Goal: Task Accomplishment & Management: Manage account settings

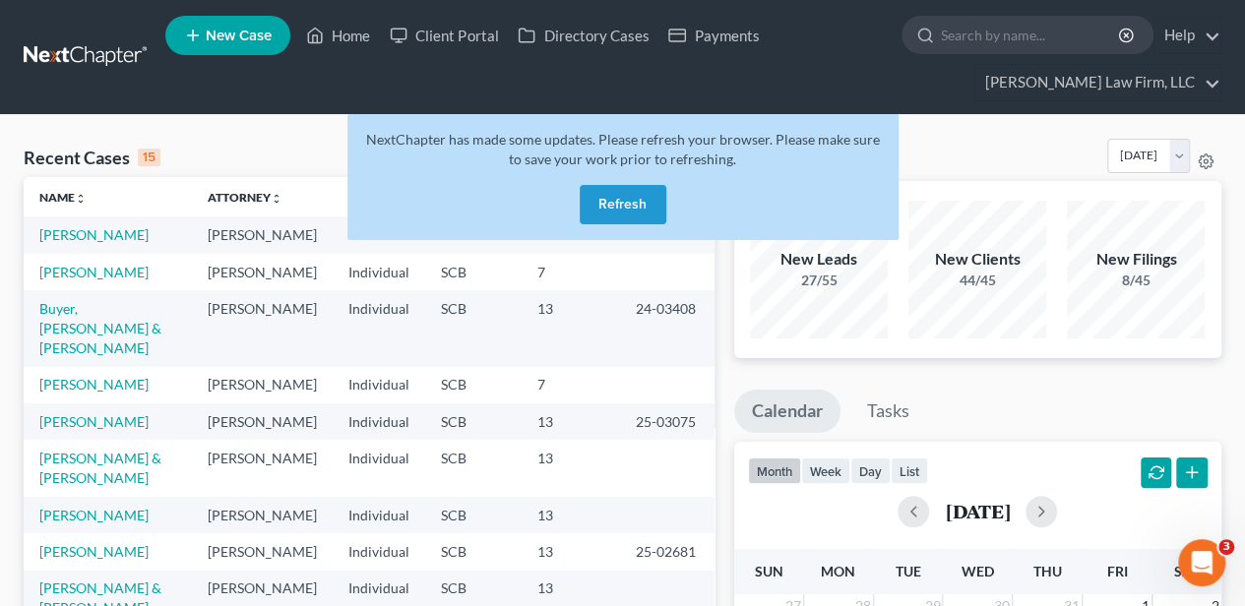
click at [620, 200] on button "Refresh" at bounding box center [623, 204] width 87 height 39
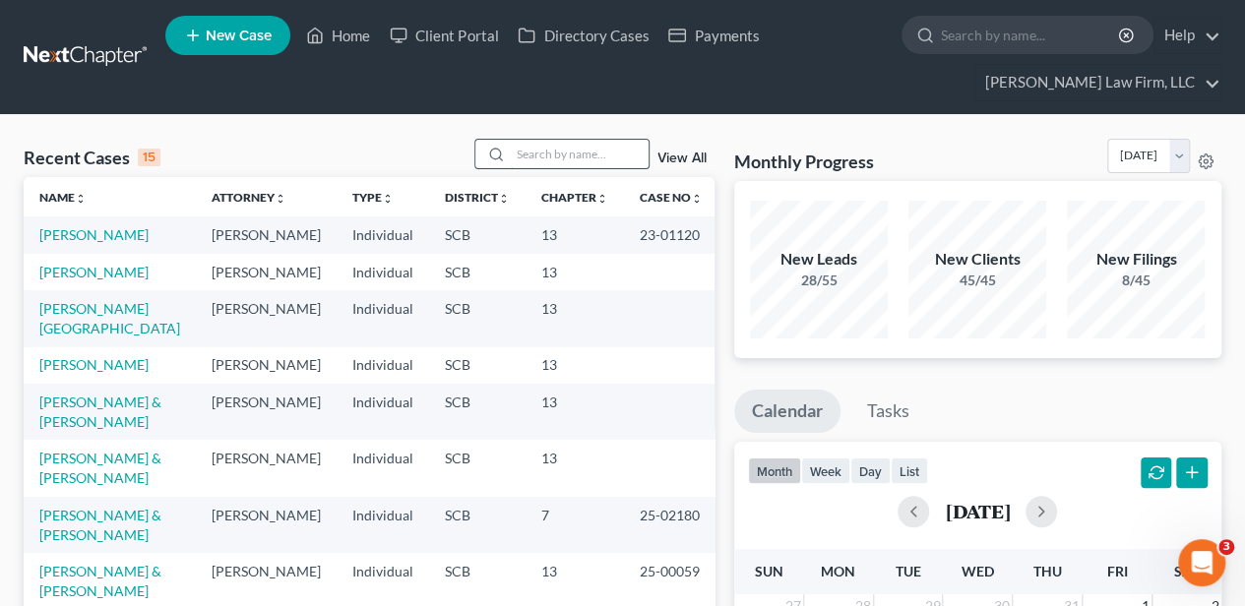
click at [580, 155] on input "search" at bounding box center [580, 154] width 138 height 29
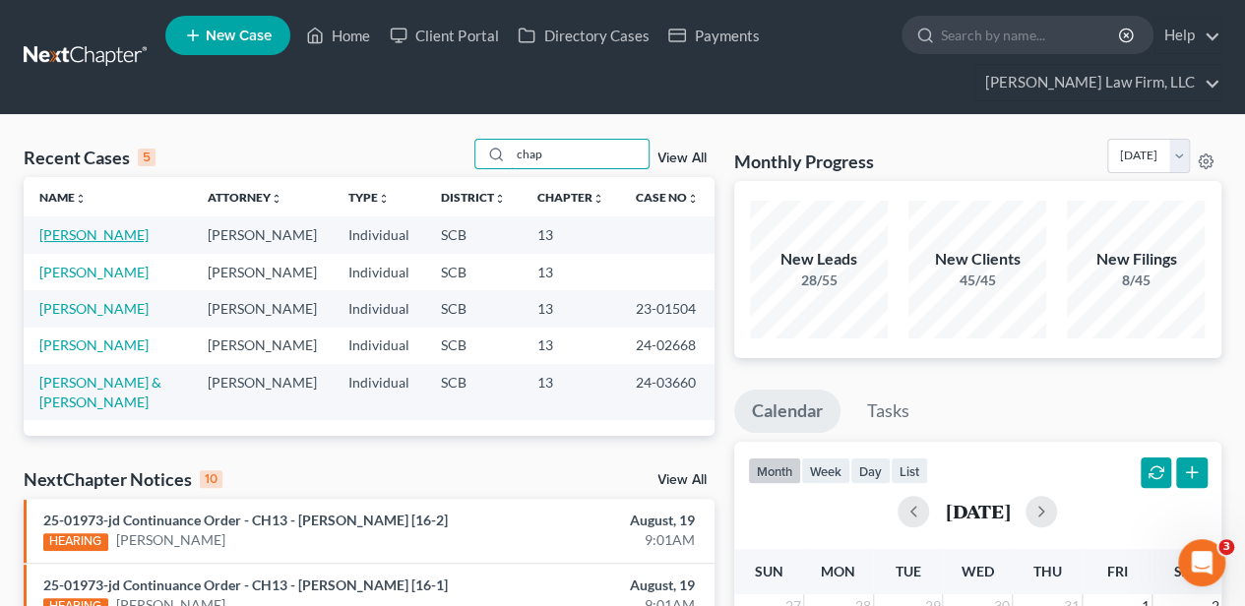
type input "chap"
click at [117, 238] on link "[PERSON_NAME]" at bounding box center [93, 234] width 109 height 17
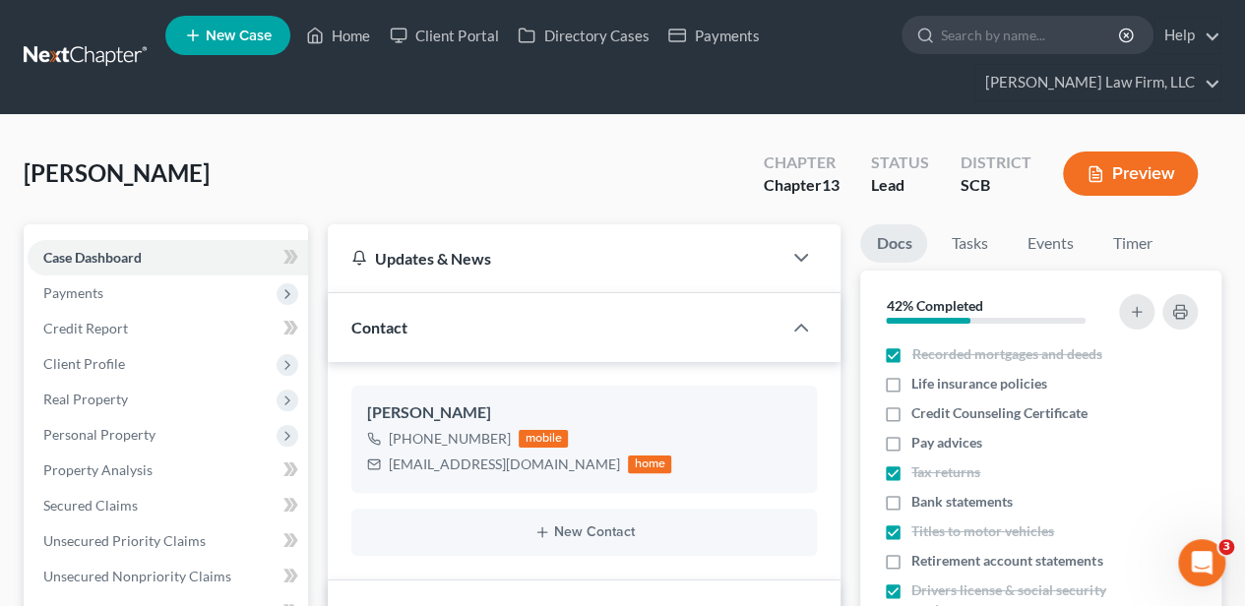
select select "2"
click at [110, 367] on span "Client Profile" at bounding box center [84, 363] width 82 height 17
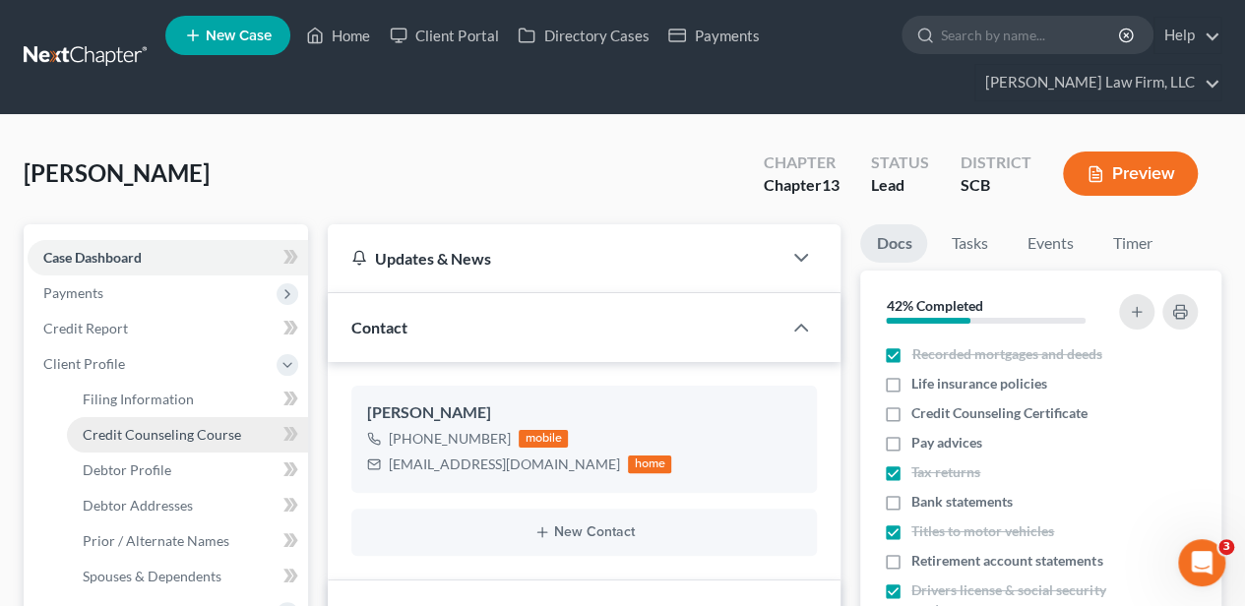
click at [154, 440] on link "Credit Counseling Course" at bounding box center [187, 434] width 241 height 35
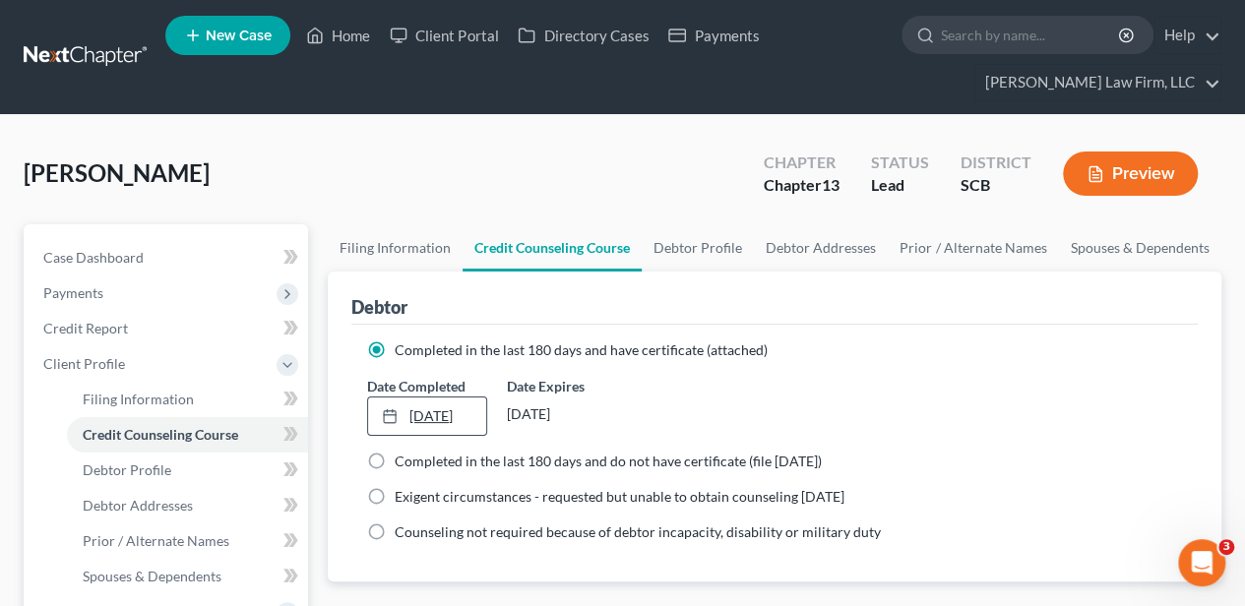
click at [426, 420] on link "1/31/2025" at bounding box center [426, 416] width 117 height 37
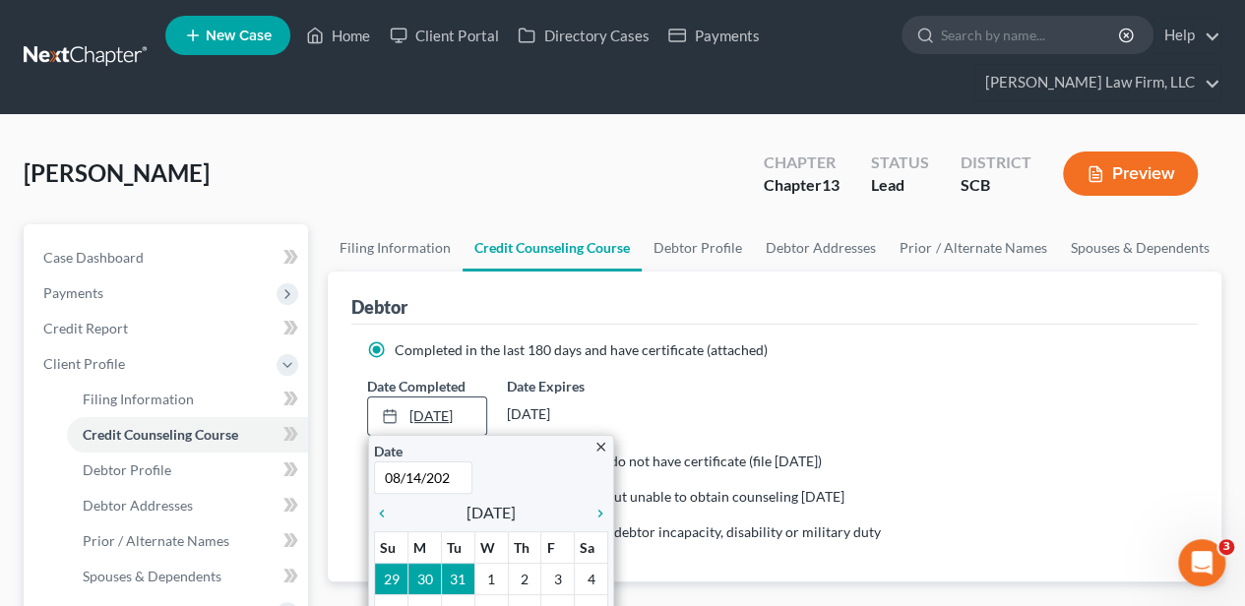
type input "08/14/2025"
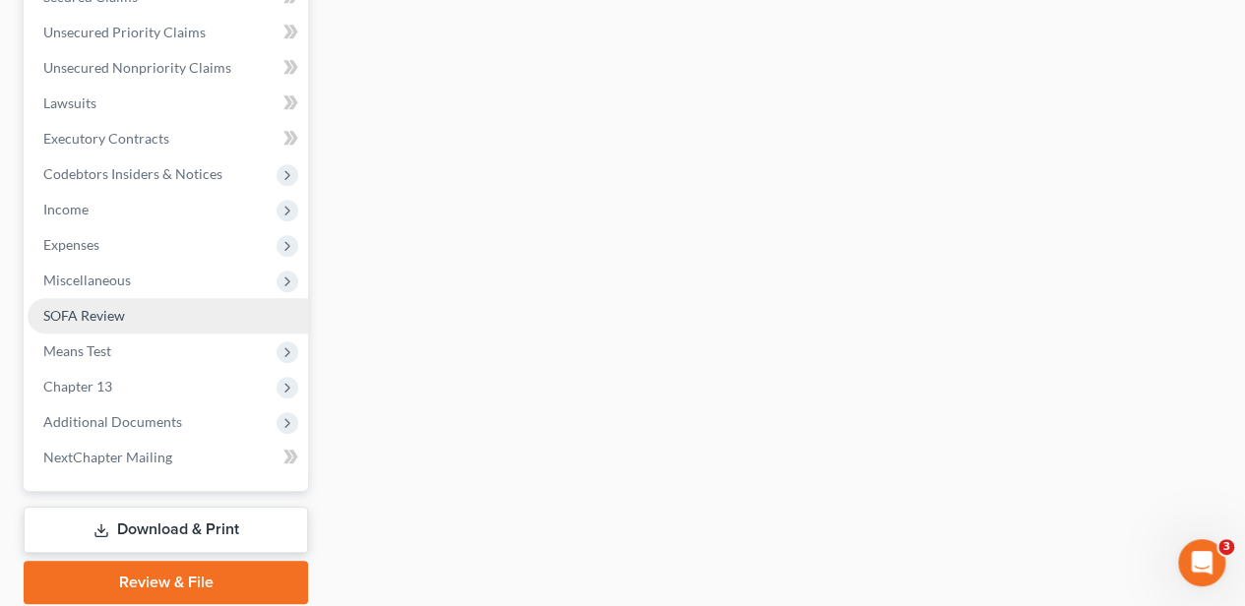
click at [155, 302] on link "SOFA Review" at bounding box center [168, 315] width 280 height 35
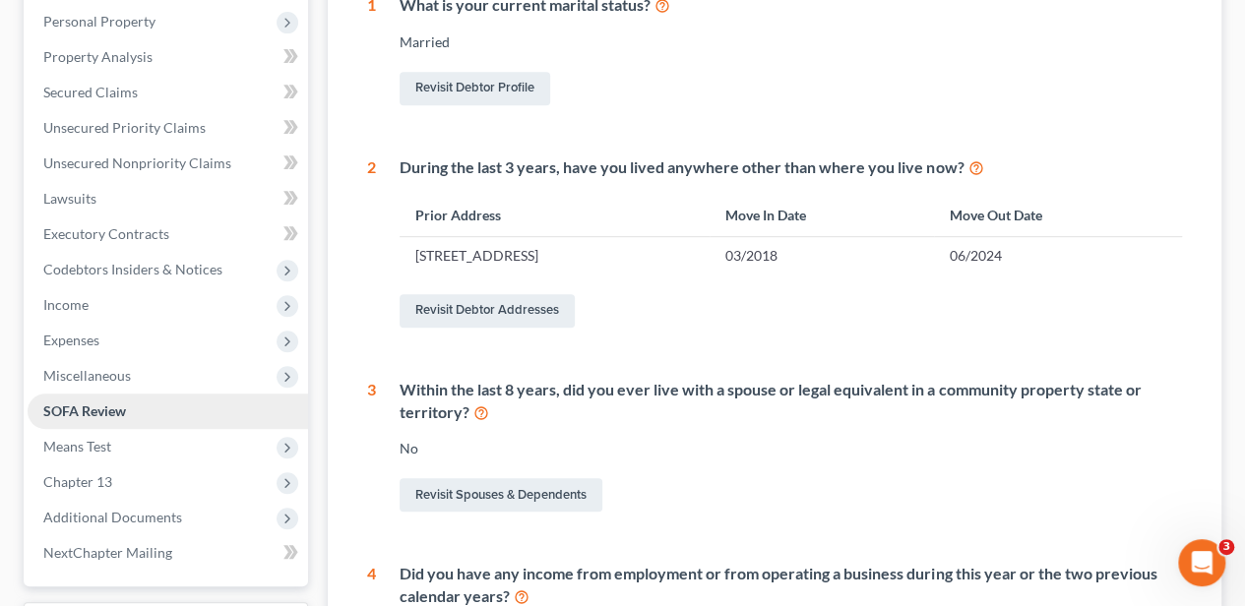
scroll to position [459, 0]
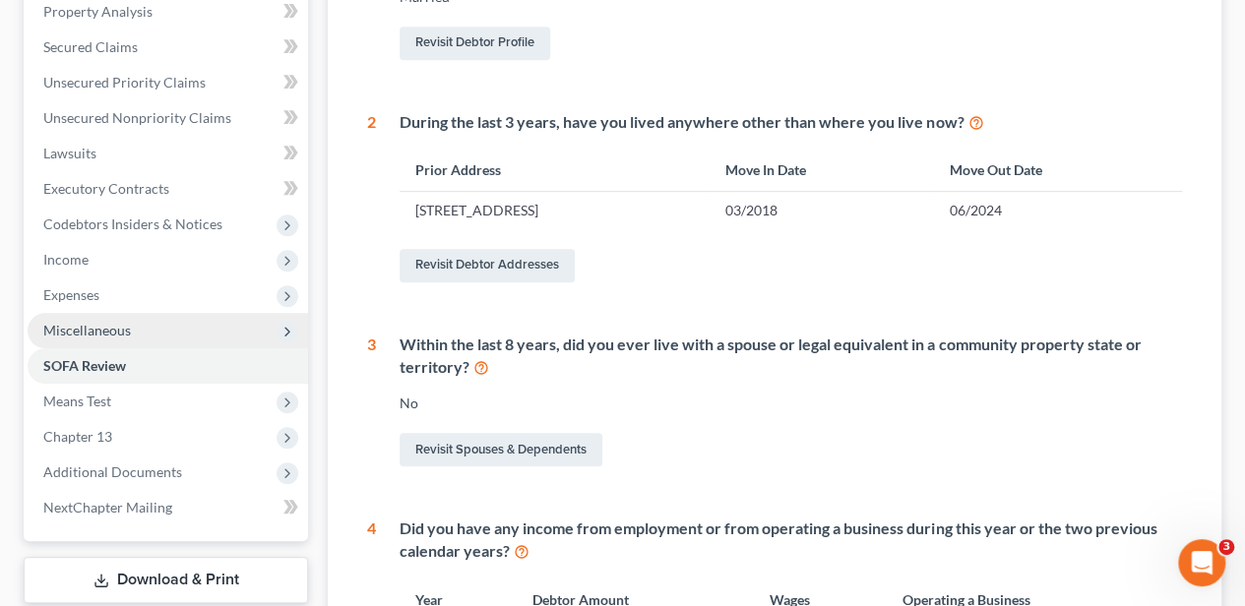
click at [155, 337] on span "Miscellaneous" at bounding box center [168, 330] width 280 height 35
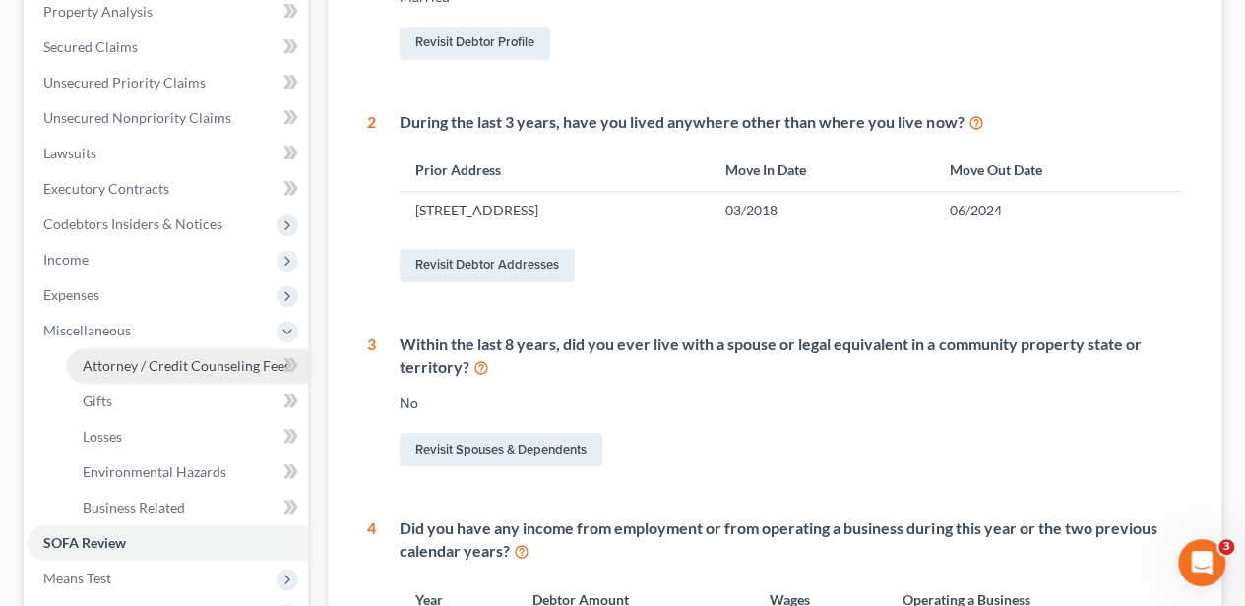
click at [154, 357] on span "Attorney / Credit Counseling Fees" at bounding box center [187, 365] width 208 height 17
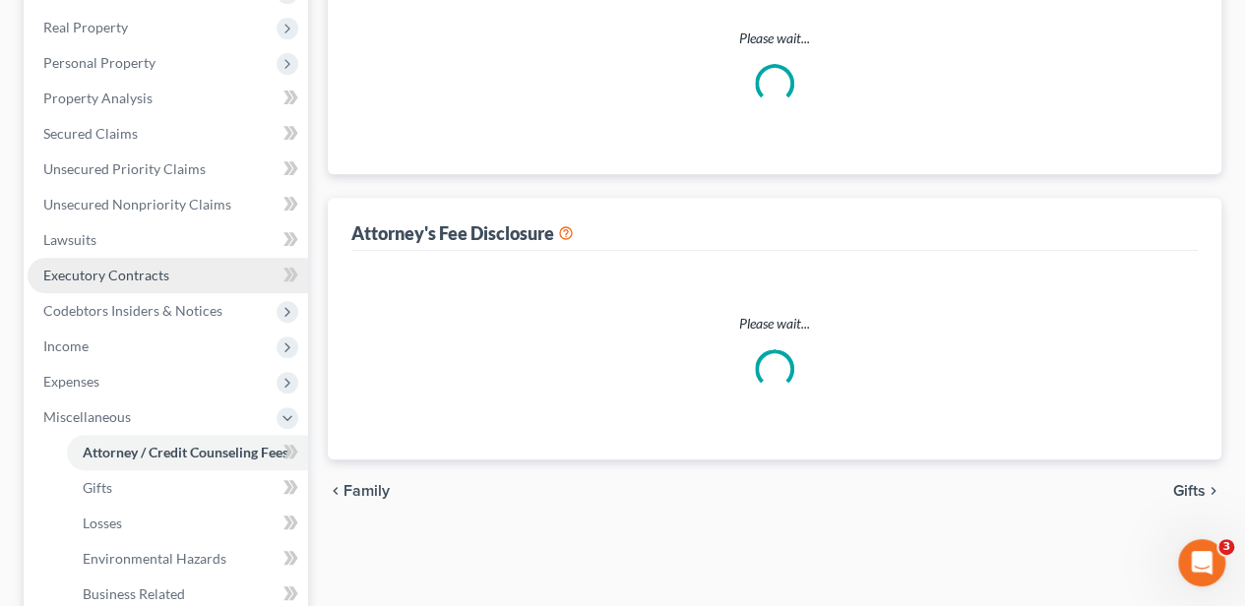
select select "0"
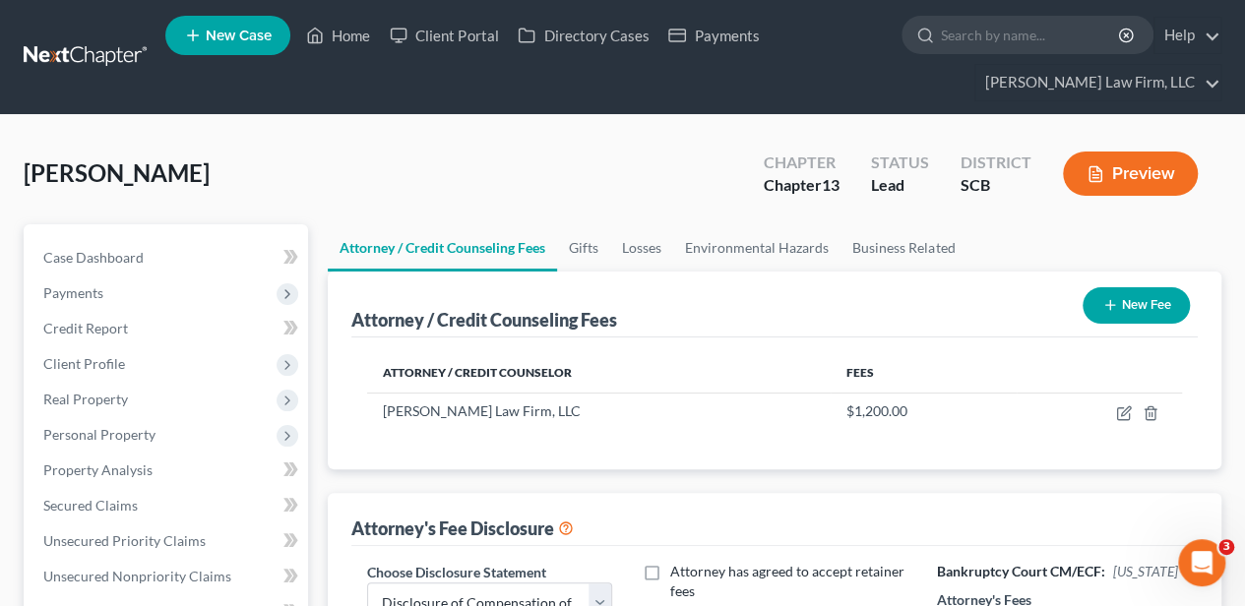
click at [1119, 302] on button "New Fee" at bounding box center [1135, 305] width 107 height 36
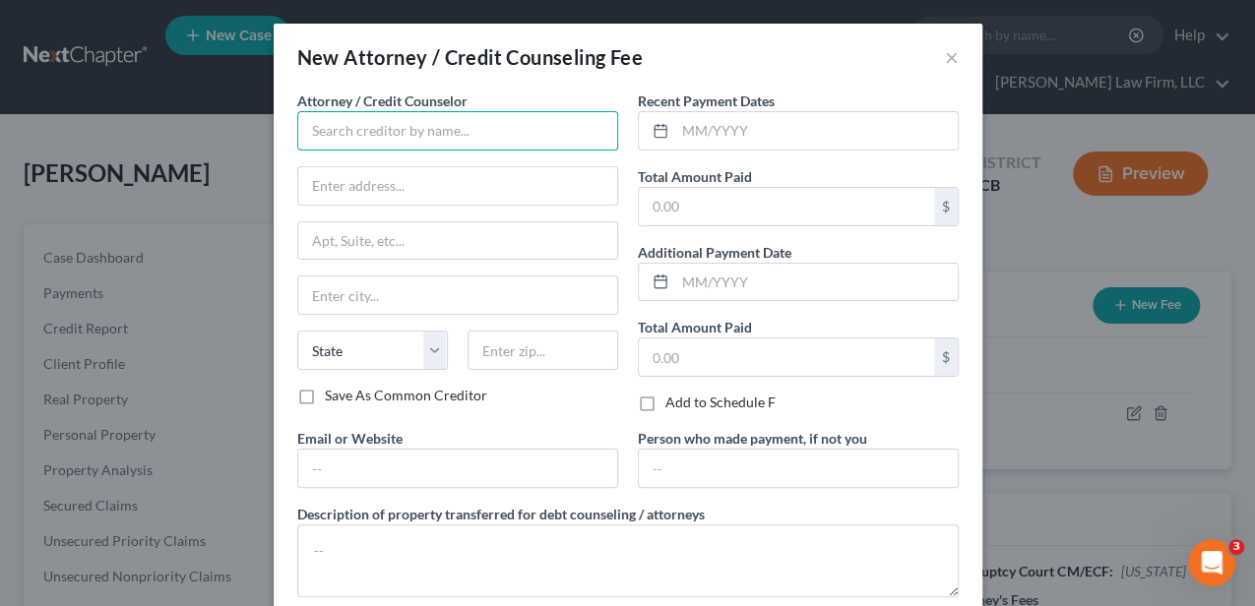
click at [362, 128] on input "text" at bounding box center [457, 130] width 321 height 39
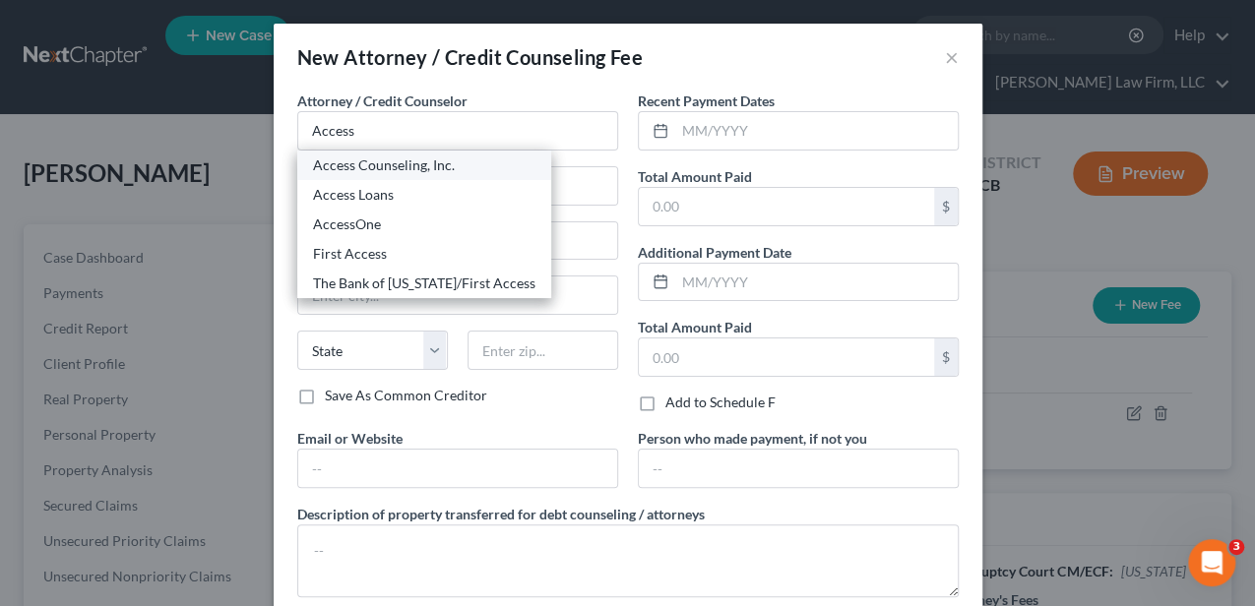
click at [392, 164] on div "Access Counseling, Inc." at bounding box center [424, 165] width 222 height 20
type input "Access Counseling, Inc."
type input "633 W 5th St"
type input "Los Angeles"
select select "4"
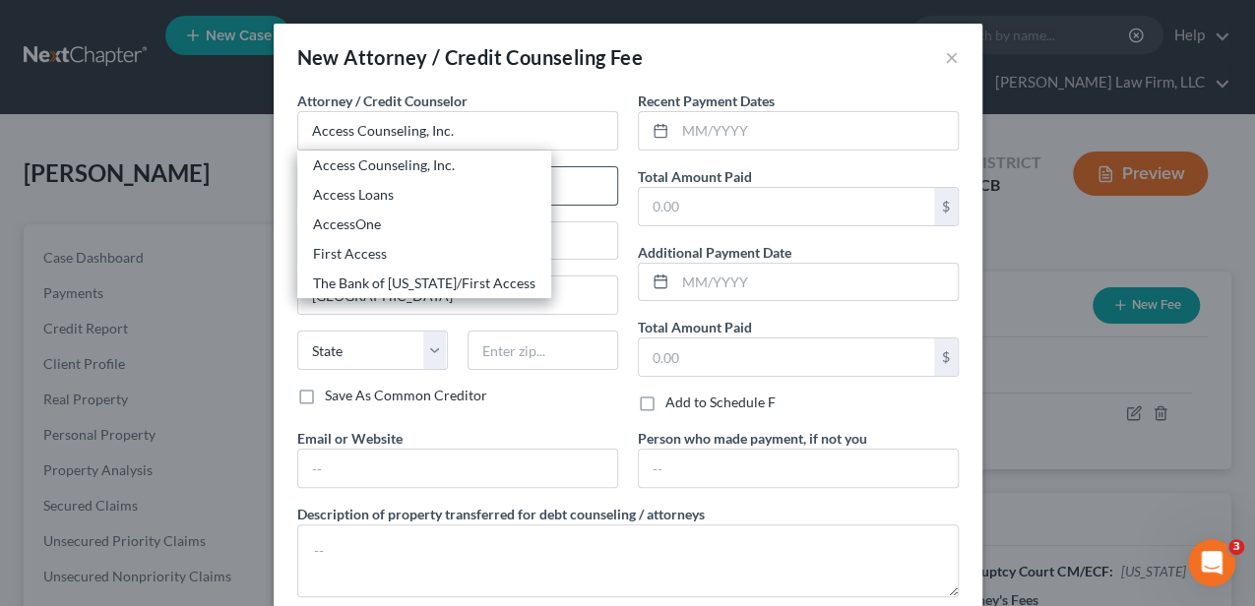
type input "90071"
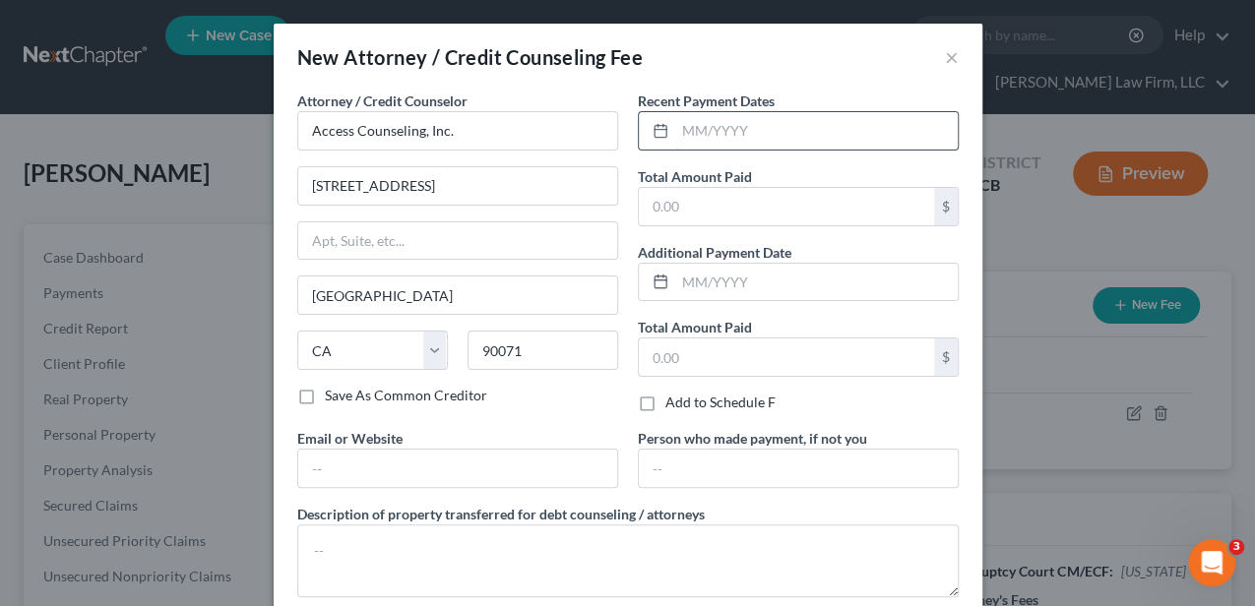
click at [716, 131] on input "text" at bounding box center [816, 130] width 282 height 37
type input "08/2025"
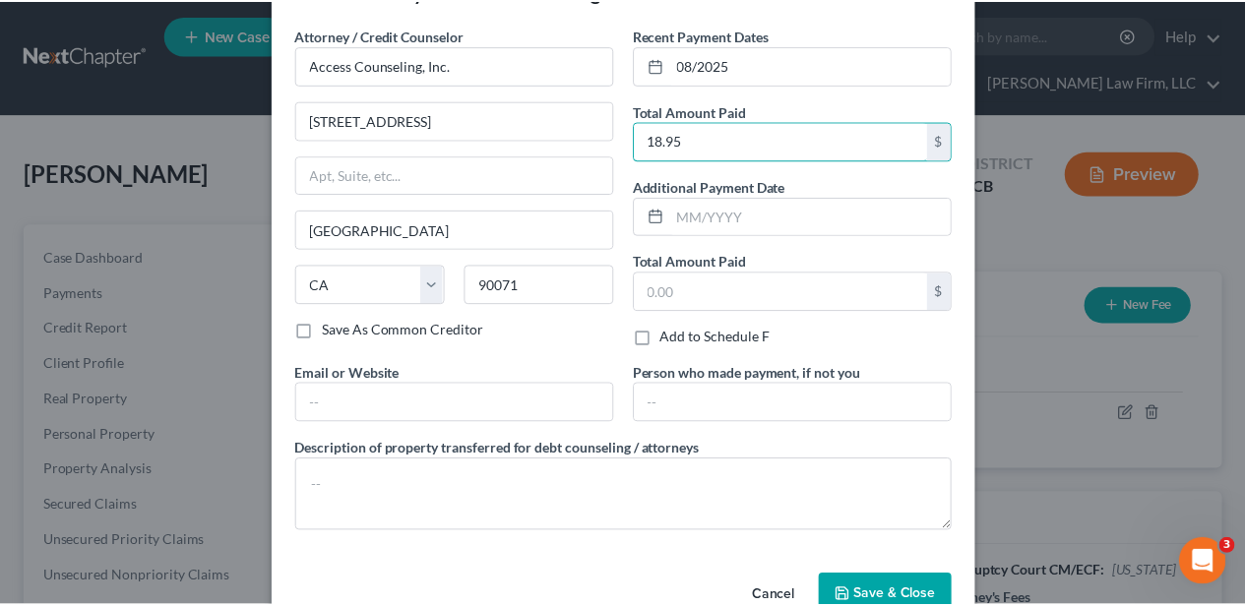
scroll to position [110, 0]
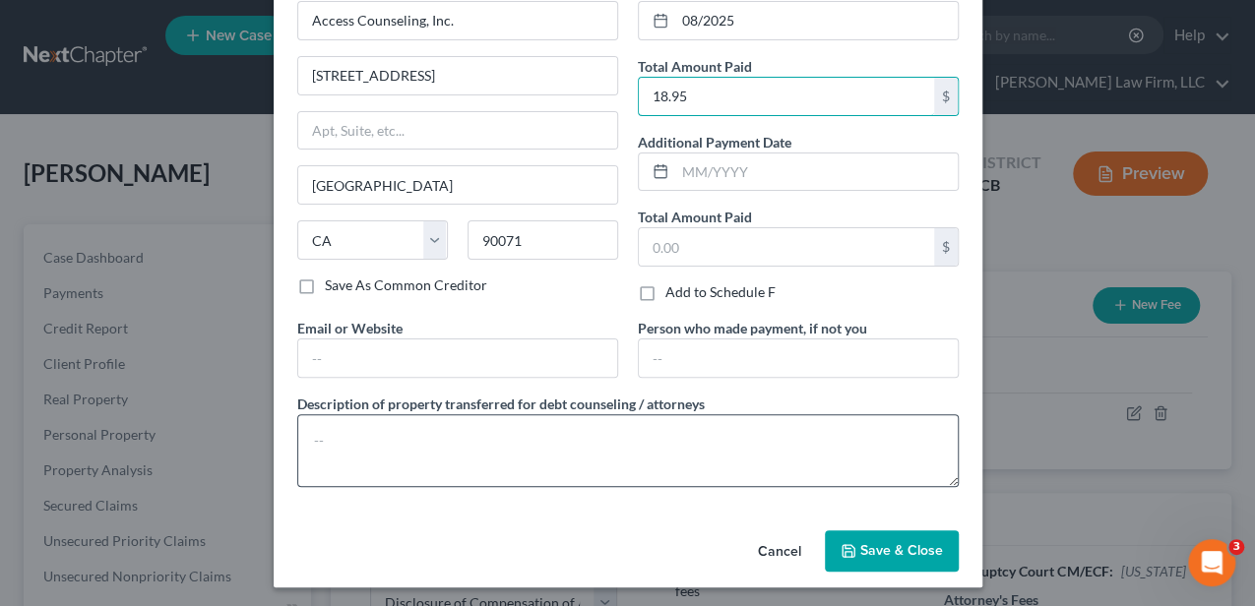
type input "18.95"
click at [597, 442] on textarea at bounding box center [627, 450] width 661 height 73
type textarea "Credit Counseling $18.95"
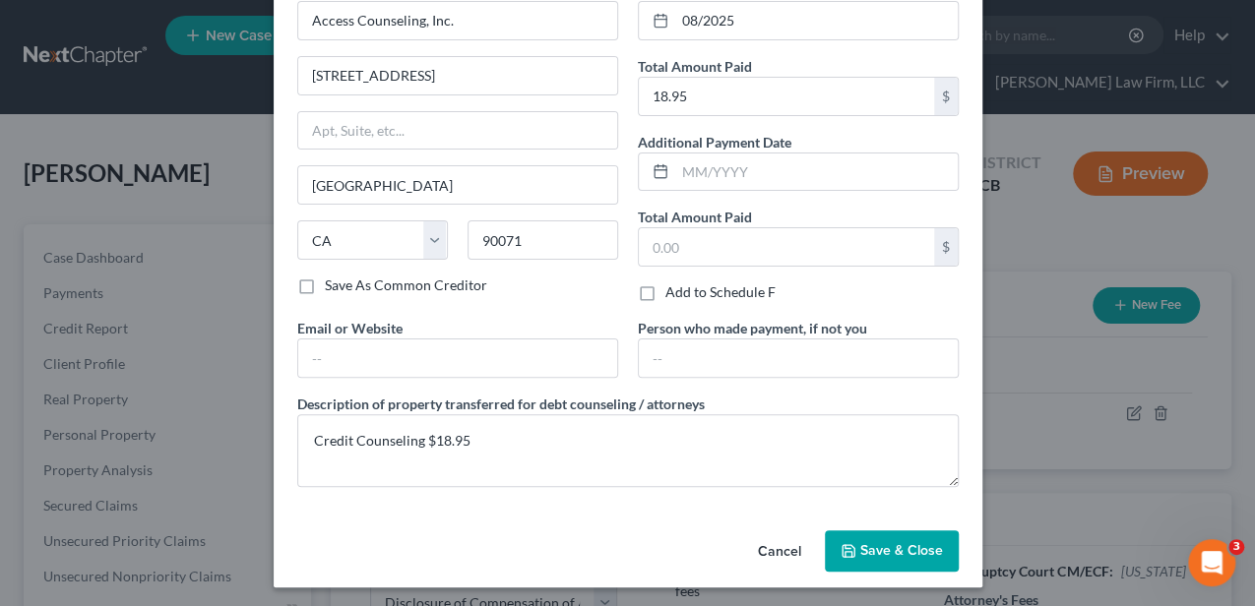
click at [869, 531] on button "Save & Close" at bounding box center [892, 550] width 134 height 41
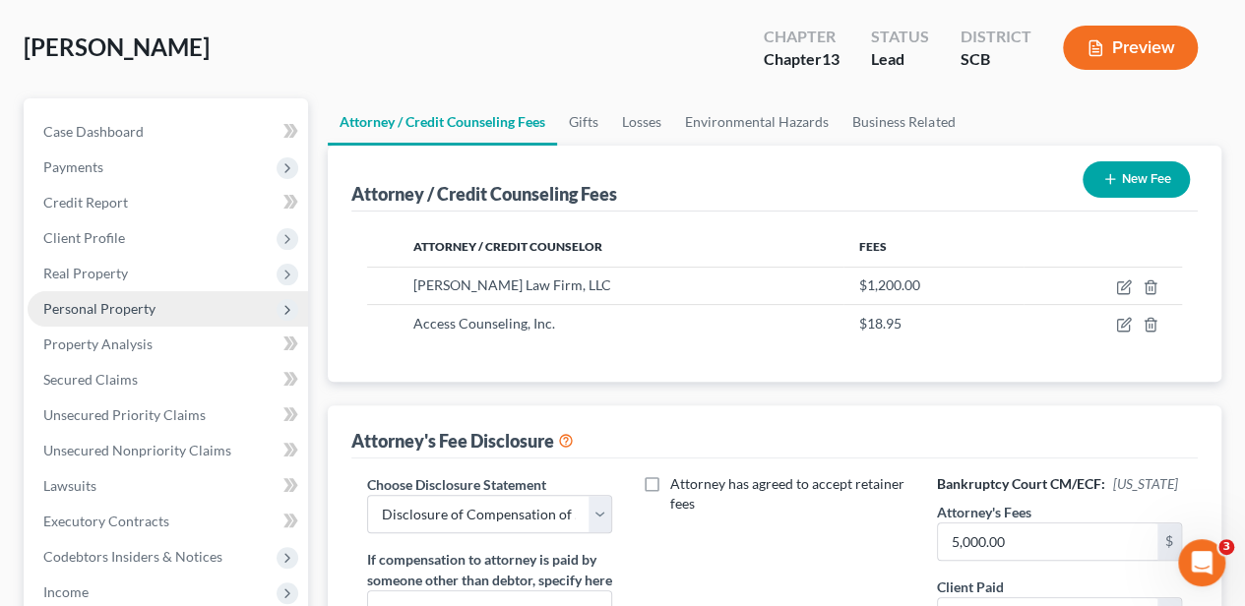
scroll to position [131, 0]
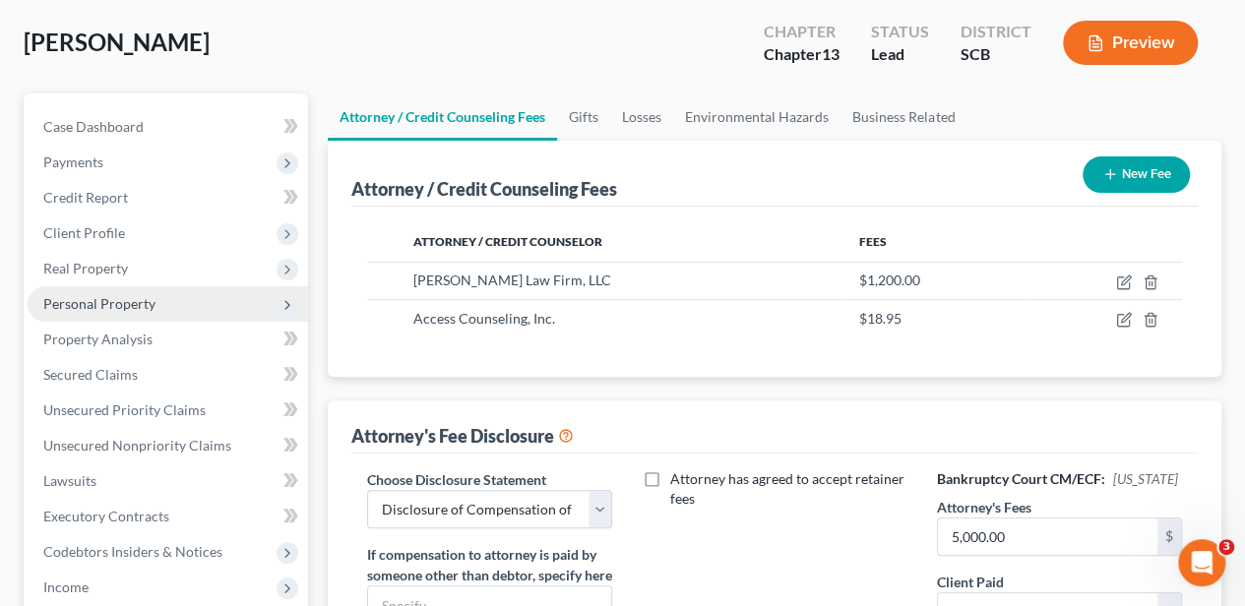
click at [178, 305] on span "Personal Property" at bounding box center [168, 303] width 280 height 35
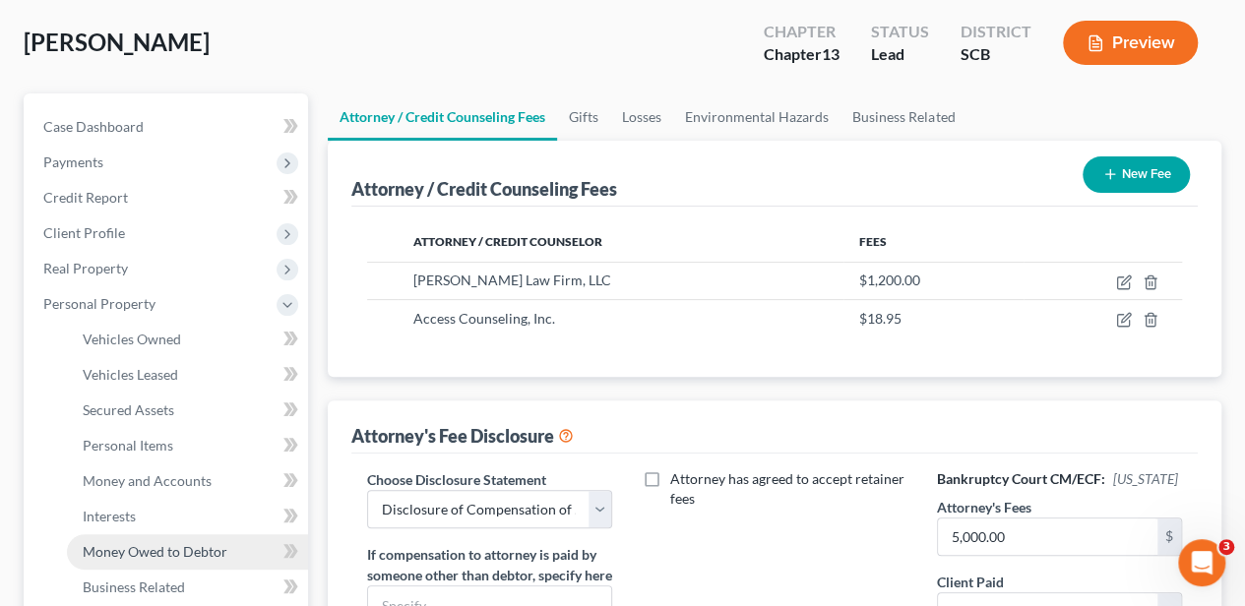
click at [179, 550] on span "Money Owed to Debtor" at bounding box center [155, 551] width 145 height 17
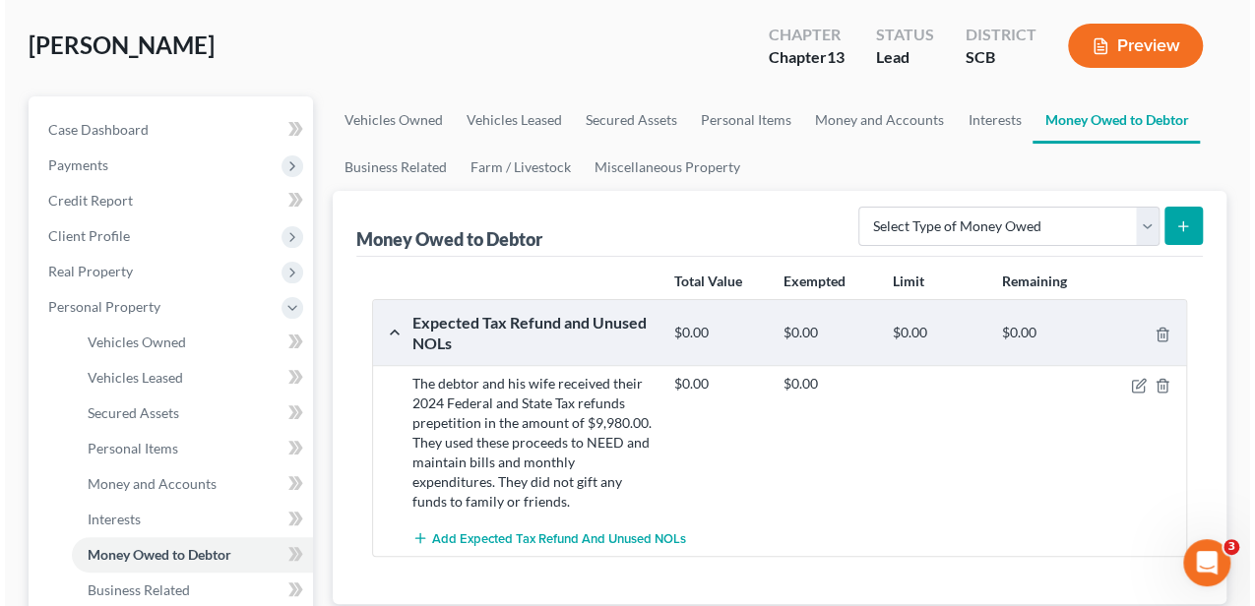
scroll to position [131, 0]
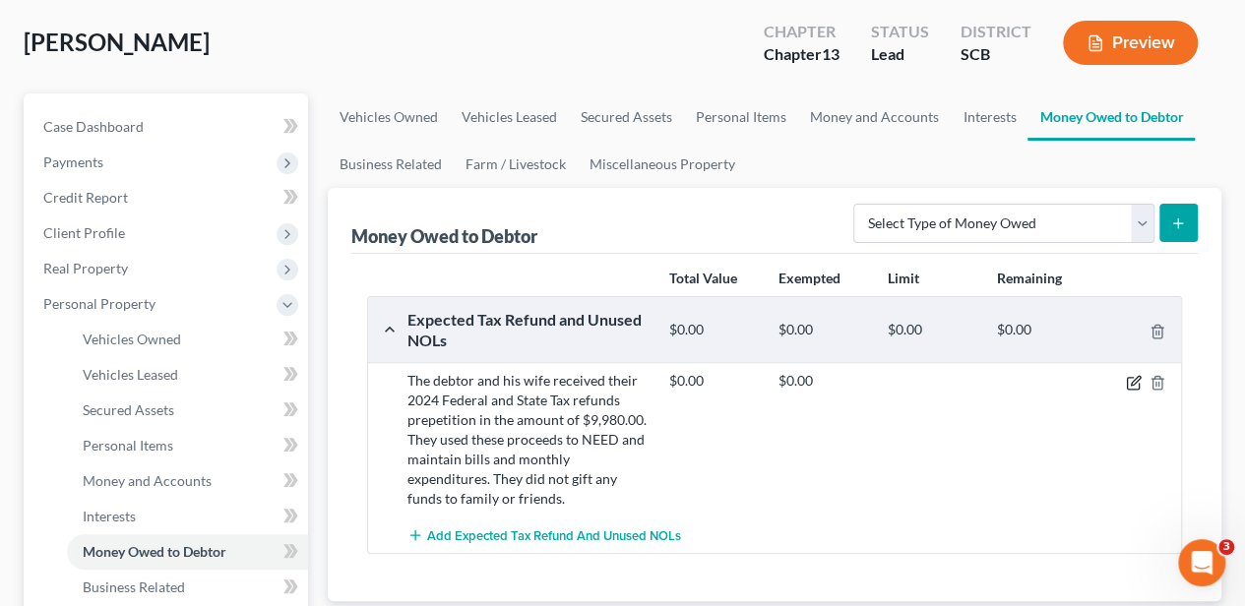
click at [1131, 380] on icon "button" at bounding box center [1135, 380] width 9 height 9
select select "0"
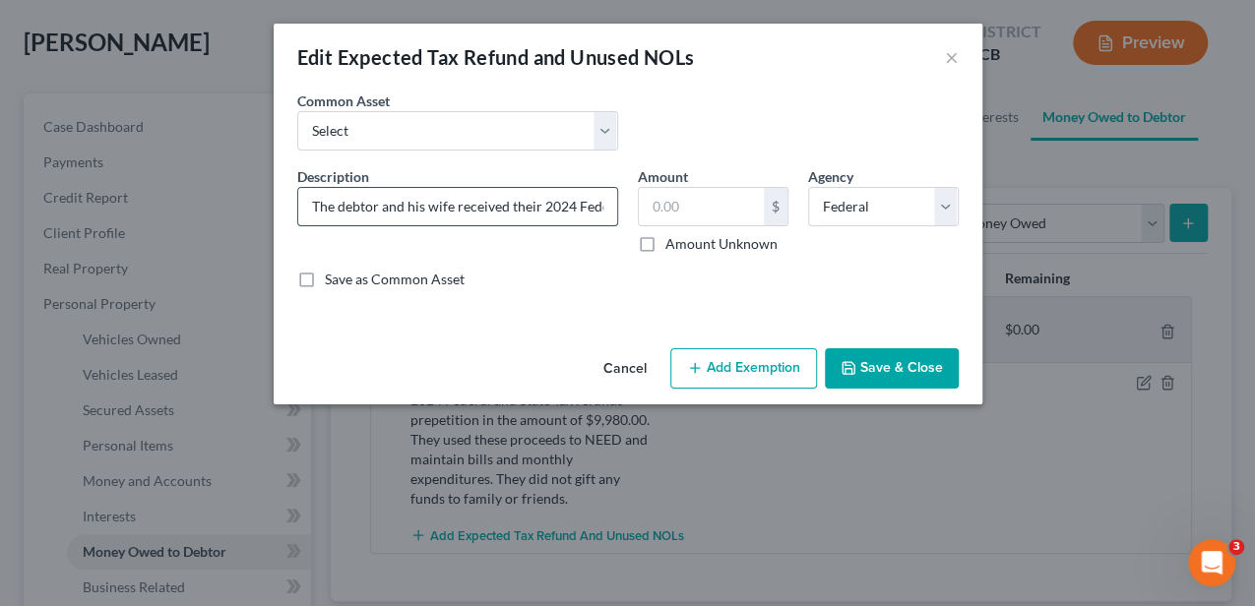
click at [570, 197] on input "The debtor and his wife received their 2024 Federal and State Tax refunds prepe…" at bounding box center [457, 206] width 319 height 37
click at [482, 201] on input "The debtor and his wife received their 2024 Federal and State Tax refunds prepe…" at bounding box center [457, 206] width 319 height 37
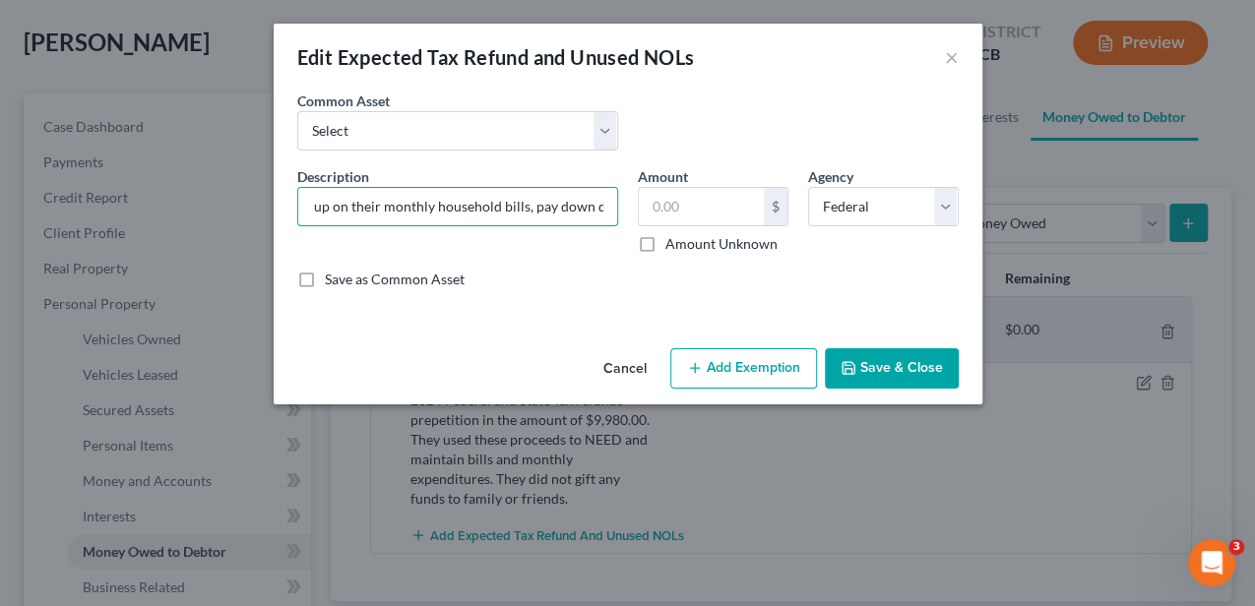
type input "The debtor and his wife received their 2024 Federal and State Tax refunds prepe…"
click at [915, 360] on button "Save & Close" at bounding box center [892, 368] width 134 height 41
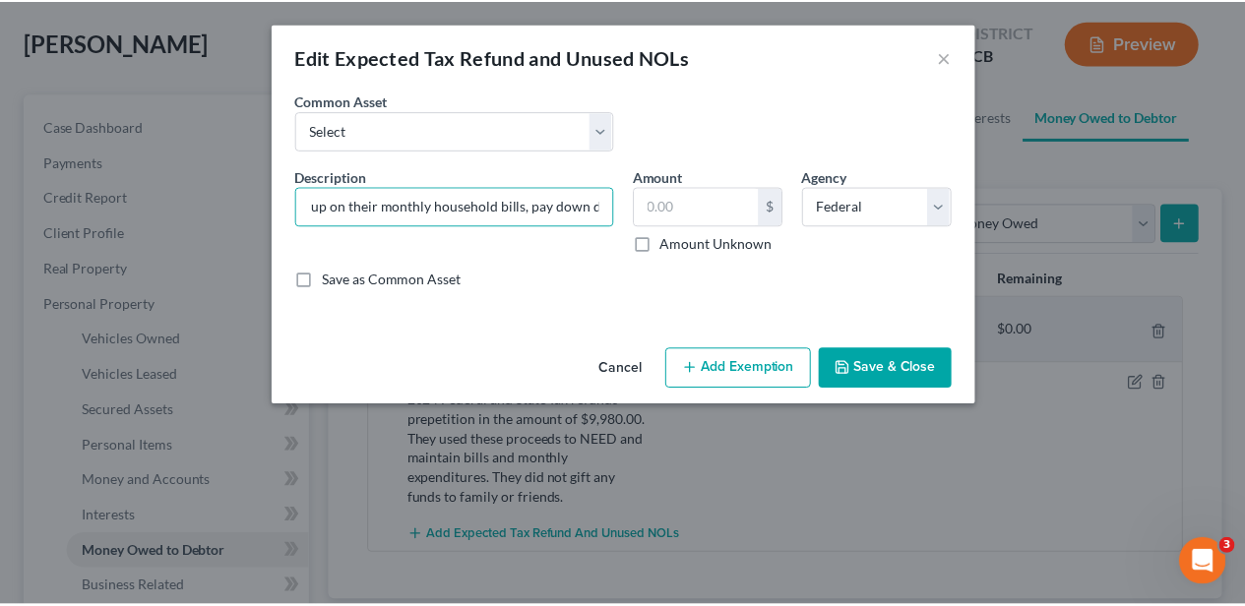
scroll to position [0, 0]
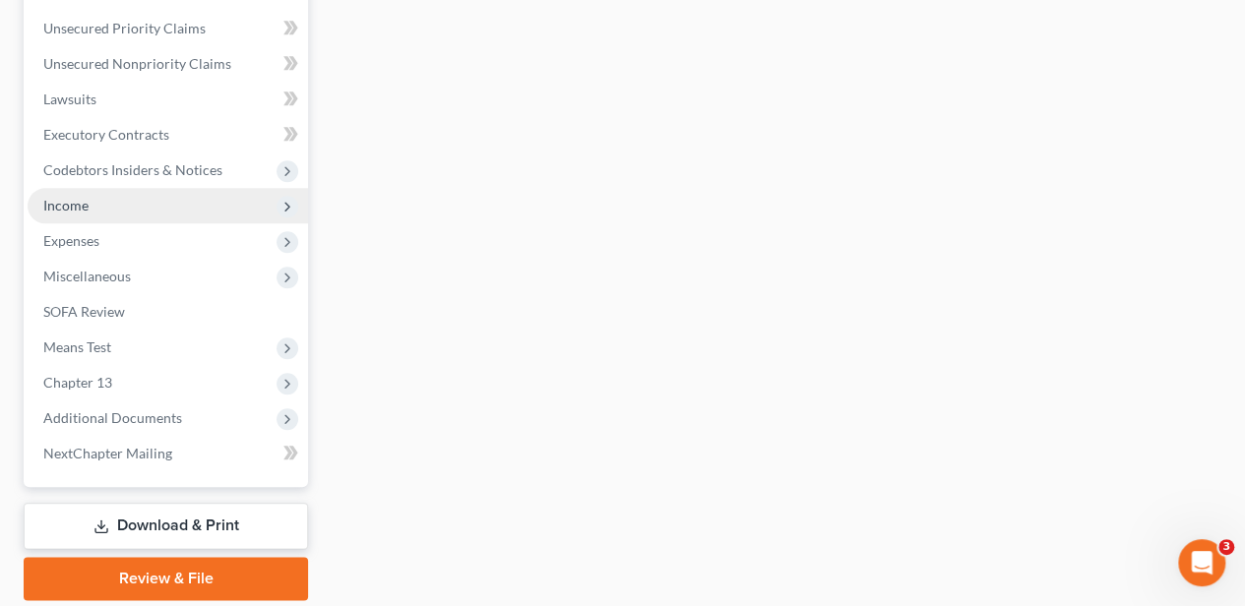
click at [141, 203] on span "Income" at bounding box center [168, 205] width 280 height 35
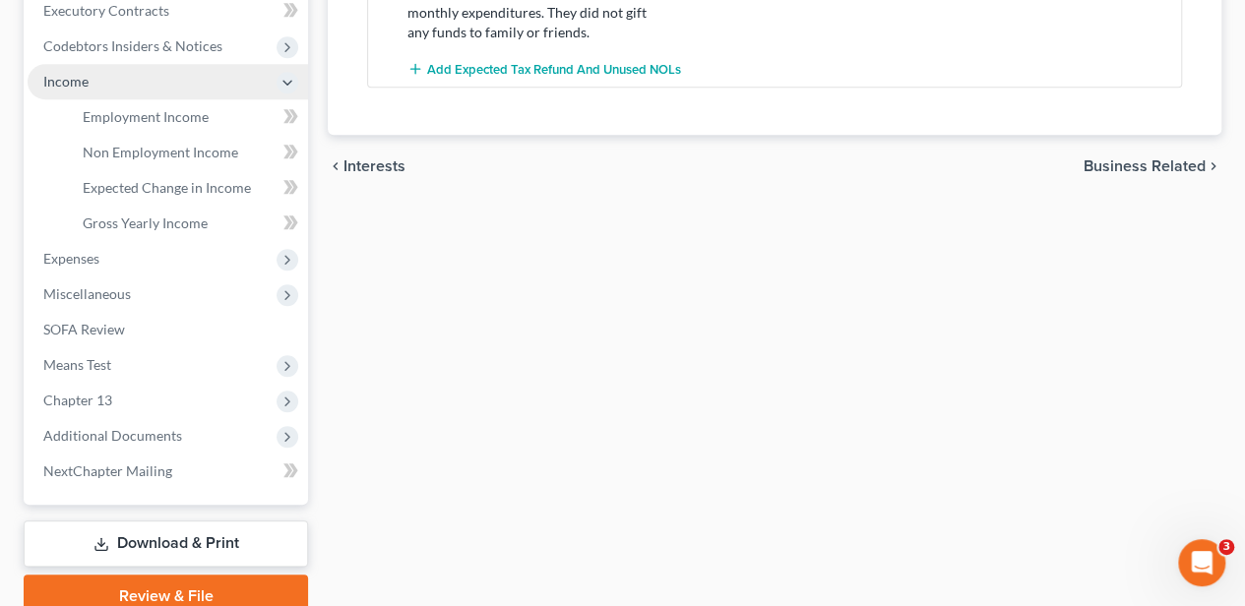
scroll to position [513, 0]
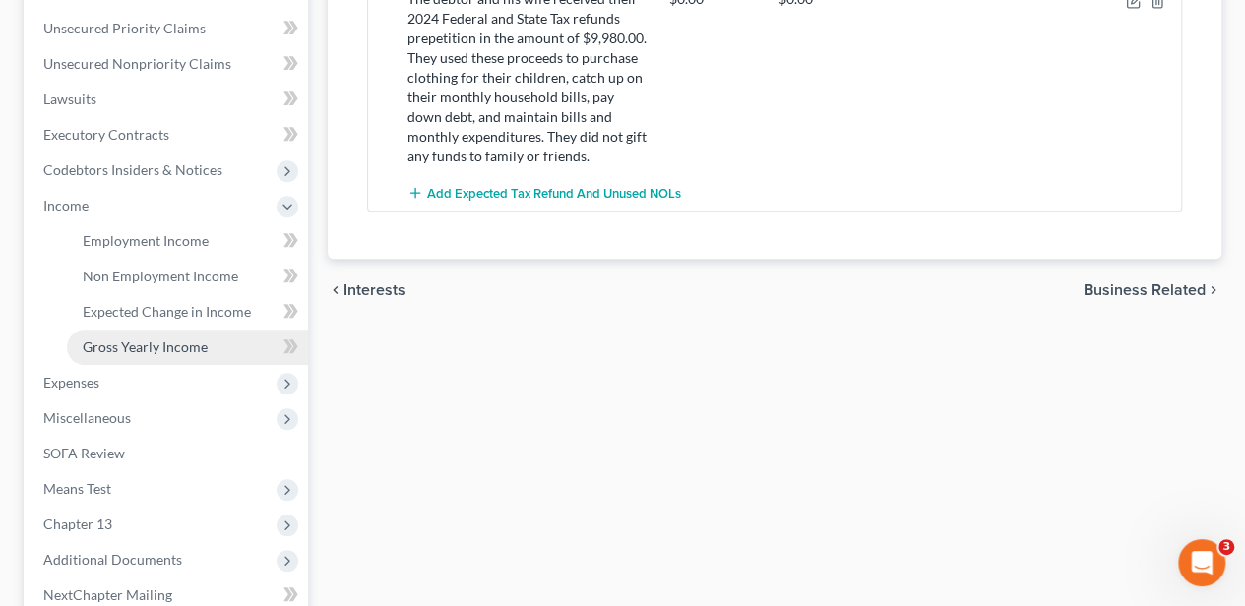
click at [150, 346] on span "Gross Yearly Income" at bounding box center [145, 347] width 125 height 17
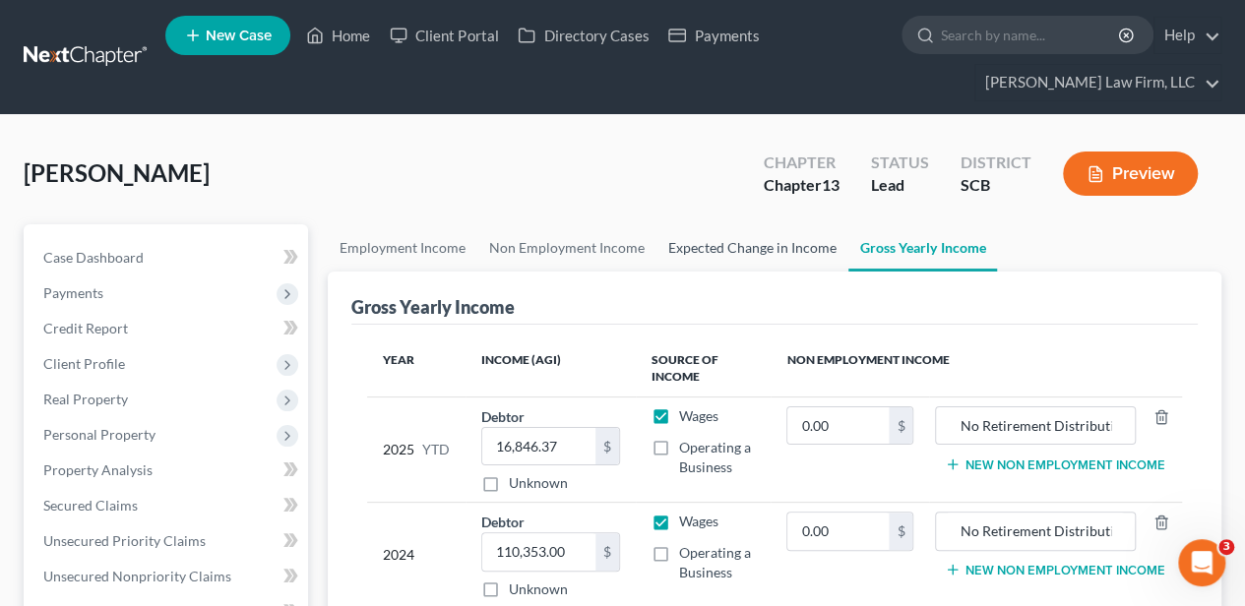
click at [758, 248] on link "Expected Change in Income" at bounding box center [752, 247] width 192 height 47
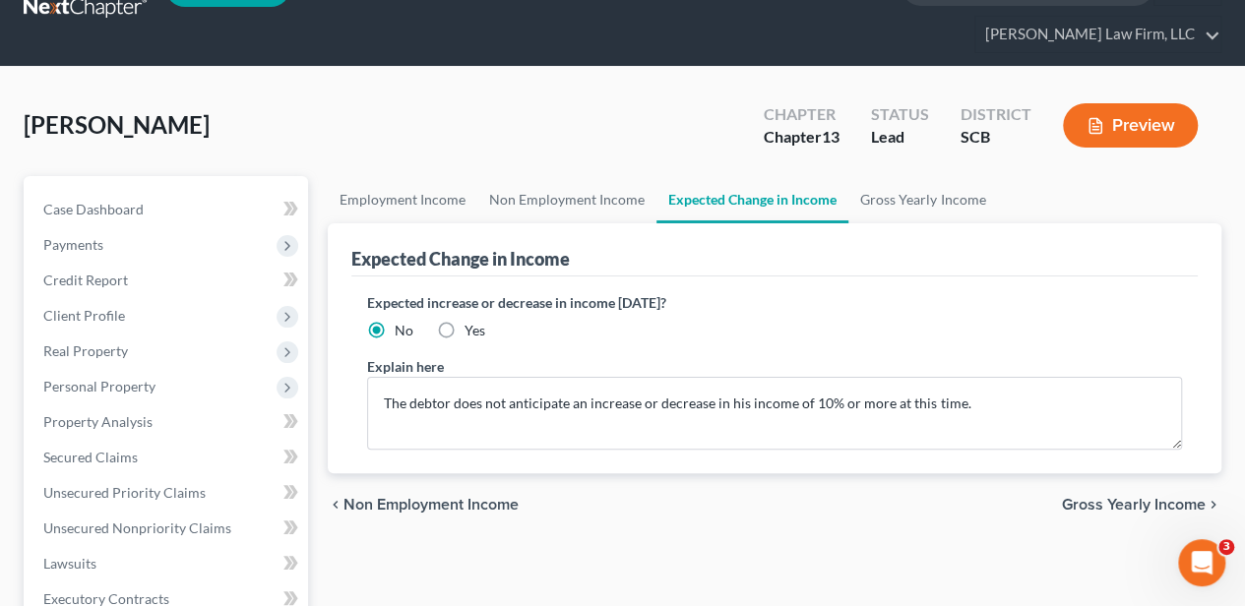
scroll to position [262, 0]
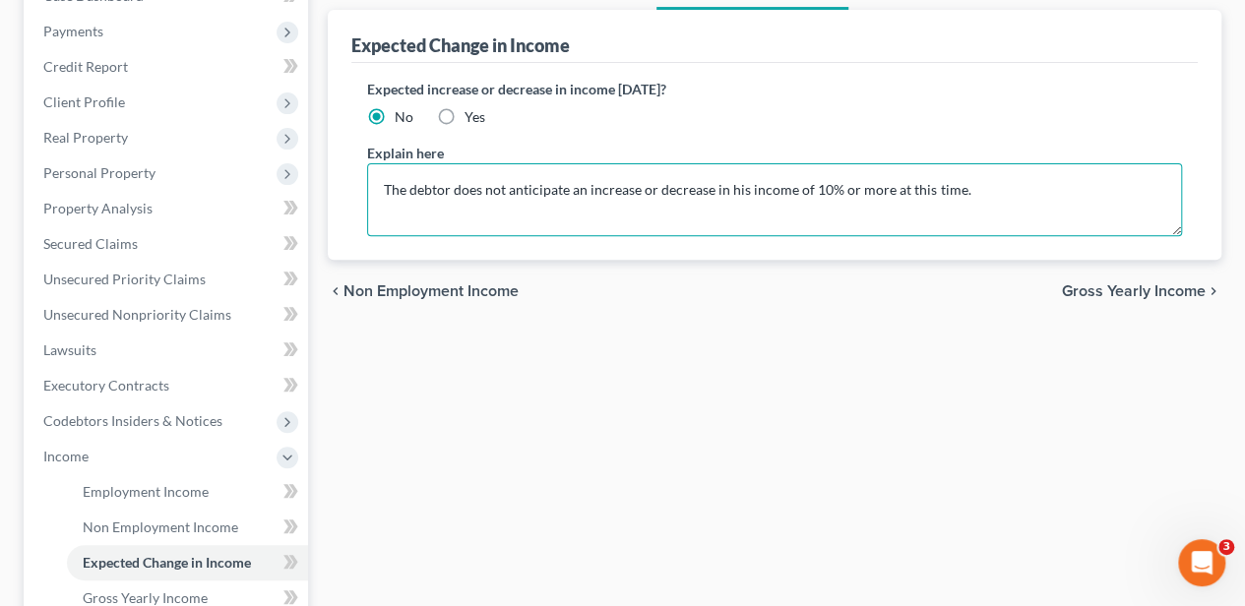
click at [383, 189] on textarea "The debtor does not anticipate an increase or decrease in his income of 10% or …" at bounding box center [774, 199] width 815 height 73
type textarea "Mrs. Chapman is currently unemployed and is actively seeking employment. The de…"
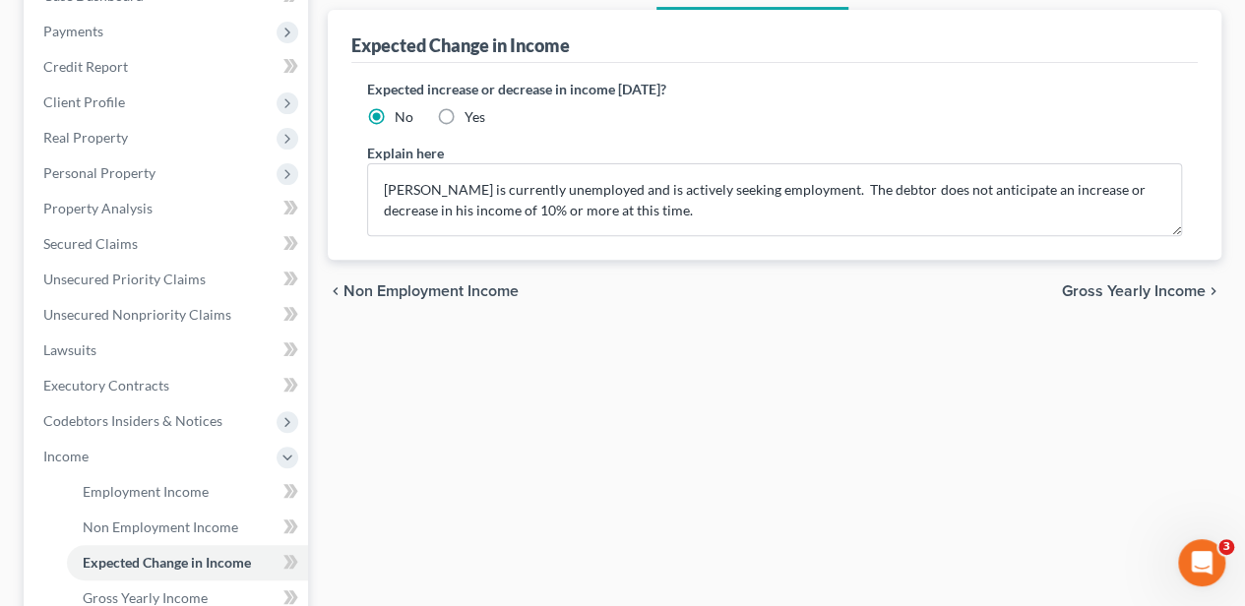
click at [1079, 287] on span "Gross Yearly Income" at bounding box center [1134, 291] width 144 height 16
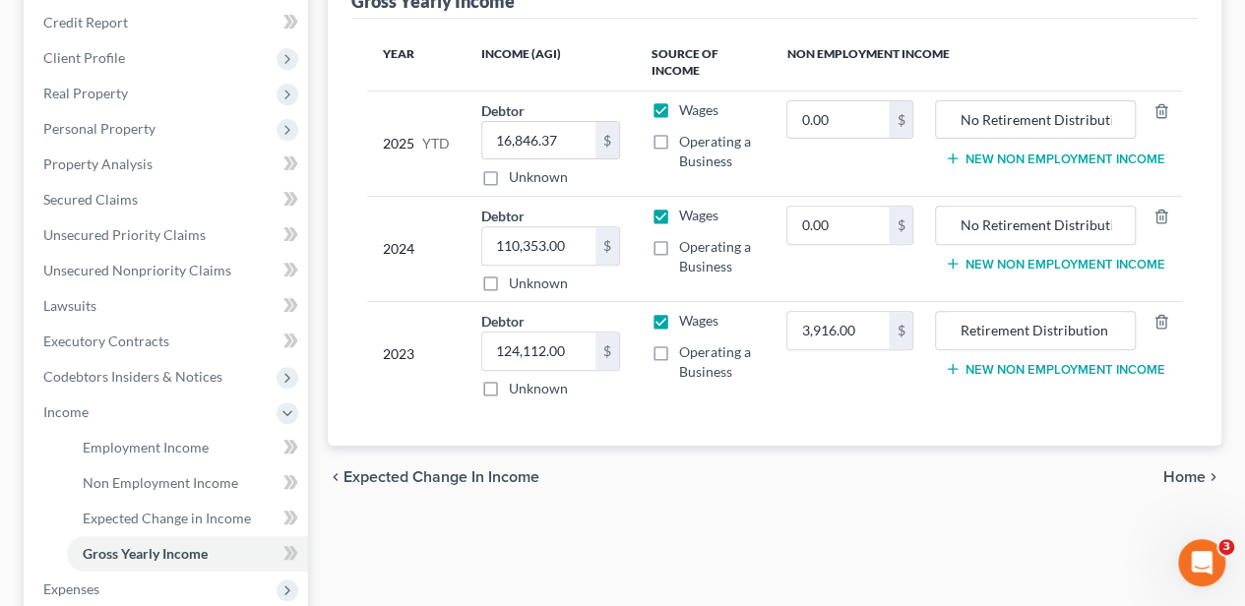
scroll to position [328, 0]
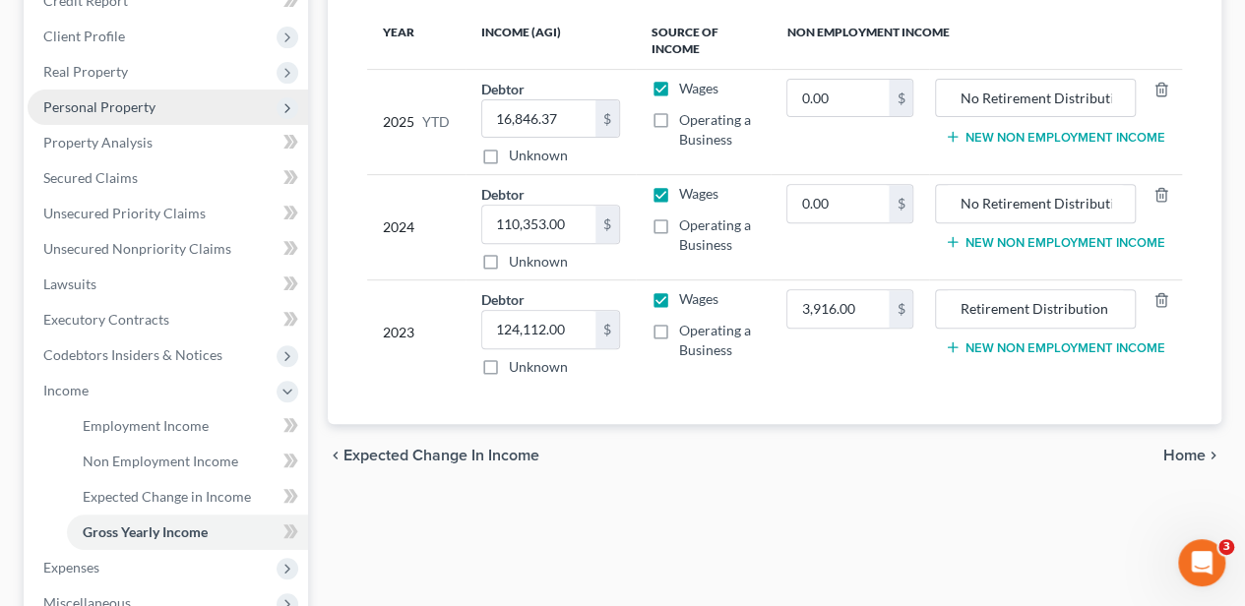
click at [177, 109] on span "Personal Property" at bounding box center [168, 107] width 280 height 35
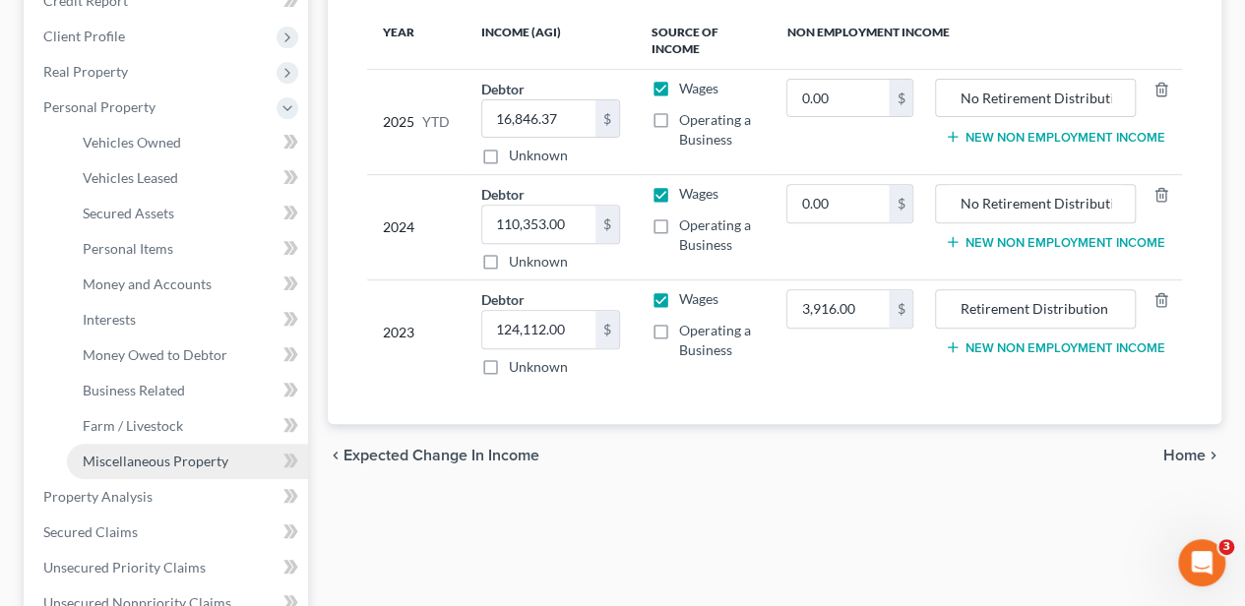
click at [150, 453] on span "Miscellaneous Property" at bounding box center [156, 461] width 146 height 17
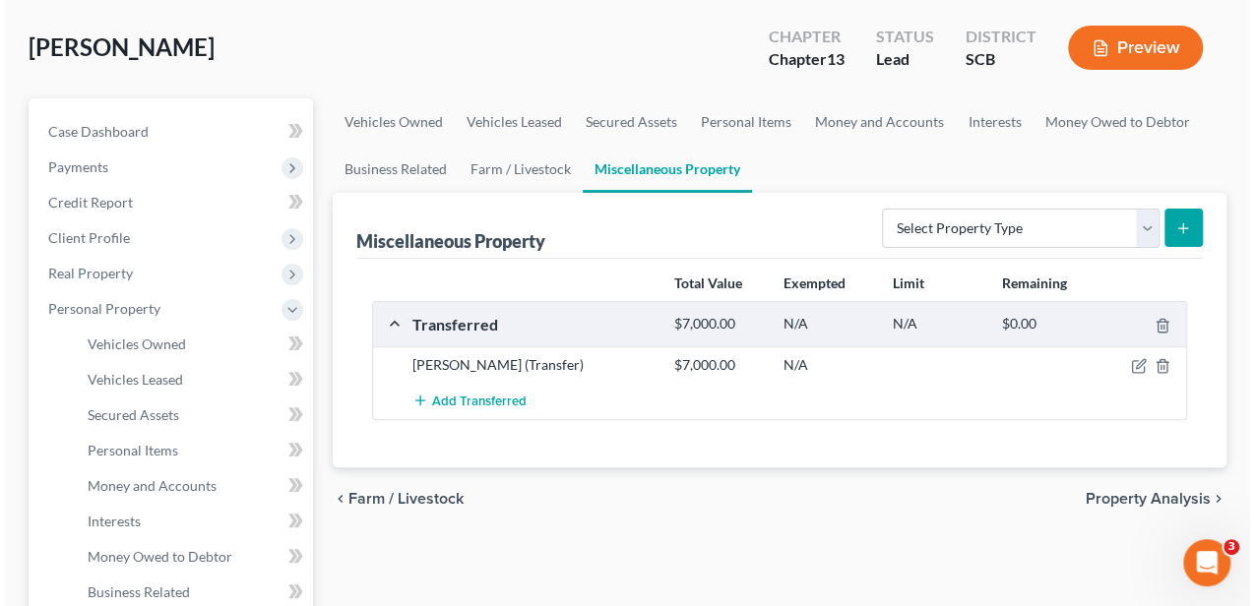
scroll to position [131, 0]
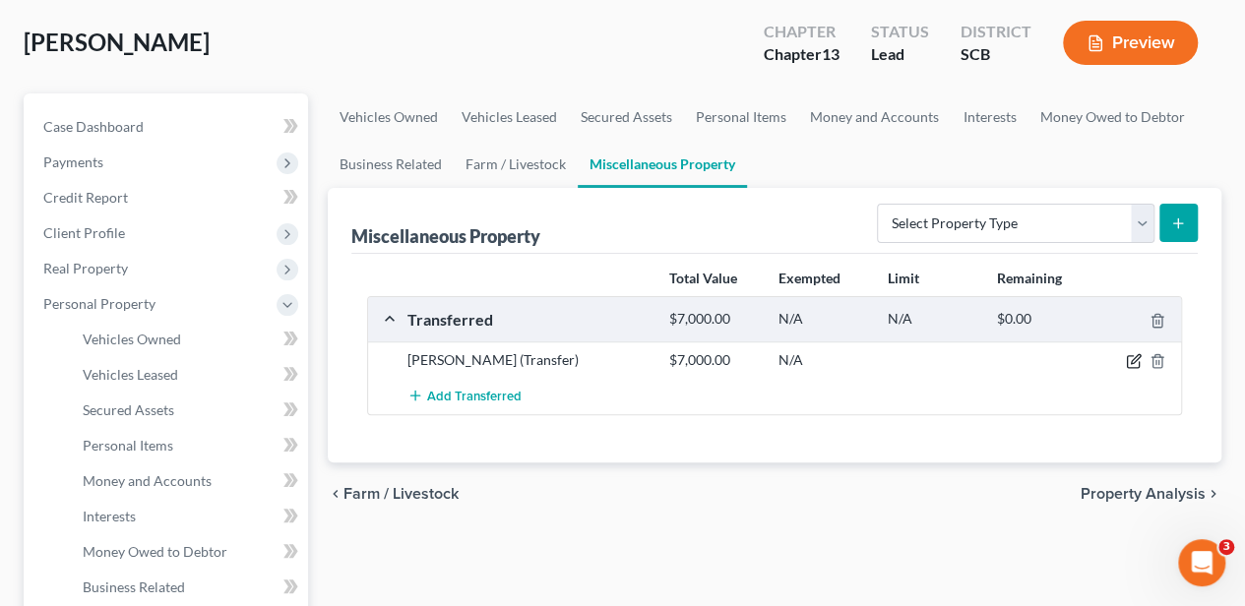
click at [1134, 358] on icon "button" at bounding box center [1134, 361] width 16 height 16
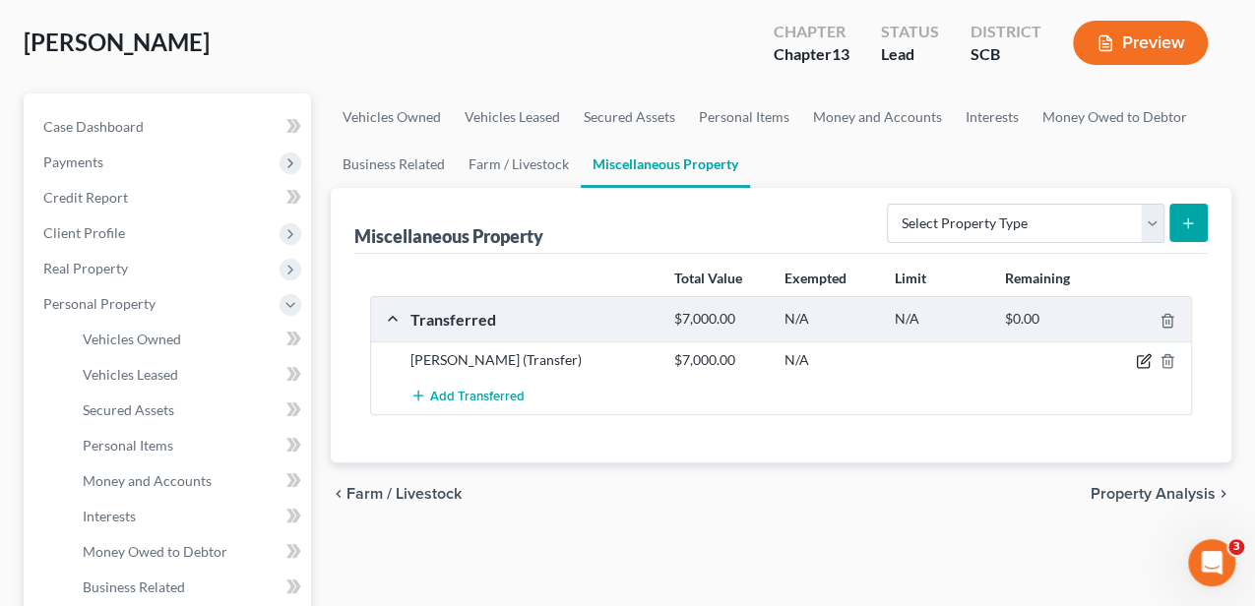
select select "Ordinary (within 2 years)"
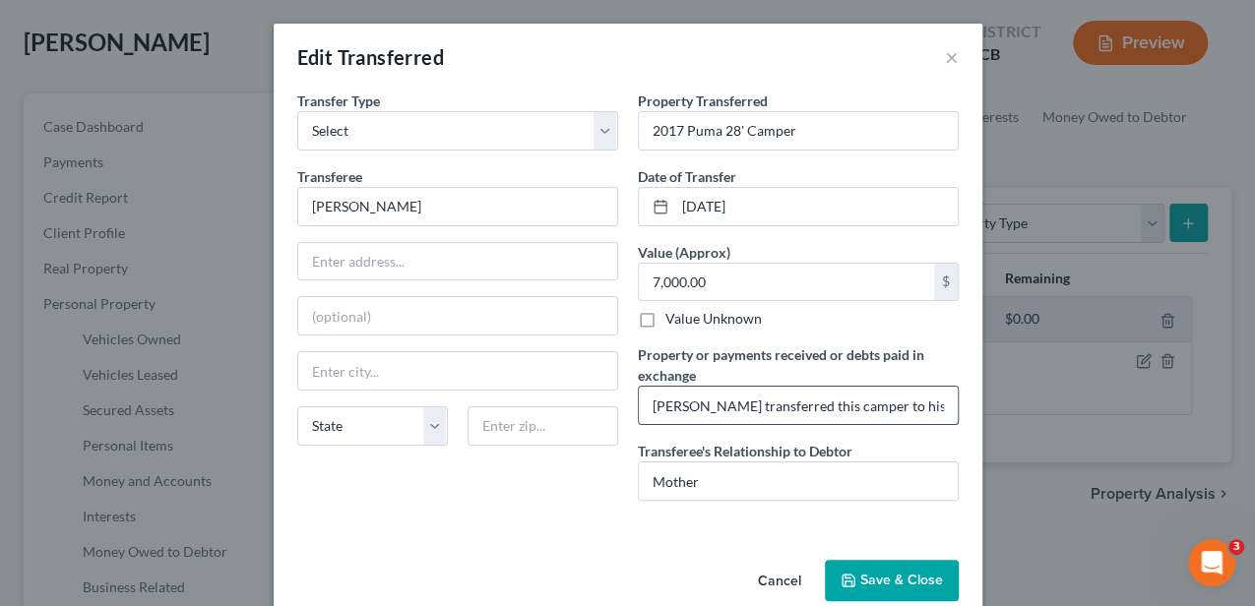
click at [848, 409] on input "Mr. Chapman transferred this camper to his mother in June 2024. He received no …" at bounding box center [798, 405] width 319 height 37
type input "Mr. Chapman transferred this camper to his mother in June 2024. He received no …"
click at [899, 579] on button "Save & Close" at bounding box center [892, 580] width 134 height 41
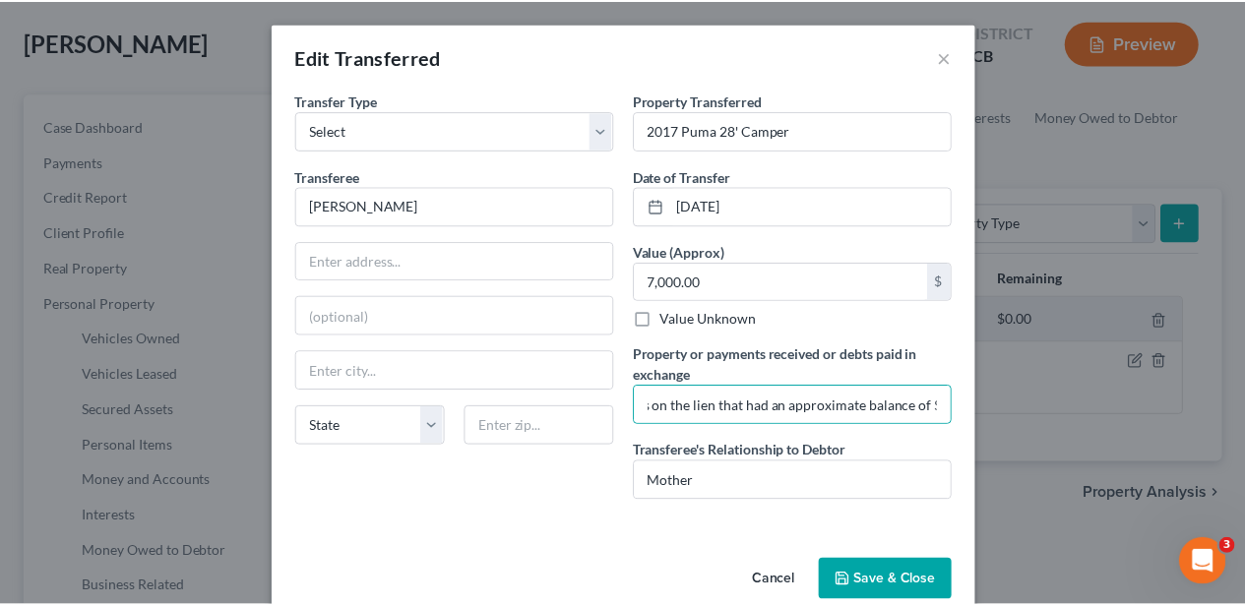
scroll to position [0, 0]
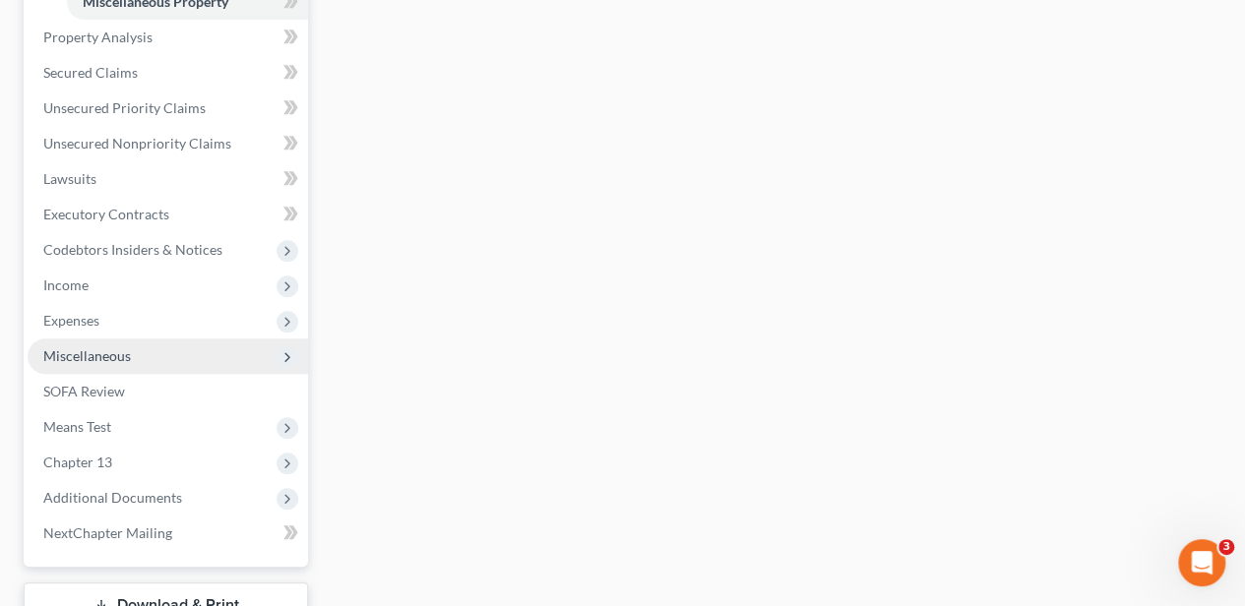
click at [147, 356] on span "Miscellaneous" at bounding box center [168, 356] width 280 height 35
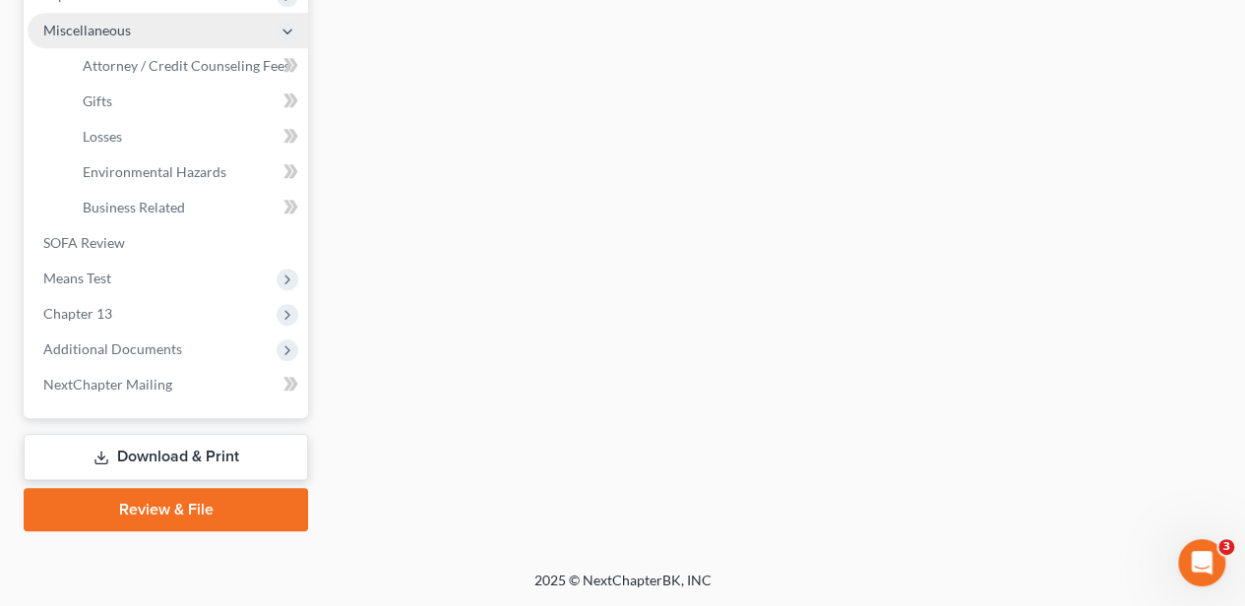
scroll to position [756, 0]
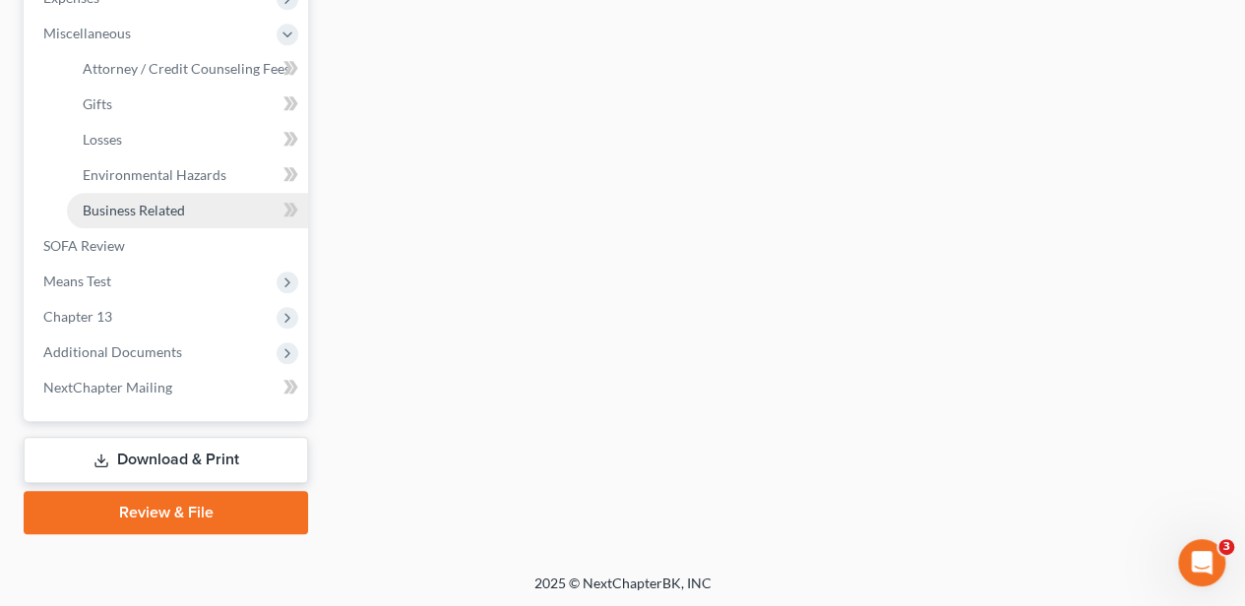
click at [150, 210] on span "Business Related" at bounding box center [134, 210] width 102 height 17
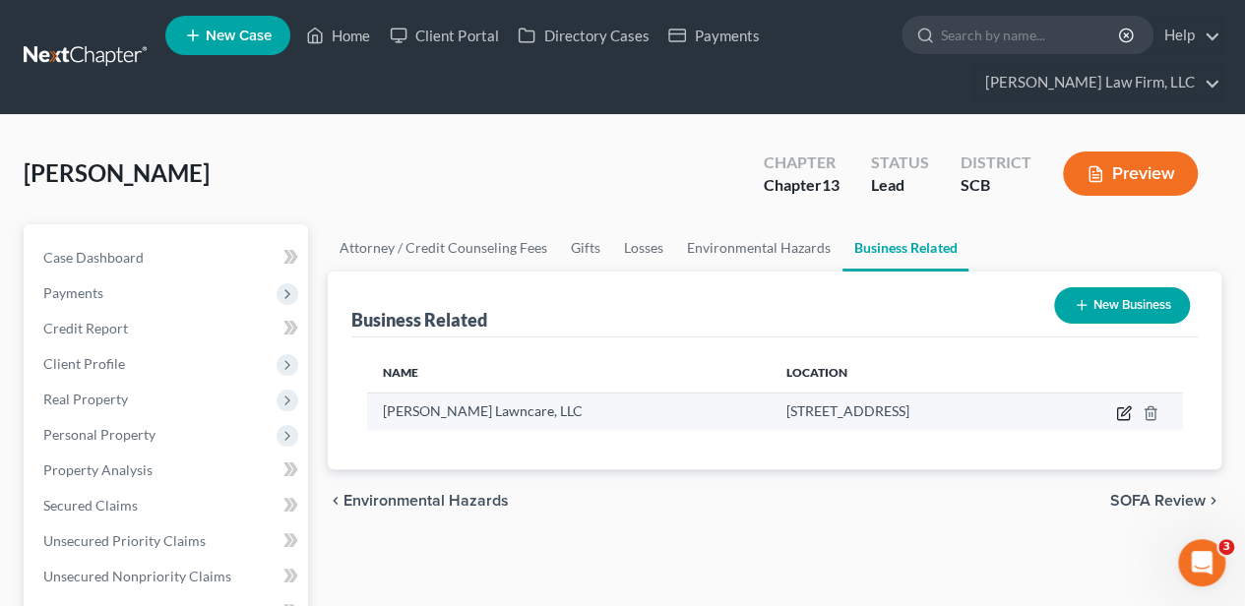
click at [1118, 410] on icon "button" at bounding box center [1124, 413] width 16 height 16
select select "member"
select select "42"
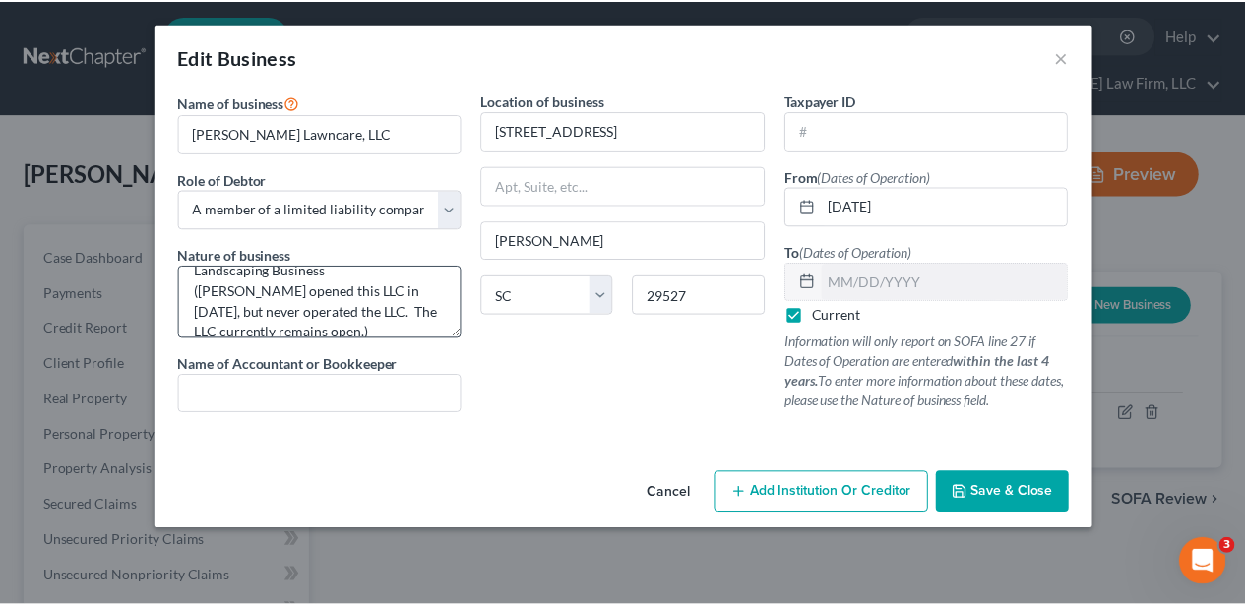
scroll to position [41, 0]
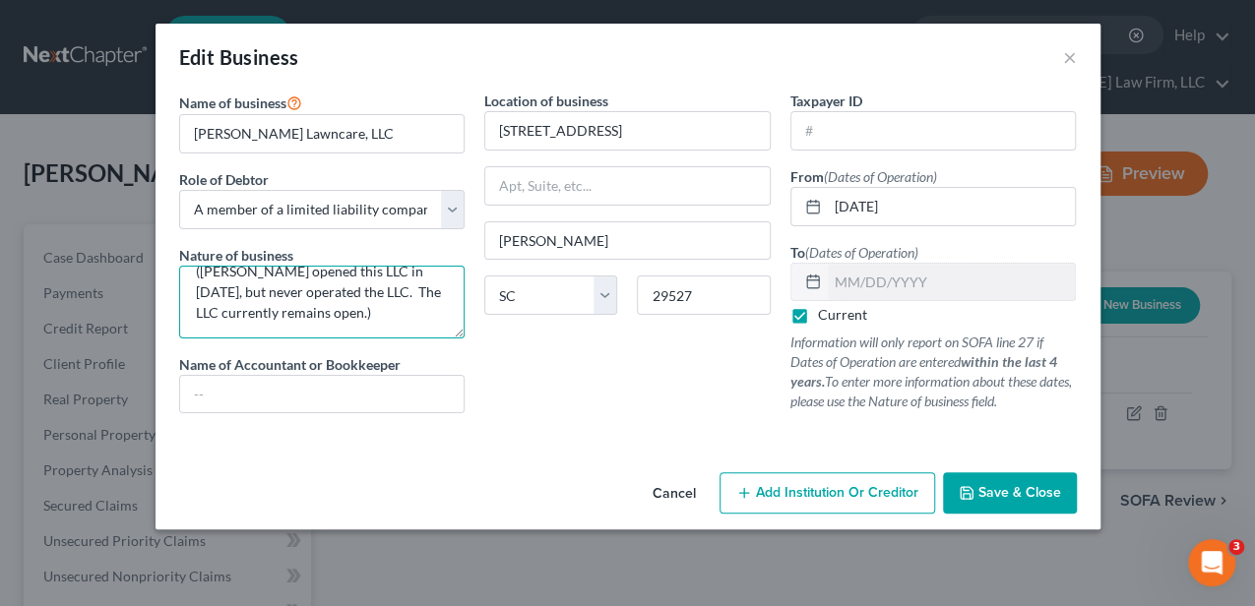
drag, startPoint x: 374, startPoint y: 289, endPoint x: 392, endPoint y: 289, distance: 17.7
click at [392, 289] on textarea "Landscaping Business (Mr. Chapman opened this LLC in May 2023, but never operat…" at bounding box center [322, 302] width 286 height 73
type textarea "Landscaping Business (Mr. Chapman opened this LLC in May 2023, but never operat…"
click at [990, 488] on span "Save & Close" at bounding box center [1019, 492] width 83 height 17
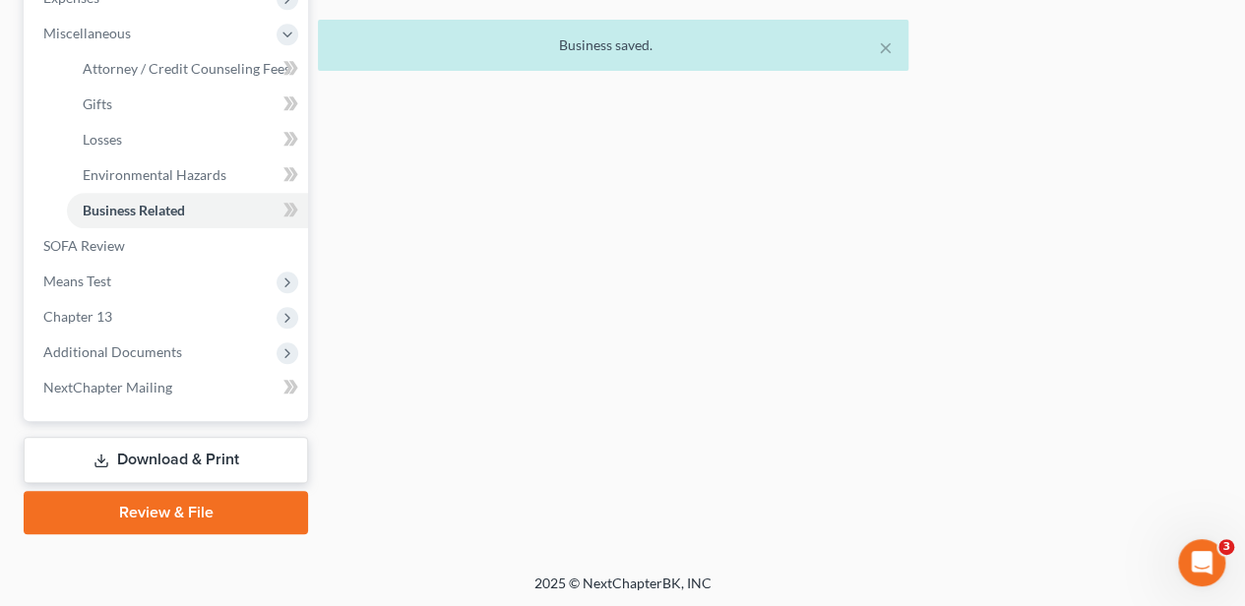
click at [216, 463] on link "Download & Print" at bounding box center [166, 460] width 284 height 46
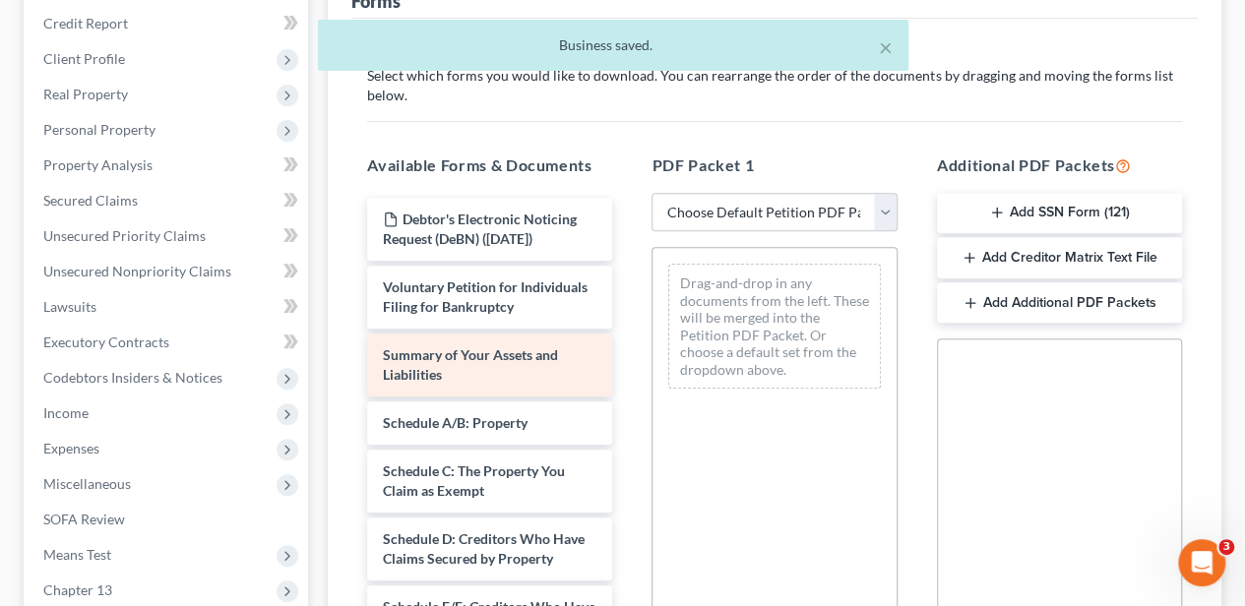
scroll to position [328, 0]
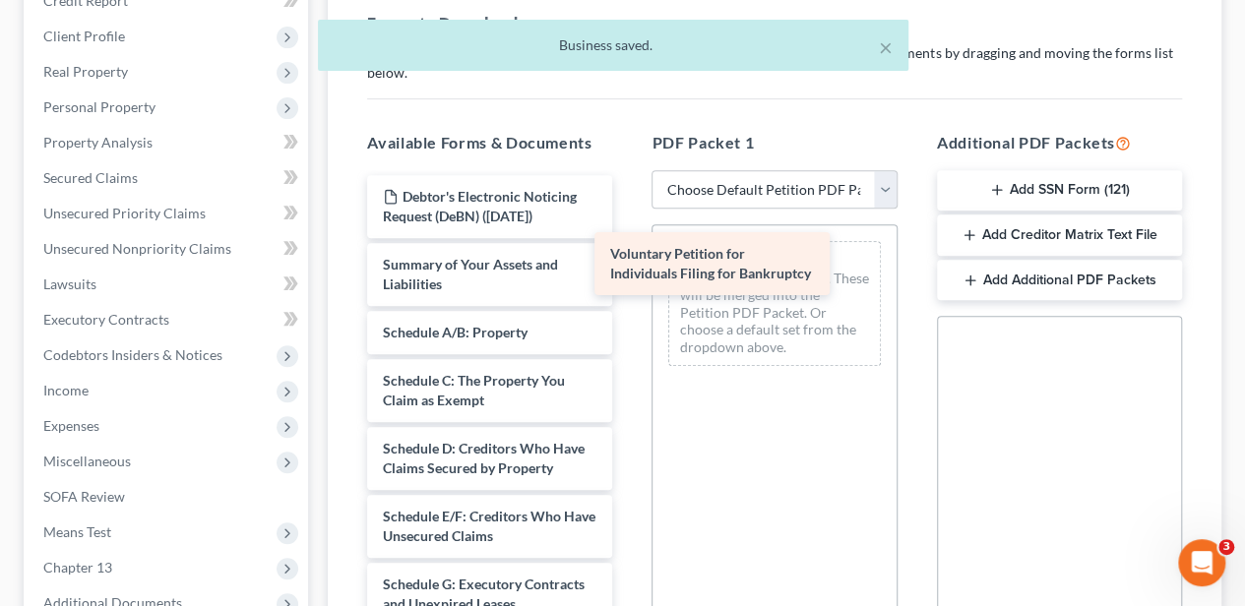
drag, startPoint x: 496, startPoint y: 256, endPoint x: 721, endPoint y: 248, distance: 225.5
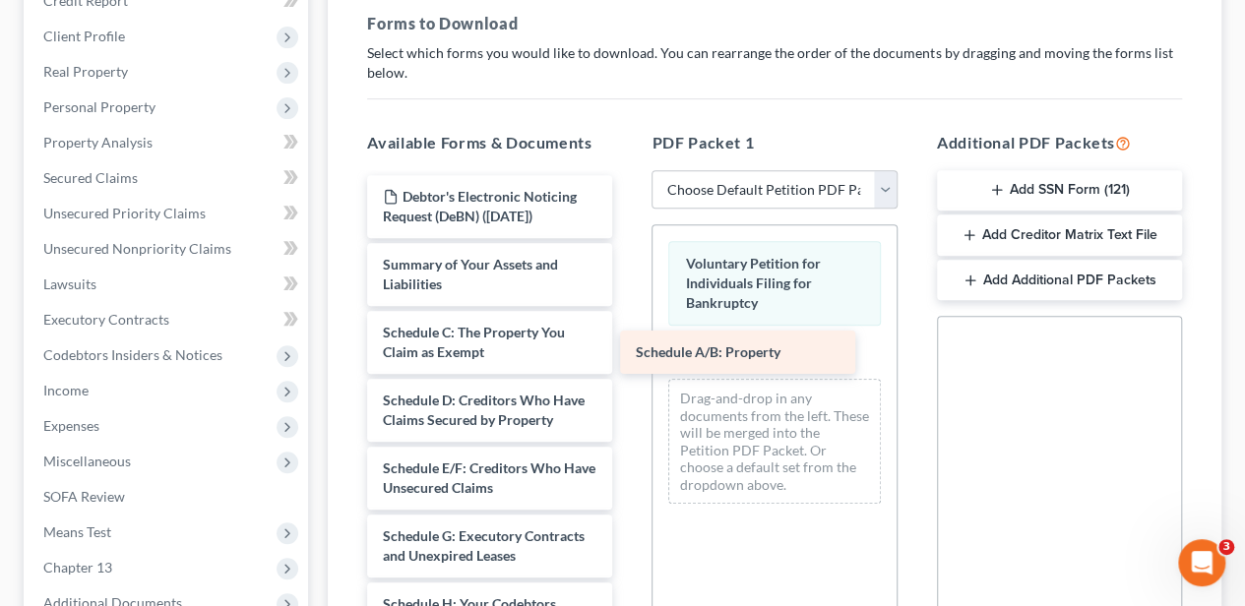
drag, startPoint x: 486, startPoint y: 324, endPoint x: 740, endPoint y: 346, distance: 254.9
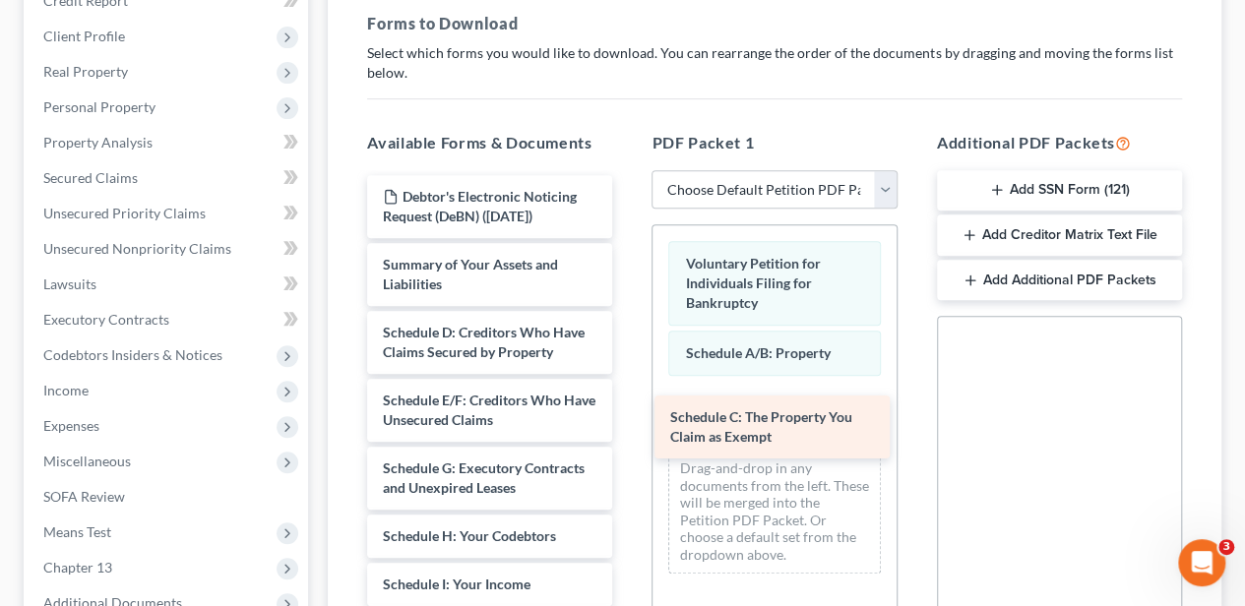
drag, startPoint x: 463, startPoint y: 336, endPoint x: 772, endPoint y: 420, distance: 320.4
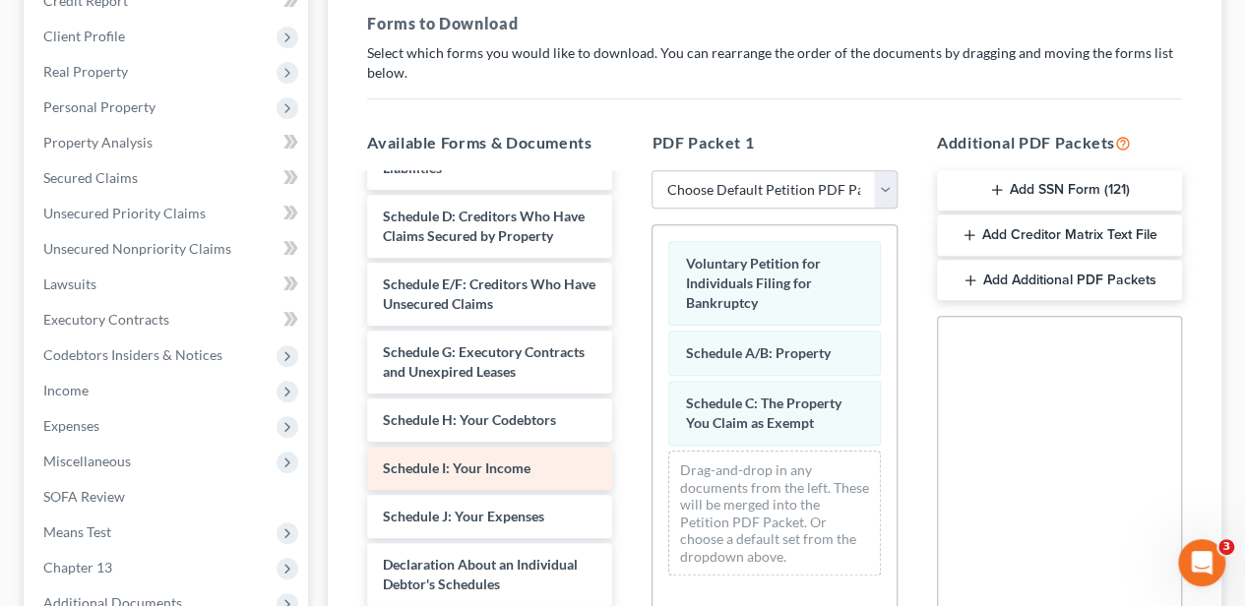
scroll to position [131, 0]
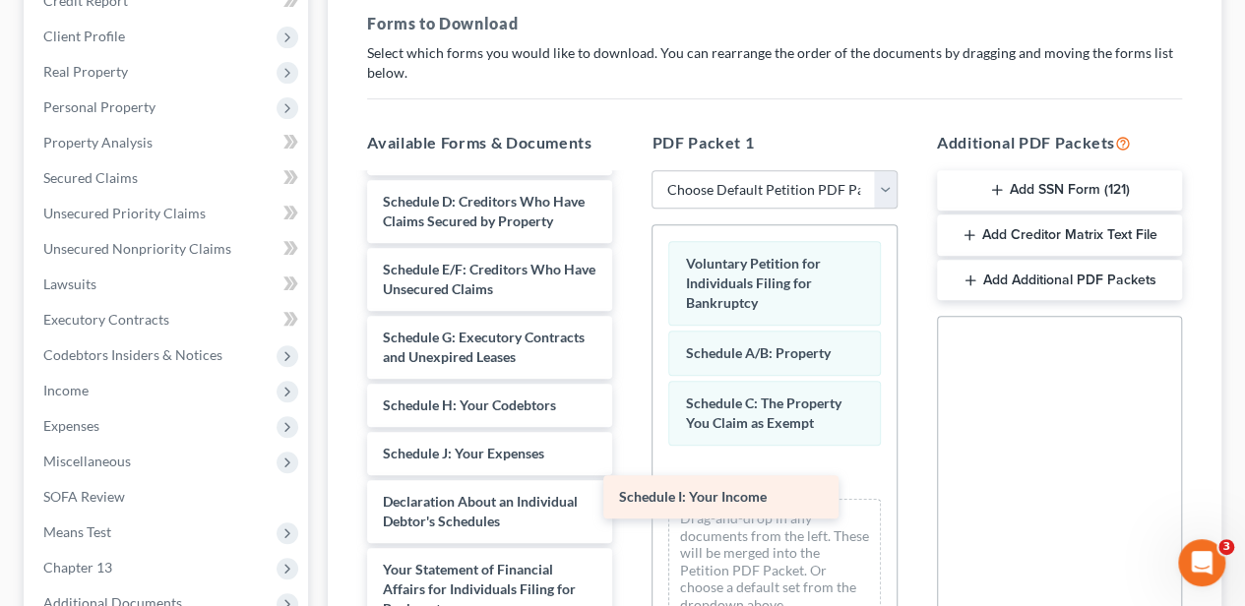
drag, startPoint x: 468, startPoint y: 455, endPoint x: 696, endPoint y: 497, distance: 231.2
click at [628, 497] on div "Schedule I: Your Income Debtor's Electronic Noticing Request (DeBN) (08/14/2025…" at bounding box center [489, 497] width 277 height 906
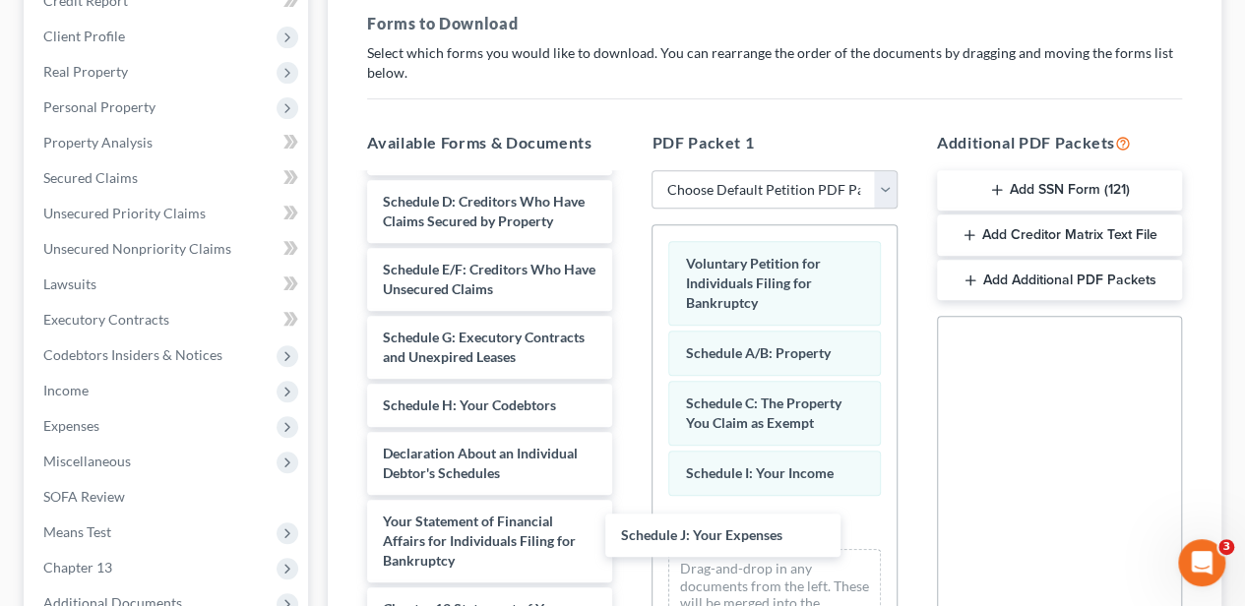
drag, startPoint x: 504, startPoint y: 461, endPoint x: 733, endPoint y: 540, distance: 242.8
click at [628, 545] on div "Schedule J: Your Expenses Debtor's Electronic Noticing Request (DeBN) (08/14/20…" at bounding box center [489, 473] width 277 height 858
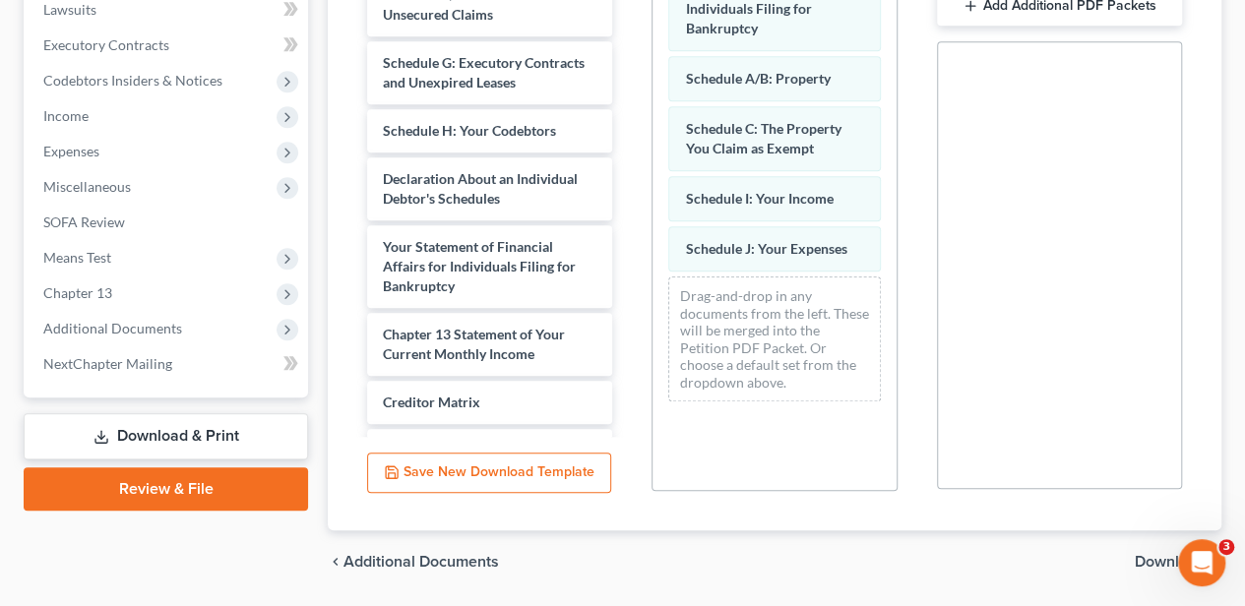
scroll to position [655, 0]
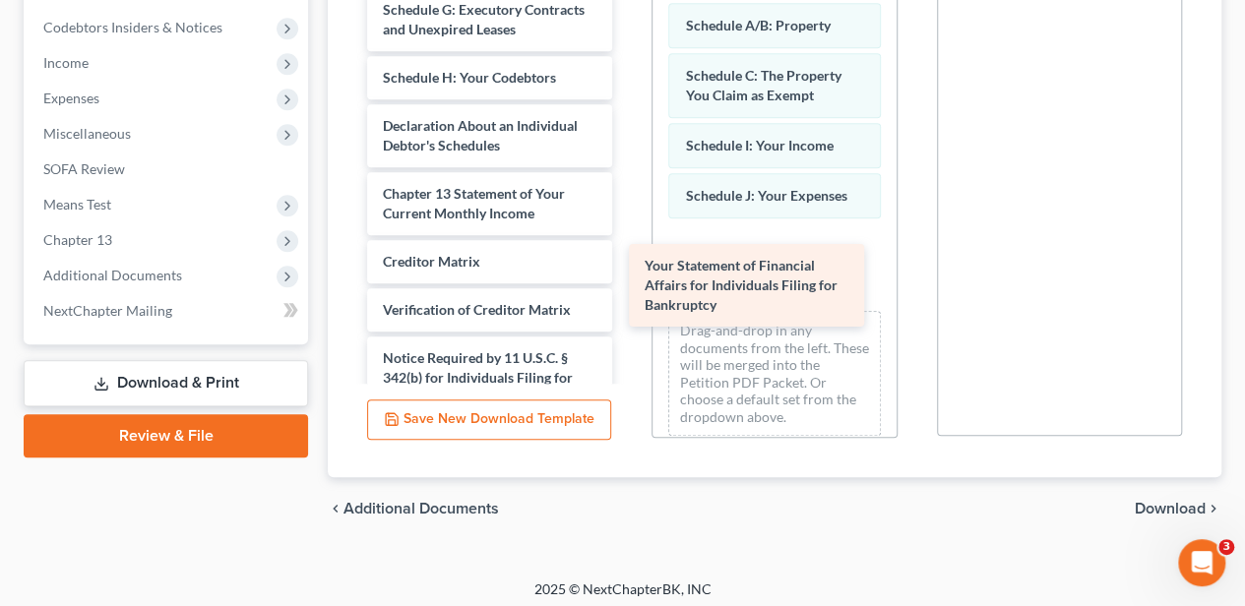
drag, startPoint x: 478, startPoint y: 187, endPoint x: 740, endPoint y: 262, distance: 272.2
click at [628, 262] on div "Your Statement of Financial Affairs for Individuals Filing for Bankruptcy Debto…" at bounding box center [489, 102] width 277 height 771
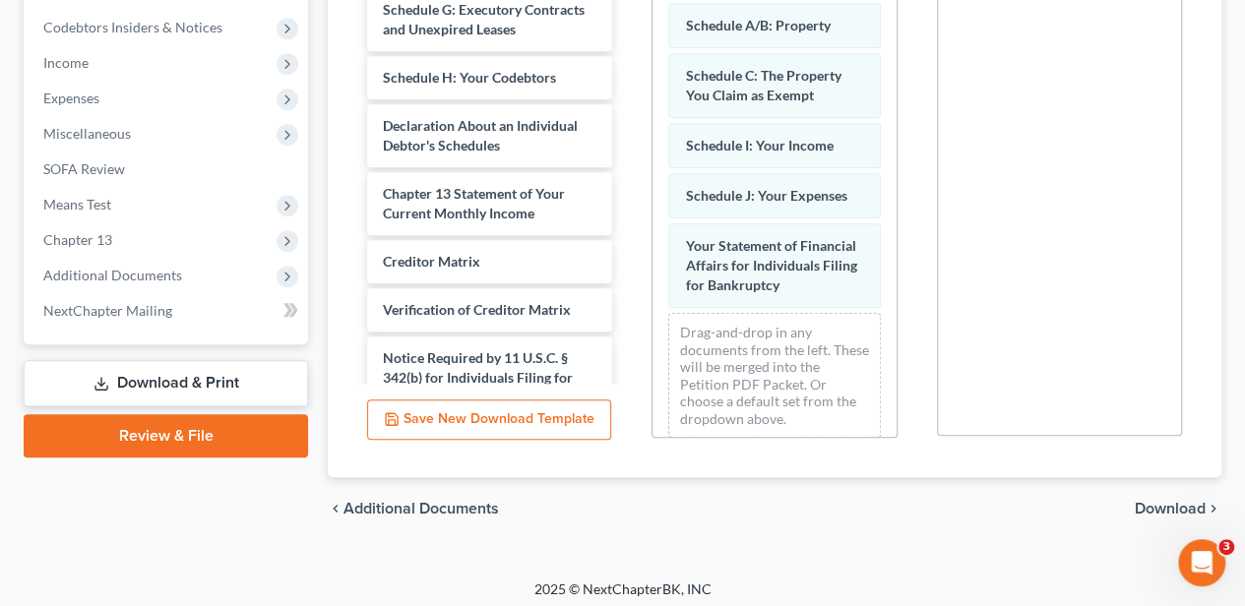
click at [1135, 504] on span "Download" at bounding box center [1170, 509] width 71 height 16
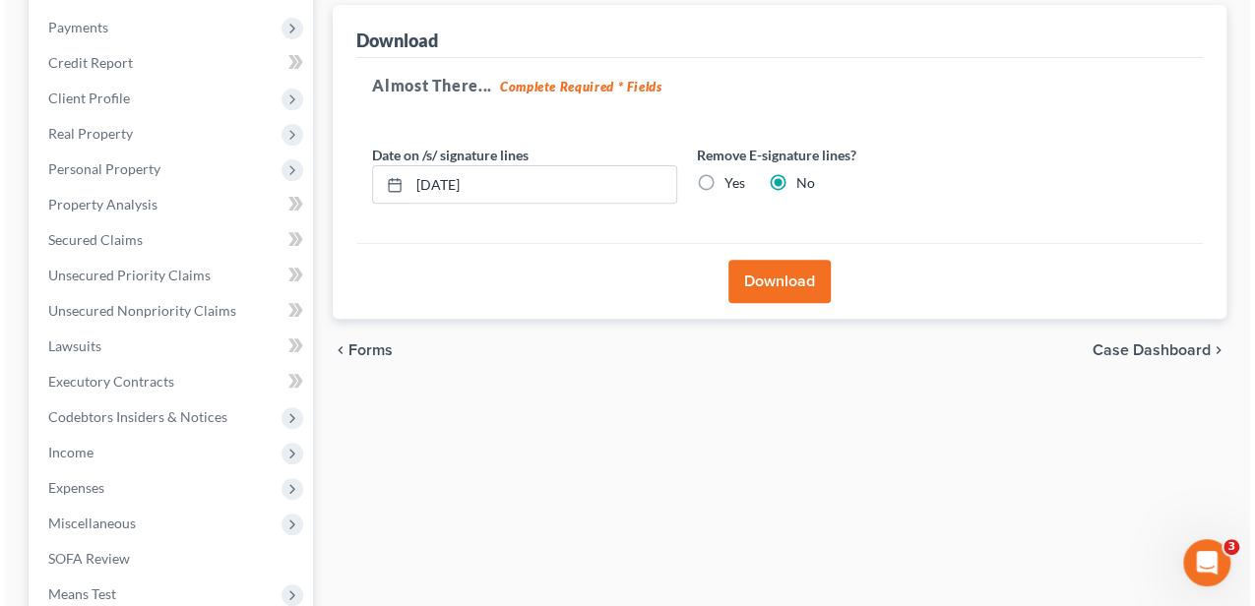
scroll to position [250, 0]
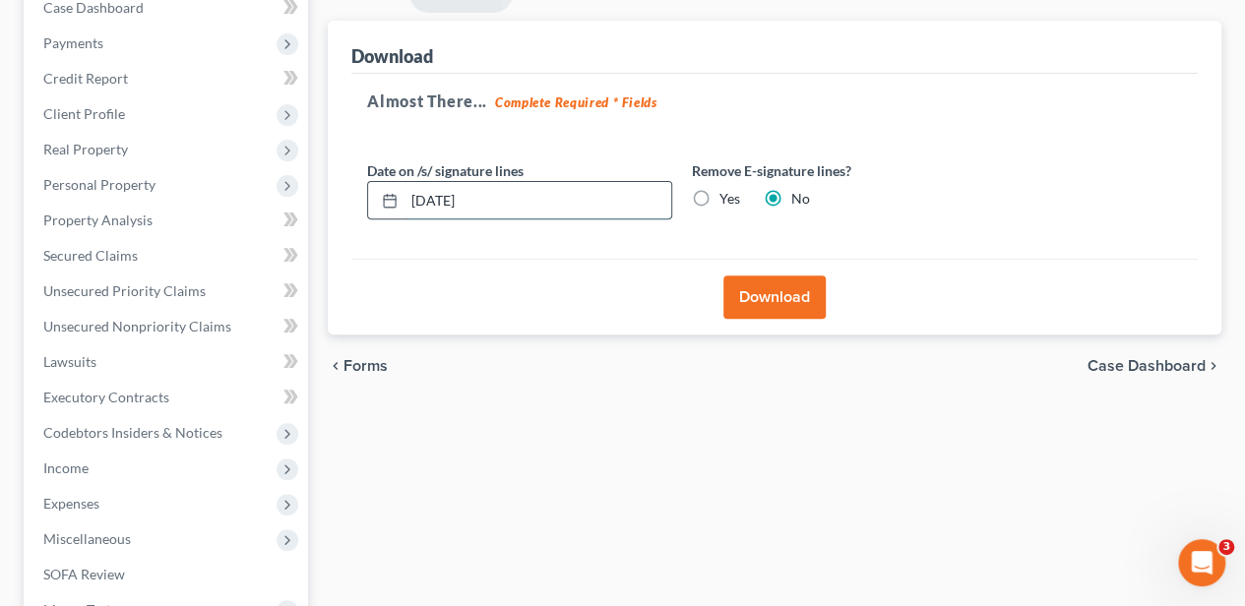
drag, startPoint x: 489, startPoint y: 191, endPoint x: 386, endPoint y: 191, distance: 103.3
click at [389, 193] on div "[DATE]" at bounding box center [519, 200] width 305 height 39
click at [719, 190] on label "Yes" at bounding box center [729, 199] width 21 height 20
click at [727, 190] on input "Yes" at bounding box center [733, 195] width 13 height 13
radio input "true"
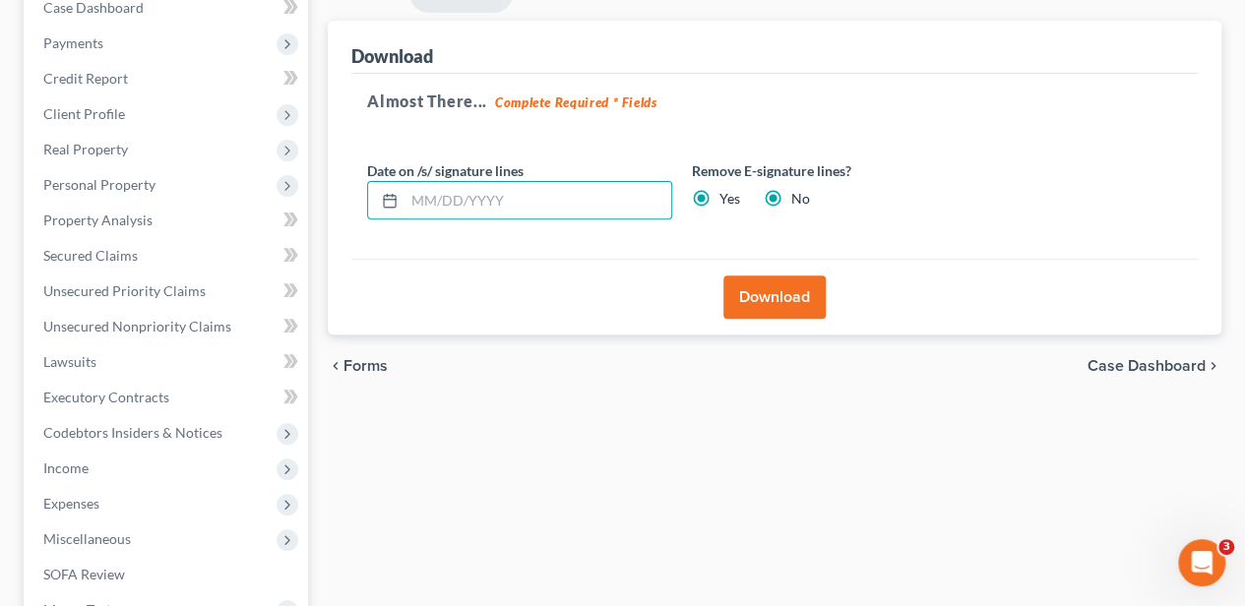
radio input "false"
click at [789, 289] on button "Download" at bounding box center [774, 297] width 102 height 43
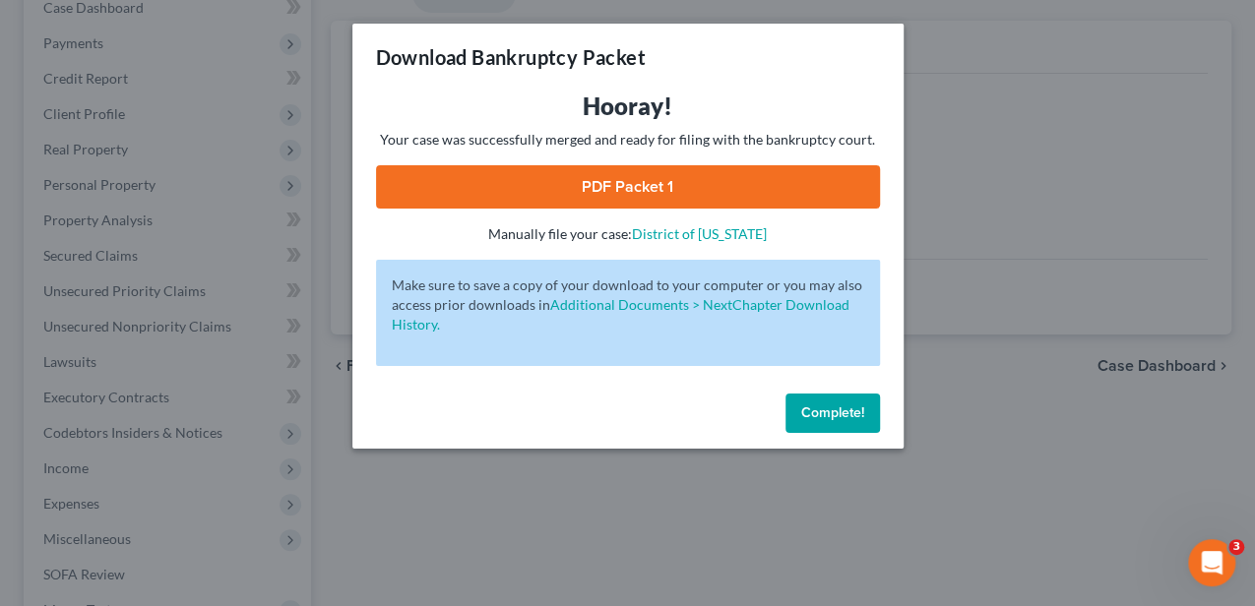
click at [701, 200] on link "PDF Packet 1" at bounding box center [628, 186] width 504 height 43
drag, startPoint x: 852, startPoint y: 412, endPoint x: 817, endPoint y: 396, distance: 39.2
click at [852, 412] on span "Complete!" at bounding box center [832, 412] width 63 height 17
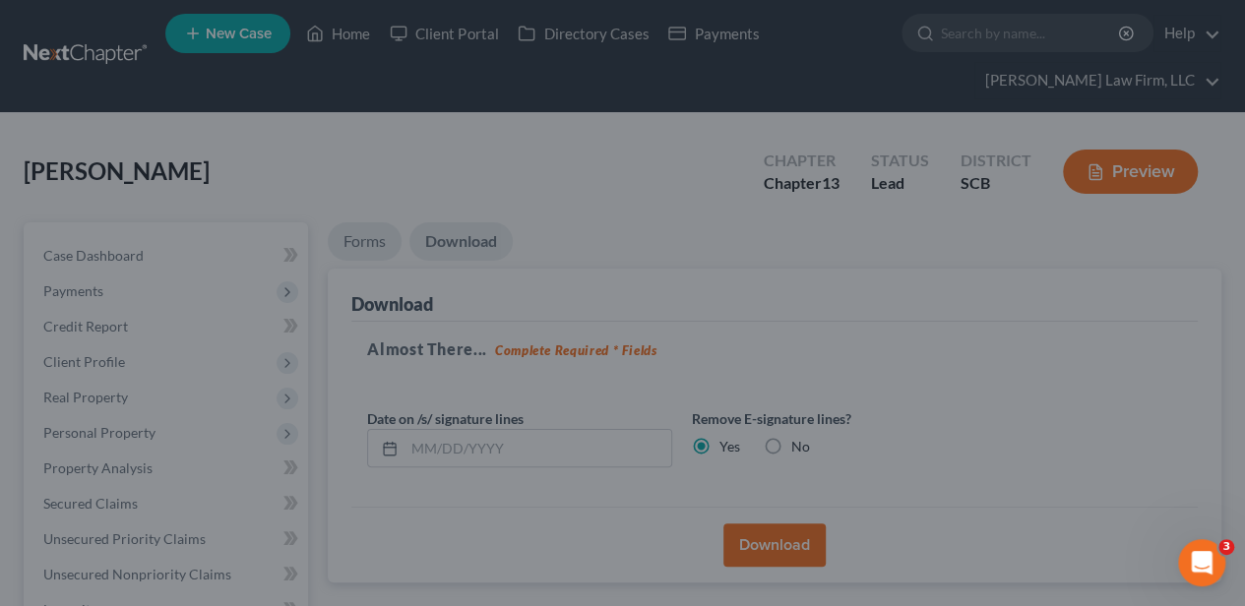
scroll to position [0, 0]
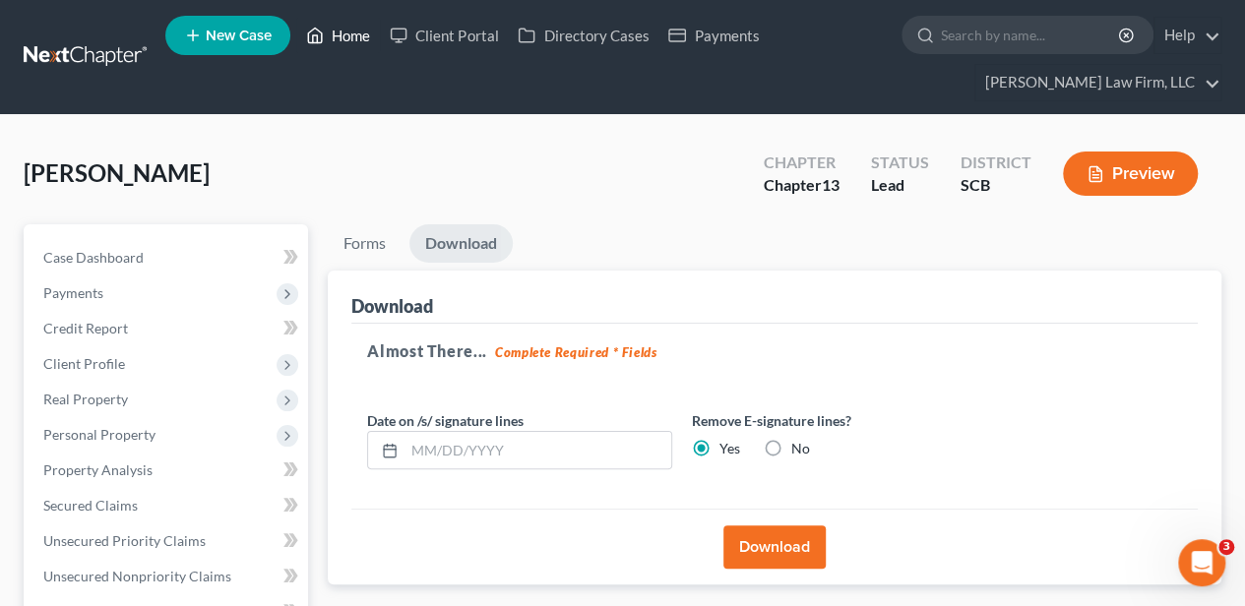
click at [358, 26] on link "Home" at bounding box center [338, 35] width 84 height 35
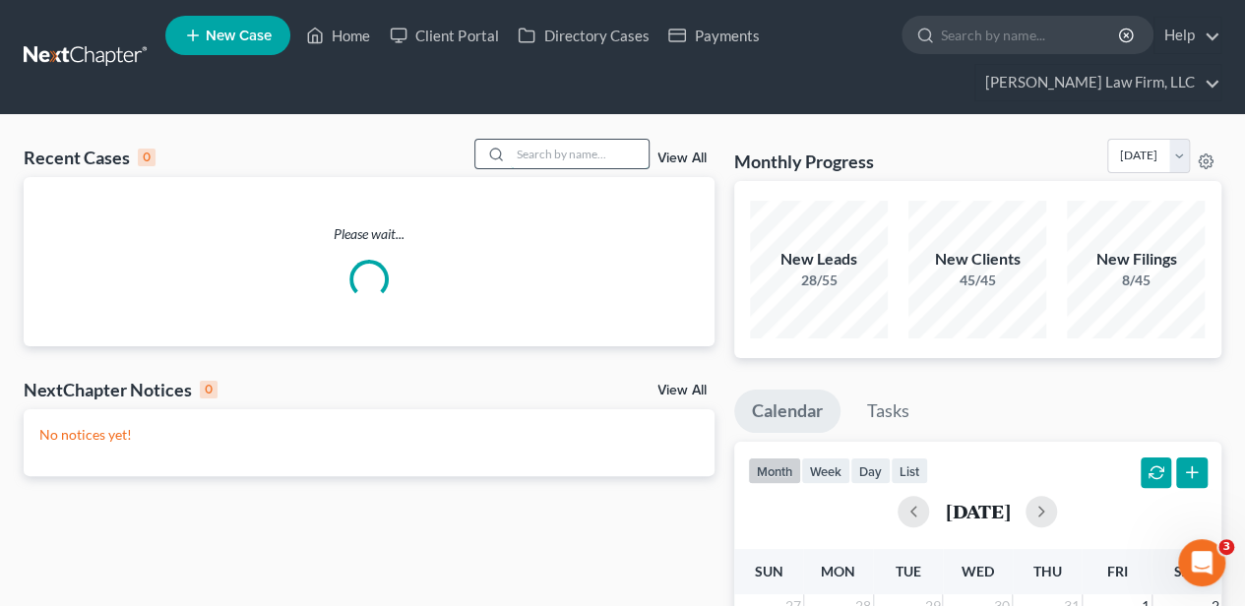
click at [539, 155] on input "search" at bounding box center [580, 154] width 138 height 29
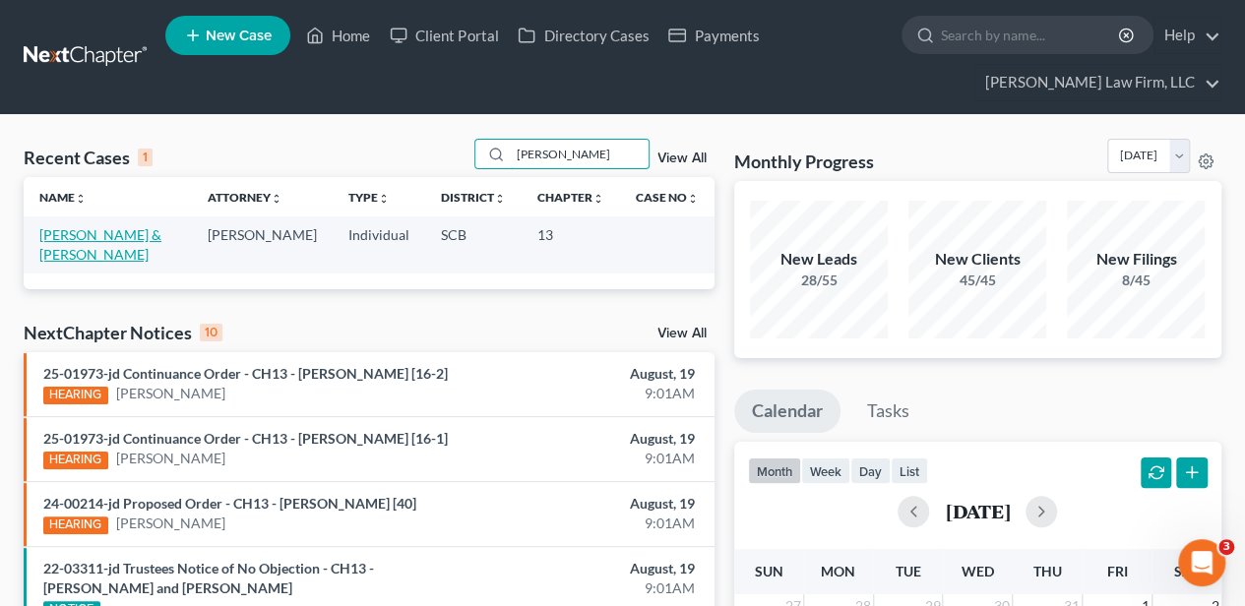
type input "[PERSON_NAME]"
click at [84, 234] on link "[PERSON_NAME] & [PERSON_NAME]" at bounding box center [100, 244] width 122 height 36
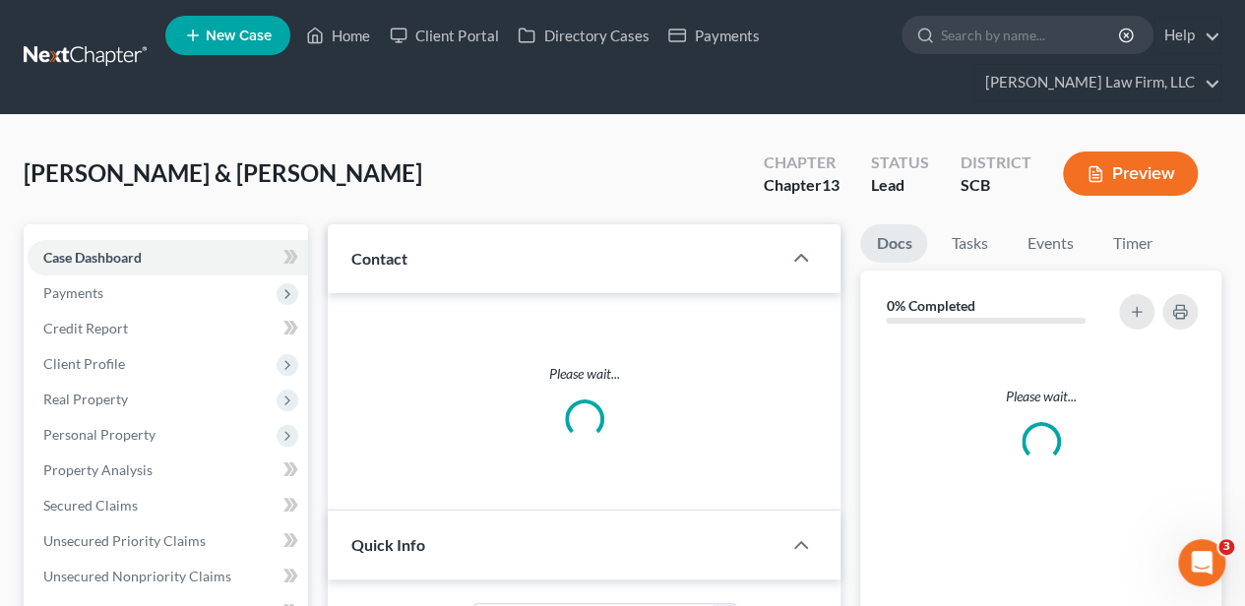
select select "2"
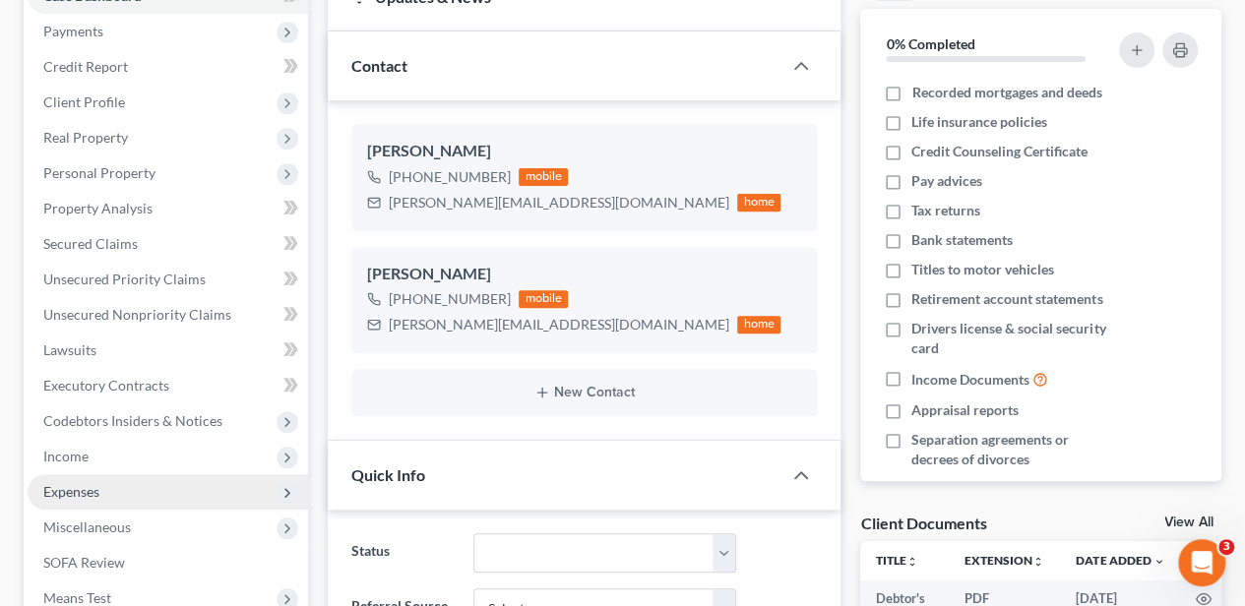
scroll to position [328, 0]
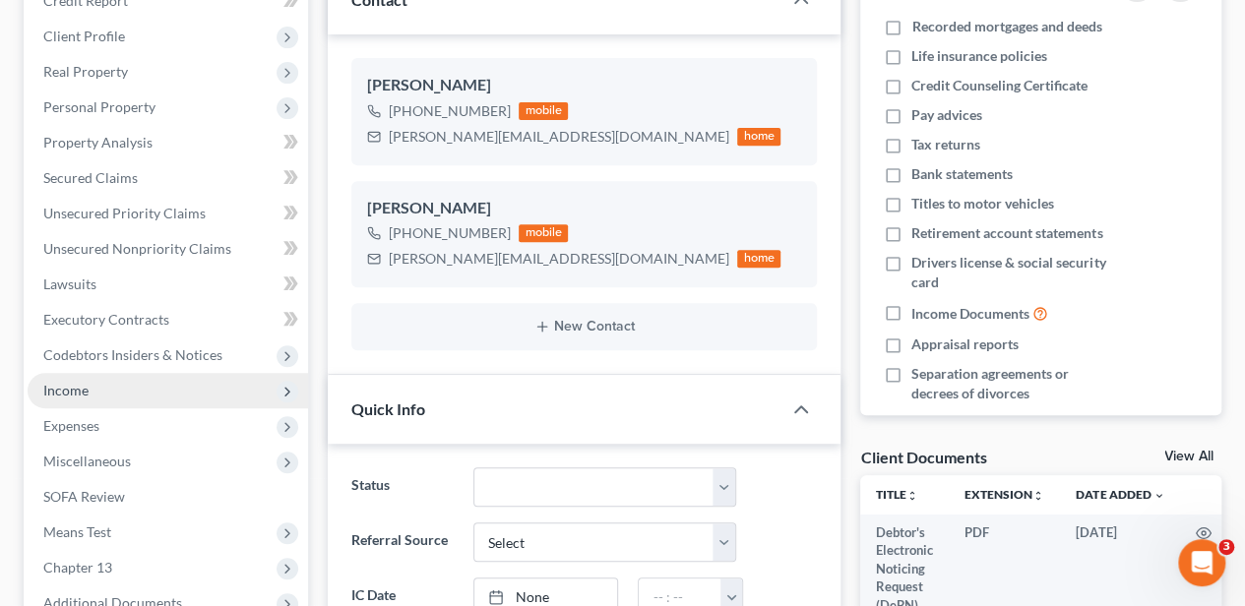
click at [110, 394] on span "Income" at bounding box center [168, 390] width 280 height 35
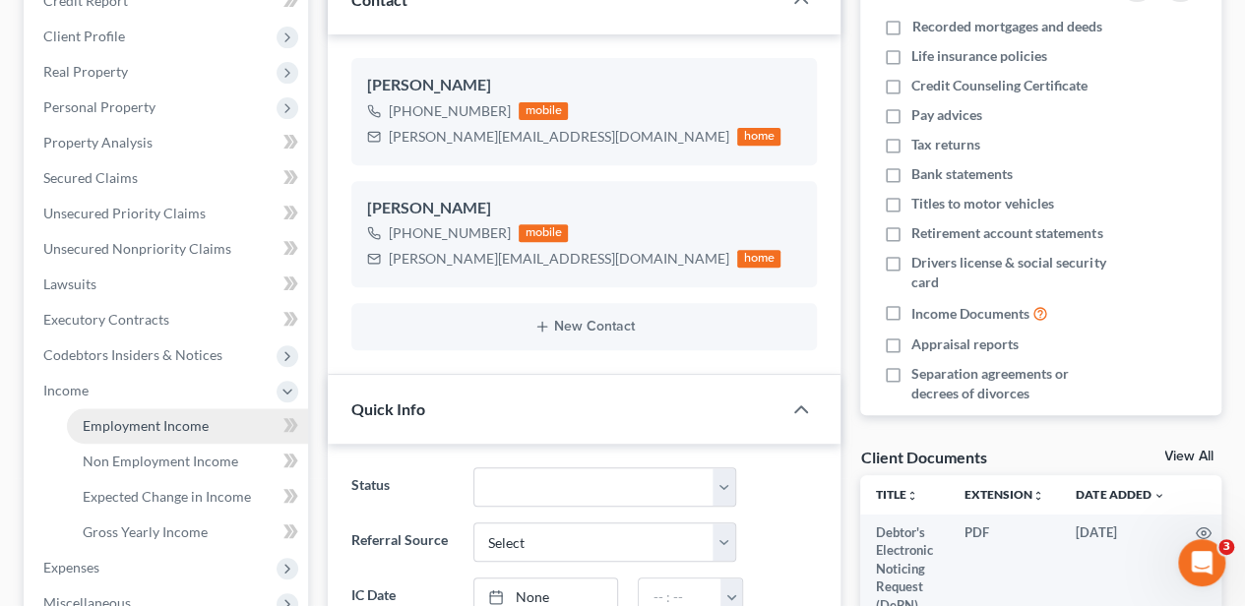
click at [118, 417] on span "Employment Income" at bounding box center [146, 425] width 126 height 17
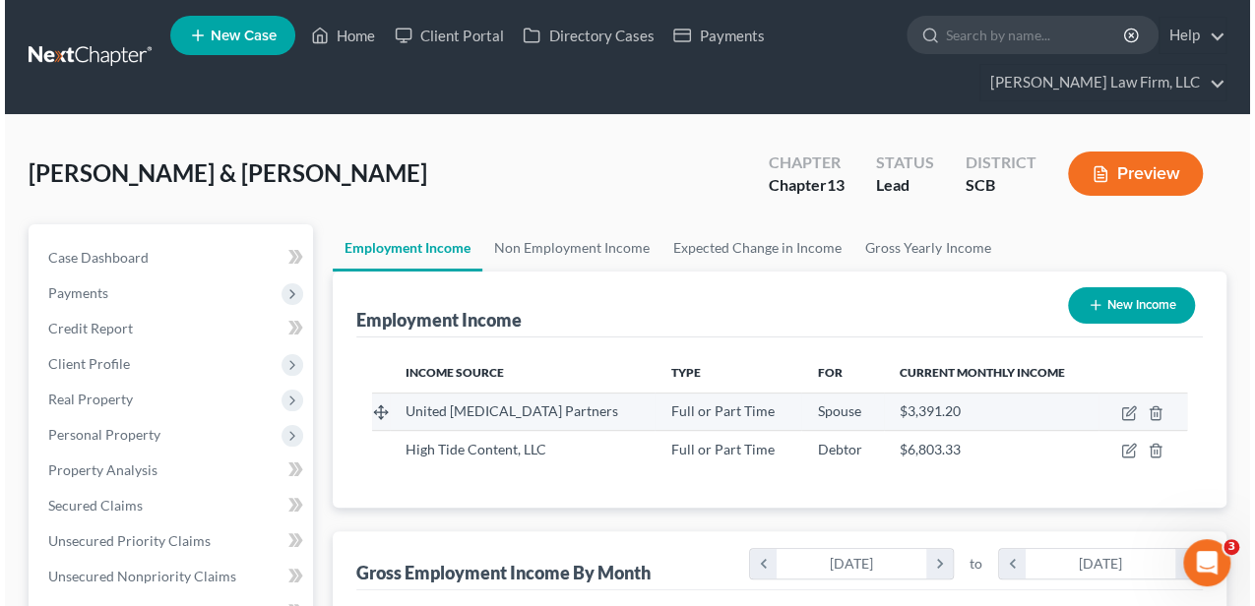
scroll to position [350, 498]
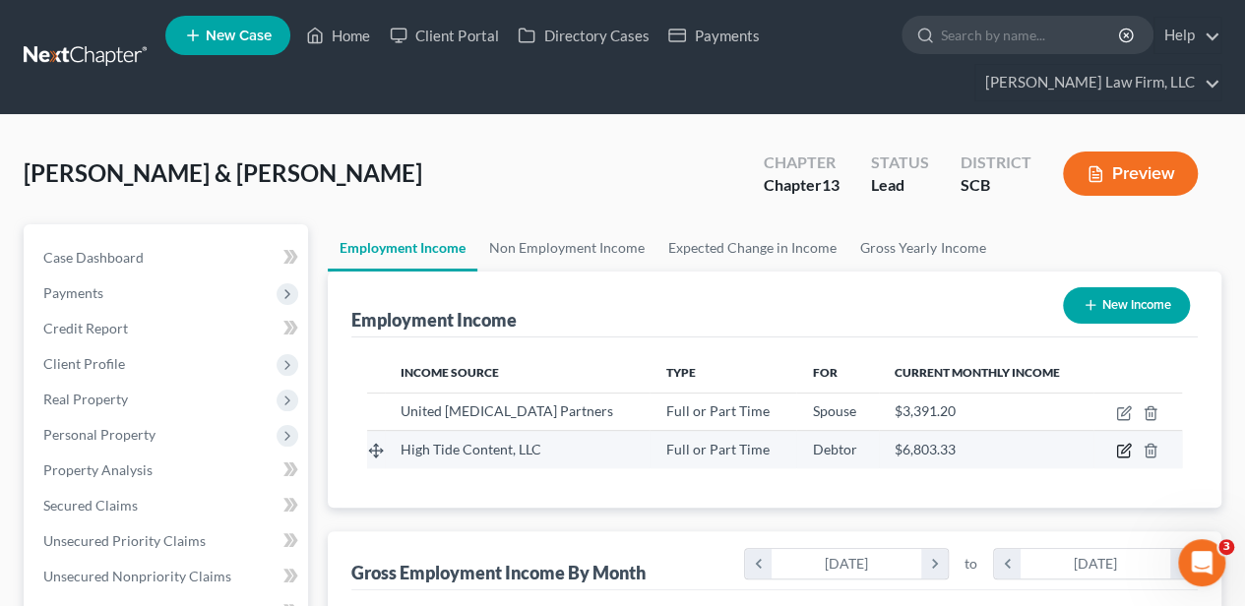
click at [1123, 447] on icon "button" at bounding box center [1124, 451] width 16 height 16
select select "0"
select select "42"
select select "1"
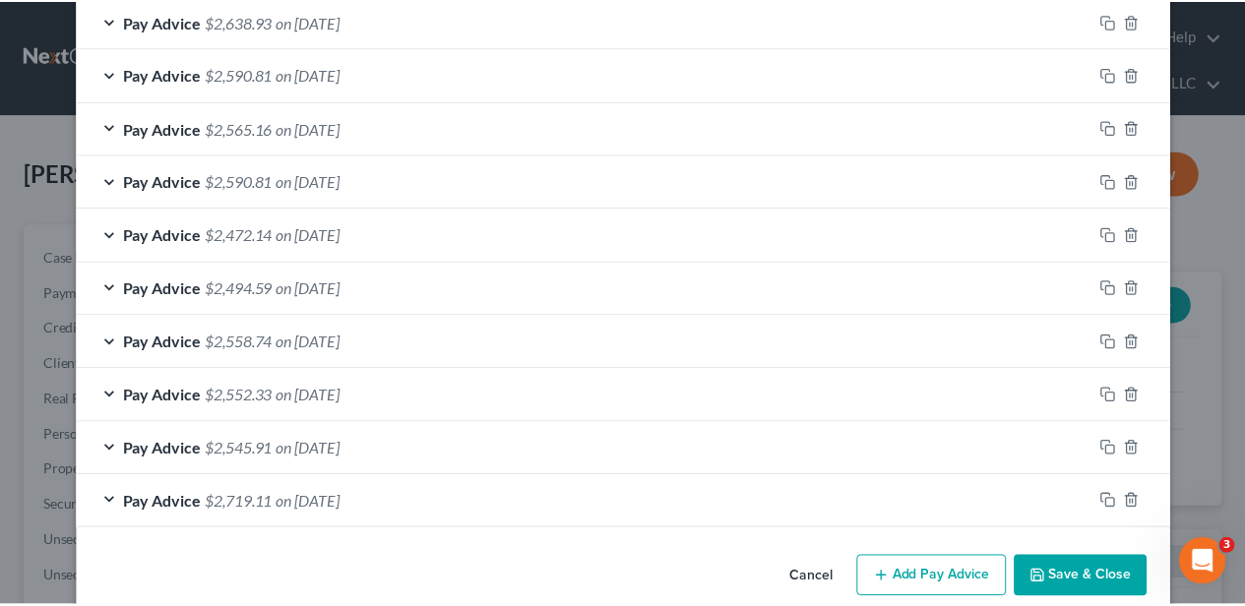
scroll to position [838, 0]
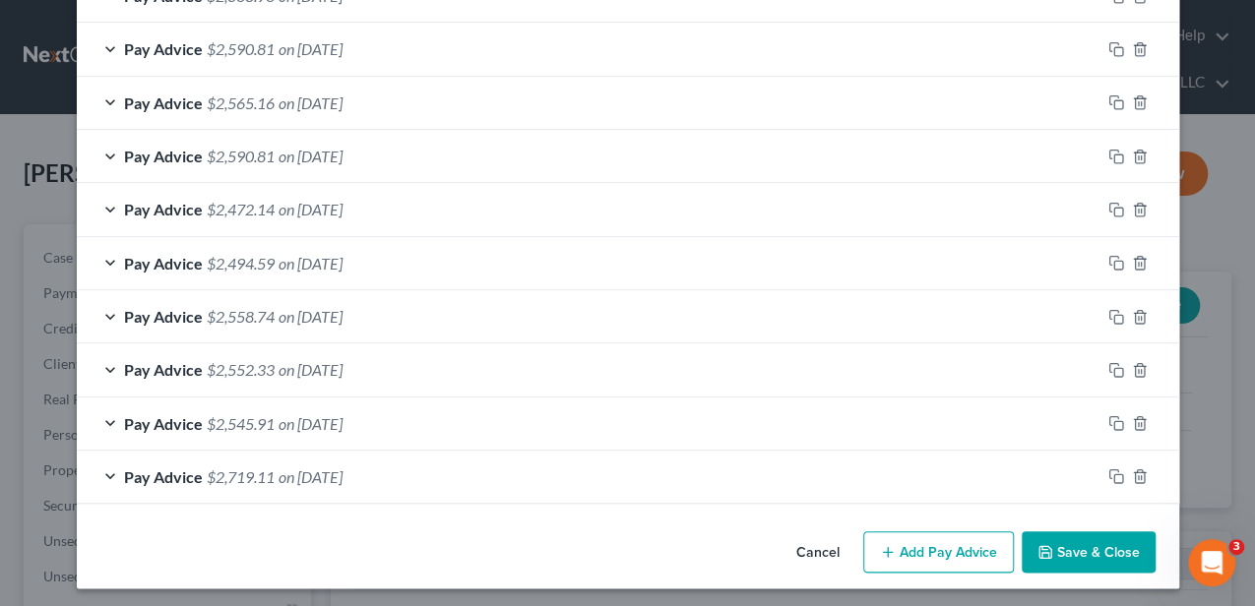
click at [793, 548] on button "Cancel" at bounding box center [817, 552] width 75 height 39
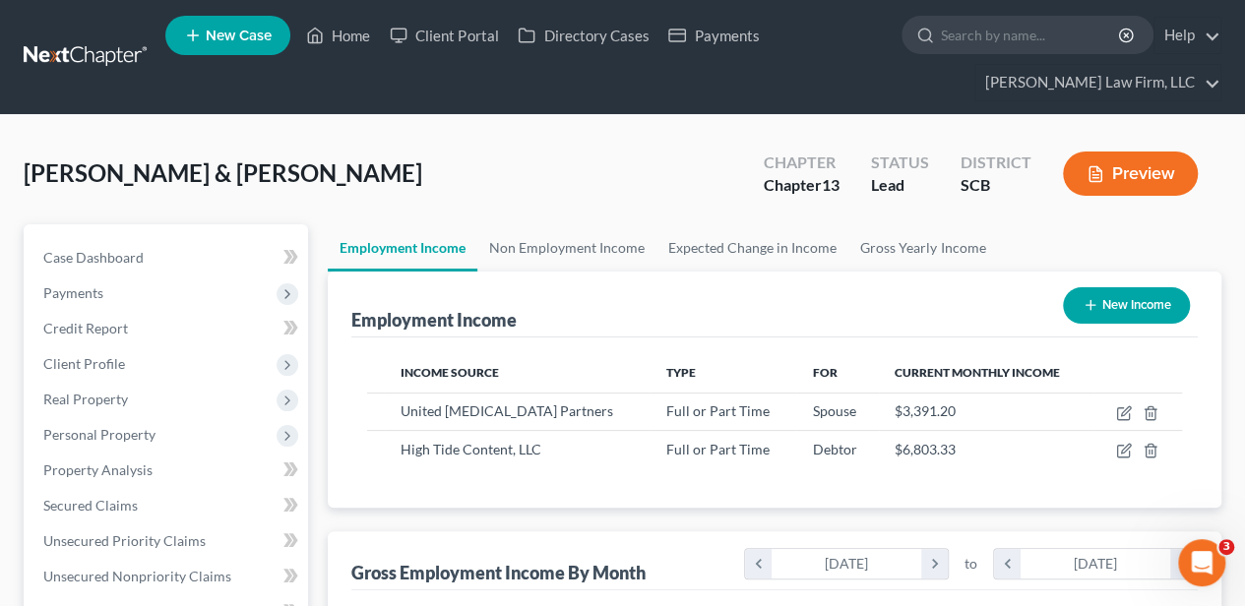
scroll to position [983740, 983592]
click at [878, 254] on link "Gross Yearly Income" at bounding box center [922, 247] width 149 height 47
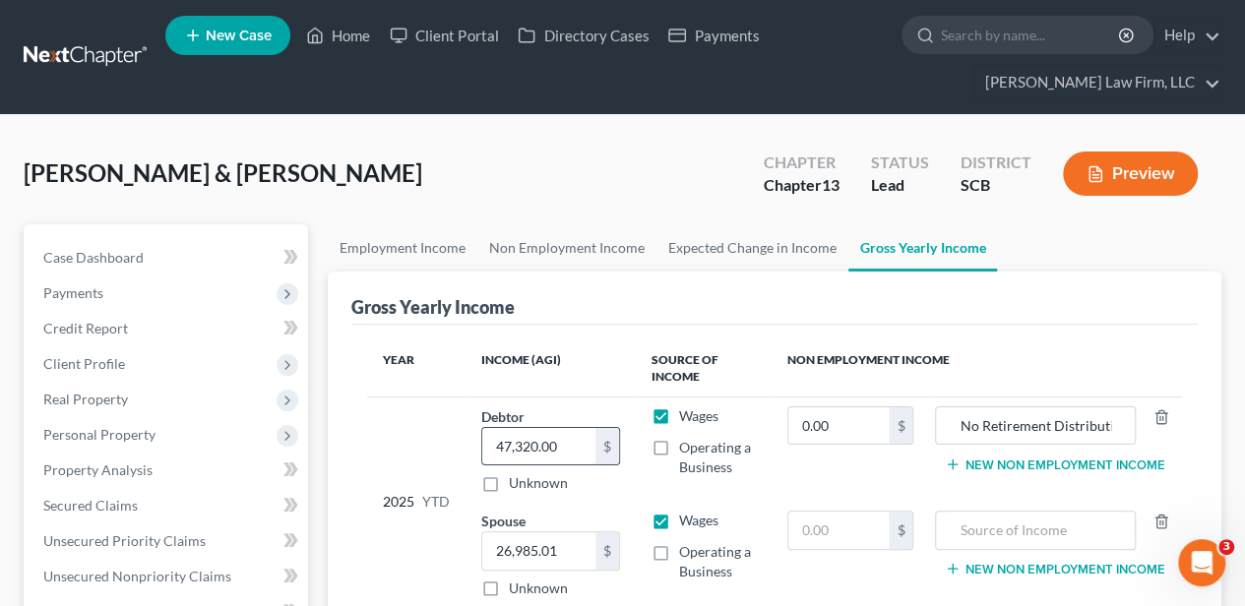
click at [537, 451] on input "47,320.00" at bounding box center [538, 446] width 113 height 37
type input "50,620.00"
click at [551, 555] on input "26,985.01" at bounding box center [538, 550] width 113 height 37
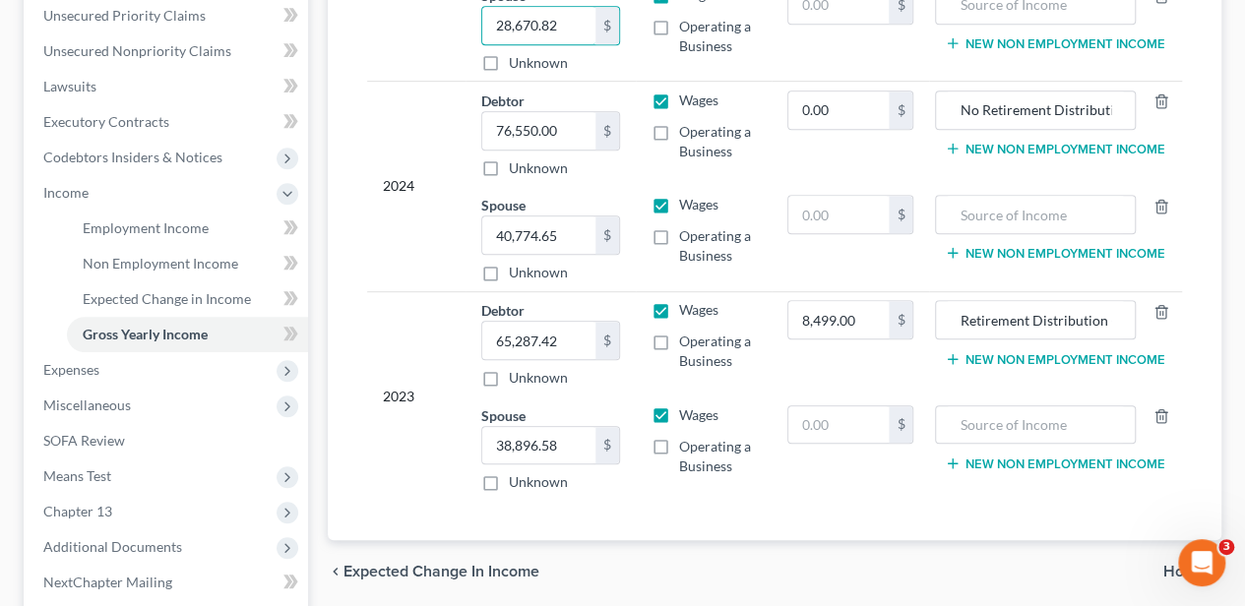
scroll to position [720, 0]
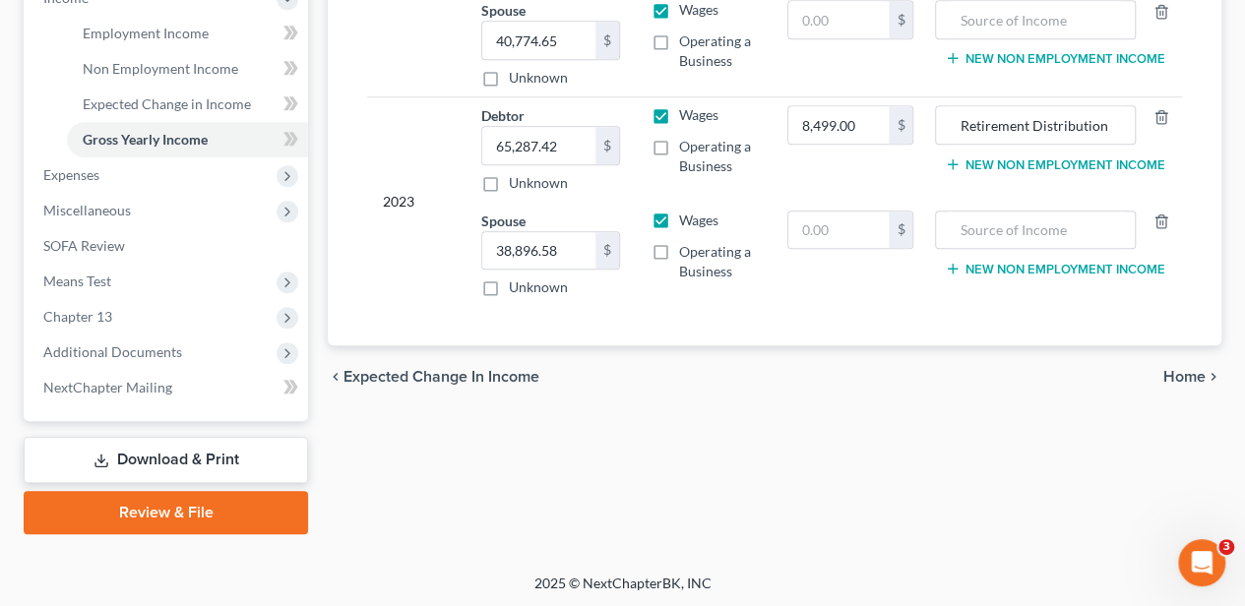
type input "28,670.82"
click at [1178, 369] on span "Home" at bounding box center [1184, 377] width 42 height 16
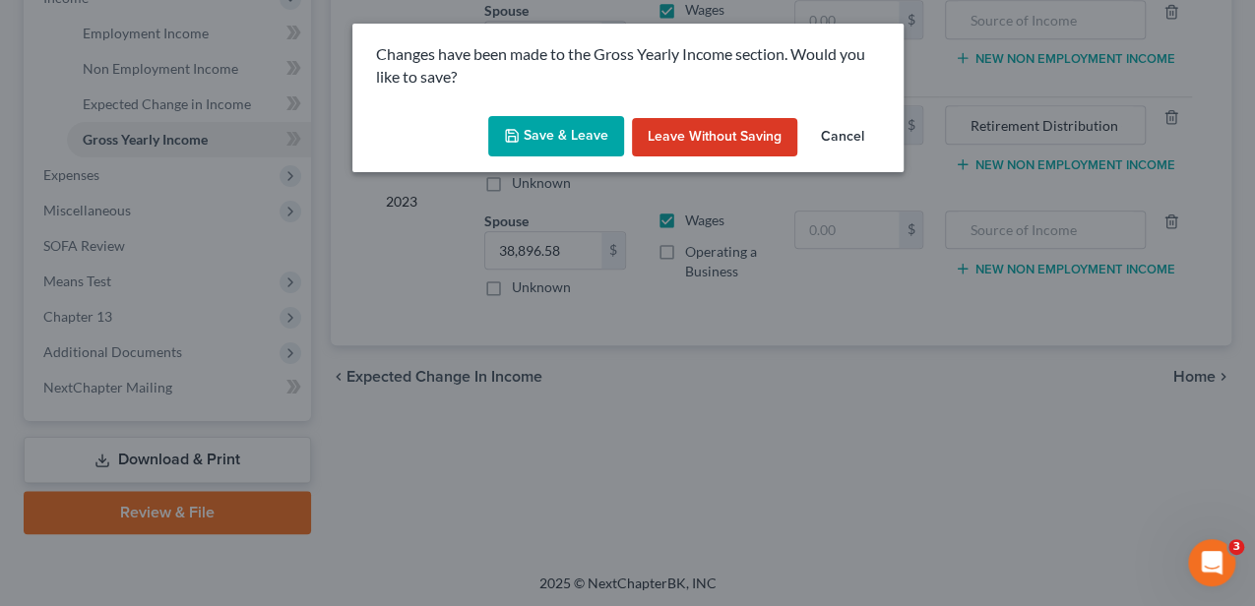
click at [569, 122] on button "Save & Leave" at bounding box center [556, 136] width 136 height 41
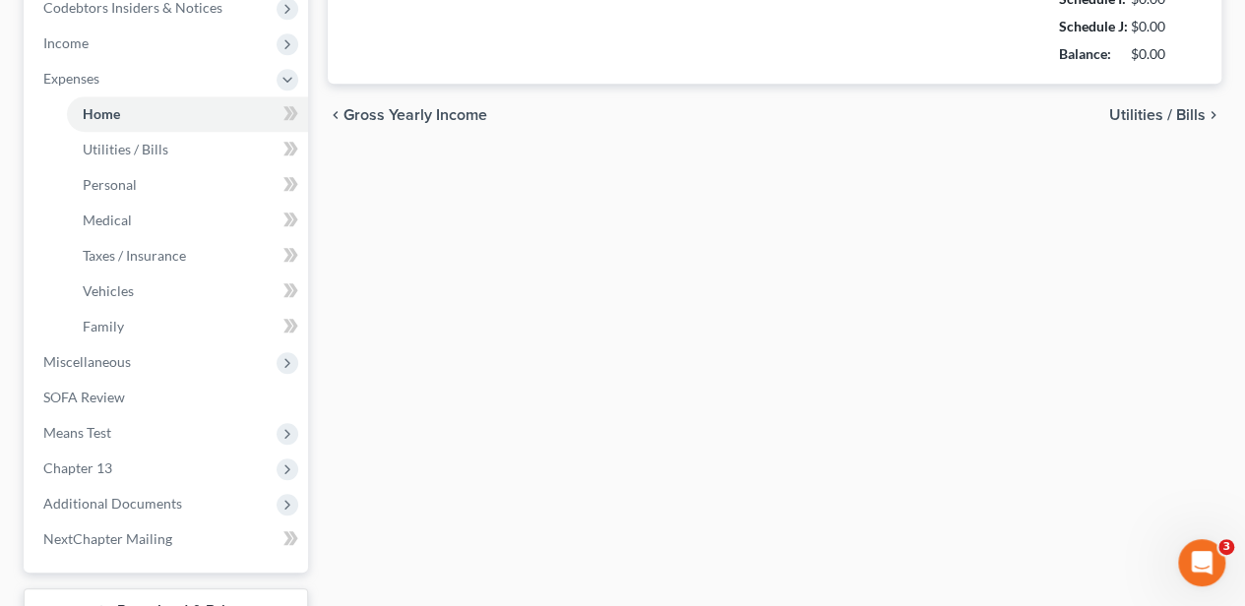
type input "1,727.88"
type input "0.00"
radio input "true"
type input "0.00"
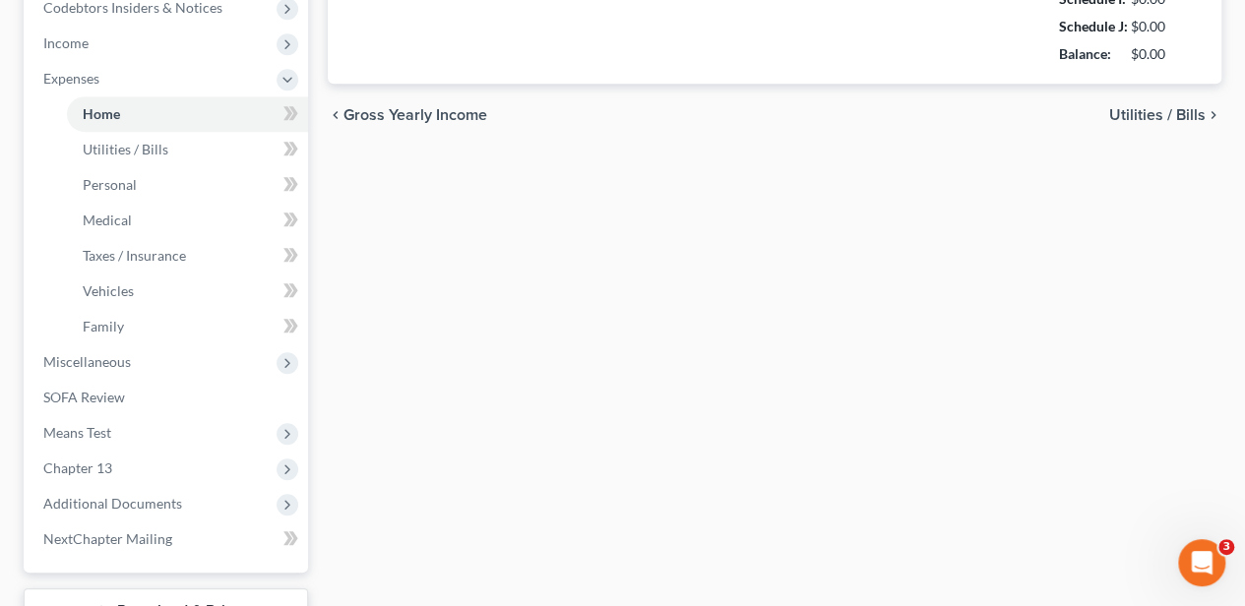
type input "88.00"
type input "0.00"
type input "200.00"
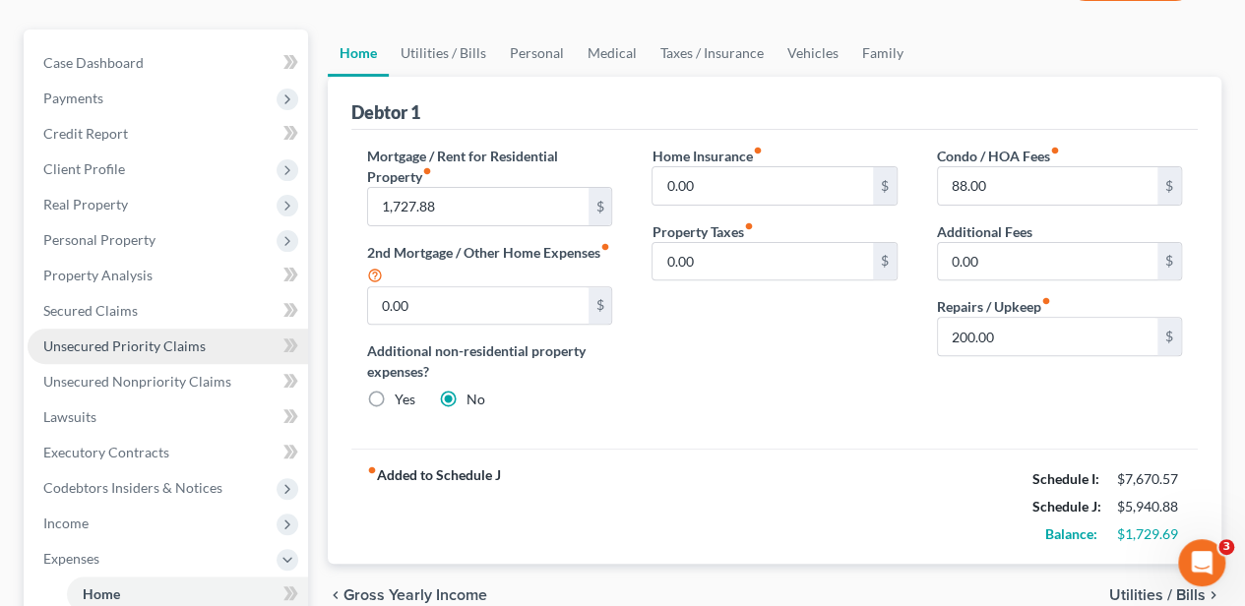
scroll to position [197, 0]
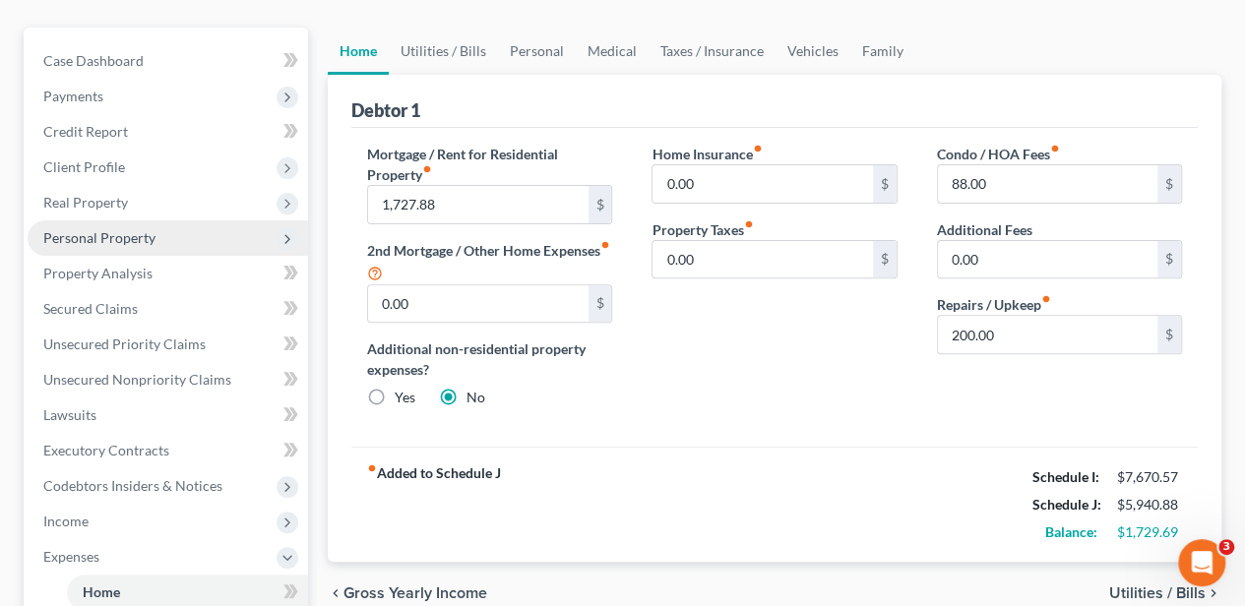
click at [106, 239] on span "Personal Property" at bounding box center [99, 237] width 112 height 17
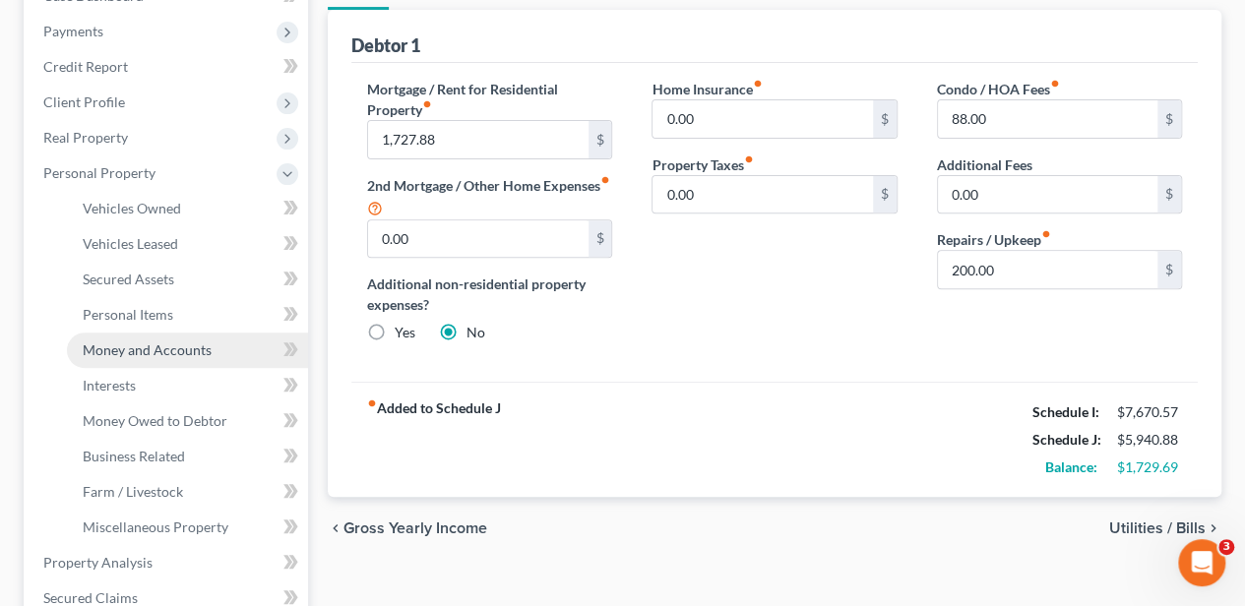
click at [167, 343] on span "Money and Accounts" at bounding box center [147, 349] width 129 height 17
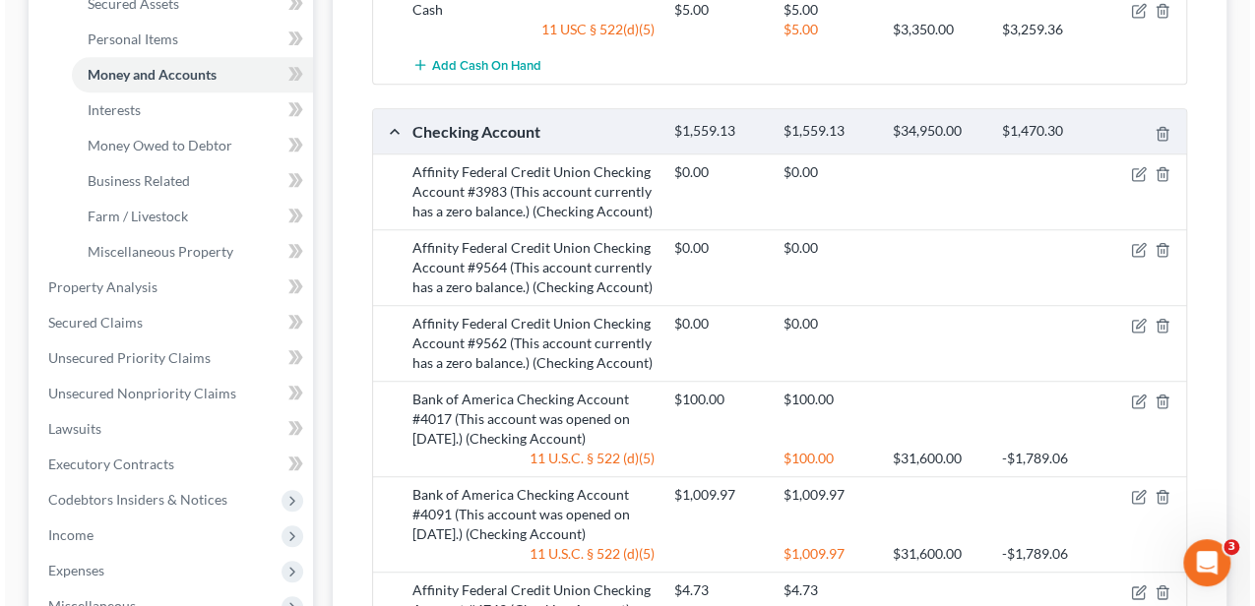
scroll to position [590, 0]
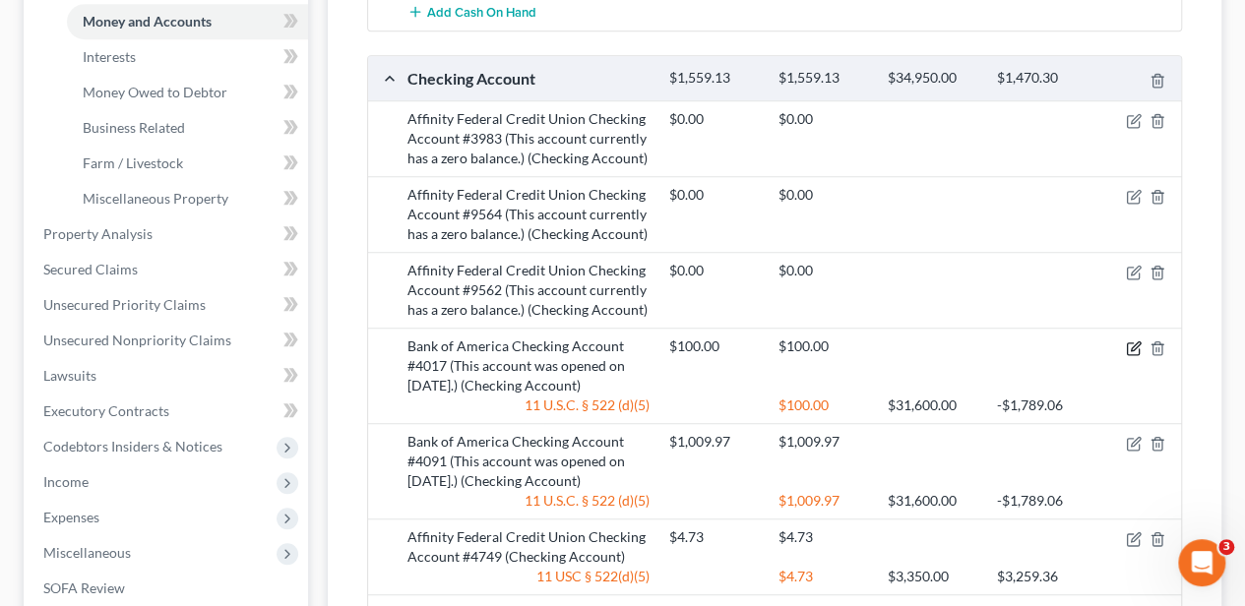
click at [1136, 341] on icon "button" at bounding box center [1134, 348] width 16 height 16
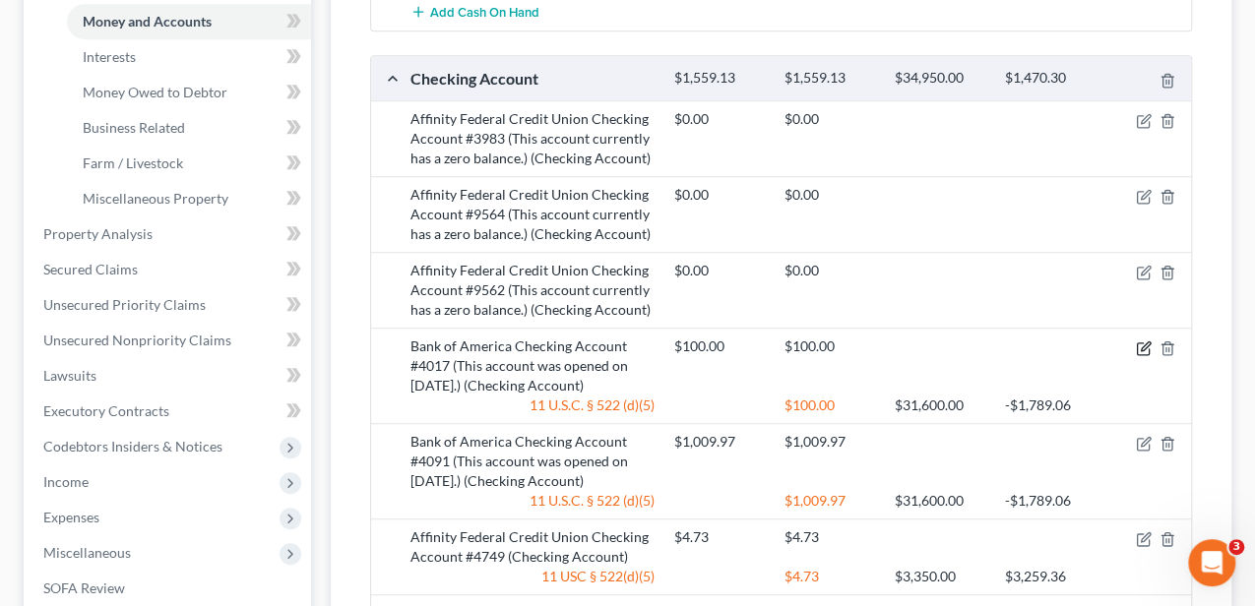
select select "2"
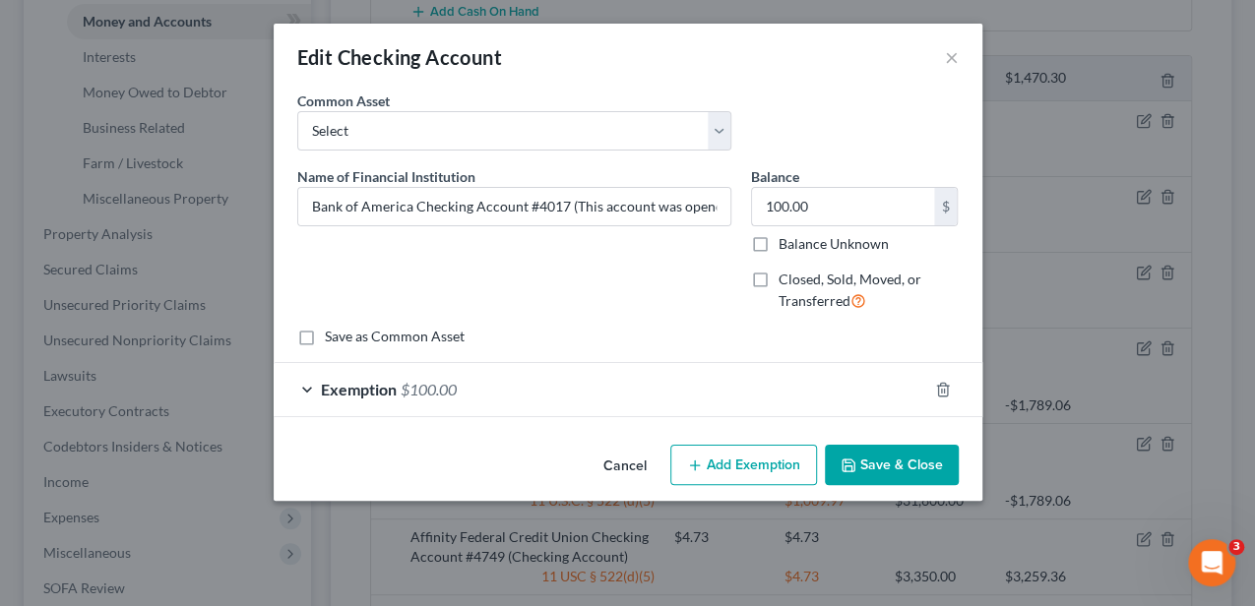
checkbox input "true"
click at [870, 213] on input "100.00" at bounding box center [843, 206] width 182 height 37
type input "74.54"
click at [672, 387] on div "Exemption $100.00" at bounding box center [600, 389] width 653 height 52
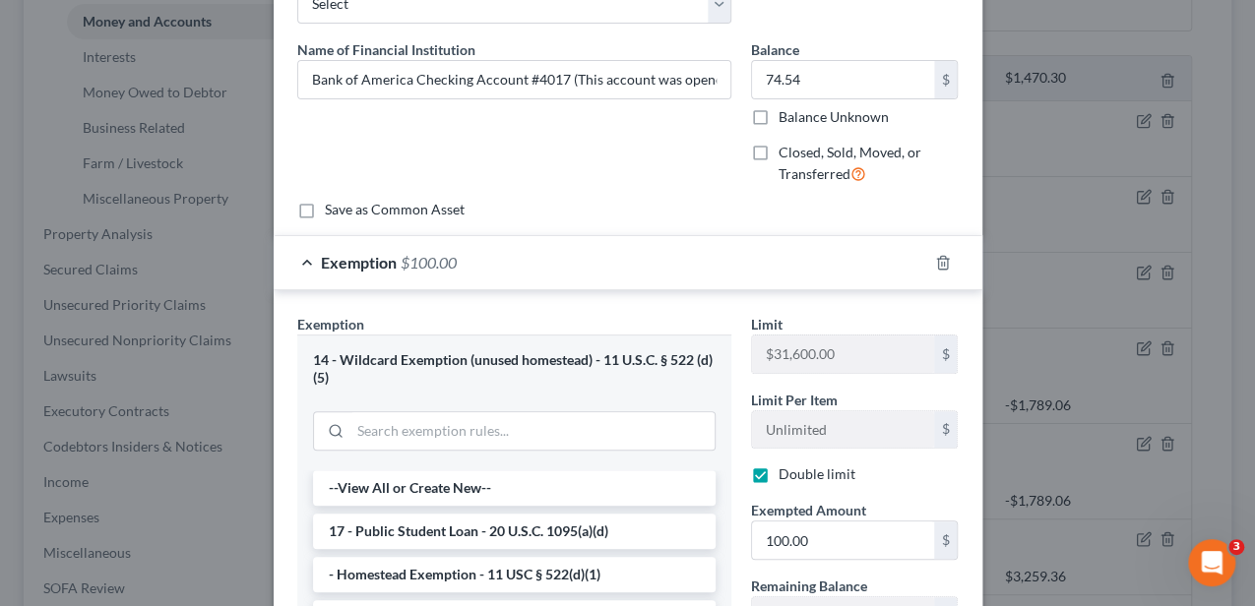
scroll to position [131, 0]
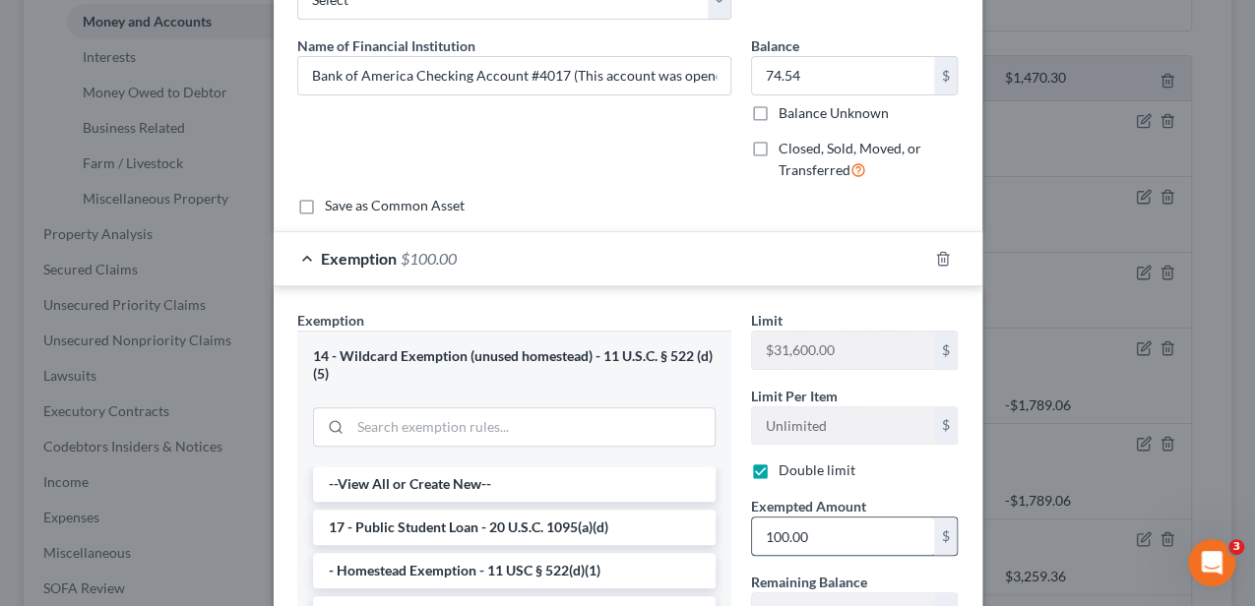
click at [804, 537] on input "100.00" at bounding box center [843, 536] width 182 height 37
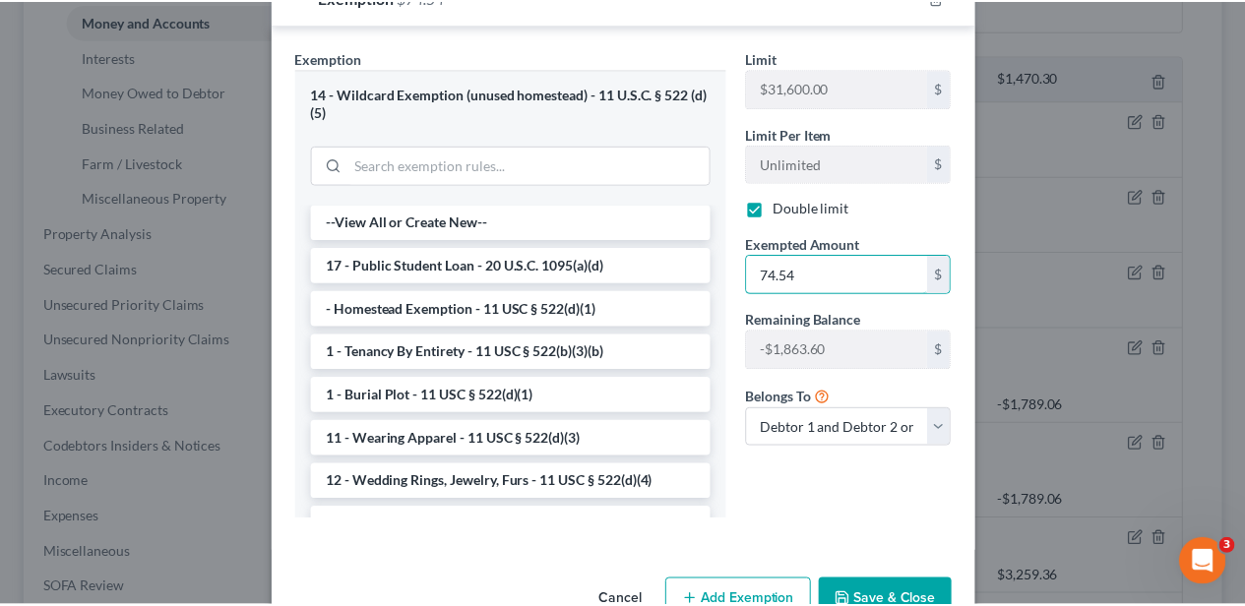
scroll to position [394, 0]
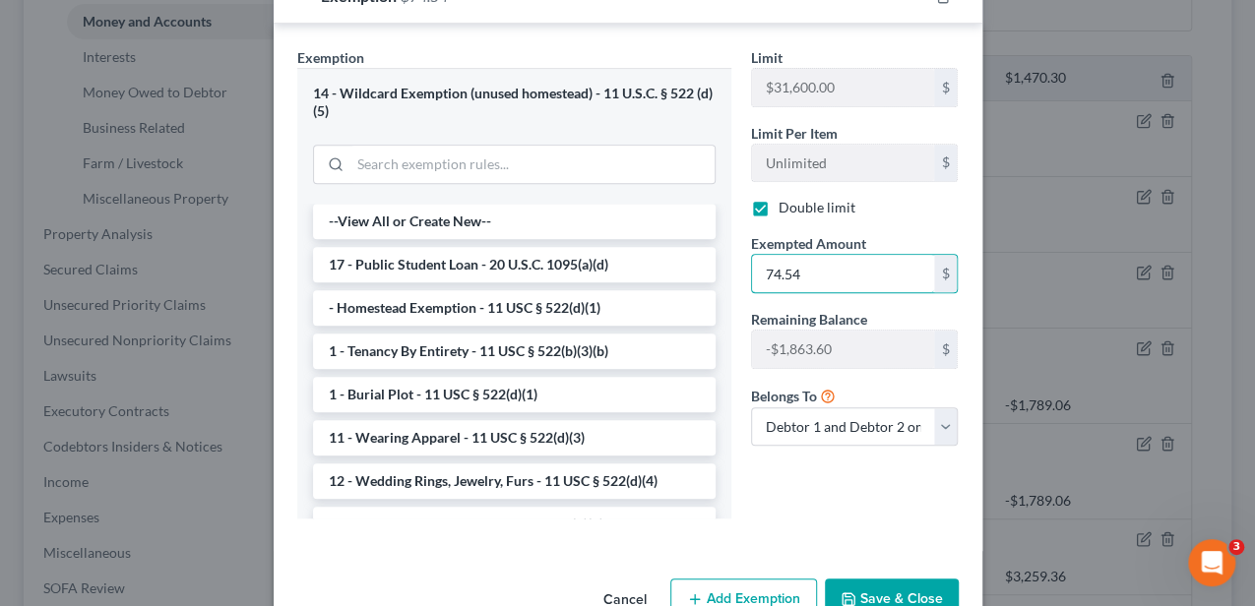
type input "74.54"
click at [913, 590] on button "Save & Close" at bounding box center [892, 599] width 134 height 41
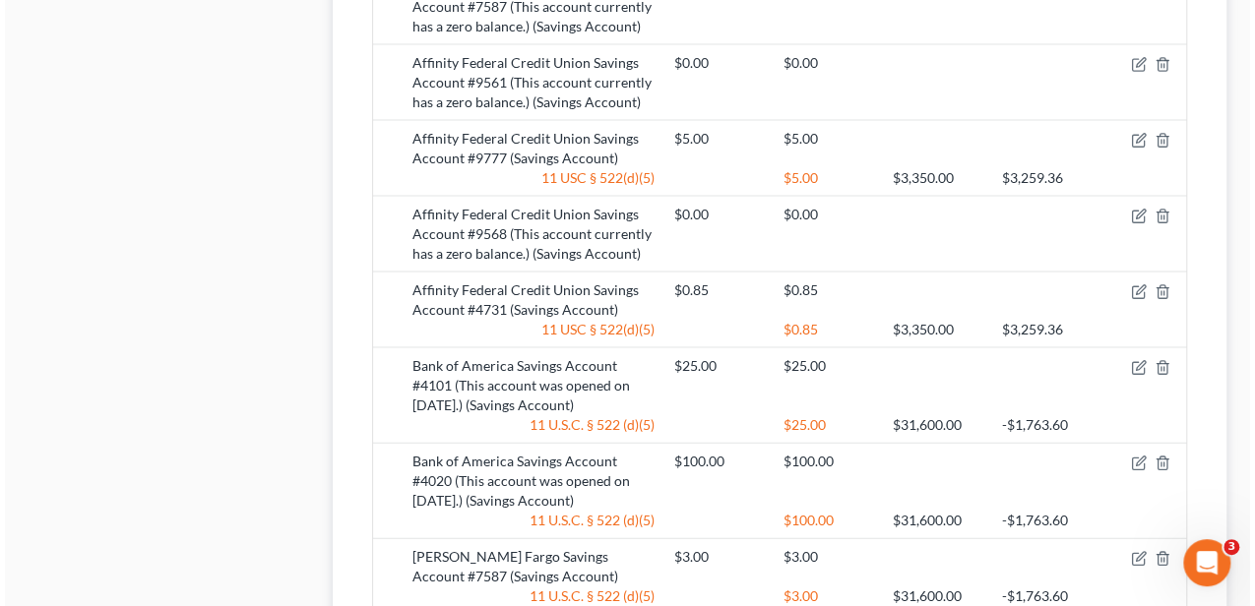
scroll to position [1968, 0]
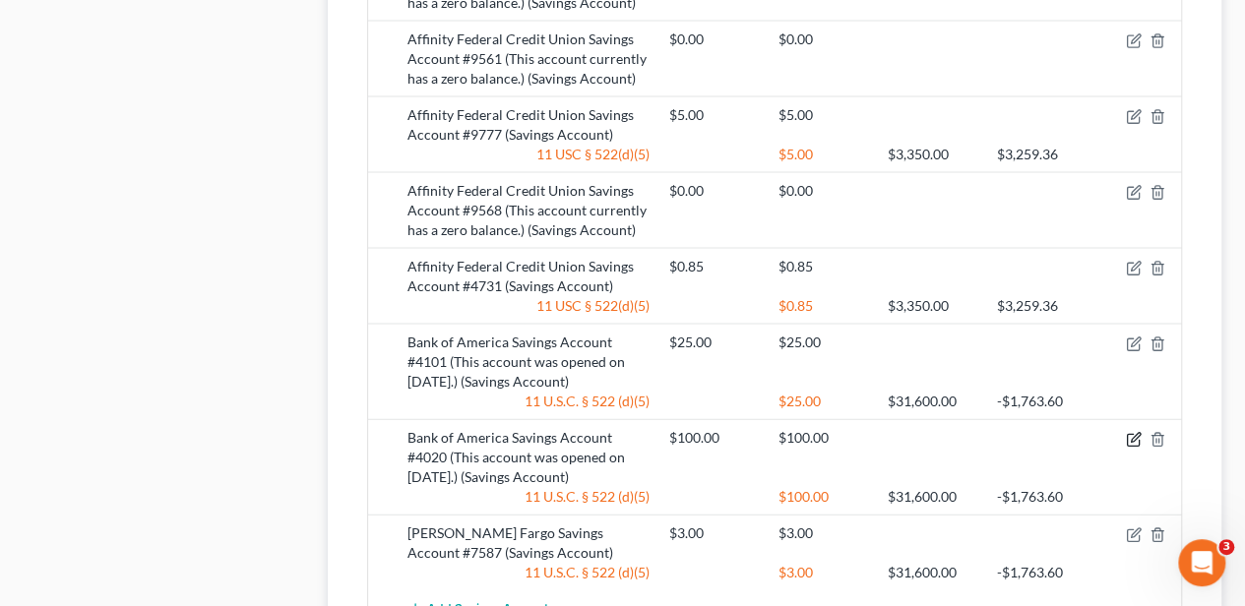
click at [1130, 434] on icon "button" at bounding box center [1134, 440] width 16 height 16
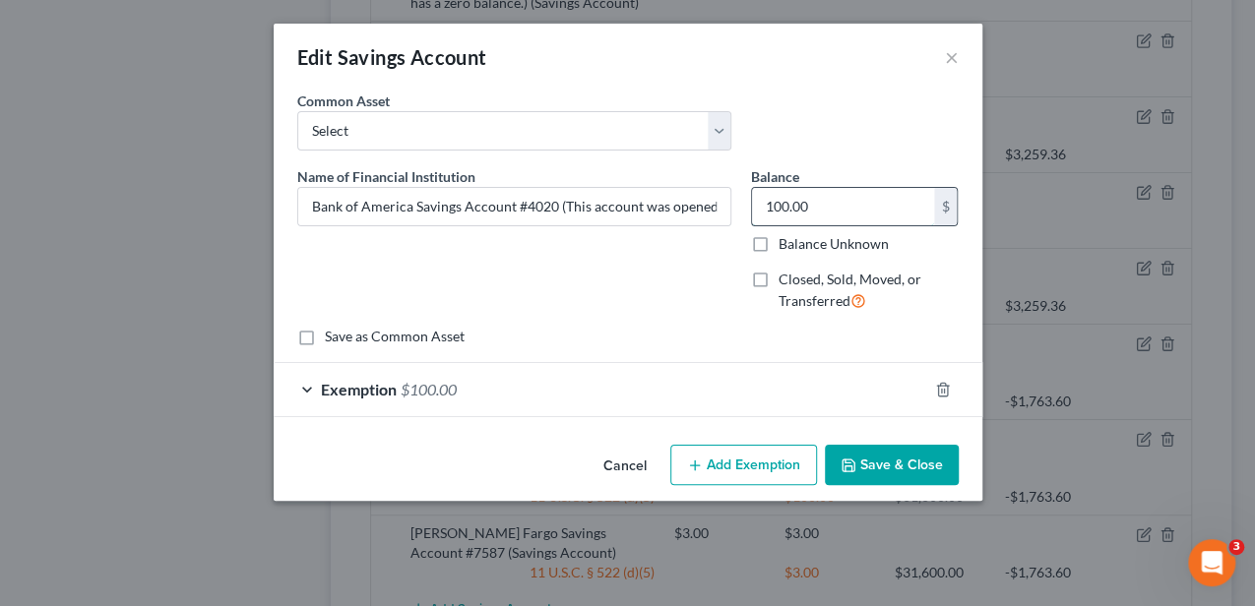
click at [828, 209] on input "100.00" at bounding box center [843, 206] width 182 height 37
type input "1,738.00"
click at [754, 396] on div "Exemption $100.00" at bounding box center [600, 389] width 653 height 52
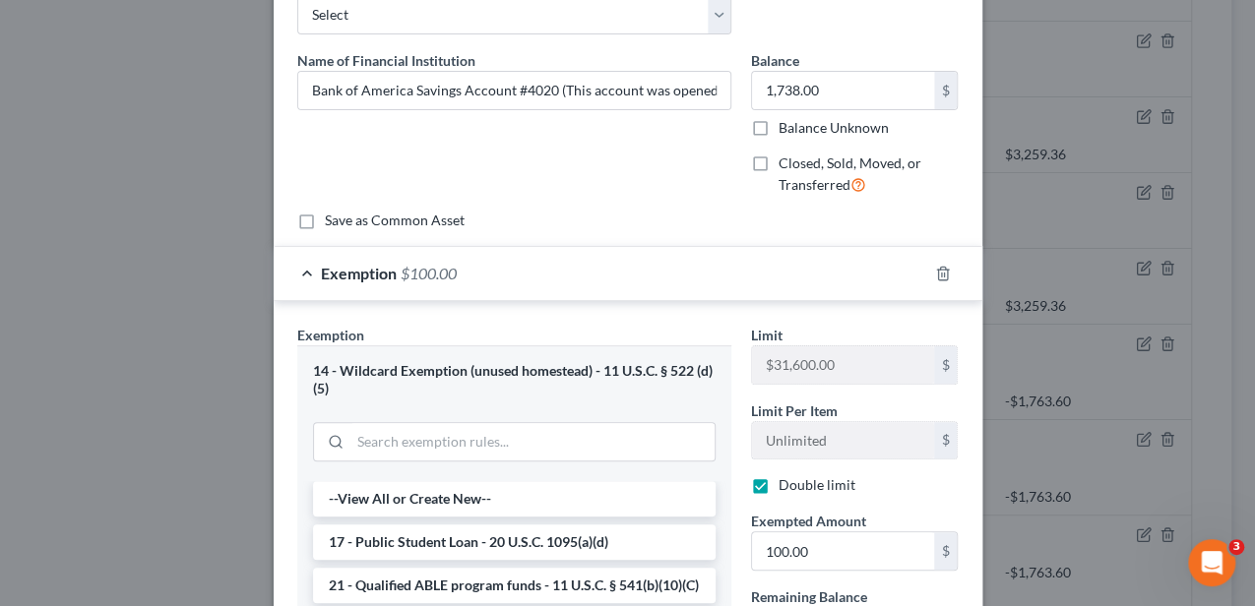
scroll to position [131, 0]
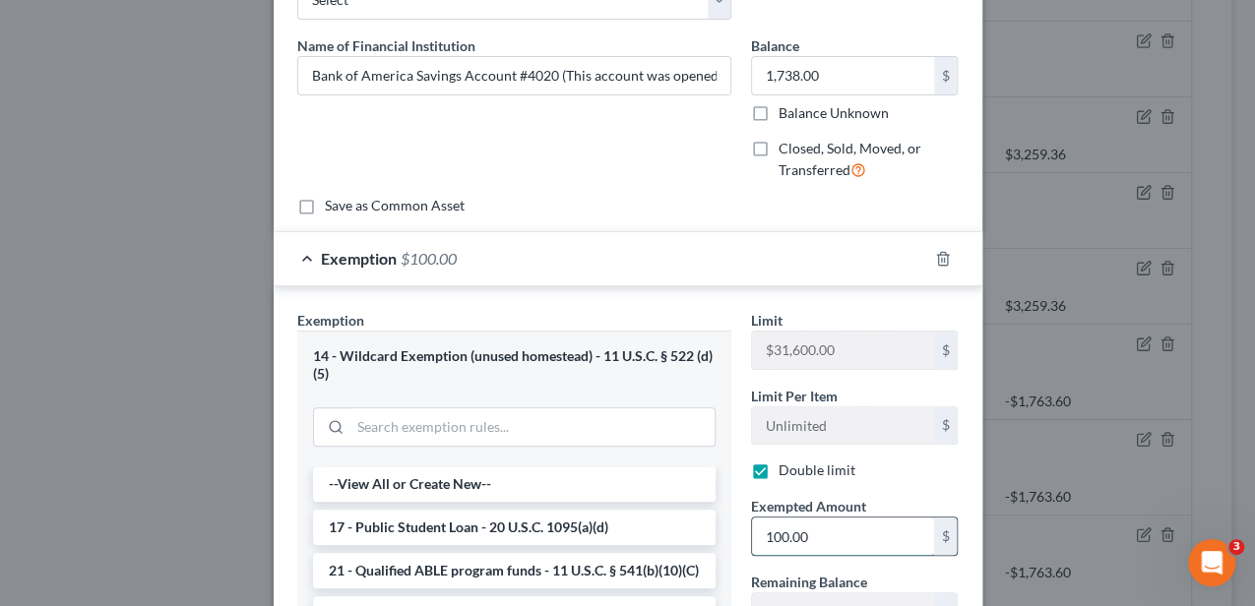
click at [787, 535] on input "100.00" at bounding box center [843, 536] width 182 height 37
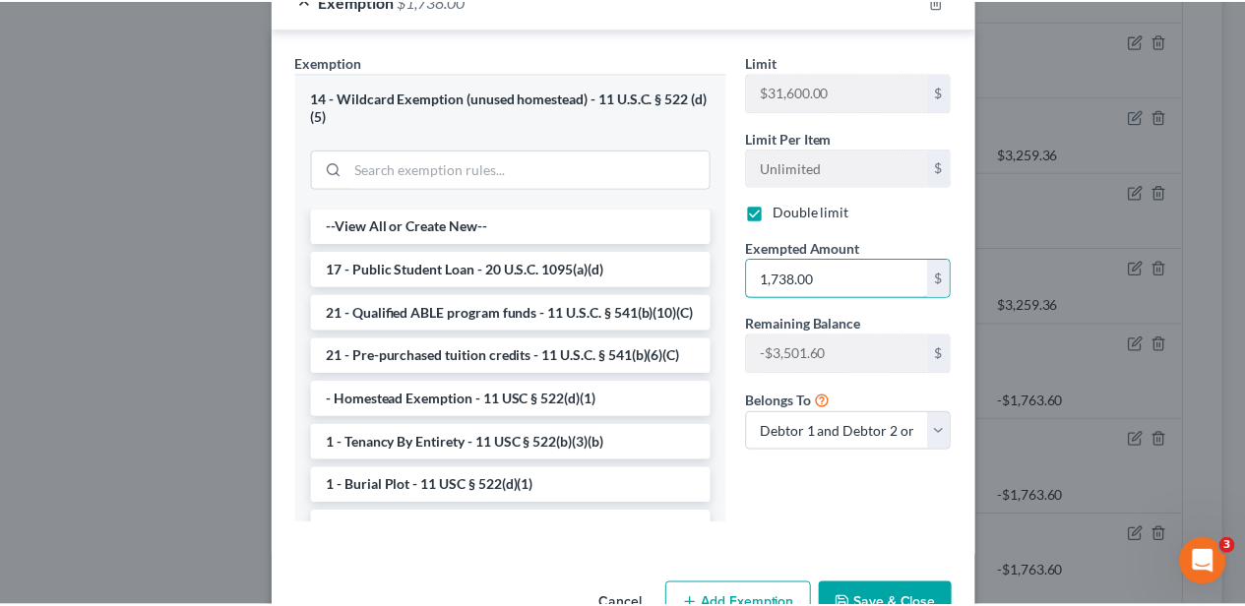
scroll to position [394, 0]
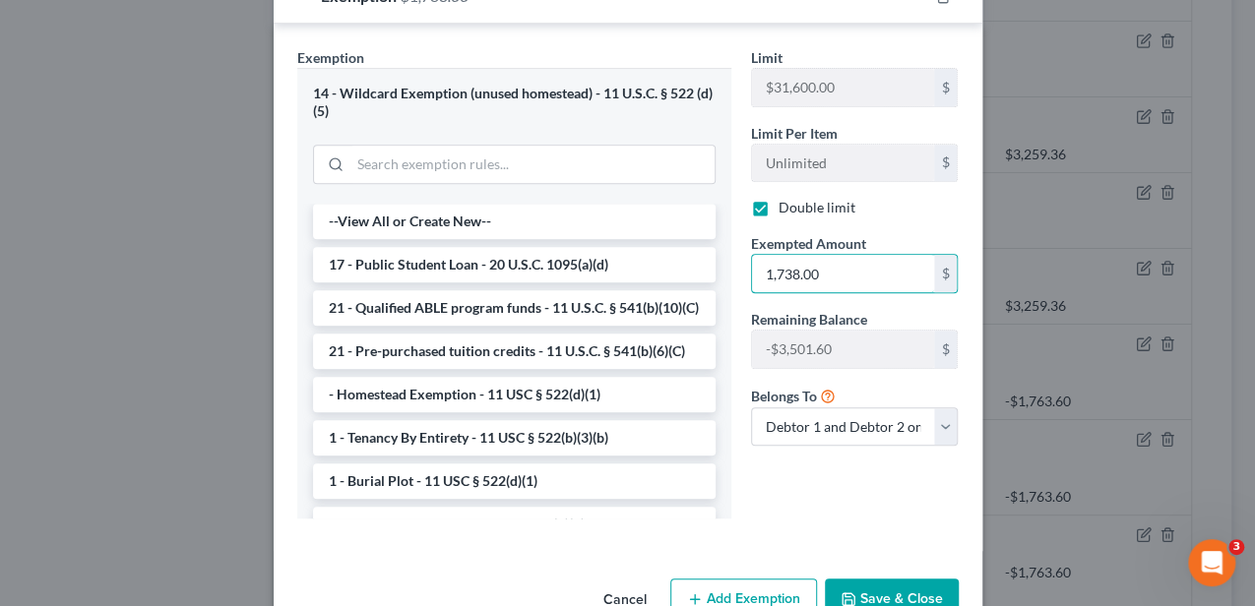
type input "1,738.00"
click at [895, 579] on button "Save & Close" at bounding box center [892, 599] width 134 height 41
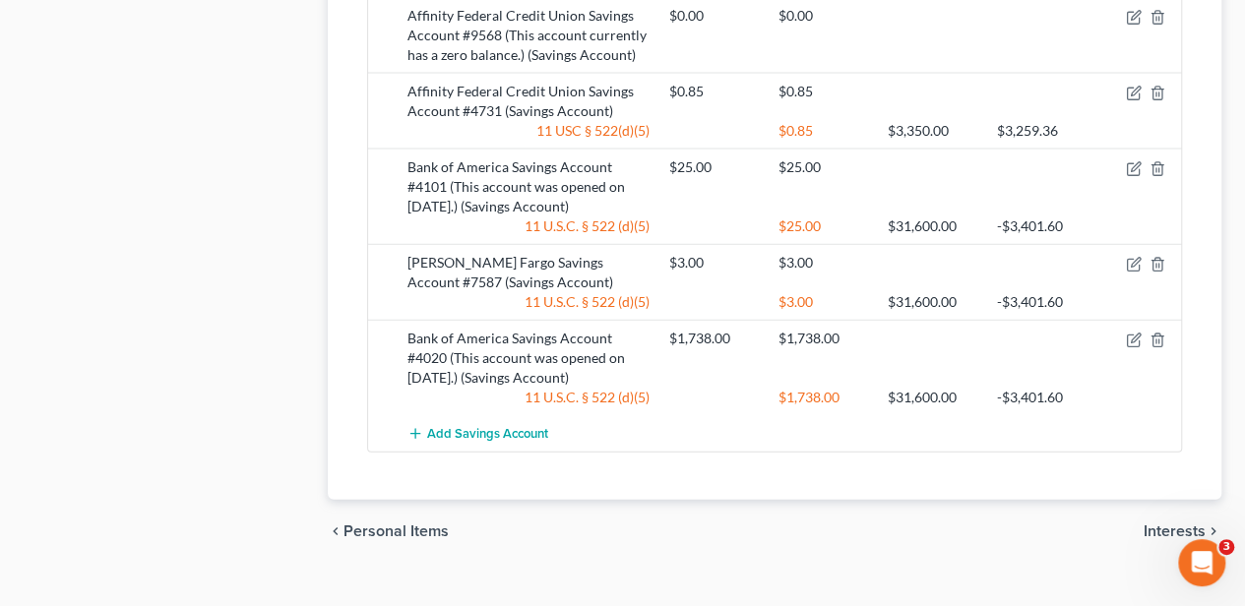
scroll to position [2163, 0]
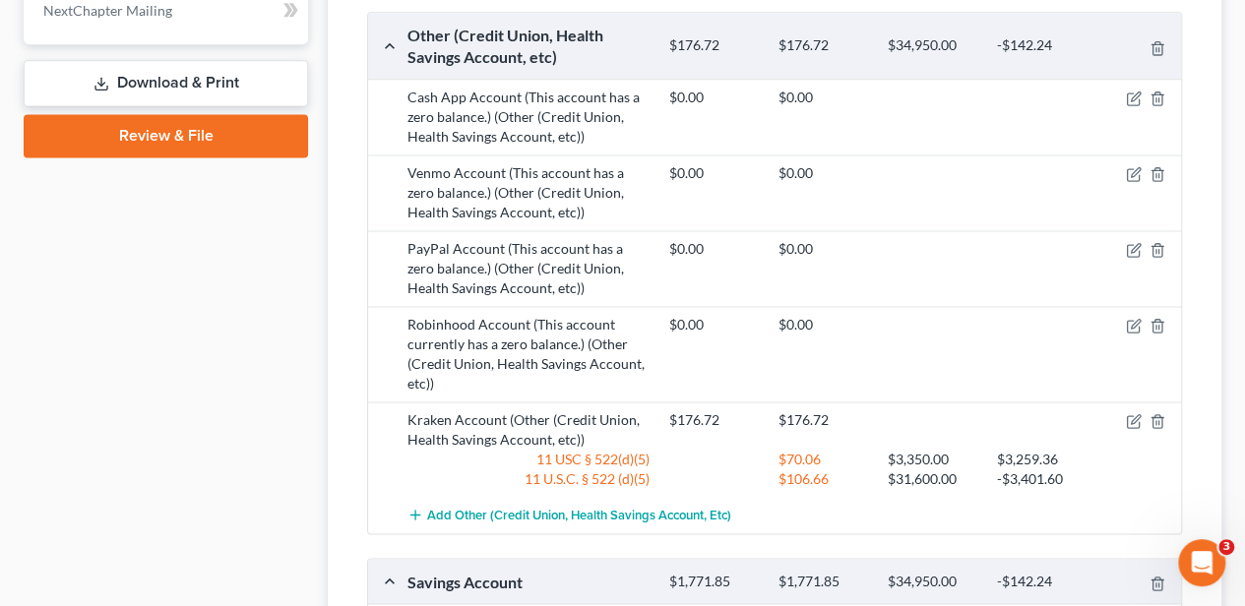
click at [189, 67] on link "Download & Print" at bounding box center [166, 83] width 284 height 46
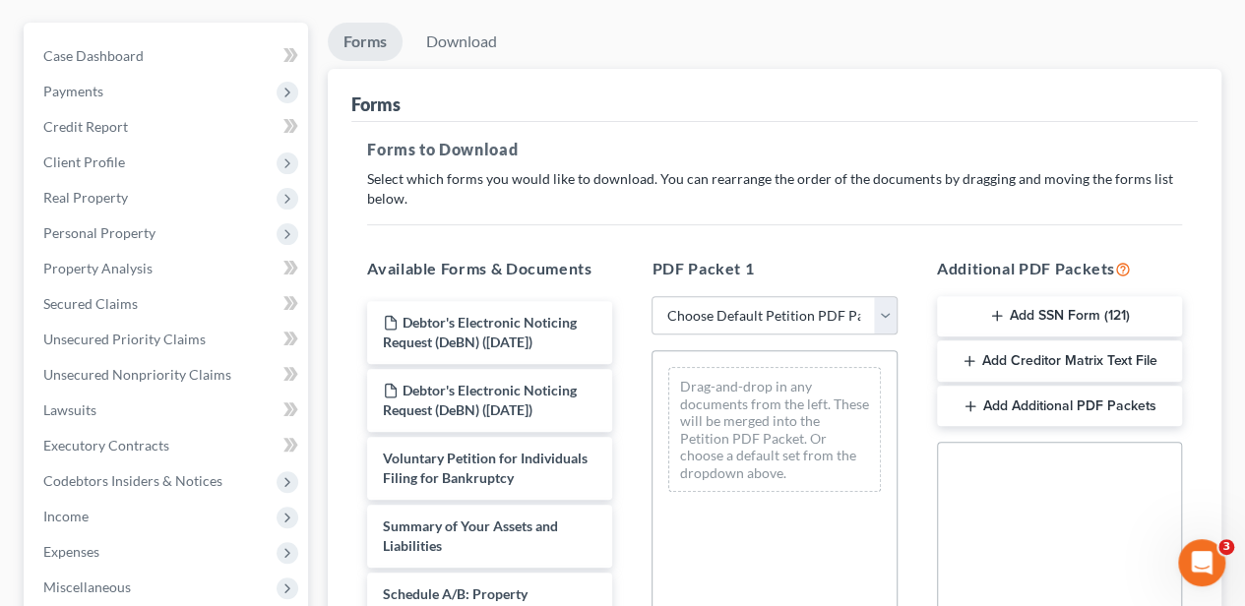
scroll to position [262, 0]
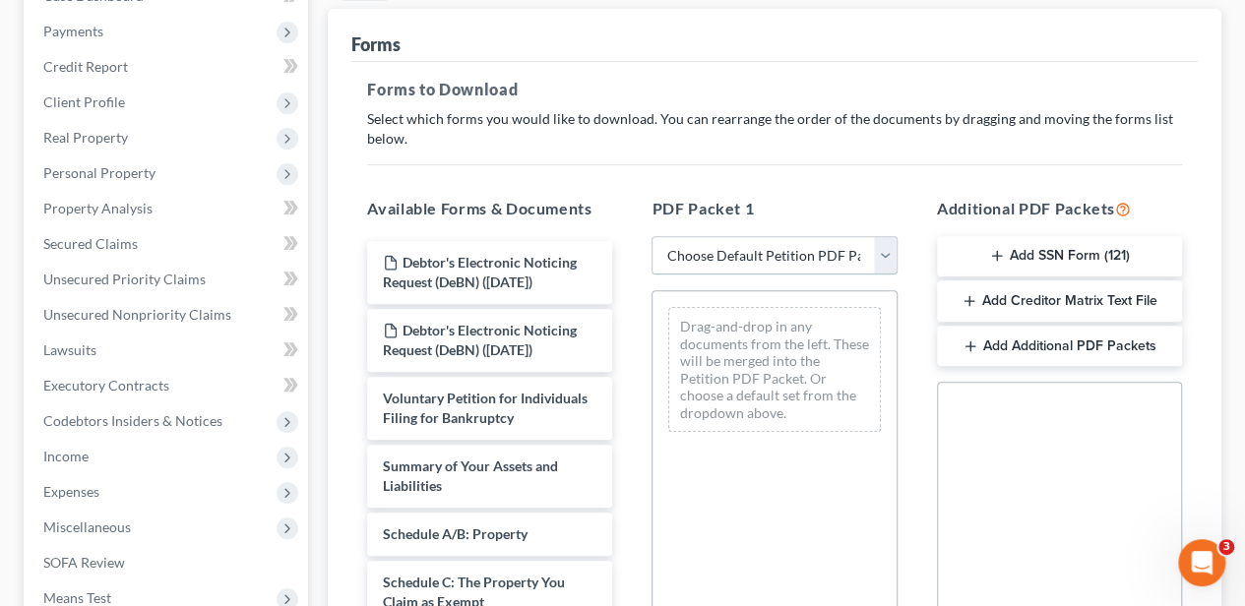
click at [743, 250] on select "Choose Default Petition PDF Packet Complete Bankruptcy Petition (all forms and …" at bounding box center [773, 255] width 245 height 39
select select "0"
click at [651, 236] on select "Choose Default Petition PDF Packet Complete Bankruptcy Petition (all forms and …" at bounding box center [773, 255] width 245 height 39
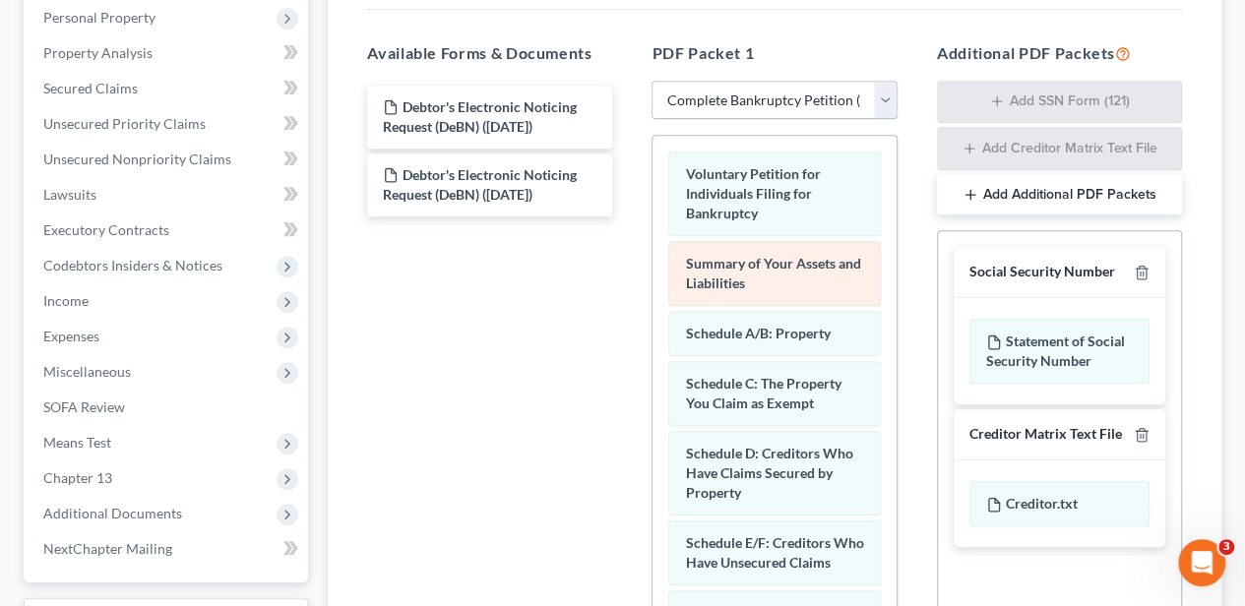
scroll to position [459, 0]
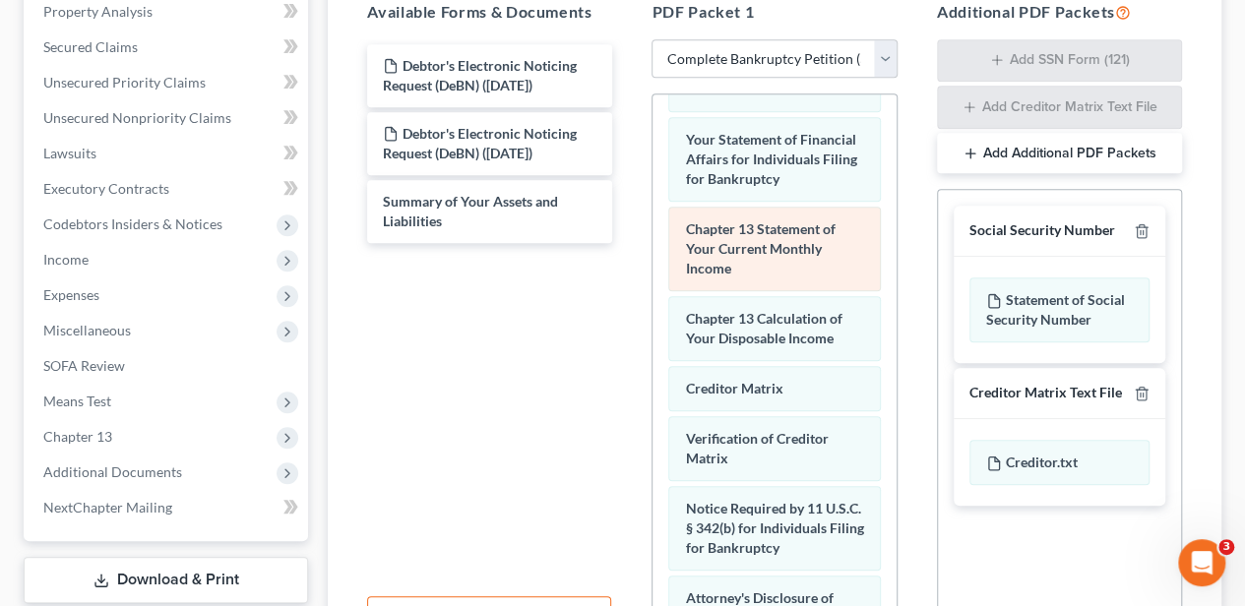
scroll to position [721, 0]
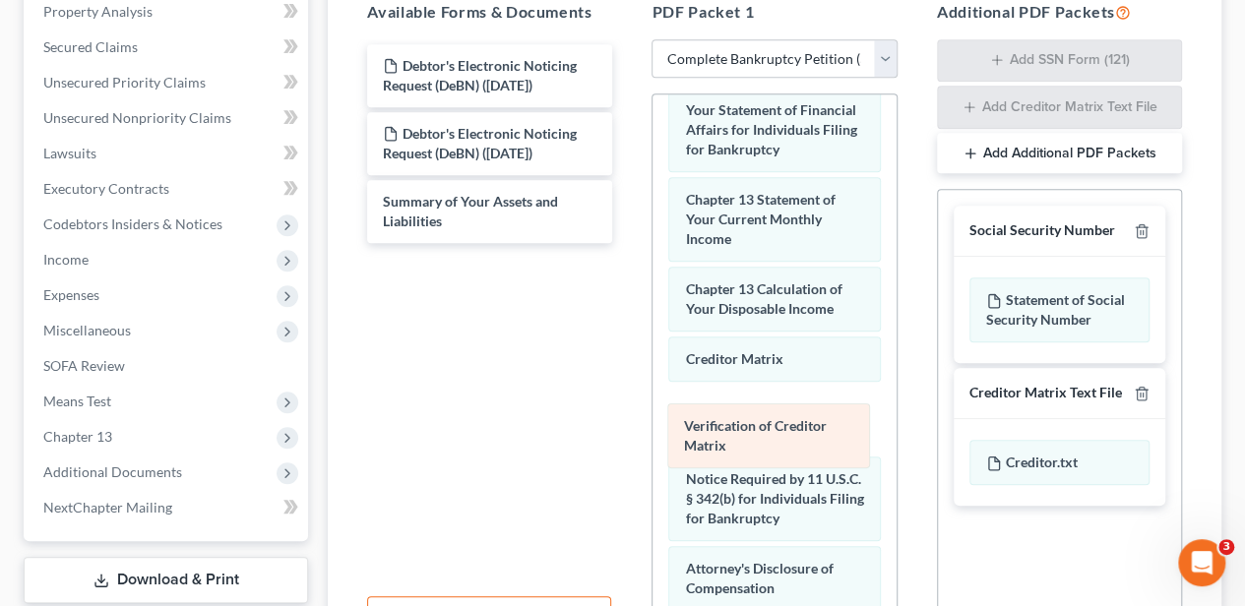
drag, startPoint x: 764, startPoint y: 451, endPoint x: 759, endPoint y: 386, distance: 65.1
click at [759, 386] on div "Verification of Creditor Matrix Voluntary Petition for Individuals Filing for B…" at bounding box center [773, 64] width 243 height 1383
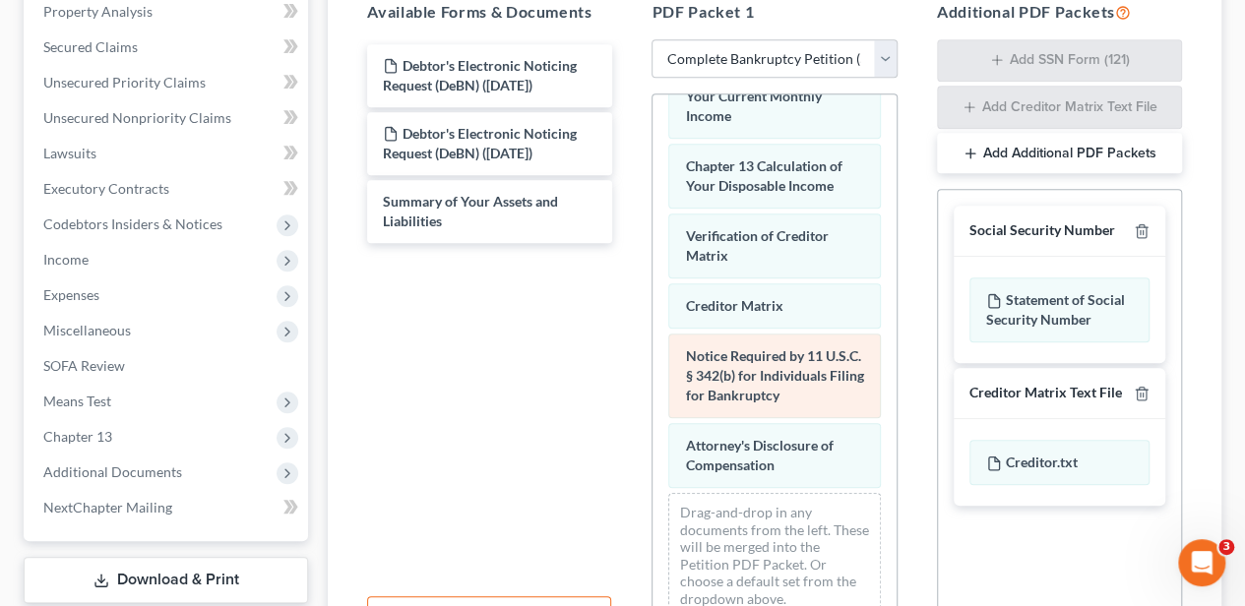
scroll to position [910, 0]
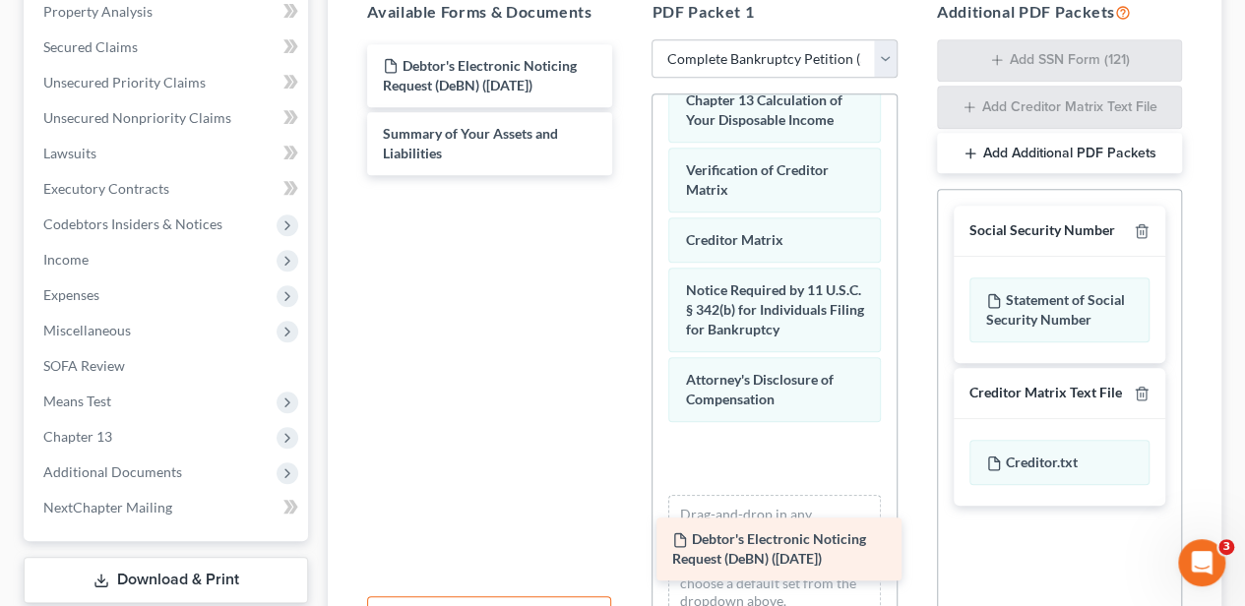
drag, startPoint x: 514, startPoint y: 55, endPoint x: 799, endPoint y: 528, distance: 552.7
click at [628, 175] on div "Debtor's Electronic Noticing Request (DeBN) (07/24/2025) Debtor's Electronic No…" at bounding box center [489, 109] width 277 height 131
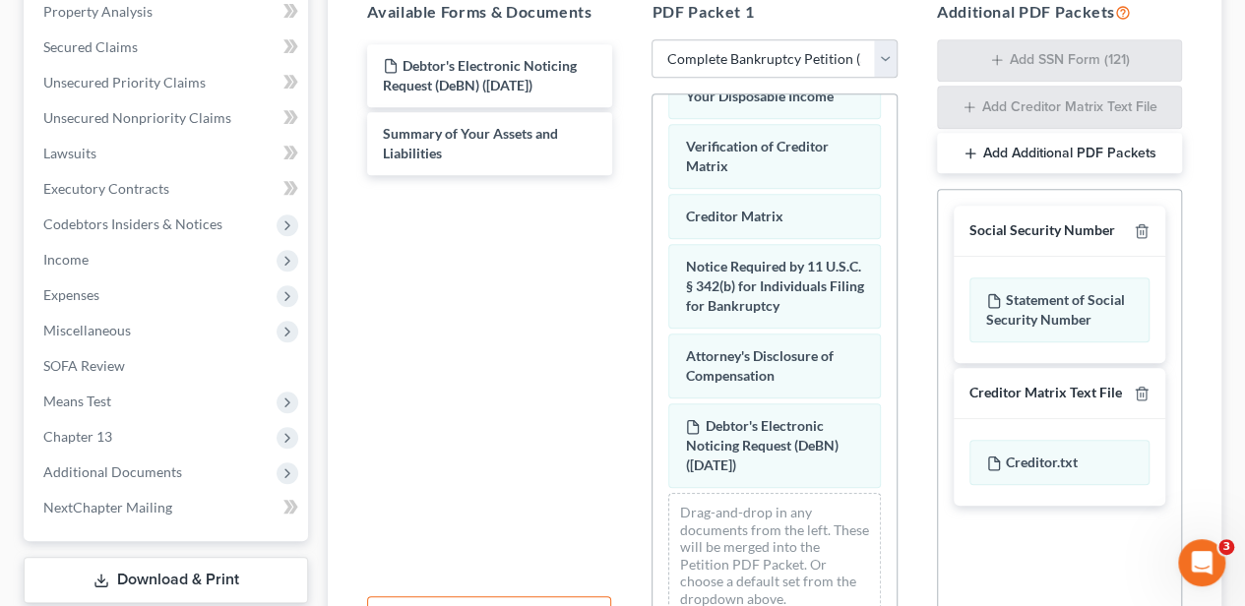
scroll to position [1000, 0]
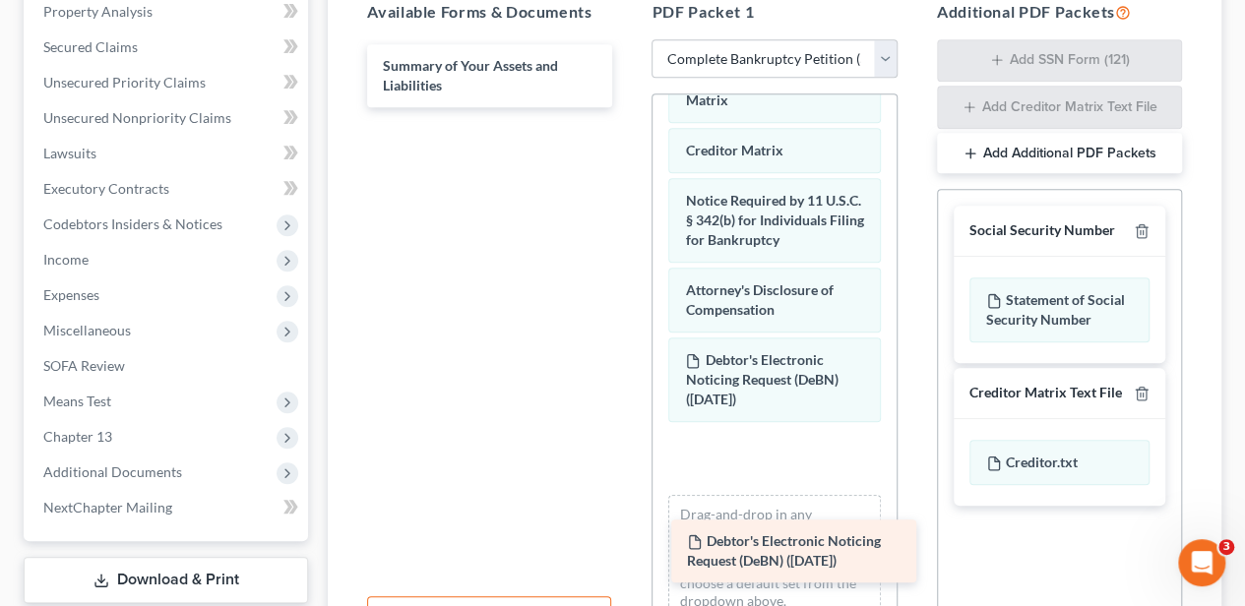
drag, startPoint x: 496, startPoint y: 66, endPoint x: 798, endPoint y: 543, distance: 564.9
click at [628, 107] on div "Debtor's Electronic Noticing Request (DeBN) (07/24/2025) Debtor's Electronic No…" at bounding box center [489, 75] width 277 height 63
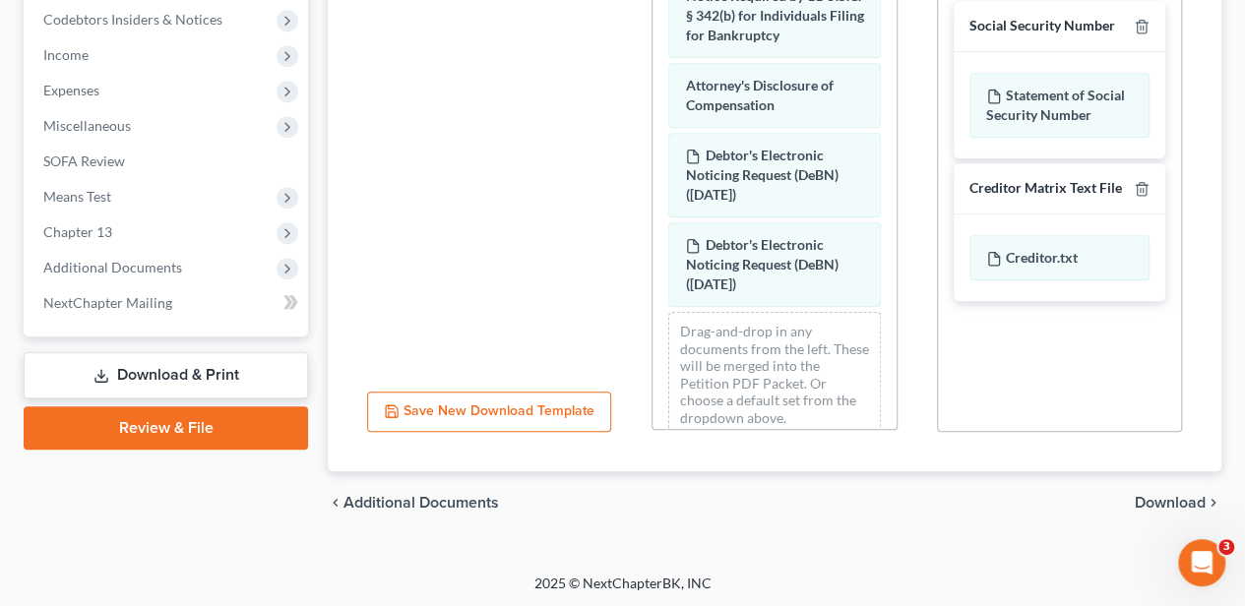
click at [1138, 495] on span "Download" at bounding box center [1170, 503] width 71 height 16
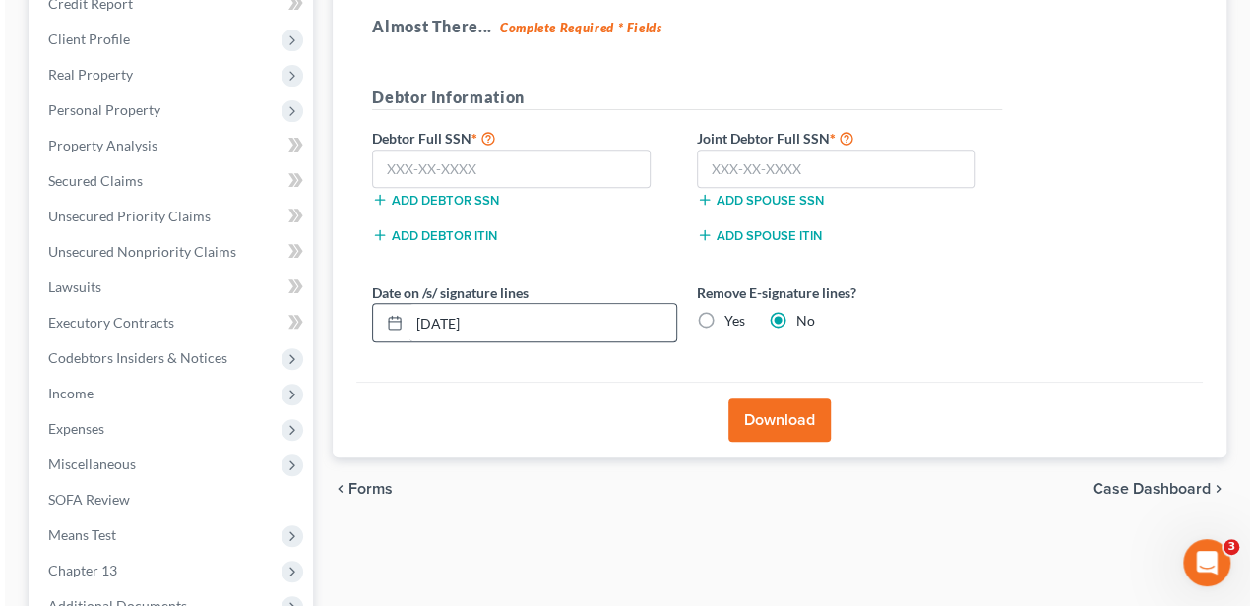
scroll to position [316, 0]
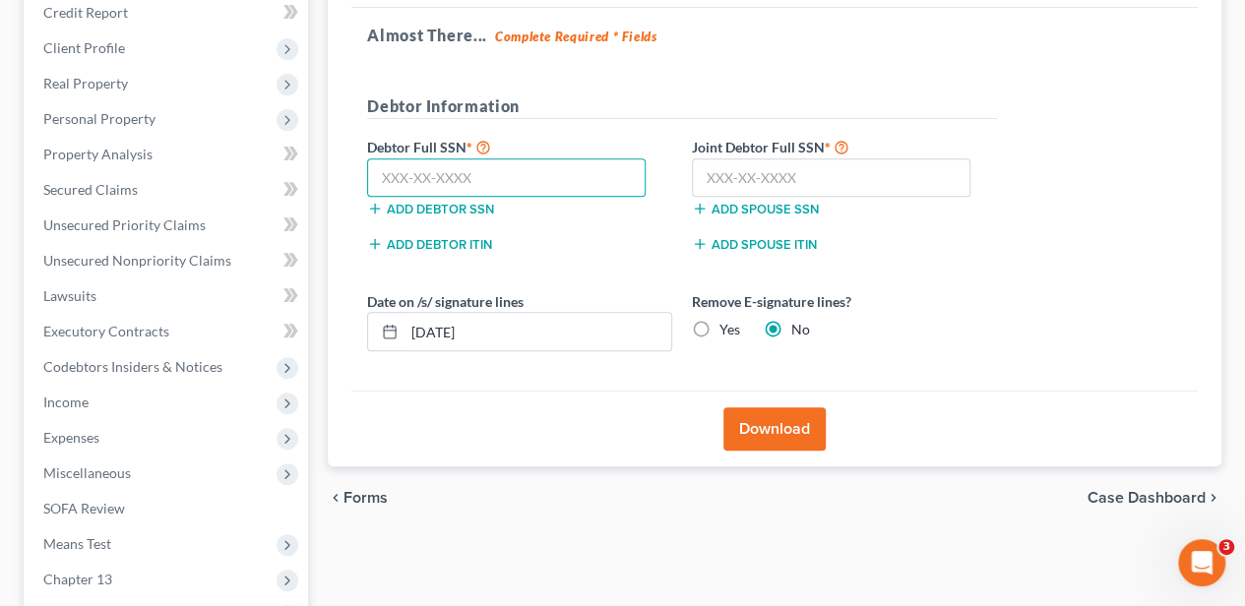
click at [486, 183] on input "text" at bounding box center [506, 177] width 278 height 39
type input "155-84-9498"
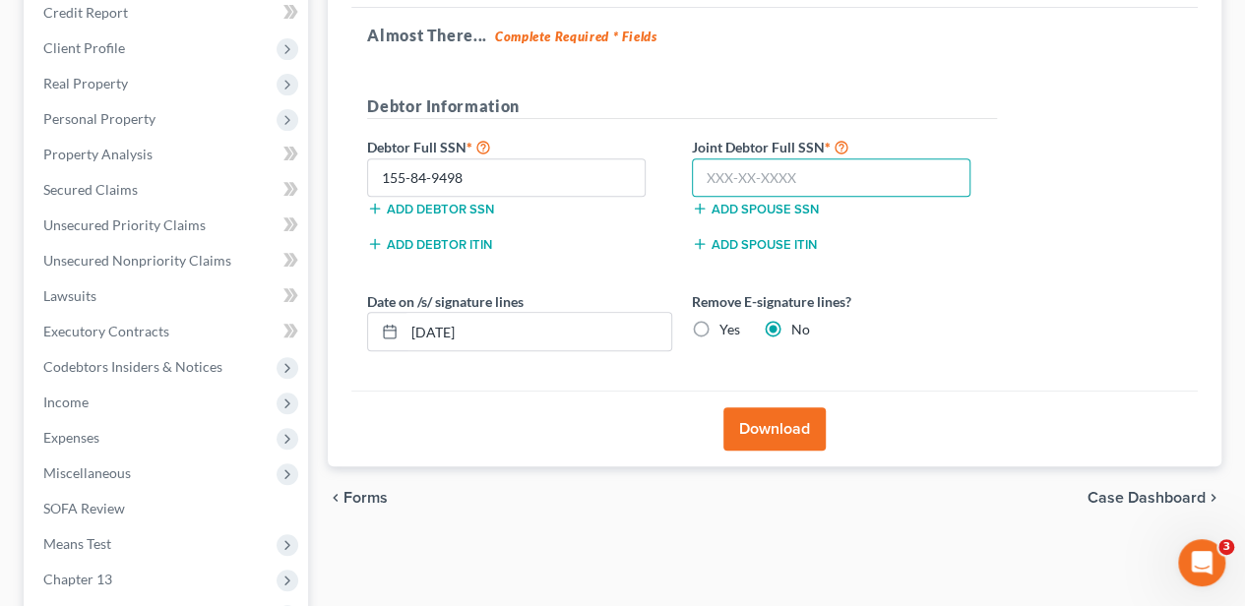
click at [751, 169] on input "text" at bounding box center [831, 177] width 278 height 39
type input "089-76-3170"
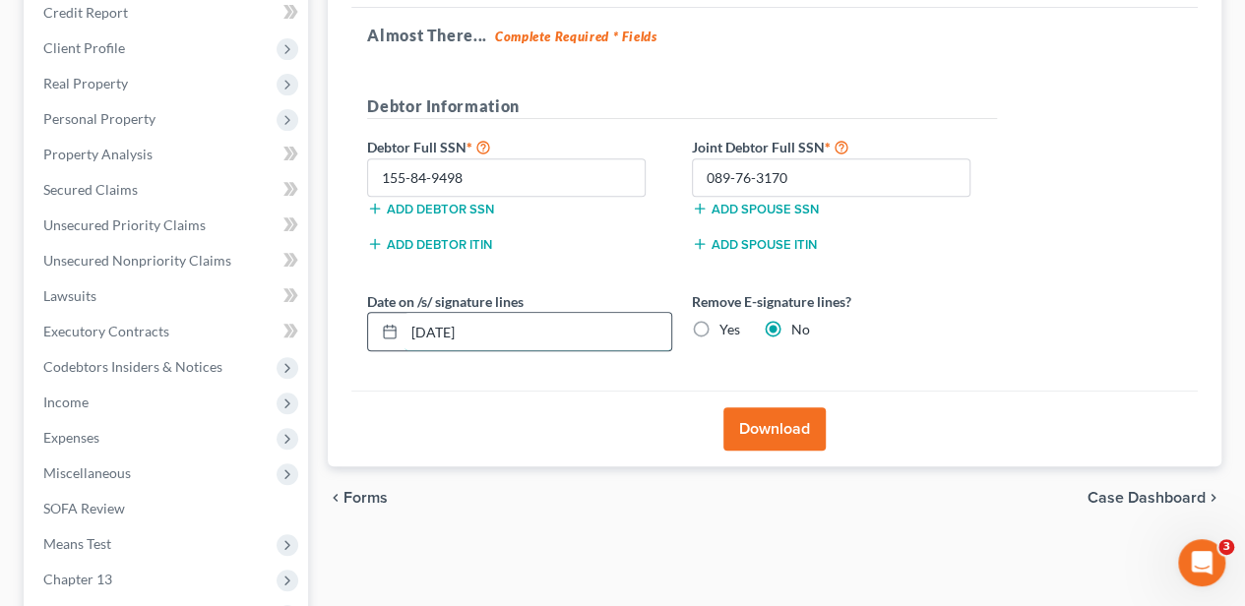
click at [482, 327] on input "[DATE]" at bounding box center [537, 331] width 267 height 37
click at [719, 331] on label "Yes" at bounding box center [729, 330] width 21 height 20
click at [727, 331] on input "Yes" at bounding box center [733, 326] width 13 height 13
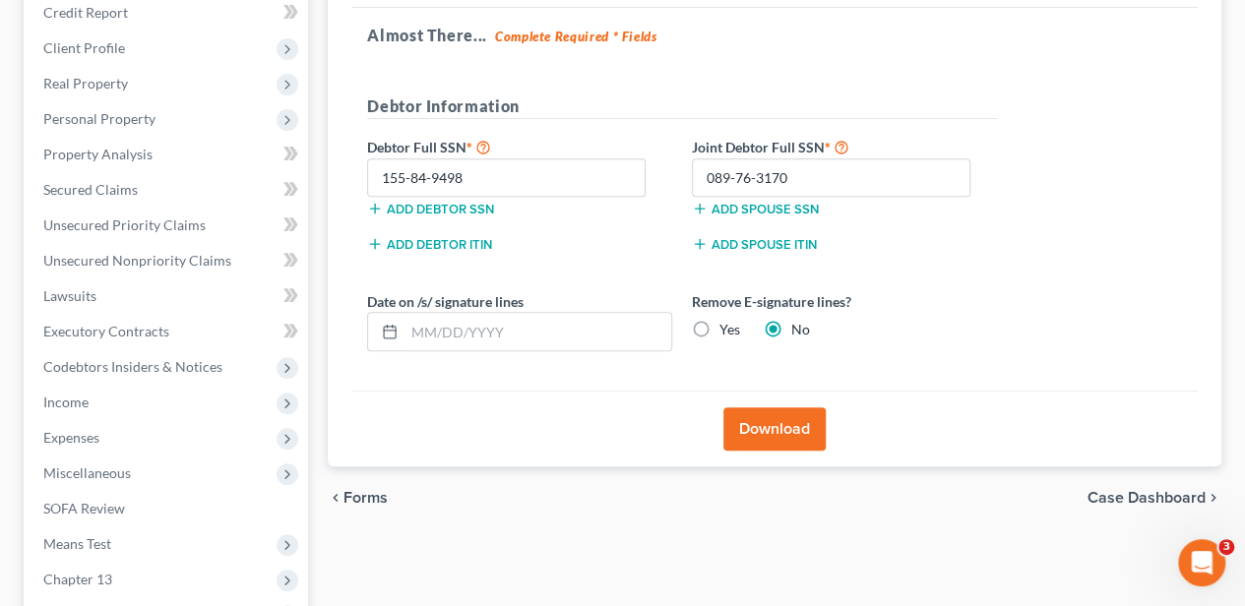
radio input "true"
radio input "false"
click at [760, 417] on button "Download" at bounding box center [774, 428] width 102 height 43
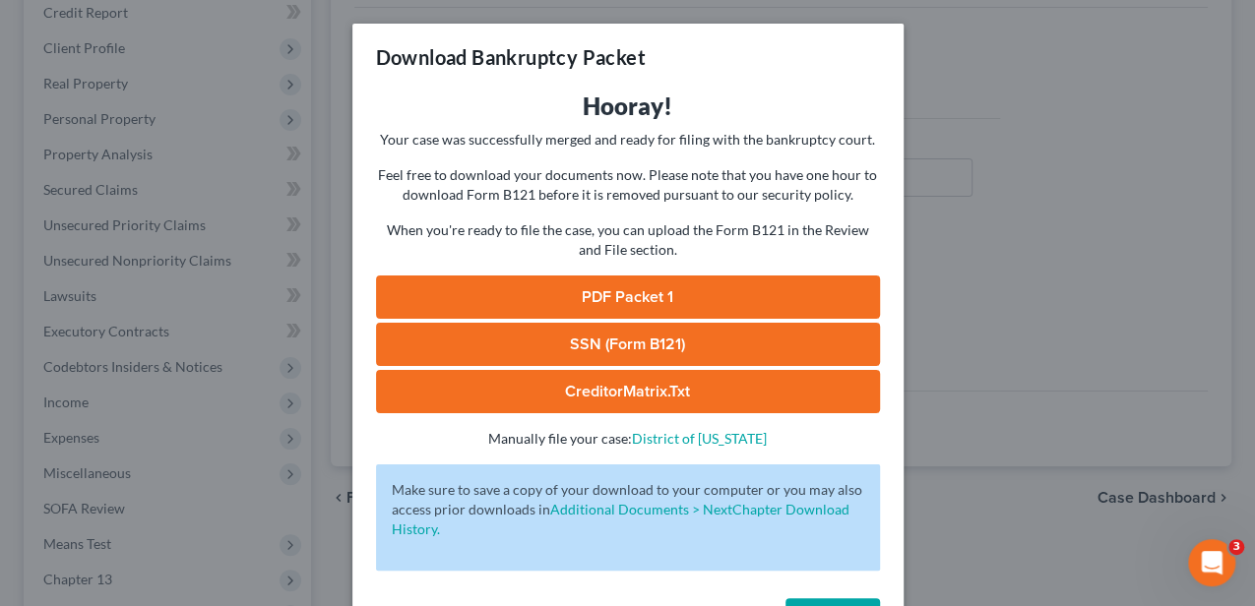
click at [729, 305] on link "PDF Packet 1" at bounding box center [628, 297] width 504 height 43
click at [632, 348] on link "SSN (Form B121)" at bounding box center [628, 344] width 504 height 43
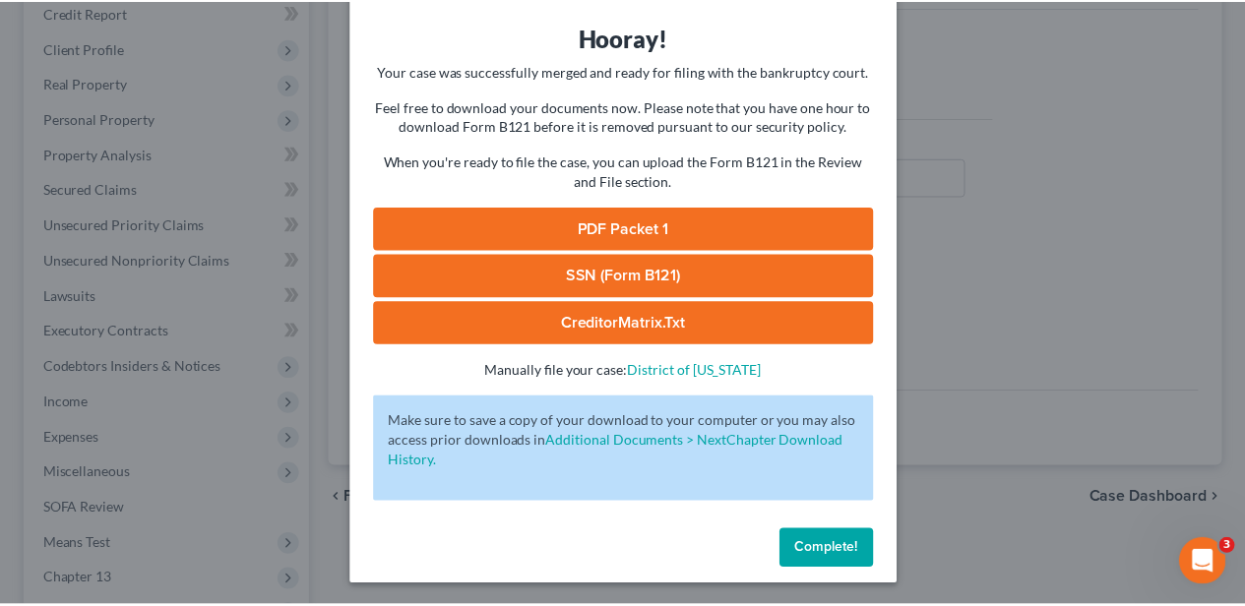
scroll to position [70, 0]
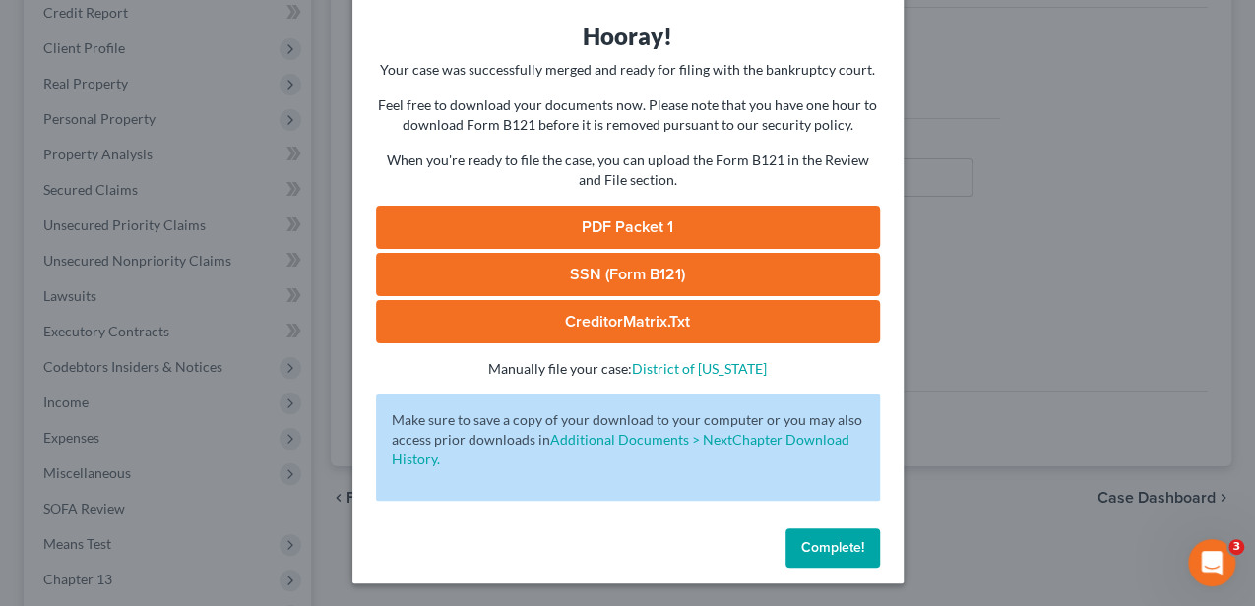
click at [840, 539] on span "Complete!" at bounding box center [832, 547] width 63 height 17
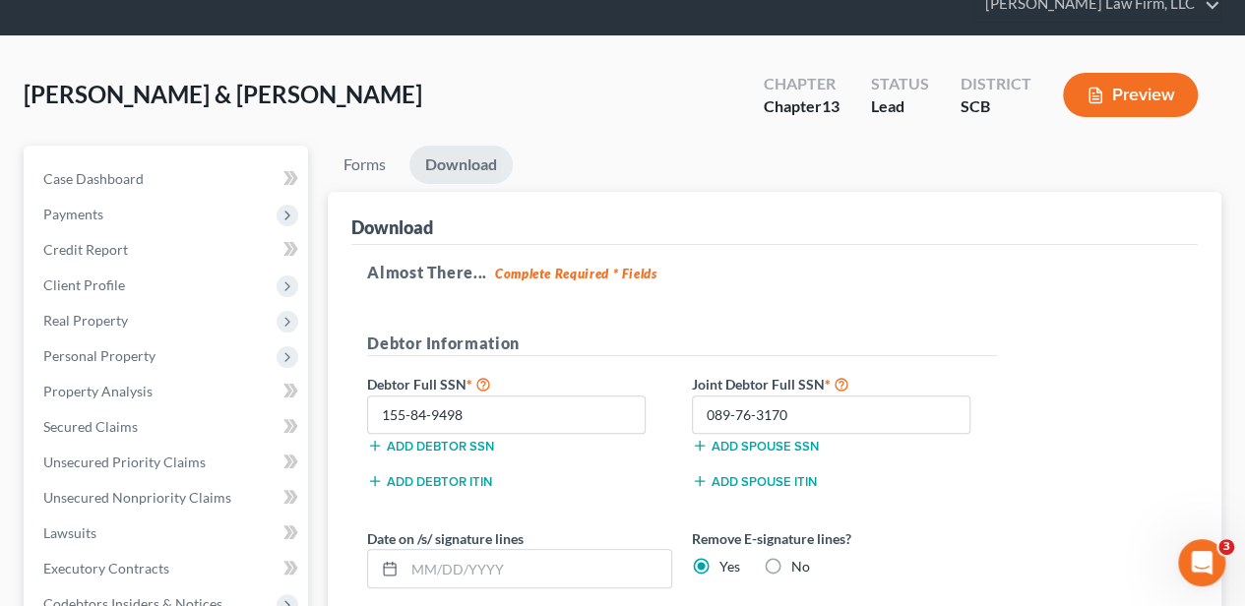
scroll to position [0, 0]
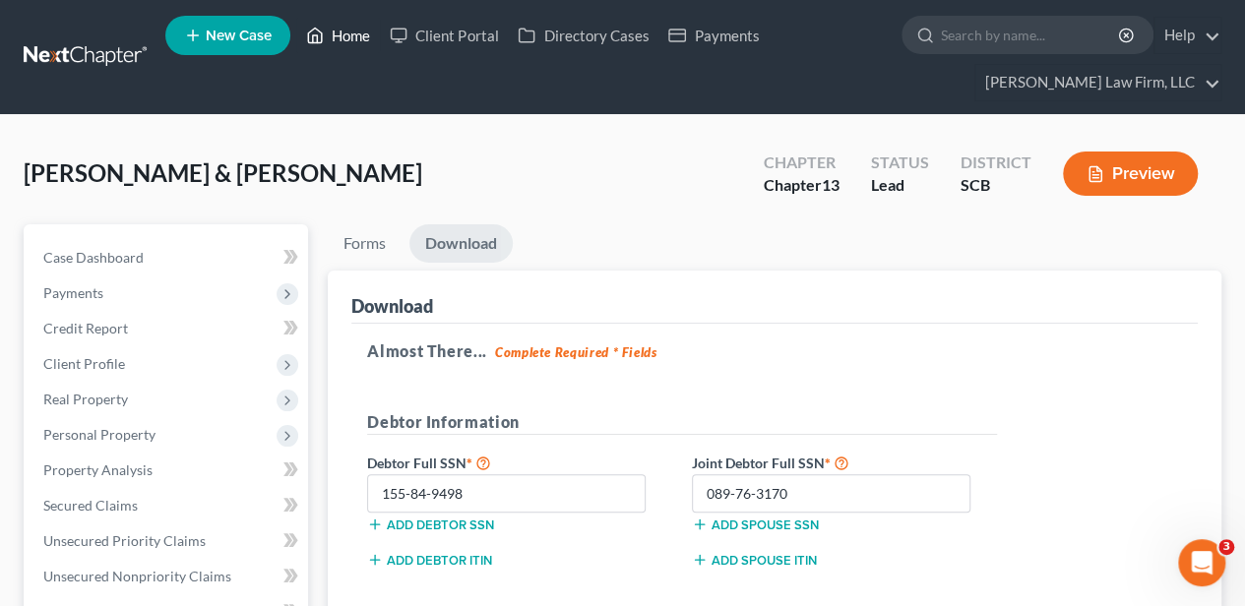
click at [350, 39] on link "Home" at bounding box center [338, 35] width 84 height 35
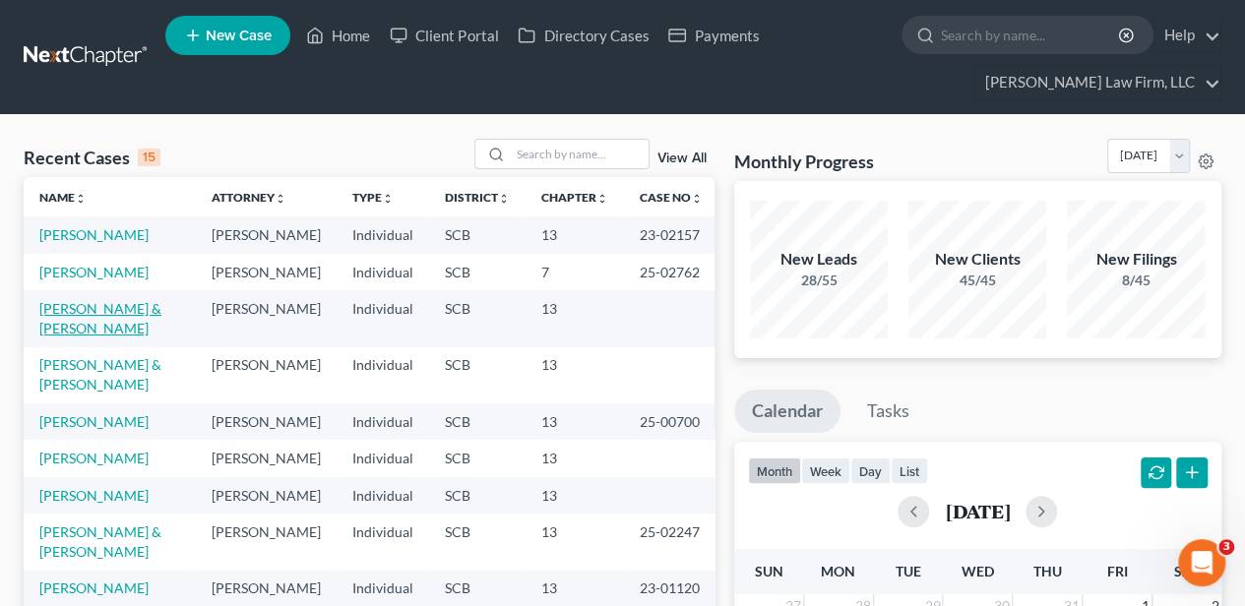
click at [84, 337] on link "[PERSON_NAME] & [PERSON_NAME]" at bounding box center [100, 318] width 122 height 36
select select "2"
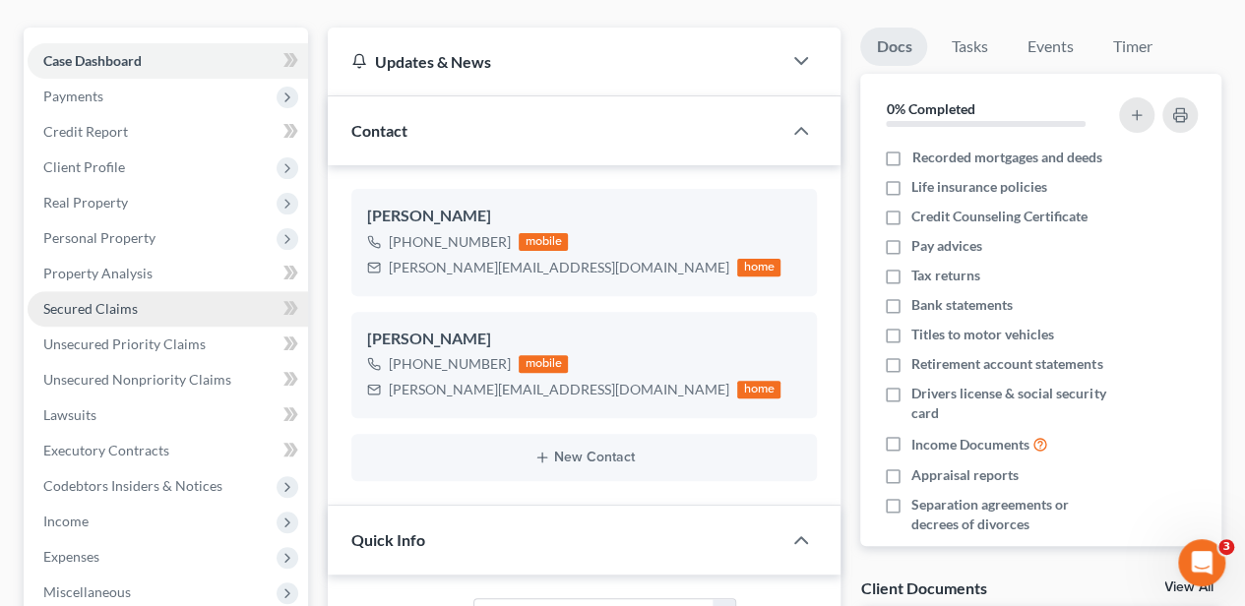
scroll to position [328, 0]
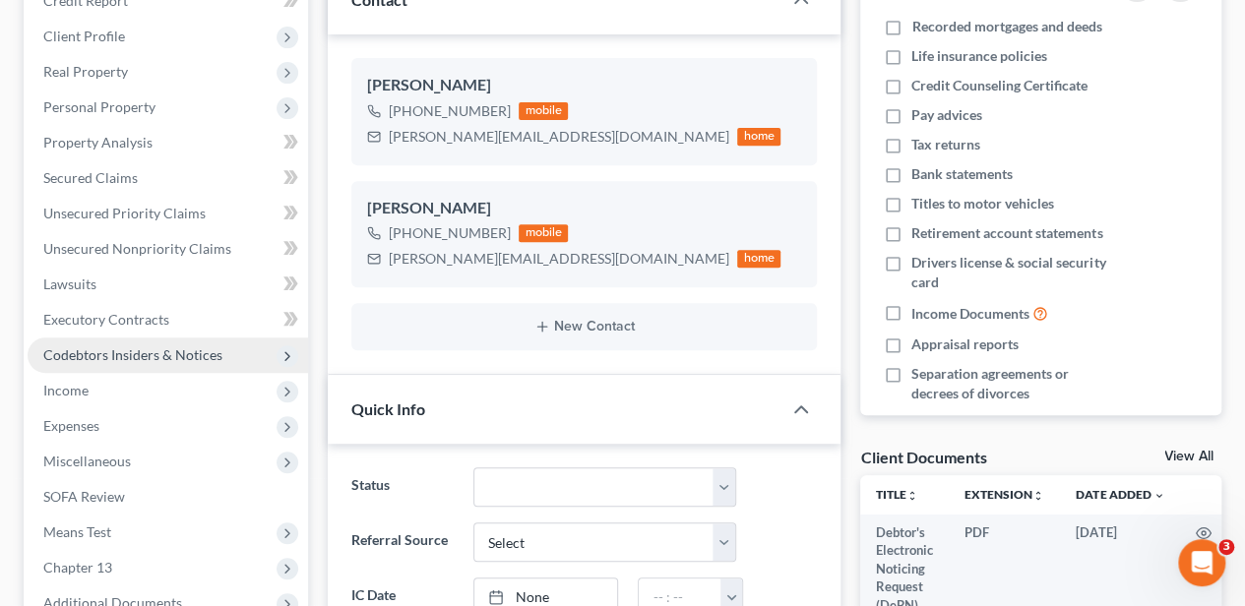
click at [117, 346] on span "Codebtors Insiders & Notices" at bounding box center [132, 354] width 179 height 17
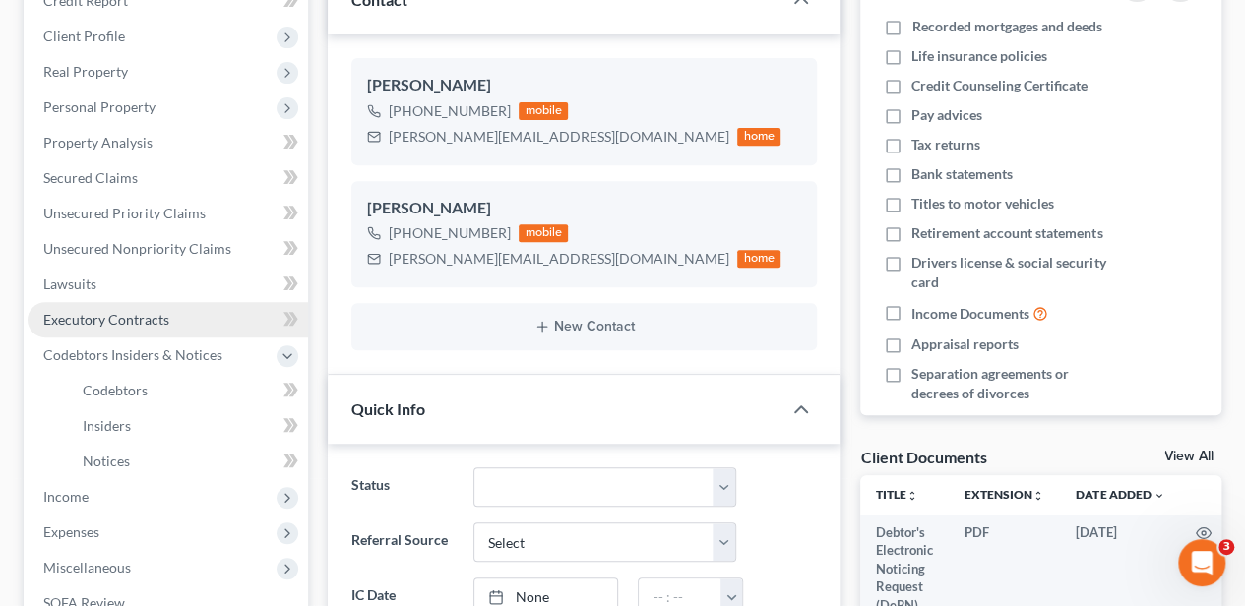
drag, startPoint x: 106, startPoint y: 356, endPoint x: 108, endPoint y: 320, distance: 36.5
click at [106, 356] on span "Codebtors Insiders & Notices" at bounding box center [132, 354] width 179 height 17
click at [108, 319] on span "Executory Contracts" at bounding box center [106, 319] width 126 height 17
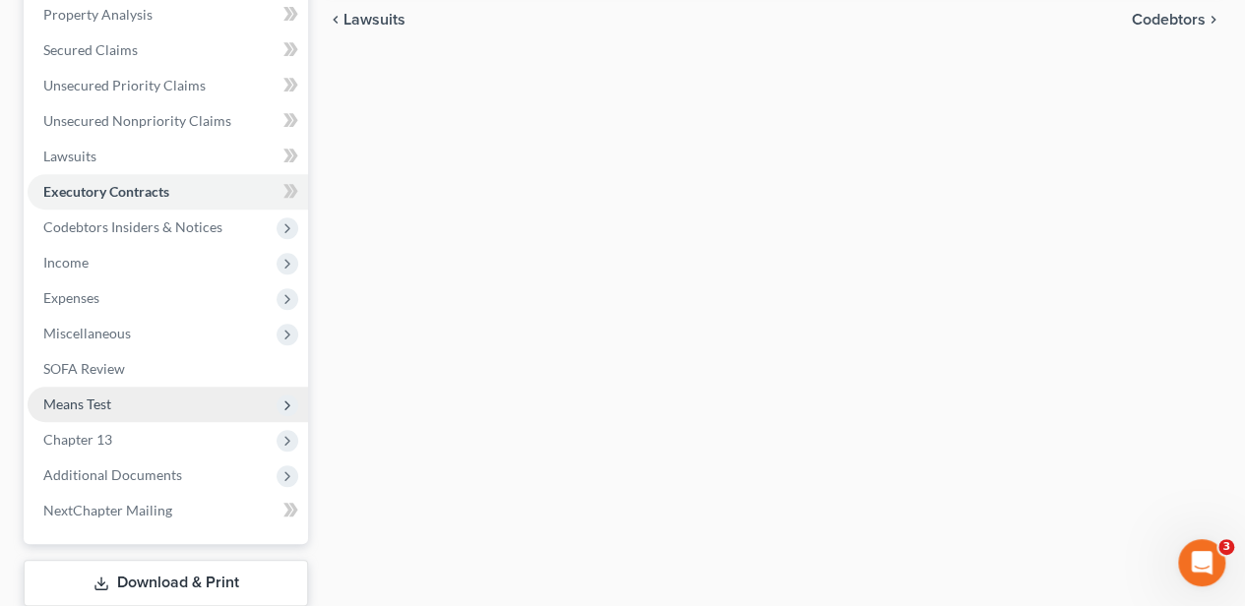
scroll to position [525, 0]
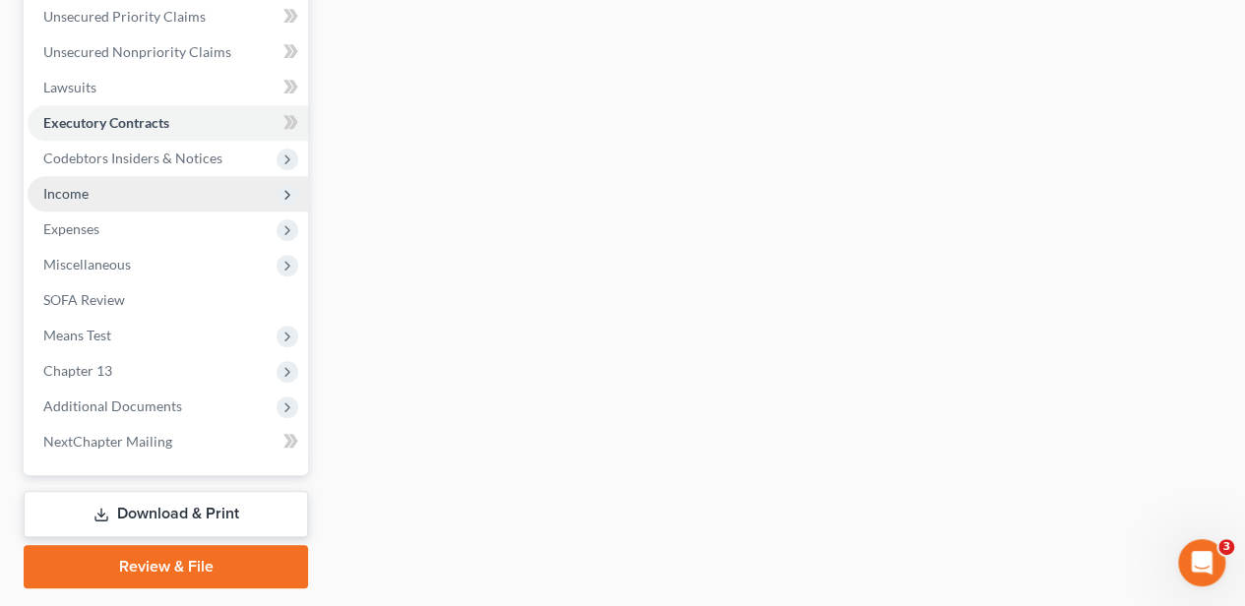
click at [93, 203] on span "Income" at bounding box center [168, 193] width 280 height 35
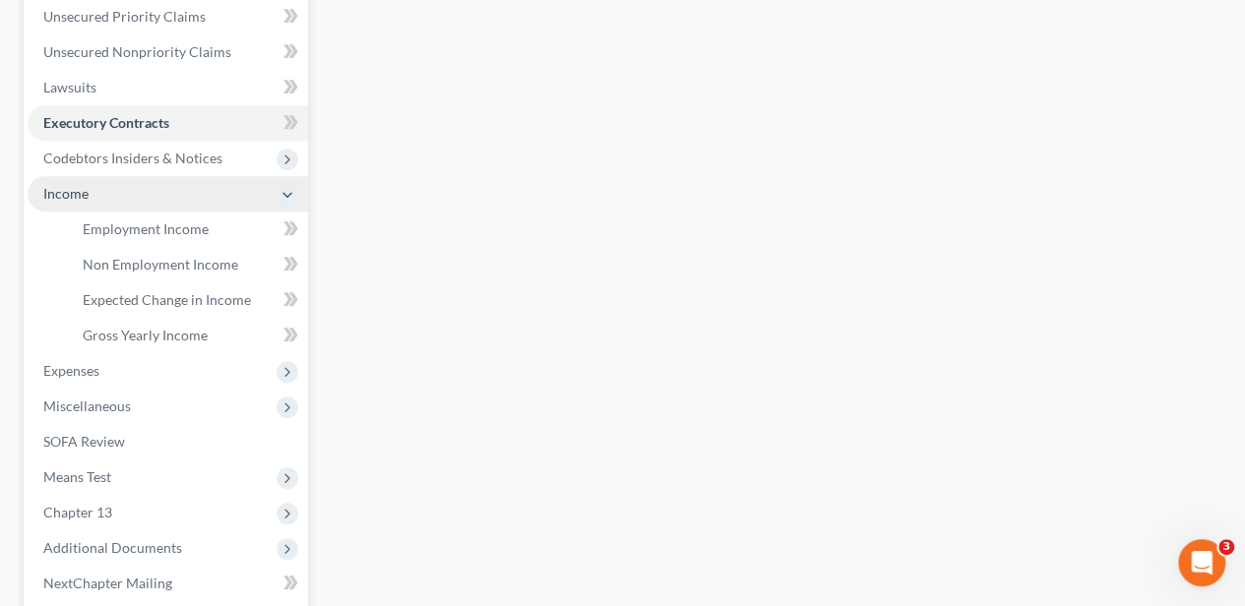
click at [93, 203] on span "Income" at bounding box center [168, 193] width 280 height 35
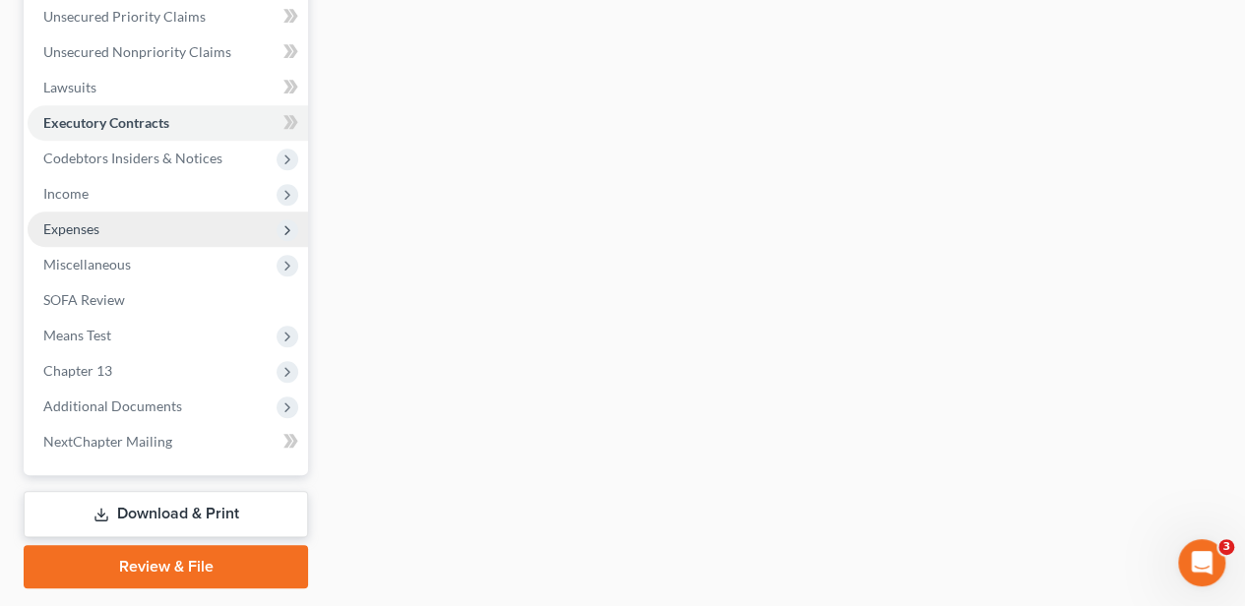
click at [102, 228] on span "Expenses" at bounding box center [168, 229] width 280 height 35
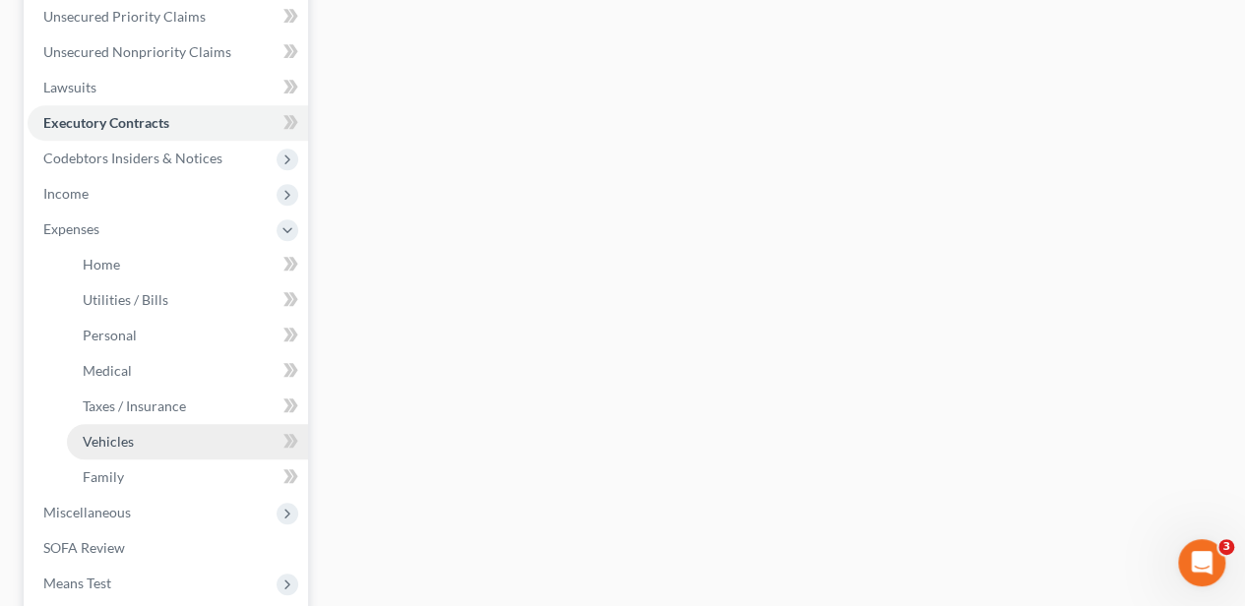
click at [109, 443] on span "Vehicles" at bounding box center [108, 441] width 51 height 17
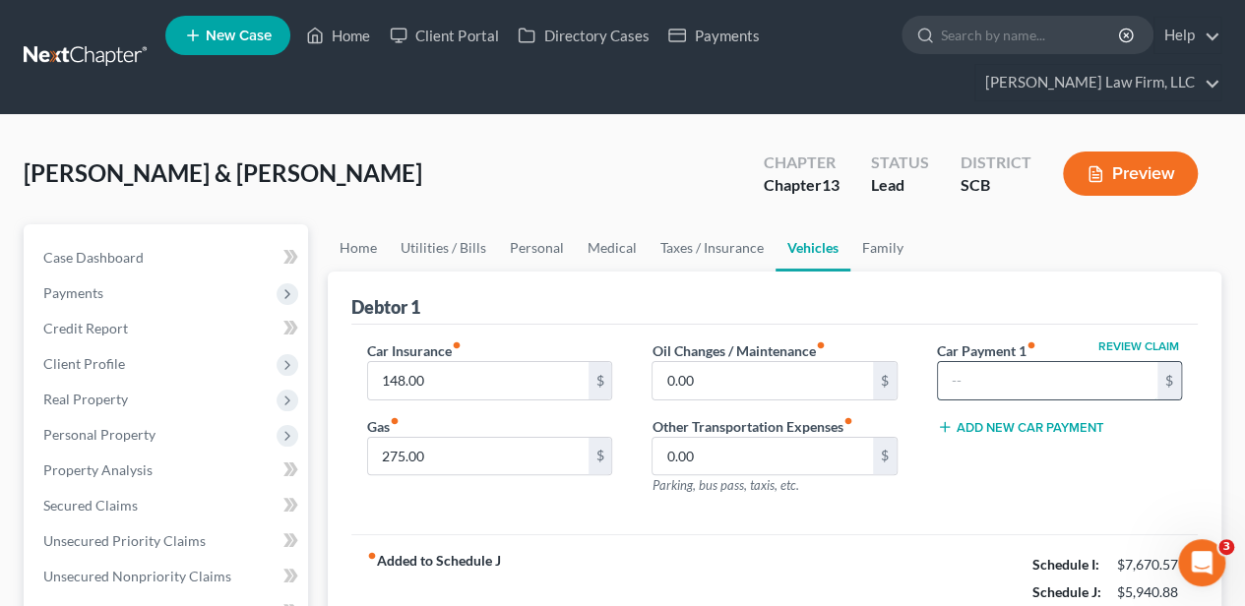
click at [1083, 390] on input "text" at bounding box center [1047, 380] width 219 height 37
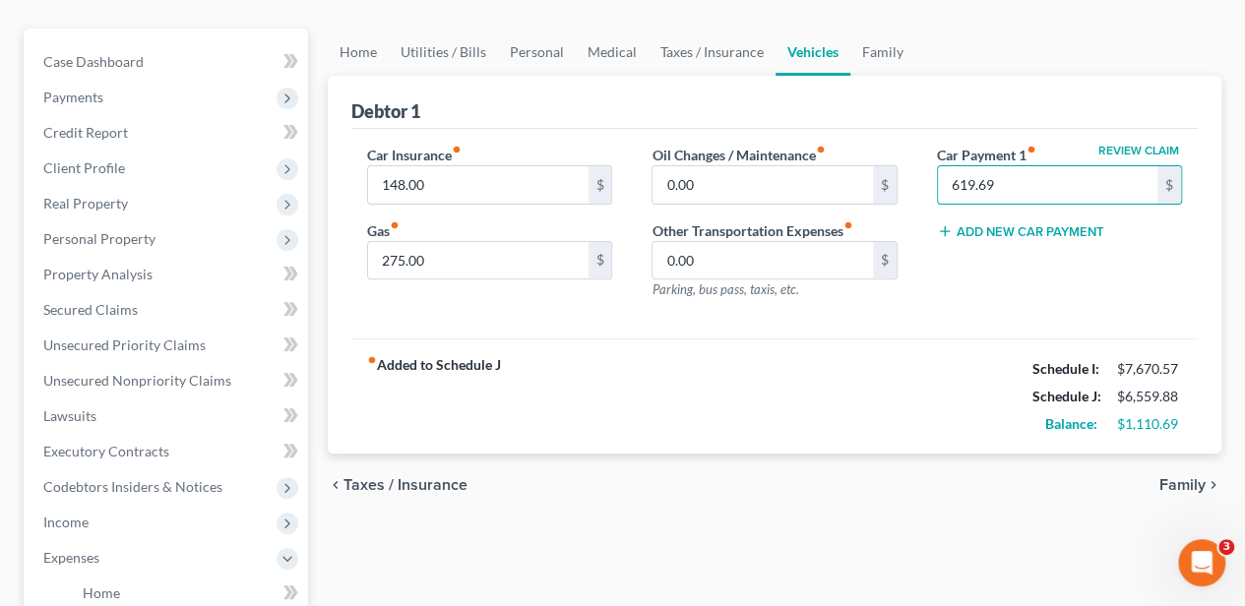
scroll to position [197, 0]
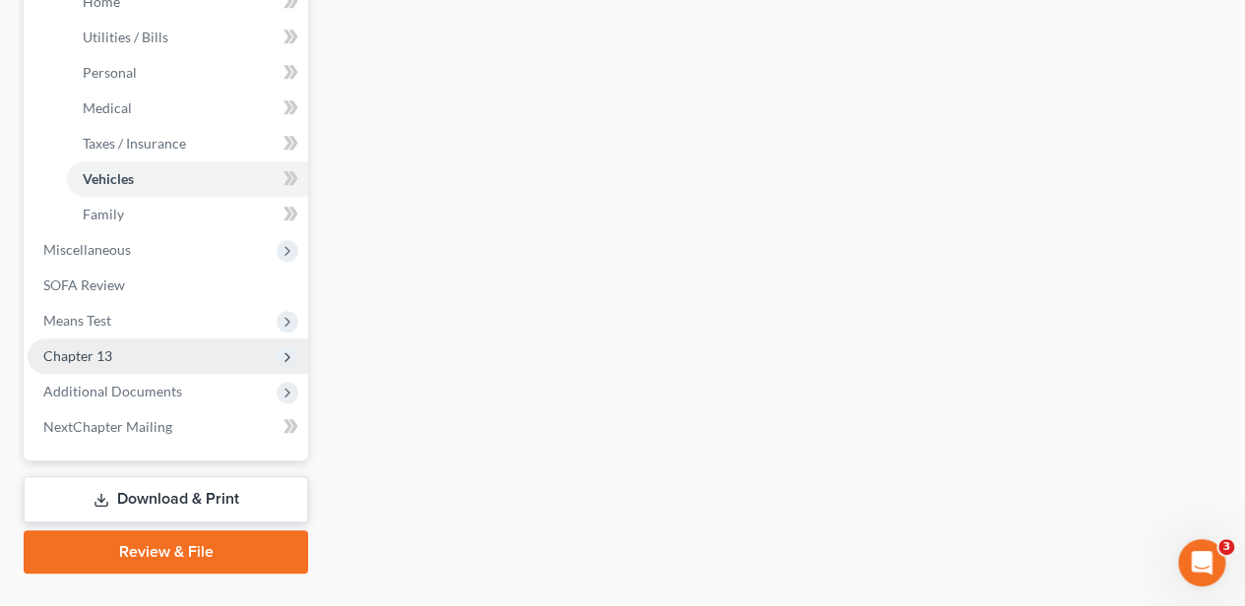
type input "619.69"
click at [137, 358] on span "Chapter 13" at bounding box center [168, 356] width 280 height 35
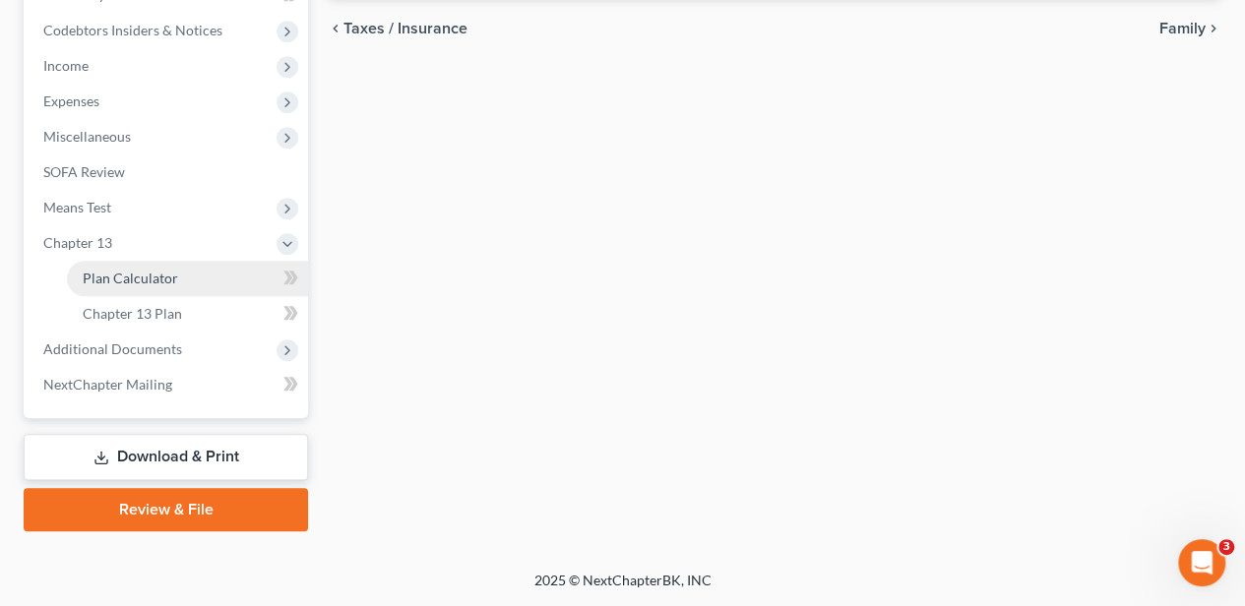
scroll to position [649, 0]
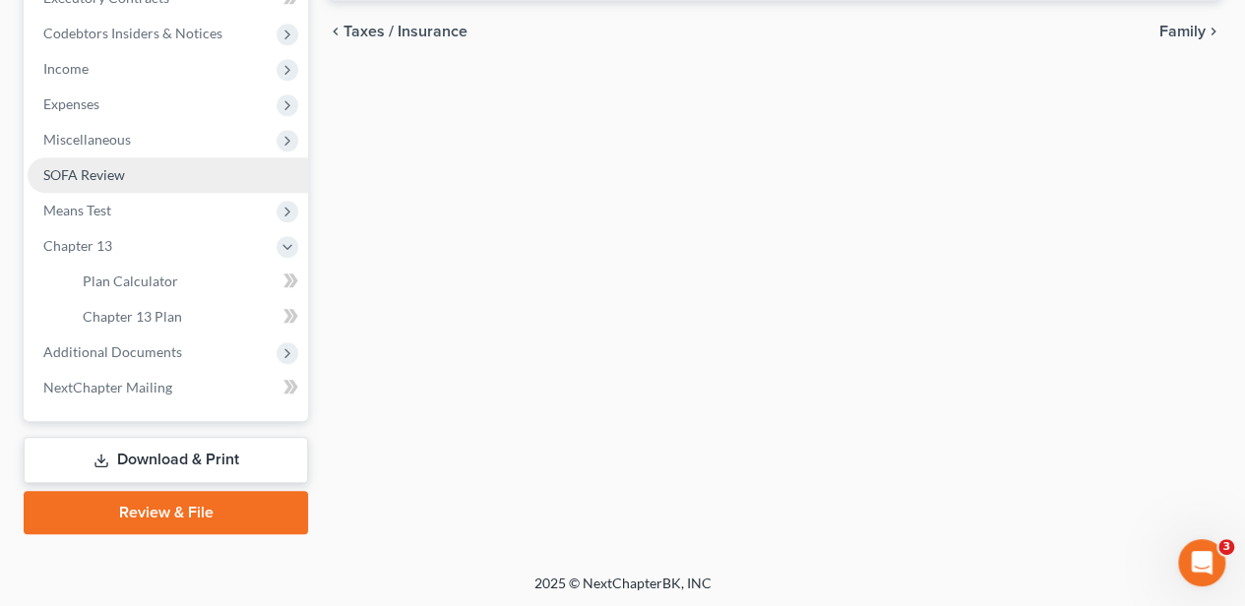
click at [79, 176] on span "SOFA Review" at bounding box center [84, 174] width 82 height 17
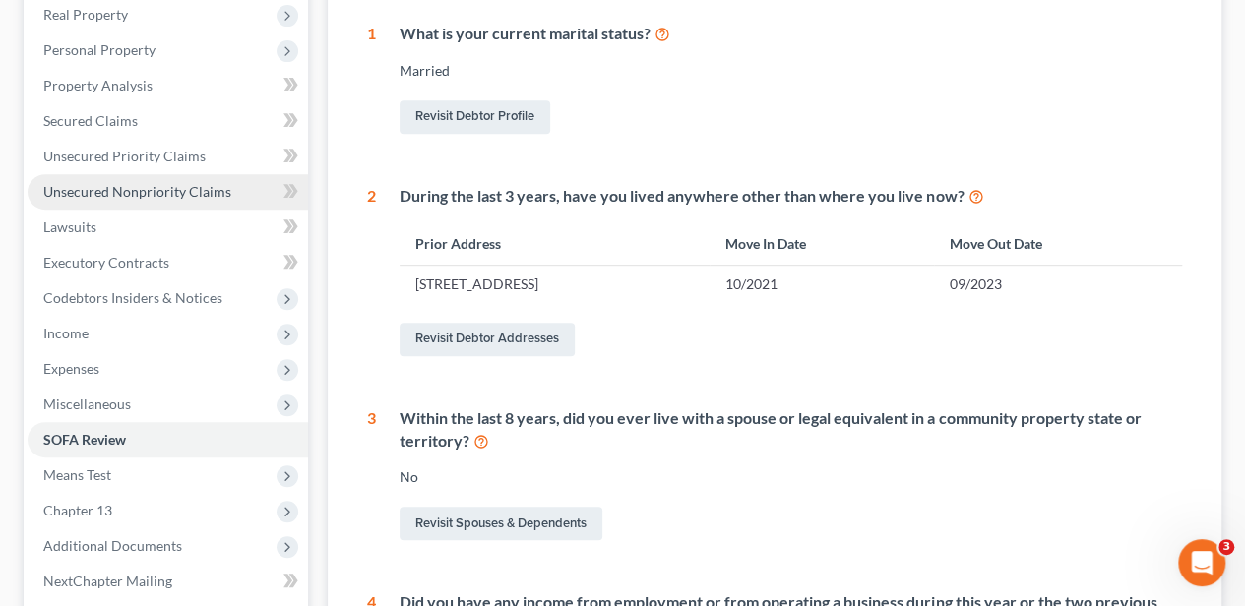
scroll to position [459, 0]
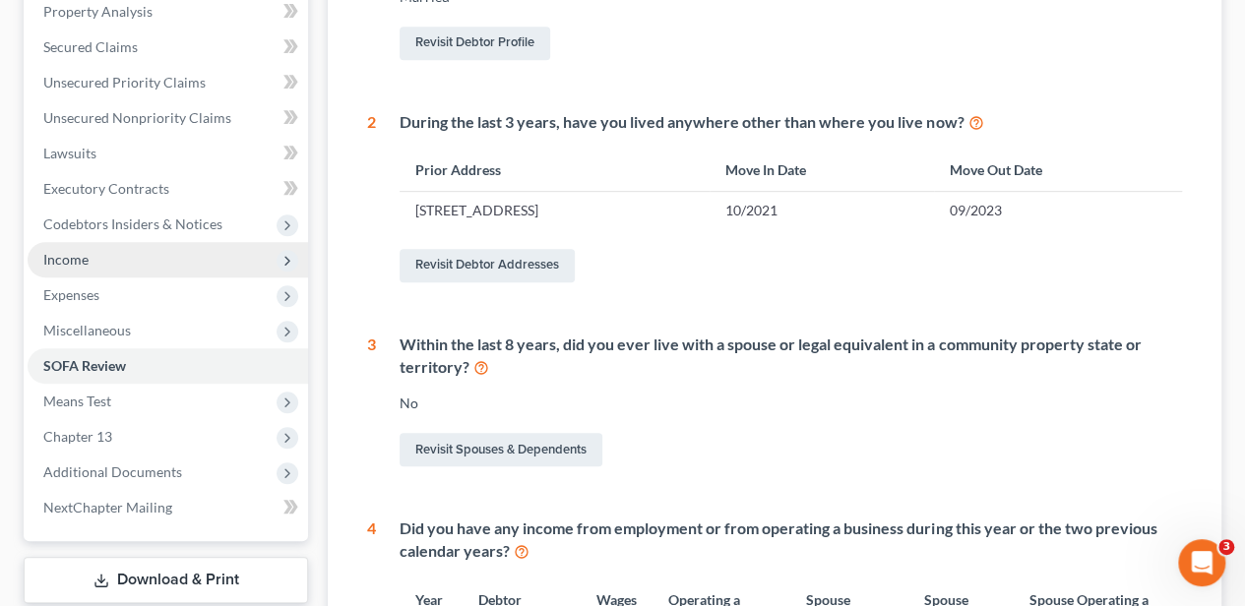
click at [81, 259] on span "Income" at bounding box center [65, 259] width 45 height 17
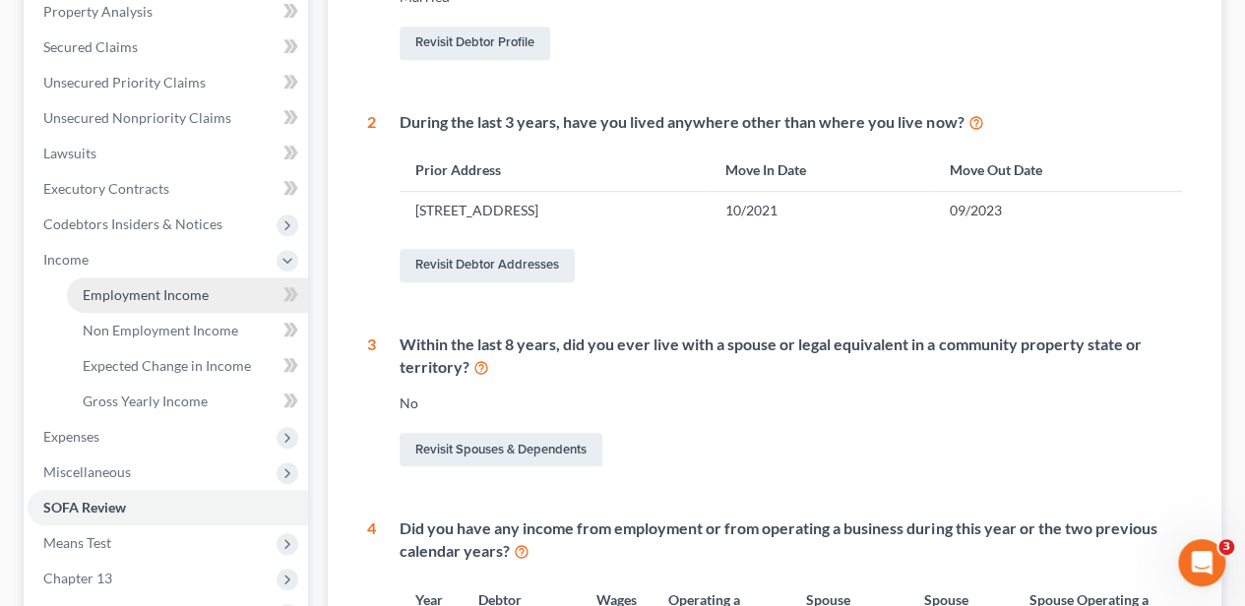
click at [103, 281] on link "Employment Income" at bounding box center [187, 295] width 241 height 35
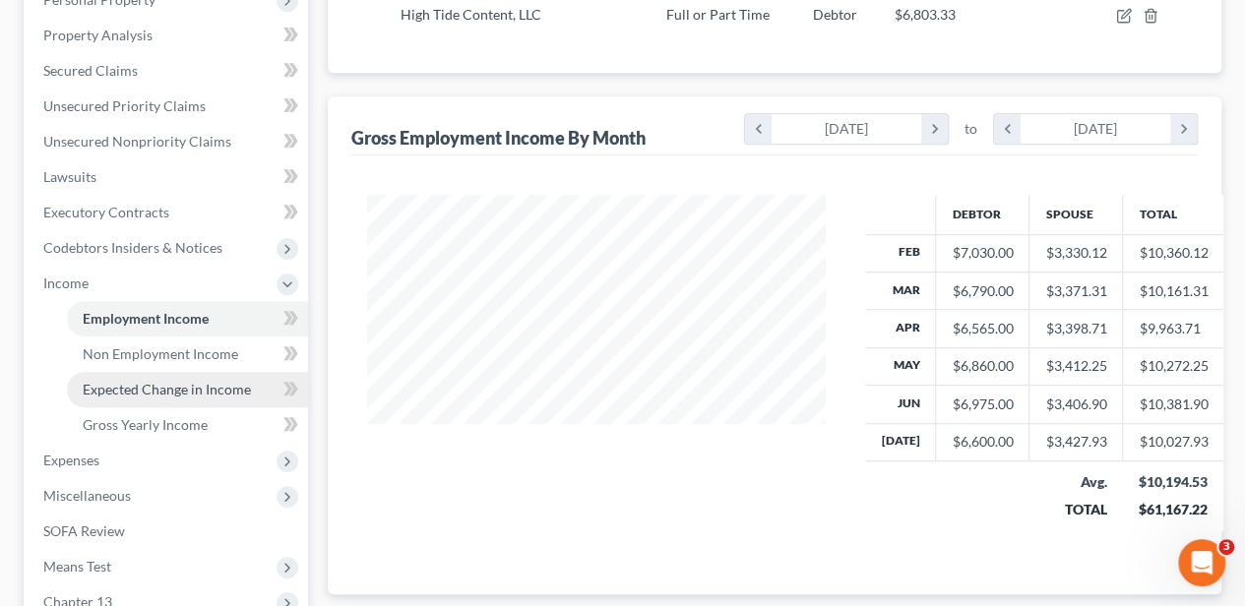
scroll to position [525, 0]
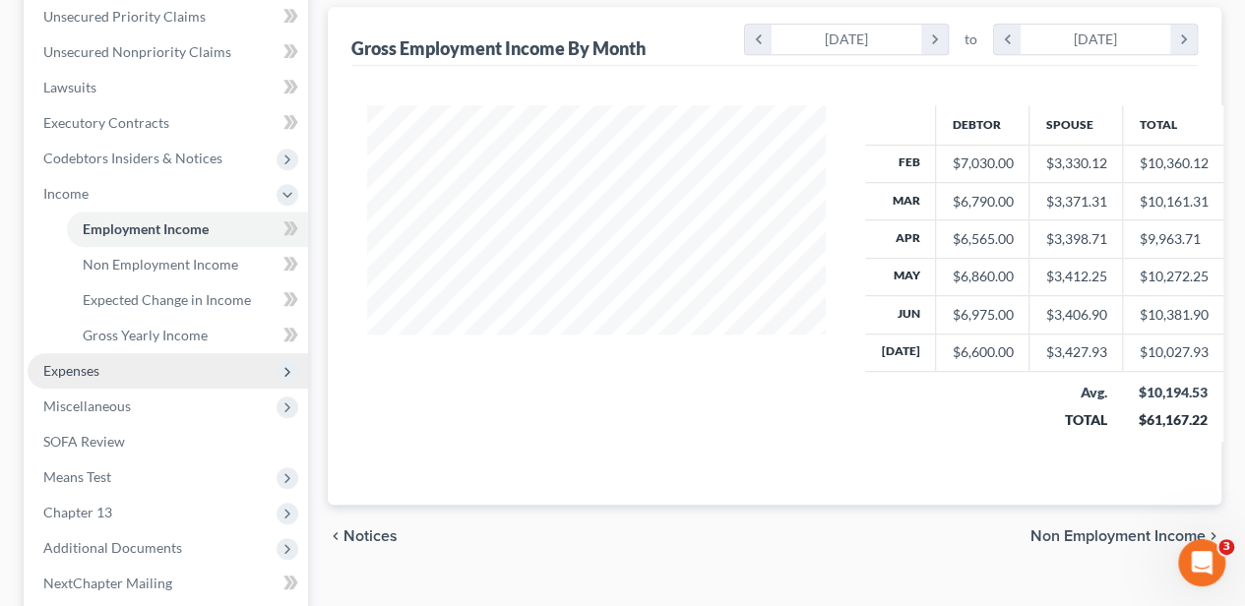
click at [87, 359] on span "Expenses" at bounding box center [168, 370] width 280 height 35
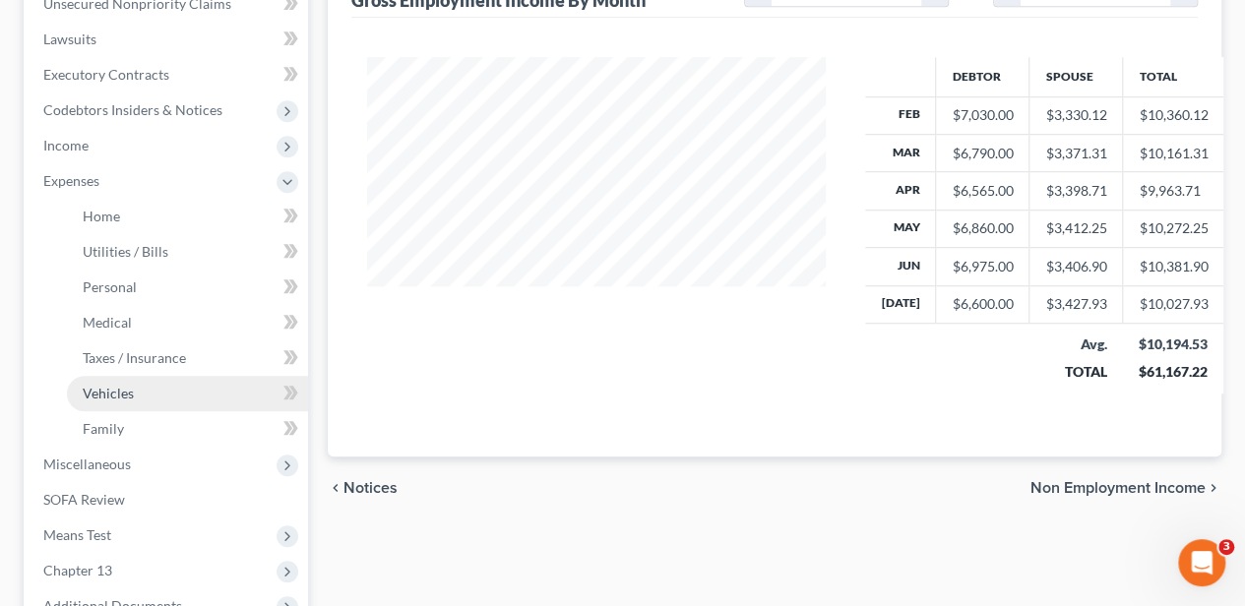
scroll to position [655, 0]
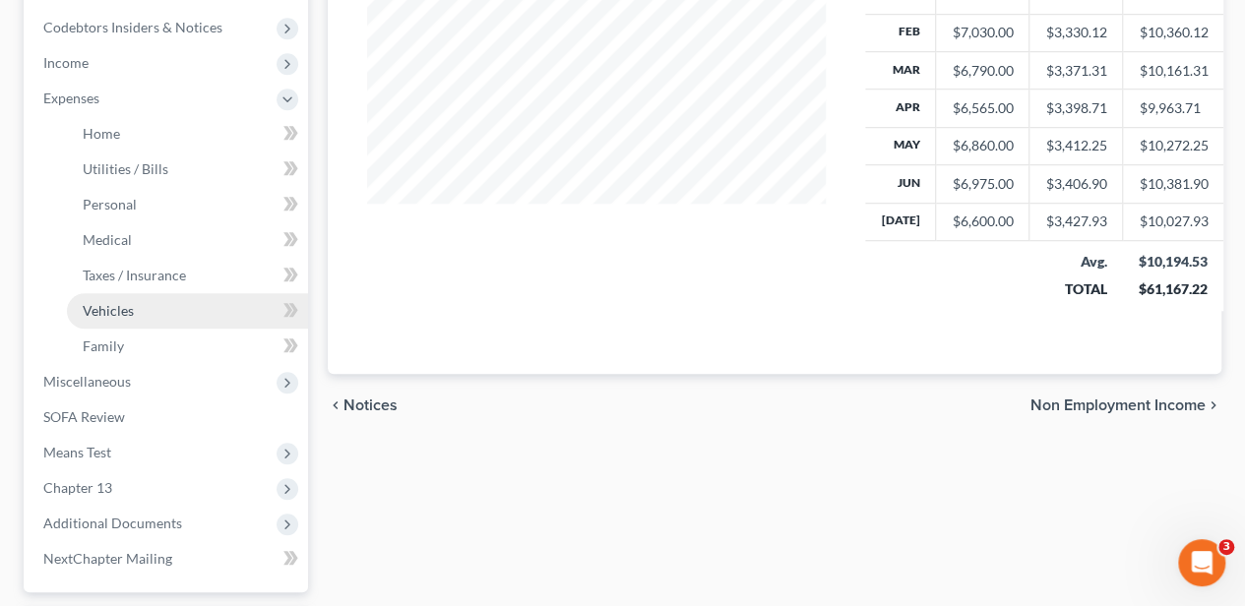
click at [121, 309] on span "Vehicles" at bounding box center [108, 310] width 51 height 17
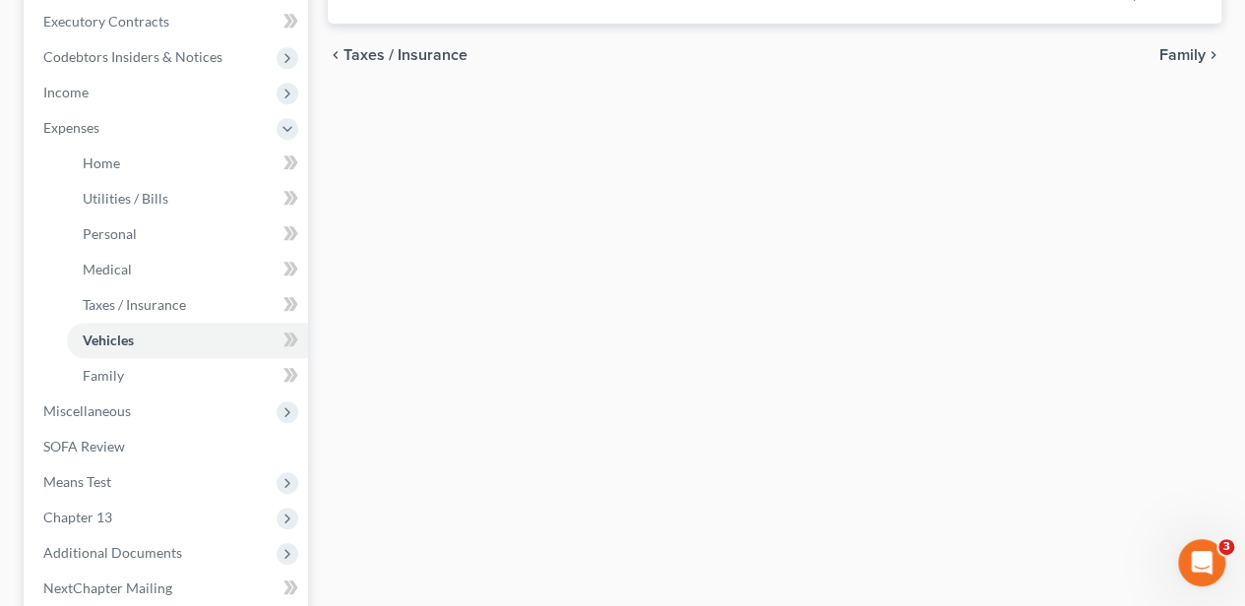
type input "148.00"
type input "275.00"
type input "0.00"
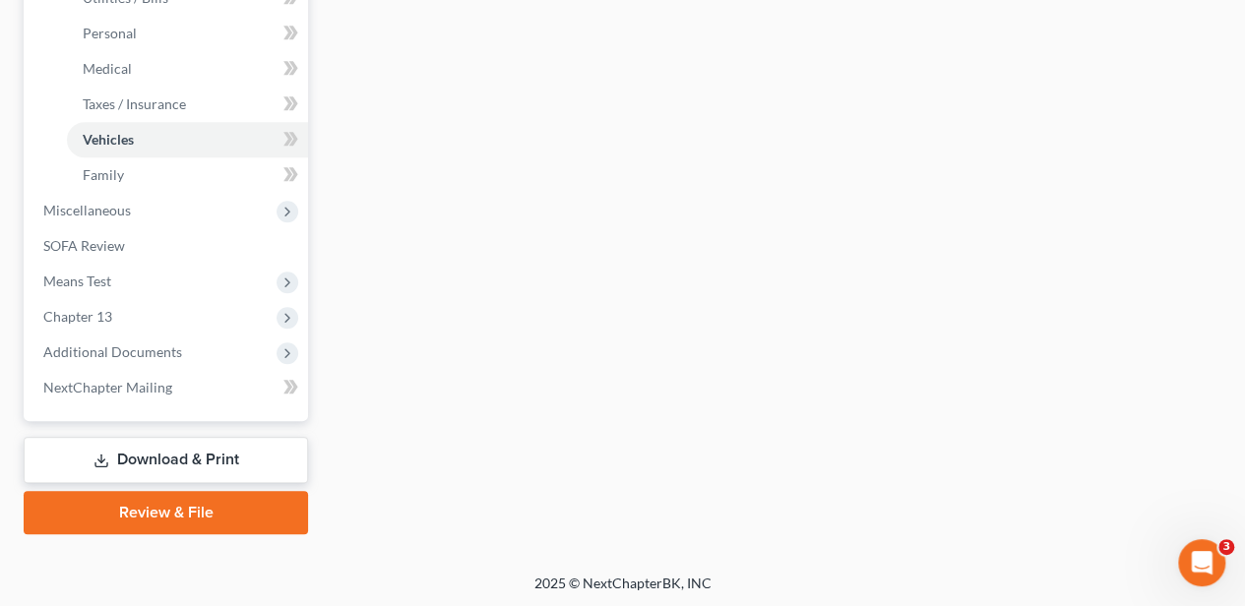
click at [185, 459] on link "Download & Print" at bounding box center [166, 460] width 284 height 46
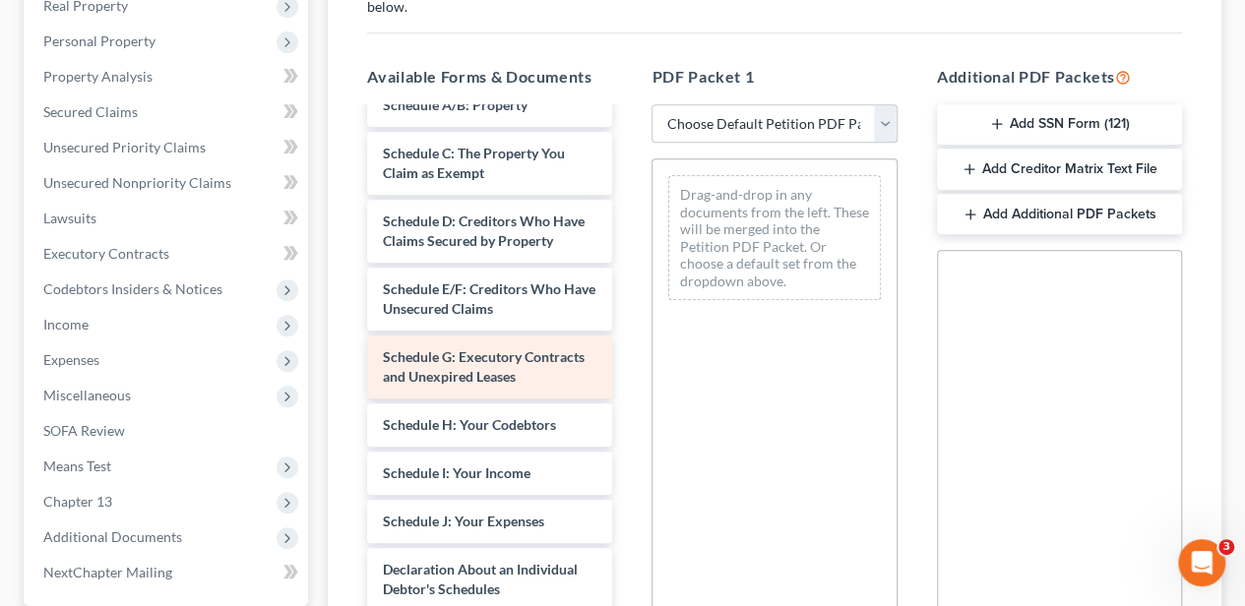
scroll to position [328, 0]
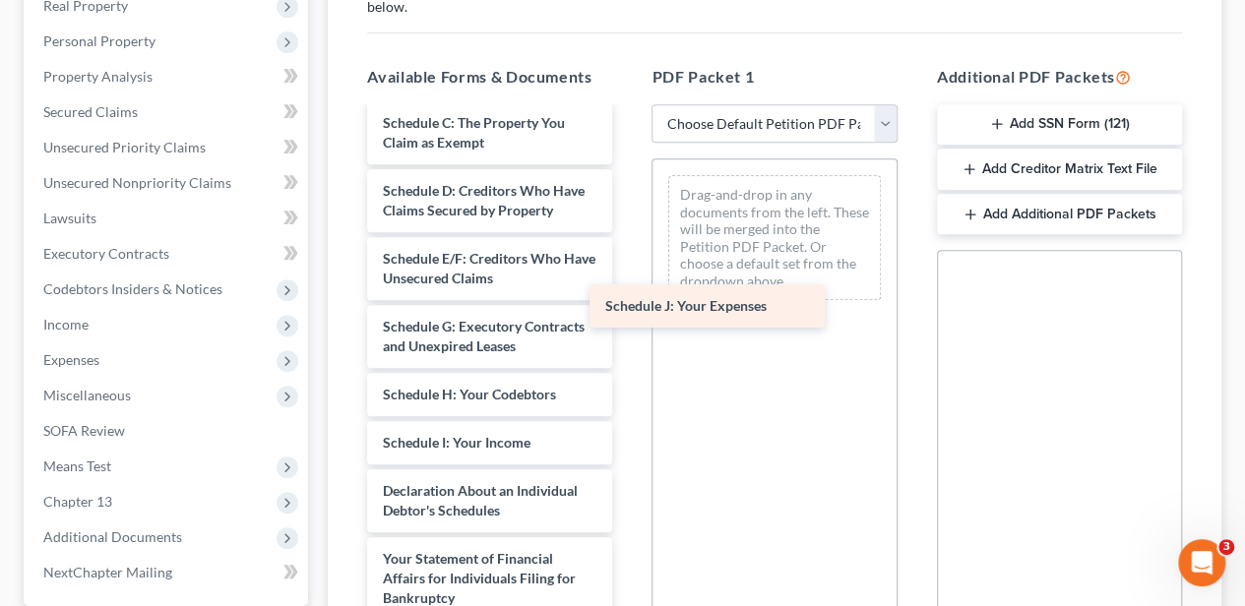
drag, startPoint x: 516, startPoint y: 489, endPoint x: 739, endPoint y: 305, distance: 289.4
click at [628, 305] on div "Schedule J: Your Expenses Debtor's Electronic Noticing Request (DeBN) (07/24/20…" at bounding box center [489, 395] width 277 height 1226
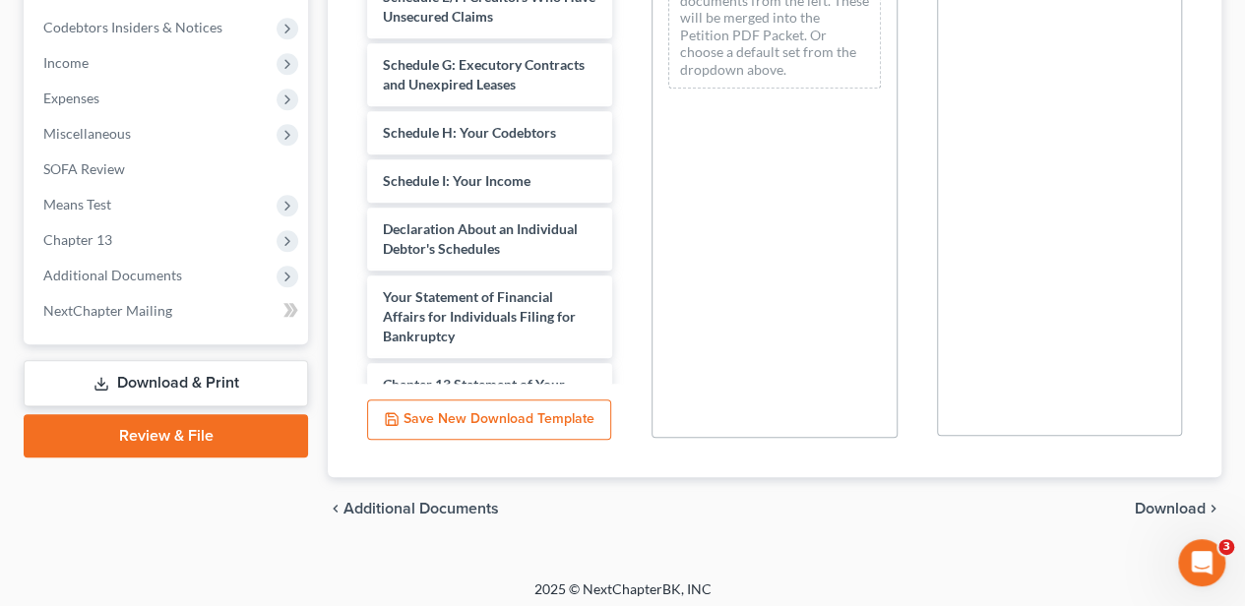
click at [1151, 510] on span "Download" at bounding box center [1170, 509] width 71 height 16
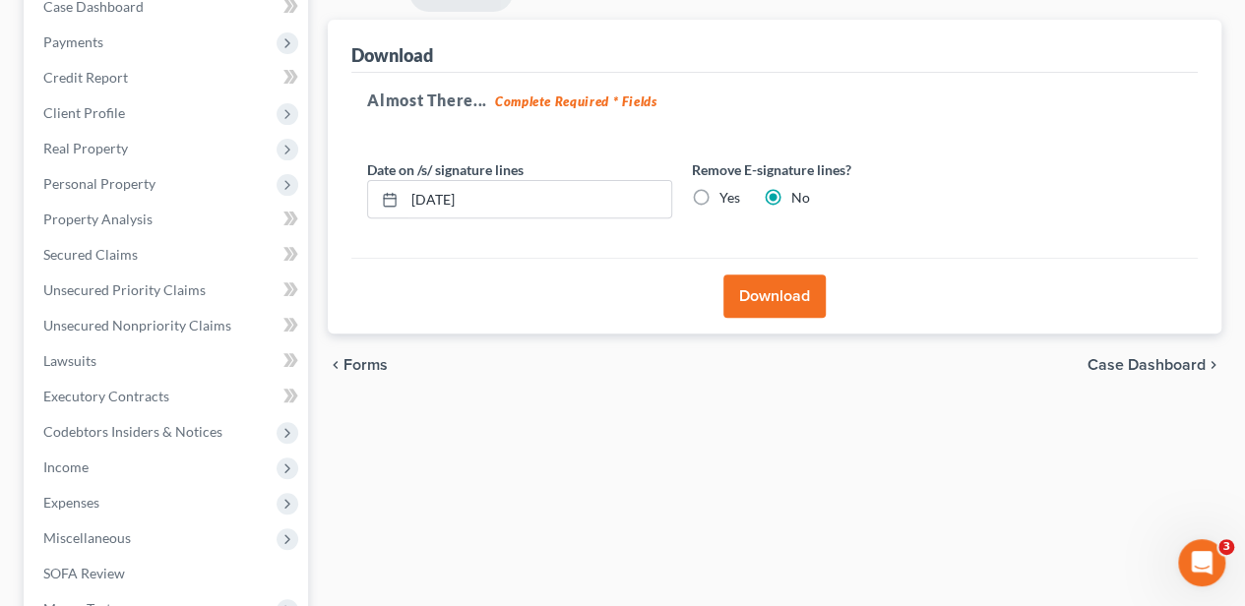
scroll to position [250, 0]
drag, startPoint x: 569, startPoint y: 205, endPoint x: 364, endPoint y: 205, distance: 204.7
click at [367, 206] on div "[DATE]" at bounding box center [519, 200] width 305 height 39
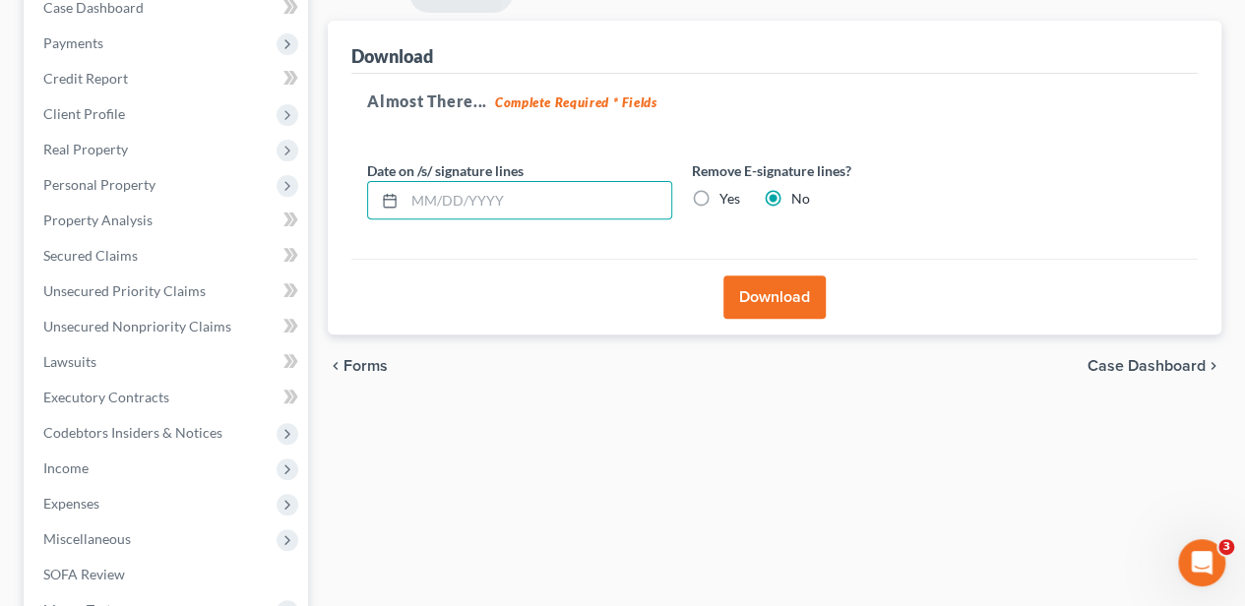
click at [719, 192] on label "Yes" at bounding box center [729, 199] width 21 height 20
click at [727, 192] on input "Yes" at bounding box center [733, 195] width 13 height 13
radio input "true"
radio input "false"
click at [749, 281] on button "Download" at bounding box center [774, 297] width 102 height 43
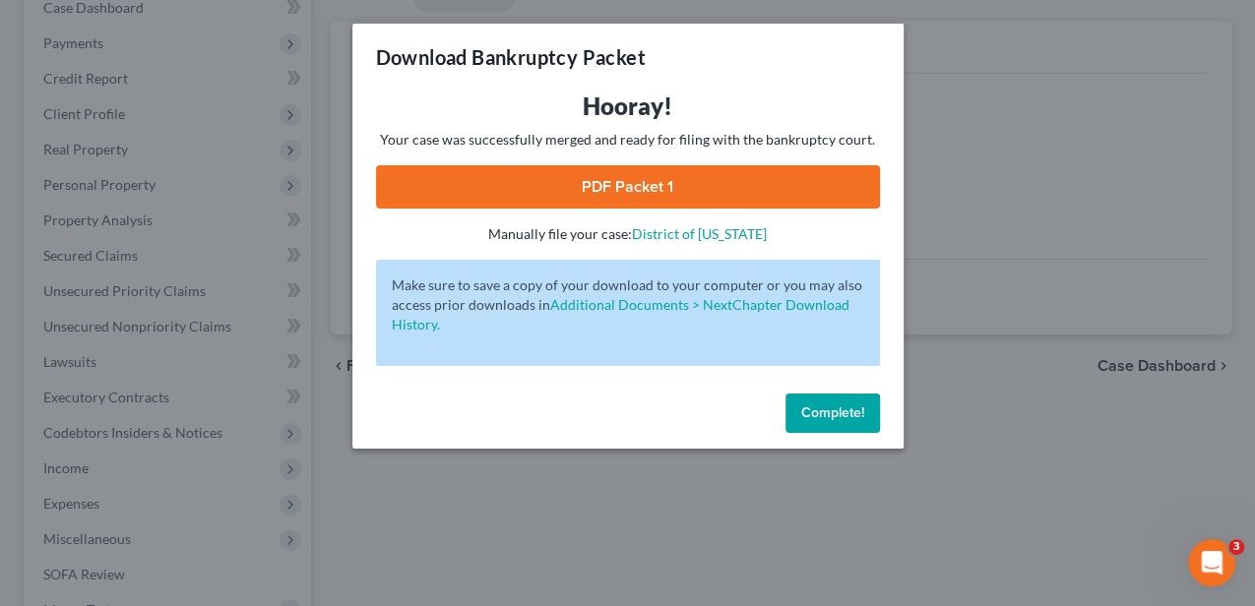
click at [696, 169] on link "PDF Packet 1" at bounding box center [628, 186] width 504 height 43
click at [843, 406] on span "Complete!" at bounding box center [832, 412] width 63 height 17
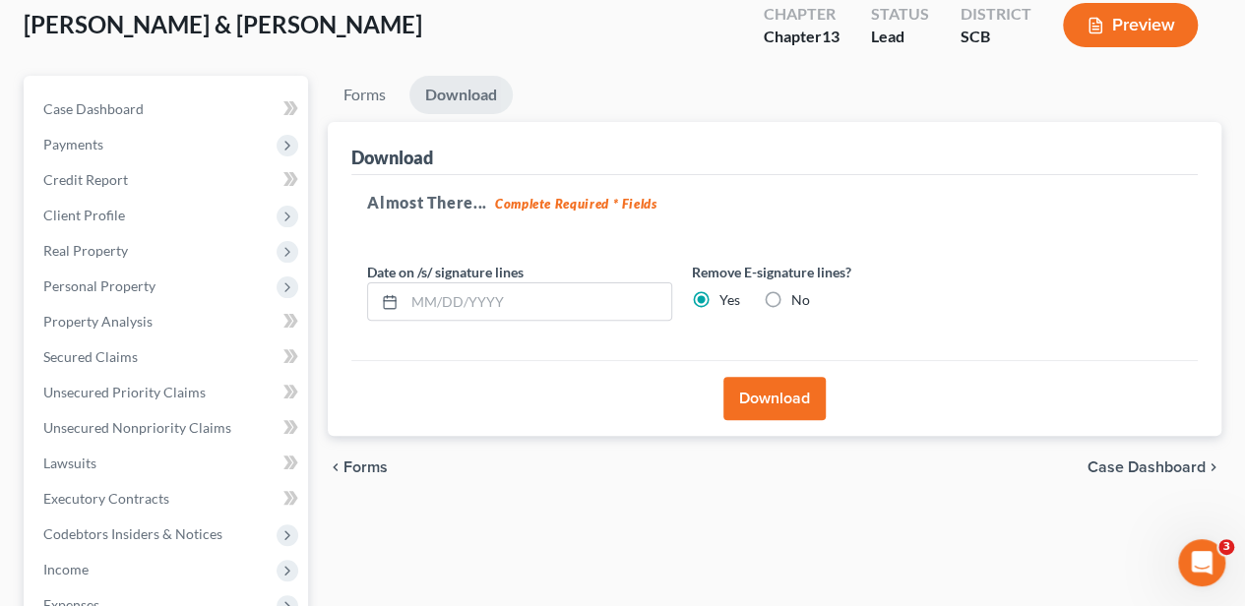
scroll to position [0, 0]
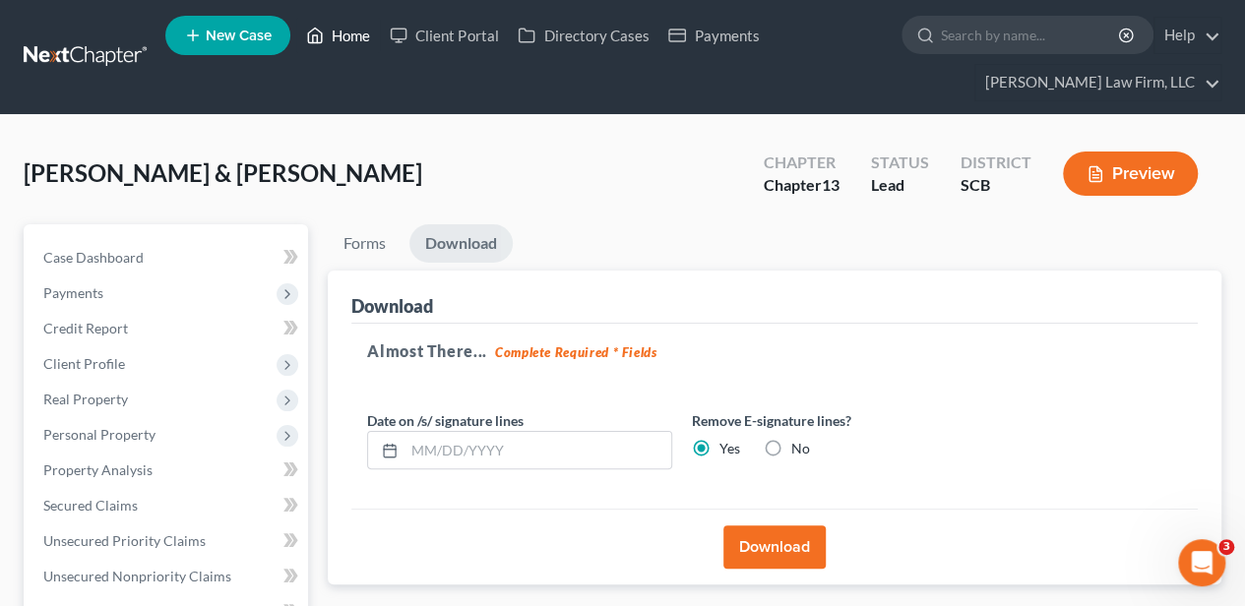
click at [354, 33] on link "Home" at bounding box center [338, 35] width 84 height 35
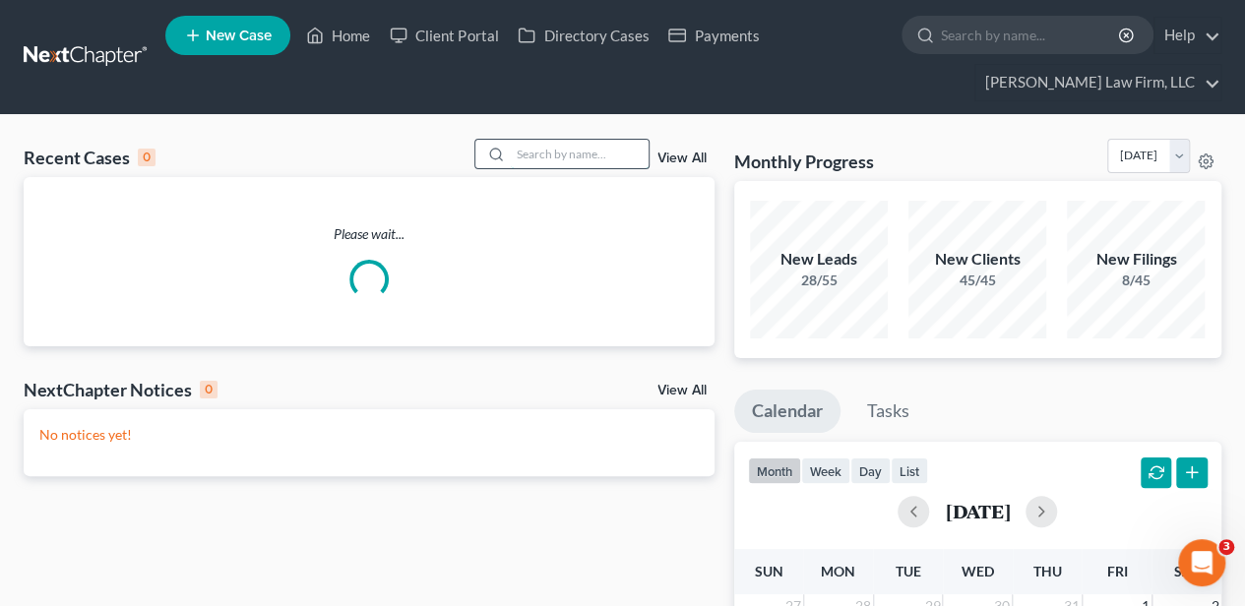
click at [573, 152] on input "search" at bounding box center [580, 154] width 138 height 29
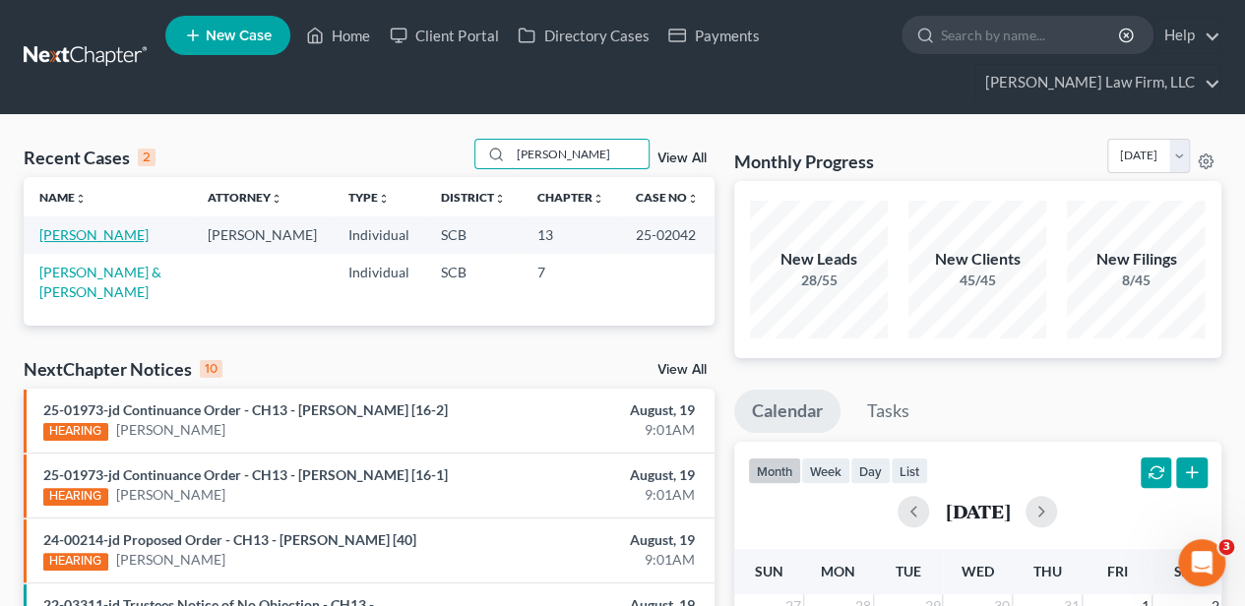
type input "pierce"
click at [80, 230] on link "[PERSON_NAME]" at bounding box center [93, 234] width 109 height 17
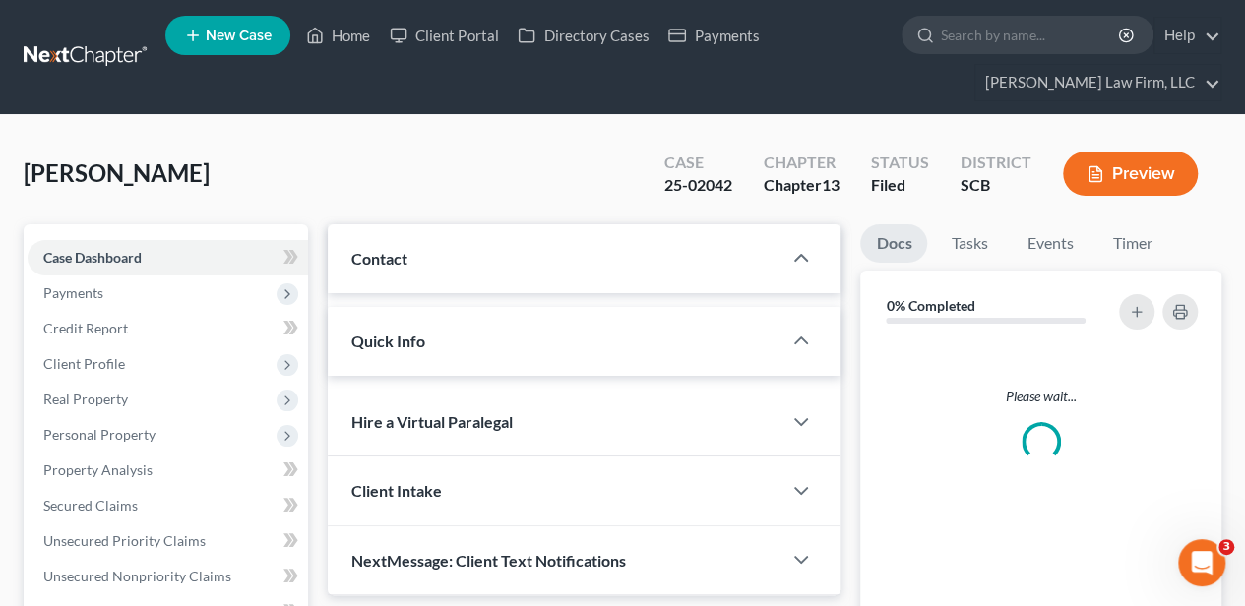
select select "2"
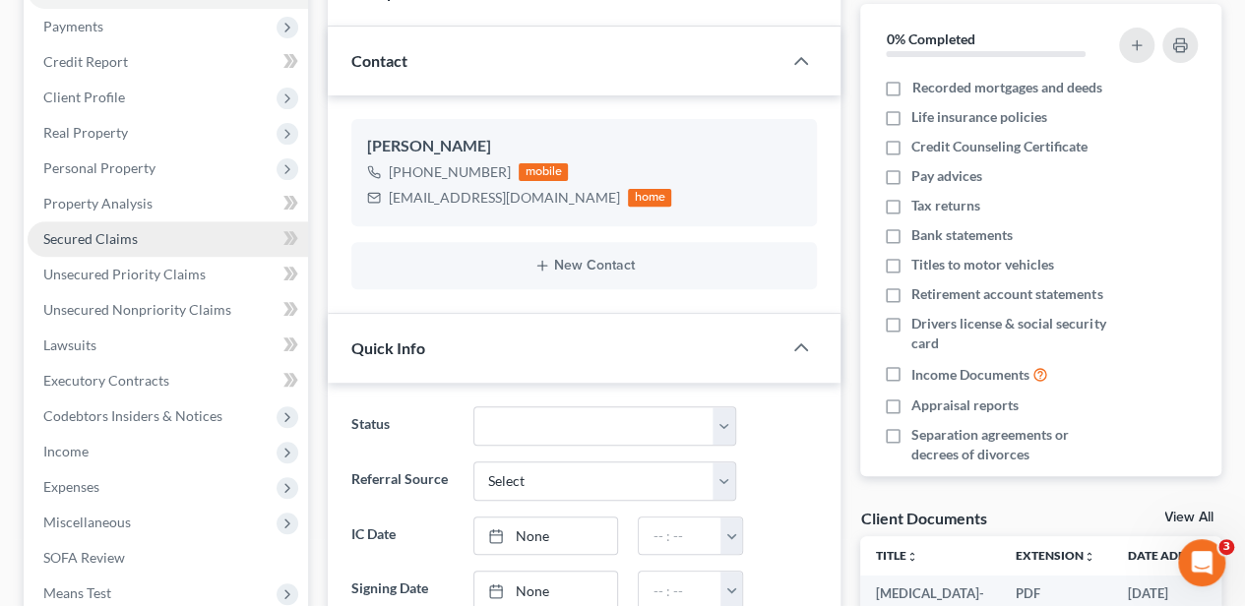
scroll to position [197, 0]
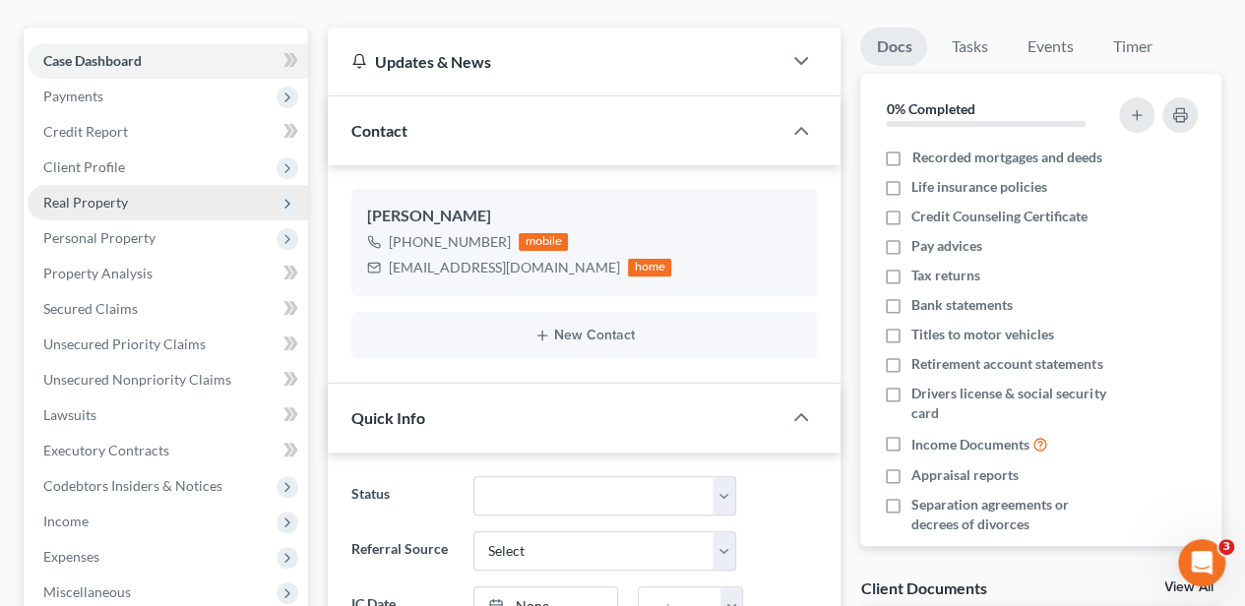
click at [128, 215] on span "Real Property" at bounding box center [168, 202] width 280 height 35
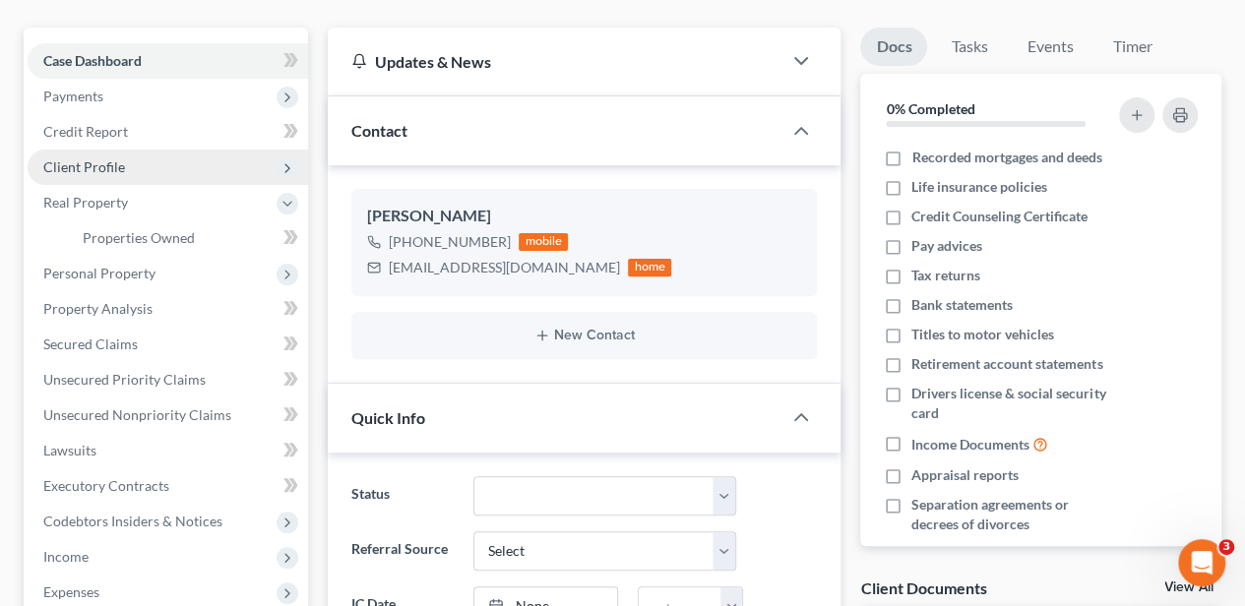
click at [128, 169] on span "Client Profile" at bounding box center [168, 167] width 280 height 35
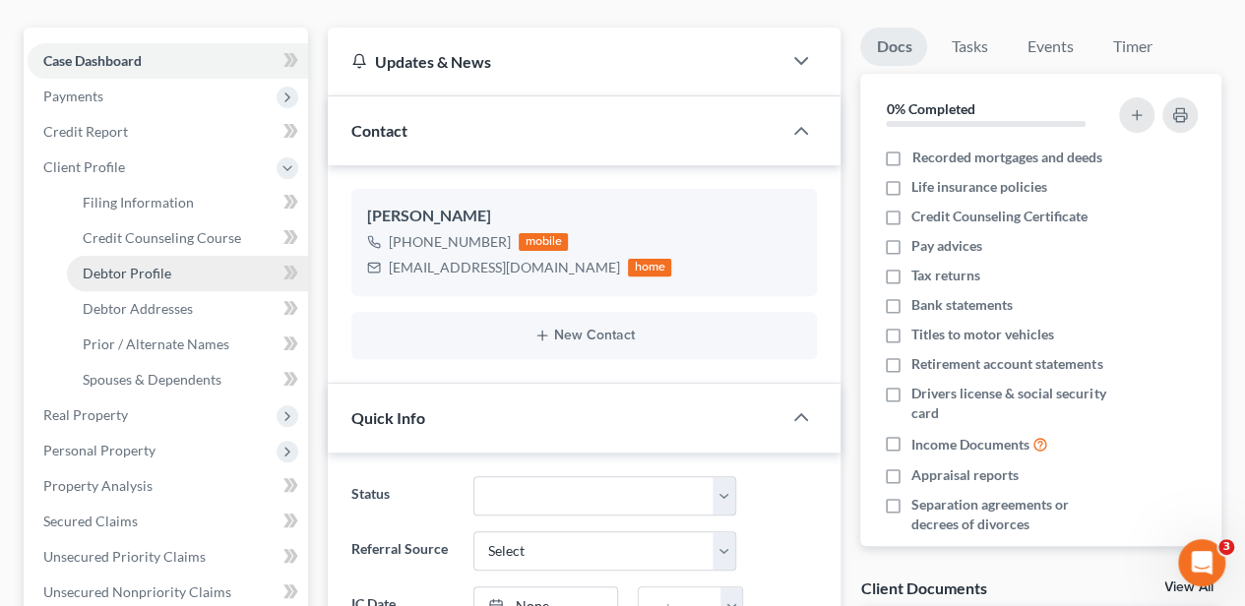
click at [163, 279] on span "Debtor Profile" at bounding box center [127, 273] width 89 height 17
select select "0"
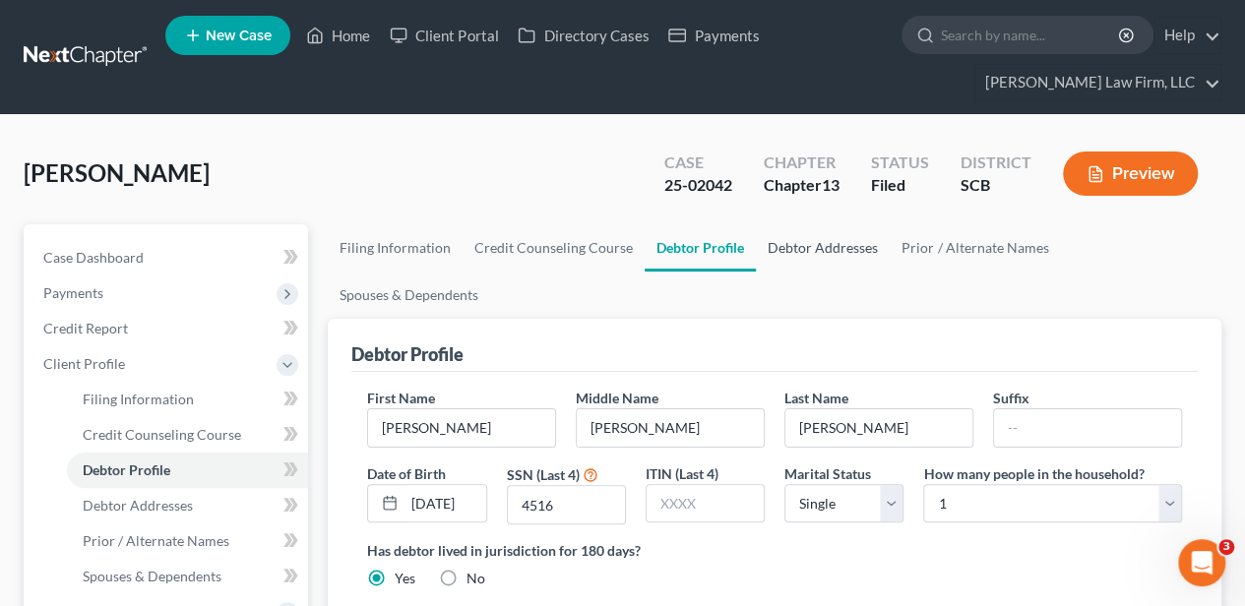
click at [773, 252] on link "Debtor Addresses" at bounding box center [823, 247] width 134 height 47
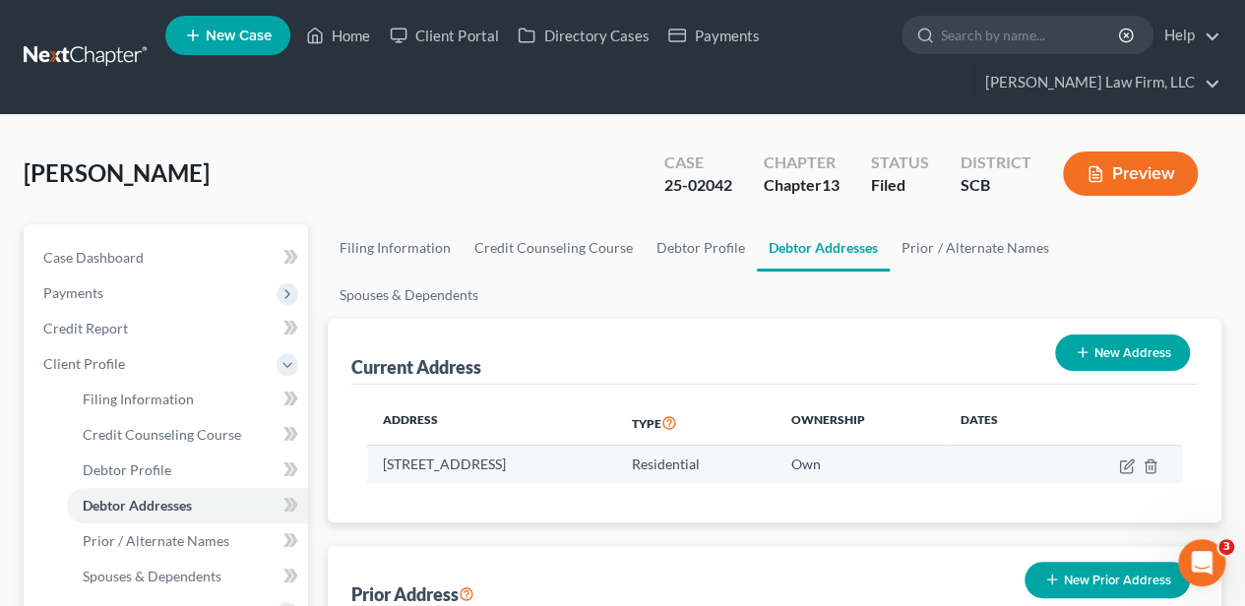
drag, startPoint x: 385, startPoint y: 419, endPoint x: 628, endPoint y: 419, distance: 243.1
click at [615, 446] on td "221 Maple Oak Drive, Conway, SC 29526" at bounding box center [491, 464] width 248 height 37
copy td "221 Maple Oak Drive, Conway, SC 29526"
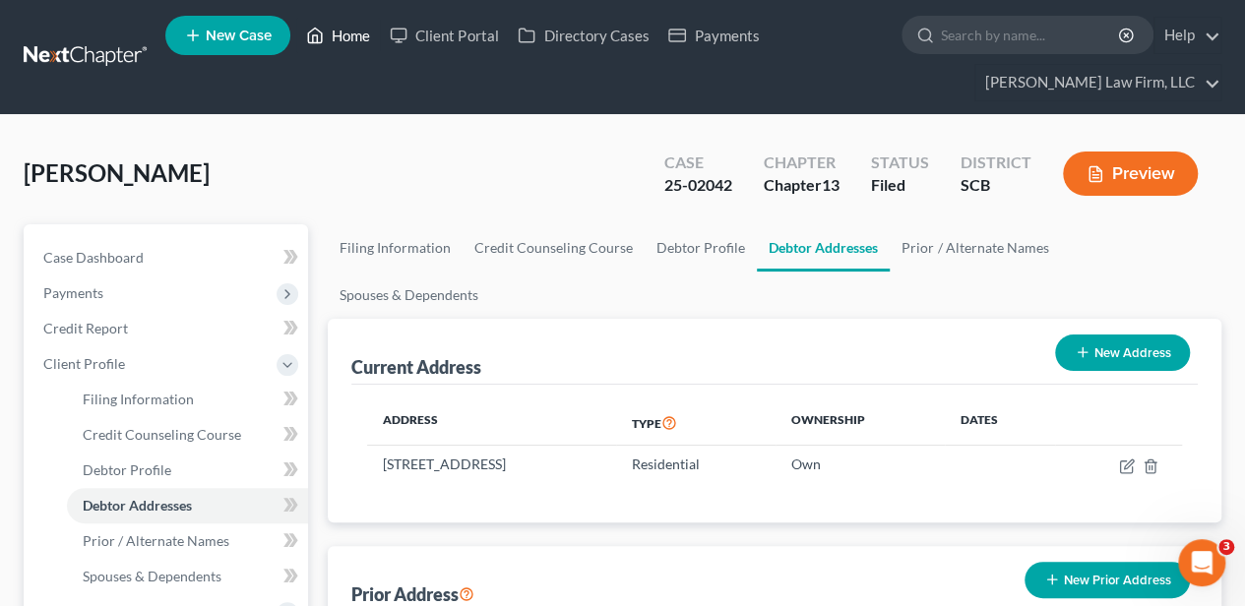
click at [335, 37] on link "Home" at bounding box center [338, 35] width 84 height 35
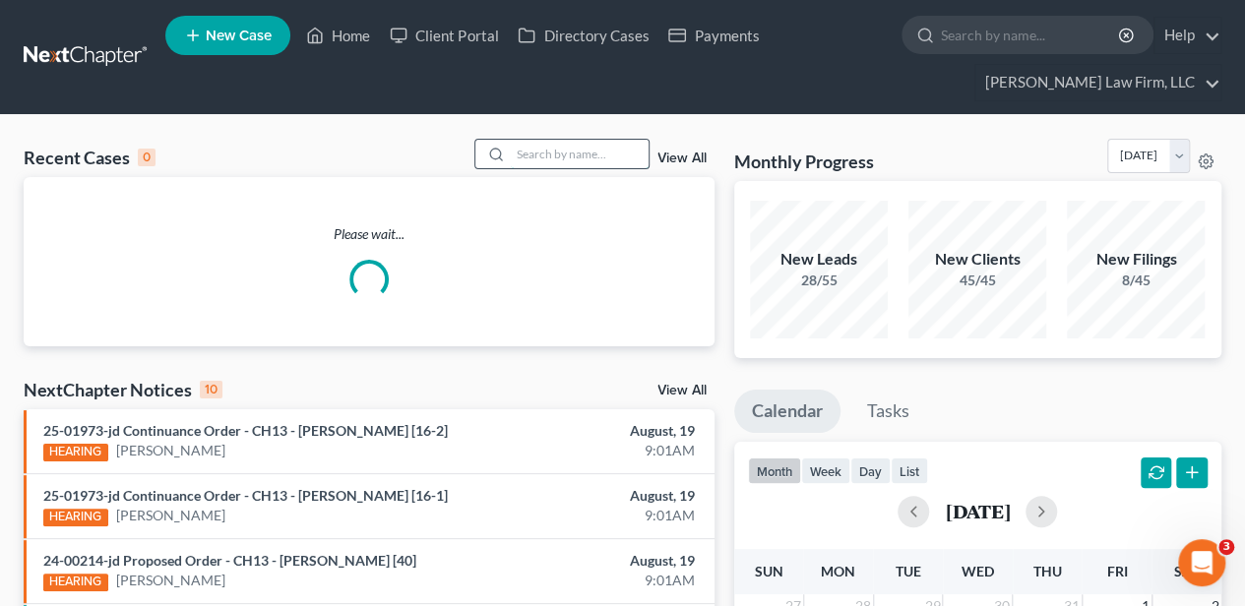
click at [554, 151] on input "search" at bounding box center [580, 154] width 138 height 29
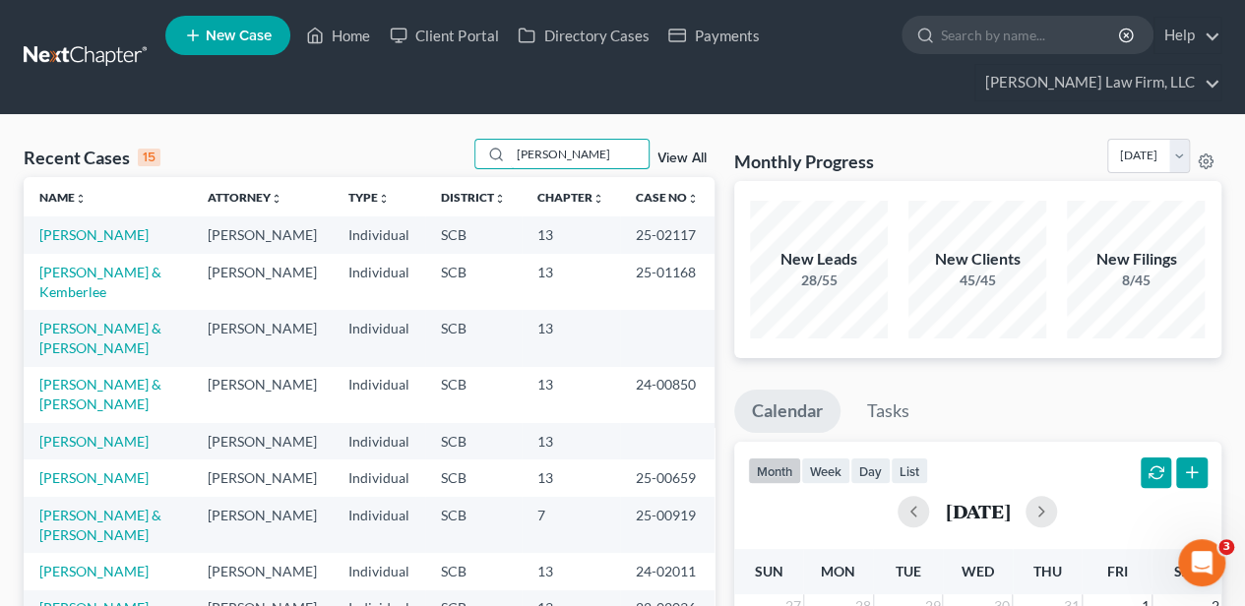
type input "carl"
click at [74, 385] on link "Carl, Bruce & Marcy" at bounding box center [100, 394] width 122 height 36
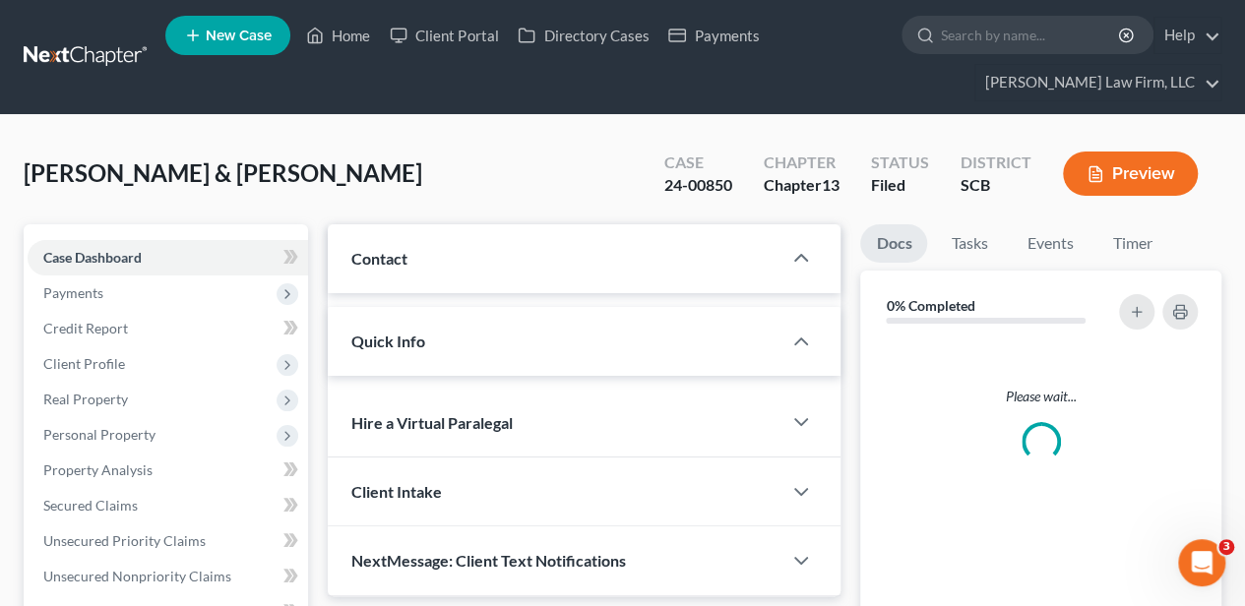
select select "2"
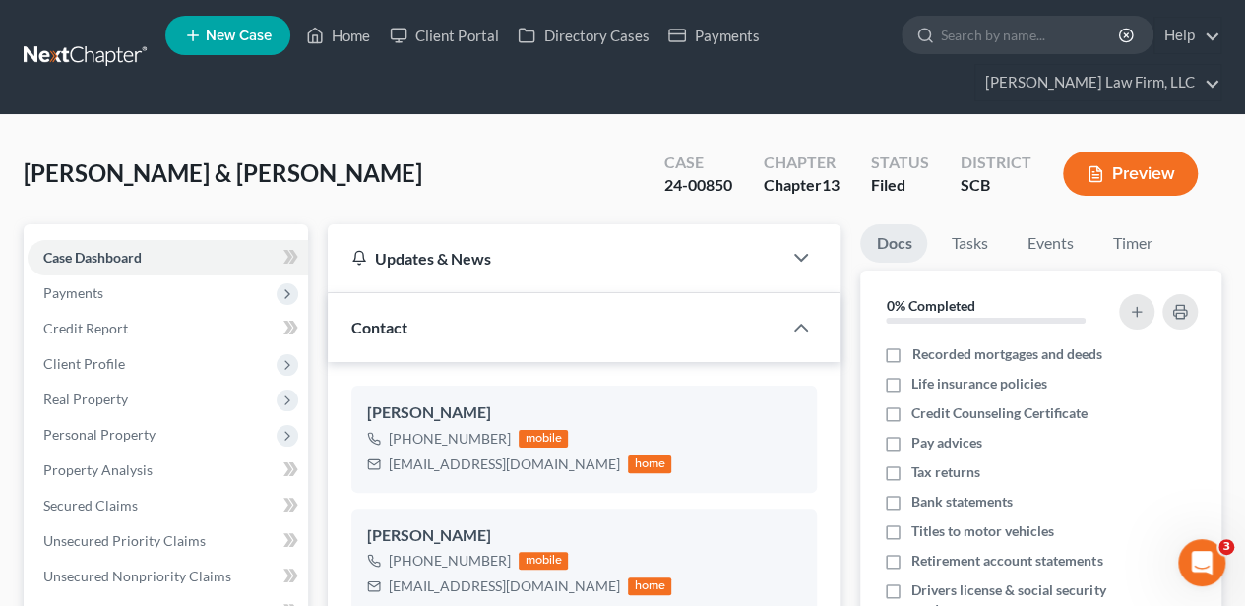
scroll to position [698, 0]
click at [103, 431] on span "Personal Property" at bounding box center [99, 434] width 112 height 17
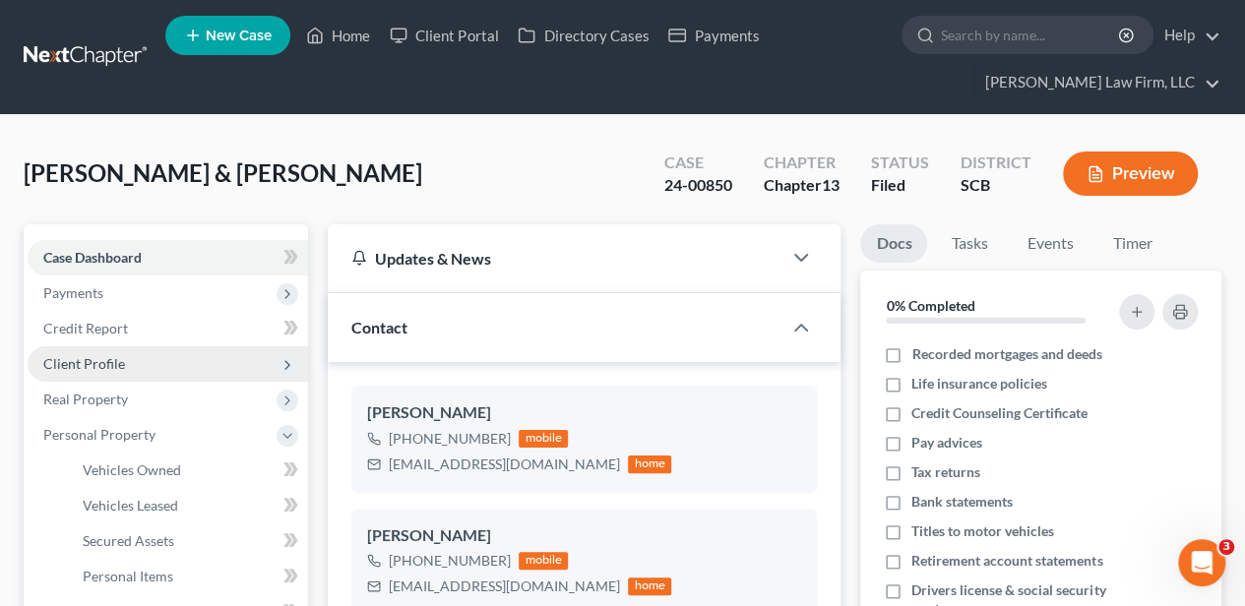
click at [107, 356] on span "Client Profile" at bounding box center [84, 363] width 82 height 17
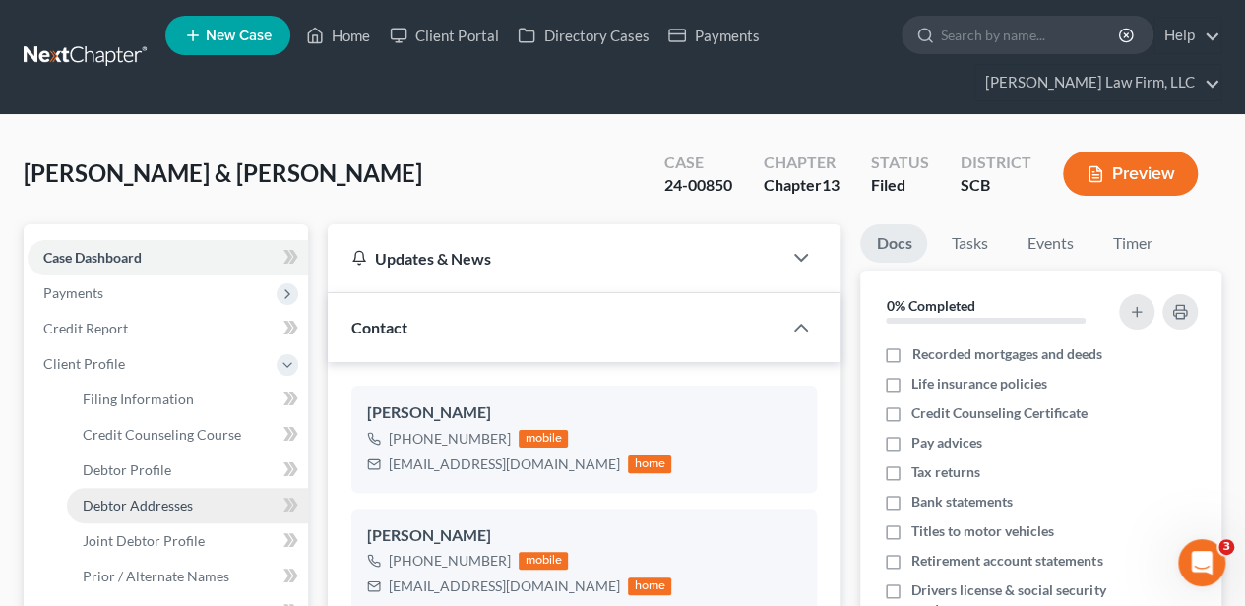
click at [139, 502] on span "Debtor Addresses" at bounding box center [138, 505] width 110 height 17
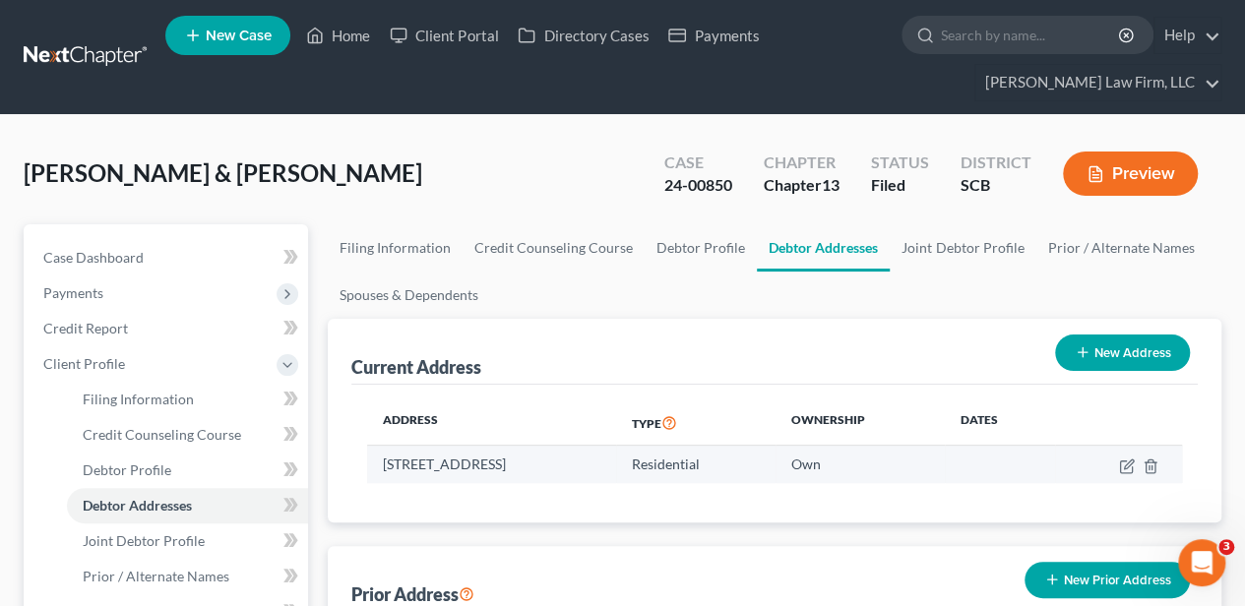
drag, startPoint x: 384, startPoint y: 464, endPoint x: 661, endPoint y: 464, distance: 277.5
click at [615, 464] on td "810 Willowbank Road, Georgetown, SC 29440" at bounding box center [491, 464] width 248 height 37
copy td "810 Willowbank Road, Georgetown, SC 29440"
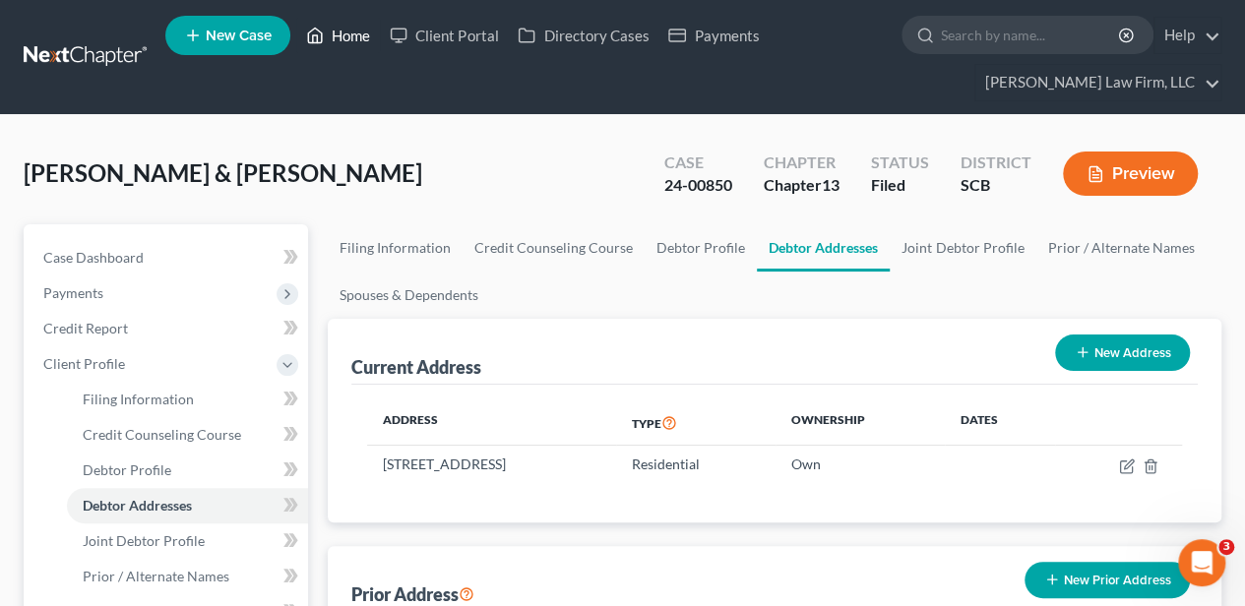
click at [353, 25] on link "Home" at bounding box center [338, 35] width 84 height 35
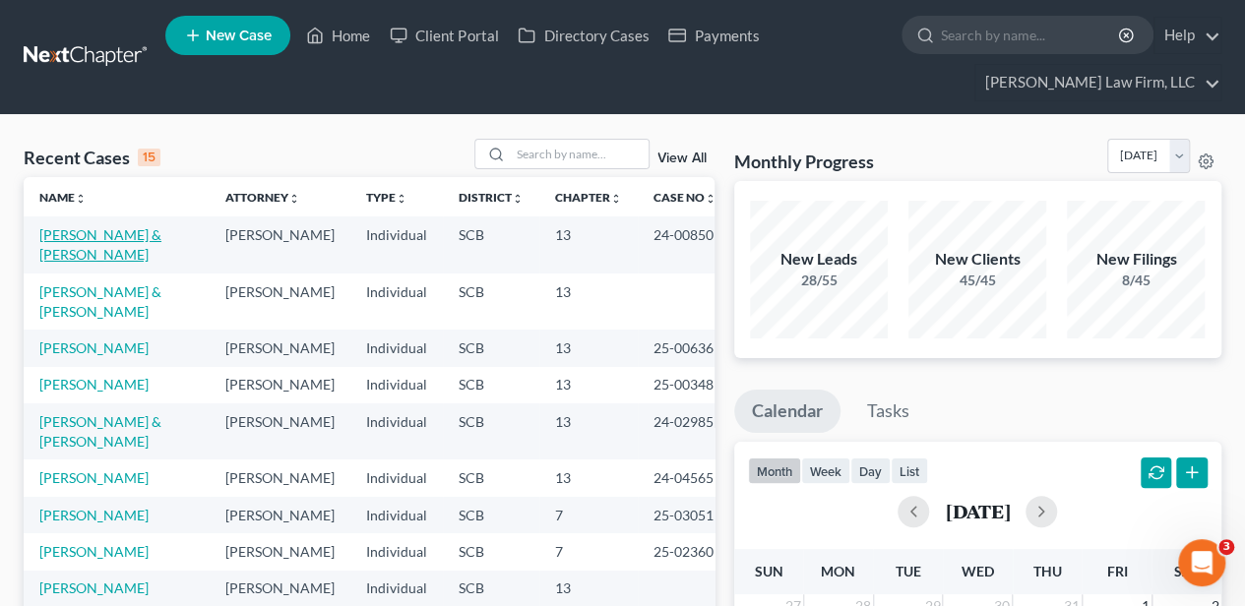
click at [122, 226] on link "Carl, Bruce & Marcy" at bounding box center [100, 244] width 122 height 36
select select "2"
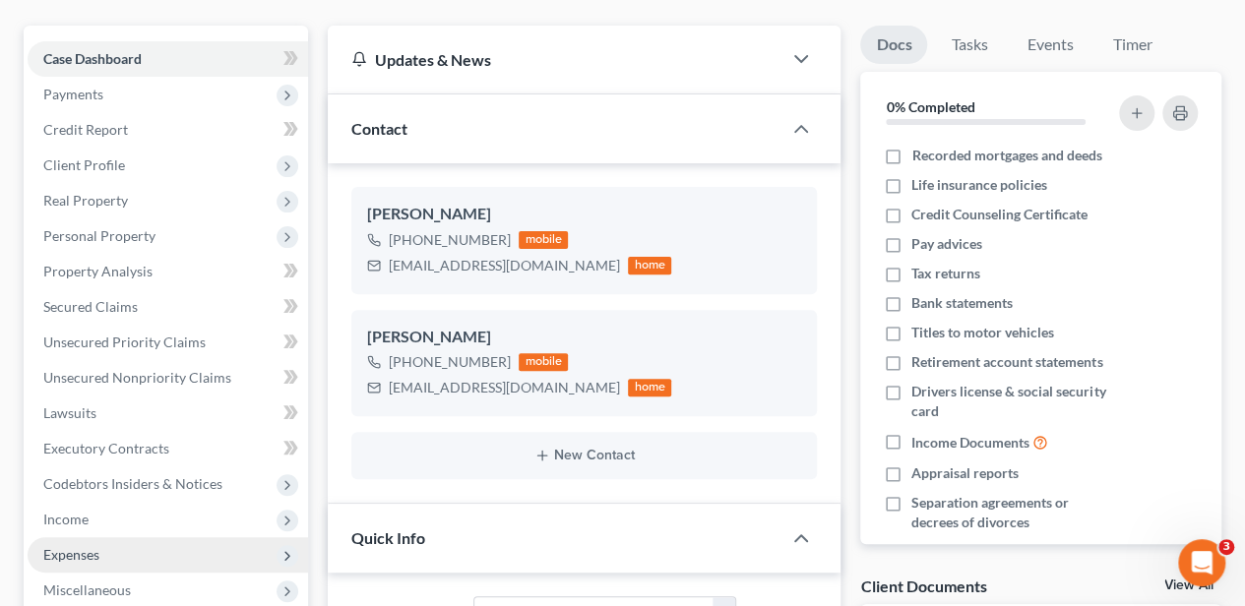
scroll to position [197, 0]
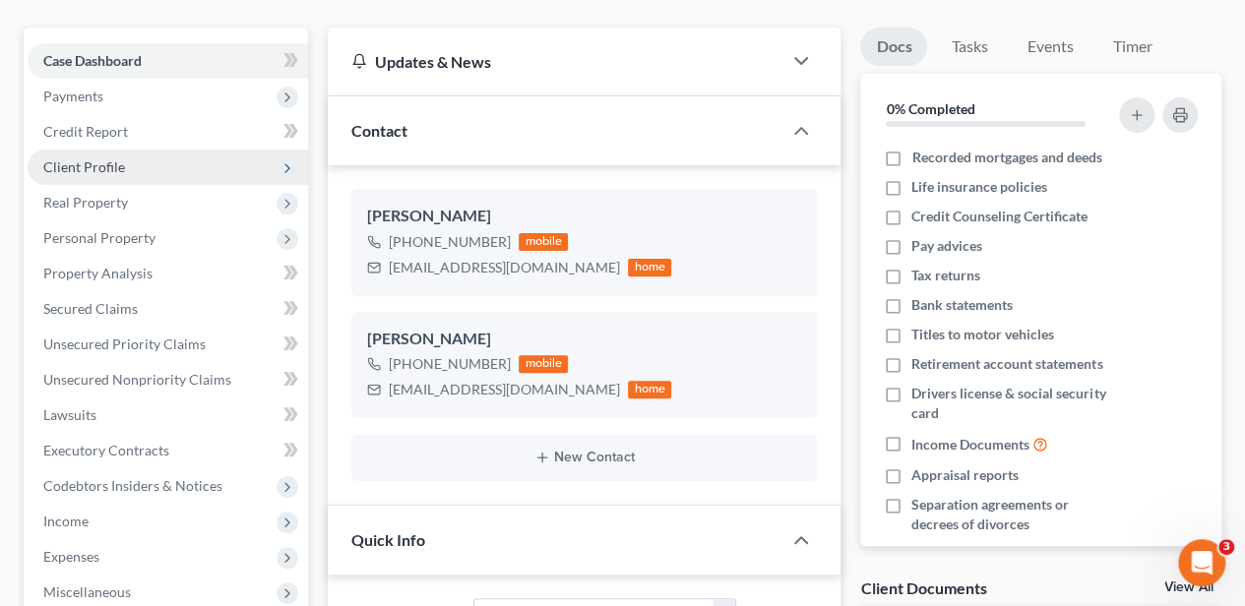
click at [156, 173] on span "Client Profile" at bounding box center [168, 167] width 280 height 35
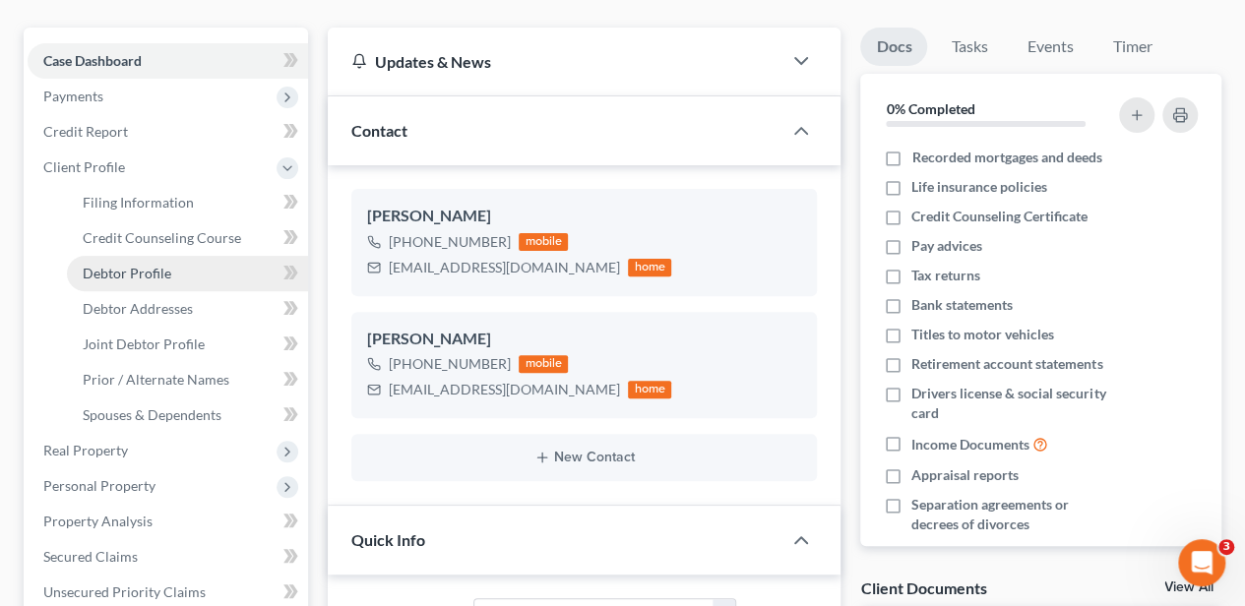
click at [153, 268] on span "Debtor Profile" at bounding box center [127, 273] width 89 height 17
select select "1"
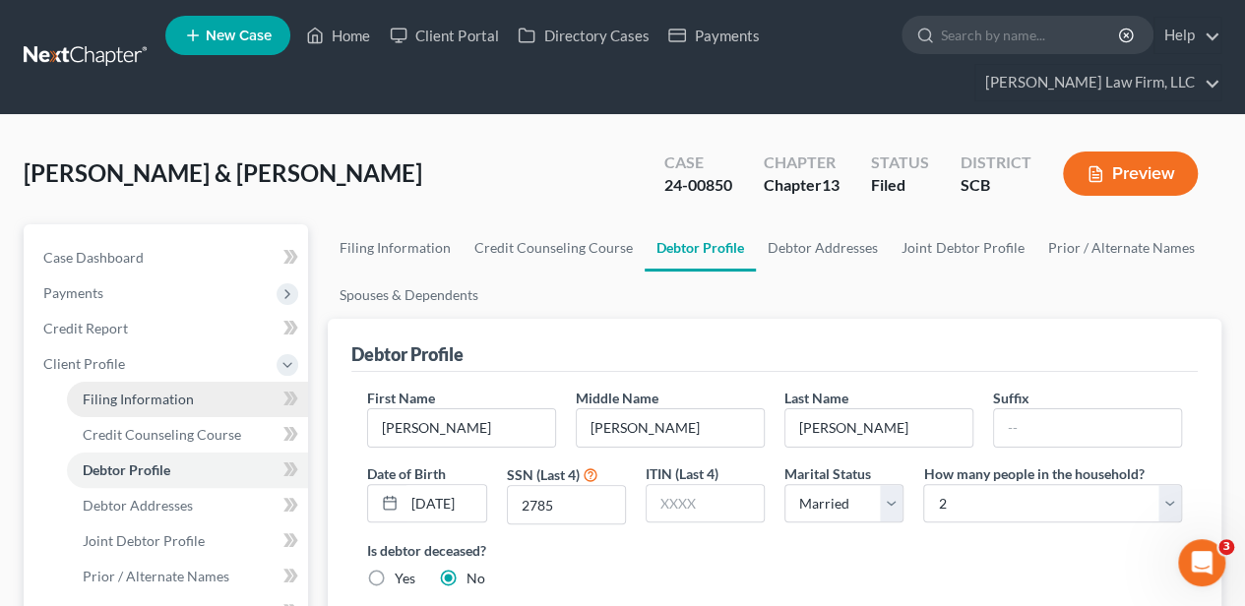
click at [176, 391] on span "Filing Information" at bounding box center [138, 399] width 111 height 17
select select "1"
select select "3"
select select "0"
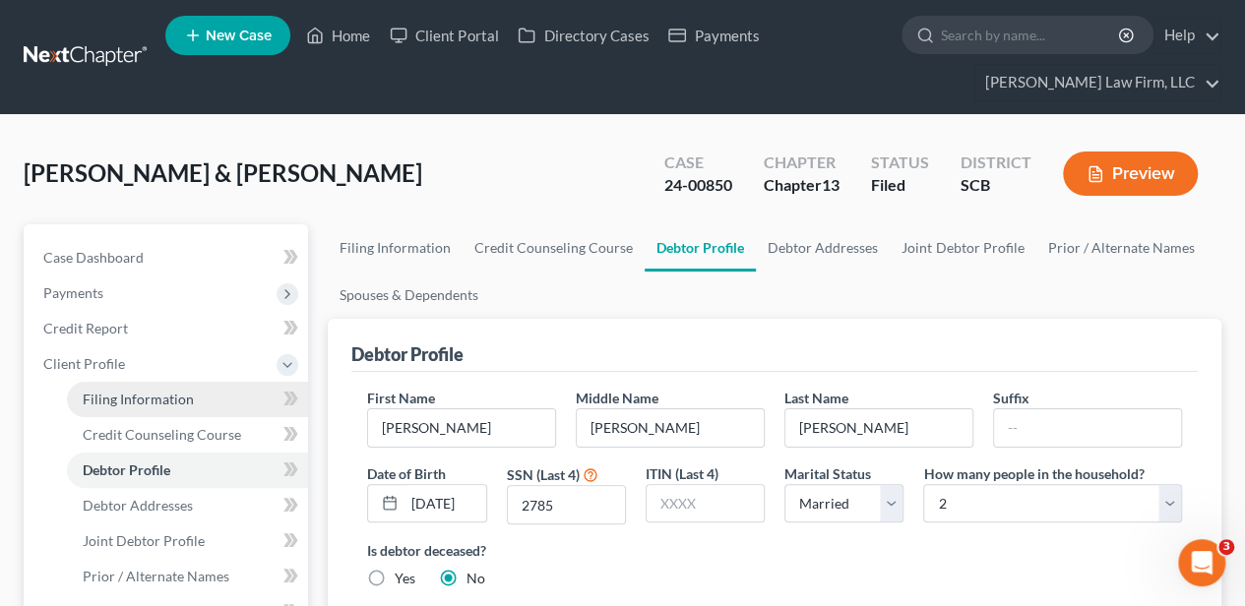
select select "42"
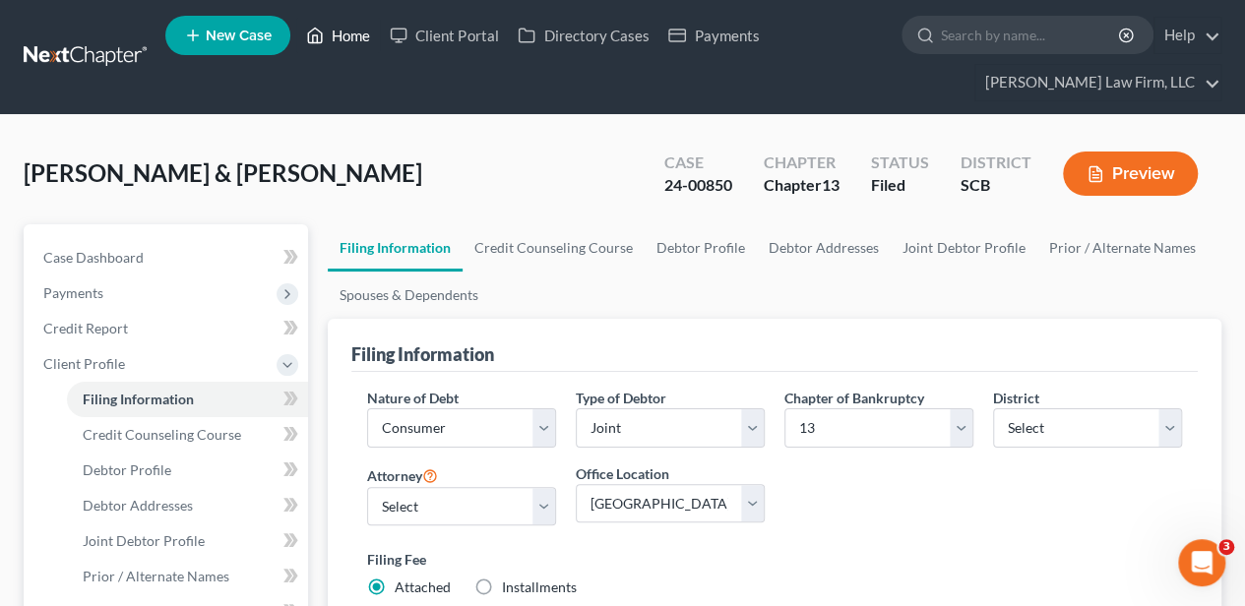
click at [337, 28] on link "Home" at bounding box center [338, 35] width 84 height 35
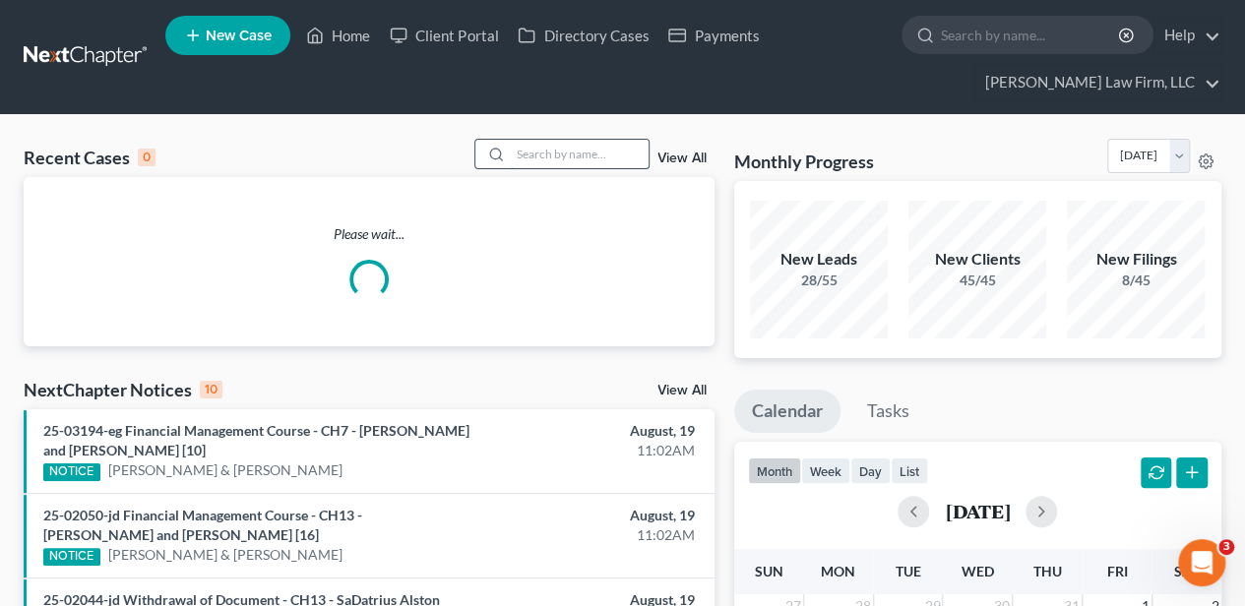
click at [562, 156] on input "search" at bounding box center [580, 154] width 138 height 29
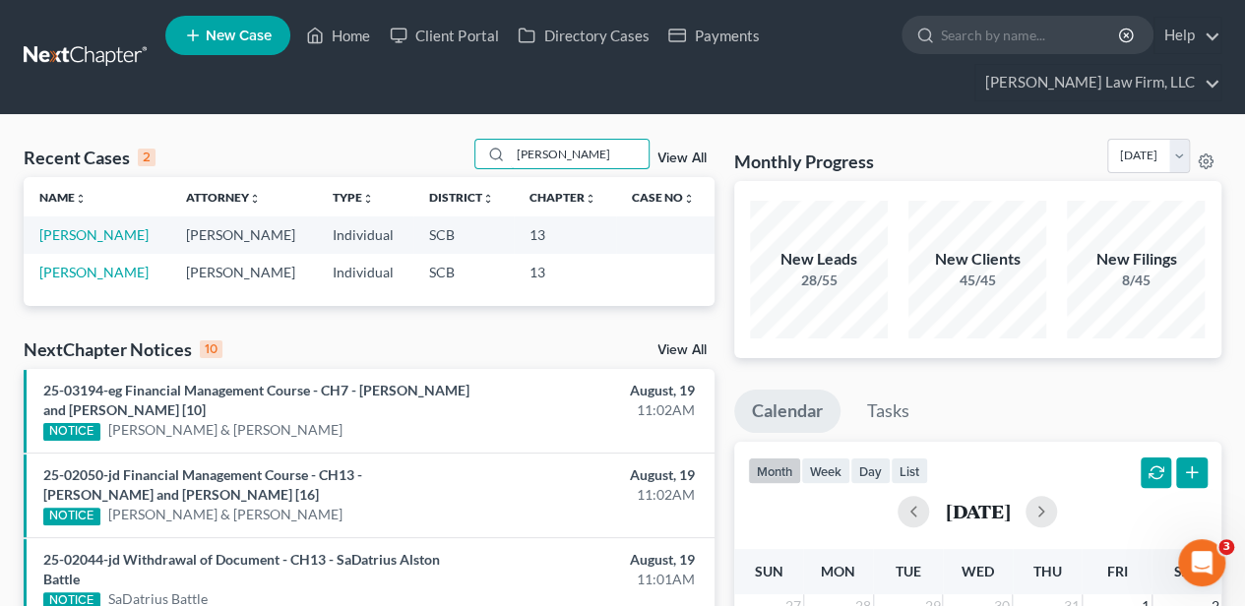
type input "chapman"
click at [82, 238] on link "[PERSON_NAME]" at bounding box center [93, 234] width 109 height 17
select select "2"
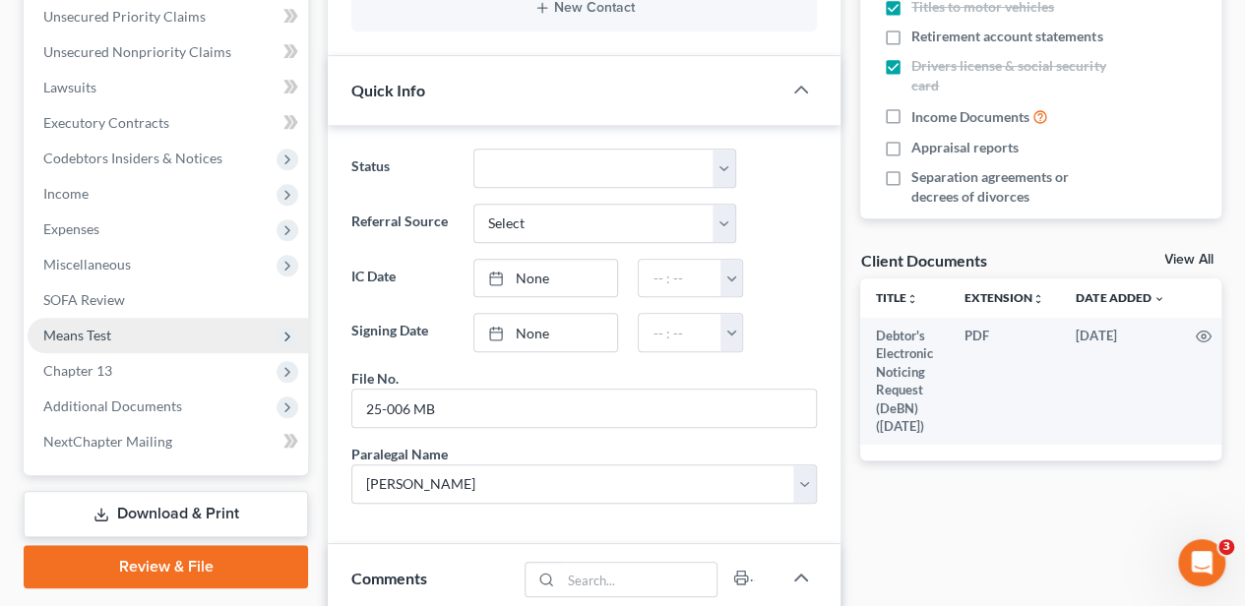
scroll to position [655, 0]
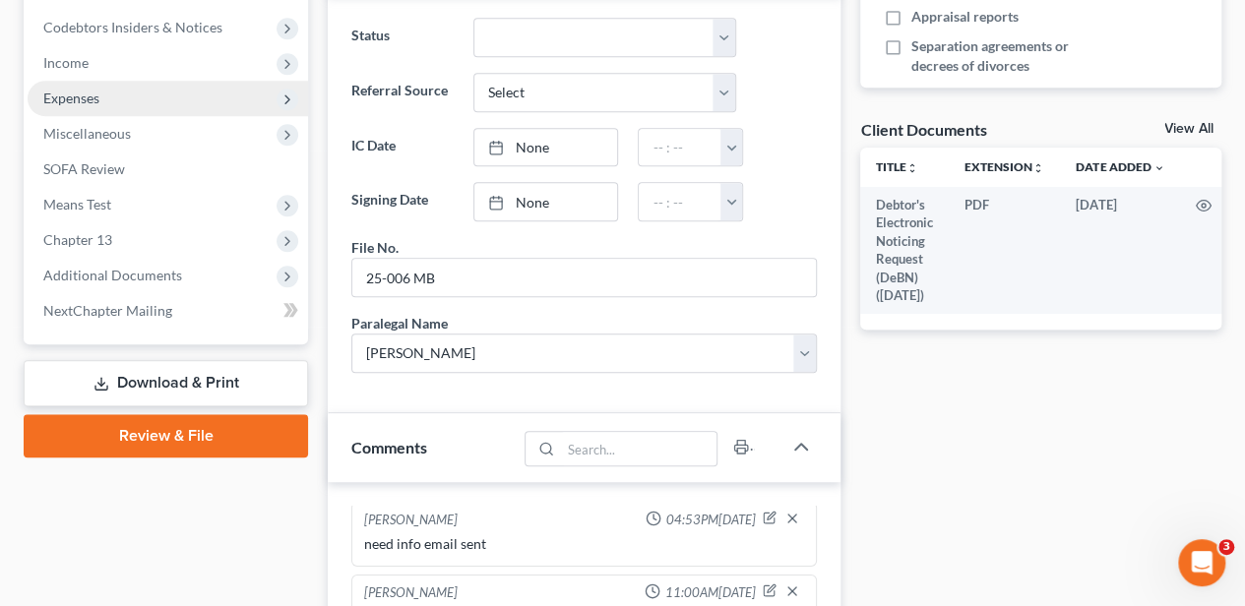
click at [165, 75] on span "Income" at bounding box center [168, 62] width 280 height 35
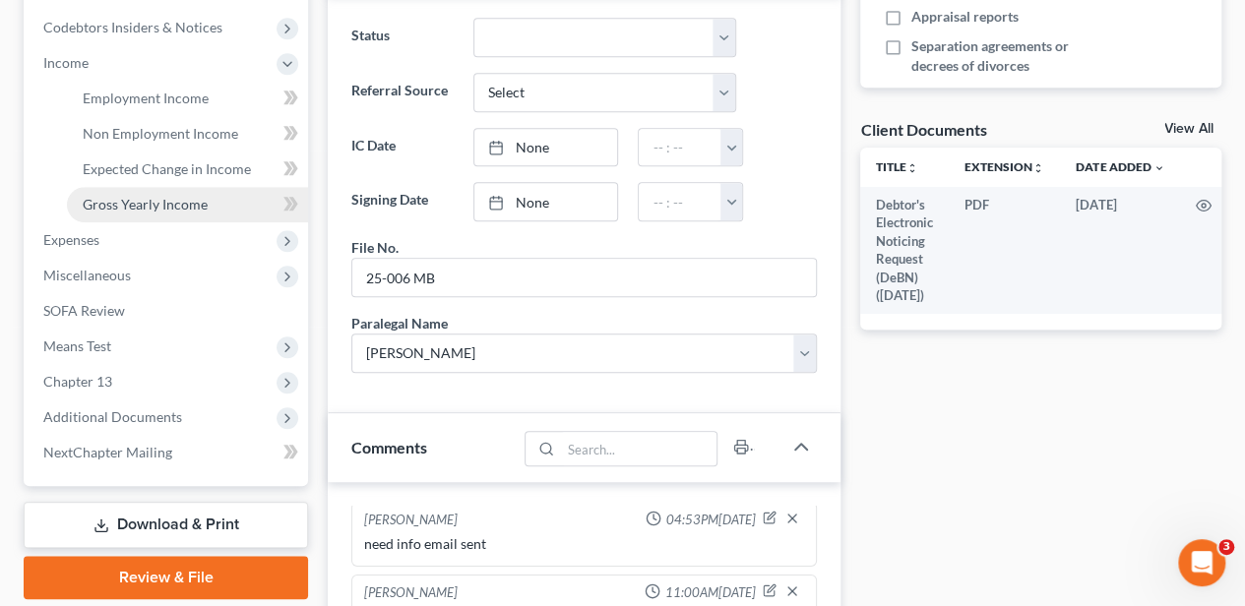
click at [171, 207] on span "Gross Yearly Income" at bounding box center [145, 204] width 125 height 17
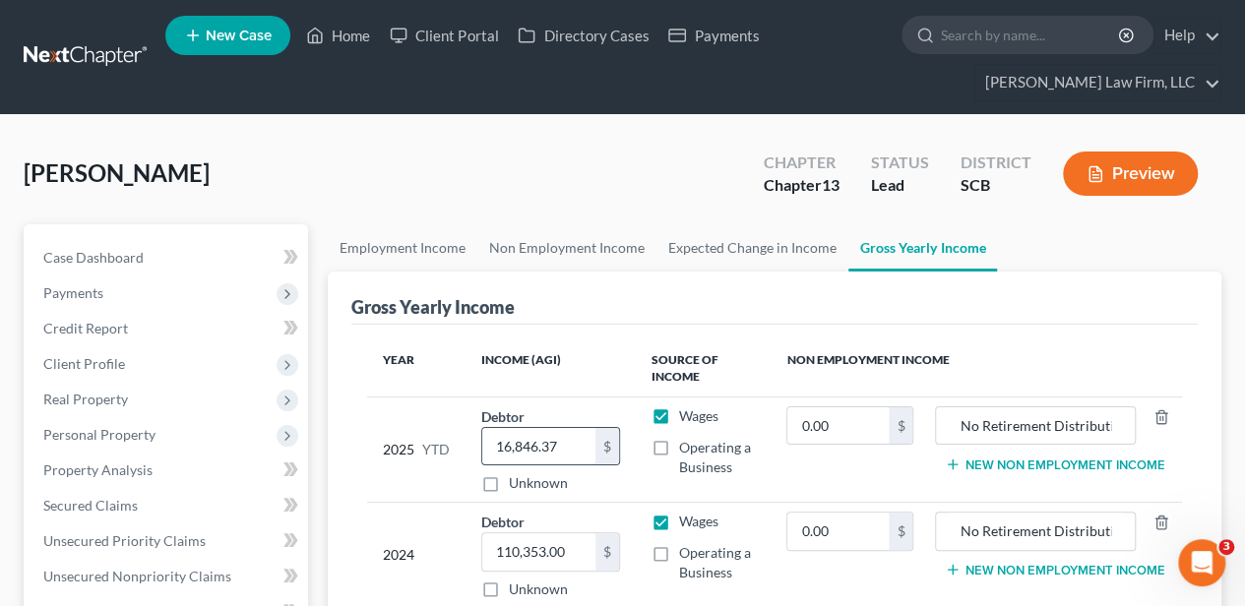
click at [549, 443] on input "16,846.37" at bounding box center [538, 446] width 112 height 37
type input "33,366.30"
click at [415, 266] on link "Employment Income" at bounding box center [403, 247] width 150 height 47
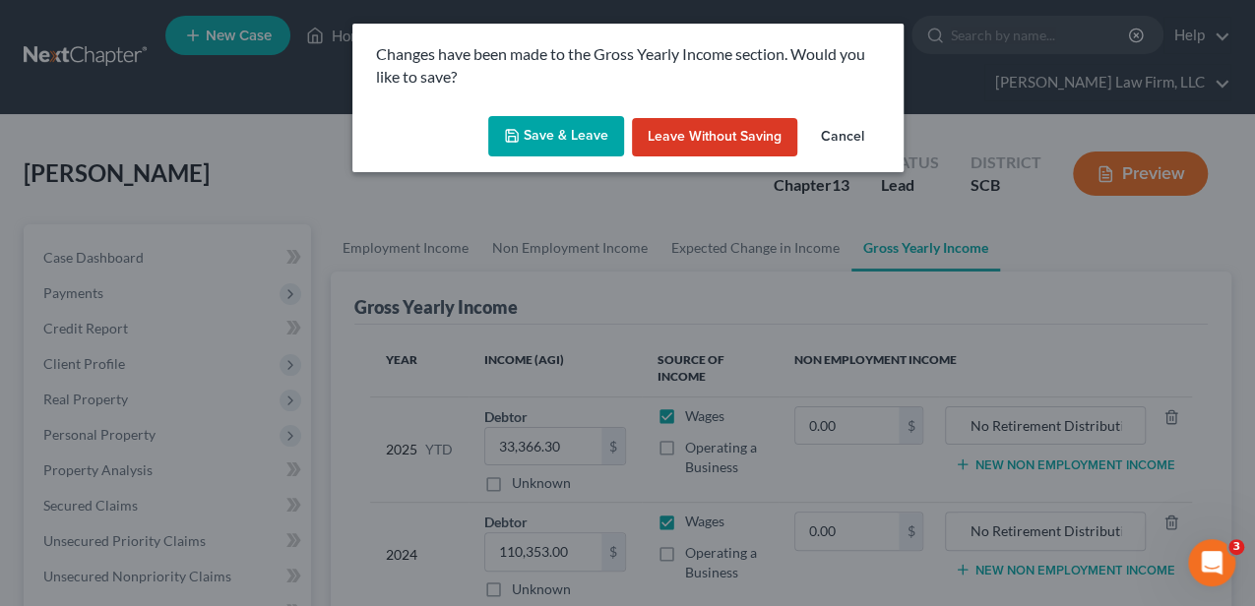
click at [583, 148] on button "Save & Leave" at bounding box center [556, 136] width 136 height 41
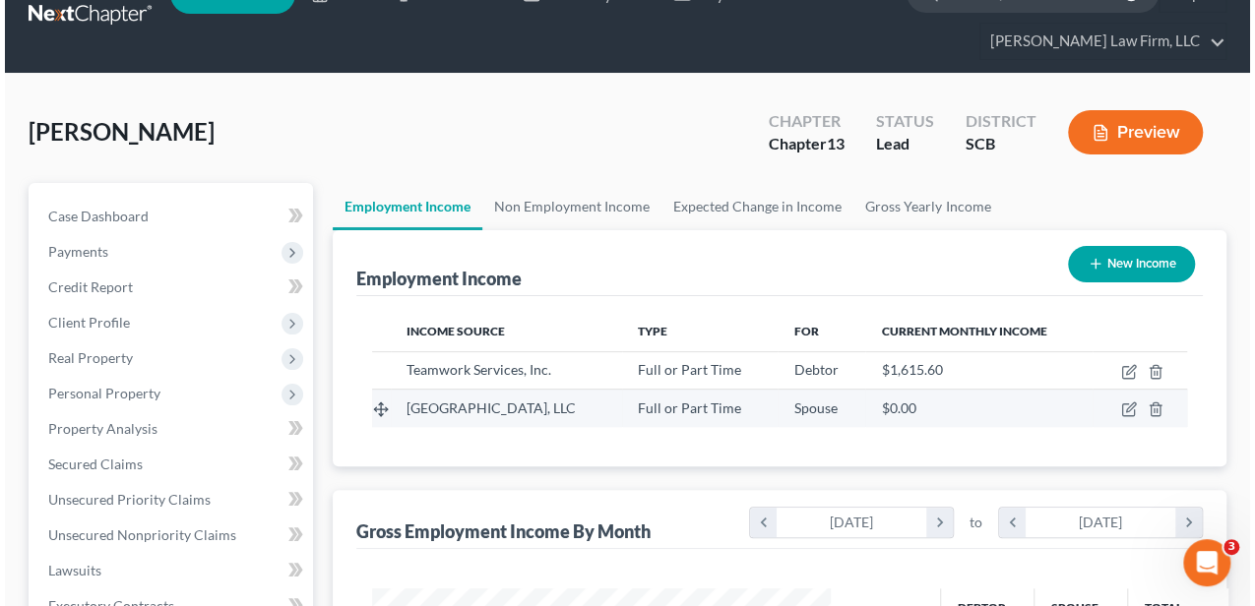
scroll to position [65, 0]
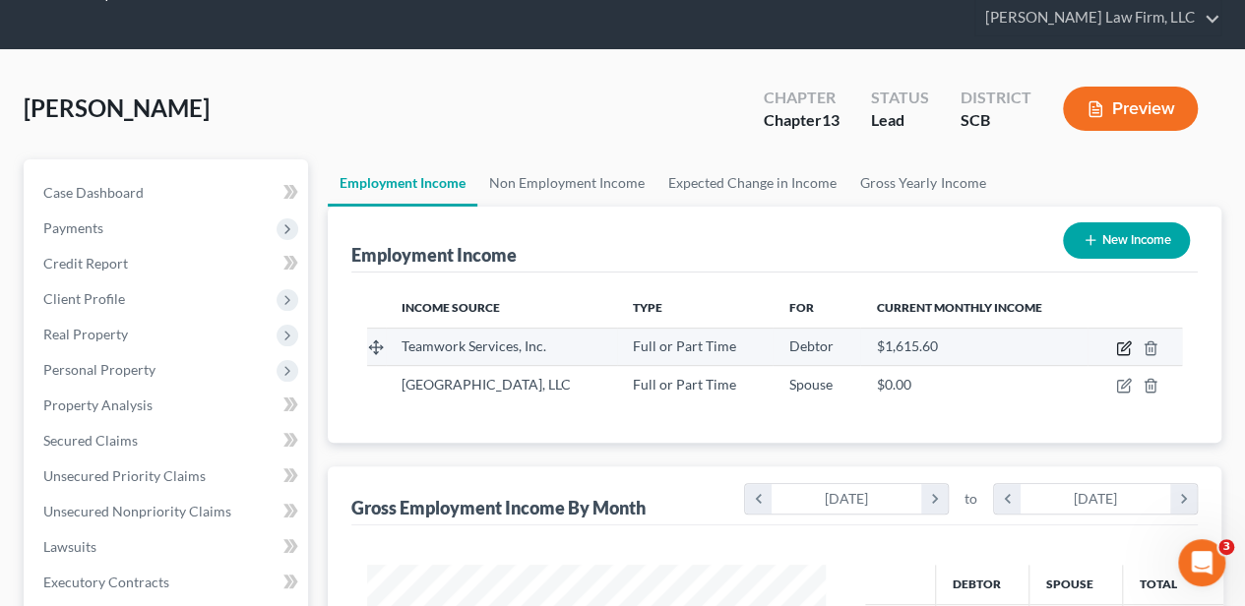
click at [1127, 347] on icon "button" at bounding box center [1124, 348] width 16 height 16
select select "0"
select select "10"
select select "3"
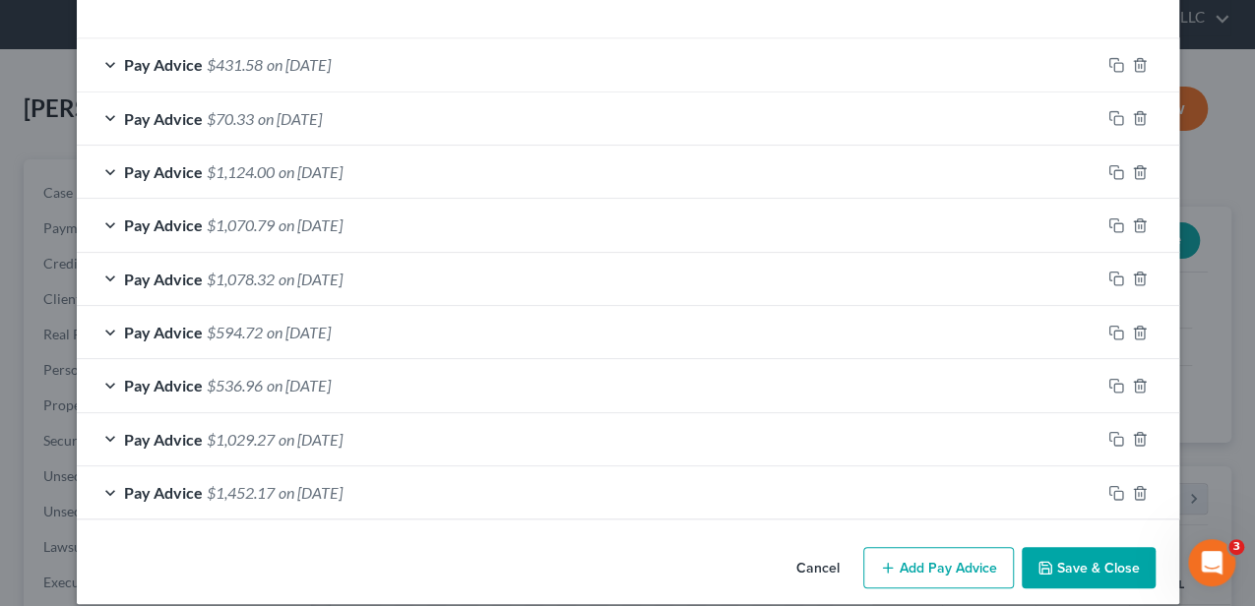
scroll to position [679, 0]
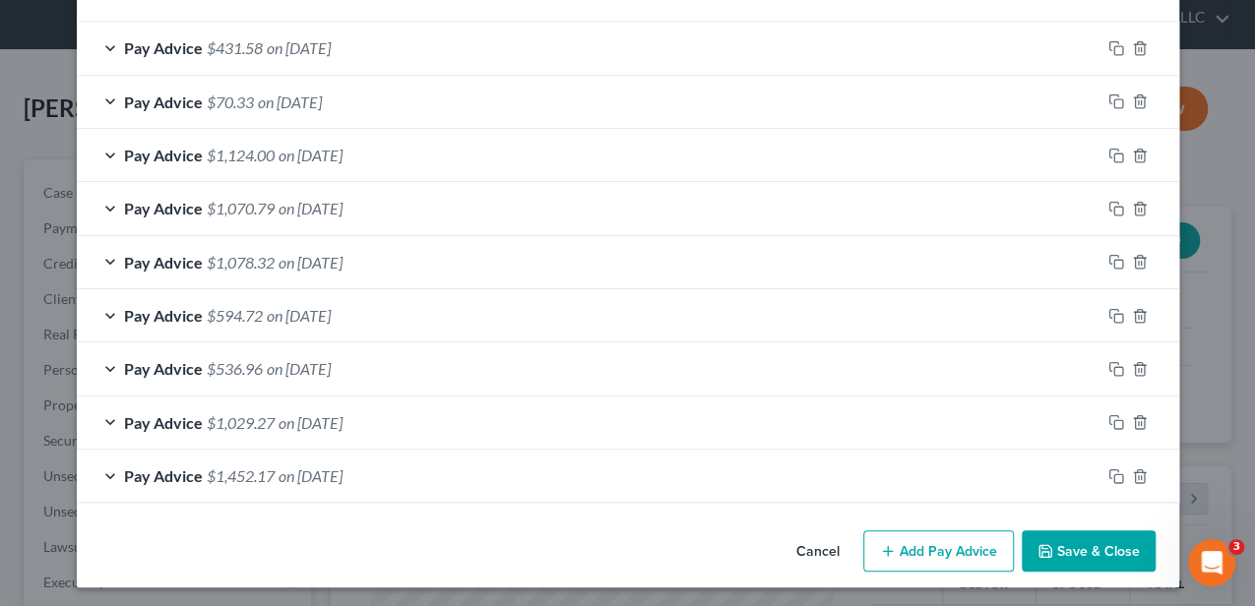
click at [937, 563] on button "Add Pay Advice" at bounding box center [938, 550] width 151 height 41
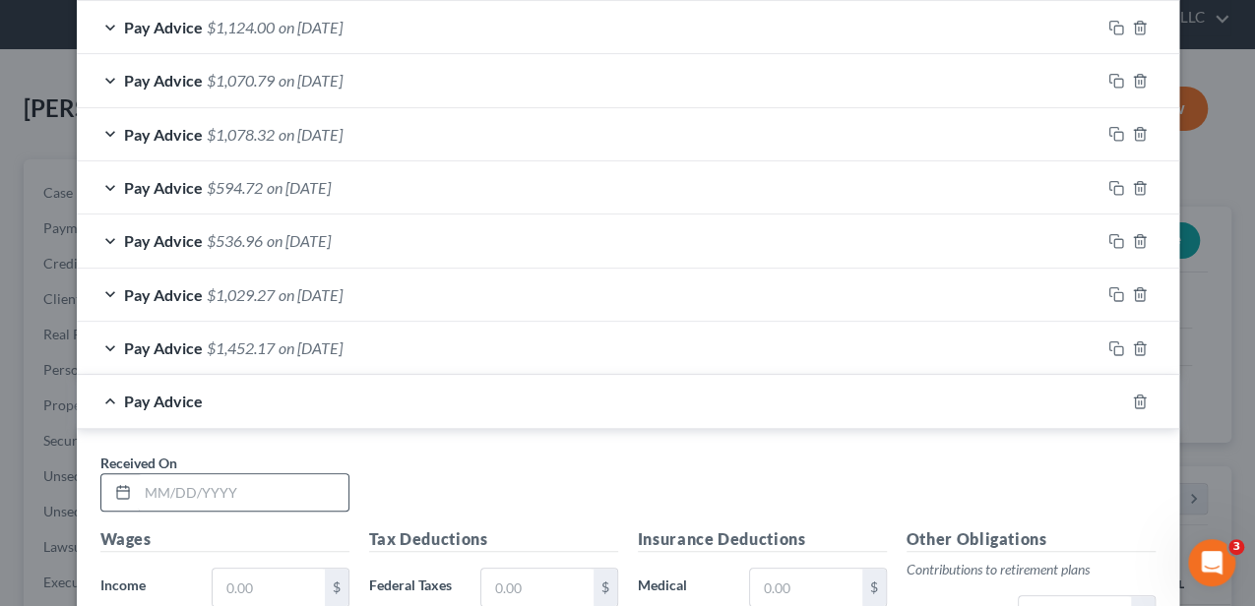
scroll to position [811, 0]
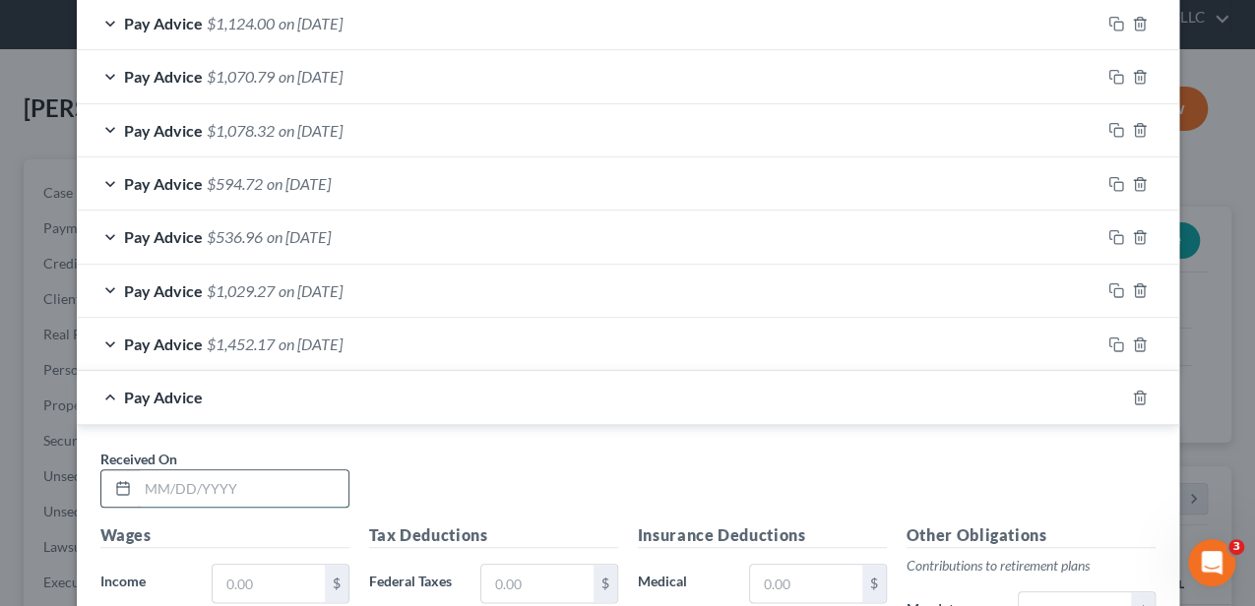
click at [312, 482] on input "text" at bounding box center [243, 488] width 211 height 37
type input "[DATE]"
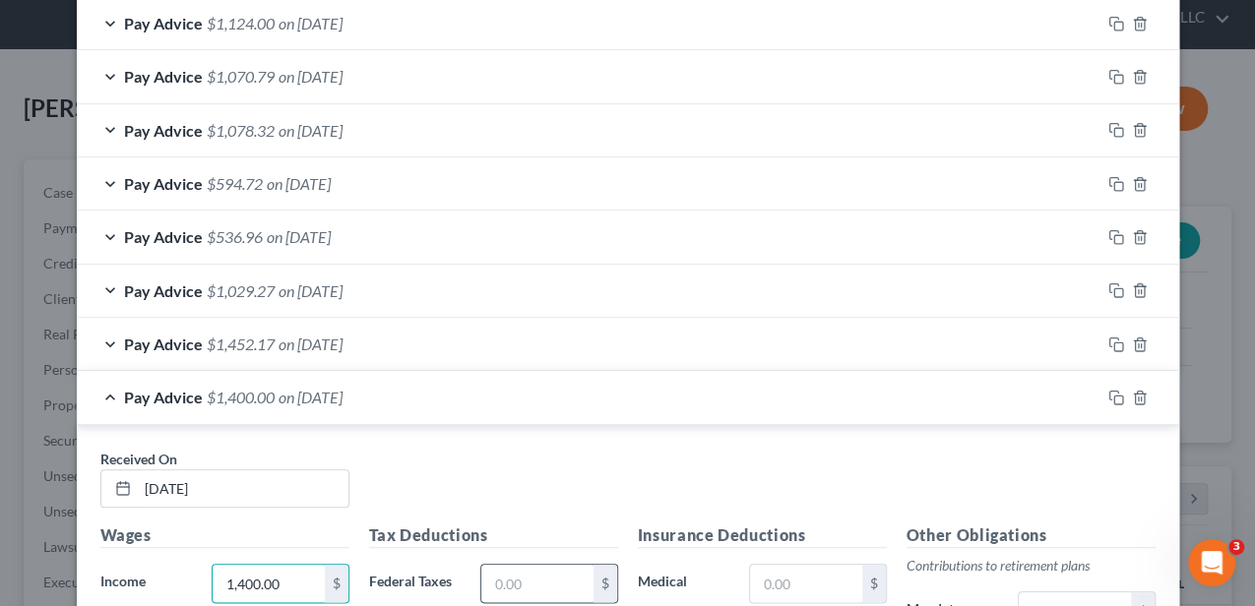
type input "1,400.00"
click at [511, 571] on input "text" at bounding box center [536, 583] width 111 height 37
type input "24.61"
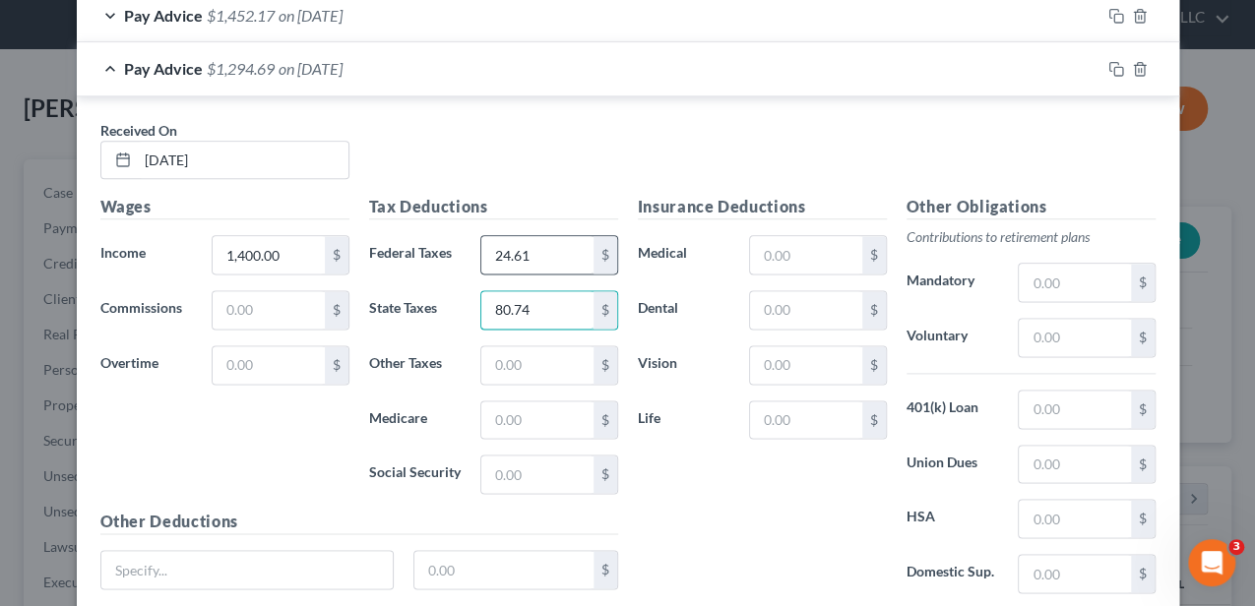
type input "80.74"
type input "20.30"
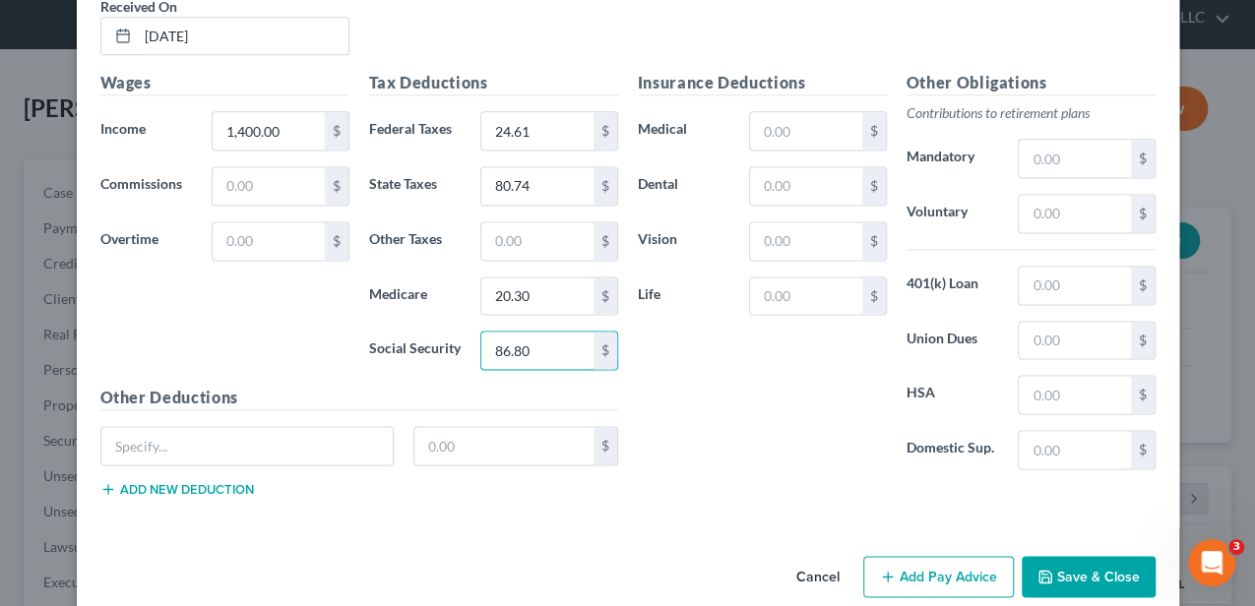
scroll to position [1271, 0]
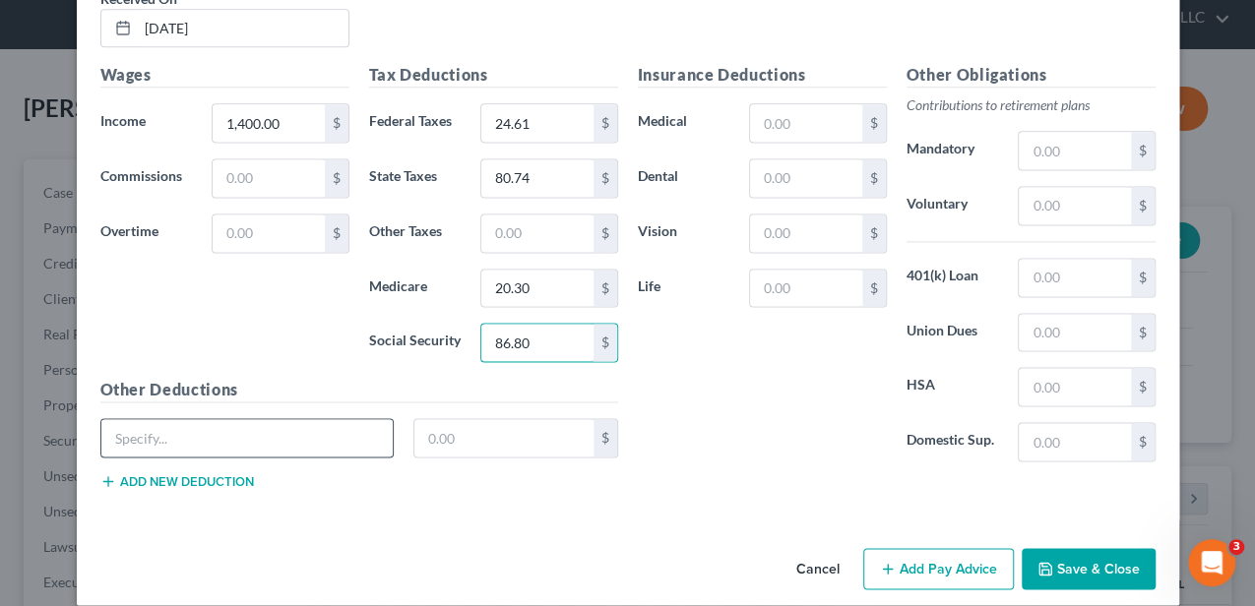
type input "86.80"
click at [279, 427] on input "text" at bounding box center [247, 437] width 292 height 37
type input "Charity"
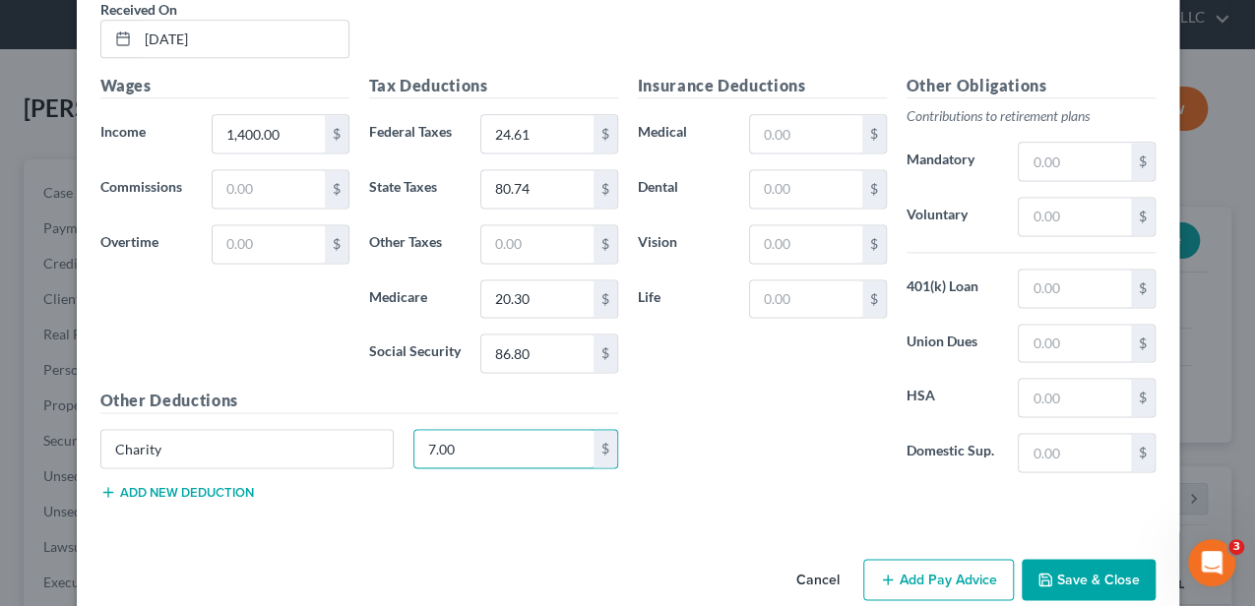
scroll to position [1283, 0]
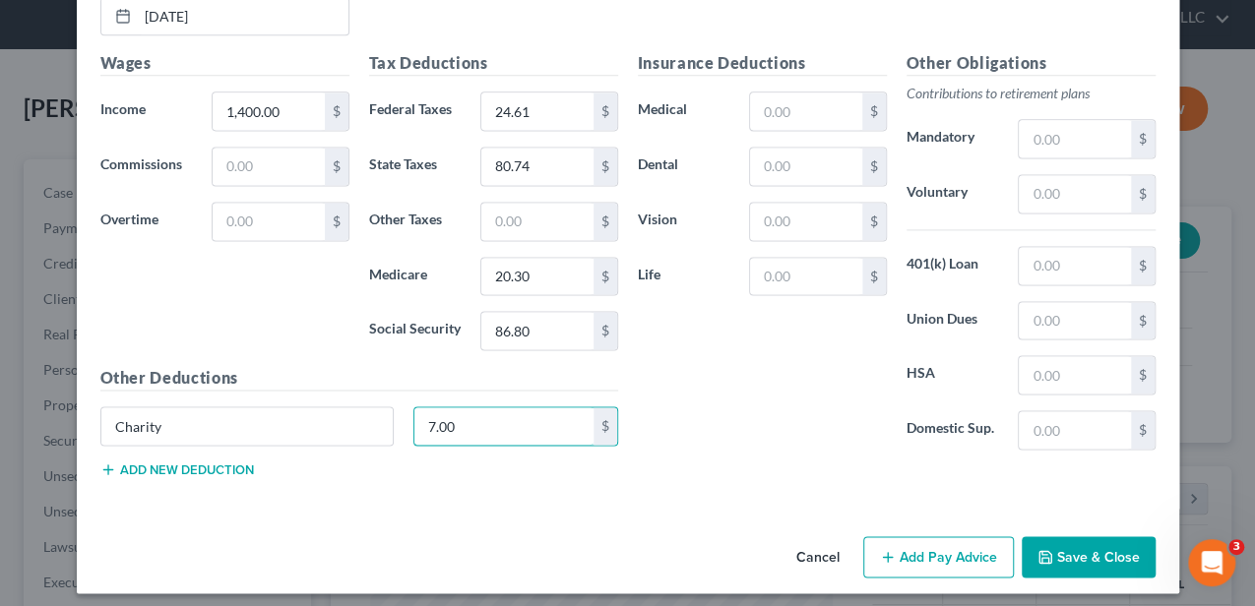
type input "7.00"
click at [895, 536] on button "Add Pay Advice" at bounding box center [938, 556] width 151 height 41
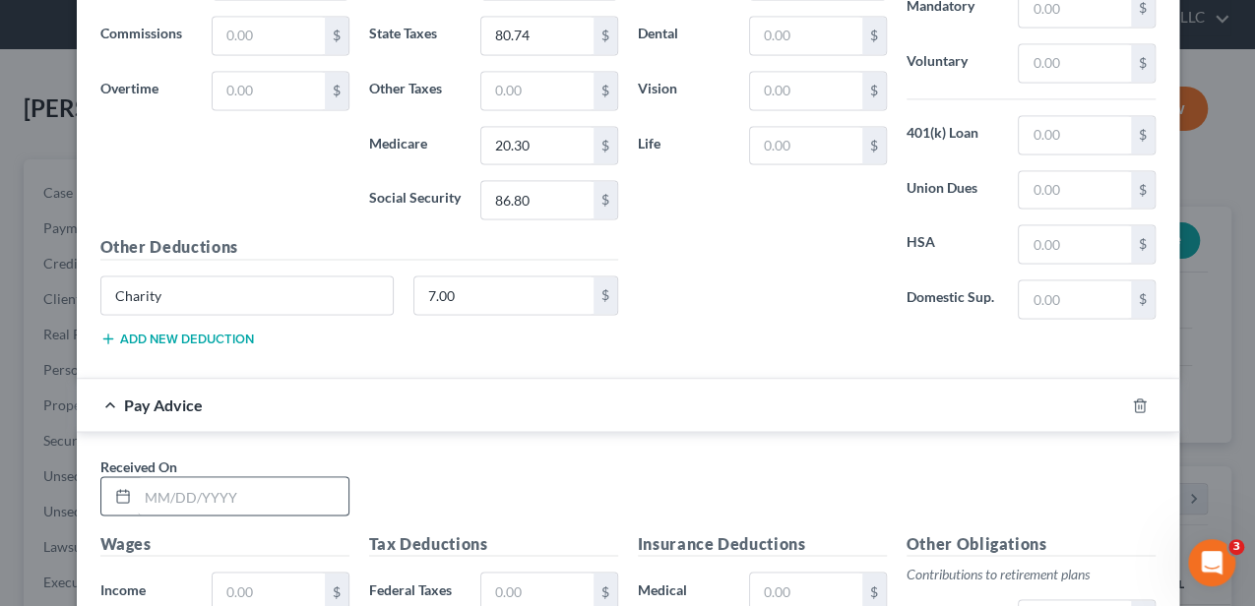
scroll to position [1415, 0]
click at [317, 476] on input "text" at bounding box center [243, 494] width 211 height 37
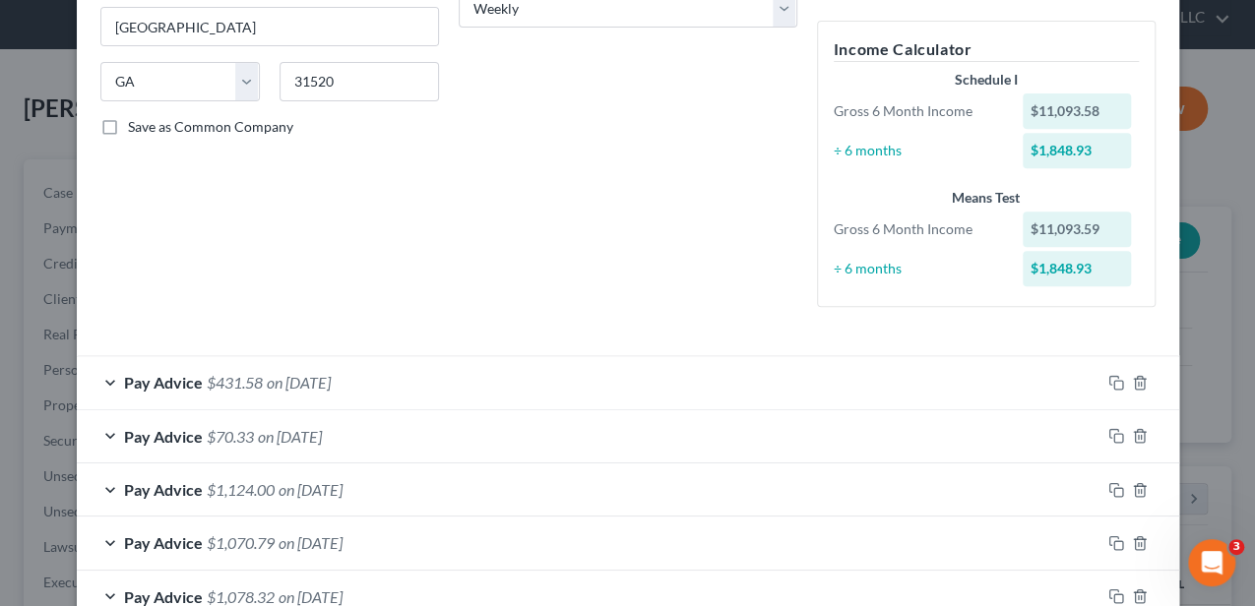
scroll to position [168, 0]
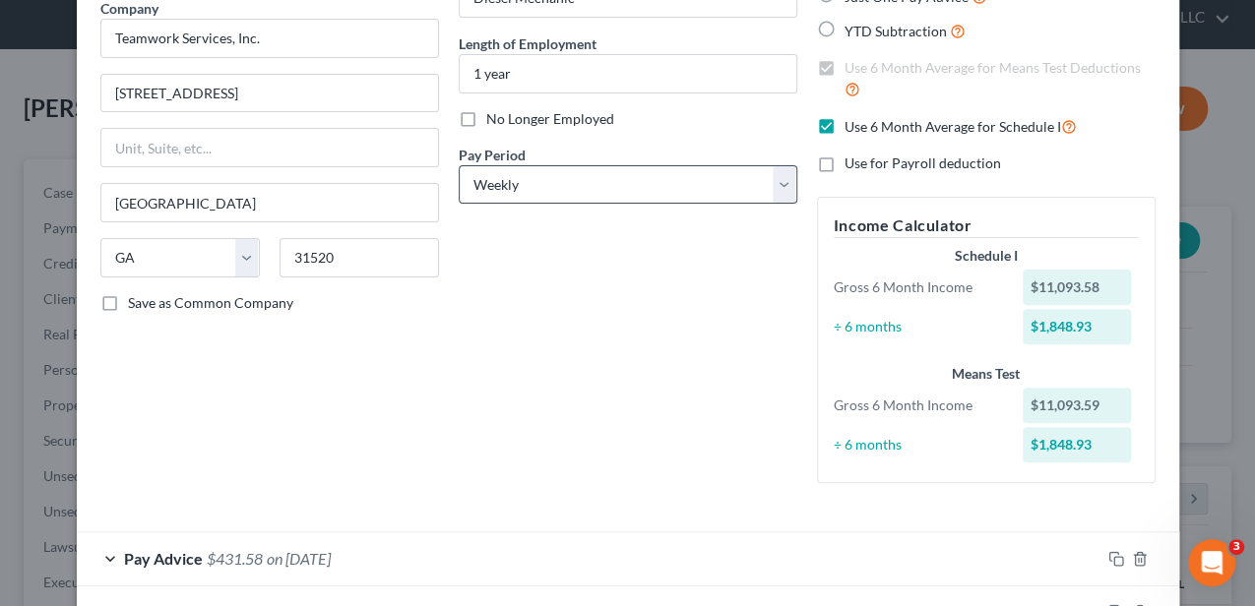
type input "[DATE]"
click at [524, 185] on select "Select Monthly Twice Monthly Every Other Week Weekly" at bounding box center [628, 184] width 339 height 39
select select "2"
click at [459, 165] on select "Select Monthly Twice Monthly Every Other Week Weekly" at bounding box center [628, 184] width 339 height 39
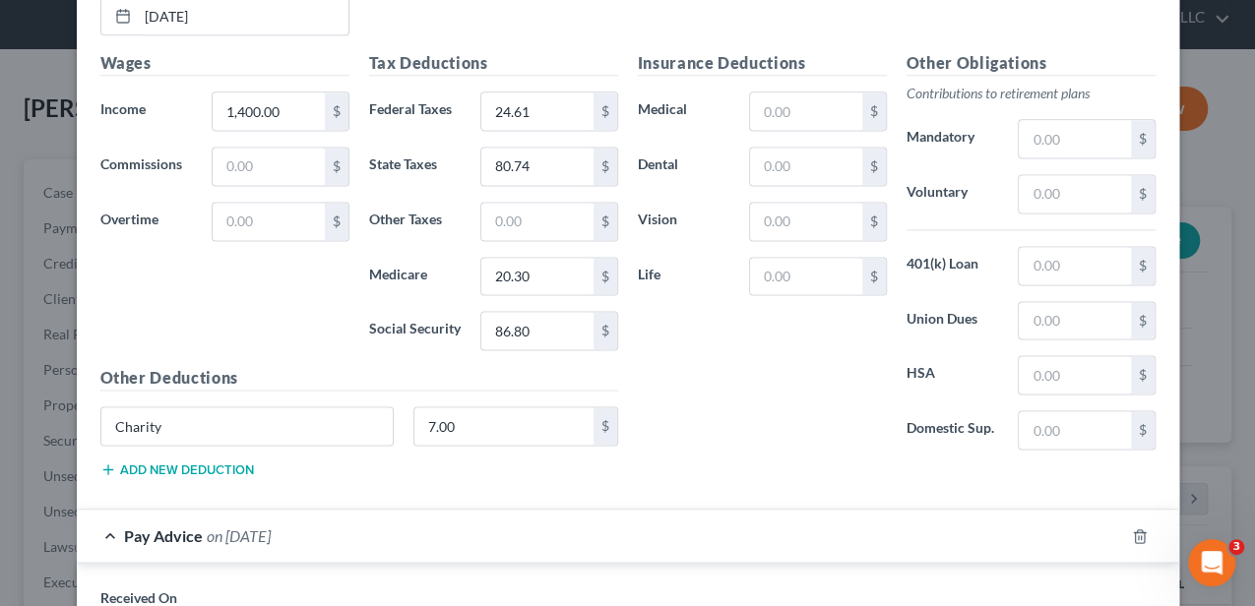
scroll to position [1086, 0]
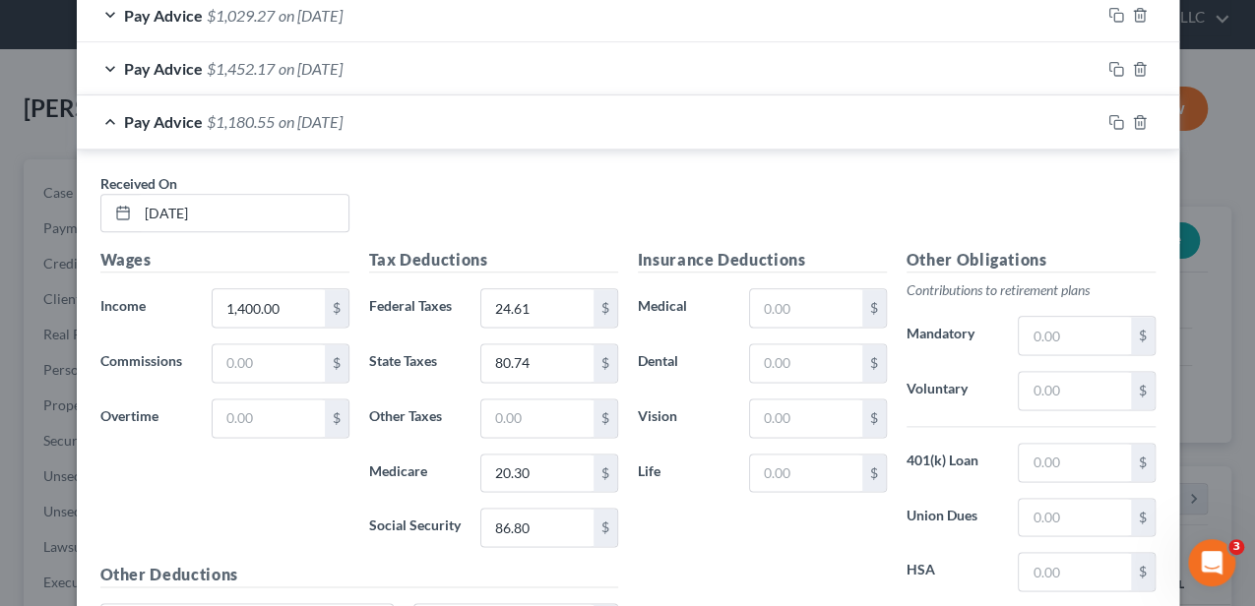
click at [444, 116] on div "Pay Advice $1,180.55 on 03/28/2025" at bounding box center [588, 121] width 1023 height 52
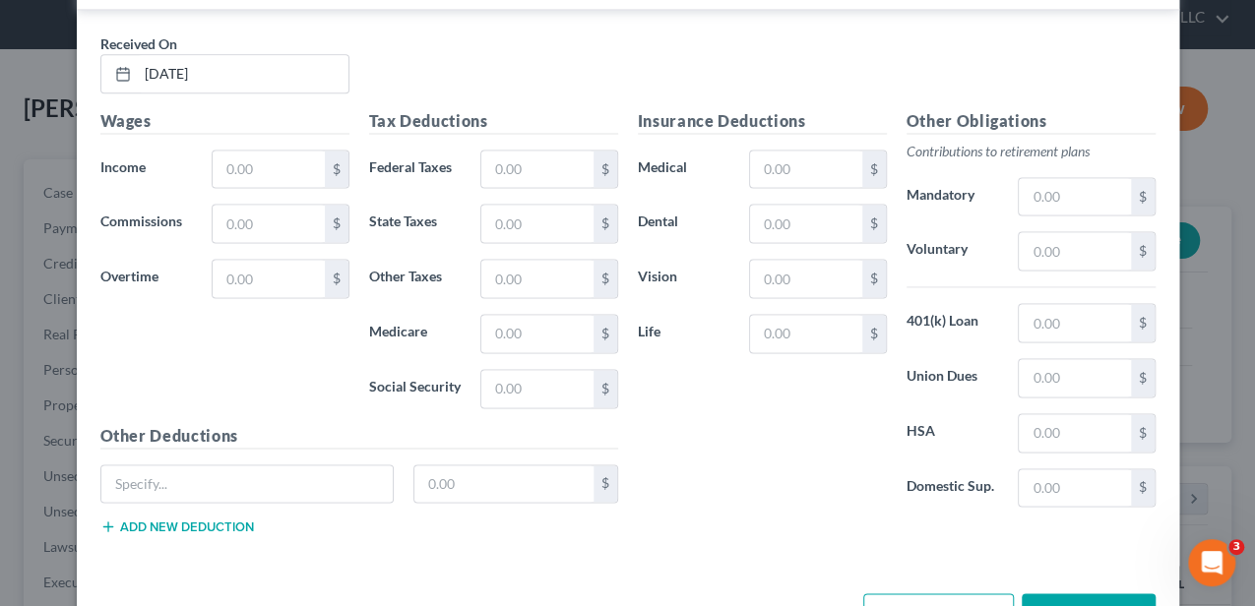
scroll to position [1283, 0]
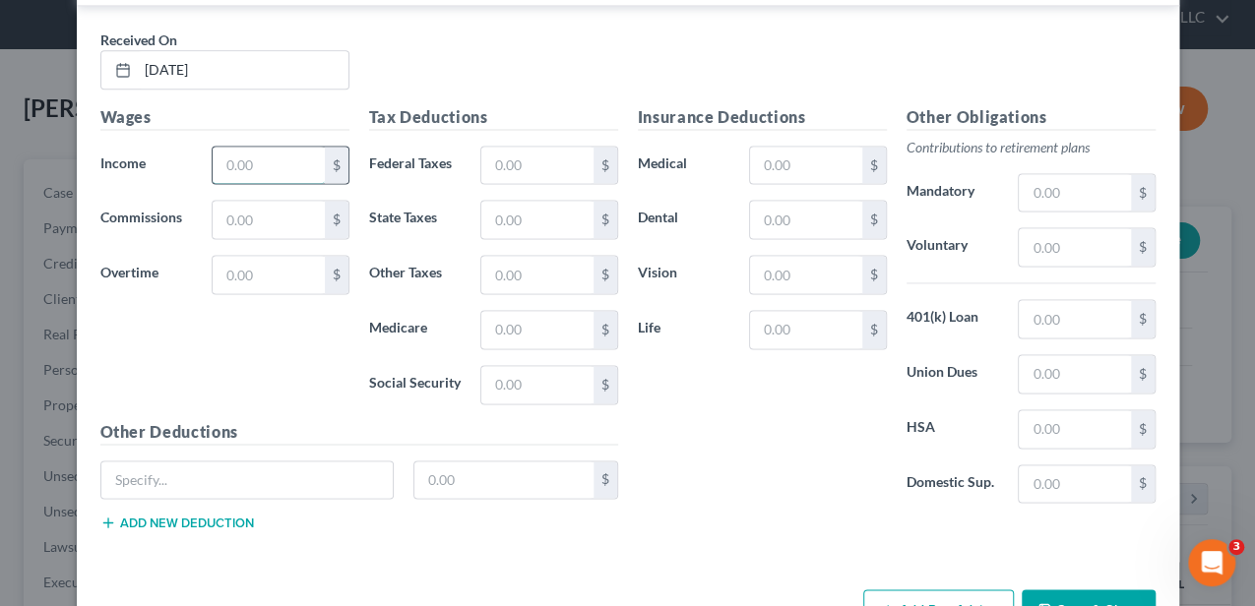
click at [291, 153] on input "text" at bounding box center [268, 165] width 111 height 37
type input "3,377.50"
click at [527, 172] on input "text" at bounding box center [536, 165] width 111 height 37
type input "232.29"
type input "194.97"
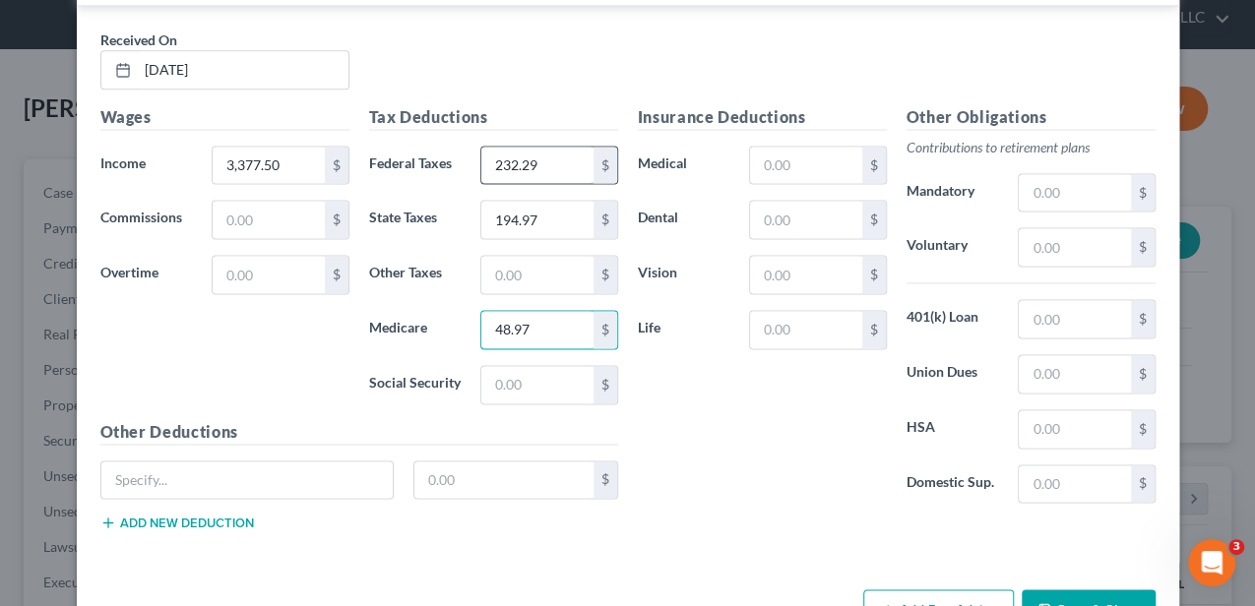
type input "48.97"
type input "209.41"
click at [346, 468] on input "text" at bounding box center [247, 480] width 292 height 37
type input "Charity"
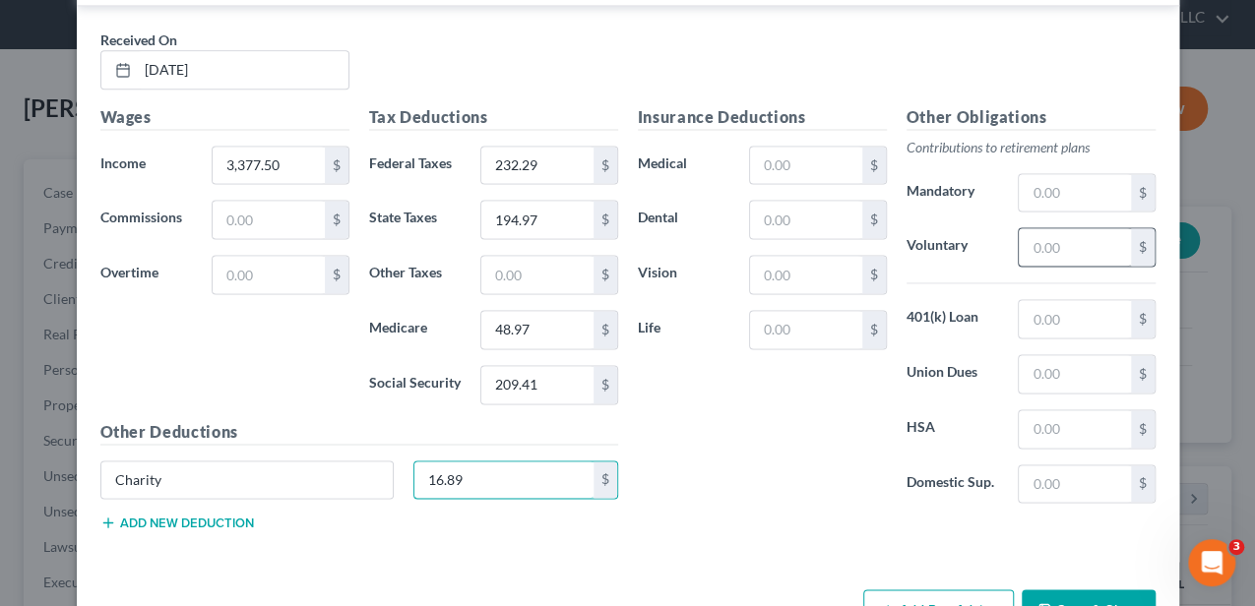
type input "16.89"
click at [1041, 234] on input "text" at bounding box center [1074, 246] width 111 height 37
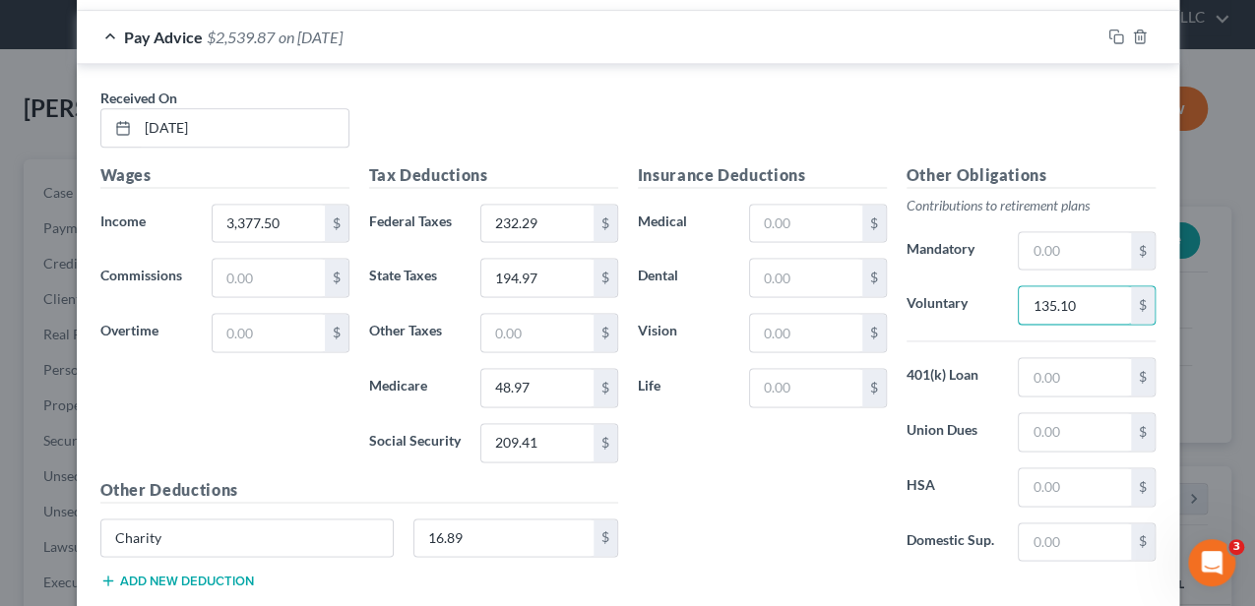
scroll to position [1086, 0]
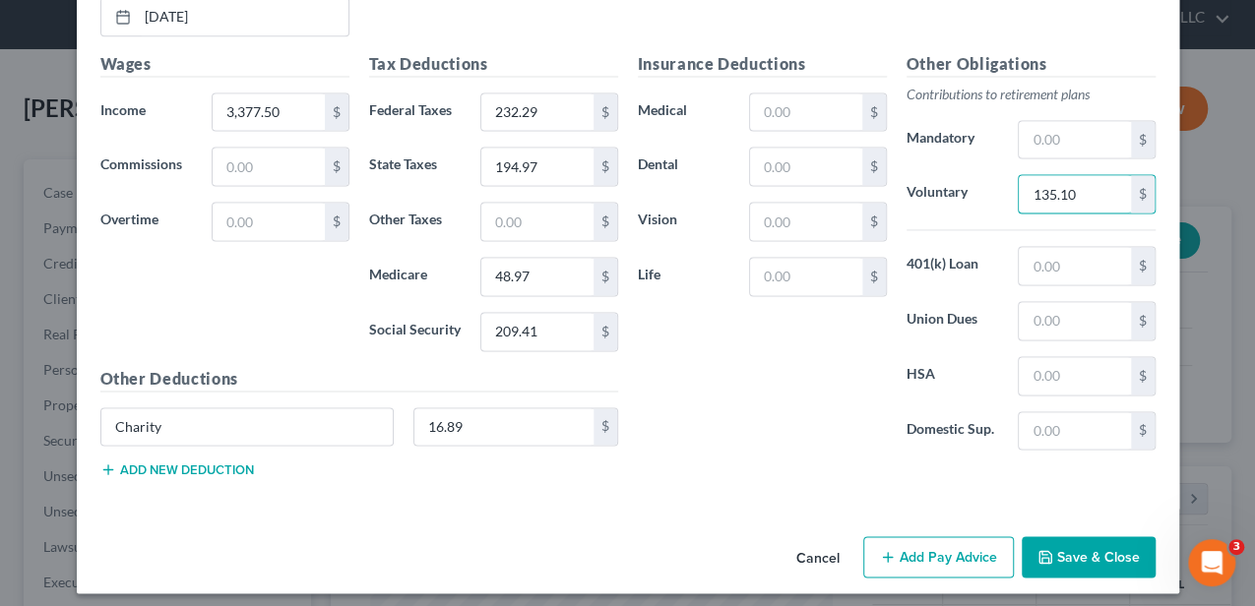
type input "135.10"
click at [967, 550] on button "Add Pay Advice" at bounding box center [938, 556] width 151 height 41
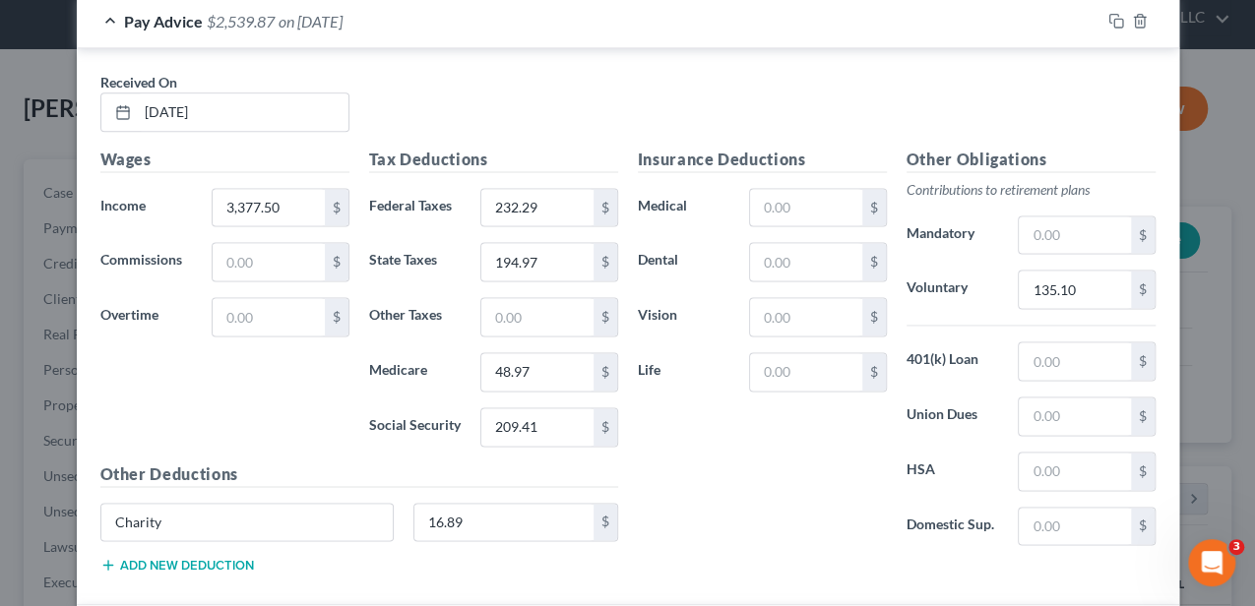
scroll to position [1140, 0]
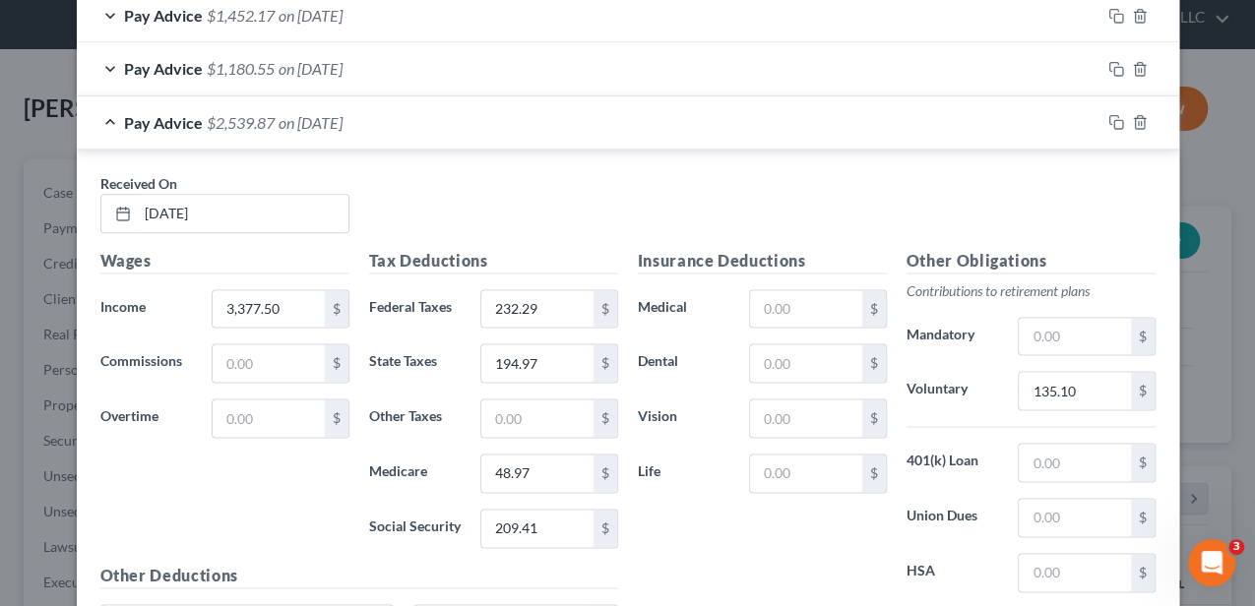
click at [478, 122] on div "Pay Advice $2,539.87 on 04/11/2025" at bounding box center [588, 122] width 1023 height 52
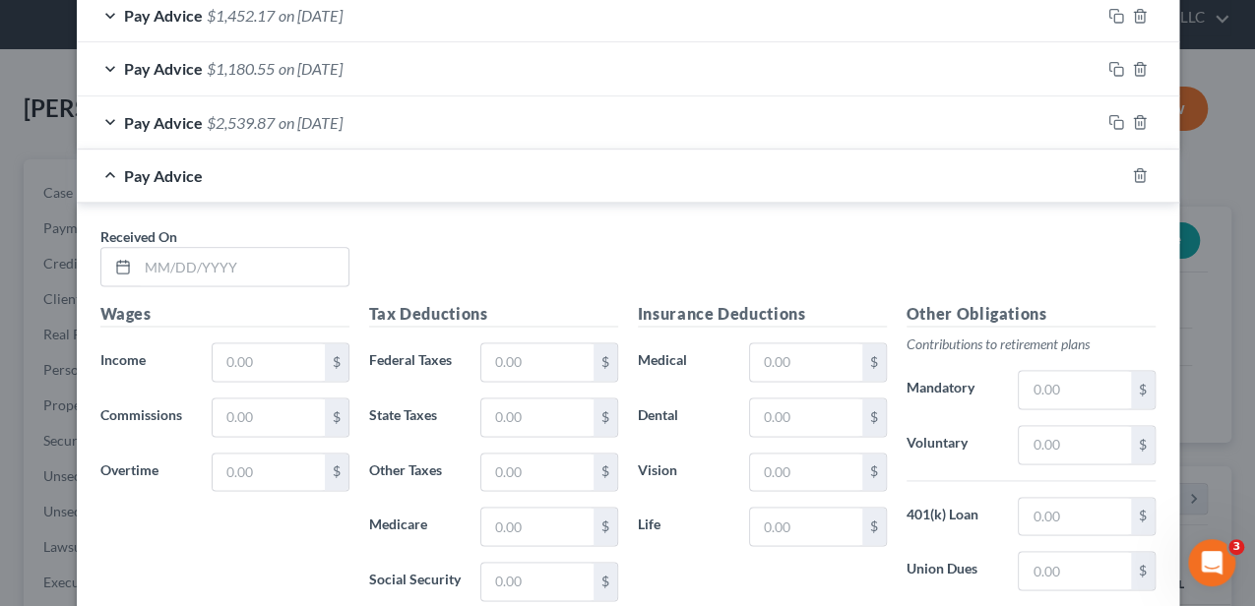
click at [1057, 185] on div "Pay Advice" at bounding box center [600, 176] width 1047 height 52
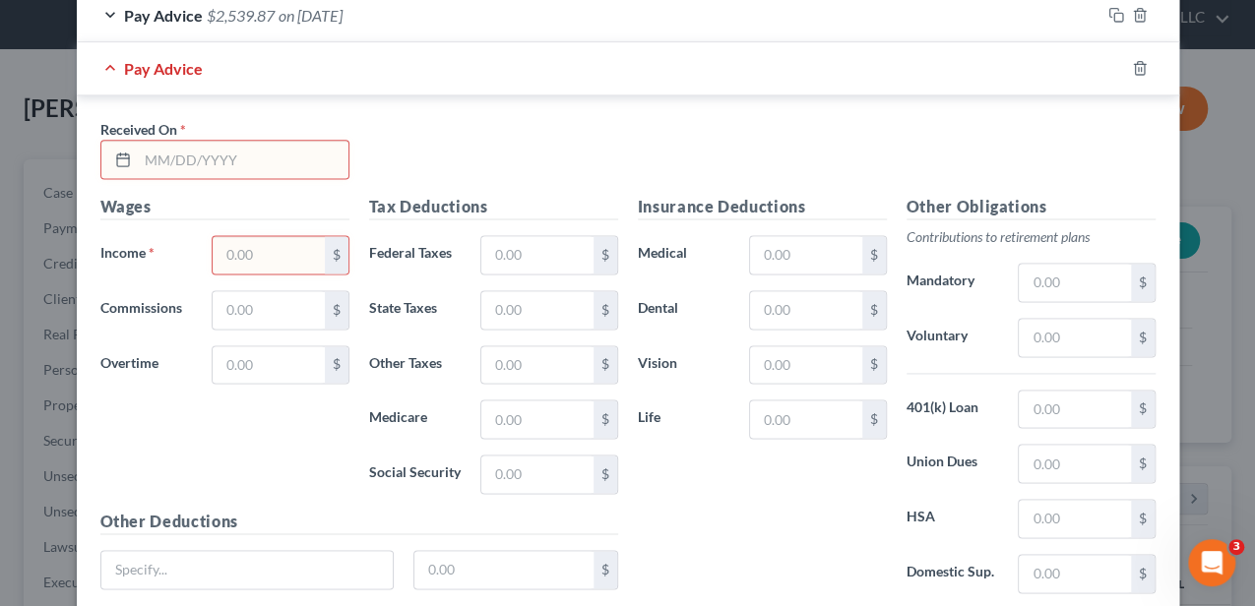
scroll to position [1271, 0]
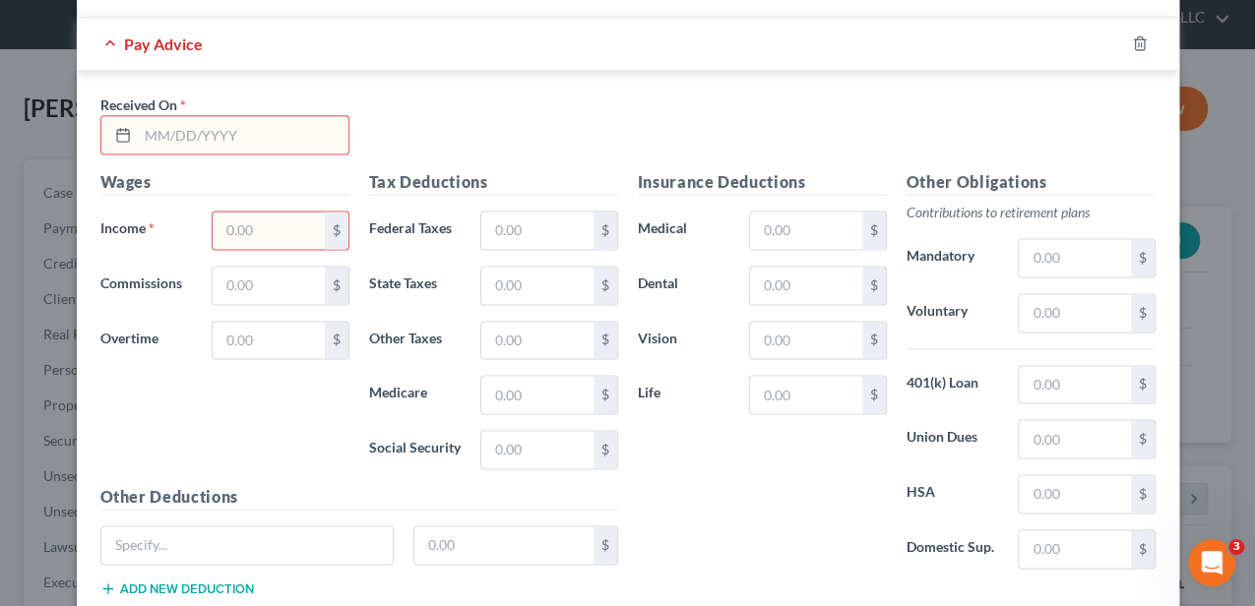
click at [261, 140] on input "text" at bounding box center [243, 134] width 211 height 37
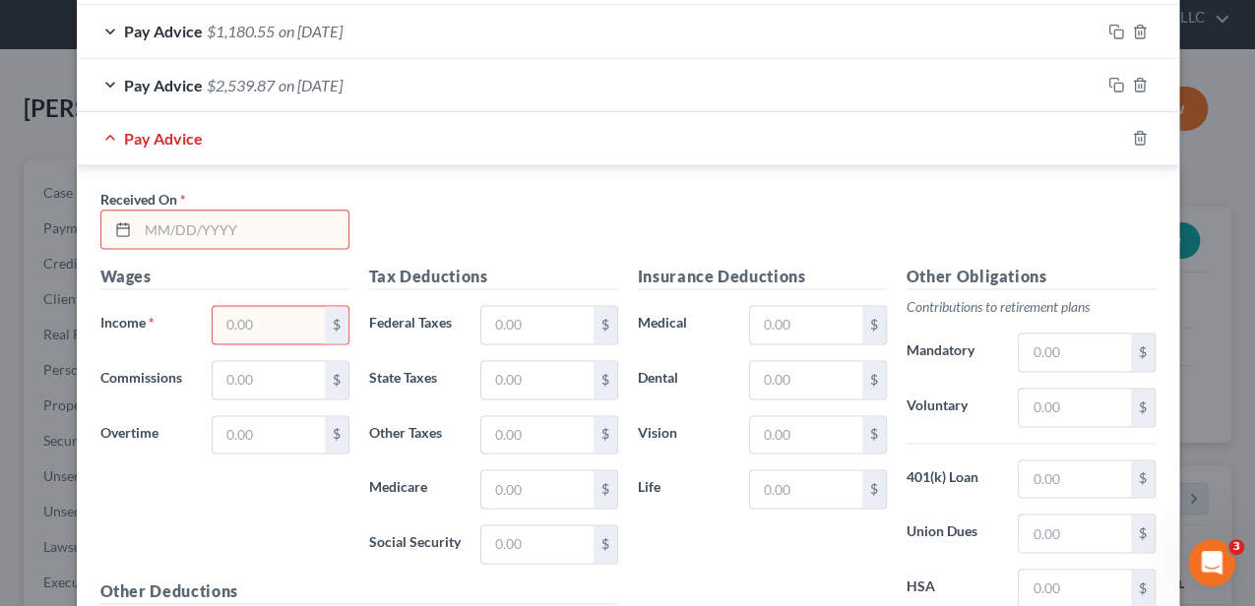
scroll to position [1206, 0]
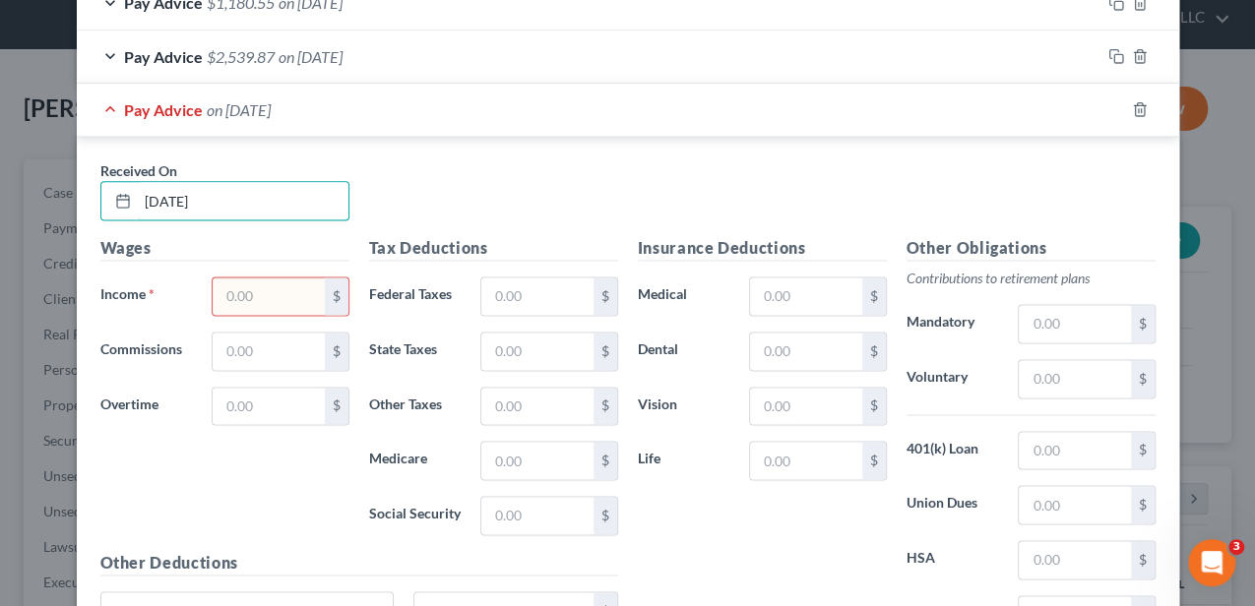
type input "[DATE]"
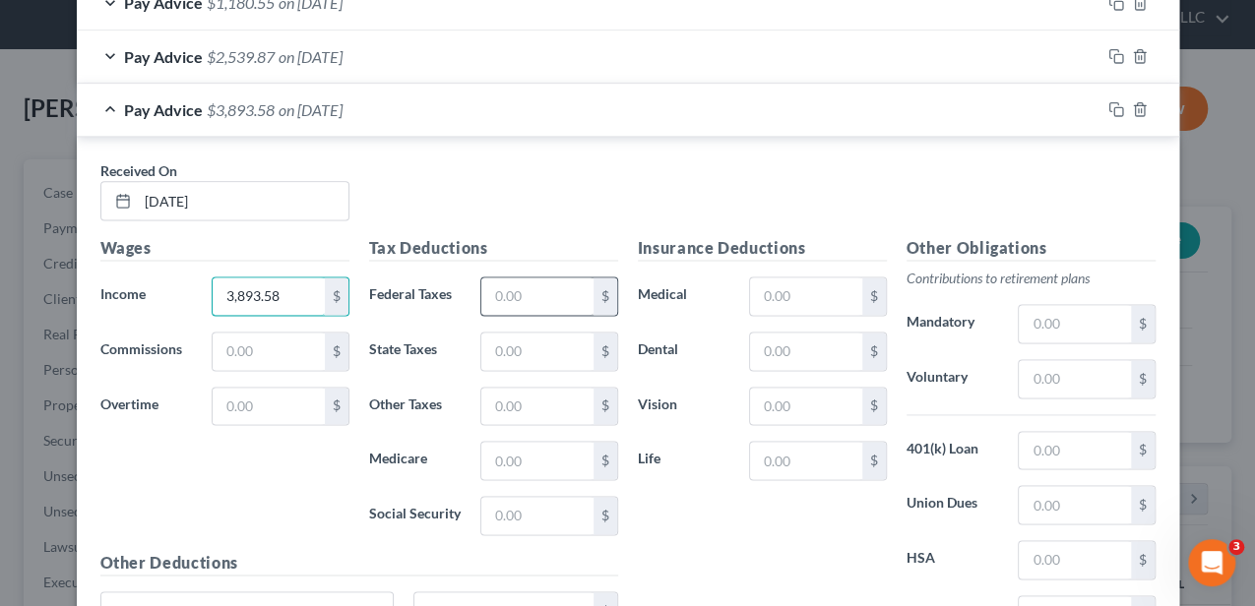
type input "3,893.58"
click at [561, 283] on input "text" at bounding box center [536, 296] width 111 height 37
type input "291.74"
type input "225.69"
type input "56.46"
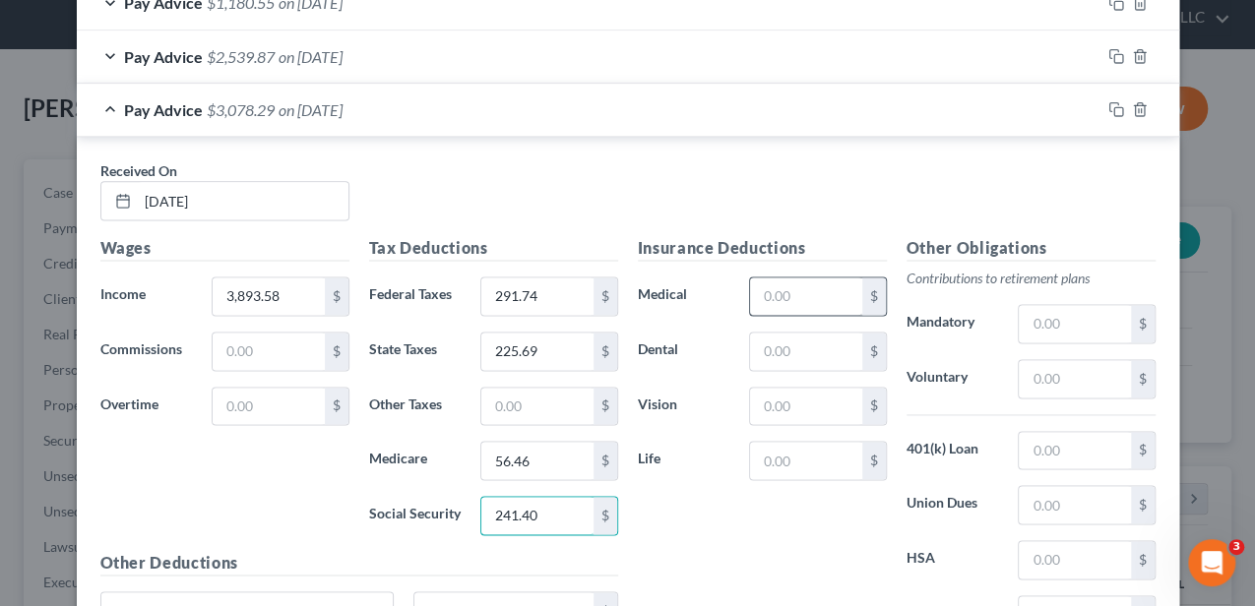
type input "241.40"
click at [825, 278] on input "text" at bounding box center [805, 296] width 111 height 37
click at [777, 461] on input "text" at bounding box center [805, 460] width 111 height 37
type input "8.36"
click at [1048, 366] on input "text" at bounding box center [1074, 378] width 111 height 37
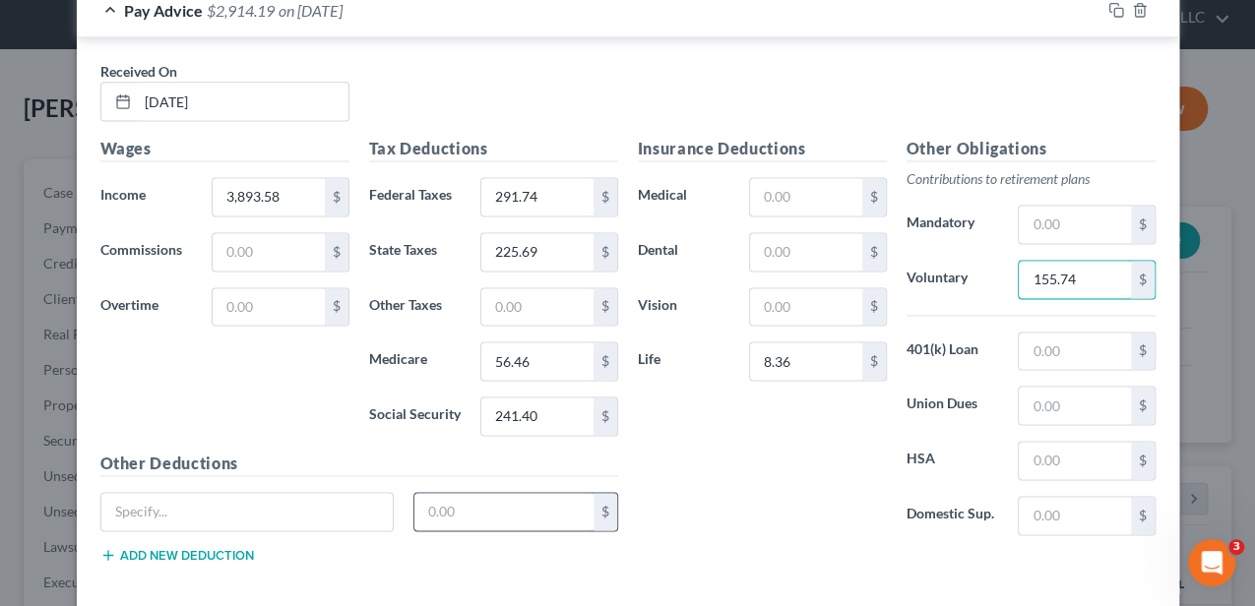
scroll to position [1336, 0]
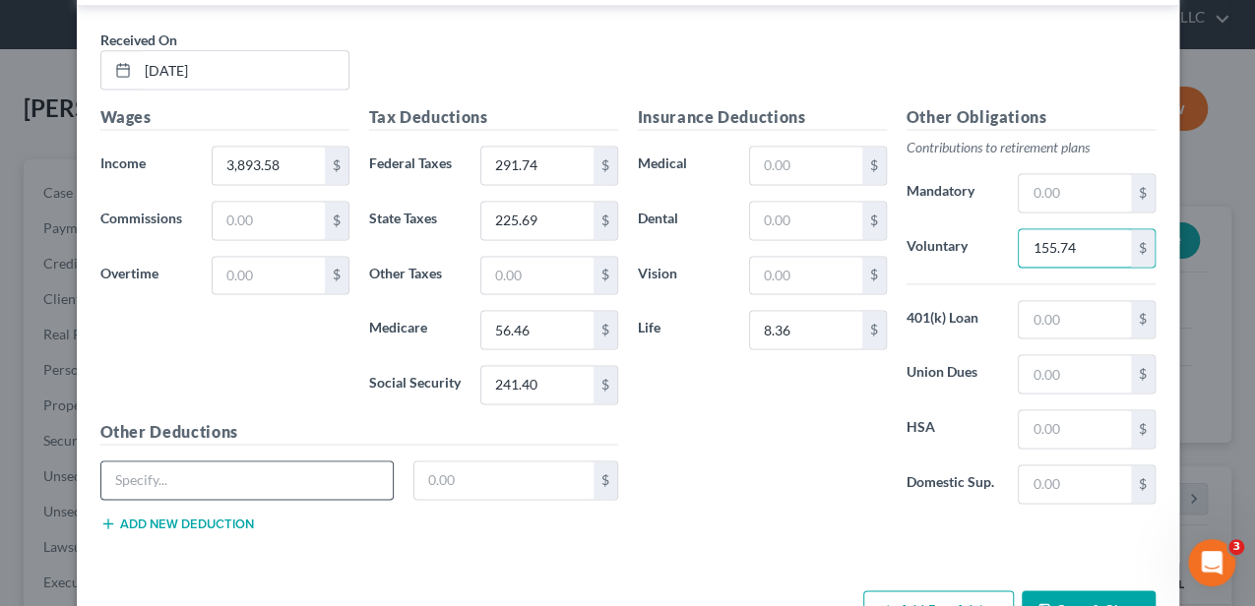
type input "155.74"
click at [372, 470] on input "text" at bounding box center [247, 480] width 292 height 37
type input "Critical Illness"
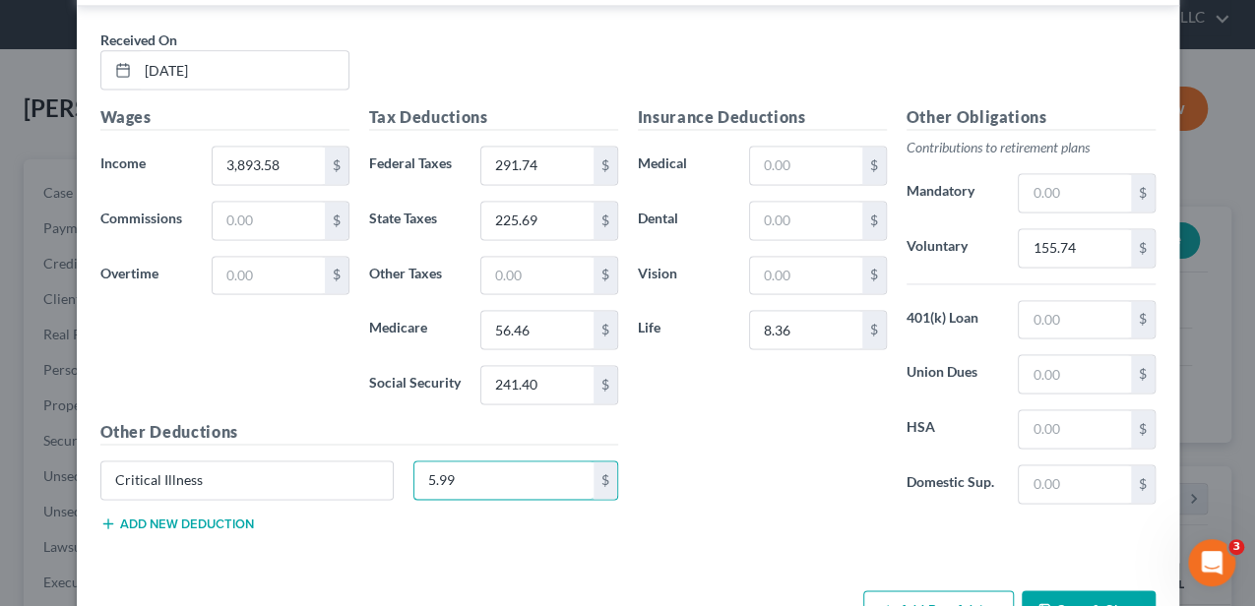
type input "5.99"
click at [138, 516] on button "Add new deduction" at bounding box center [177, 524] width 154 height 16
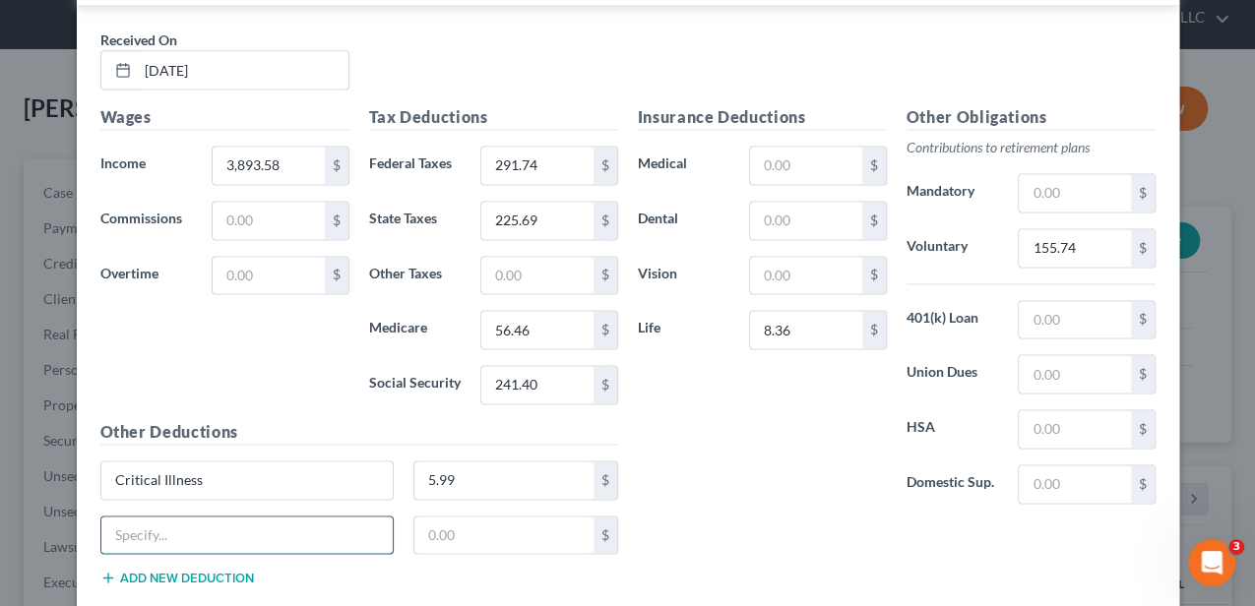
click at [141, 517] on input "text" at bounding box center [247, 535] width 292 height 37
type input "Hospital"
type input "9.13"
click at [154, 570] on button "Add new deduction" at bounding box center [177, 578] width 154 height 16
click at [151, 557] on div "Hospital 9.13 $" at bounding box center [359, 543] width 537 height 55
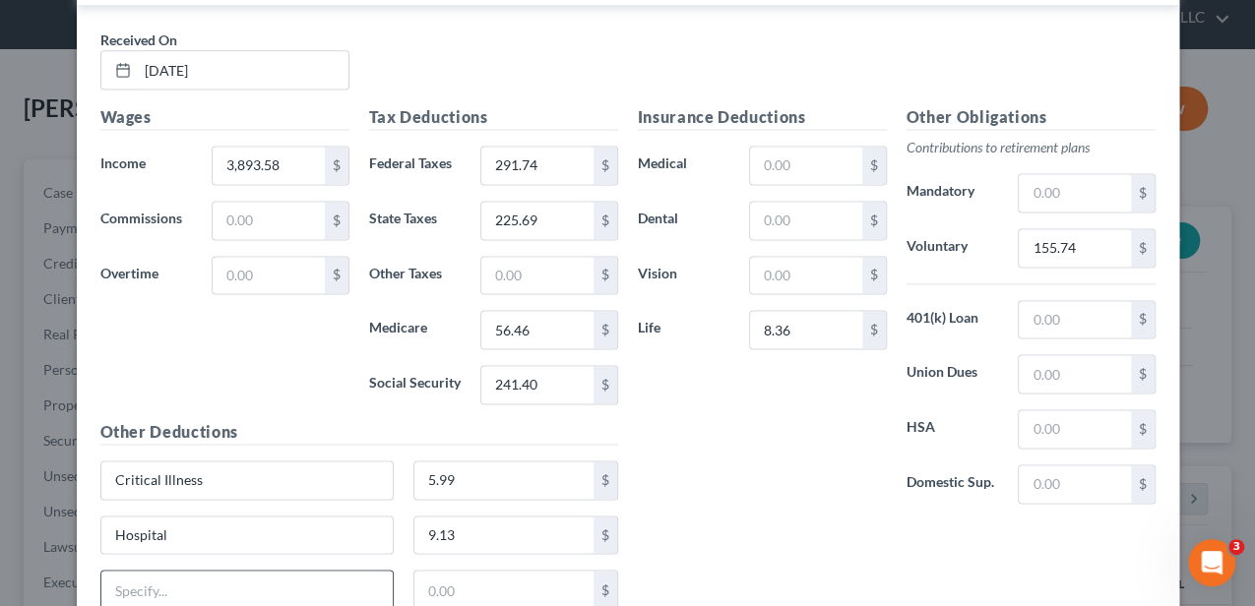
click at [151, 571] on input "text" at bounding box center [247, 589] width 292 height 37
type input "Charity"
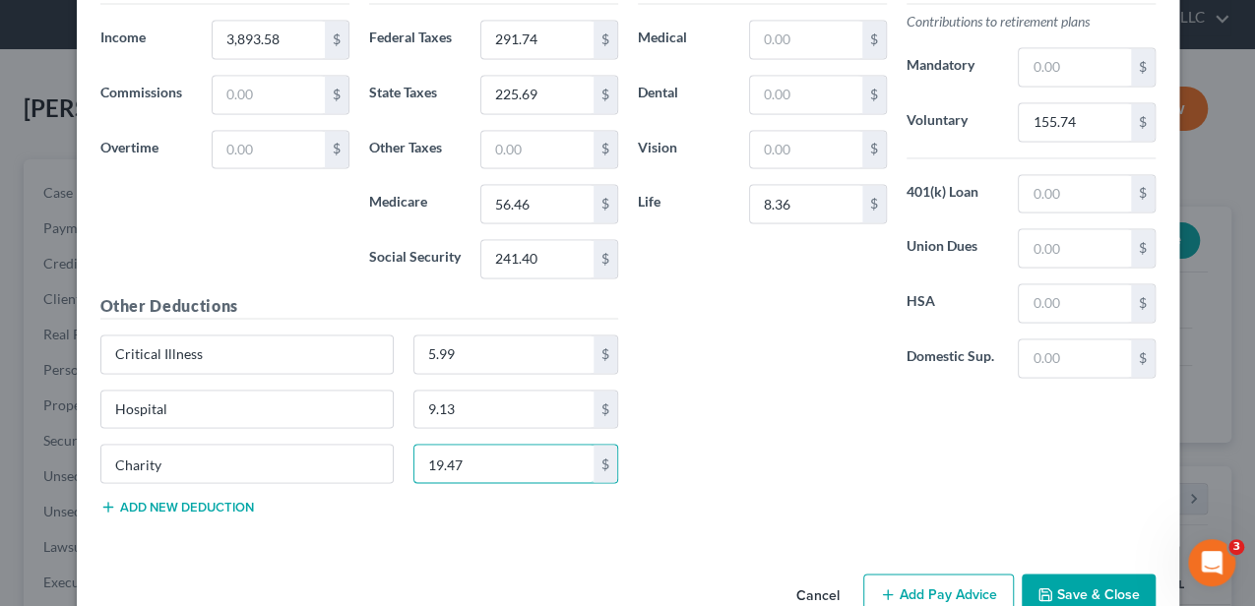
scroll to position [1468, 0]
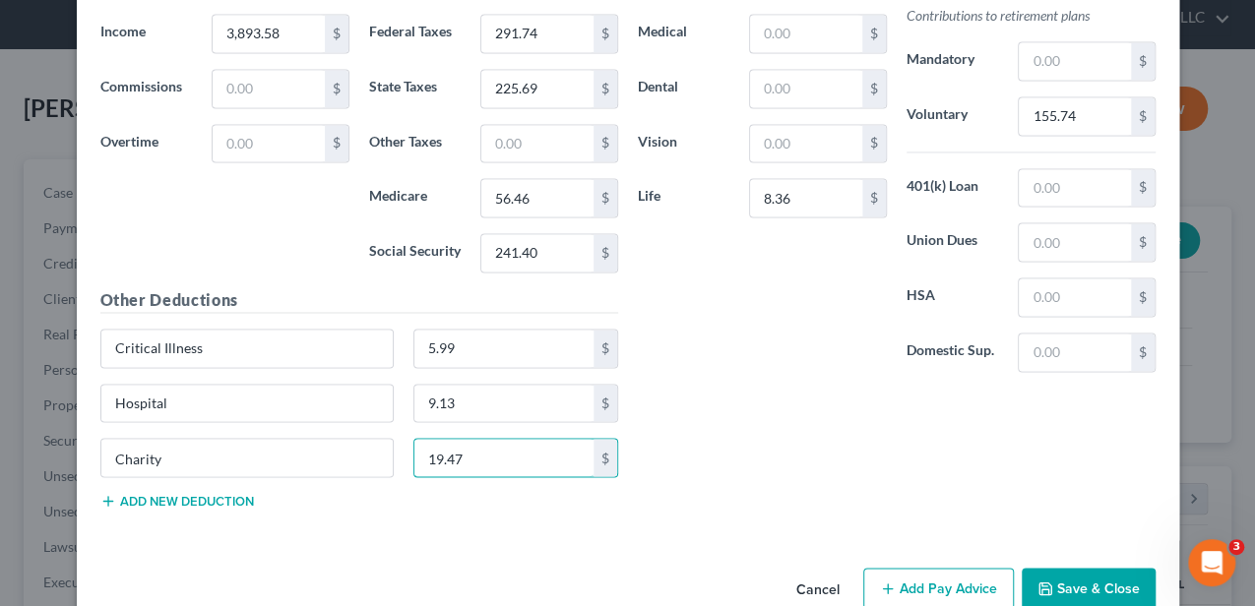
type input "19.47"
click at [159, 493] on button "Add new deduction" at bounding box center [177, 501] width 154 height 16
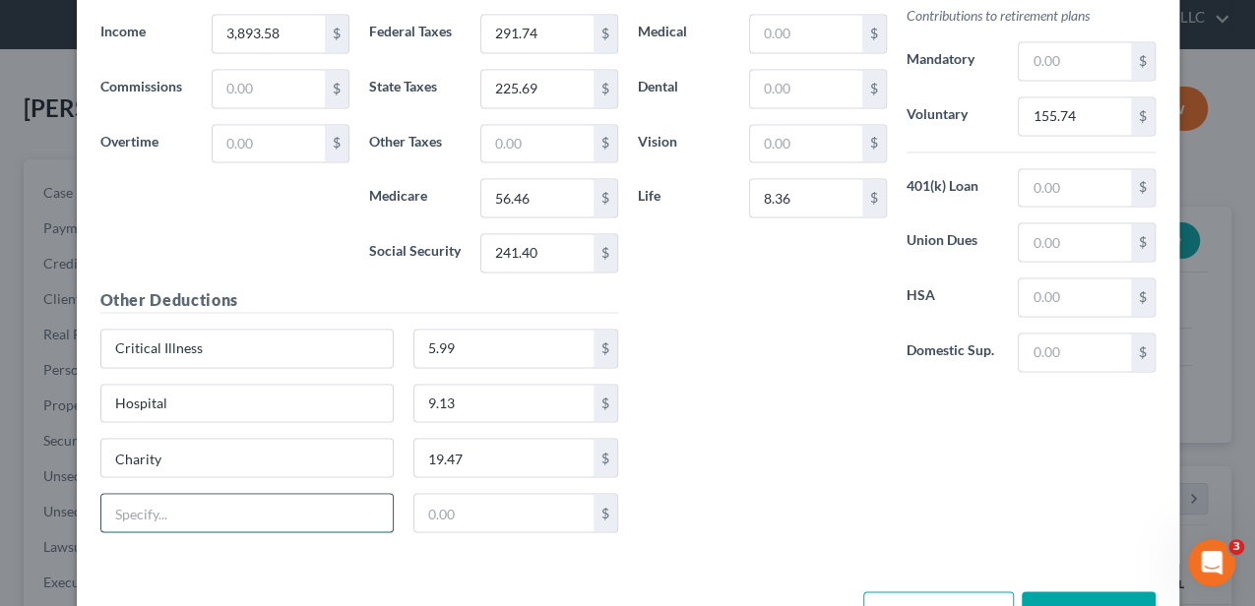
click at [179, 502] on input "text" at bounding box center [247, 512] width 292 height 37
type input "LTD and Accident"
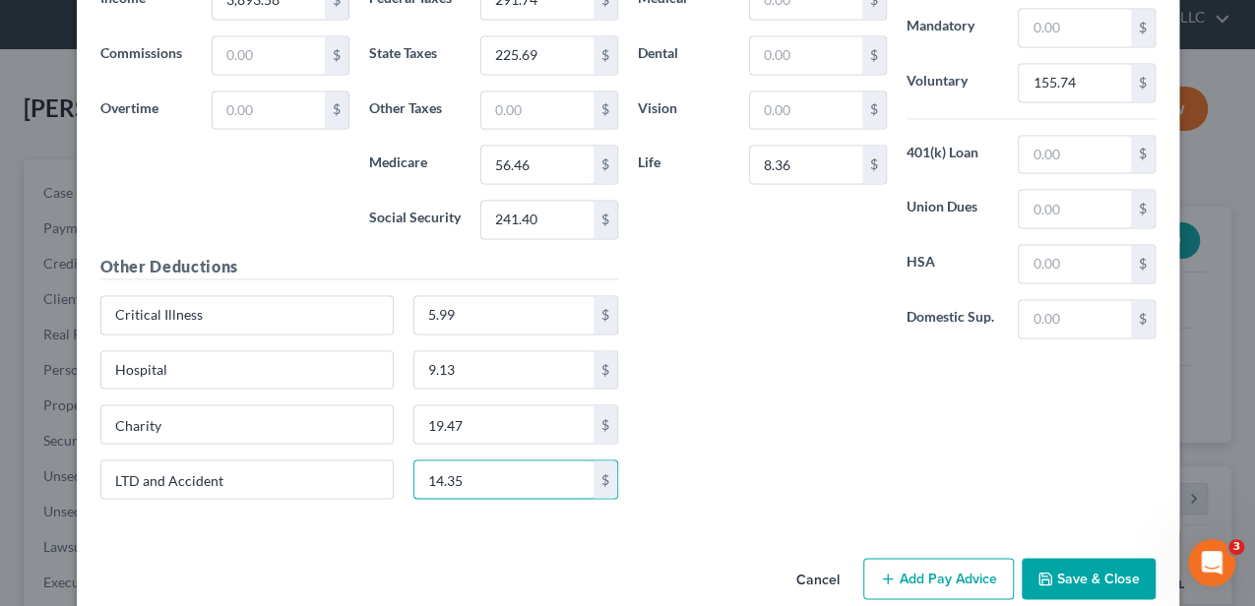
scroll to position [1521, 0]
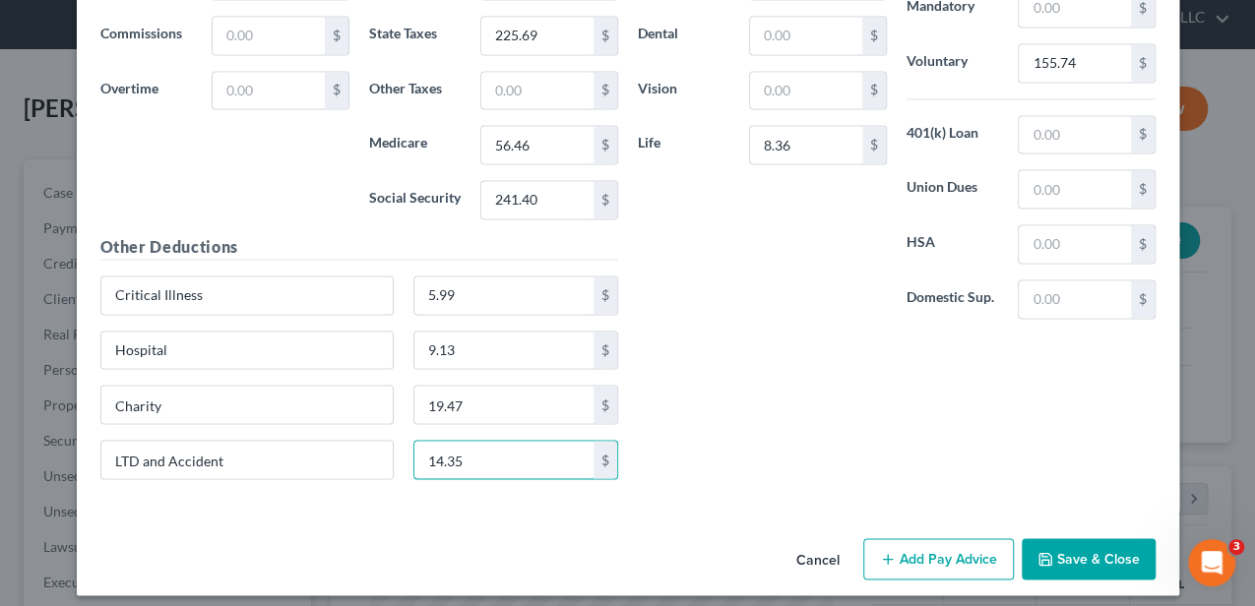
type input "14.35"
drag, startPoint x: 925, startPoint y: 536, endPoint x: 705, endPoint y: 488, distance: 225.6
click at [925, 538] on button "Add Pay Advice" at bounding box center [938, 558] width 151 height 41
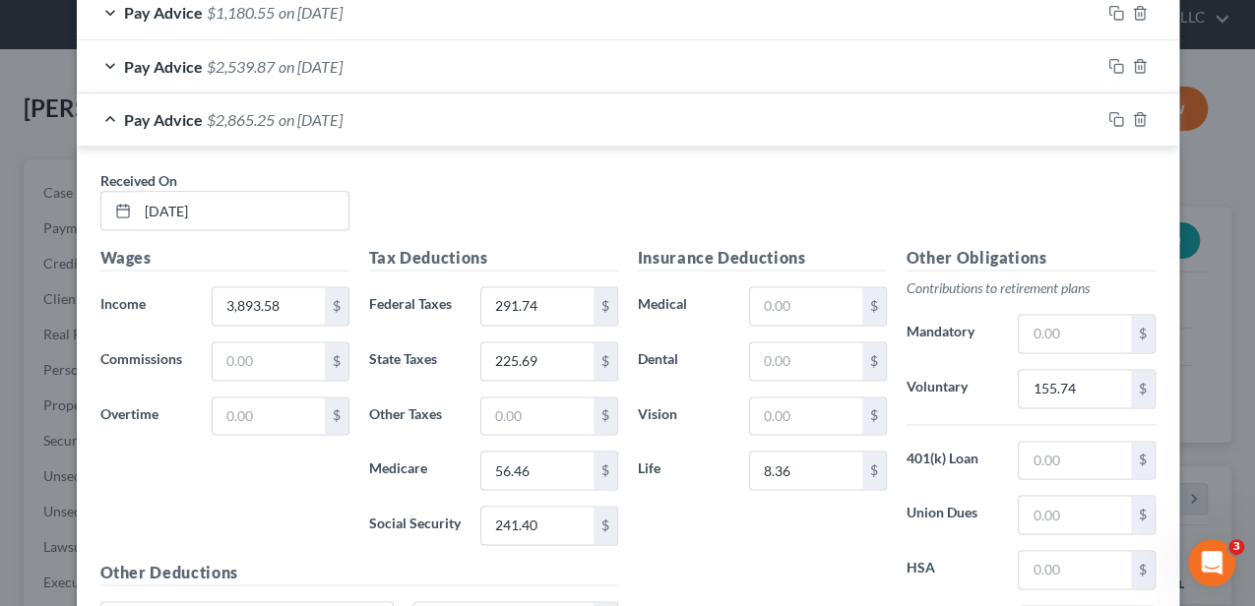
scroll to position [1193, 0]
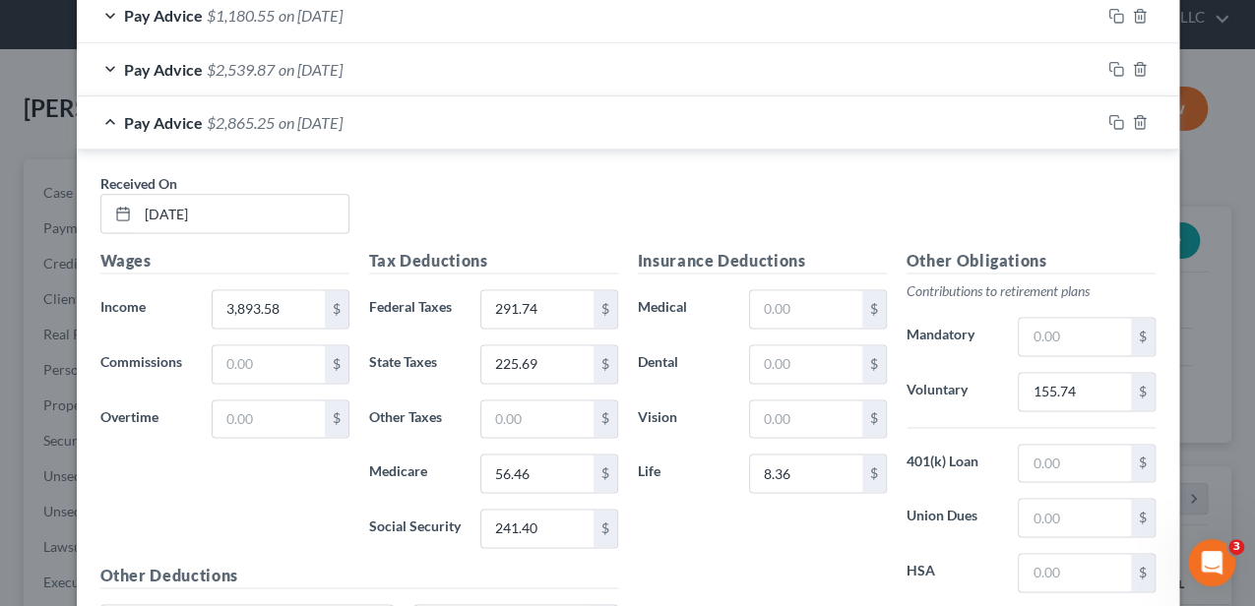
click at [421, 120] on div "Pay Advice $2,865.25 on 04/25/2025" at bounding box center [588, 122] width 1023 height 52
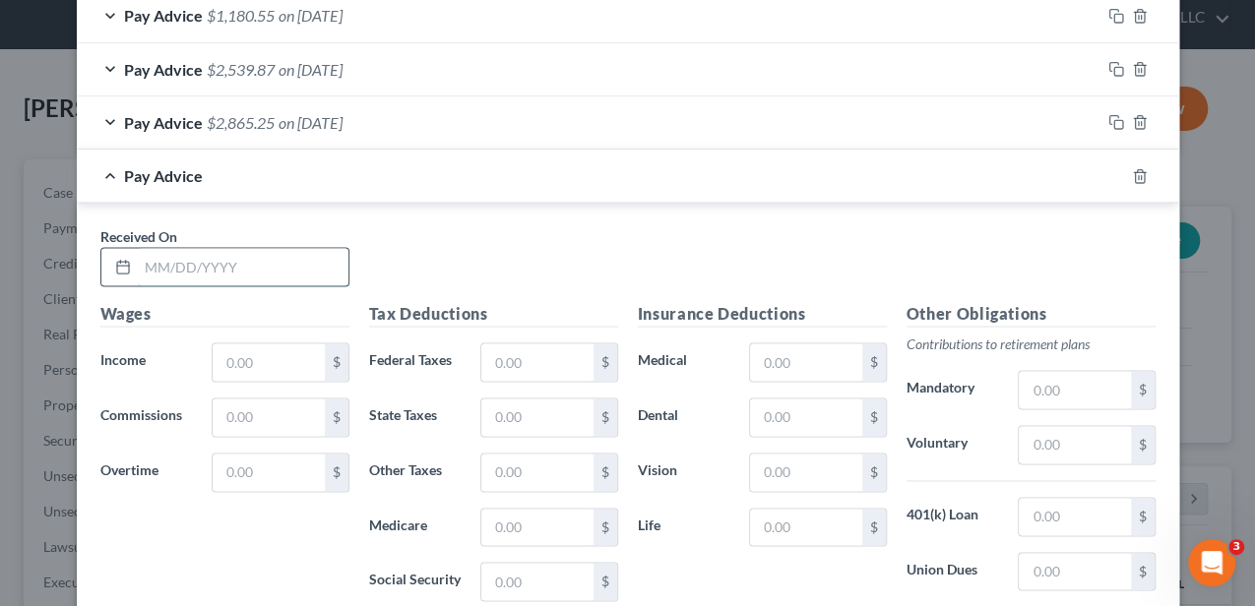
click at [244, 261] on input "text" at bounding box center [243, 266] width 211 height 37
type input "[DATE]"
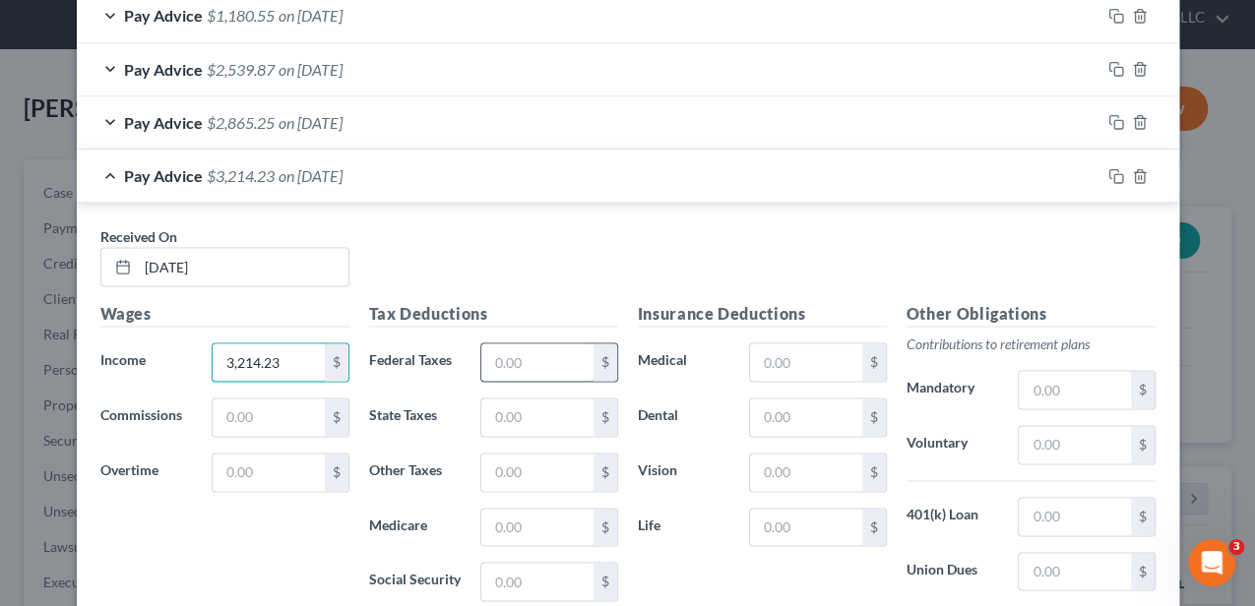
type input "3,214.23"
click at [506, 352] on input "text" at bounding box center [536, 361] width 111 height 37
type input "213.48"
type input "185.25"
type input "46.61"
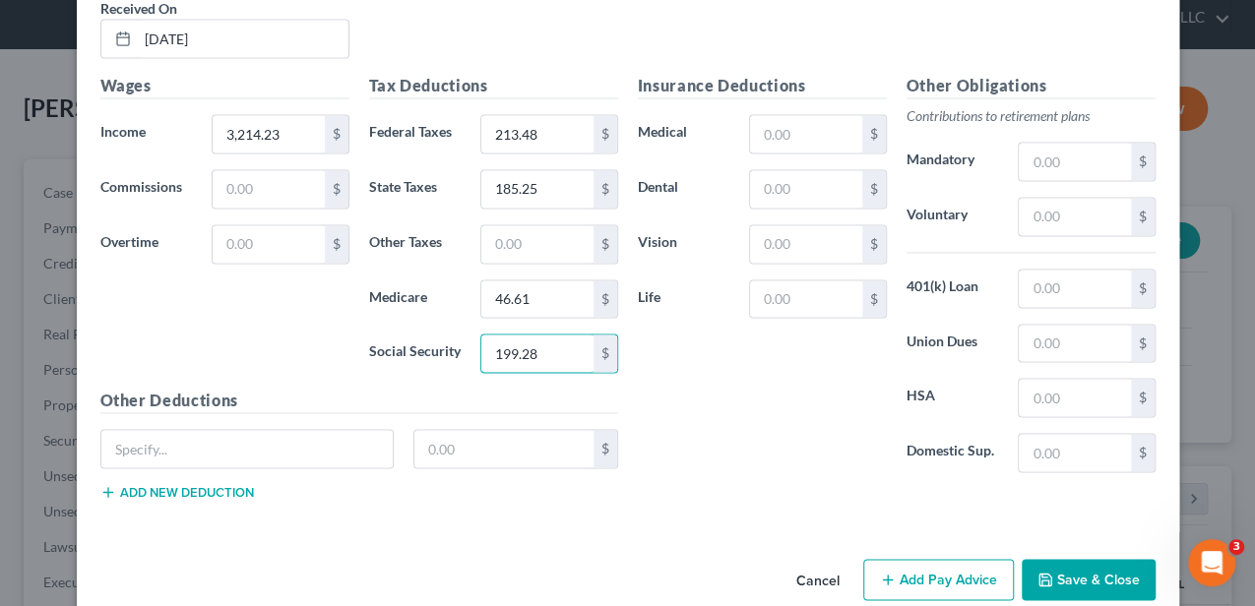
scroll to position [1443, 0]
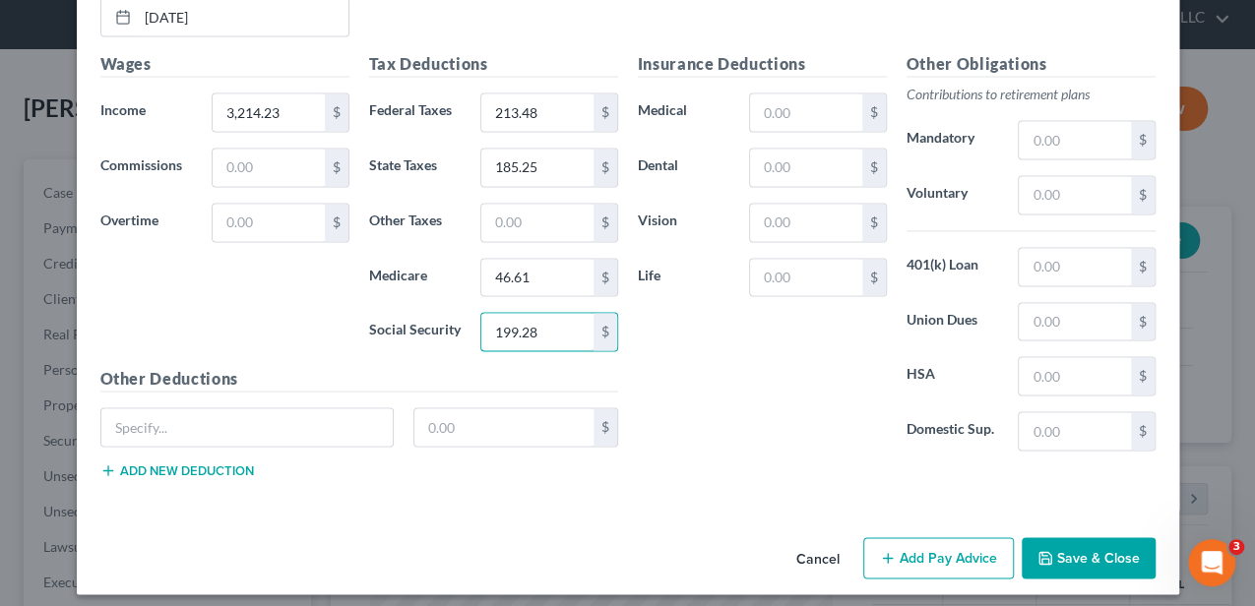
type input "199.28"
click at [221, 463] on button "Add new deduction" at bounding box center [177, 471] width 154 height 16
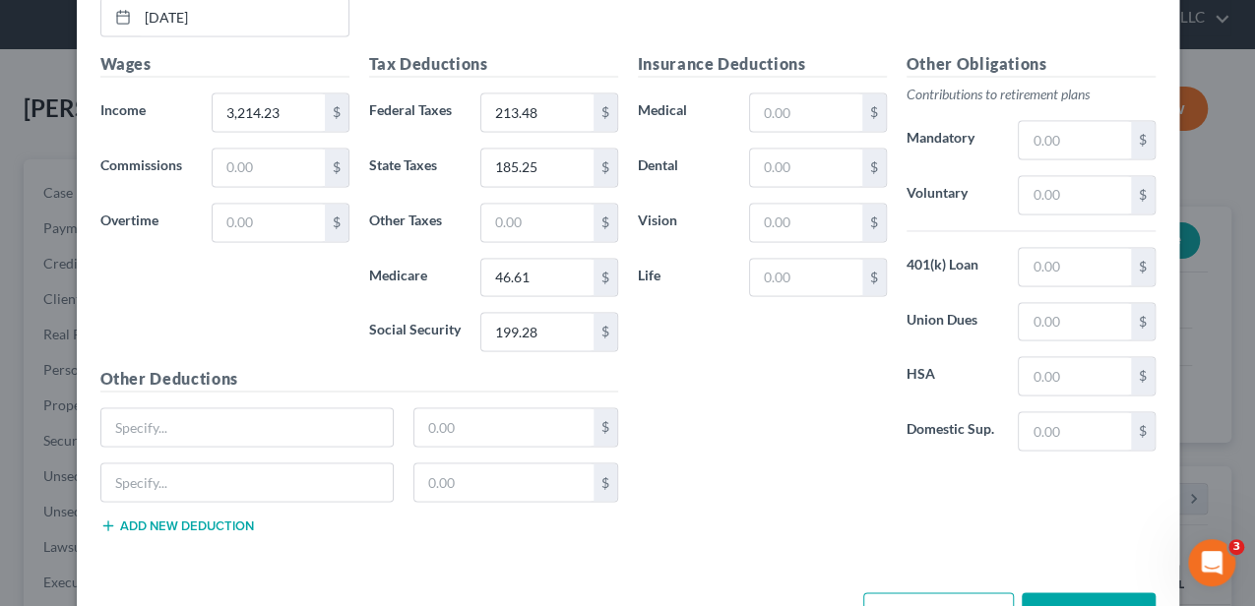
click at [207, 518] on button "Add new deduction" at bounding box center [177, 526] width 154 height 16
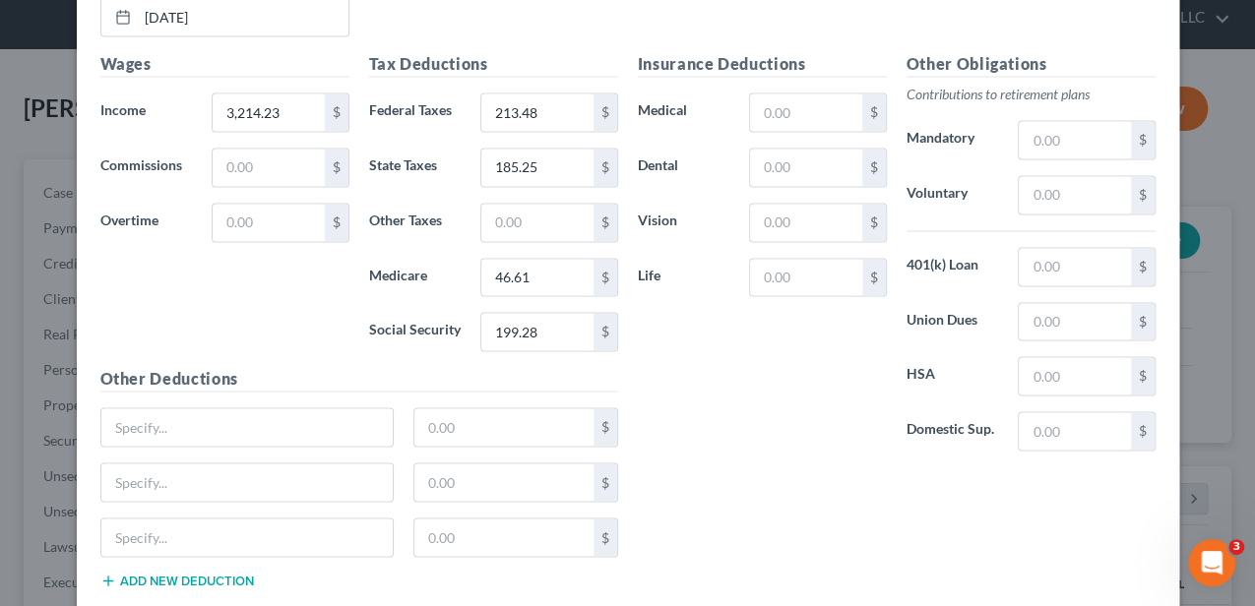
click at [206, 573] on button "Add new deduction" at bounding box center [177, 581] width 154 height 16
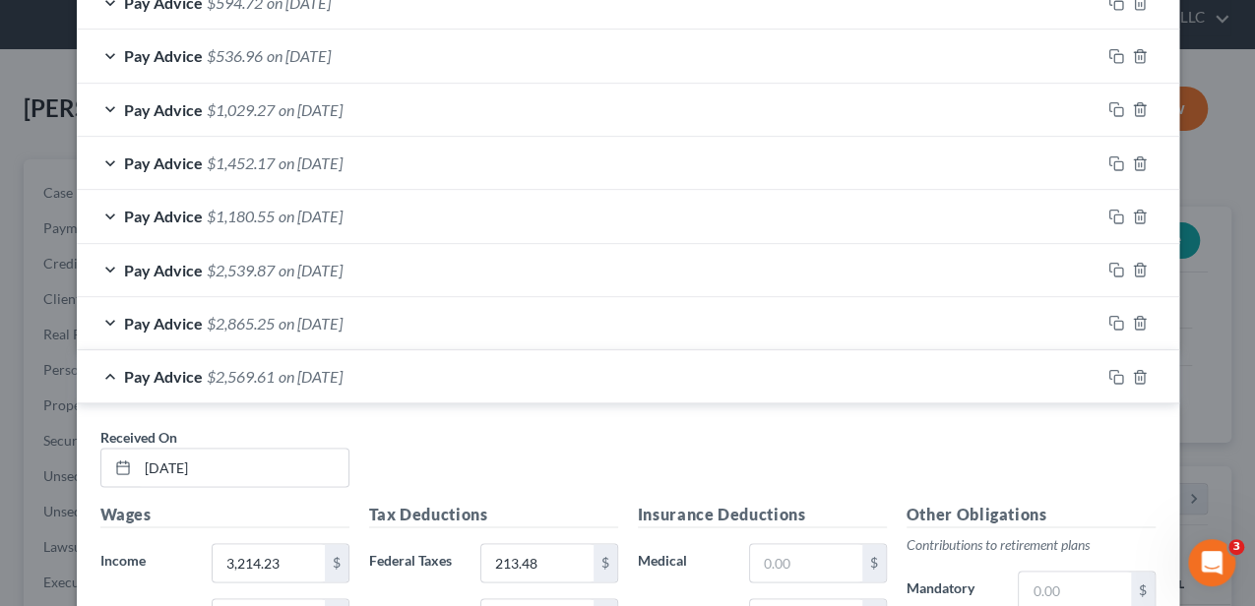
scroll to position [984, 0]
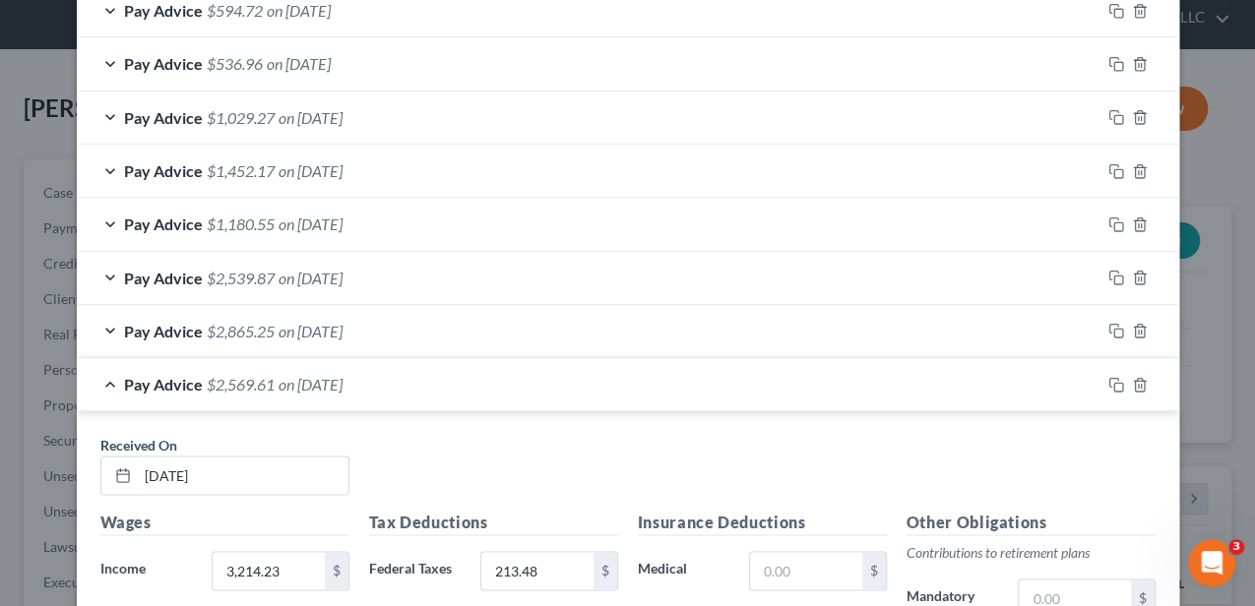
click at [634, 327] on div "Pay Advice $2,865.25 on 04/25/2025" at bounding box center [588, 331] width 1023 height 52
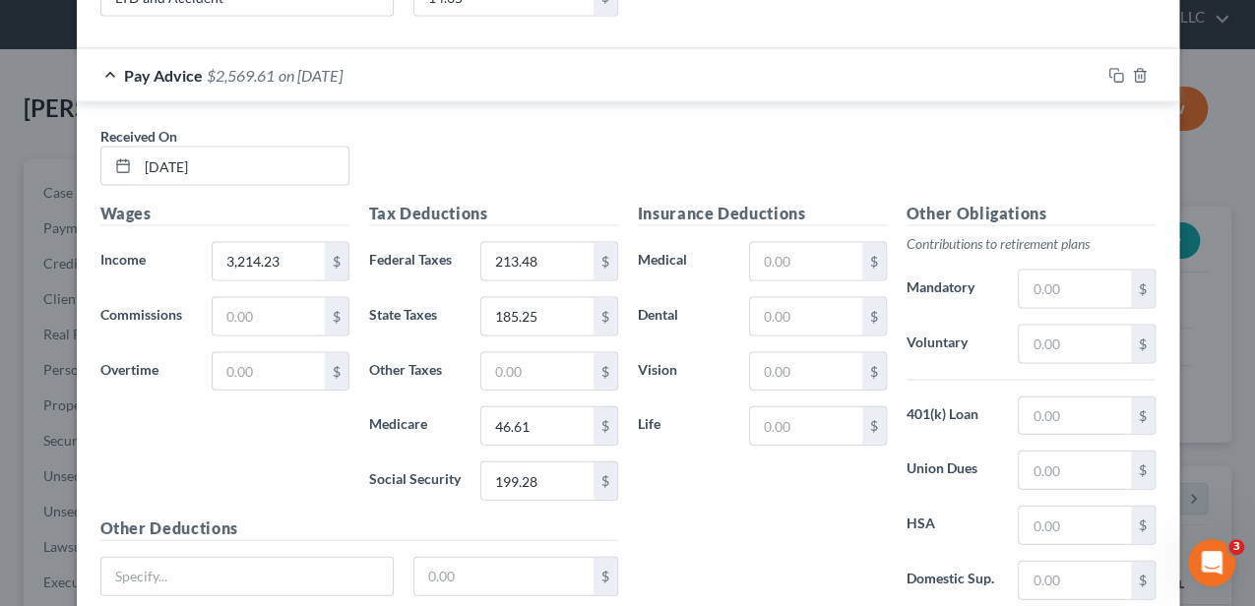
scroll to position [2033, 0]
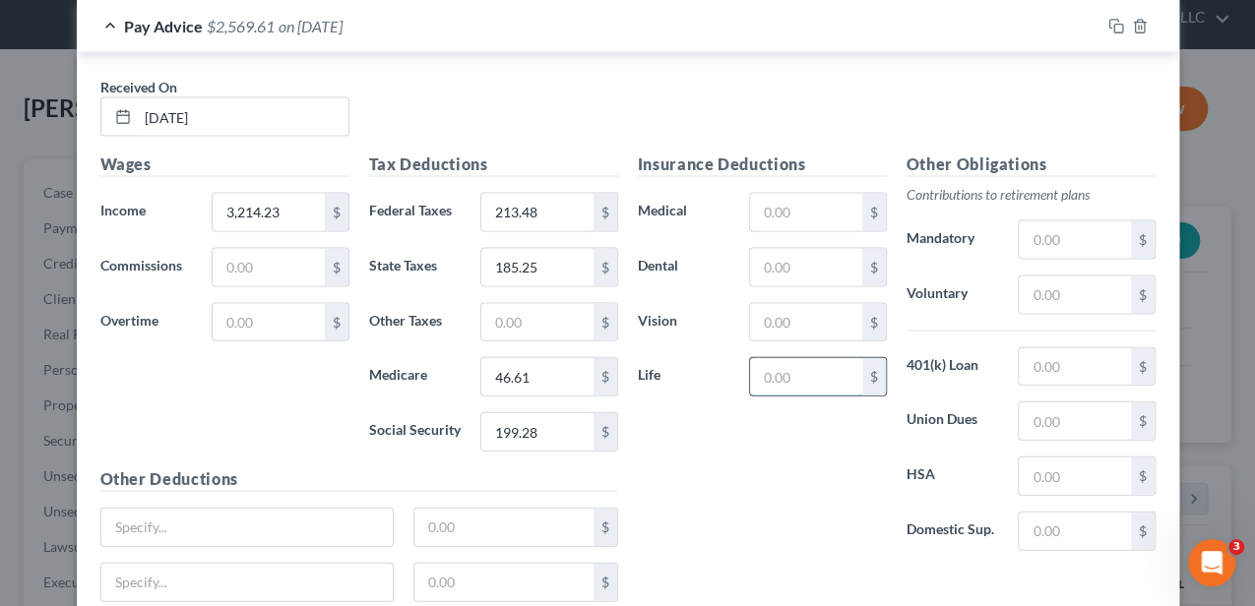
click at [762, 358] on input "text" at bounding box center [805, 376] width 111 height 37
type input "8.36"
click at [1042, 280] on input "text" at bounding box center [1074, 295] width 111 height 37
type input "128.57"
click at [198, 509] on input "text" at bounding box center [247, 527] width 292 height 37
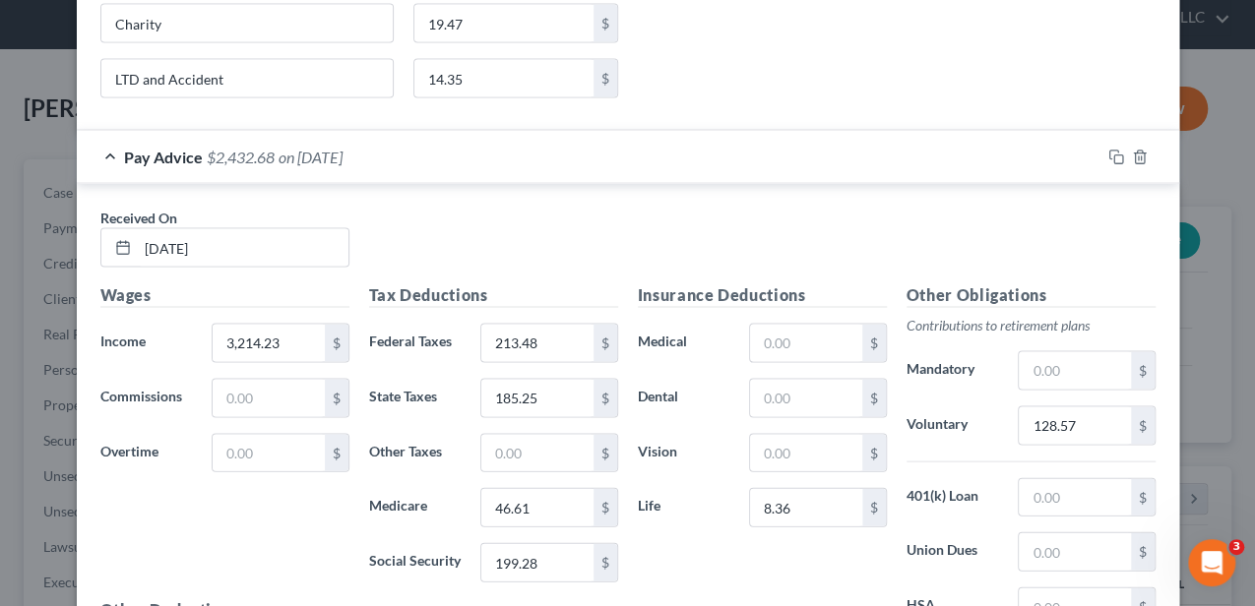
scroll to position [1945, 0]
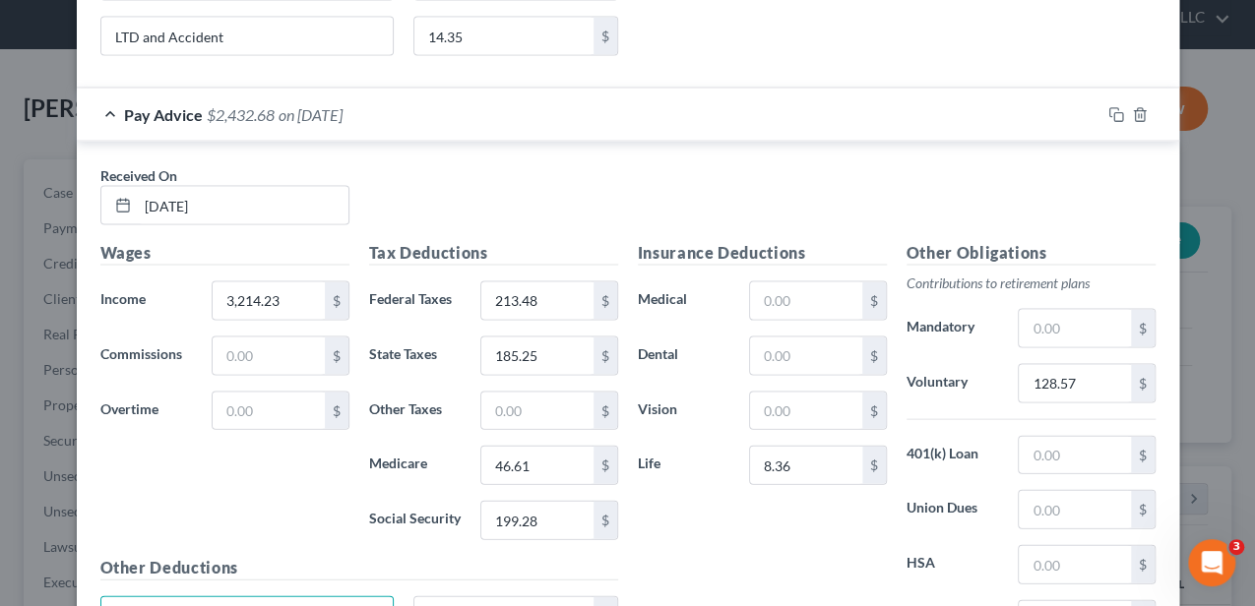
type input "Critical Illness"
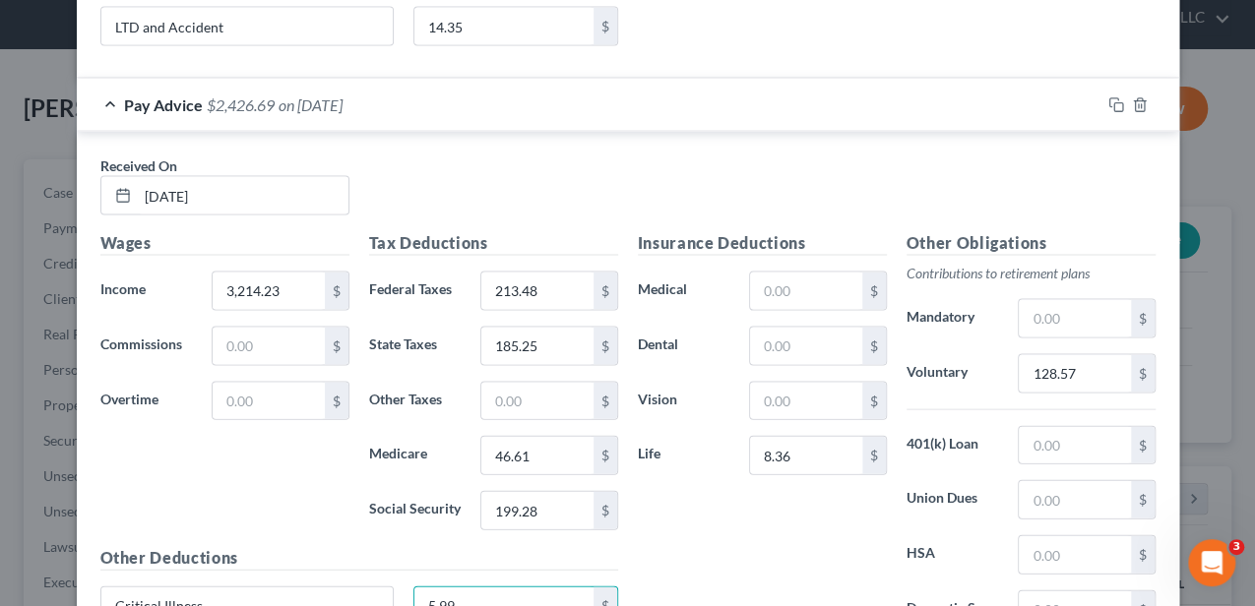
type input "5.99"
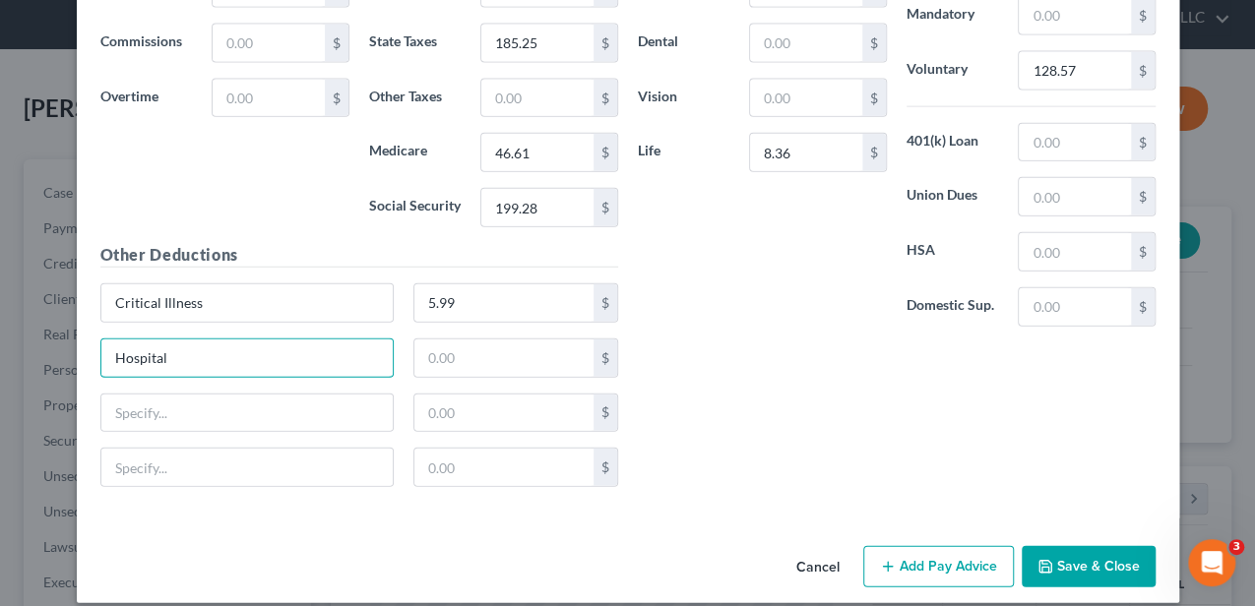
type input "Hospital"
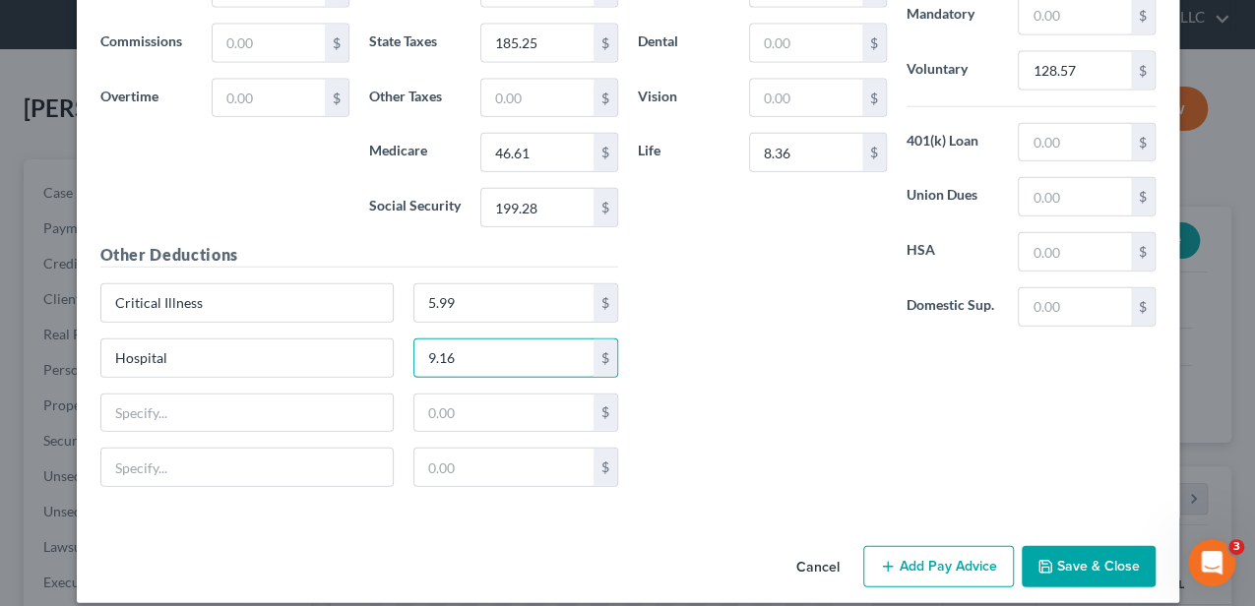
type input "9.16"
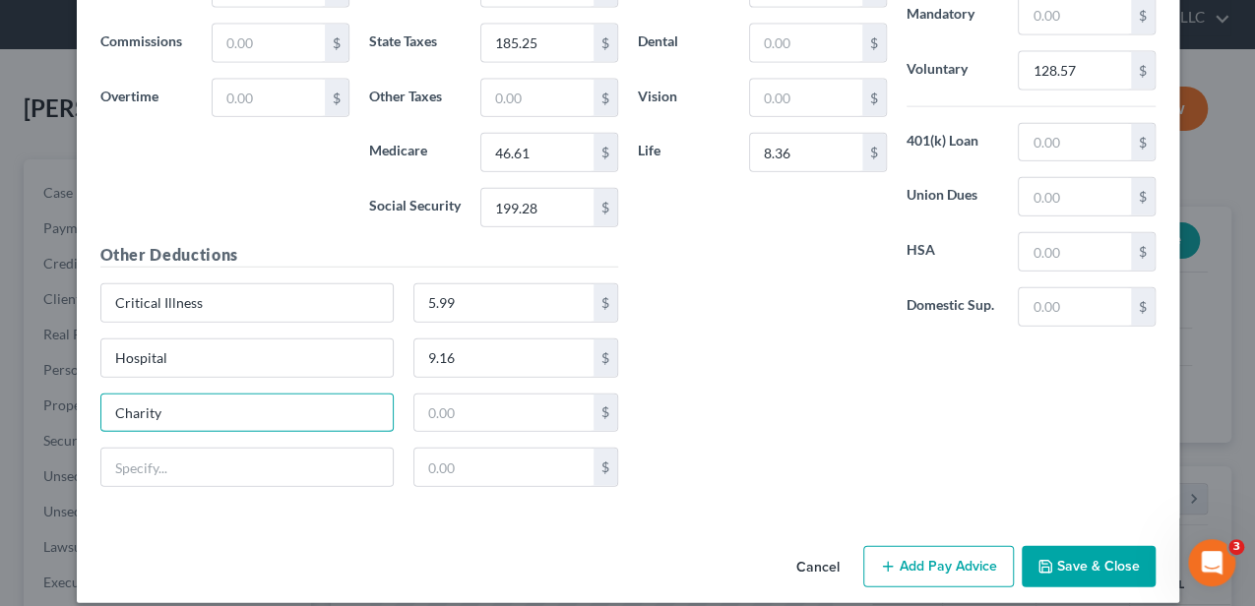
type input "Charity"
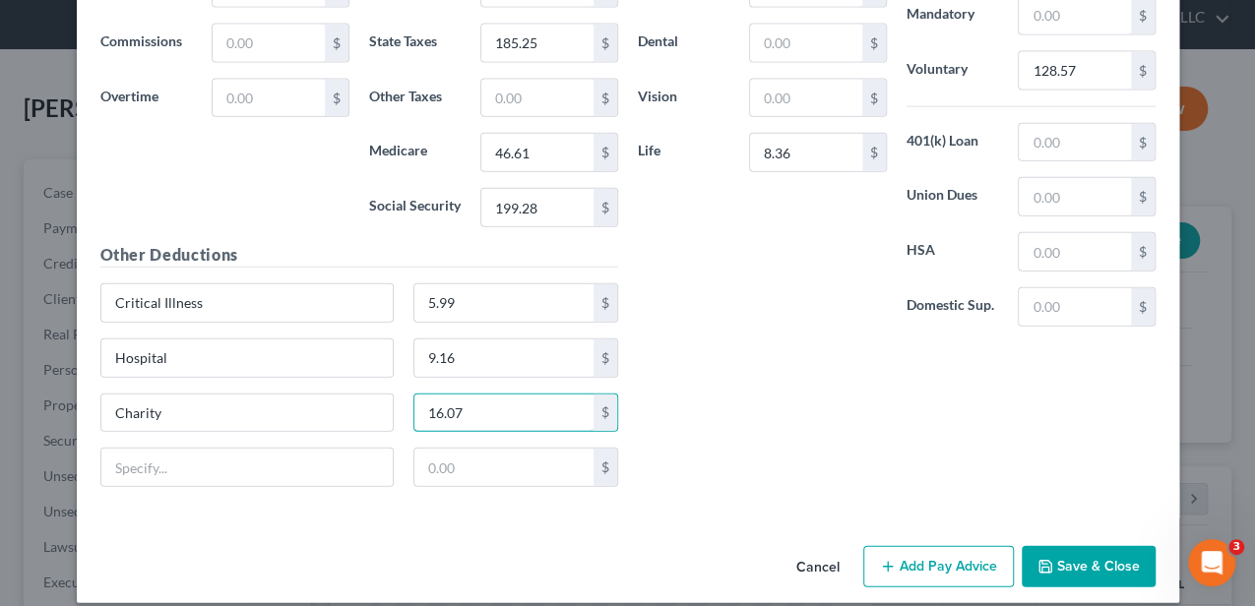
type input "16.07"
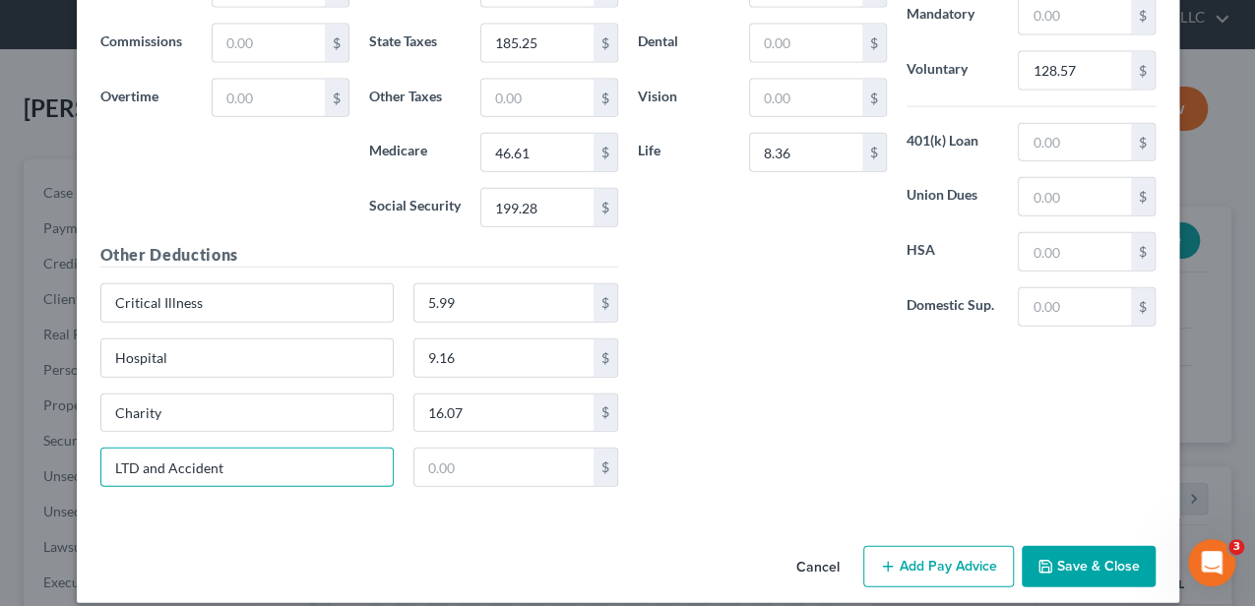
type input "LTD and Accident"
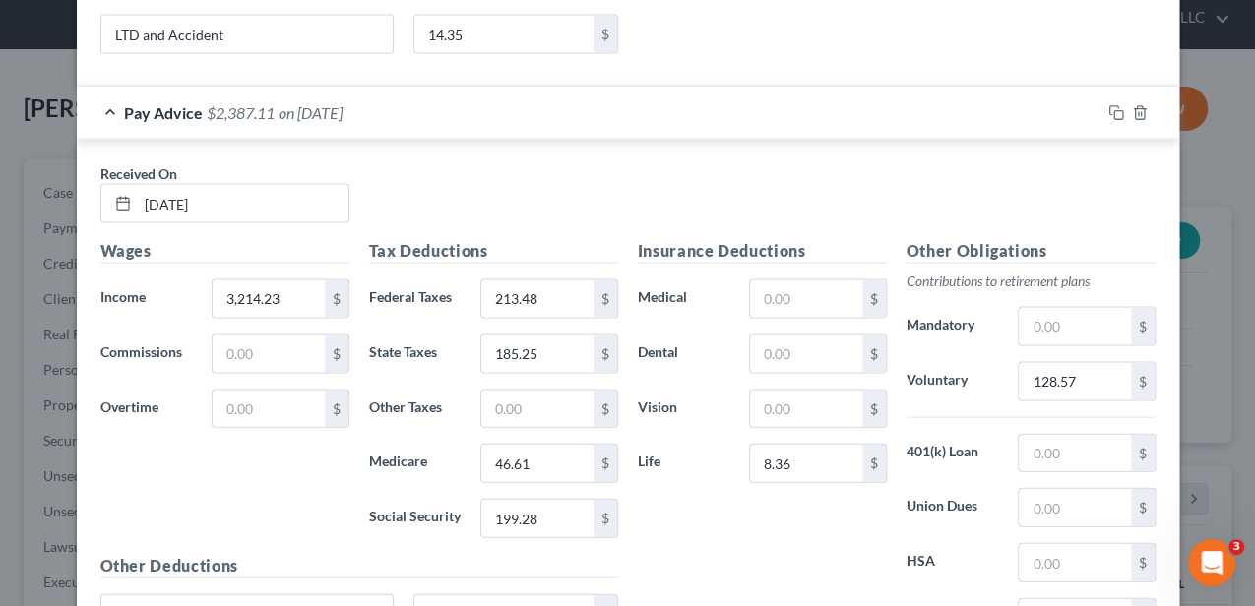
scroll to position [1930, 0]
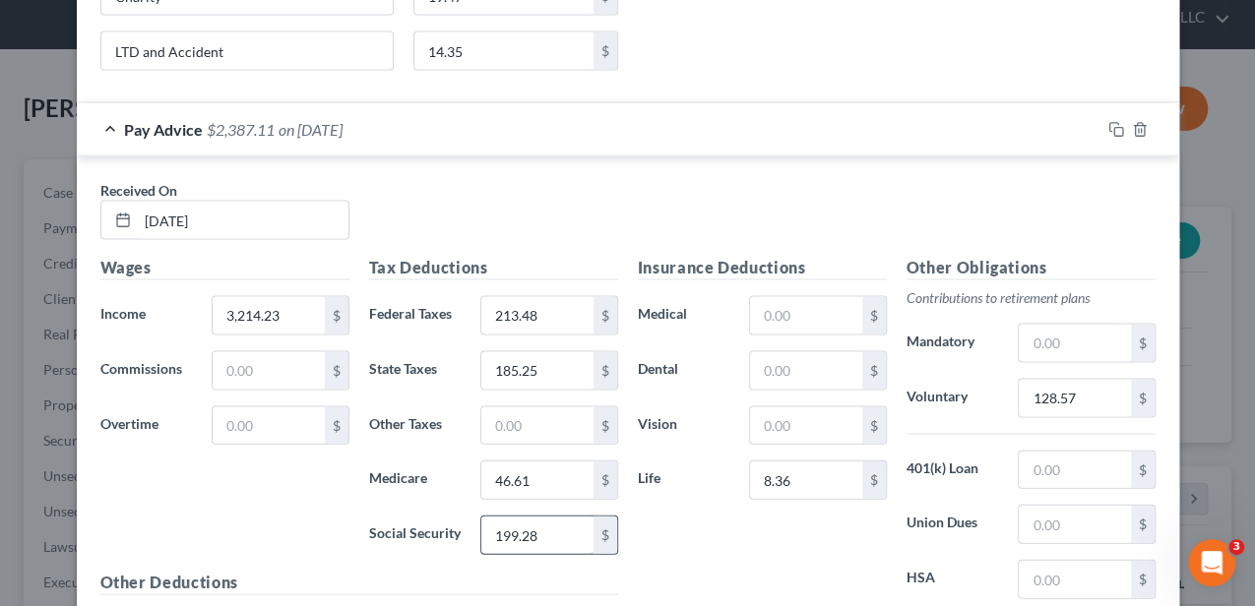
type input "14.35"
click at [554, 519] on input "199.28" at bounding box center [536, 535] width 111 height 37
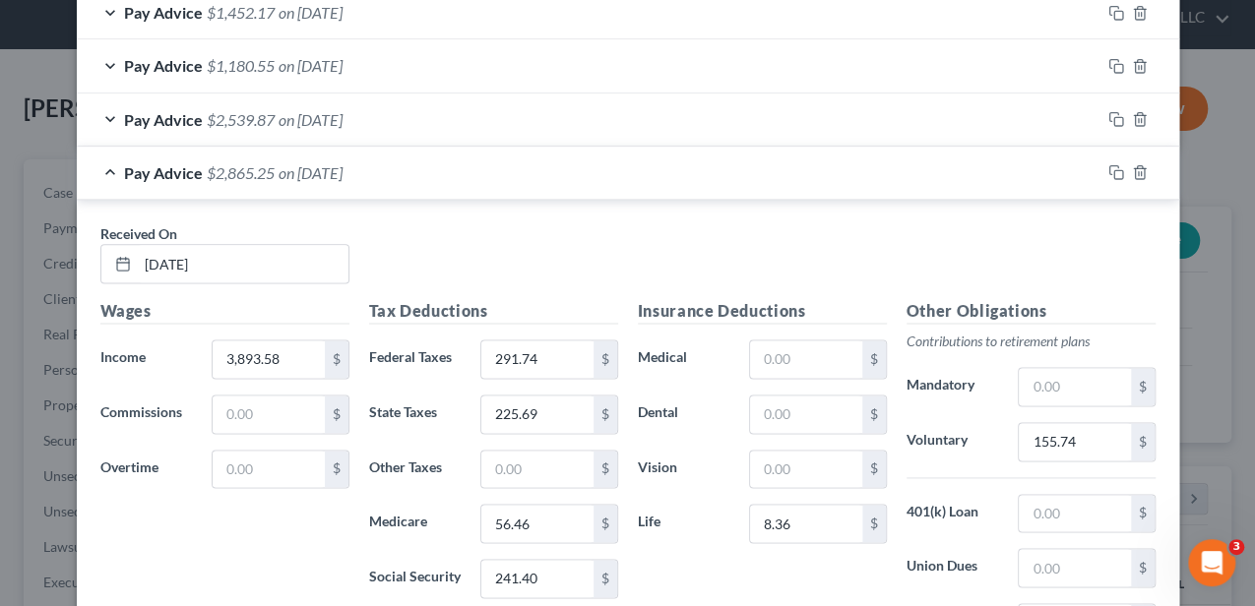
type input "199.25"
click at [636, 159] on div "Pay Advice $2,865.25 on 04/25/2025" at bounding box center [588, 173] width 1023 height 52
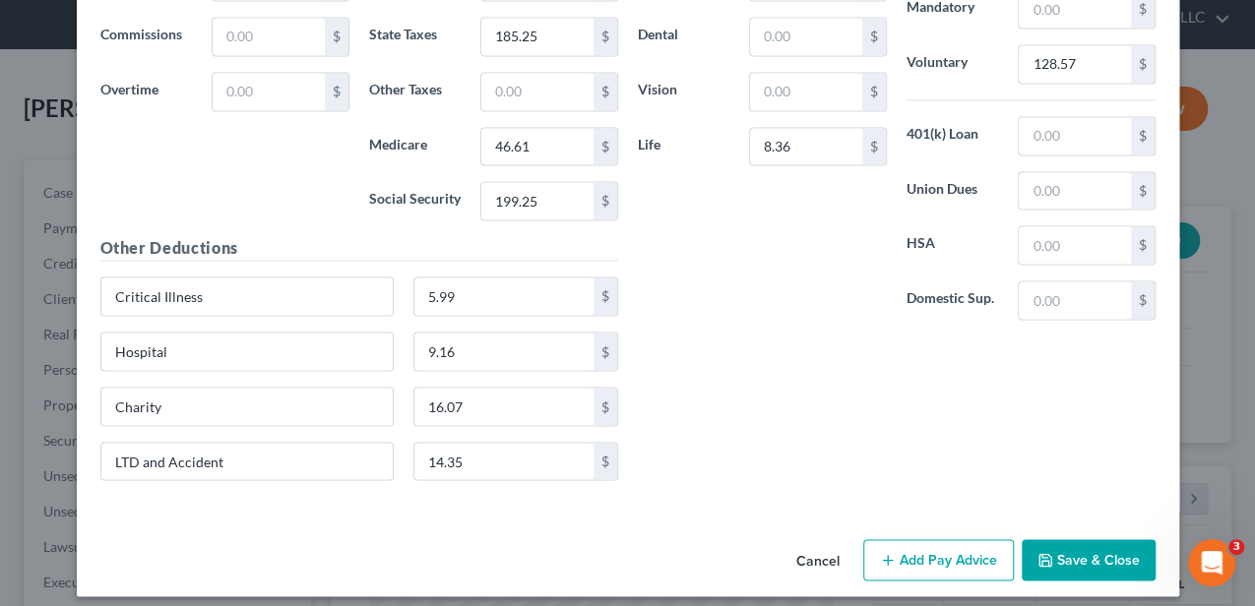
scroll to position [1575, 0]
click at [961, 540] on button "Add Pay Advice" at bounding box center [938, 558] width 151 height 41
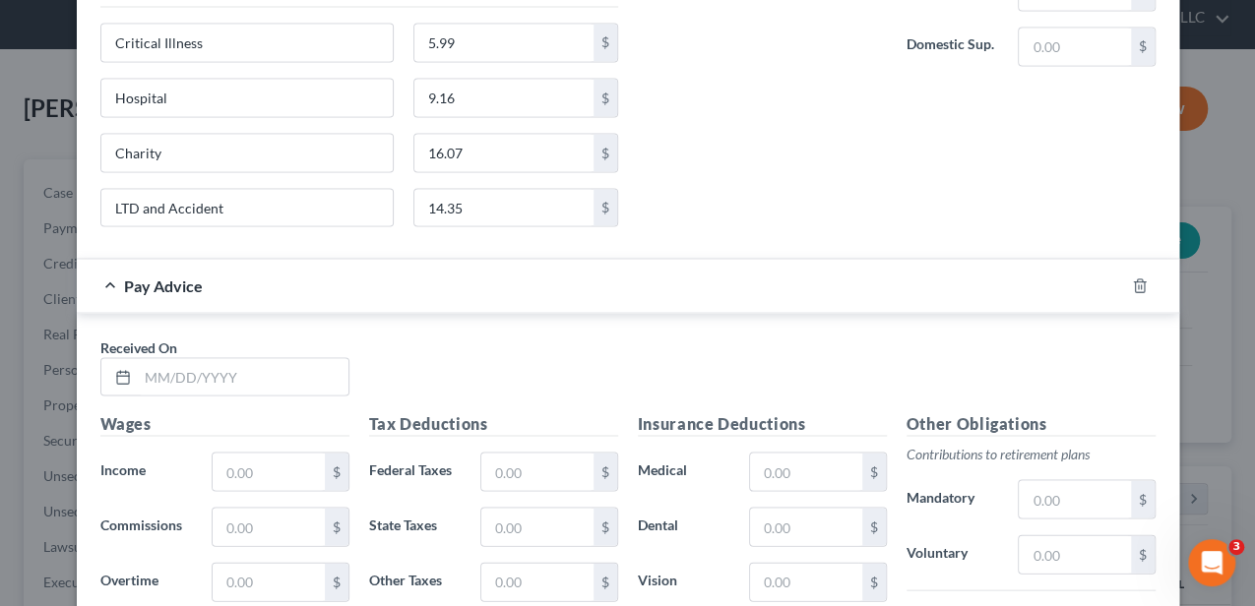
scroll to position [1836, 0]
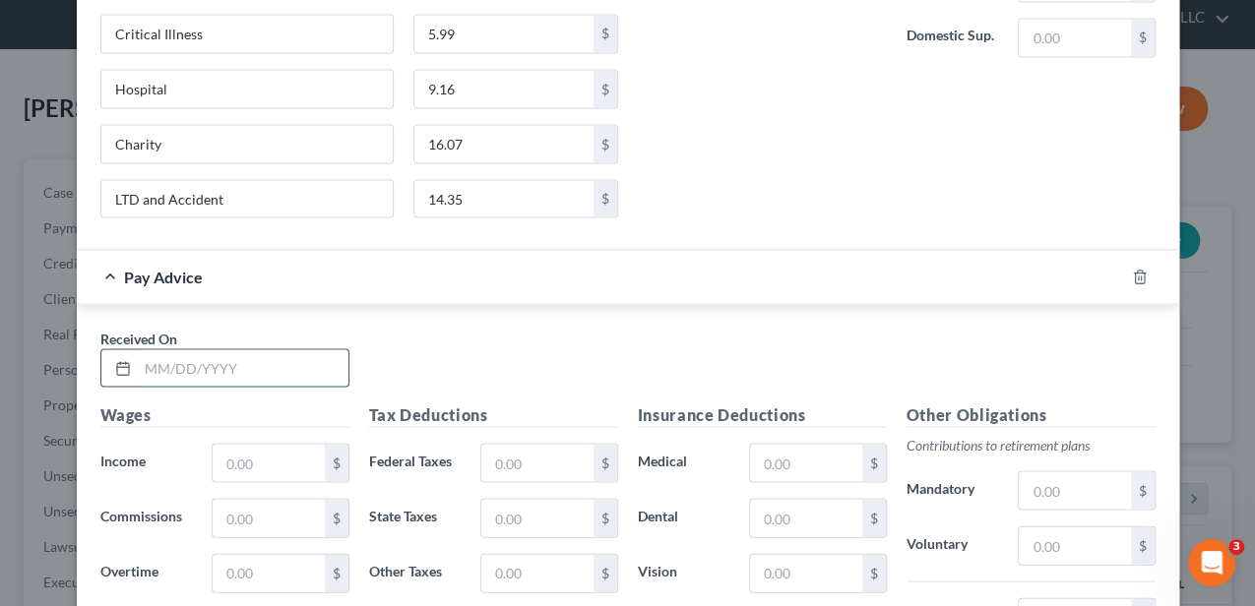
click at [305, 352] on input "text" at bounding box center [243, 367] width 211 height 37
type input "[DATE]"
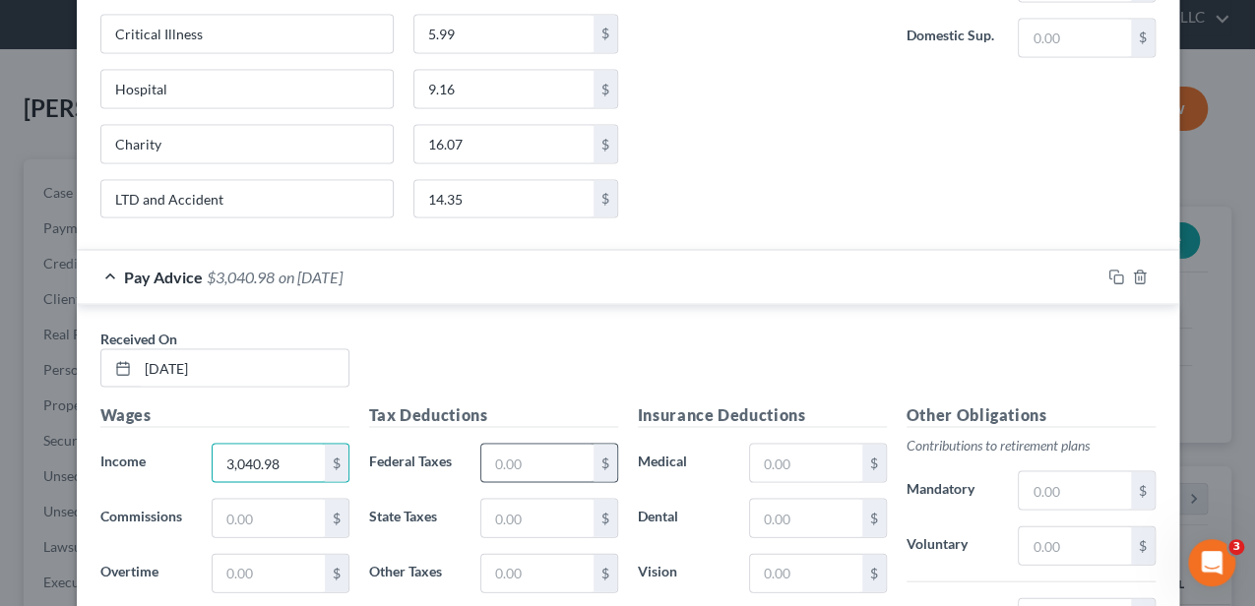
type input "3,040.98"
click at [502, 447] on input "text" at bounding box center [536, 462] width 111 height 37
type input "193.52"
type input "174.94"
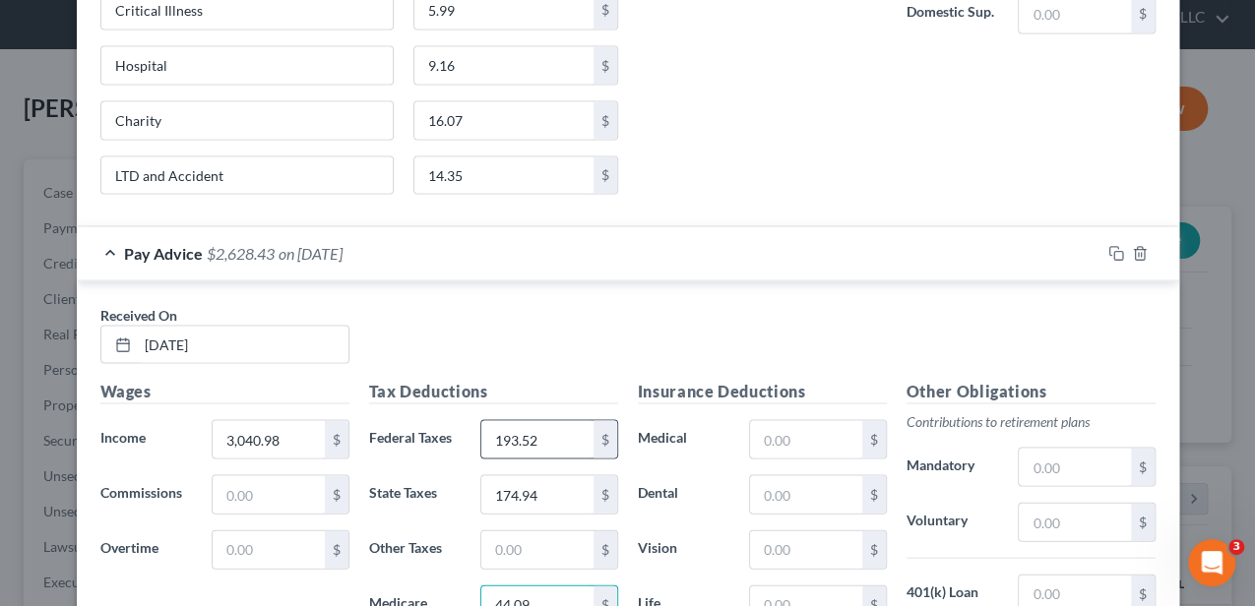
type input "44.09"
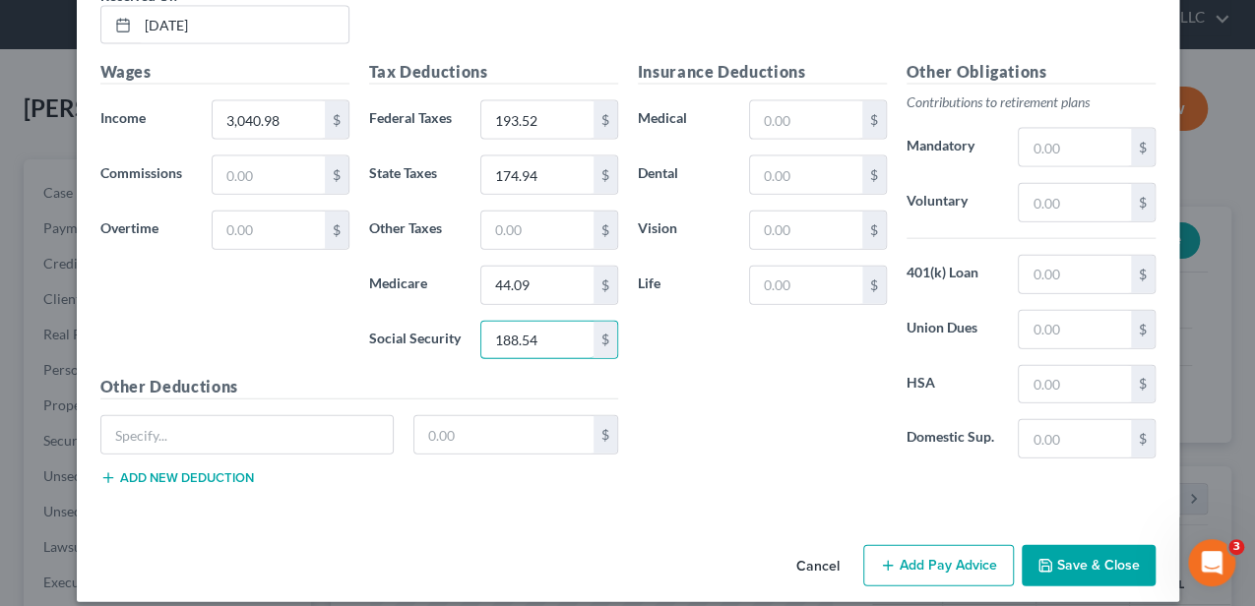
type input "188.54"
click at [225, 470] on button "Add new deduction" at bounding box center [177, 478] width 154 height 16
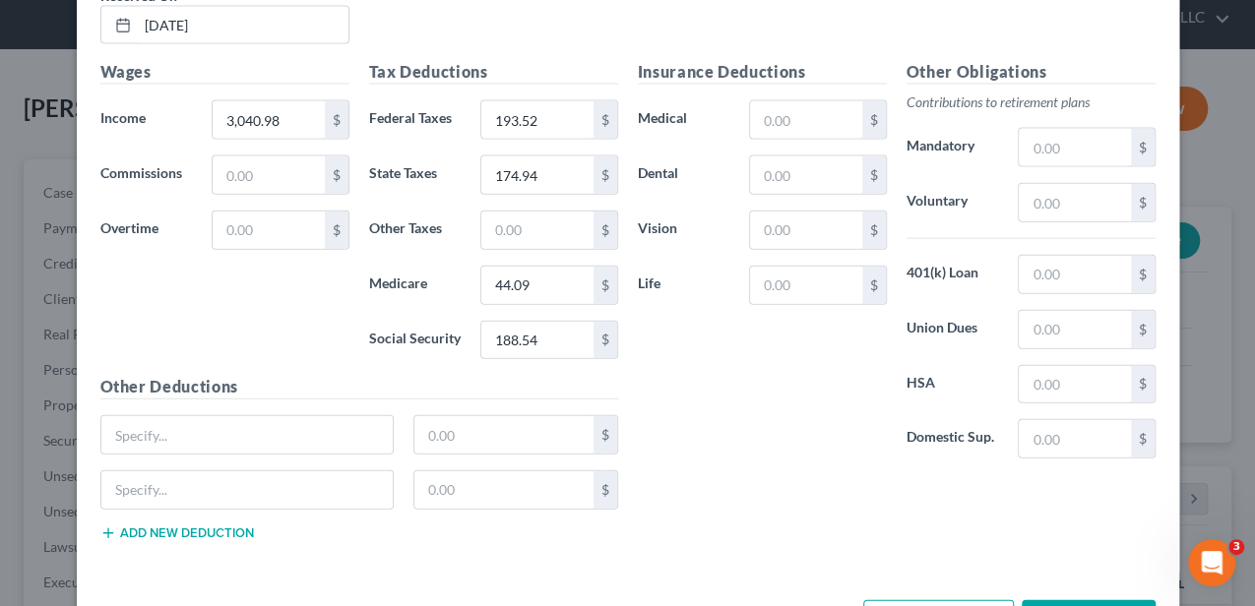
click at [217, 526] on button "Add new deduction" at bounding box center [177, 534] width 154 height 16
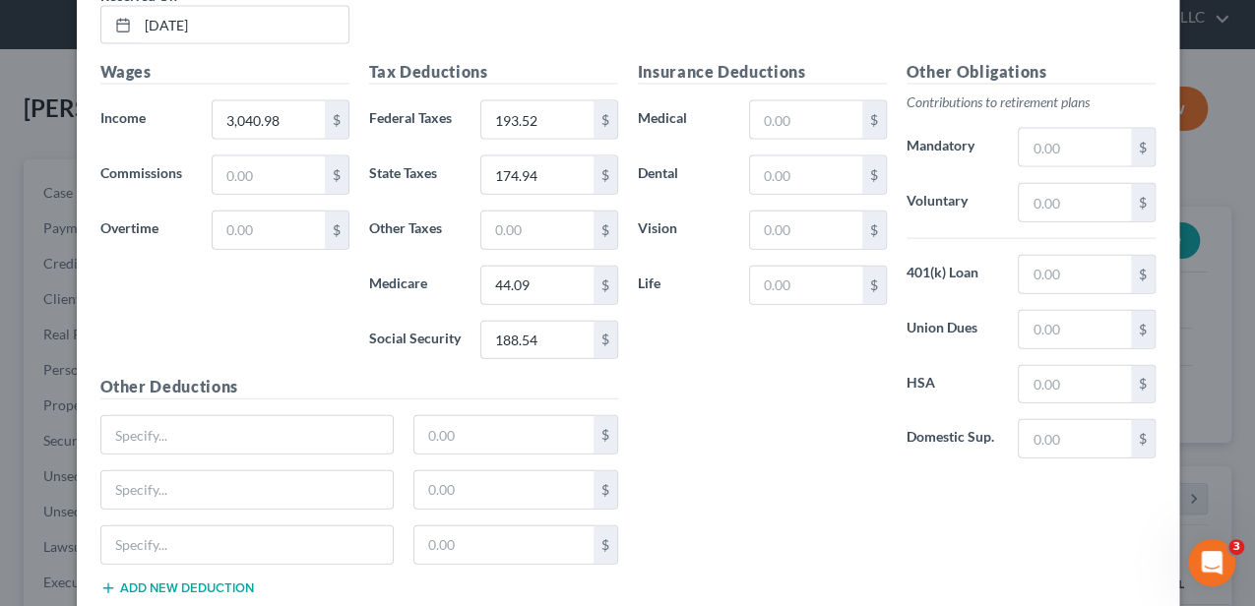
click at [215, 581] on button "Add new deduction" at bounding box center [177, 589] width 154 height 16
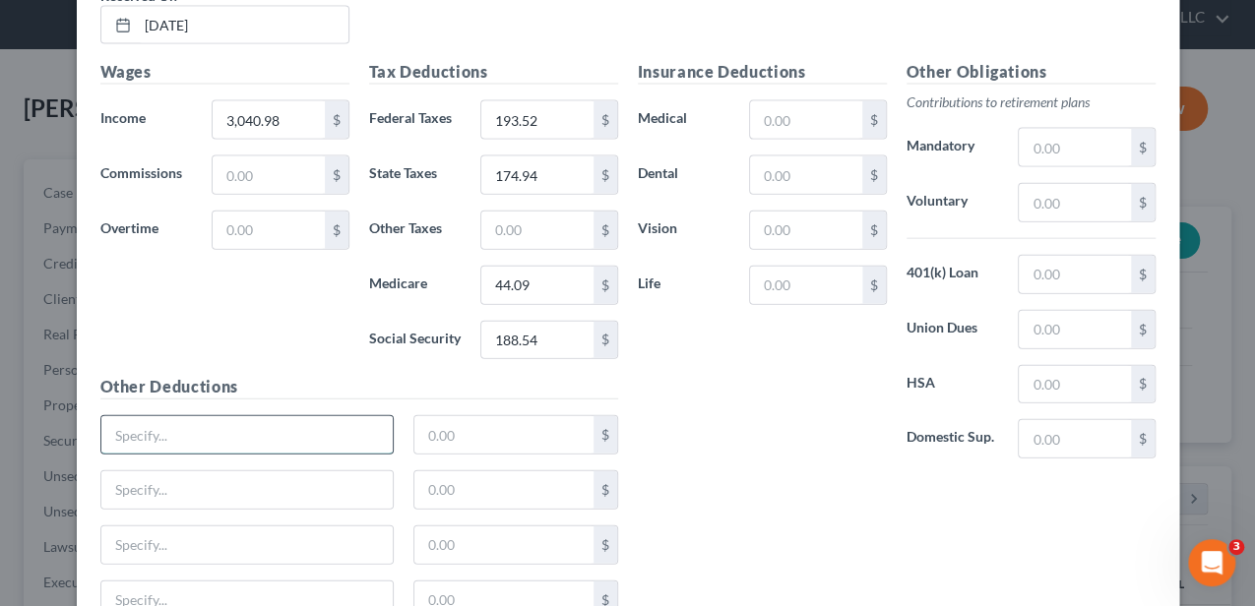
click at [204, 416] on input "text" at bounding box center [247, 434] width 292 height 37
type input "Critical Illness"
type input "5.99"
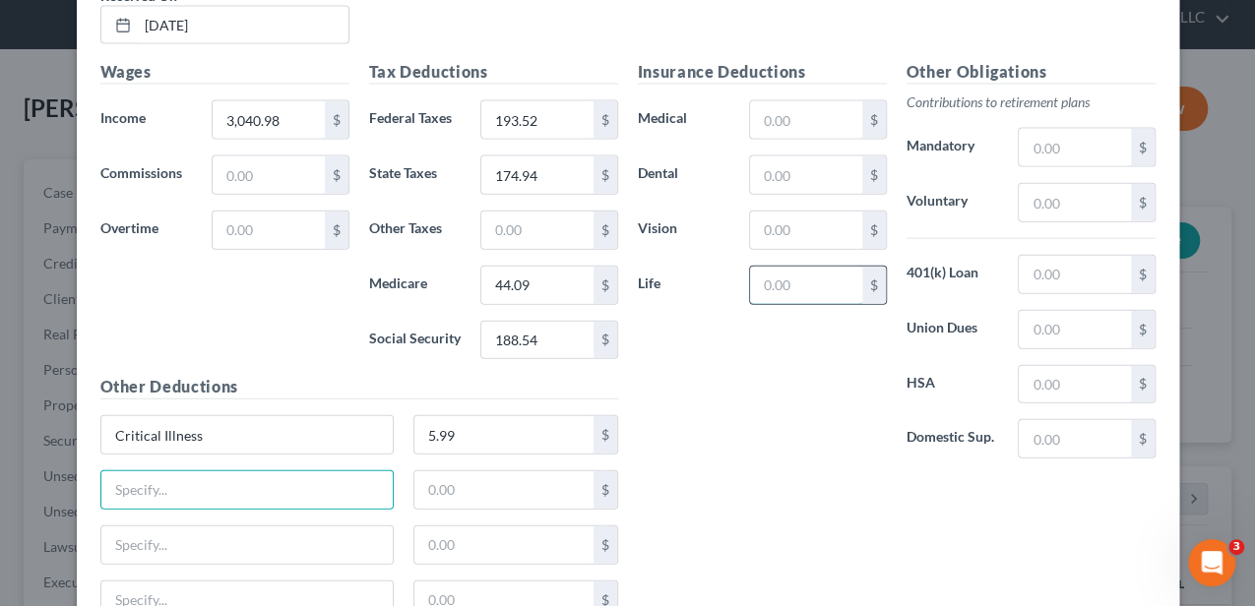
click at [797, 267] on input "text" at bounding box center [805, 285] width 111 height 37
type input "8.36"
drag, startPoint x: 1023, startPoint y: 192, endPoint x: 1036, endPoint y: 182, distance: 16.1
click at [1024, 191] on input "text" at bounding box center [1074, 202] width 111 height 37
type input "121.64"
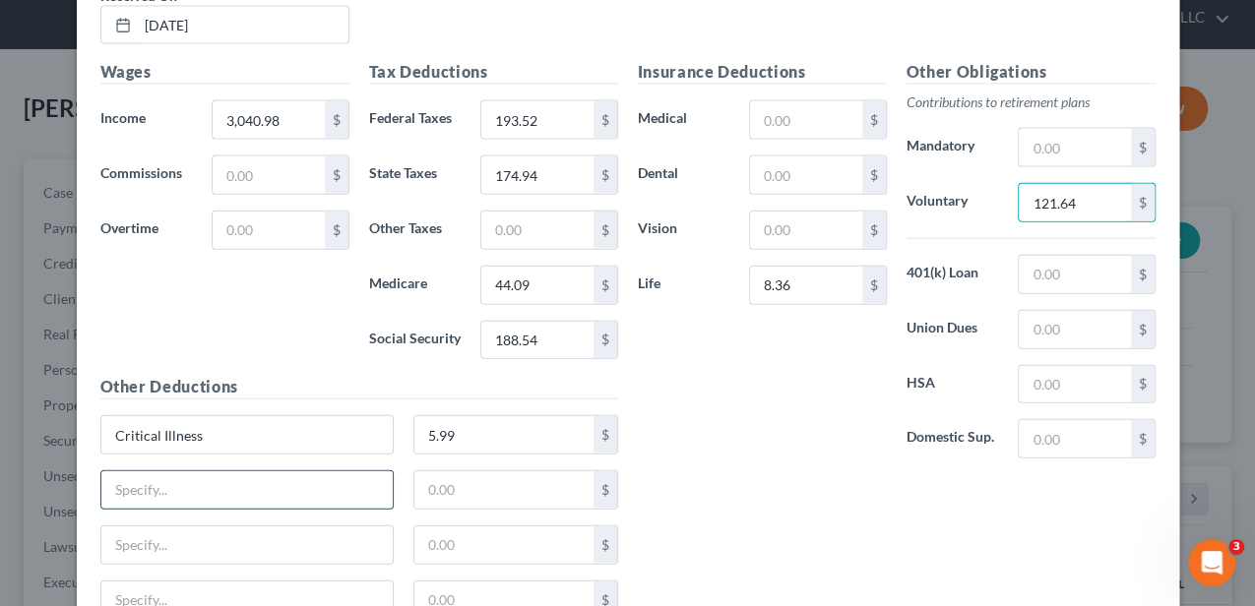
click at [298, 471] on input "text" at bounding box center [247, 489] width 292 height 37
type input "Hospital"
type input "9.13"
type input "Charity"
type input "15.20"
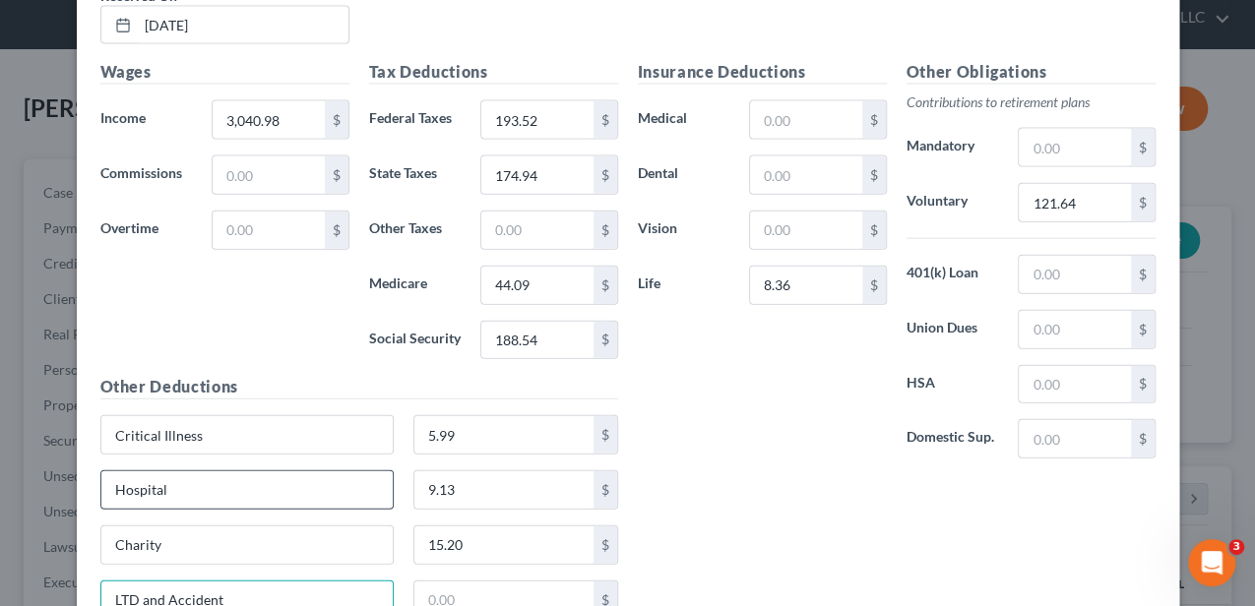
type input "LTD and Accident"
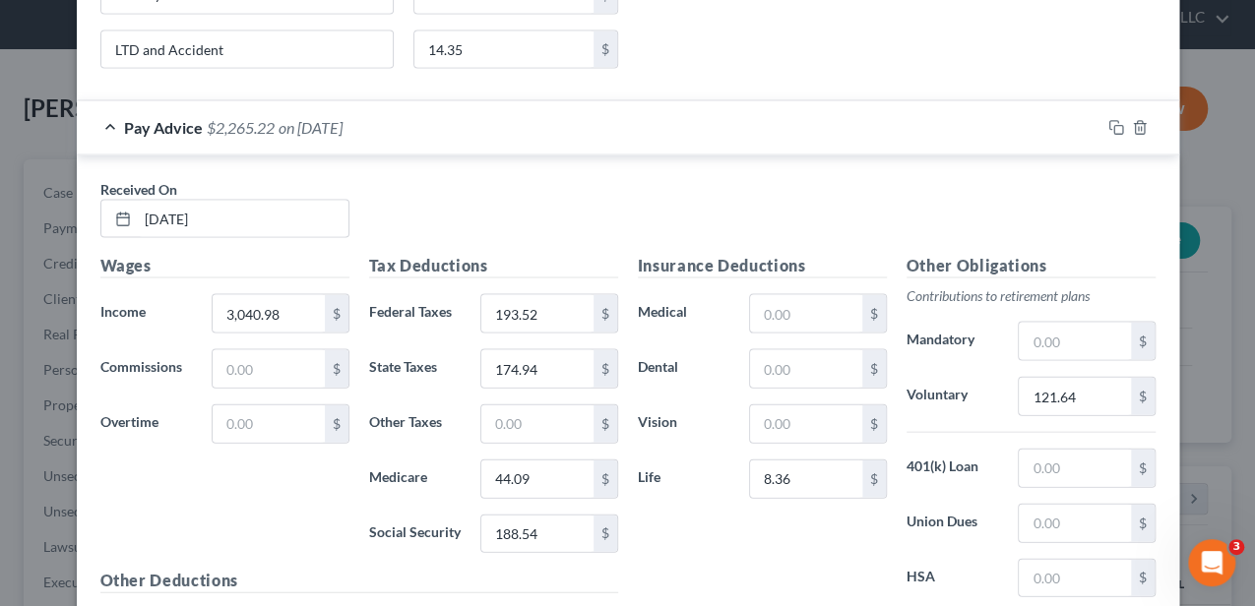
scroll to position [1982, 0]
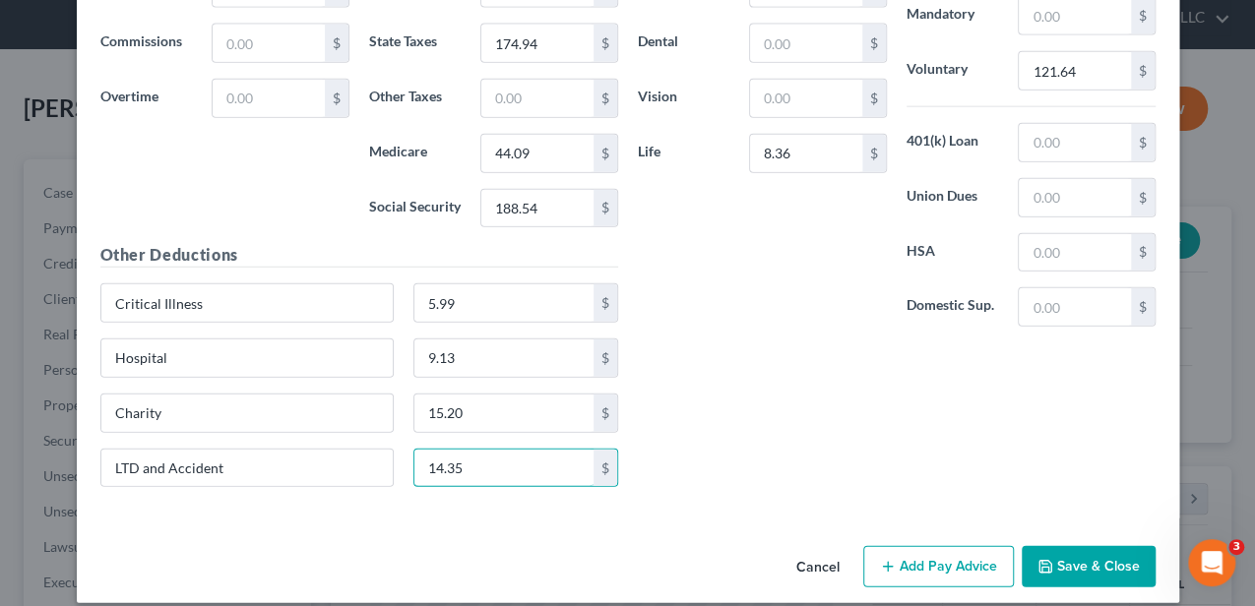
type input "14.35"
drag, startPoint x: 910, startPoint y: 537, endPoint x: 754, endPoint y: 480, distance: 166.6
click at [910, 546] on button "Add Pay Advice" at bounding box center [938, 566] width 151 height 41
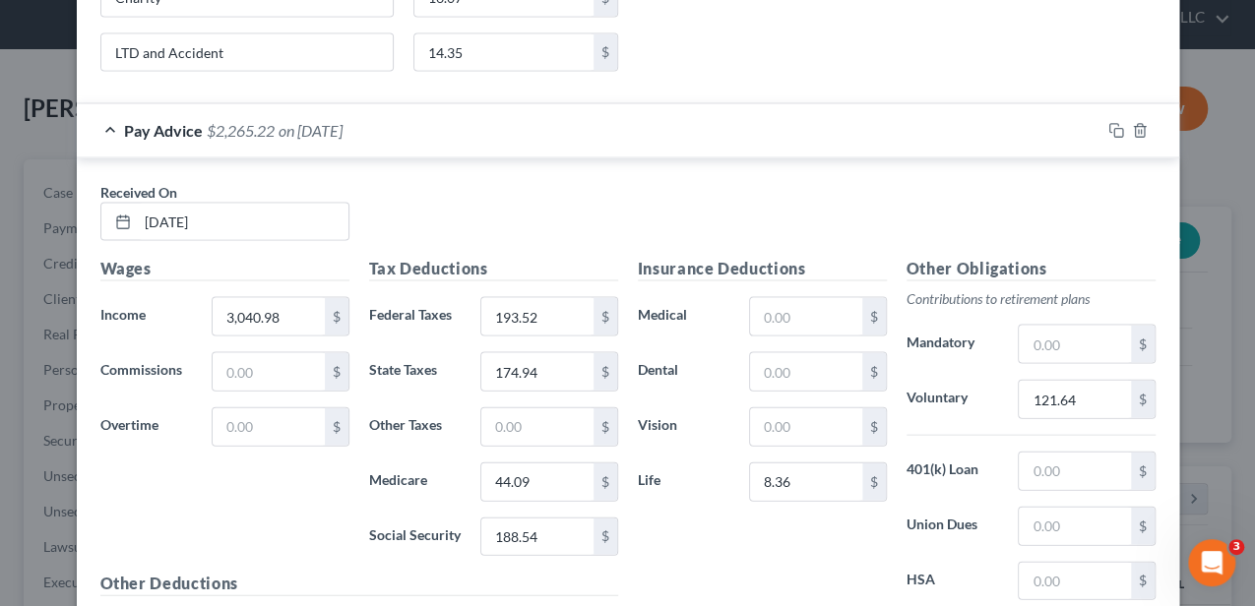
click at [467, 126] on div "Pay Advice $2,265.22 on 05/23/2025" at bounding box center [588, 130] width 1023 height 52
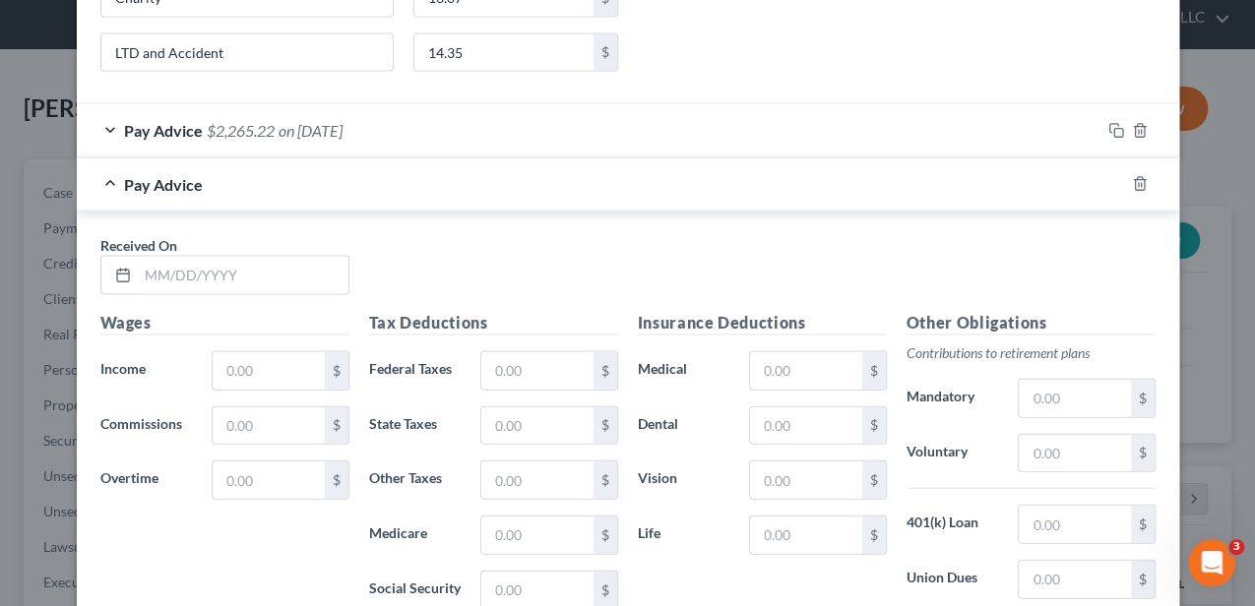
click at [468, 130] on div "Pay Advice $2,265.22 on 05/23/2025" at bounding box center [588, 130] width 1023 height 52
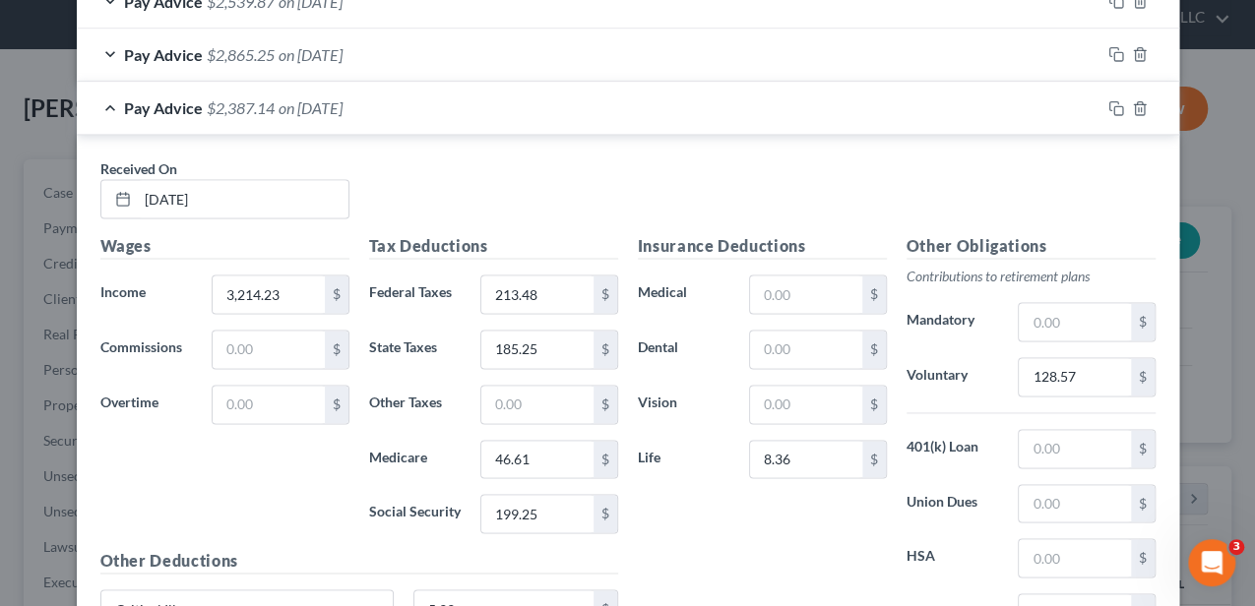
click at [542, 111] on div "Pay Advice $2,387.14 on 05/09/2025" at bounding box center [588, 108] width 1023 height 52
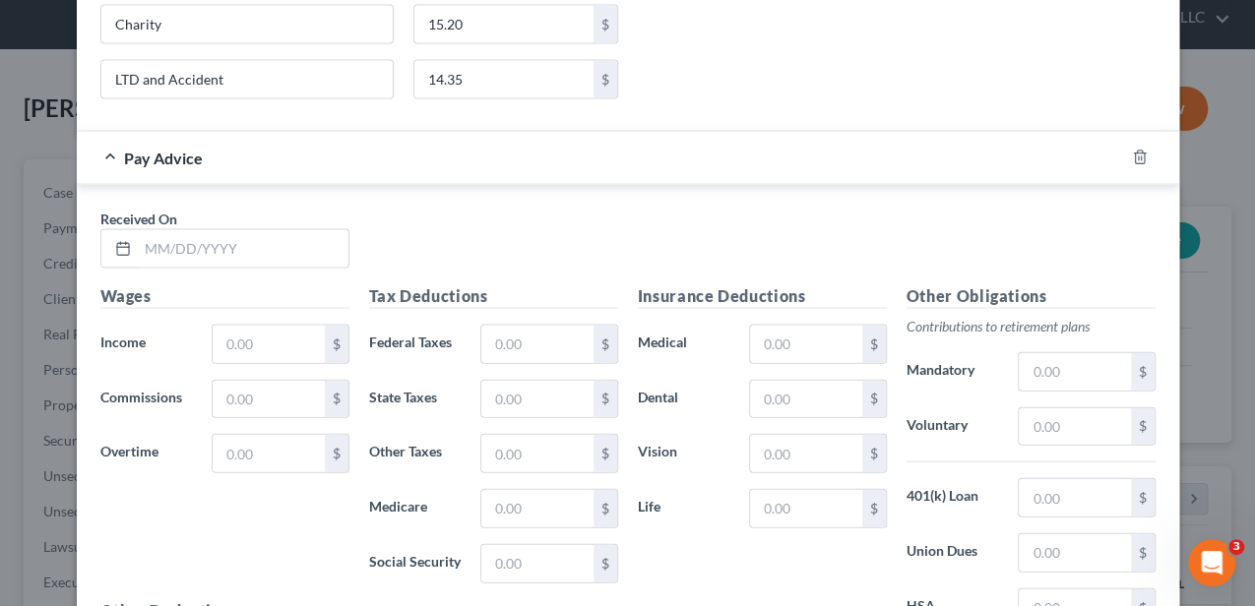
scroll to position [2114, 0]
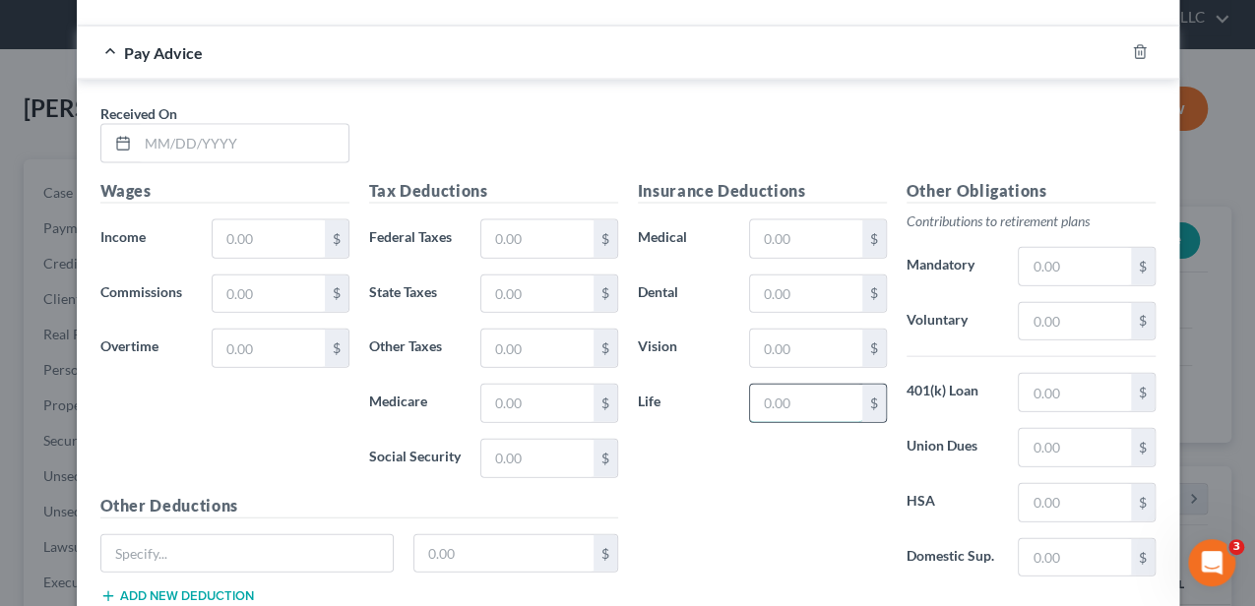
click at [779, 385] on input "text" at bounding box center [805, 403] width 111 height 37
type input "8.36"
click at [1029, 303] on input "text" at bounding box center [1074, 321] width 111 height 37
type input "115.16"
click at [221, 125] on input "text" at bounding box center [243, 143] width 211 height 37
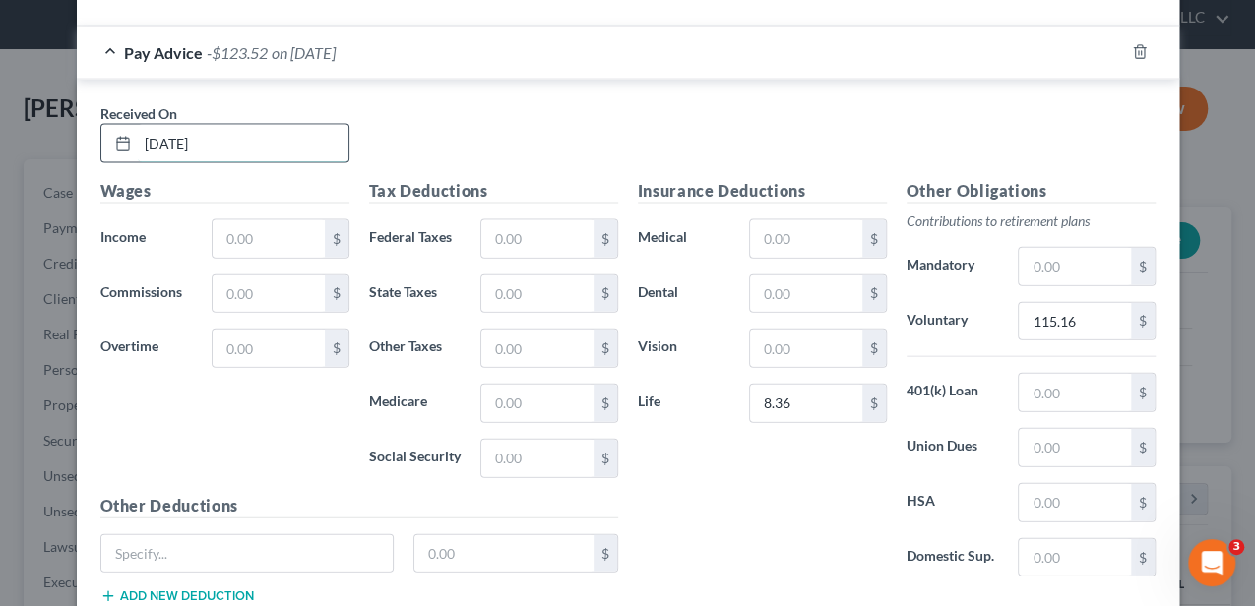
type input "[DATE]"
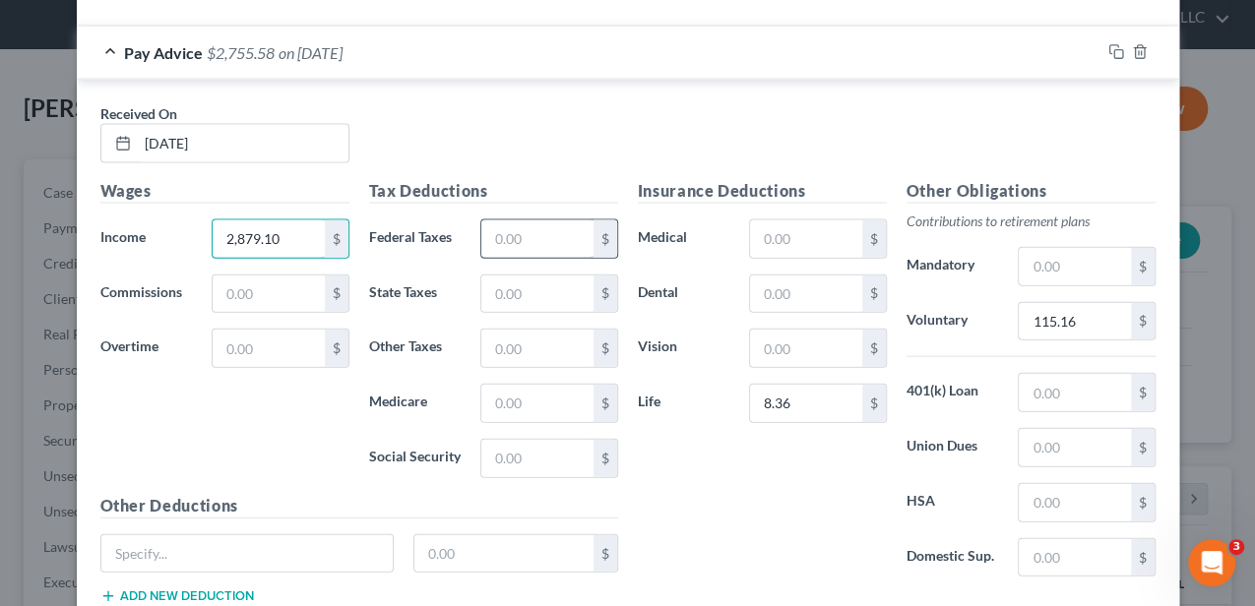
type input "2,879.10"
click at [547, 238] on input "text" at bounding box center [536, 238] width 111 height 37
type input "174.87"
type input "165.31"
type input "41.75"
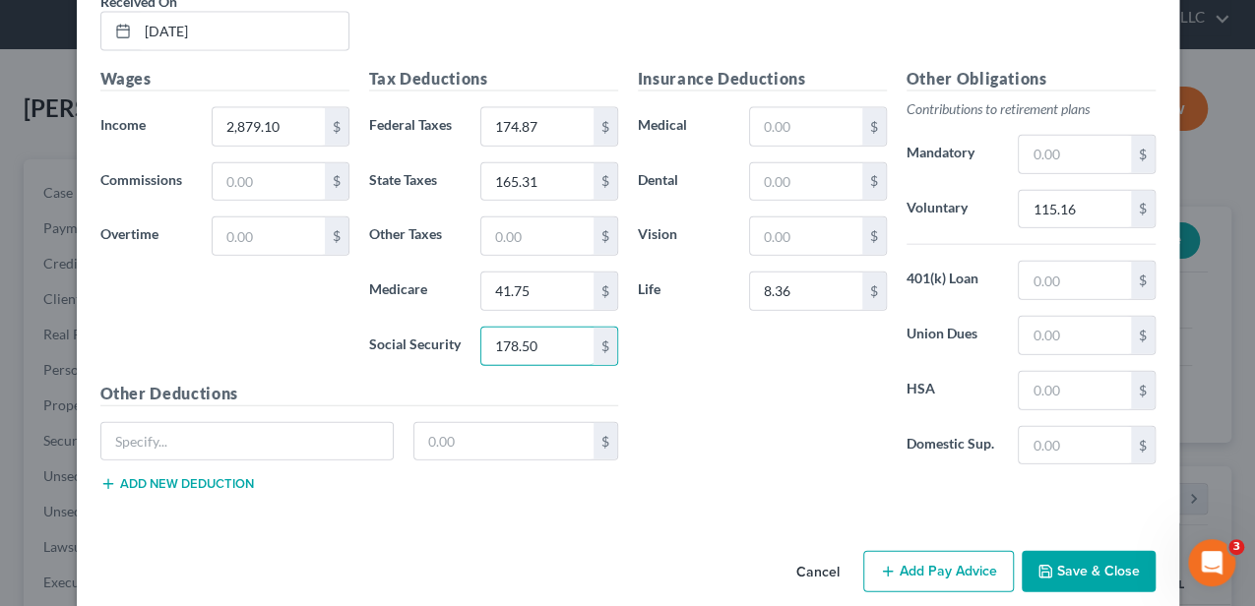
scroll to position [2232, 0]
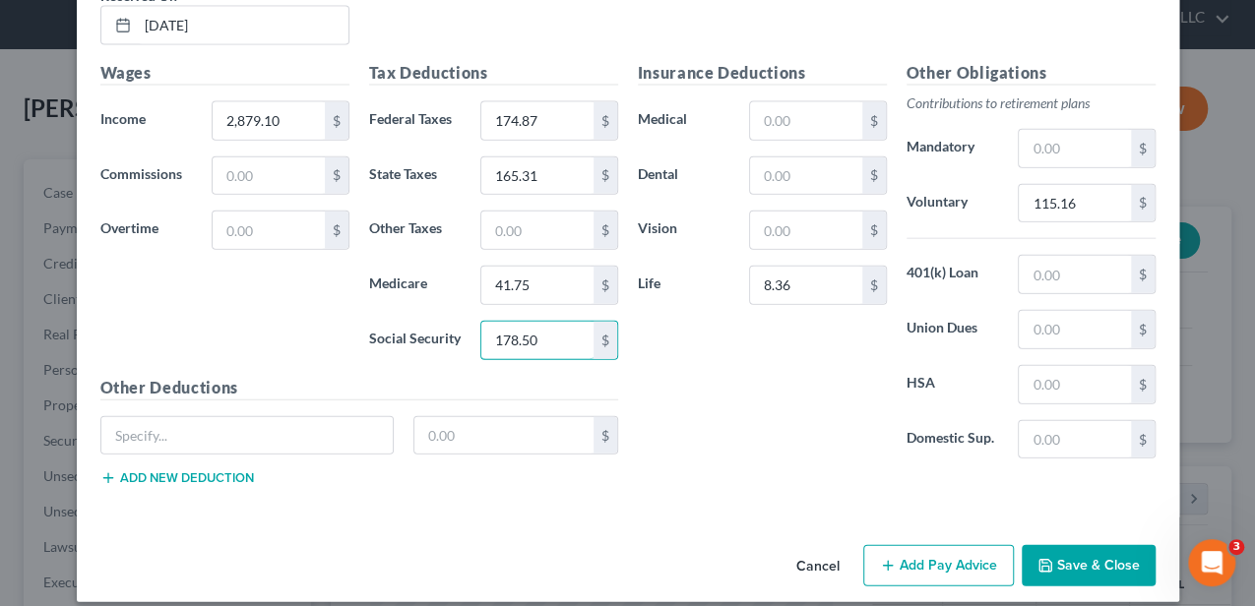
type input "178.50"
click at [155, 470] on button "Add new deduction" at bounding box center [177, 478] width 154 height 16
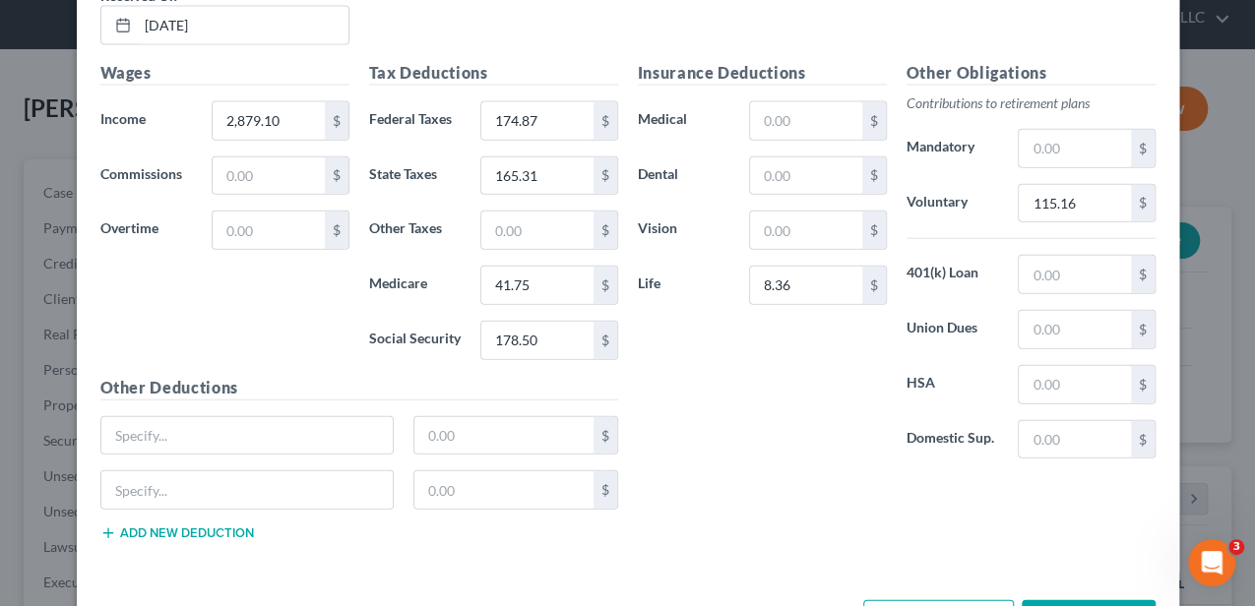
click at [157, 526] on button "Add new deduction" at bounding box center [177, 534] width 154 height 16
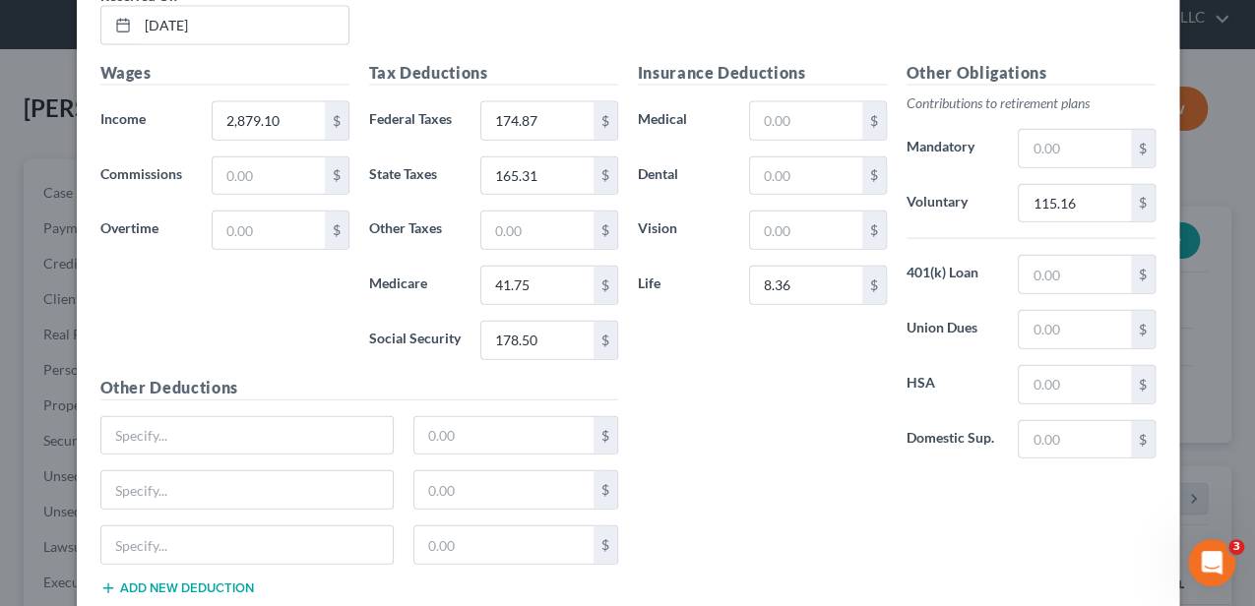
click at [163, 581] on button "Add new deduction" at bounding box center [177, 589] width 154 height 16
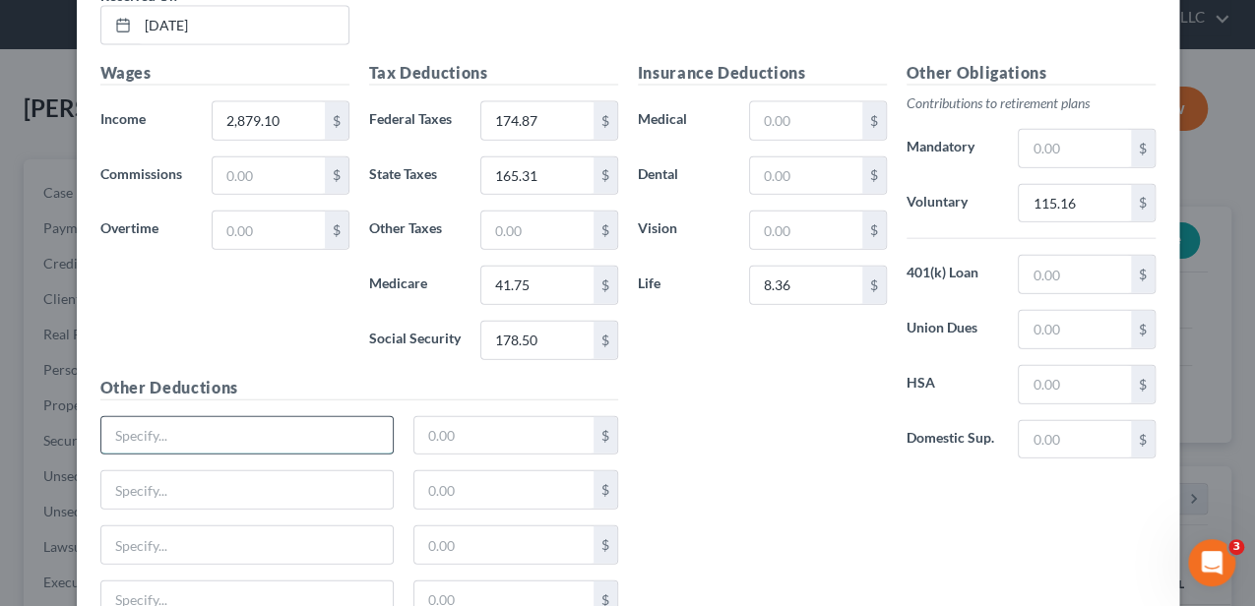
click at [168, 417] on input "text" at bounding box center [247, 435] width 292 height 37
type input "Critcal Illness"
type input "5.99"
type input "Hospital"
type input "9.13"
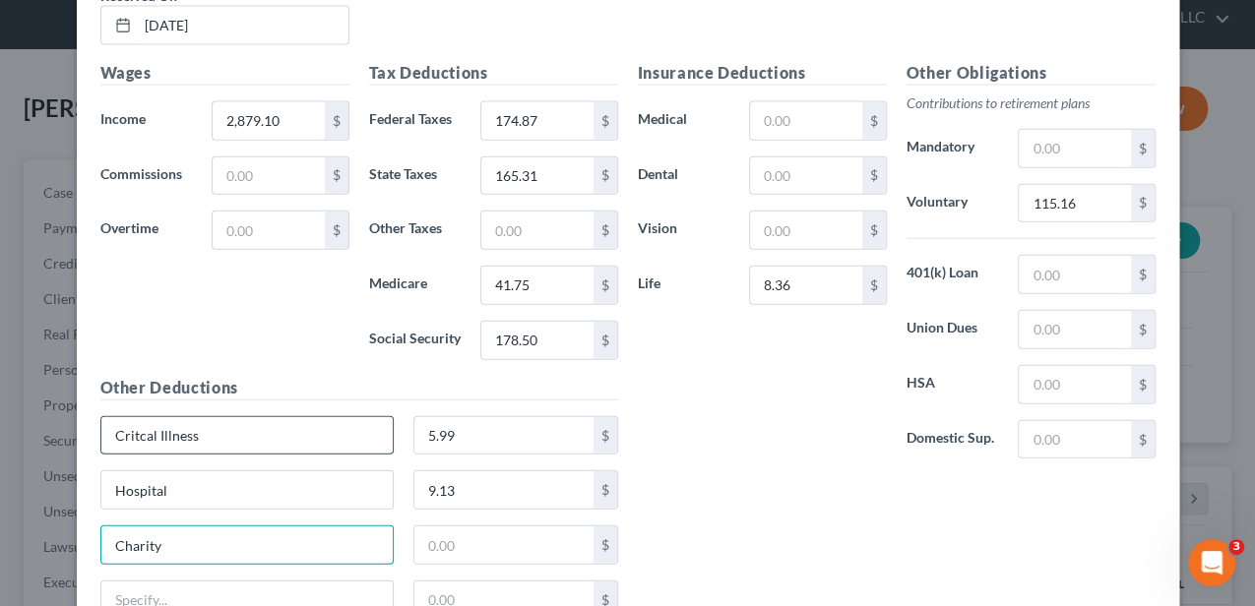
type input "Charity"
type input "14.40"
type input "LTD and Accident"
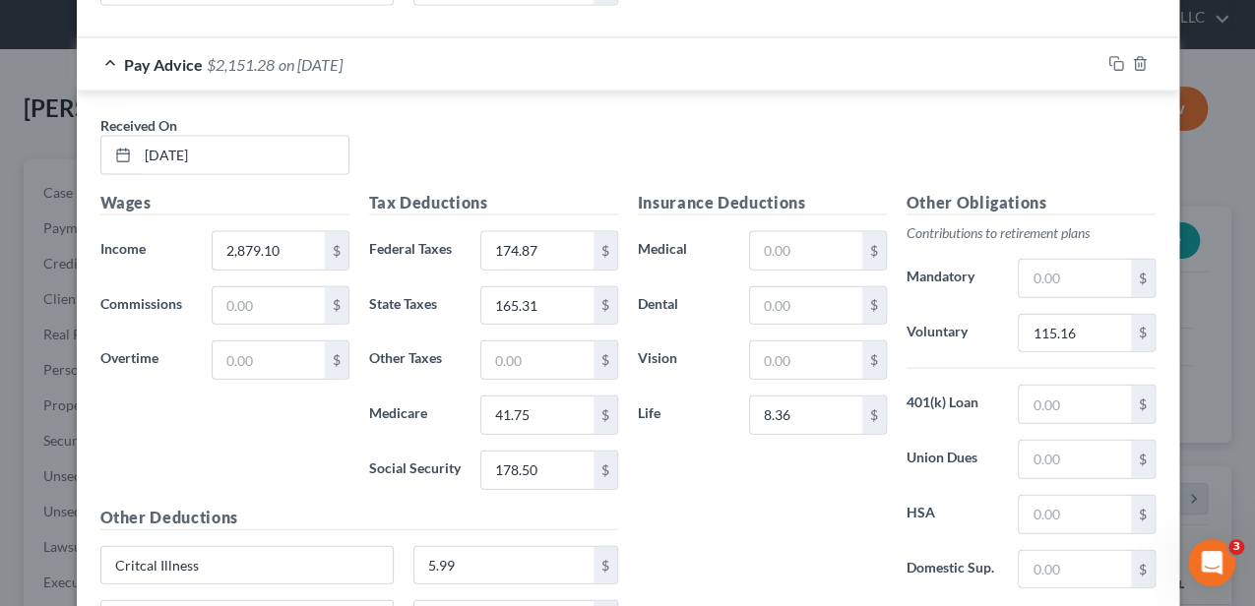
scroll to position [2101, 0]
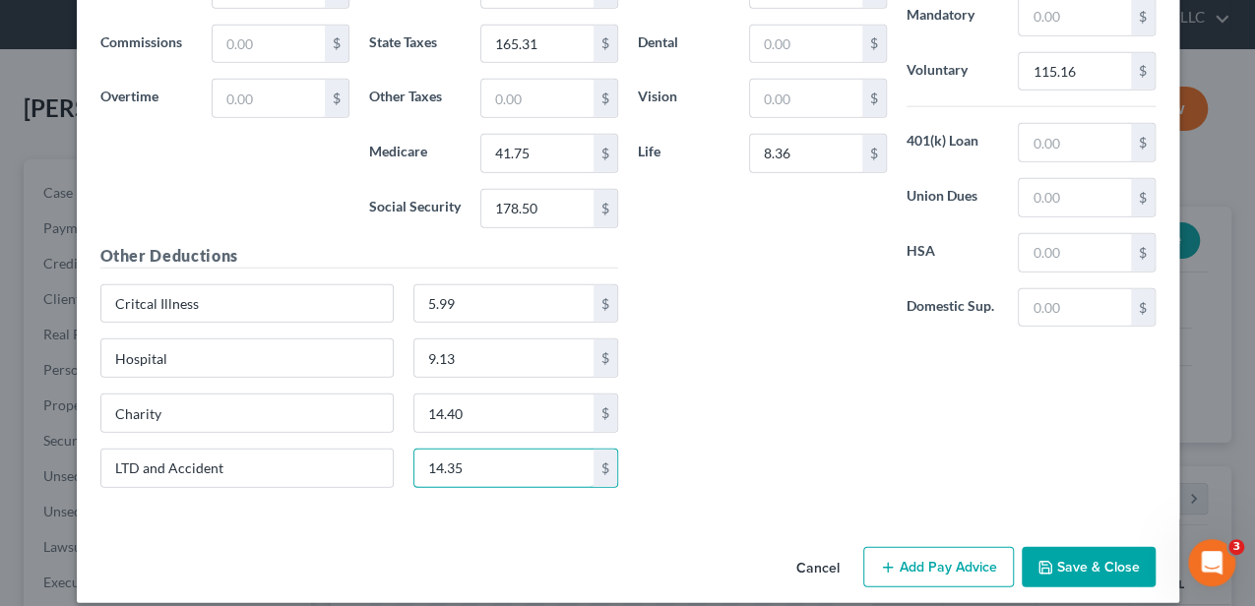
type input "14.35"
click at [876, 547] on button "Add Pay Advice" at bounding box center [938, 567] width 151 height 41
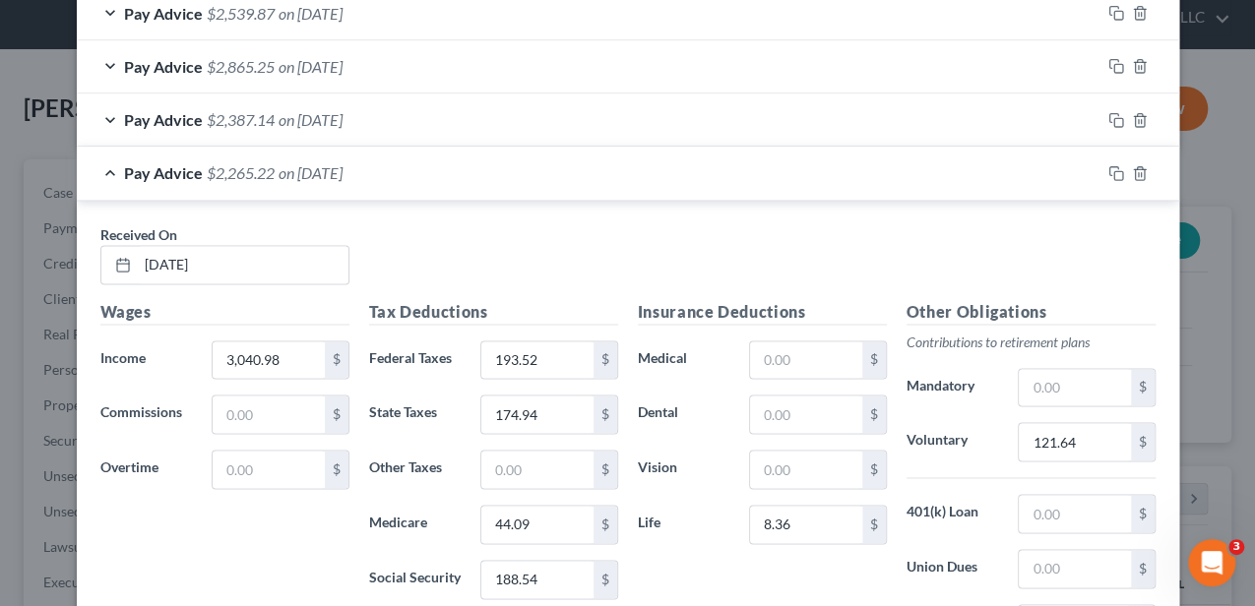
click at [624, 165] on div "Pay Advice $2,265.22 on 05/23/2025" at bounding box center [588, 173] width 1023 height 52
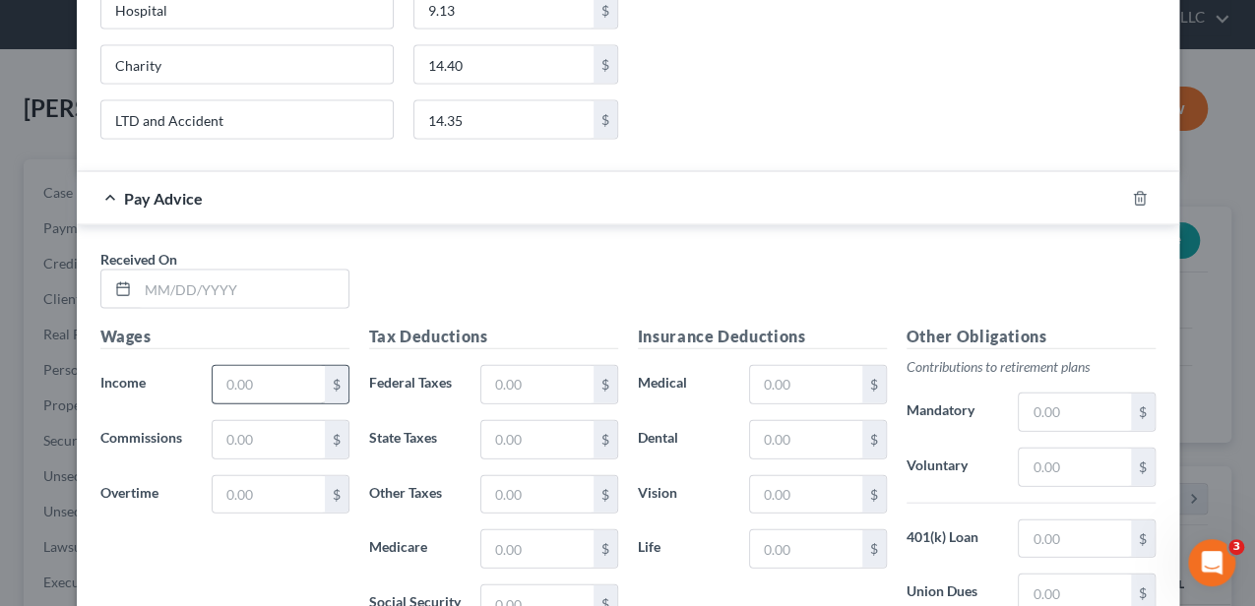
scroll to position [2036, 0]
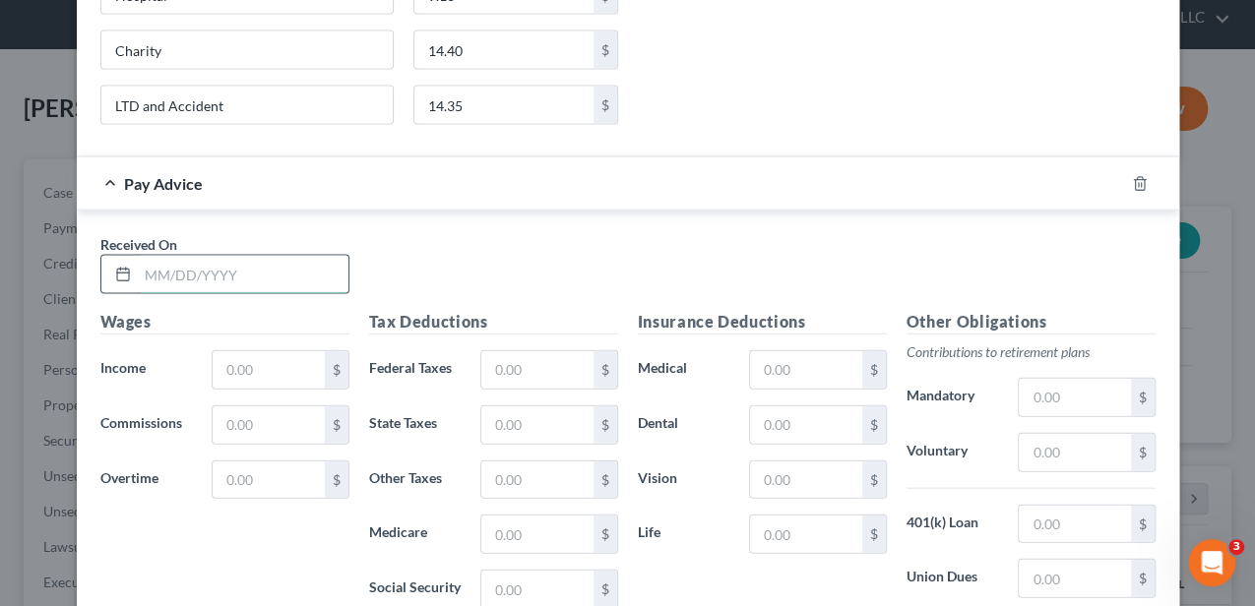
drag, startPoint x: 254, startPoint y: 264, endPoint x: 258, endPoint y: 253, distance: 11.5
click at [254, 264] on input "text" at bounding box center [243, 274] width 211 height 37
type input "[DATE]"
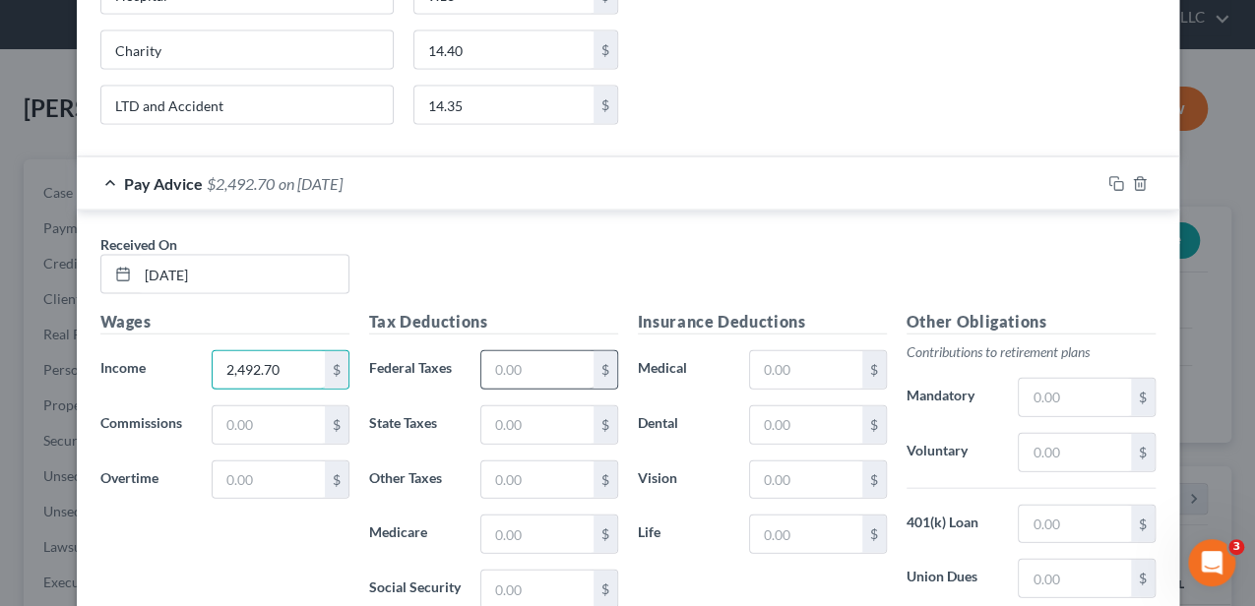
type input "2,492.70"
click at [517, 364] on input "text" at bounding box center [536, 369] width 111 height 37
type input "1,300.36"
type input "142.31"
type input "36.14"
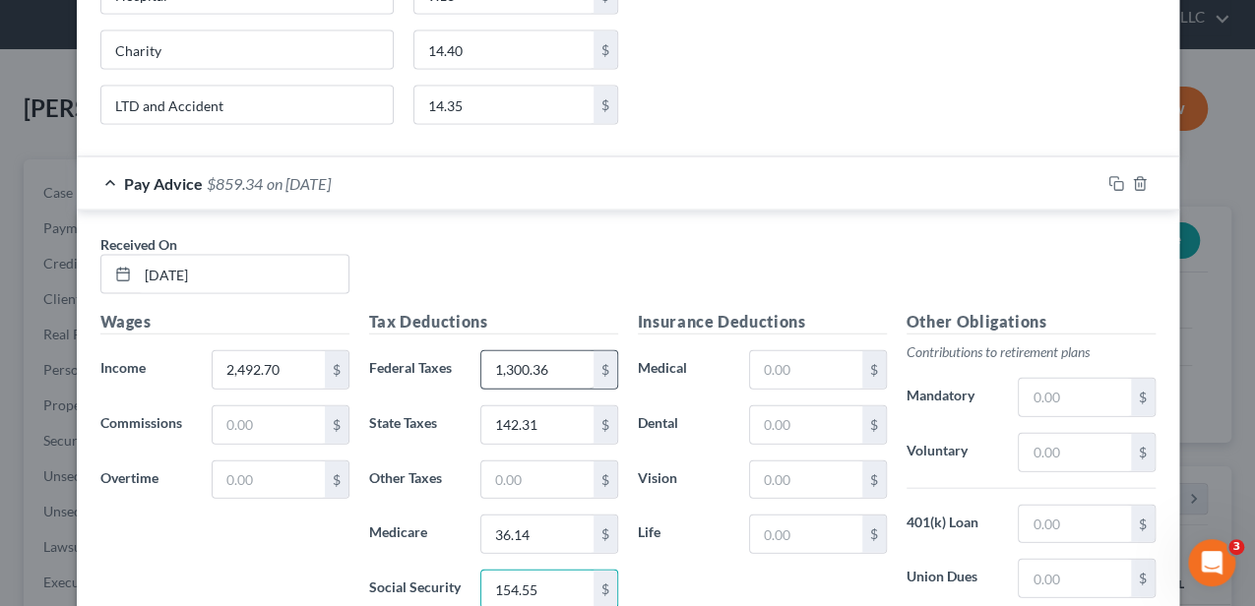
type input "154.55"
click at [541, 354] on input "1,300.36" at bounding box center [536, 369] width 111 height 37
type input "130.36"
click at [786, 525] on input "text" at bounding box center [805, 534] width 111 height 37
type input "8.36"
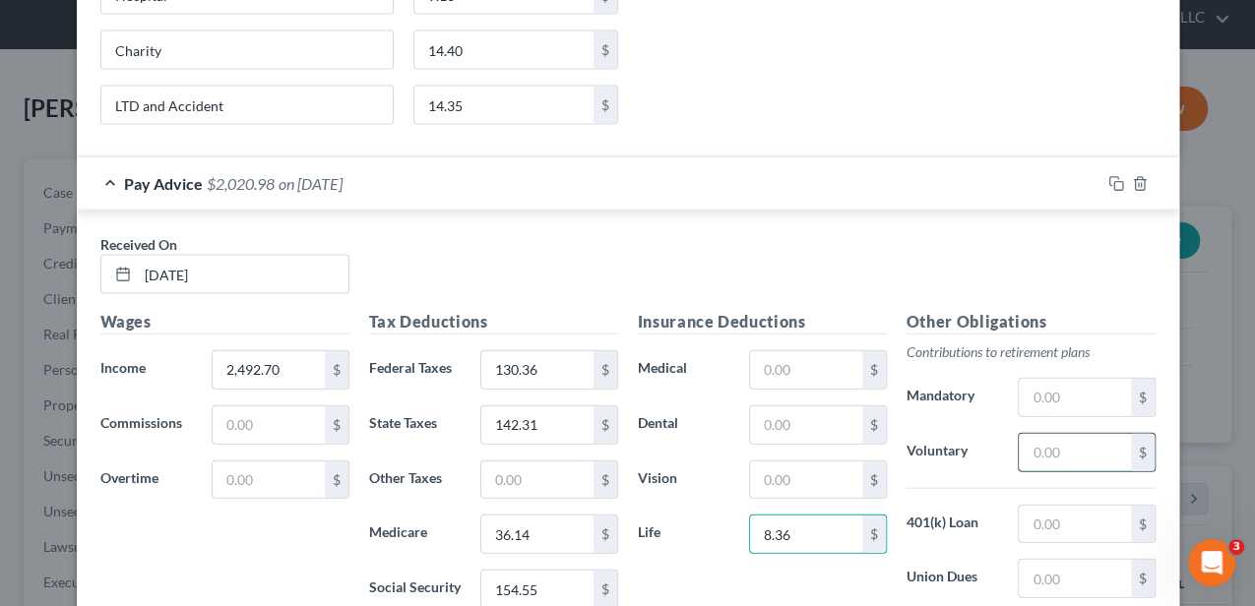
click at [1041, 444] on input "text" at bounding box center [1074, 452] width 111 height 37
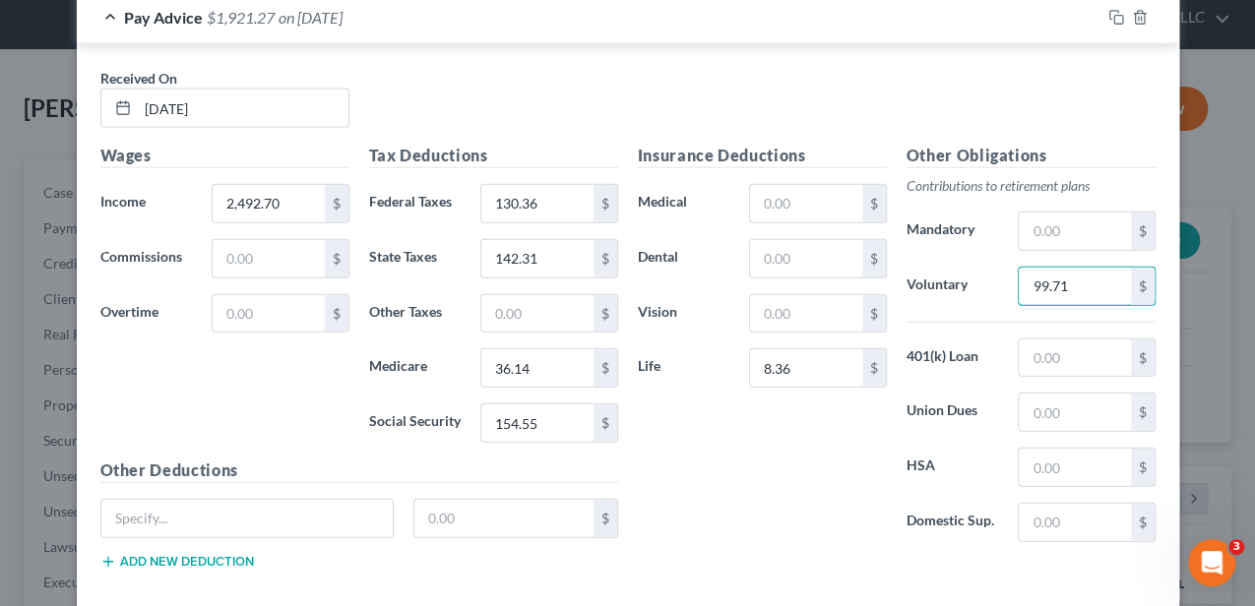
scroll to position [2285, 0]
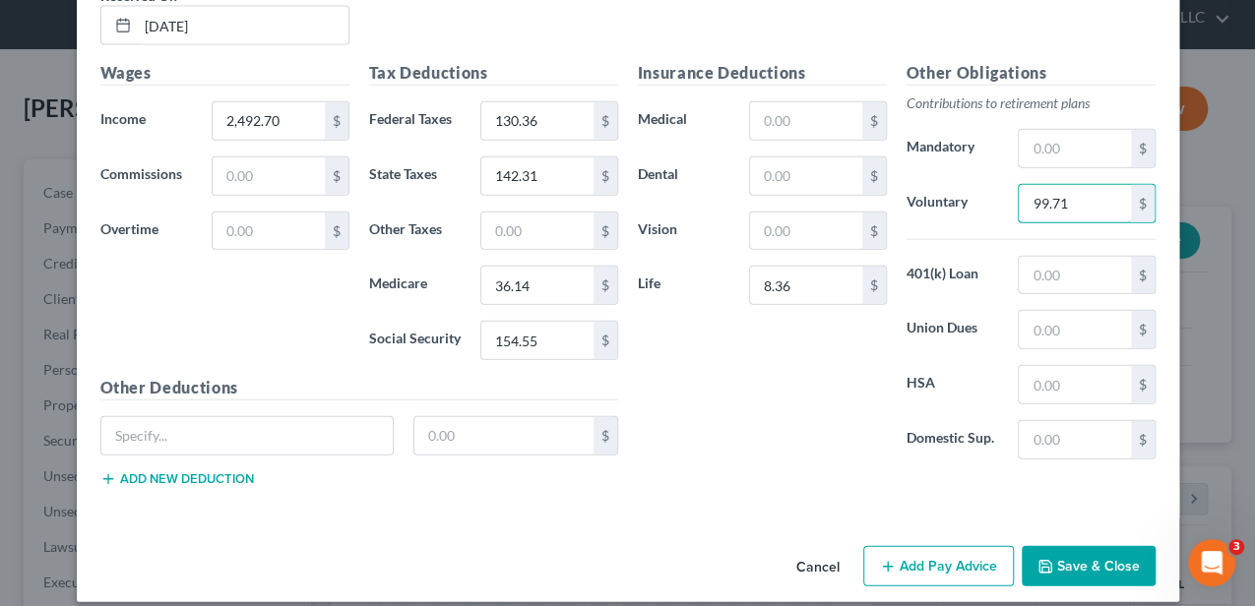
type input "99.71"
click at [226, 471] on button "Add new deduction" at bounding box center [177, 479] width 154 height 16
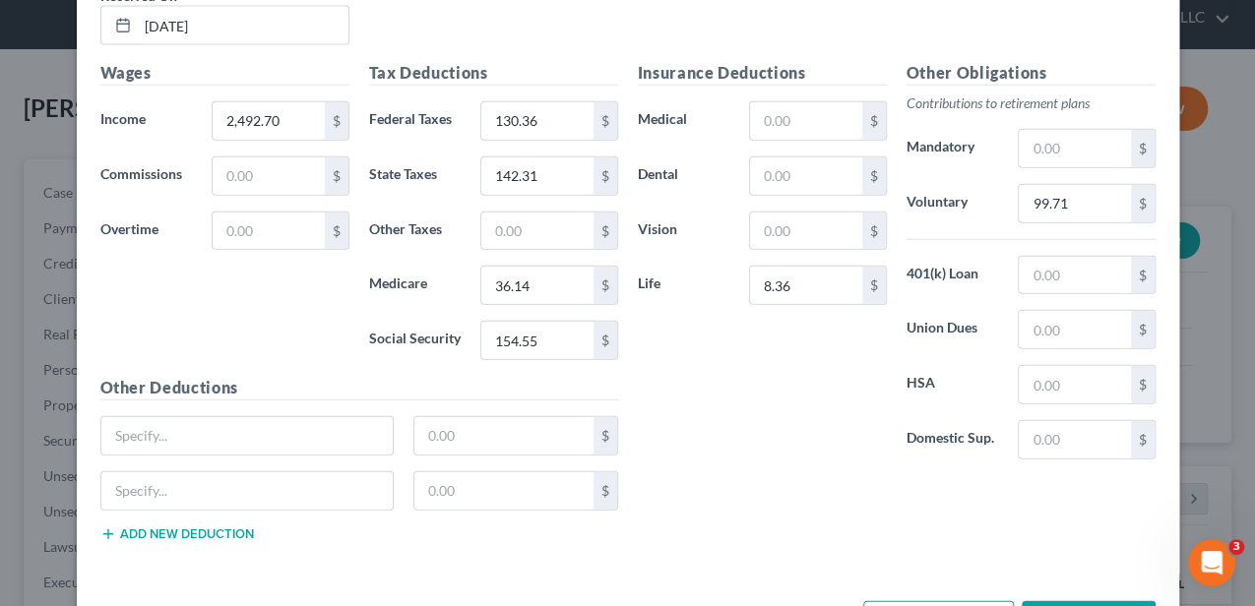
click at [187, 526] on button "Add new deduction" at bounding box center [177, 534] width 154 height 16
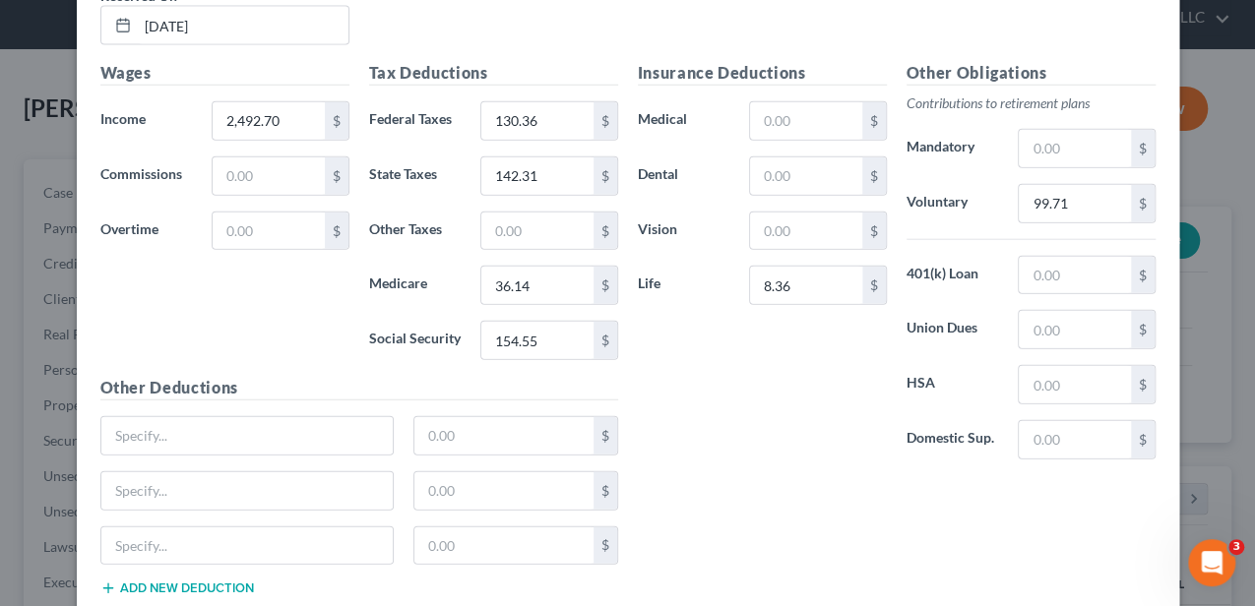
click at [183, 581] on button "Add new deduction" at bounding box center [177, 589] width 154 height 16
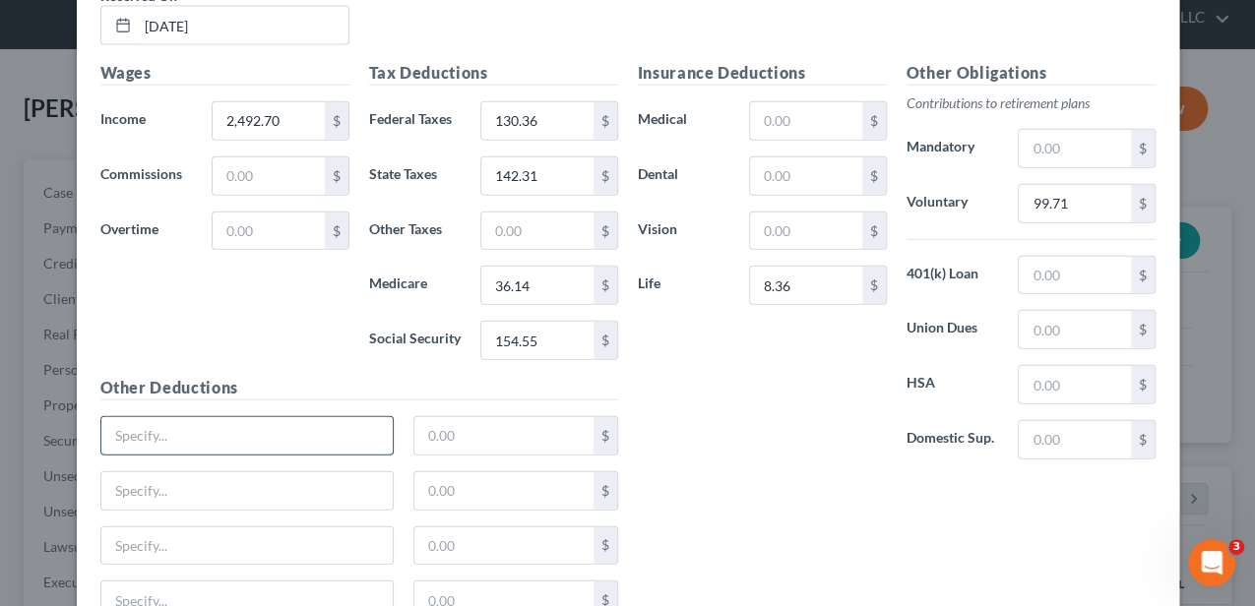
click at [222, 421] on input "text" at bounding box center [247, 435] width 292 height 37
type input "Critical Illness"
type input "0.40"
type input "Hospital"
type input "0"
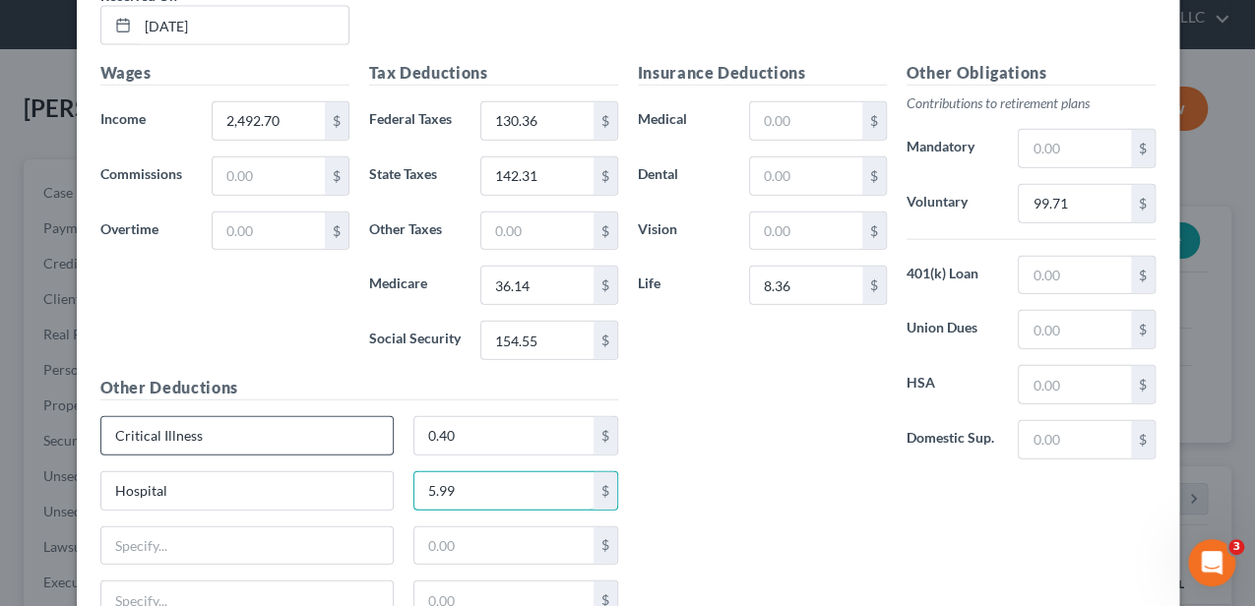
type input "5.99"
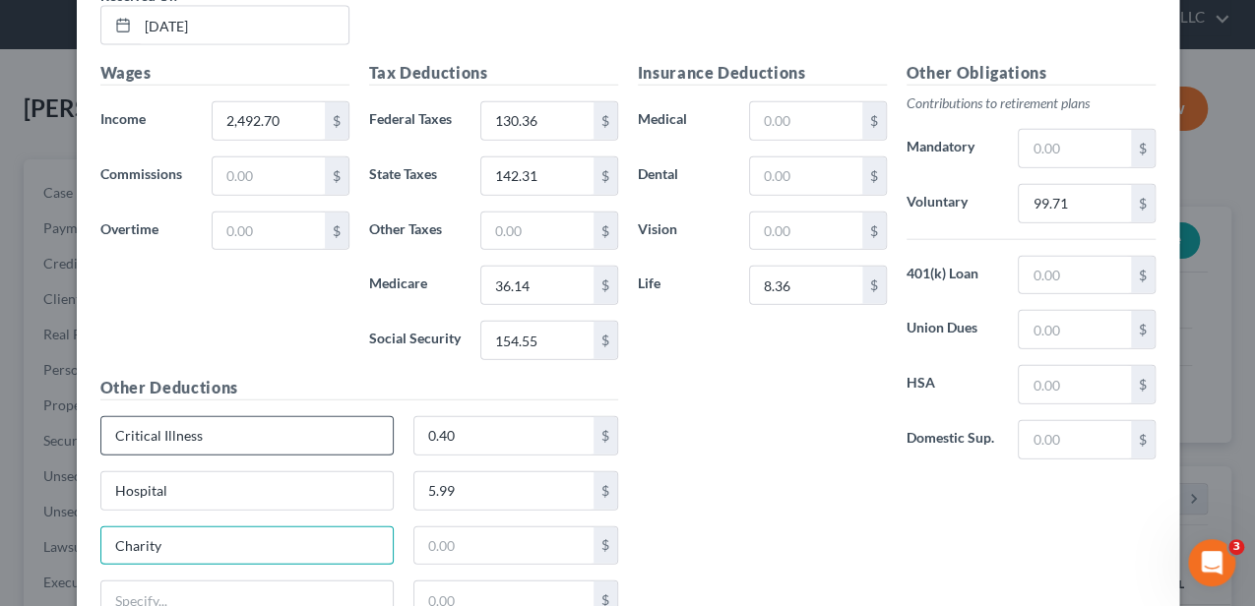
type input "Charity"
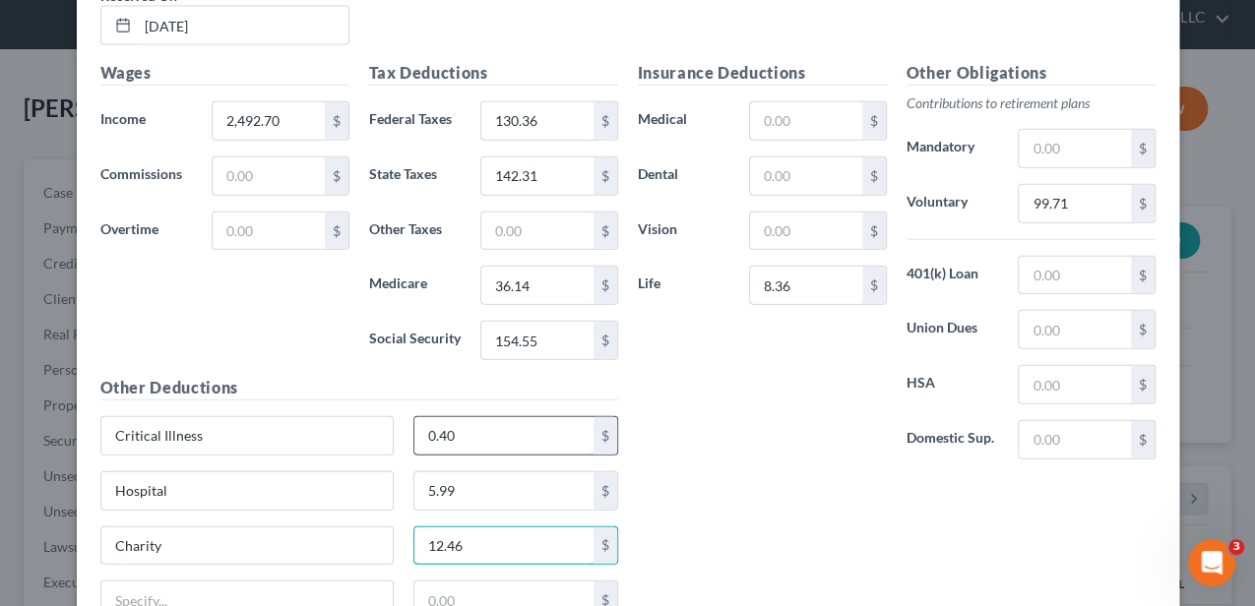
type input "12.46"
click at [446, 420] on input "0.40" at bounding box center [503, 435] width 179 height 37
type input "5.99"
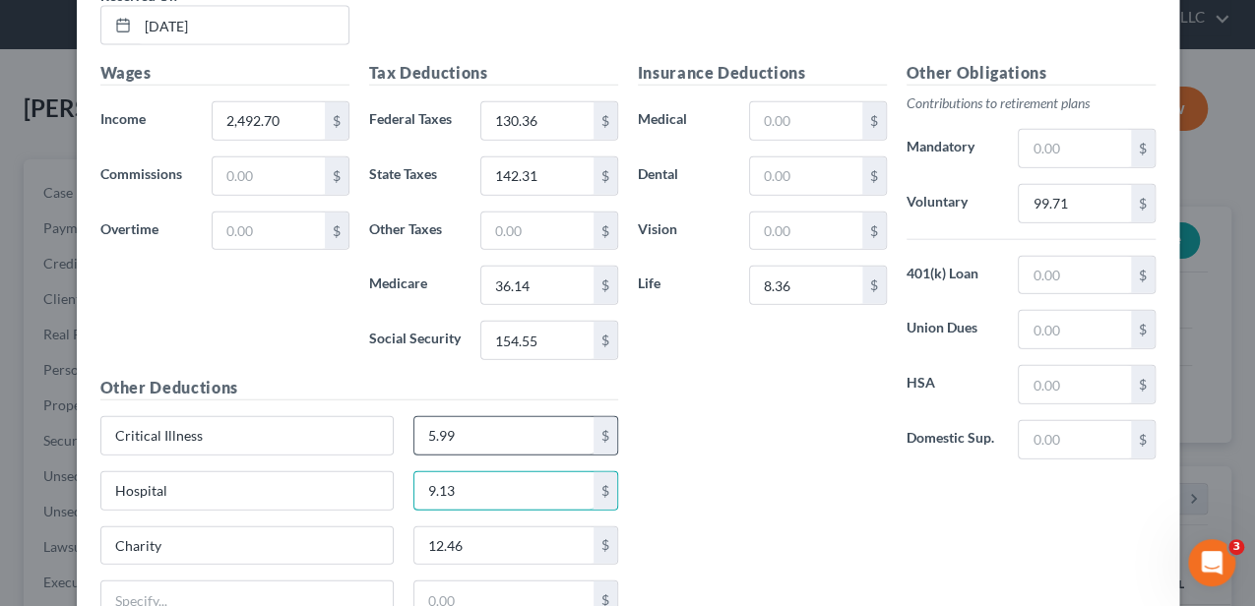
type input "9.13"
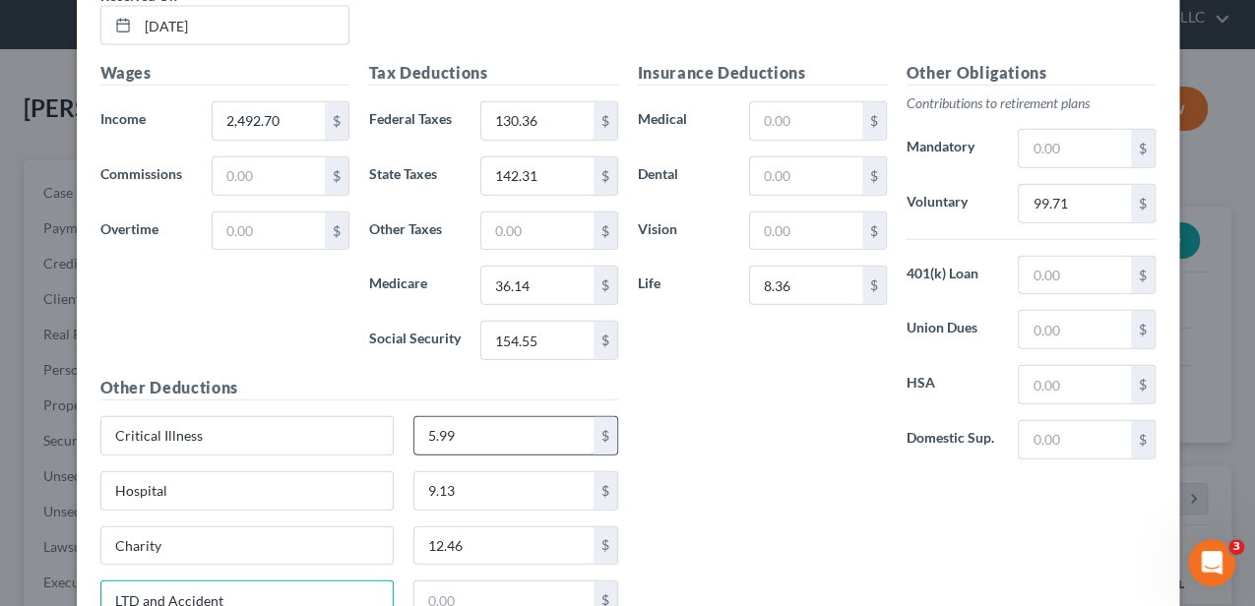
type input "LTD and Accident"
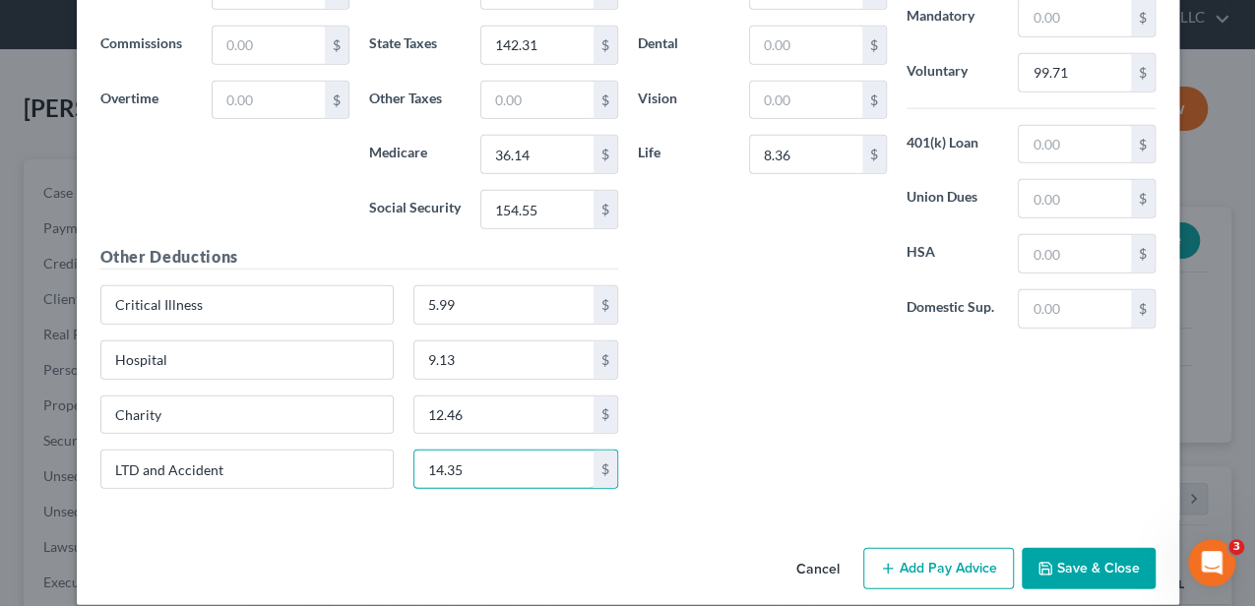
scroll to position [2417, 0]
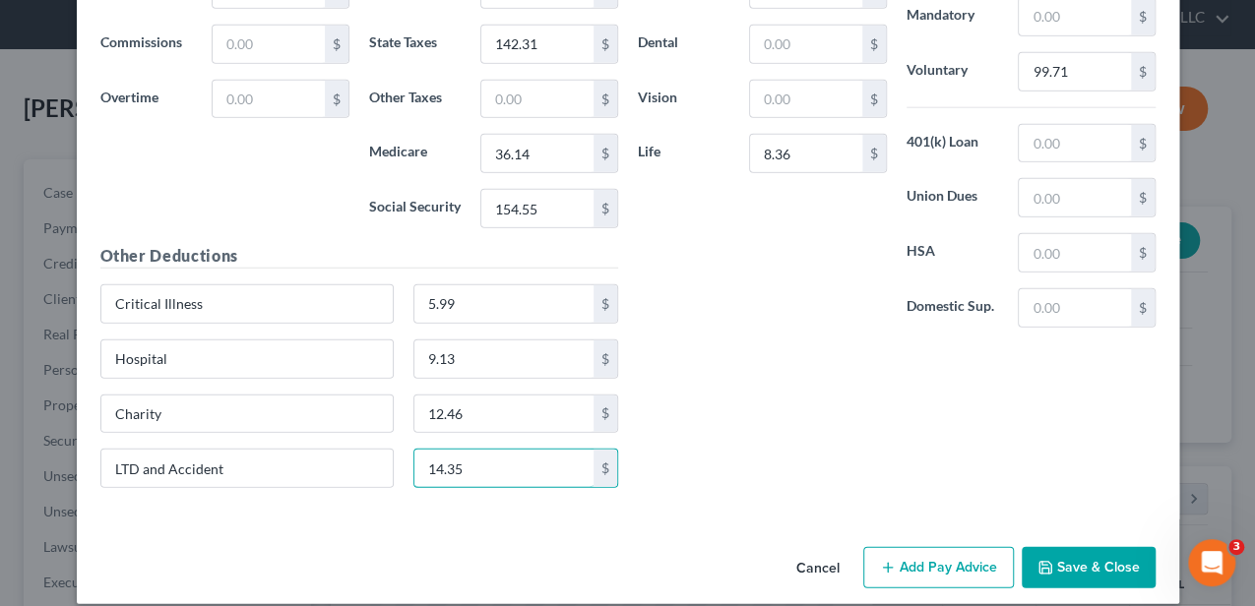
type input "14.35"
click at [923, 547] on button "Add Pay Advice" at bounding box center [938, 567] width 151 height 41
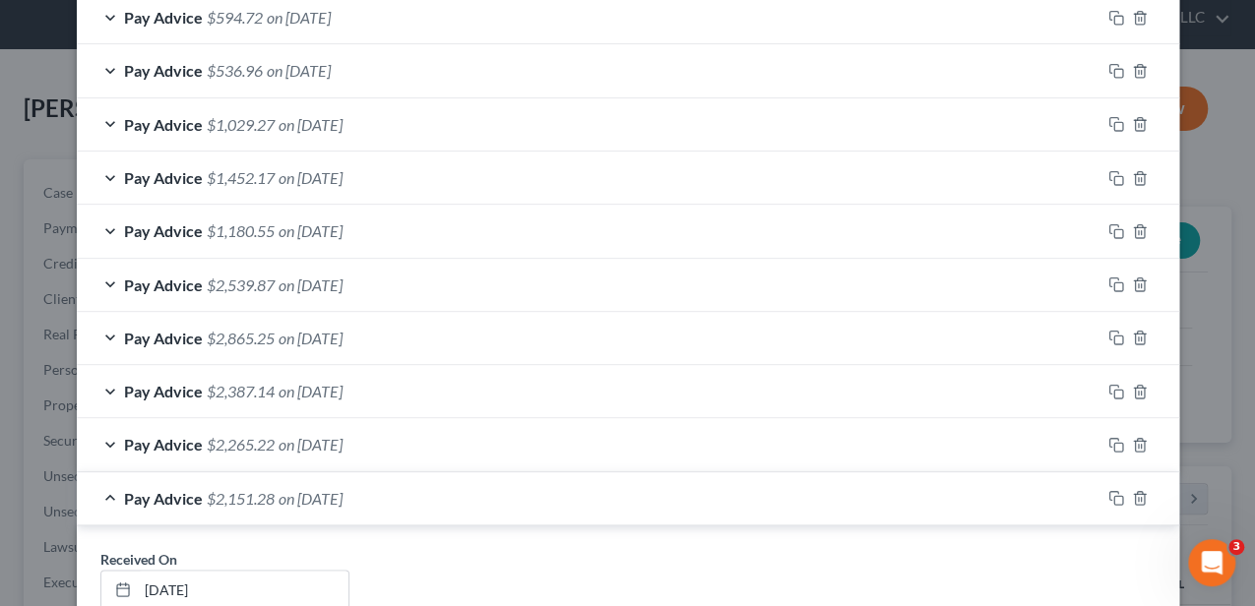
scroll to position [974, 0]
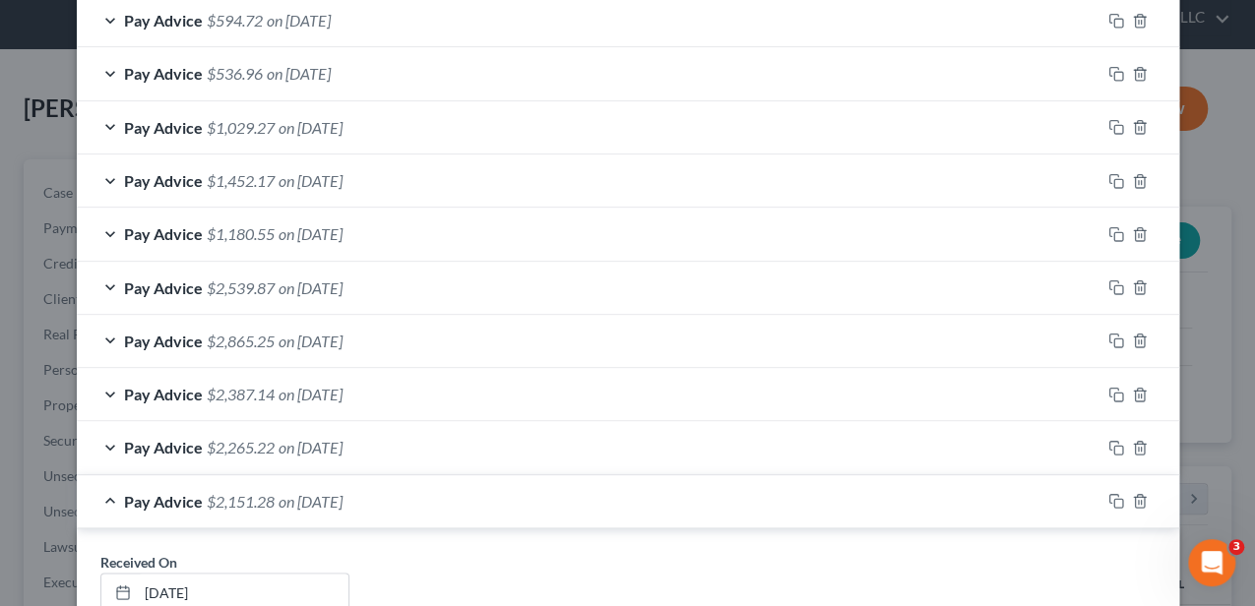
click at [522, 483] on div "Pay Advice $2,151.28 on 06/06/2025" at bounding box center [588, 501] width 1023 height 52
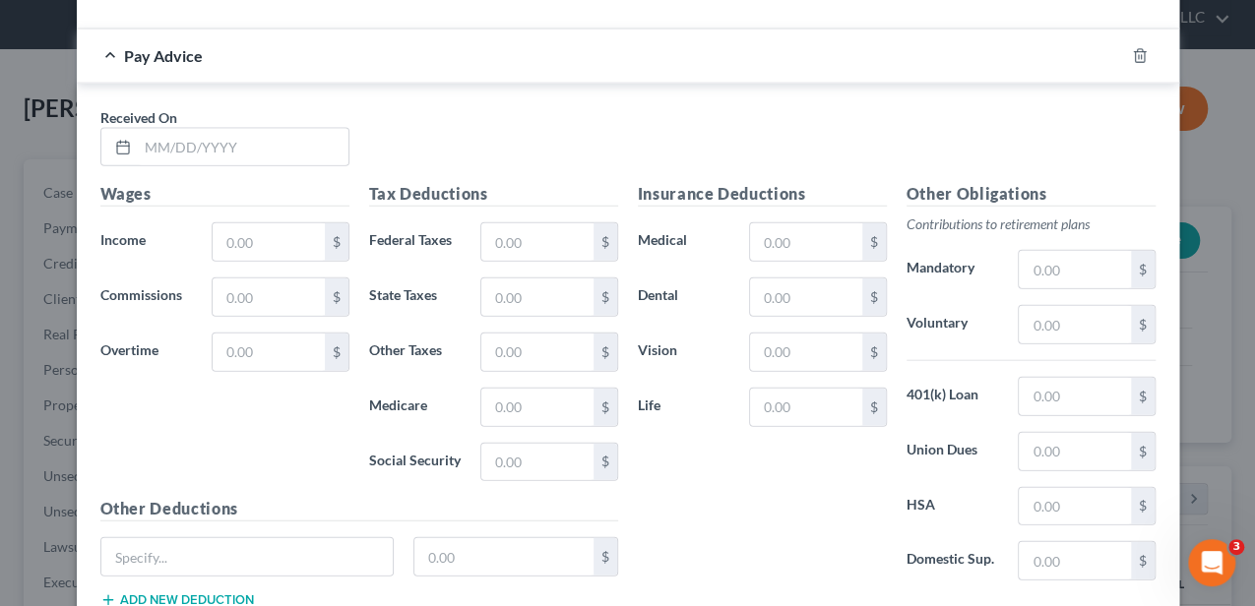
scroll to position [2220, 0]
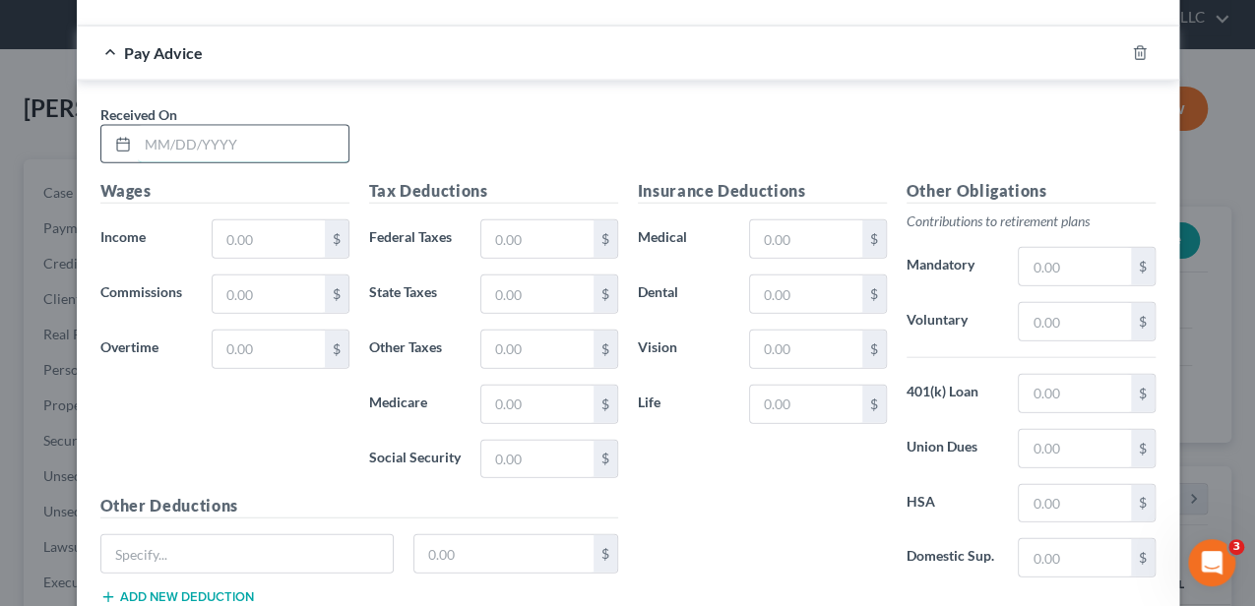
click at [267, 126] on input "text" at bounding box center [243, 144] width 211 height 37
type input "07/03/2025"
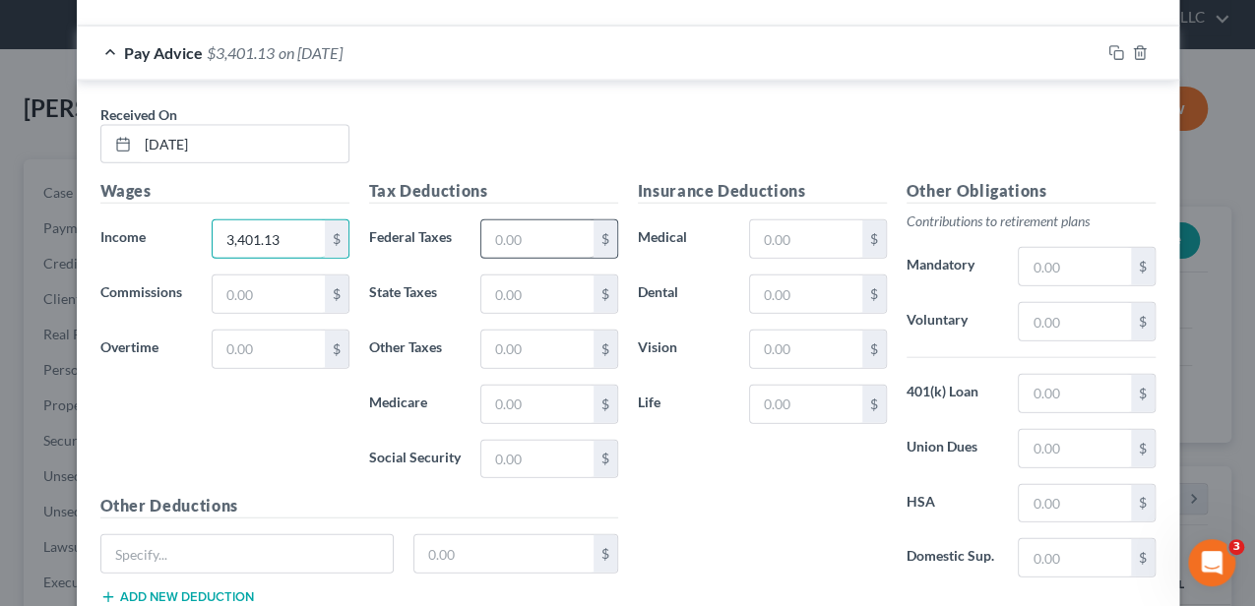
type input "3,401.13"
click at [526, 238] on input "text" at bounding box center [536, 238] width 111 height 37
type input "235.01"
type input "196.38"
type input "49.32"
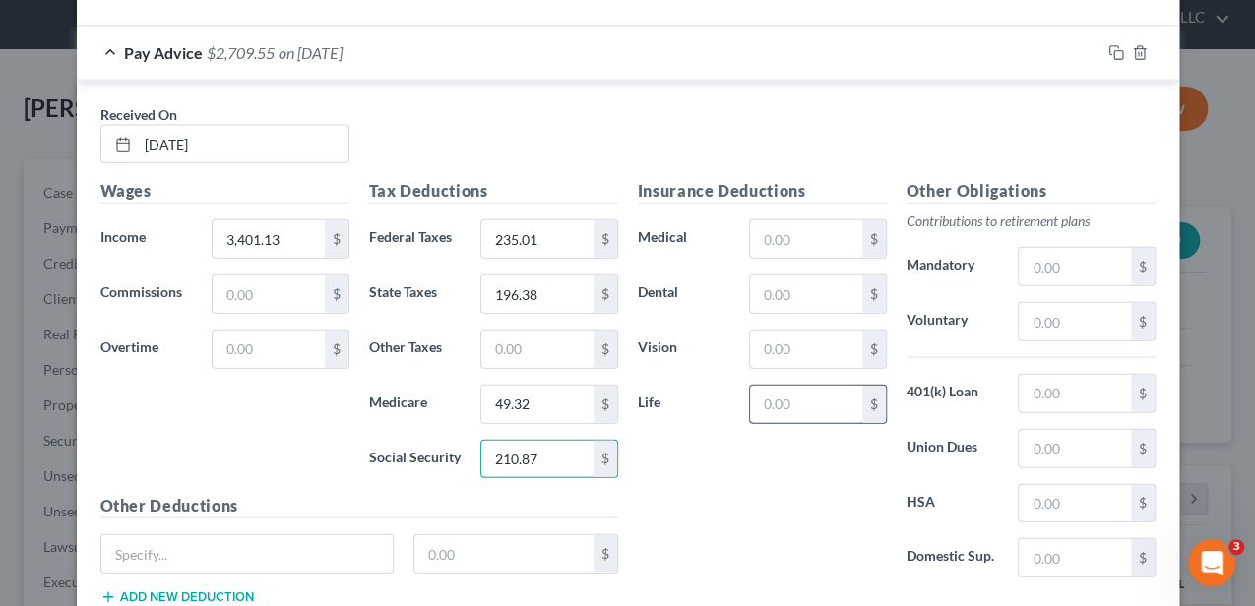
type input "210.87"
click at [797, 386] on input "text" at bounding box center [805, 404] width 111 height 37
type input "8.36"
click at [1101, 303] on input "text" at bounding box center [1074, 321] width 111 height 37
type input "136.05"
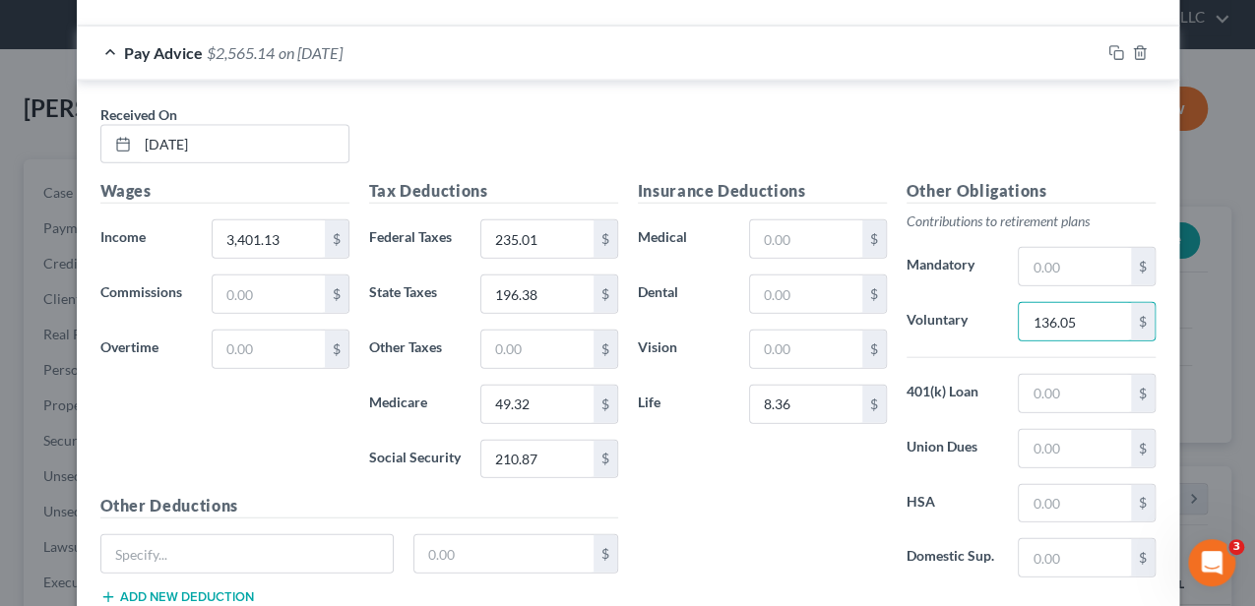
click at [235, 589] on button "Add new deduction" at bounding box center [177, 597] width 154 height 16
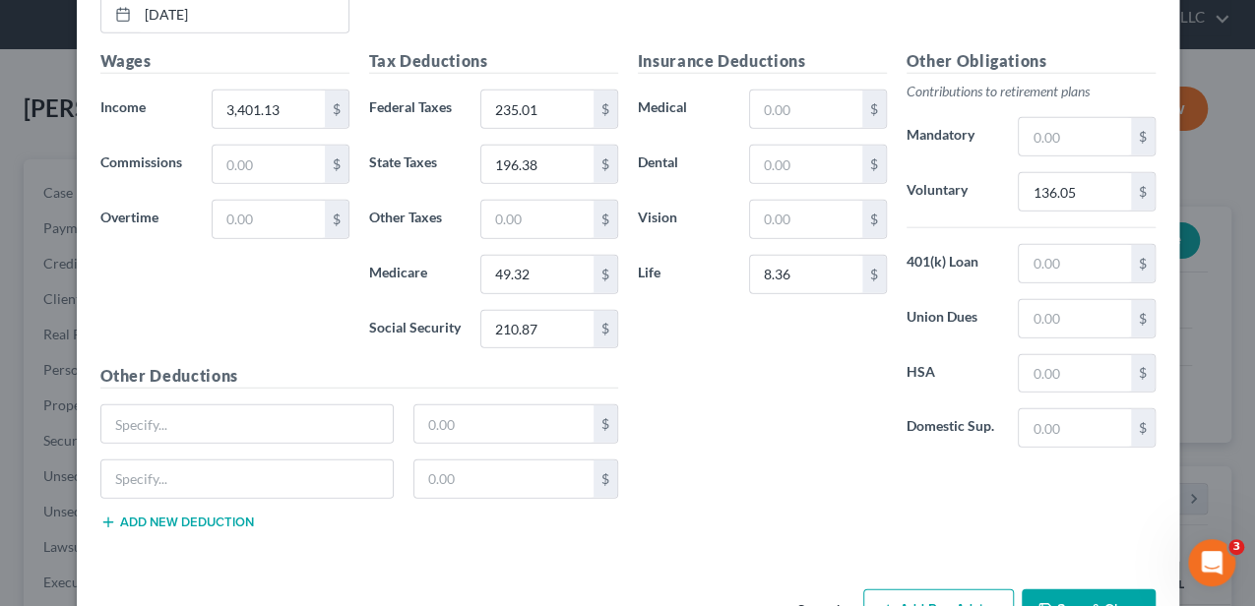
scroll to position [2352, 0]
click at [228, 513] on button "Add new deduction" at bounding box center [177, 521] width 154 height 16
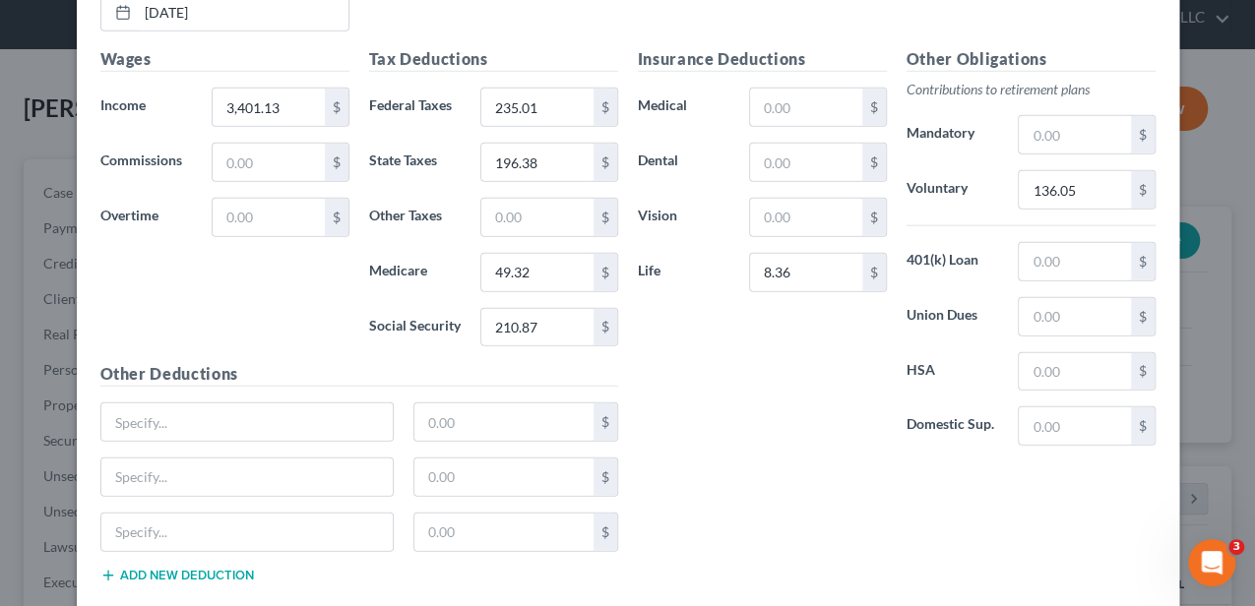
click at [223, 568] on button "Add new deduction" at bounding box center [177, 576] width 154 height 16
click at [251, 409] on input "text" at bounding box center [247, 421] width 292 height 37
type input "Critical Illness"
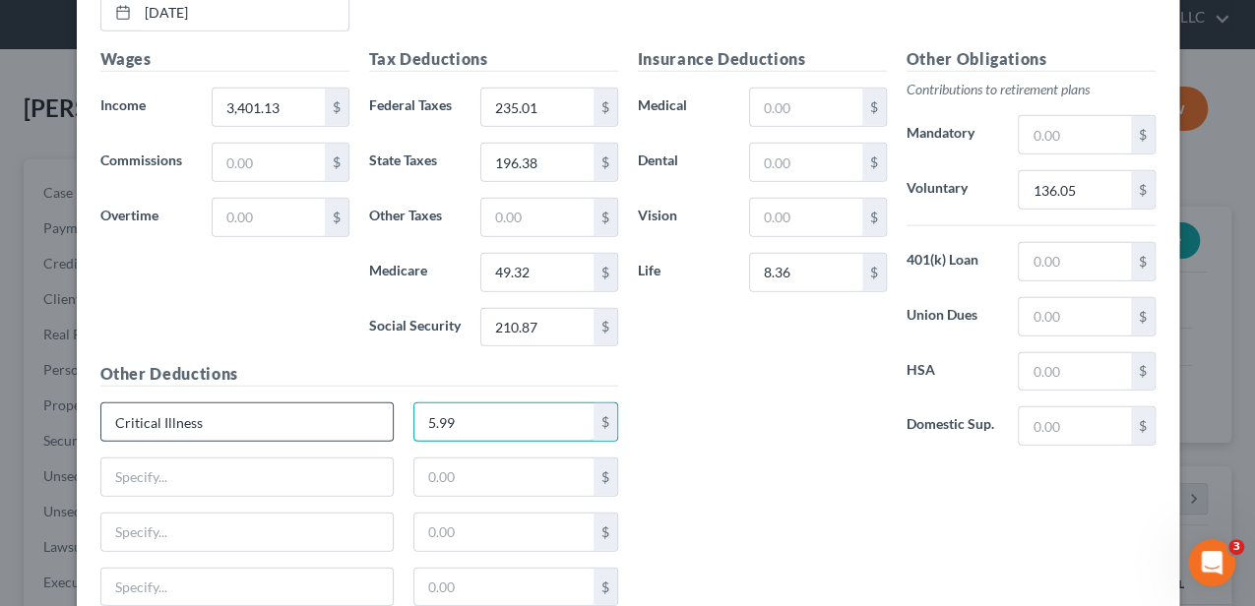
type input "5.99"
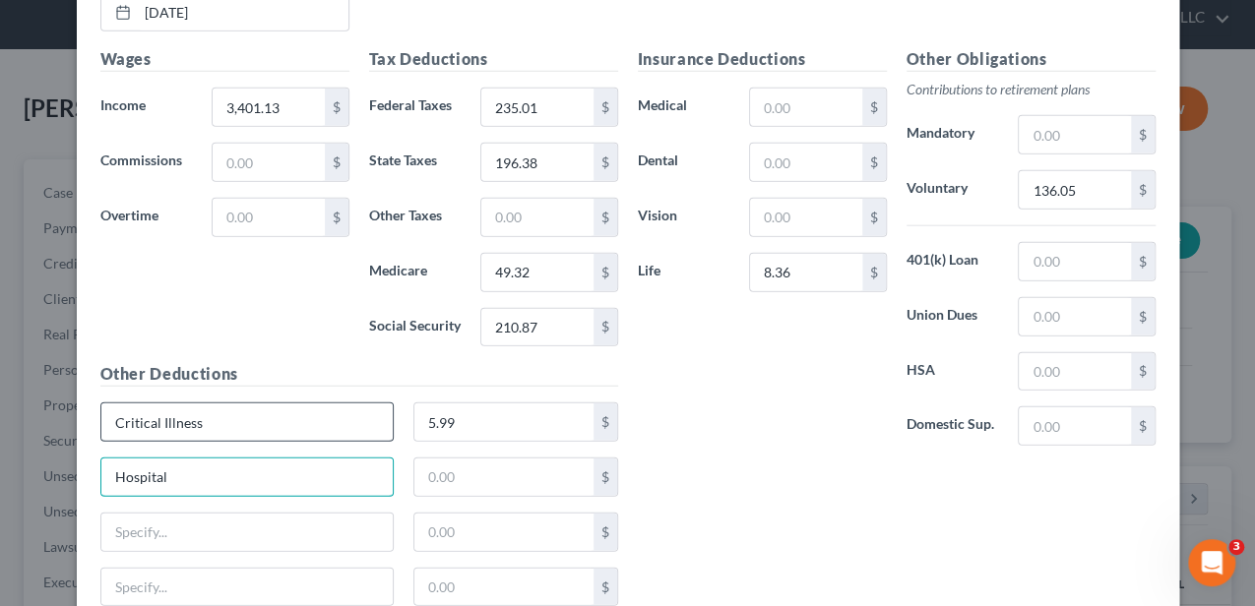
type input "Hospital"
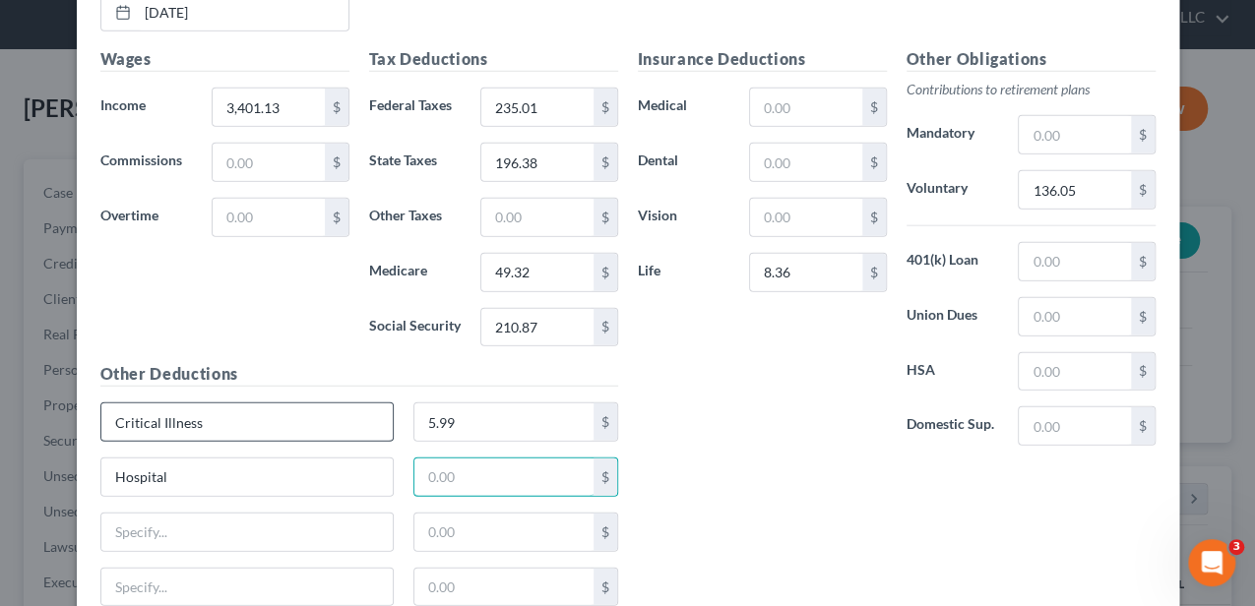
type input "5"
type input "9.13"
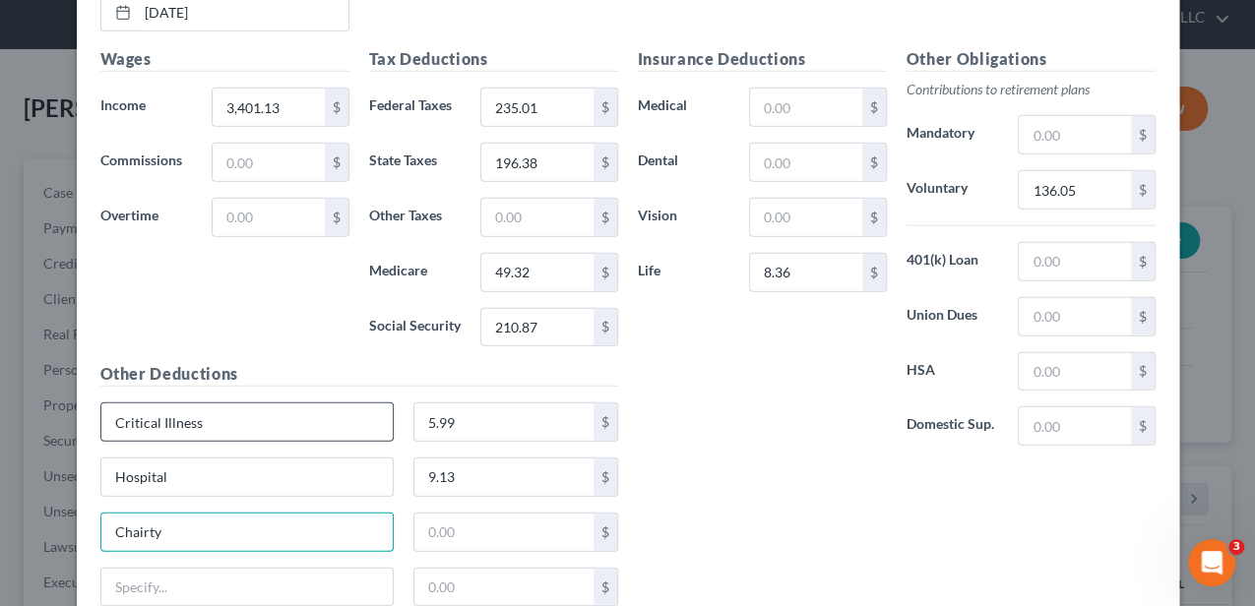
type input "Chairty"
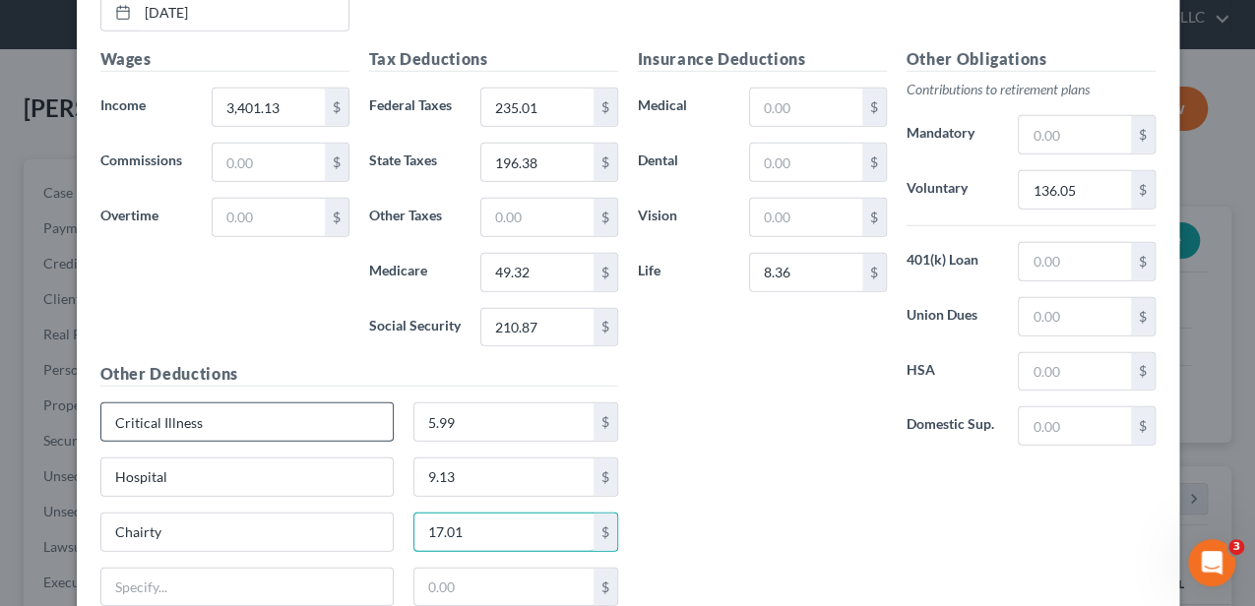
type input "17.01"
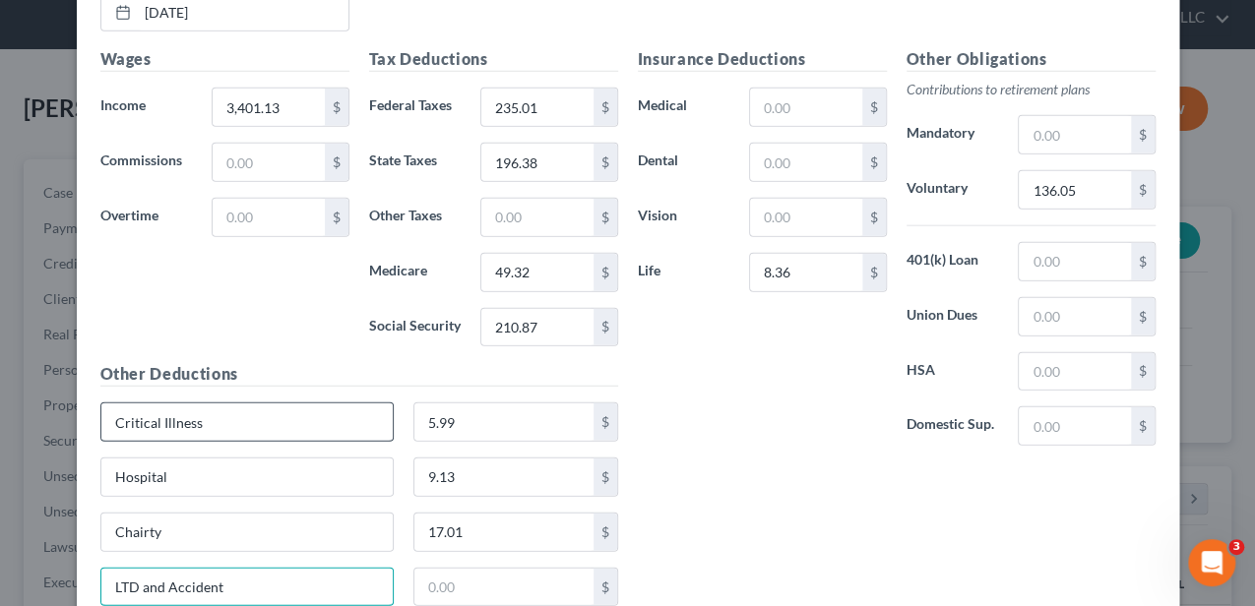
type input "LTD and Accident"
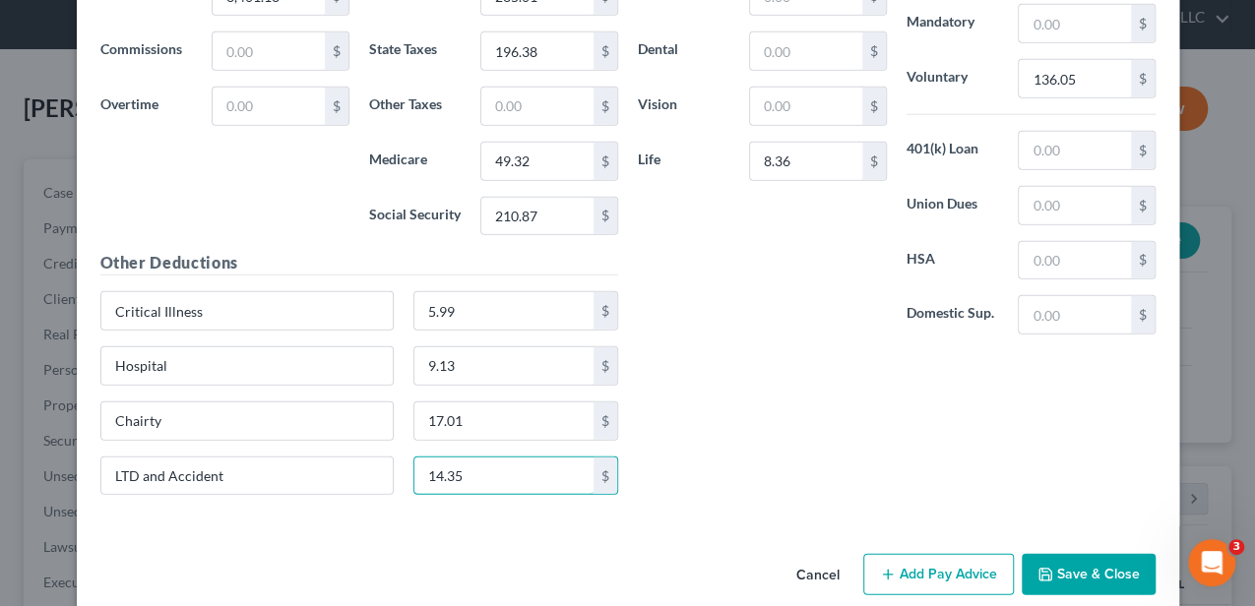
scroll to position [2470, 0]
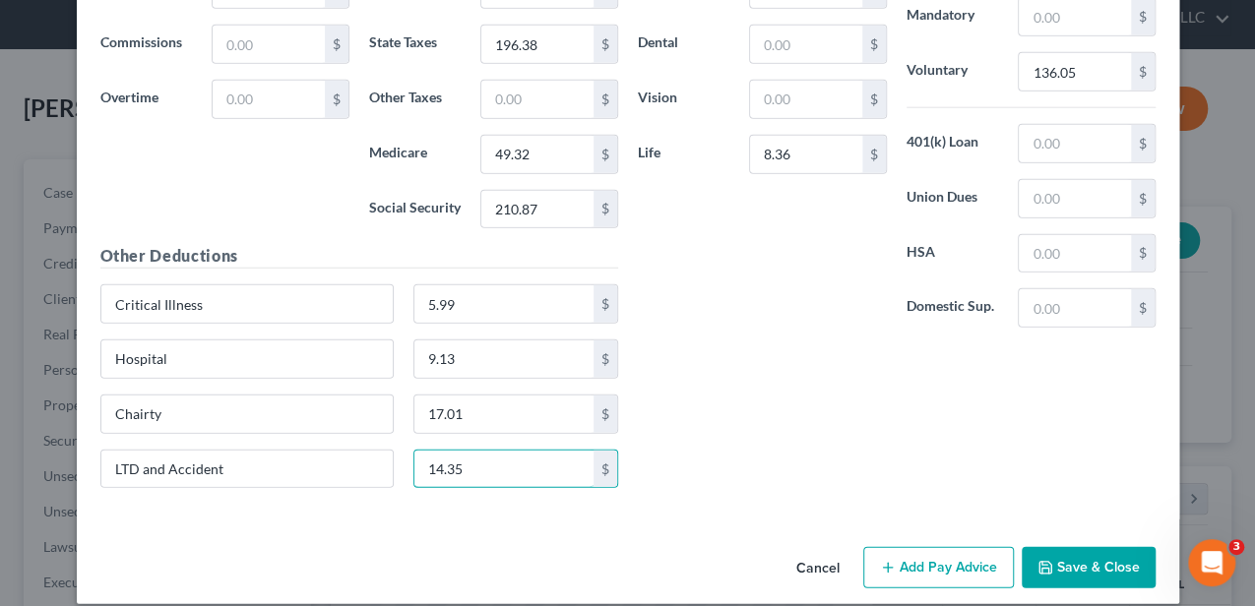
type input "14.35"
click at [906, 547] on button "Add Pay Advice" at bounding box center [938, 567] width 151 height 41
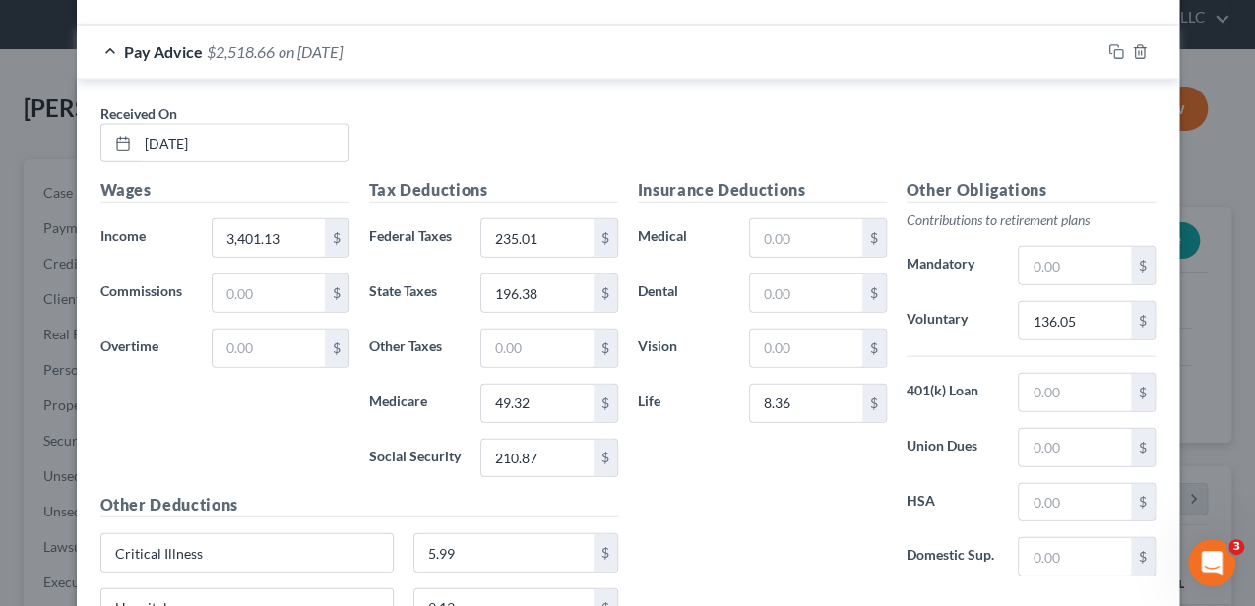
scroll to position [2208, 0]
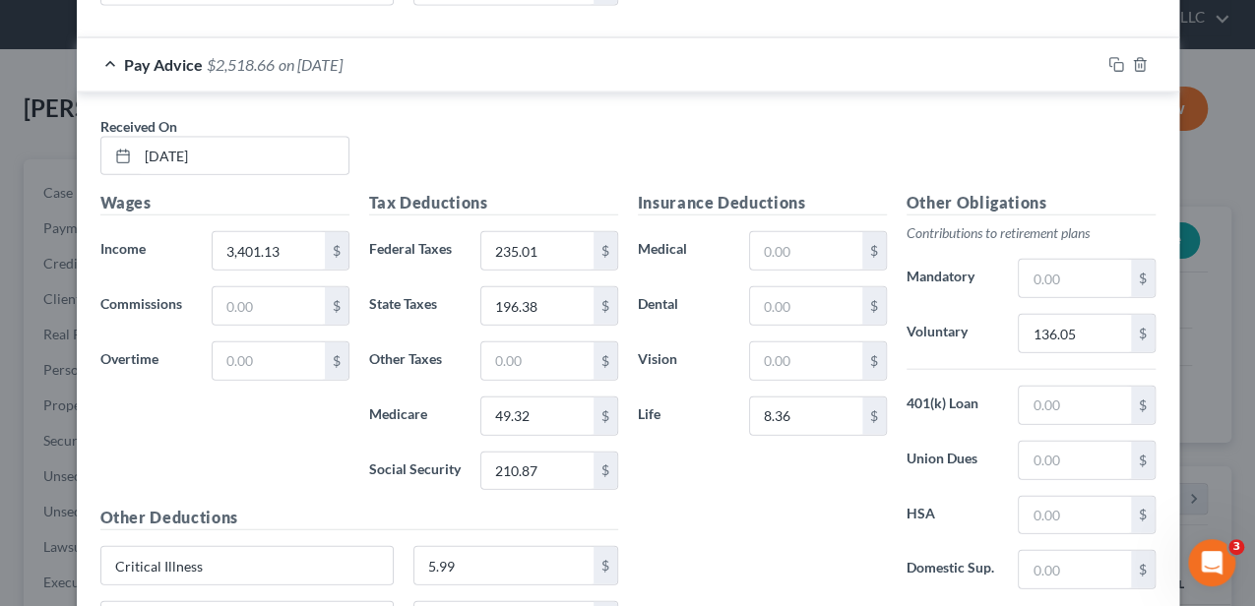
click at [438, 52] on div "Pay Advice $2,518.66 on 07/03/2025" at bounding box center [588, 64] width 1023 height 52
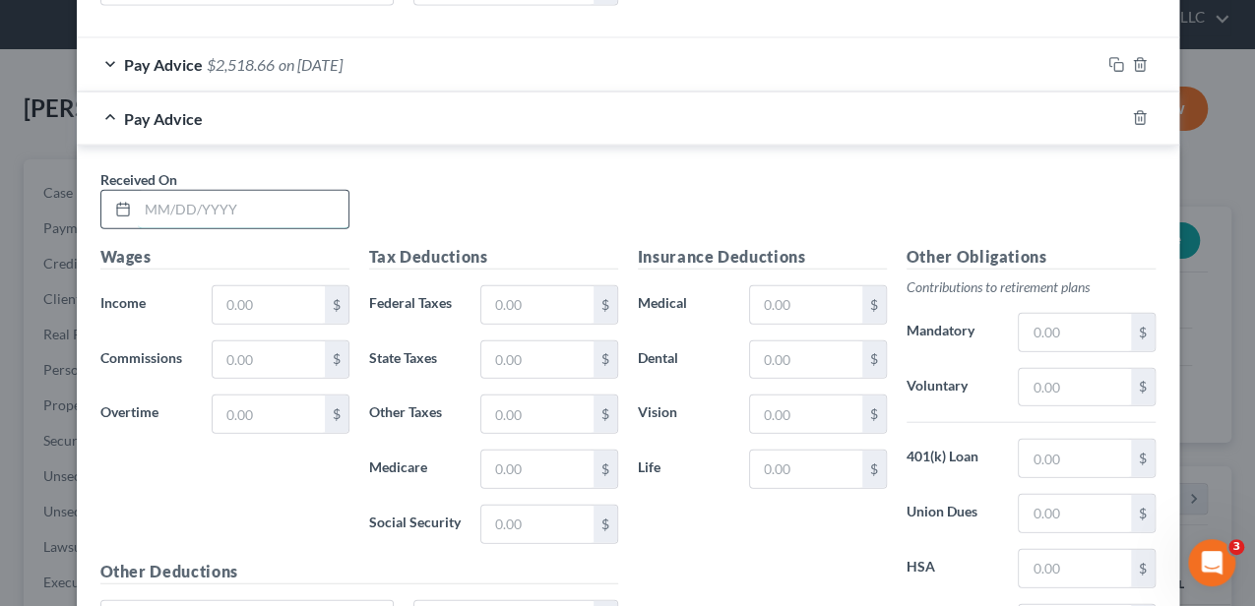
drag, startPoint x: 272, startPoint y: 193, endPoint x: 278, endPoint y: 185, distance: 10.5
click at [272, 193] on input "text" at bounding box center [243, 209] width 211 height 37
type input "07/18/2025"
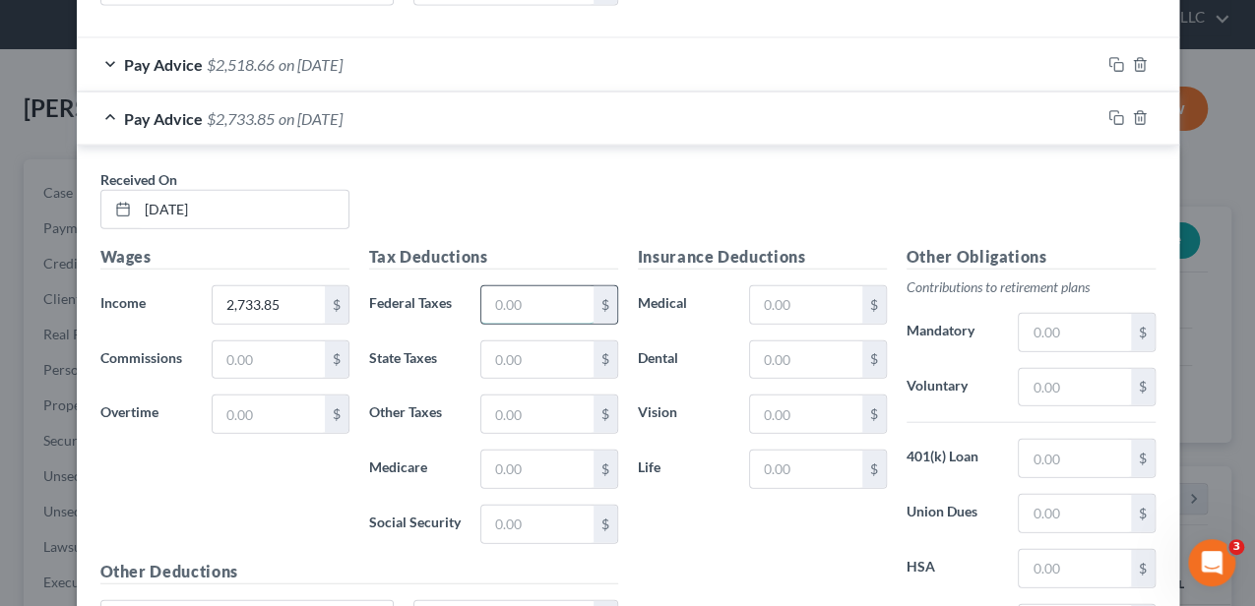
click at [497, 289] on input "text" at bounding box center [536, 304] width 111 height 37
click at [793, 451] on input "text" at bounding box center [805, 469] width 111 height 37
click at [1047, 369] on input "text" at bounding box center [1074, 387] width 111 height 37
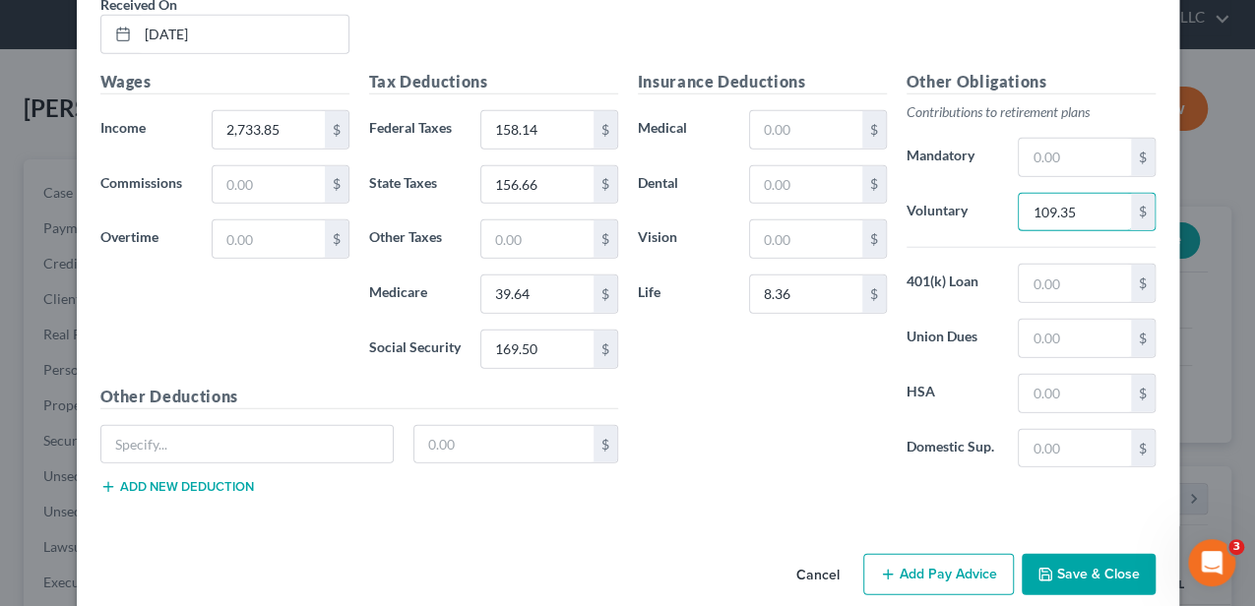
scroll to position [2391, 0]
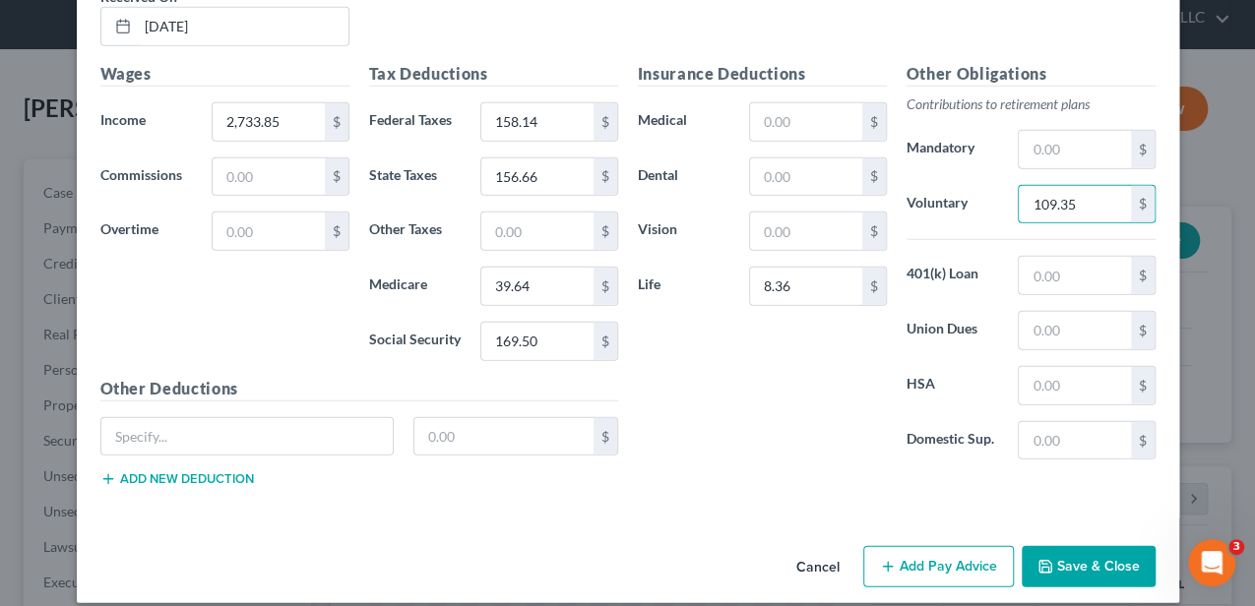
click at [197, 471] on button "Add new deduction" at bounding box center [177, 479] width 154 height 16
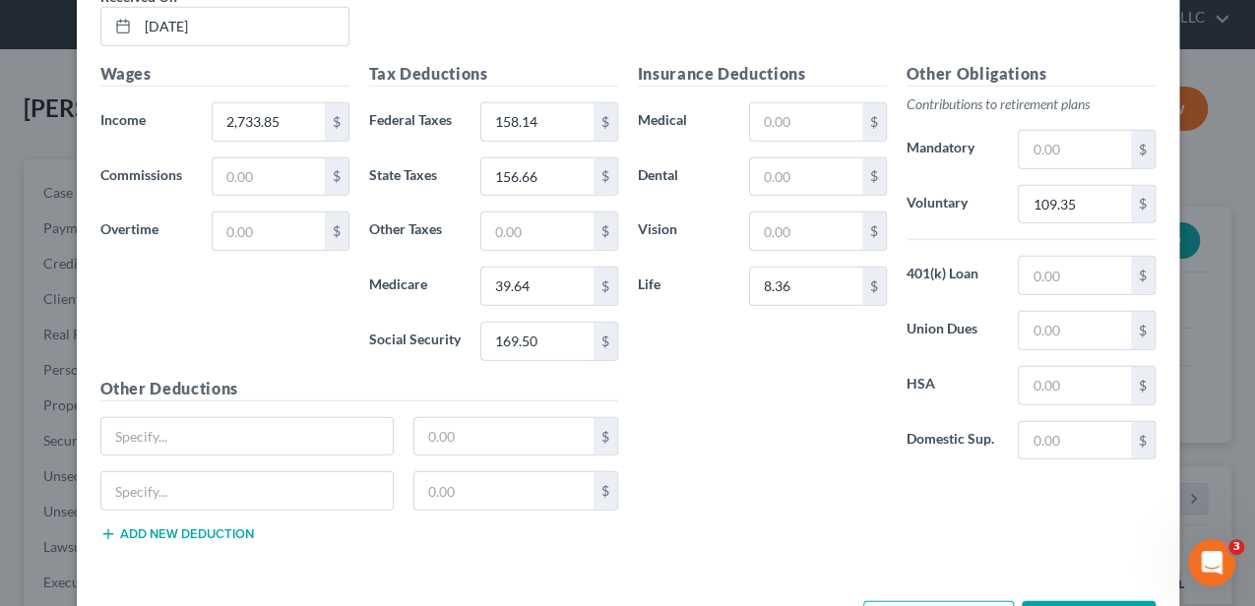
click at [175, 526] on button "Add new deduction" at bounding box center [177, 534] width 154 height 16
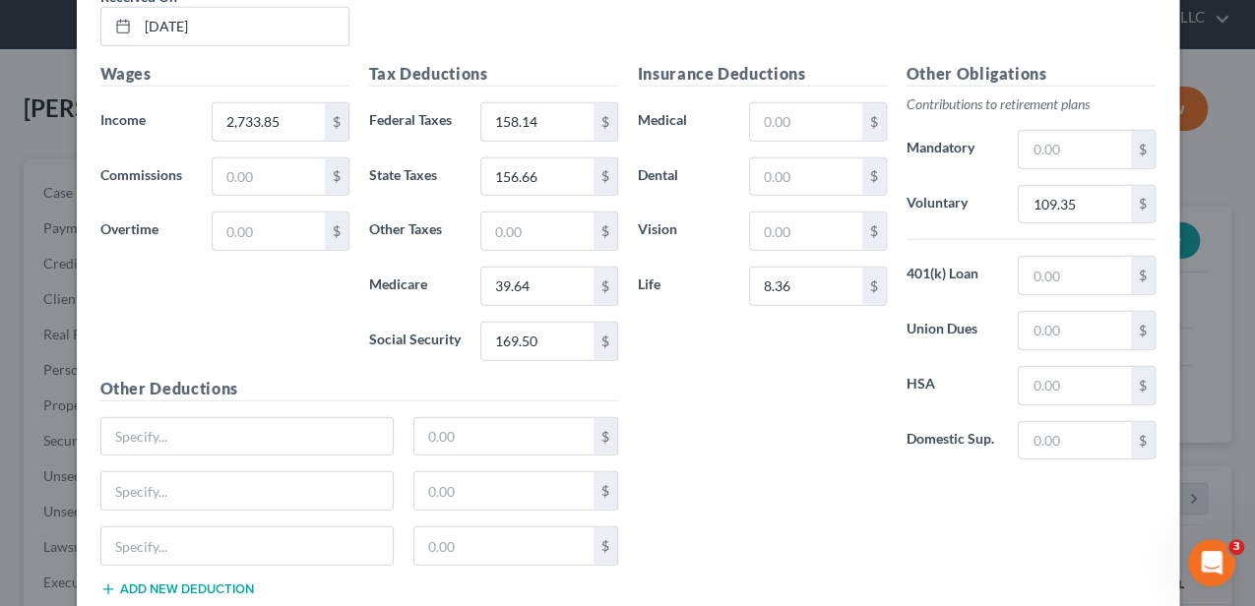
click at [173, 582] on button "Add new deduction" at bounding box center [177, 590] width 154 height 16
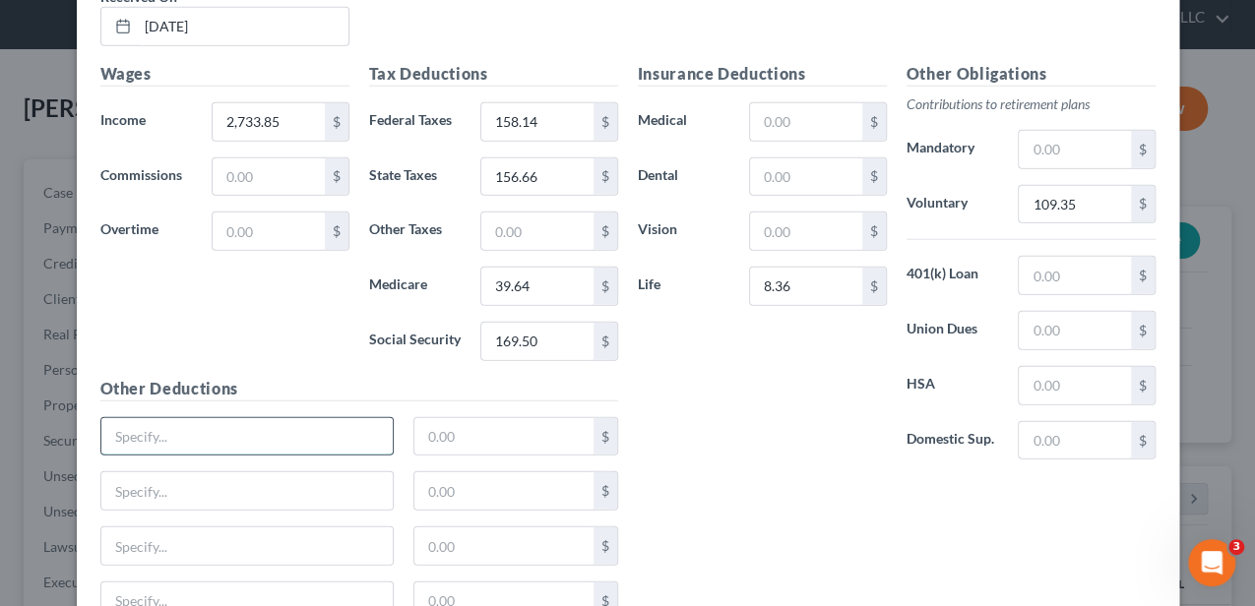
click at [191, 424] on input "text" at bounding box center [247, 436] width 292 height 37
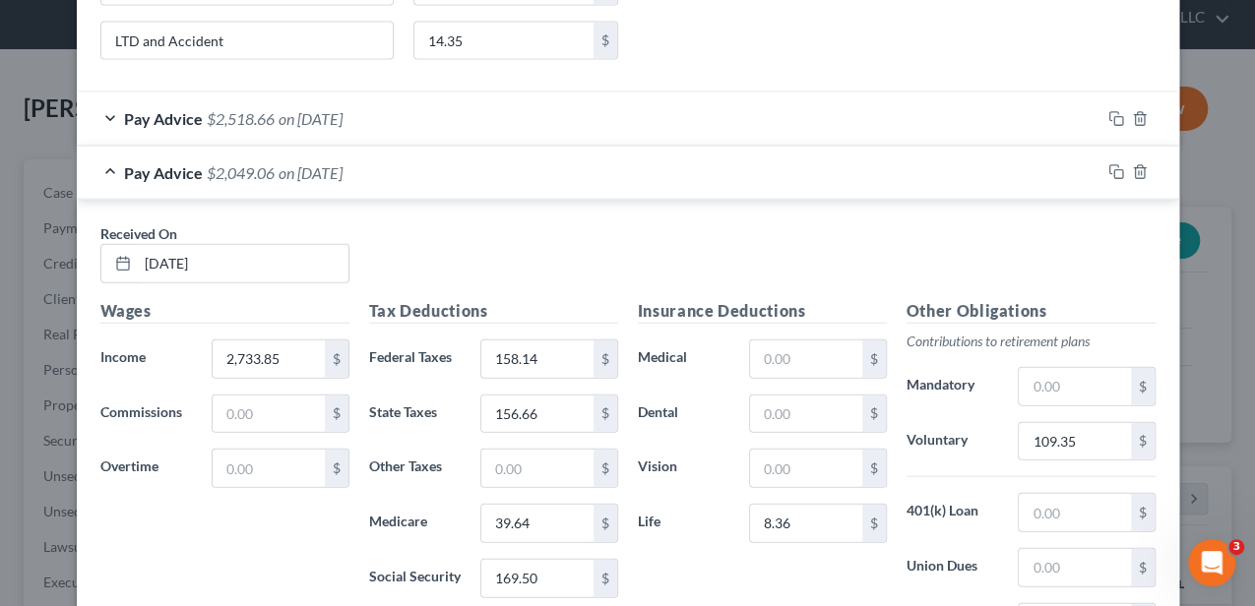
scroll to position [2130, 0]
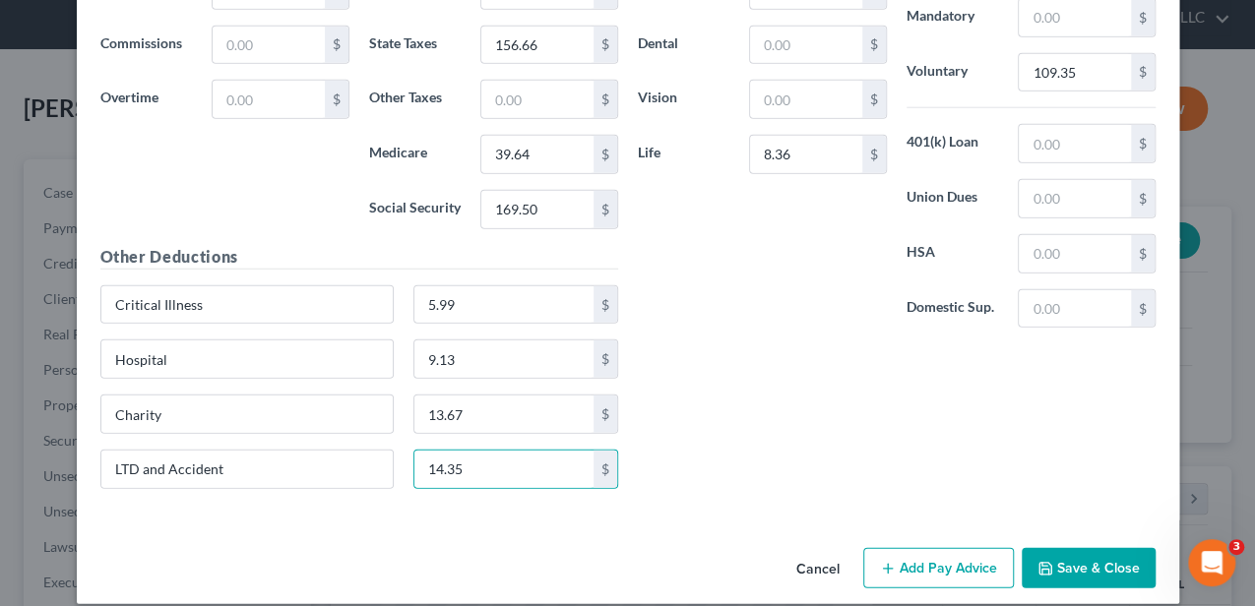
click at [893, 548] on button "Add Pay Advice" at bounding box center [938, 568] width 151 height 41
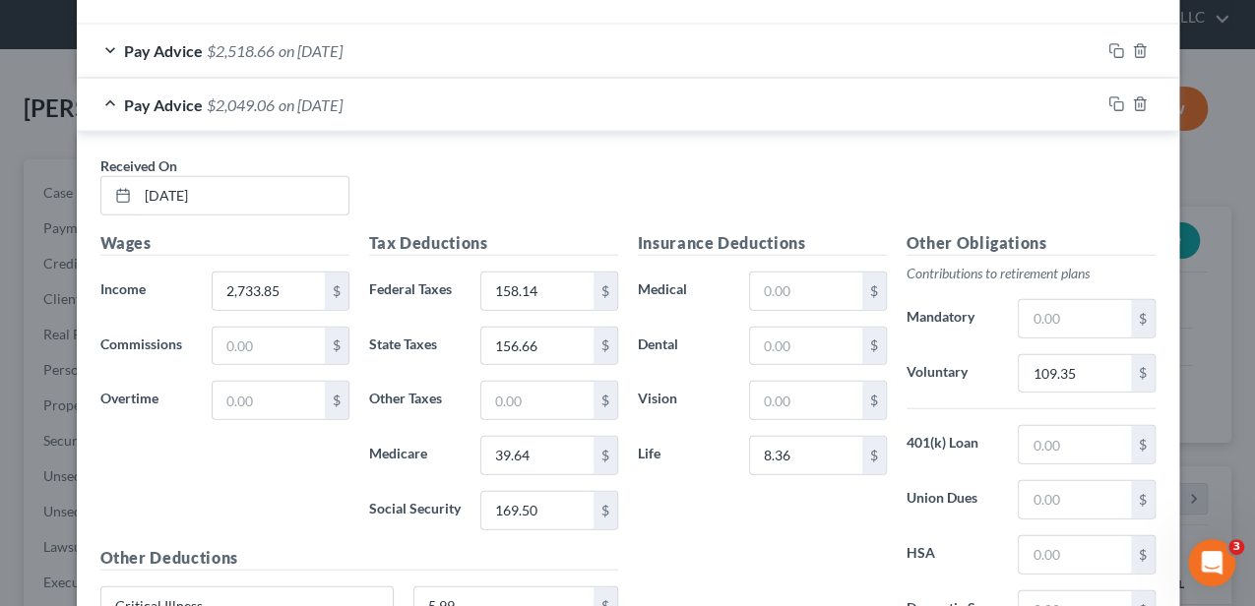
scroll to position [2195, 0]
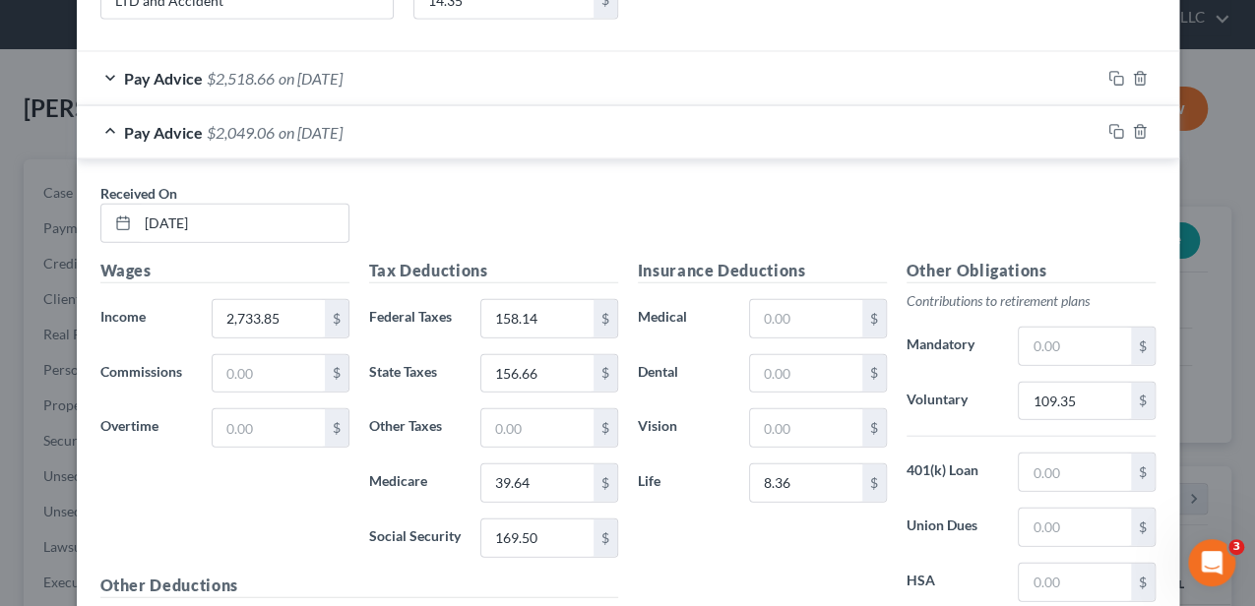
click at [402, 108] on div "Pay Advice $2,049.06 on 07/18/2025" at bounding box center [588, 132] width 1023 height 52
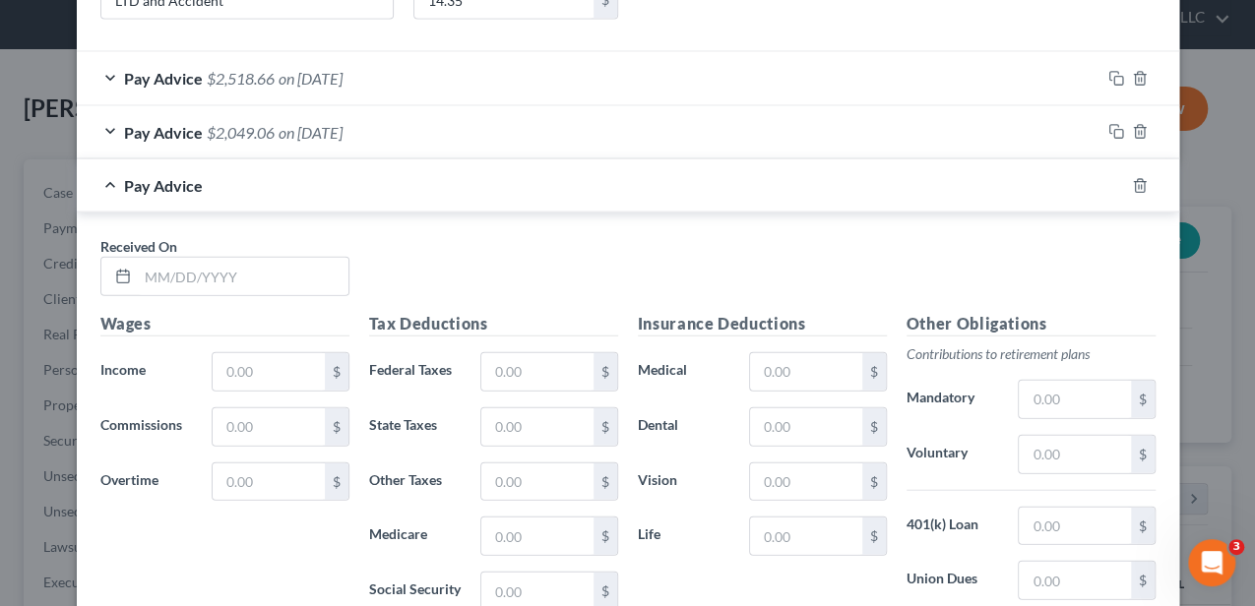
drag, startPoint x: 321, startPoint y: 120, endPoint x: 330, endPoint y: 89, distance: 32.7
click at [321, 123] on span "on 07/18/2025" at bounding box center [310, 132] width 64 height 19
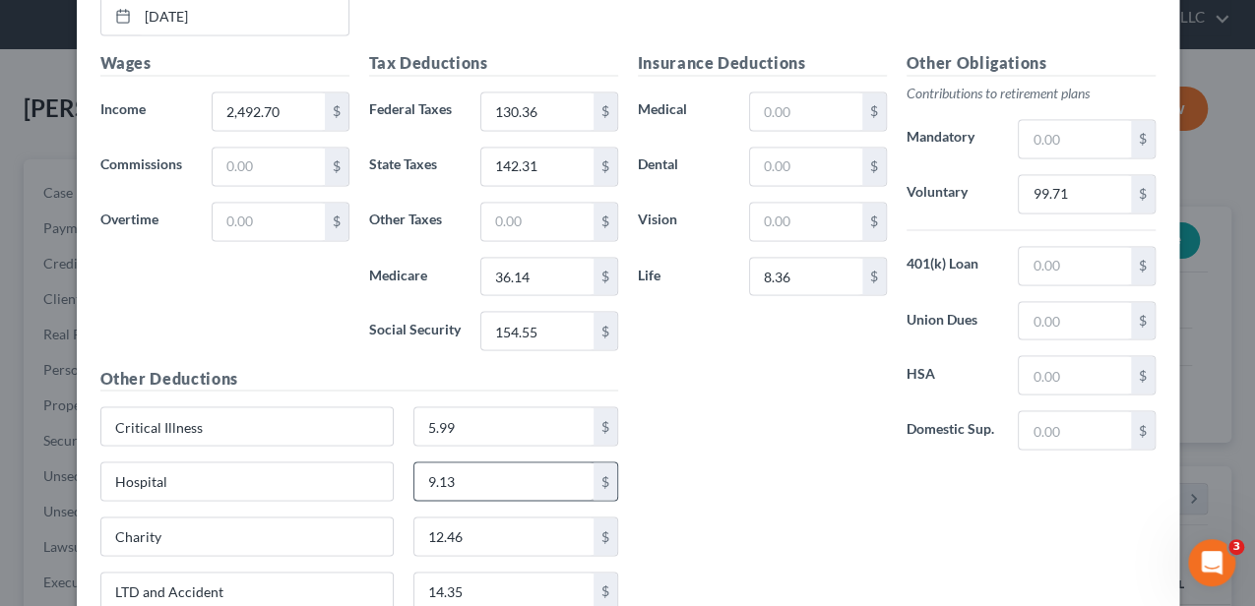
scroll to position [1407, 0]
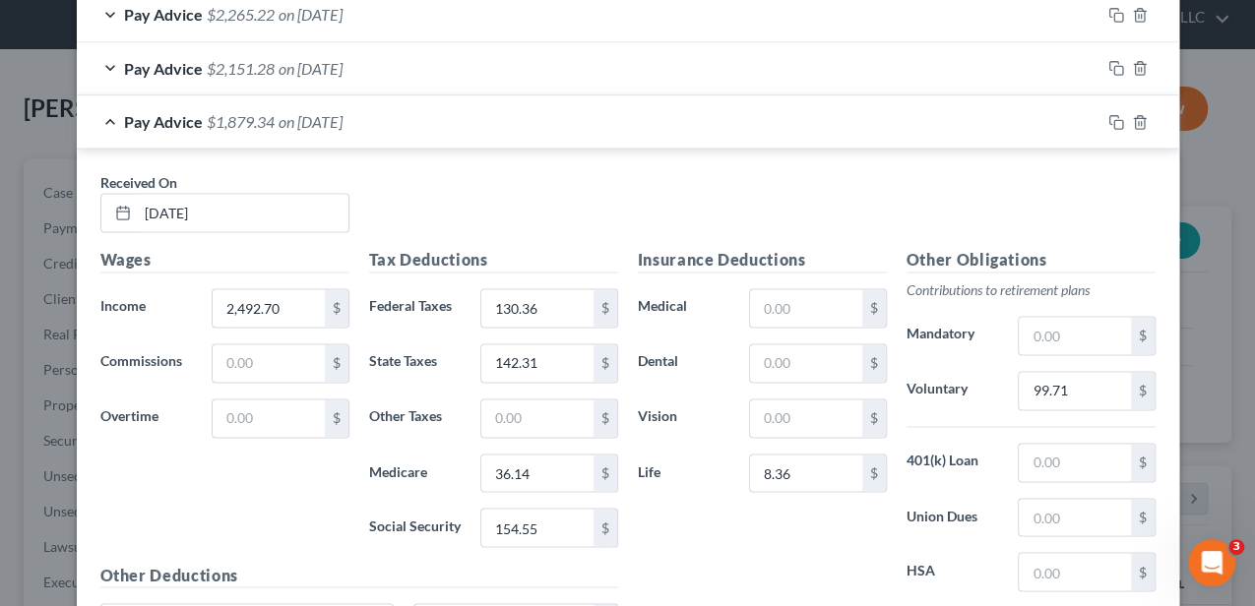
click at [419, 105] on div "Pay Advice $1,879.34 on 06/20/2025" at bounding box center [588, 121] width 1023 height 52
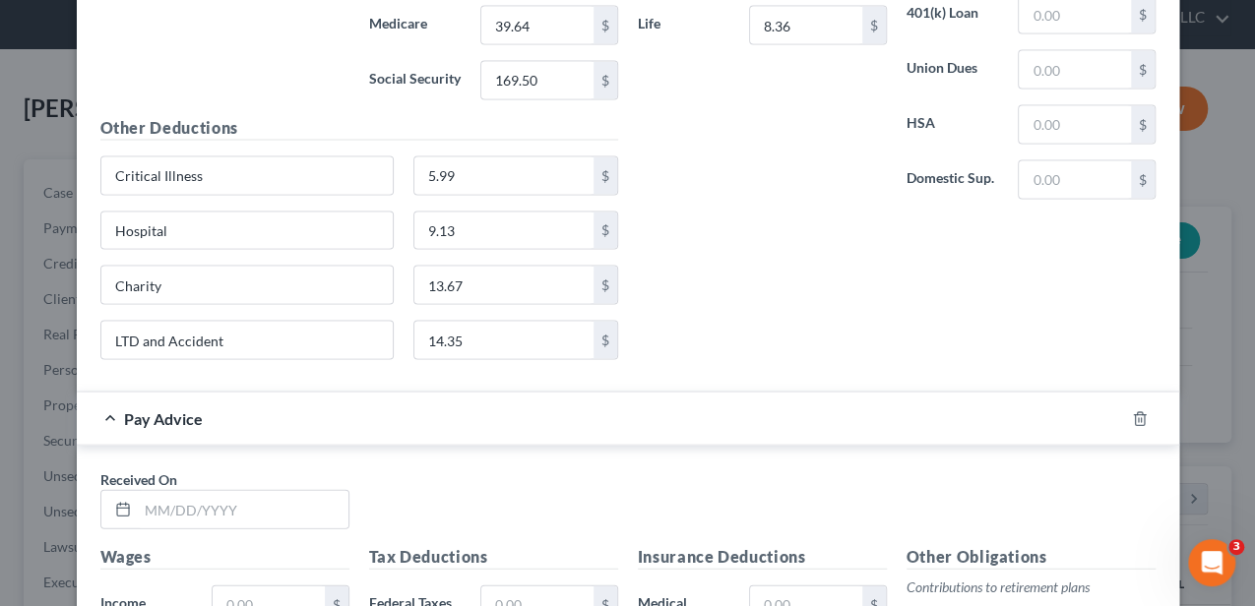
scroll to position [2130, 0]
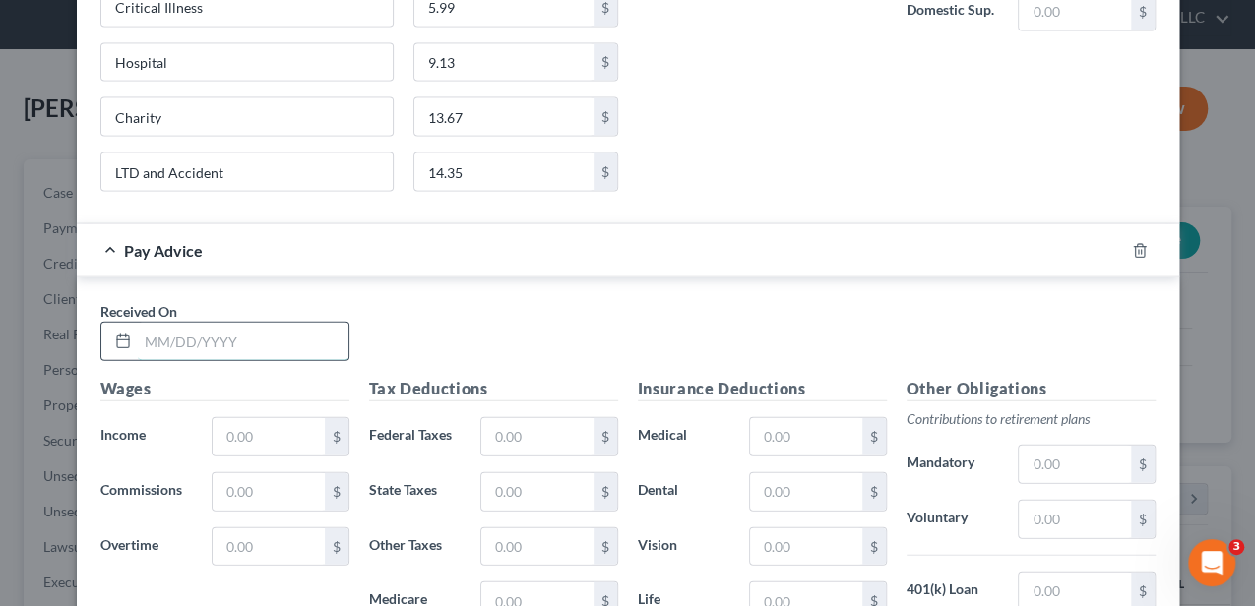
click at [272, 330] on input "text" at bounding box center [243, 341] width 211 height 37
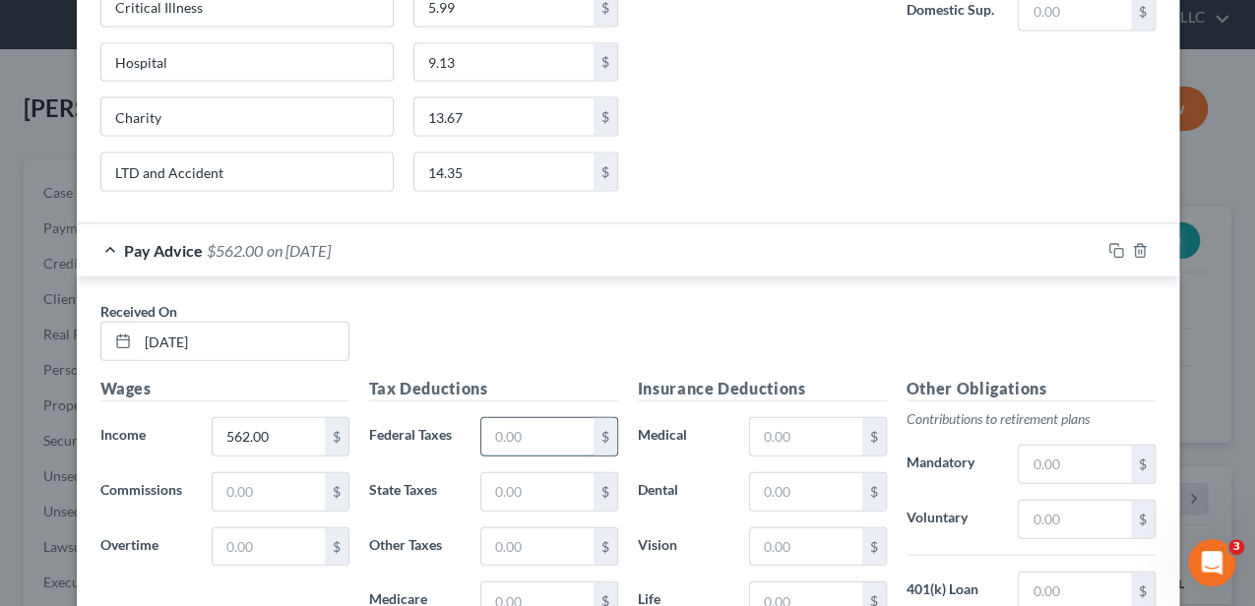
click at [533, 431] on input "text" at bounding box center [536, 436] width 111 height 37
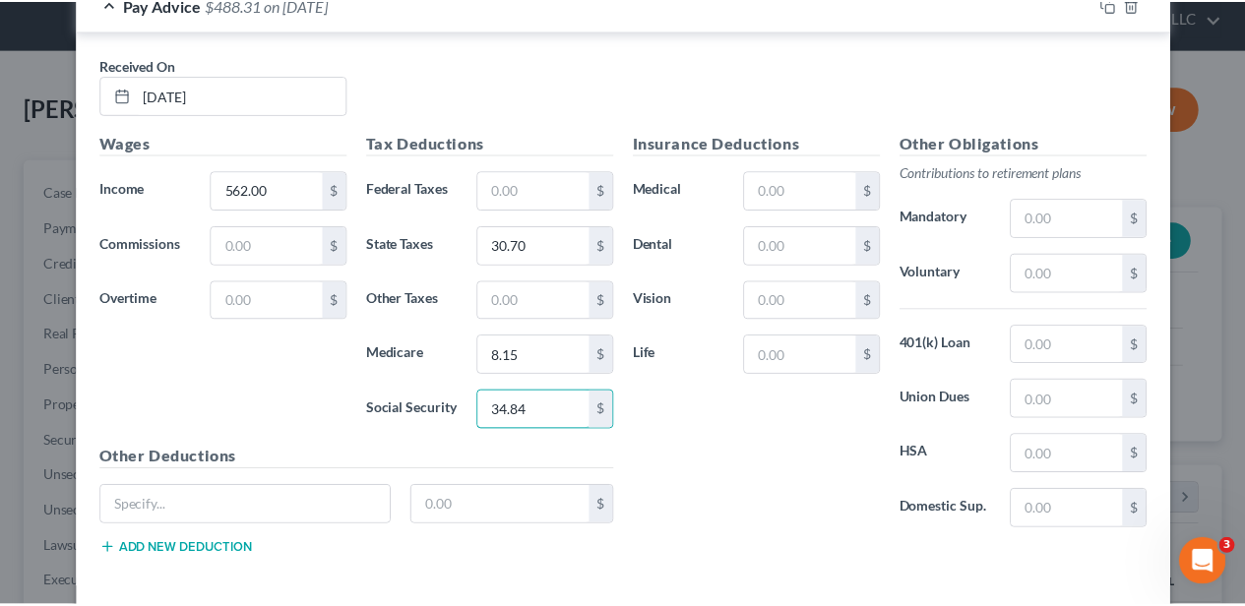
scroll to position [2444, 0]
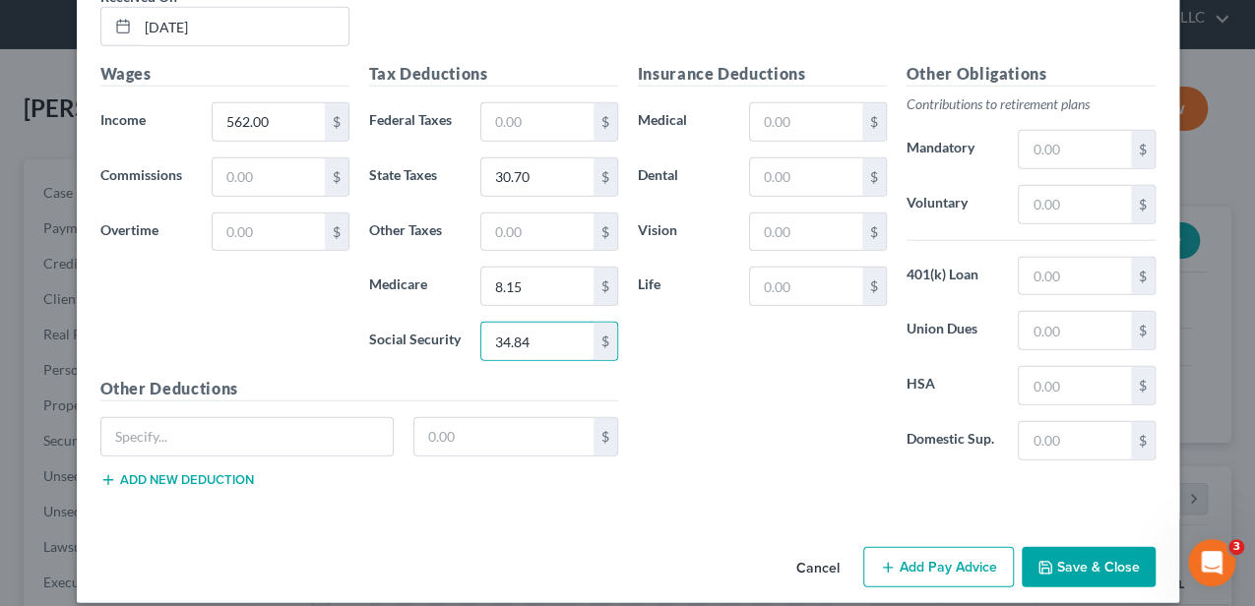
click at [1063, 547] on button "Save & Close" at bounding box center [1088, 567] width 134 height 41
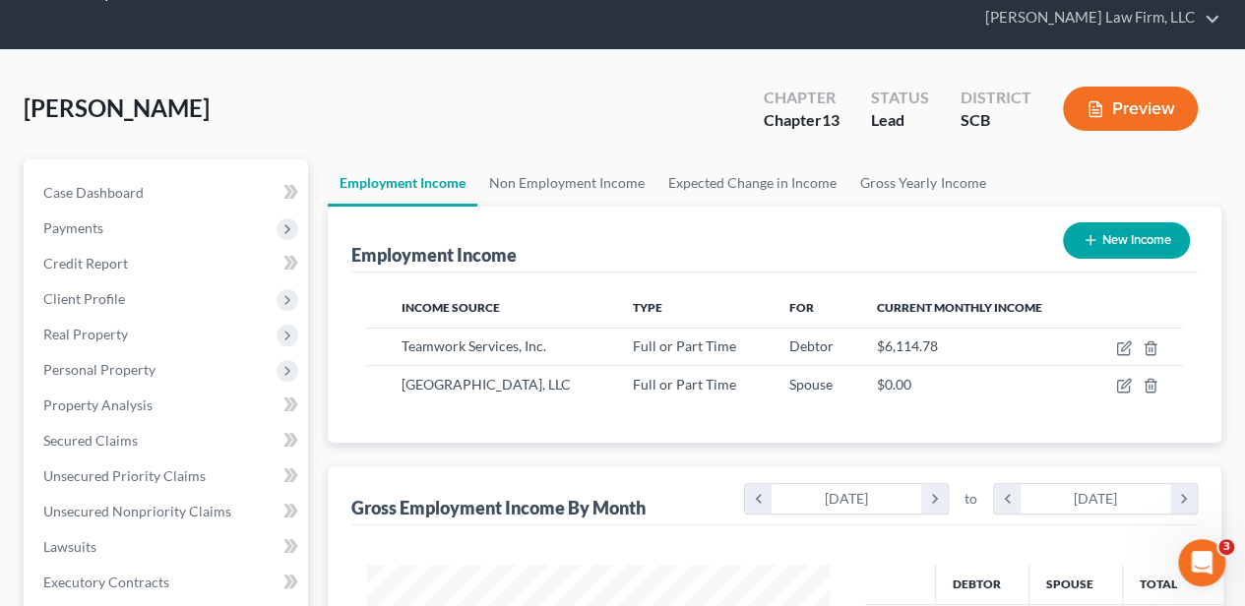
scroll to position [983740, 983592]
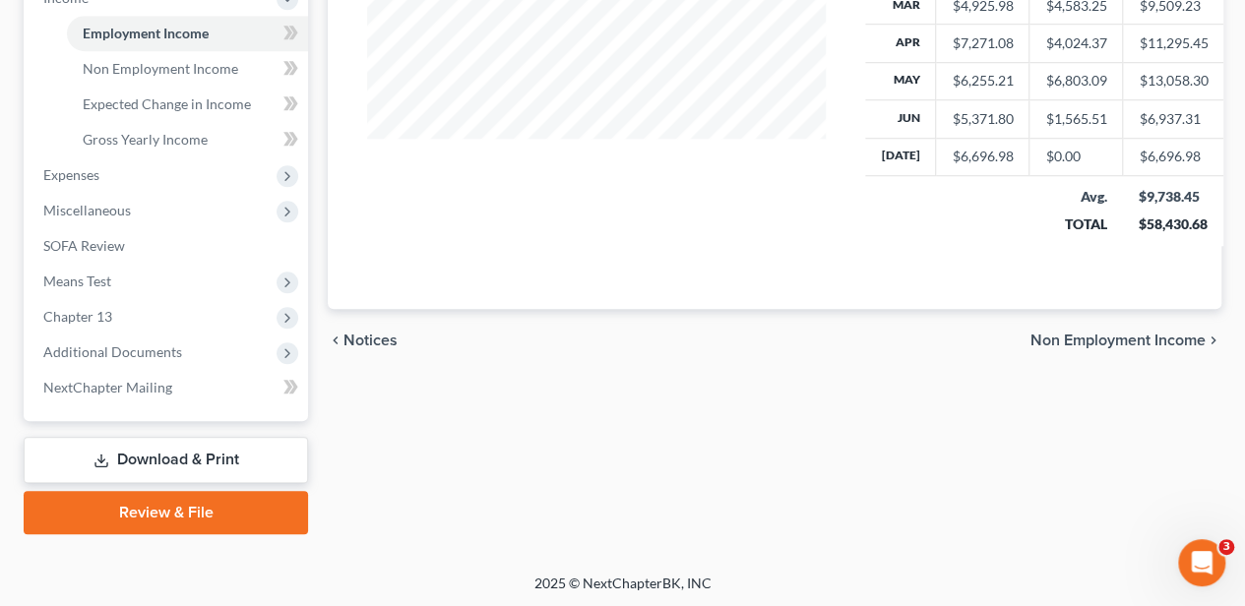
click at [228, 455] on link "Download & Print" at bounding box center [166, 460] width 284 height 46
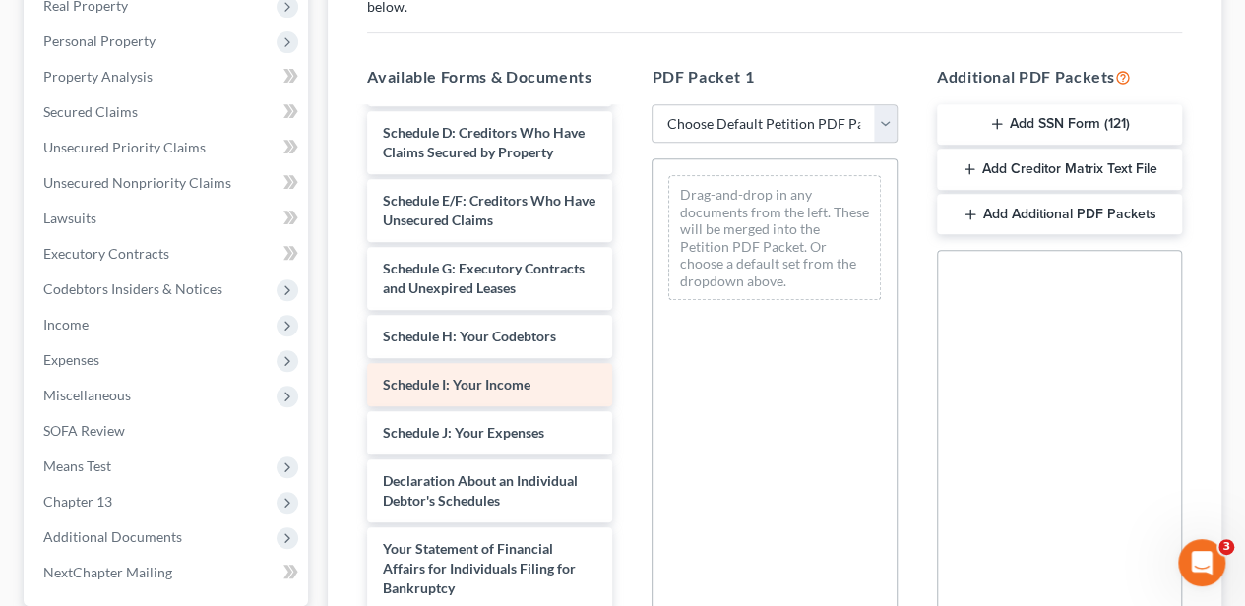
scroll to position [328, 0]
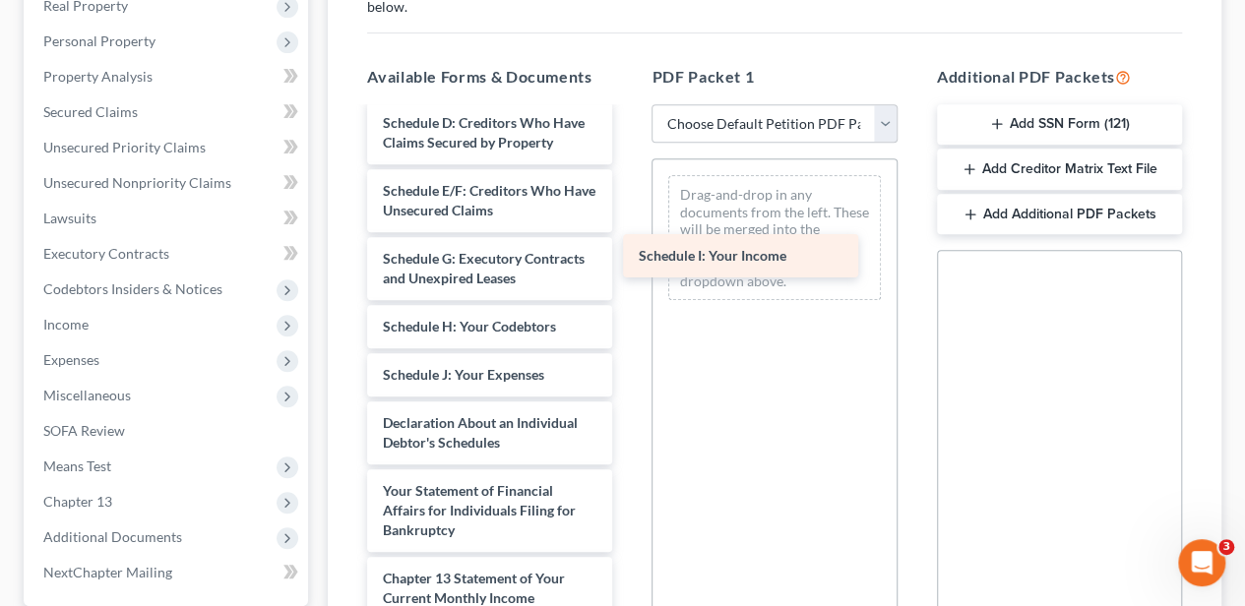
drag, startPoint x: 438, startPoint y: 373, endPoint x: 702, endPoint y: 248, distance: 291.9
click at [628, 248] on div "Schedule I: Your Income Debtor's Electronic Noticing Request (DeBN) (08/14/2025…" at bounding box center [489, 361] width 277 height 1158
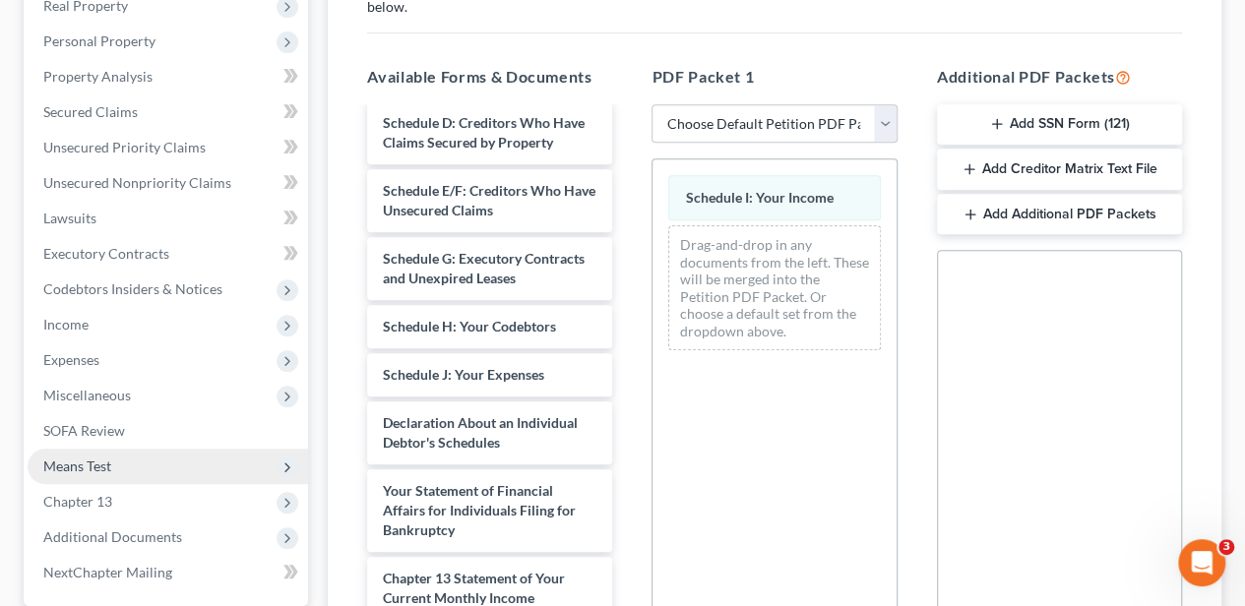
click at [116, 468] on span "Means Test" at bounding box center [168, 466] width 280 height 35
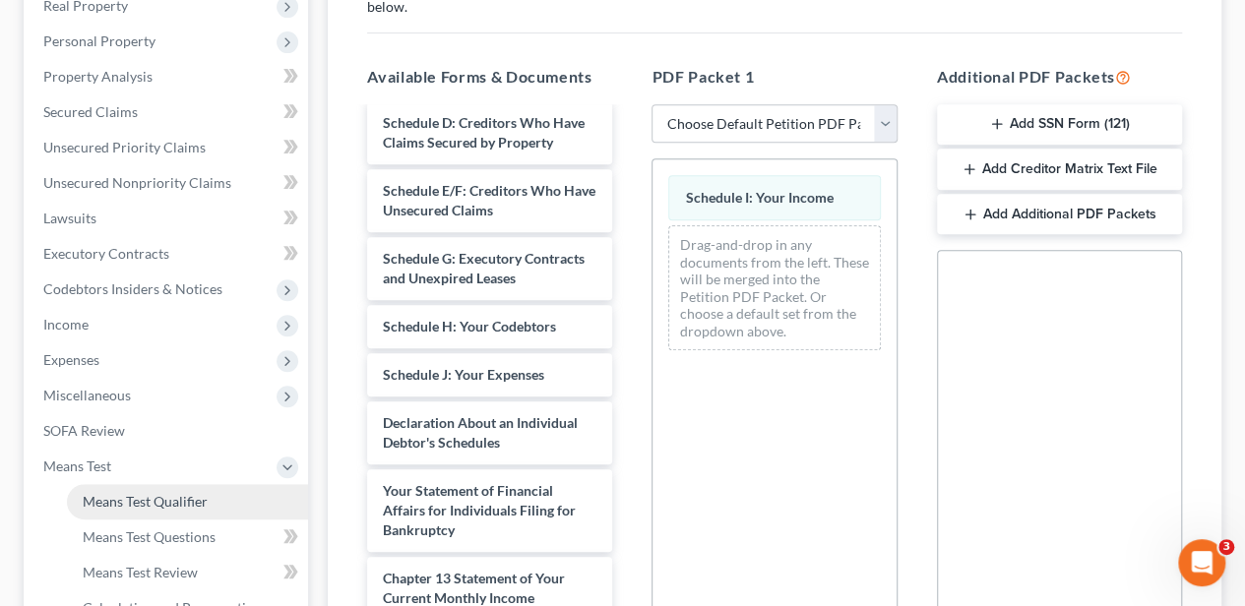
click at [139, 497] on span "Means Test Qualifier" at bounding box center [145, 501] width 125 height 17
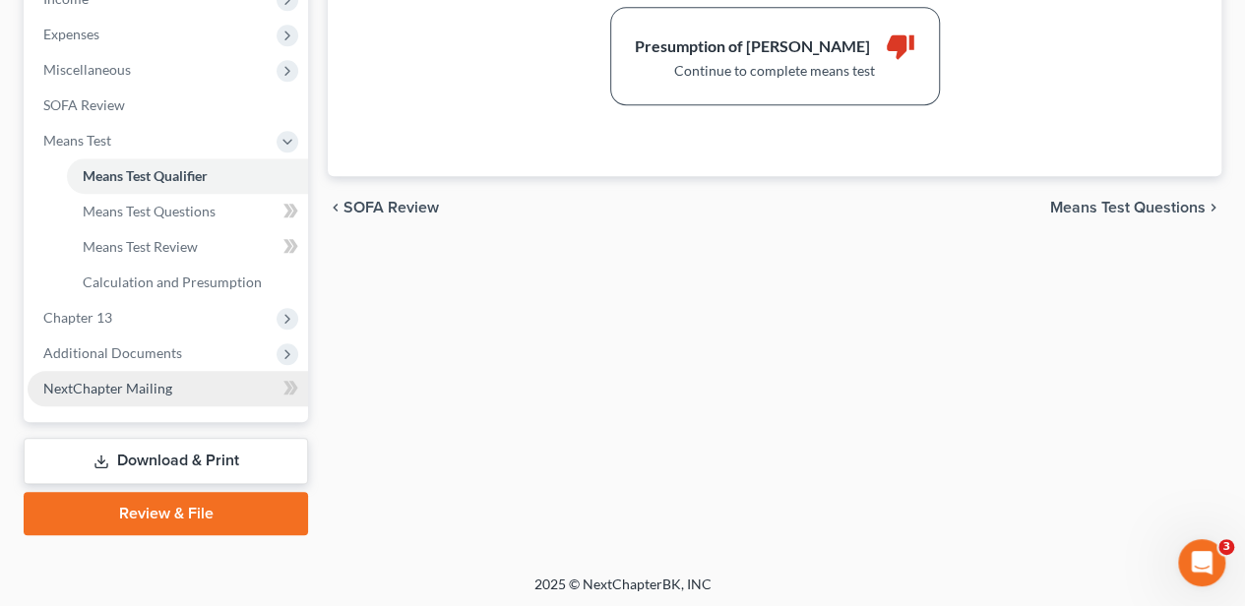
scroll to position [720, 0]
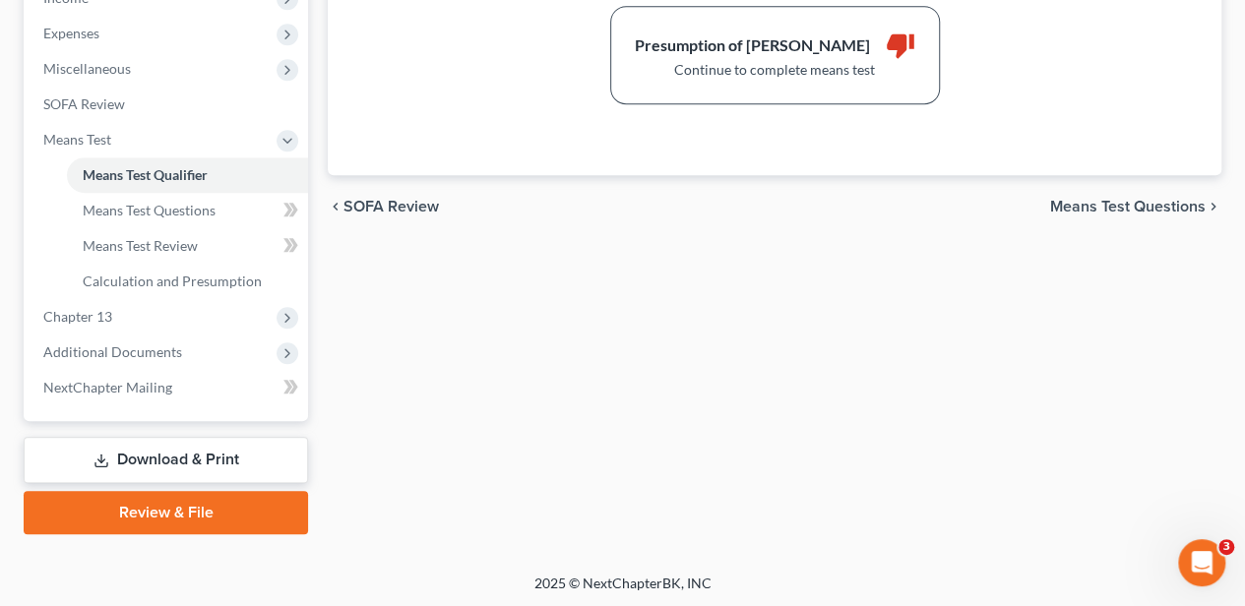
click at [166, 451] on link "Download & Print" at bounding box center [166, 460] width 284 height 46
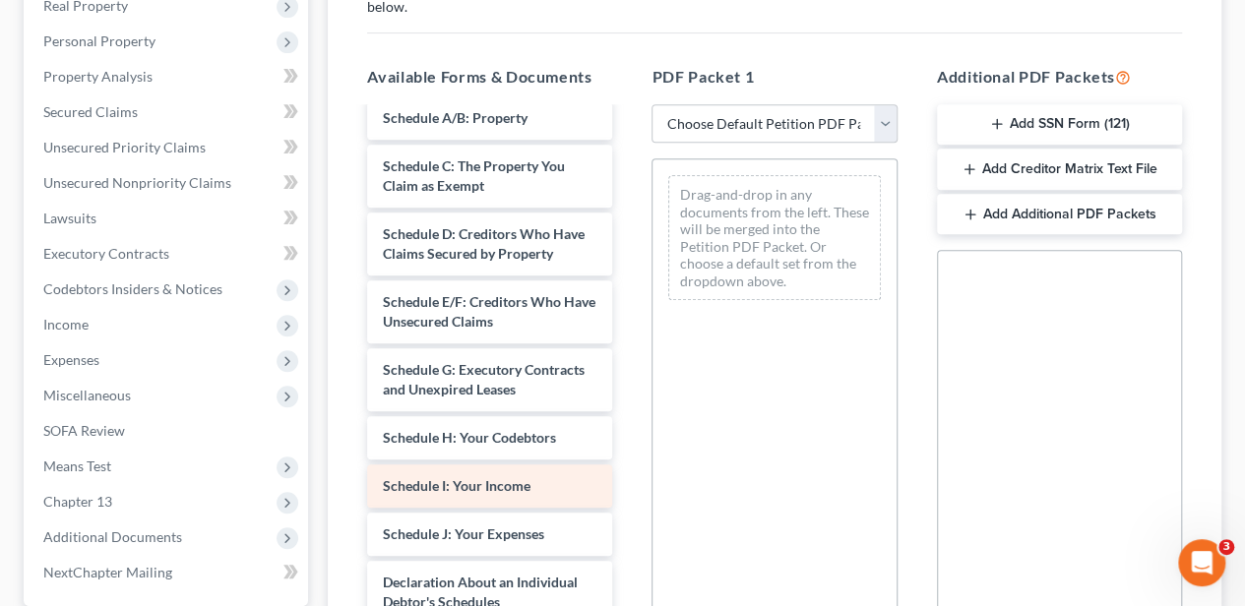
scroll to position [328, 0]
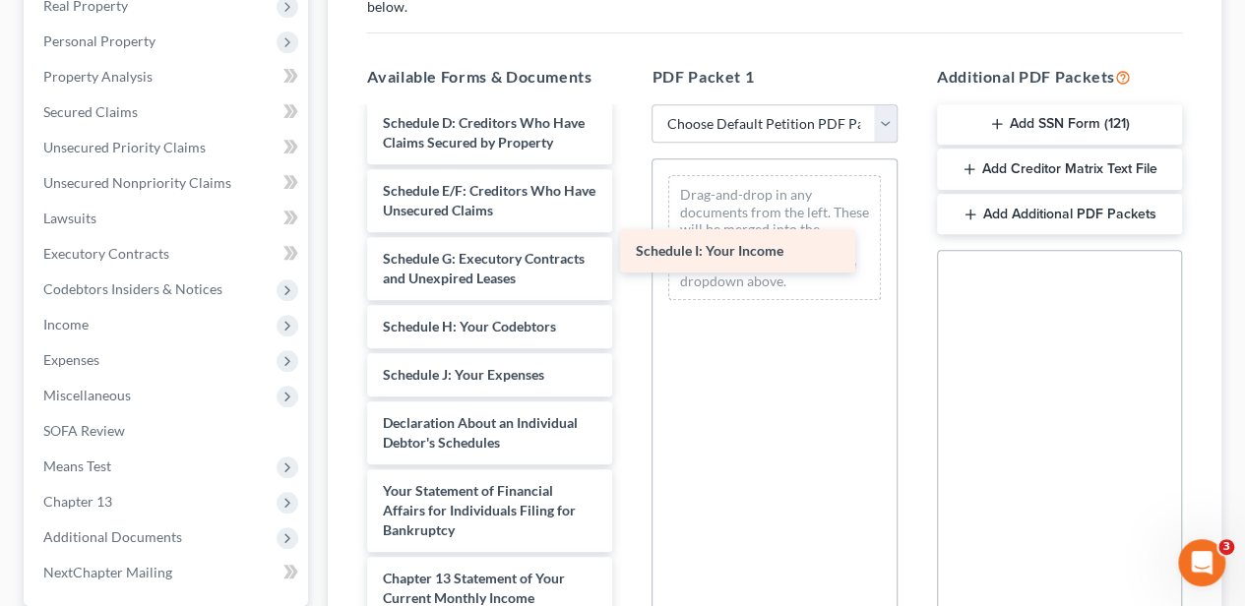
drag, startPoint x: 461, startPoint y: 376, endPoint x: 712, endPoint y: 253, distance: 280.4
click at [628, 253] on div "Schedule I: Your Income Debtor's Electronic Noticing Request (DeBN) (08/14/2025…" at bounding box center [489, 361] width 277 height 1158
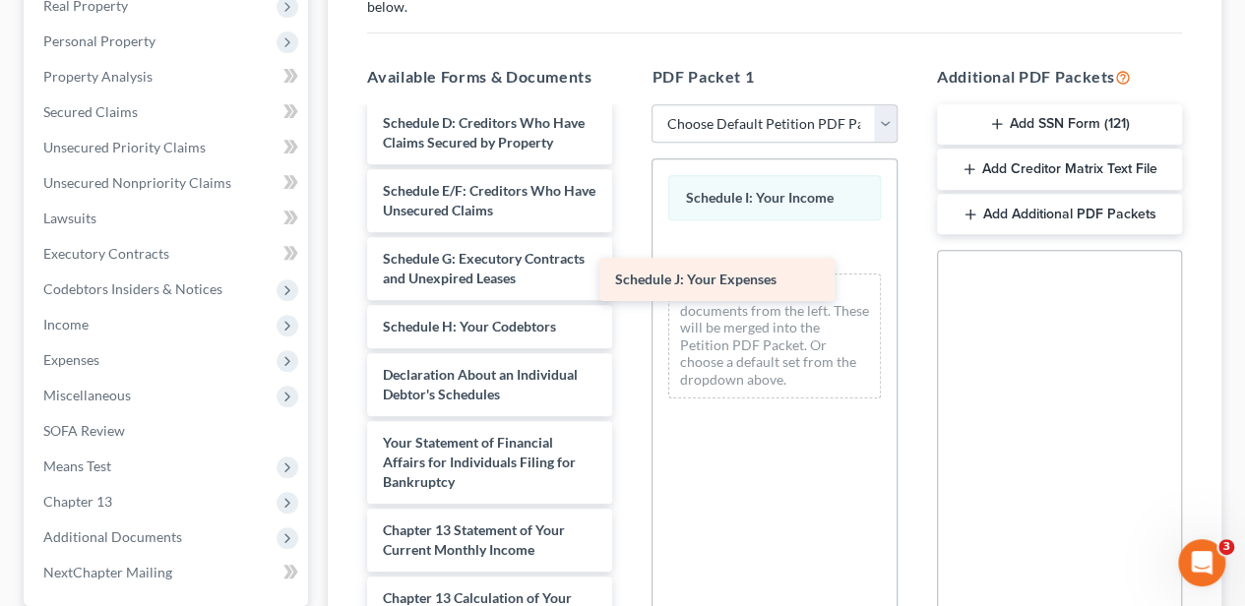
drag, startPoint x: 496, startPoint y: 373, endPoint x: 736, endPoint y: 272, distance: 260.6
click at [628, 272] on div "Schedule J: Your Expenses Debtor's Electronic Noticing Request (DeBN) (08/14/20…" at bounding box center [489, 337] width 277 height 1110
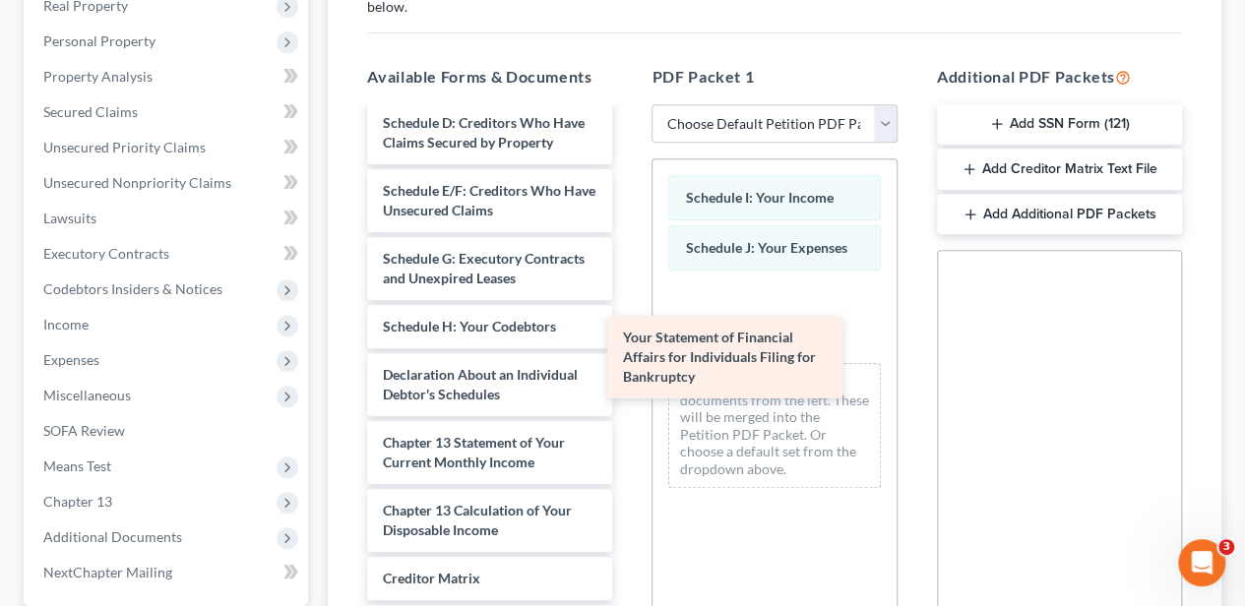
drag, startPoint x: 492, startPoint y: 457, endPoint x: 728, endPoint y: 354, distance: 257.4
click at [628, 354] on div "Your Statement of Financial Affairs for Individuals Filing for Bankruptcy Debto…" at bounding box center [489, 293] width 277 height 1022
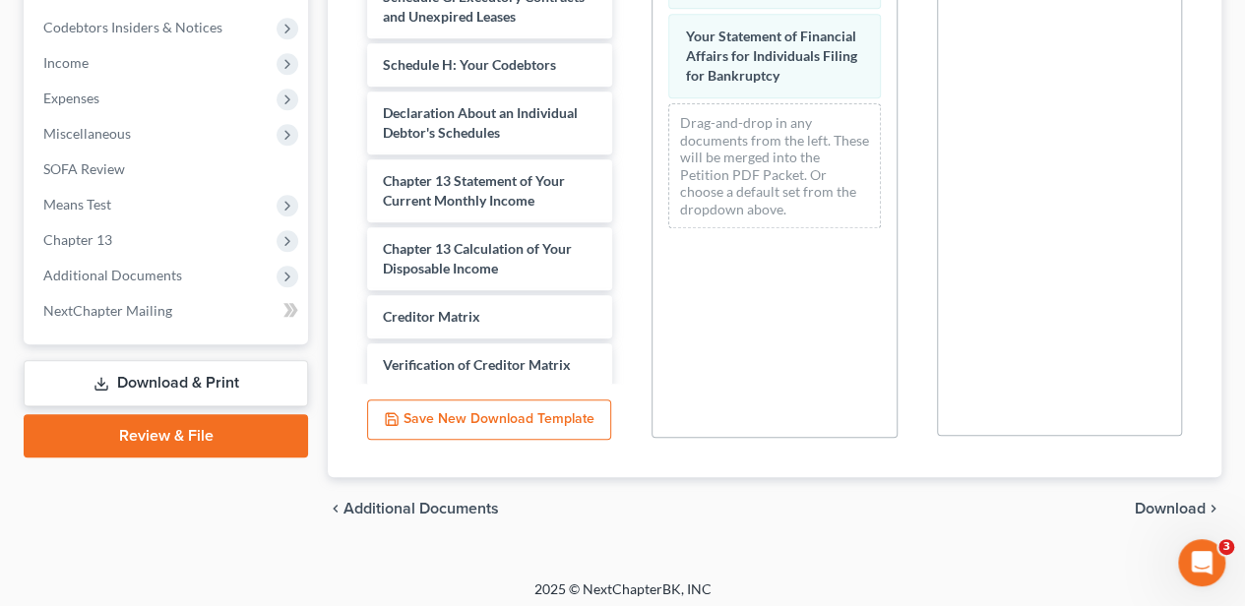
click at [1180, 505] on span "Download" at bounding box center [1170, 509] width 71 height 16
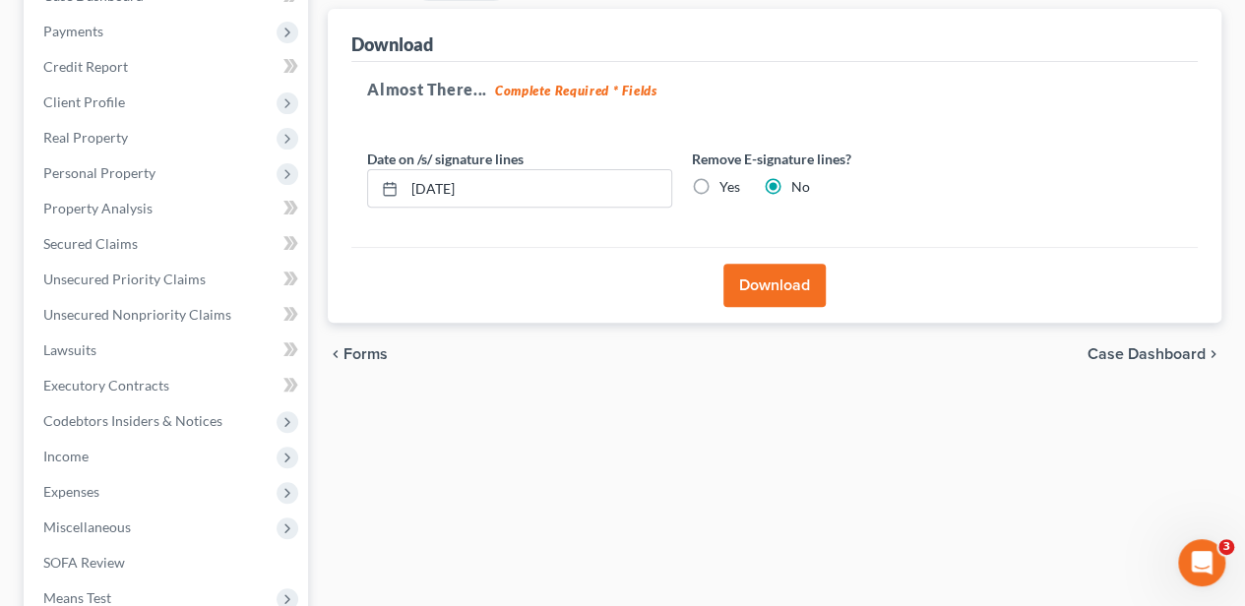
scroll to position [250, 0]
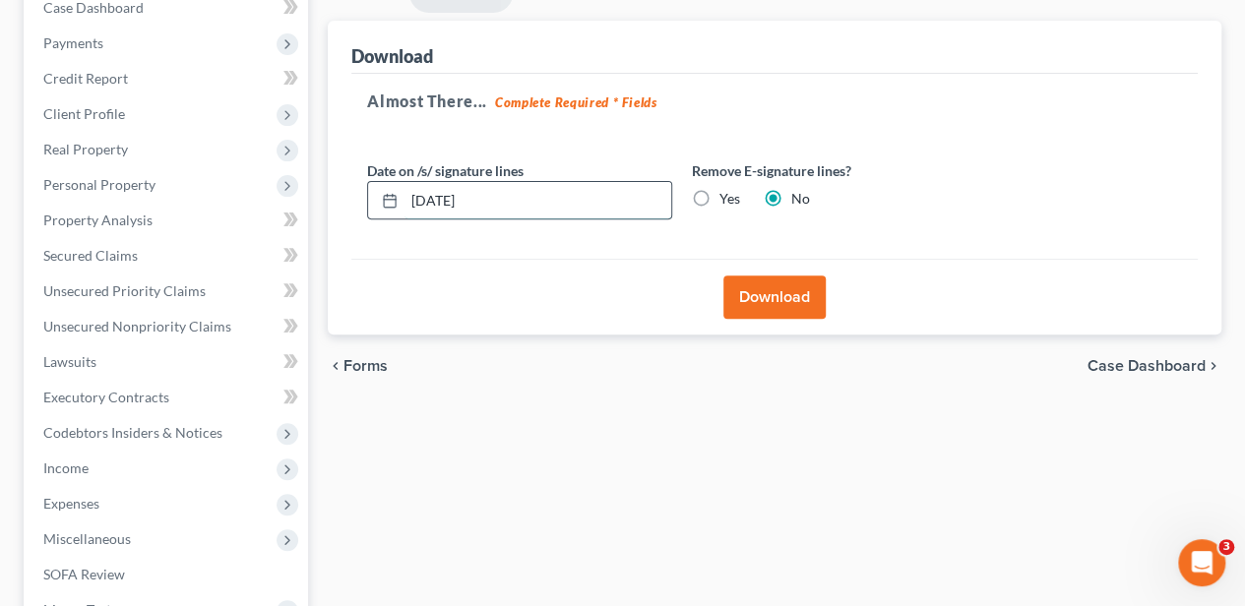
drag, startPoint x: 486, startPoint y: 203, endPoint x: 392, endPoint y: 205, distance: 94.5
click at [392, 205] on div "[DATE]" at bounding box center [519, 200] width 305 height 39
click at [719, 193] on label "Yes" at bounding box center [729, 199] width 21 height 20
click at [727, 193] on input "Yes" at bounding box center [733, 195] width 13 height 13
click at [775, 297] on button "Download" at bounding box center [774, 297] width 102 height 43
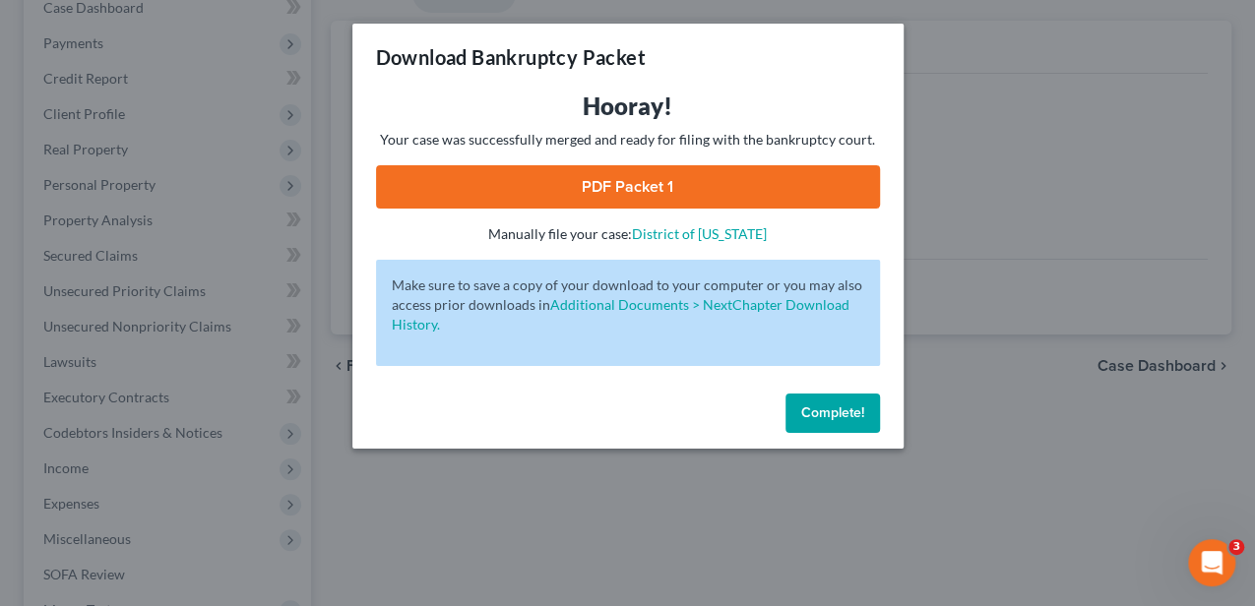
click at [657, 173] on link "PDF Packet 1" at bounding box center [628, 186] width 504 height 43
click at [858, 405] on span "Complete!" at bounding box center [832, 412] width 63 height 17
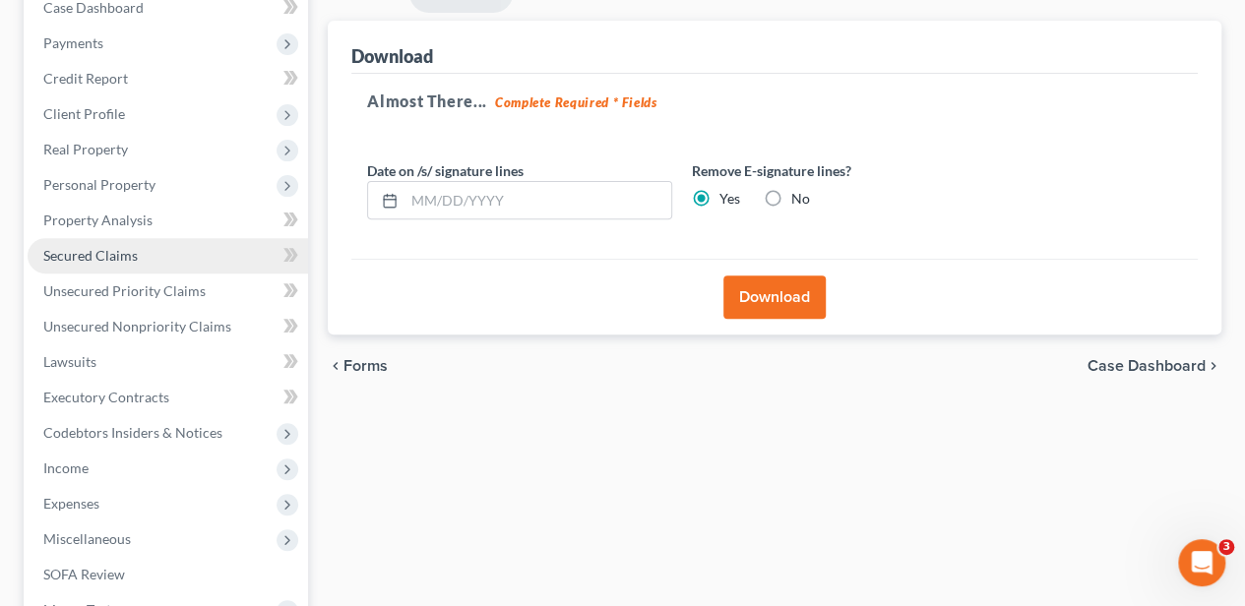
click at [94, 250] on span "Secured Claims" at bounding box center [90, 255] width 94 height 17
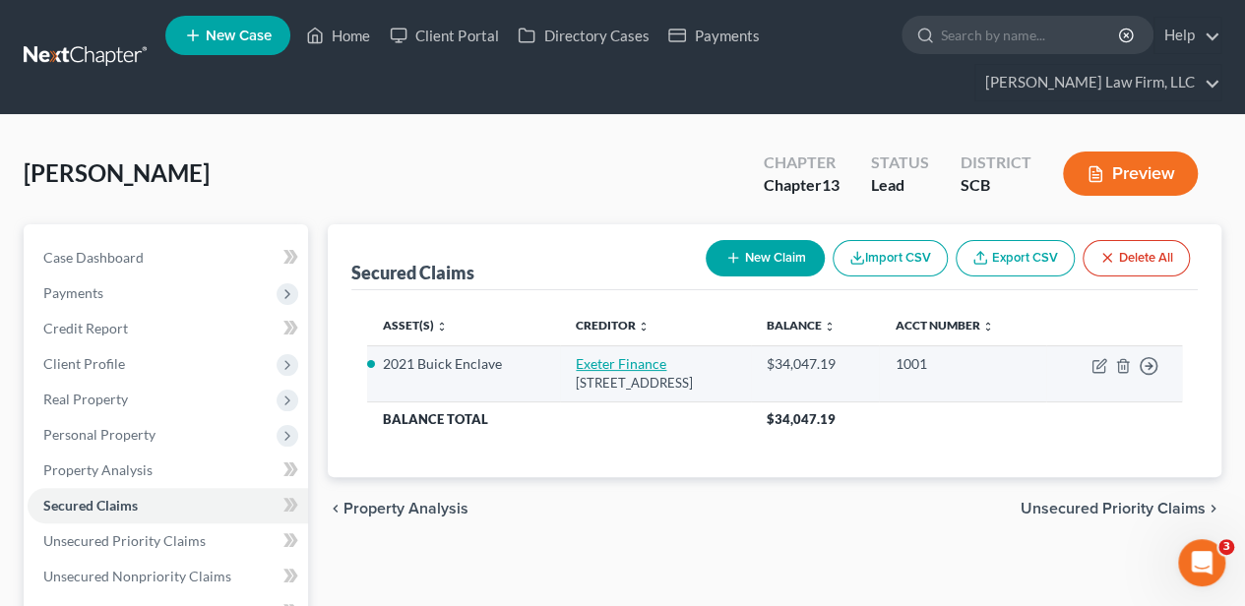
click at [576, 359] on link "Exeter Finance" at bounding box center [621, 363] width 91 height 17
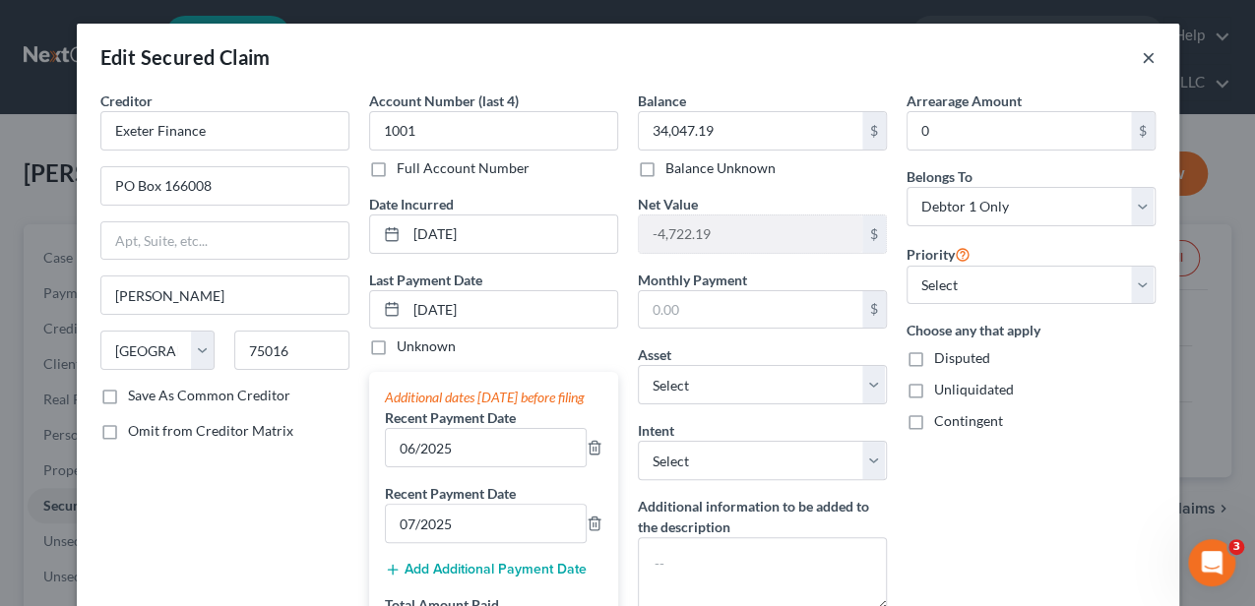
click at [1146, 55] on button "×" at bounding box center [1149, 57] width 14 height 24
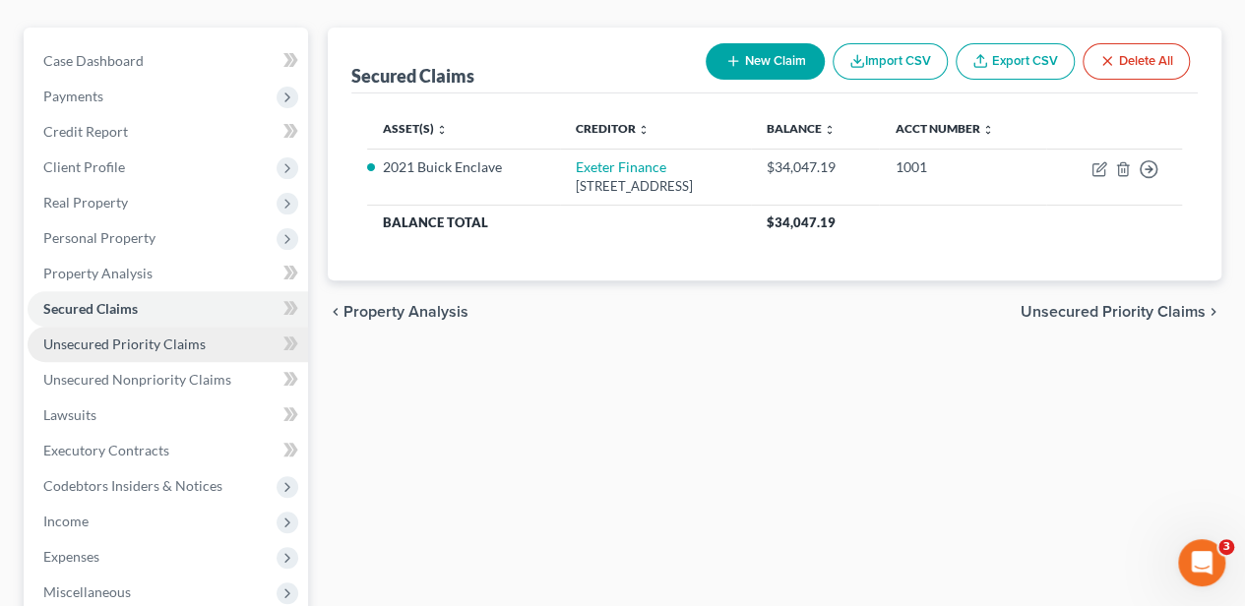
click at [112, 348] on span "Unsecured Priority Claims" at bounding box center [124, 344] width 162 height 17
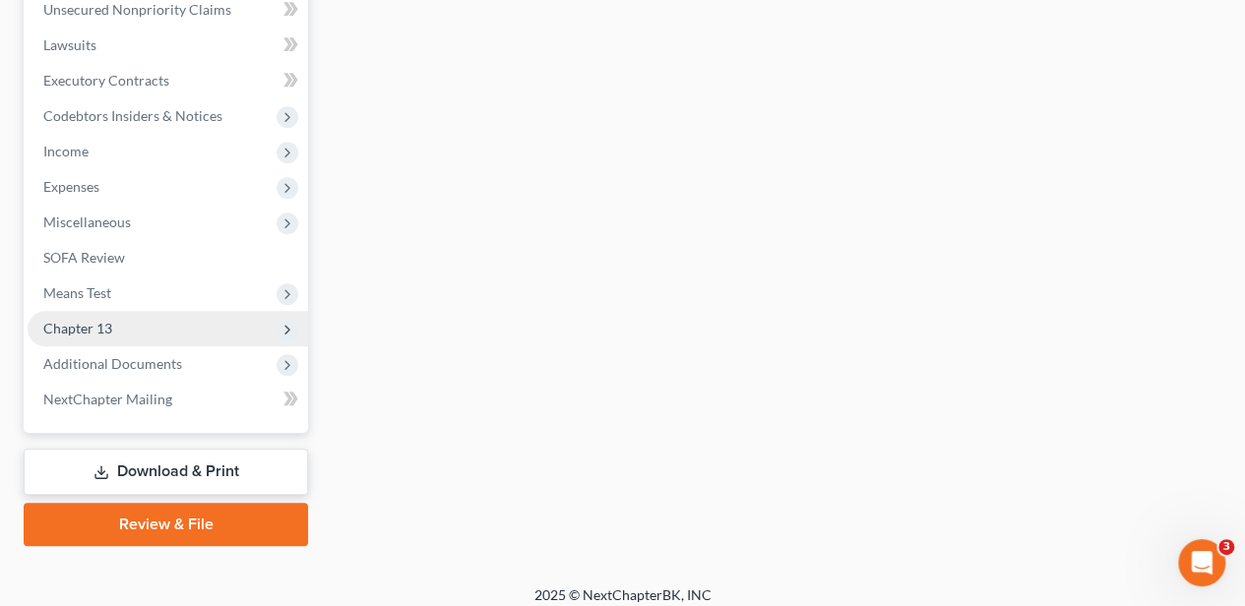
scroll to position [579, 0]
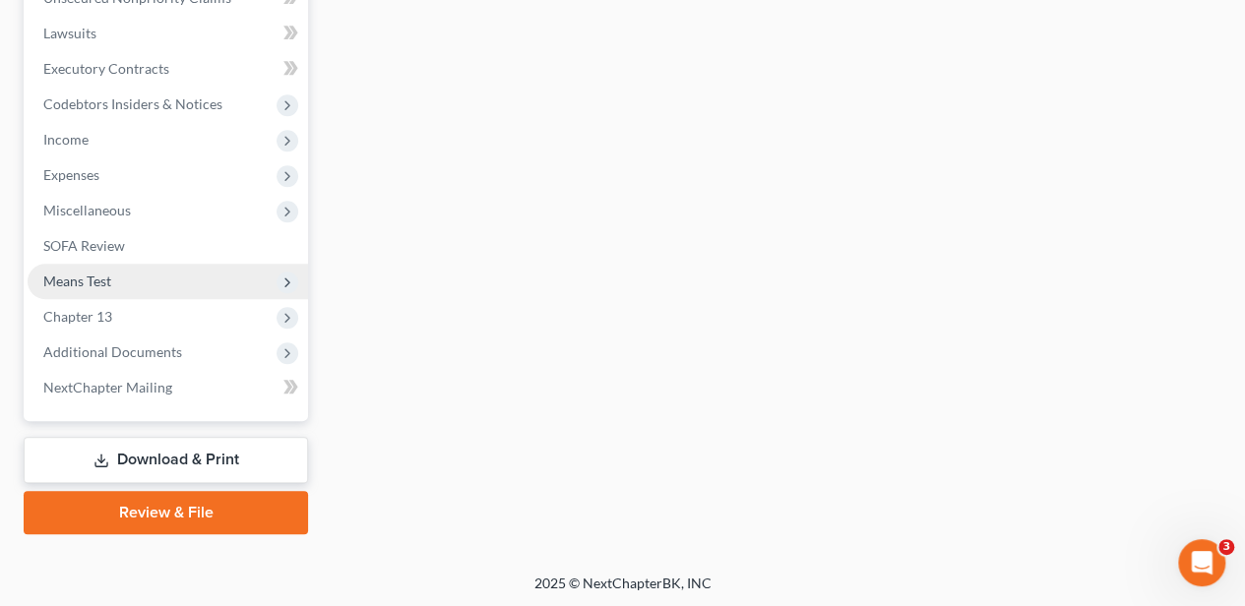
click at [124, 285] on span "Means Test" at bounding box center [168, 281] width 280 height 35
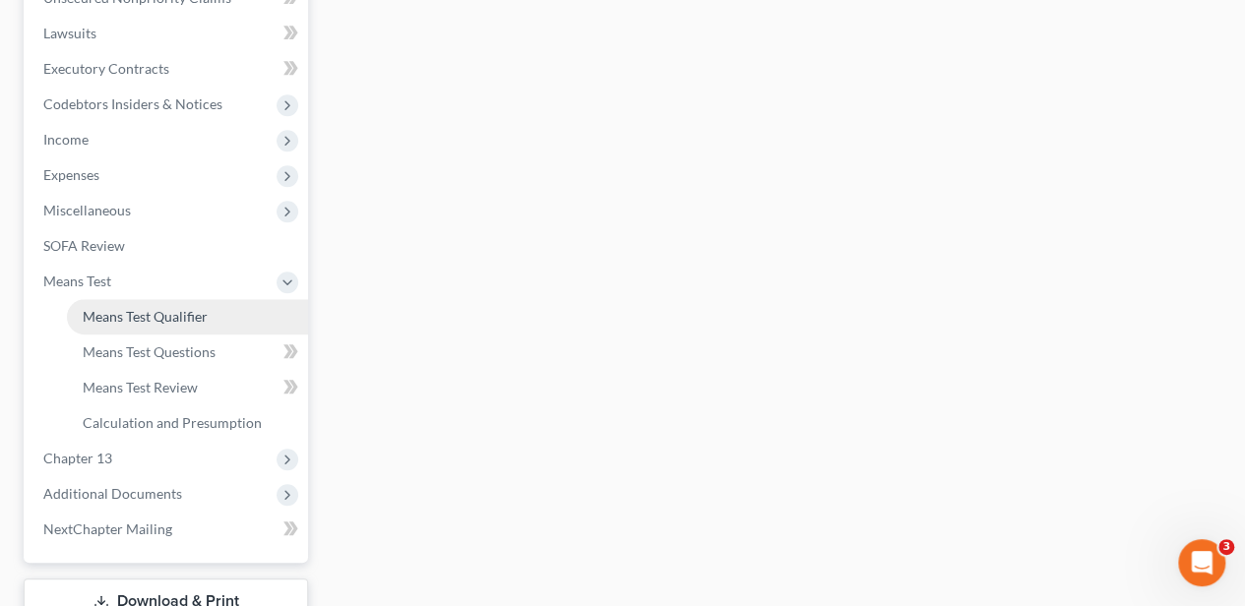
click at [137, 308] on span "Means Test Qualifier" at bounding box center [145, 316] width 125 height 17
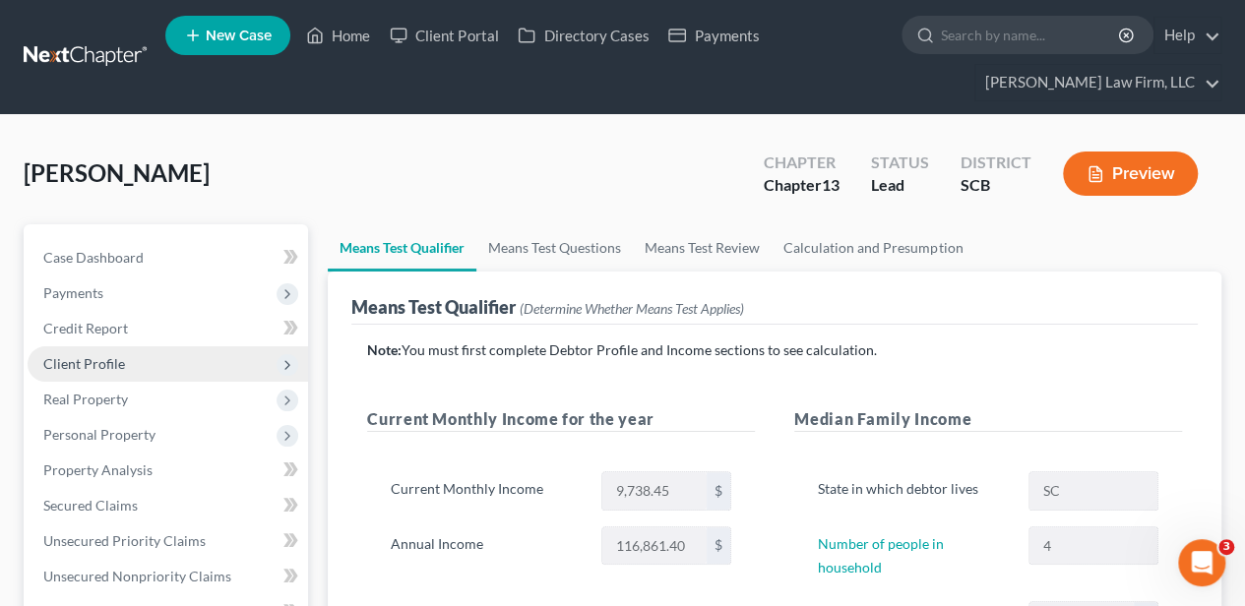
click at [122, 363] on span "Client Profile" at bounding box center [84, 363] width 82 height 17
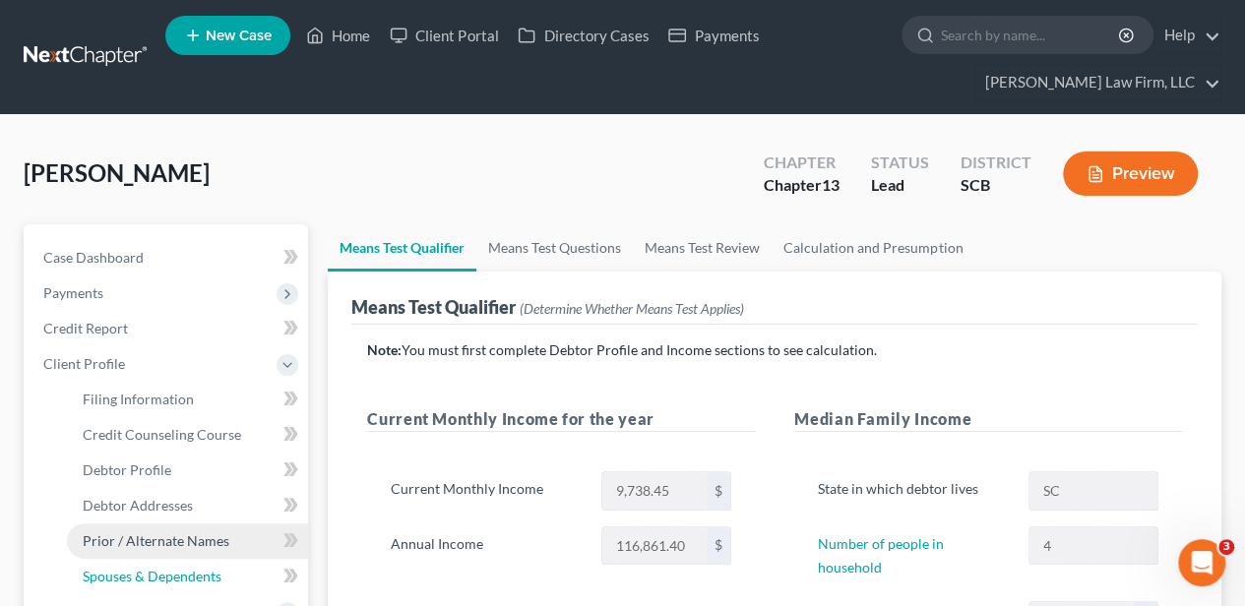
drag, startPoint x: 167, startPoint y: 574, endPoint x: 185, endPoint y: 551, distance: 28.7
click at [168, 574] on span "Spouses & Dependents" at bounding box center [152, 576] width 139 height 17
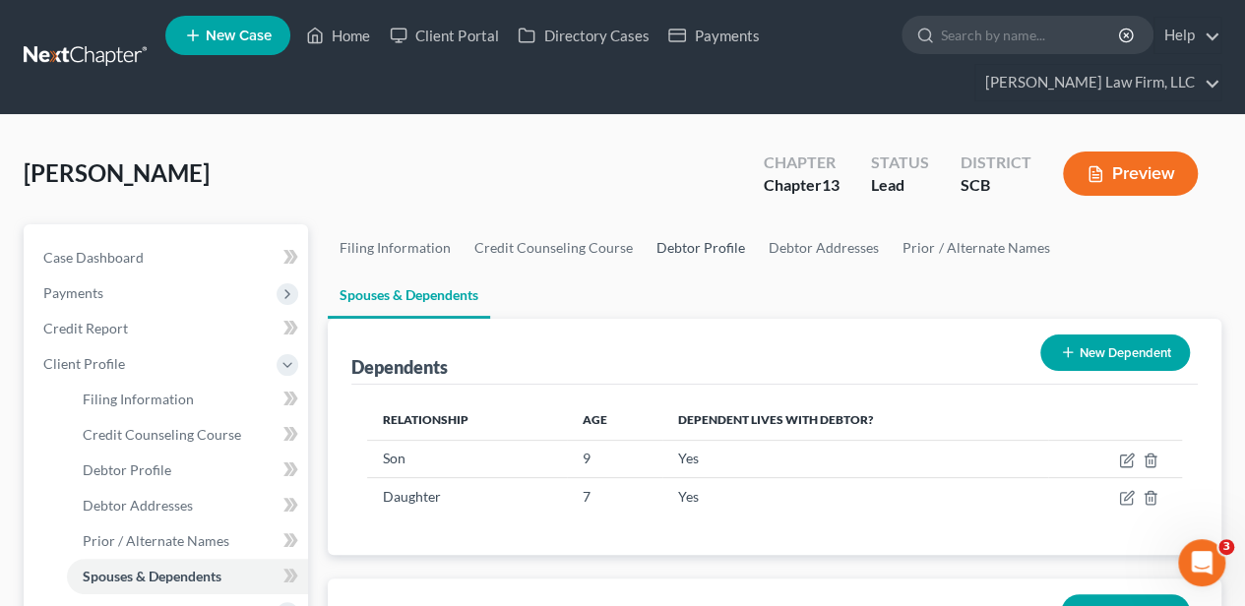
click at [689, 246] on link "Debtor Profile" at bounding box center [701, 247] width 112 height 47
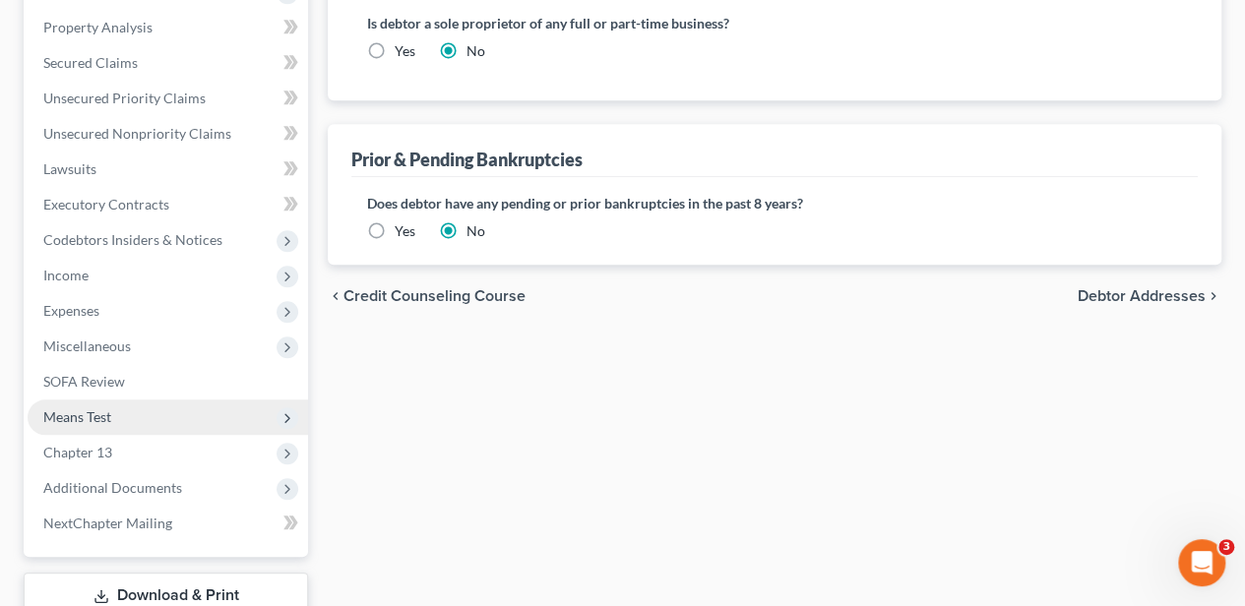
click at [109, 408] on span "Means Test" at bounding box center [77, 416] width 68 height 17
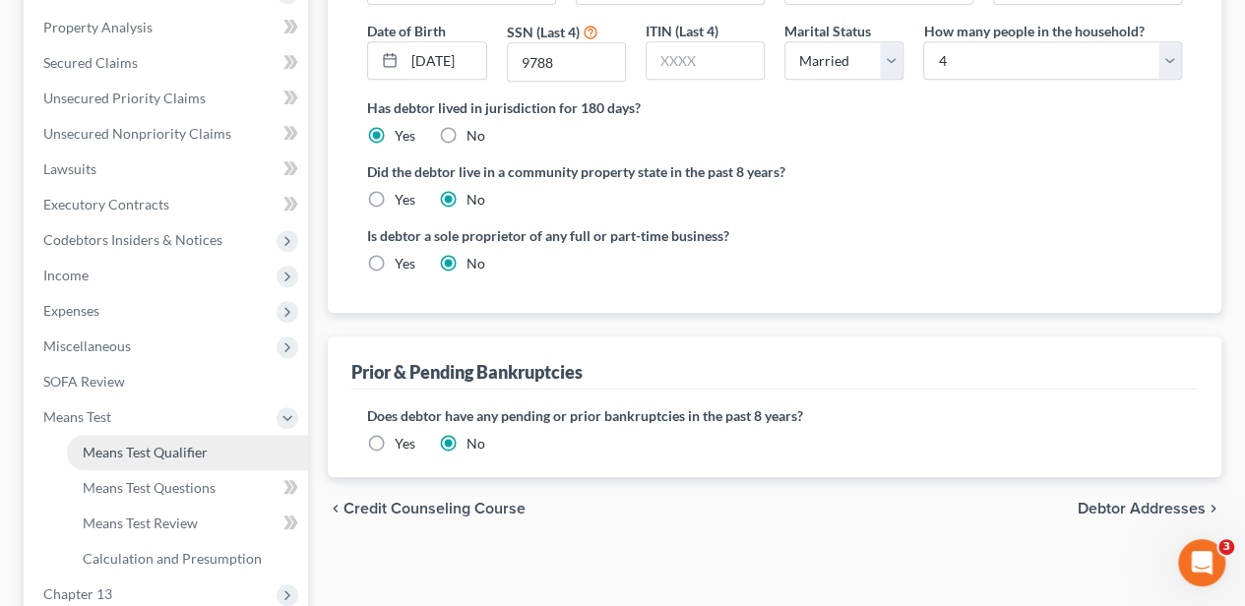
click at [124, 444] on span "Means Test Qualifier" at bounding box center [145, 452] width 125 height 17
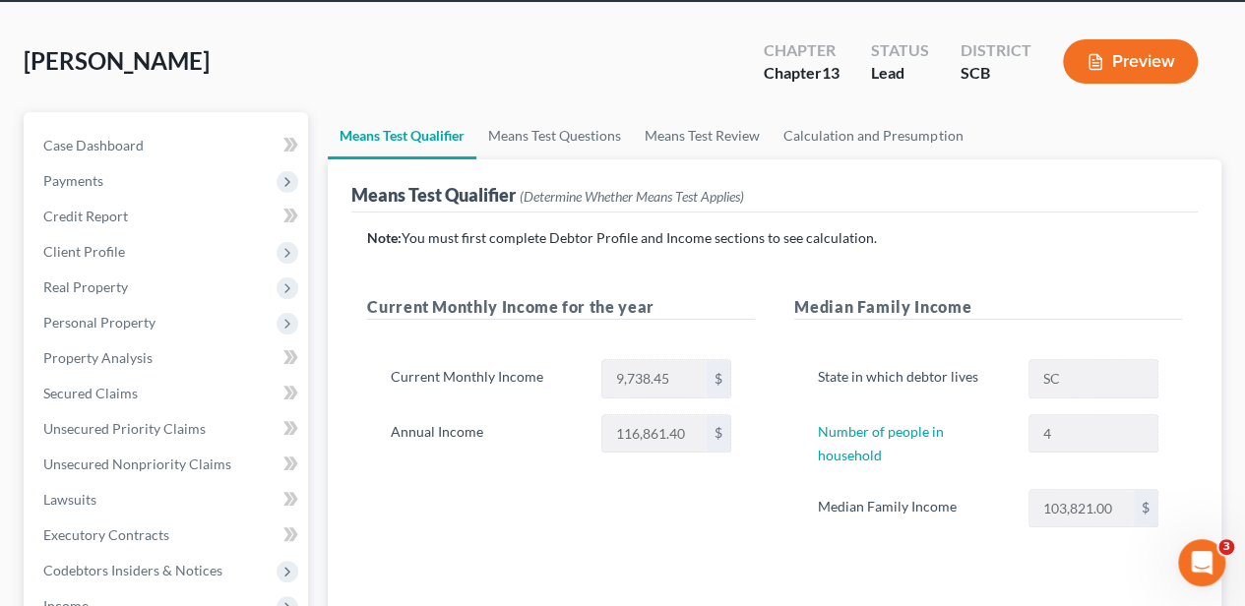
scroll to position [65, 0]
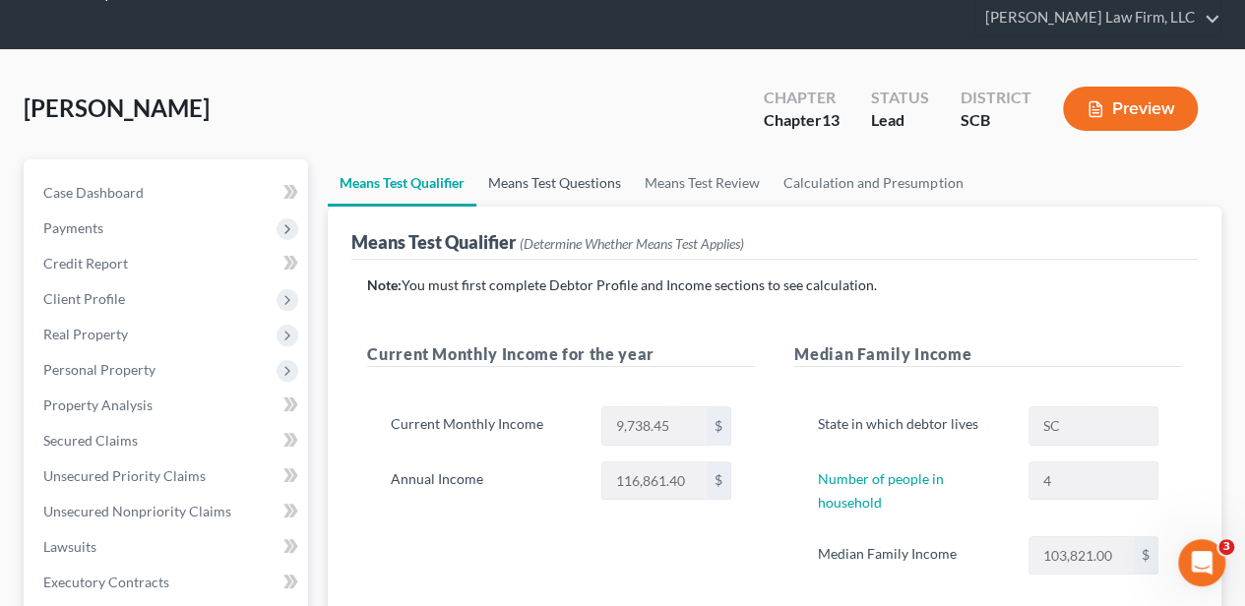
click at [563, 171] on link "Means Test Questions" at bounding box center [554, 182] width 156 height 47
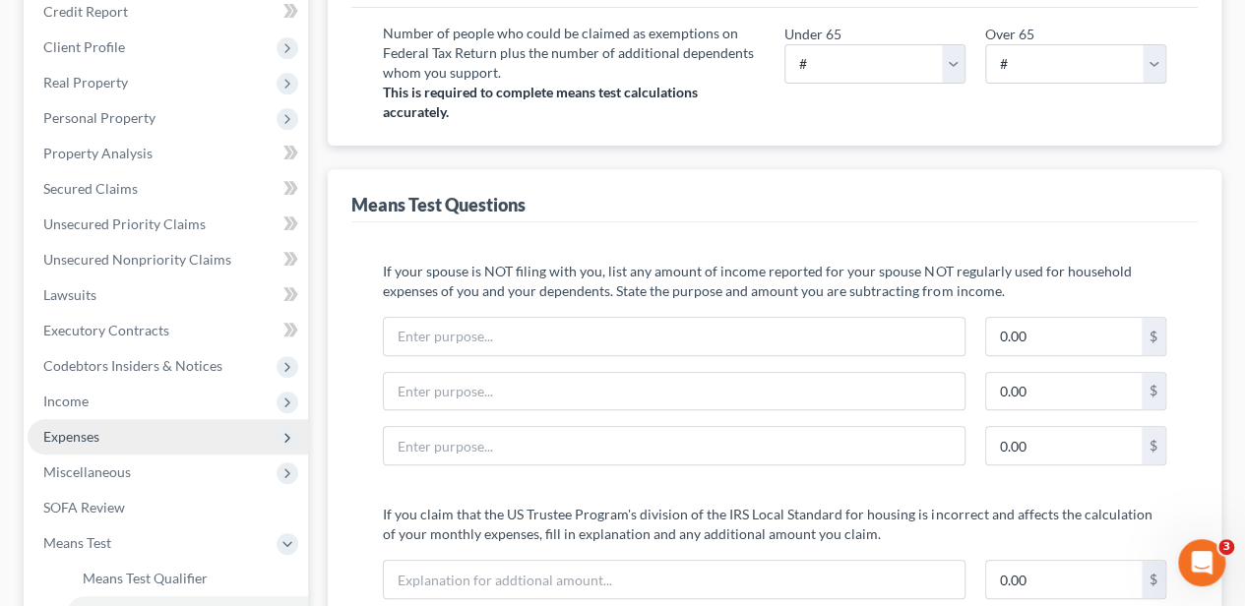
scroll to position [394, 0]
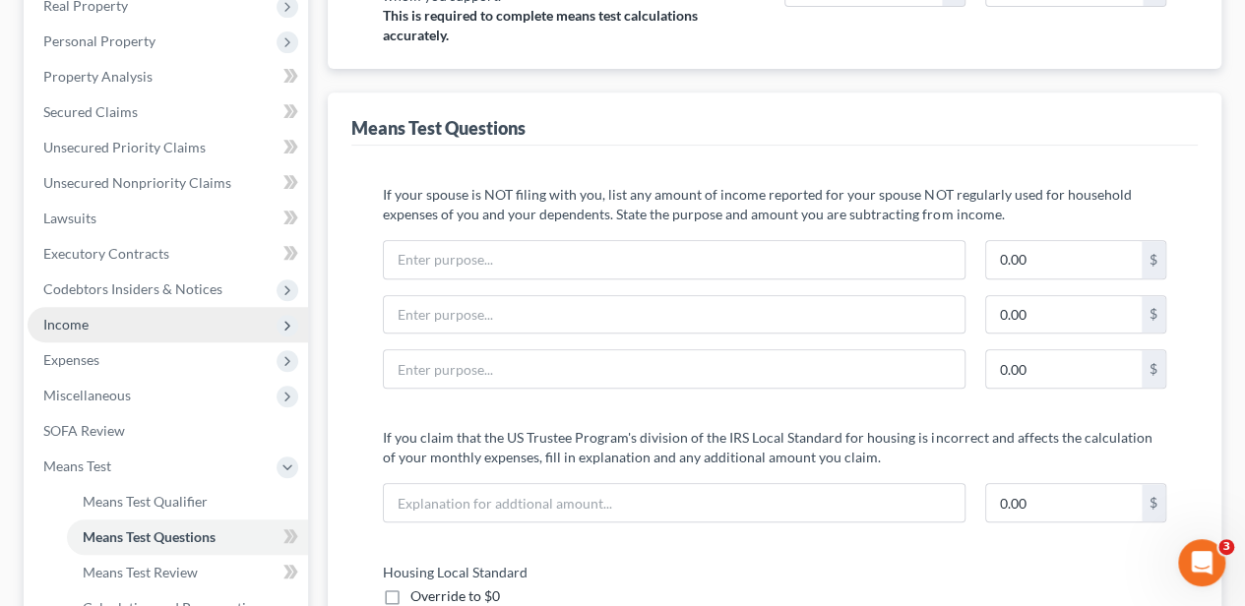
click at [108, 332] on span "Income" at bounding box center [168, 324] width 280 height 35
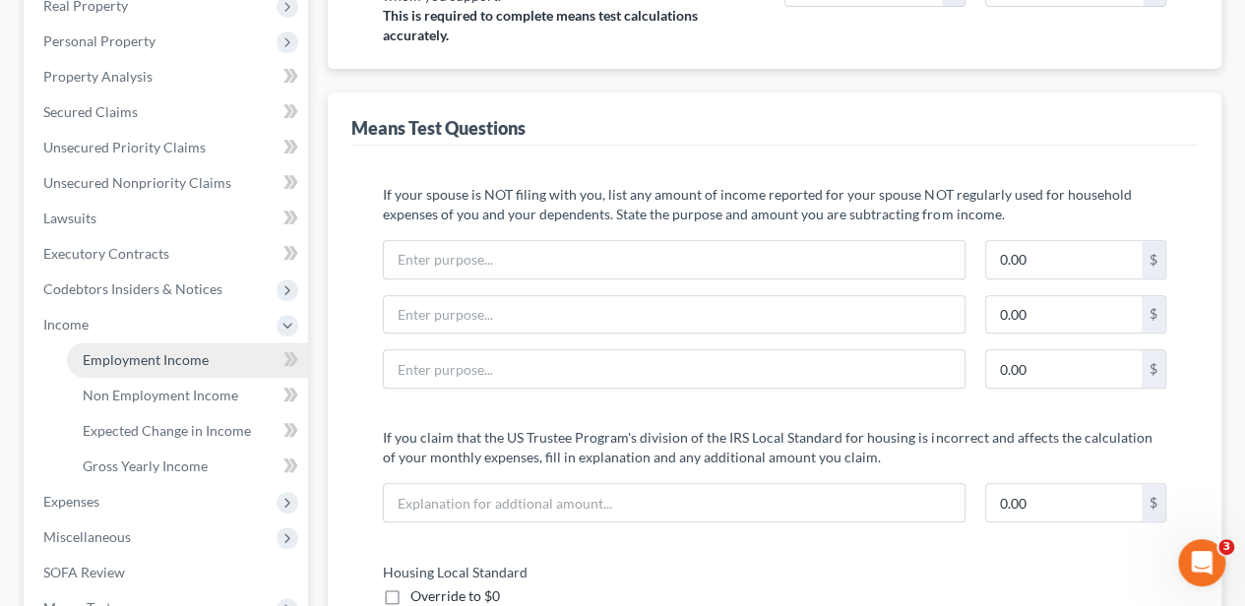
click at [119, 351] on span "Employment Income" at bounding box center [146, 359] width 126 height 17
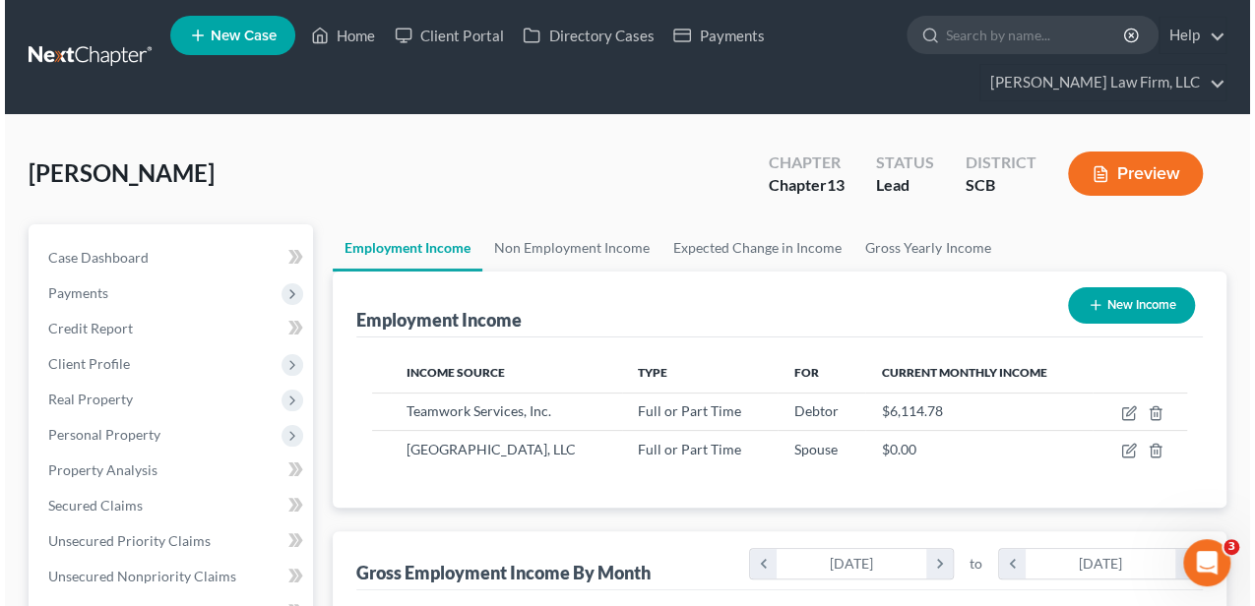
scroll to position [350, 498]
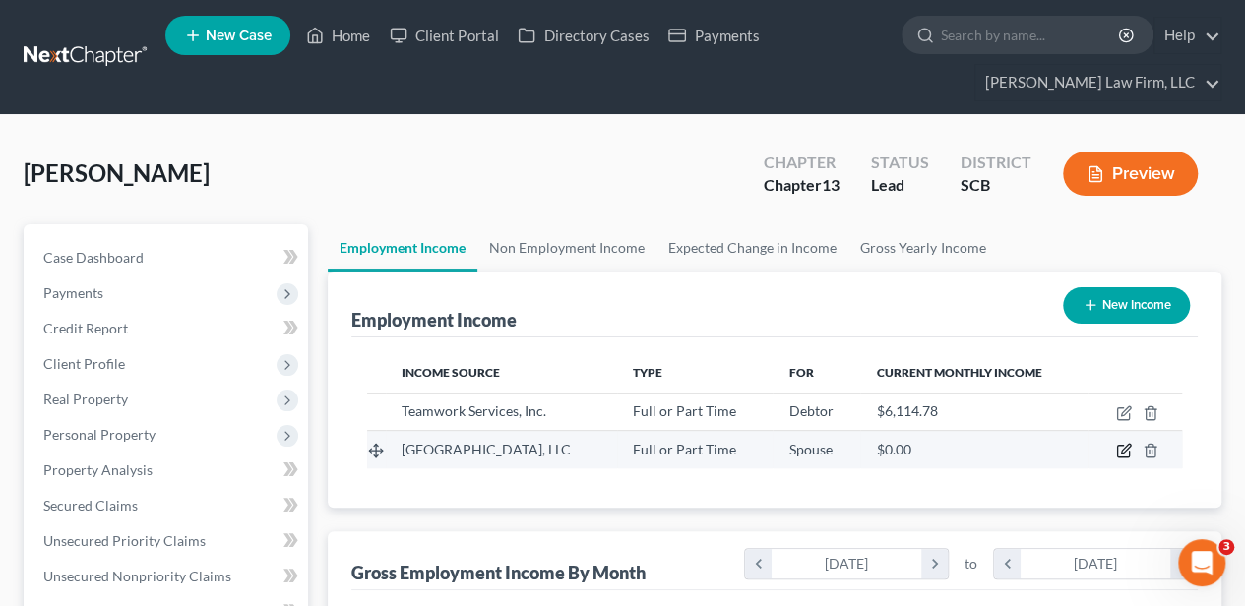
click at [1120, 446] on icon "button" at bounding box center [1124, 451] width 16 height 16
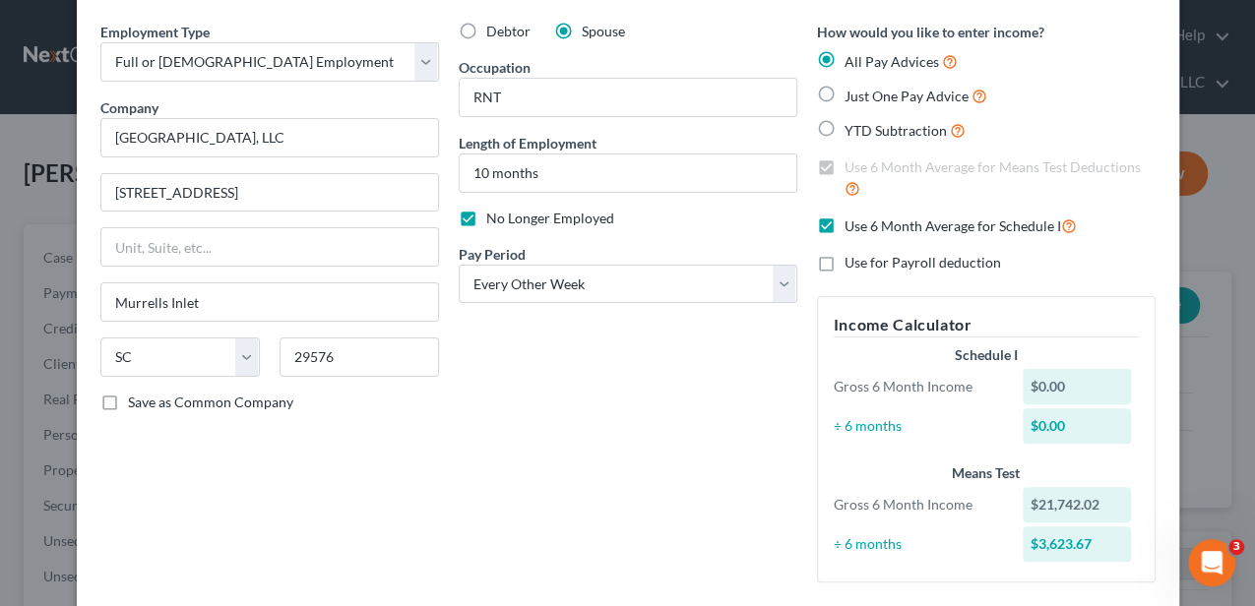
scroll to position [131, 0]
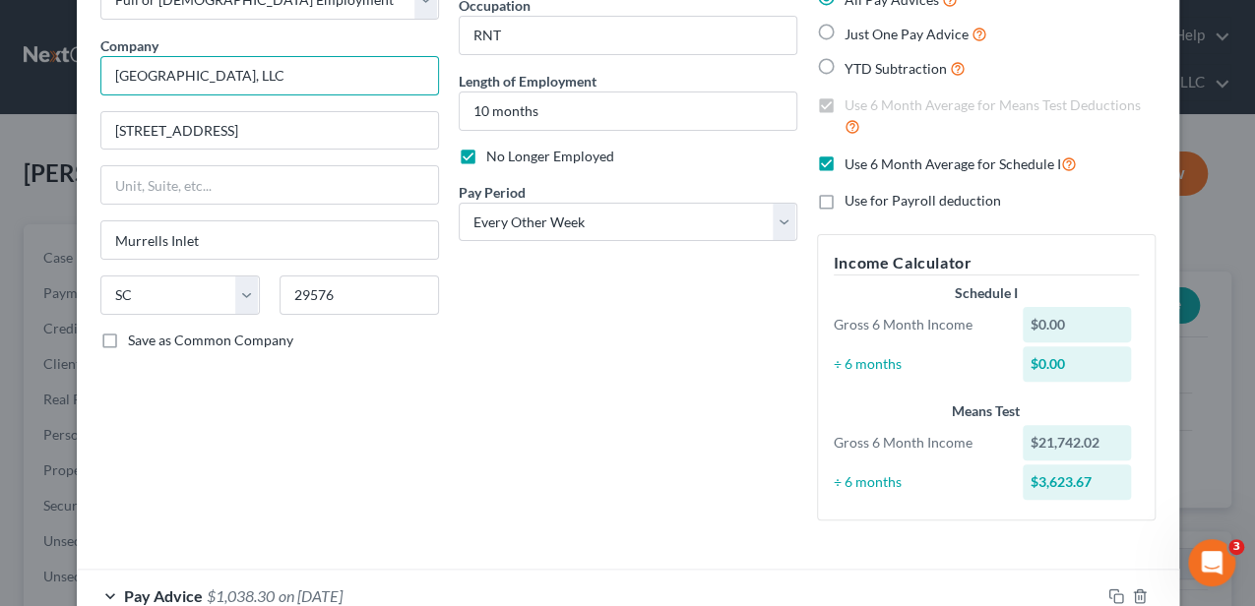
drag, startPoint x: 386, startPoint y: 75, endPoint x: 102, endPoint y: 66, distance: 283.6
click at [104, 69] on input "Myrtle Beach Rehabilitation Hospital, LLC" at bounding box center [269, 75] width 339 height 39
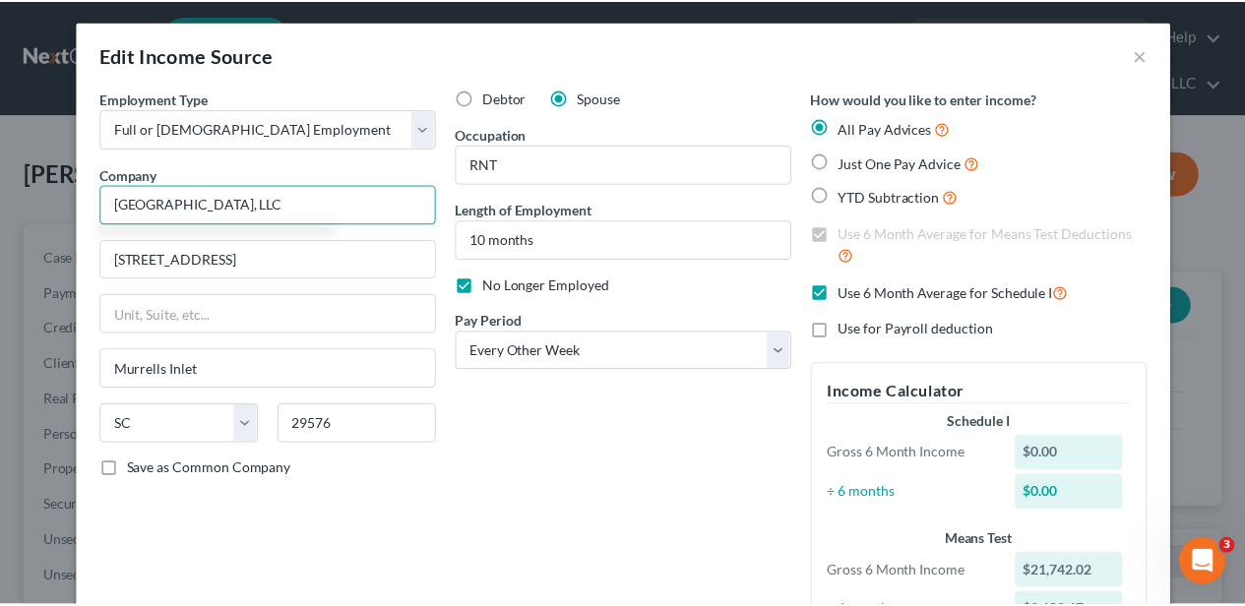
scroll to position [0, 0]
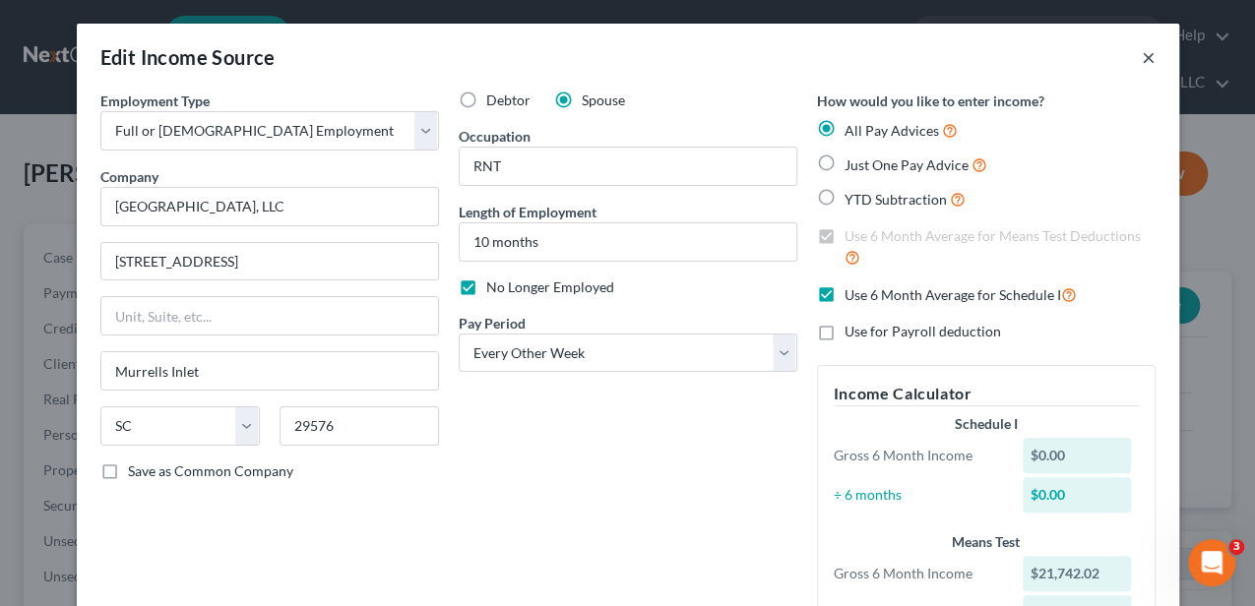
click at [1142, 59] on button "×" at bounding box center [1149, 57] width 14 height 24
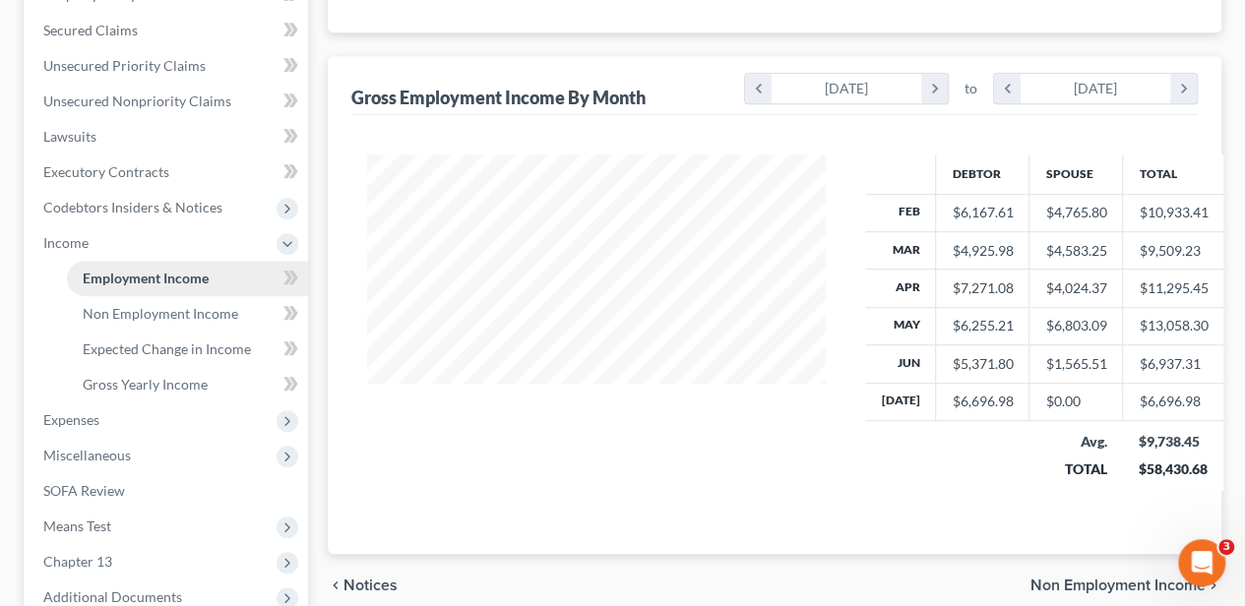
scroll to position [590, 0]
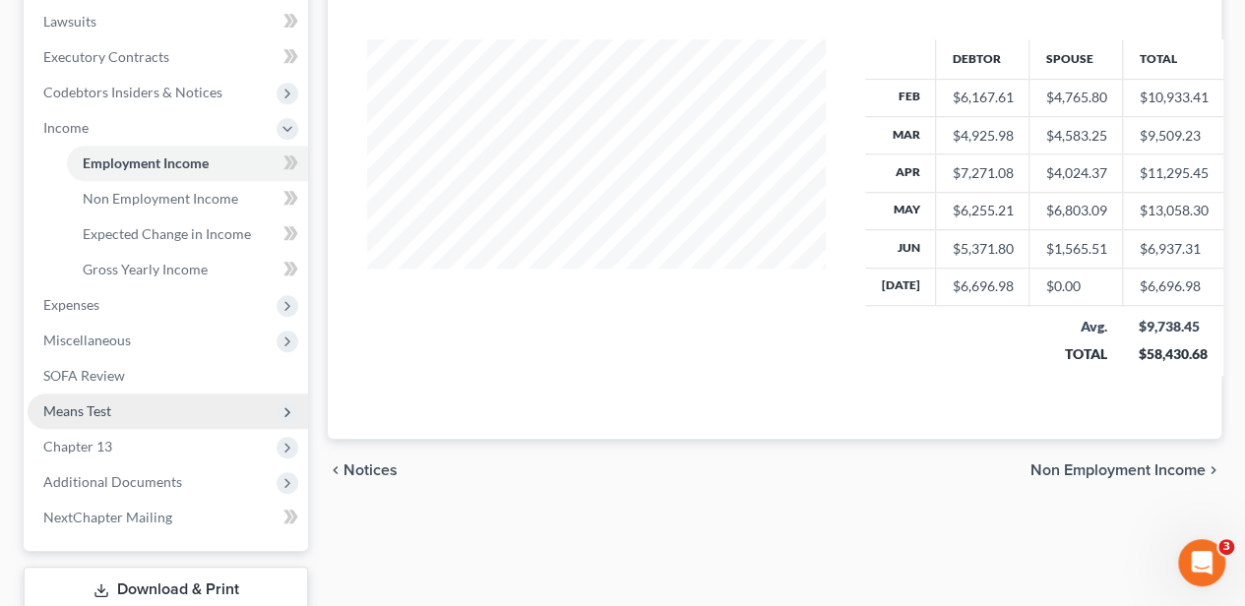
click at [86, 417] on span "Means Test" at bounding box center [77, 410] width 68 height 17
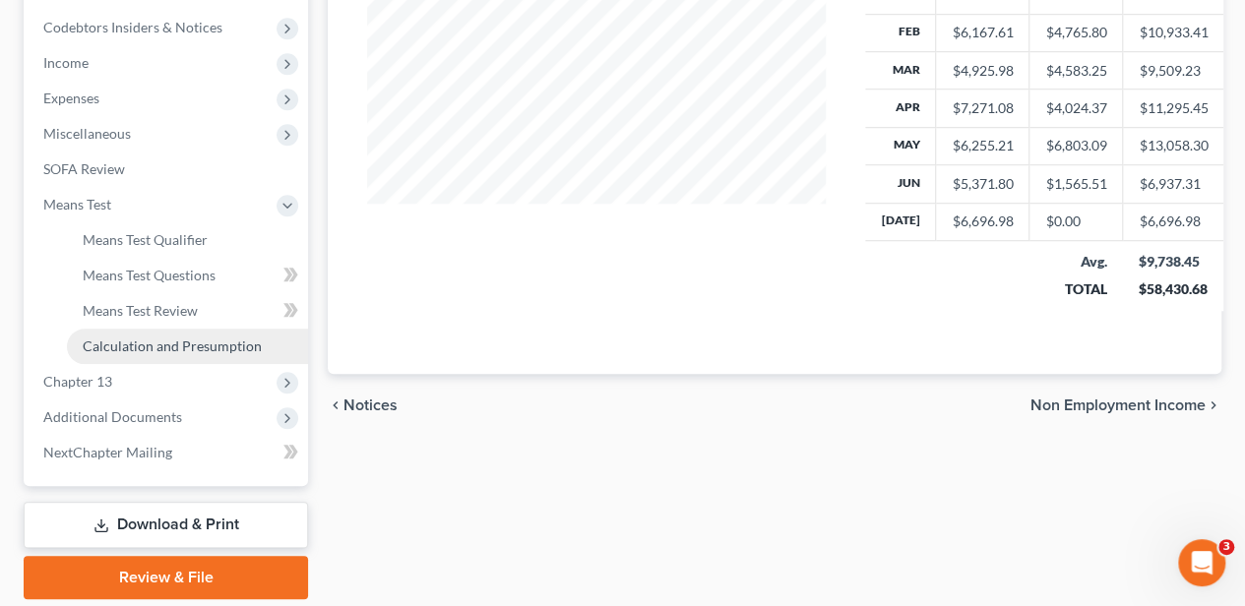
click at [169, 338] on span "Calculation and Presumption" at bounding box center [172, 346] width 179 height 17
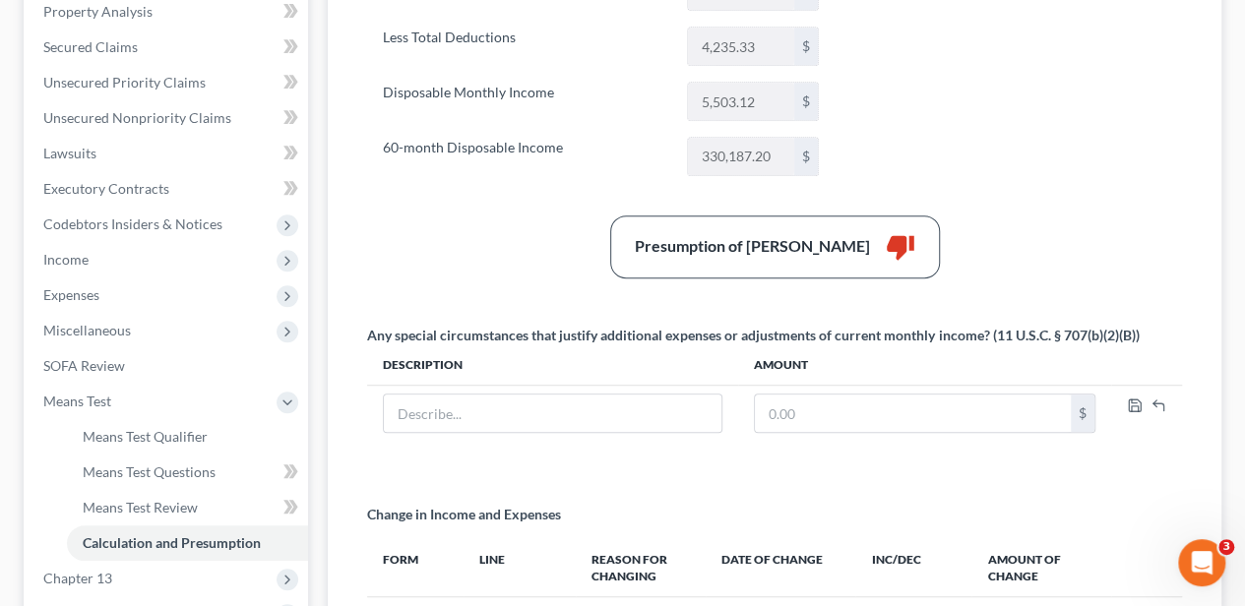
scroll to position [525, 0]
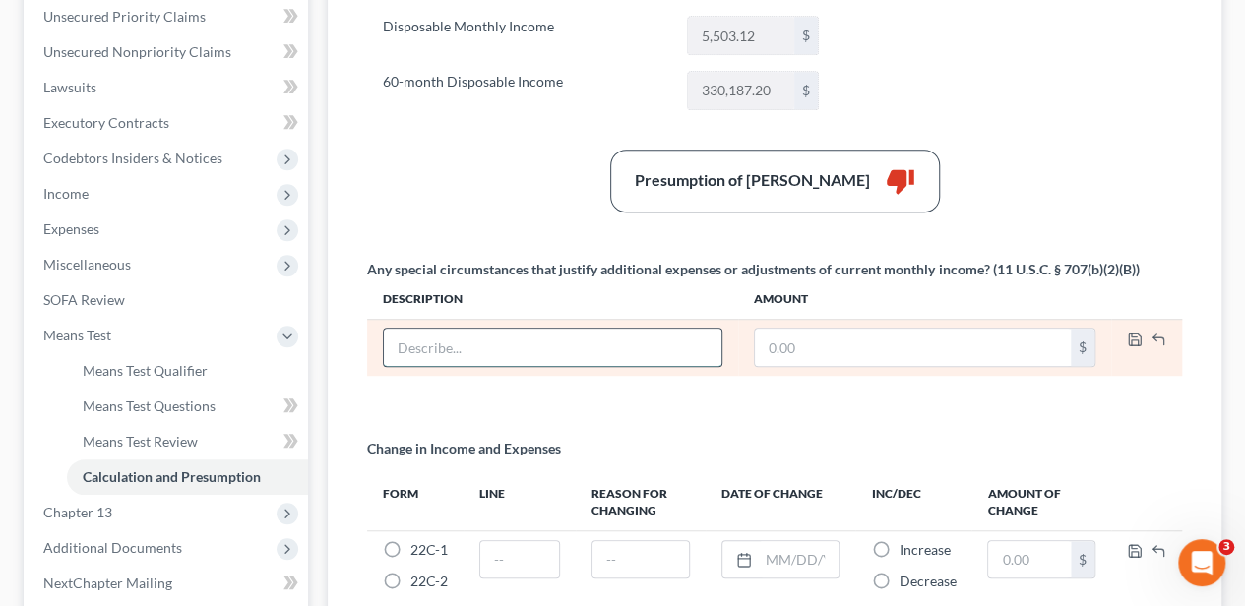
click at [533, 342] on input "text" at bounding box center [552, 347] width 337 height 37
paste input "Myrtle Beach Rehabilitation Hospital, LLC"
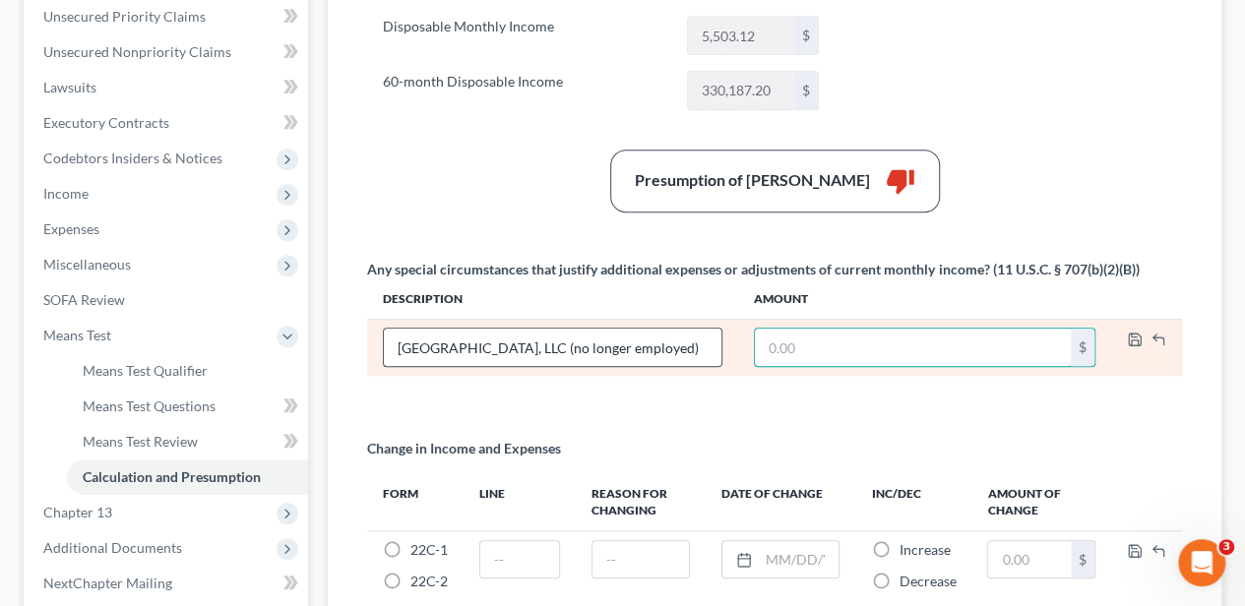
scroll to position [0, 0]
click at [1135, 334] on polyline "button" at bounding box center [1134, 335] width 5 height 3
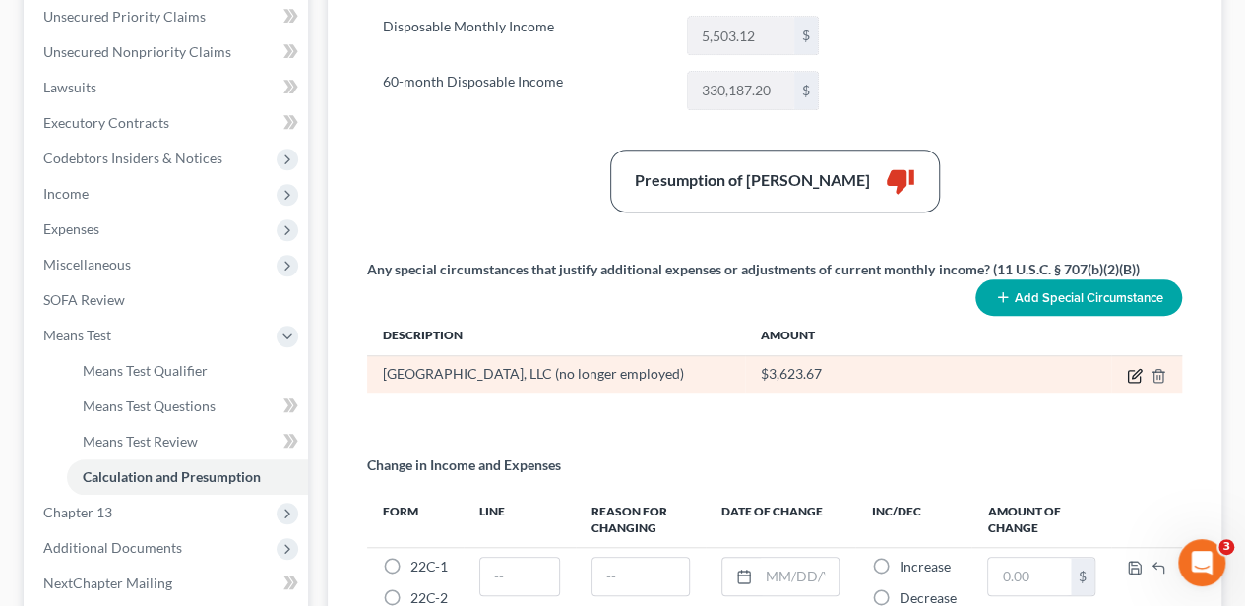
click at [1132, 370] on icon "button" at bounding box center [1136, 373] width 9 height 9
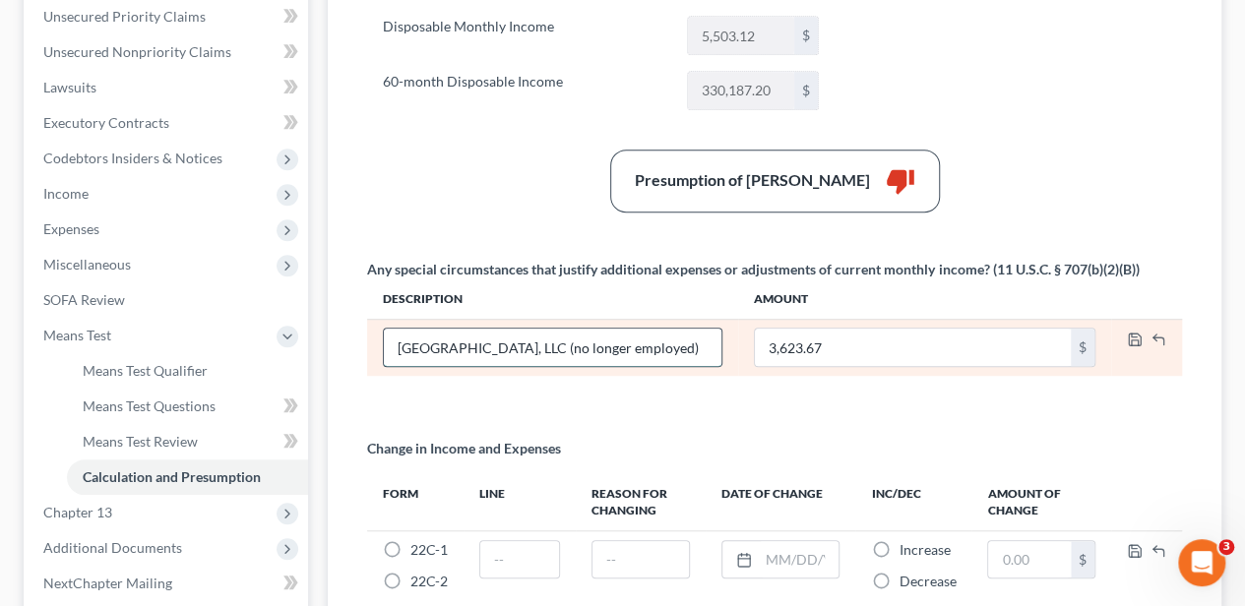
click at [655, 343] on input "Myrtle Beach Rehabilitation Hospital, LLC (no longer employed)" at bounding box center [552, 347] width 337 height 37
click at [1130, 332] on icon "button" at bounding box center [1135, 340] width 16 height 16
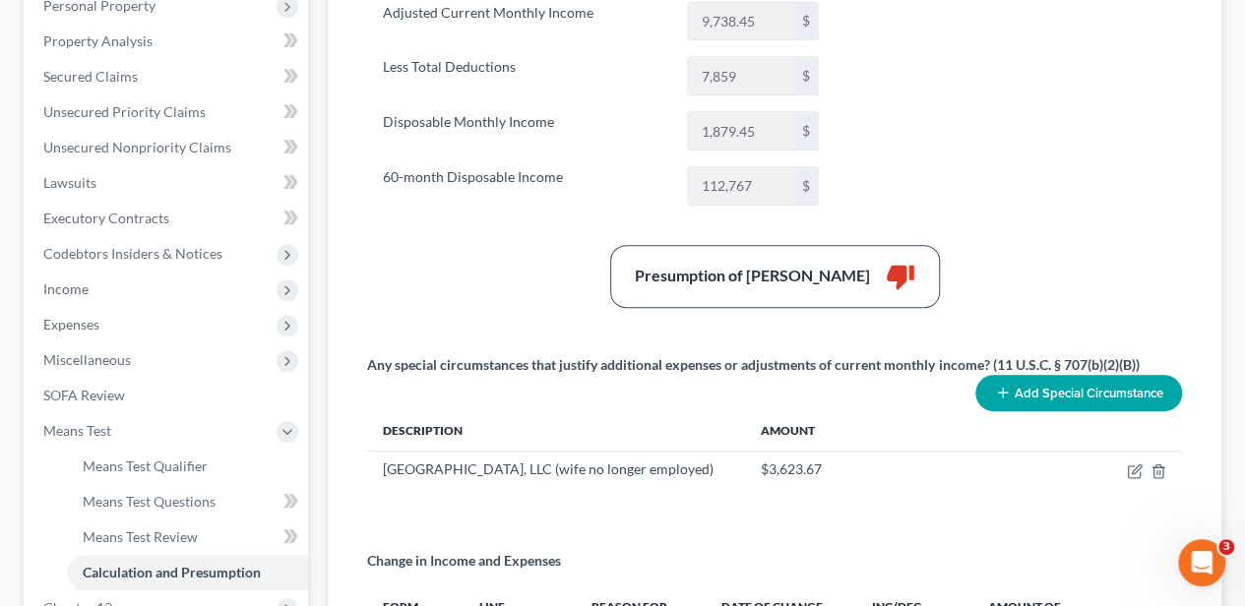
scroll to position [459, 0]
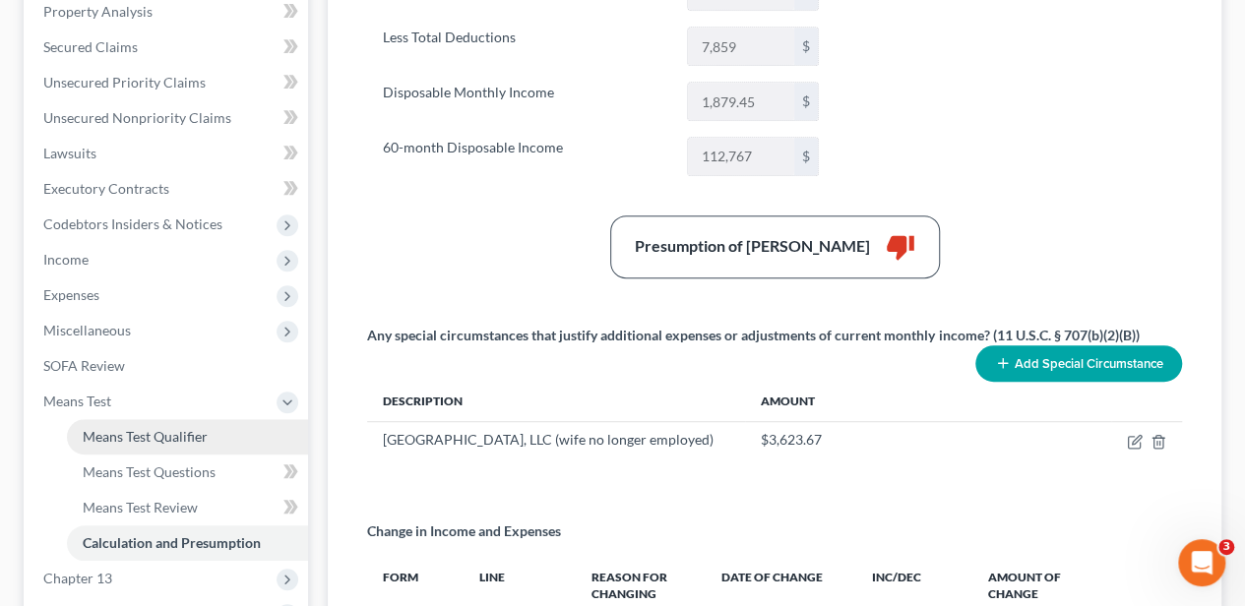
click at [190, 428] on span "Means Test Qualifier" at bounding box center [145, 436] width 125 height 17
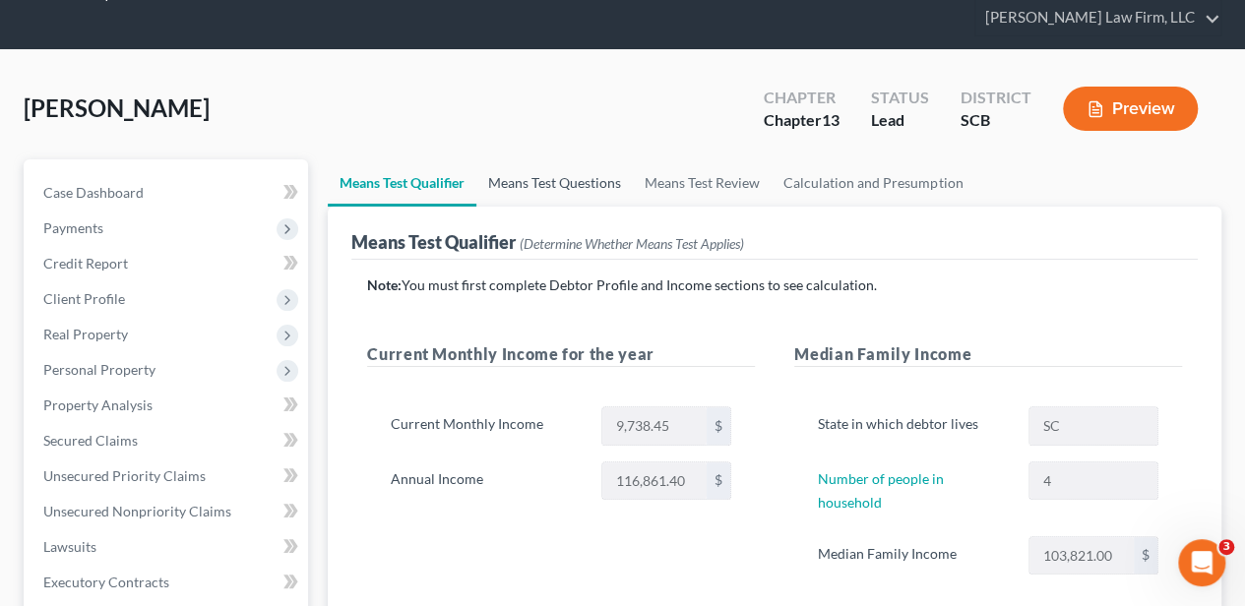
click at [517, 174] on link "Means Test Questions" at bounding box center [554, 182] width 156 height 47
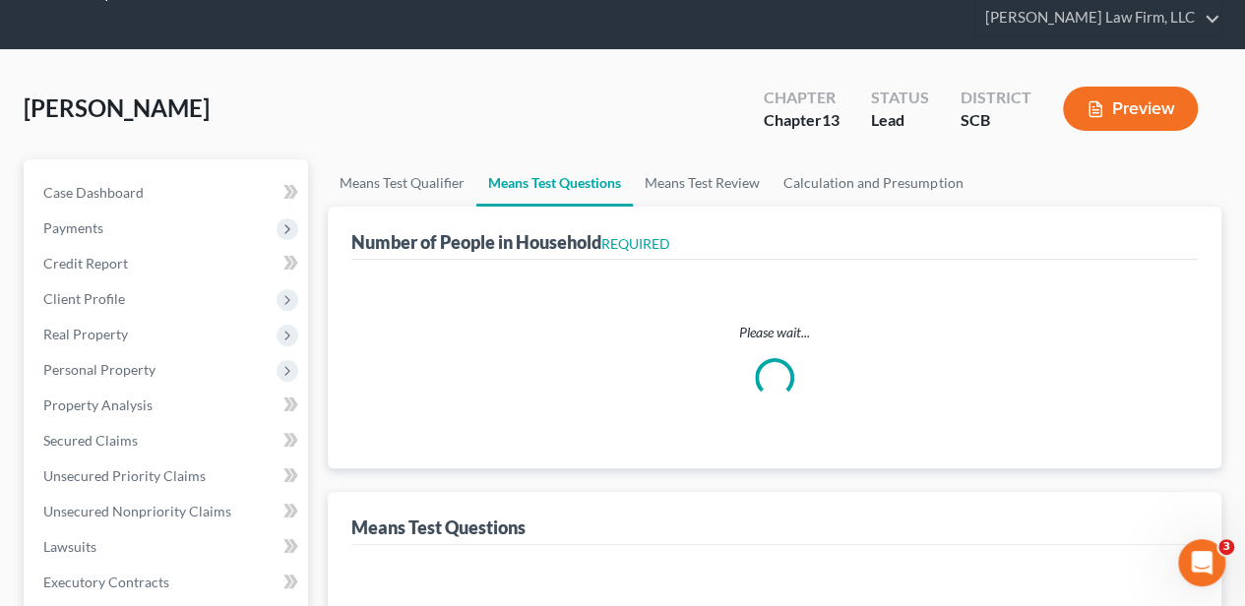
scroll to position [12, 0]
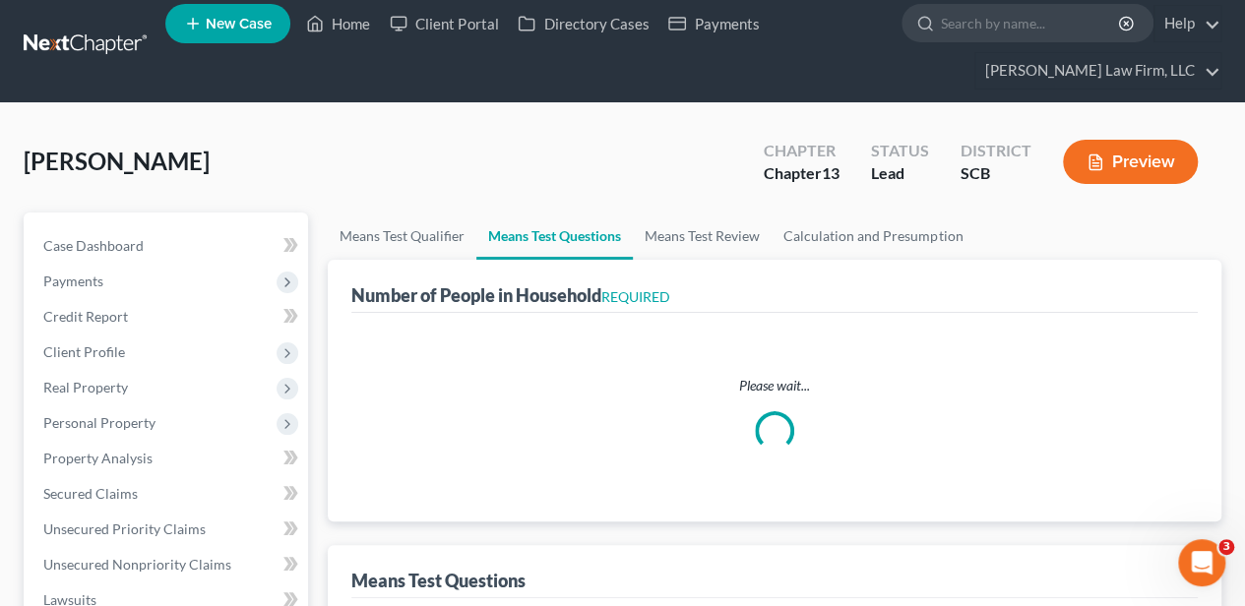
select select "1"
select select "60"
select select "2"
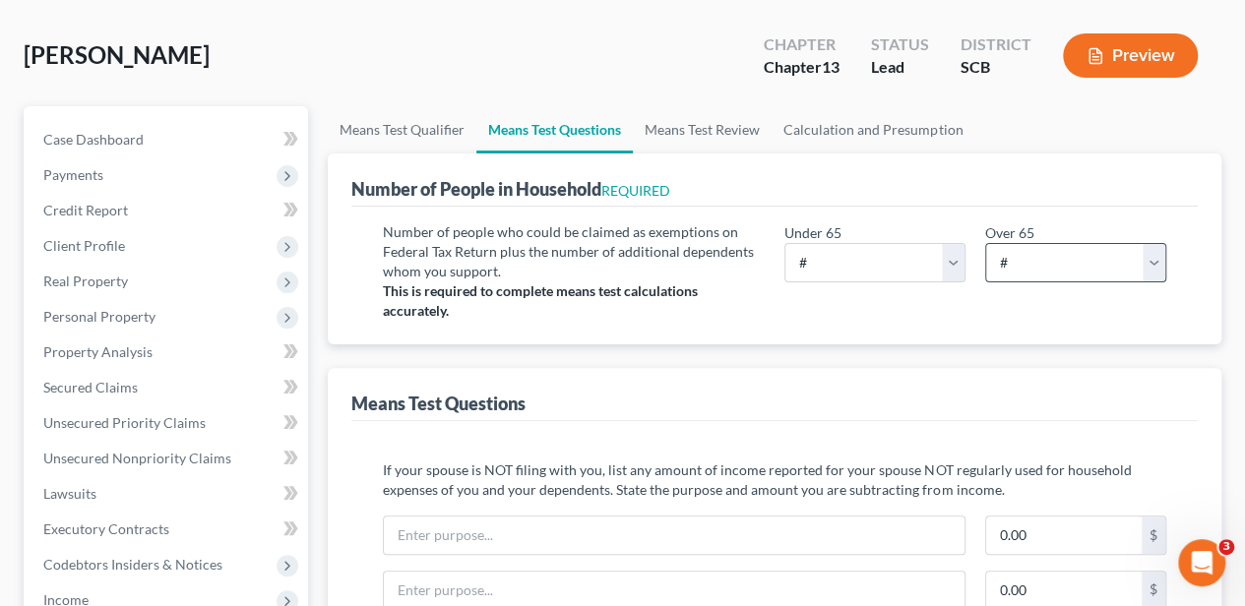
scroll to position [131, 0]
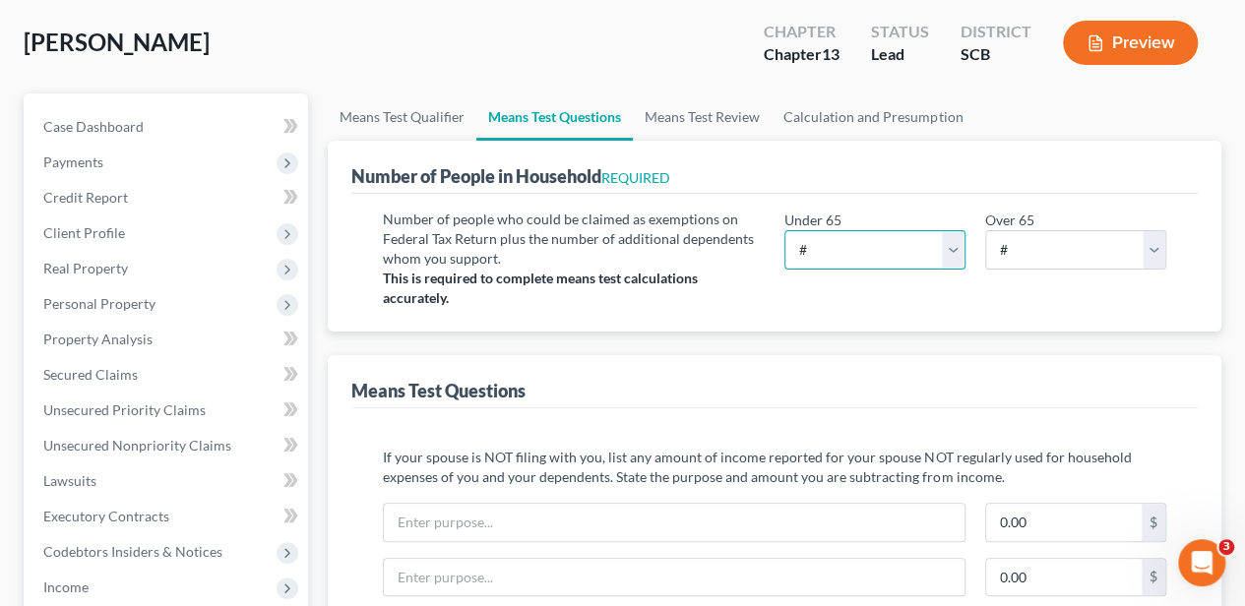
click at [865, 251] on select "# 0 1 2 3 4 5 6 7 8 9 10" at bounding box center [874, 249] width 181 height 39
select select "4"
click at [784, 230] on select "# 0 1 2 3 4 5 6 7 8 9 10" at bounding box center [874, 249] width 181 height 39
click at [677, 325] on div "Number of people who could be claimed as exemptions on Federal Tax Return plus …" at bounding box center [774, 263] width 846 height 138
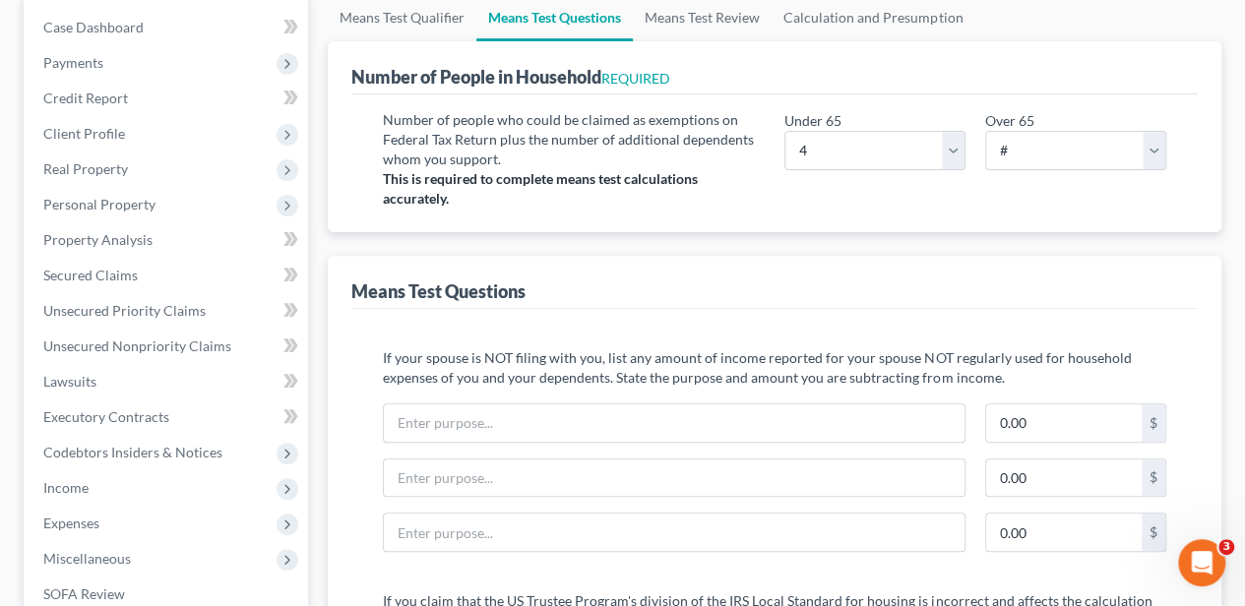
scroll to position [262, 0]
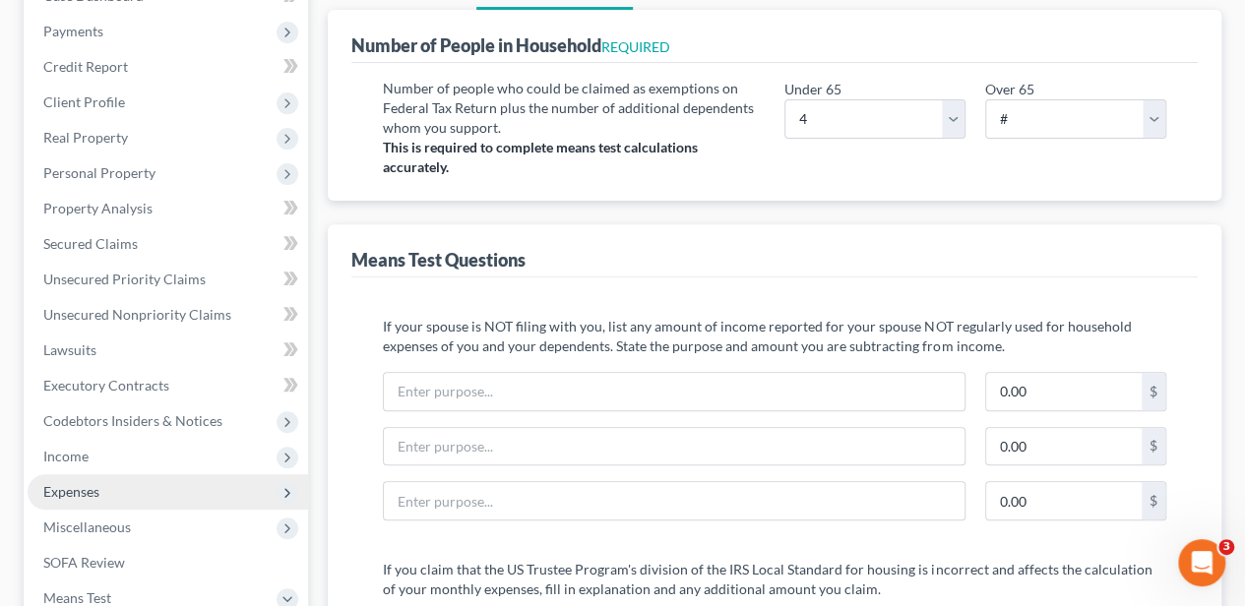
click at [101, 476] on span "Expenses" at bounding box center [168, 491] width 280 height 35
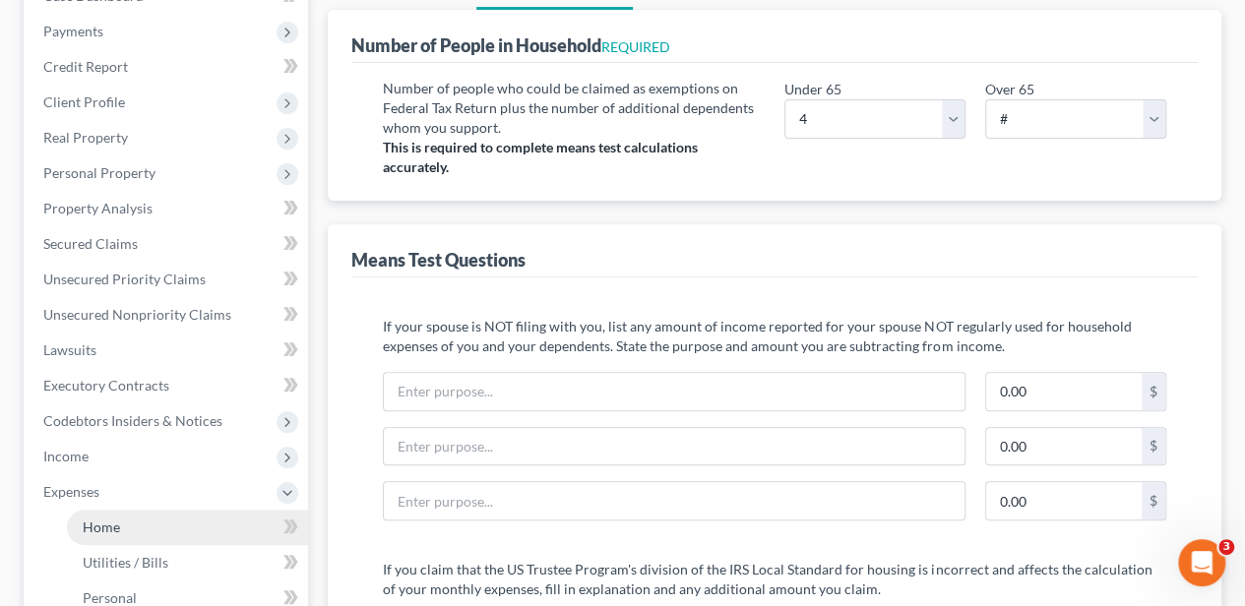
click at [104, 514] on link "Home" at bounding box center [187, 527] width 241 height 35
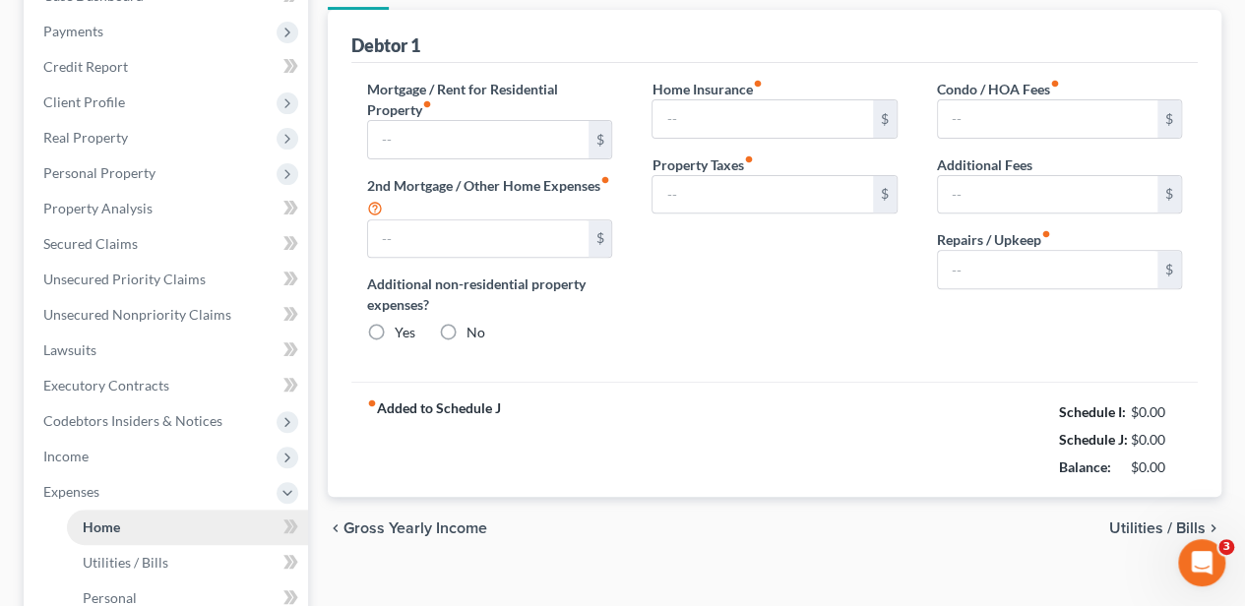
type input "1,750.00"
type input "0.00"
radio input "true"
type input "29.18"
type input "0.00"
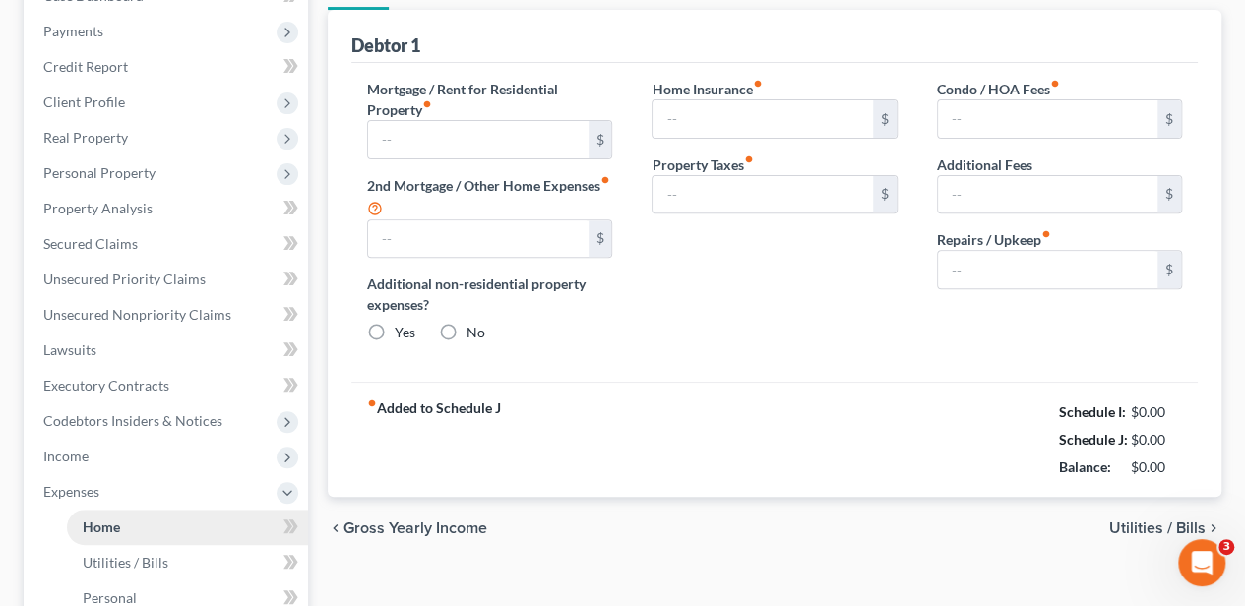
type input "0.00"
type input "150.00"
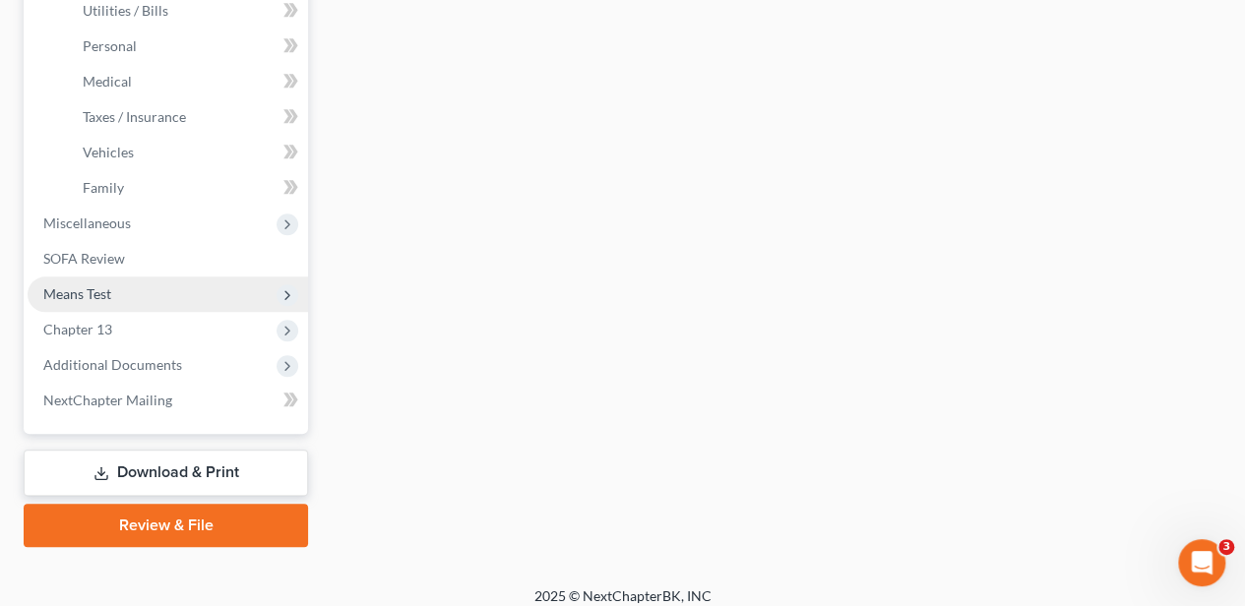
scroll to position [827, 0]
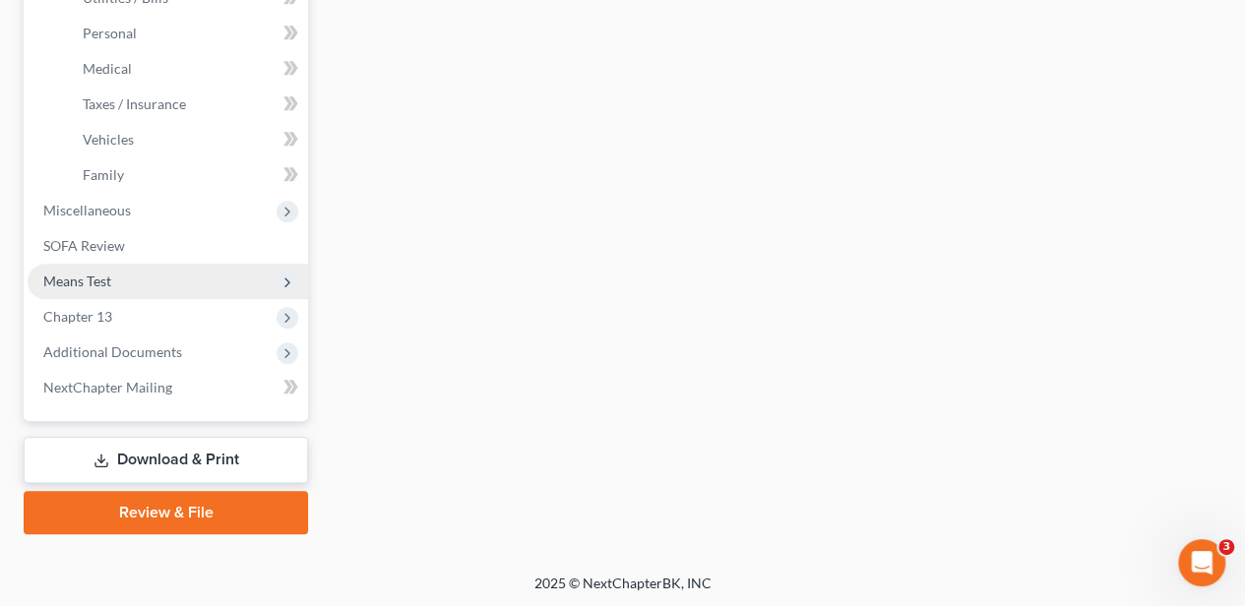
click at [121, 274] on span "Means Test" at bounding box center [168, 281] width 280 height 35
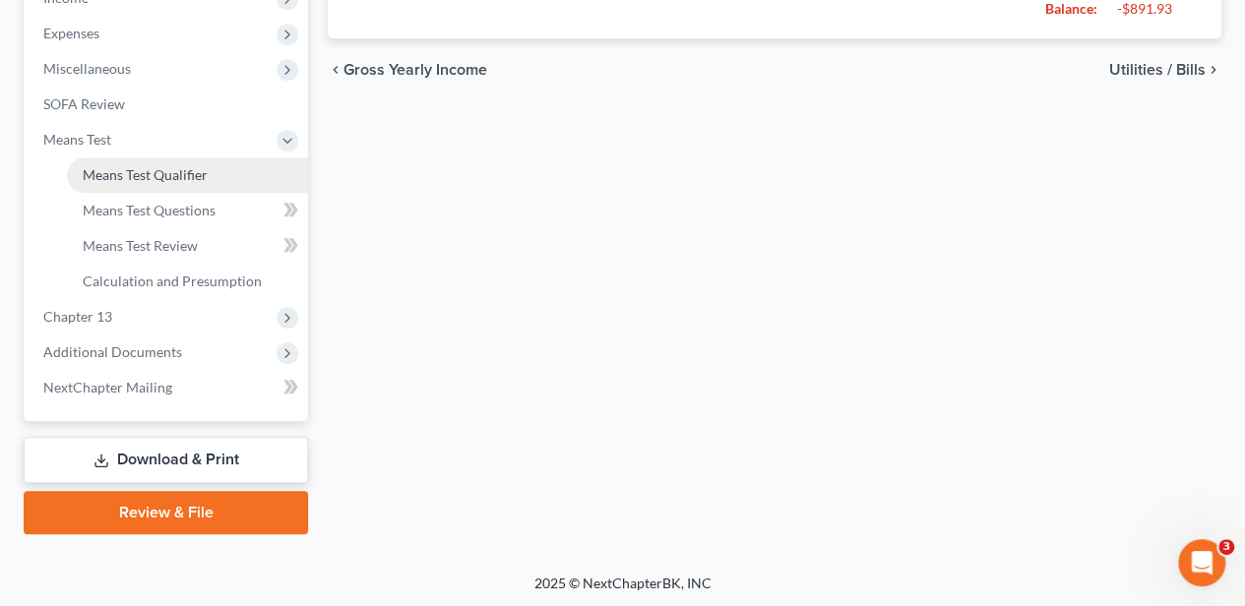
click at [152, 179] on span "Means Test Qualifier" at bounding box center [145, 174] width 125 height 17
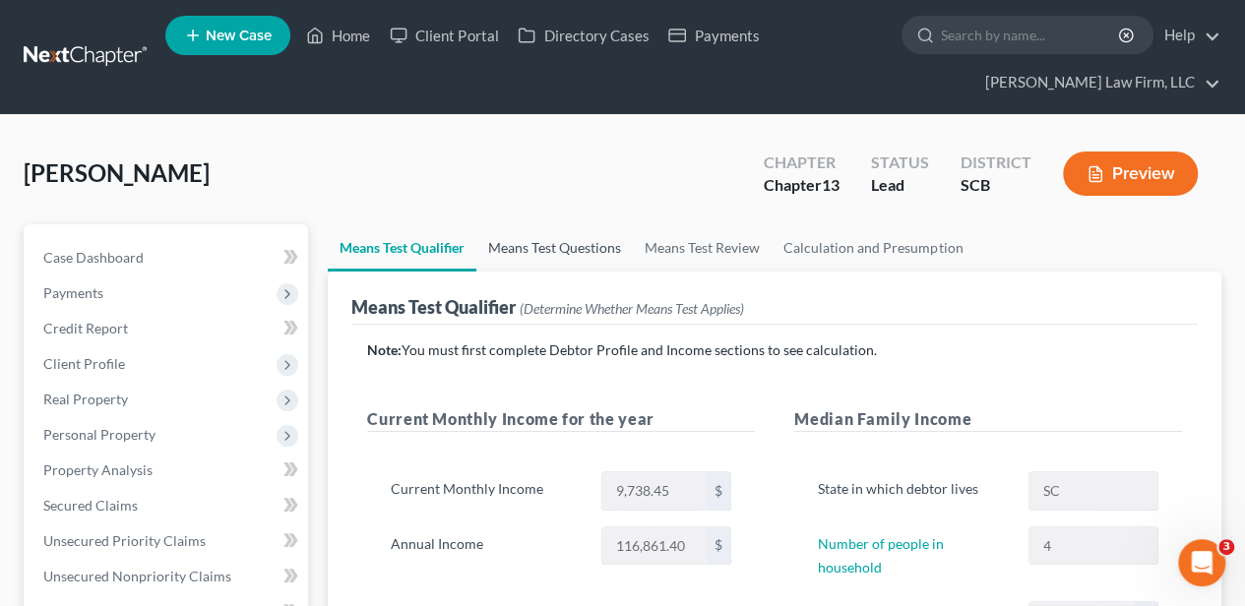
click at [574, 237] on link "Means Test Questions" at bounding box center [554, 247] width 156 height 47
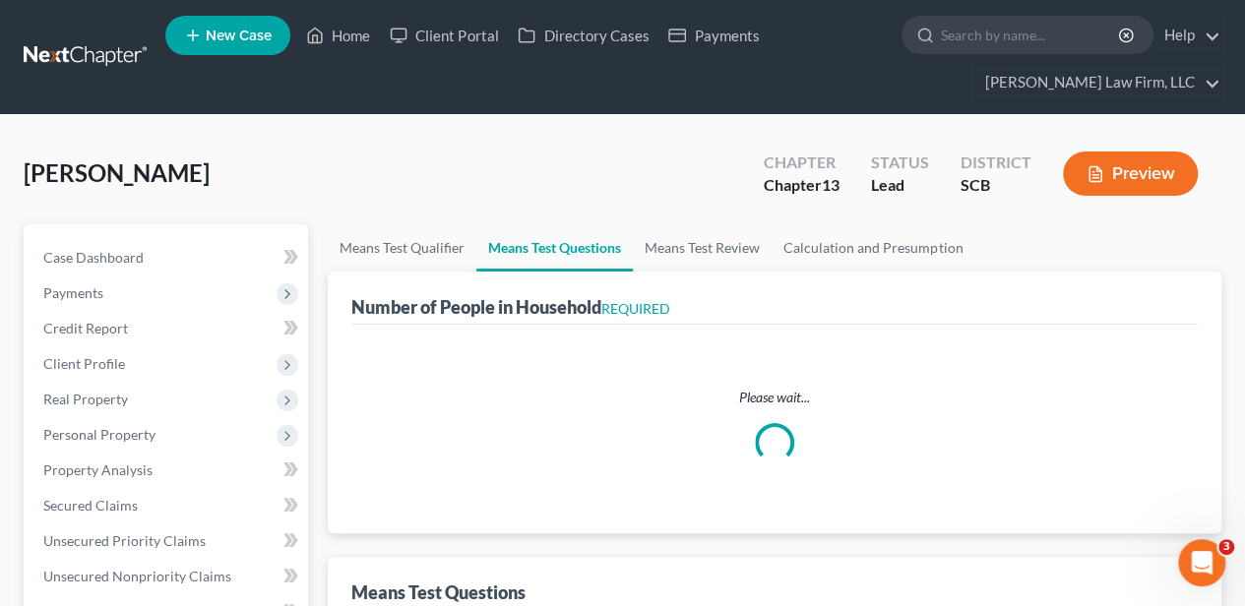
select select "1"
select select "60"
select select "4"
select select "2"
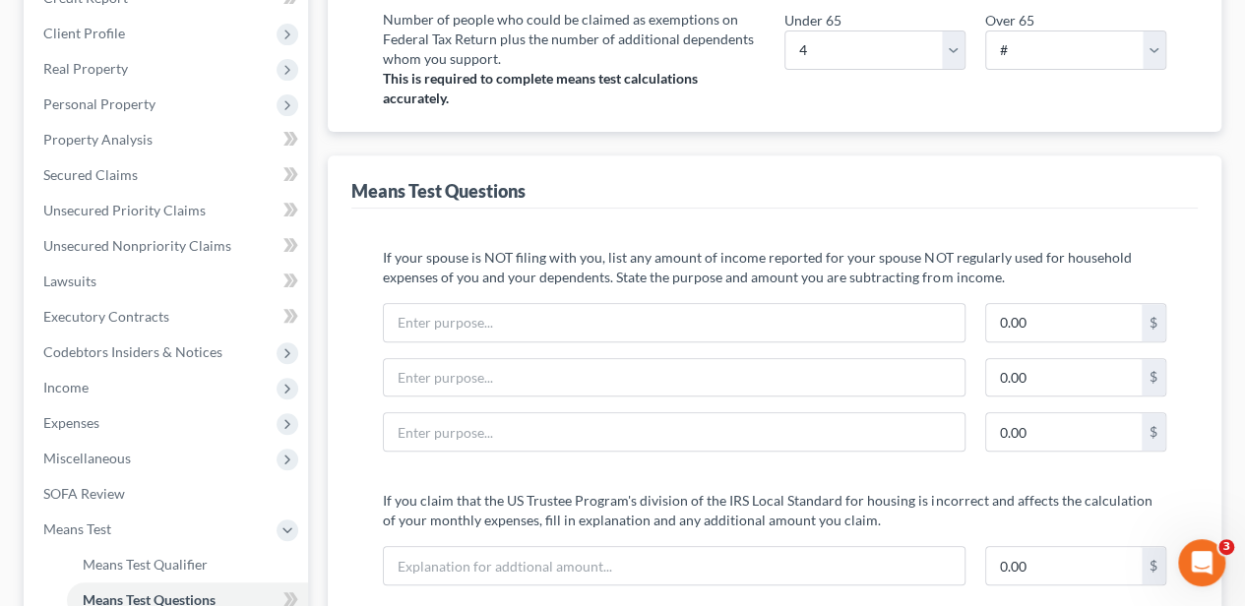
scroll to position [328, 0]
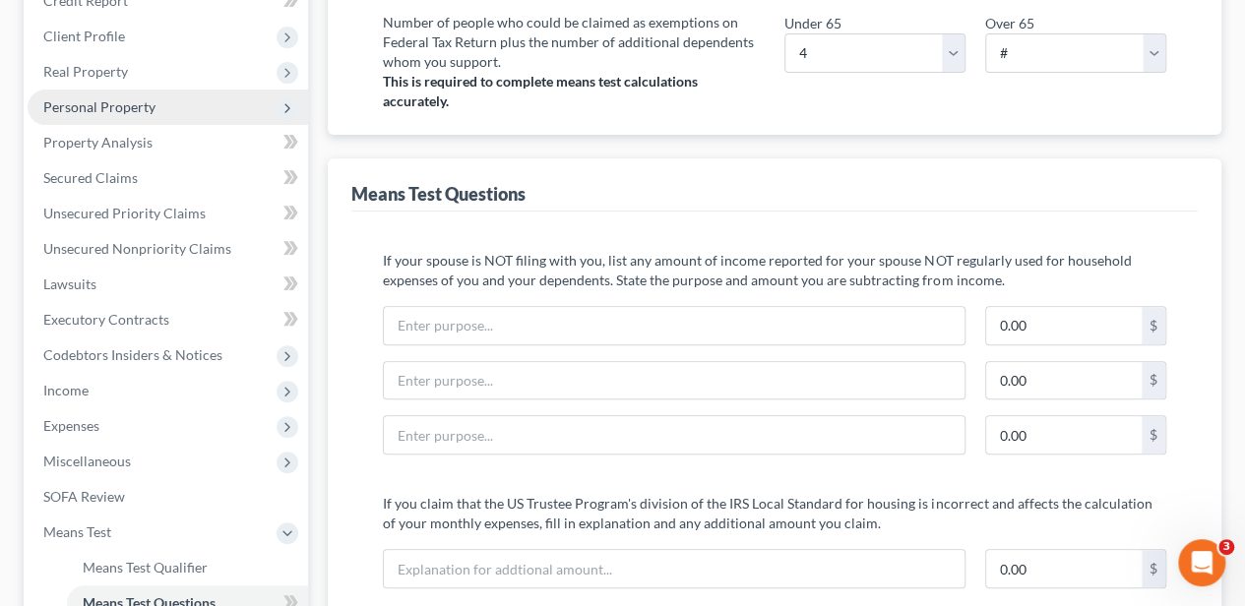
click at [128, 105] on span "Personal Property" at bounding box center [99, 106] width 112 height 17
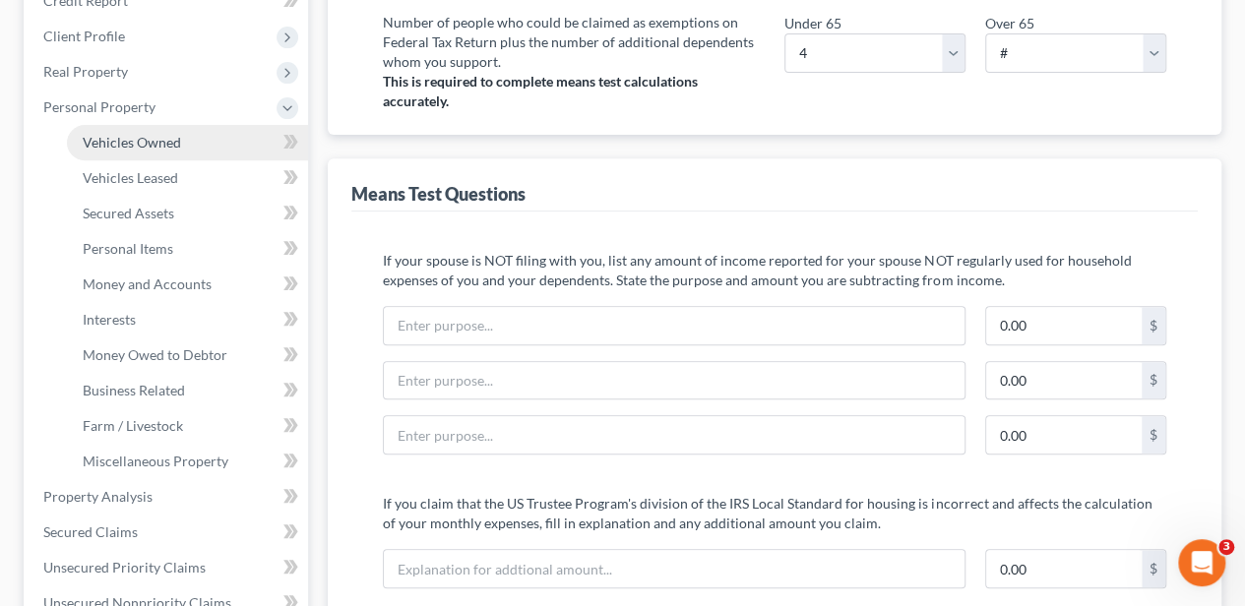
click at [127, 139] on span "Vehicles Owned" at bounding box center [132, 142] width 98 height 17
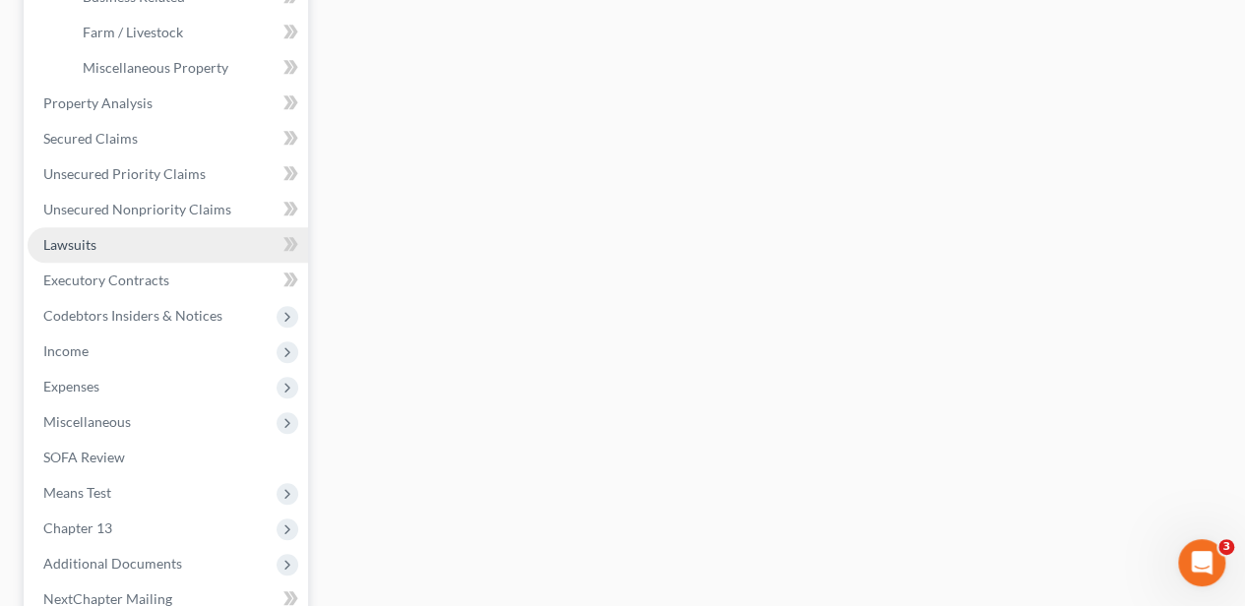
scroll to position [918, 0]
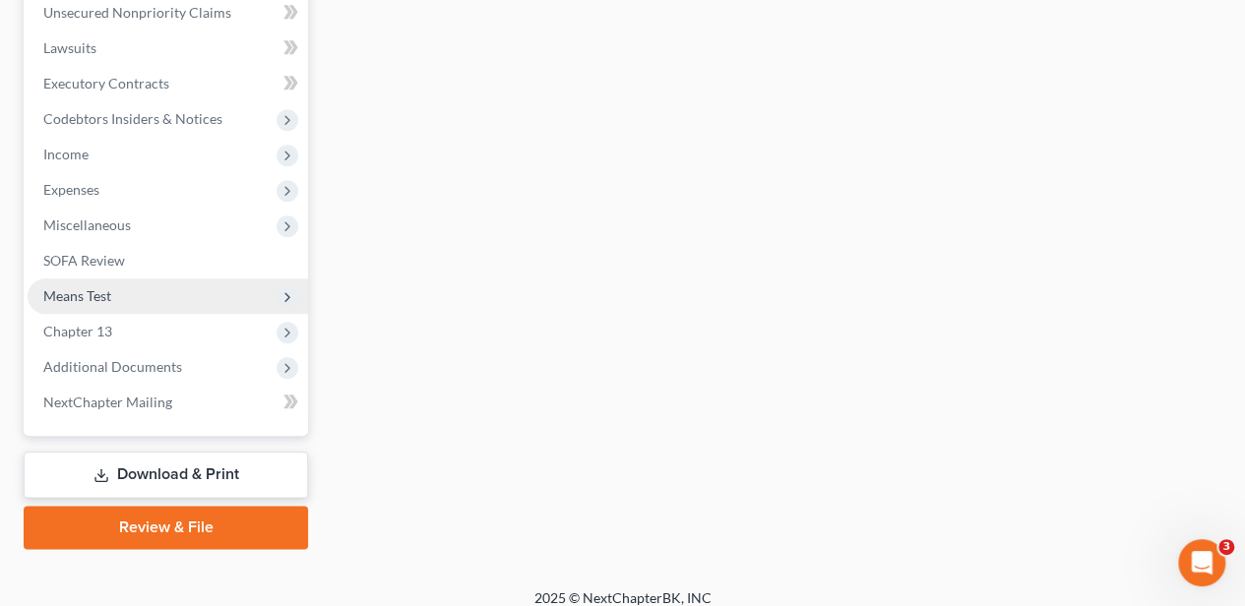
click at [158, 290] on span "Means Test" at bounding box center [168, 295] width 280 height 35
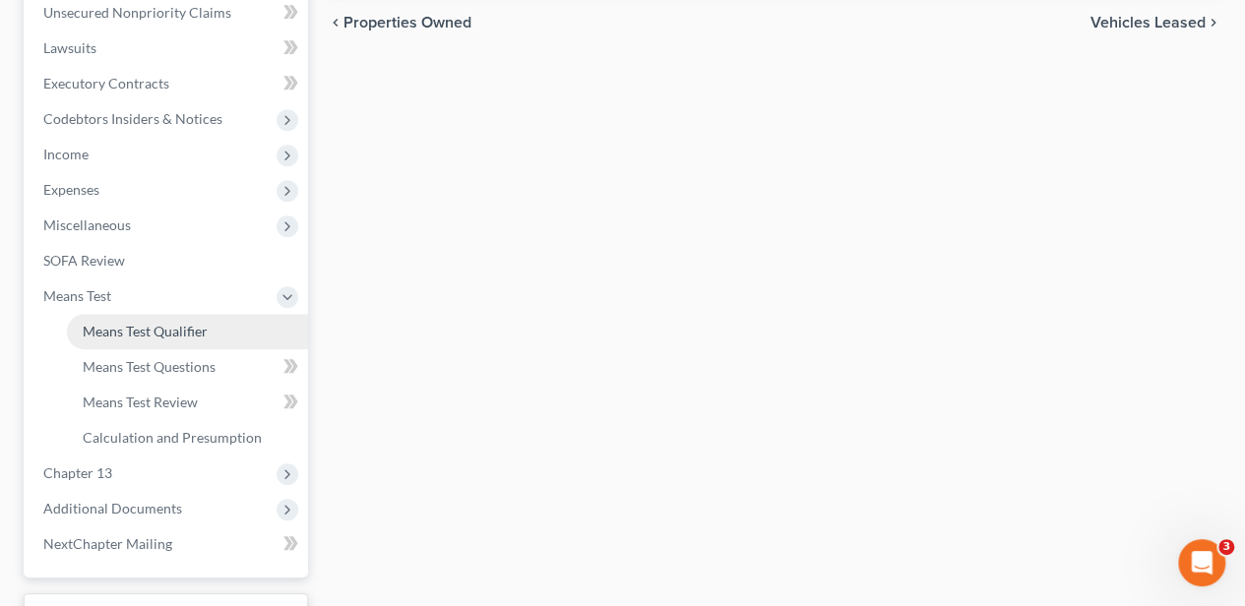
click at [165, 334] on span "Means Test Qualifier" at bounding box center [145, 331] width 125 height 17
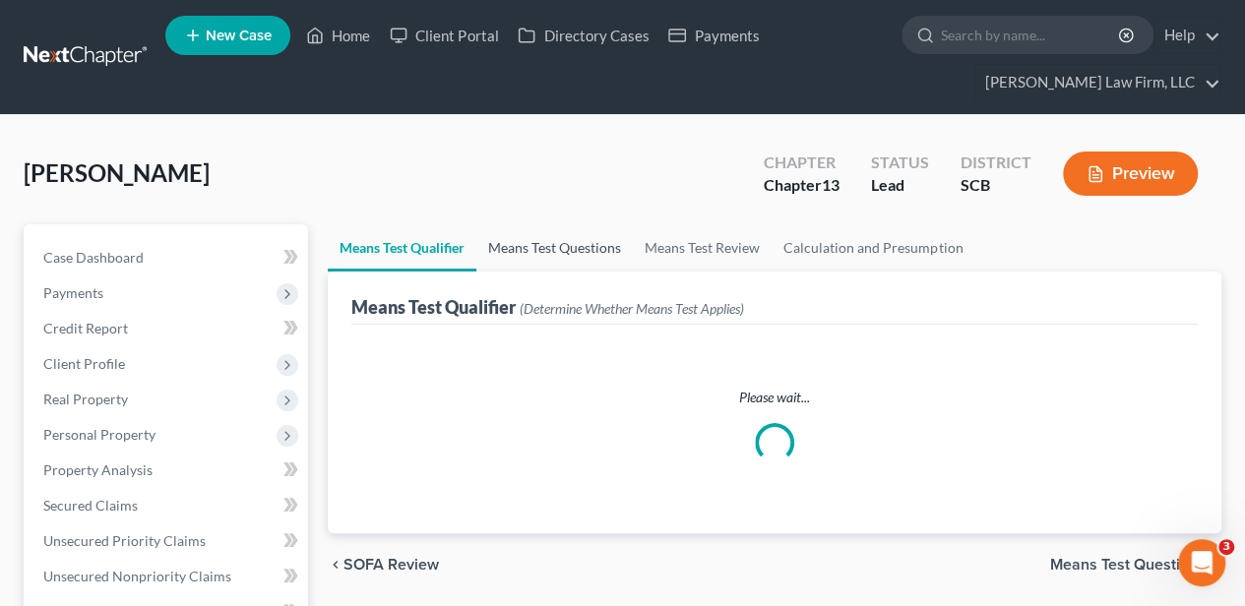
click at [569, 246] on link "Means Test Questions" at bounding box center [554, 247] width 156 height 47
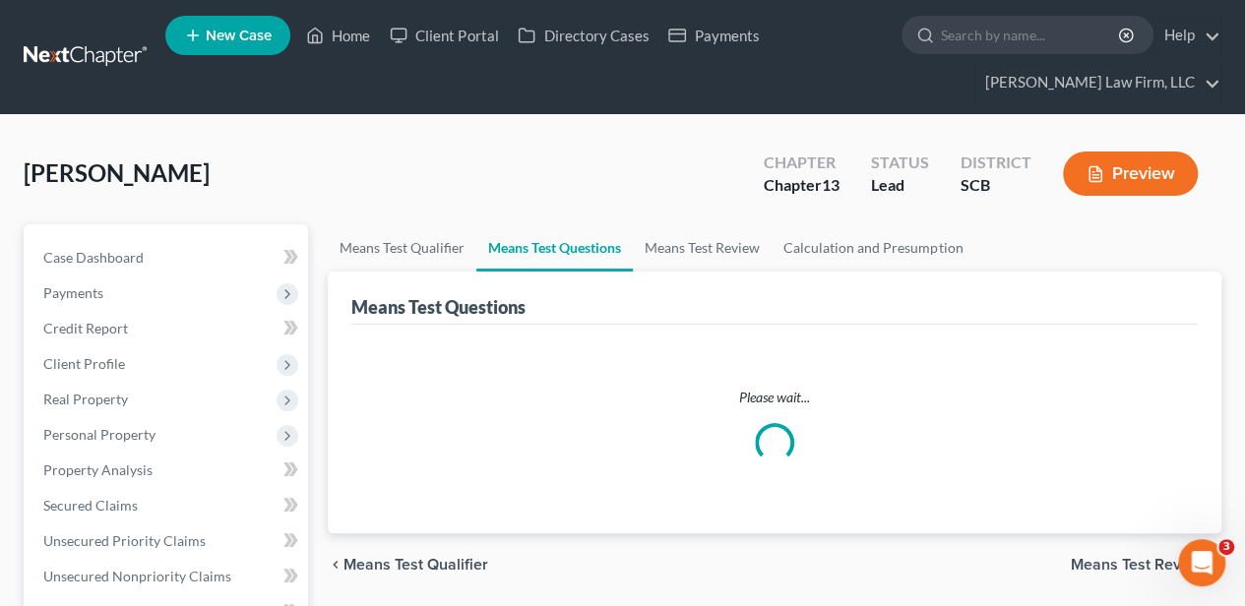
select select "4"
select select "1"
select select "60"
select select "2"
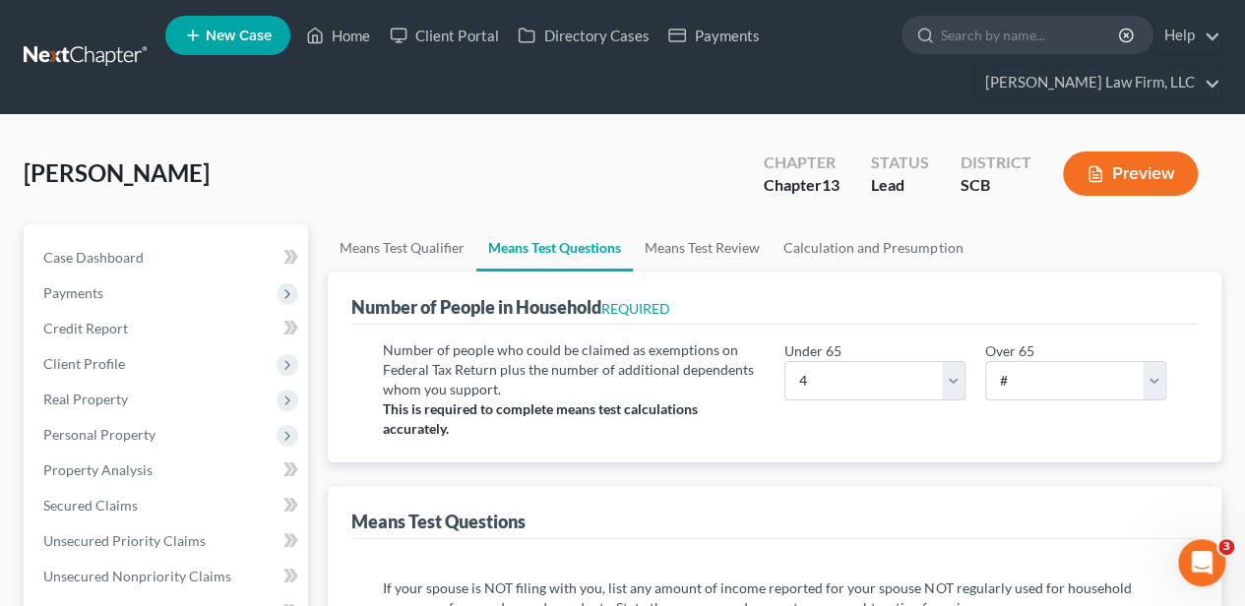
click at [1138, 175] on button "Preview" at bounding box center [1130, 174] width 135 height 44
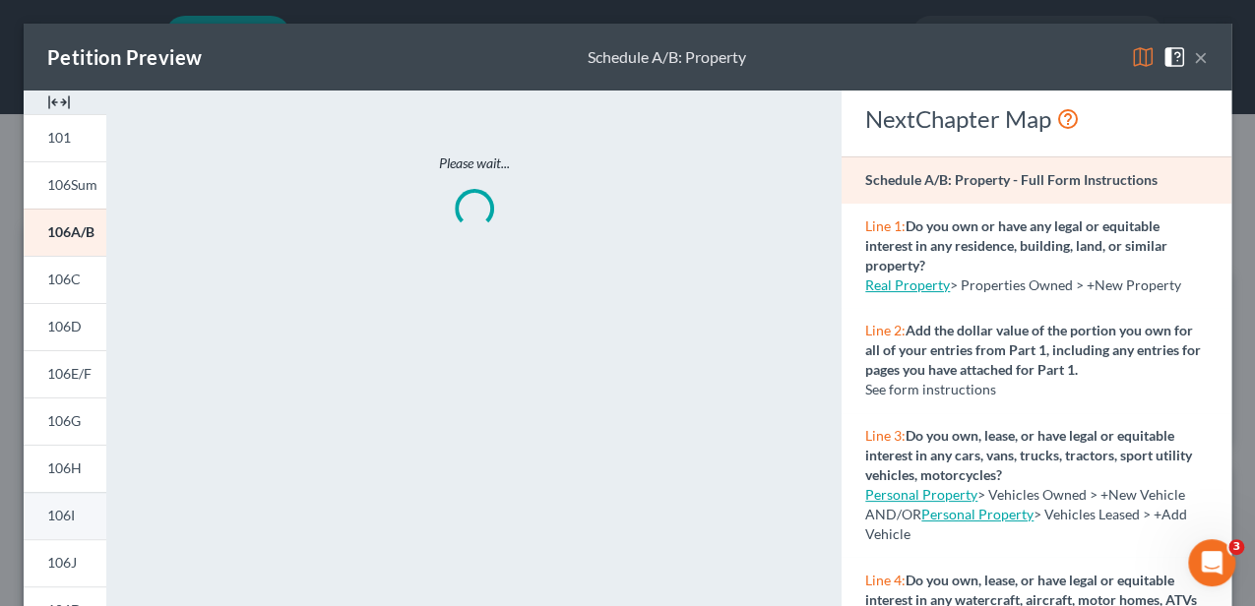
click at [59, 511] on span "106I" at bounding box center [61, 515] width 28 height 17
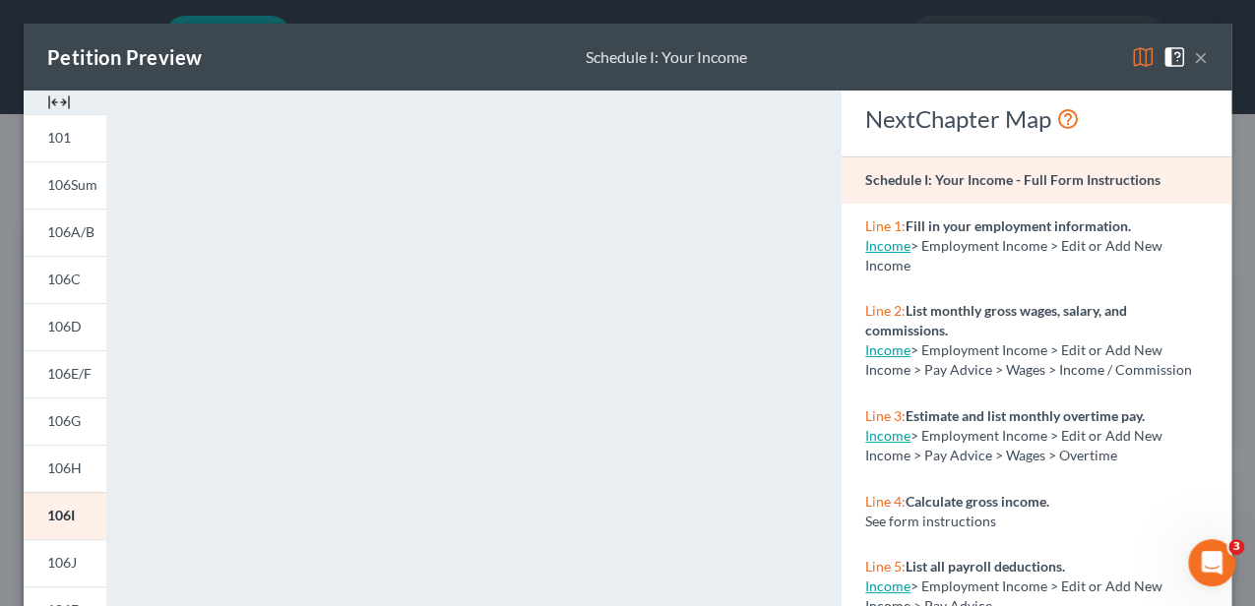
click at [70, 98] on img at bounding box center [59, 103] width 24 height 24
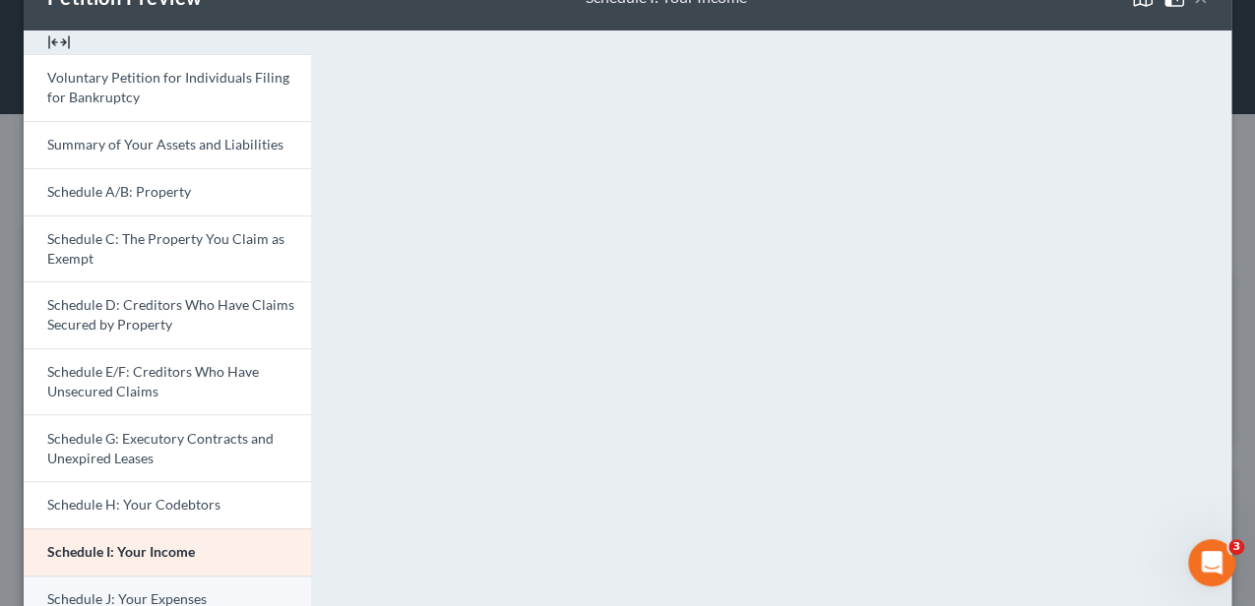
scroll to position [131, 0]
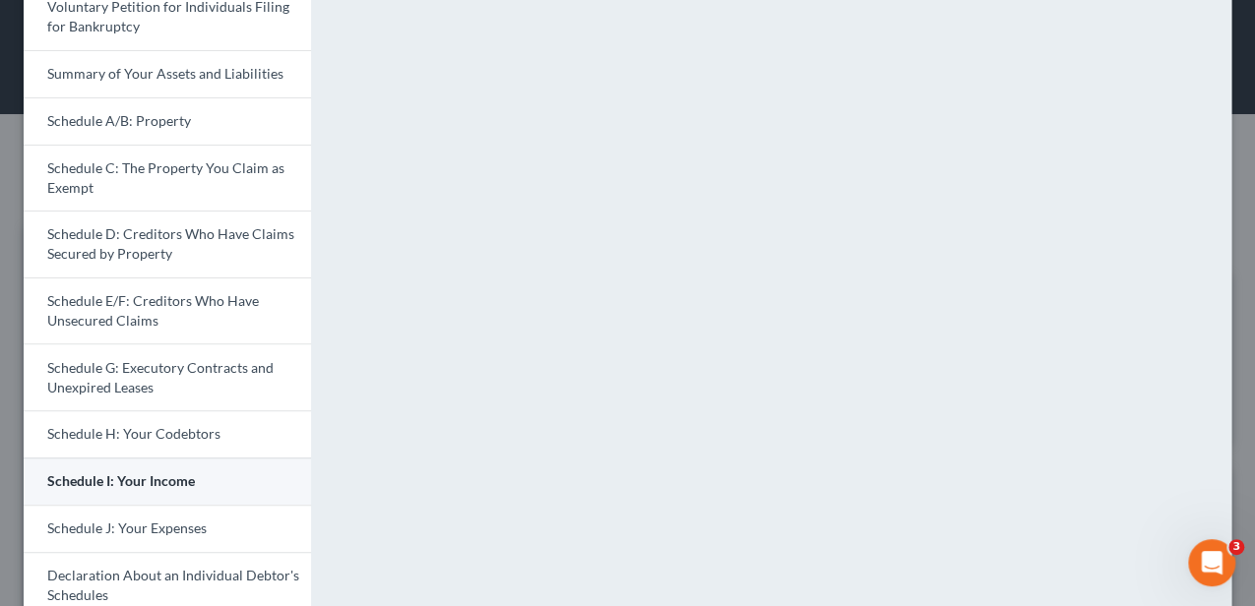
click at [112, 472] on span "Schedule I: Your Income" at bounding box center [121, 480] width 148 height 17
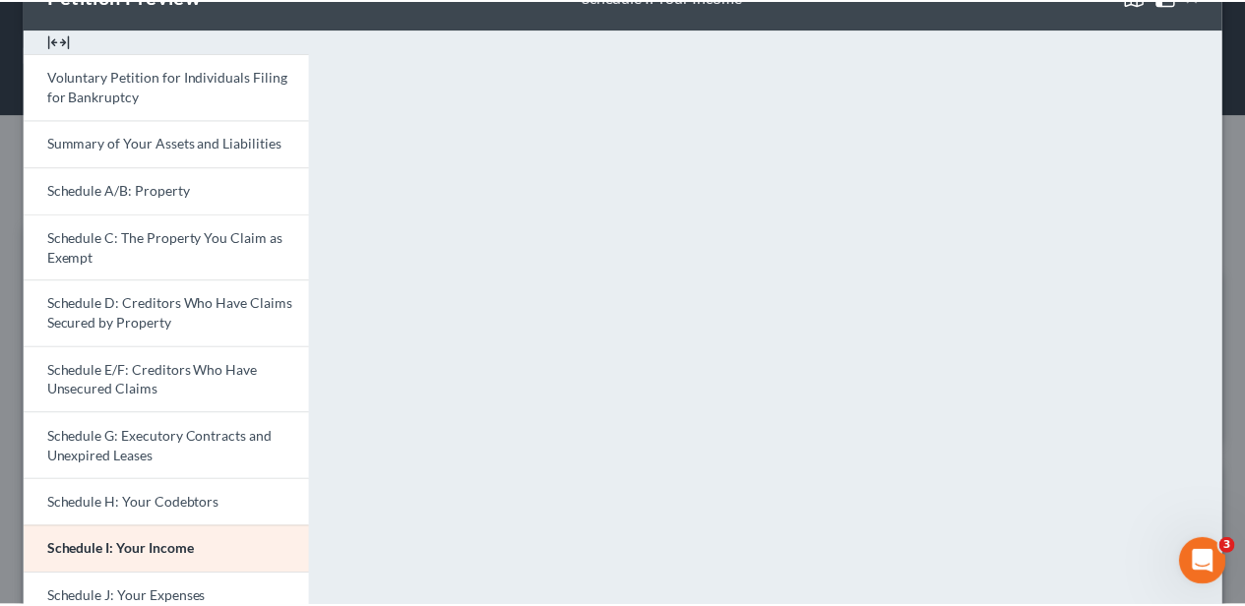
scroll to position [0, 0]
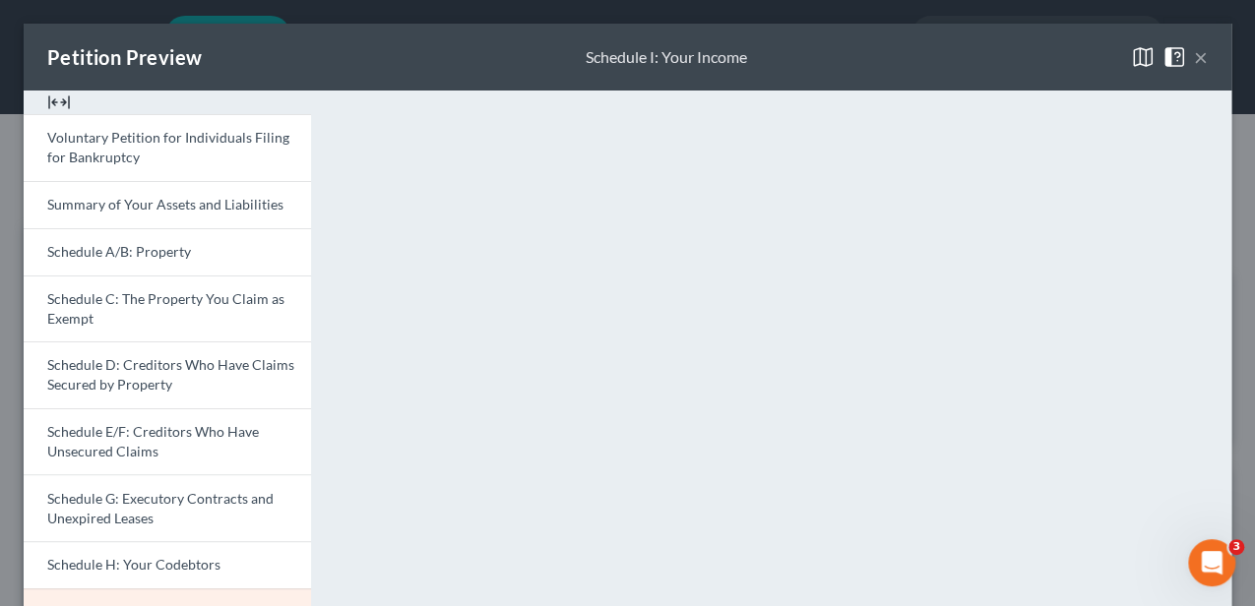
click at [1194, 59] on button "×" at bounding box center [1201, 57] width 14 height 24
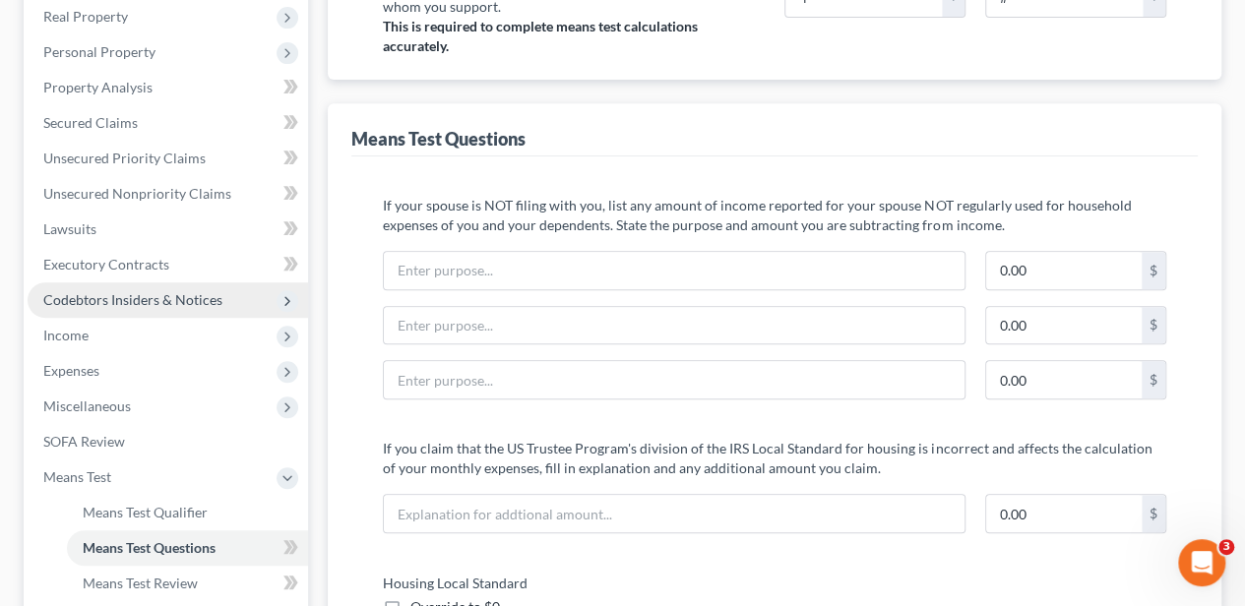
scroll to position [394, 0]
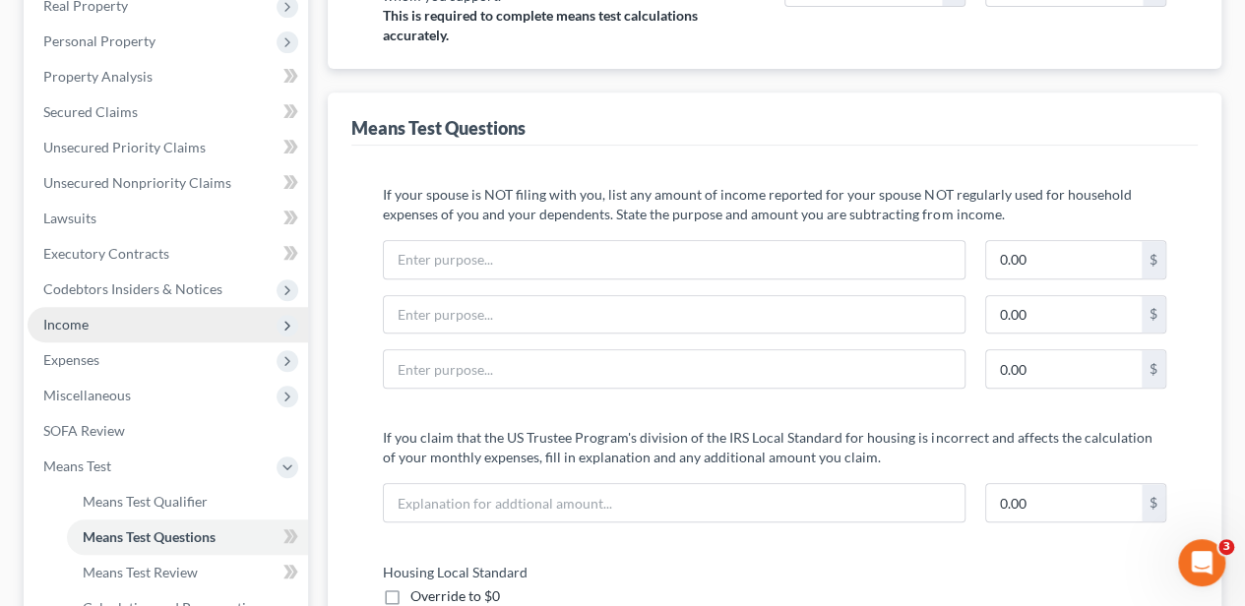
click at [98, 331] on span "Income" at bounding box center [168, 324] width 280 height 35
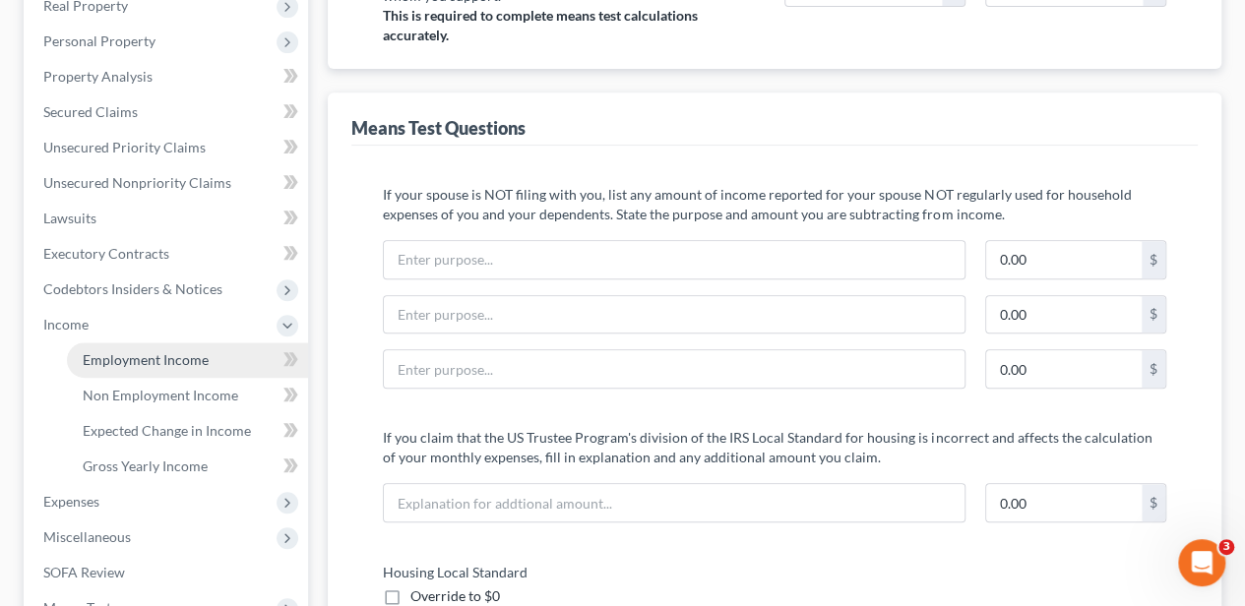
click at [100, 351] on span "Employment Income" at bounding box center [146, 359] width 126 height 17
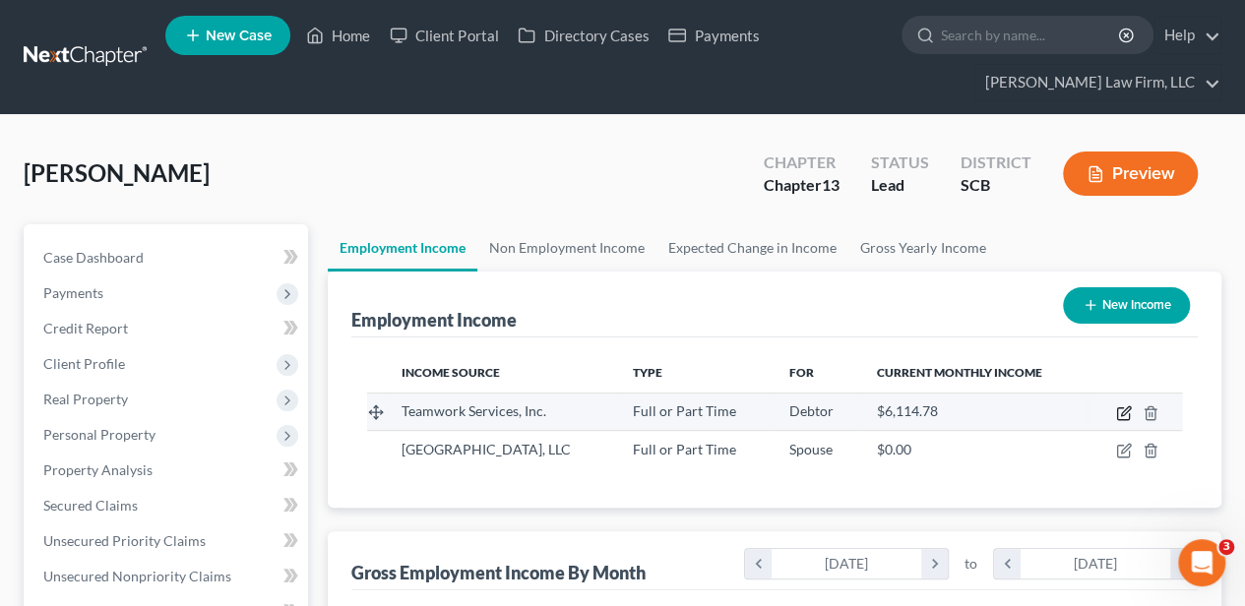
click at [1125, 412] on icon "button" at bounding box center [1125, 410] width 9 height 9
select select "0"
select select "10"
select select "2"
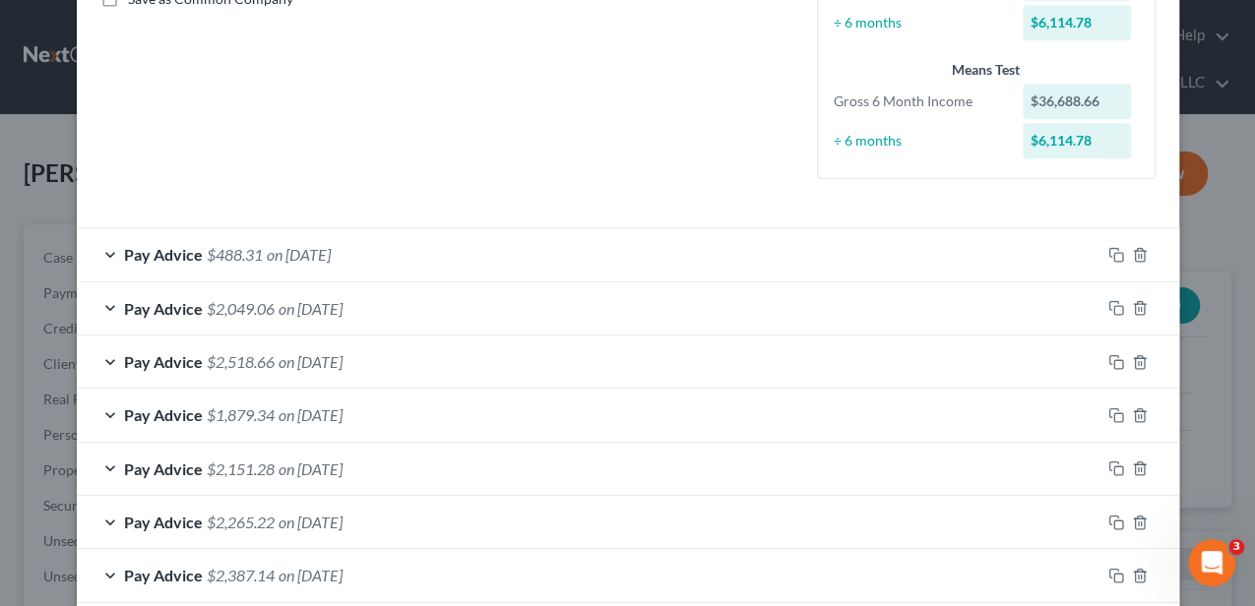
scroll to position [525, 0]
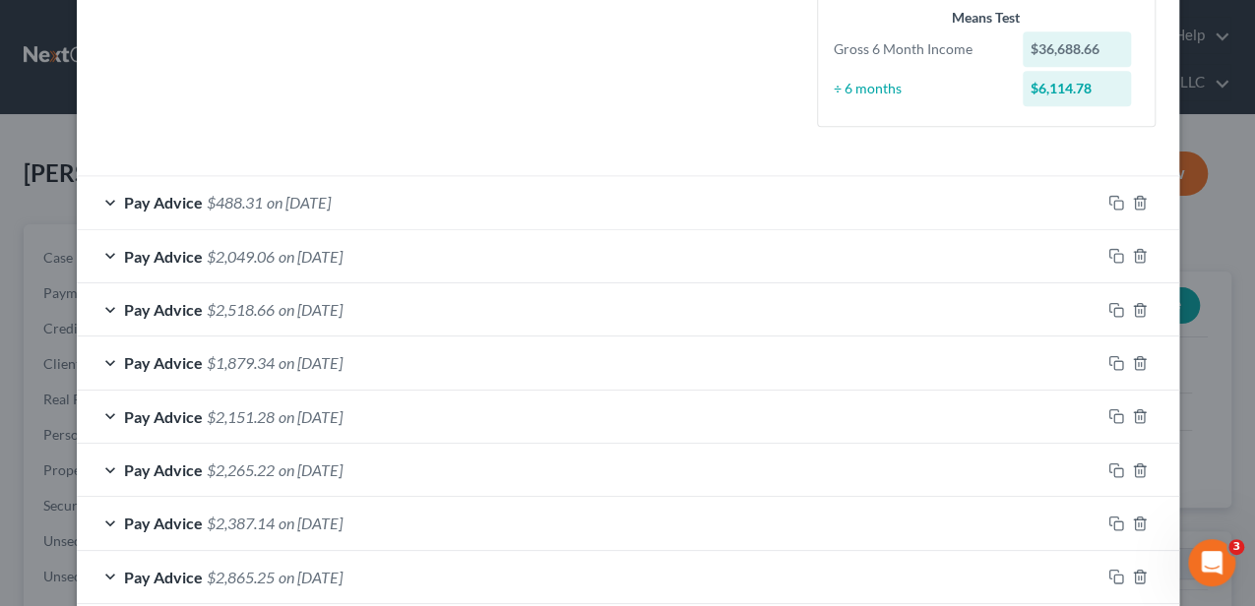
click at [411, 185] on div "Pay Advice $488.31 on 07/25/2025" at bounding box center [588, 202] width 1023 height 52
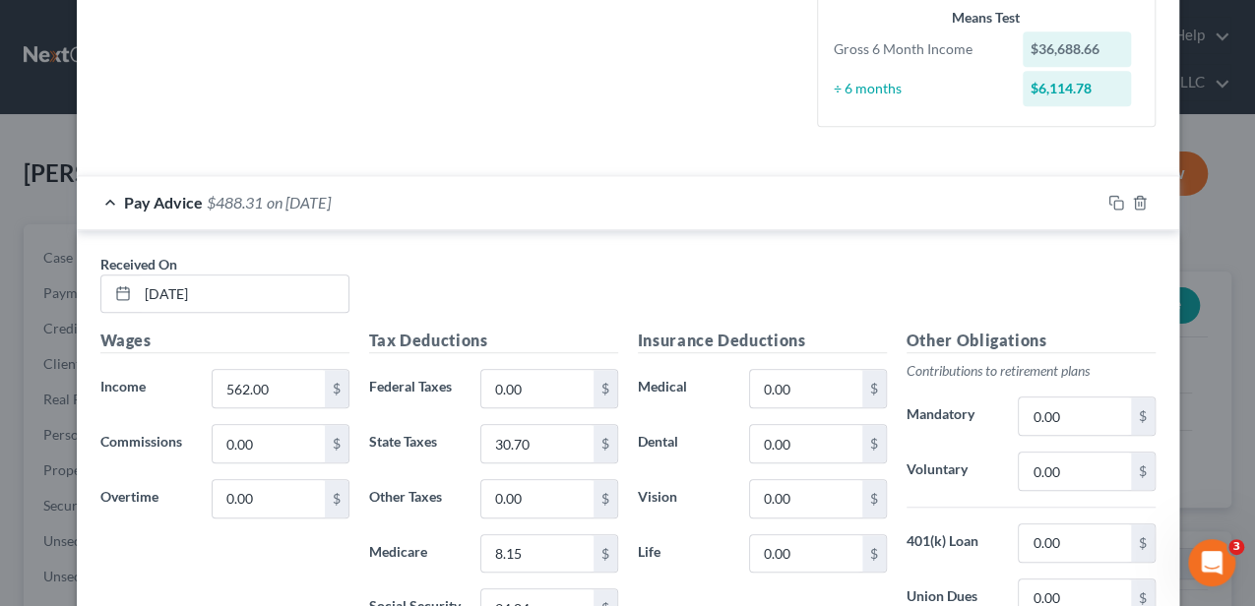
click at [411, 185] on div "Pay Advice $488.31 on 07/25/2025" at bounding box center [588, 202] width 1023 height 52
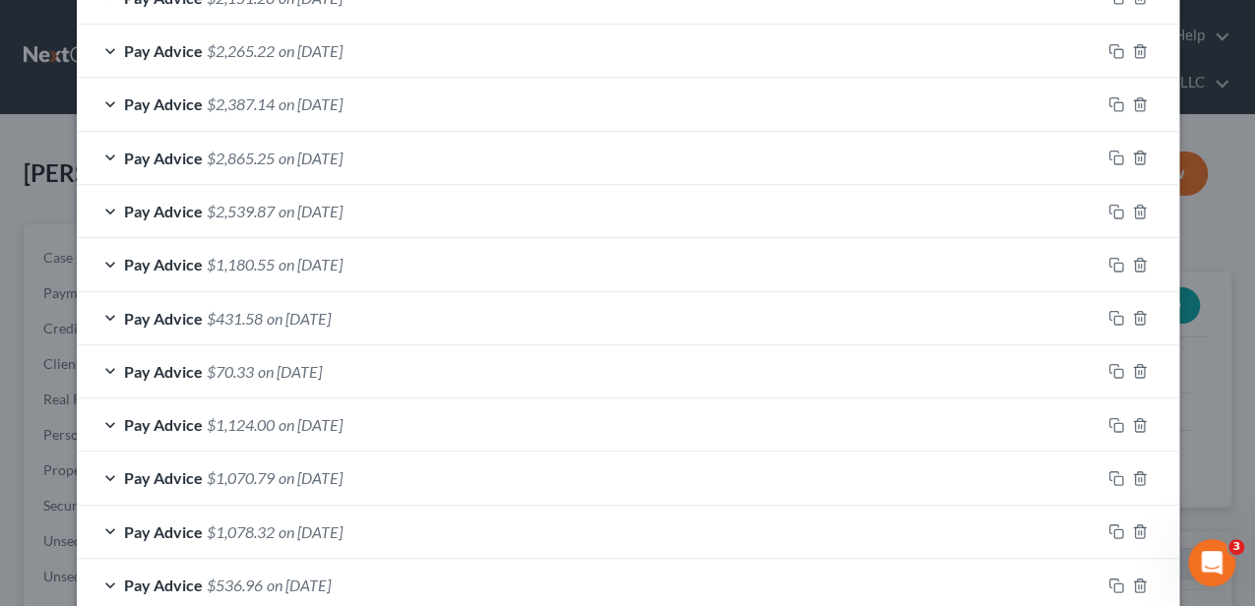
scroll to position [1049, 0]
click at [366, 475] on div "Pay Advice $536.96 on 02/21/2025" at bounding box center [588, 480] width 1023 height 52
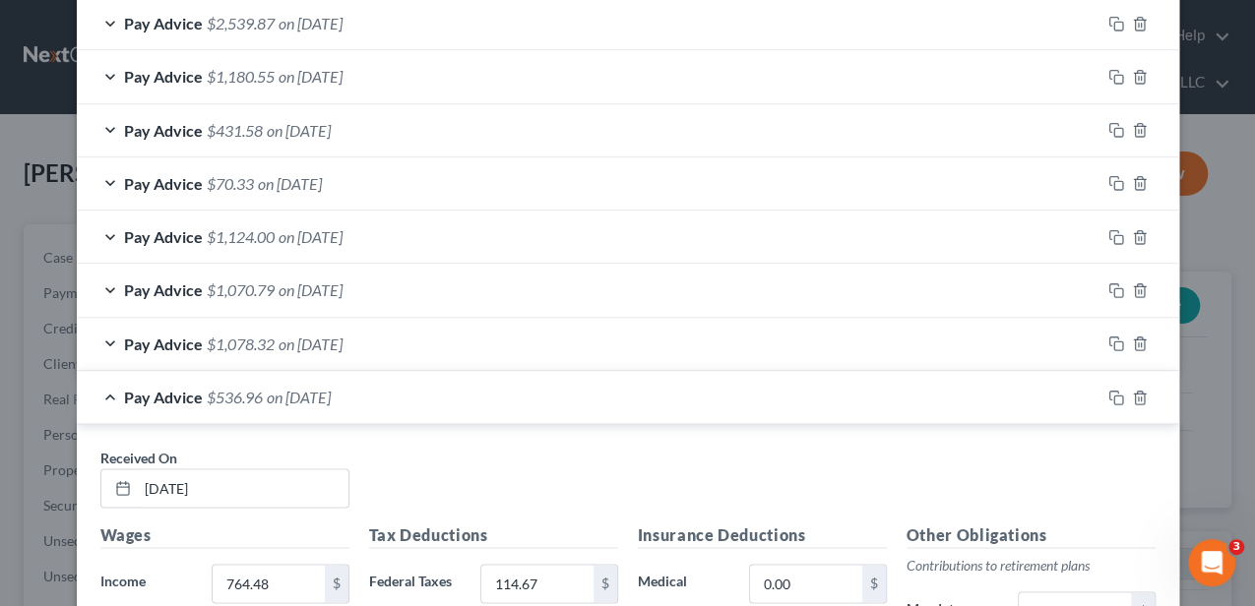
scroll to position [1106, 0]
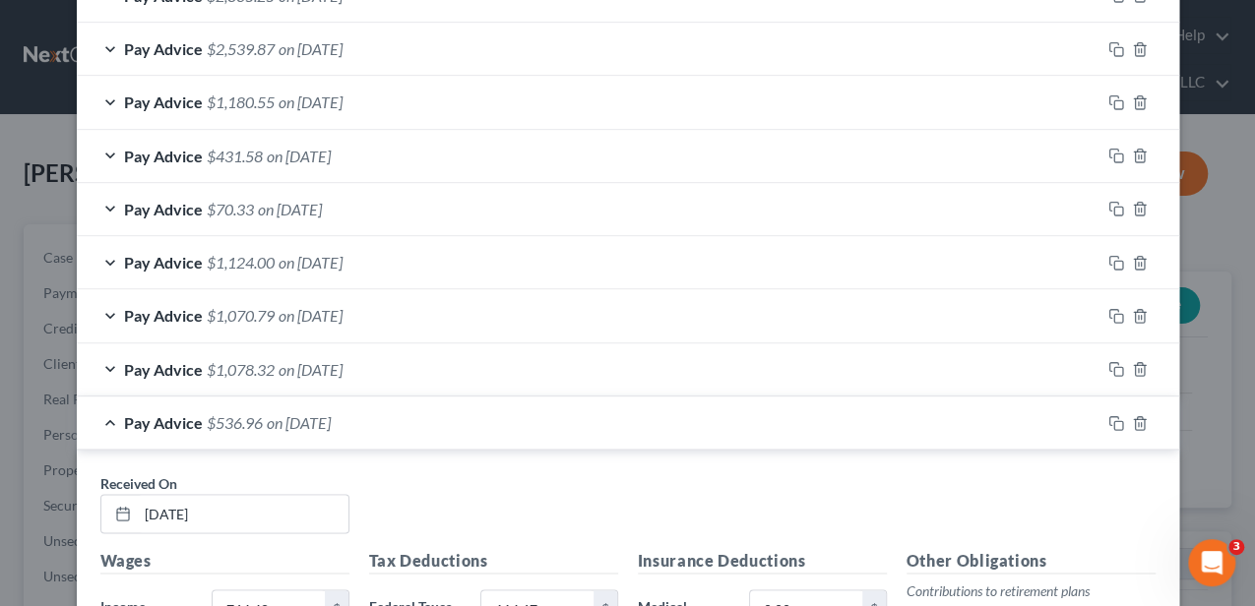
click at [390, 425] on div "Pay Advice $536.96 on 02/21/2025" at bounding box center [588, 423] width 1023 height 52
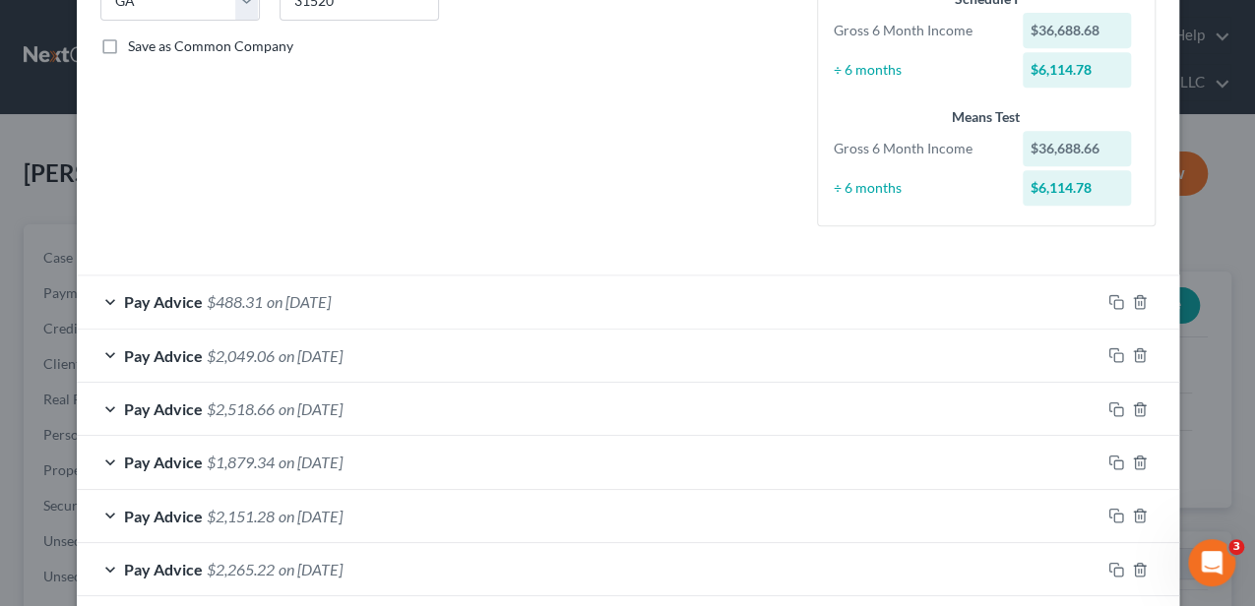
scroll to position [451, 0]
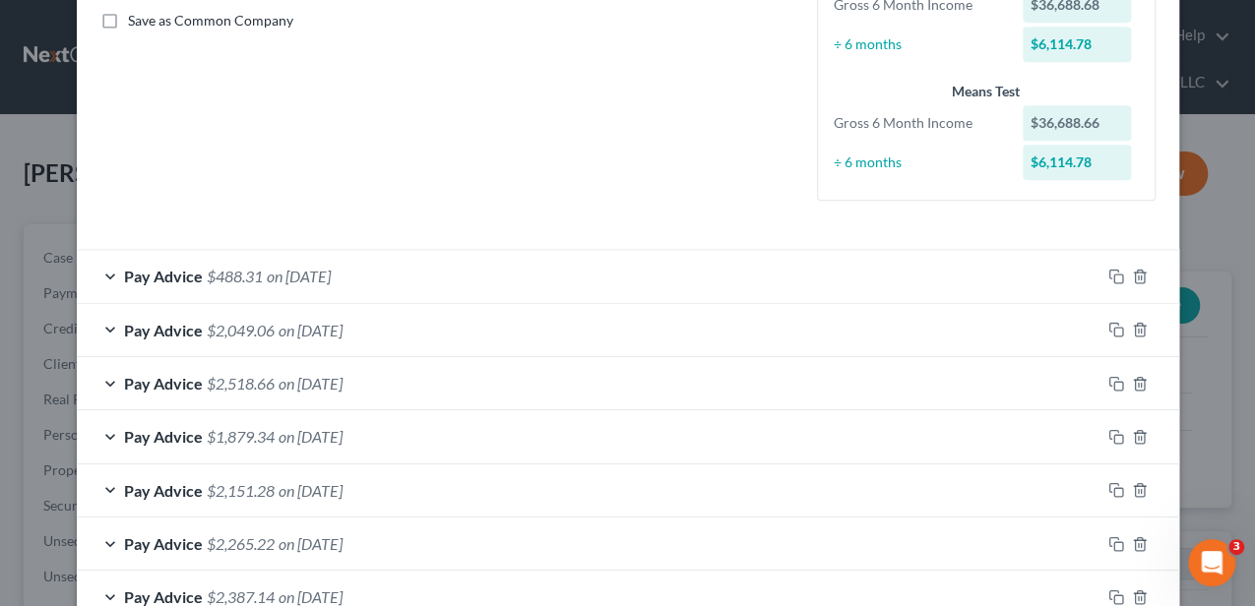
click at [400, 317] on div "Pay Advice $2,049.06 on 07/18/2025" at bounding box center [588, 330] width 1023 height 52
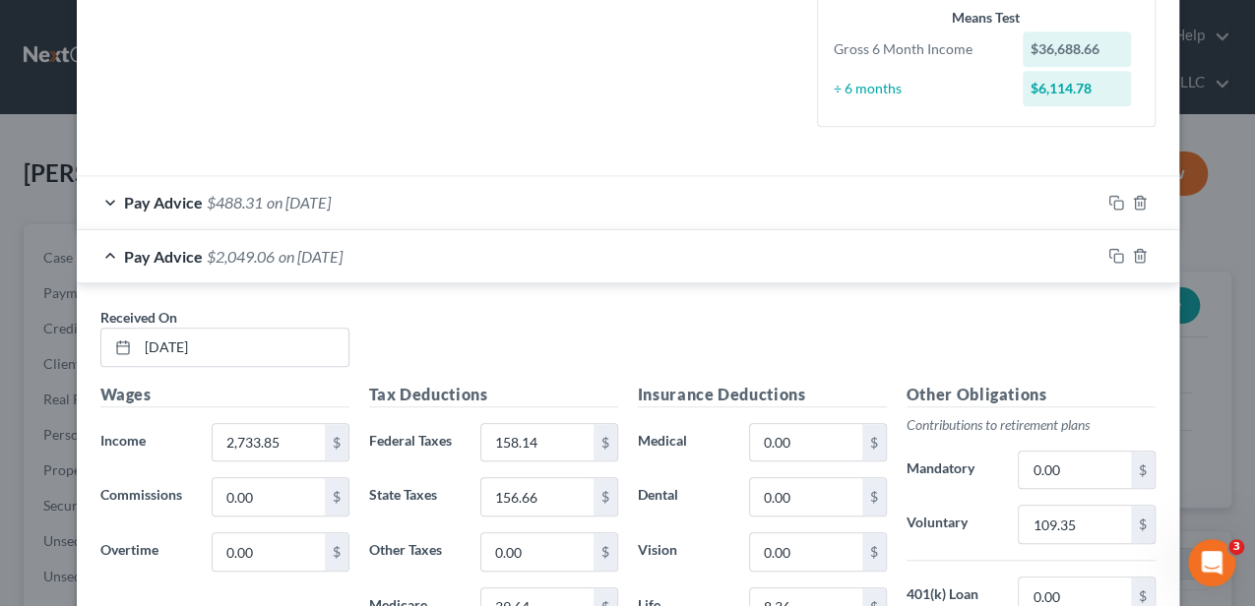
scroll to position [131, 0]
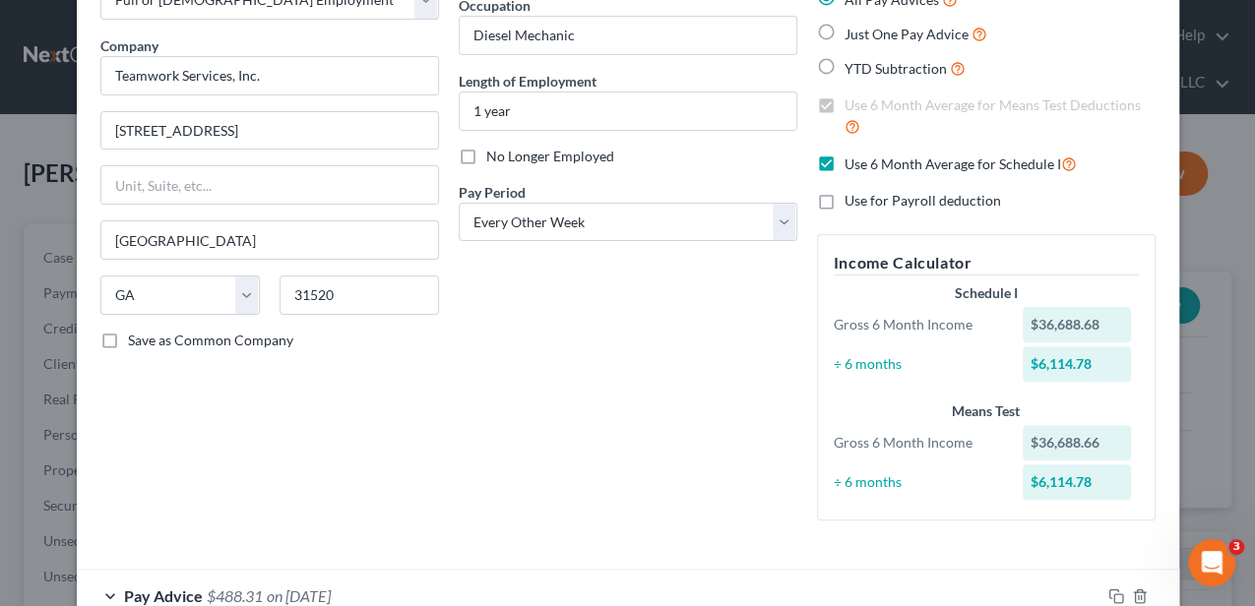
click at [844, 163] on label "Use 6 Month Average for Schedule I" at bounding box center [960, 164] width 232 height 23
click at [852, 163] on input "Use 6 Month Average for Schedule I" at bounding box center [858, 159] width 13 height 13
checkbox input "false"
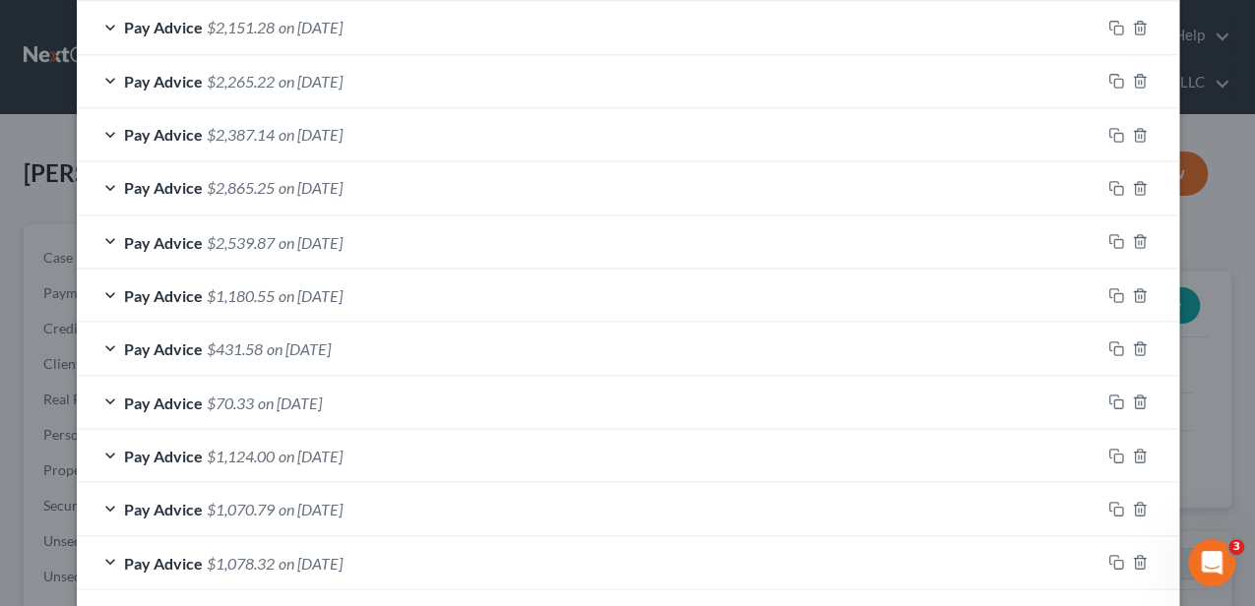
scroll to position [1929, 0]
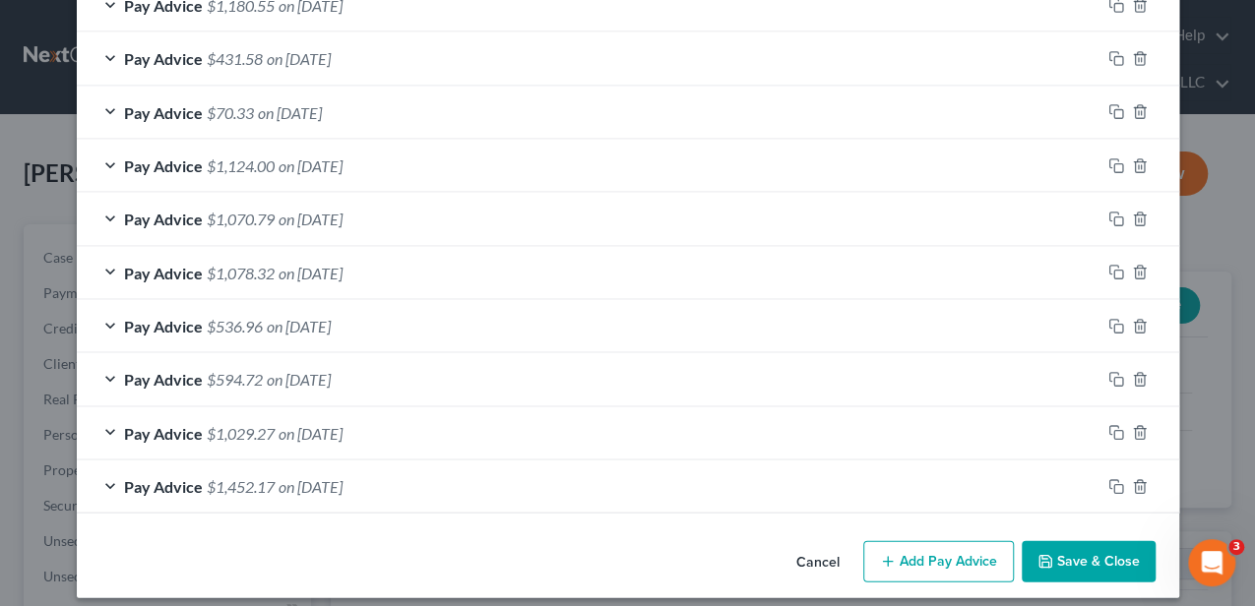
click at [919, 547] on button "Add Pay Advice" at bounding box center [938, 561] width 151 height 41
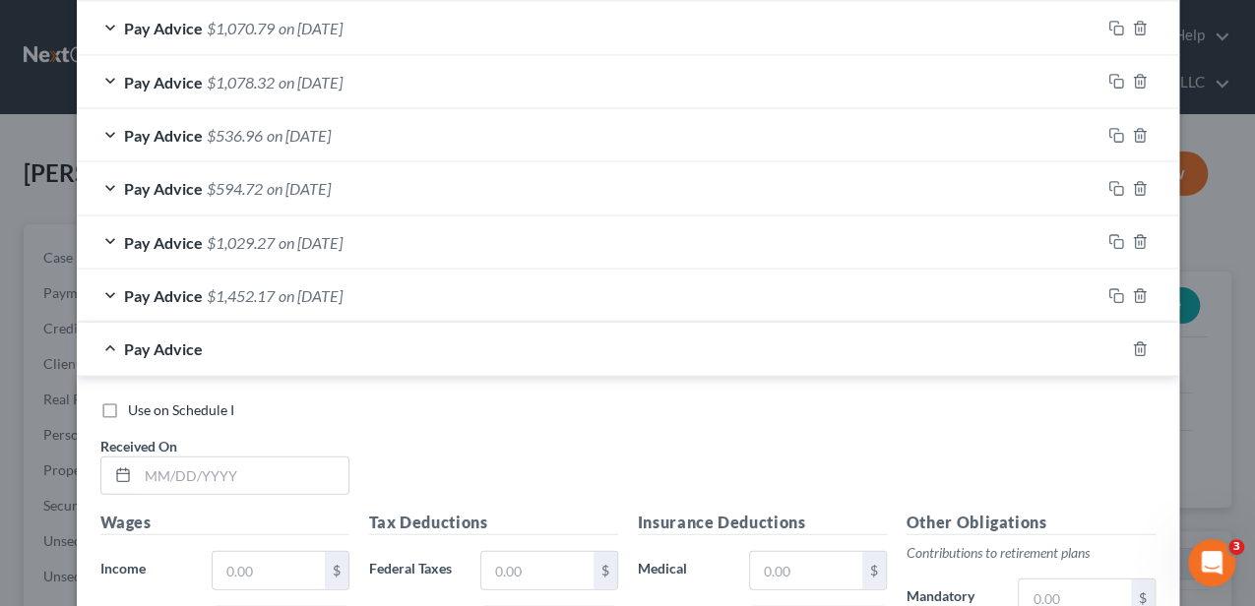
scroll to position [2126, 0]
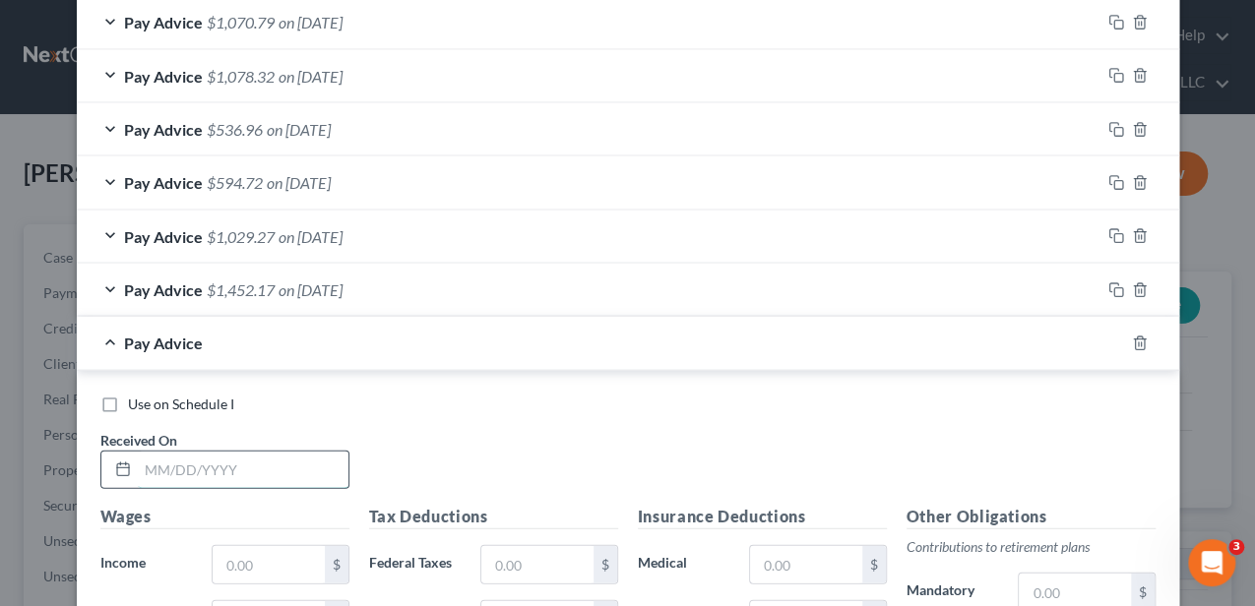
click at [299, 452] on input "text" at bounding box center [243, 470] width 211 height 37
type input "[DATE]"
click at [236, 557] on input "text" at bounding box center [268, 564] width 111 height 37
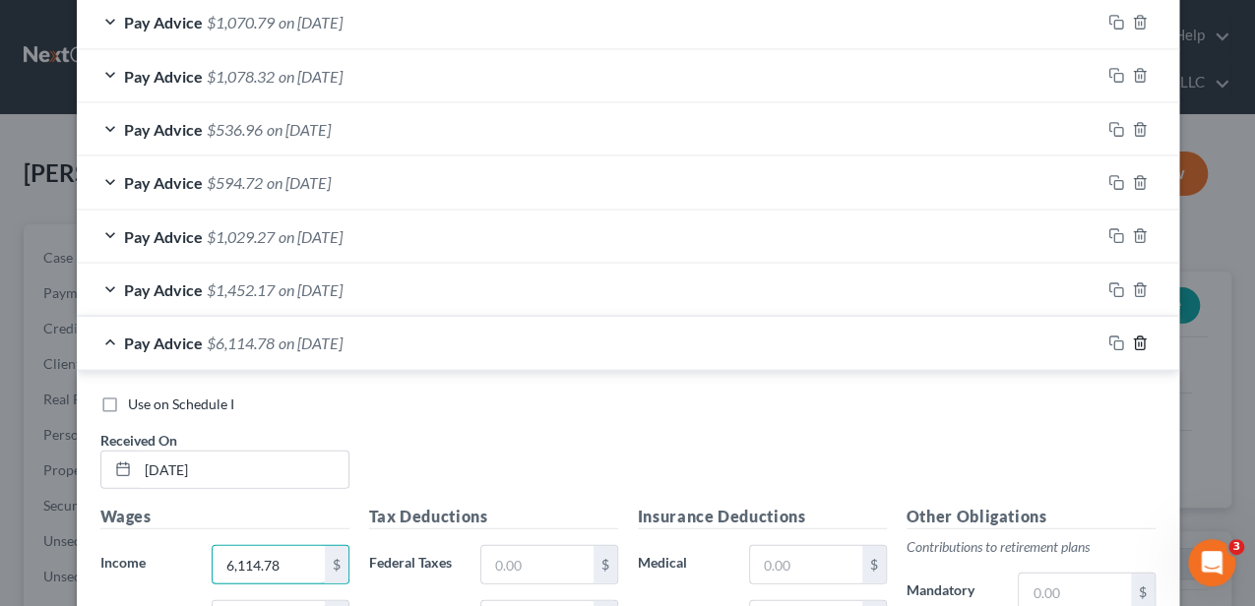
type input "6,114.78"
click at [1138, 336] on icon "button" at bounding box center [1140, 344] width 16 height 16
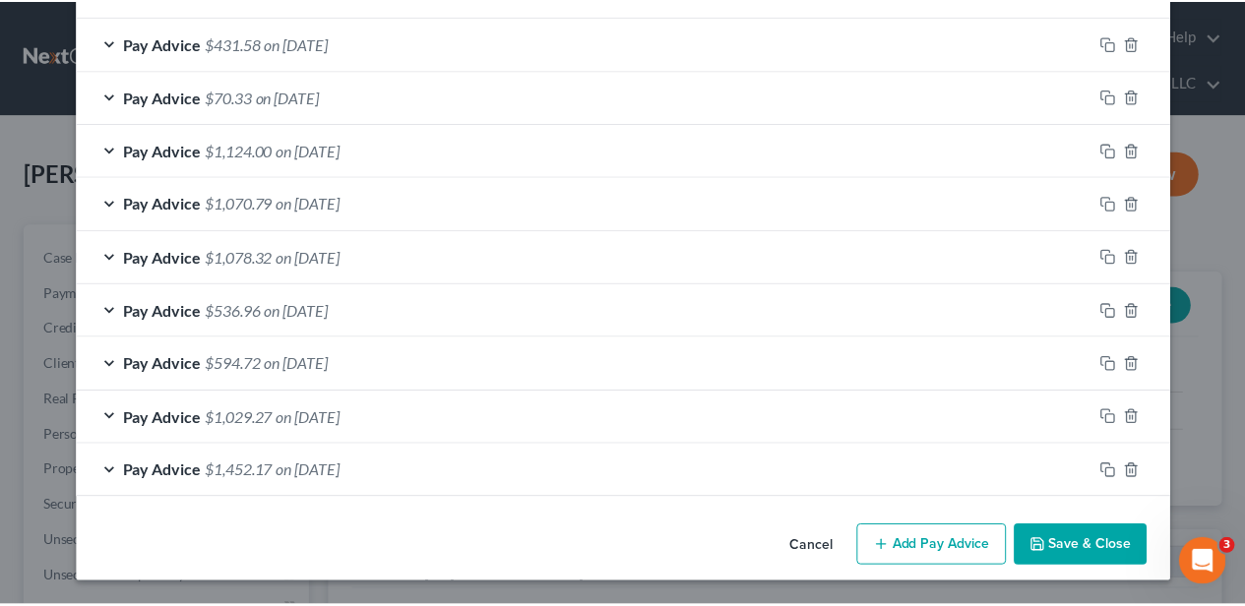
scroll to position [1929, 0]
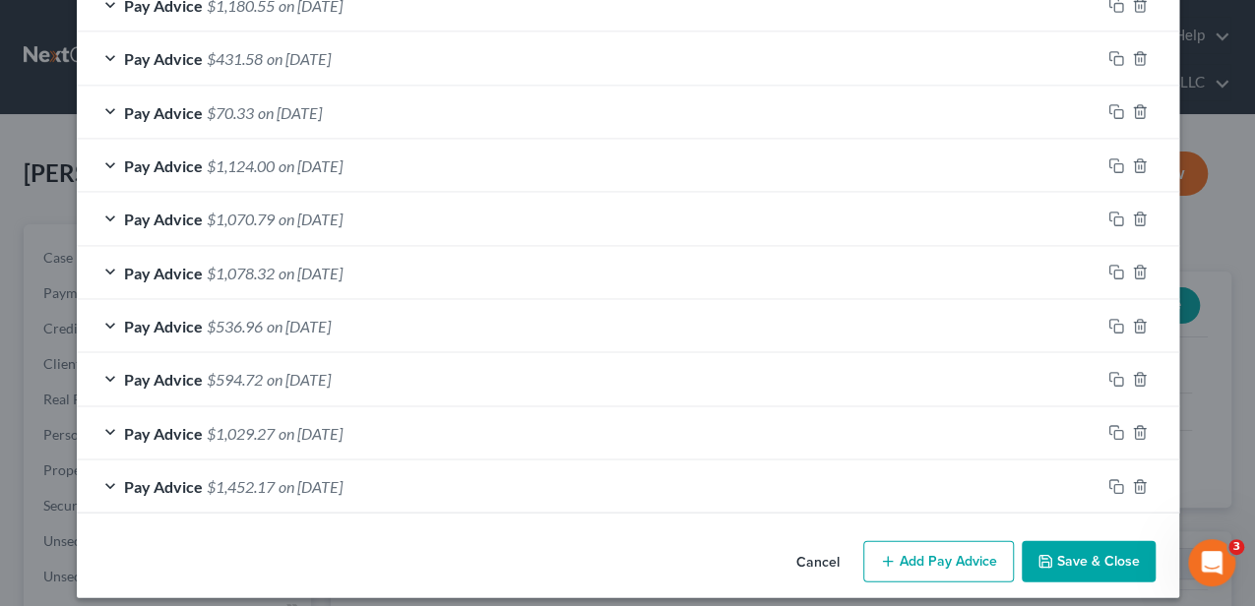
click at [1050, 541] on button "Save & Close" at bounding box center [1088, 561] width 134 height 41
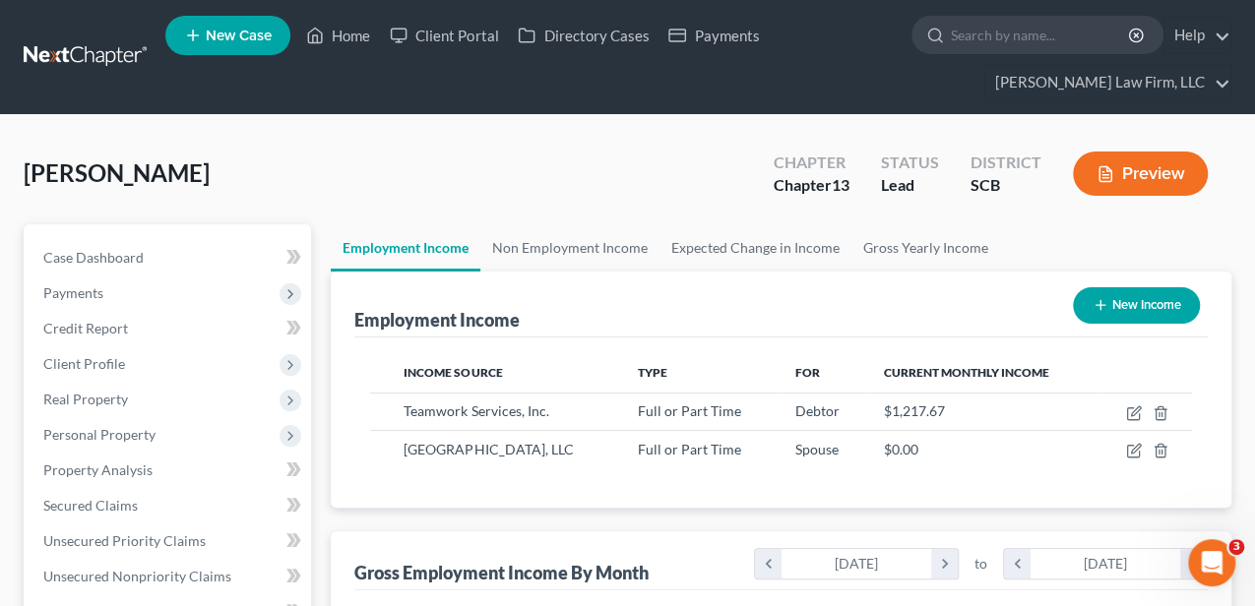
scroll to position [983740, 983592]
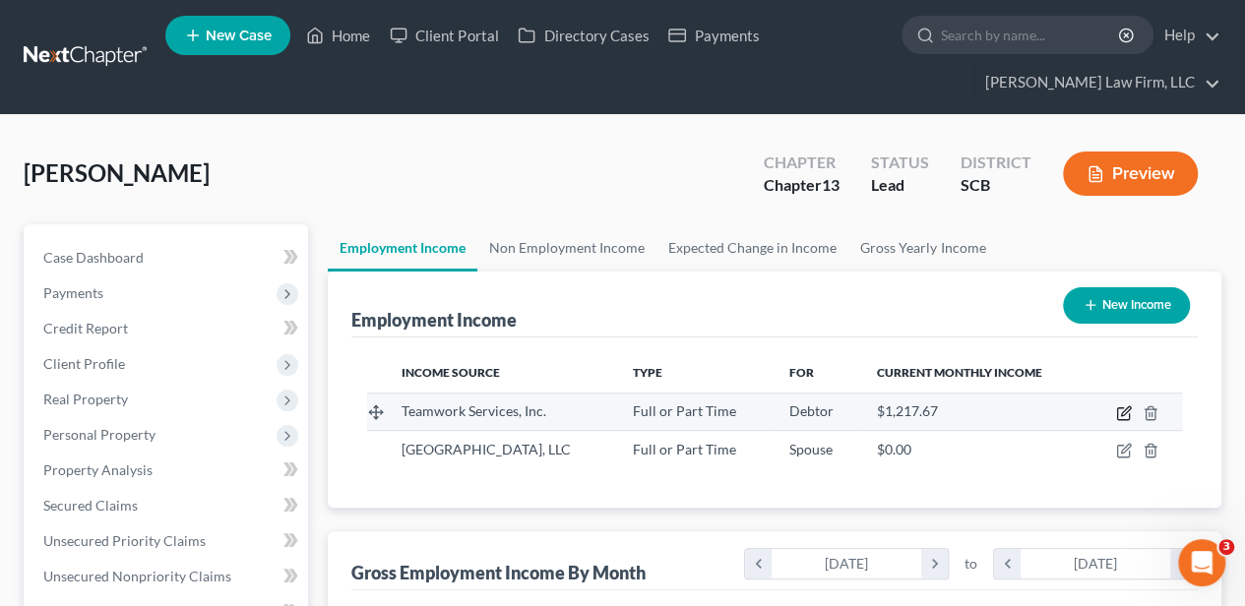
click at [1119, 410] on icon "button" at bounding box center [1124, 413] width 16 height 16
select select "0"
select select "10"
select select "2"
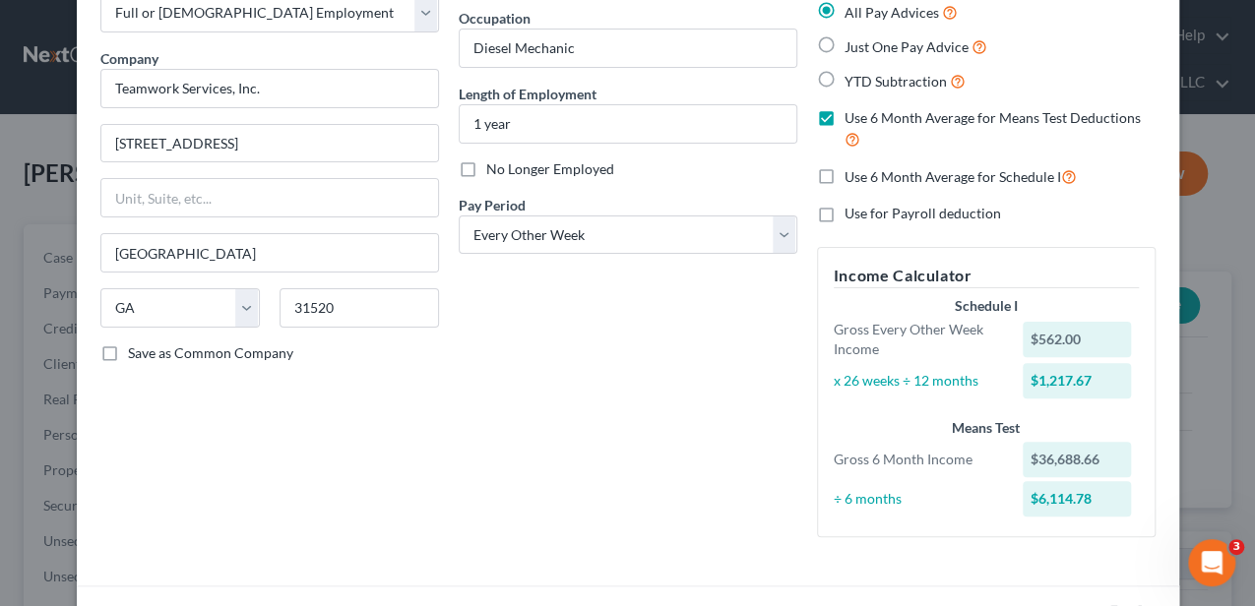
scroll to position [0, 0]
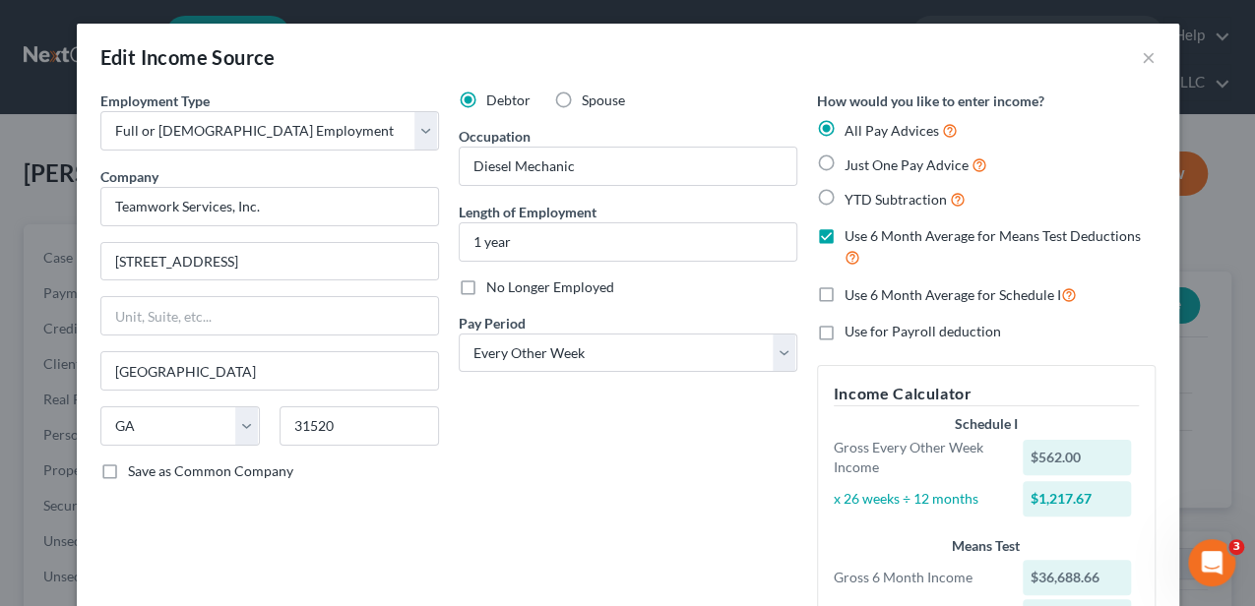
click at [844, 297] on label "Use 6 Month Average for Schedule I" at bounding box center [960, 294] width 232 height 23
click at [852, 296] on input "Use 6 Month Average for Schedule I" at bounding box center [858, 289] width 13 height 13
checkbox input "true"
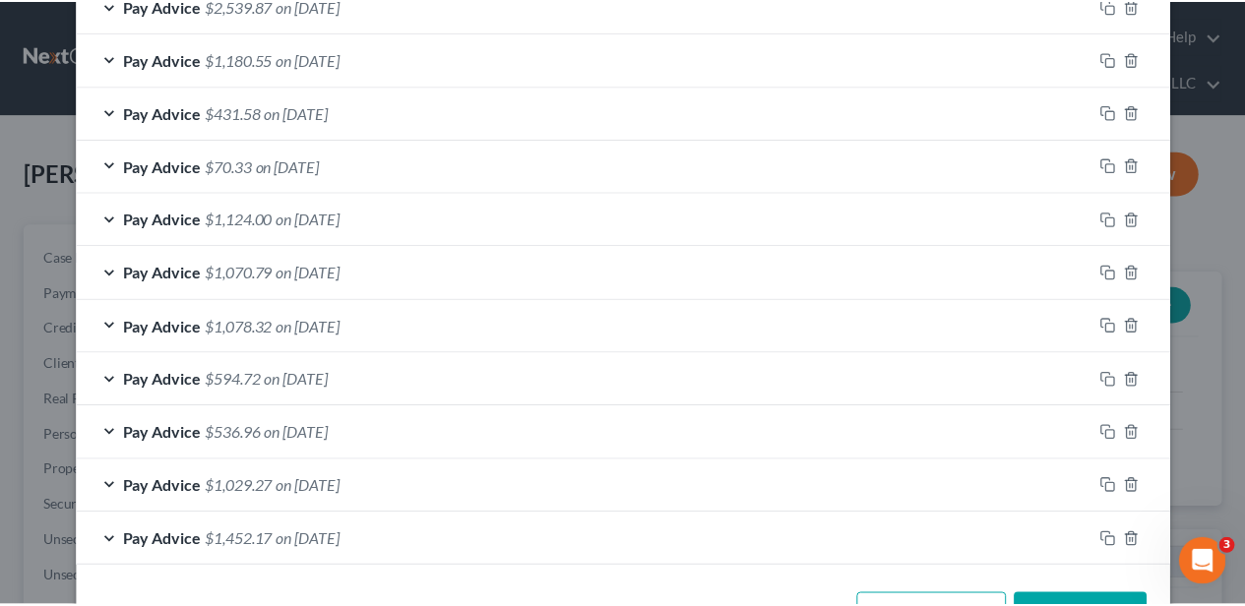
scroll to position [1214, 0]
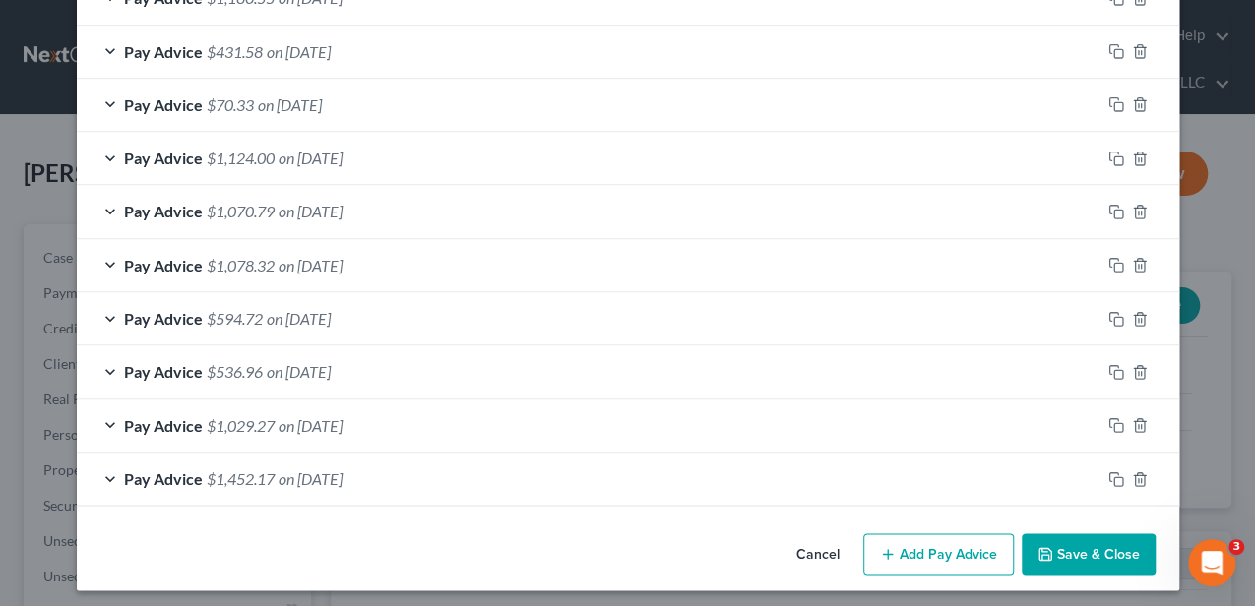
click at [1112, 565] on button "Save & Close" at bounding box center [1088, 553] width 134 height 41
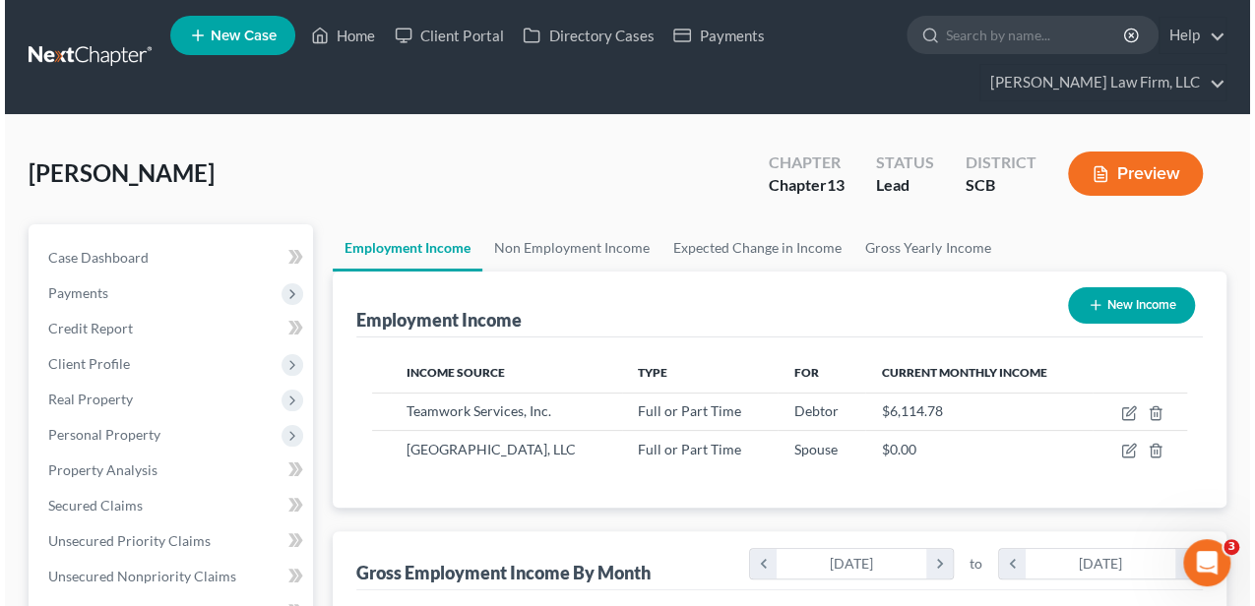
scroll to position [983740, 983592]
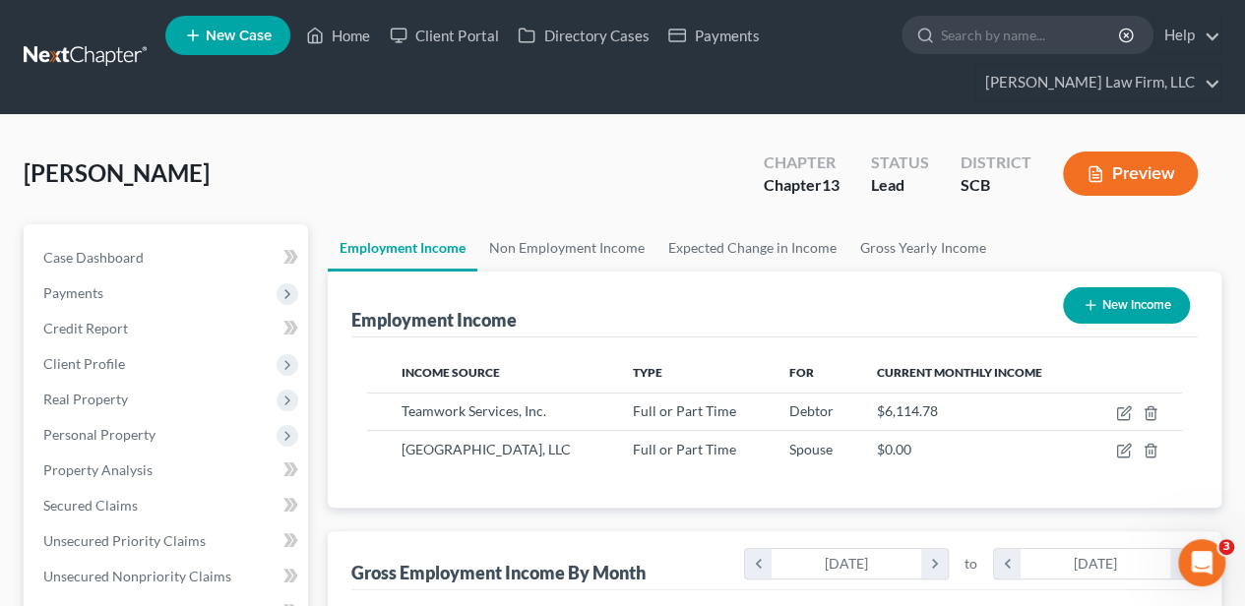
click at [1118, 144] on div "Chapter Chapter 13 Status Lead District SCB Preview" at bounding box center [980, 174] width 481 height 70
click at [1117, 167] on button "Preview" at bounding box center [1130, 174] width 135 height 44
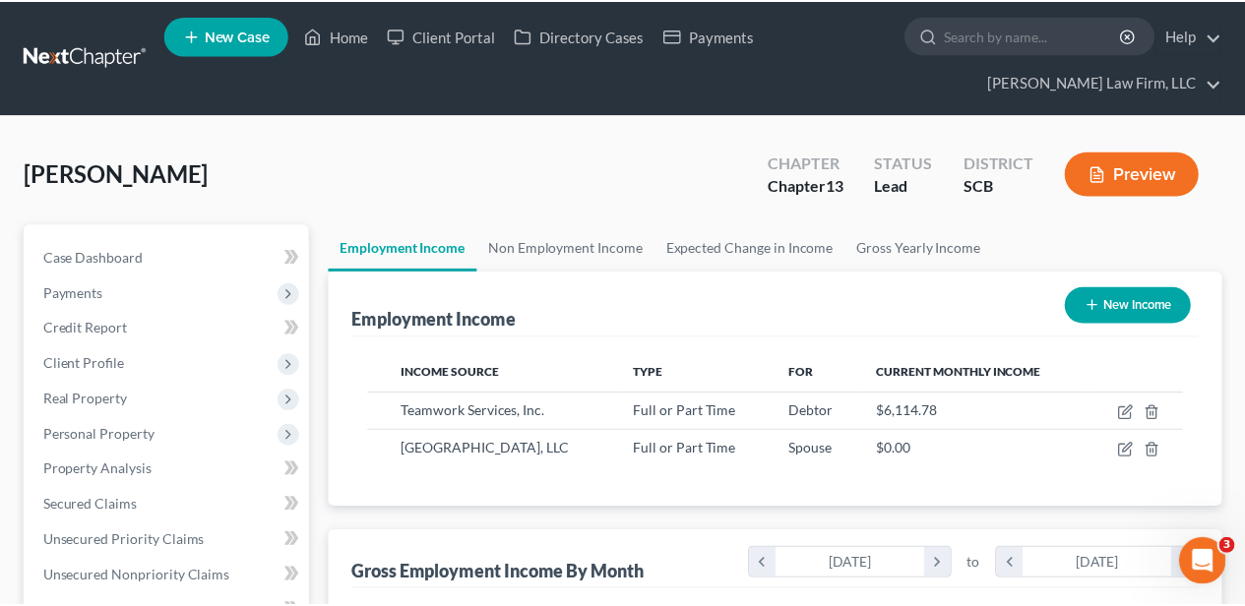
scroll to position [350, 502]
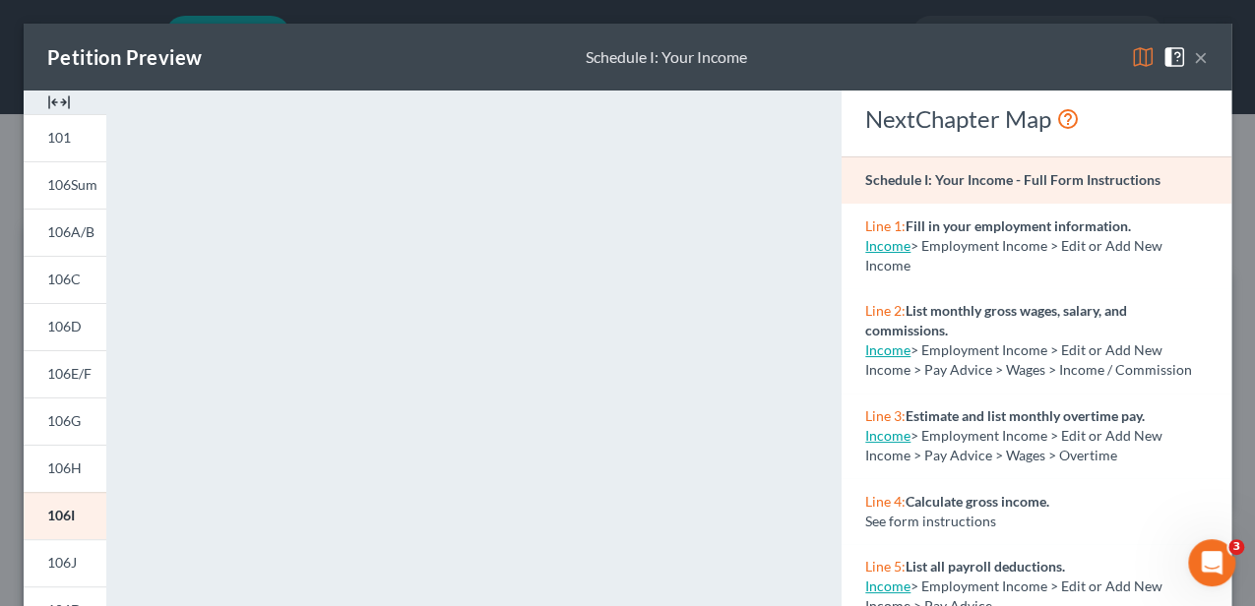
click at [1194, 58] on button "×" at bounding box center [1201, 57] width 14 height 24
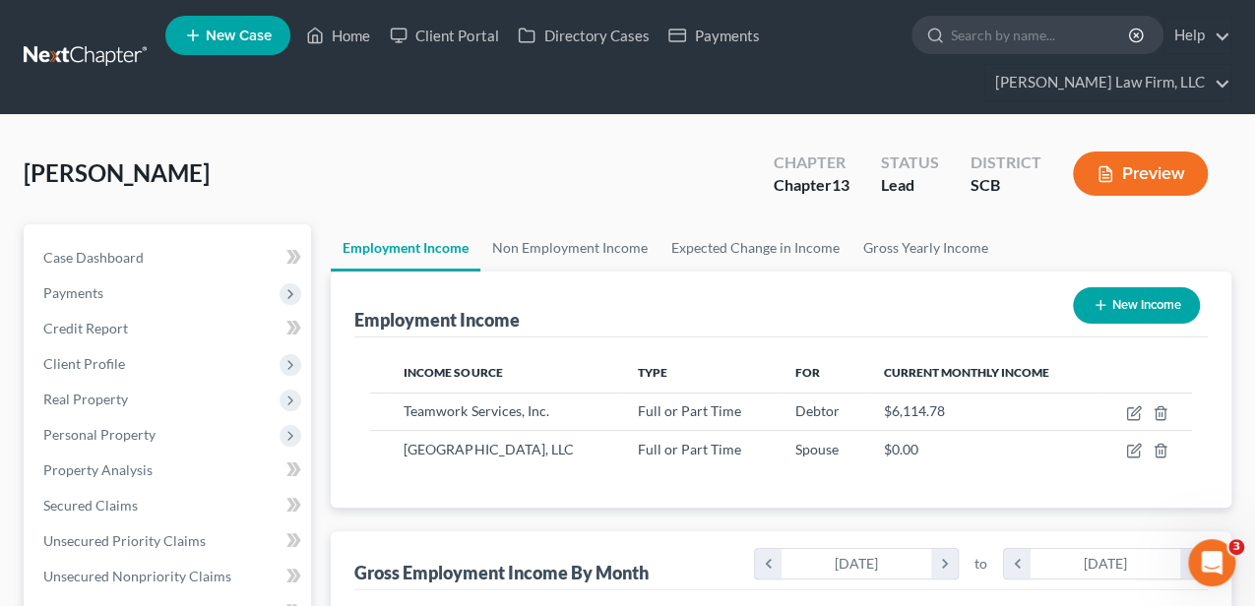
scroll to position [983740, 983592]
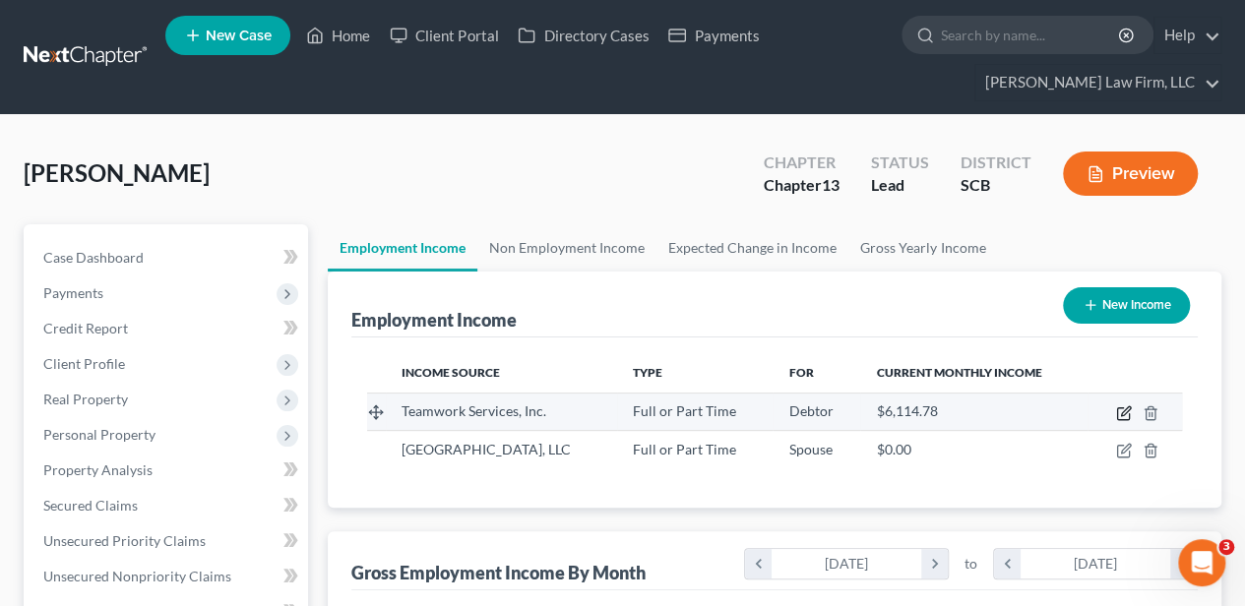
click at [1123, 408] on icon "button" at bounding box center [1124, 413] width 16 height 16
select select "0"
select select "10"
select select "2"
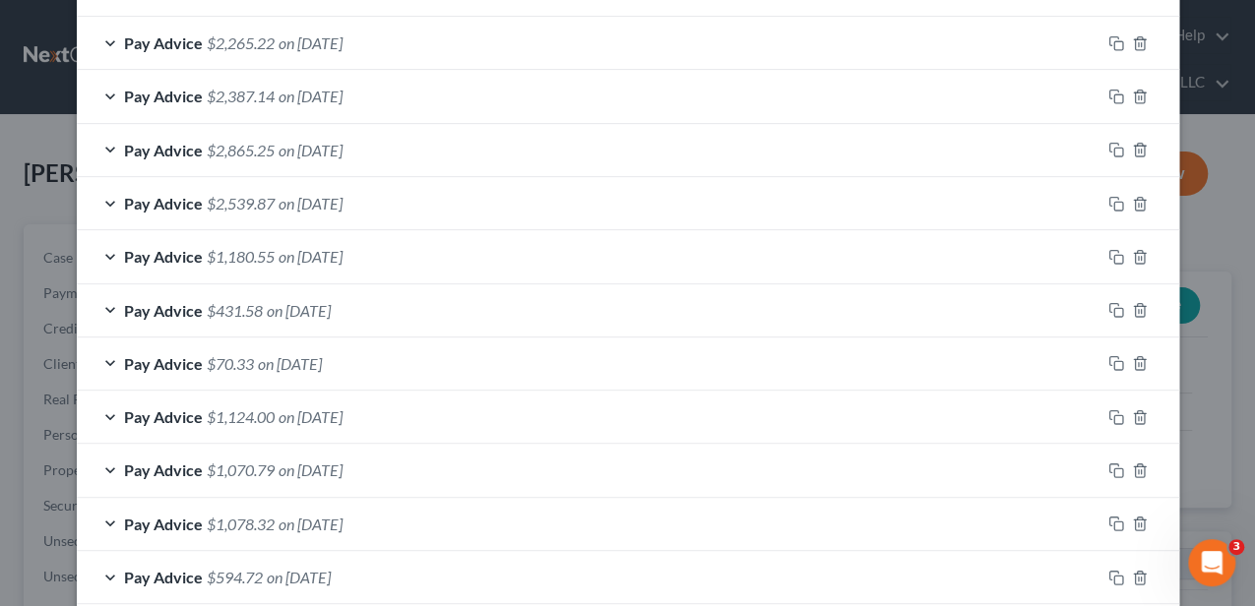
scroll to position [1210, 0]
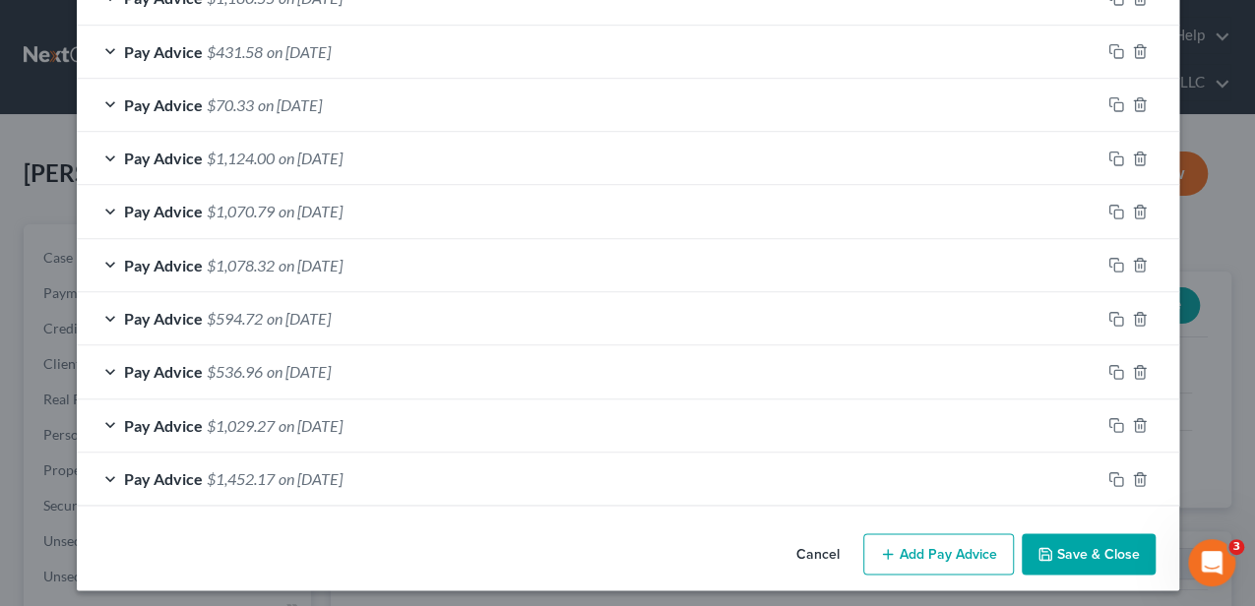
click at [955, 550] on button "Add Pay Advice" at bounding box center [938, 553] width 151 height 41
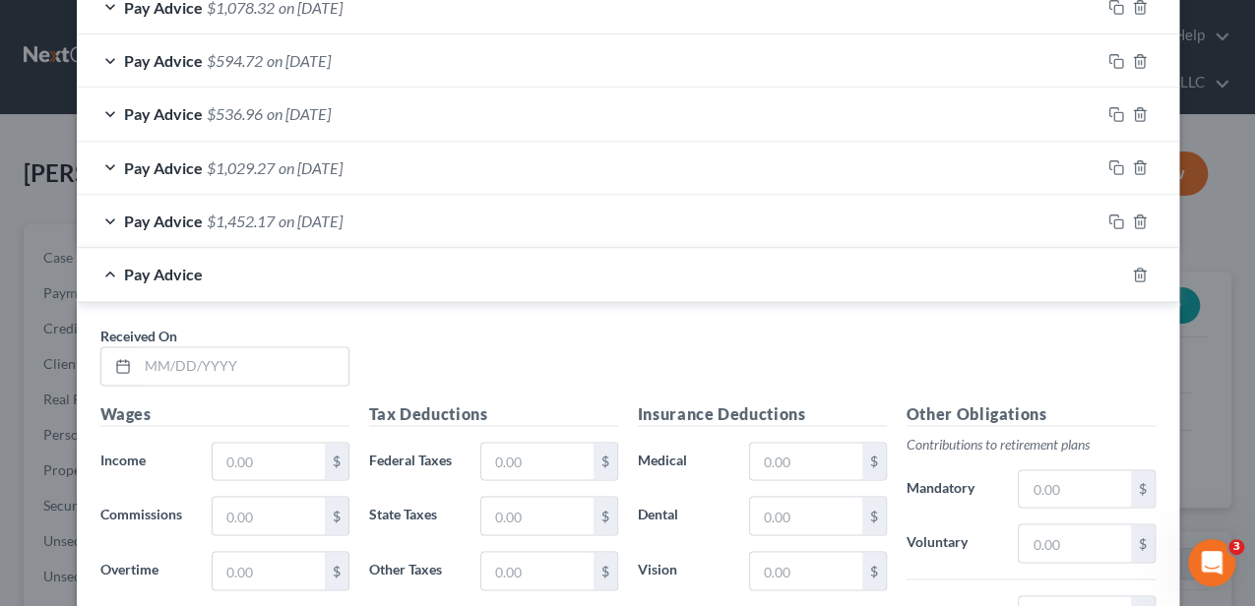
scroll to position [1539, 0]
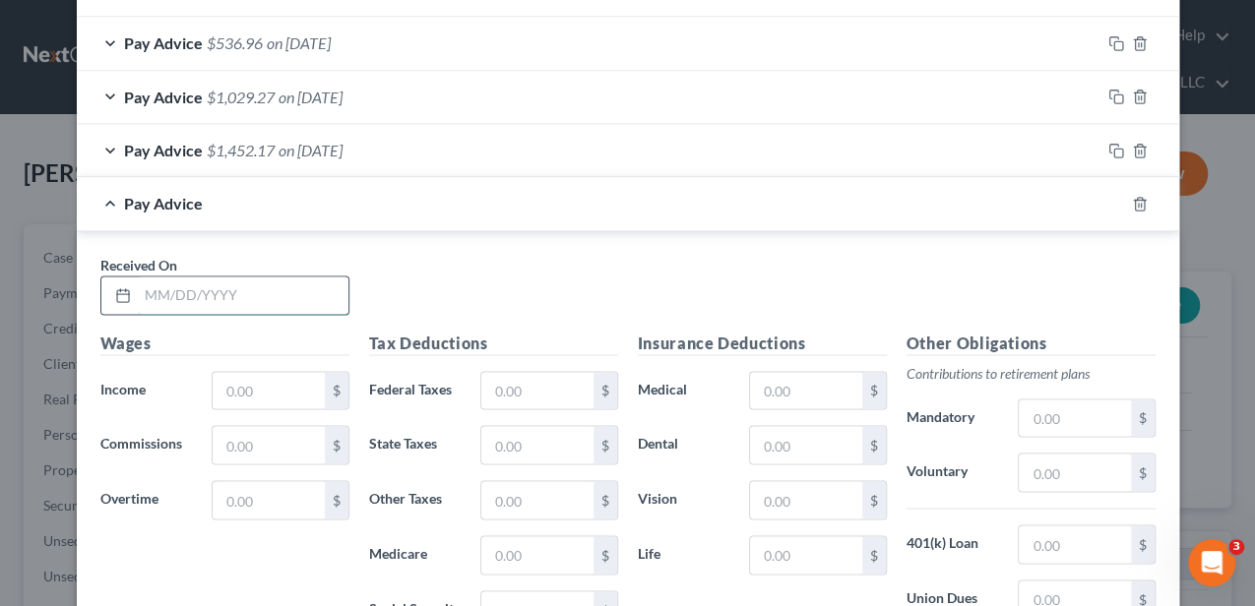
click at [249, 289] on input "text" at bounding box center [243, 295] width 211 height 37
type input "[DATE]"
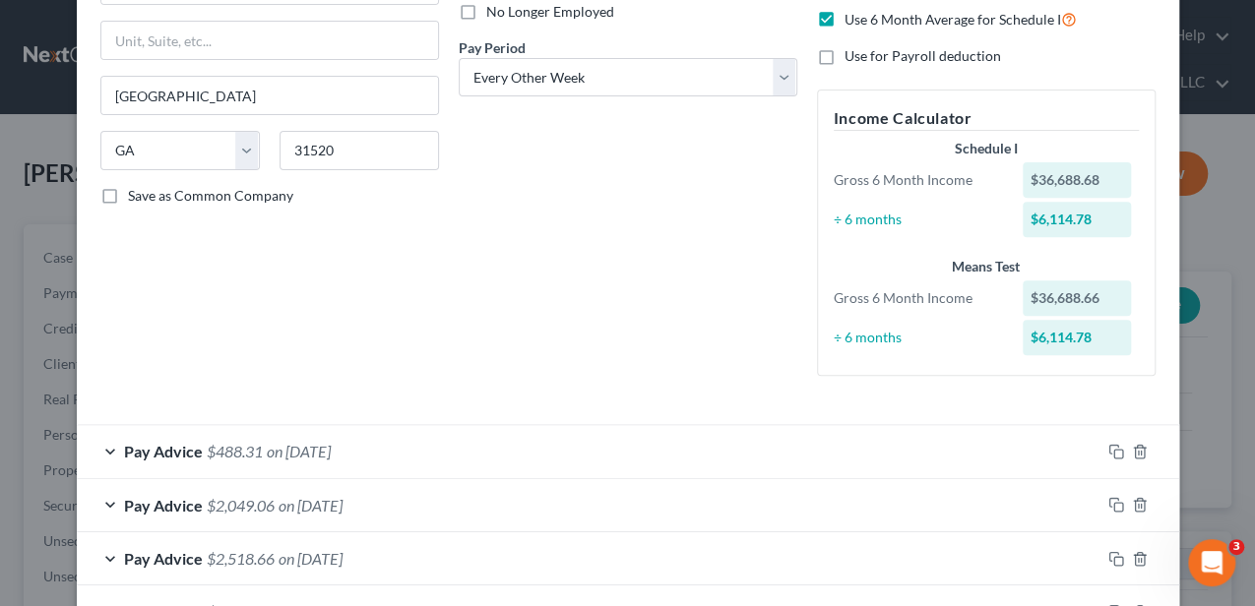
scroll to position [161, 0]
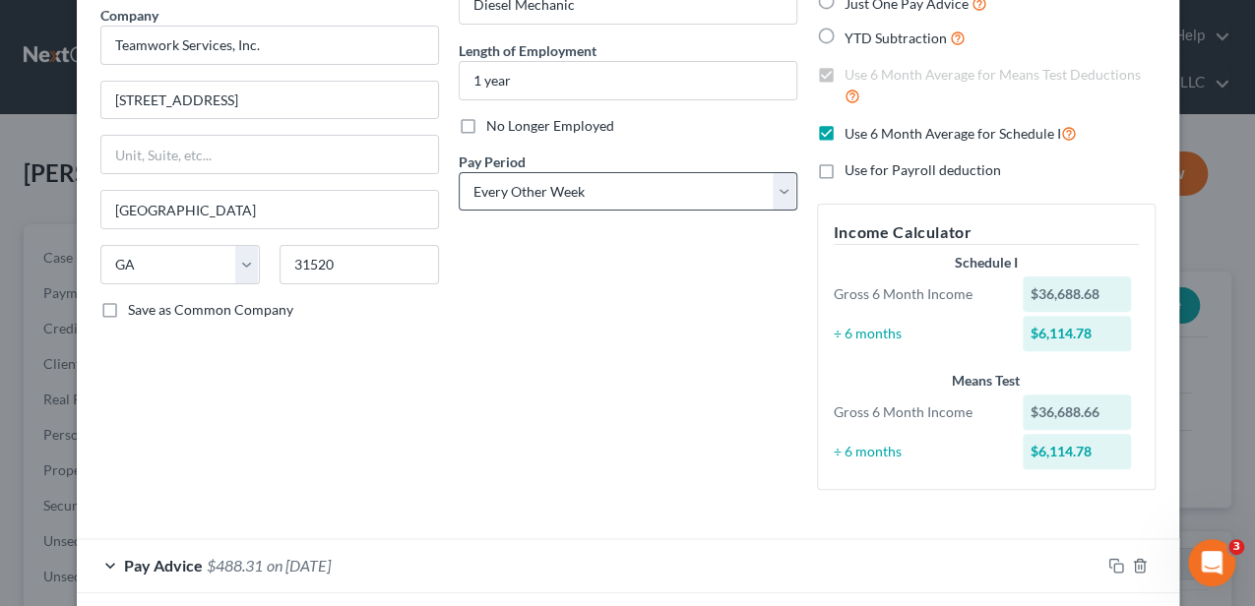
type input "6,114.78"
click at [546, 181] on select "Select Monthly Twice Monthly Every Other Week Weekly" at bounding box center [628, 191] width 339 height 39
click at [512, 199] on select "Select Monthly Twice Monthly Every Other Week Weekly" at bounding box center [628, 191] width 339 height 39
select select "0"
click at [459, 172] on select "Select Monthly Twice Monthly Every Other Week Weekly" at bounding box center [628, 191] width 339 height 39
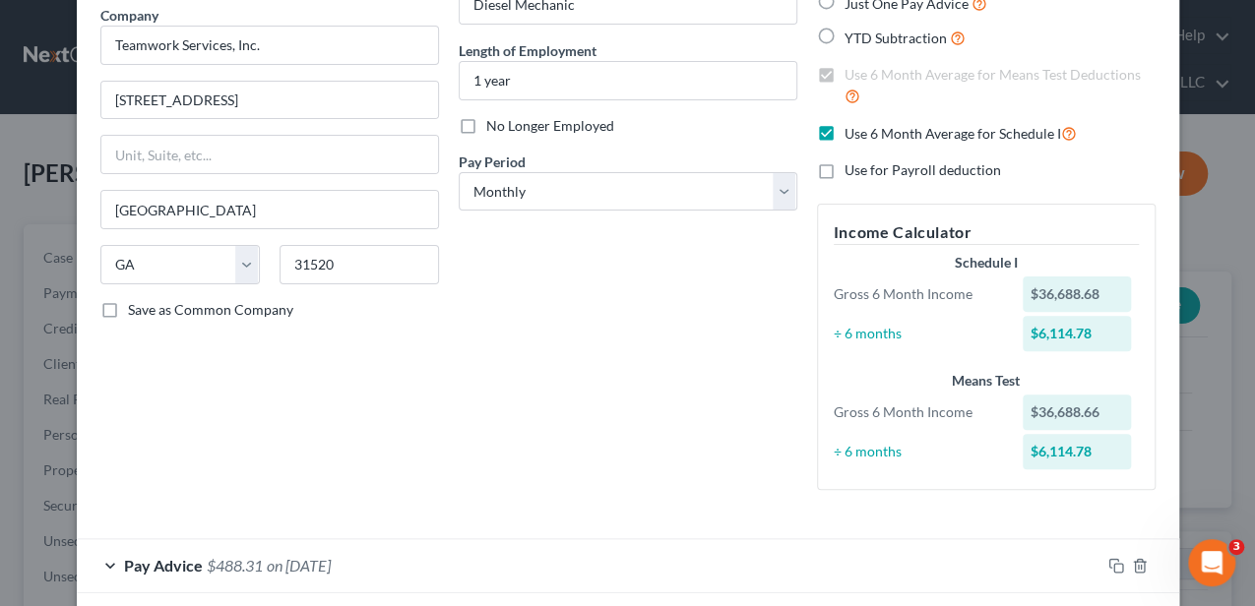
click at [471, 302] on div "Debtor Spouse Occupation Diesel Mechanic Length of Employment 1 year No Longer …" at bounding box center [628, 217] width 358 height 577
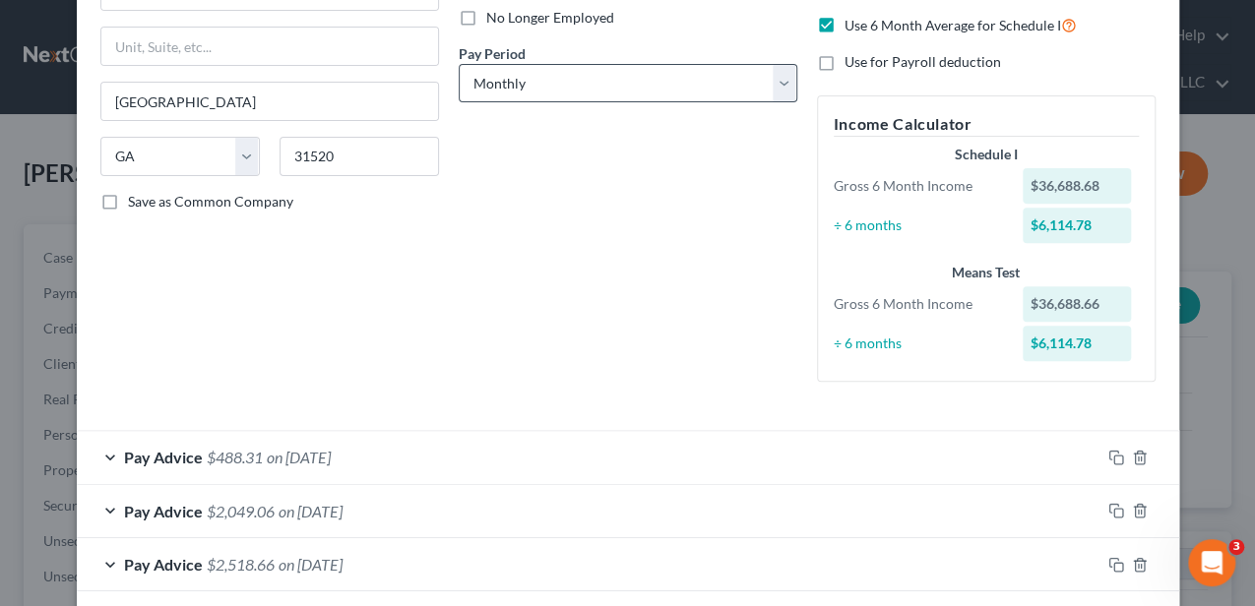
scroll to position [95, 0]
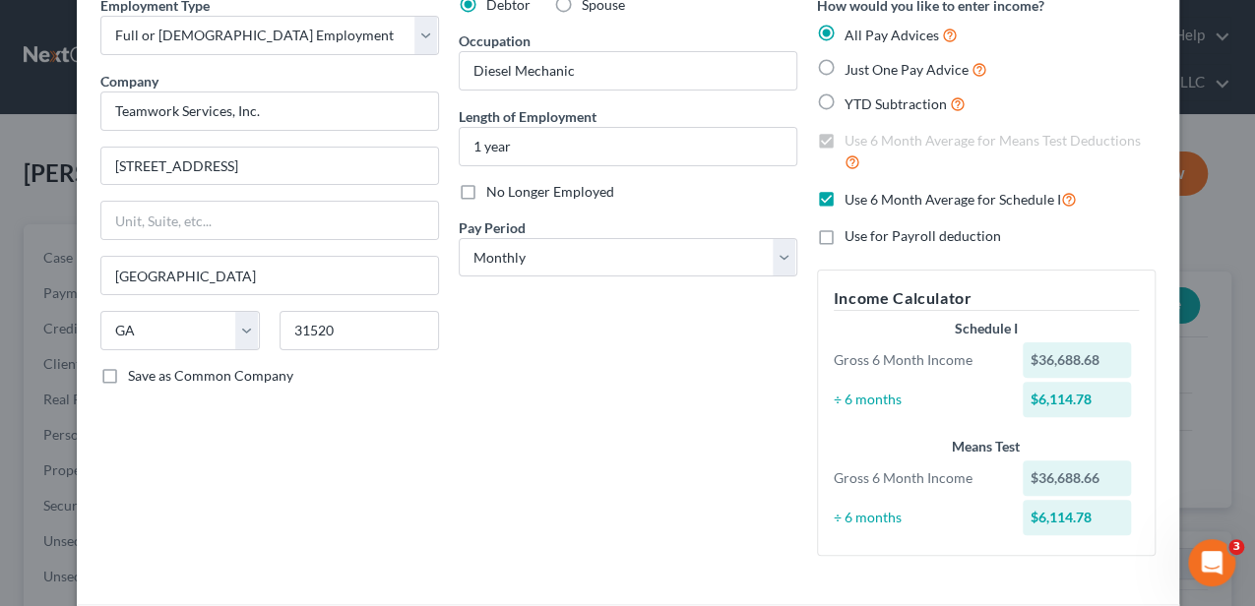
click at [844, 198] on label "Use 6 Month Average for Schedule I" at bounding box center [960, 199] width 232 height 23
click at [852, 198] on input "Use 6 Month Average for Schedule I" at bounding box center [858, 194] width 13 height 13
checkbox input "false"
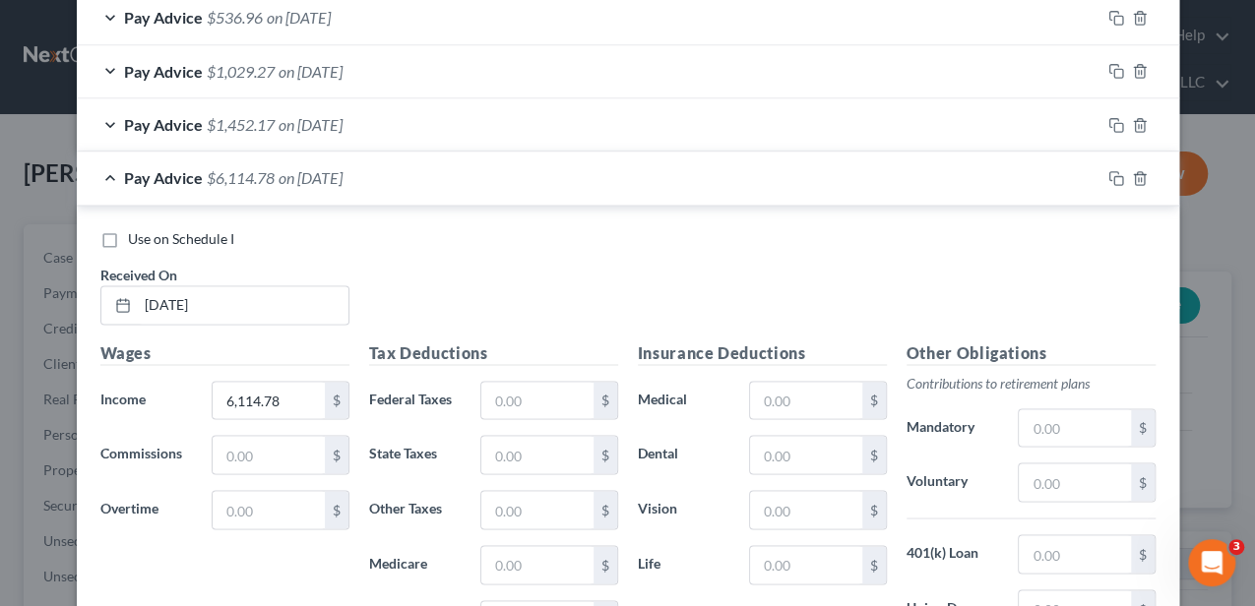
scroll to position [1670, 0]
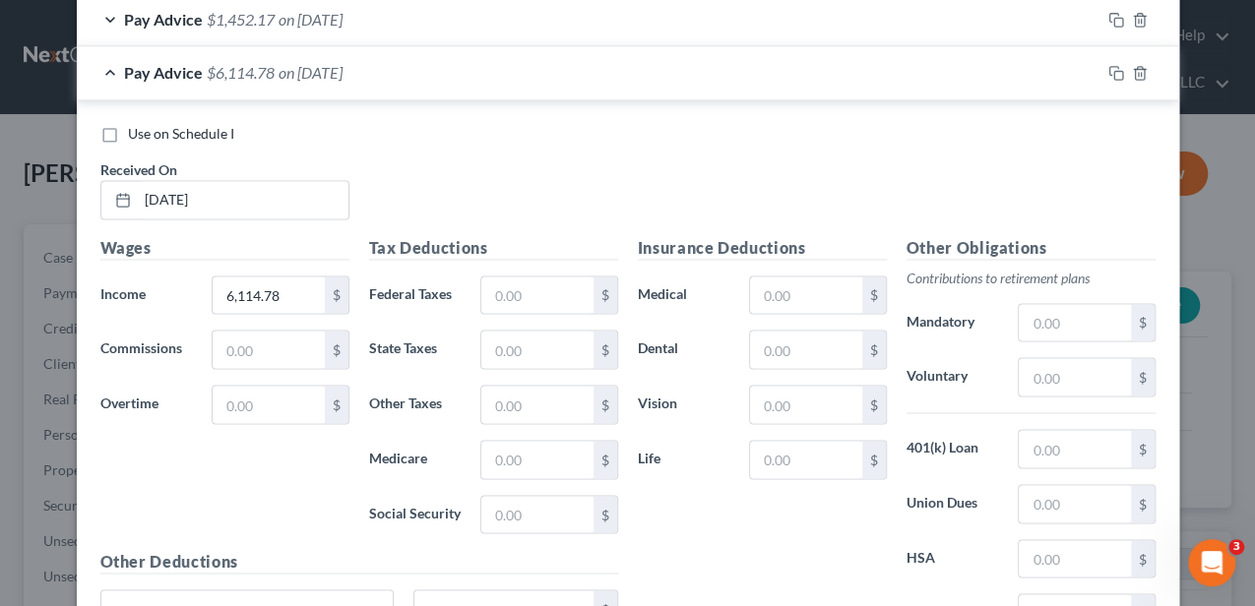
click at [128, 134] on label "Use on Schedule I" at bounding box center [181, 134] width 106 height 20
click at [136, 134] on input "Use on Schedule I" at bounding box center [142, 130] width 13 height 13
checkbox input "true"
click at [537, 289] on input "text" at bounding box center [536, 295] width 111 height 37
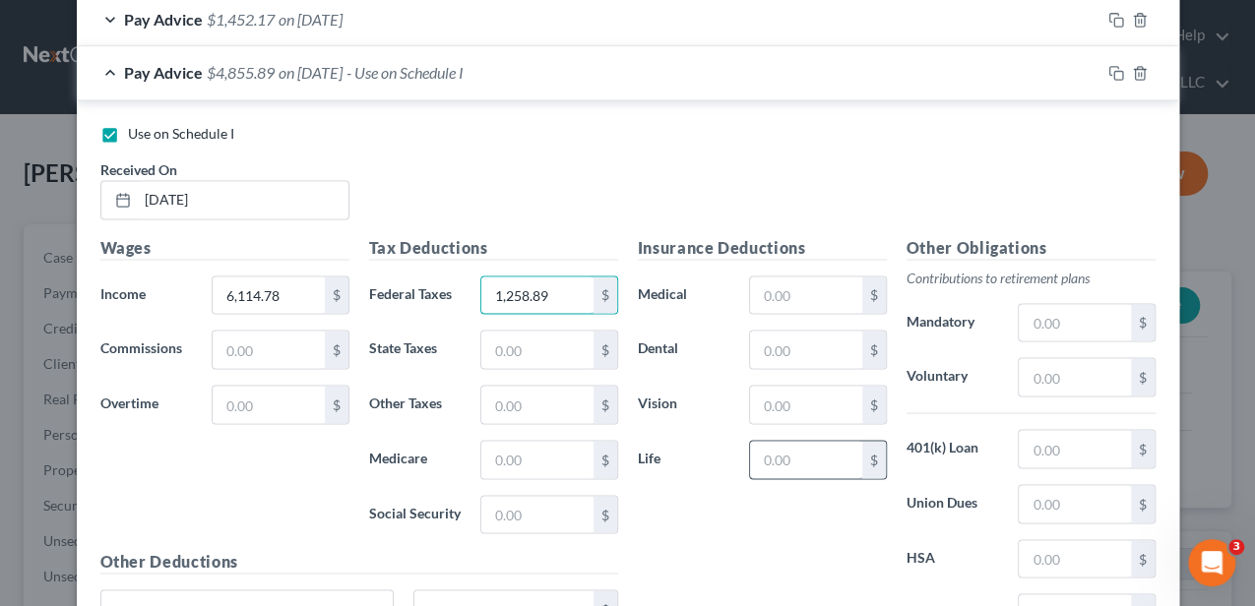
type input "1,258.89"
click at [799, 447] on input "text" at bounding box center [805, 459] width 111 height 37
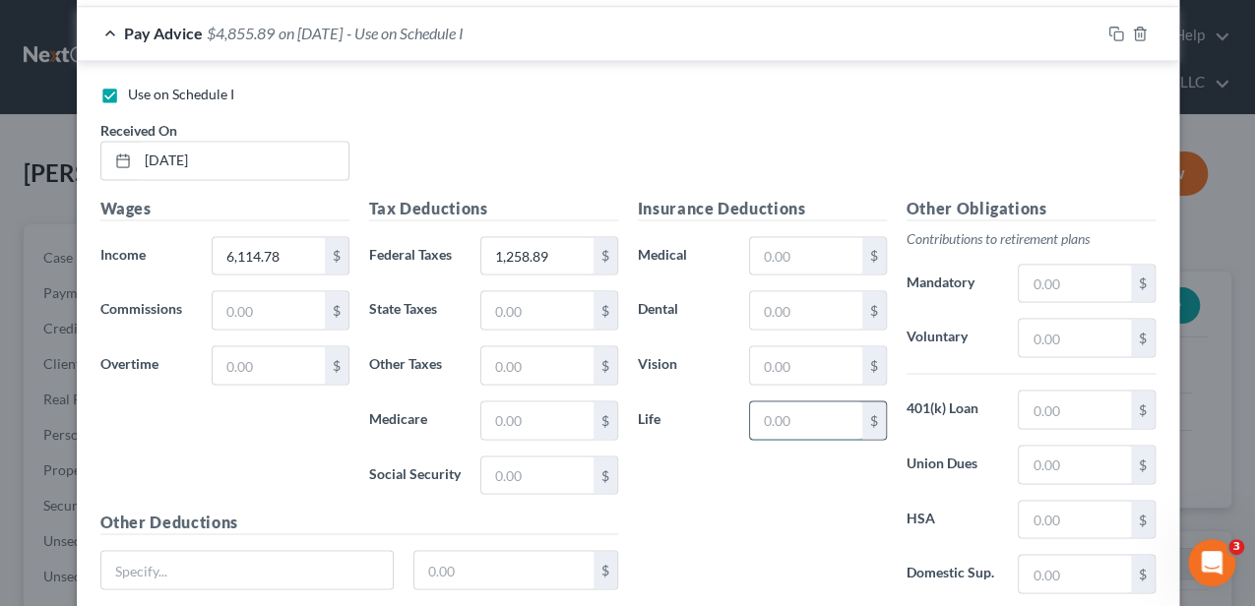
scroll to position [1631, 0]
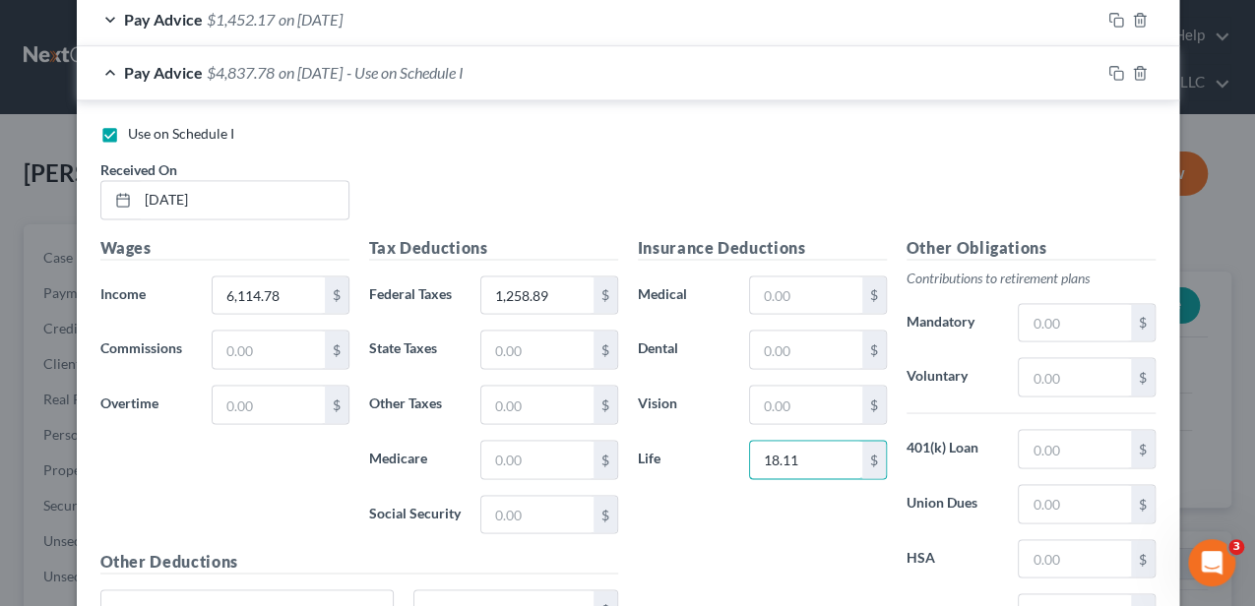
type input "18.11"
click at [1034, 369] on input "text" at bounding box center [1074, 376] width 111 height 37
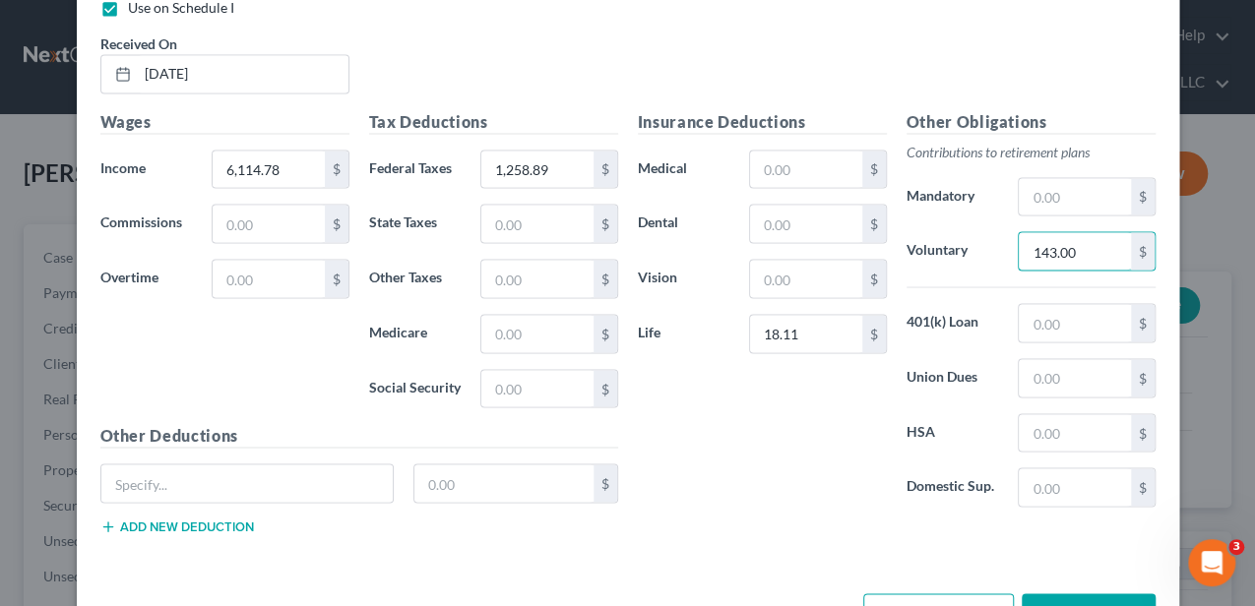
scroll to position [1762, 0]
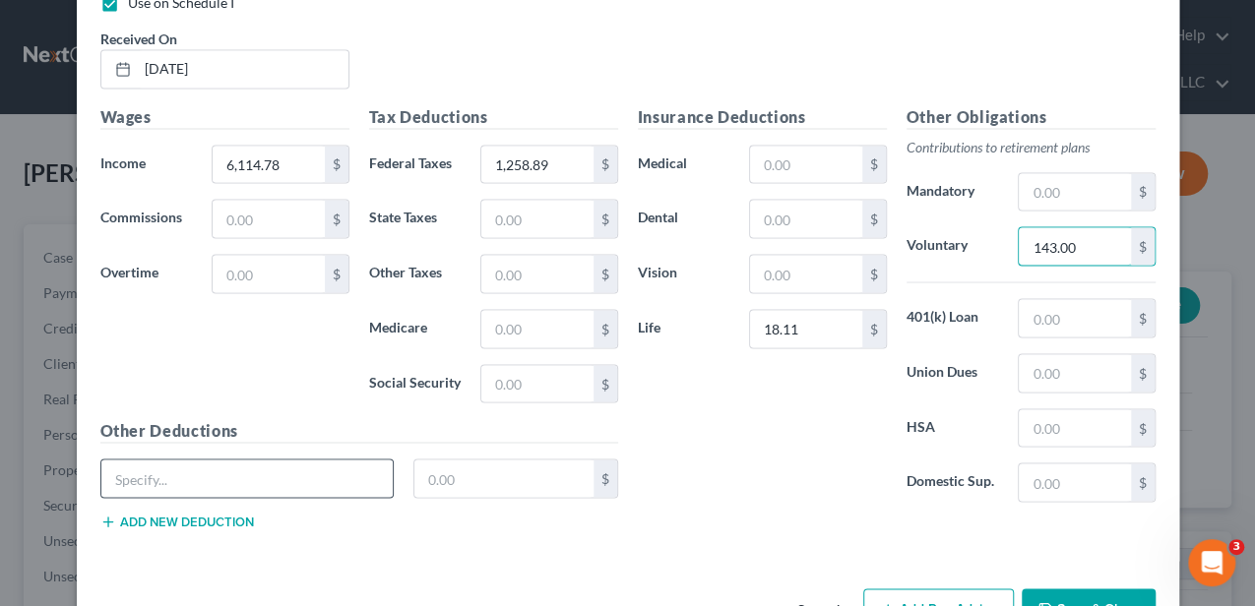
type input "143.00"
click at [276, 468] on input "text" at bounding box center [247, 478] width 292 height 37
type input "Critcal Illness"
click at [431, 462] on input "text" at bounding box center [503, 478] width 179 height 37
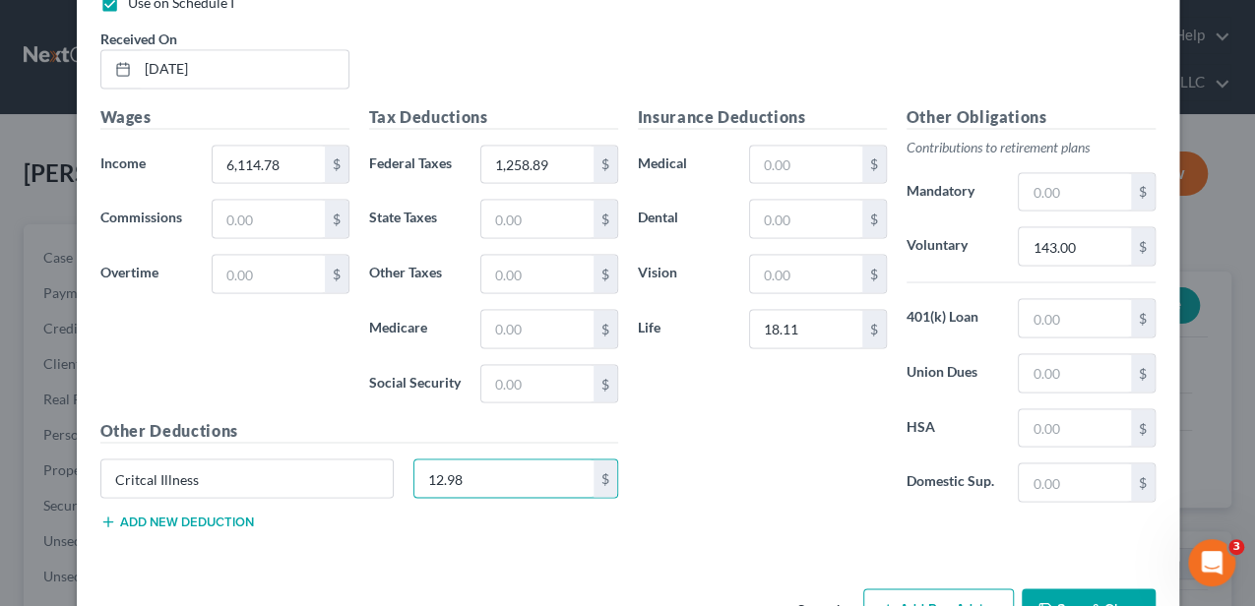
type input "12.98"
click at [228, 514] on button "Add new deduction" at bounding box center [177, 522] width 154 height 16
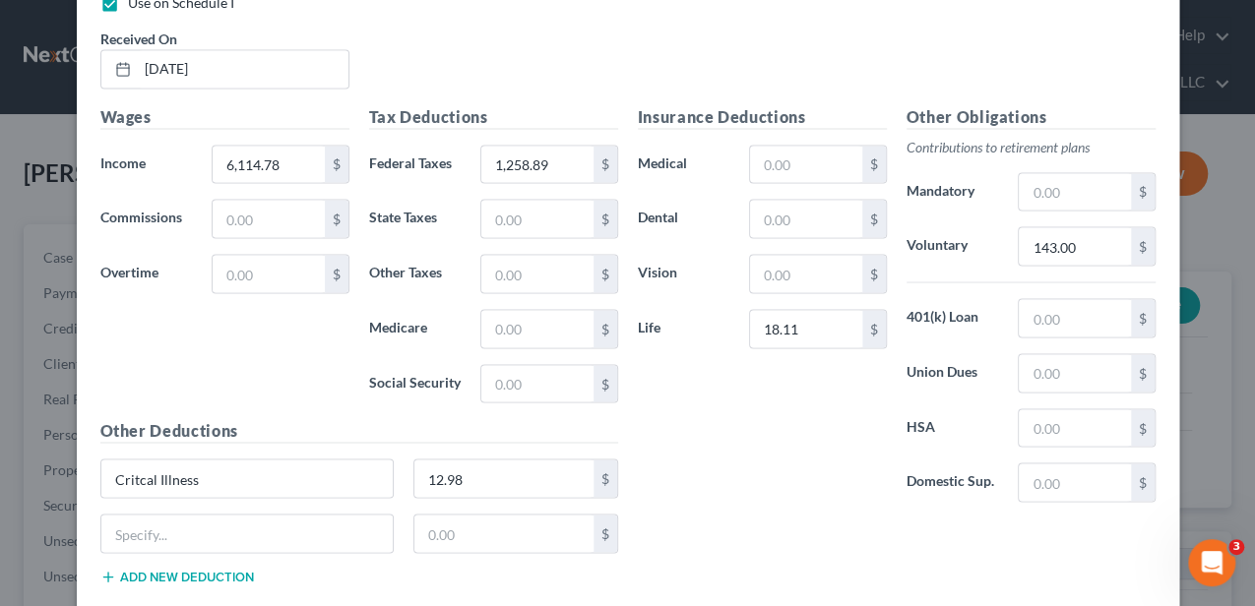
click at [225, 569] on button "Add new deduction" at bounding box center [177, 577] width 154 height 16
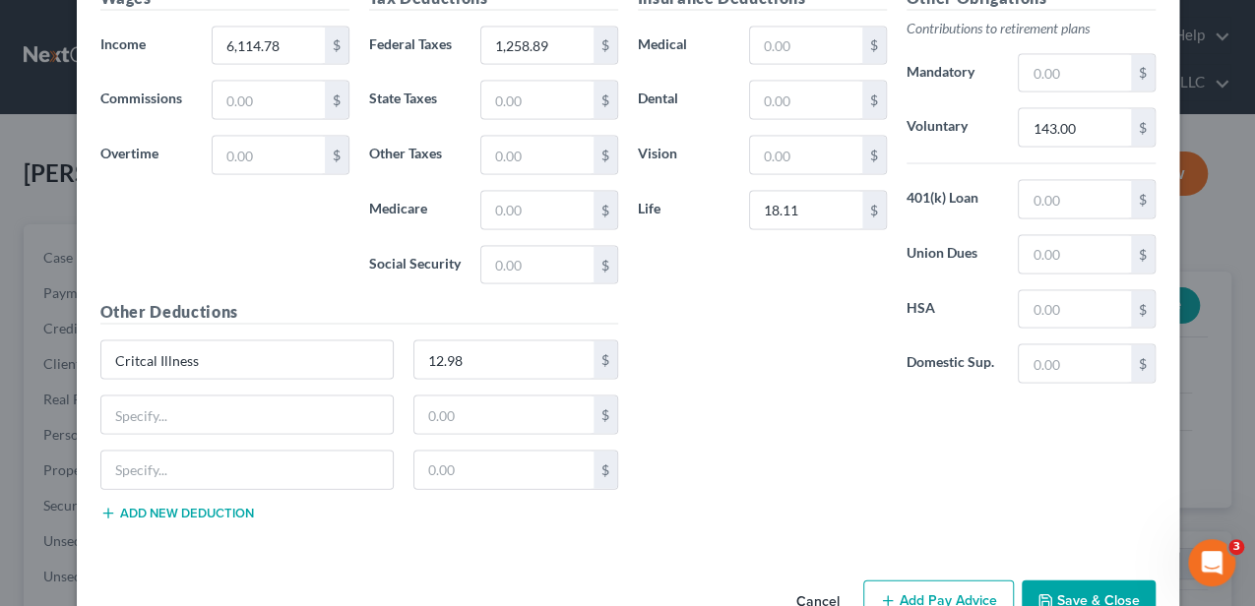
scroll to position [1893, 0]
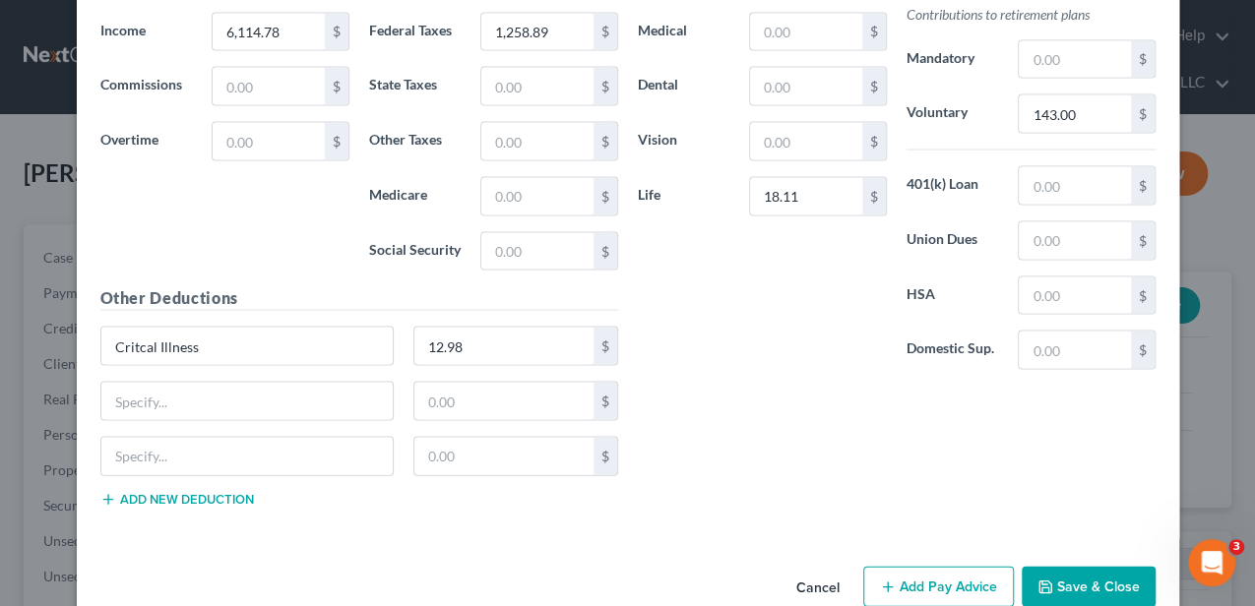
click at [219, 492] on button "Add new deduction" at bounding box center [177, 500] width 154 height 16
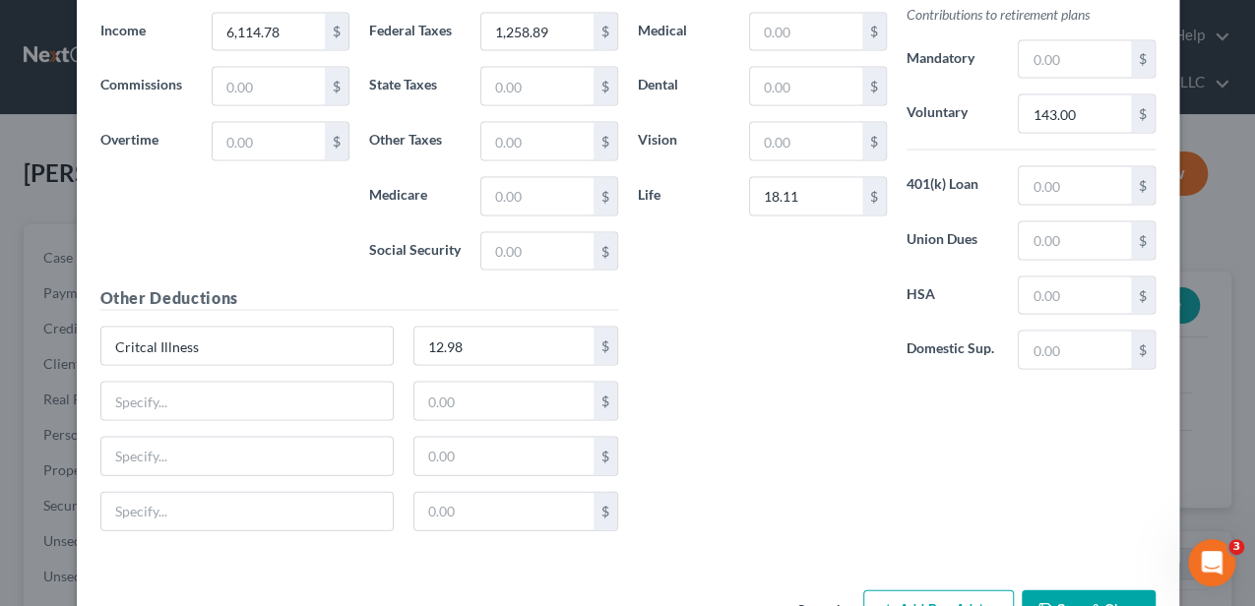
click at [231, 357] on div "Critcal Illness 12.98 $" at bounding box center [359, 354] width 537 height 55
click at [224, 388] on input "text" at bounding box center [247, 401] width 292 height 37
type input "Hospital"
type input "19.78"
click at [254, 448] on input "text" at bounding box center [247, 456] width 292 height 37
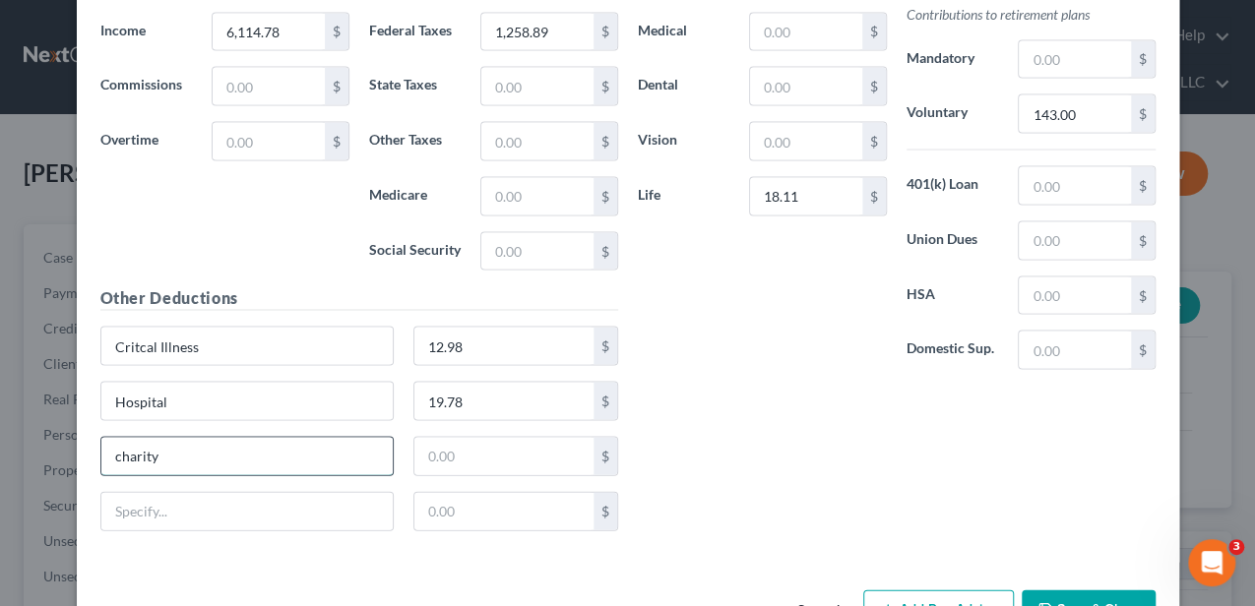
click at [233, 443] on input "charity" at bounding box center [247, 456] width 292 height 37
click at [232, 442] on input "charity" at bounding box center [247, 456] width 292 height 37
type input "Charity"
click at [443, 440] on input "text" at bounding box center [503, 456] width 179 height 37
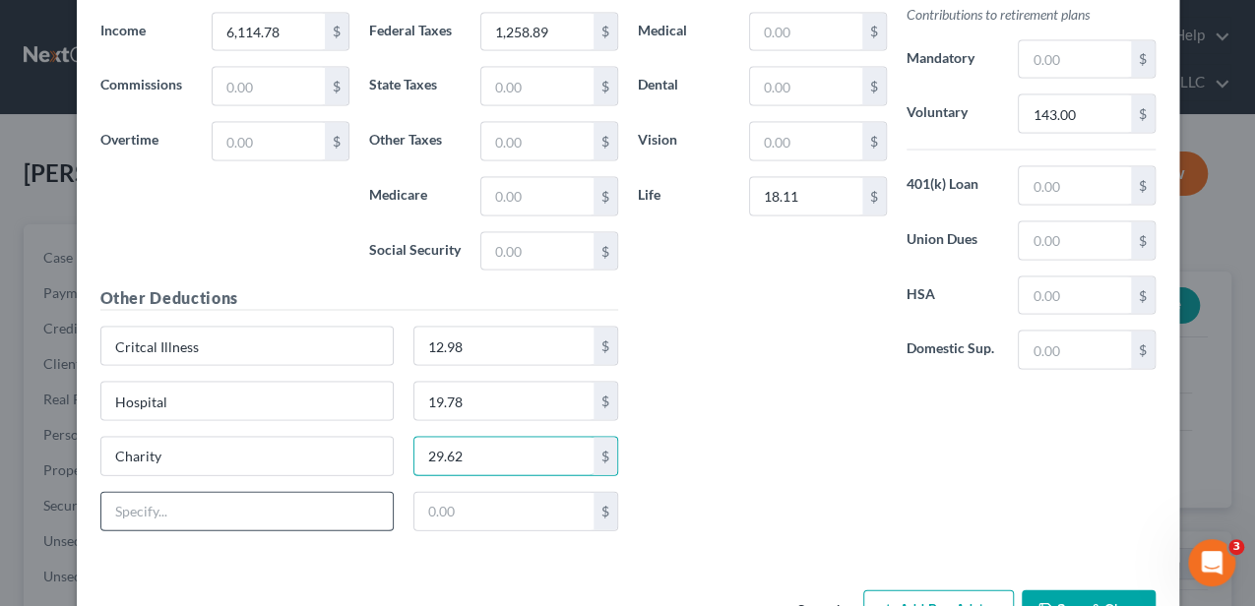
type input "29.62"
click at [309, 493] on input "text" at bounding box center [247, 511] width 292 height 37
type input "LTD and Accident"
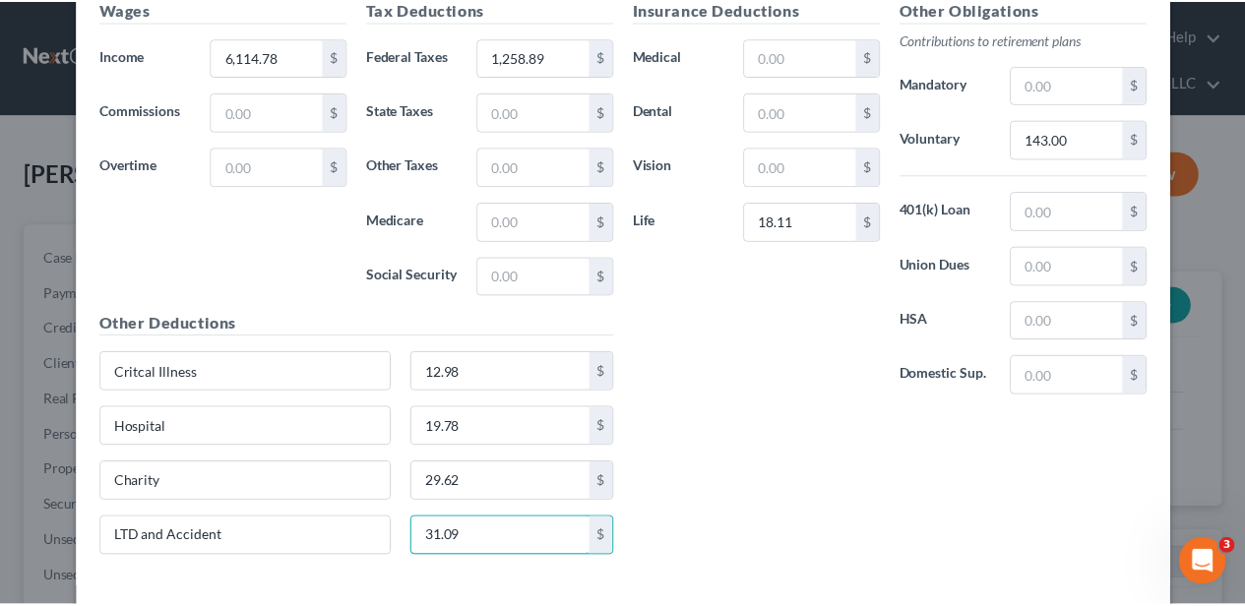
scroll to position [1943, 0]
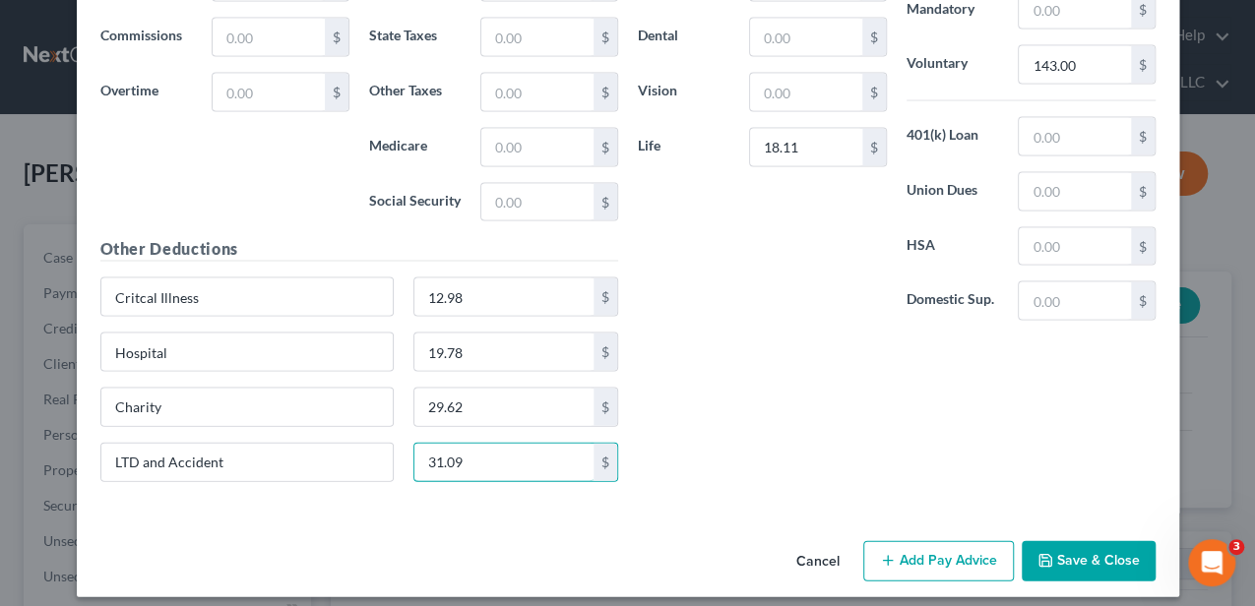
type input "31.09"
click at [1063, 541] on button "Save & Close" at bounding box center [1088, 561] width 134 height 41
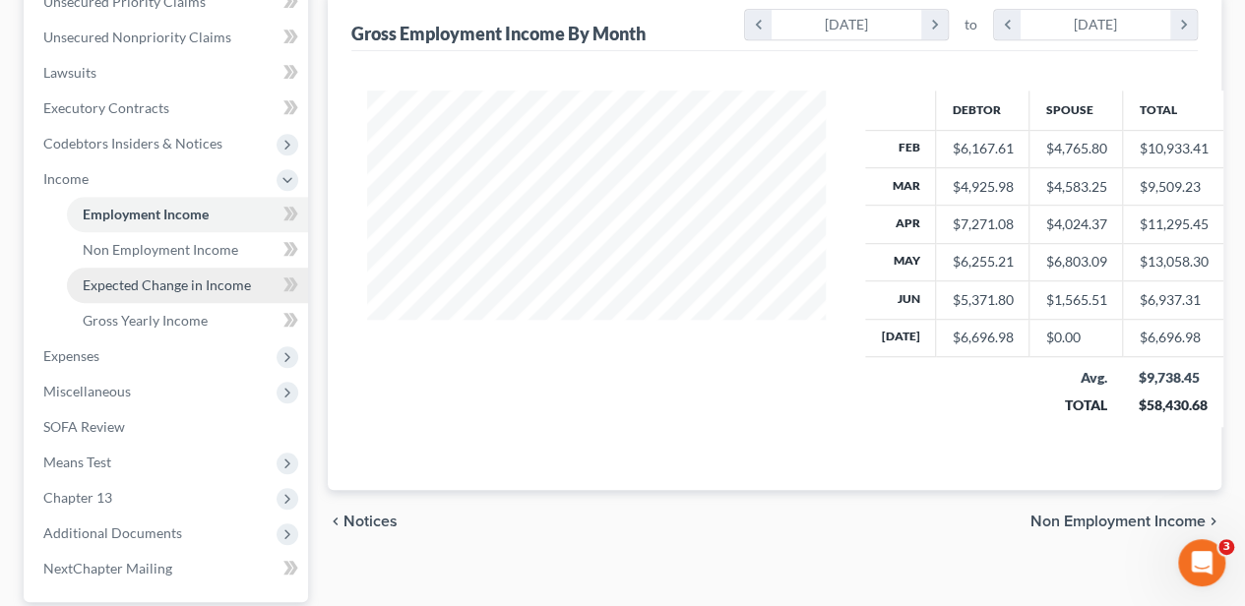
scroll to position [655, 0]
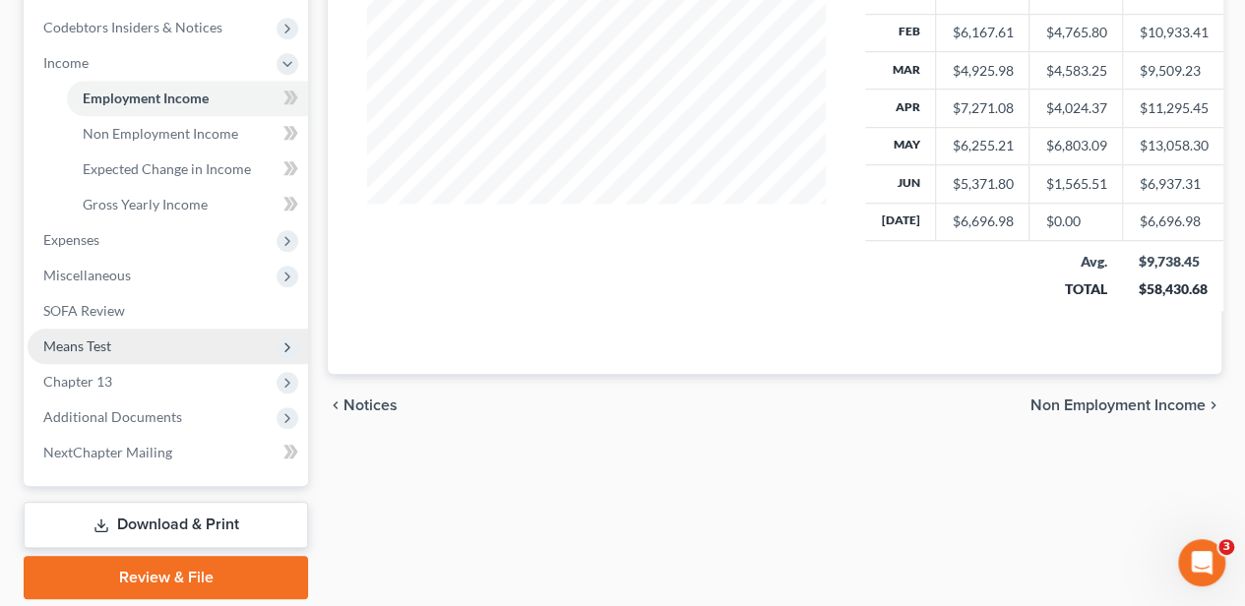
click at [119, 348] on span "Means Test" at bounding box center [168, 346] width 280 height 35
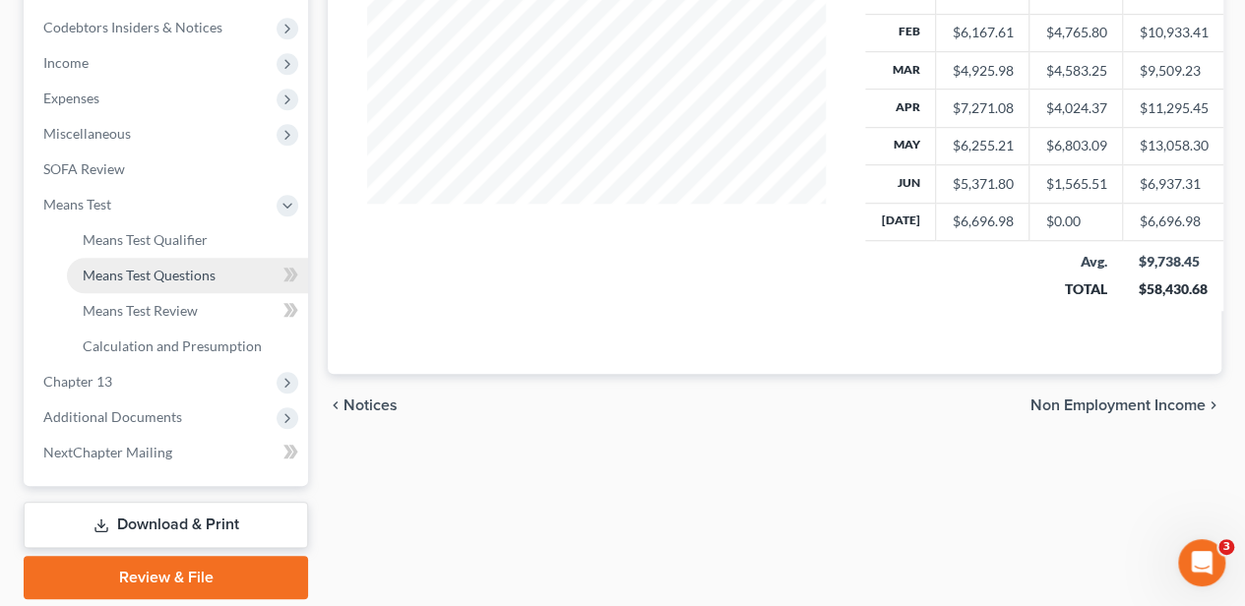
click at [158, 268] on span "Means Test Questions" at bounding box center [149, 275] width 133 height 17
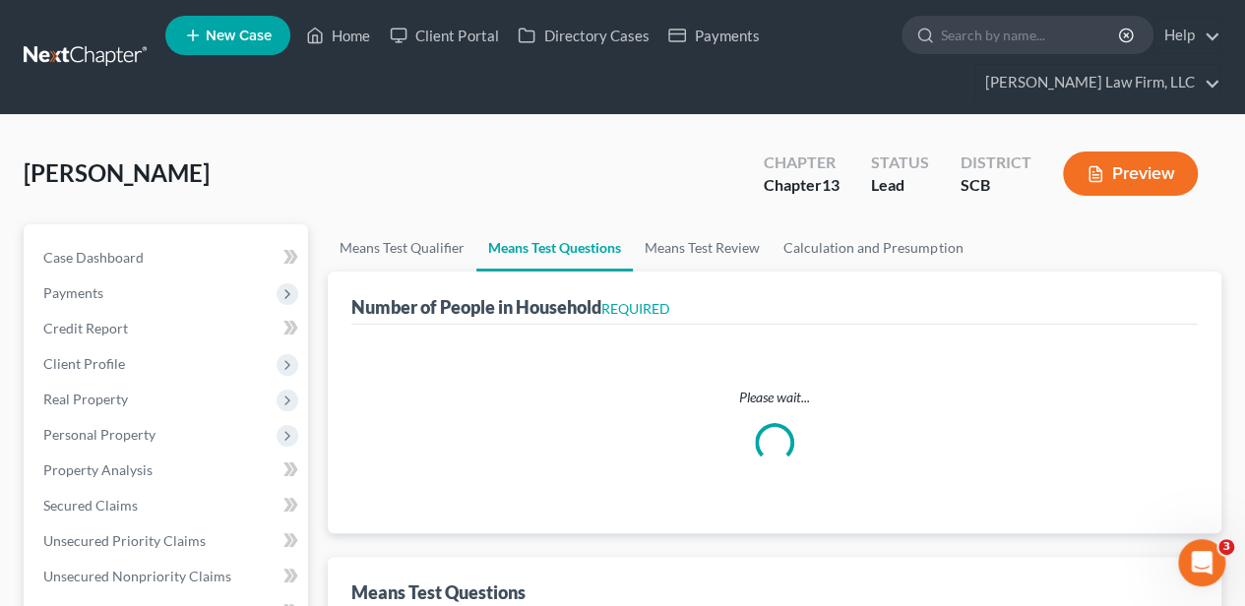
select select "1"
select select "60"
select select "2"
select select "4"
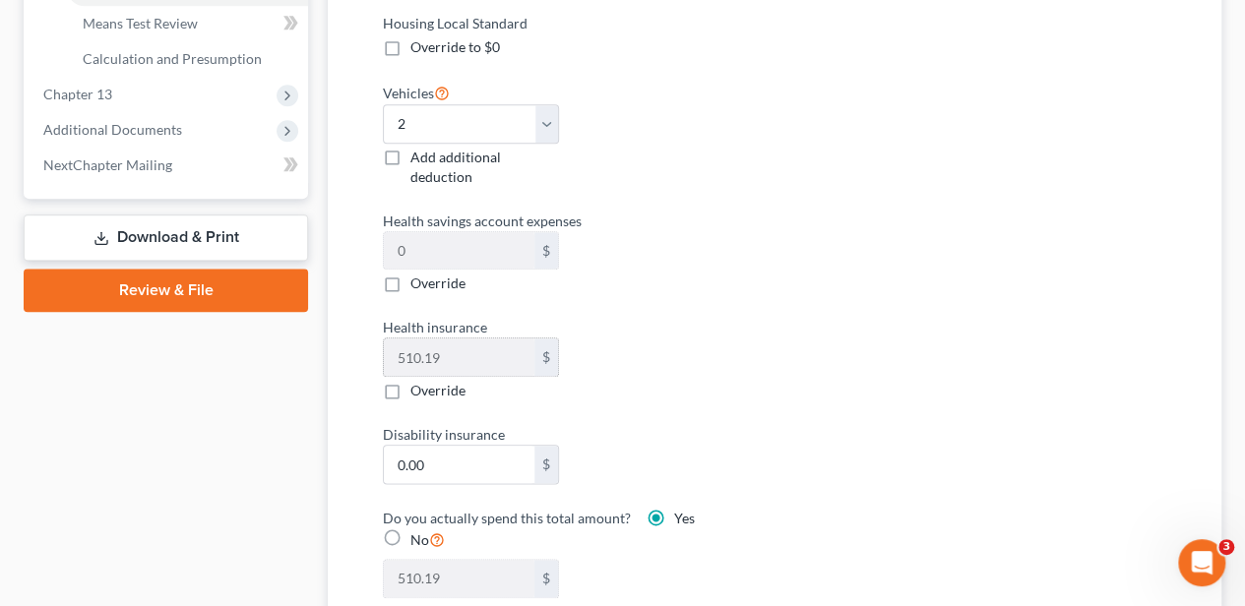
scroll to position [984, 0]
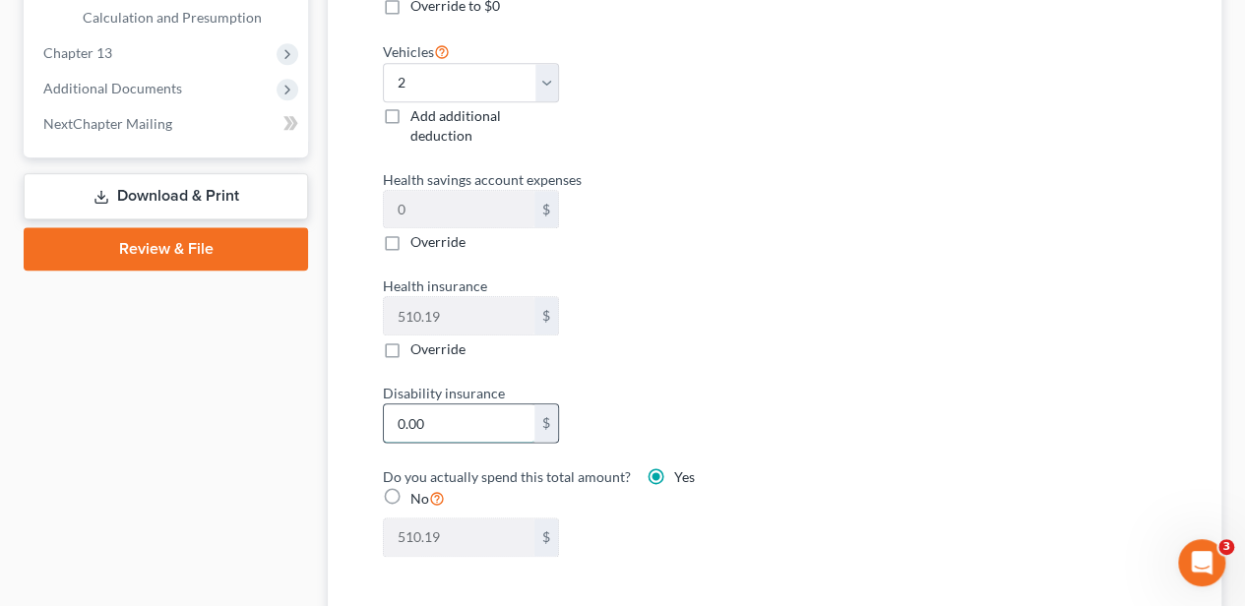
click at [460, 404] on input "0.00" at bounding box center [459, 422] width 151 height 37
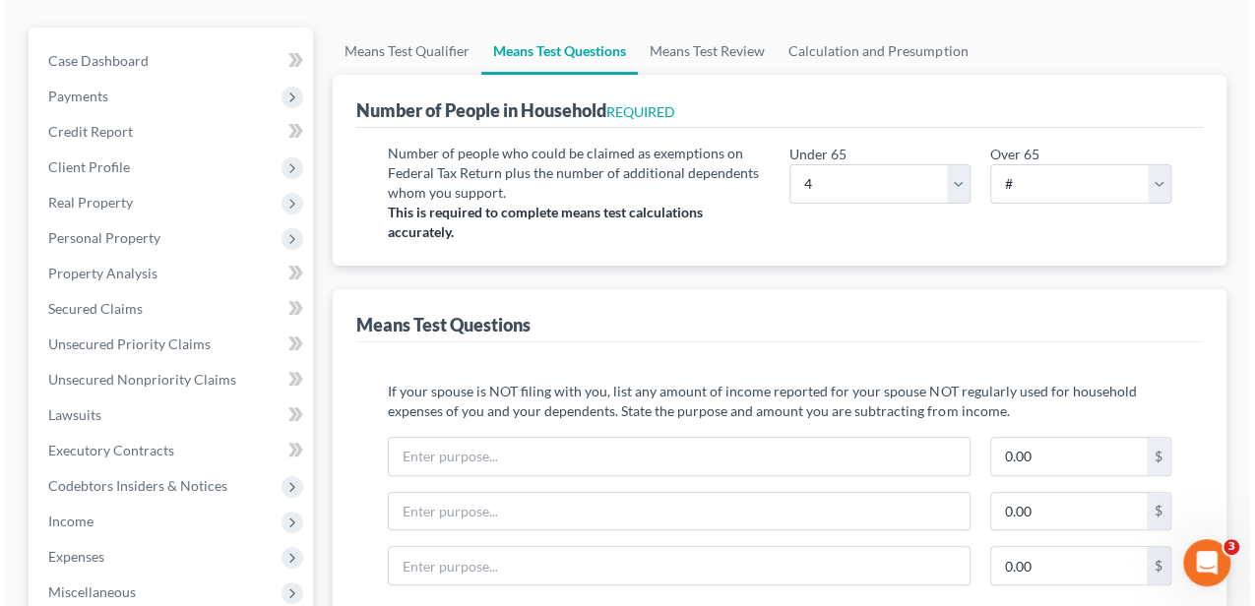
scroll to position [0, 0]
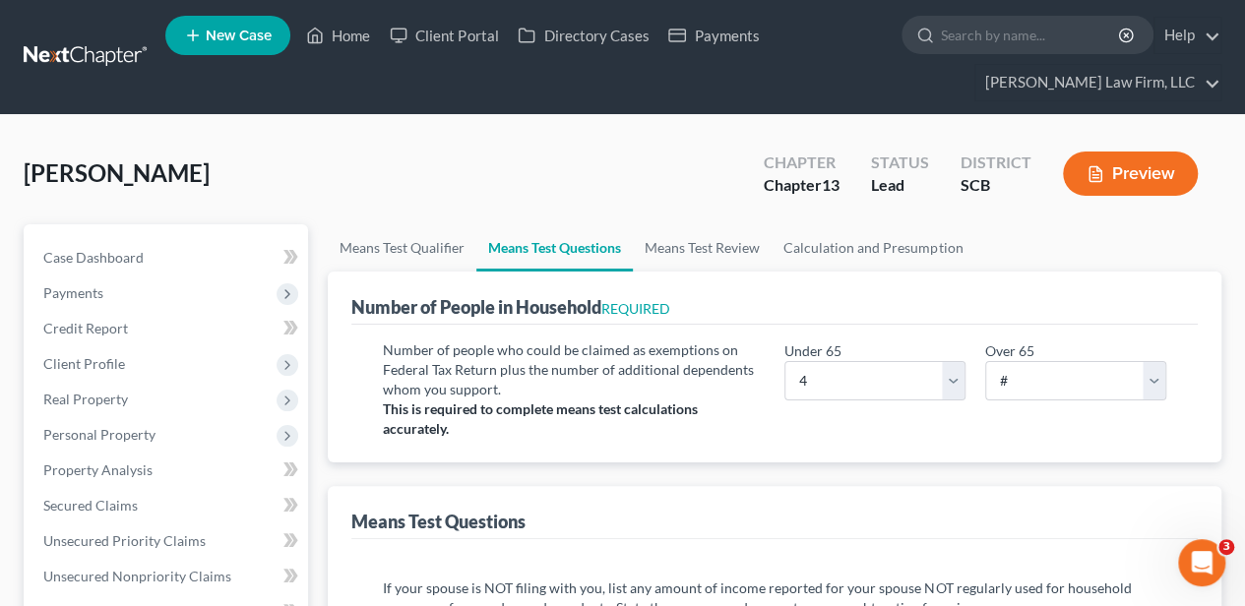
click at [1107, 170] on button "Preview" at bounding box center [1130, 174] width 135 height 44
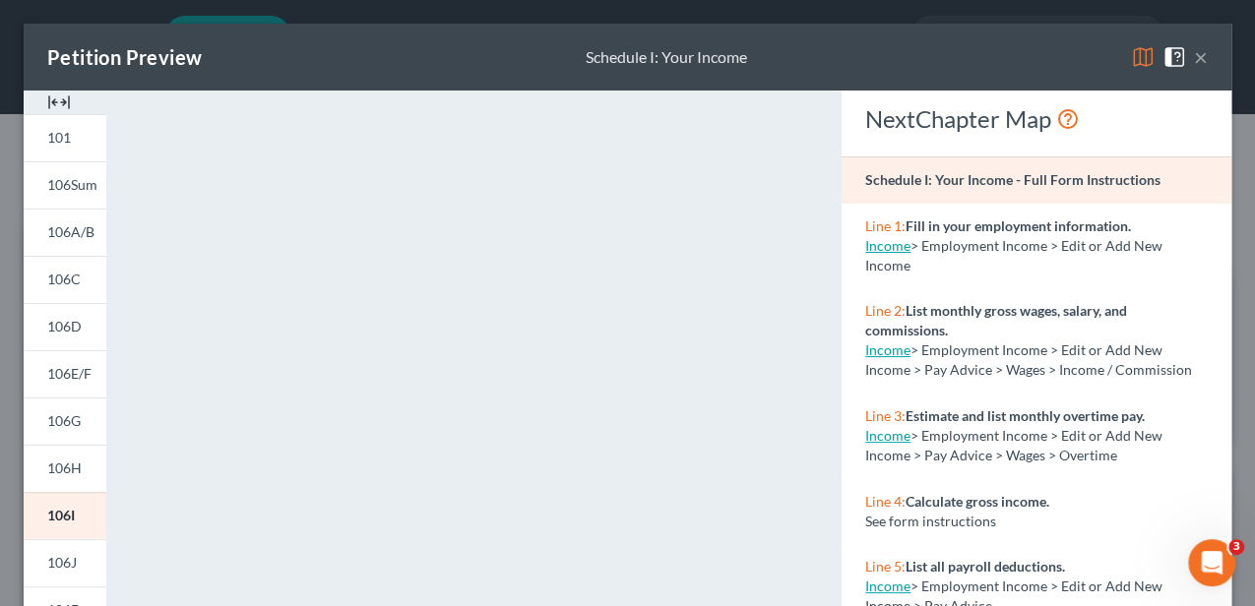
click at [1194, 53] on button "×" at bounding box center [1201, 57] width 14 height 24
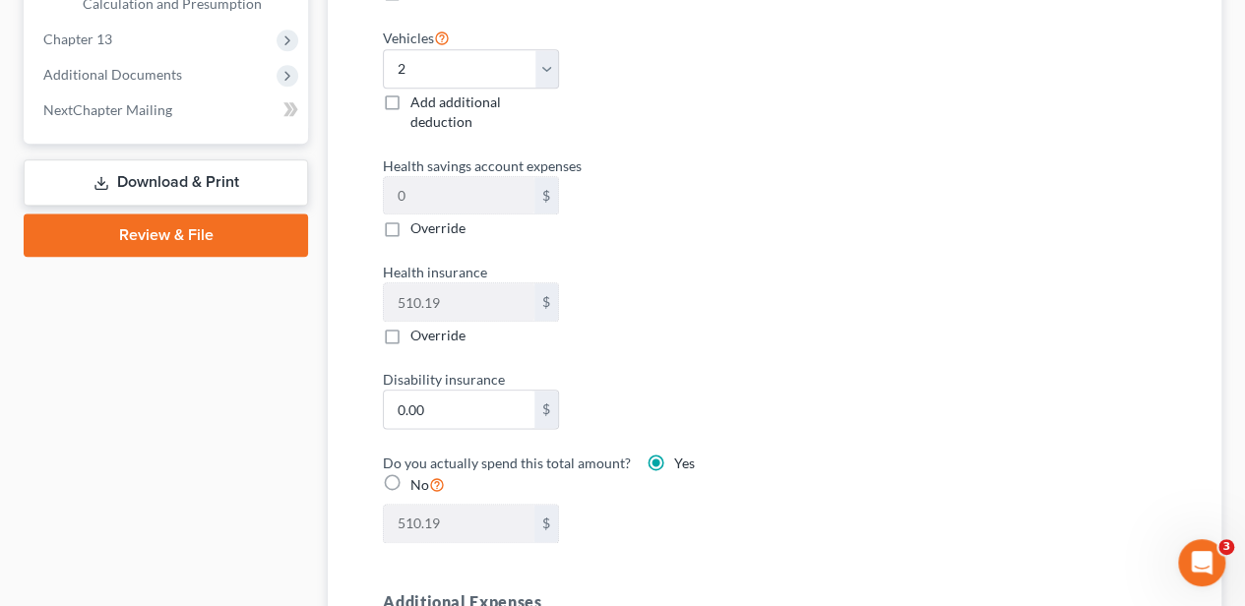
scroll to position [1049, 0]
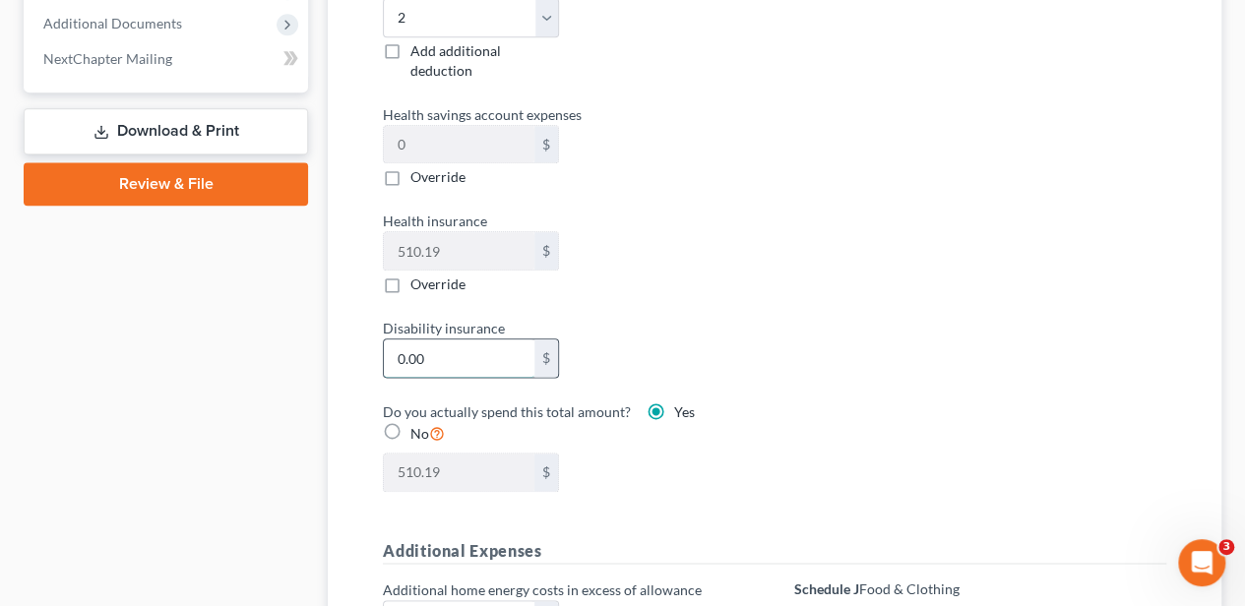
click at [476, 353] on input "0.00" at bounding box center [459, 358] width 151 height 37
type input "0"
type input "6"
type input "516.19"
type input "63"
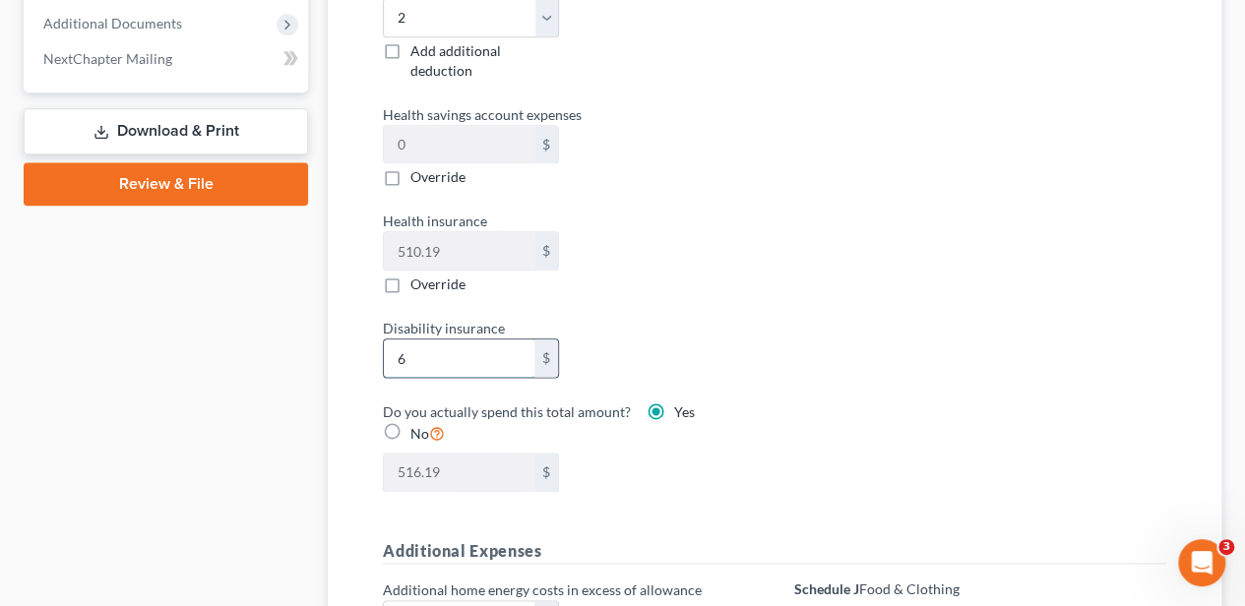
type input "573.19"
type input "63.8"
type input "573.99"
type input "63.85"
type input "574.04"
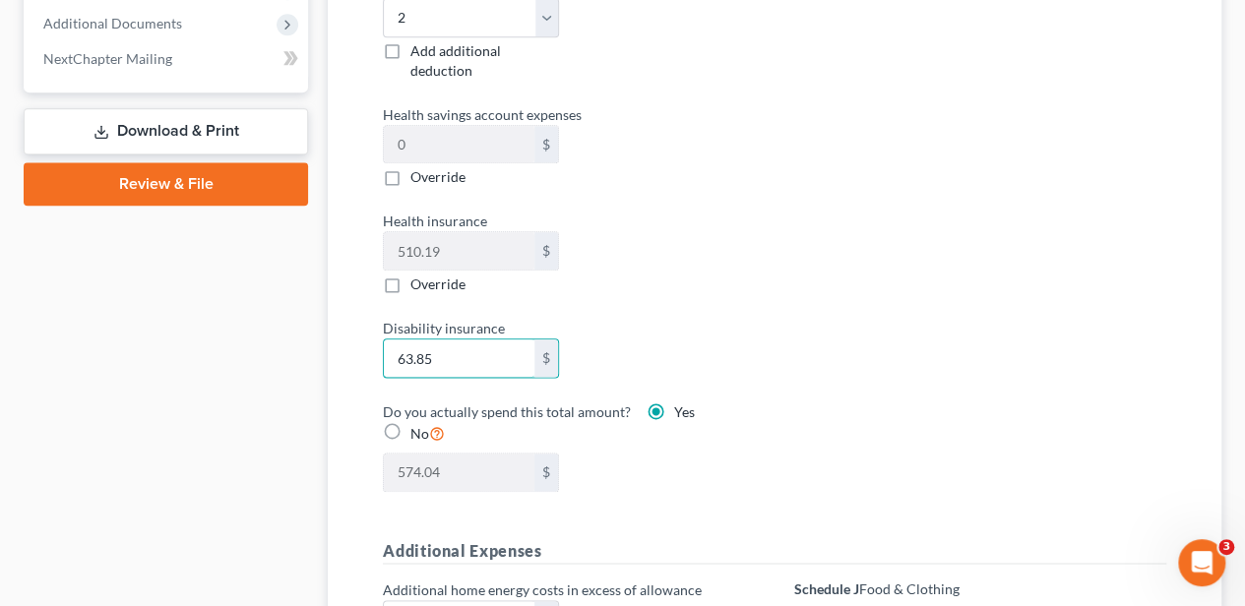
type input "63.85"
click at [790, 449] on div "Housing Local Standard Override to $0 Vehicles Select 0 1 2 3 4 5 Add additiona…" at bounding box center [774, 211] width 823 height 609
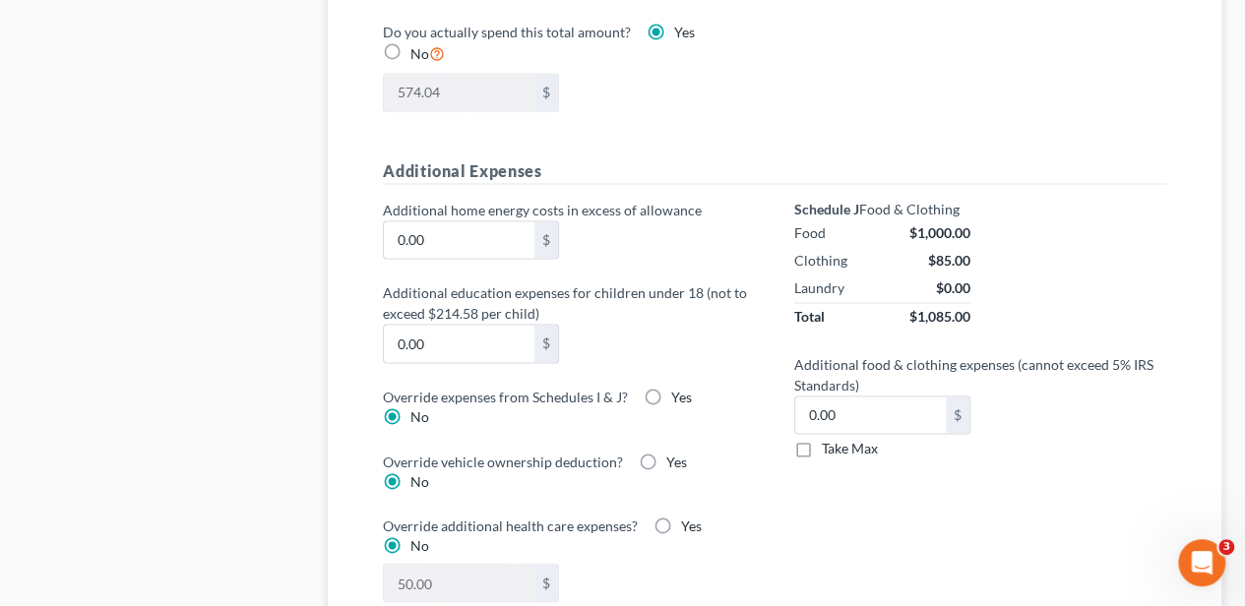
scroll to position [1443, 0]
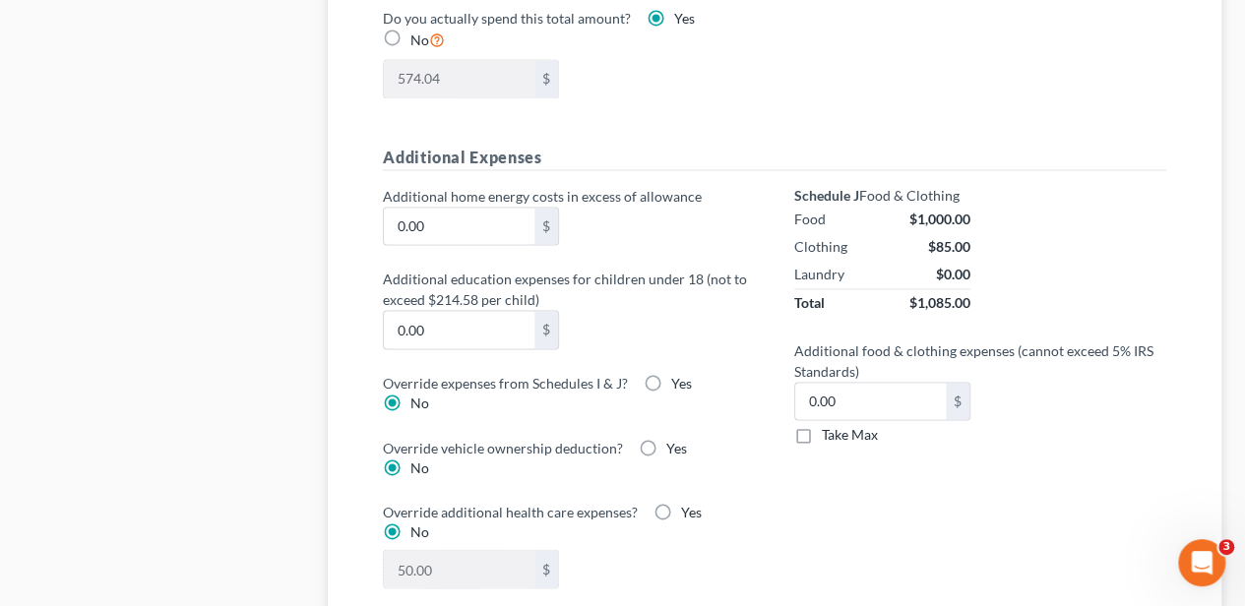
click at [666, 438] on label "Yes" at bounding box center [676, 448] width 21 height 20
click at [674, 438] on input "Yes" at bounding box center [680, 444] width 13 height 13
radio input "true"
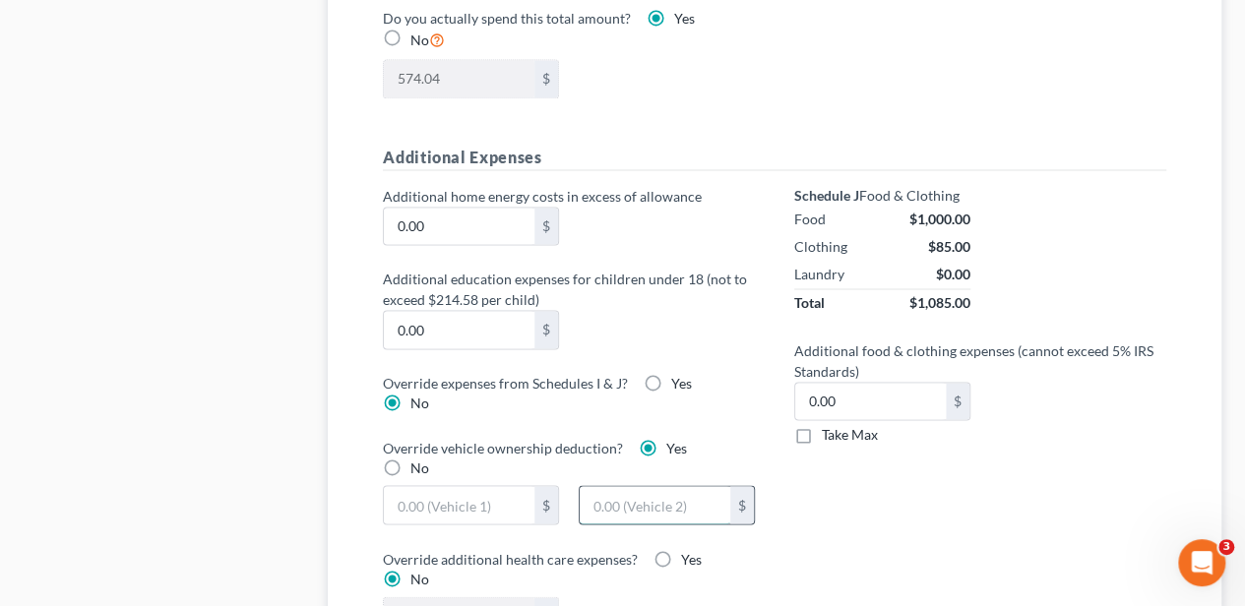
click at [621, 495] on input "text" at bounding box center [655, 504] width 151 height 37
type input "200.00"
click at [819, 505] on div "Schedule J Food & Clothing Food $1,000.00 Clothing $85.00 Laundry $0.00 Total $…" at bounding box center [979, 422] width 411 height 473
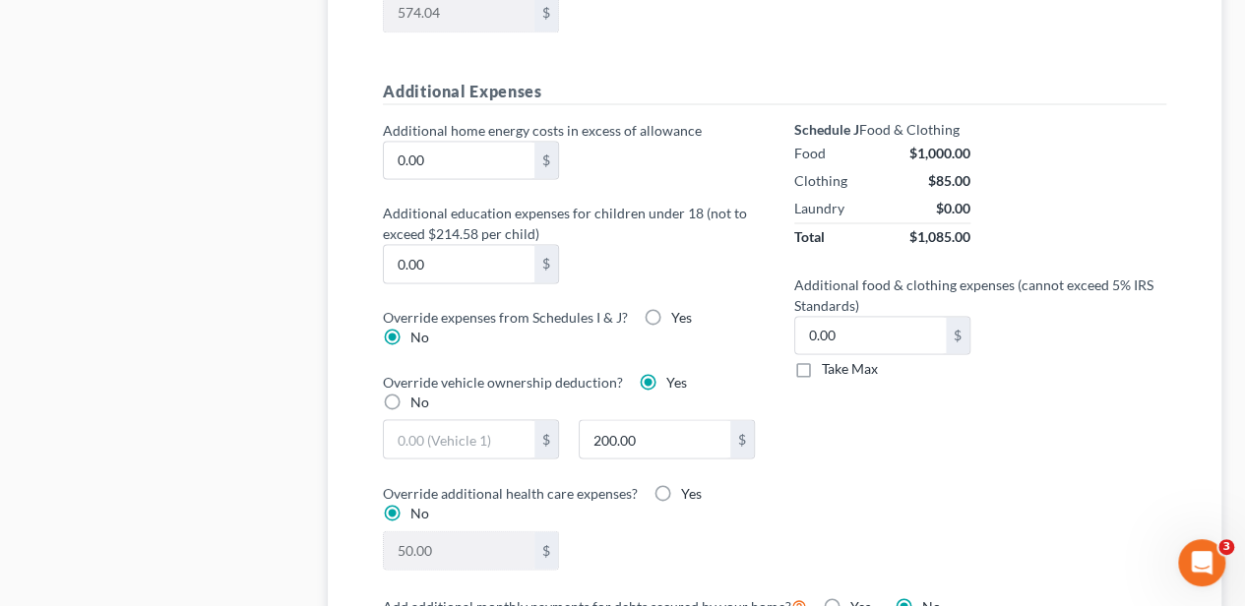
drag, startPoint x: 1118, startPoint y: 372, endPoint x: 1106, endPoint y: 372, distance: 11.8
click at [1118, 372] on div "Schedule J Food & Clothing Food $1,000.00 Clothing $85.00 Laundry $0.00 Total $…" at bounding box center [979, 356] width 411 height 473
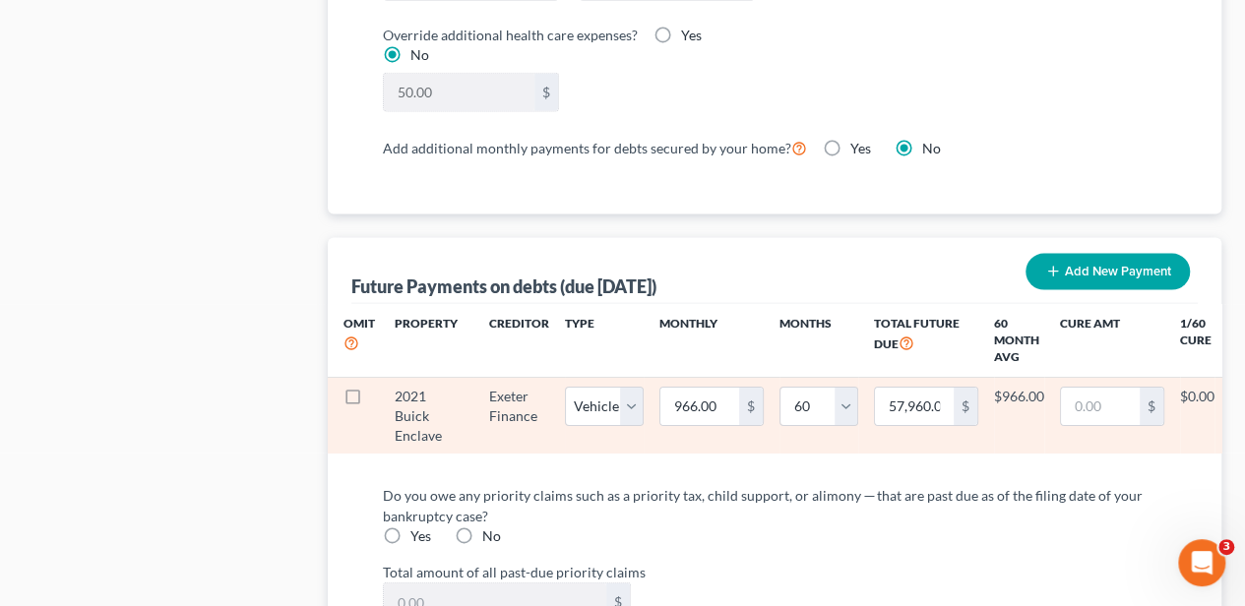
scroll to position [1968, 0]
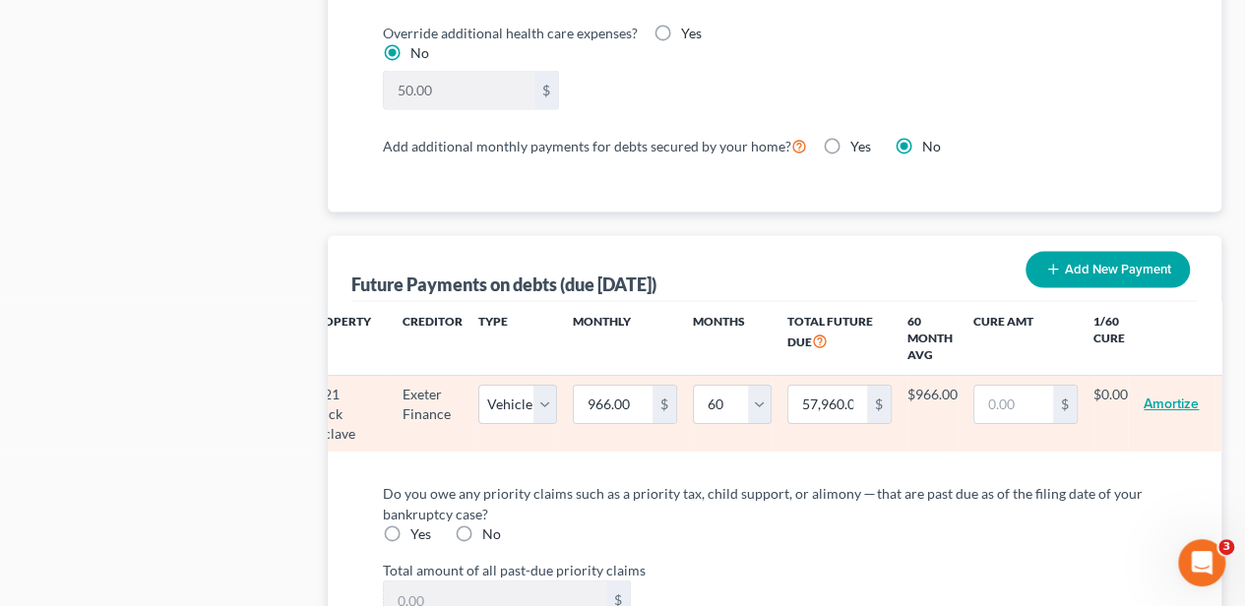
click at [1169, 395] on button "Amortize" at bounding box center [1171, 404] width 55 height 39
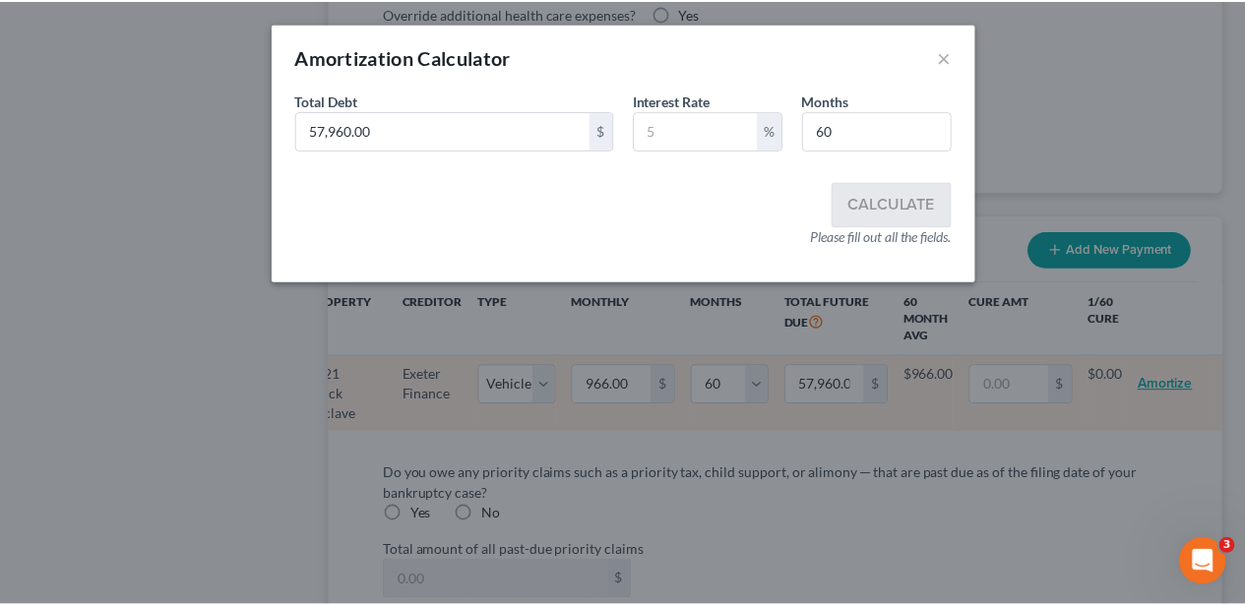
scroll to position [0, 85]
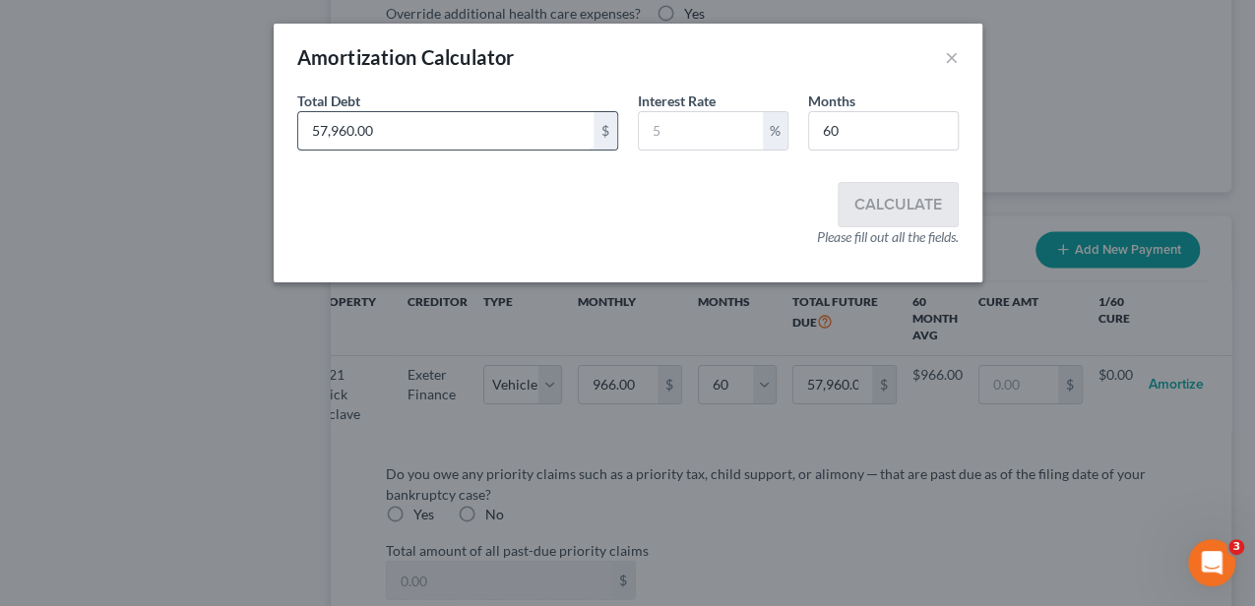
click at [470, 137] on input "57,960.00" at bounding box center [445, 130] width 295 height 37
type input "34,047.19"
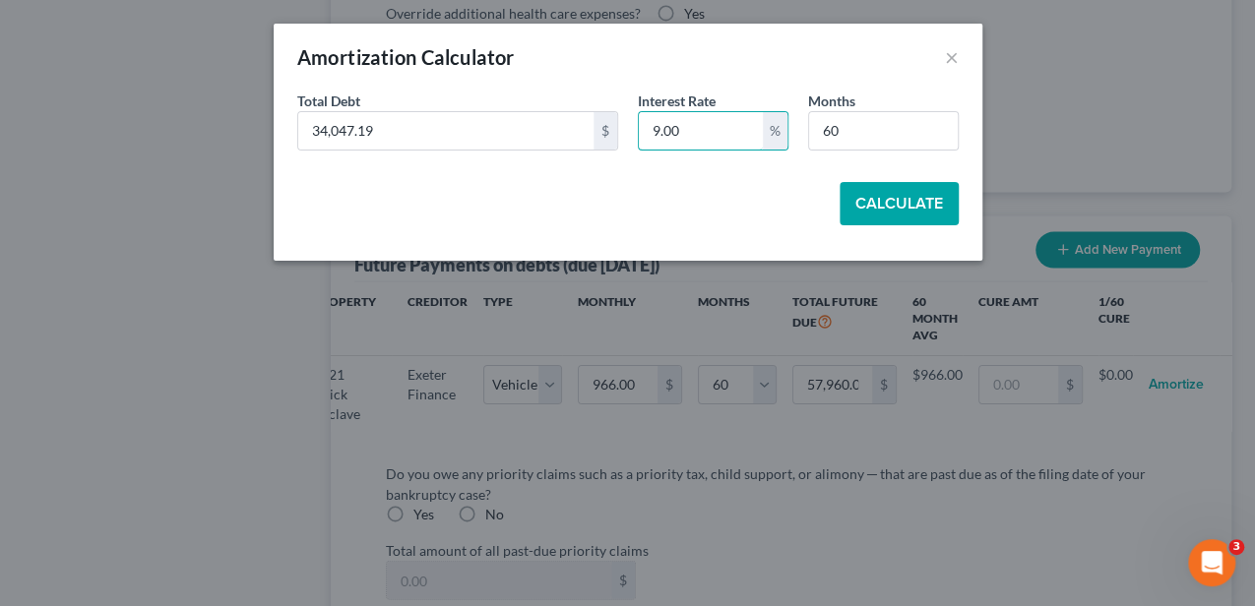
type input "9.00"
click at [848, 197] on button "Calculate" at bounding box center [898, 203] width 119 height 43
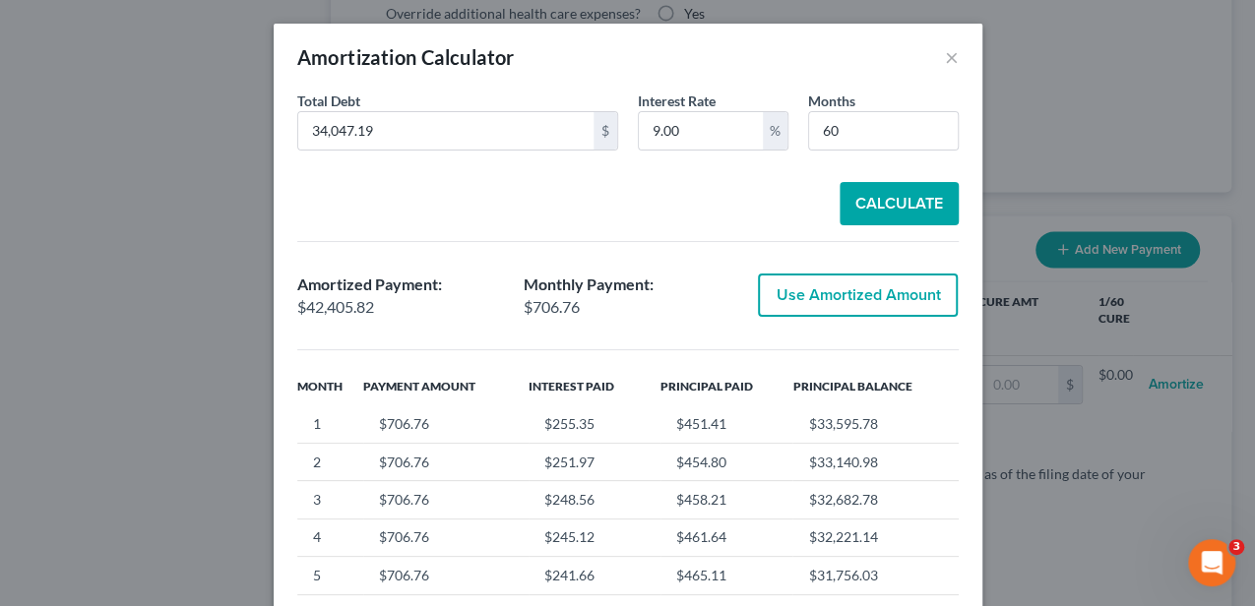
click at [804, 302] on button "Use Amortized Amount" at bounding box center [858, 295] width 200 height 43
type input "706.76"
type input "42,405.81"
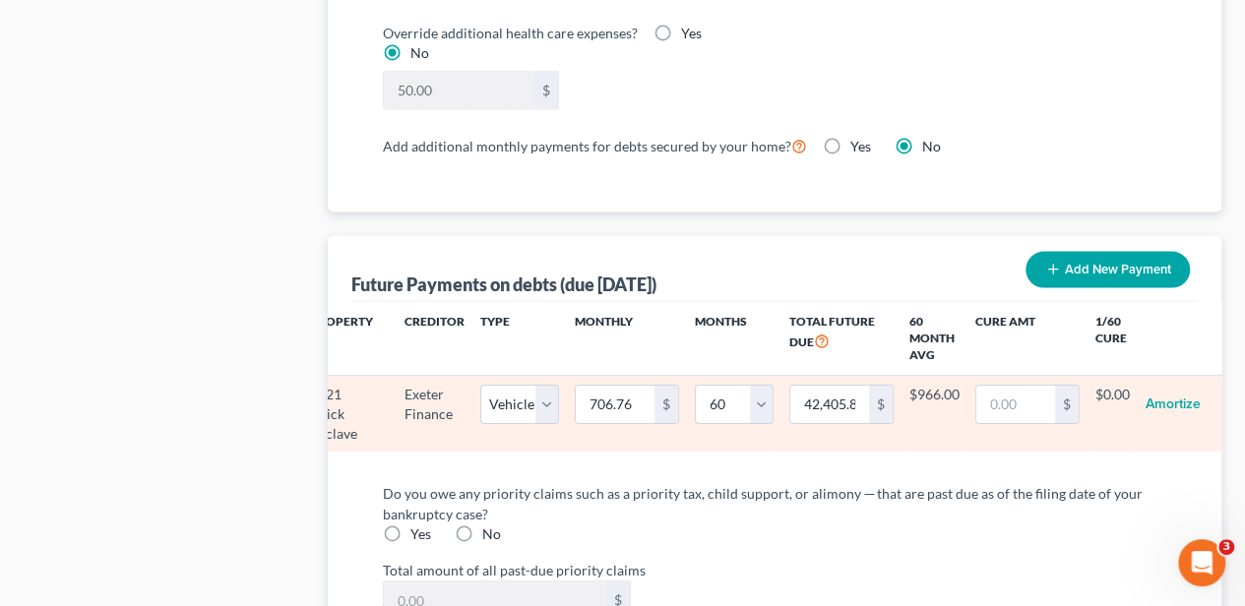
select select "1"
select select "60"
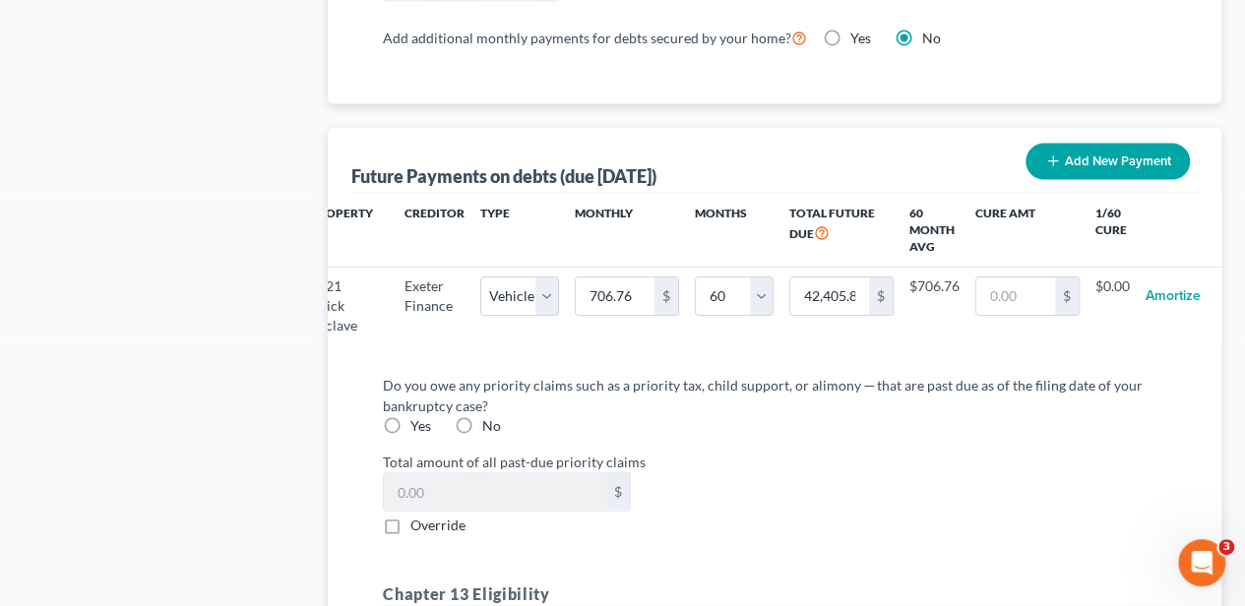
scroll to position [2099, 0]
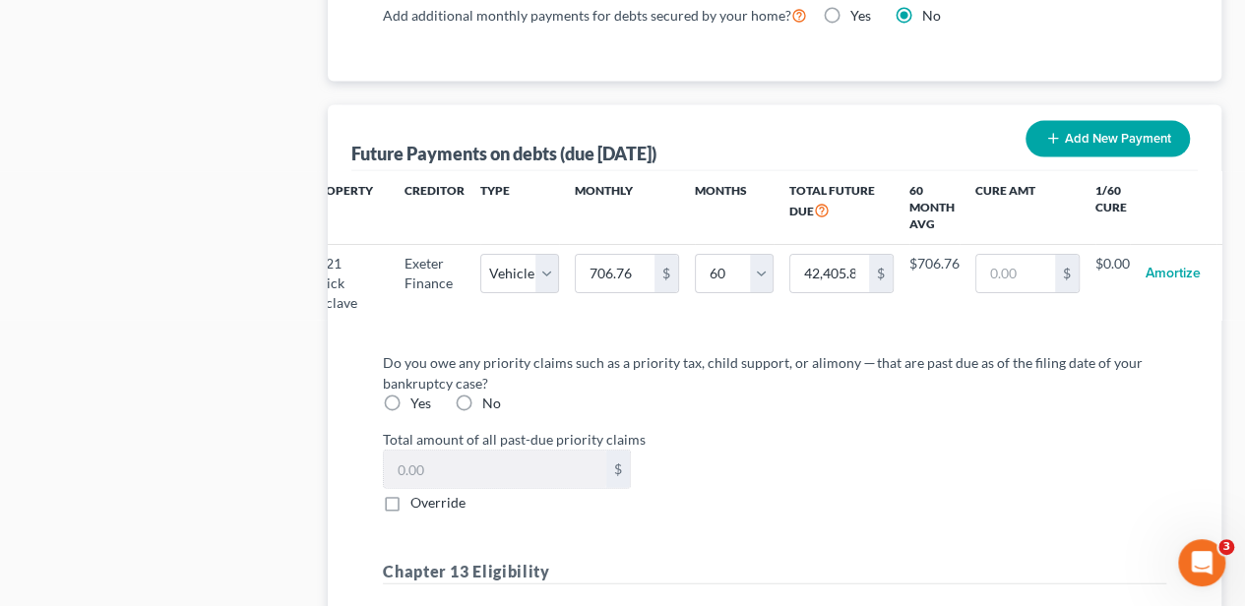
click at [410, 403] on label "Yes" at bounding box center [420, 404] width 21 height 20
click at [418, 403] on input "Yes" at bounding box center [424, 400] width 13 height 13
radio input "true"
click at [410, 500] on label "Override" at bounding box center [437, 503] width 55 height 20
click at [418, 500] on input "Override" at bounding box center [424, 499] width 13 height 13
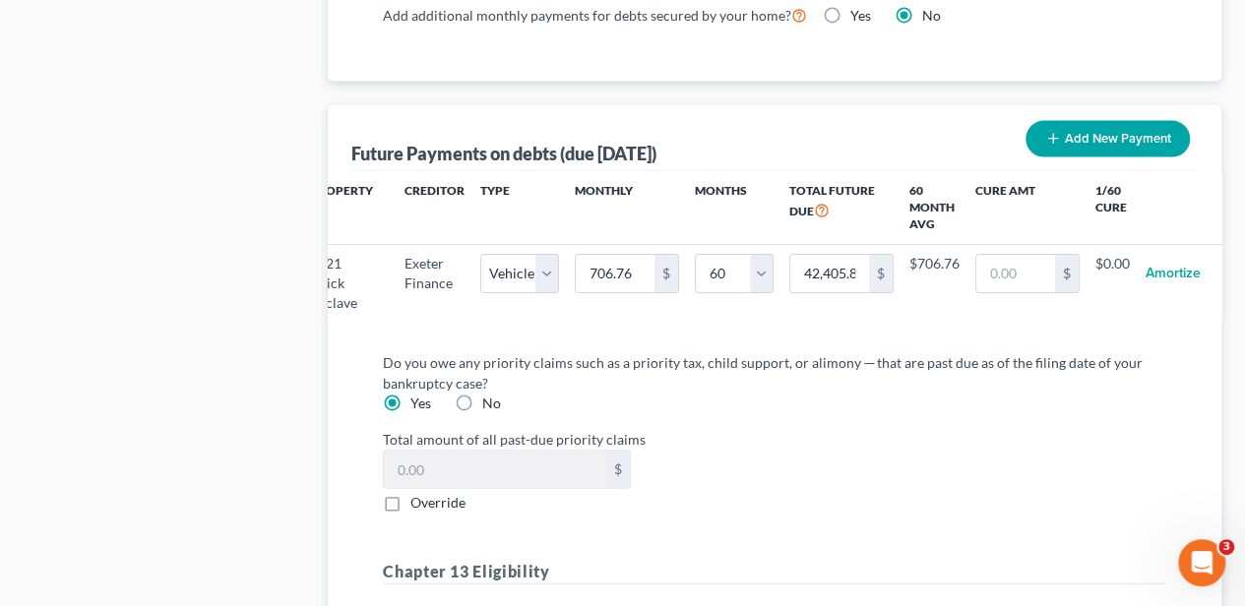
checkbox input "true"
click at [422, 464] on input "0.00" at bounding box center [495, 469] width 222 height 37
type input "4,151.25"
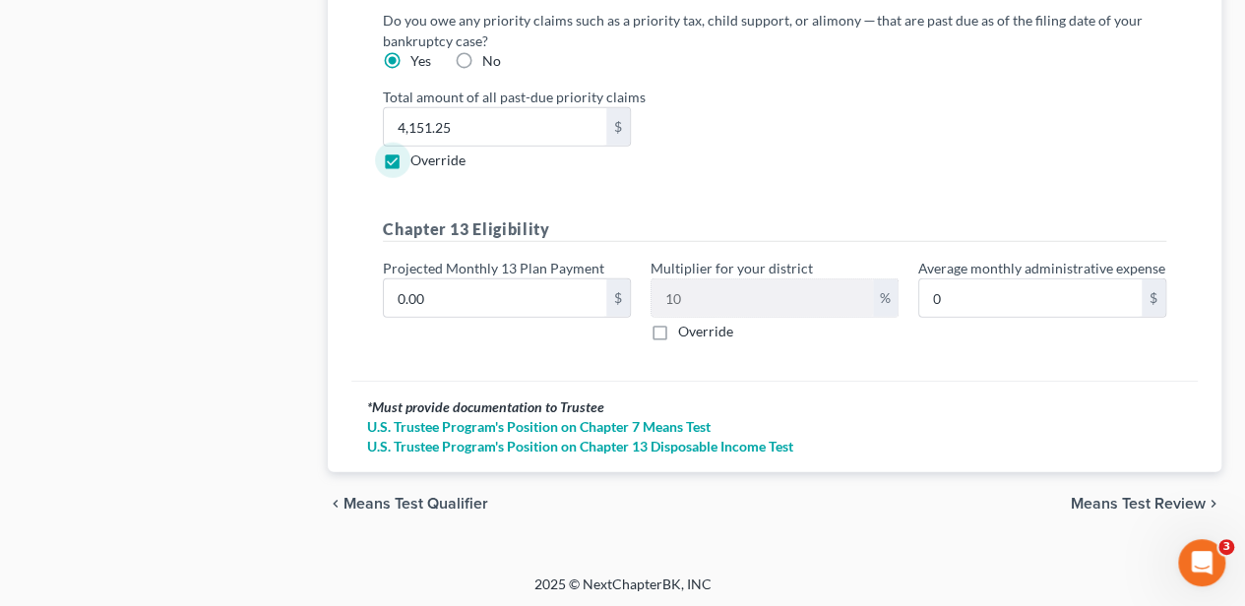
click at [1159, 500] on span "Means Test Review" at bounding box center [1138, 504] width 135 height 16
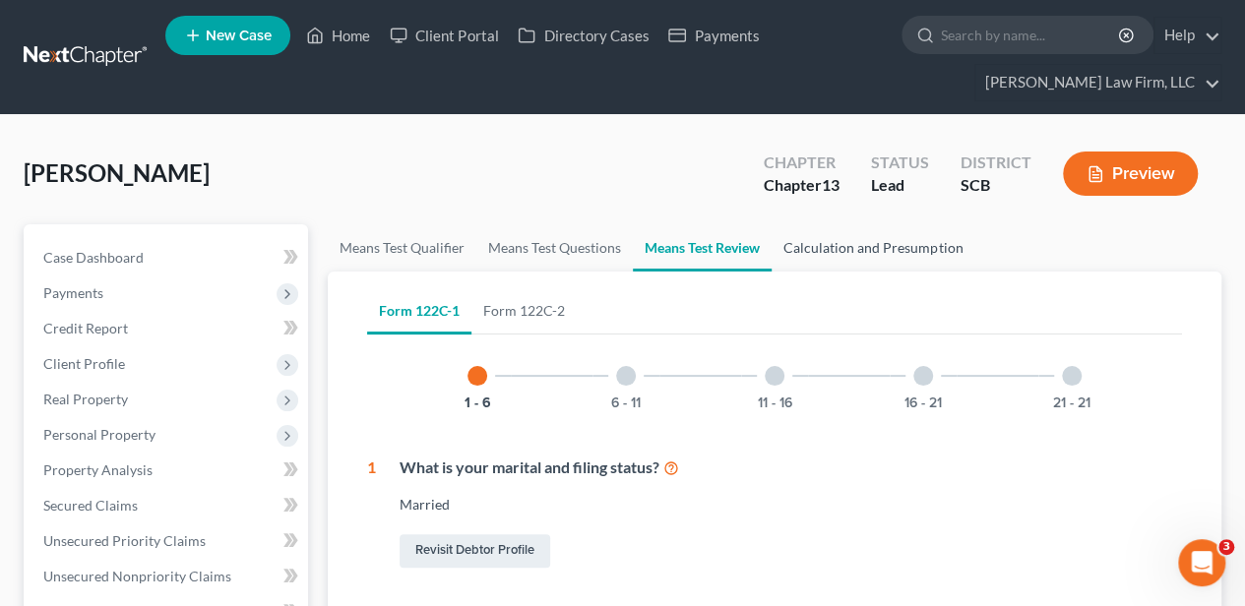
click at [876, 249] on link "Calculation and Presumption" at bounding box center [873, 247] width 203 height 47
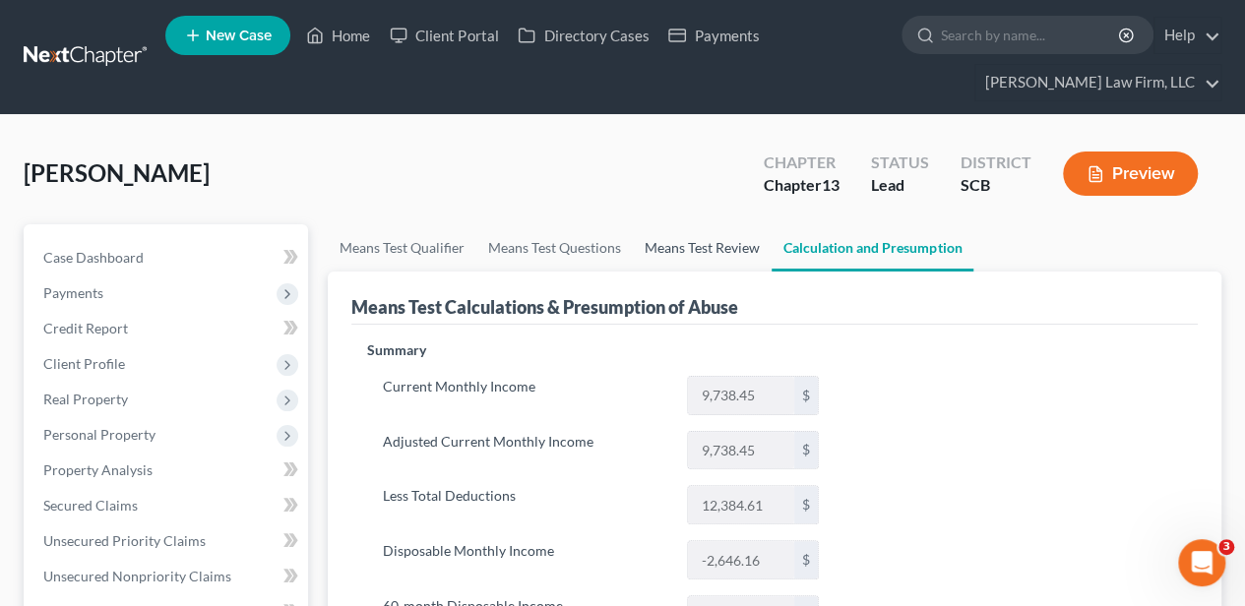
click at [735, 237] on link "Means Test Review" at bounding box center [702, 247] width 139 height 47
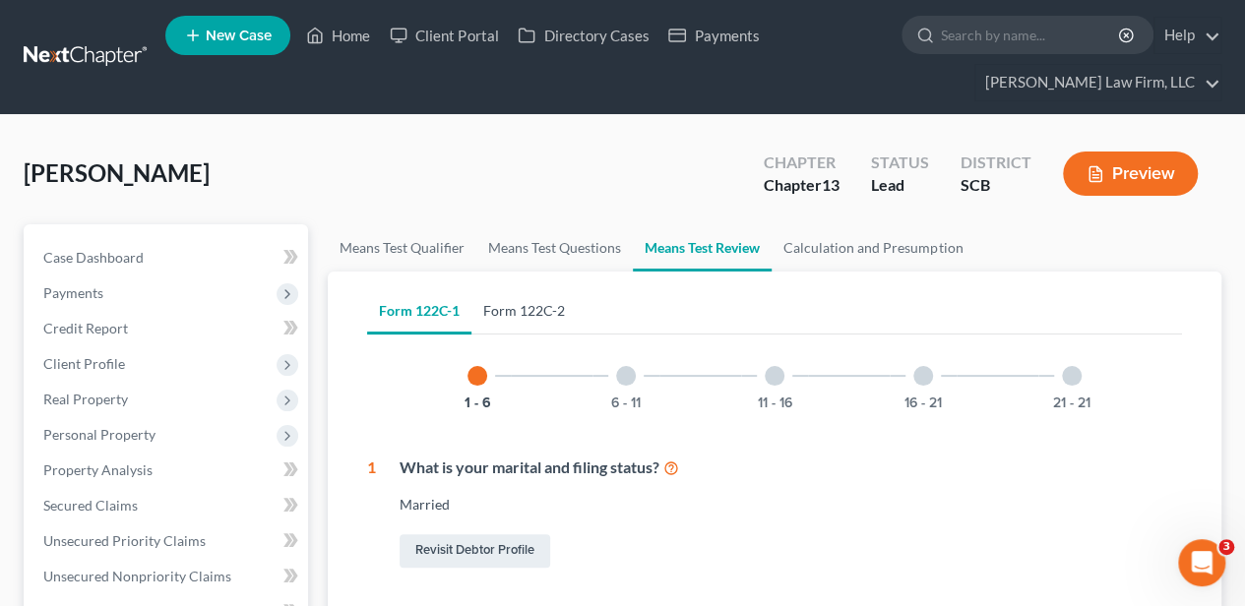
click at [541, 302] on link "Form 122C-2" at bounding box center [523, 310] width 105 height 47
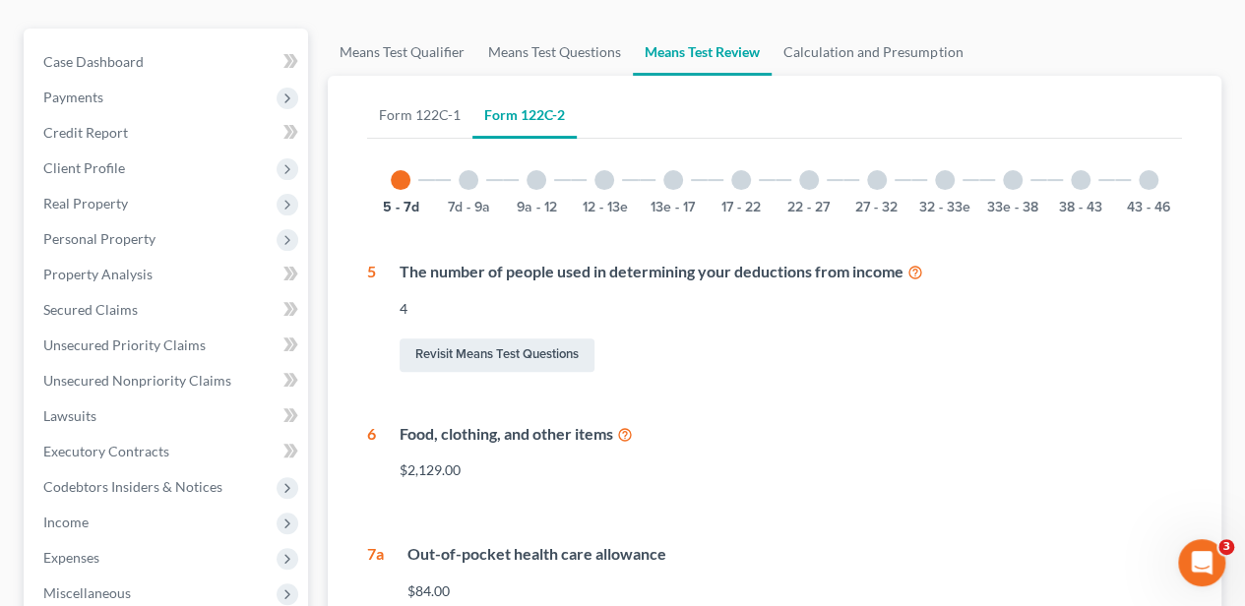
scroll to position [195, 0]
click at [477, 175] on div at bounding box center [469, 181] width 20 height 20
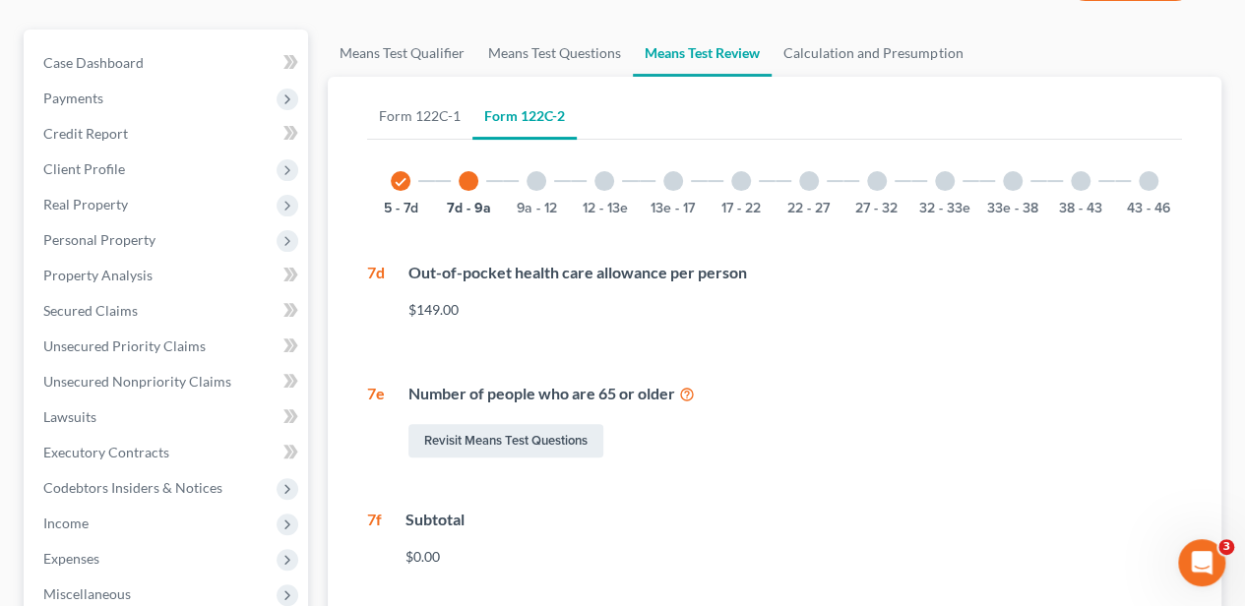
click at [547, 171] on div "9a - 12" at bounding box center [536, 181] width 67 height 67
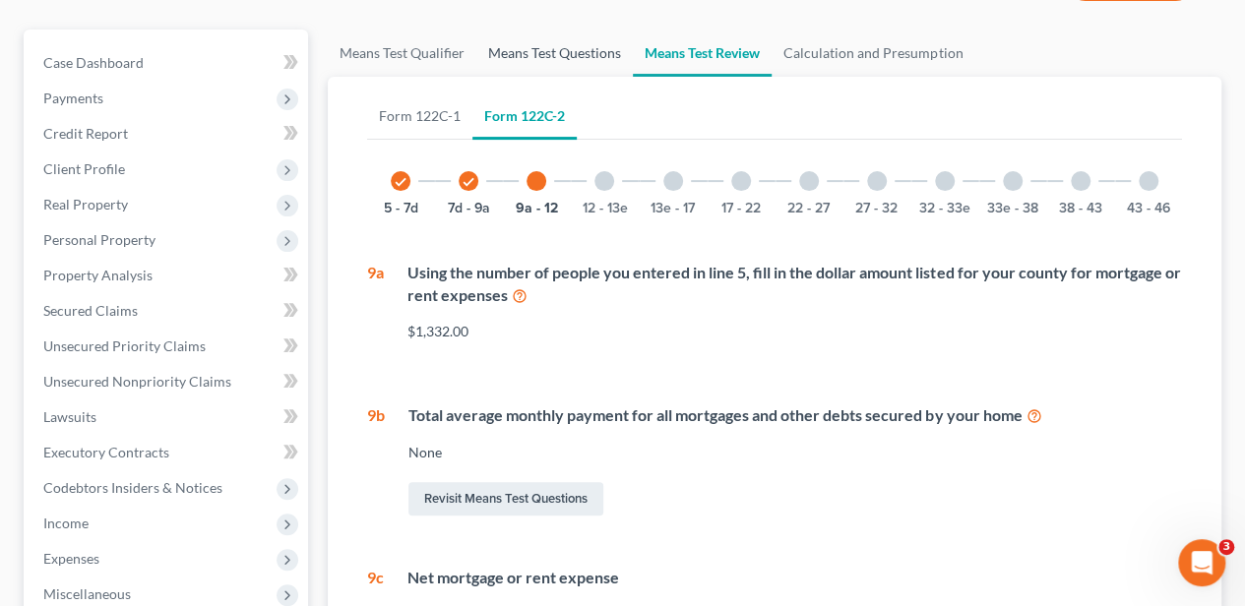
click at [553, 50] on link "Means Test Questions" at bounding box center [554, 53] width 156 height 47
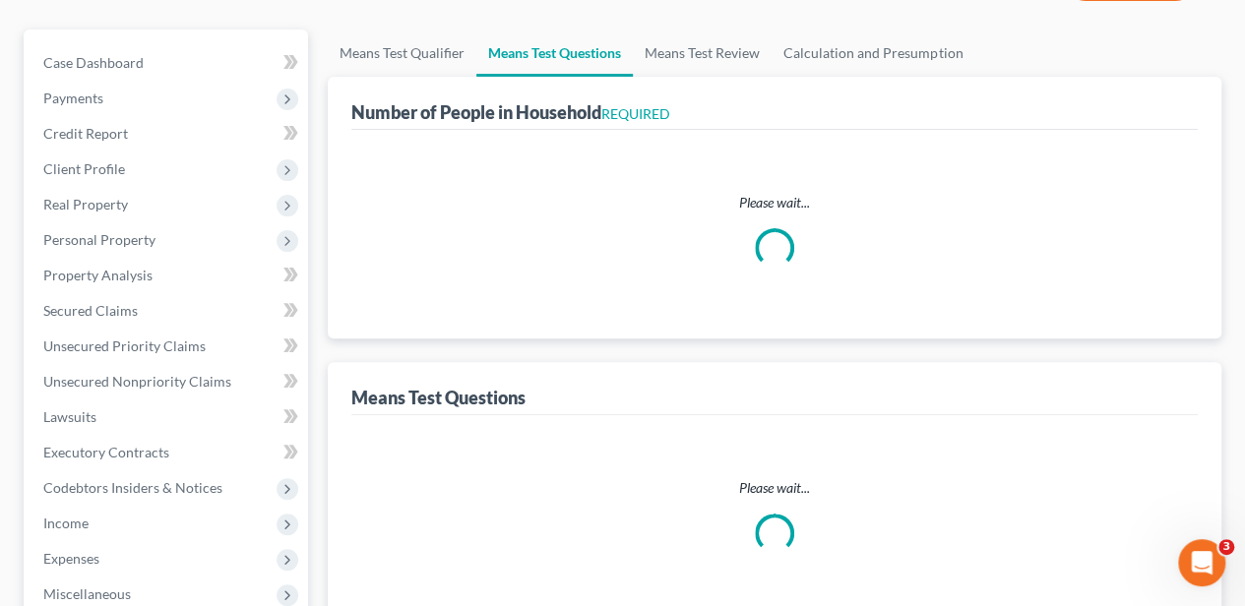
scroll to position [128, 0]
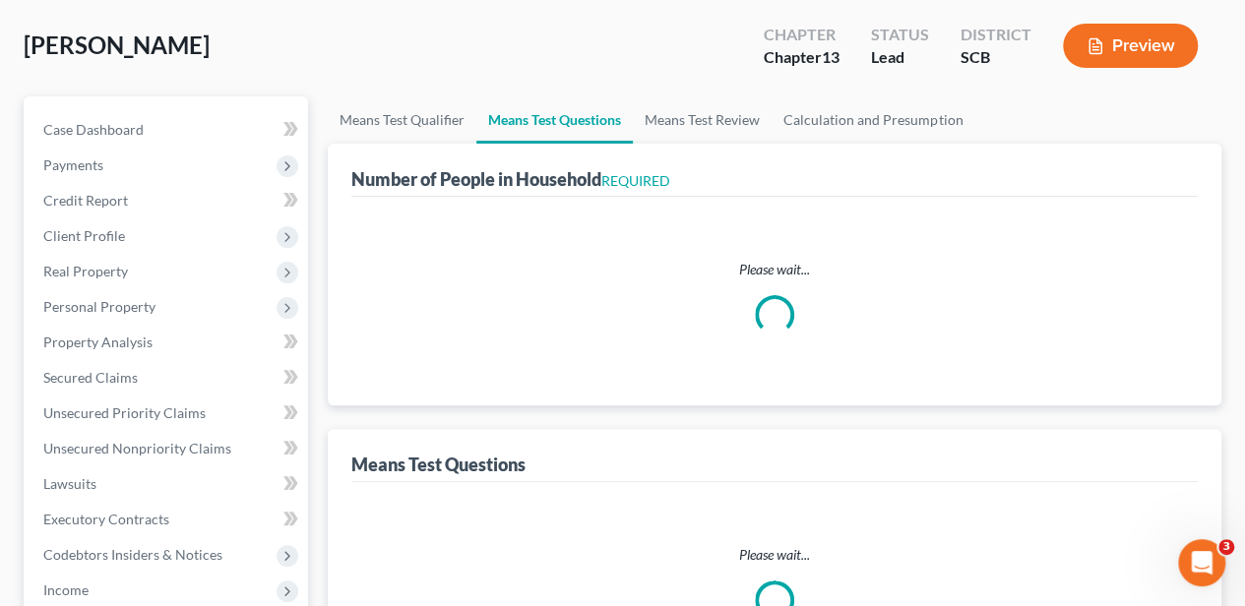
select select "1"
select select "60"
select select "4"
select select "2"
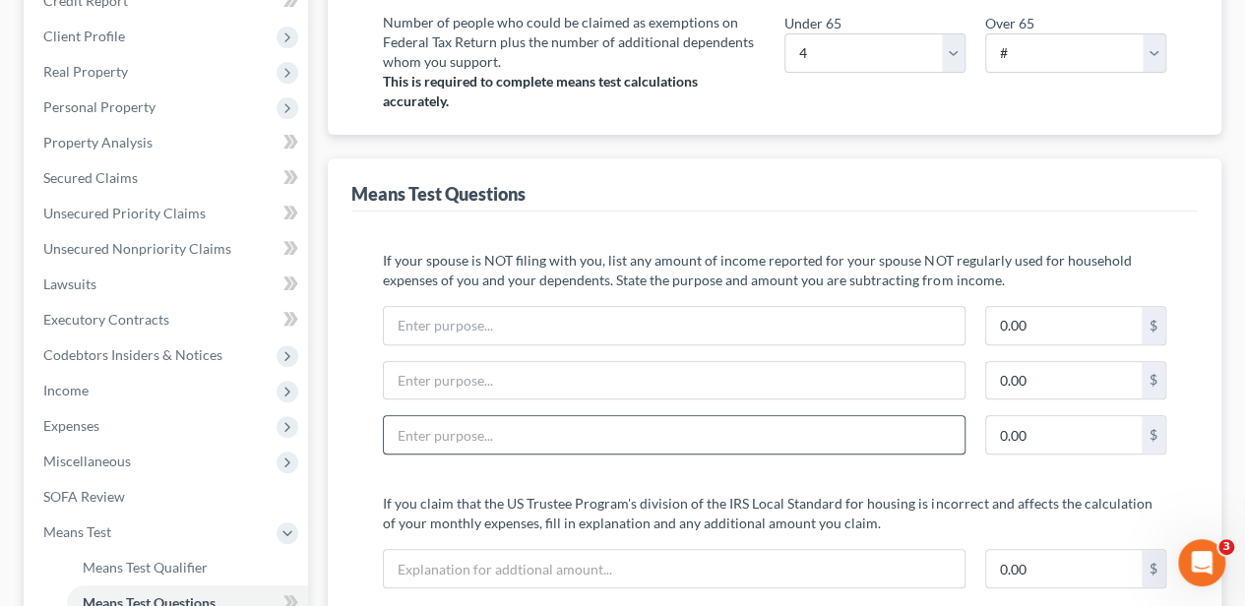
scroll to position [459, 0]
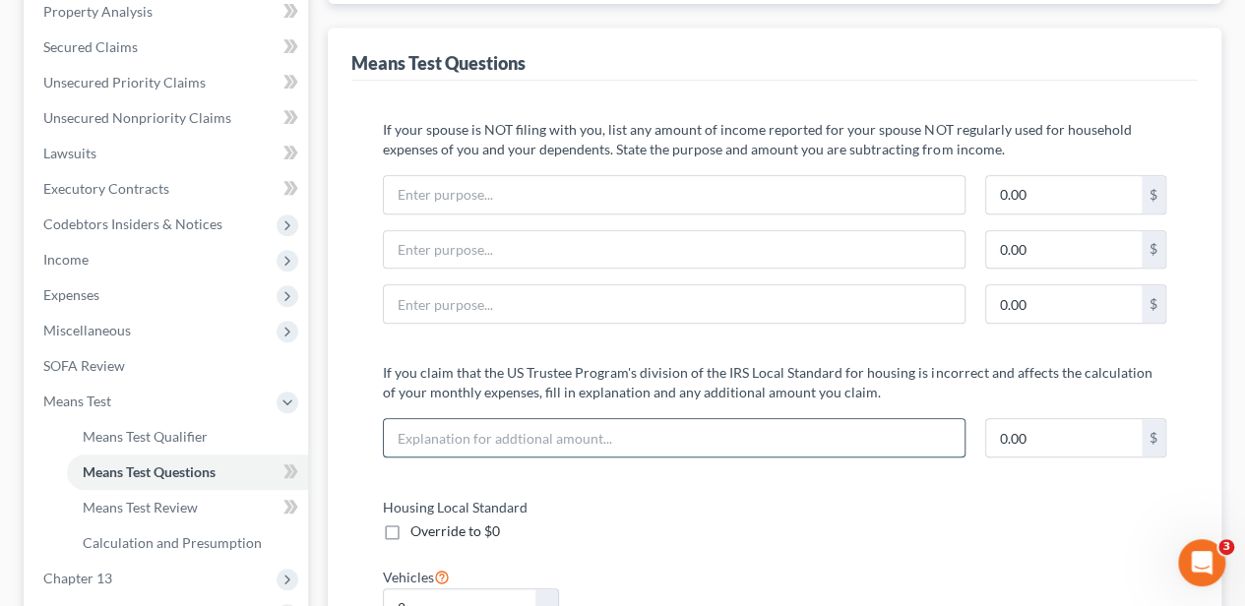
click at [567, 430] on input "text" at bounding box center [674, 437] width 581 height 37
type input "Actual Rent ($1,750.00)"
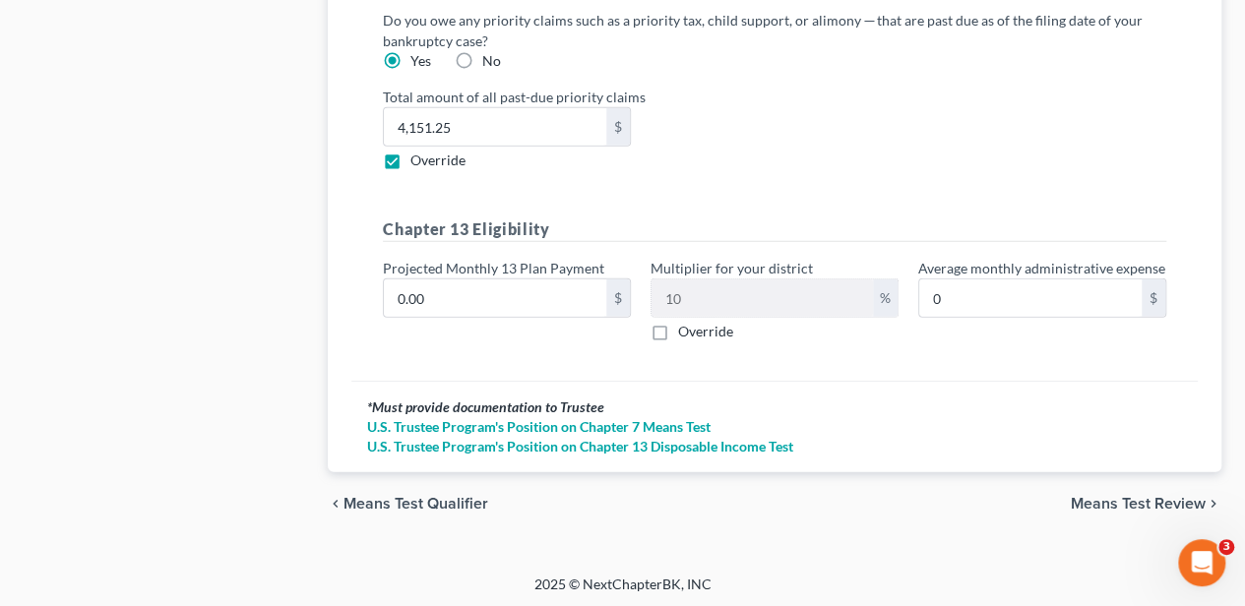
type input "418.00"
click at [1123, 500] on span "Means Test Review" at bounding box center [1138, 504] width 135 height 16
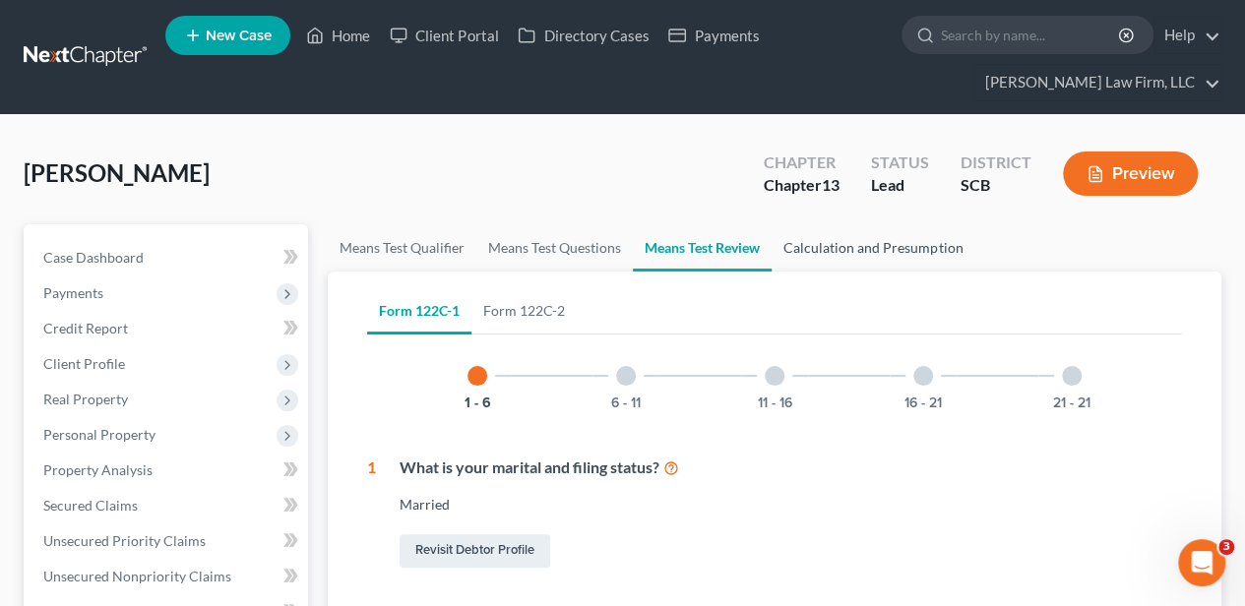
click at [859, 255] on link "Calculation and Presumption" at bounding box center [873, 247] width 203 height 47
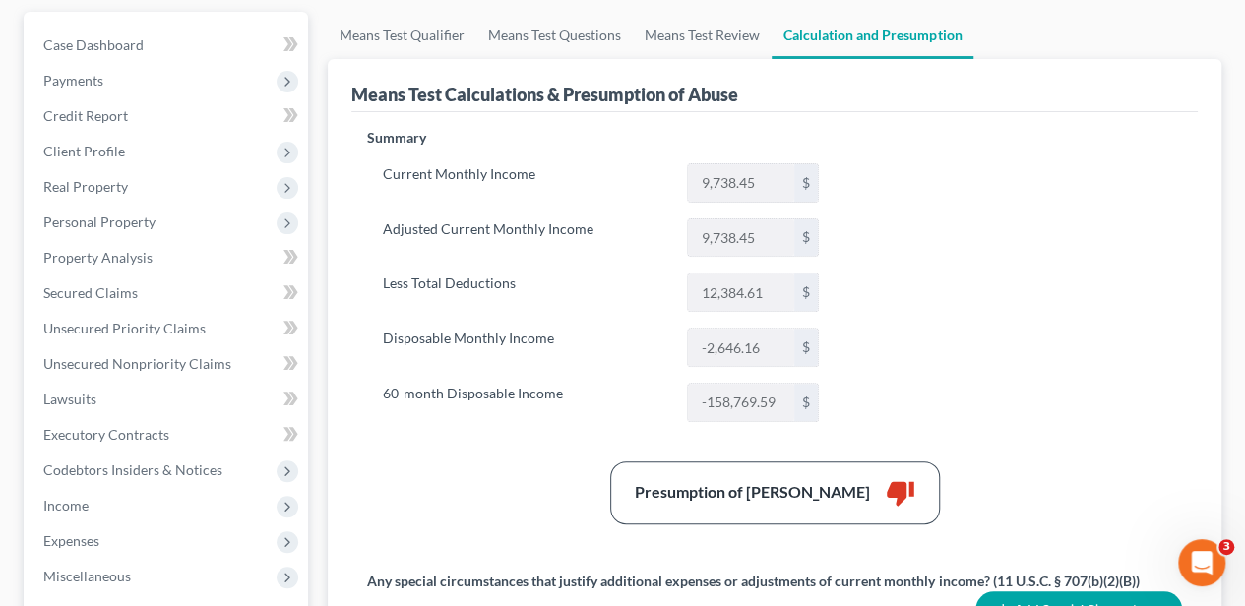
scroll to position [131, 0]
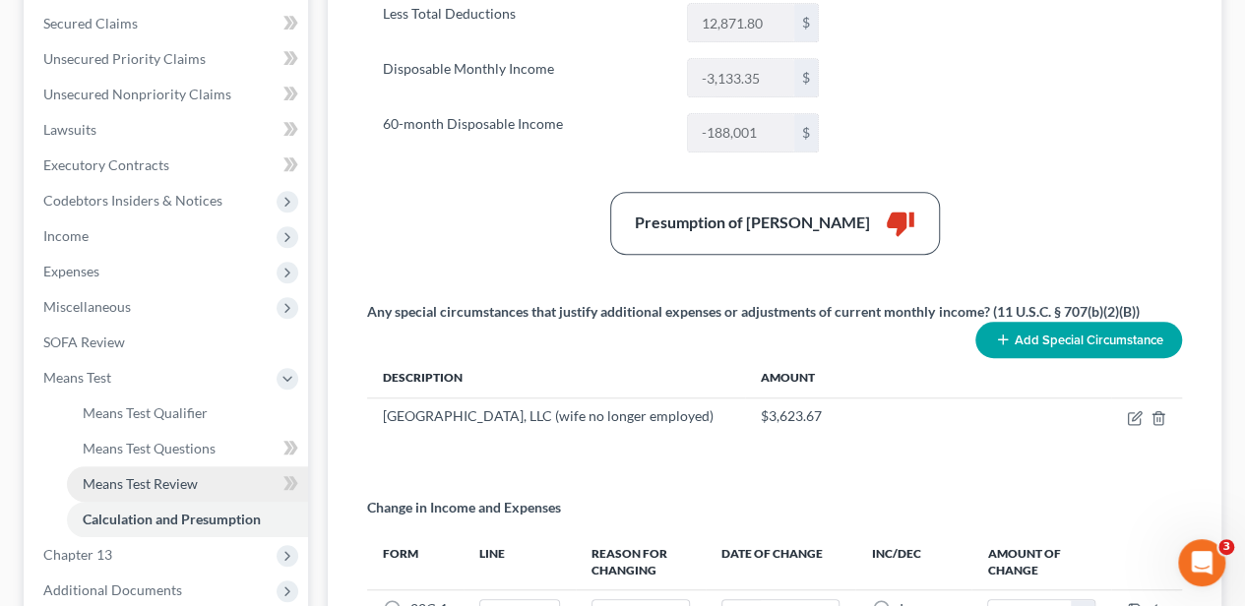
scroll to position [459, 0]
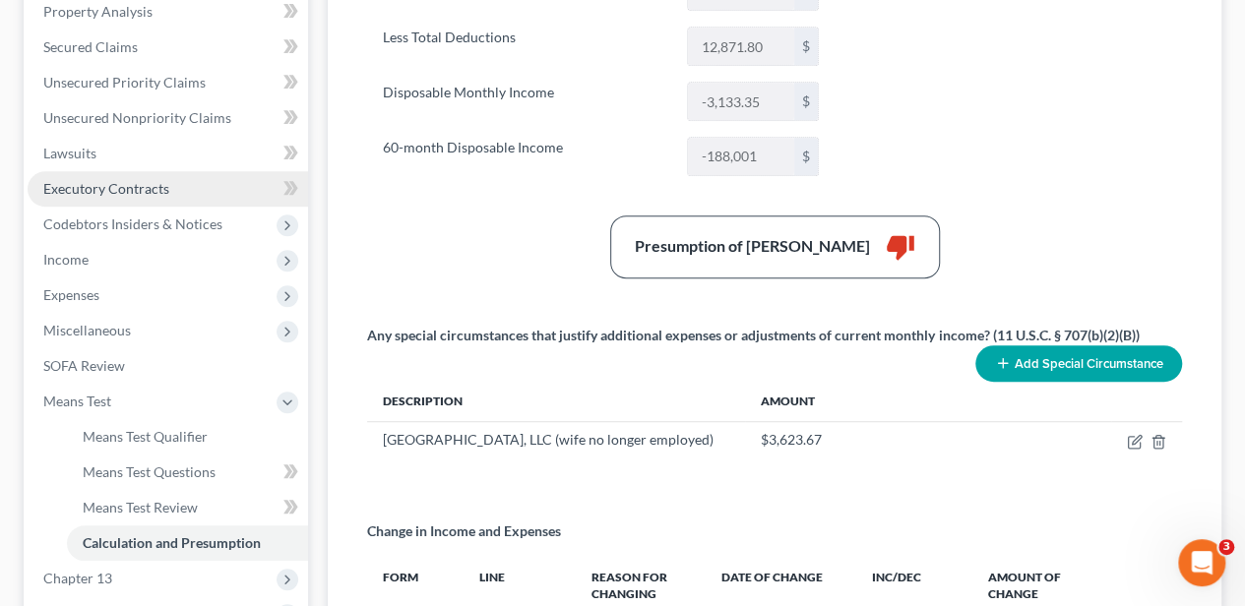
click at [114, 197] on link "Executory Contracts" at bounding box center [168, 188] width 280 height 35
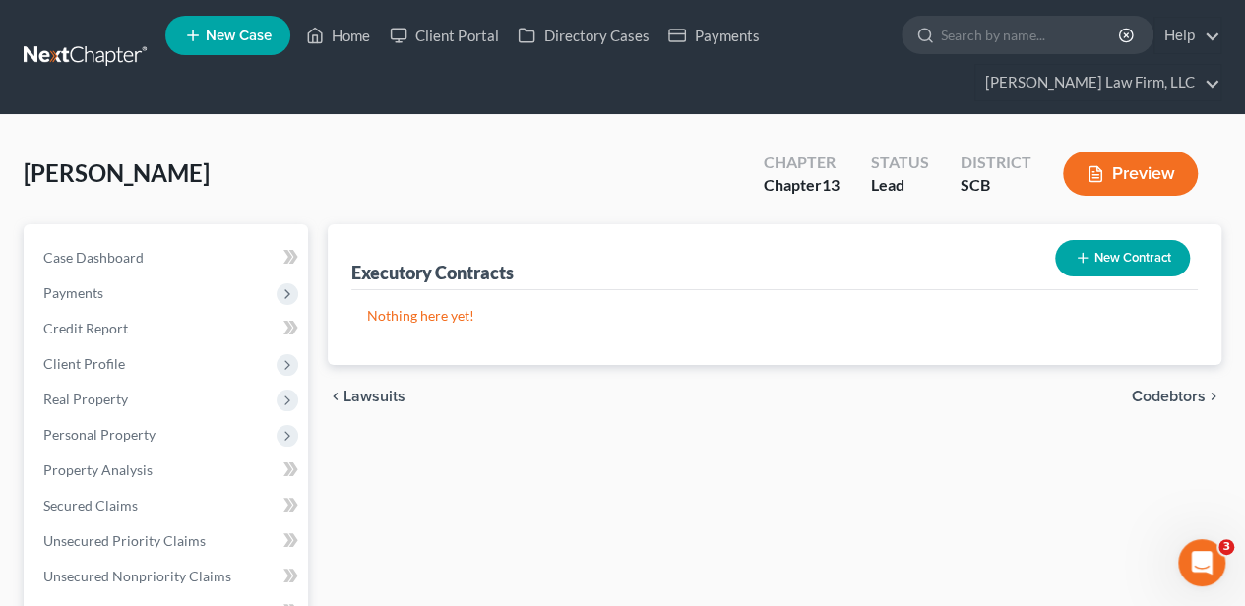
click at [1131, 249] on button "New Contract" at bounding box center [1122, 258] width 135 height 36
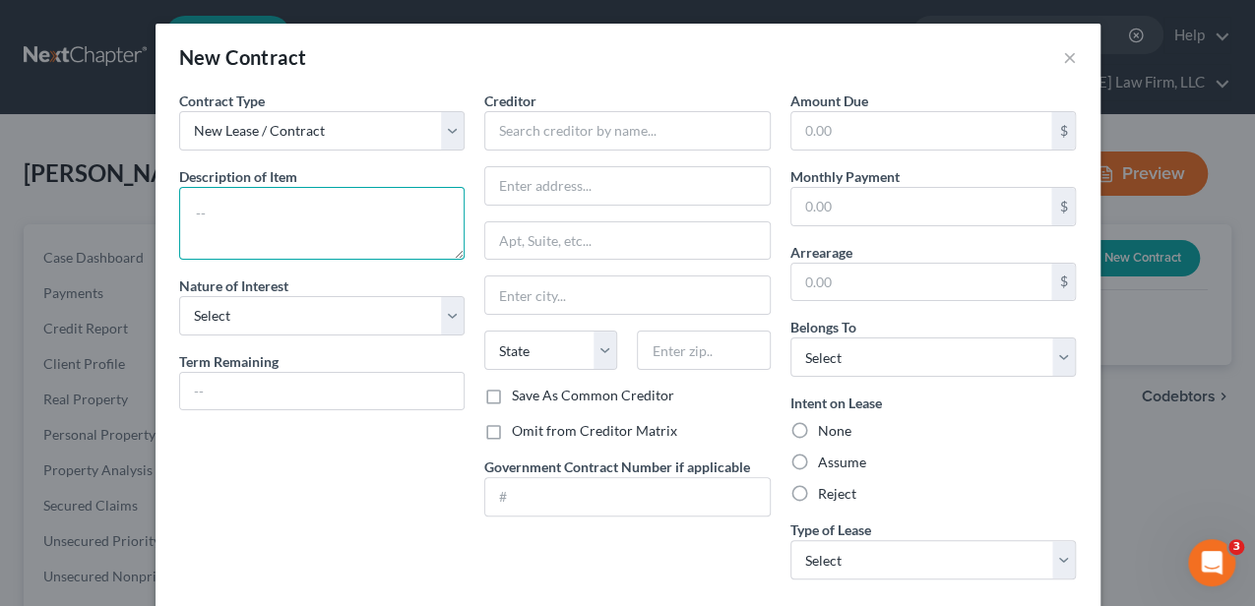
click at [312, 228] on textarea at bounding box center [322, 223] width 286 height 73
click at [378, 239] on textarea "Residential Lease Monthly Payment $1,750.00" at bounding box center [322, 223] width 286 height 73
click at [282, 246] on textarea "Residential Lease Monthly Payment $1,750.00 Expires" at bounding box center [322, 223] width 286 height 73
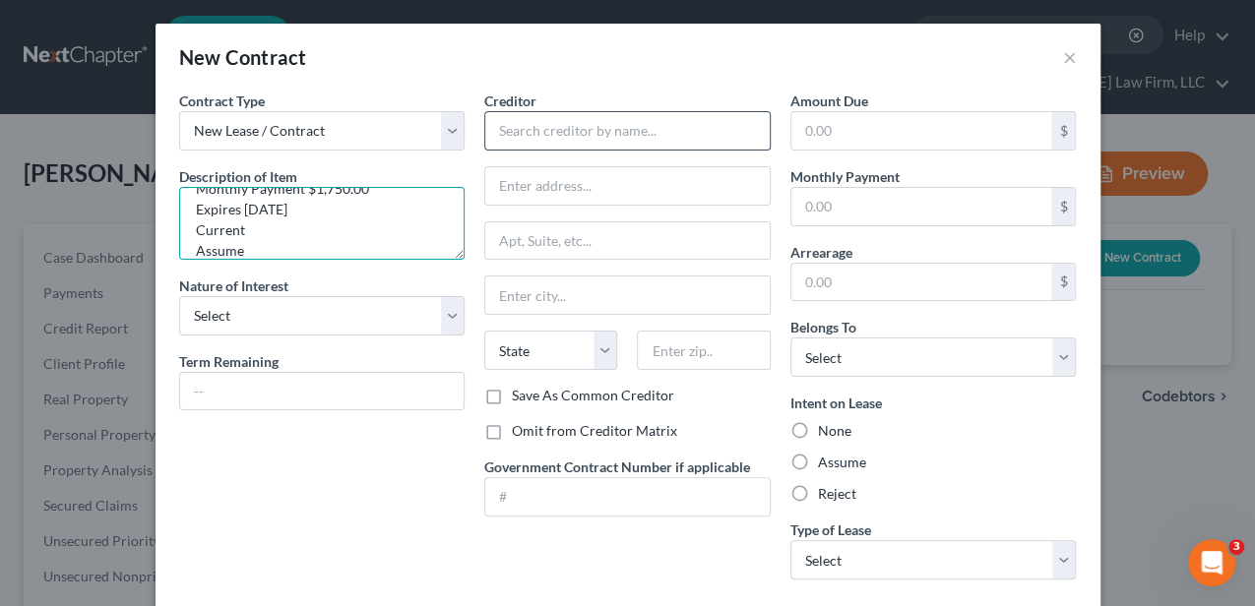
type textarea "Residential Lease Monthly Payment $1,750.00 Expires 5/31/2026 Current Assume"
click at [588, 142] on input "text" at bounding box center [627, 130] width 286 height 39
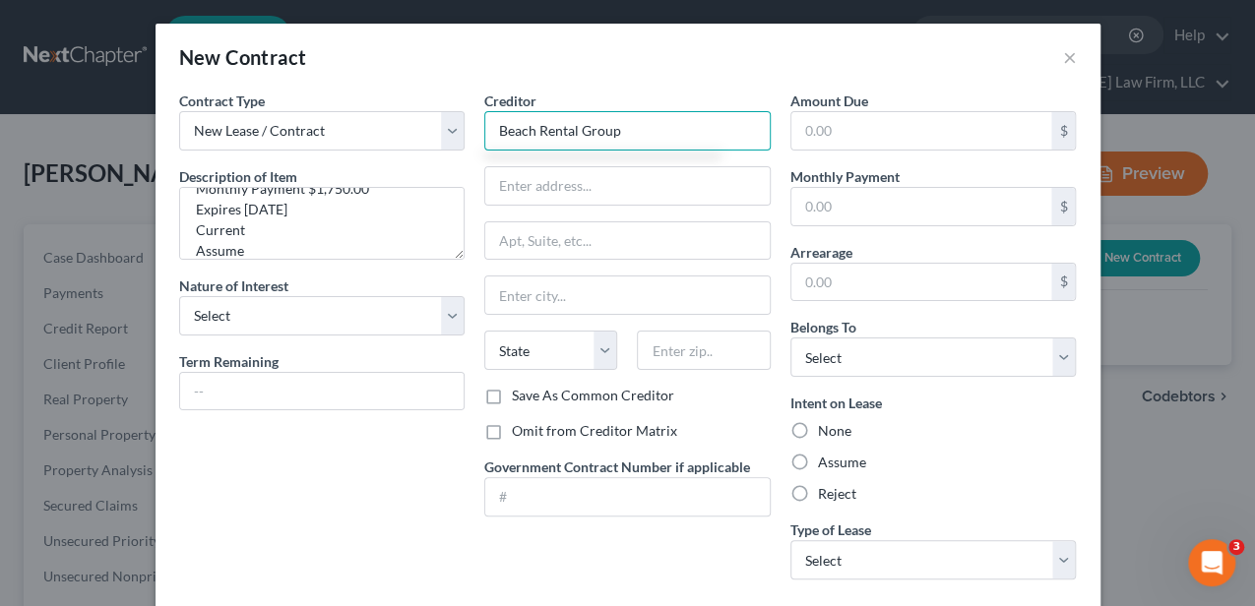
type input "Beach Rental Group"
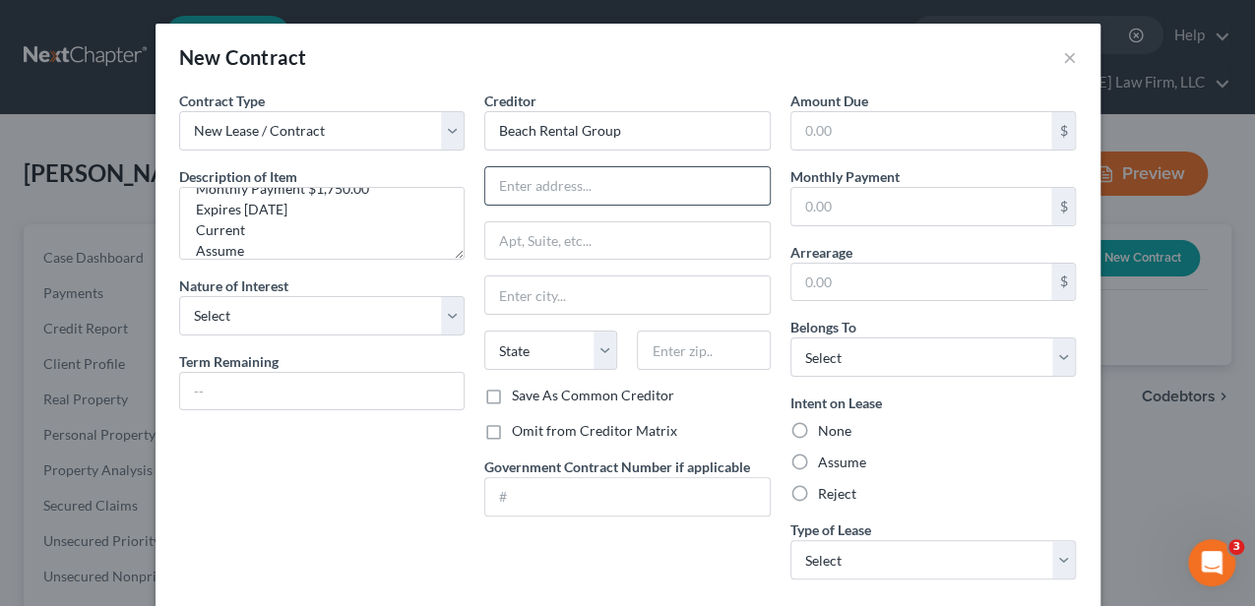
click at [600, 183] on input "text" at bounding box center [627, 185] width 284 height 37
type input "701 17th Avenue South"
type input "29582"
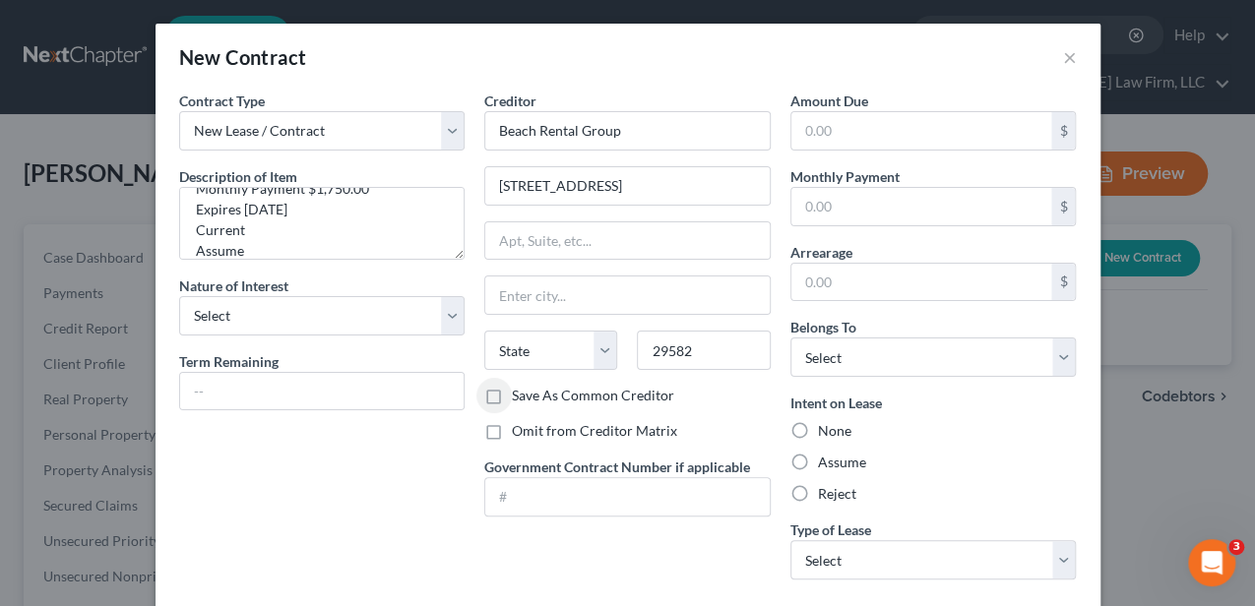
type input "North Myrtle Beach"
select select "42"
click at [865, 132] on input "text" at bounding box center [921, 130] width 261 height 37
type input "0.00"
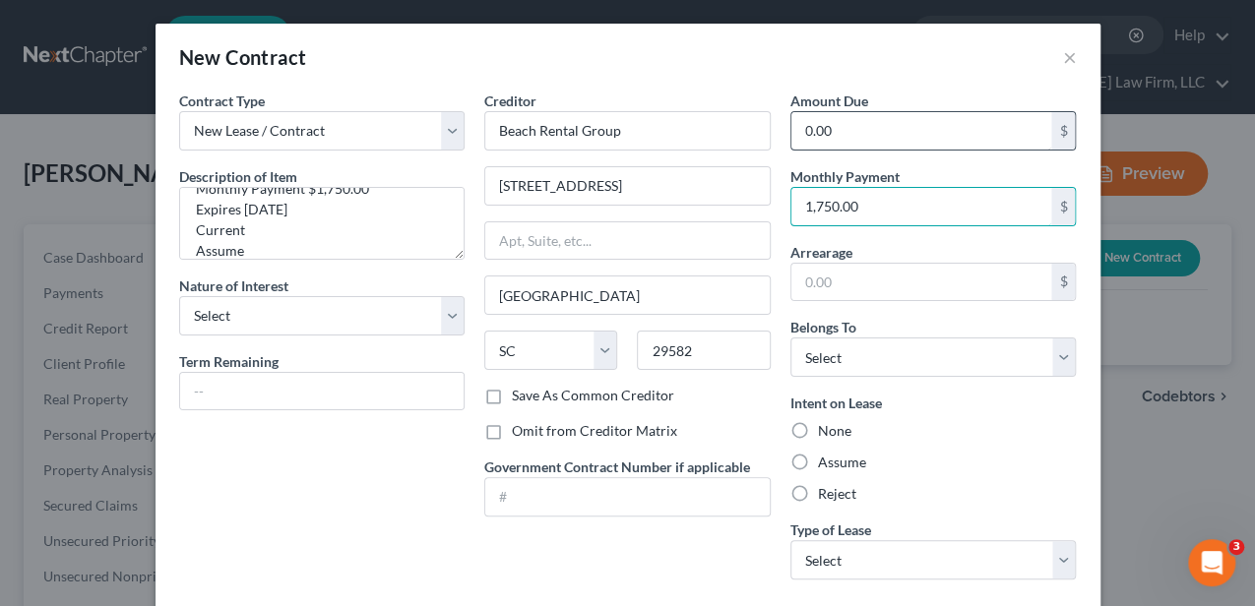
type input "1,750.00"
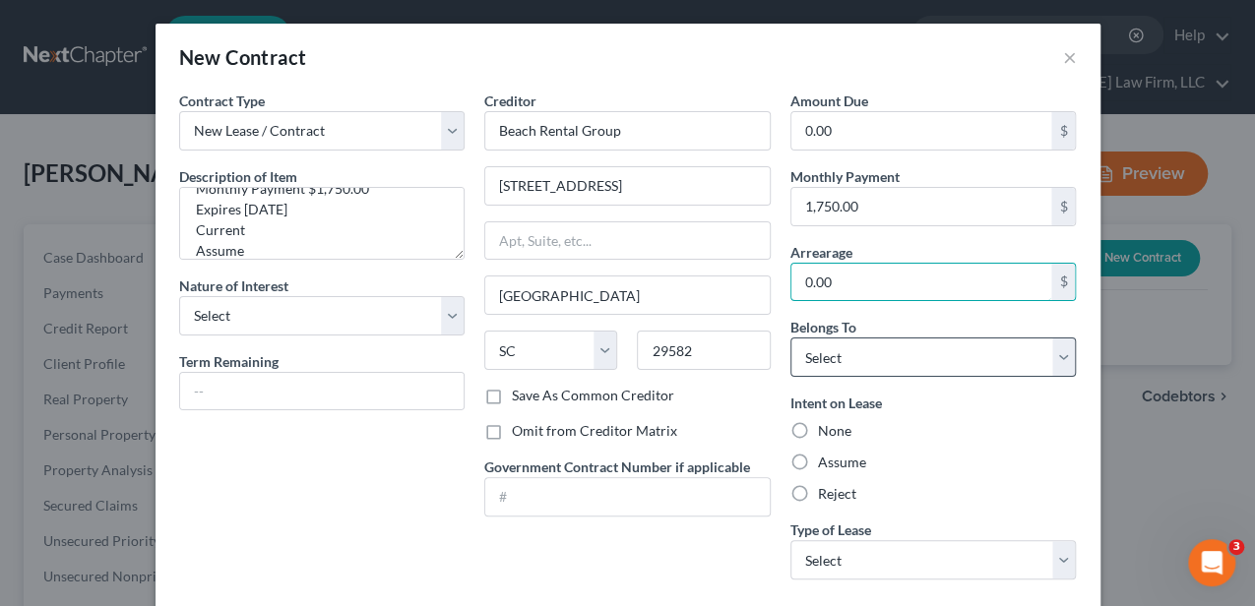
type input "0.00"
click at [857, 358] on select "Select Debtor 1 Only Debtor 2 Only Debtor 1 And Debtor 2 Only At Least One Of T…" at bounding box center [933, 357] width 286 height 39
select select "3"
click at [790, 338] on select "Select Debtor 1 Only Debtor 2 Only Debtor 1 And Debtor 2 Only At Least One Of T…" at bounding box center [933, 357] width 286 height 39
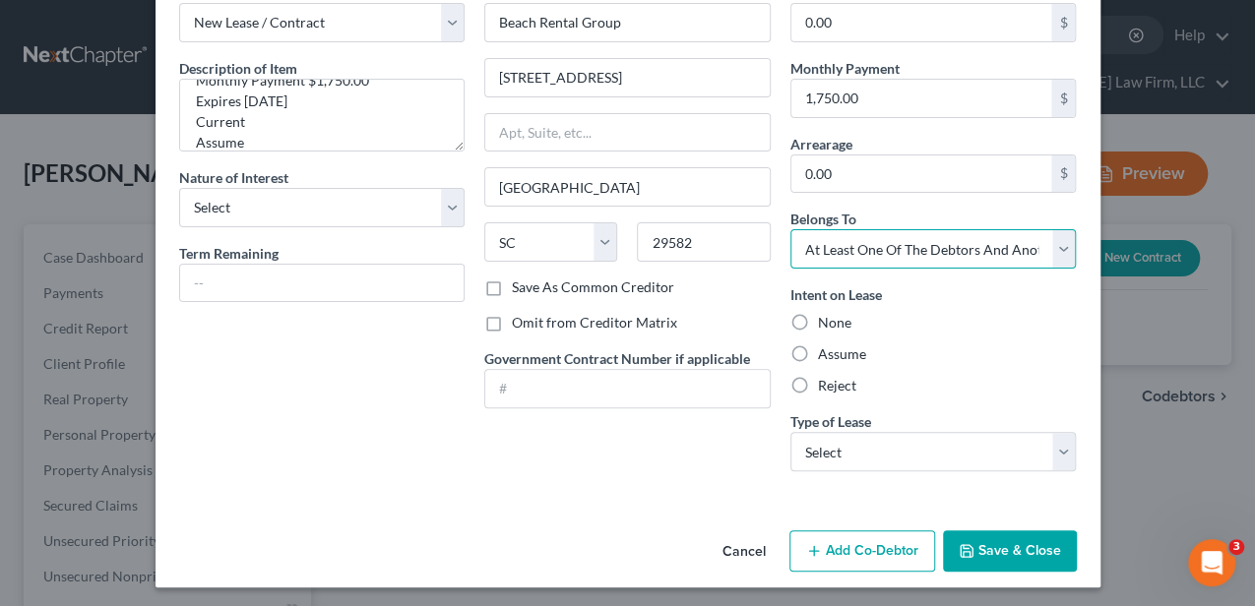
scroll to position [109, 0]
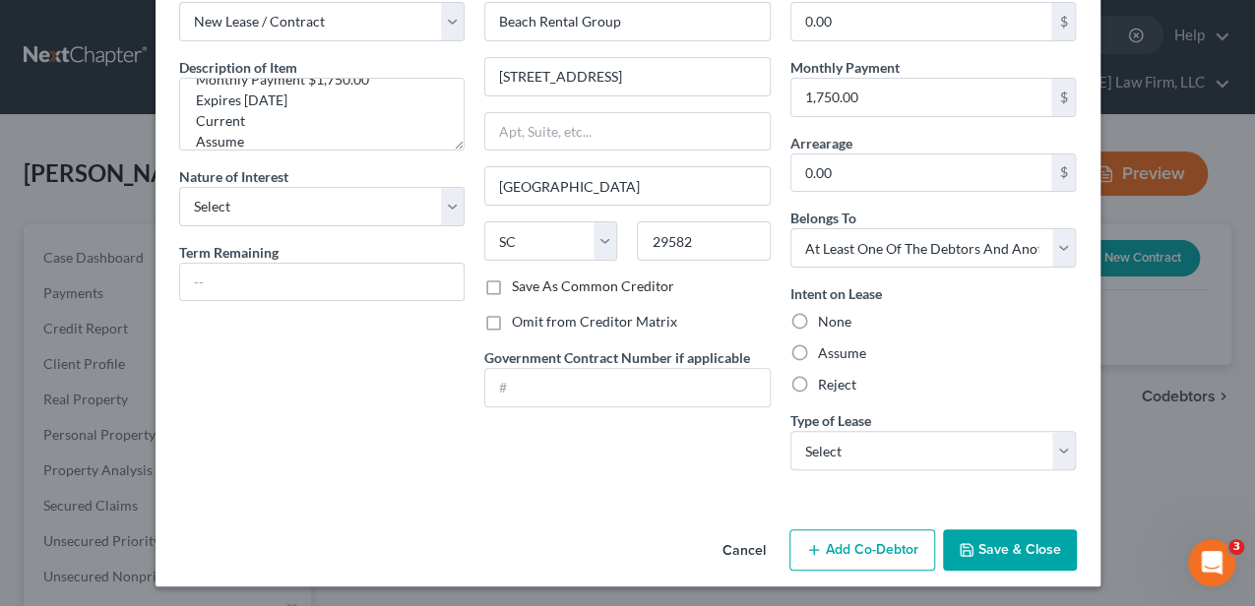
click at [858, 549] on button "Add Co-Debtor" at bounding box center [862, 549] width 146 height 41
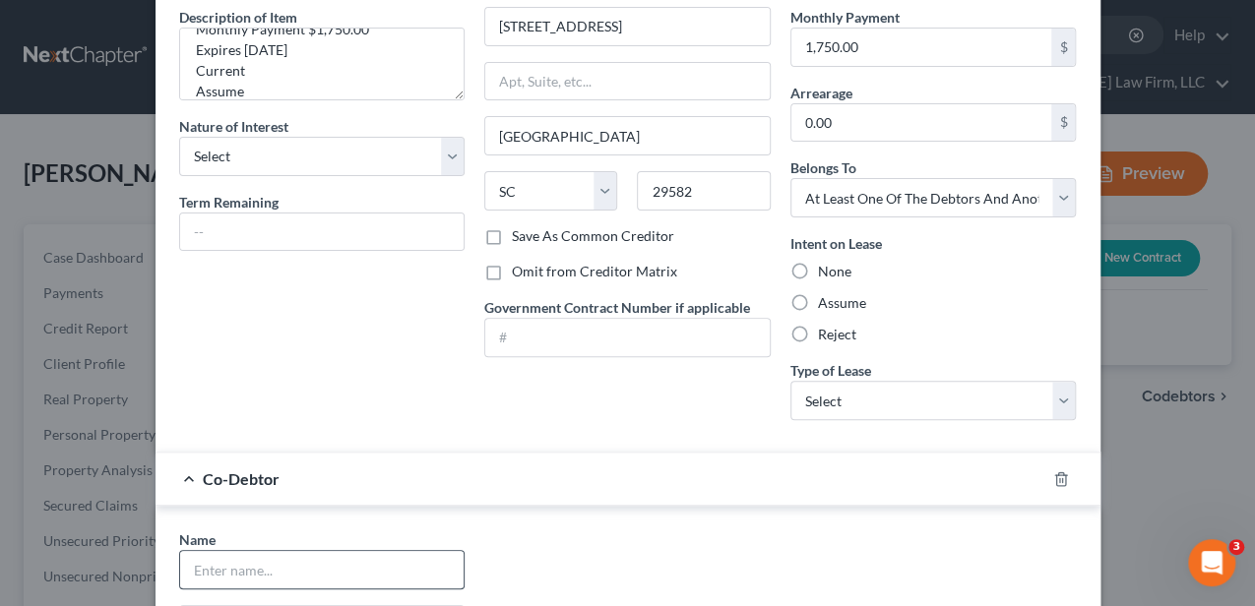
scroll to position [240, 0]
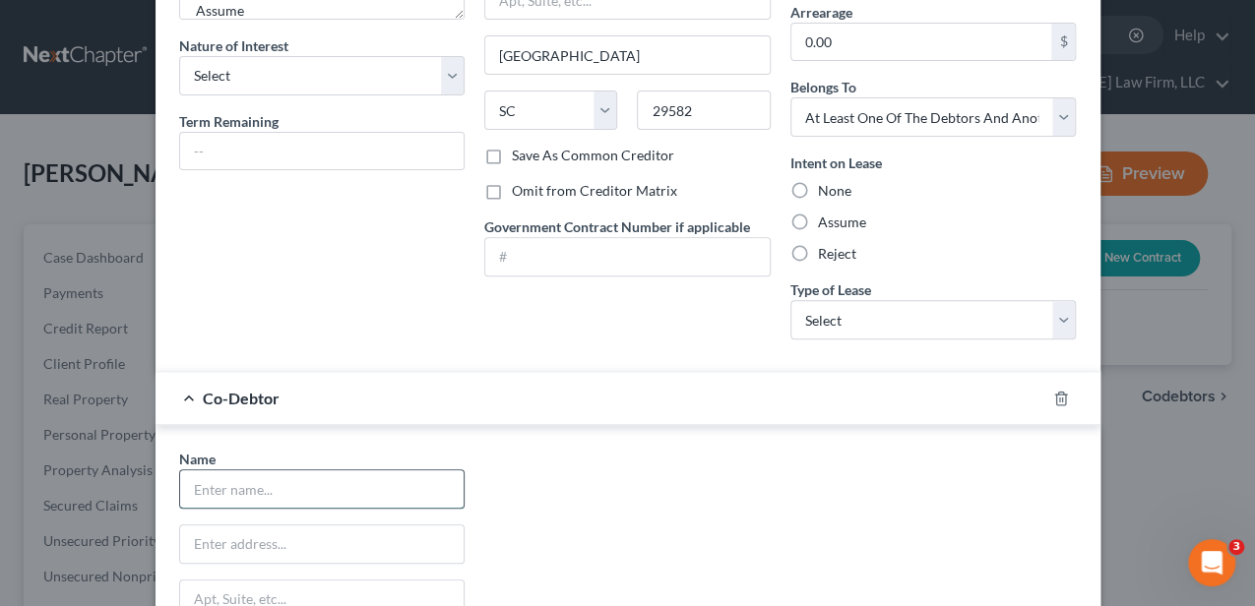
click at [281, 471] on input "text" at bounding box center [322, 488] width 284 height 37
type input "Megan Chapman"
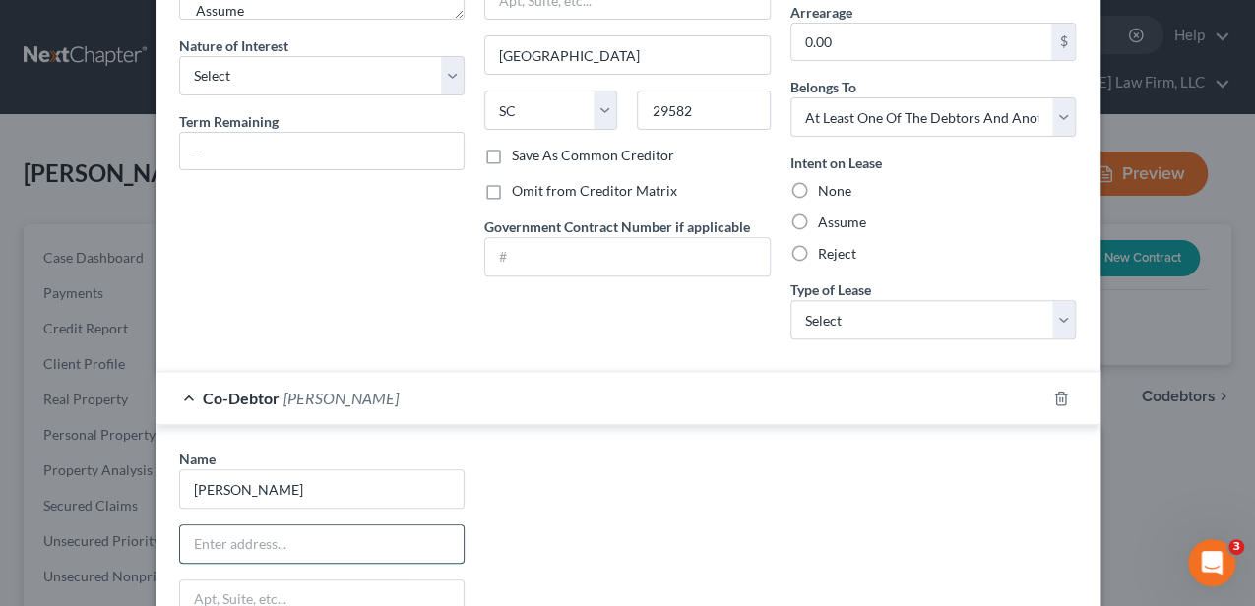
click at [283, 539] on input "text" at bounding box center [322, 544] width 284 height 37
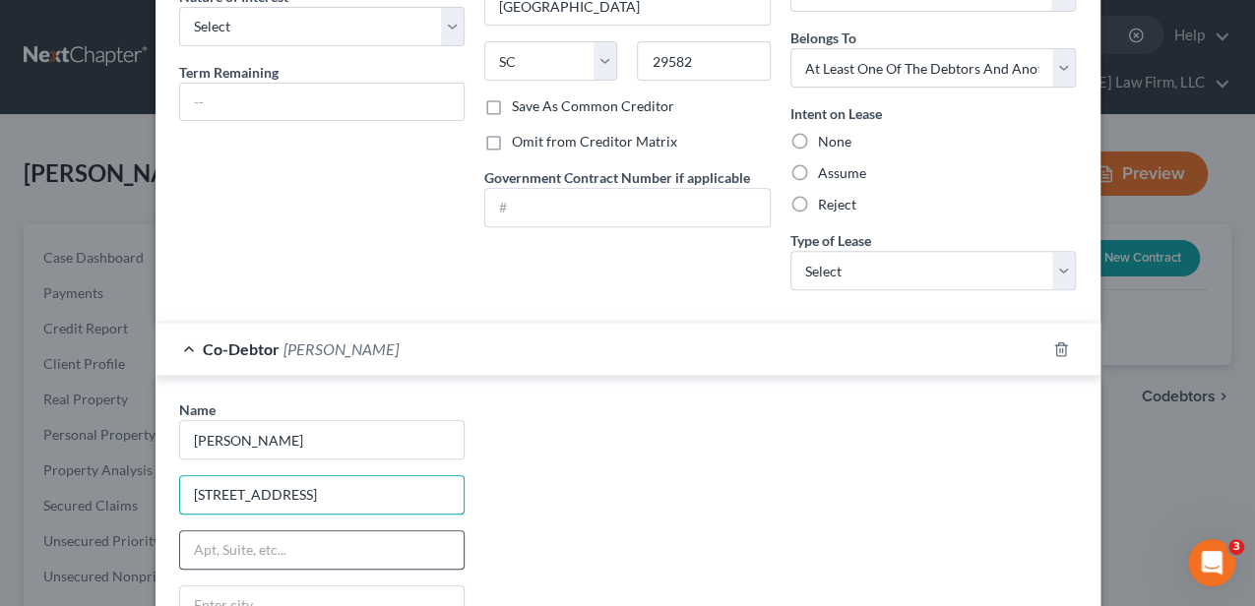
scroll to position [372, 0]
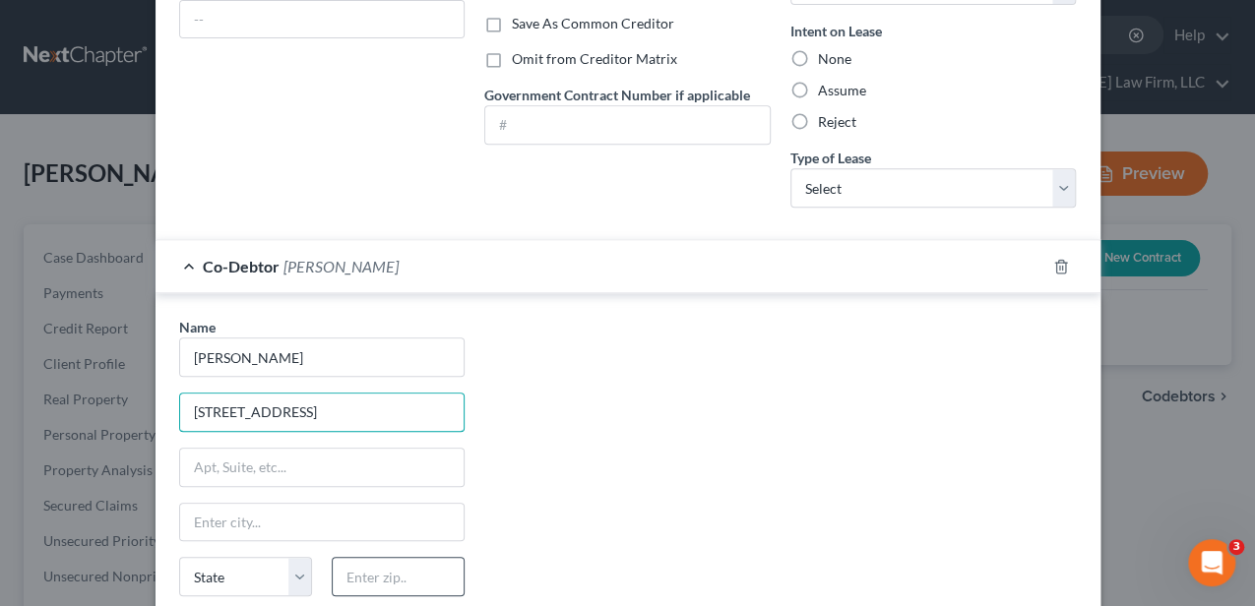
type input "1821 Ambridge Drive"
click at [360, 571] on input "text" at bounding box center [398, 576] width 133 height 39
type input "29527"
type input "Conway"
select select "42"
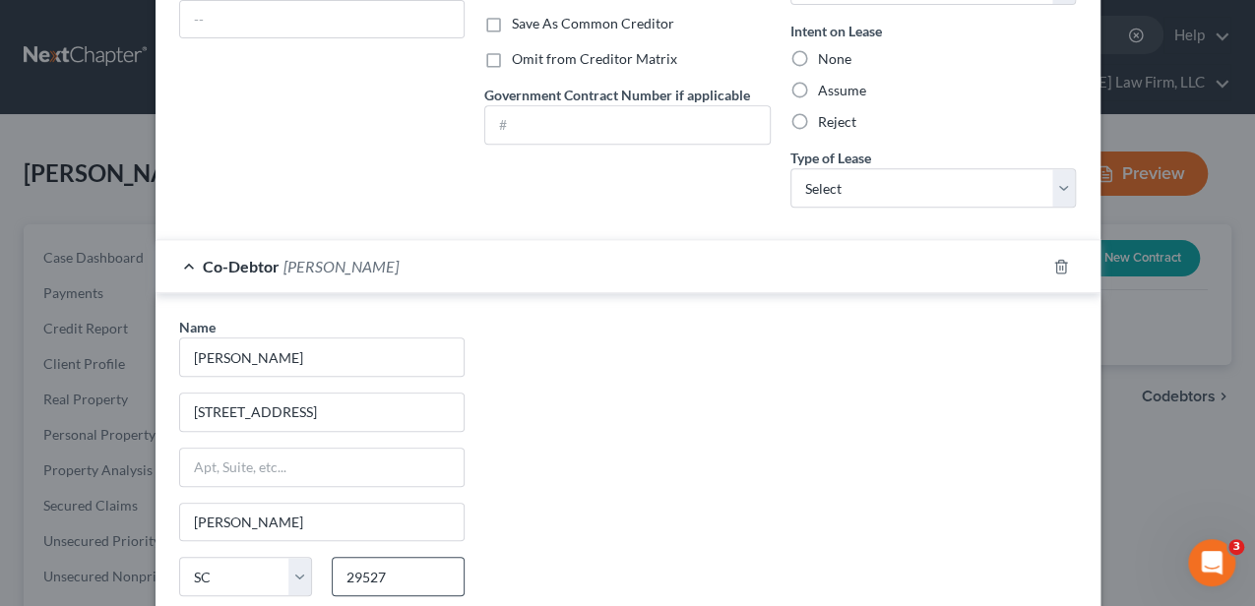
scroll to position [384, 0]
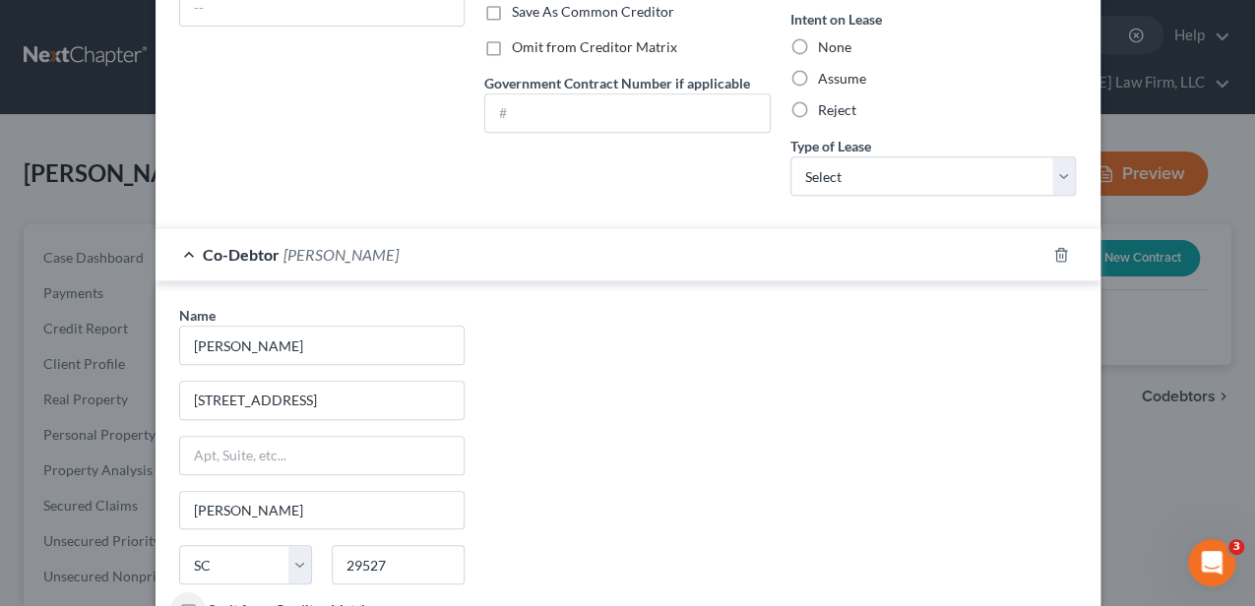
click at [645, 413] on div "Name * Megan Chapman 1821 Ambridge Drive Conway State AL AK AR AZ CA CO CT DE D…" at bounding box center [627, 488] width 917 height 366
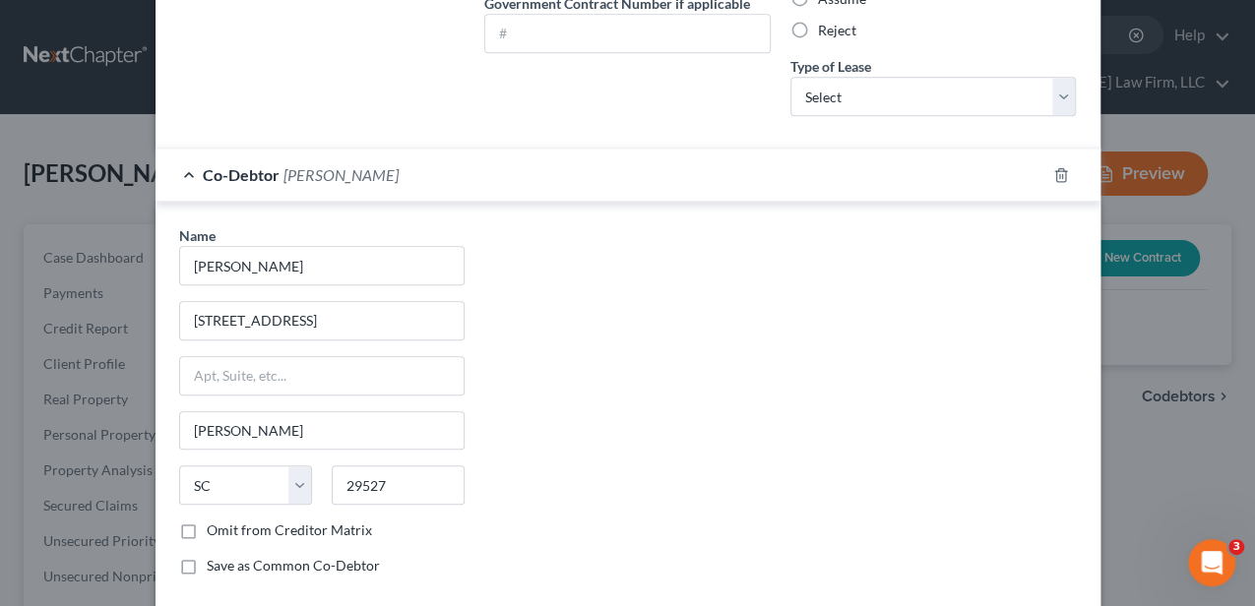
scroll to position [565, 0]
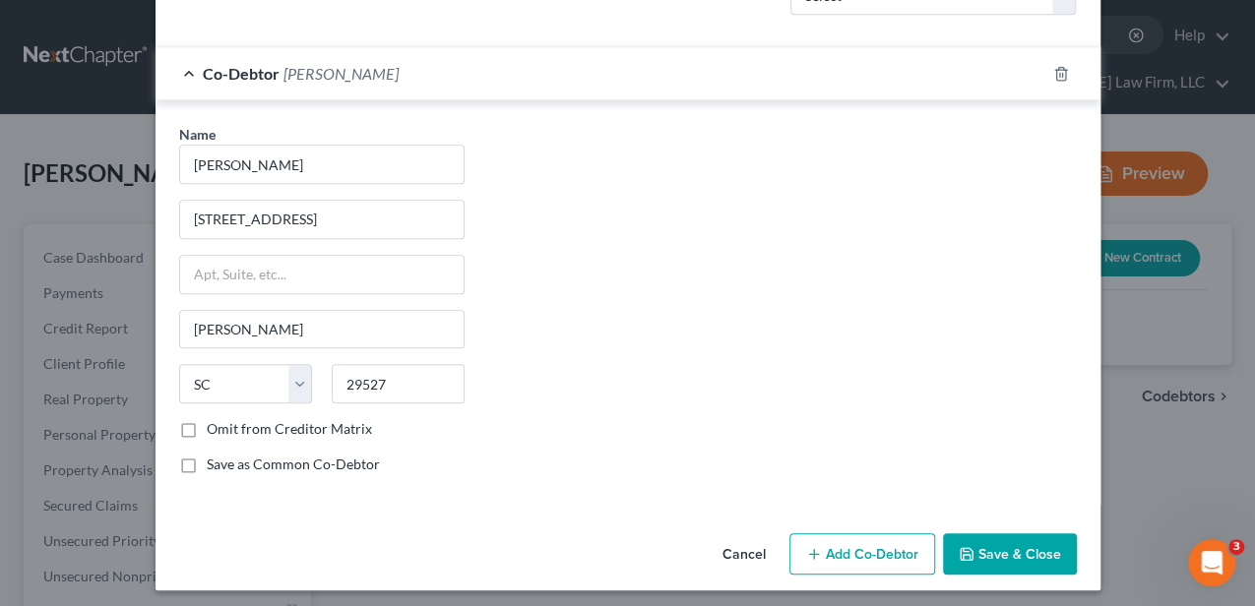
click at [1021, 545] on button "Save & Close" at bounding box center [1010, 553] width 134 height 41
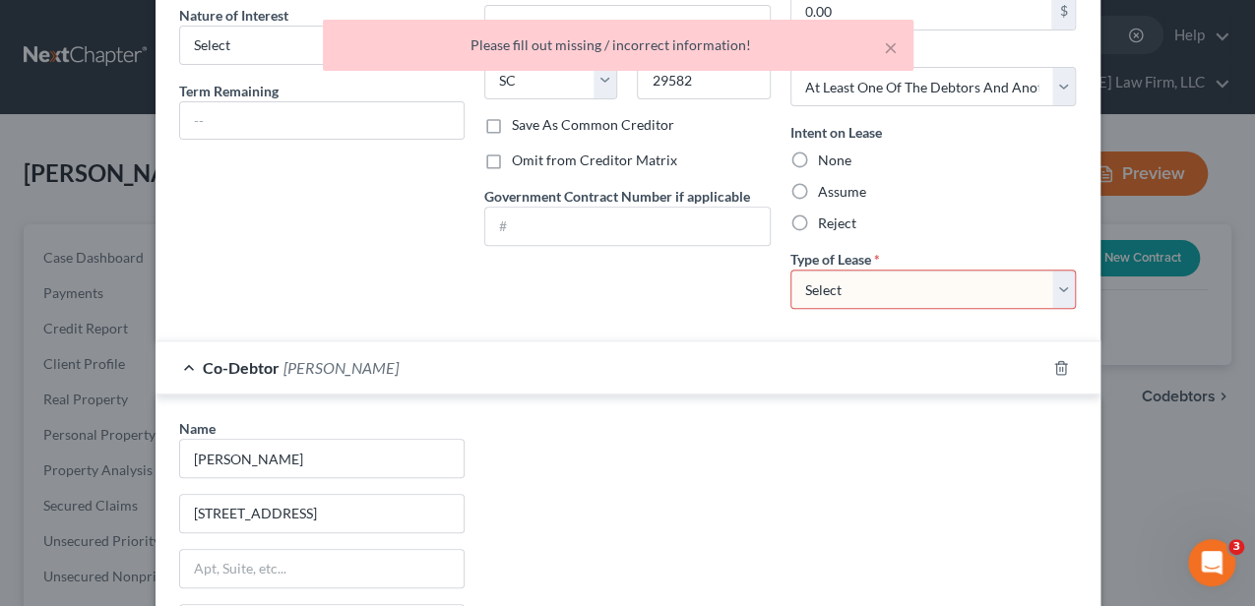
scroll to position [237, 0]
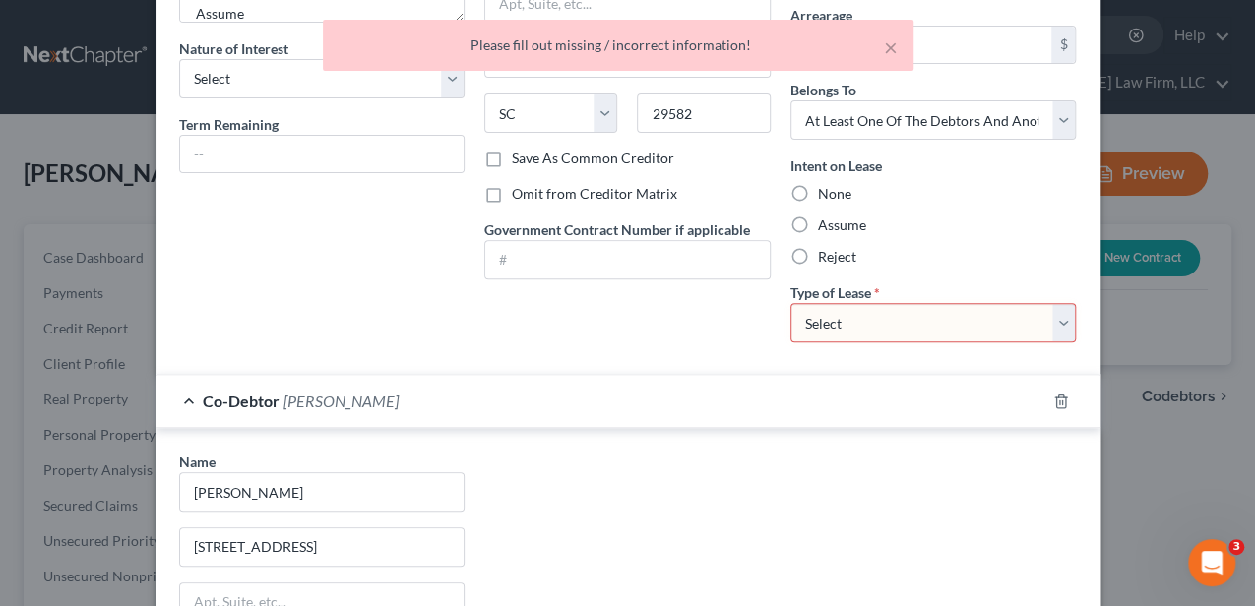
click at [820, 323] on select "Select Real Estate Car Other" at bounding box center [933, 322] width 286 height 39
select select "2"
click at [790, 303] on select "Select Real Estate Car Other" at bounding box center [933, 322] width 286 height 39
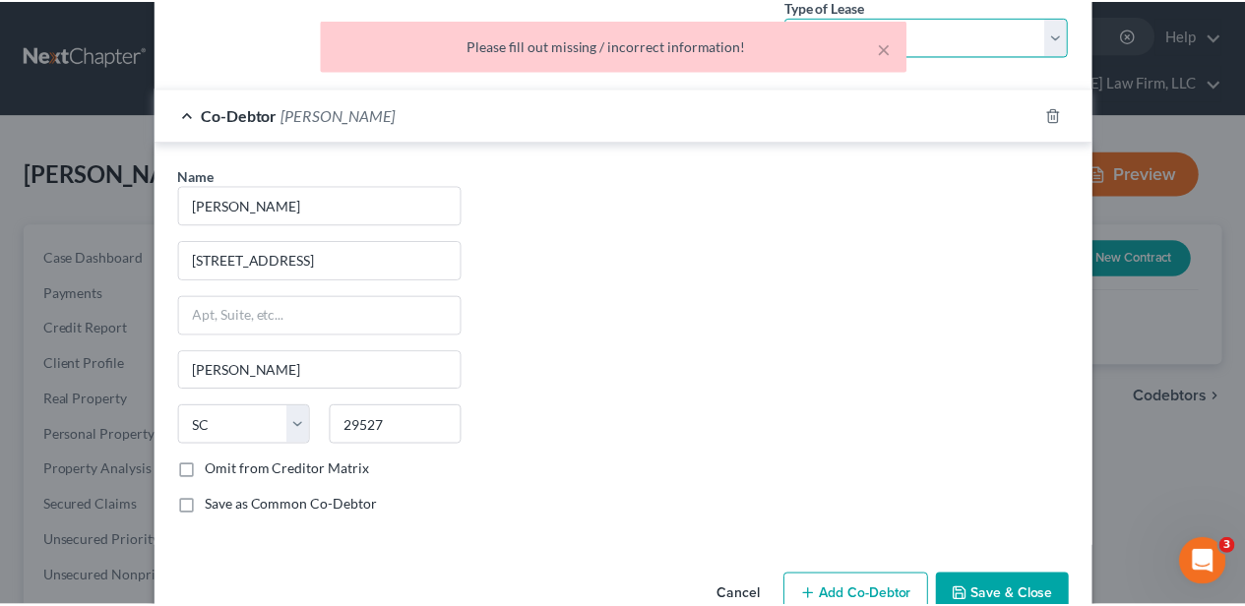
scroll to position [565, 0]
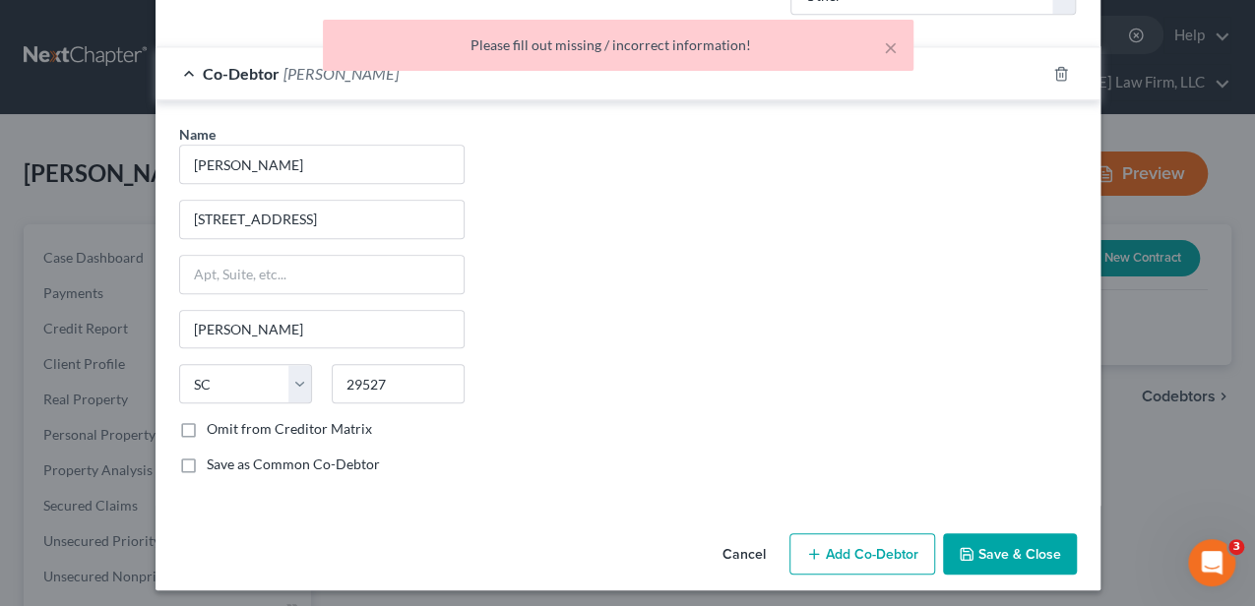
click at [1000, 557] on button "Save & Close" at bounding box center [1010, 553] width 134 height 41
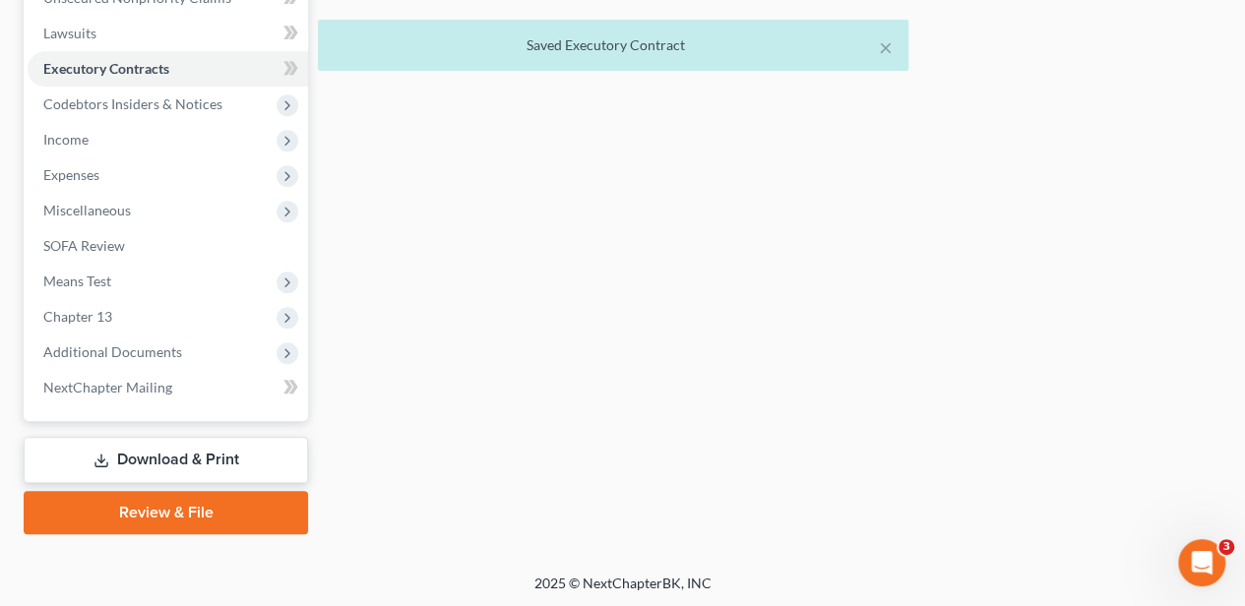
click at [211, 464] on link "Download & Print" at bounding box center [166, 460] width 284 height 46
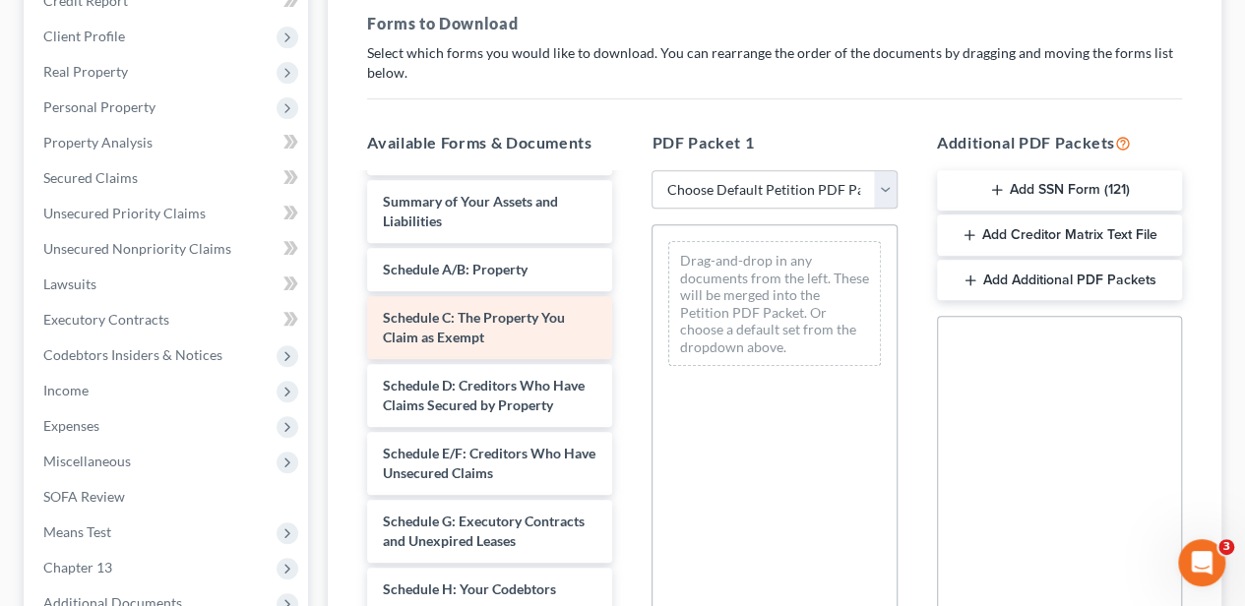
scroll to position [197, 0]
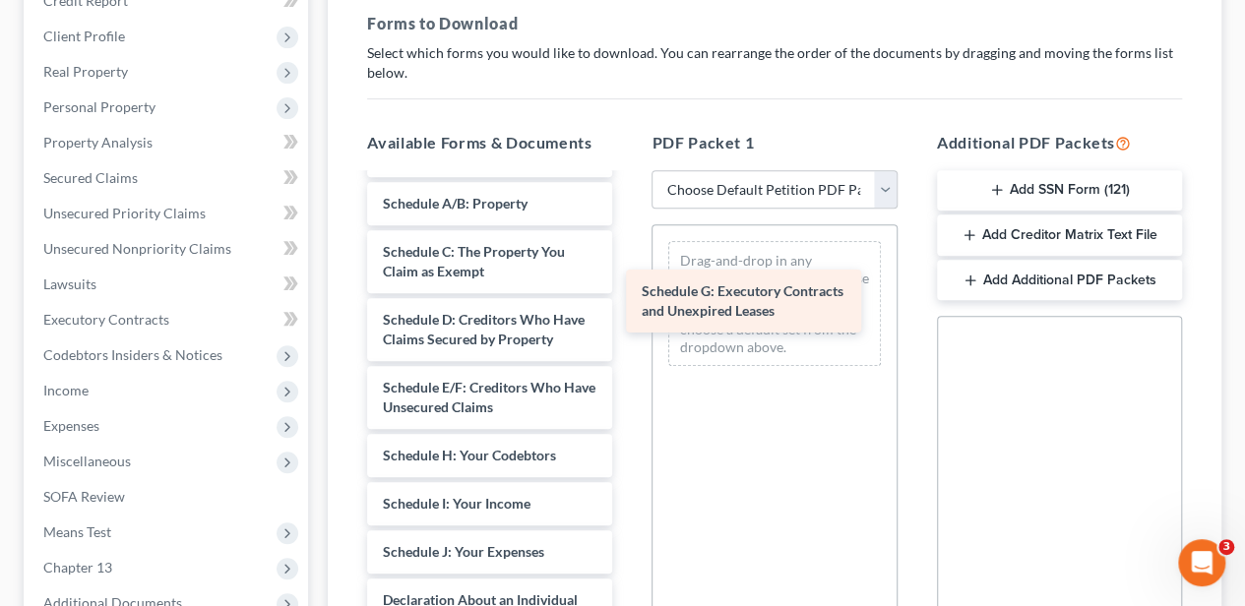
drag, startPoint x: 465, startPoint y: 453, endPoint x: 727, endPoint y: 287, distance: 309.6
click at [628, 287] on div "Schedule G: Executory Contracts and Unexpired Leases Debtor's Electronic Notici…" at bounding box center [489, 547] width 277 height 1139
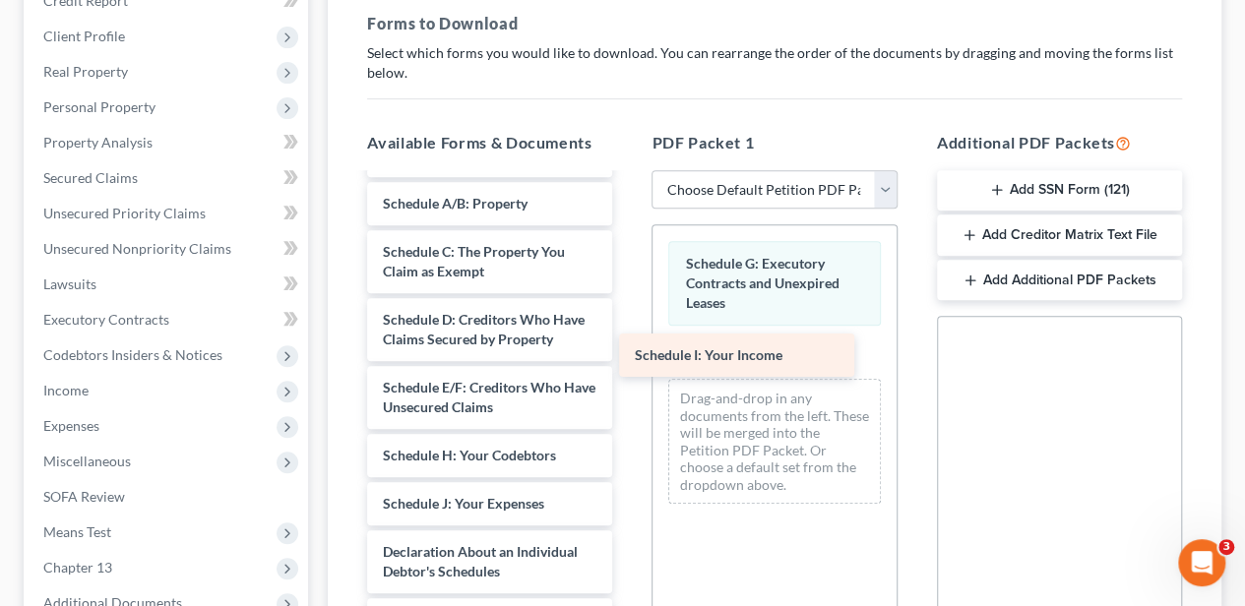
drag, startPoint x: 450, startPoint y: 502, endPoint x: 720, endPoint y: 348, distance: 311.1
click at [628, 348] on div "Schedule I: Your Income Debtor's Electronic Noticing Request (DeBN) (08/14/2025…" at bounding box center [489, 523] width 277 height 1090
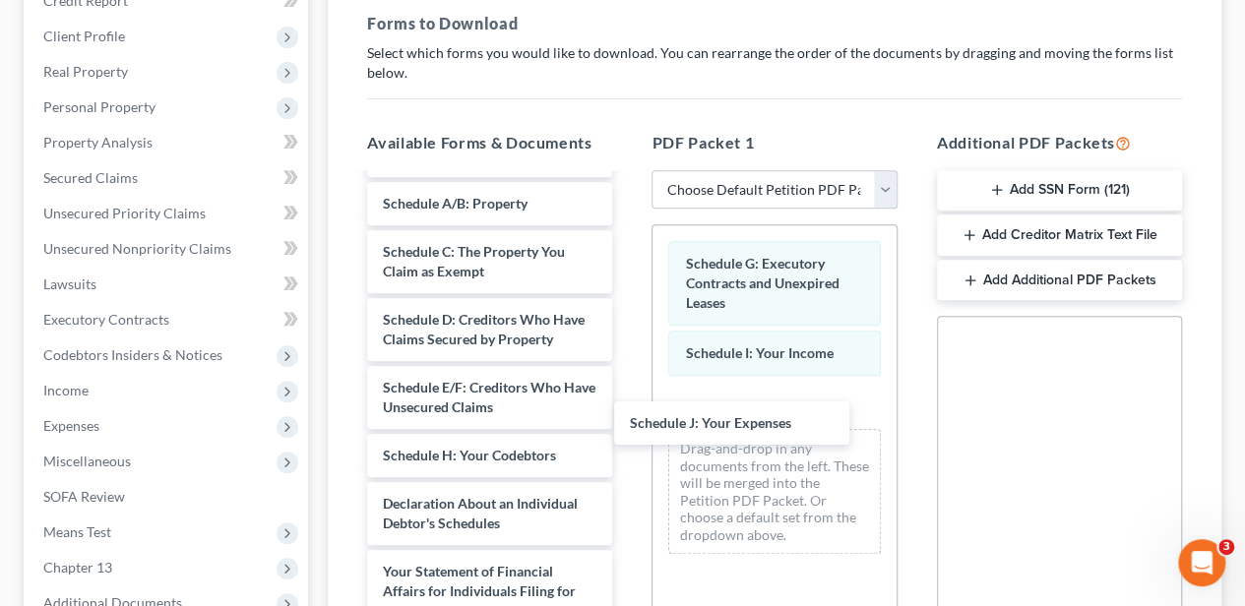
click at [628, 428] on div "Schedule J: Your Expenses Debtor's Electronic Noticing Request (DeBN) (08/14/20…" at bounding box center [489, 499] width 277 height 1042
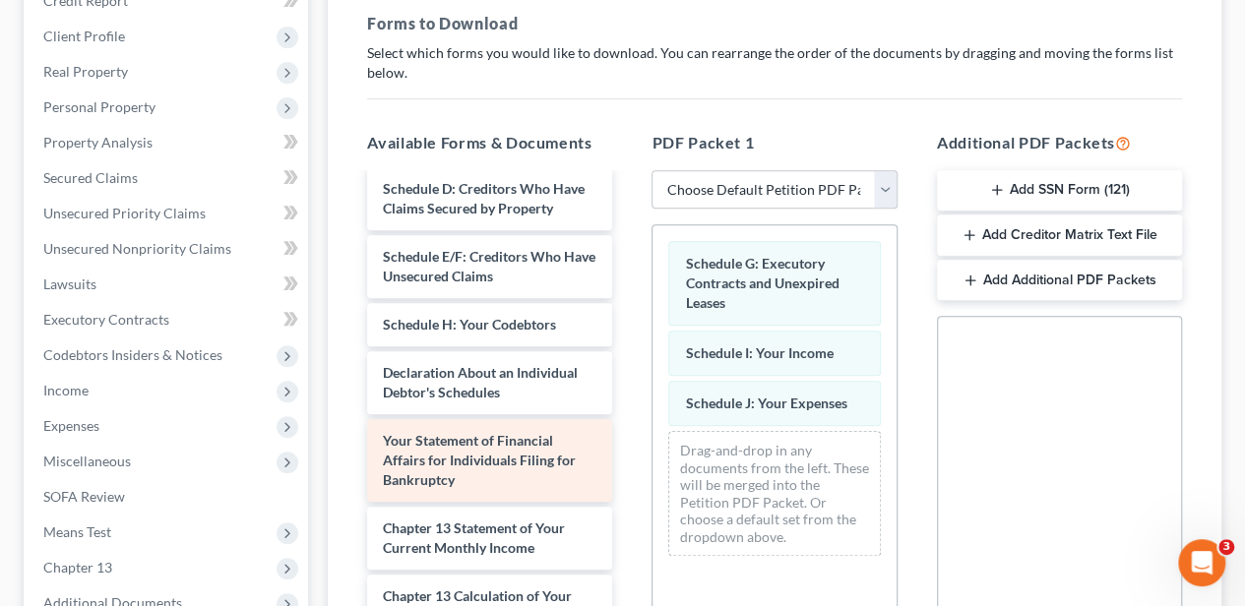
scroll to position [394, 0]
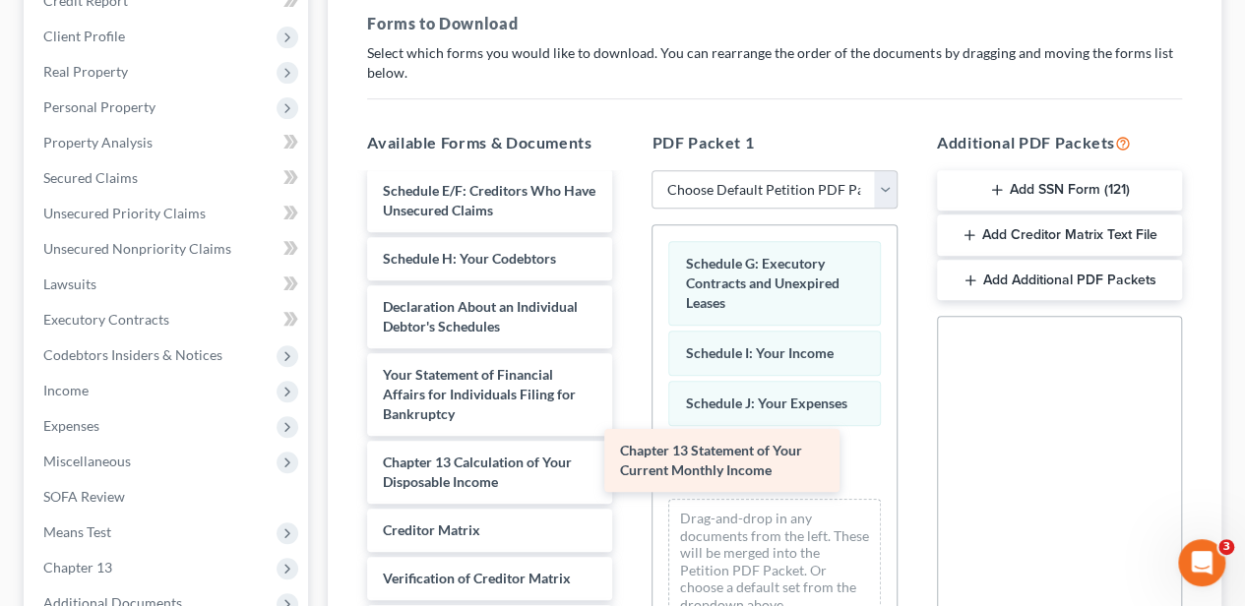
drag, startPoint x: 469, startPoint y: 468, endPoint x: 711, endPoint y: 457, distance: 241.4
click at [628, 457] on div "Chapter 13 Statement of Your Current Monthly Income Debtor's Electronic Noticin…" at bounding box center [489, 269] width 277 height 974
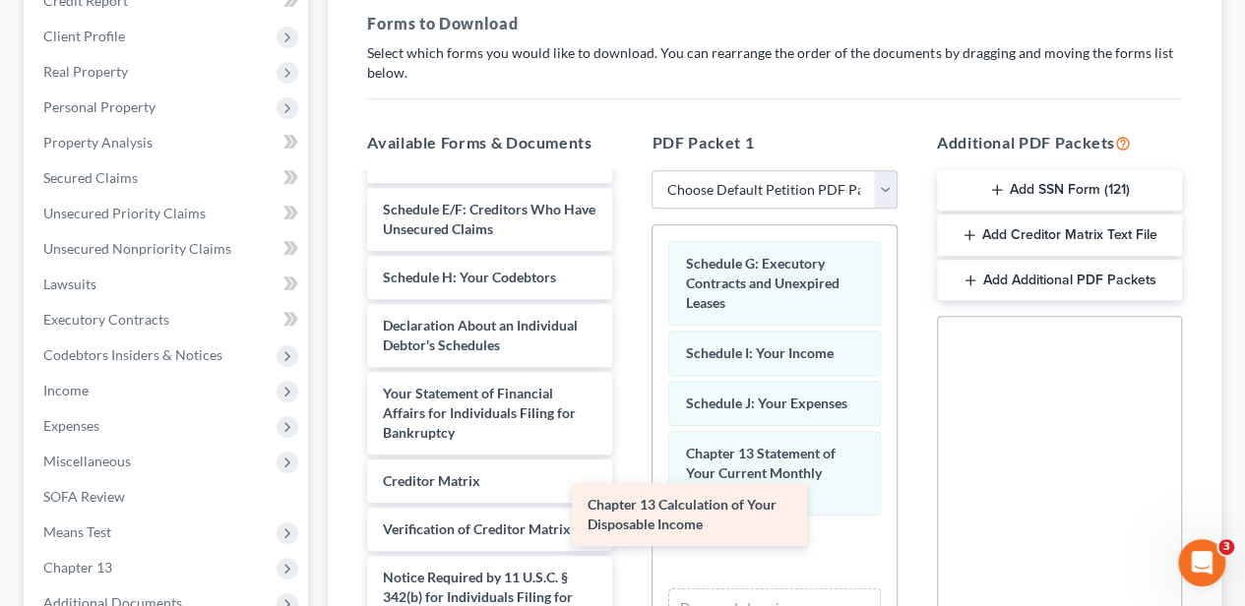
scroll to position [375, 0]
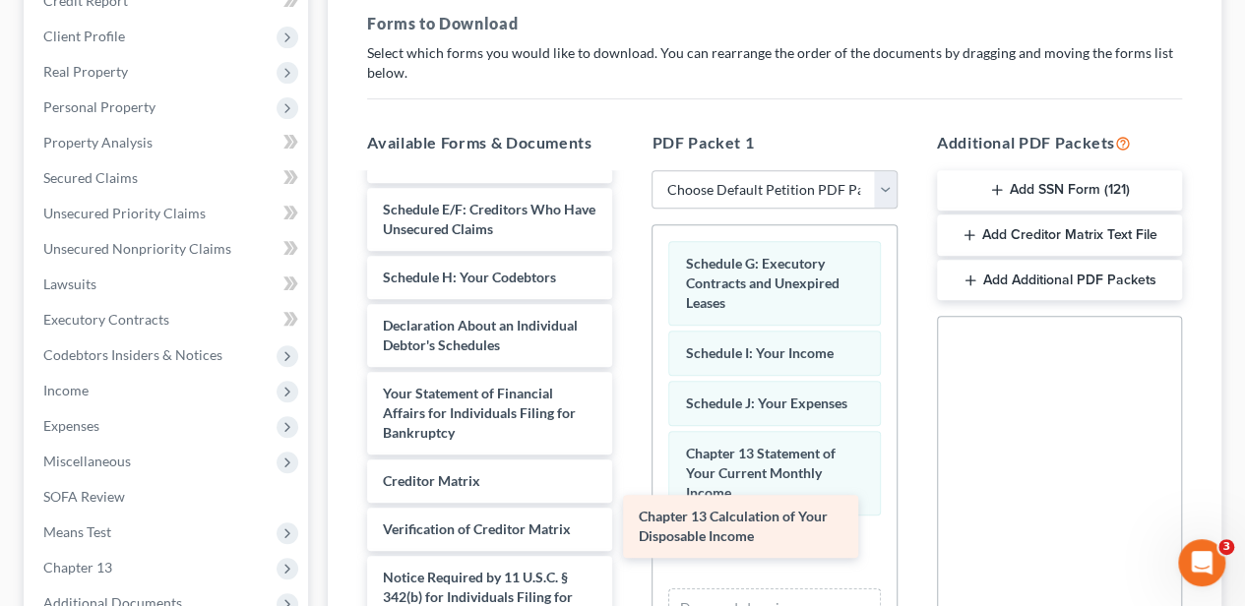
drag, startPoint x: 485, startPoint y: 478, endPoint x: 741, endPoint y: 535, distance: 262.2
click at [628, 535] on div "Chapter 13 Calculation of Your Disposable Income Debtor's Electronic Noticing R…" at bounding box center [489, 253] width 277 height 906
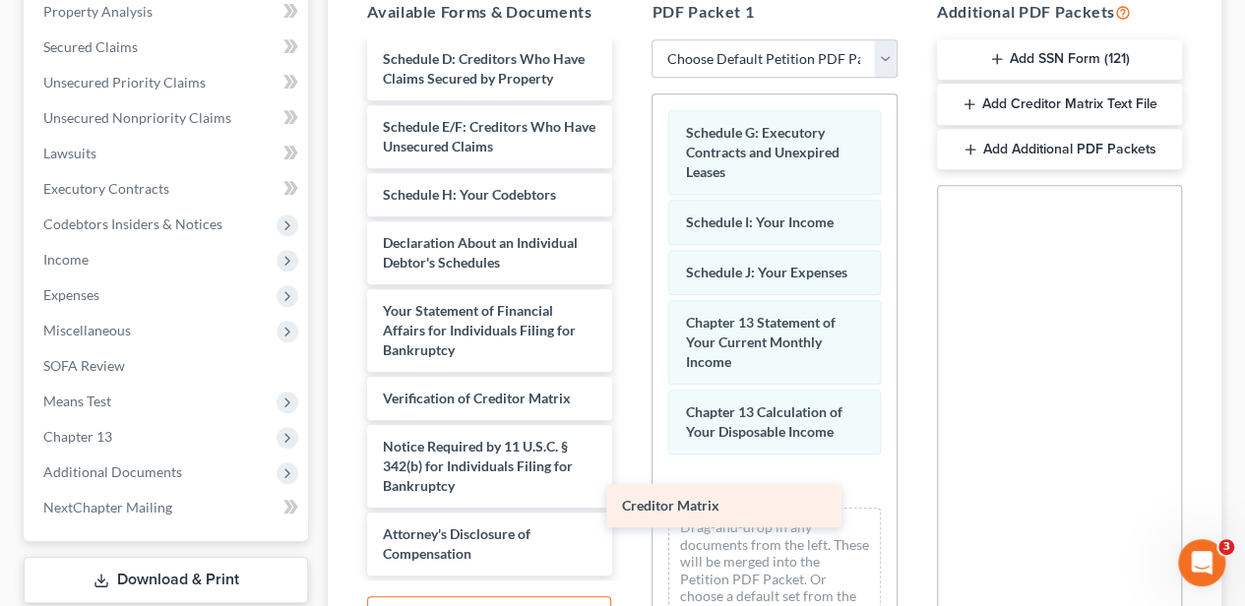
scroll to position [327, 0]
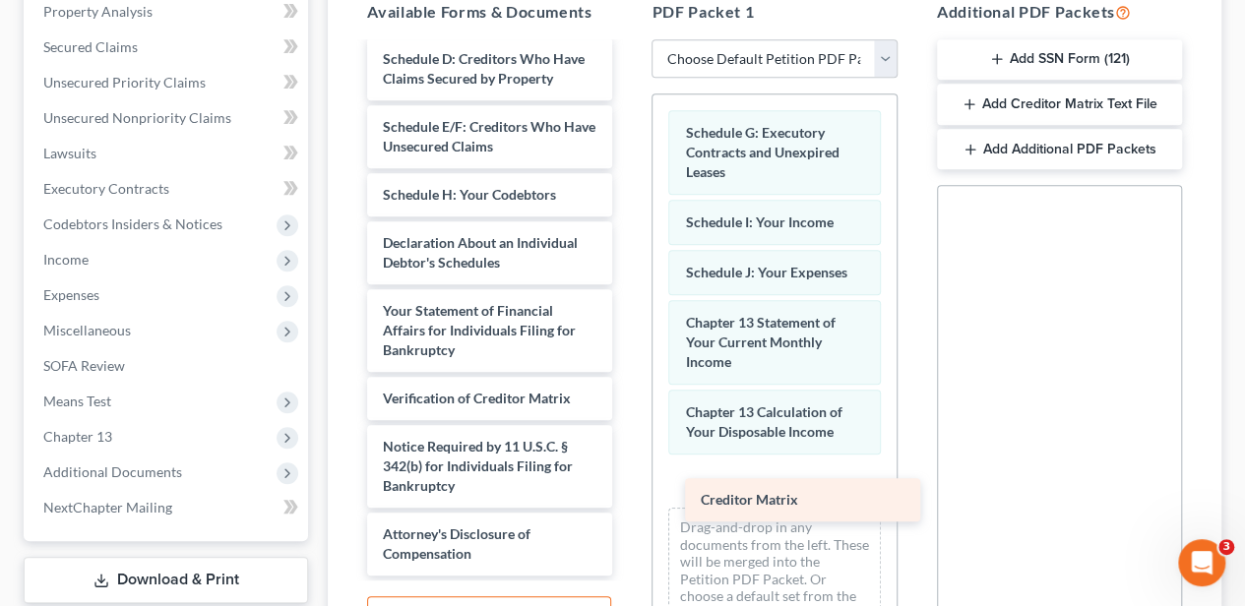
drag, startPoint x: 418, startPoint y: 348, endPoint x: 736, endPoint y: 501, distance: 352.6
click at [628, 501] on div "Creditor Matrix Debtor's Electronic Noticing Request (DeBN) (08/14/2025) Volunt…" at bounding box center [489, 147] width 277 height 858
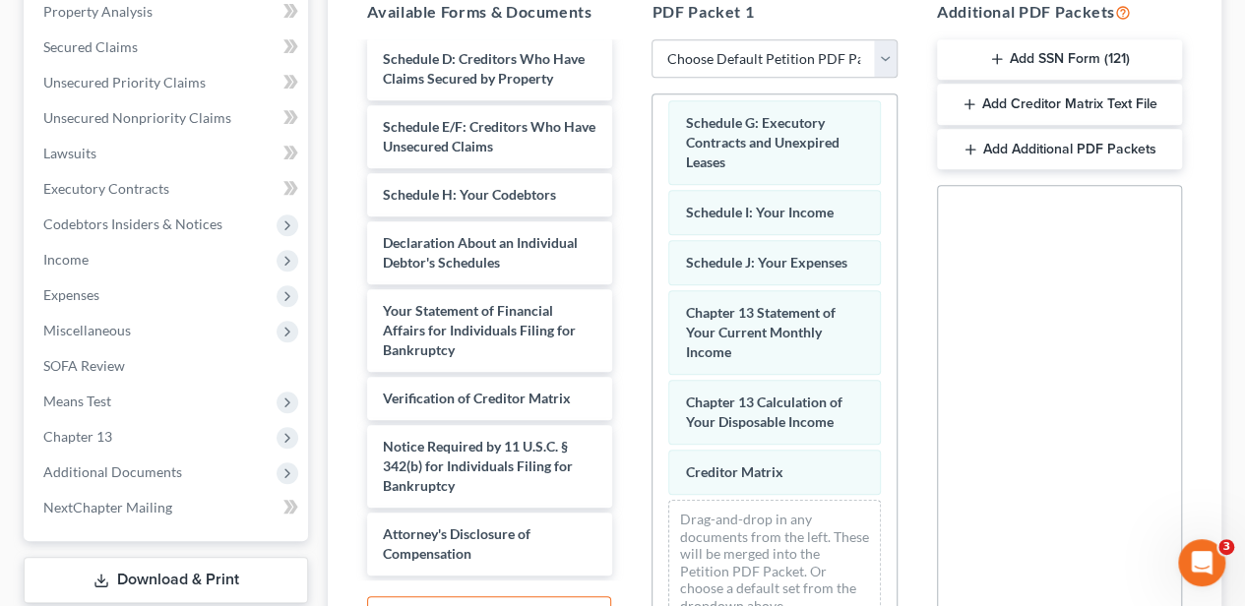
scroll to position [12, 0]
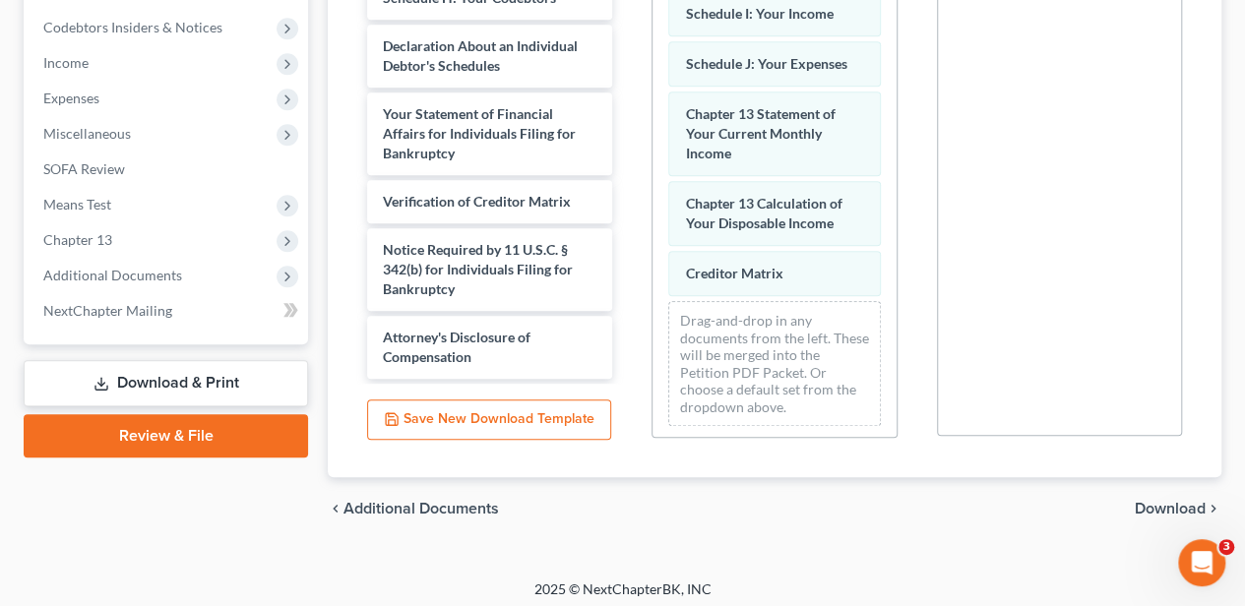
click at [1169, 512] on span "Download" at bounding box center [1170, 509] width 71 height 16
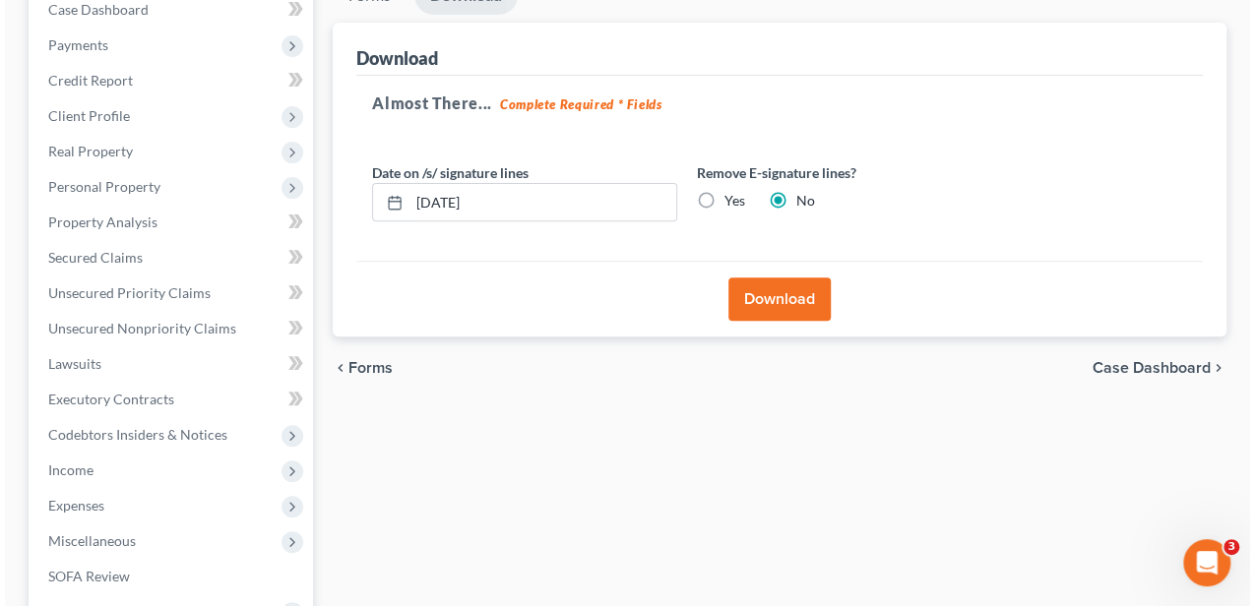
scroll to position [185, 0]
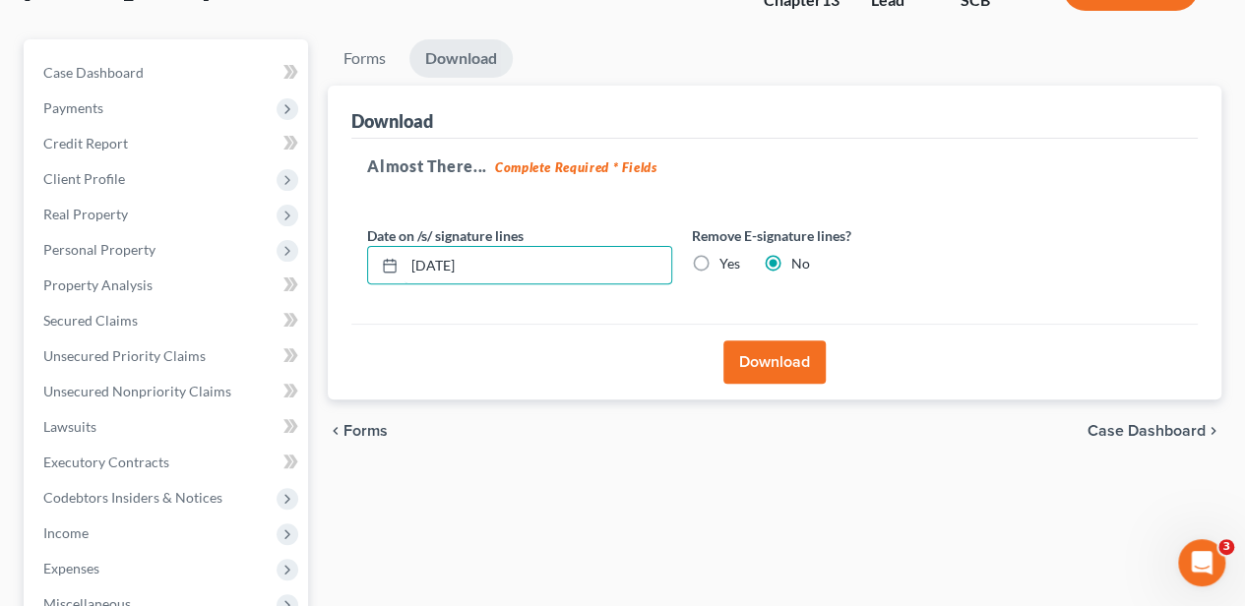
drag, startPoint x: 516, startPoint y: 273, endPoint x: 364, endPoint y: 269, distance: 151.6
click at [364, 269] on div "Date on /s/ signature lines 08/19/2025" at bounding box center [519, 255] width 325 height 60
click at [719, 259] on label "Yes" at bounding box center [729, 264] width 21 height 20
click at [727, 259] on input "Yes" at bounding box center [733, 260] width 13 height 13
radio input "true"
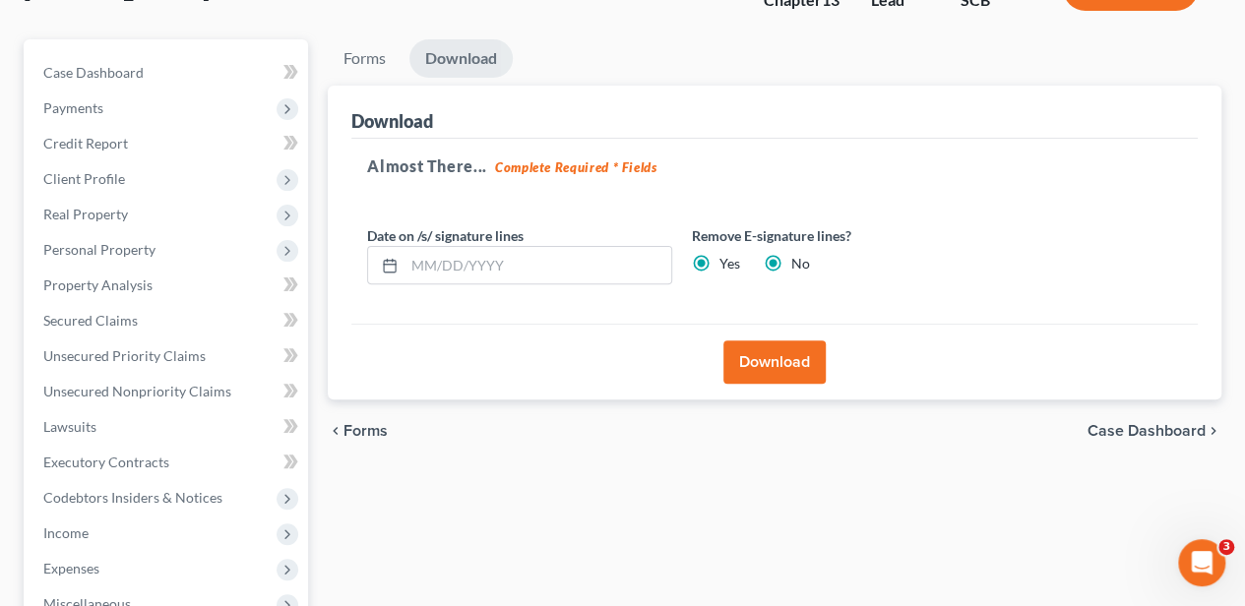
radio input "false"
click at [786, 363] on button "Download" at bounding box center [774, 361] width 102 height 43
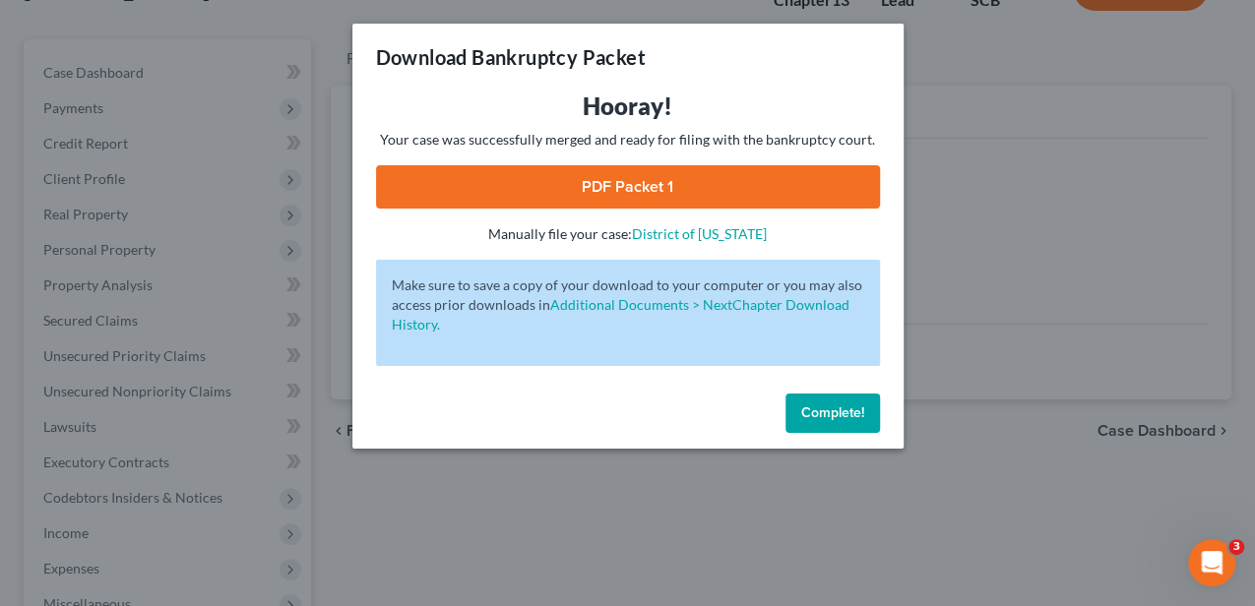
click at [660, 183] on link "PDF Packet 1" at bounding box center [628, 186] width 504 height 43
drag, startPoint x: 823, startPoint y: 405, endPoint x: 611, endPoint y: 346, distance: 219.7
click at [821, 399] on button "Complete!" at bounding box center [832, 413] width 94 height 39
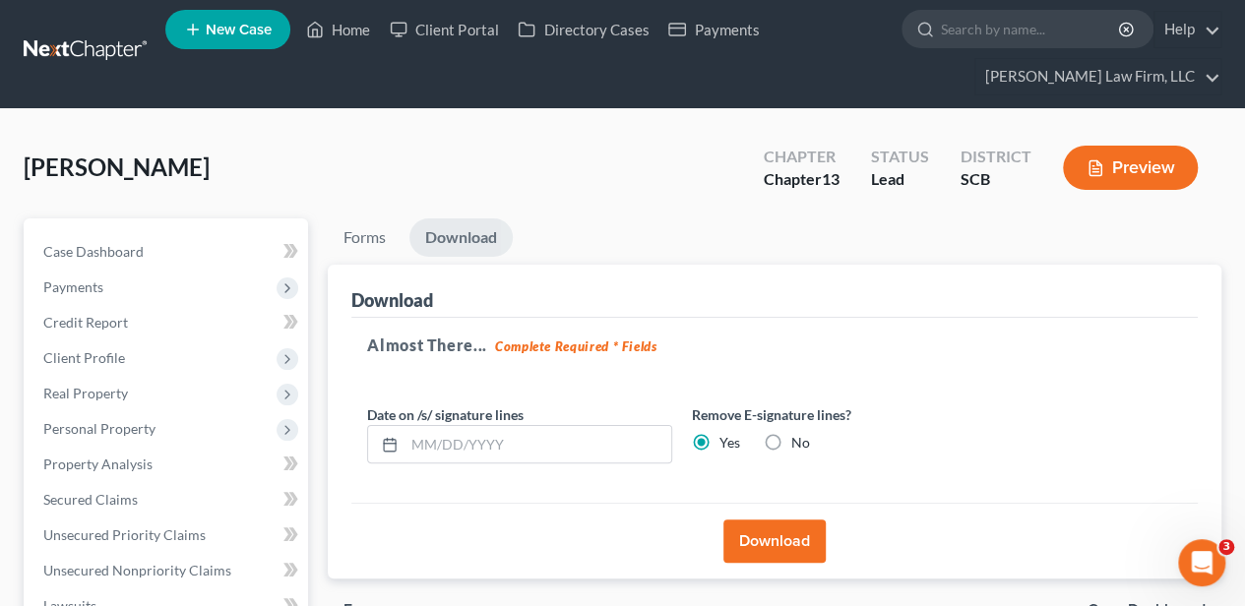
scroll to position [0, 0]
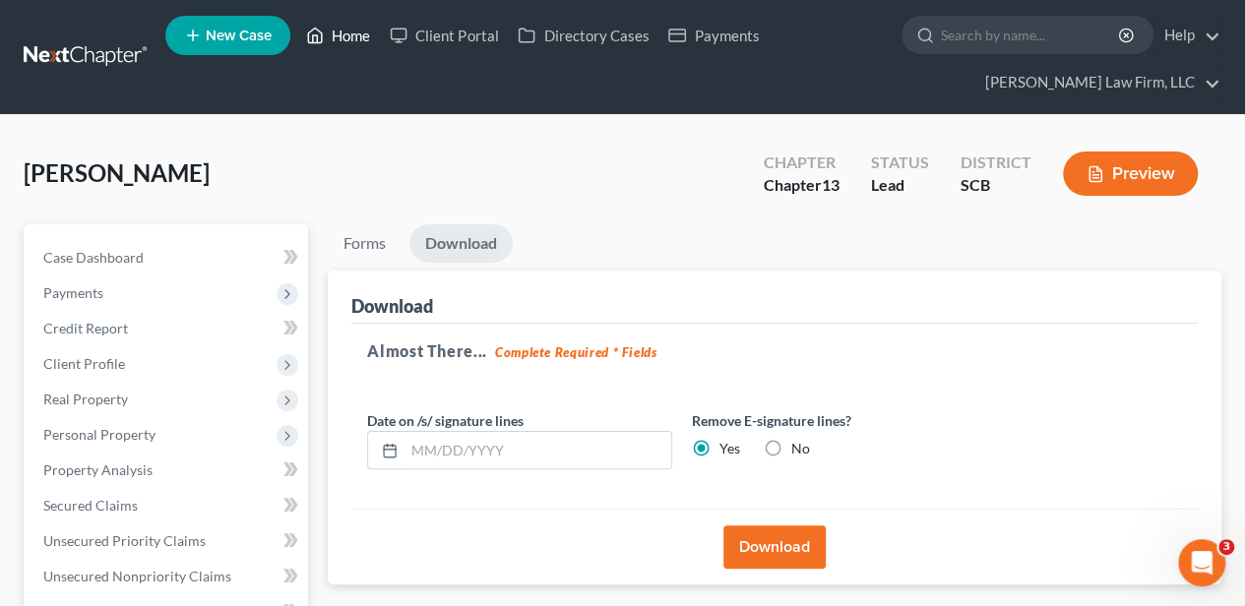
click at [360, 31] on link "Home" at bounding box center [338, 35] width 84 height 35
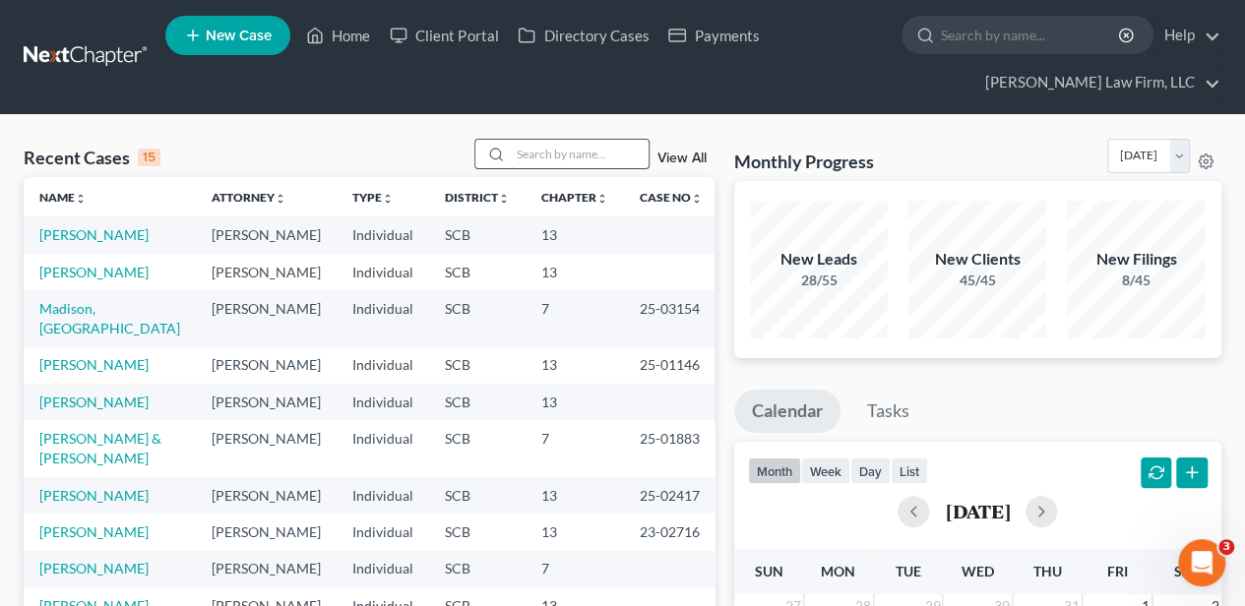
click at [532, 146] on input "search" at bounding box center [580, 154] width 138 height 29
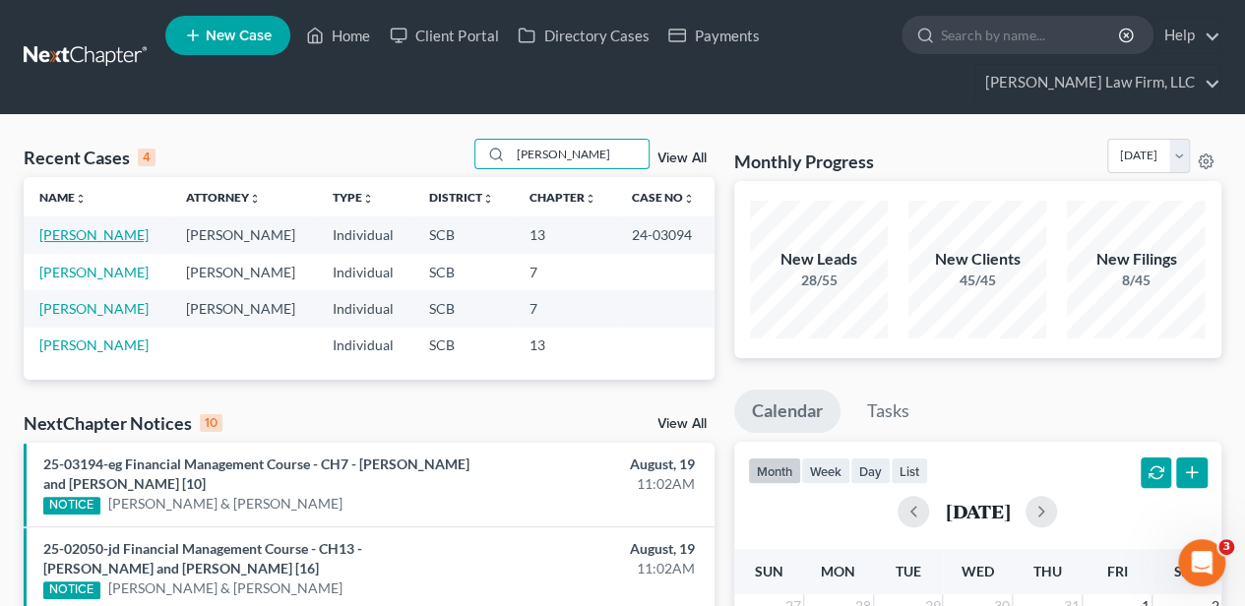
type input "[PERSON_NAME]"
click at [98, 232] on link "[PERSON_NAME]" at bounding box center [93, 234] width 109 height 17
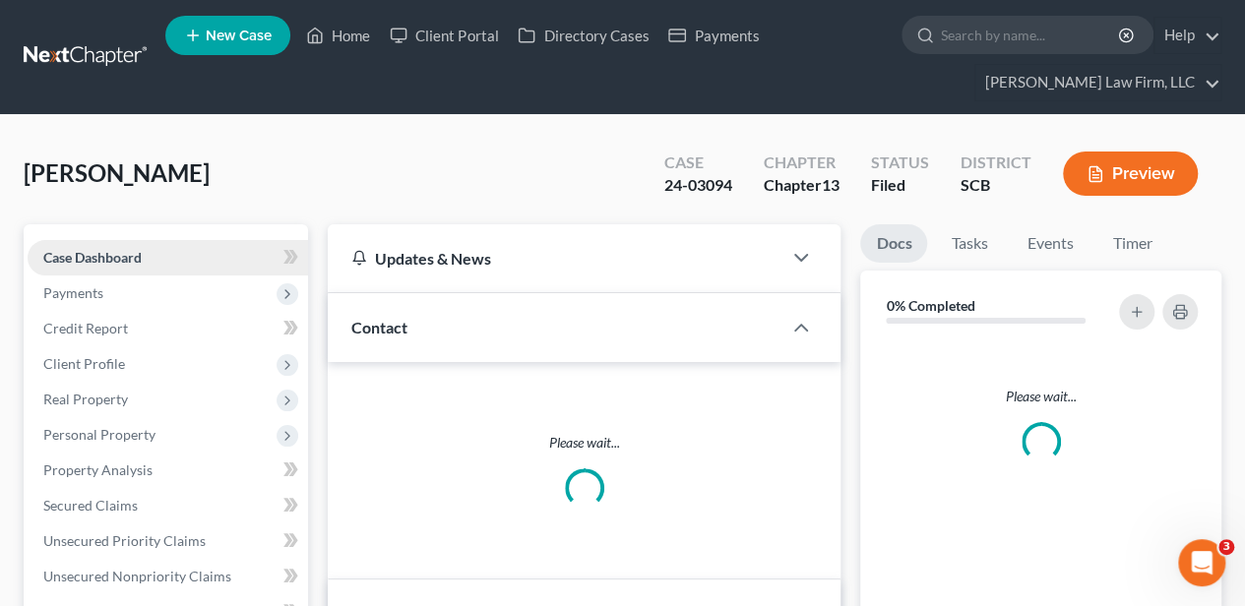
scroll to position [1538, 0]
select select "2"
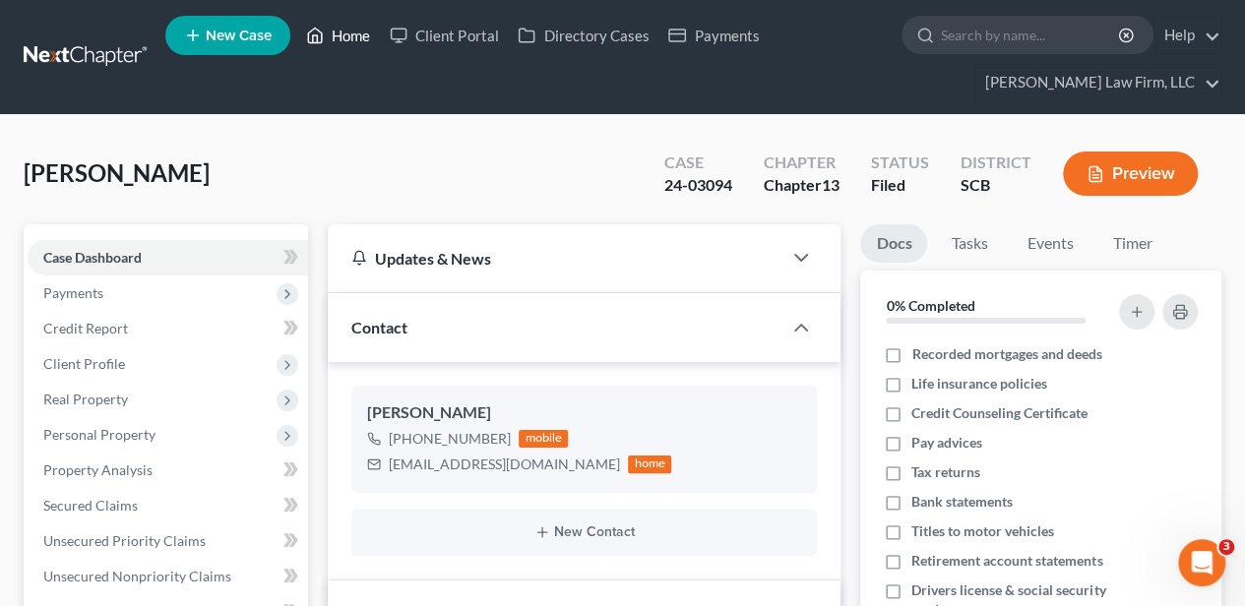
click at [355, 44] on link "Home" at bounding box center [338, 35] width 84 height 35
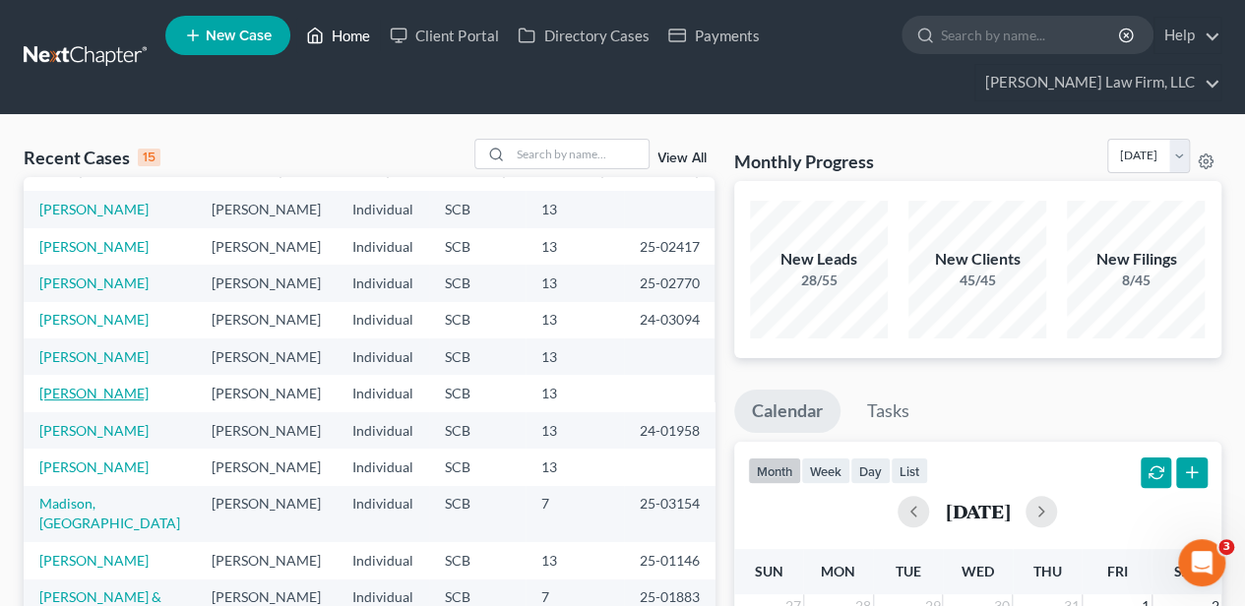
scroll to position [65, 0]
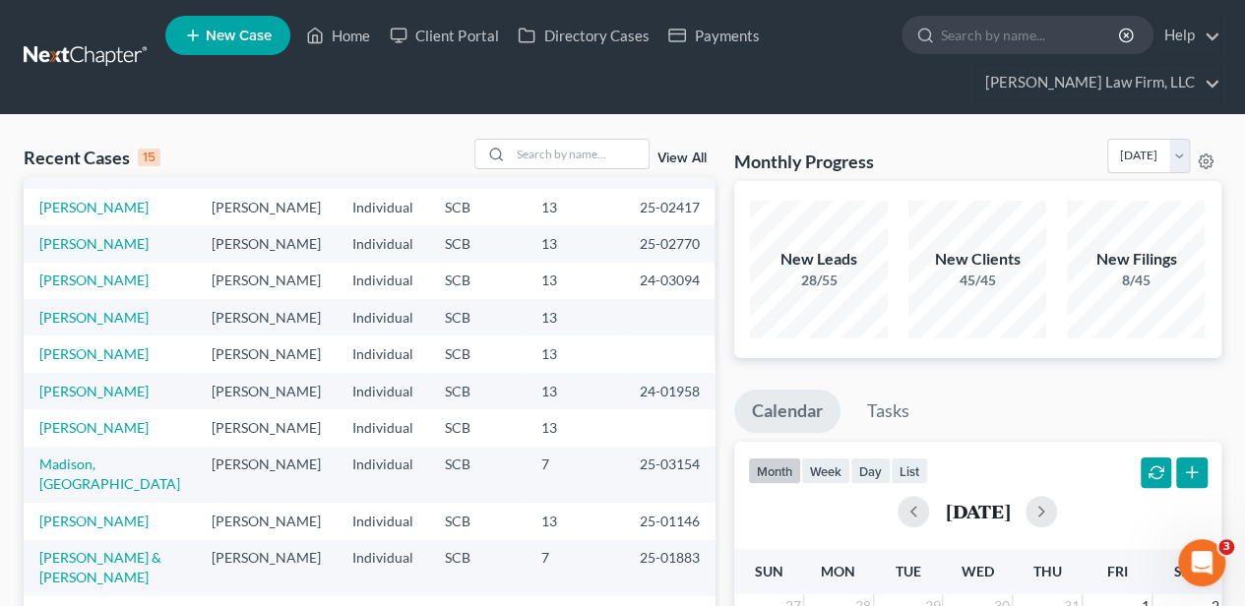
click at [110, 446] on td "[PERSON_NAME]" at bounding box center [110, 427] width 172 height 36
click at [111, 436] on link "[PERSON_NAME]" at bounding box center [93, 427] width 109 height 17
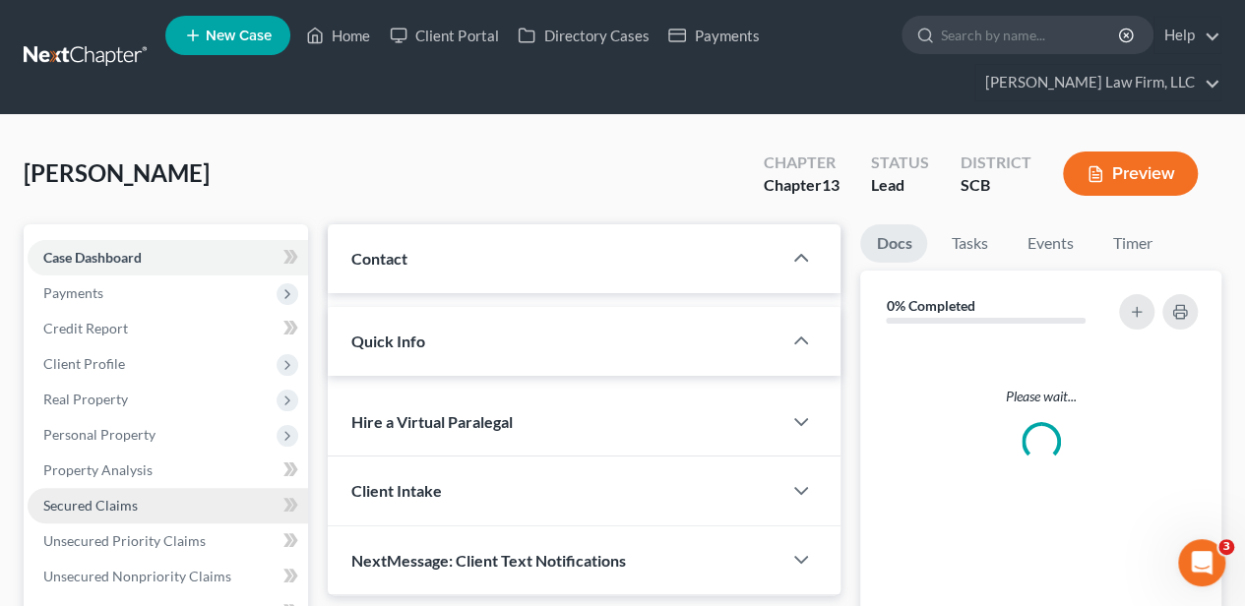
select select "2"
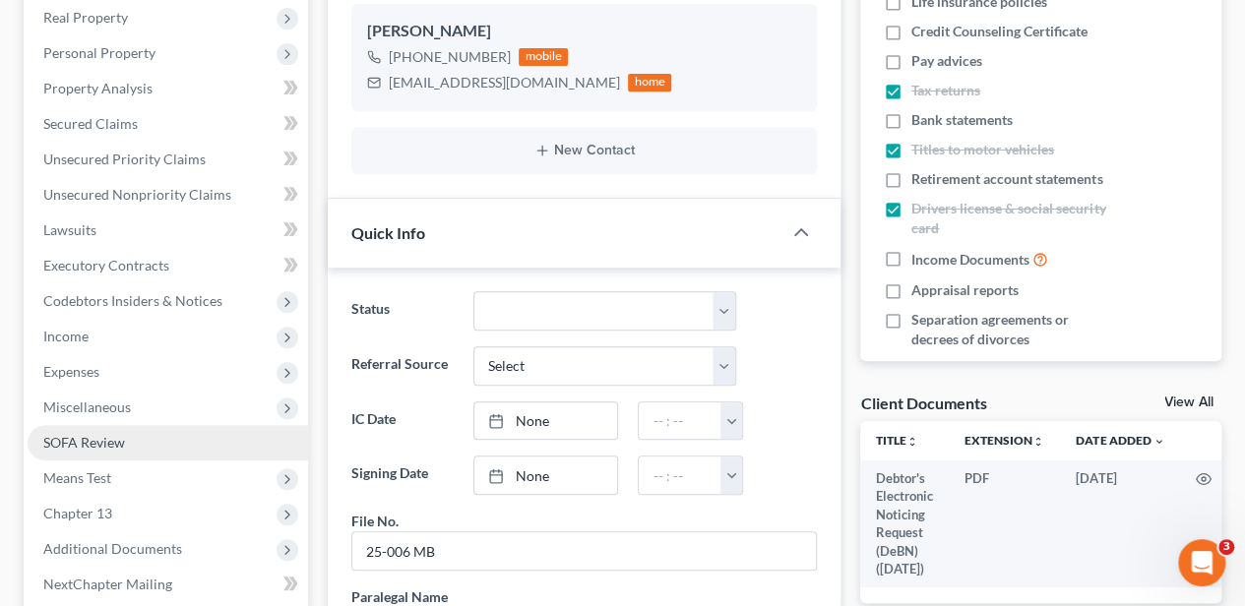
scroll to position [394, 0]
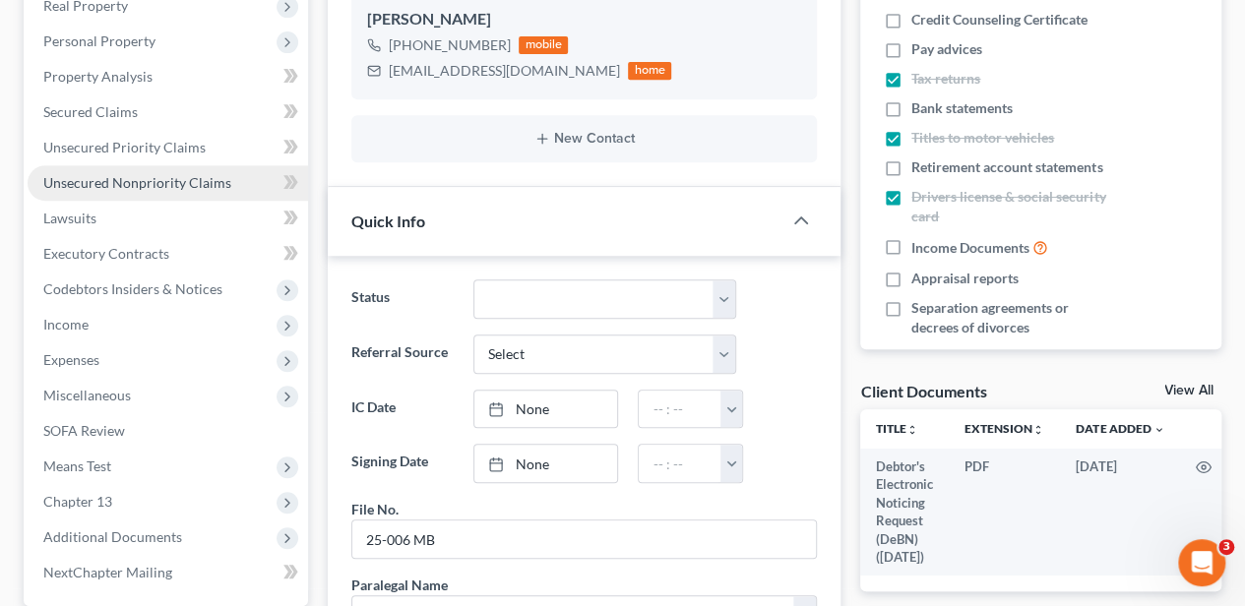
click at [135, 179] on span "Unsecured Nonpriority Claims" at bounding box center [137, 182] width 188 height 17
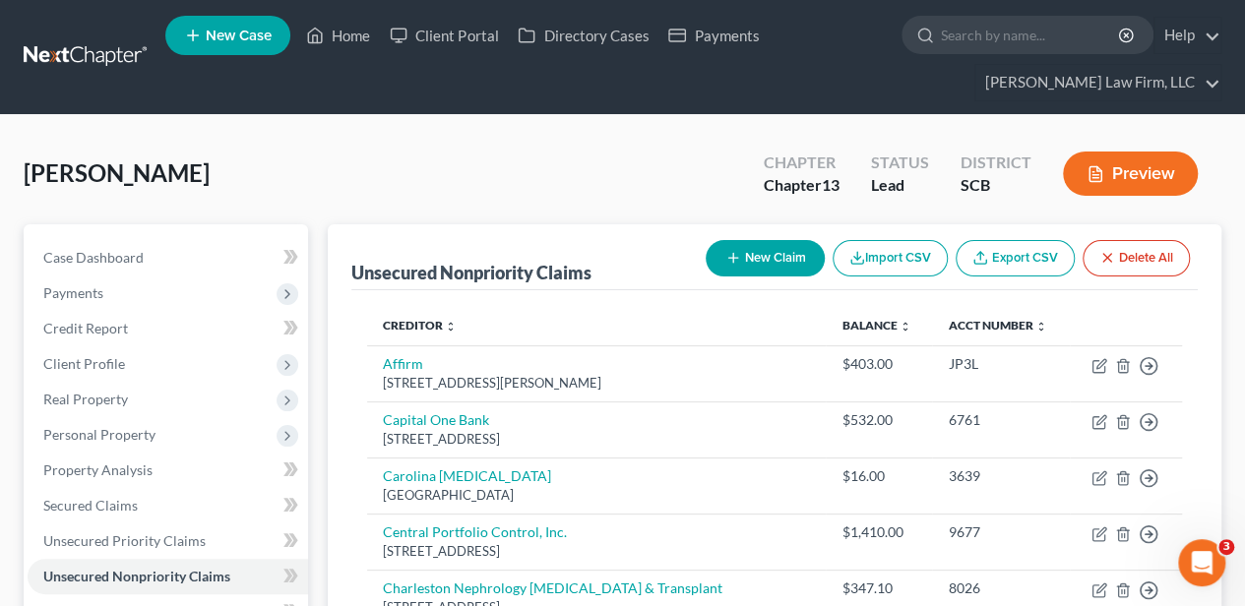
click at [762, 250] on button "New Claim" at bounding box center [765, 258] width 119 height 36
select select "0"
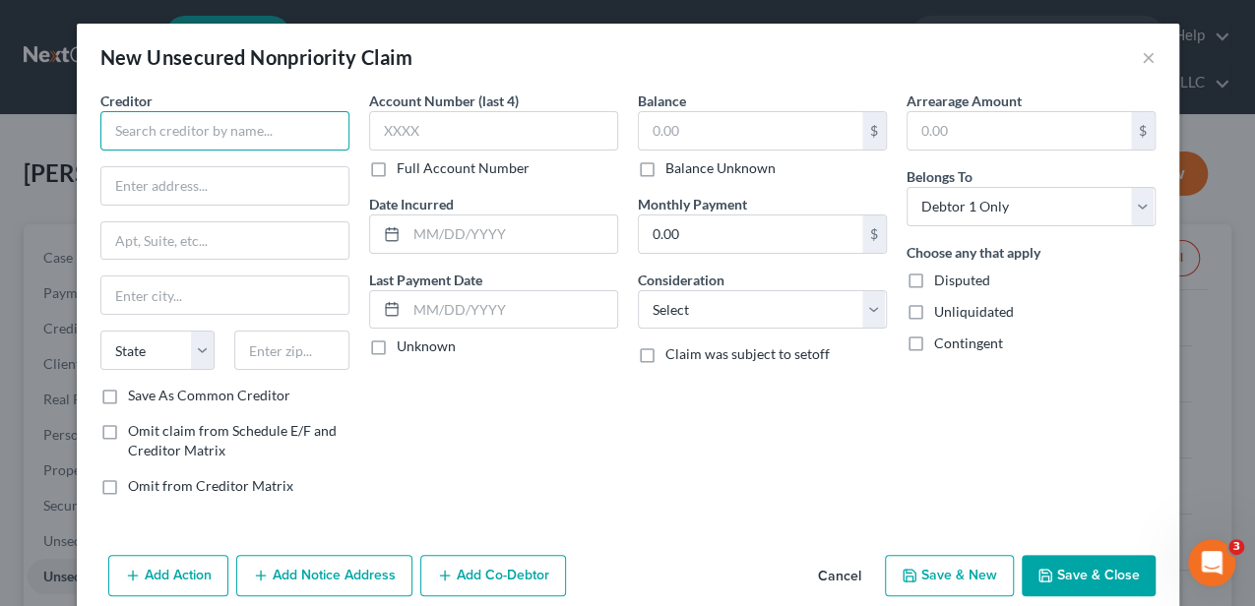
click at [233, 135] on input "text" at bounding box center [224, 130] width 249 height 39
type input "Beach Rental Group"
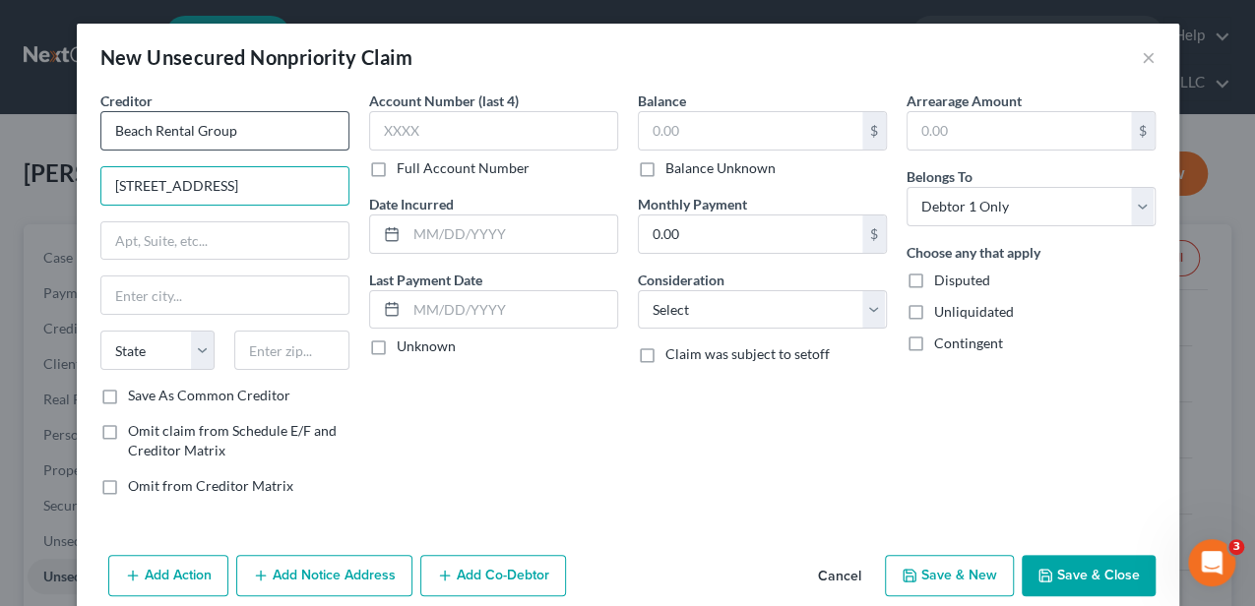
type input "701 17th Avenue South"
type input "29582"
type input "North Myrtle Beach"
select select "42"
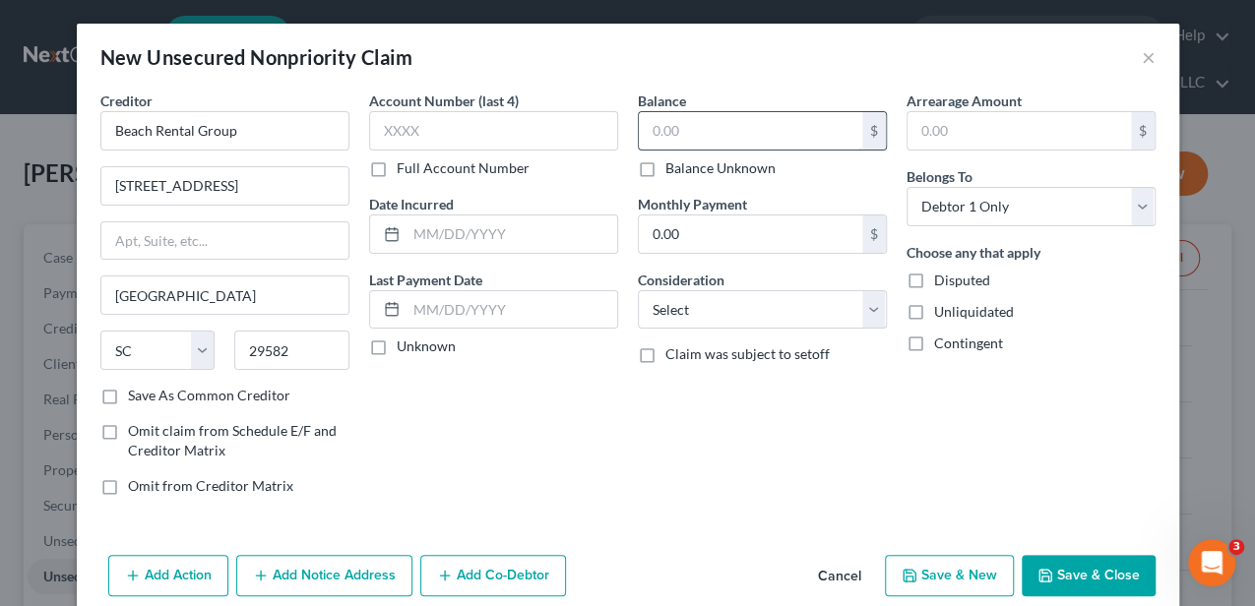
click at [750, 138] on input "text" at bounding box center [750, 130] width 223 height 37
type input "1,800.00"
click at [1088, 575] on button "Save & Close" at bounding box center [1088, 575] width 134 height 41
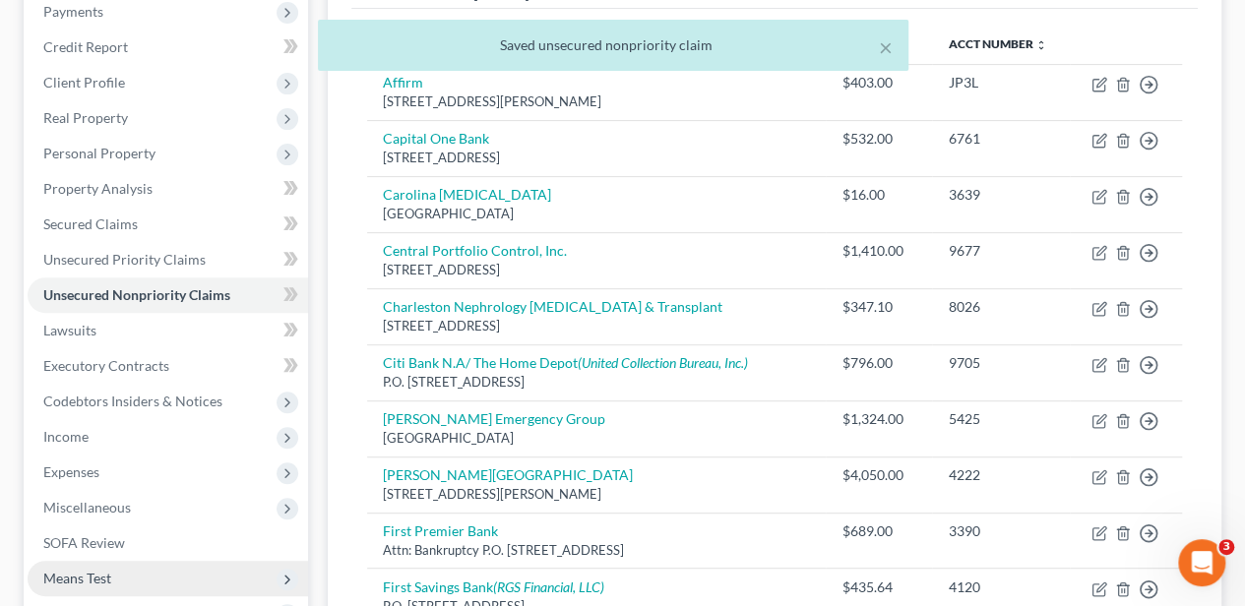
scroll to position [328, 0]
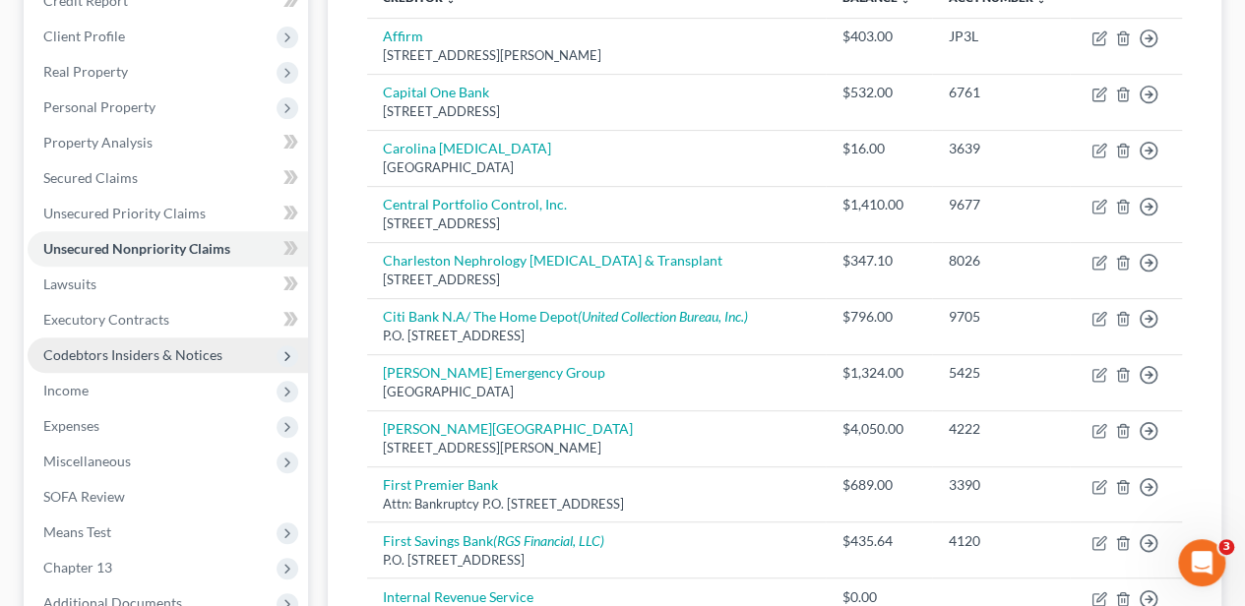
click at [155, 346] on span "Codebtors Insiders & Notices" at bounding box center [132, 354] width 179 height 17
click at [149, 354] on span "Codebtors Insiders & Notices" at bounding box center [132, 354] width 179 height 17
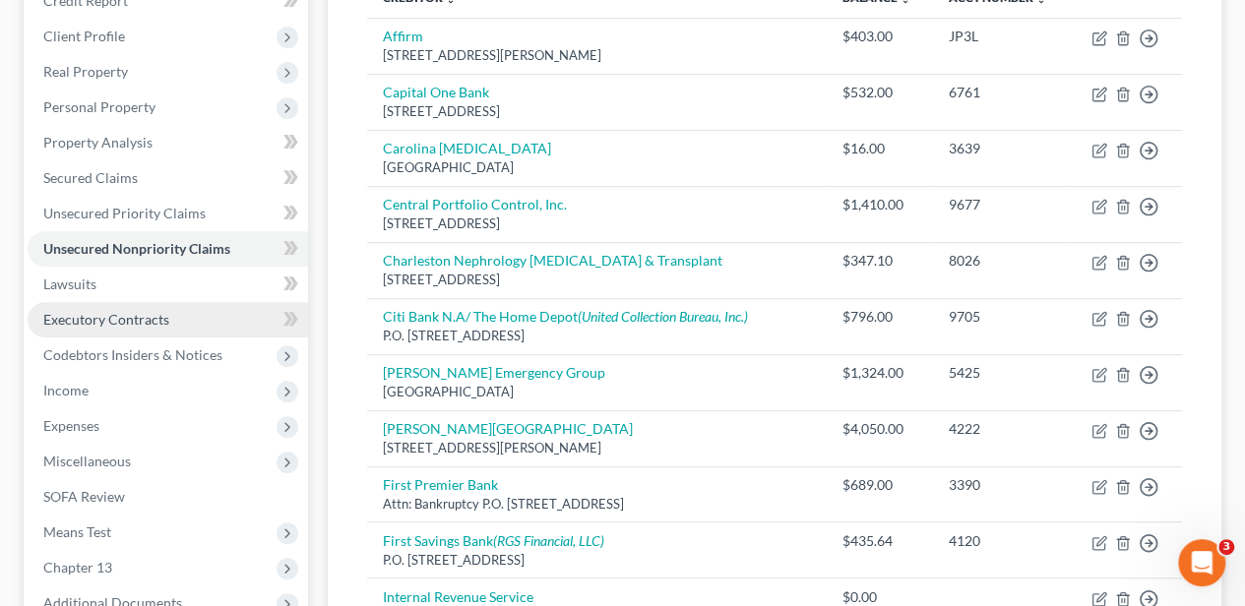
click at [156, 321] on span "Executory Contracts" at bounding box center [106, 319] width 126 height 17
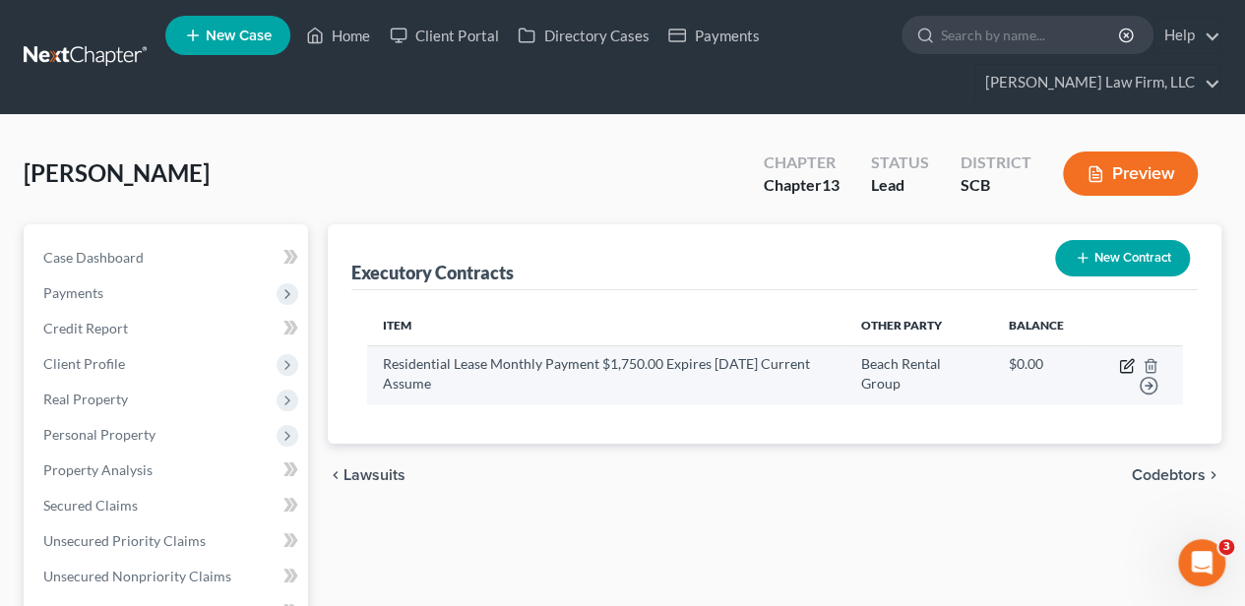
click at [1123, 364] on icon "button" at bounding box center [1127, 366] width 16 height 16
select select "42"
select select "3"
select select "2"
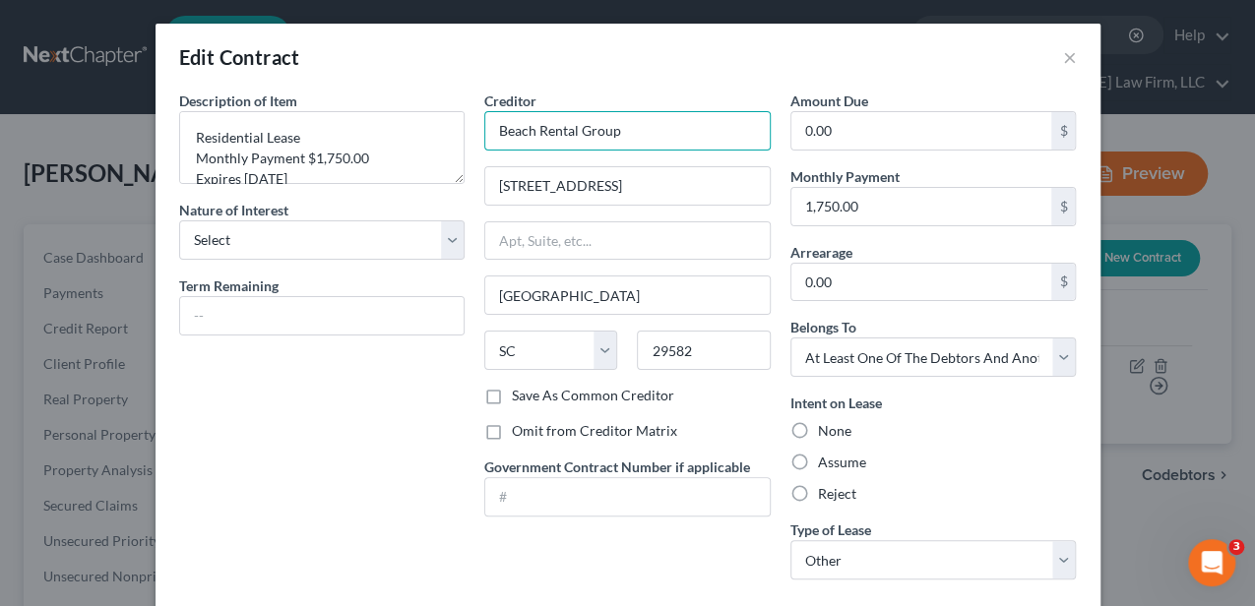
drag, startPoint x: 636, startPoint y: 137, endPoint x: 481, endPoint y: 133, distance: 154.6
click at [484, 133] on input "Beach Rental Group" at bounding box center [627, 130] width 286 height 39
type input "The Enclave at Ridgefield"
type input "1157 Ridgeford Drive"
type input "29526"
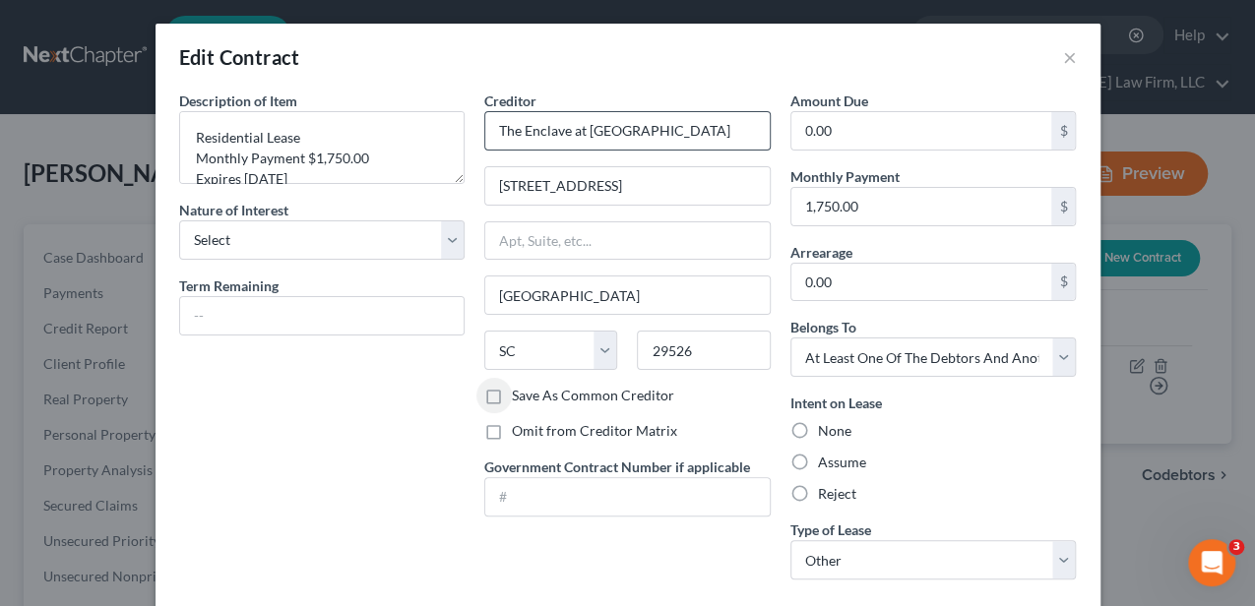
type input "Conway"
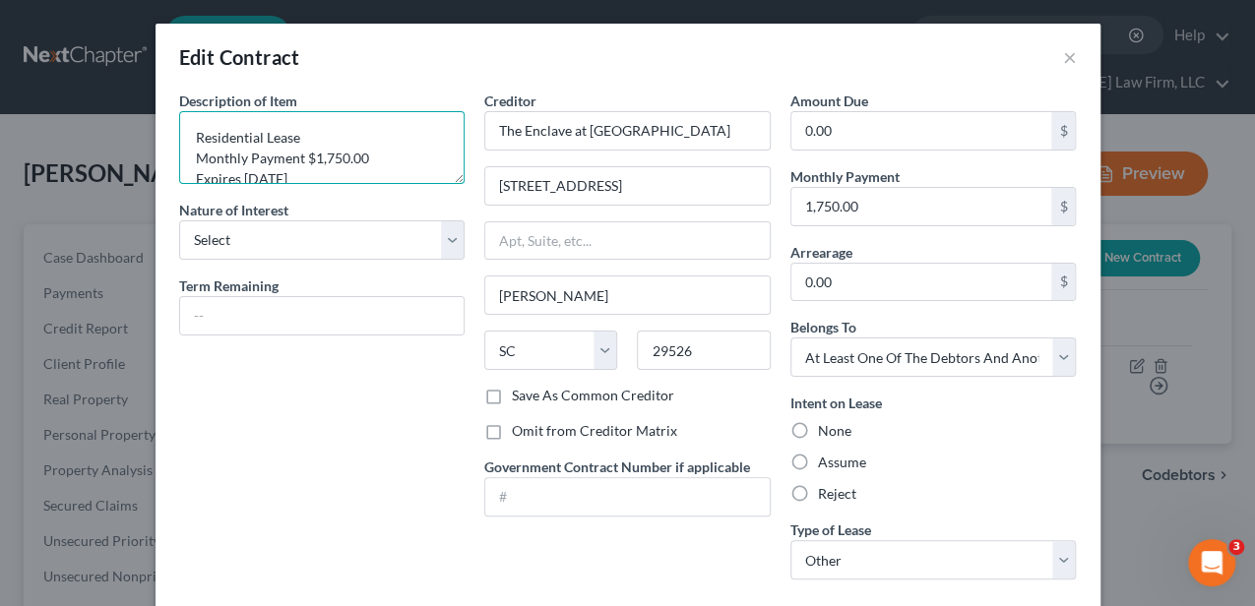
drag, startPoint x: 309, startPoint y: 155, endPoint x: 340, endPoint y: 157, distance: 30.6
click at [340, 157] on textarea "Residential Lease Monthly Payment $1,750.00 Expires 5/31/2026 Current Assume" at bounding box center [322, 147] width 286 height 73
drag, startPoint x: 266, startPoint y: 174, endPoint x: 238, endPoint y: 126, distance: 55.5
click at [238, 126] on textarea "Residential Lease Monthly Payment $2,450.00 Expires 5/31/2026 Current Assume" at bounding box center [322, 147] width 286 height 73
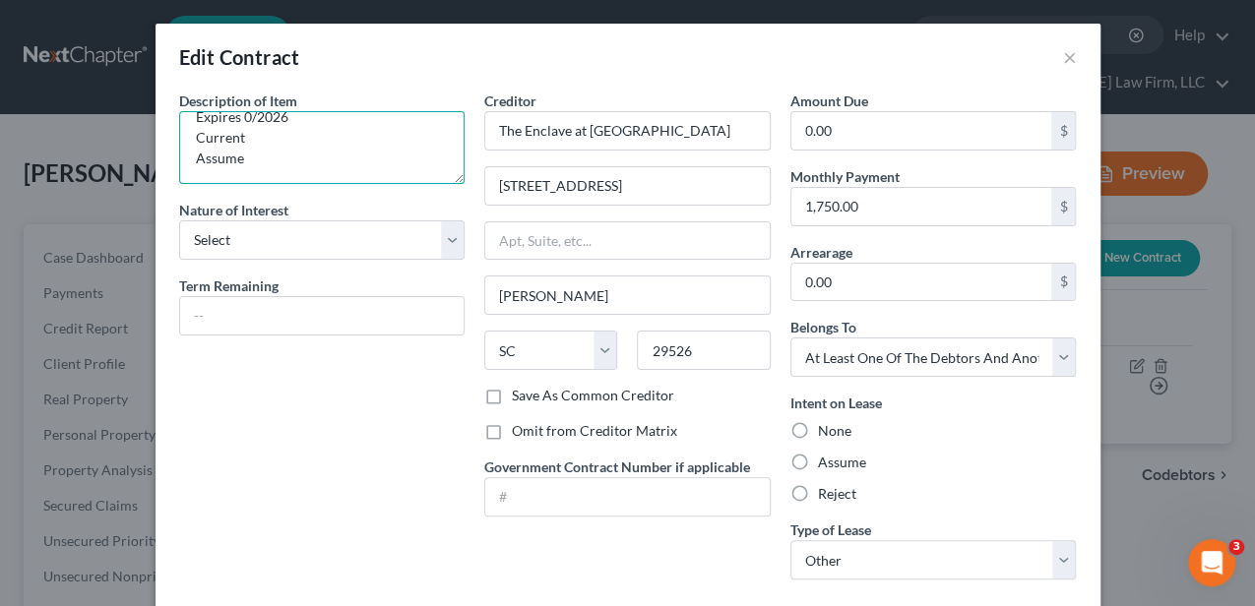
scroll to position [58, 0]
type textarea "Residential Lease Monthly Payment $2,450.00 Expires 6/30/2026 Current Assume"
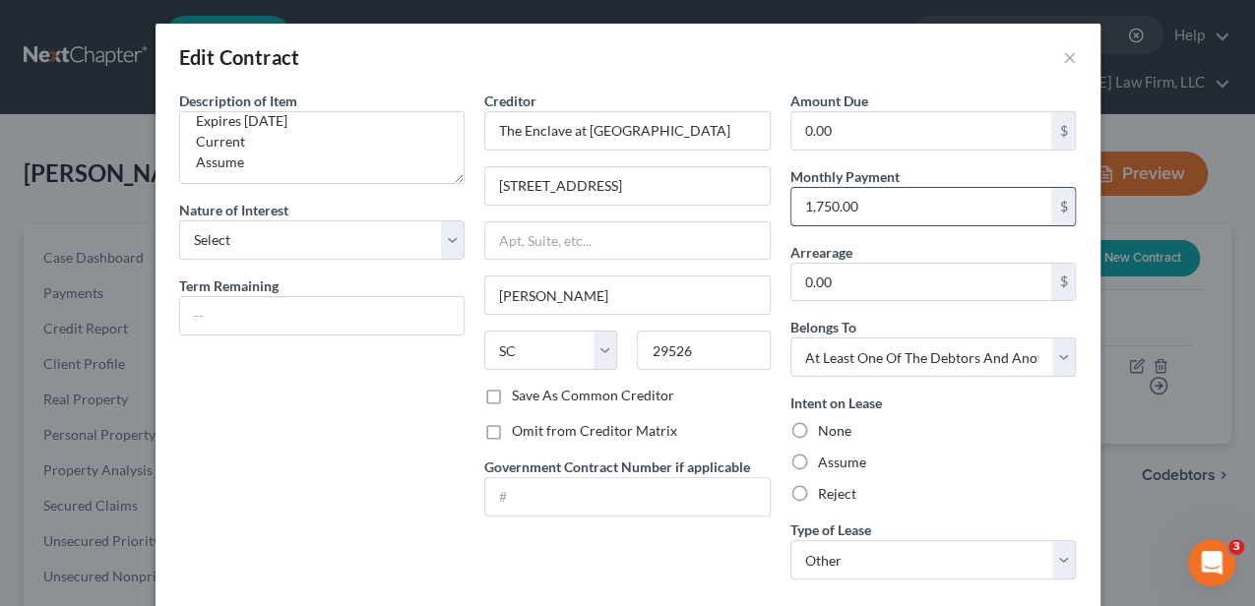
click at [833, 201] on input "1,750.00" at bounding box center [921, 206] width 261 height 37
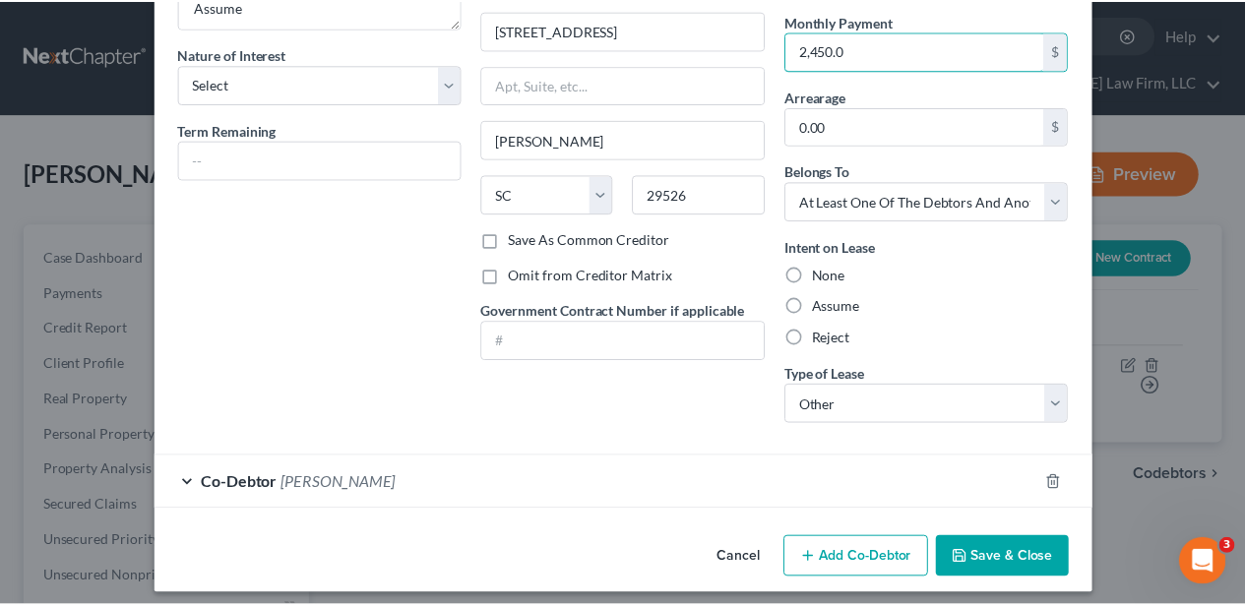
scroll to position [163, 0]
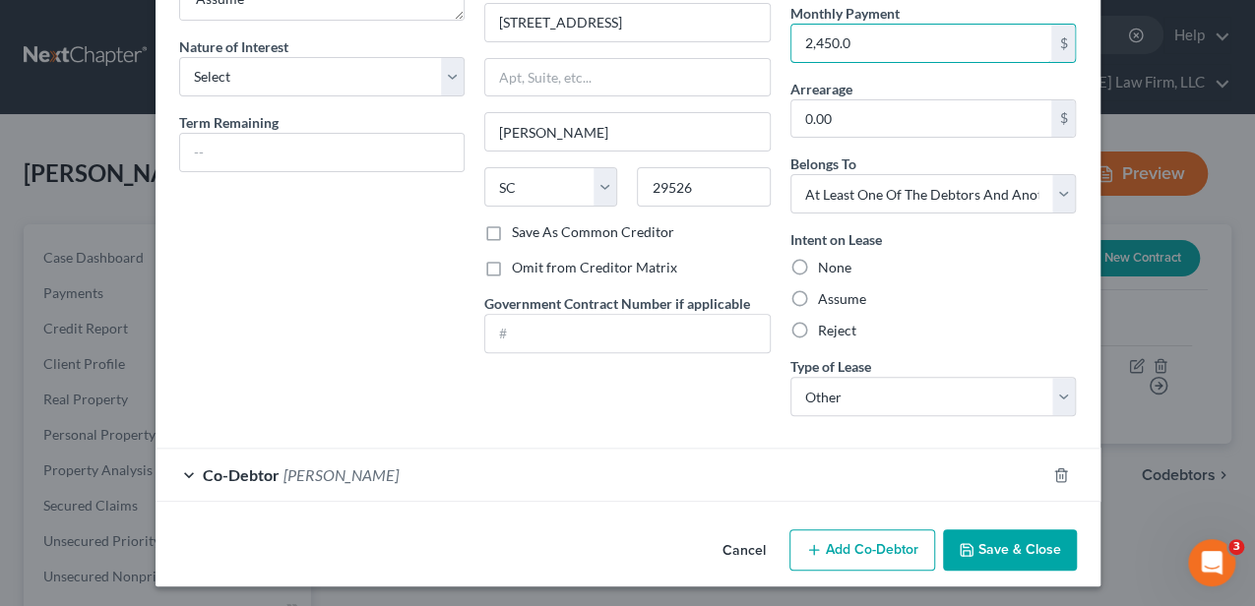
type input "2,450.0"
click at [1020, 548] on button "Save & Close" at bounding box center [1010, 549] width 134 height 41
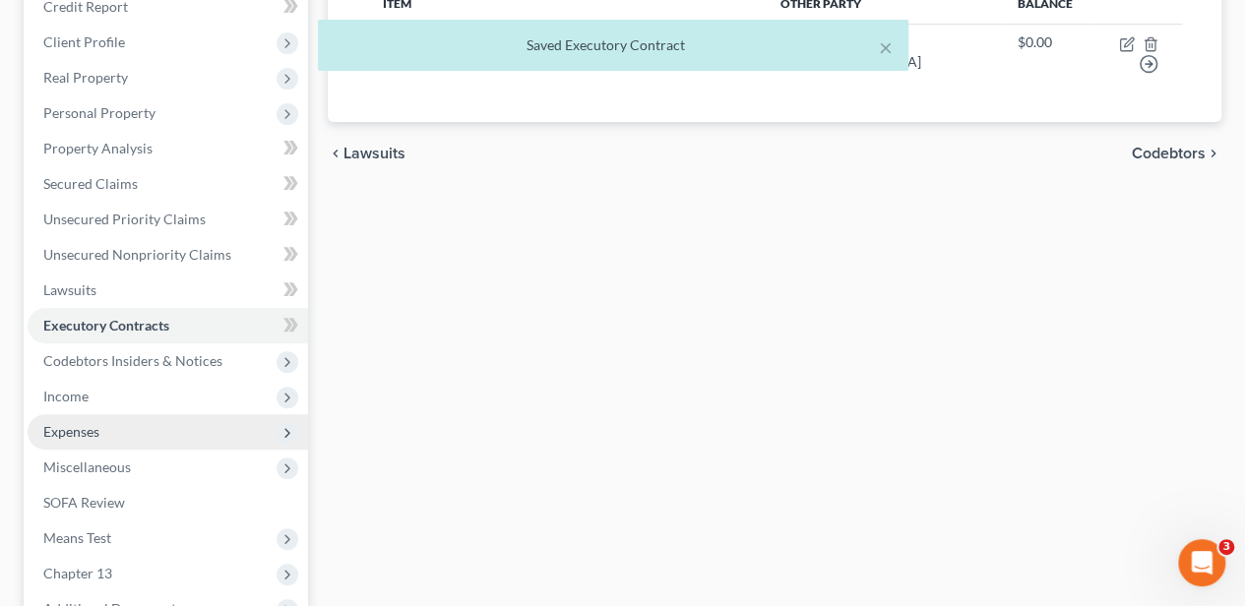
scroll to position [328, 0]
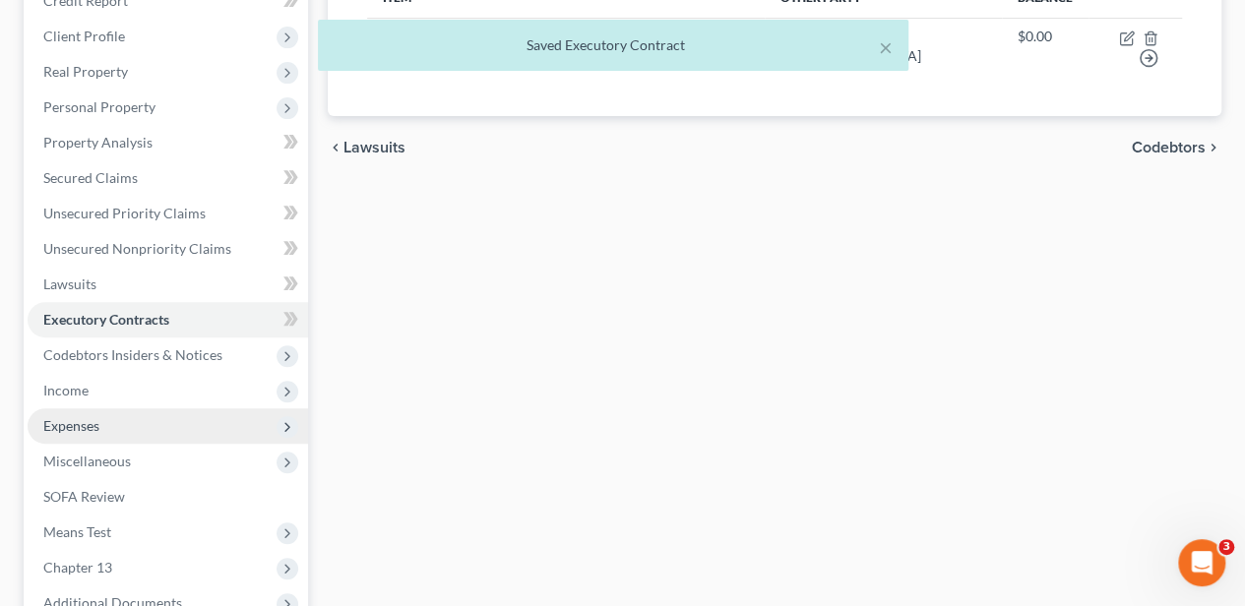
click at [111, 429] on span "Expenses" at bounding box center [168, 425] width 280 height 35
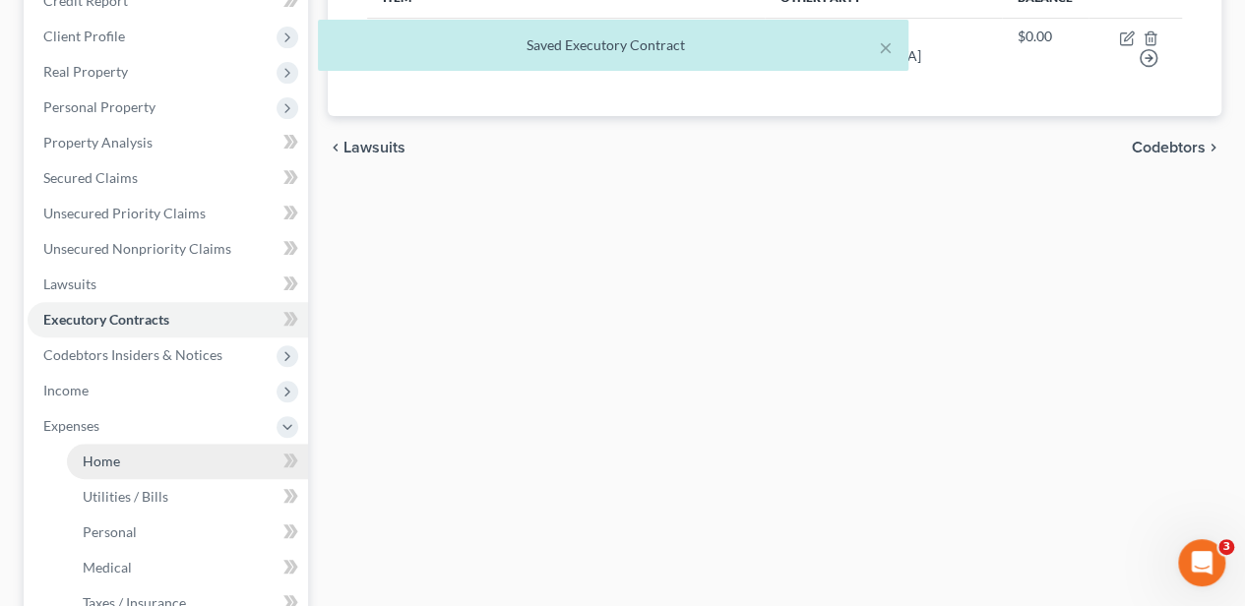
click at [126, 451] on link "Home" at bounding box center [187, 461] width 241 height 35
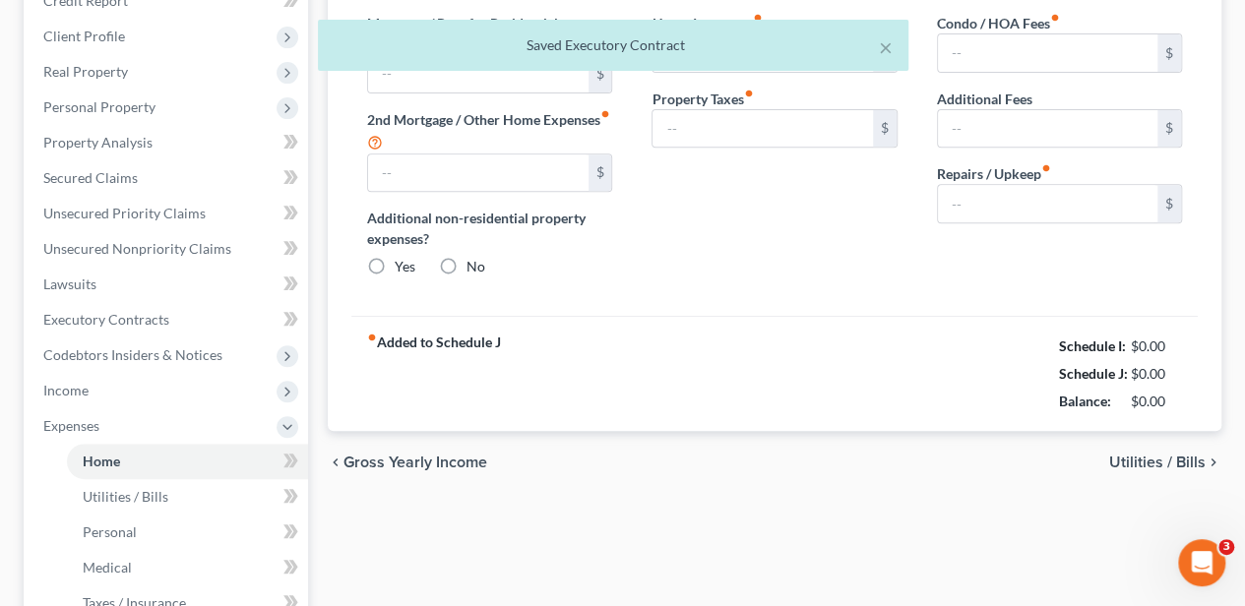
type input "1,750.00"
type input "0.00"
radio input "true"
type input "29.18"
type input "0.00"
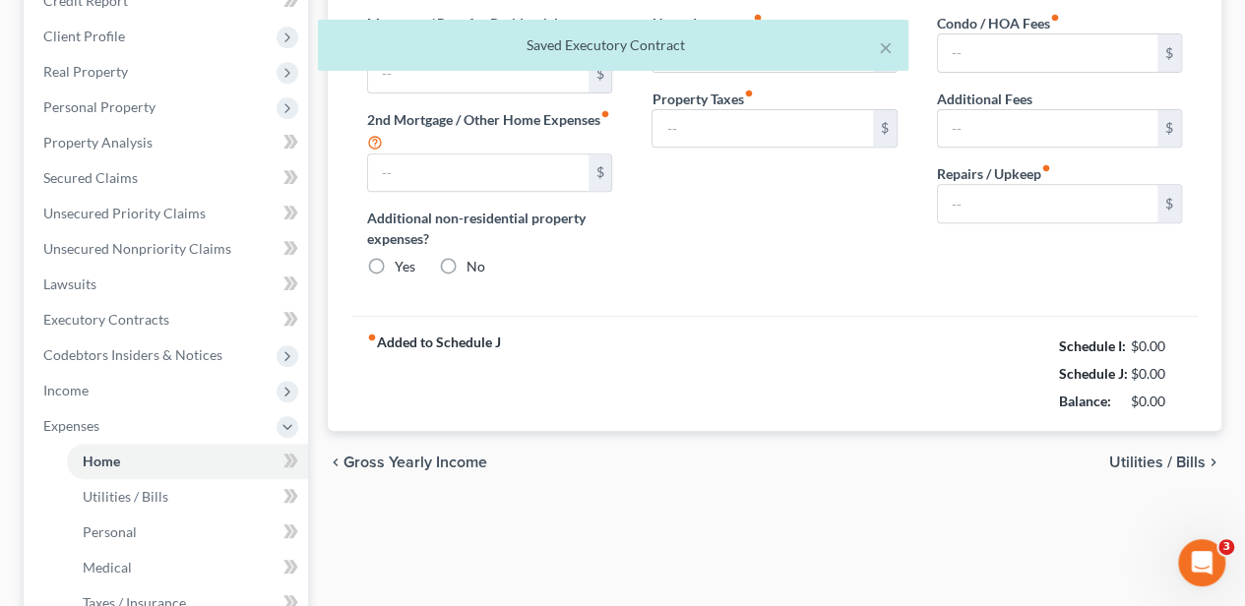
type input "0.00"
type input "150.00"
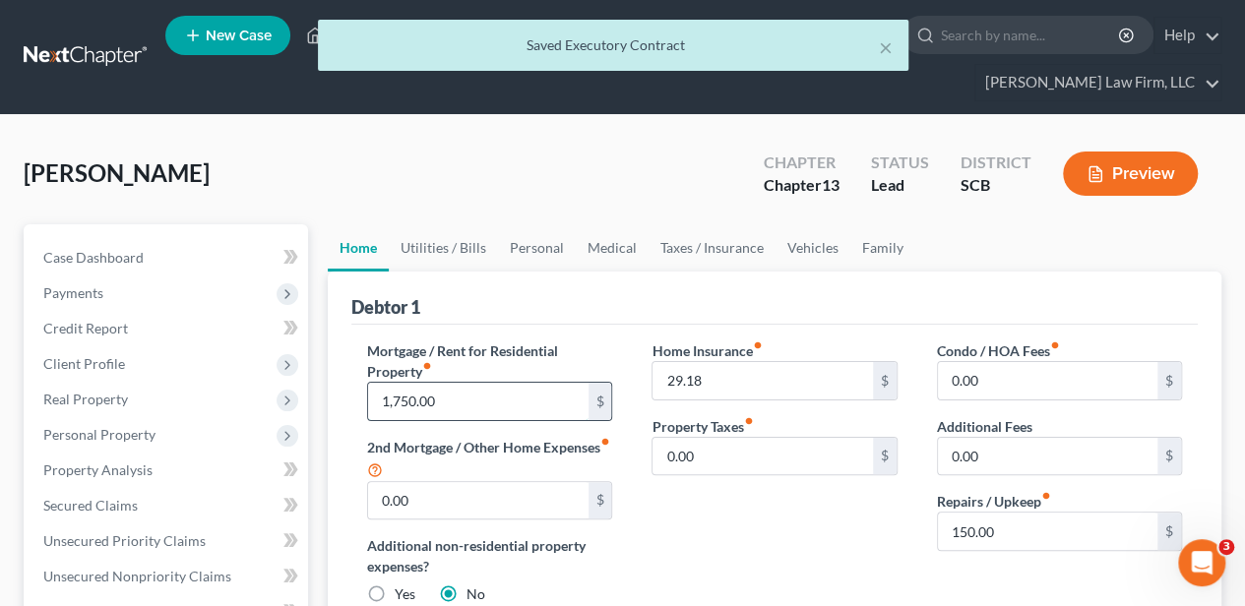
click at [425, 398] on input "1,750.00" at bounding box center [477, 401] width 219 height 37
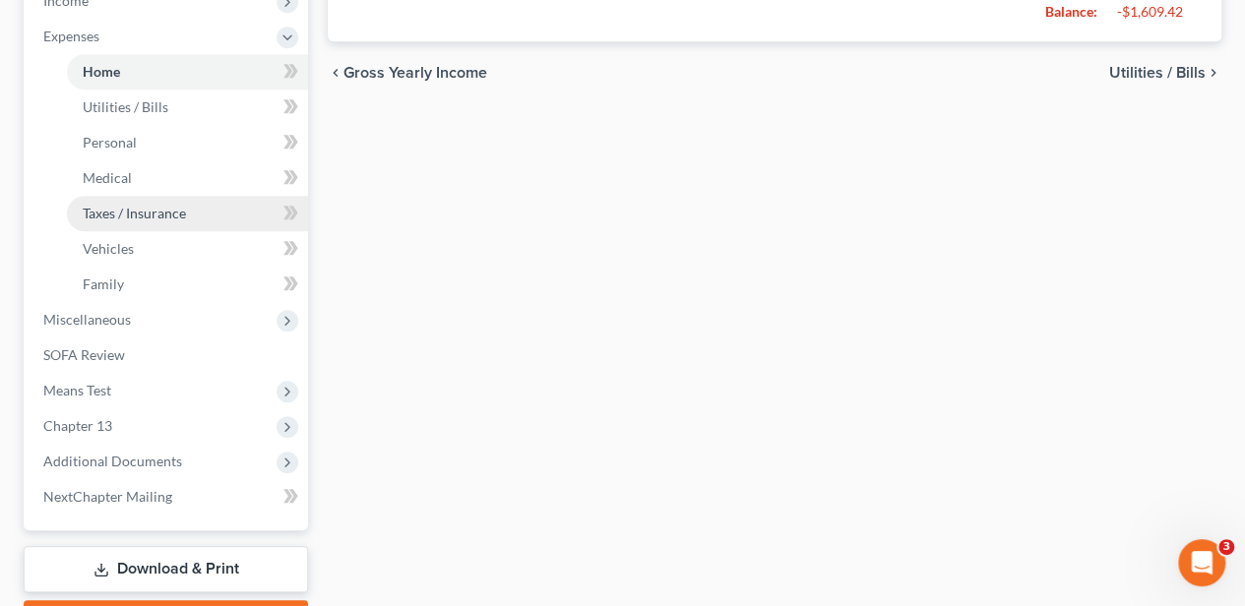
scroll to position [721, 0]
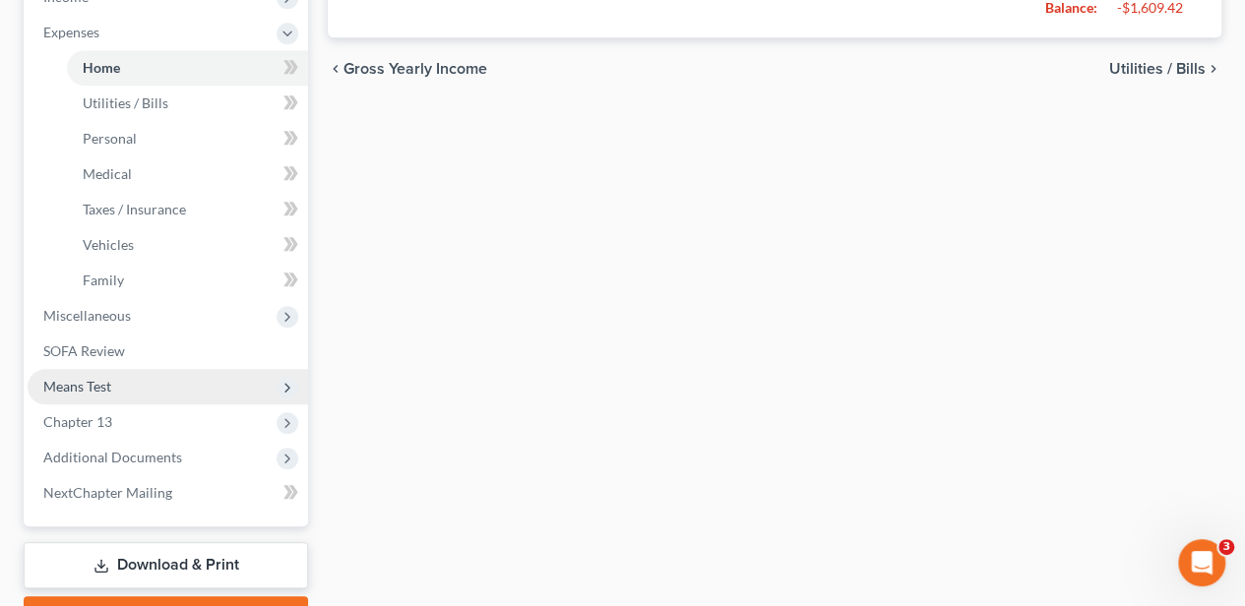
type input "2,450.00"
click at [108, 378] on span "Means Test" at bounding box center [77, 386] width 68 height 17
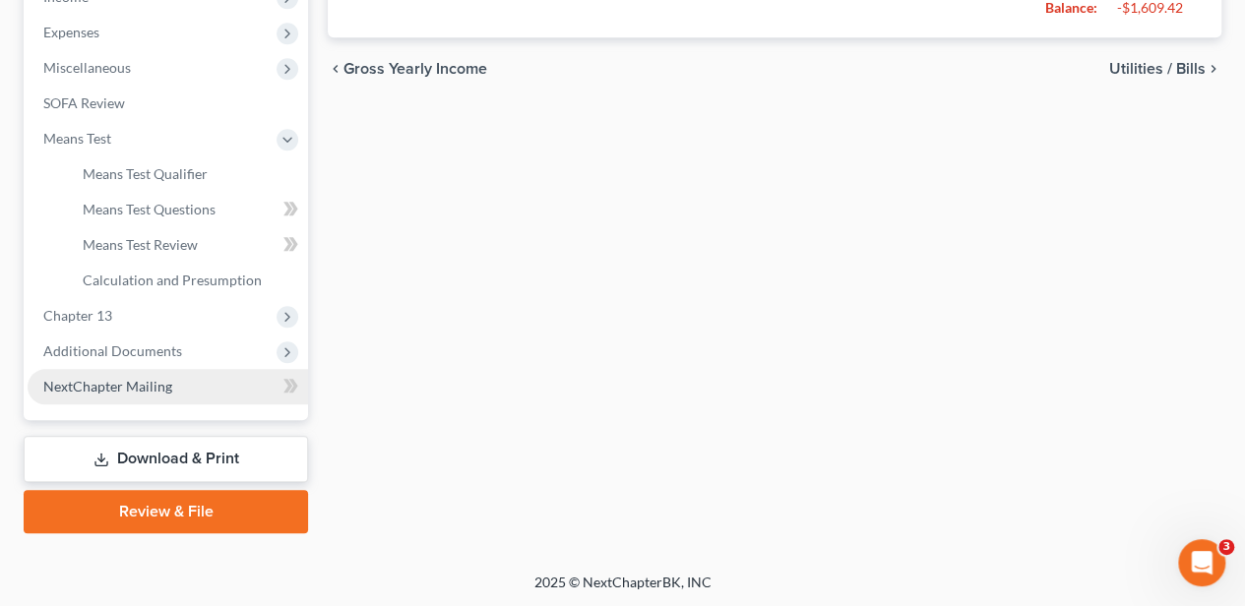
scroll to position [720, 0]
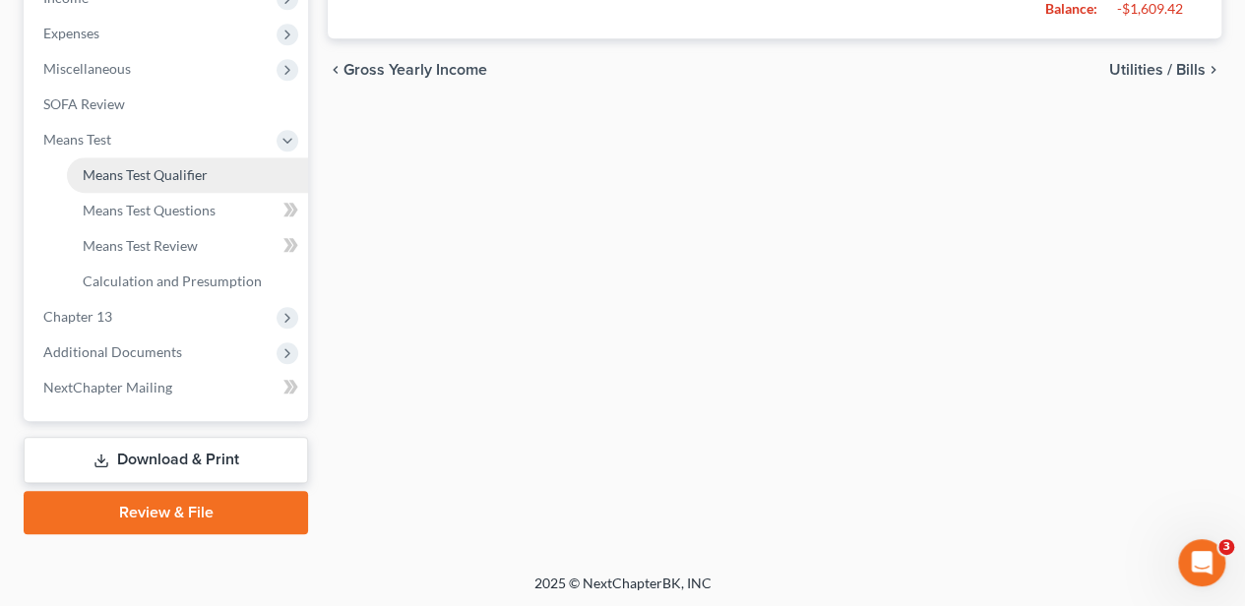
click at [172, 182] on link "Means Test Qualifier" at bounding box center [187, 174] width 241 height 35
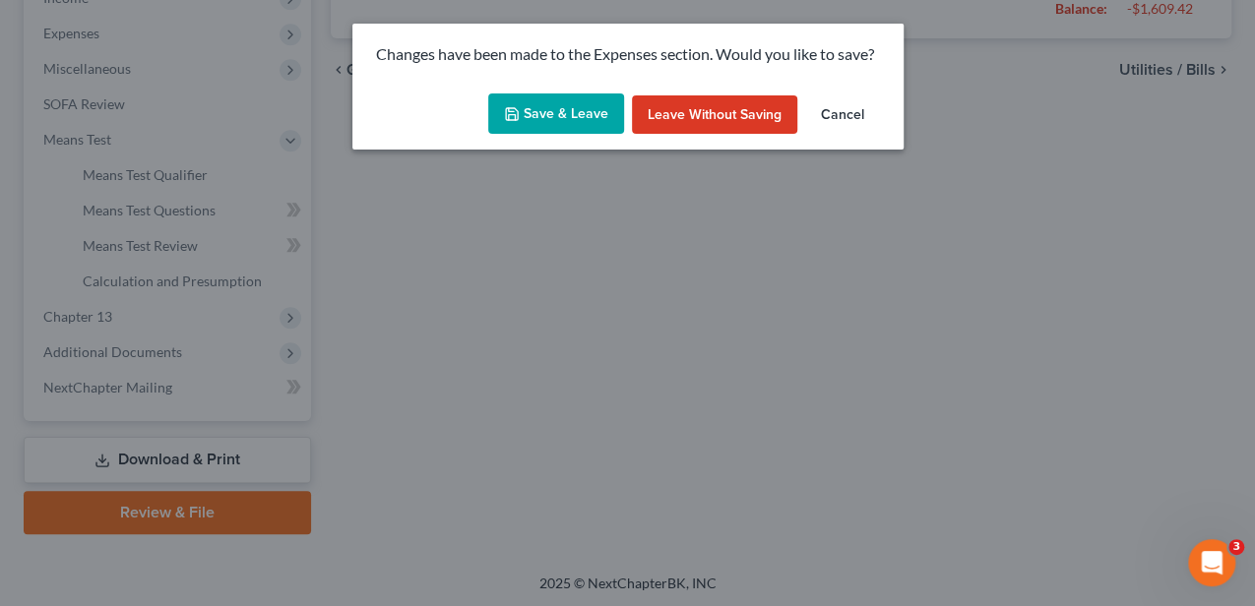
click at [567, 104] on button "Save & Leave" at bounding box center [556, 113] width 136 height 41
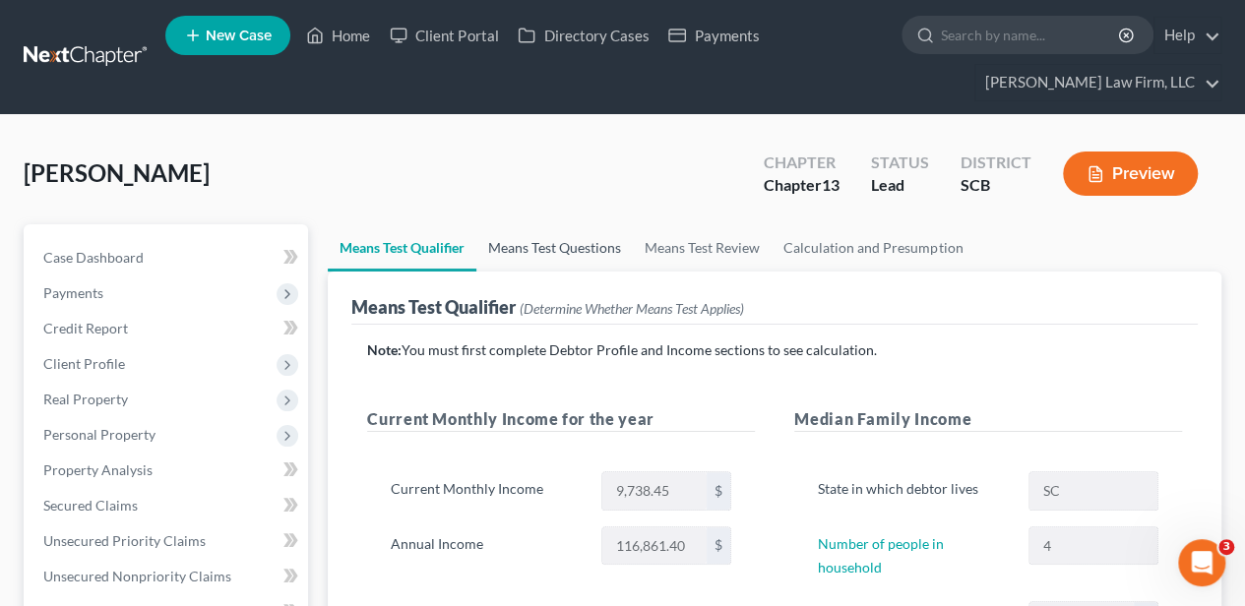
click at [538, 240] on link "Means Test Questions" at bounding box center [554, 247] width 156 height 47
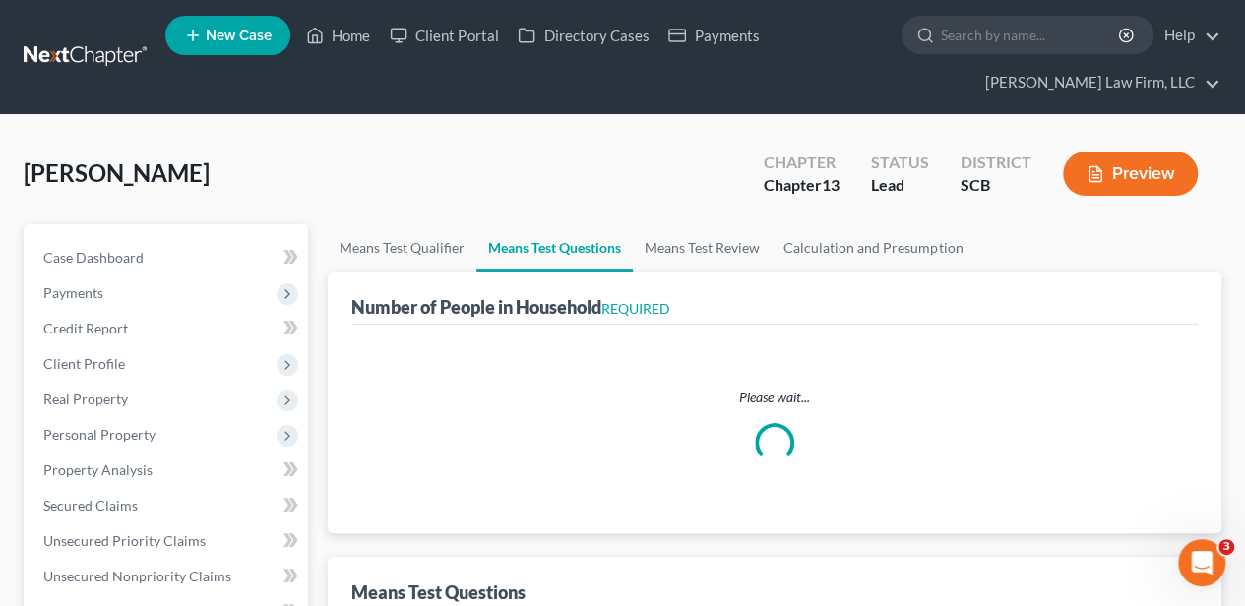
select select "1"
select select "60"
select select "4"
select select "2"
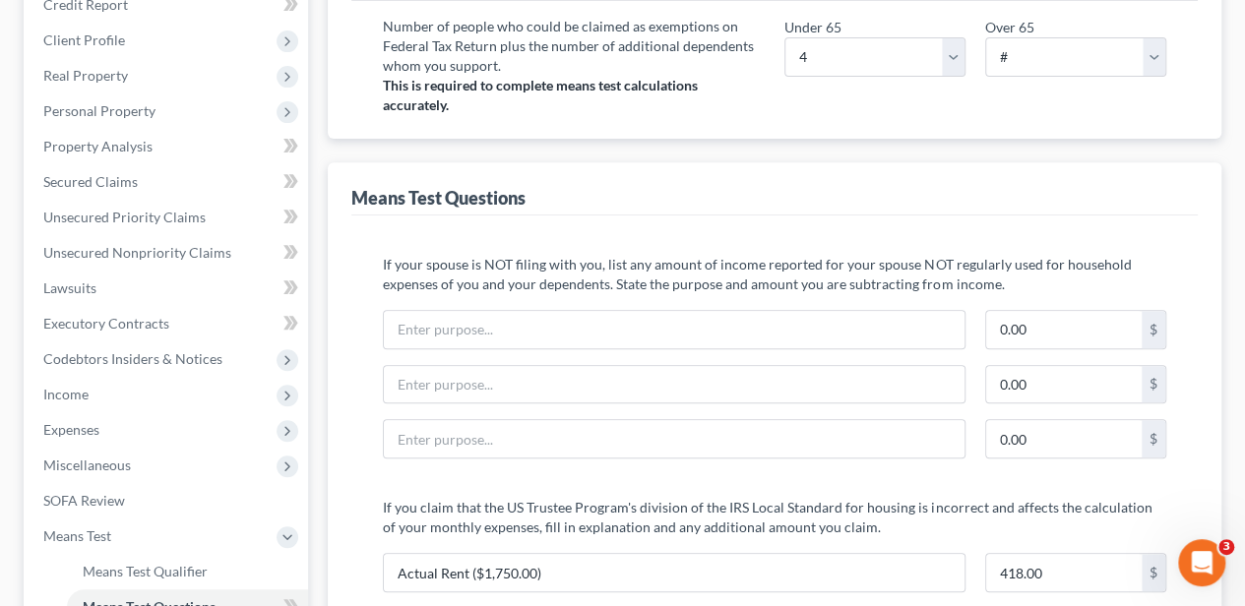
scroll to position [394, 0]
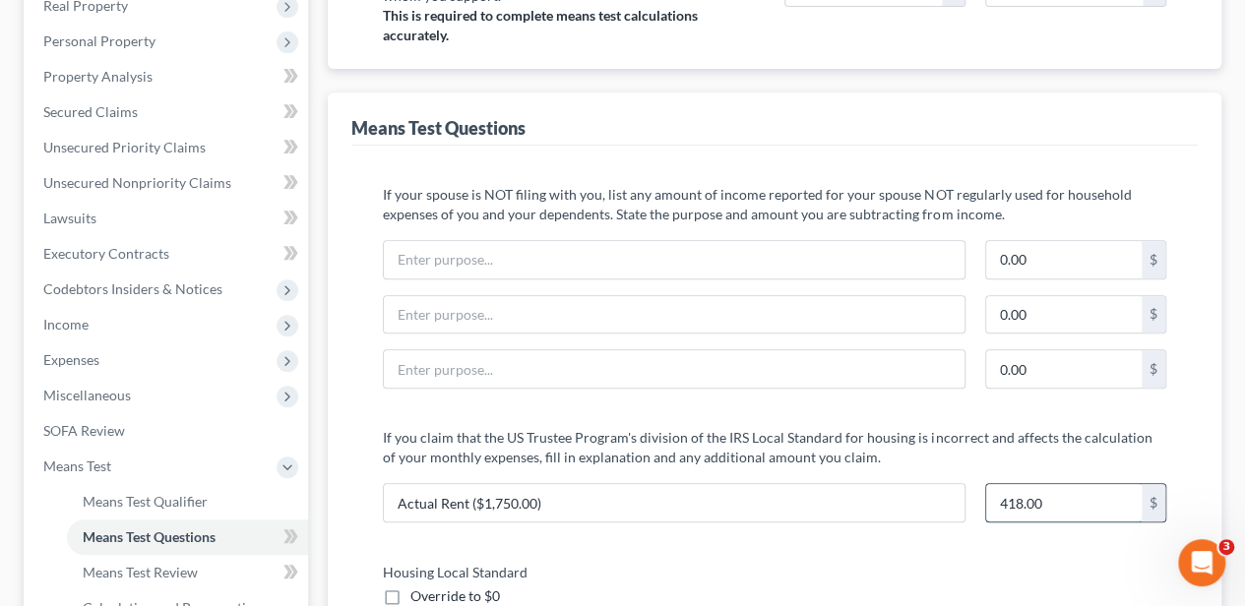
click at [1022, 493] on input "418.00" at bounding box center [1063, 502] width 155 height 37
type input "1,118.00"
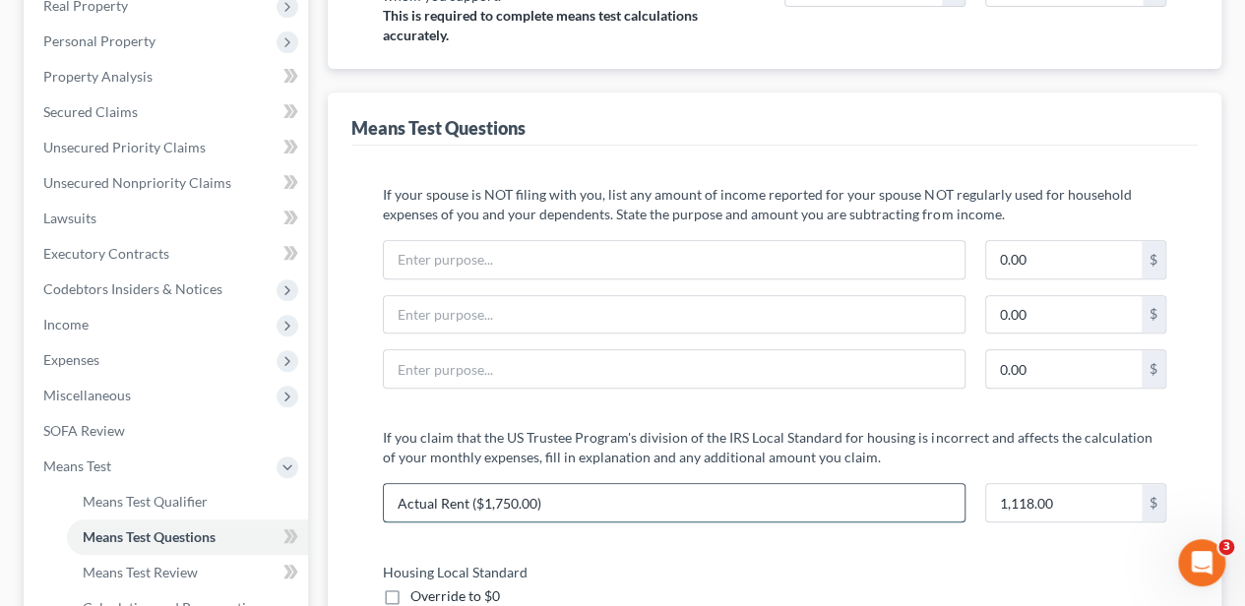
drag, startPoint x: 484, startPoint y: 499, endPoint x: 500, endPoint y: 499, distance: 15.7
click at [500, 499] on input "Actual Rent ($1,750.00)" at bounding box center [674, 502] width 581 height 37
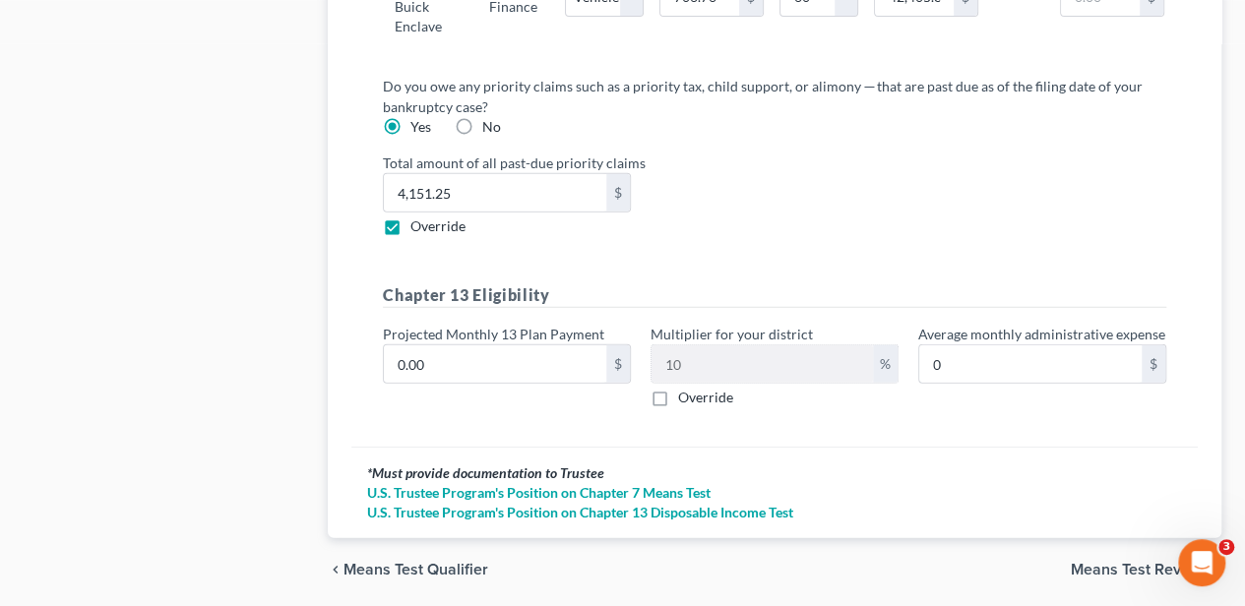
scroll to position [2442, 0]
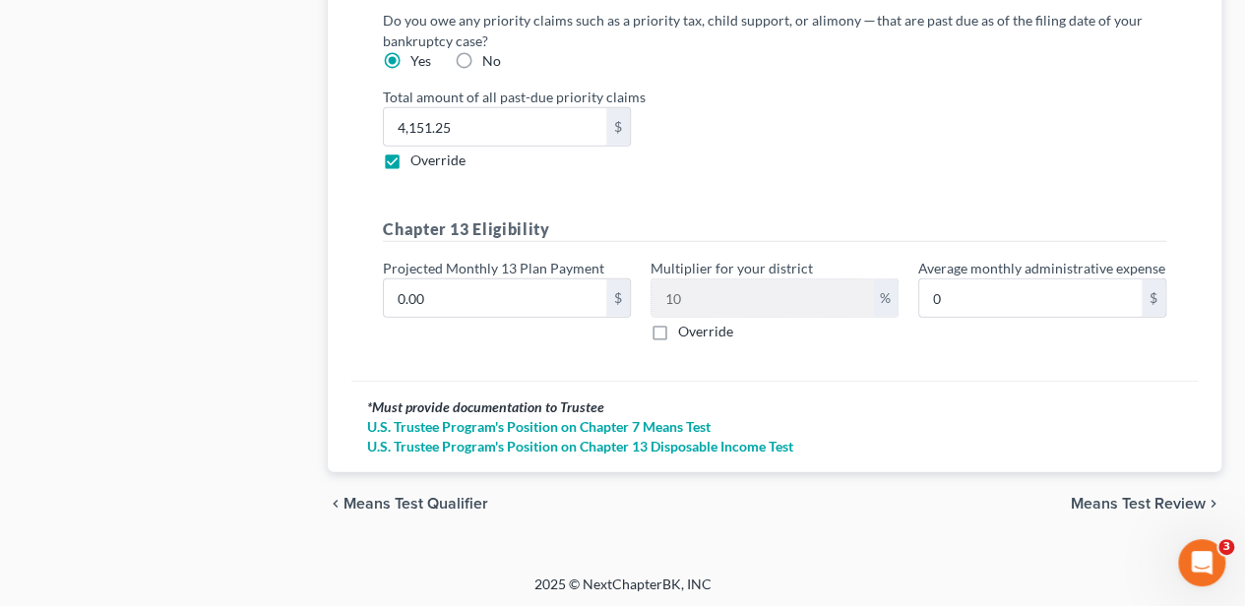
type input "Actual Rent ($2,450.00)"
click at [1138, 497] on span "Means Test Review" at bounding box center [1138, 504] width 135 height 16
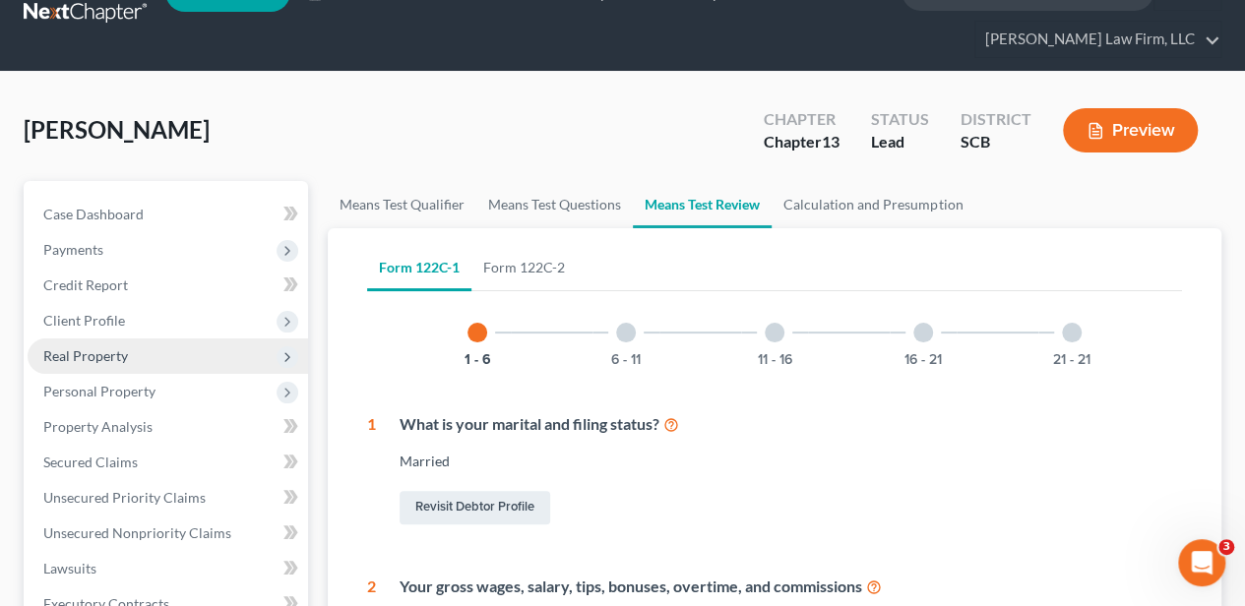
scroll to position [65, 0]
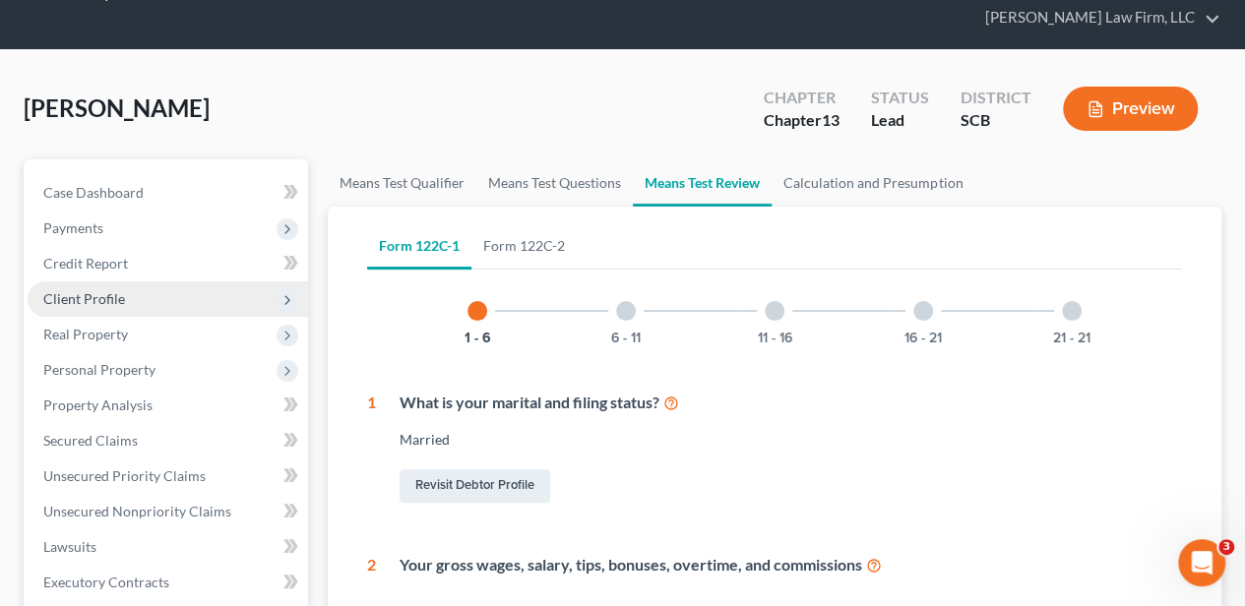
click at [131, 282] on span "Client Profile" at bounding box center [168, 298] width 280 height 35
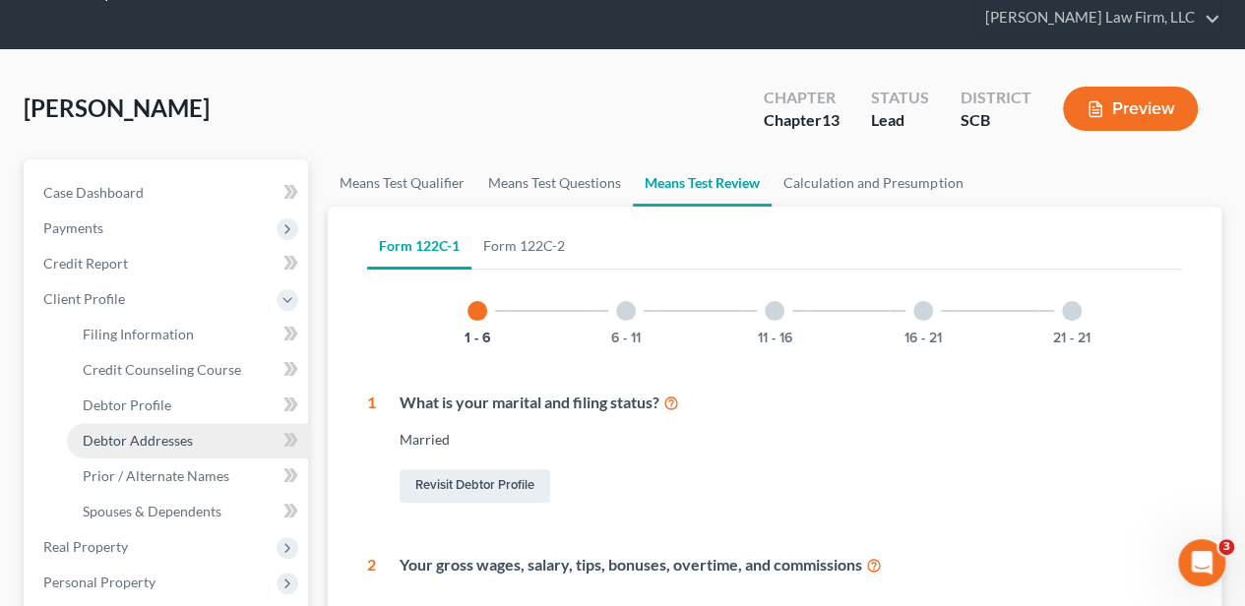
click at [168, 439] on span "Debtor Addresses" at bounding box center [138, 440] width 110 height 17
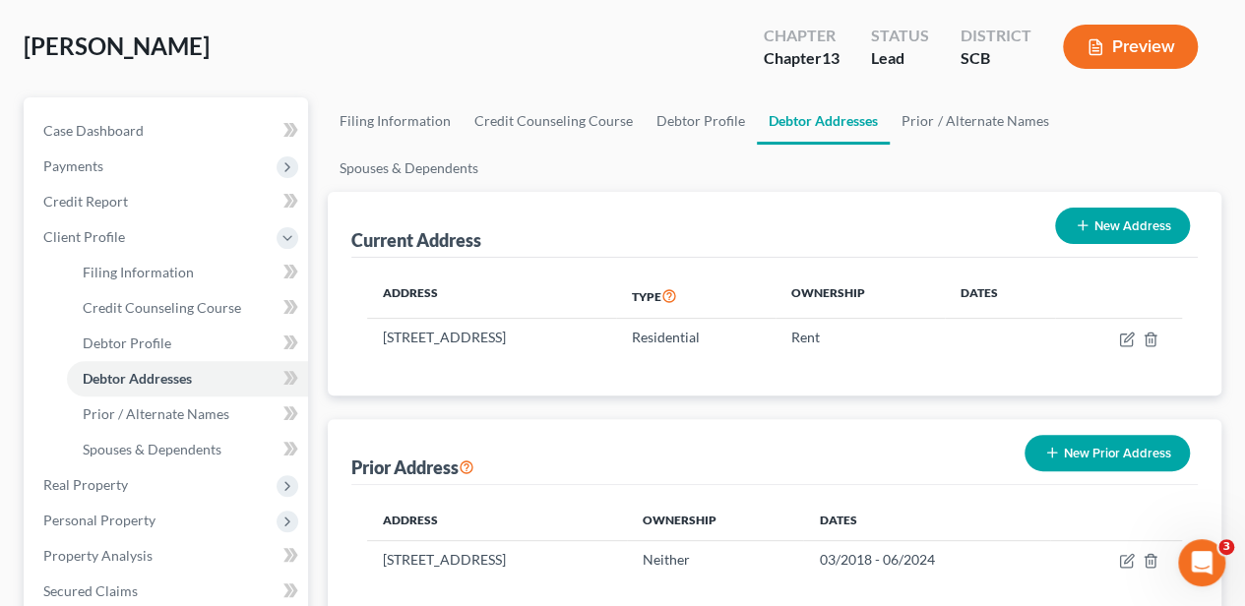
scroll to position [131, 0]
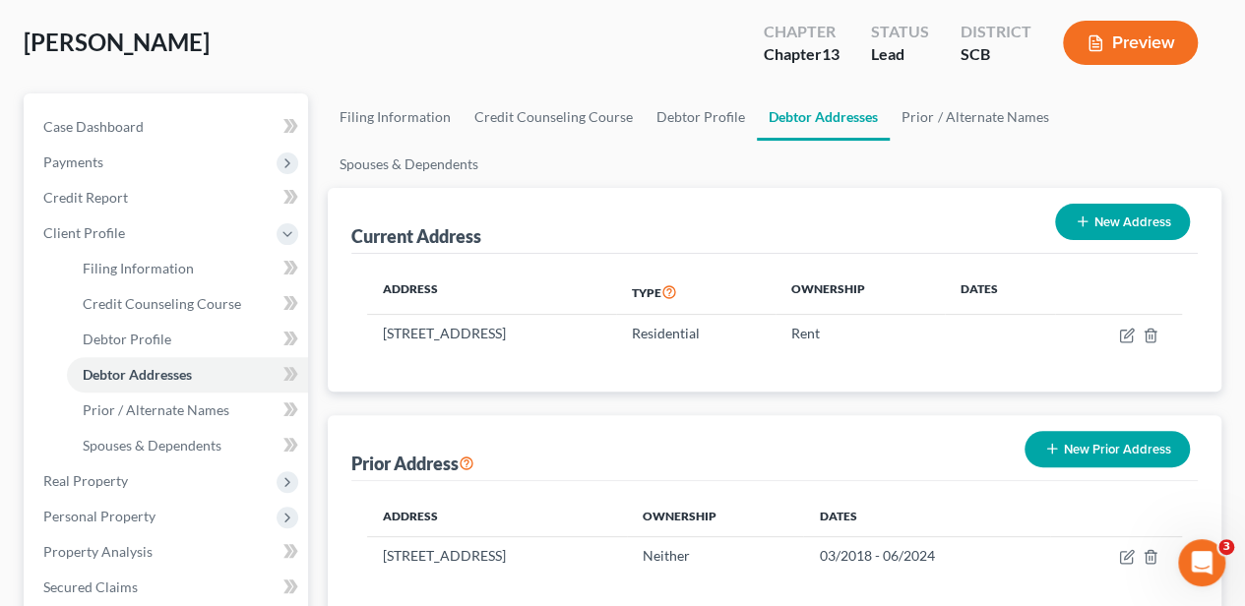
click at [1081, 431] on button "New Prior Address" at bounding box center [1106, 449] width 165 height 36
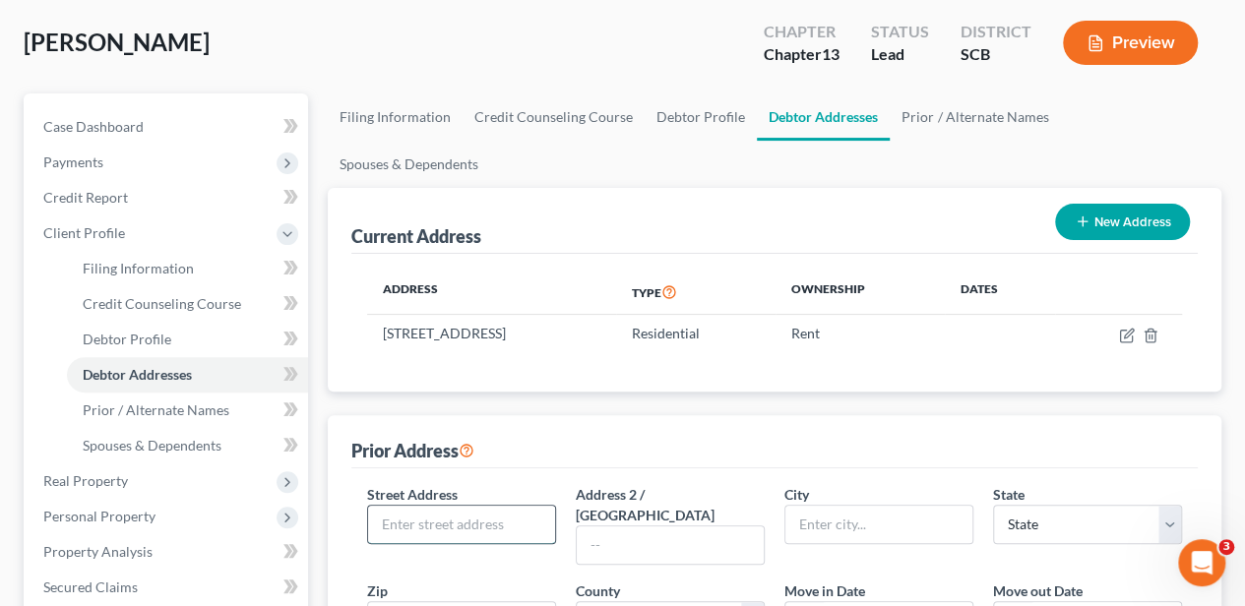
click at [473, 506] on input "text" at bounding box center [461, 524] width 187 height 37
type input "1821 Ambridge Drive"
type input "29527"
type input "Conway"
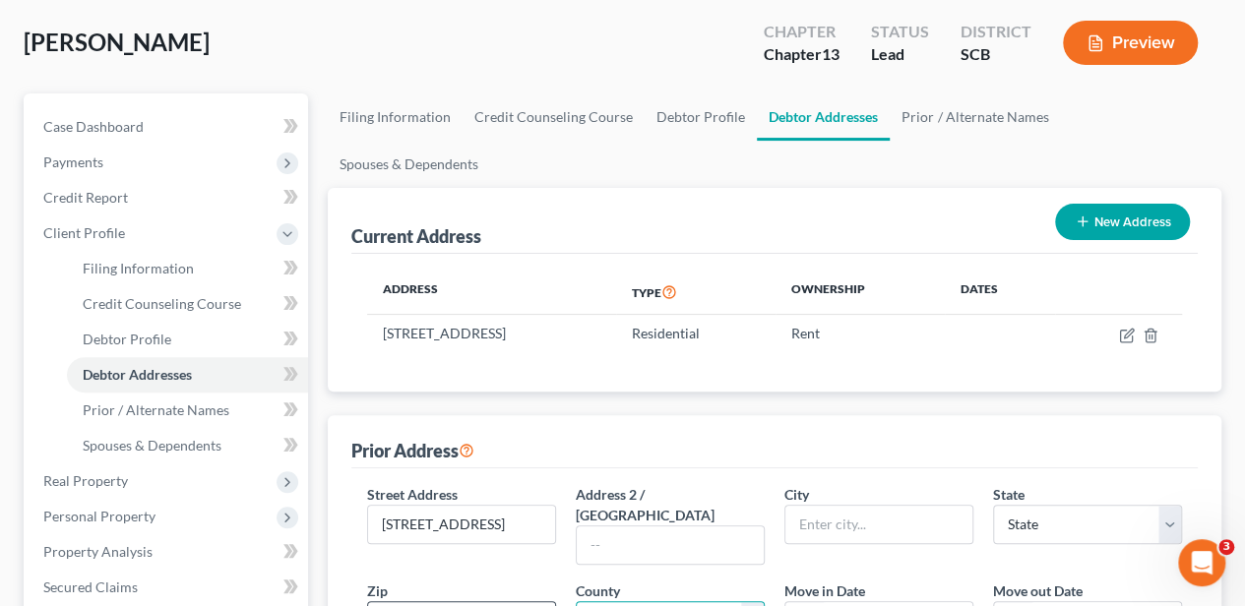
select select "42"
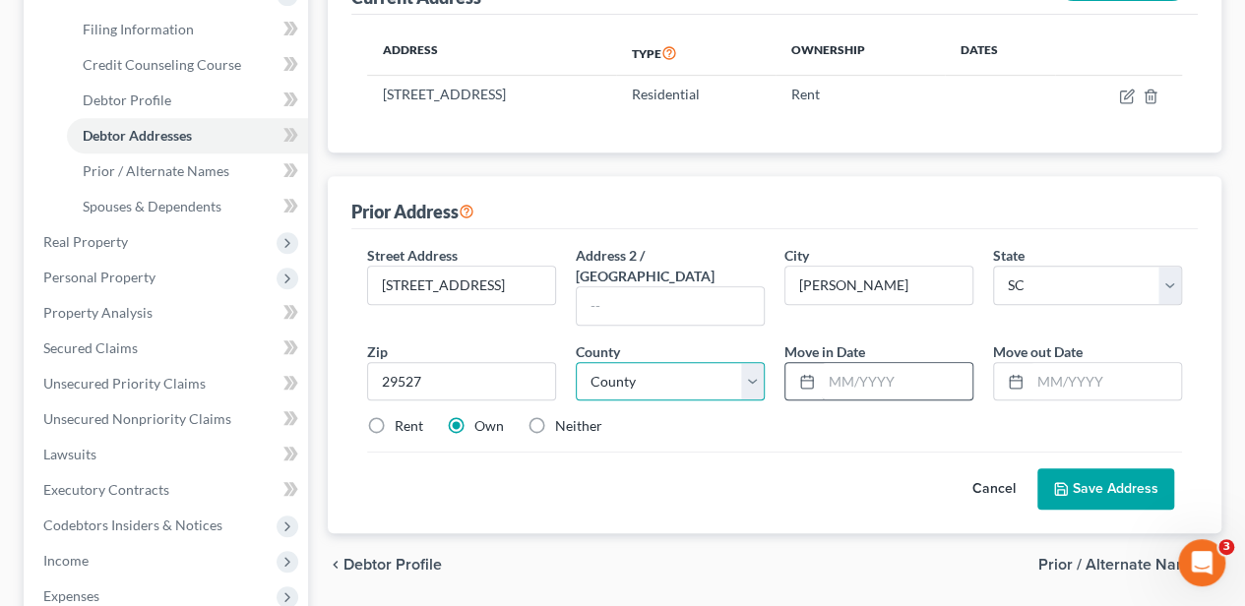
scroll to position [394, 0]
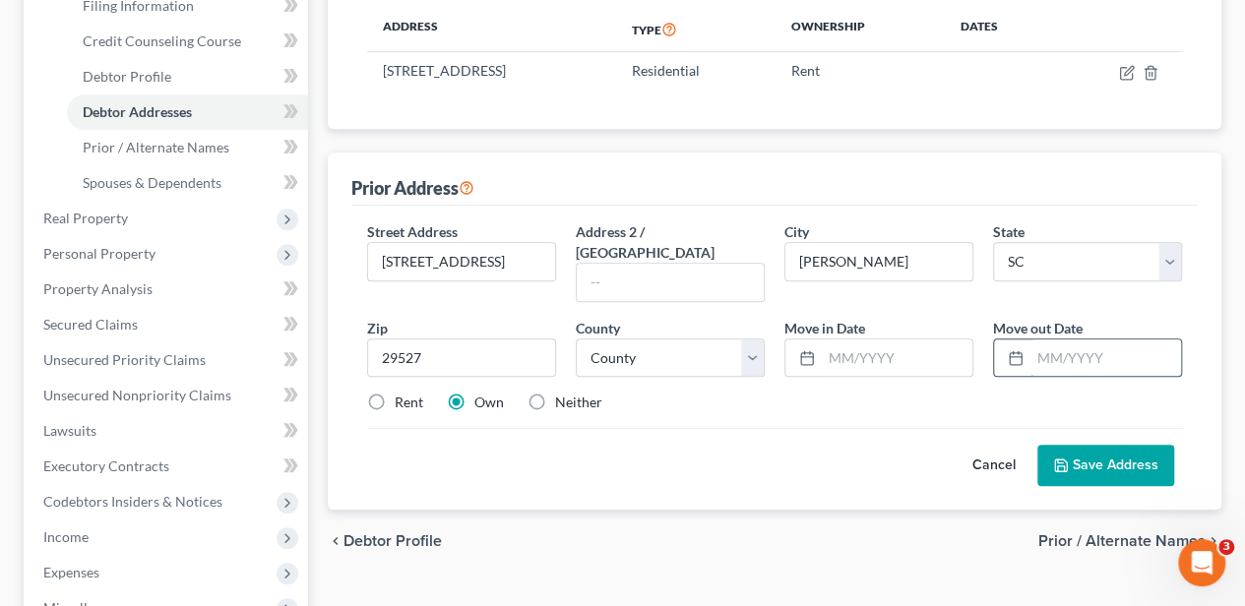
click at [1083, 340] on input "text" at bounding box center [1105, 358] width 151 height 37
type input "04/2025"
click at [1092, 445] on button "Save Address" at bounding box center [1105, 465] width 137 height 41
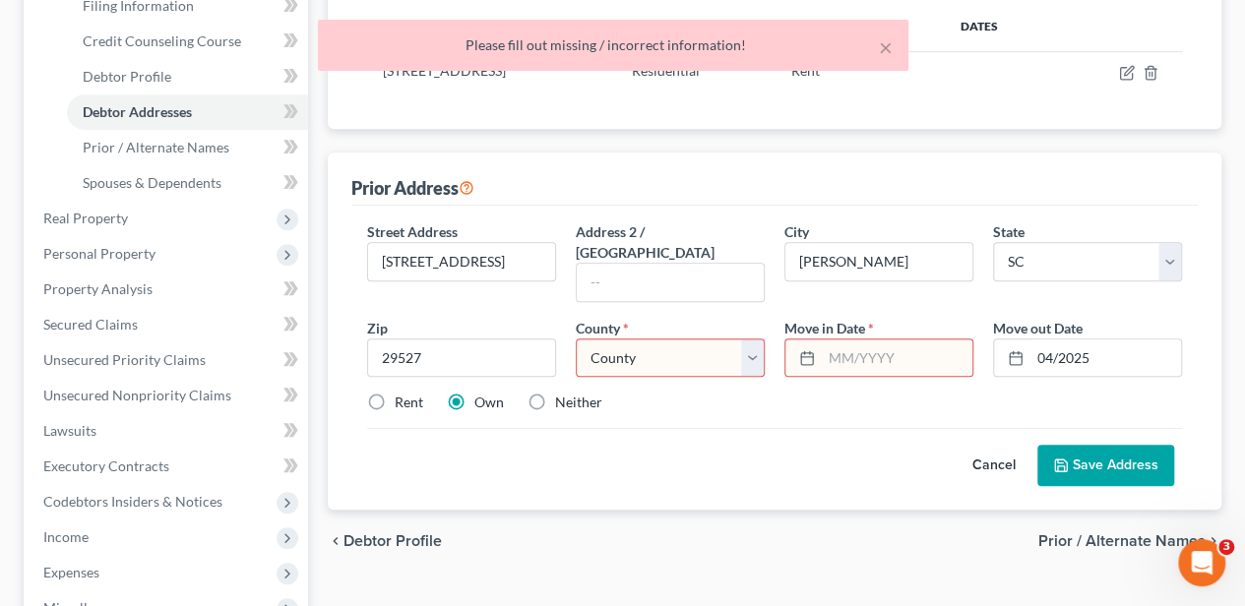
click at [682, 339] on select "County Abbeville County Aiken County Allendale County Anderson County Bamberg C…" at bounding box center [670, 358] width 189 height 39
select select "25"
click at [576, 339] on select "County Abbeville County Aiken County Allendale County Anderson County Bamberg C…" at bounding box center [670, 358] width 189 height 39
click at [853, 340] on input "text" at bounding box center [897, 358] width 151 height 37
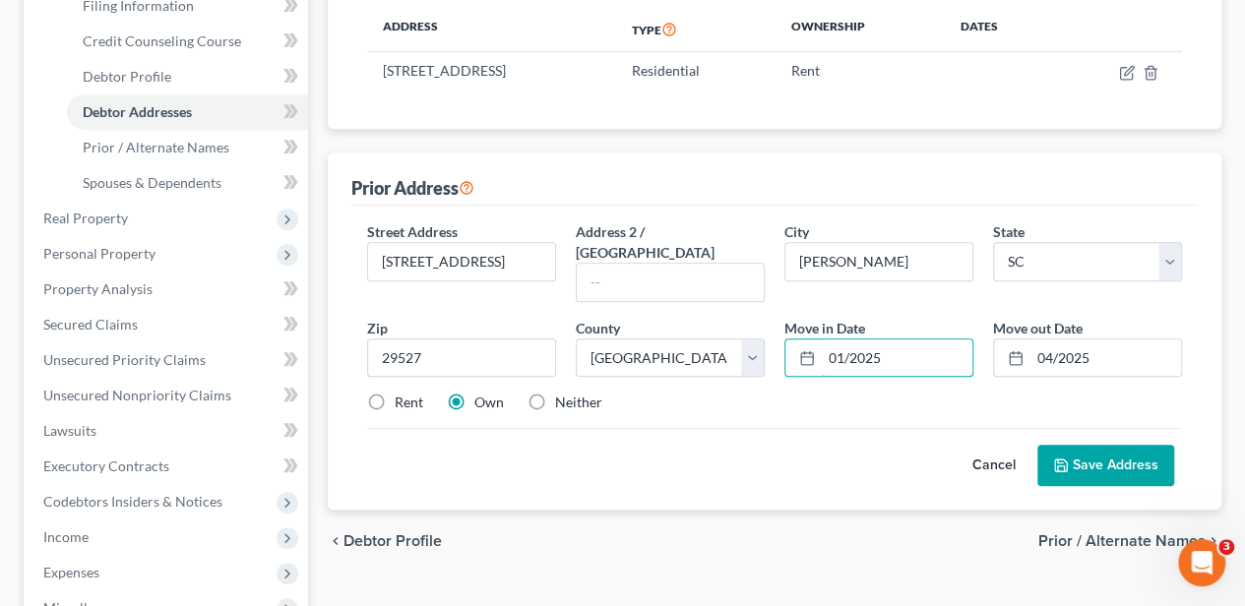
type input "01/2025"
click at [1094, 445] on button "Save Address" at bounding box center [1105, 465] width 137 height 41
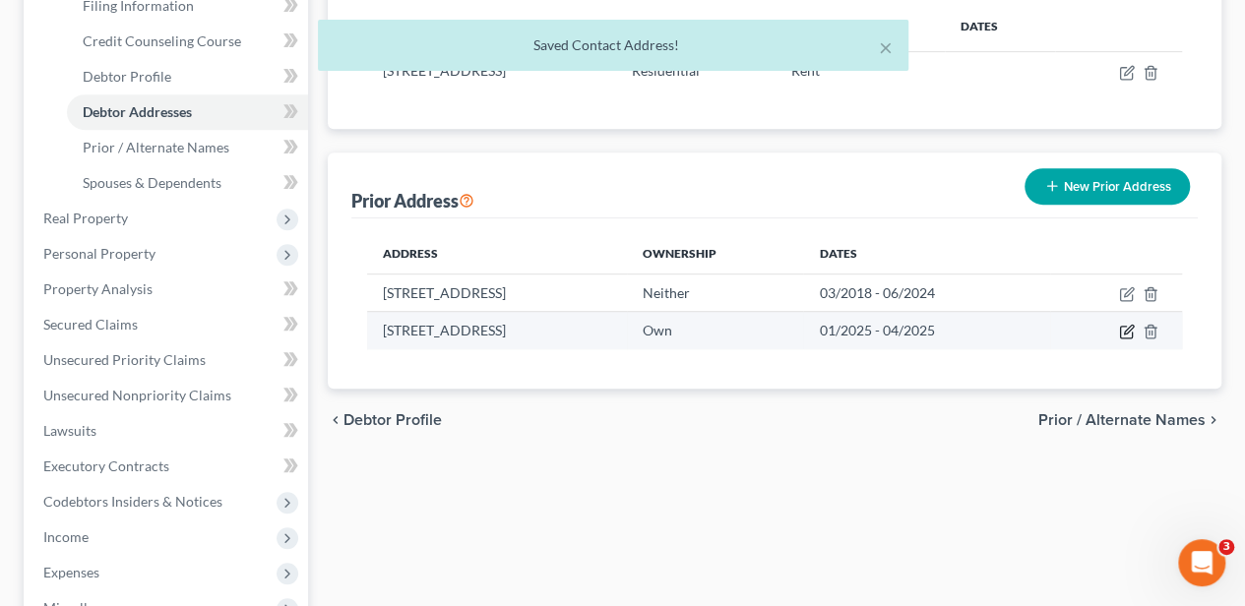
click at [1122, 324] on icon "button" at bounding box center [1127, 332] width 16 height 16
select select "42"
select select "25"
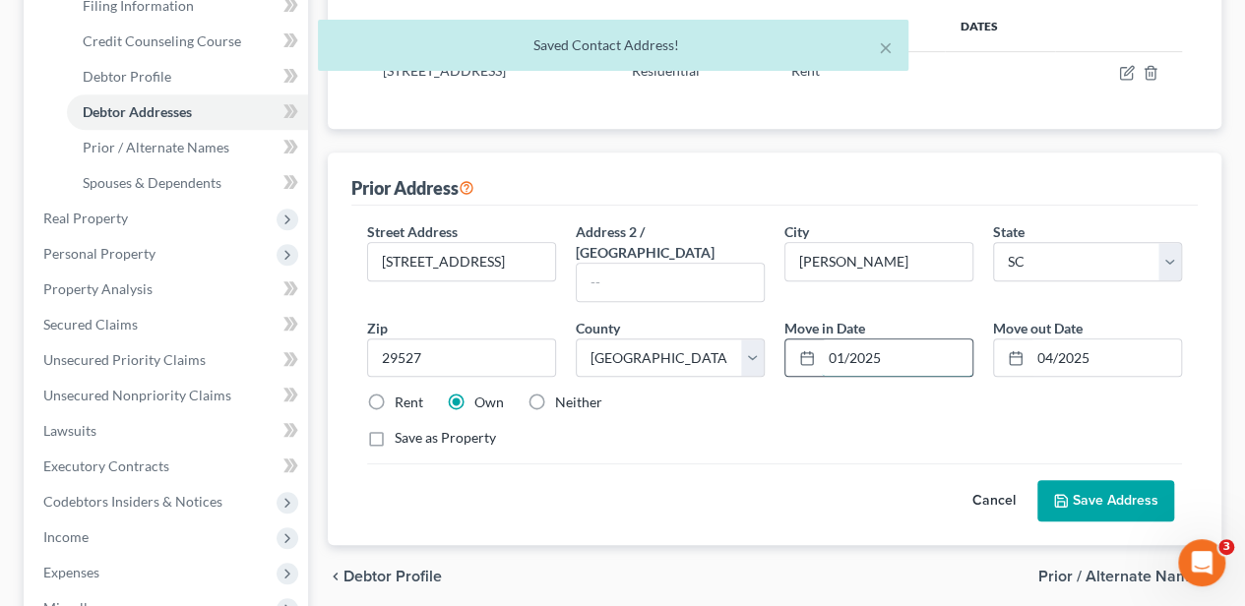
click at [889, 340] on input "01/2025" at bounding box center [897, 358] width 151 height 37
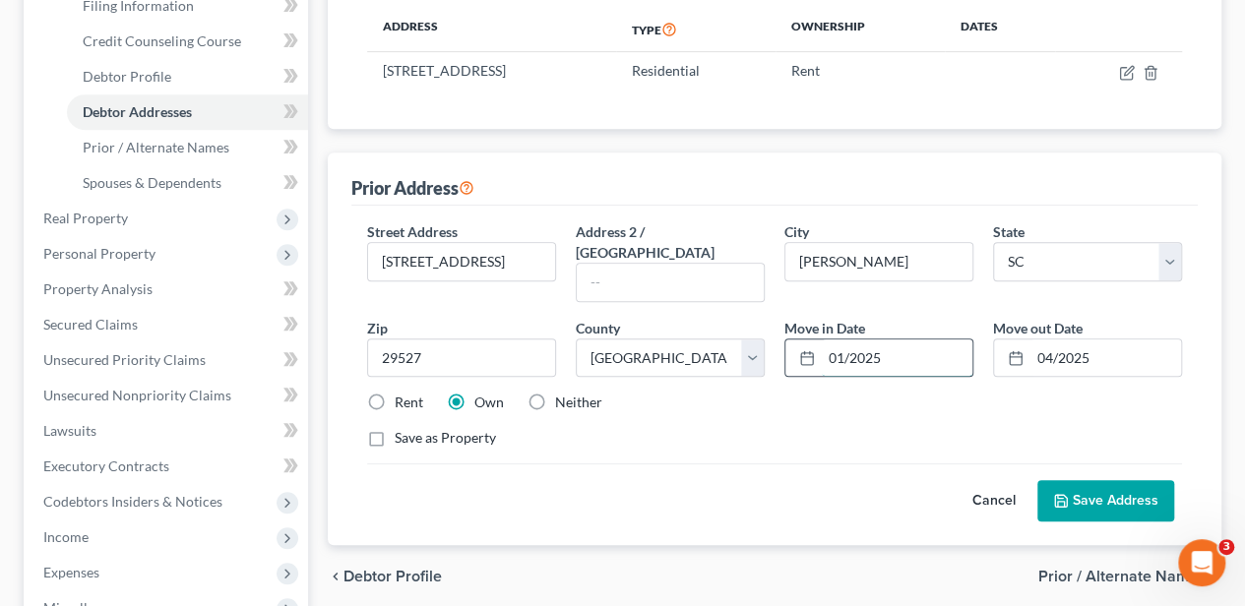
click at [889, 340] on input "01/2025" at bounding box center [897, 358] width 151 height 37
type input "06/2024"
click at [1088, 480] on button "Save Address" at bounding box center [1105, 500] width 137 height 41
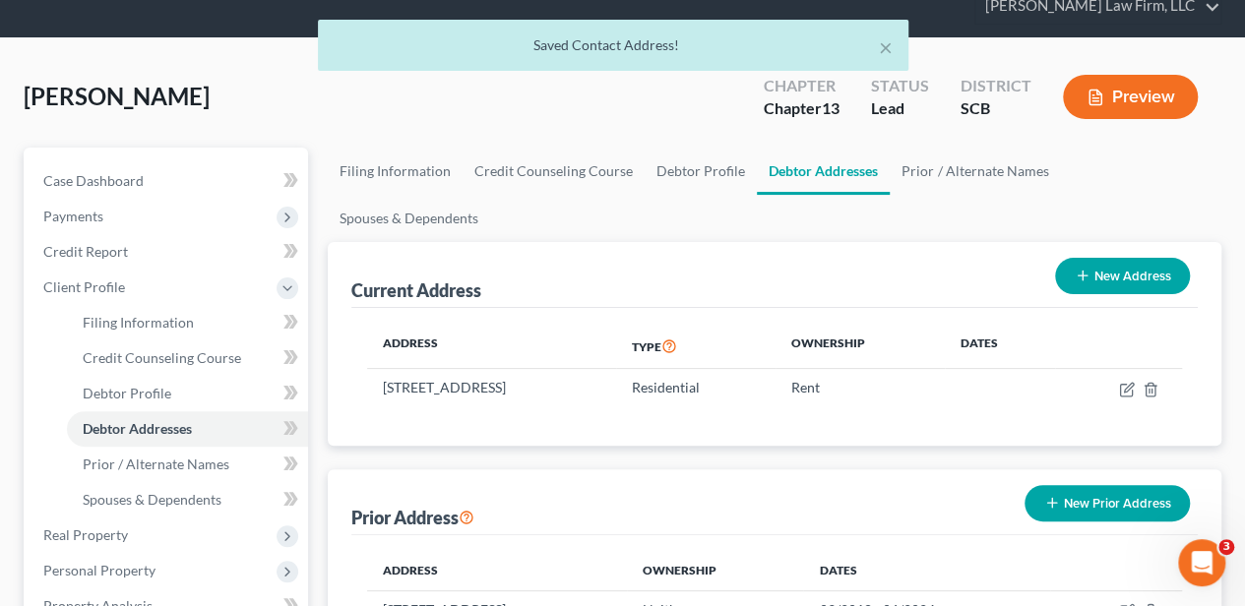
scroll to position [65, 0]
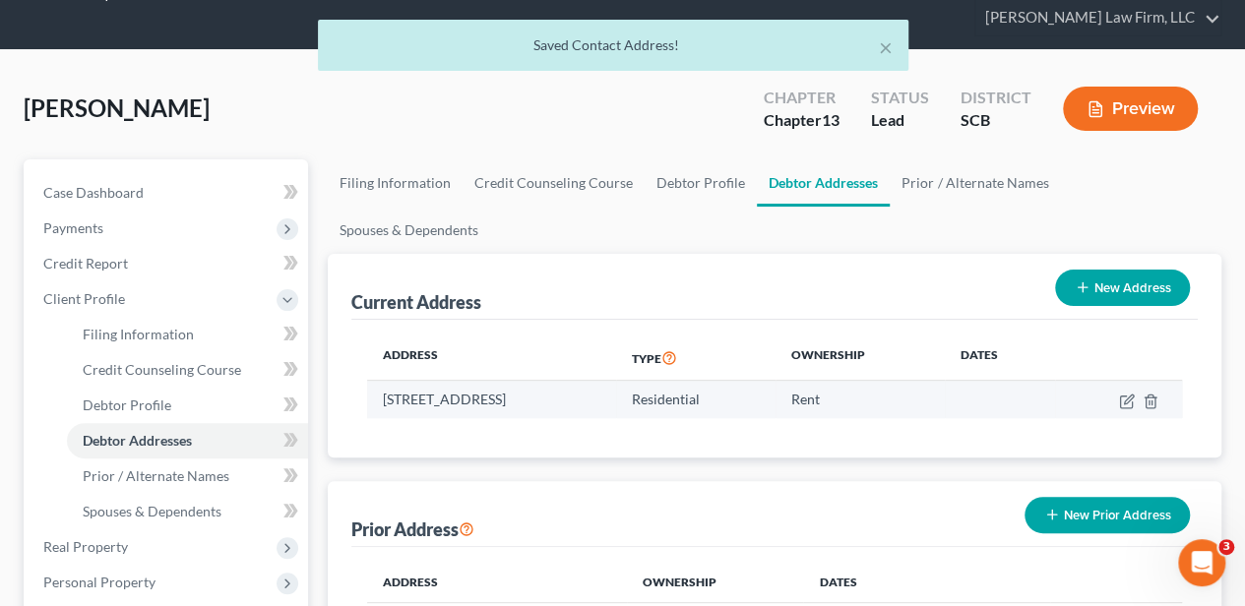
click at [1115, 381] on td at bounding box center [1118, 399] width 127 height 37
click at [1124, 395] on icon "button" at bounding box center [1128, 399] width 9 height 9
select select "42"
select select "25"
select select "0"
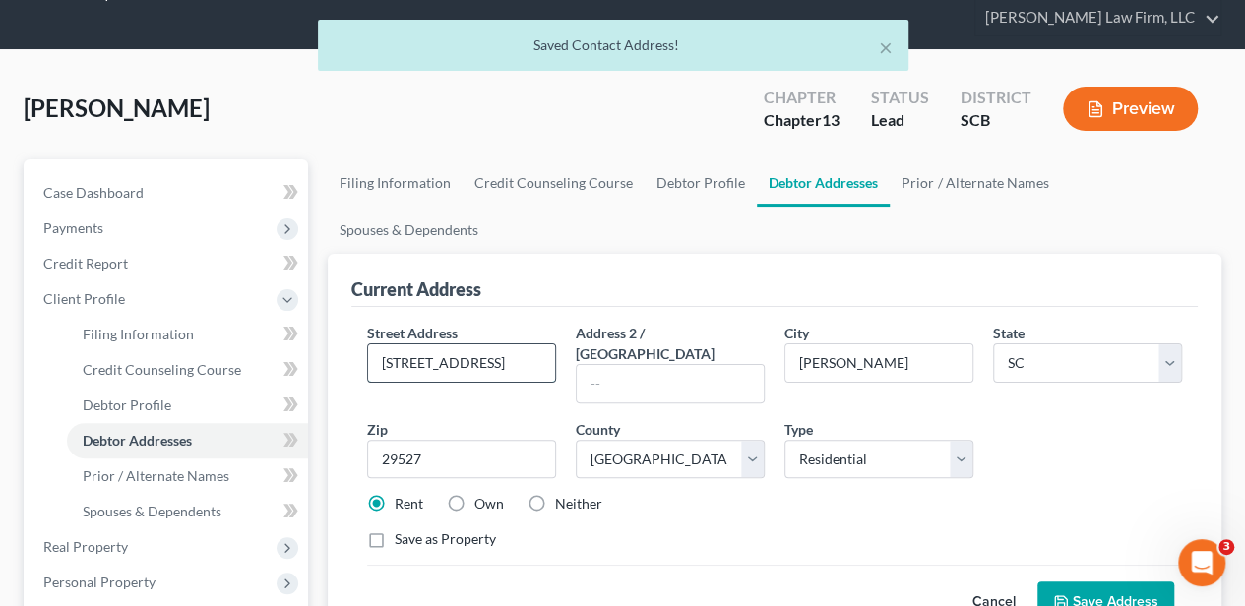
click at [473, 344] on input "1821 Ambridge Drive" at bounding box center [461, 362] width 187 height 37
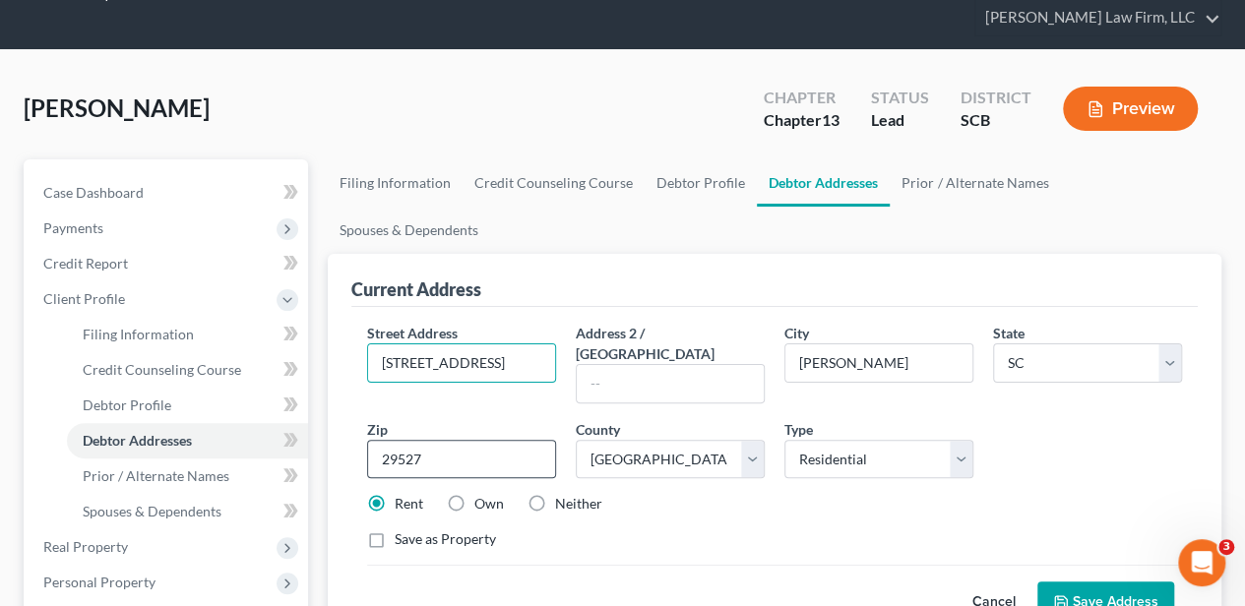
type input "1190 Ridgeford Drive"
click at [461, 440] on input "29527" at bounding box center [461, 459] width 189 height 39
type input "29526"
click at [1103, 582] on button "Save Address" at bounding box center [1105, 602] width 137 height 41
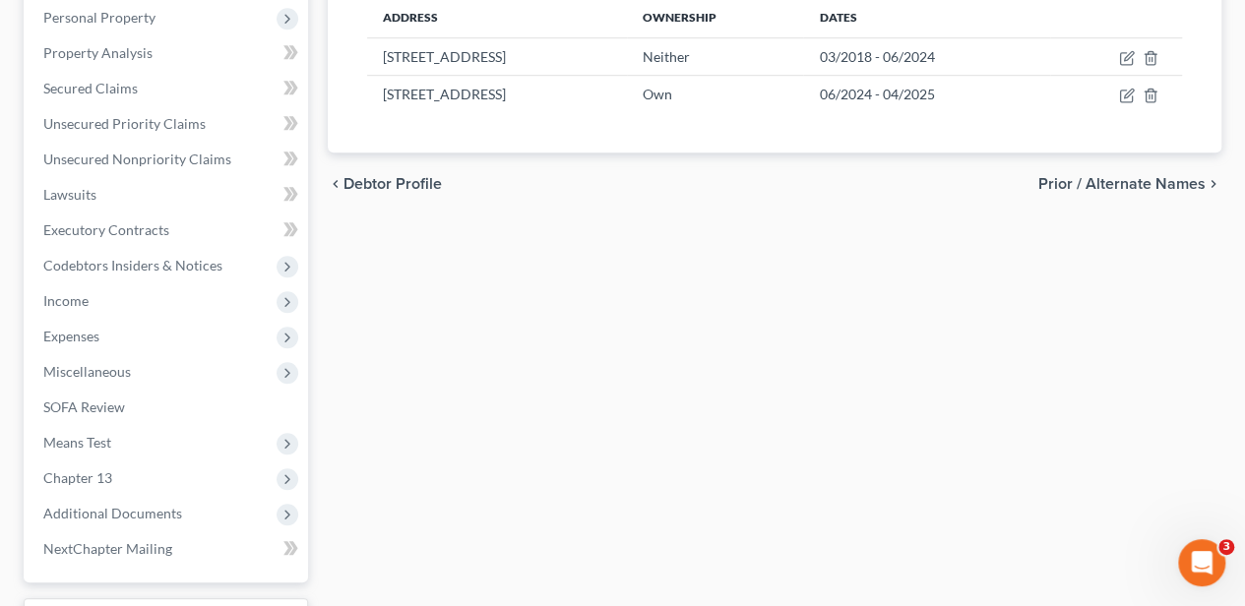
scroll to position [791, 0]
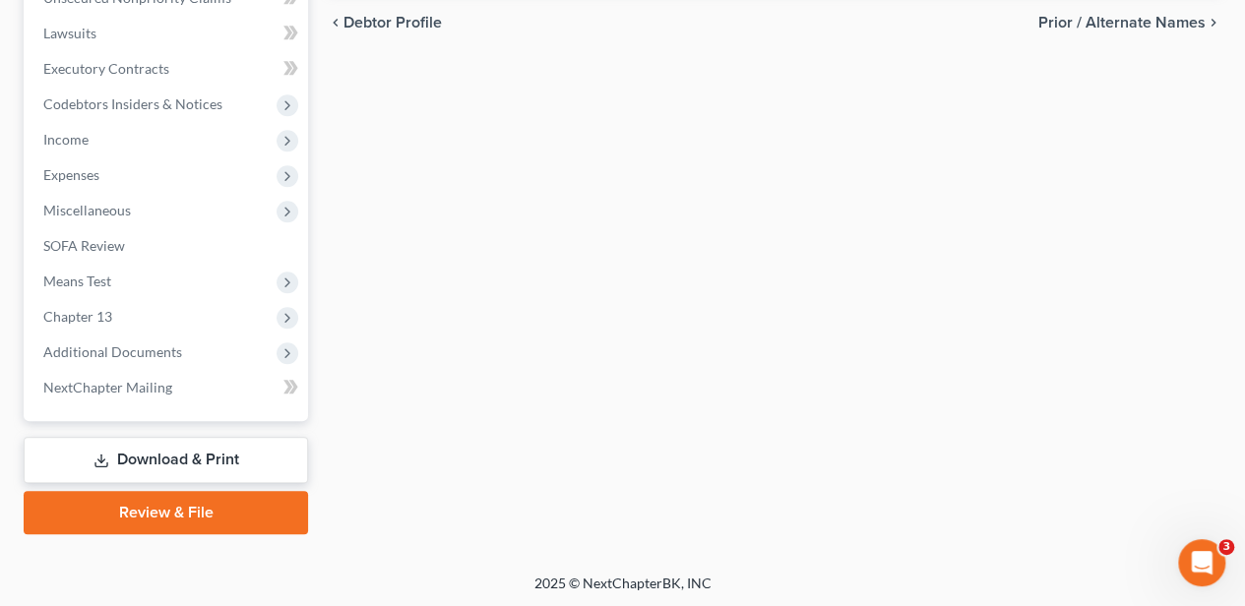
click at [198, 462] on link "Download & Print" at bounding box center [166, 460] width 284 height 46
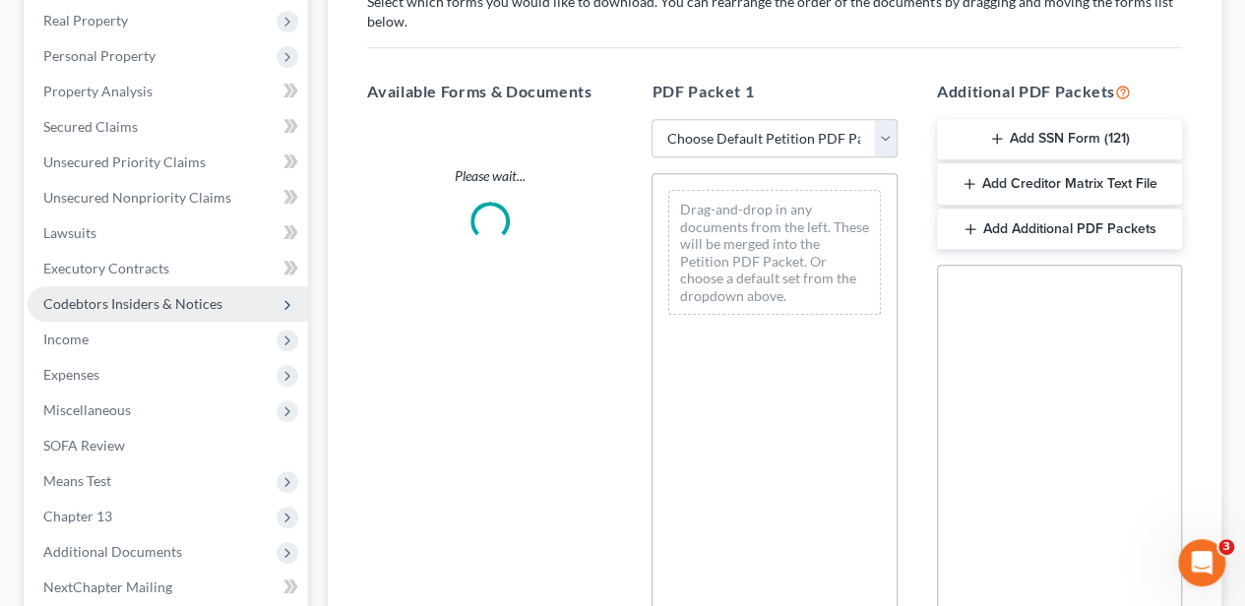
scroll to position [394, 0]
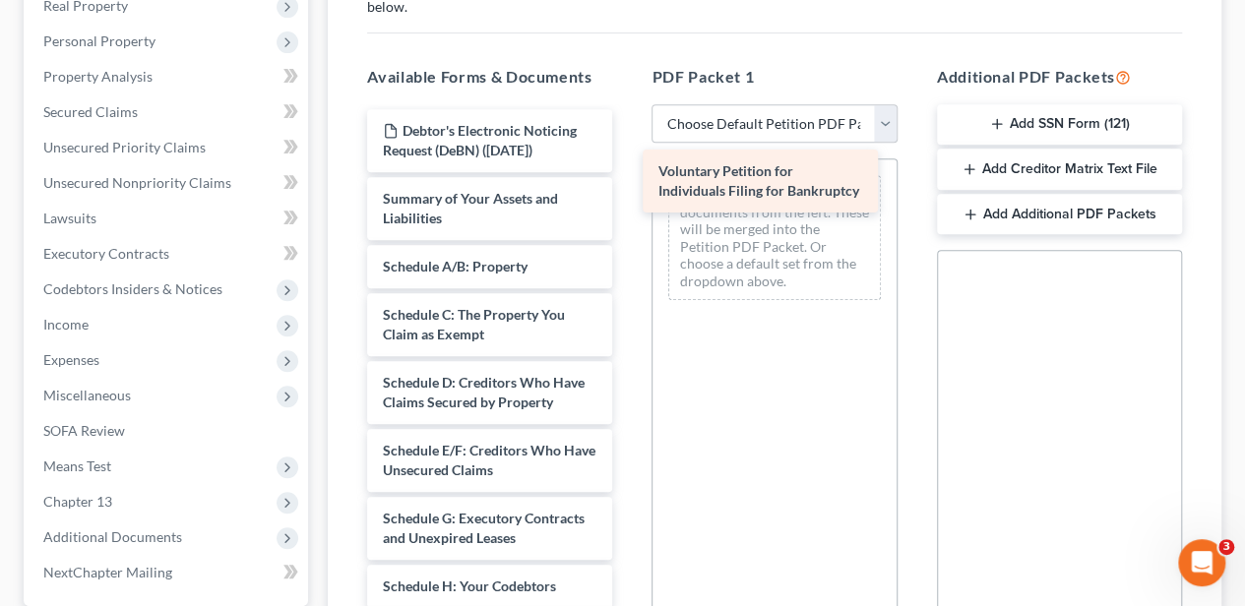
drag, startPoint x: 418, startPoint y: 211, endPoint x: 694, endPoint y: 185, distance: 276.7
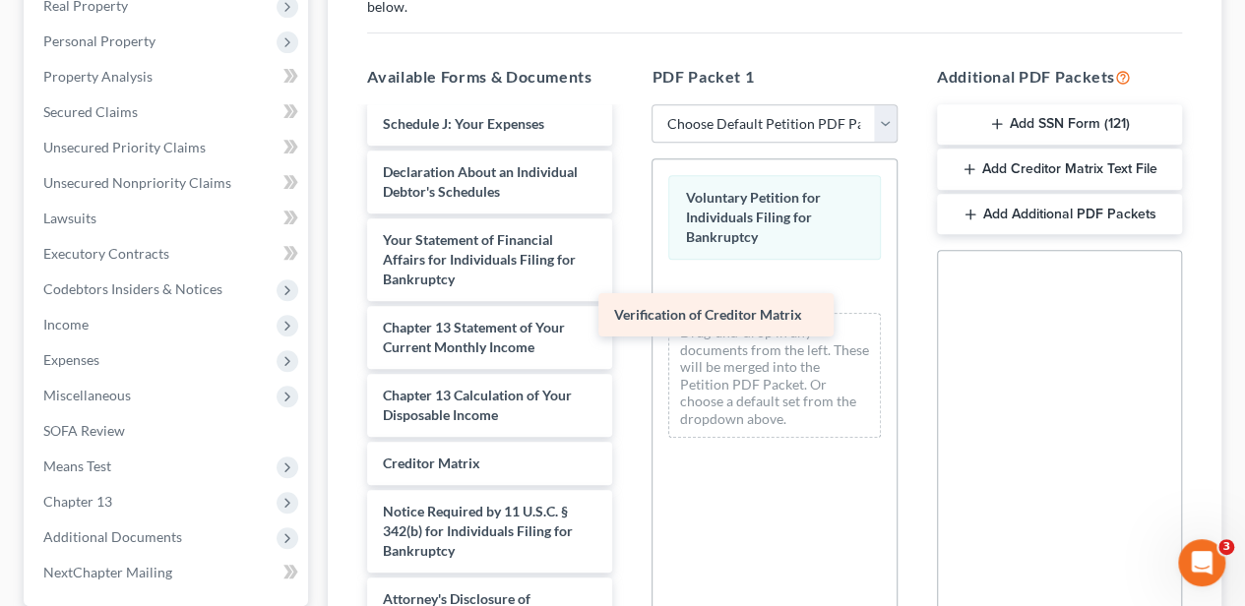
scroll to position [559, 0]
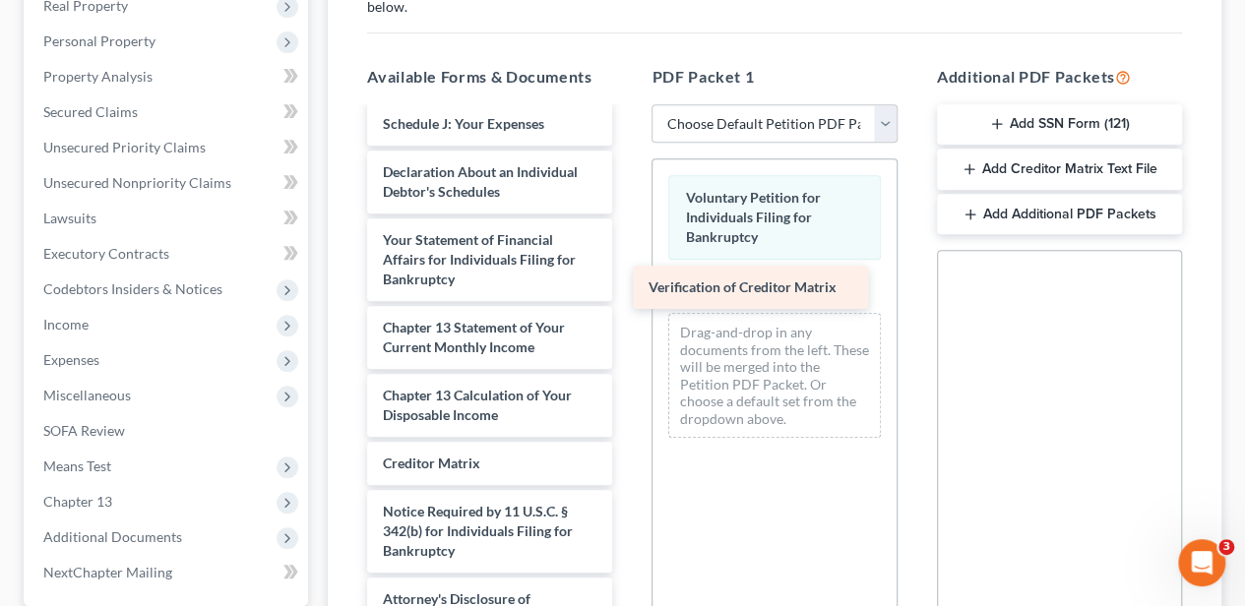
drag, startPoint x: 502, startPoint y: 480, endPoint x: 768, endPoint y: 289, distance: 327.2
click at [628, 289] on div "Verification of Creditor Matrix Debtor's Electronic Noticing Request (DeBN) (08…" at bounding box center [489, 95] width 277 height 1090
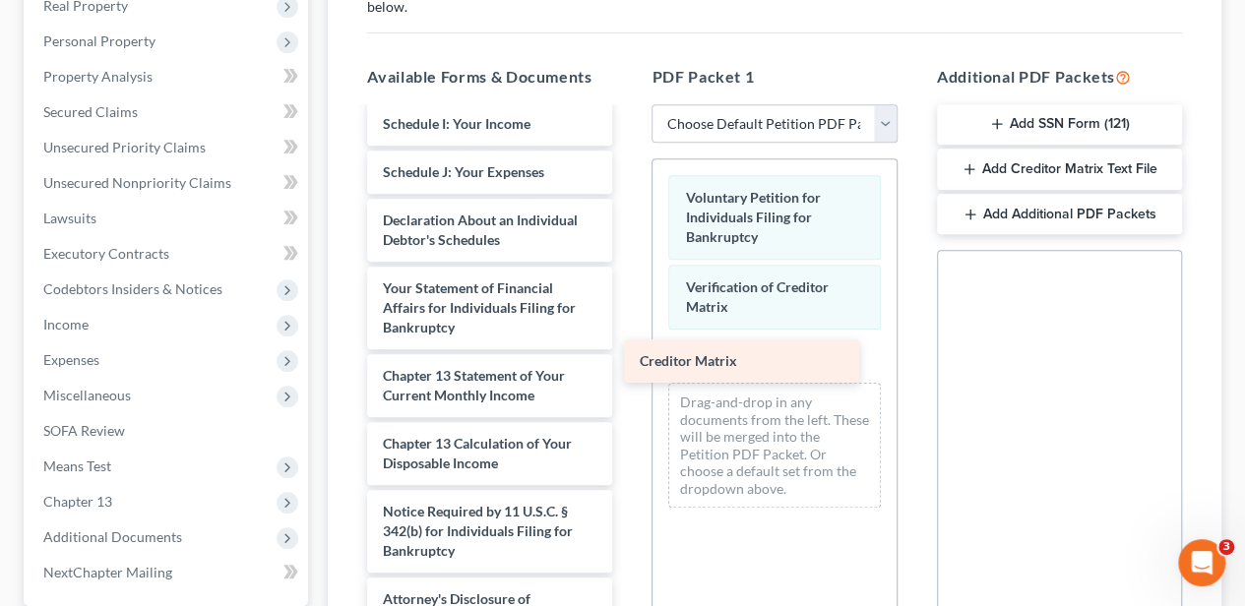
drag, startPoint x: 492, startPoint y: 452, endPoint x: 754, endPoint y: 346, distance: 282.2
click at [628, 346] on div "Creditor Matrix Debtor's Electronic Noticing Request (DeBN) (08/14/2025) Summar…" at bounding box center [489, 119] width 277 height 1042
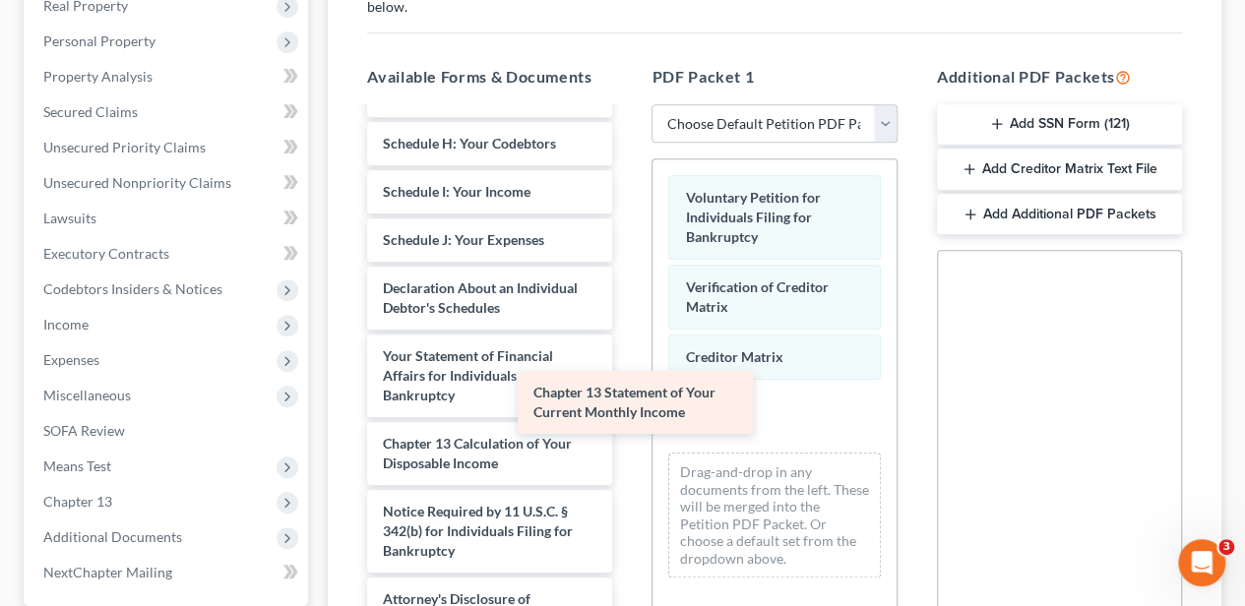
scroll to position [443, 0]
drag, startPoint x: 527, startPoint y: 396, endPoint x: 725, endPoint y: 412, distance: 198.5
click at [628, 413] on div "Chapter 13 Statement of Your Current Monthly Income Debtor's Electronic Noticin…" at bounding box center [489, 153] width 277 height 974
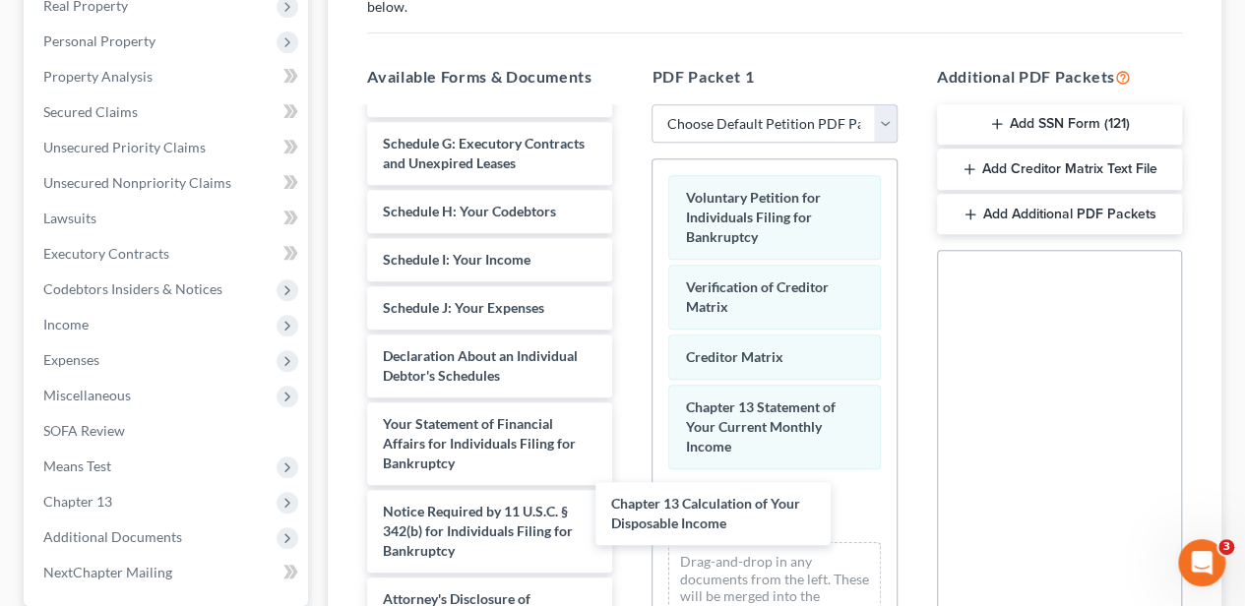
scroll to position [375, 0]
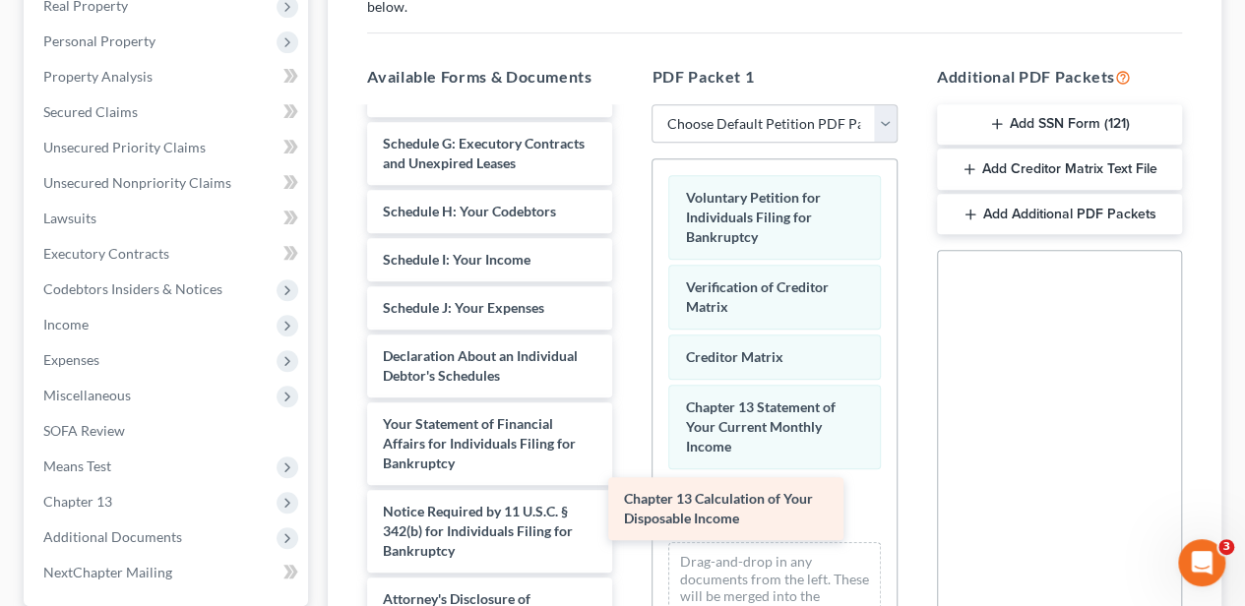
drag, startPoint x: 521, startPoint y: 448, endPoint x: 798, endPoint y: 494, distance: 281.3
click at [628, 495] on div "Chapter 13 Calculation of Your Disposable Income Debtor's Electronic Noticing R…" at bounding box center [489, 187] width 277 height 906
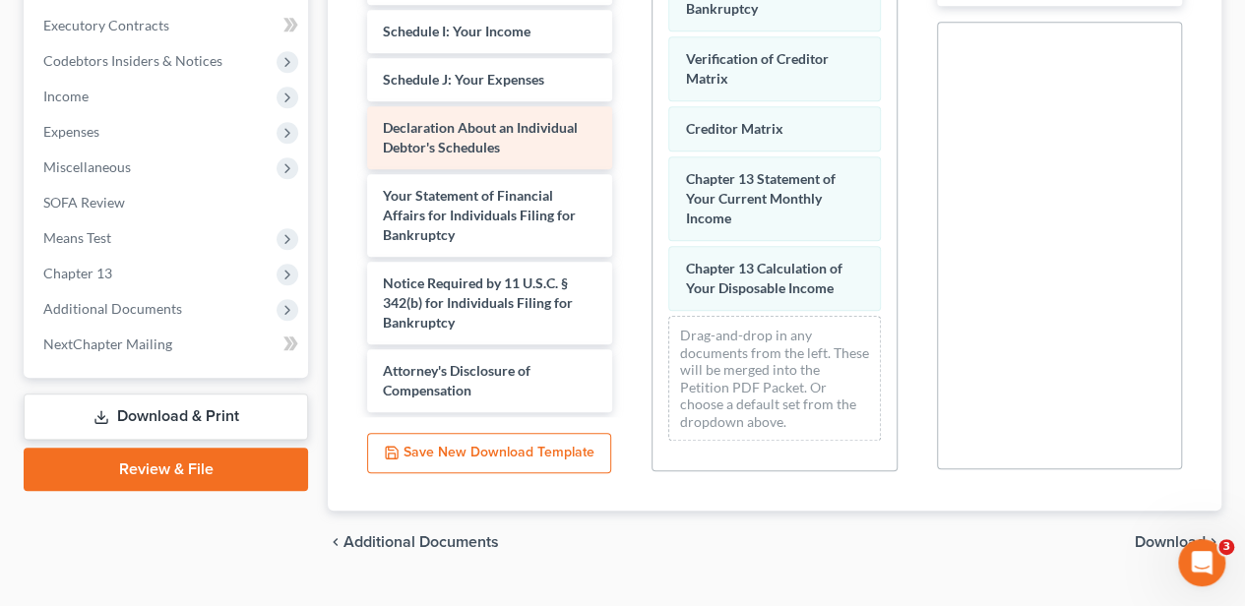
scroll to position [590, 0]
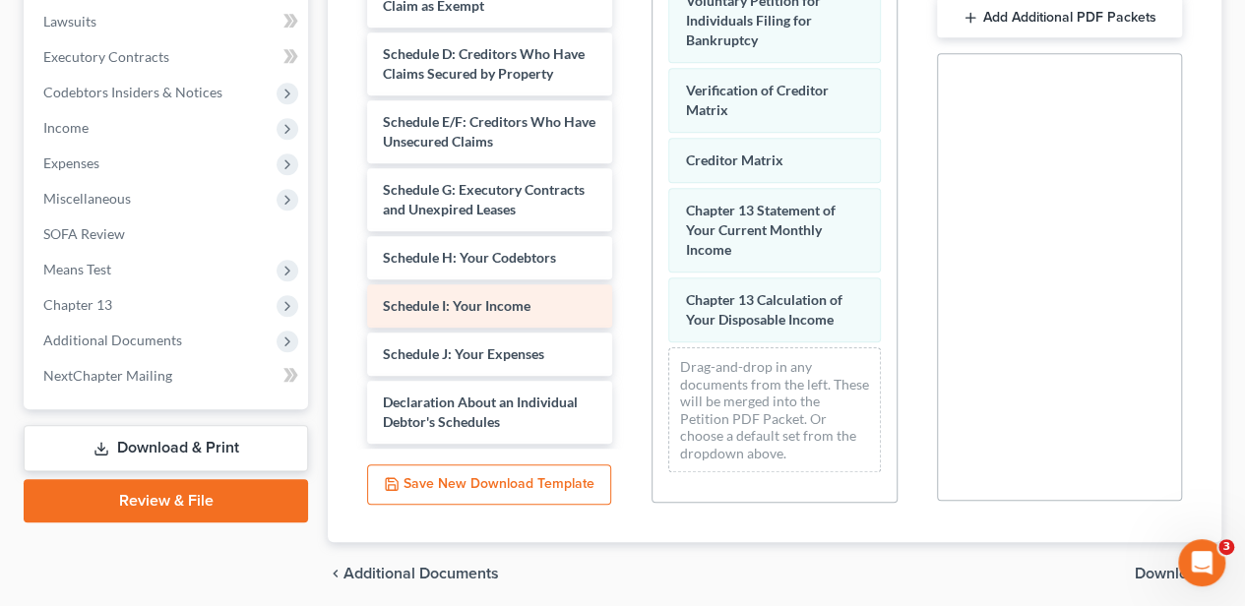
scroll to position [112, 0]
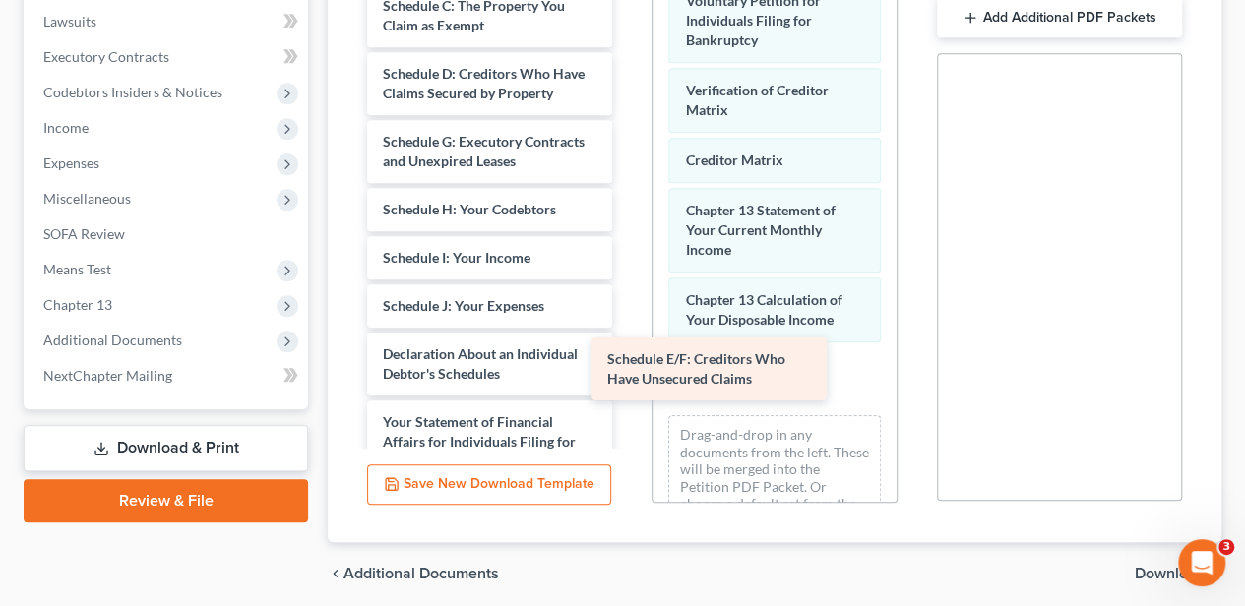
drag, startPoint x: 503, startPoint y: 160, endPoint x: 729, endPoint y: 380, distance: 315.3
click at [628, 379] on div "Schedule E/F: Creditors Who Have Unsecured Claims Debtor's Electronic Noticing …" at bounding box center [489, 219] width 277 height 838
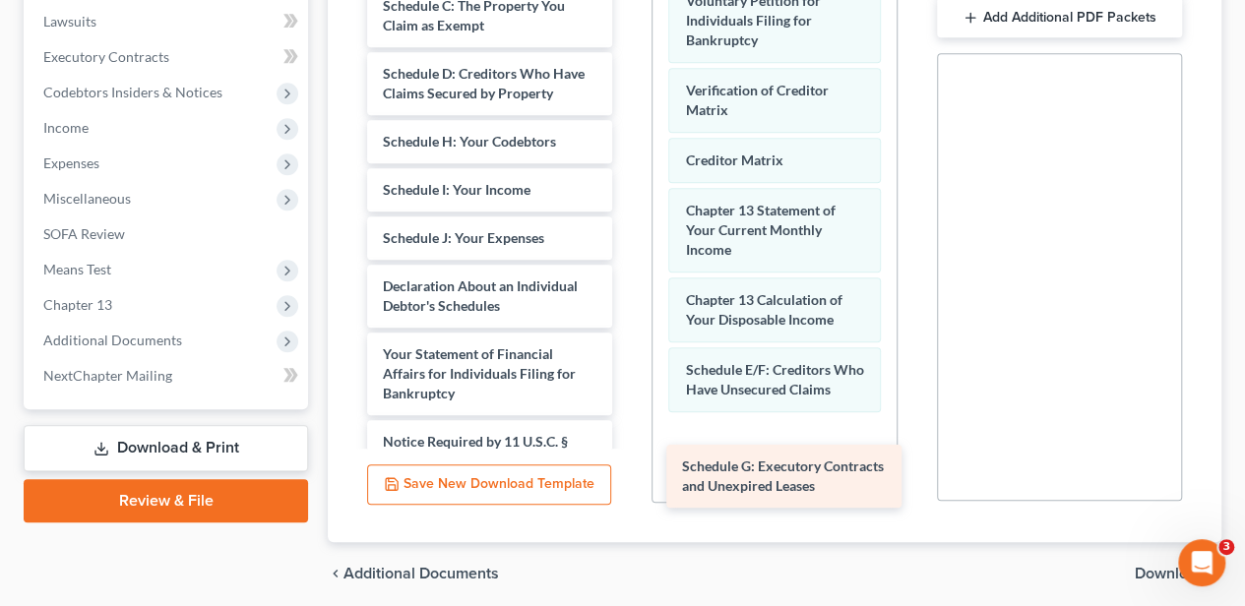
drag, startPoint x: 699, startPoint y: 532, endPoint x: 773, endPoint y: 472, distance: 95.9
click at [628, 472] on div "Schedule G: Executory Contracts and Unexpired Leases Debtor's Electronic Notici…" at bounding box center [489, 185] width 277 height 771
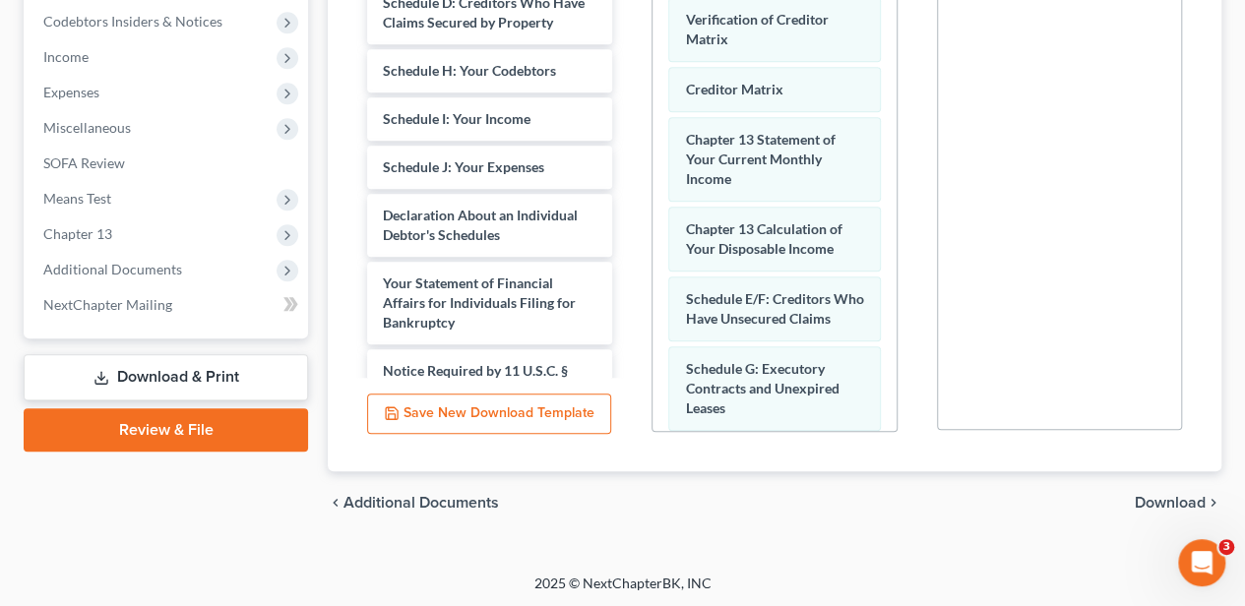
click at [1144, 495] on span "Download" at bounding box center [1170, 503] width 71 height 16
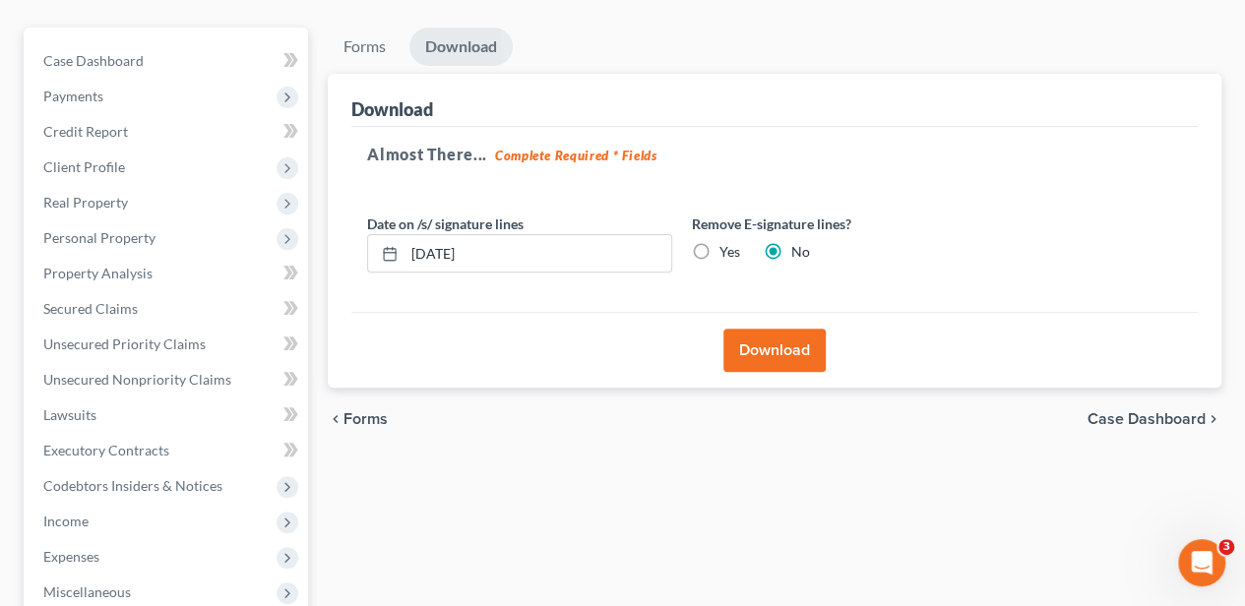
scroll to position [185, 0]
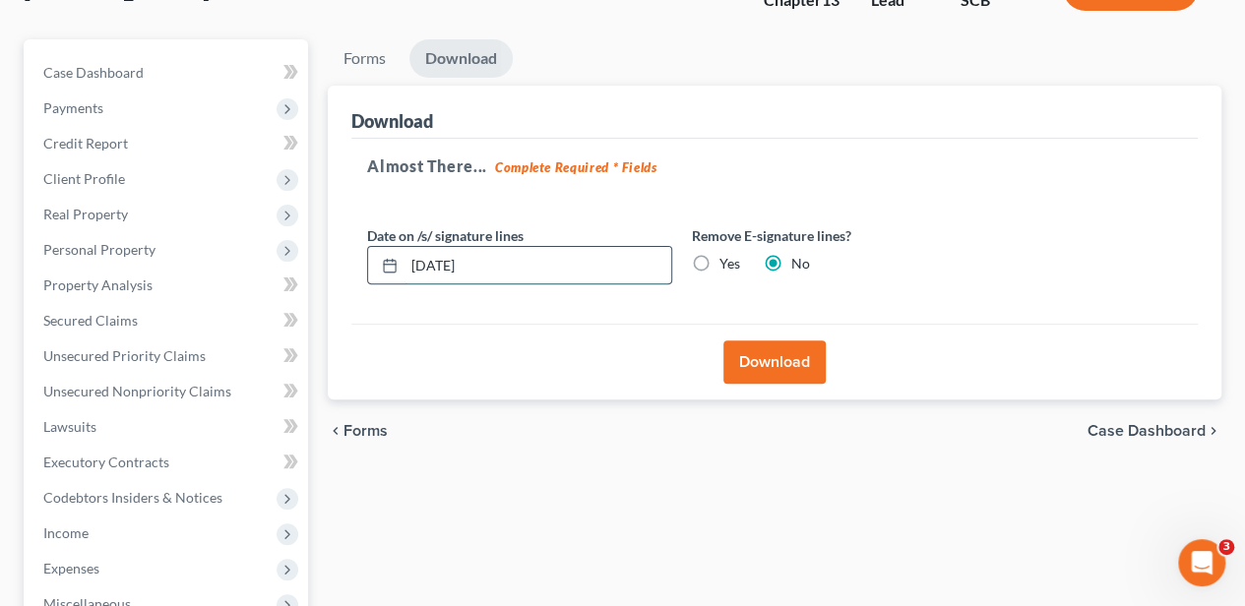
drag, startPoint x: 492, startPoint y: 269, endPoint x: 400, endPoint y: 276, distance: 92.8
click at [400, 276] on div "[DATE]" at bounding box center [519, 265] width 305 height 39
click at [719, 265] on label "Yes" at bounding box center [729, 264] width 21 height 20
click at [727, 265] on input "Yes" at bounding box center [733, 260] width 13 height 13
radio input "true"
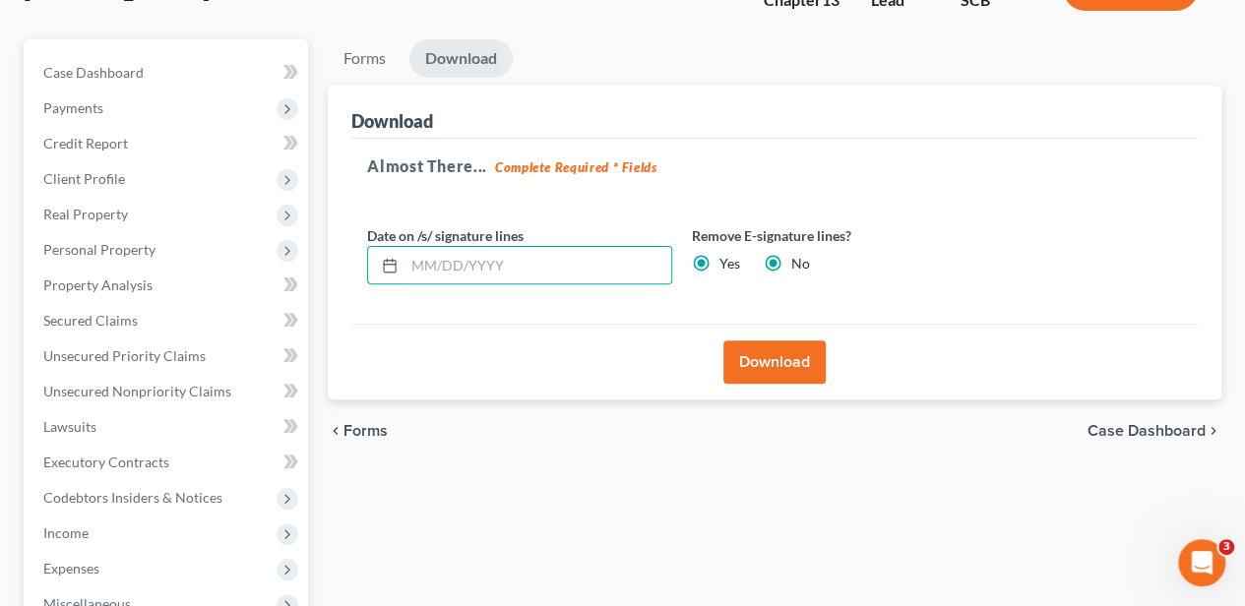
radio input "false"
click at [770, 362] on button "Download" at bounding box center [774, 361] width 102 height 43
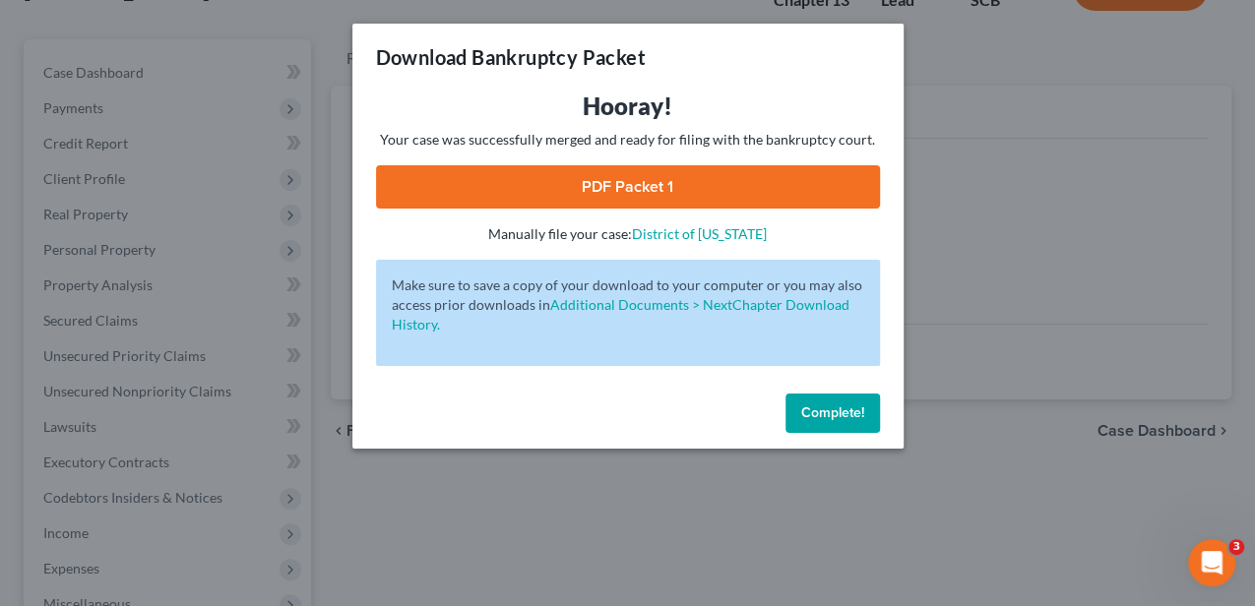
click at [661, 196] on link "PDF Packet 1" at bounding box center [628, 186] width 504 height 43
drag, startPoint x: 855, startPoint y: 414, endPoint x: 831, endPoint y: 394, distance: 32.1
click at [855, 414] on span "Complete!" at bounding box center [832, 412] width 63 height 17
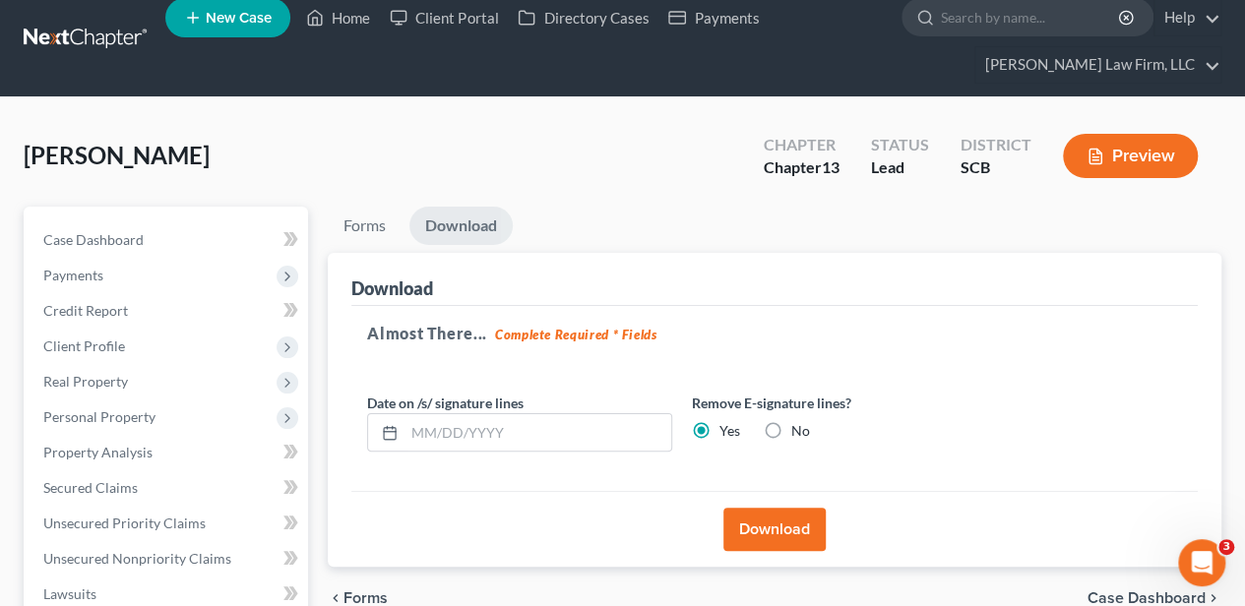
scroll to position [0, 0]
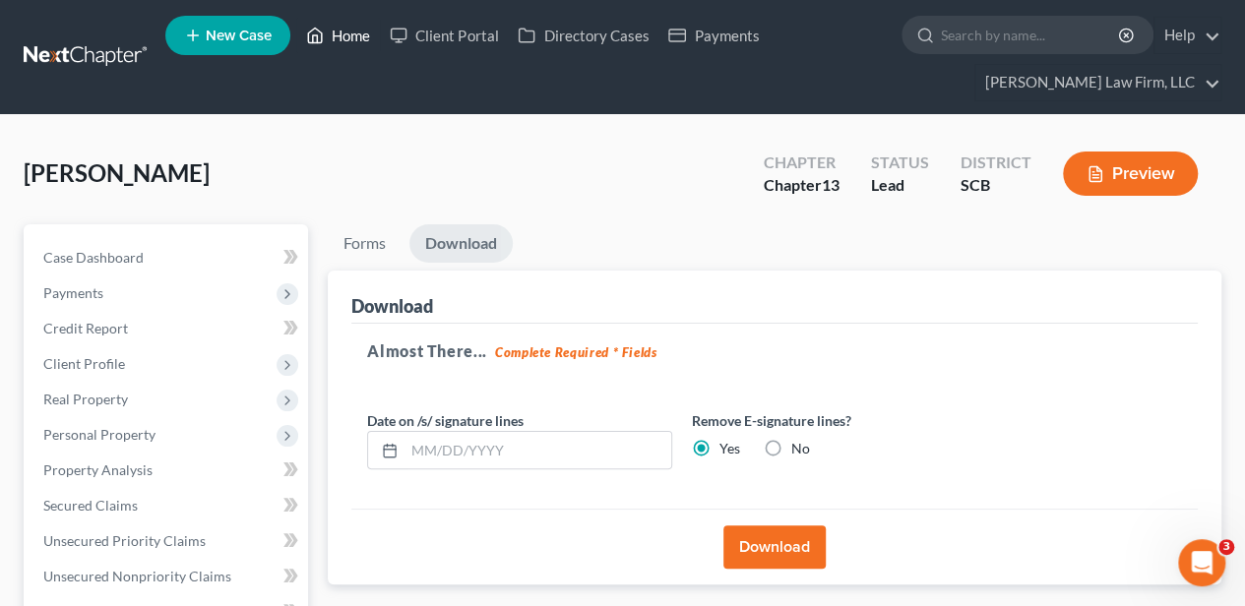
click at [353, 44] on link "Home" at bounding box center [338, 35] width 84 height 35
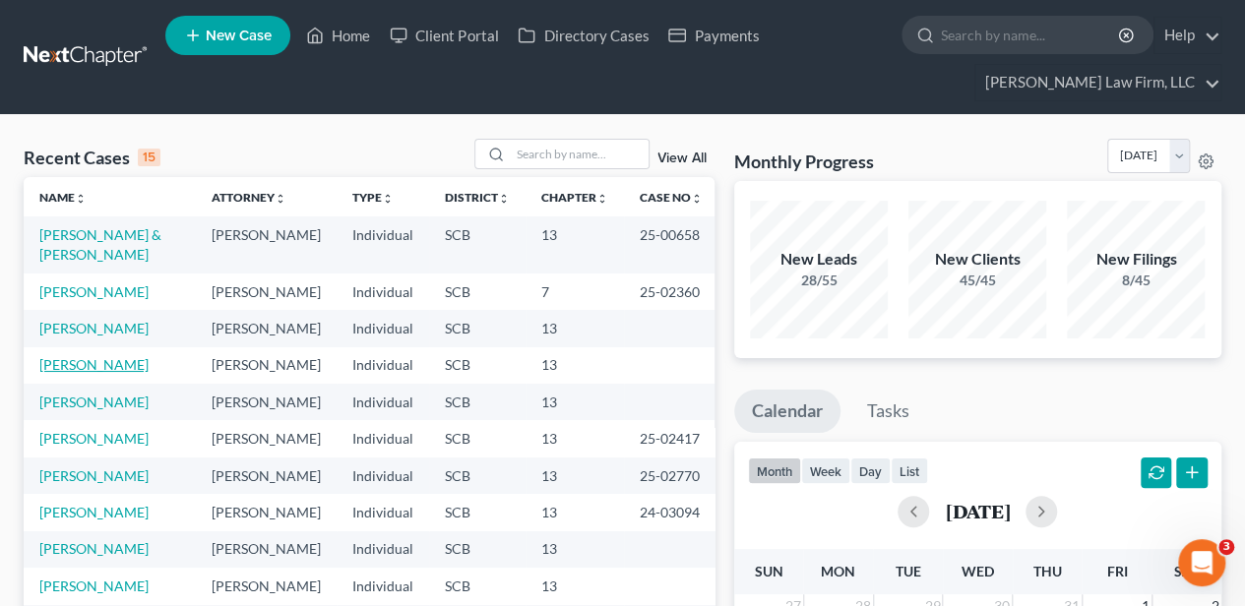
click at [100, 373] on link "[PERSON_NAME]" at bounding box center [93, 364] width 109 height 17
select select "2"
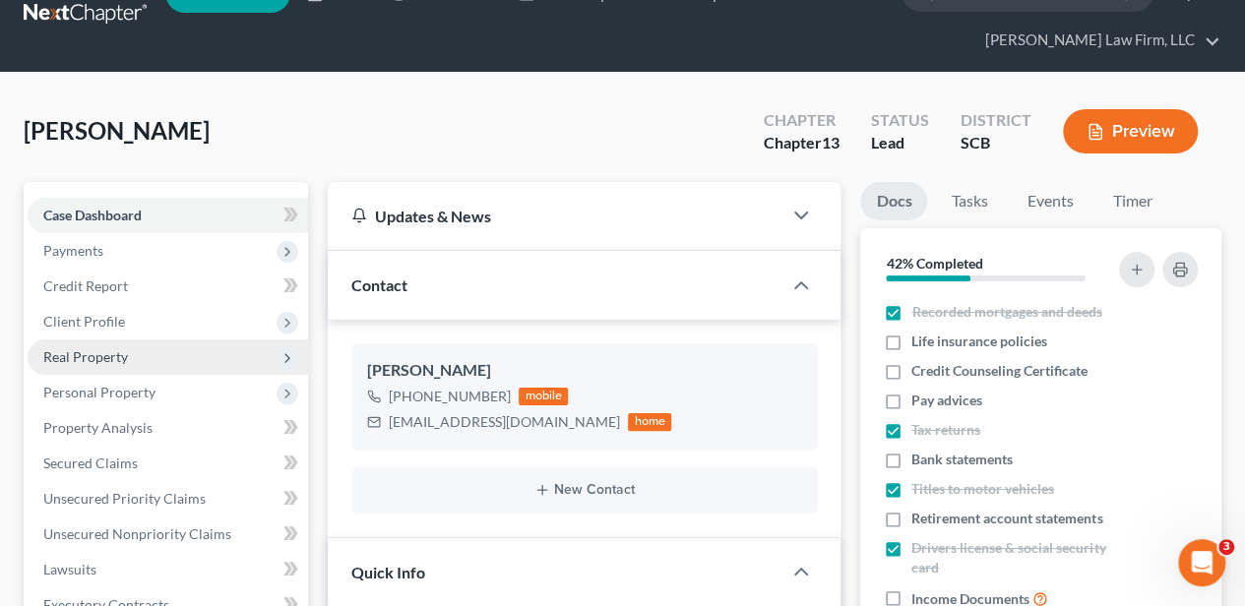
scroll to position [65, 0]
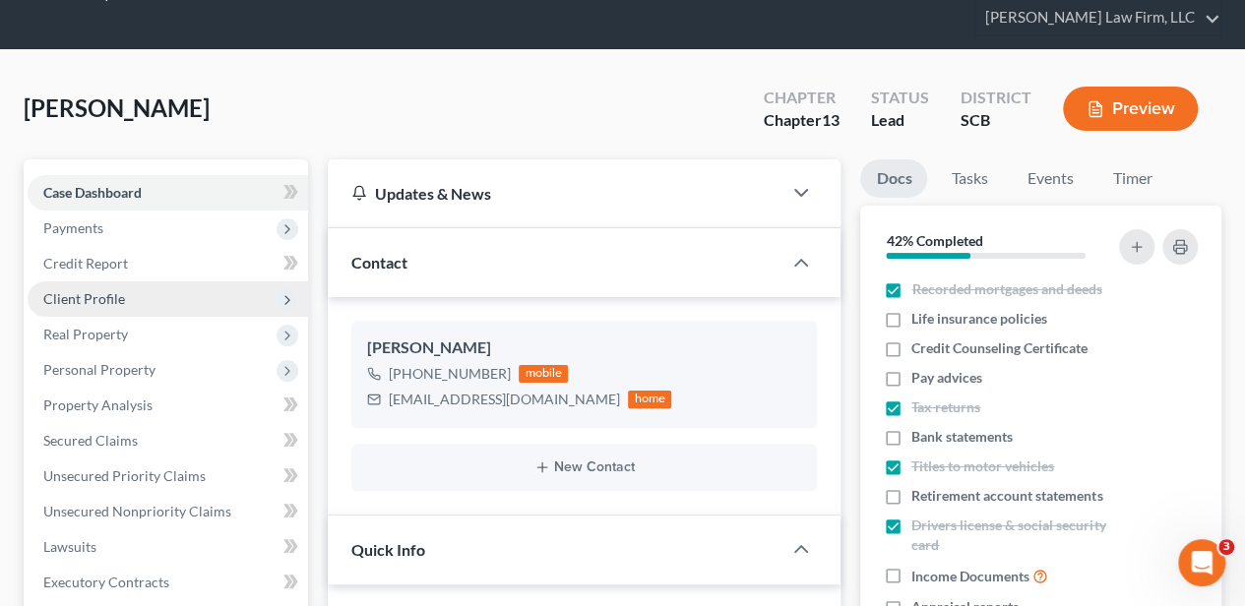
click at [142, 288] on span "Client Profile" at bounding box center [168, 298] width 280 height 35
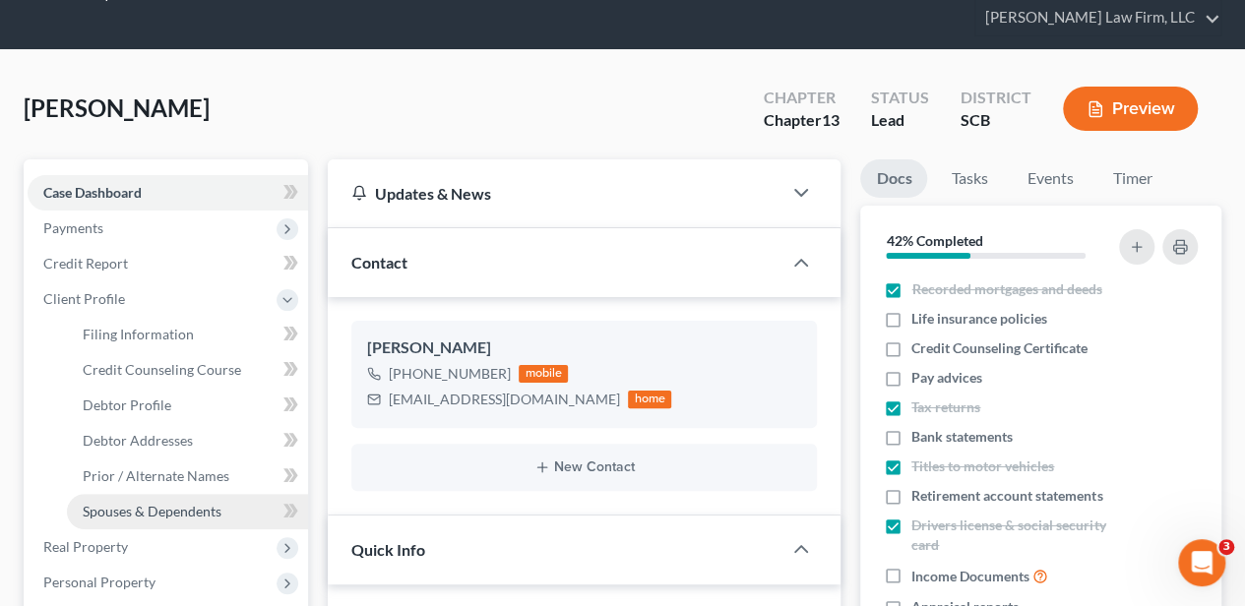
click at [132, 504] on span "Spouses & Dependents" at bounding box center [152, 511] width 139 height 17
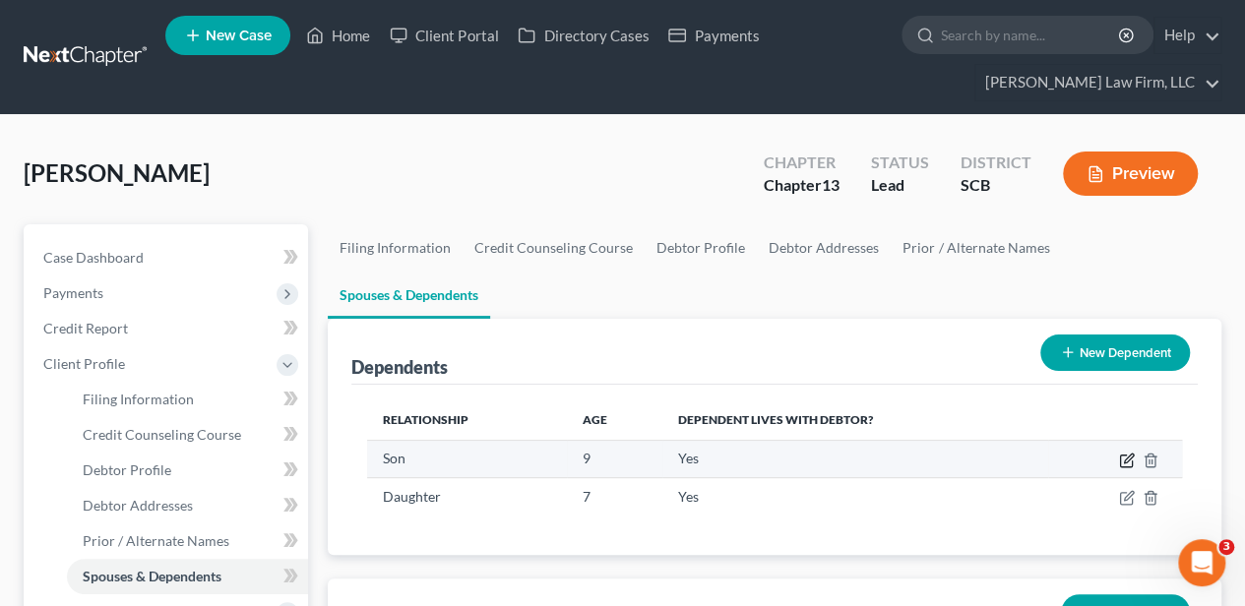
click at [1120, 456] on icon "button" at bounding box center [1126, 462] width 12 height 12
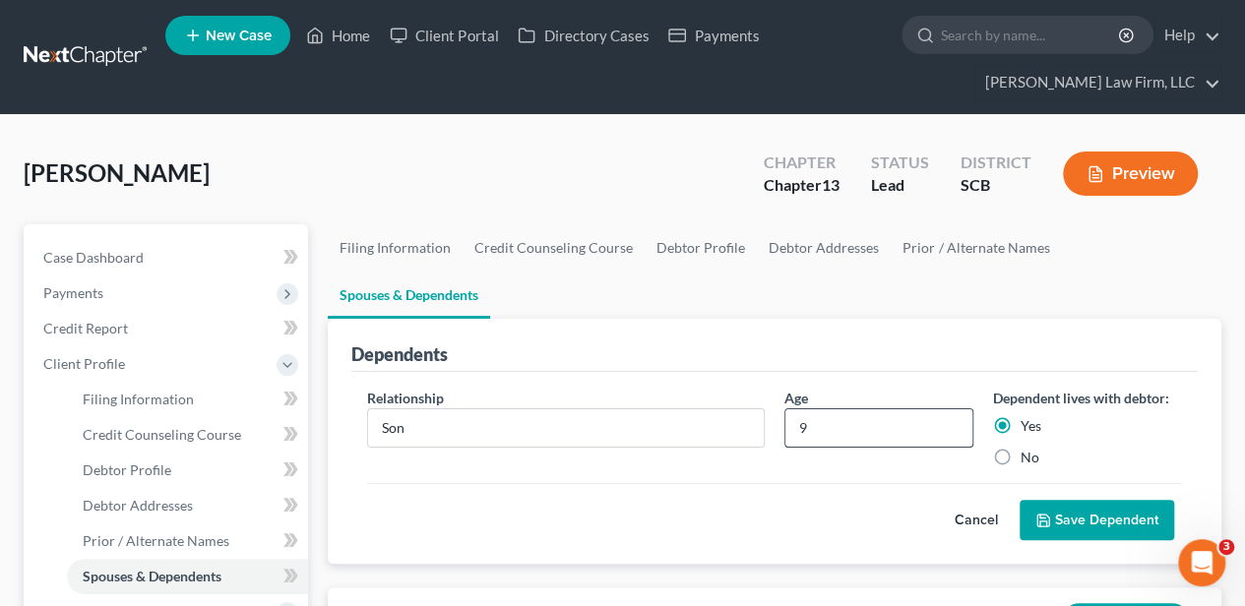
click at [841, 409] on input "9" at bounding box center [878, 427] width 187 height 37
type input "10"
click at [1112, 500] on button "Save Dependent" at bounding box center [1097, 520] width 155 height 41
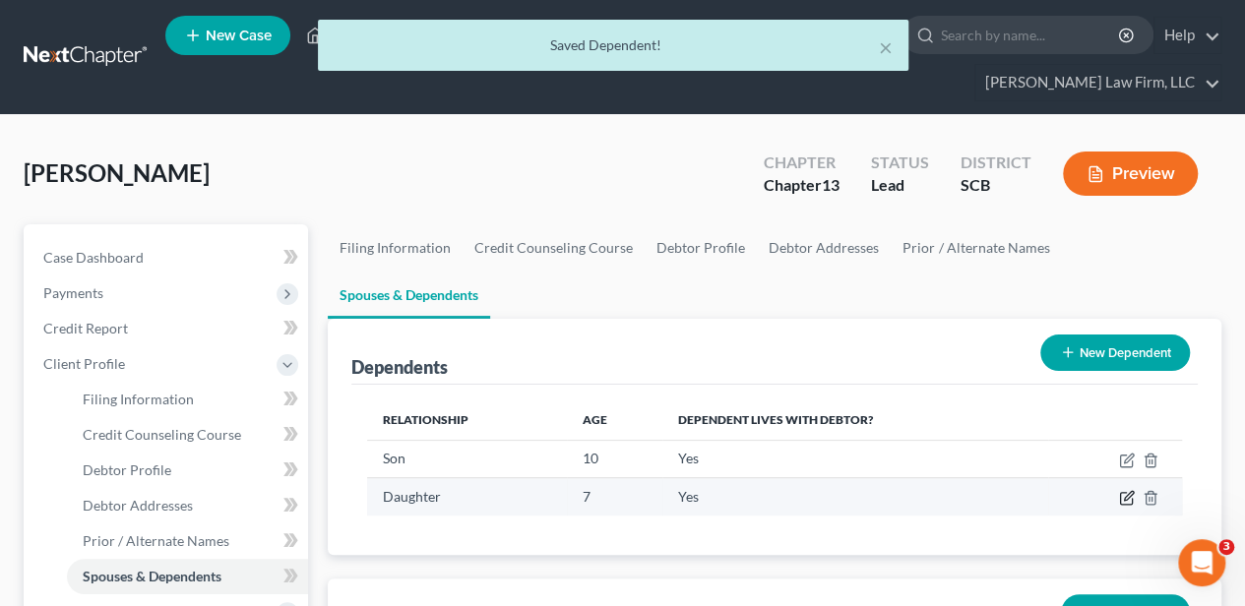
click at [1120, 493] on icon "button" at bounding box center [1126, 499] width 12 height 12
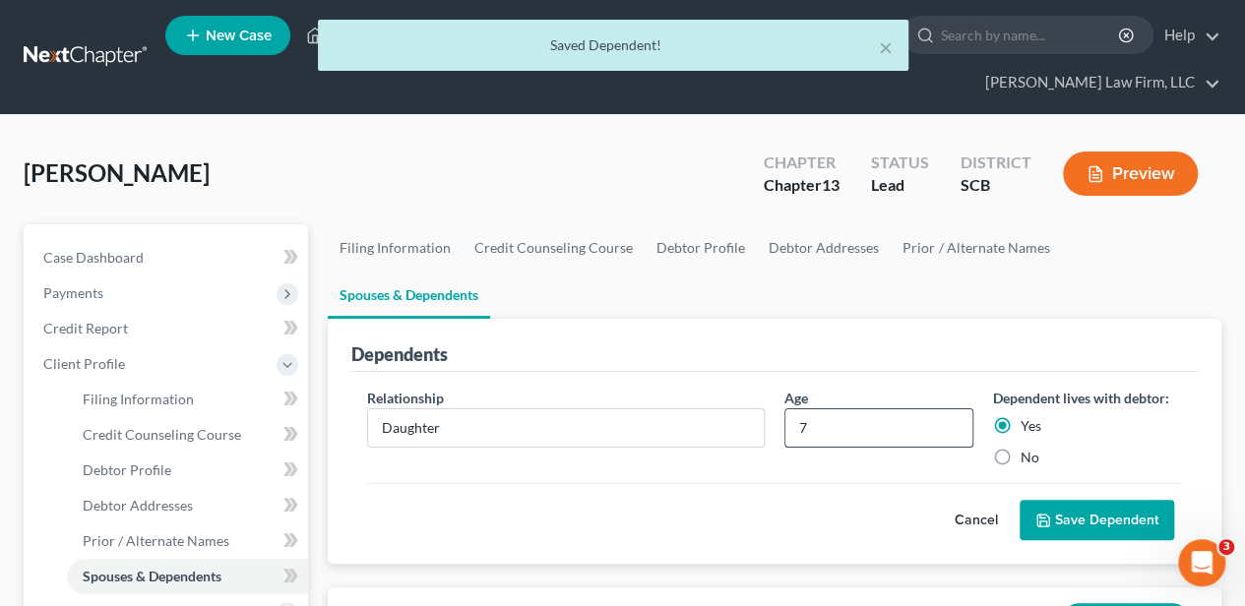
click at [824, 409] on input "7" at bounding box center [878, 427] width 187 height 37
type input "8"
click at [1062, 500] on button "Save Dependent" at bounding box center [1097, 520] width 155 height 41
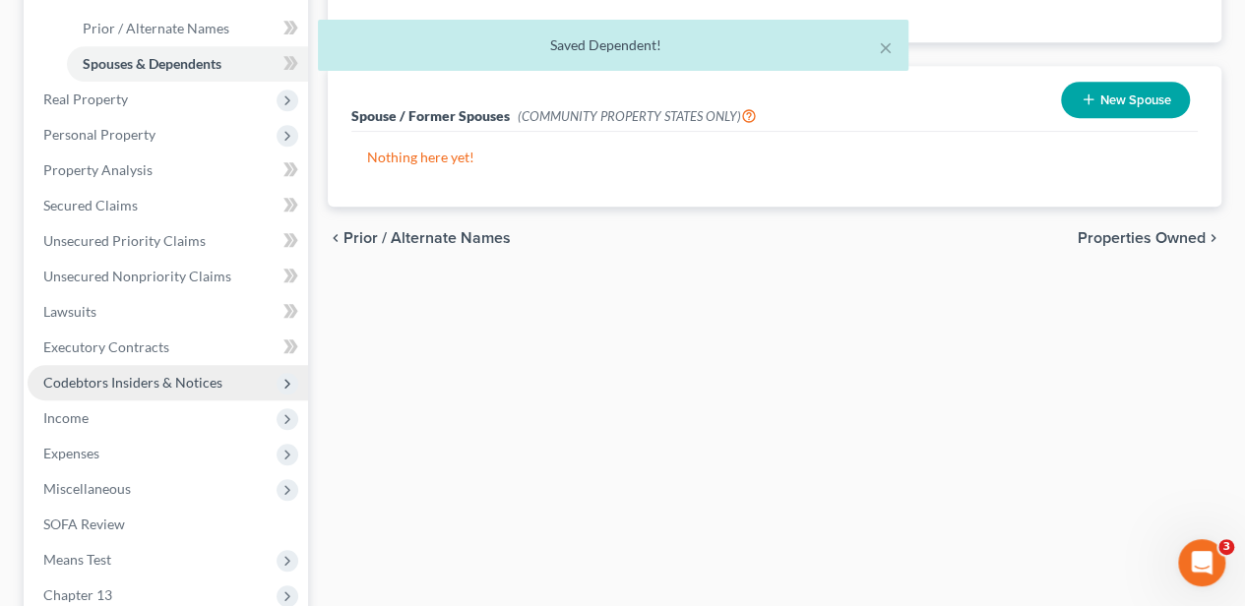
scroll to position [525, 0]
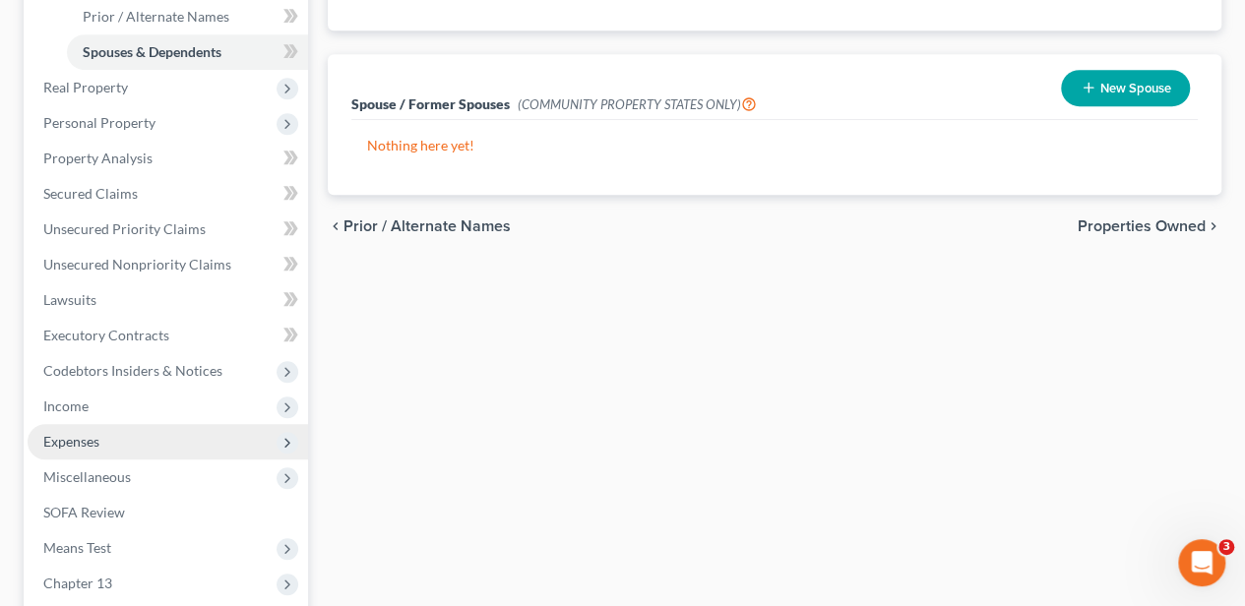
click at [100, 443] on span "Expenses" at bounding box center [168, 441] width 280 height 35
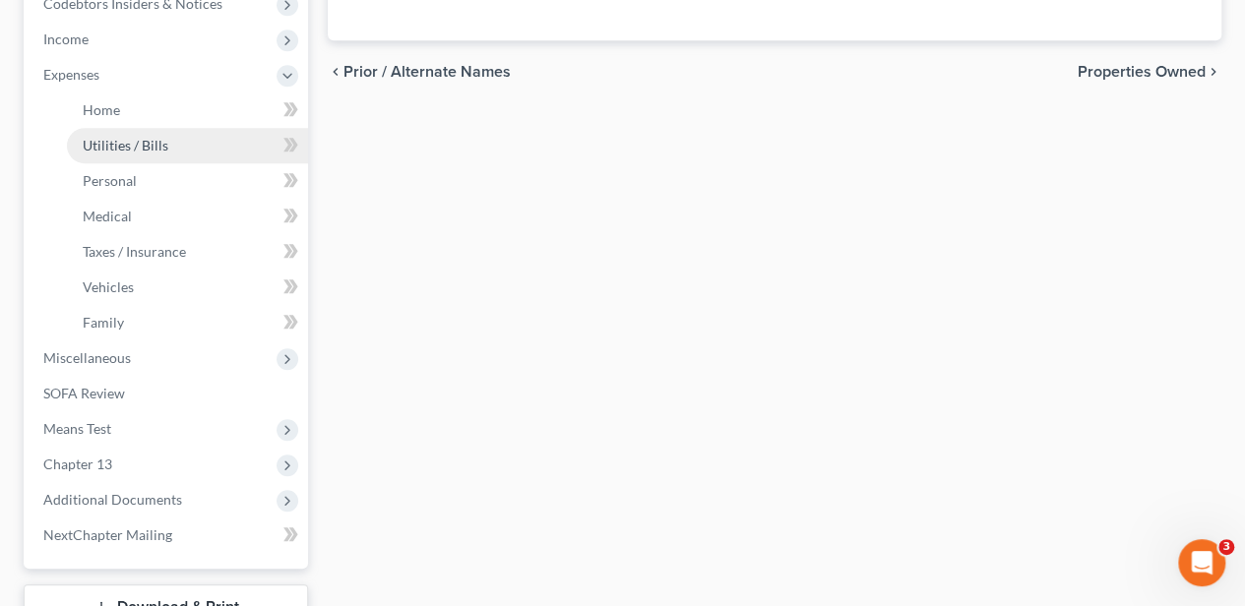
scroll to position [655, 0]
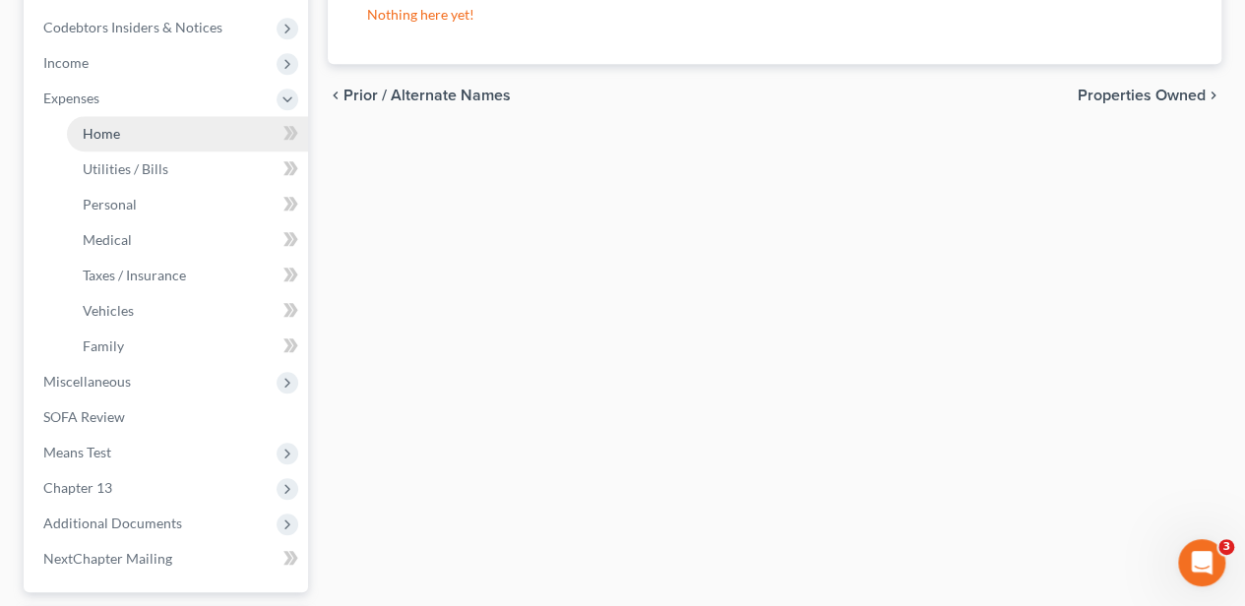
click at [123, 136] on link "Home" at bounding box center [187, 133] width 241 height 35
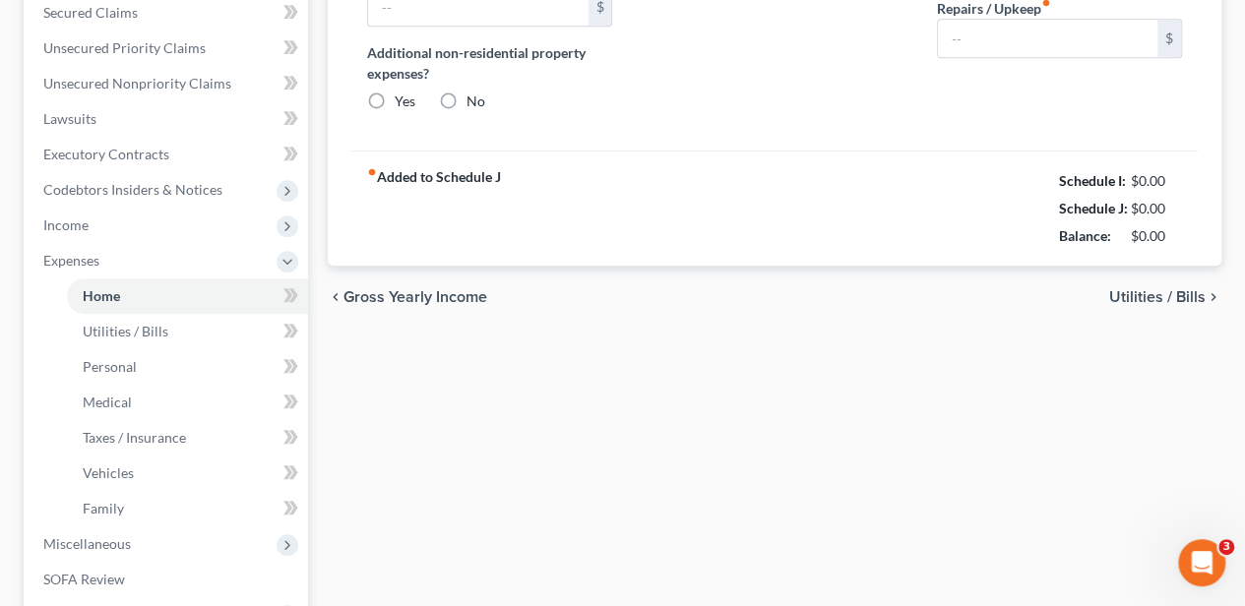
type input "2,450.00"
type input "0.00"
radio input "true"
type input "29.18"
type input "0.00"
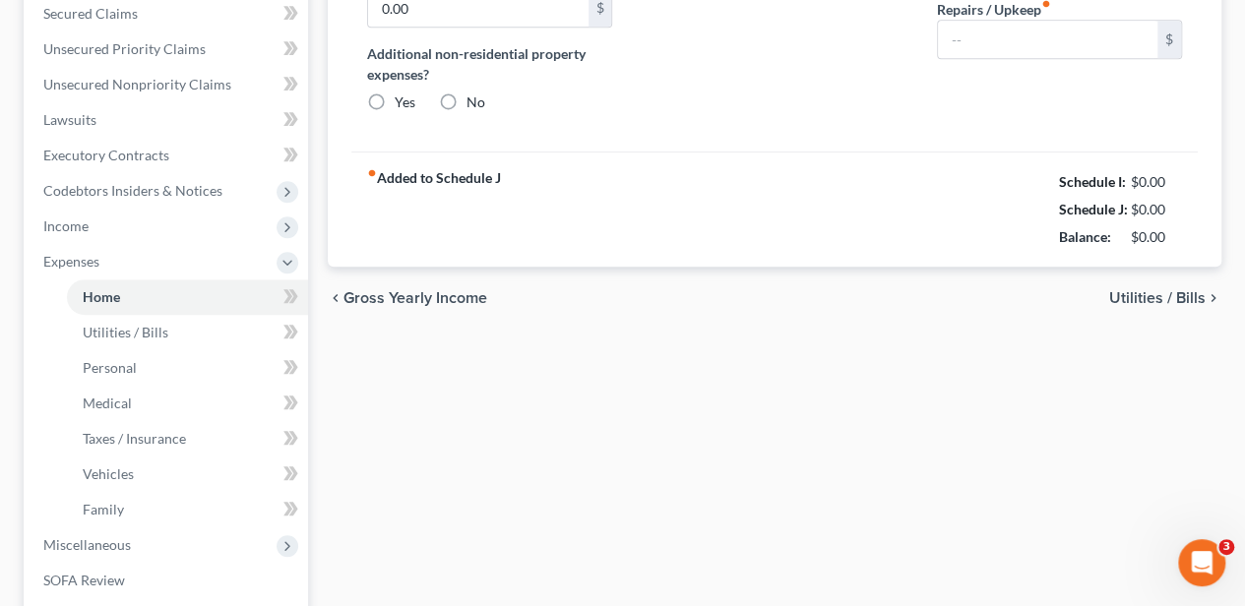
type input "0.00"
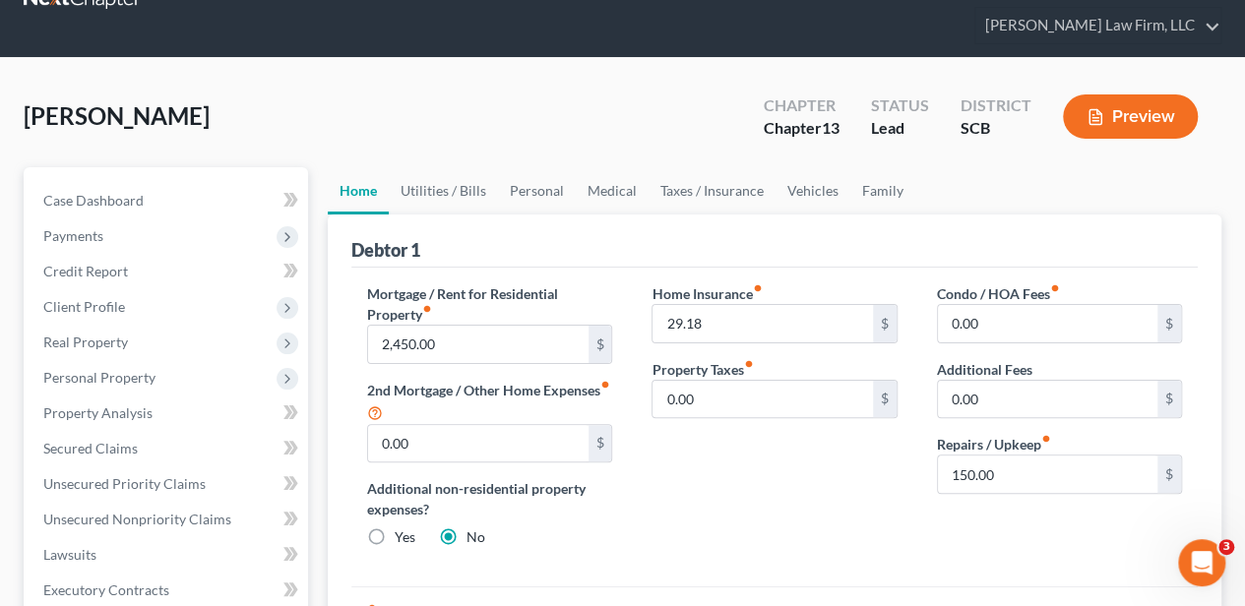
scroll to position [131, 0]
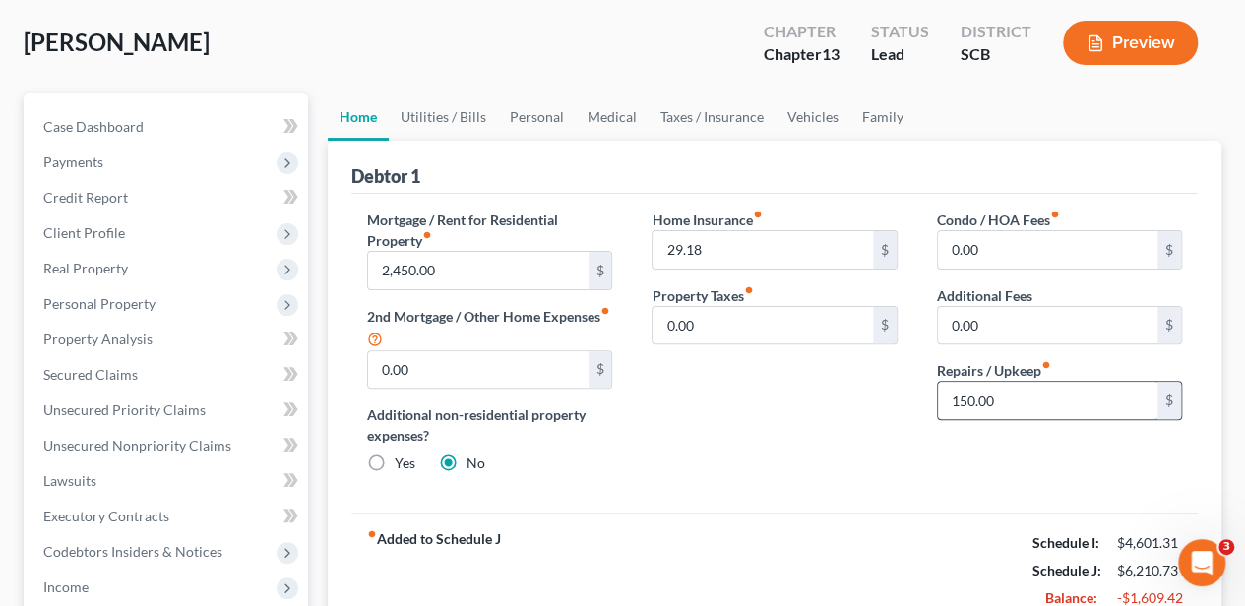
click at [970, 382] on input "150.00" at bounding box center [1047, 400] width 219 height 37
type input "50.00"
click at [464, 122] on link "Utilities / Bills" at bounding box center [443, 116] width 109 height 47
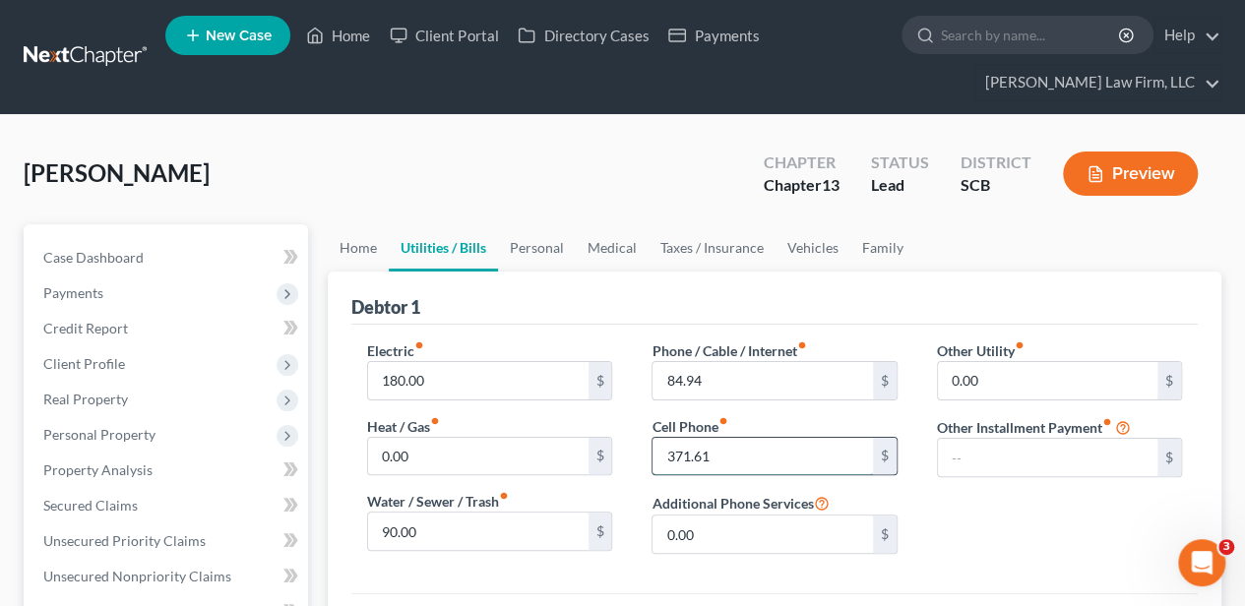
click at [695, 457] on input "371.61" at bounding box center [761, 456] width 219 height 37
click at [705, 385] on input "84.94" at bounding box center [761, 380] width 219 height 37
type input "240.00"
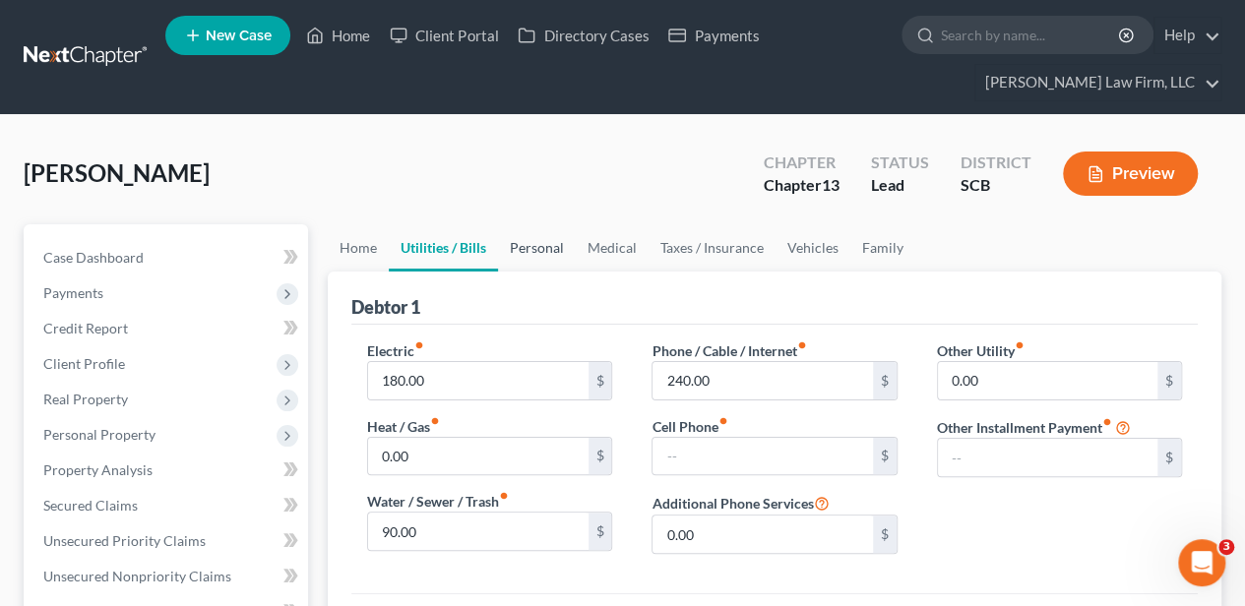
click at [541, 244] on link "Personal" at bounding box center [537, 247] width 78 height 47
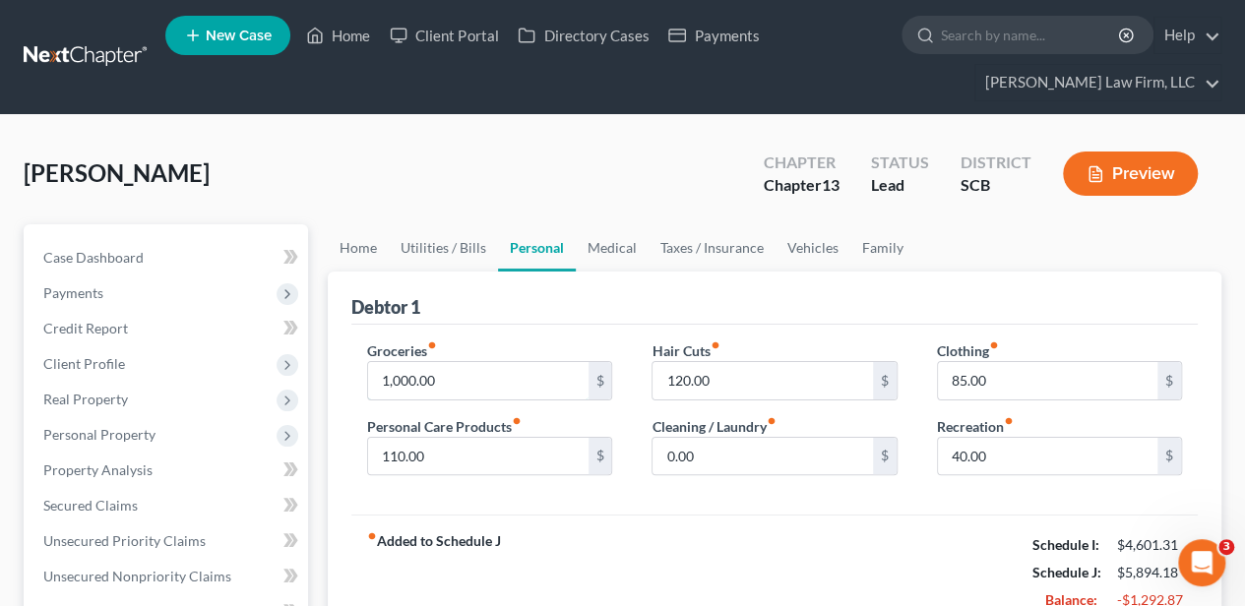
click at [451, 388] on input "1,000.00" at bounding box center [477, 380] width 219 height 37
type input "800.00"
click at [748, 380] on input "120.00" at bounding box center [761, 380] width 219 height 37
click at [552, 445] on input "110.00" at bounding box center [477, 456] width 219 height 37
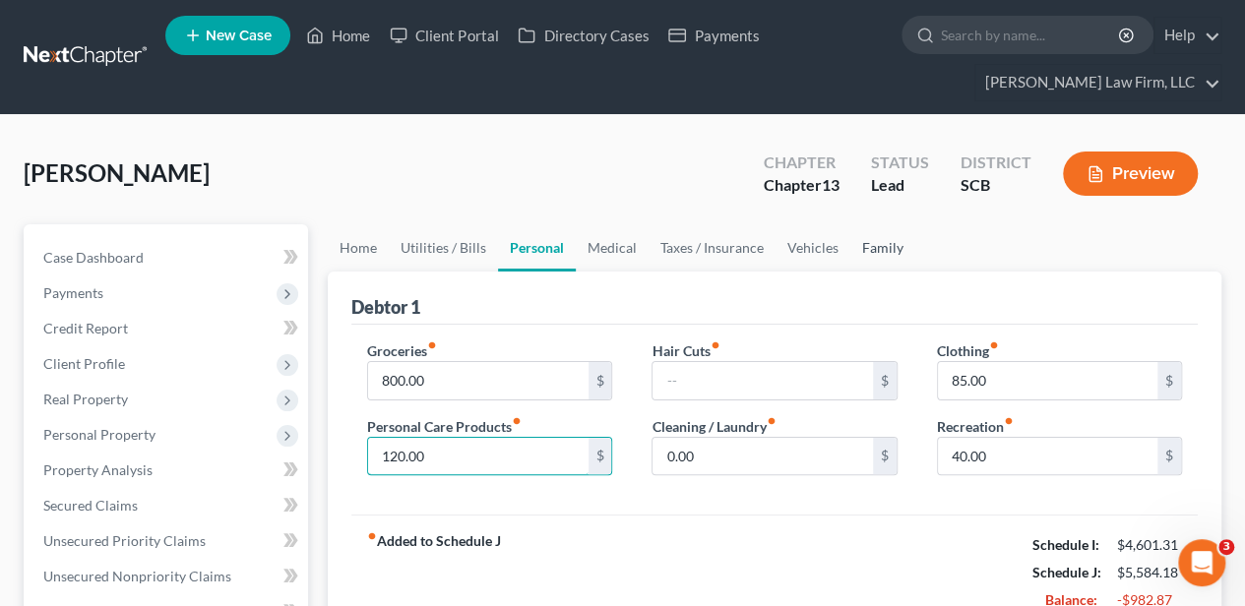
type input "120.00"
click at [874, 254] on link "Family" at bounding box center [882, 247] width 65 height 47
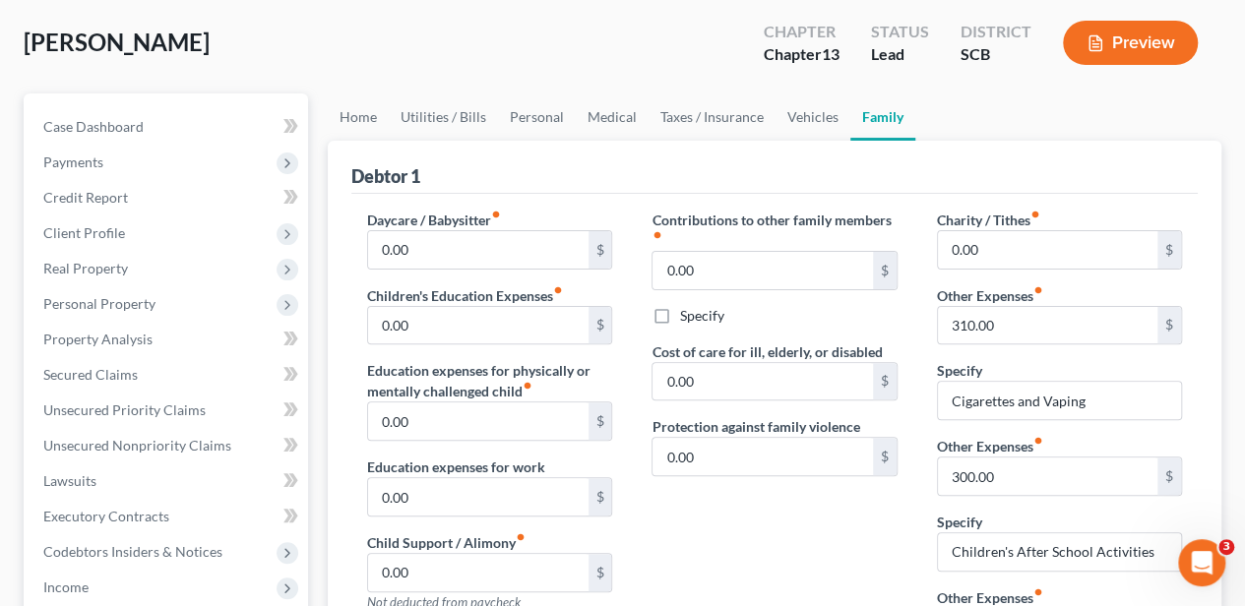
scroll to position [197, 0]
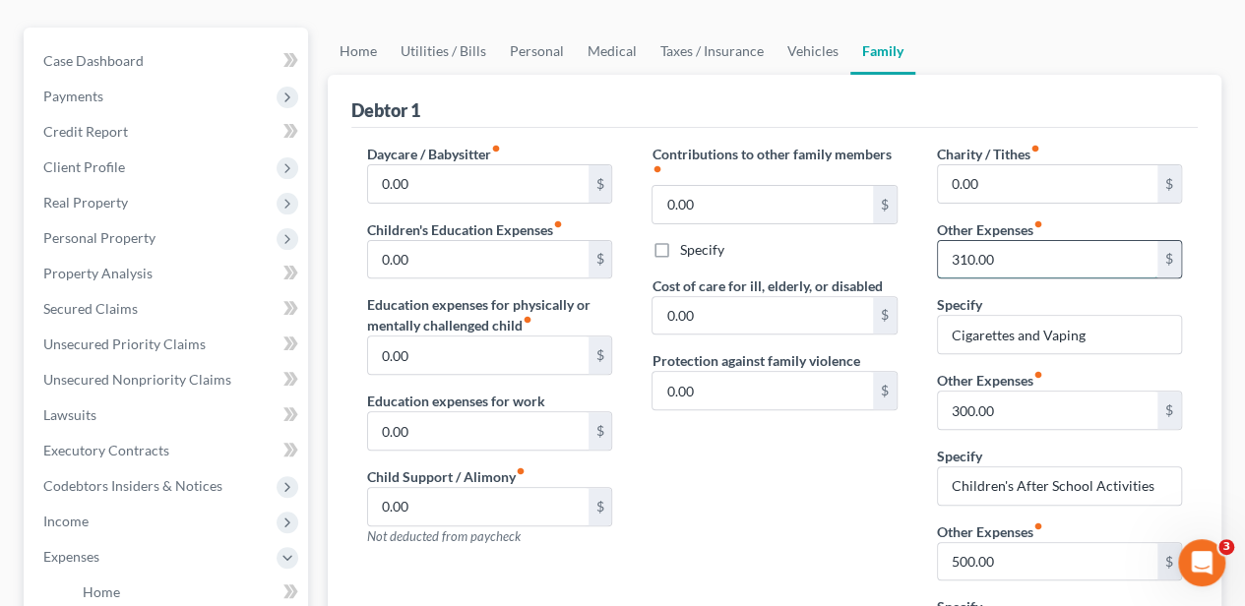
click at [1007, 254] on input "310.00" at bounding box center [1047, 259] width 219 height 37
type input "160"
click at [1002, 396] on input "300.00" at bounding box center [1047, 410] width 219 height 37
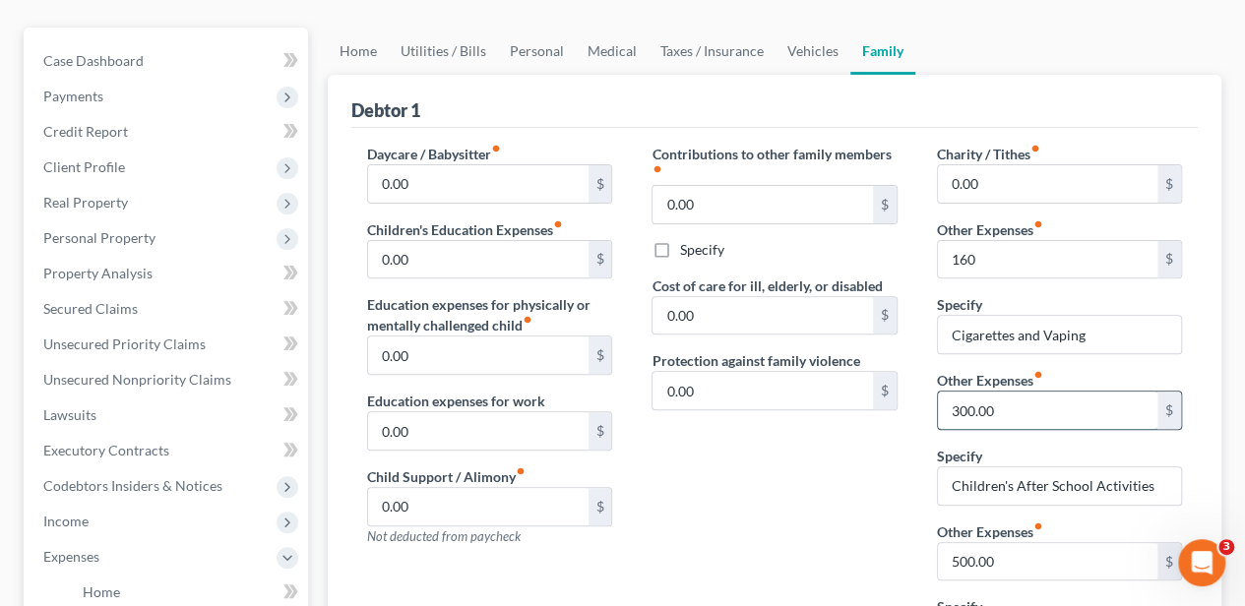
click at [1002, 396] on input "300.00" at bounding box center [1047, 410] width 219 height 37
type input "150"
click at [998, 543] on input "500.00" at bounding box center [1047, 561] width 219 height 37
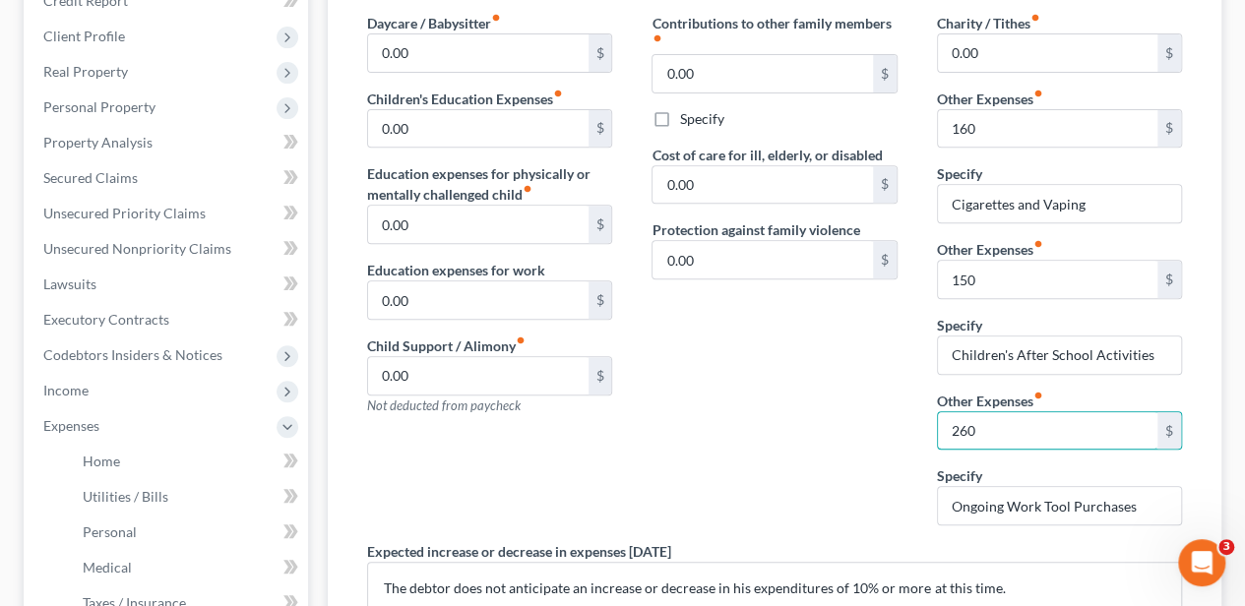
type input "260"
click at [853, 478] on div "Contributions to other family members fiber_manual_record 0.00 $ Specify Cost o…" at bounding box center [774, 277] width 284 height 528
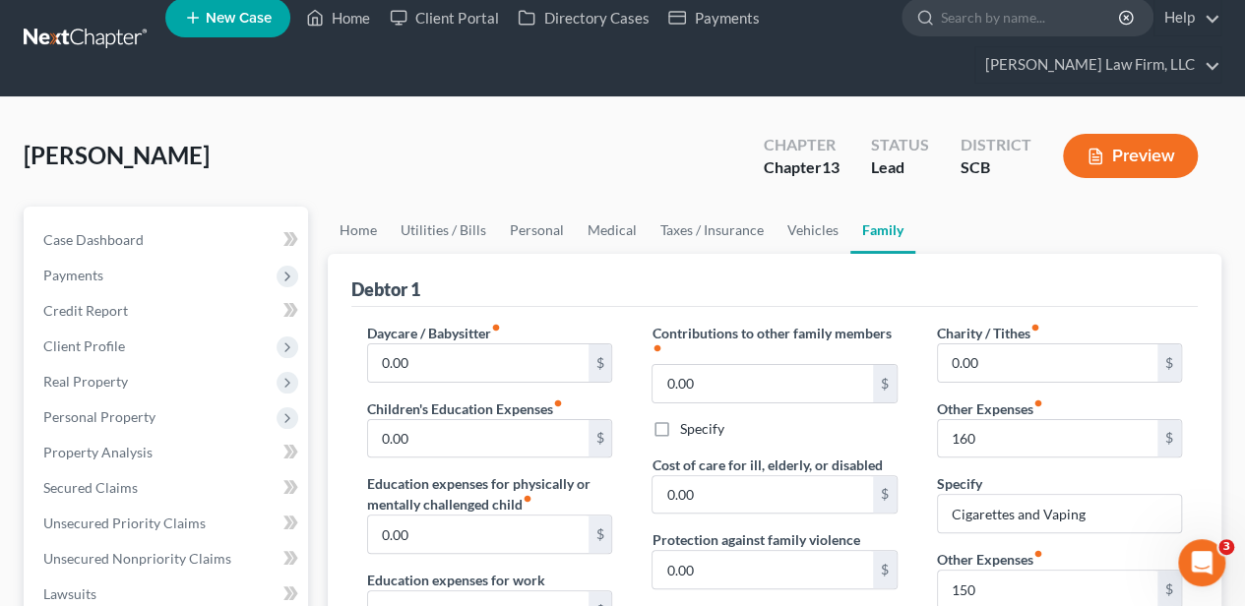
scroll to position [0, 0]
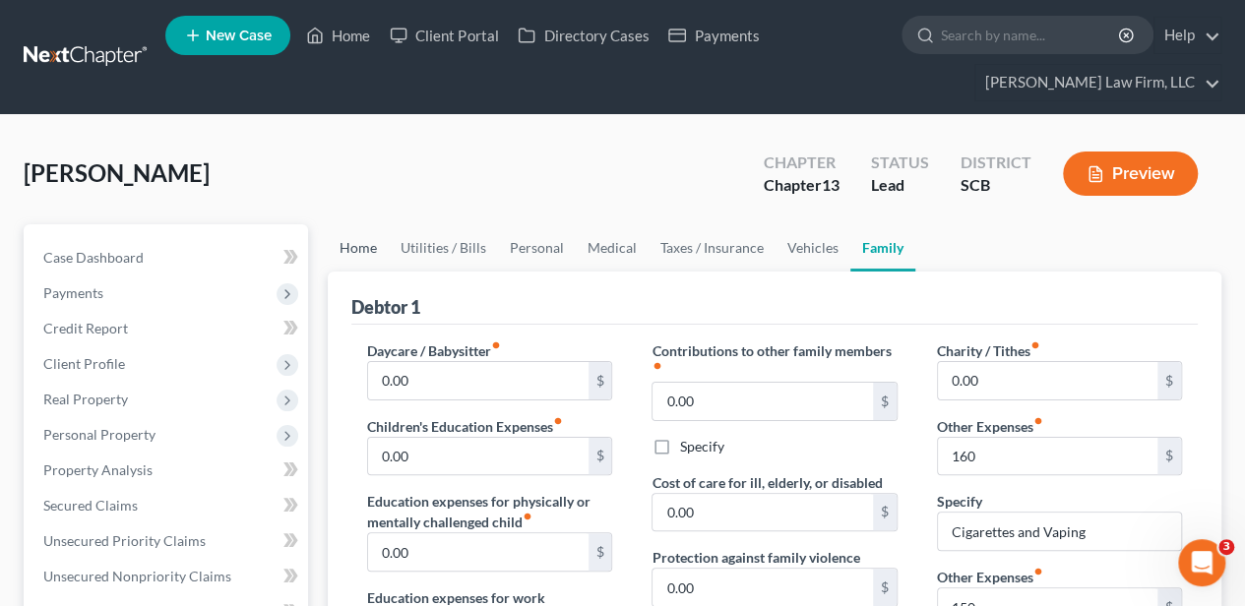
click at [353, 240] on link "Home" at bounding box center [358, 247] width 61 height 47
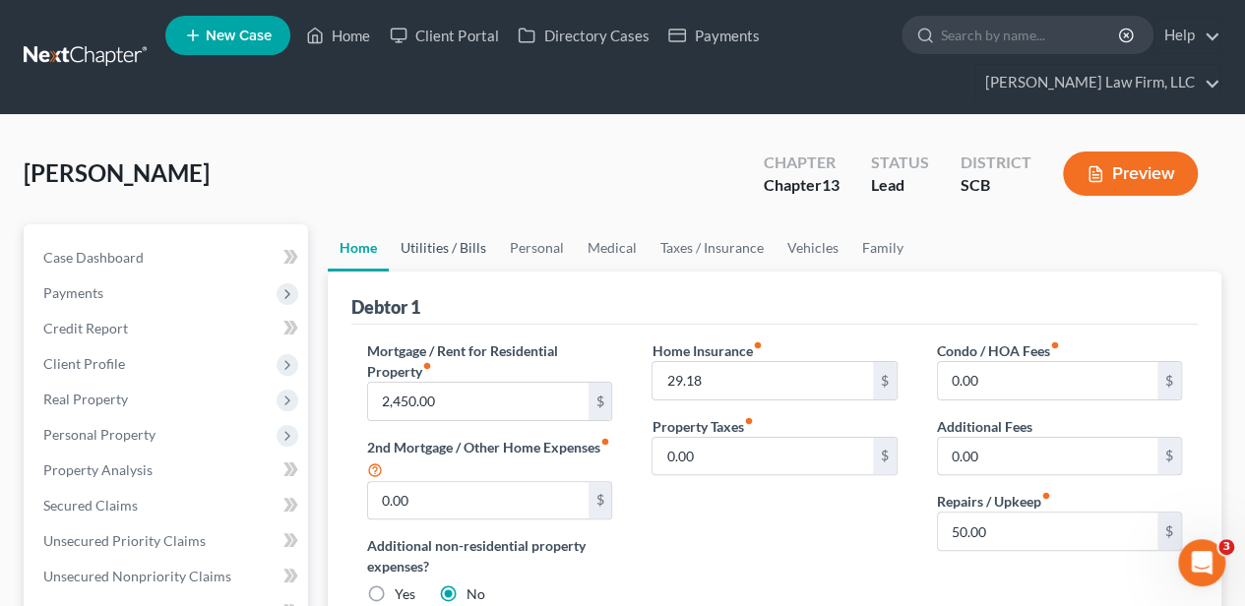
click at [436, 251] on link "Utilities / Bills" at bounding box center [443, 247] width 109 height 47
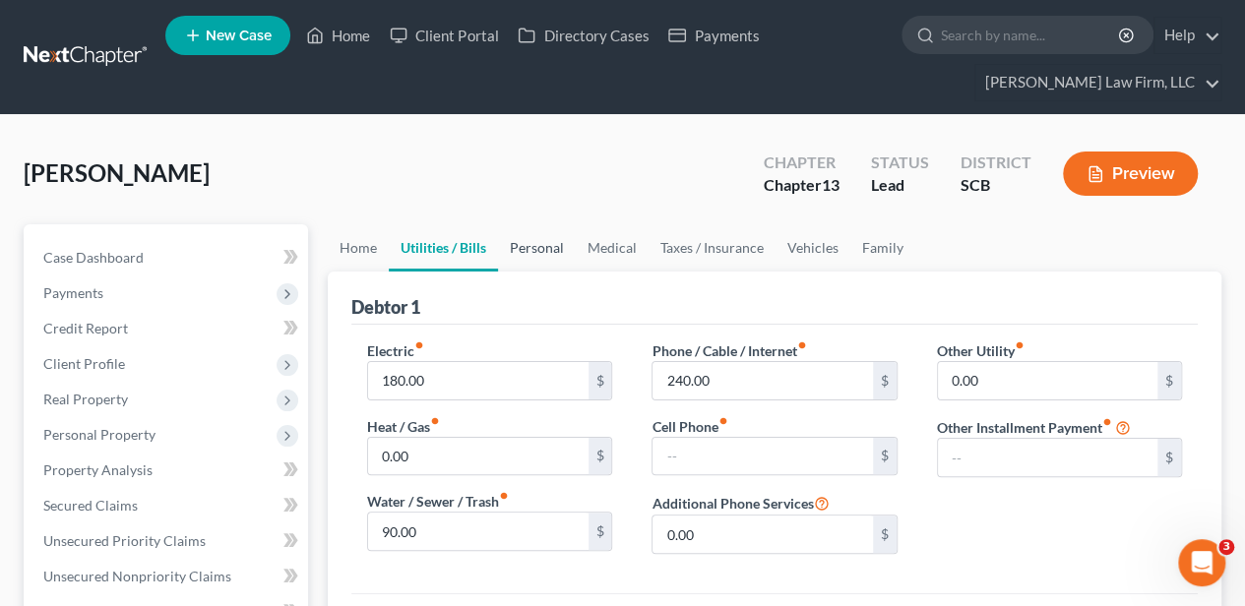
click at [531, 237] on link "Personal" at bounding box center [537, 247] width 78 height 47
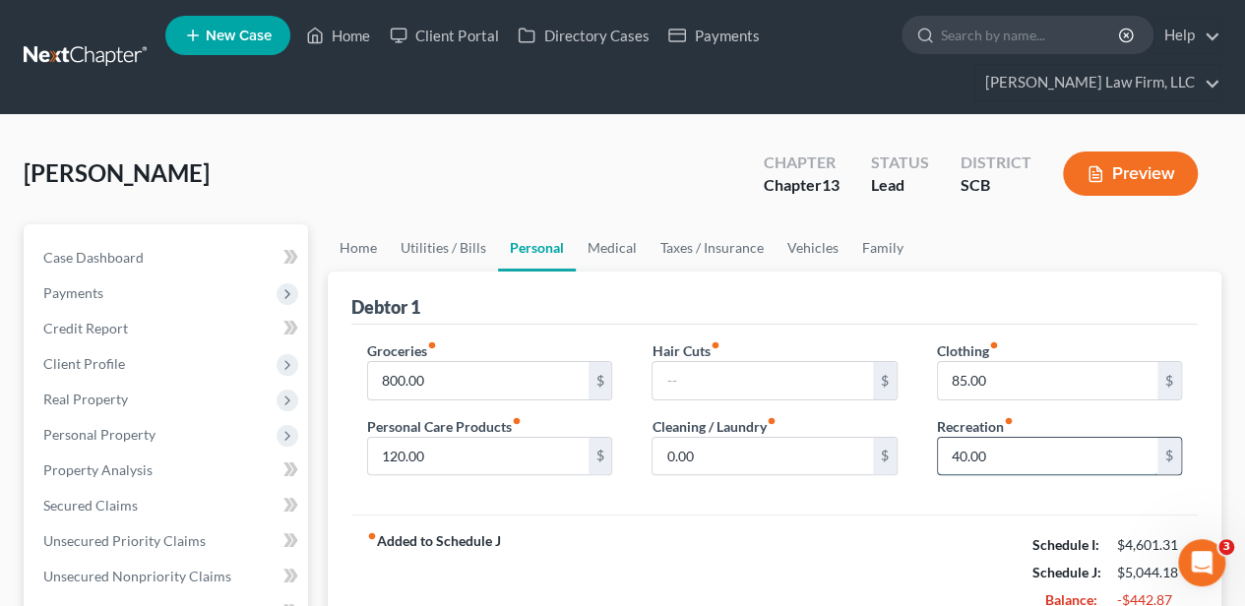
click at [1029, 455] on input "40.00" at bounding box center [1047, 456] width 219 height 37
click at [617, 257] on link "Medical" at bounding box center [612, 247] width 73 height 47
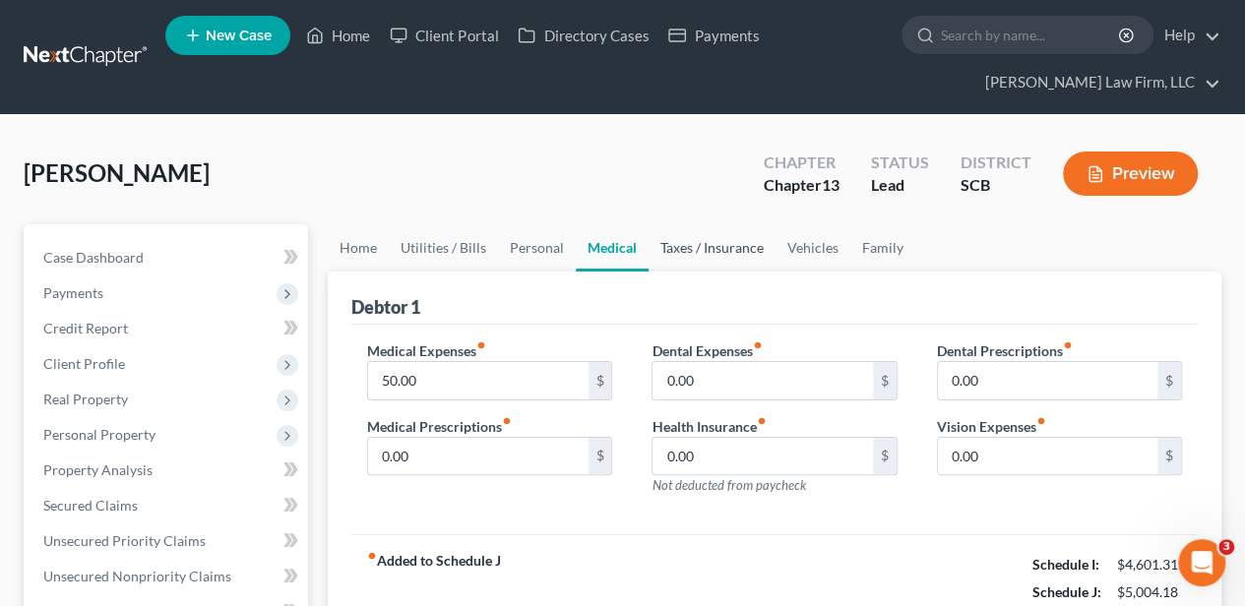
click at [682, 260] on link "Taxes / Insurance" at bounding box center [712, 247] width 127 height 47
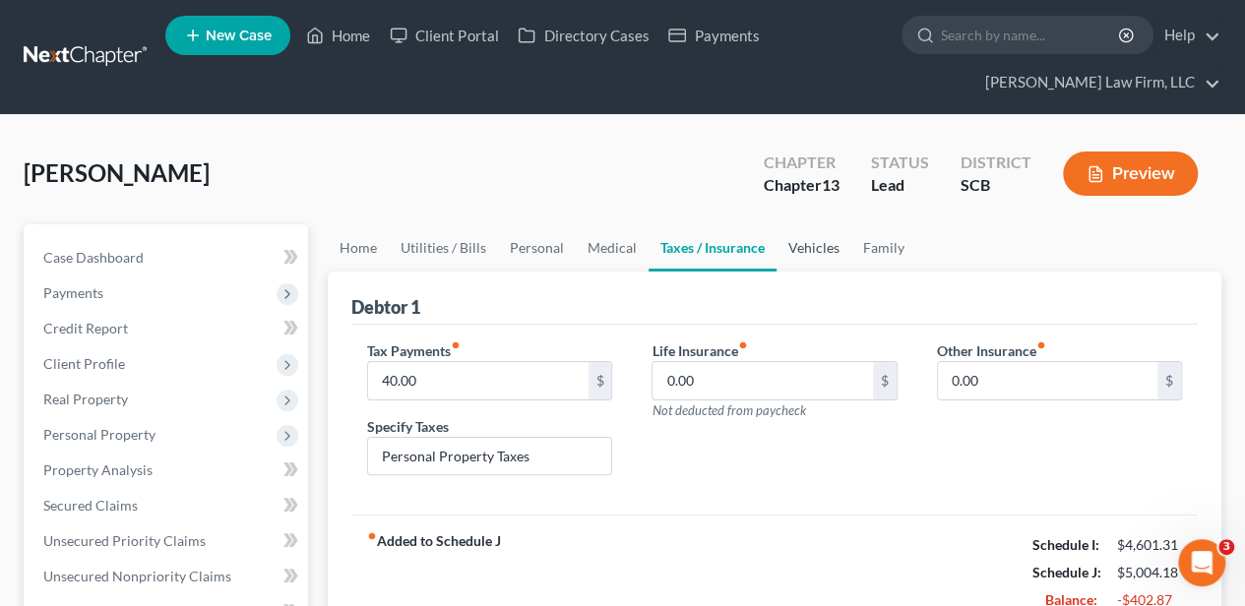
click at [791, 239] on link "Vehicles" at bounding box center [813, 247] width 75 height 47
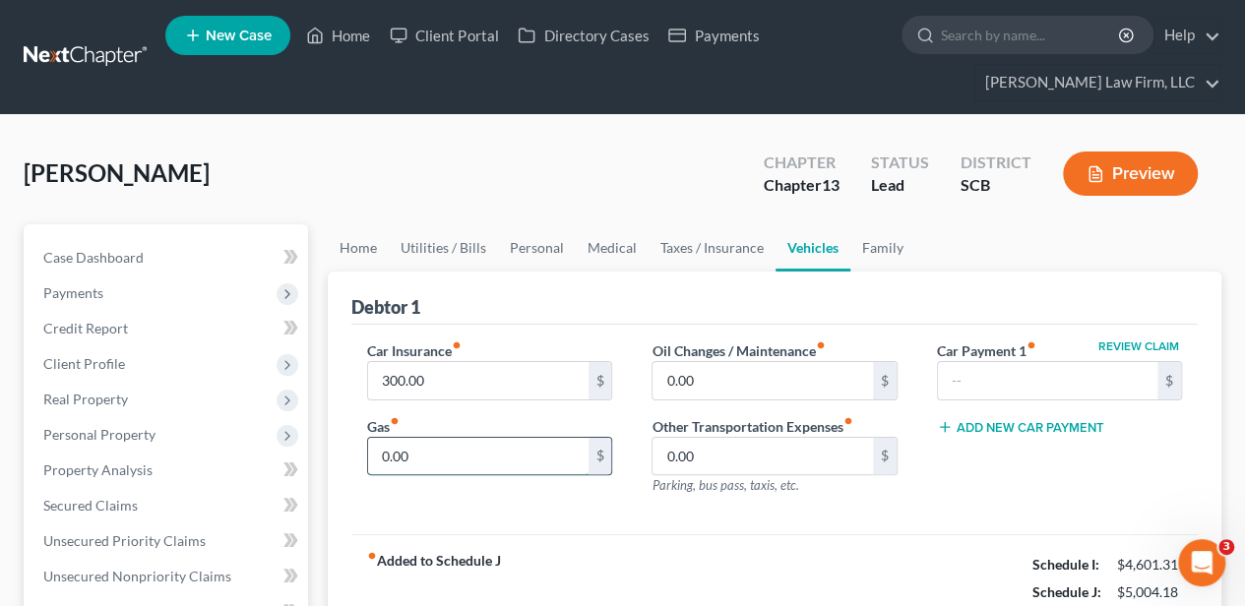
click at [396, 457] on input "0.00" at bounding box center [477, 456] width 219 height 37
type input "150.00"
click at [876, 247] on link "Family" at bounding box center [882, 247] width 65 height 47
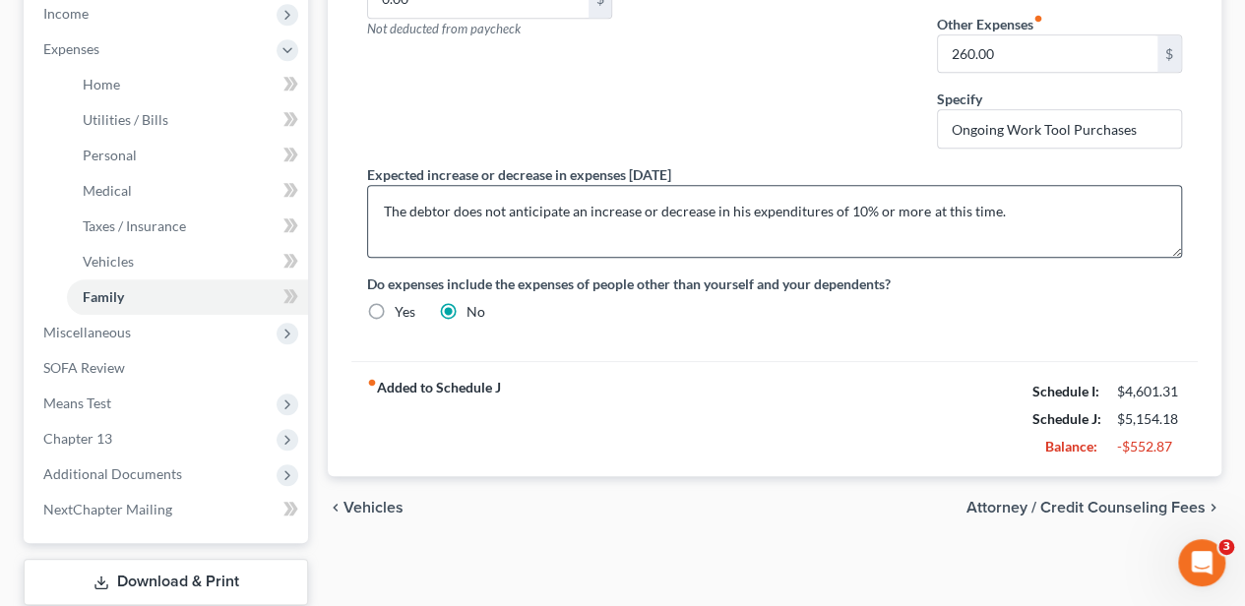
scroll to position [721, 0]
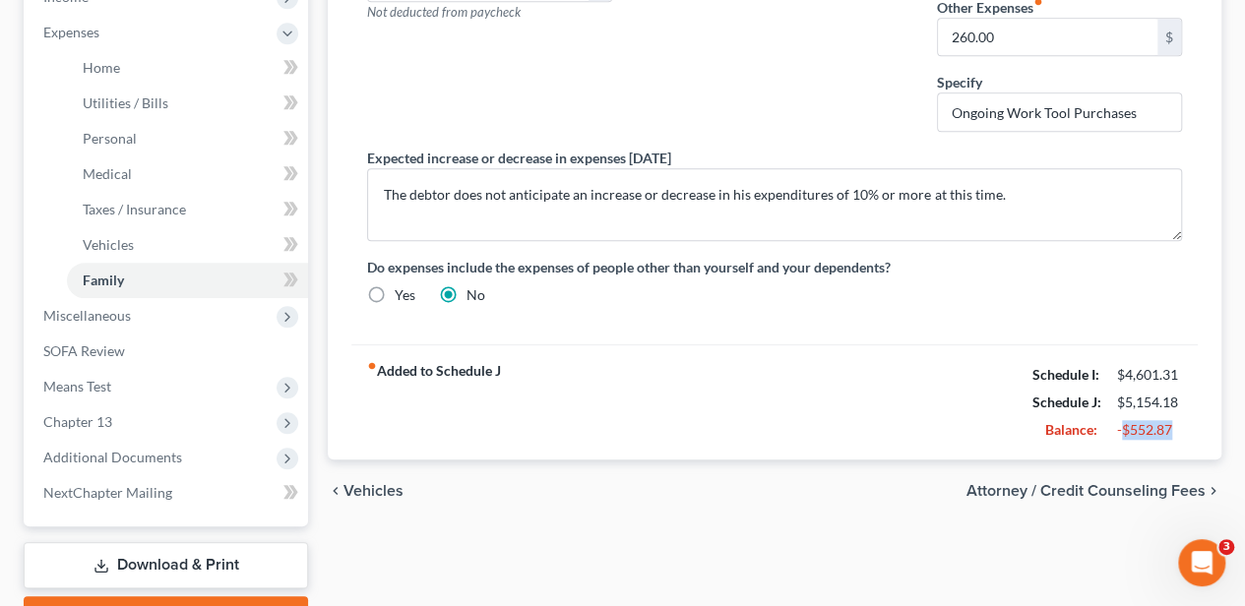
drag, startPoint x: 1170, startPoint y: 427, endPoint x: 1124, endPoint y: 430, distance: 46.3
click at [1124, 430] on div "-$552.87" at bounding box center [1149, 430] width 65 height 20
drag, startPoint x: 1124, startPoint y: 430, endPoint x: 965, endPoint y: 437, distance: 158.6
click at [965, 437] on div "fiber_manual_record Added to Schedule J Schedule I: $4,601.31 Schedule J: $5,15…" at bounding box center [774, 401] width 846 height 115
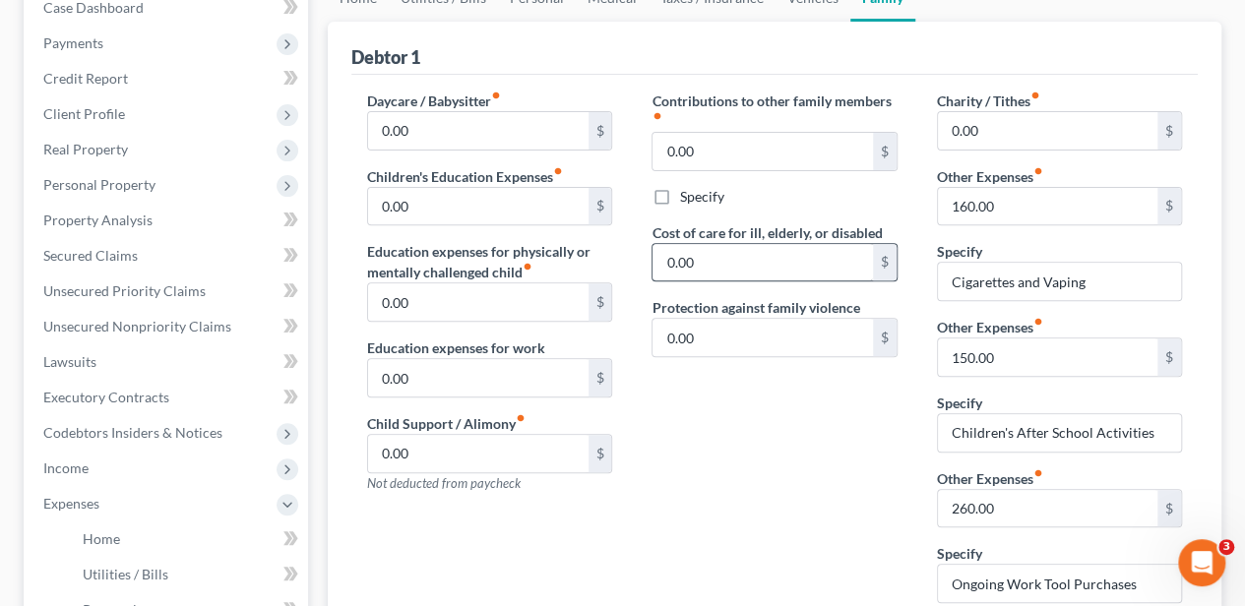
scroll to position [131, 0]
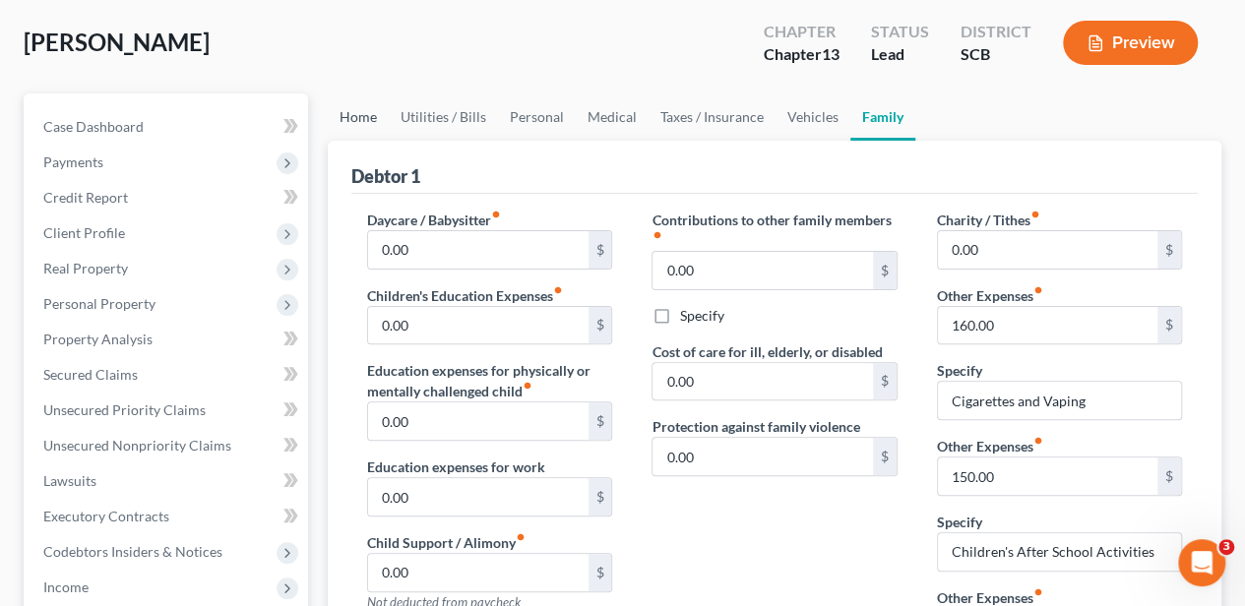
click at [356, 126] on link "Home" at bounding box center [358, 116] width 61 height 47
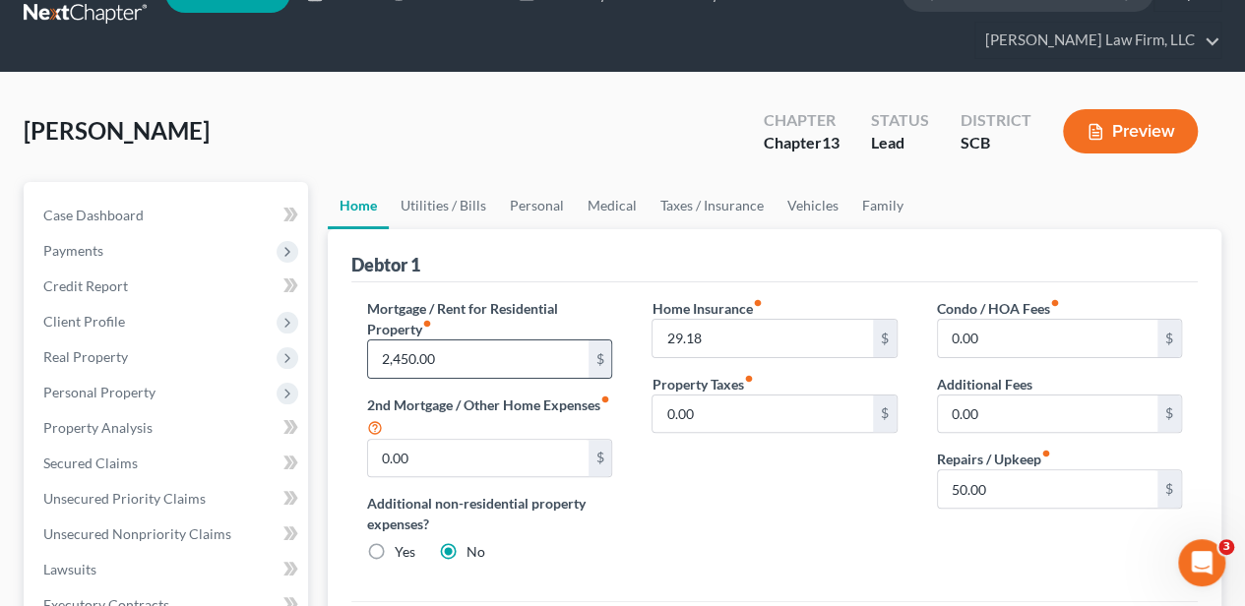
scroll to position [65, 0]
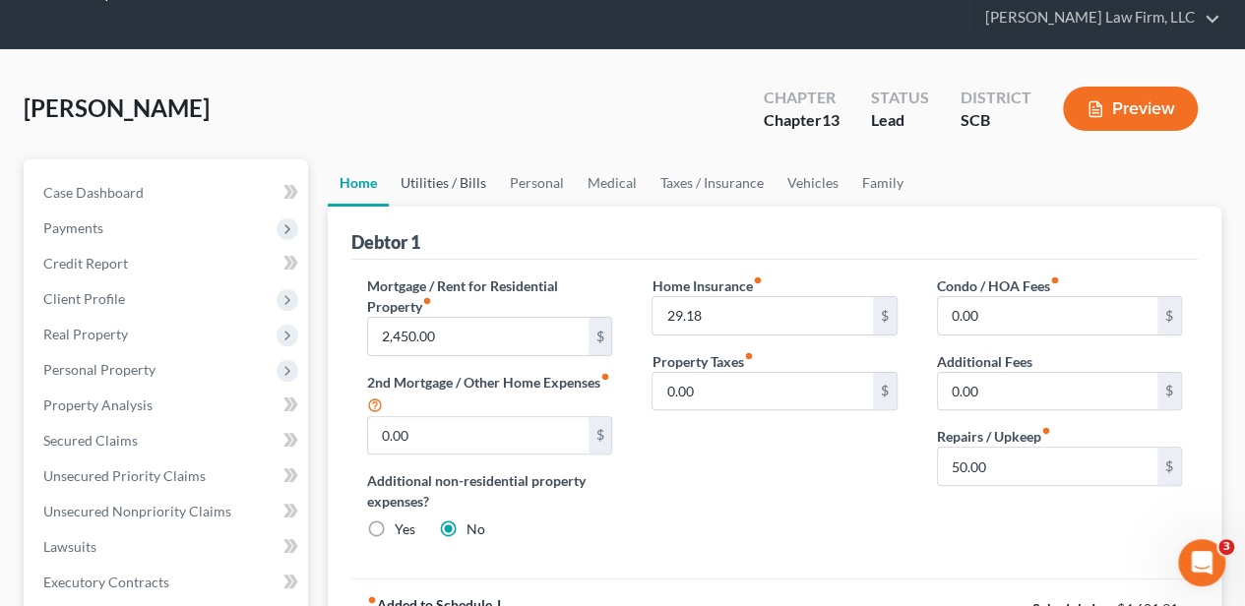
click at [435, 187] on link "Utilities / Bills" at bounding box center [443, 182] width 109 height 47
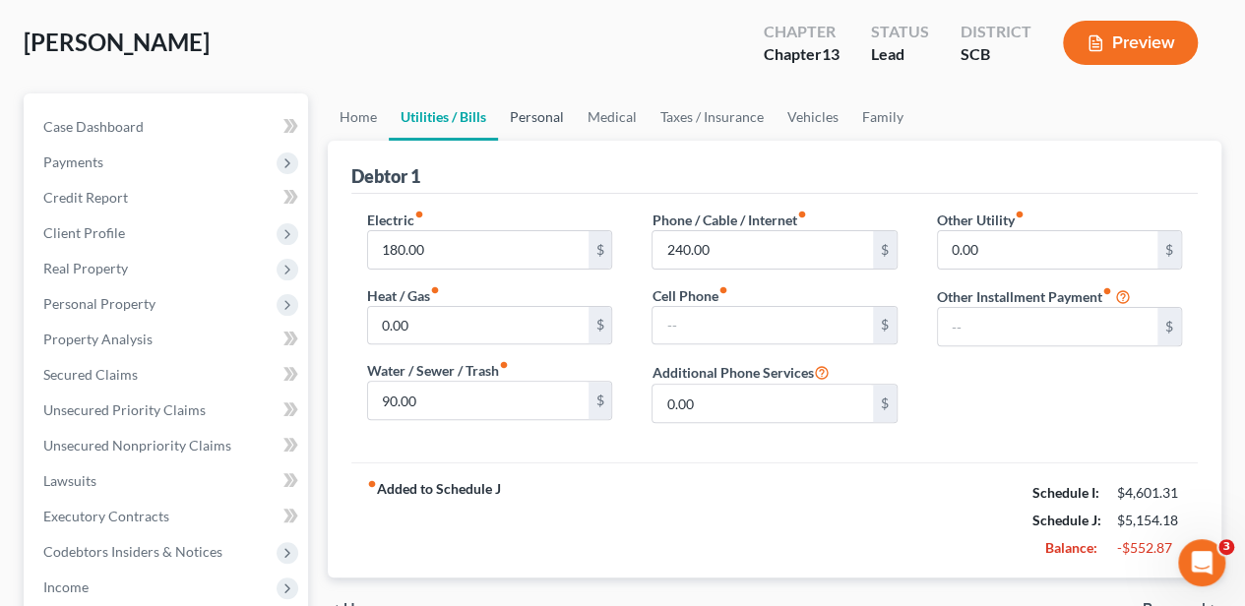
click at [545, 114] on link "Personal" at bounding box center [537, 116] width 78 height 47
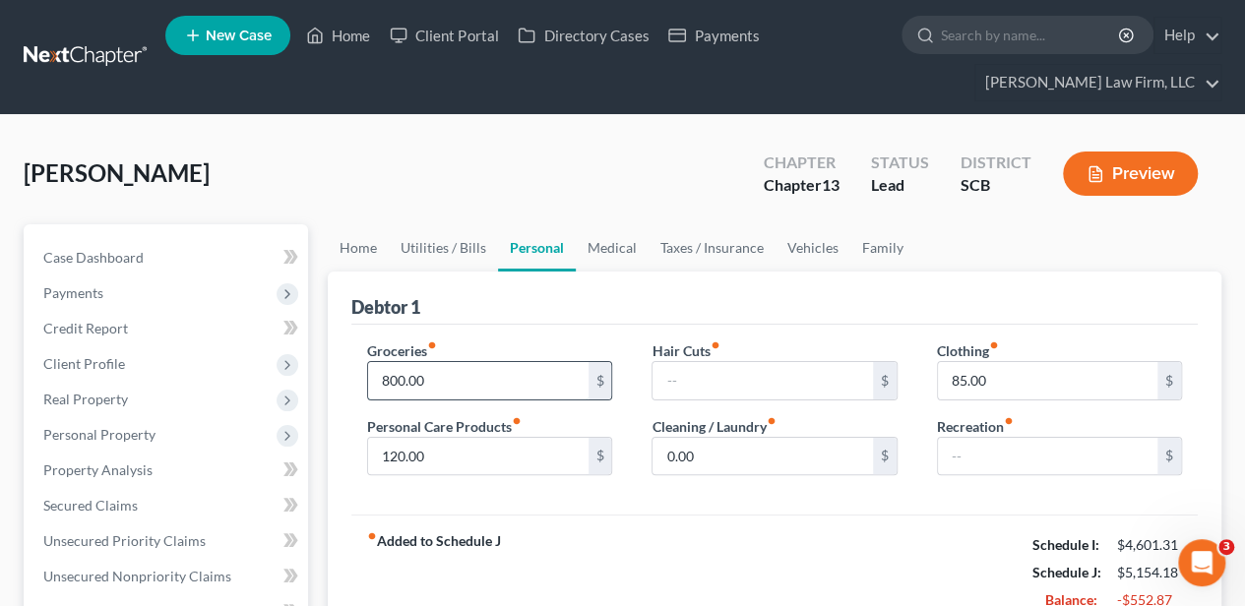
click at [507, 388] on input "800.00" at bounding box center [477, 380] width 219 height 37
click at [593, 232] on link "Medical" at bounding box center [612, 247] width 73 height 47
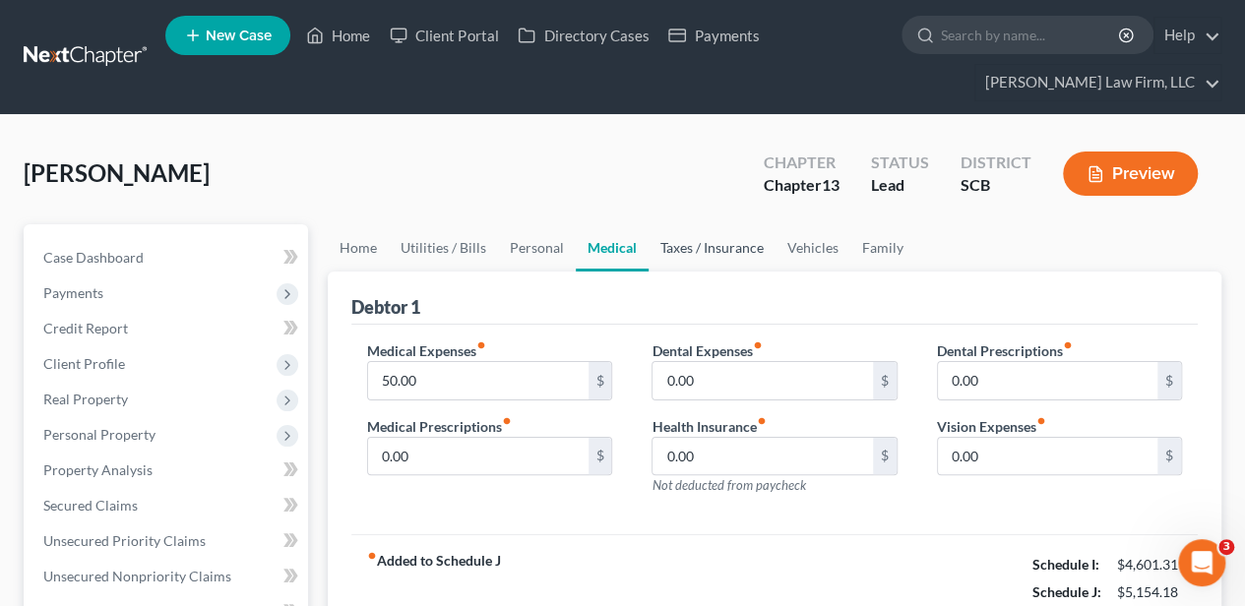
click at [681, 248] on link "Taxes / Insurance" at bounding box center [712, 247] width 127 height 47
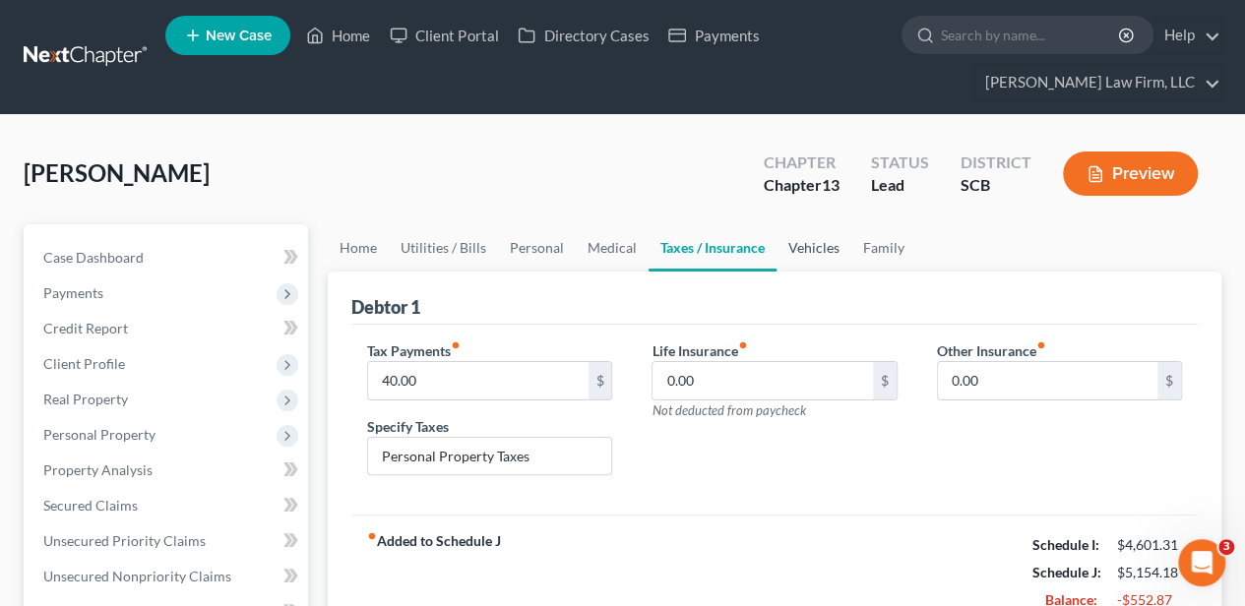
click at [799, 248] on link "Vehicles" at bounding box center [813, 247] width 75 height 47
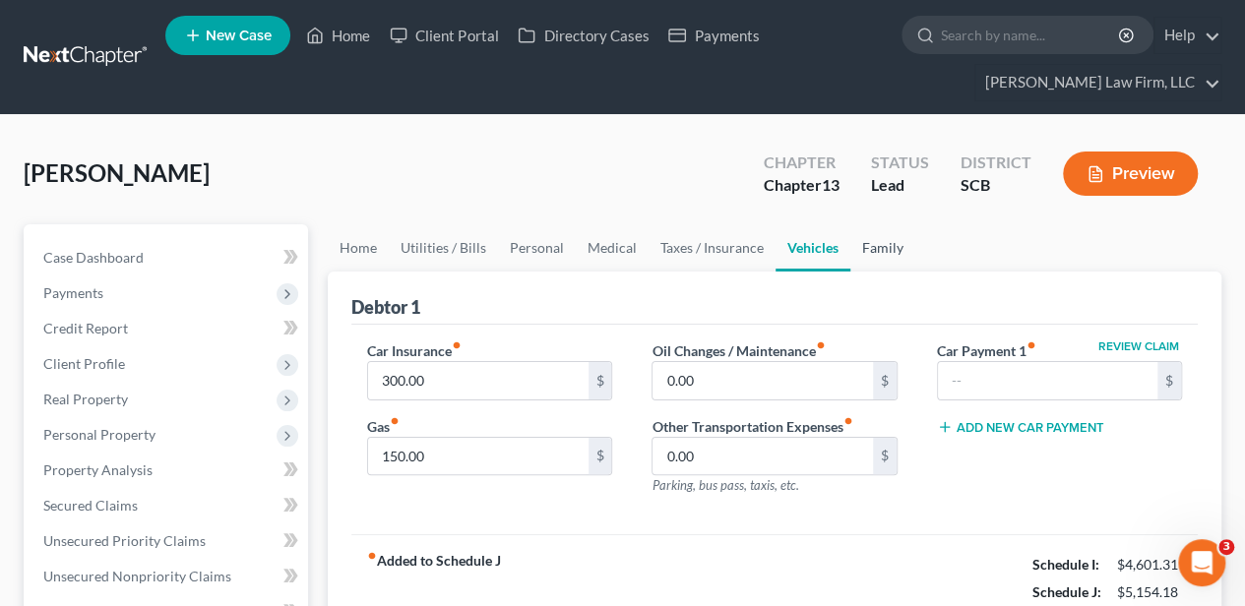
click at [876, 262] on link "Family" at bounding box center [882, 247] width 65 height 47
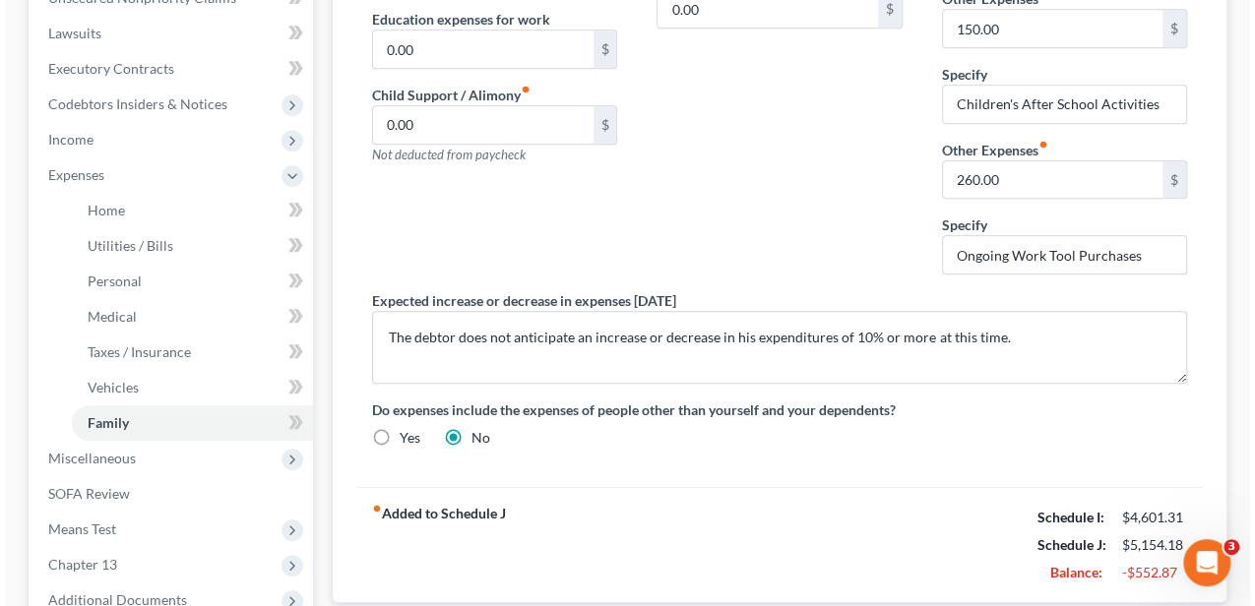
scroll to position [827, 0]
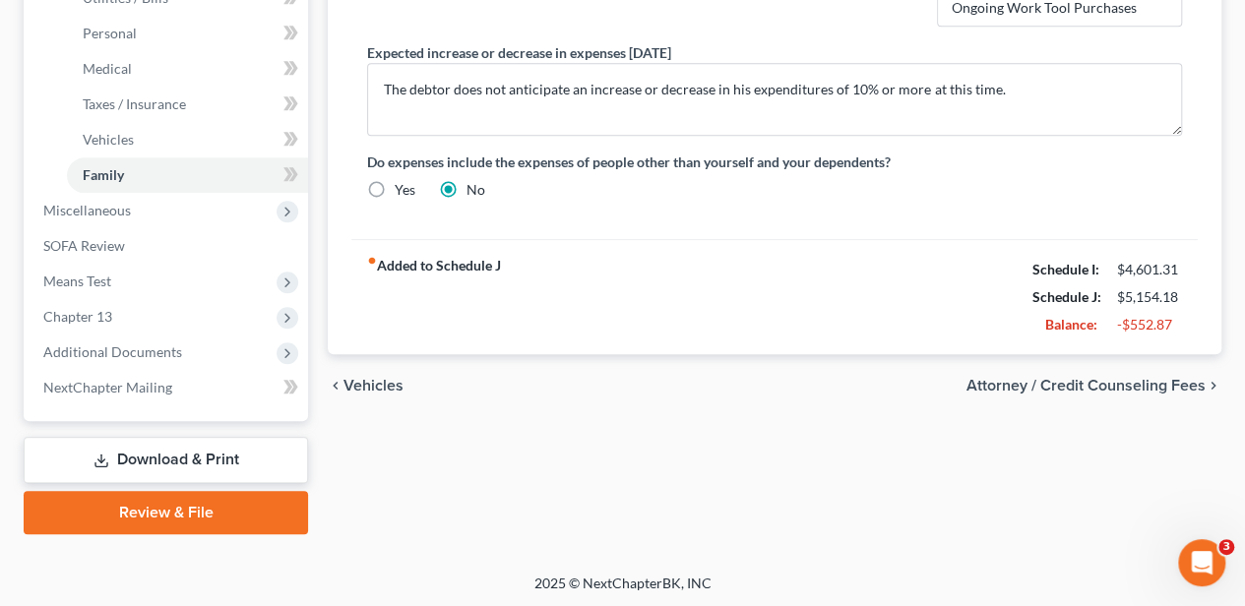
click at [1116, 380] on span "Attorney / Credit Counseling Fees" at bounding box center [1085, 386] width 239 height 16
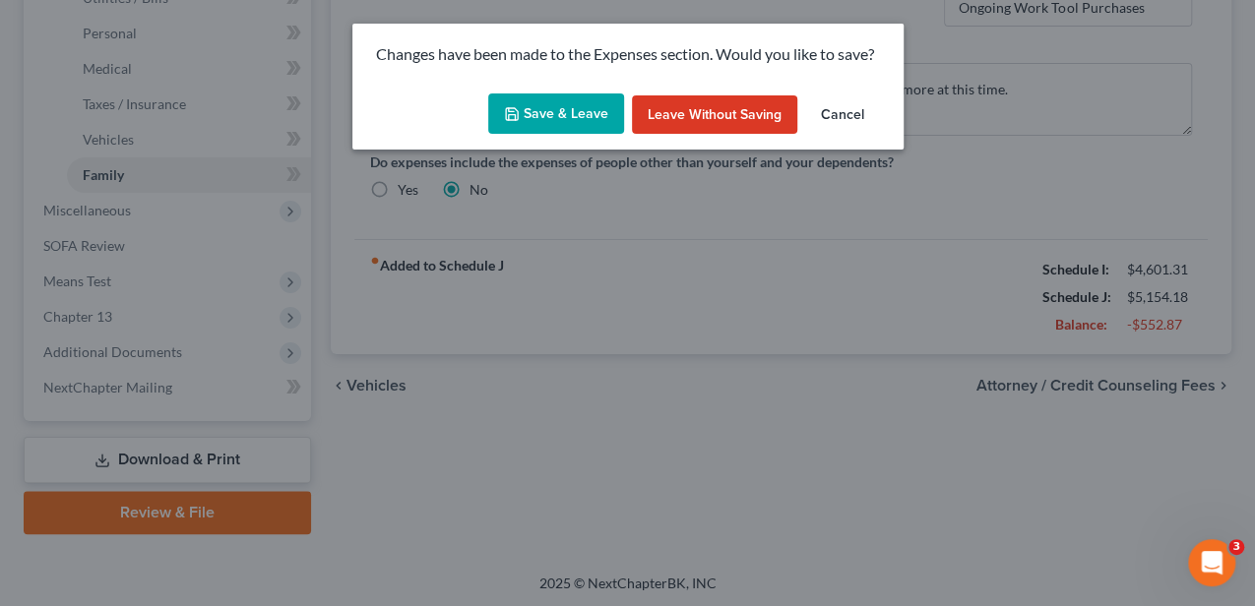
click at [544, 104] on button "Save & Leave" at bounding box center [556, 113] width 136 height 41
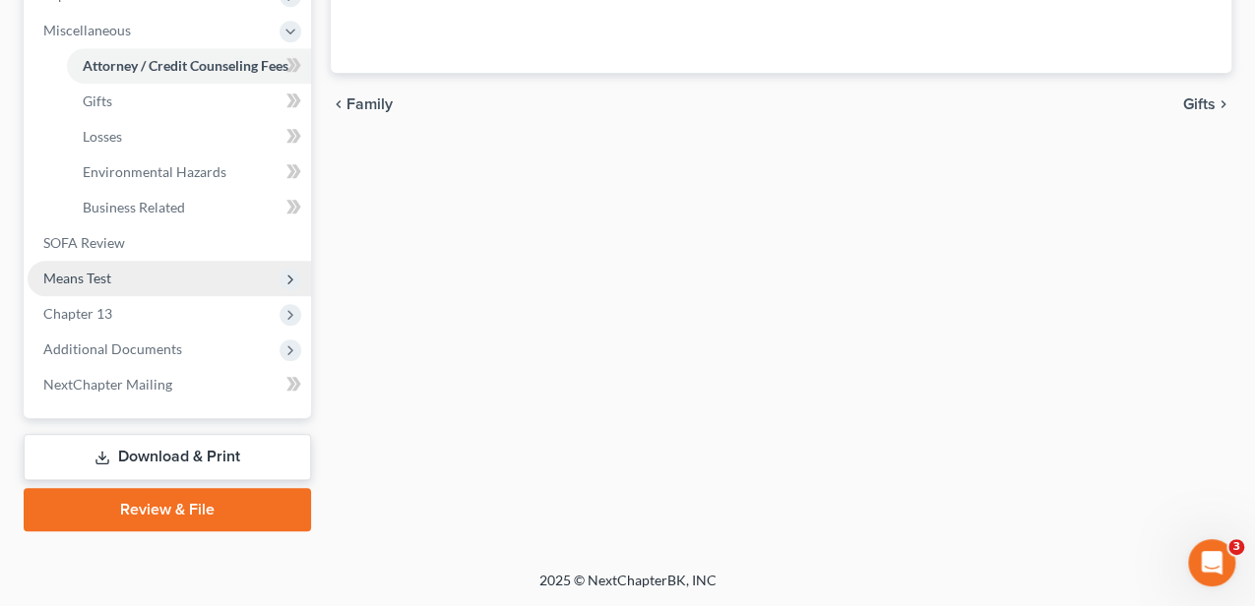
select select "0"
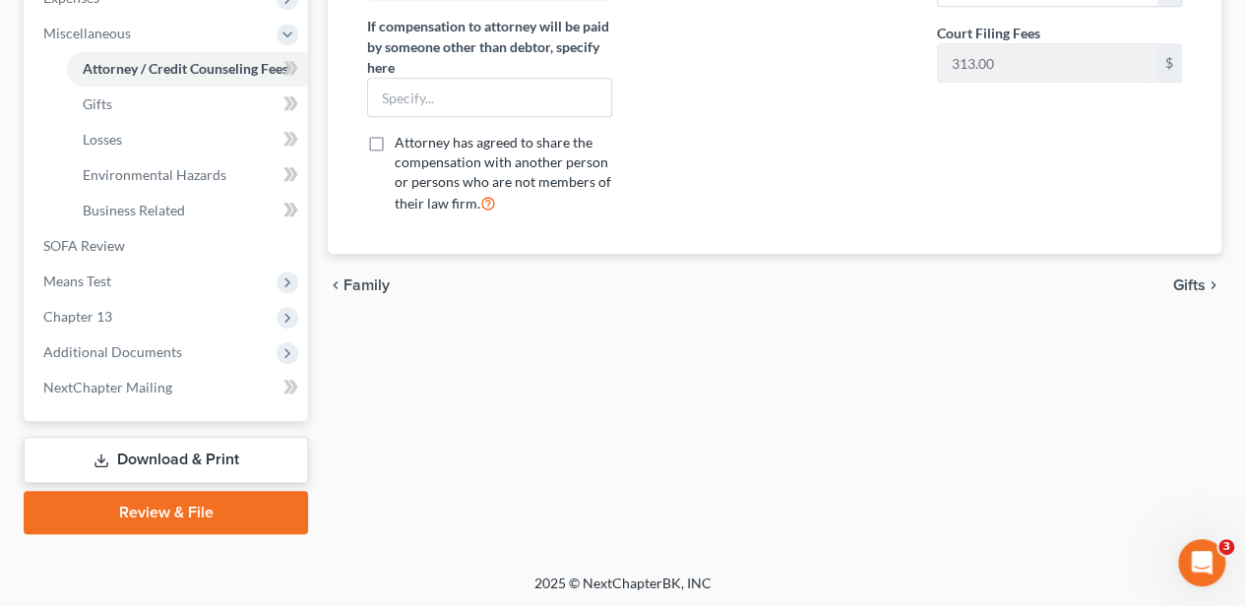
click at [220, 461] on link "Download & Print" at bounding box center [166, 460] width 284 height 46
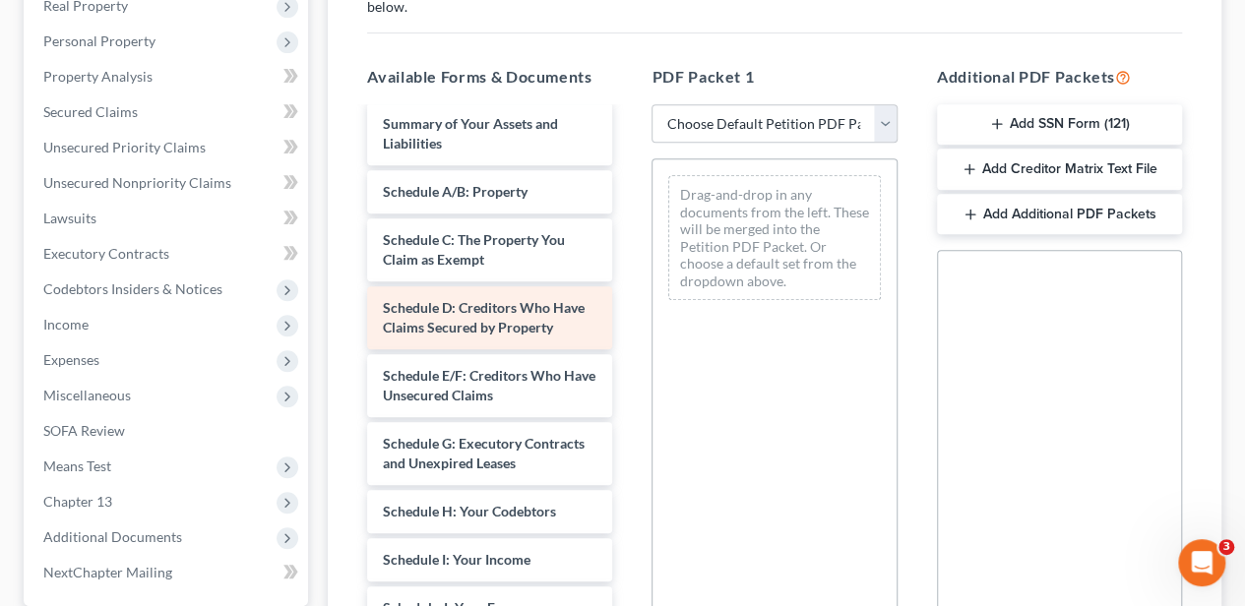
scroll to position [262, 0]
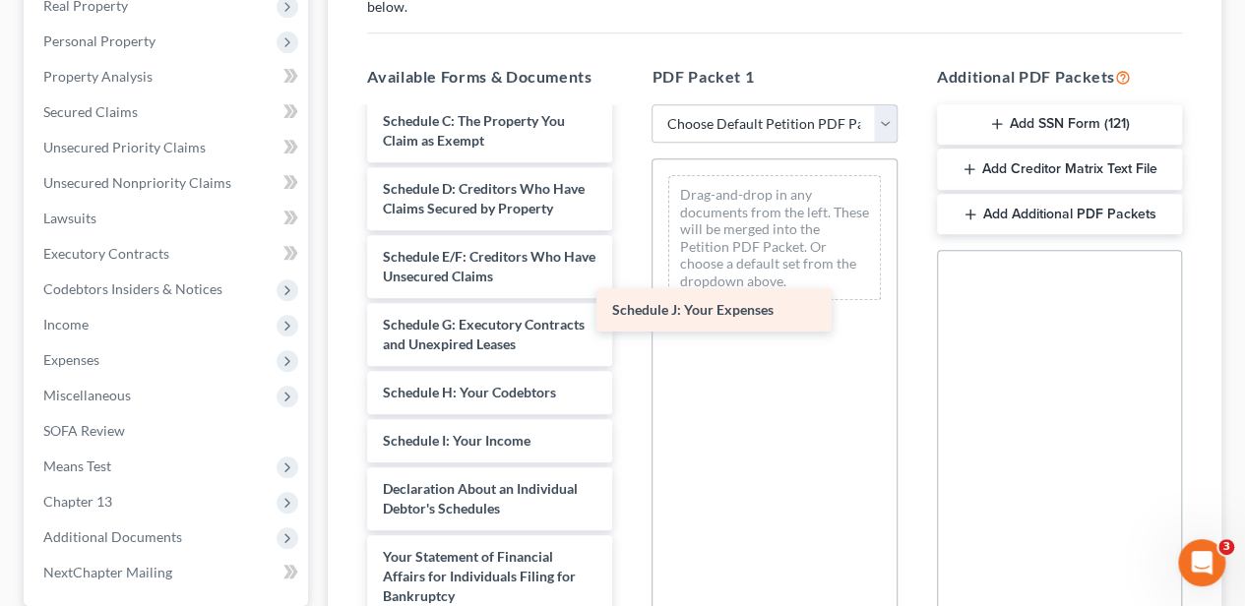
drag, startPoint x: 493, startPoint y: 476, endPoint x: 732, endPoint y: 276, distance: 312.2
click at [628, 276] on div "Schedule J: Your Expenses Debtor's Electronic Noticing Request (DeBN) (08/14/20…" at bounding box center [489, 426] width 277 height 1158
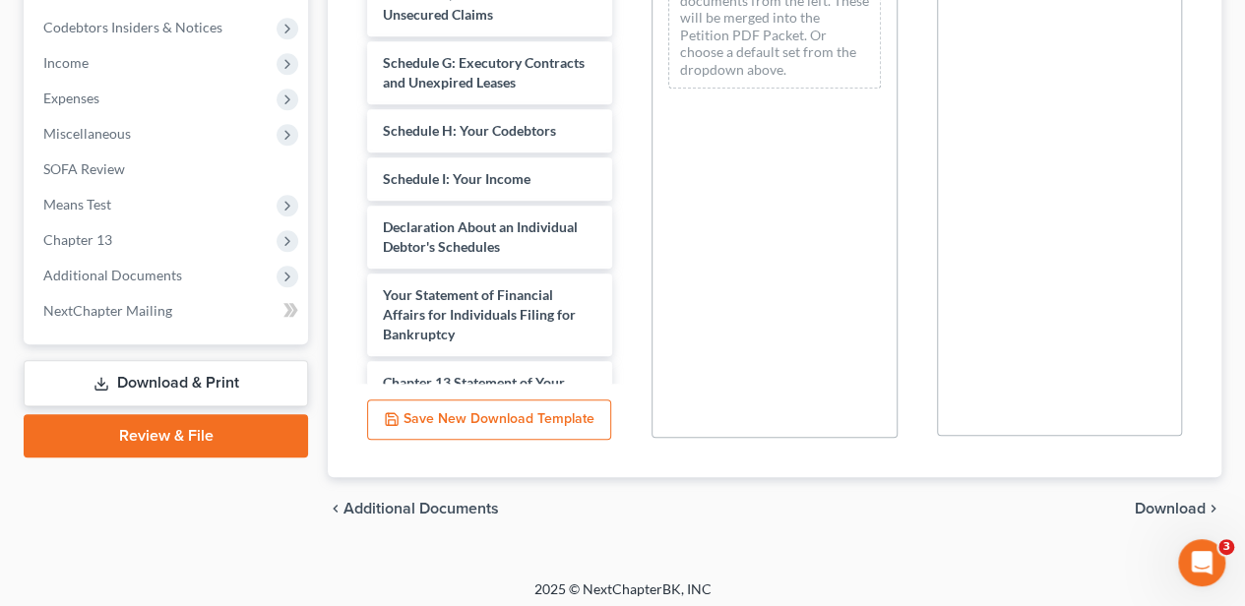
click at [1167, 502] on span "Download" at bounding box center [1170, 509] width 71 height 16
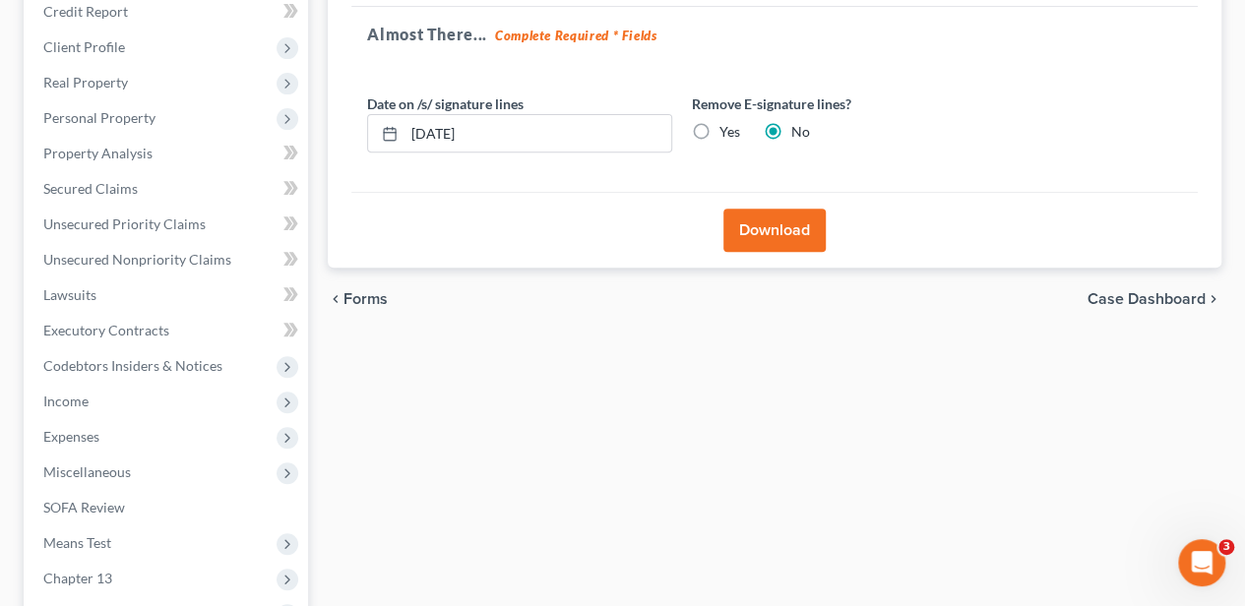
scroll to position [316, 0]
drag, startPoint x: 500, startPoint y: 135, endPoint x: 397, endPoint y: 136, distance: 103.3
click at [397, 136] on div "[DATE]" at bounding box center [519, 134] width 305 height 39
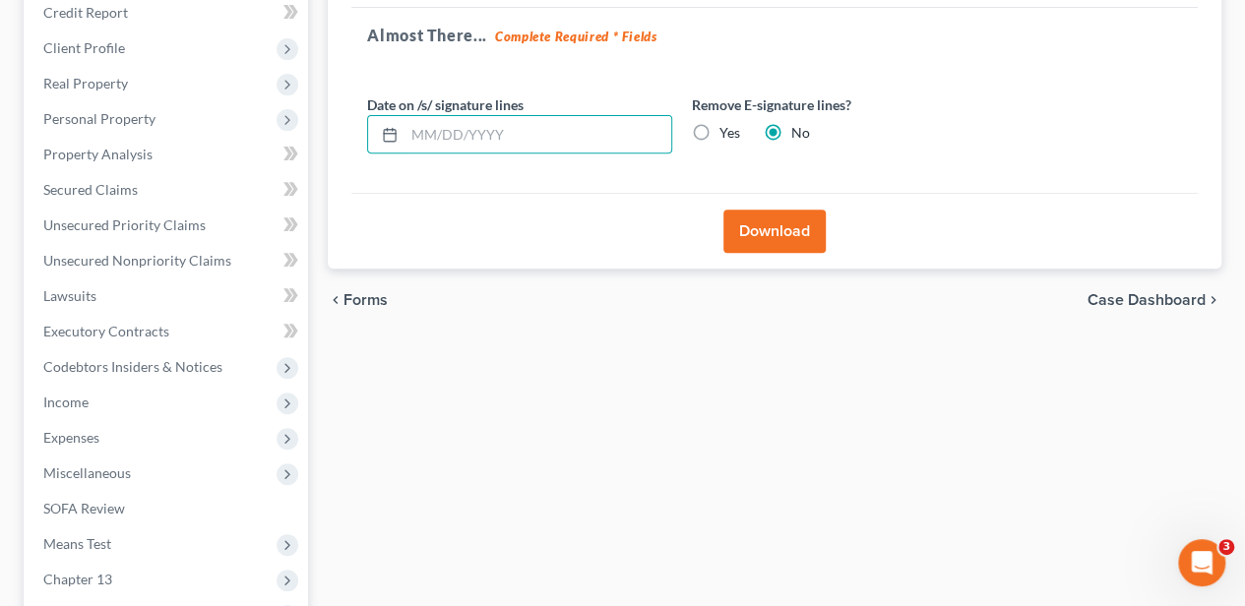
click at [719, 128] on label "Yes" at bounding box center [729, 133] width 21 height 20
click at [727, 128] on input "Yes" at bounding box center [733, 129] width 13 height 13
radio input "true"
radio input "false"
click at [777, 238] on button "Download" at bounding box center [774, 231] width 102 height 43
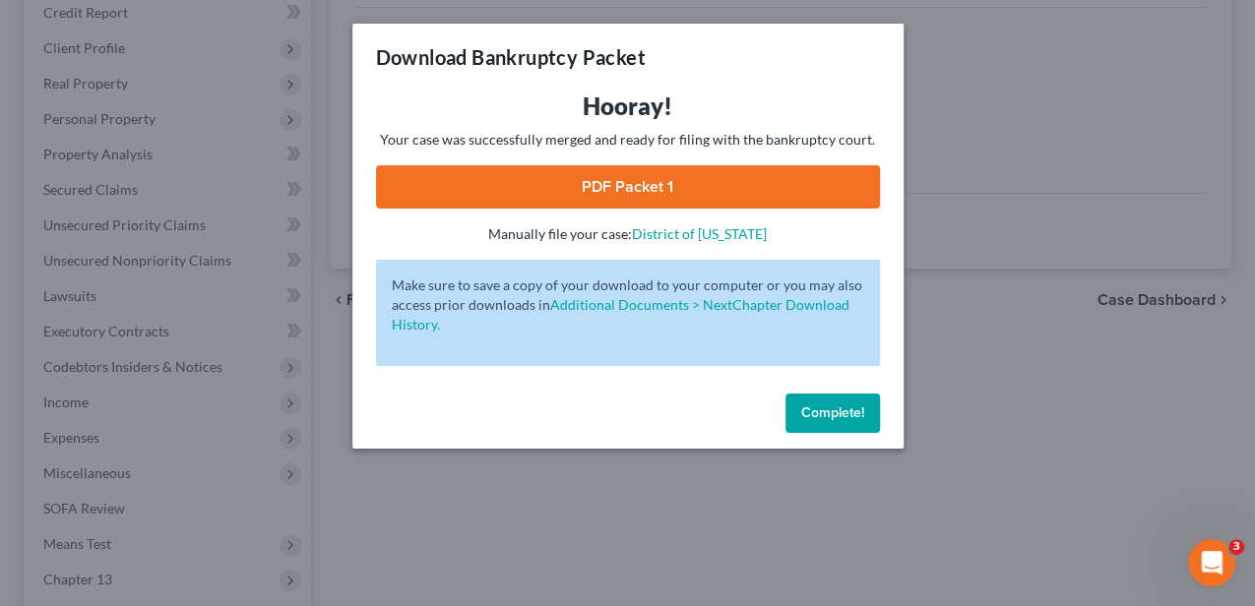
click at [592, 174] on link "PDF Packet 1" at bounding box center [628, 186] width 504 height 43
click at [821, 395] on button "Complete!" at bounding box center [832, 413] width 94 height 39
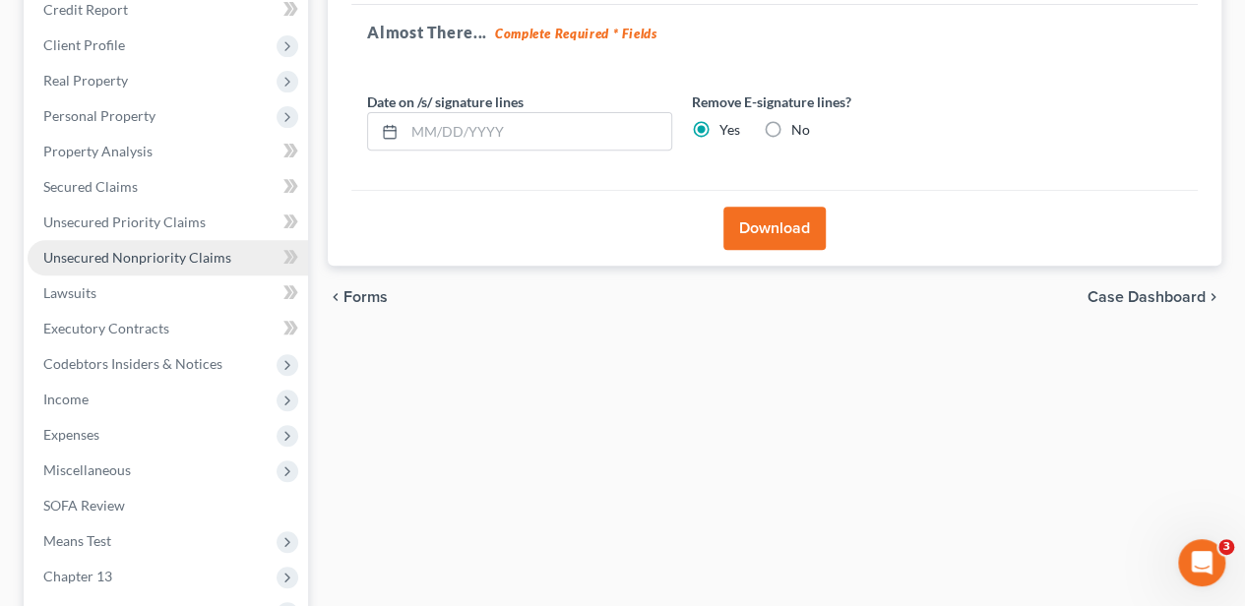
scroll to position [447, 0]
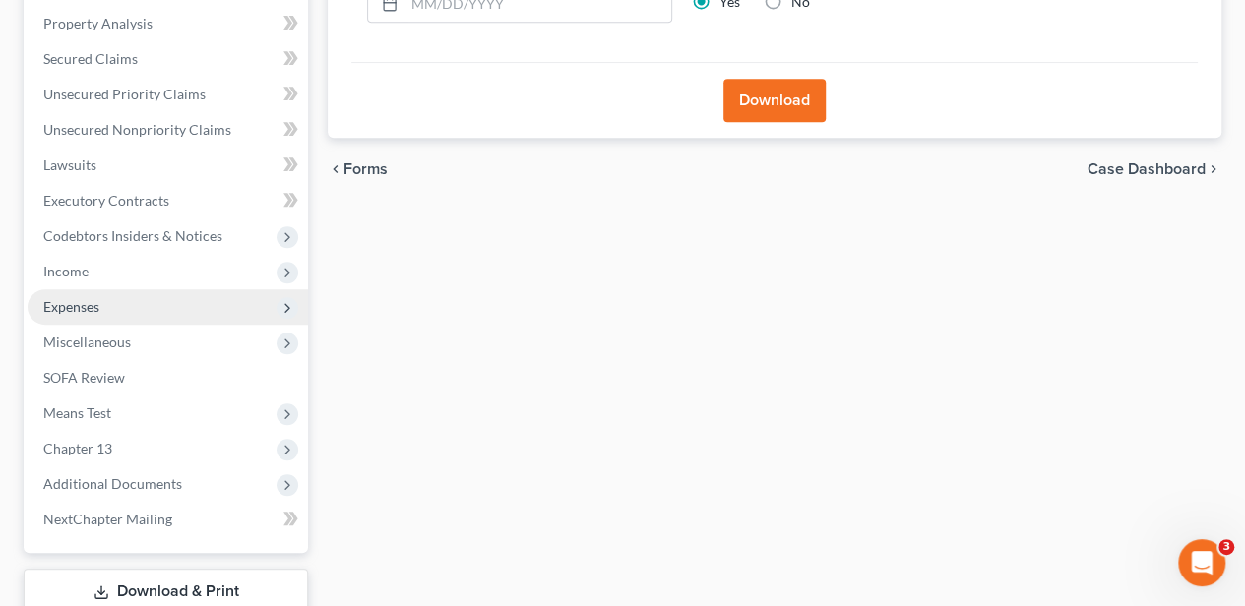
click at [116, 305] on span "Expenses" at bounding box center [168, 306] width 280 height 35
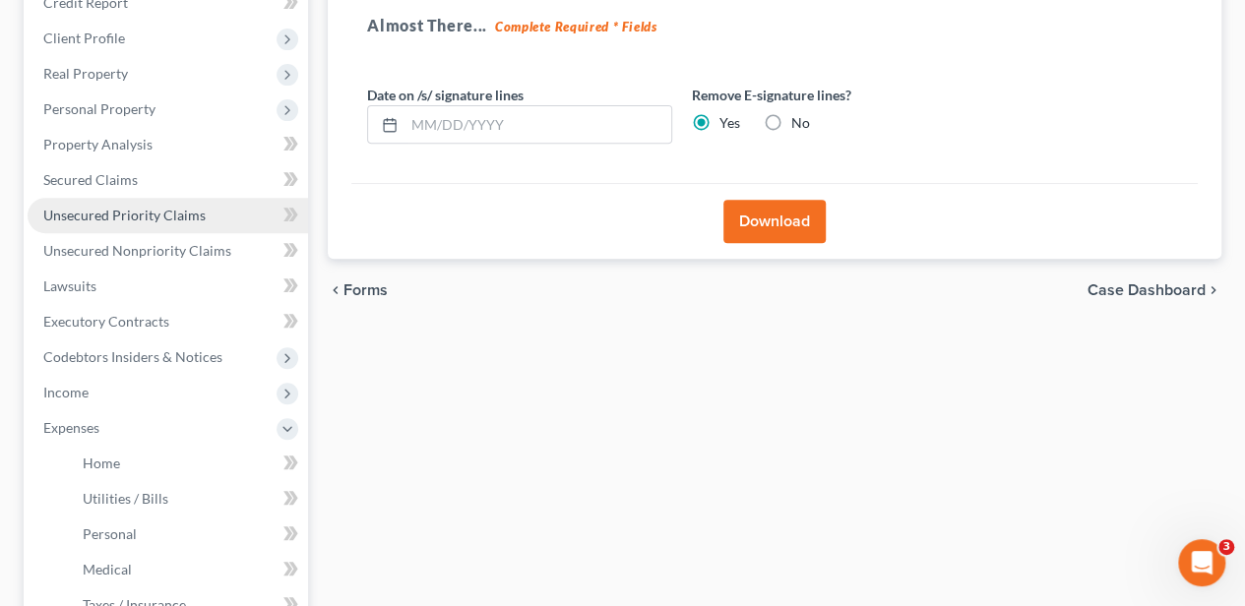
scroll to position [316, 0]
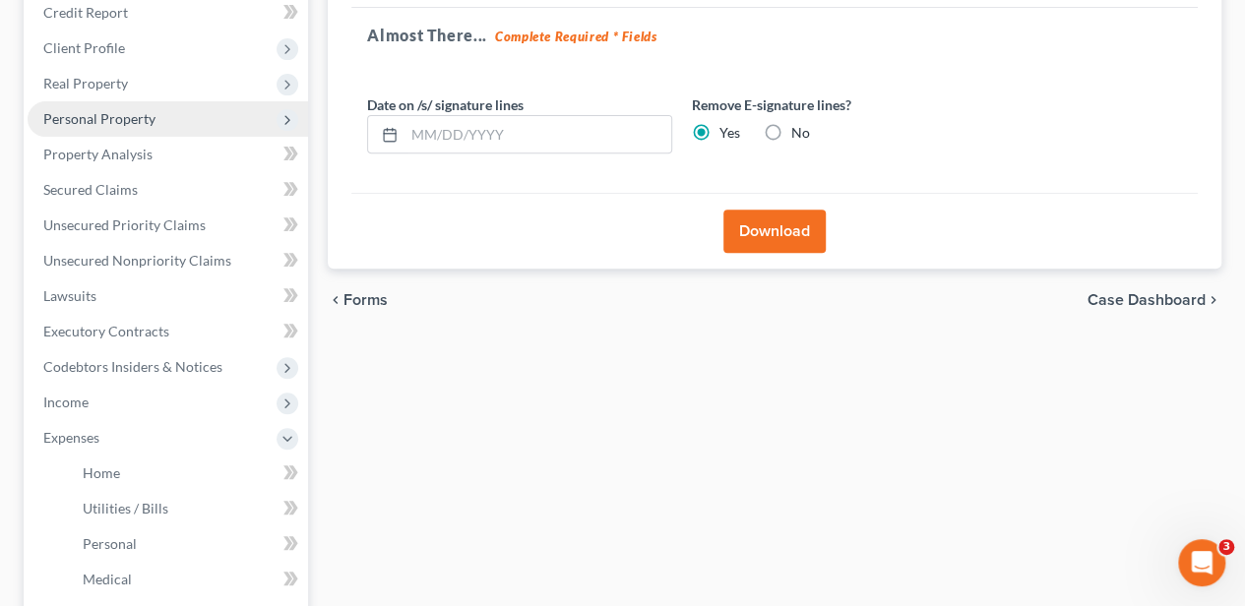
click at [129, 113] on span "Personal Property" at bounding box center [99, 118] width 112 height 17
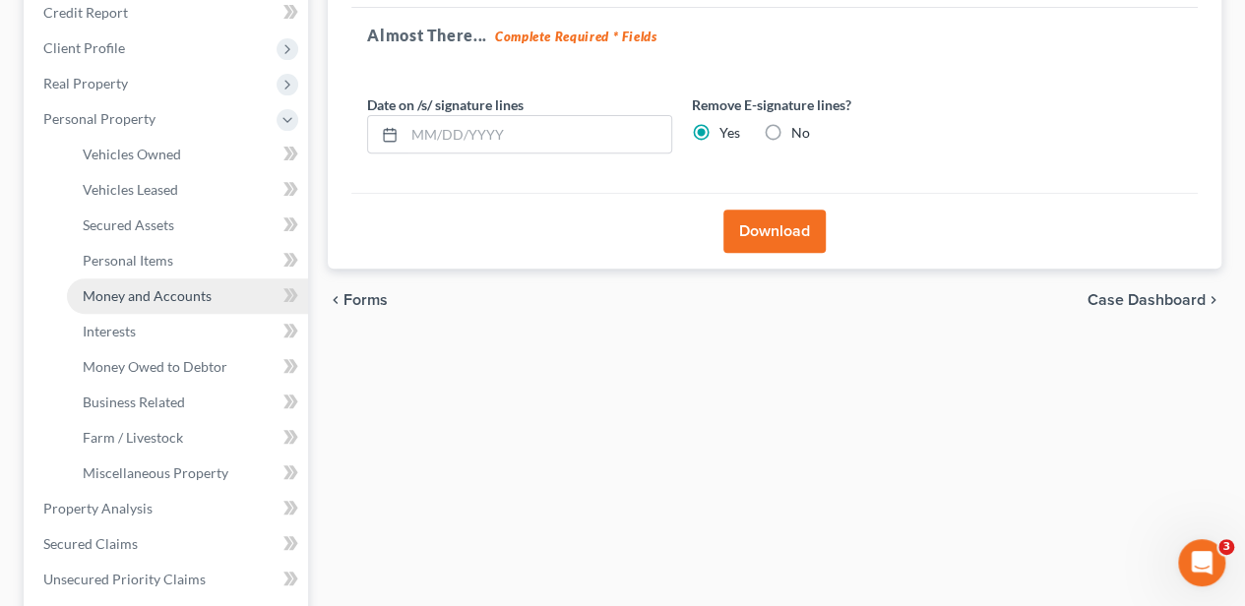
click at [152, 291] on span "Money and Accounts" at bounding box center [147, 295] width 129 height 17
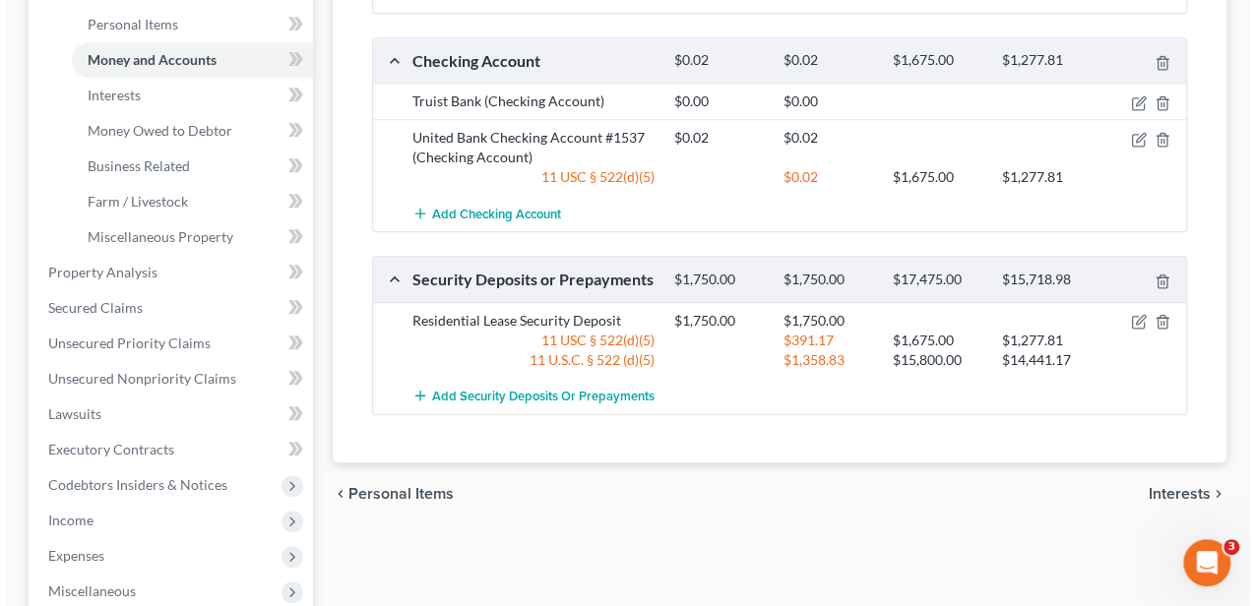
scroll to position [590, 0]
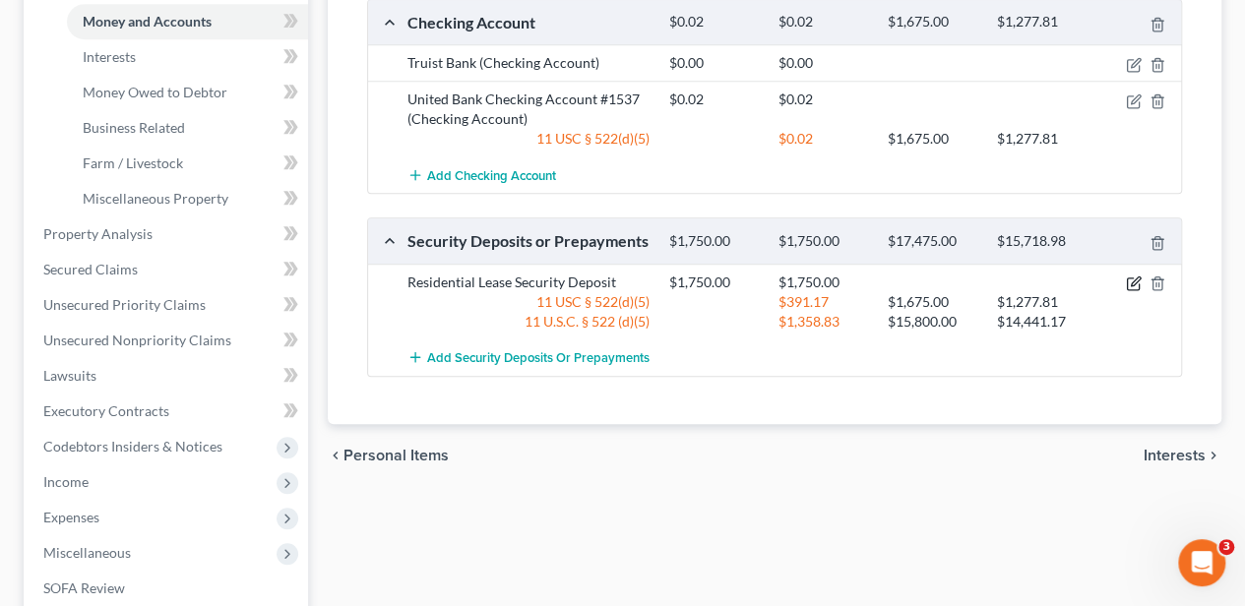
click at [1139, 277] on icon "button" at bounding box center [1135, 281] width 9 height 9
select select "3"
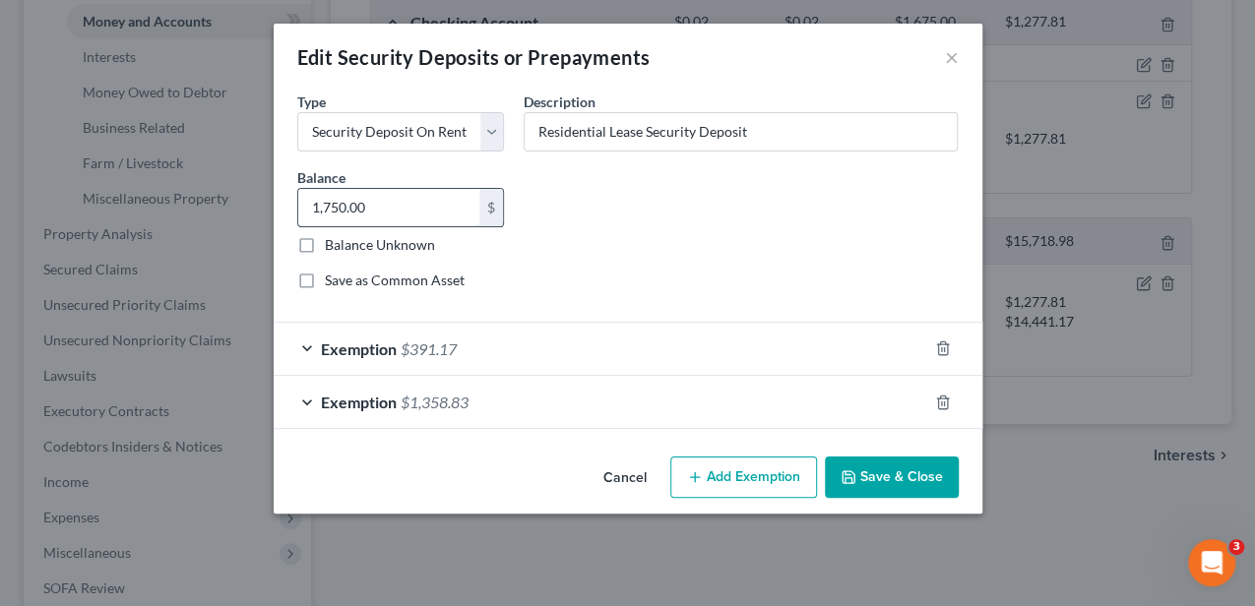
click at [372, 205] on input "1,750.00" at bounding box center [389, 207] width 182 height 37
type input "2,450"
click at [938, 396] on icon "button" at bounding box center [942, 402] width 9 height 13
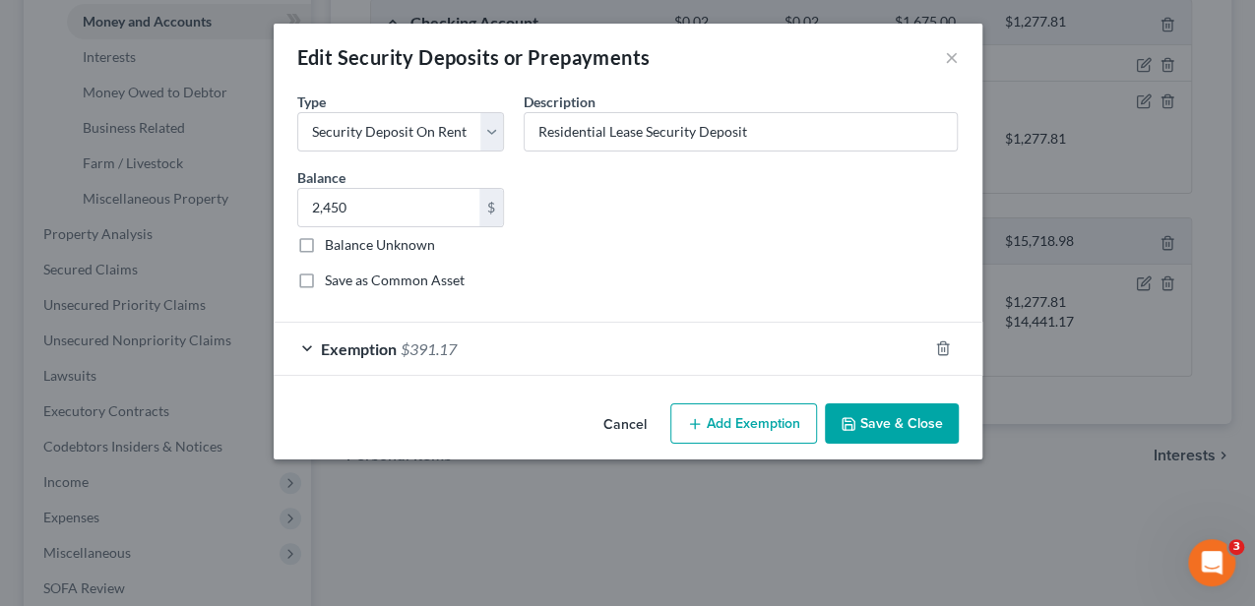
click at [737, 410] on button "Add Exemption" at bounding box center [743, 423] width 147 height 41
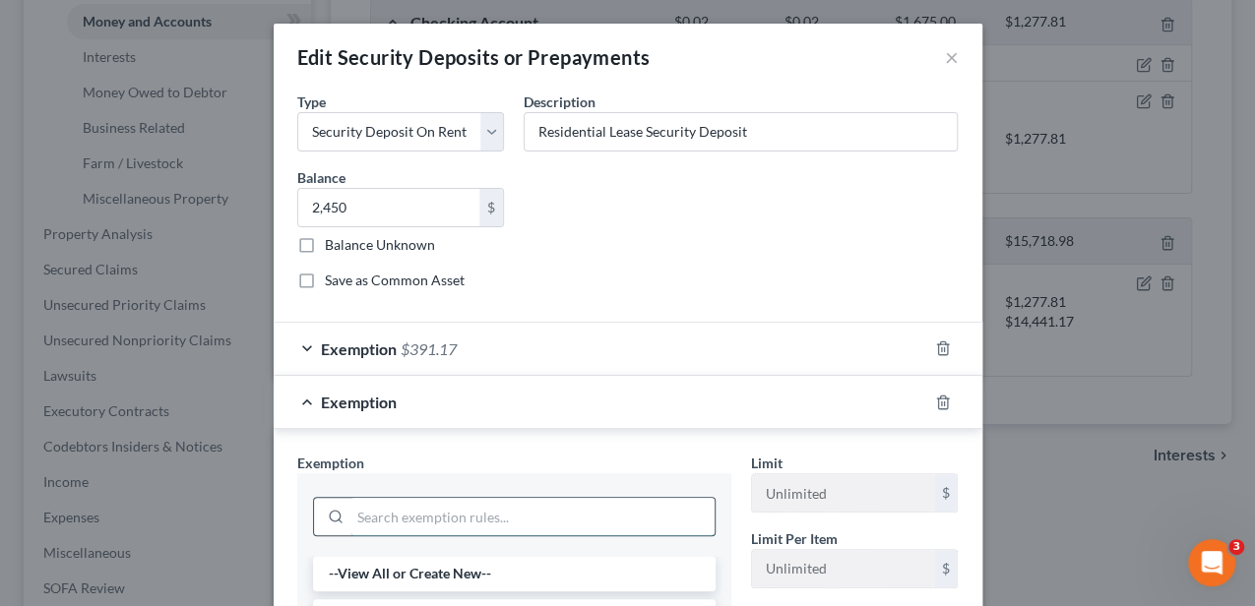
click at [445, 508] on input "search" at bounding box center [532, 516] width 364 height 37
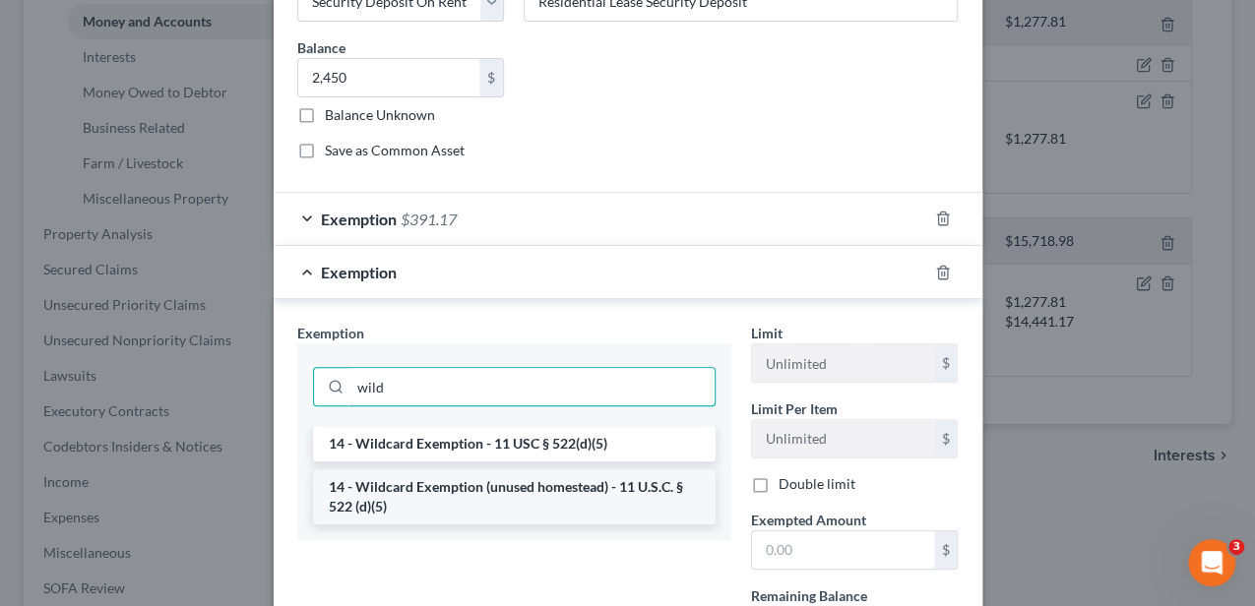
scroll to position [131, 0]
type input "wild"
click at [504, 478] on li "14 - Wildcard Exemption (unused homestead) - 11 U.S.C. § 522 (d)(5)" at bounding box center [514, 495] width 402 height 55
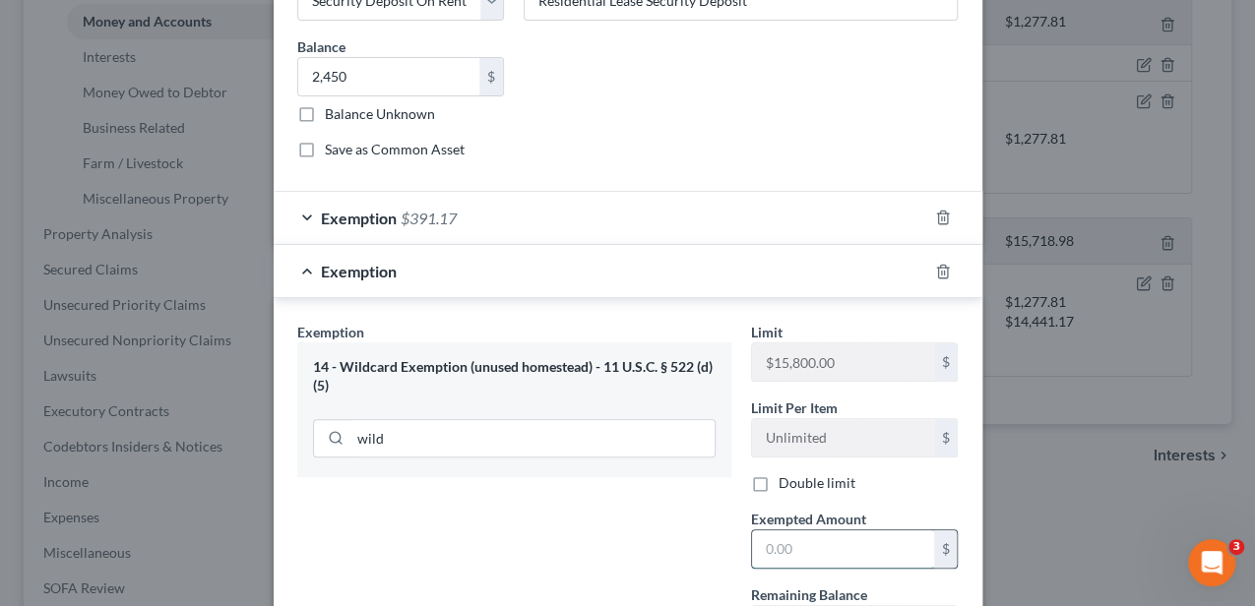
click at [821, 546] on input "text" at bounding box center [843, 548] width 182 height 37
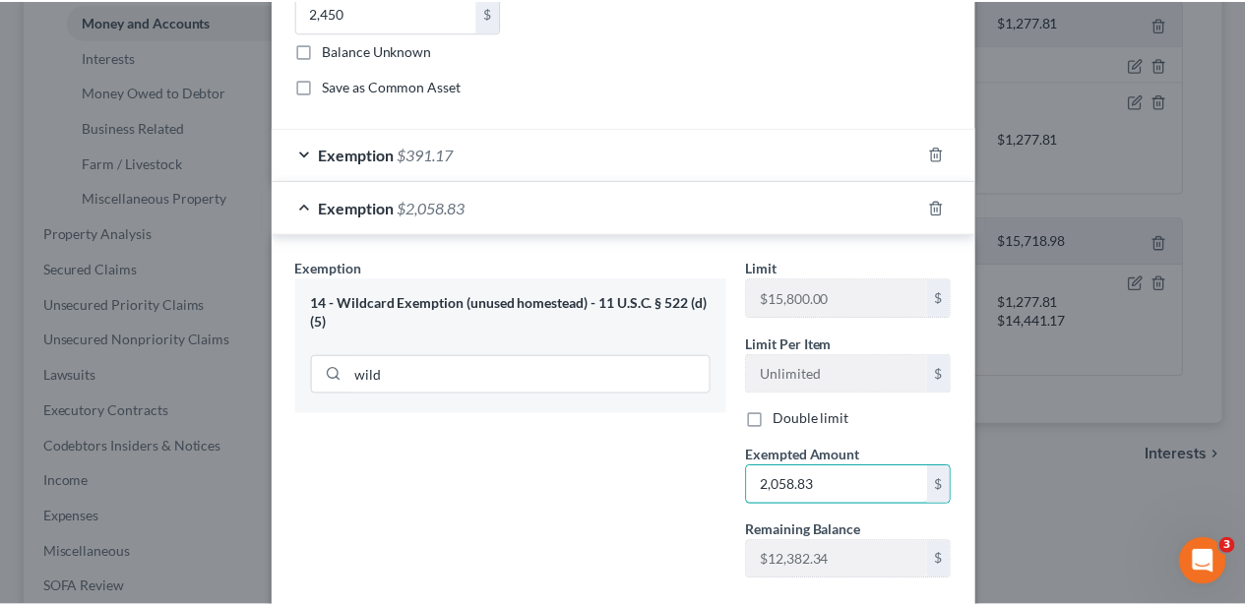
scroll to position [304, 0]
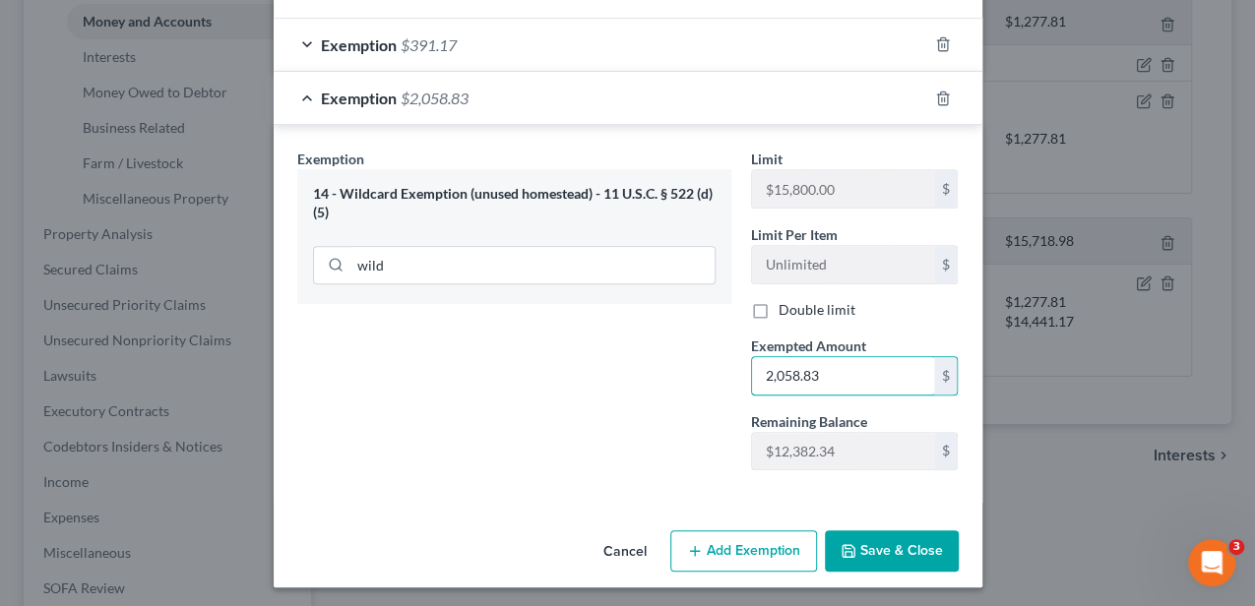
type input "2,058.83"
click at [884, 539] on button "Save & Close" at bounding box center [892, 550] width 134 height 41
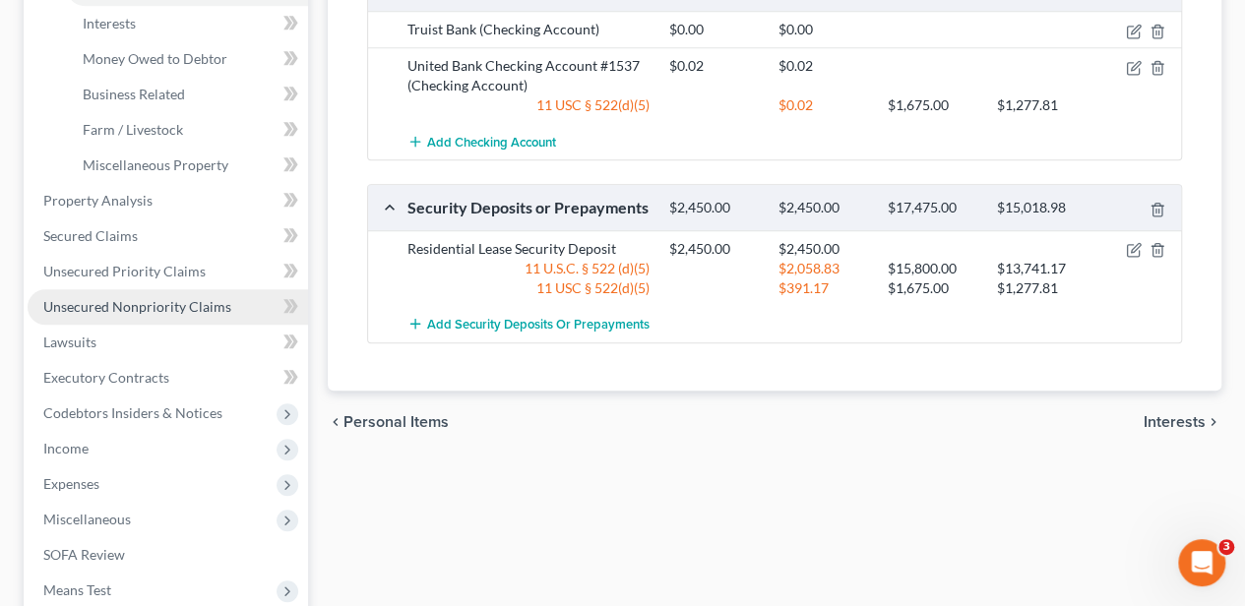
scroll to position [721, 0]
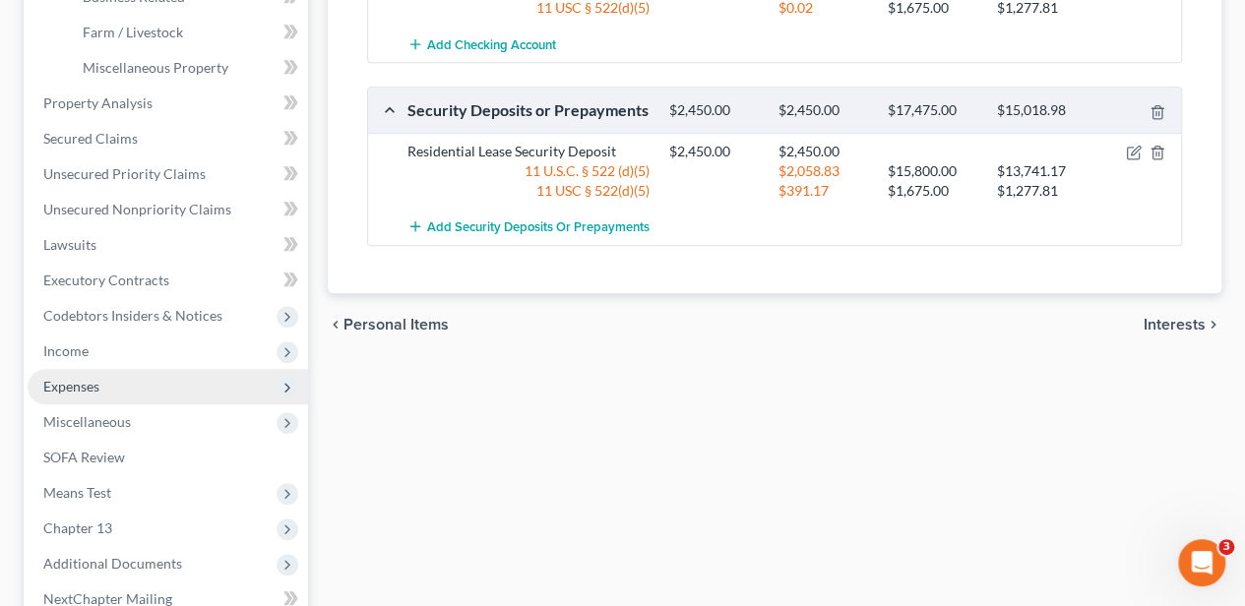
click at [128, 378] on span "Expenses" at bounding box center [168, 386] width 280 height 35
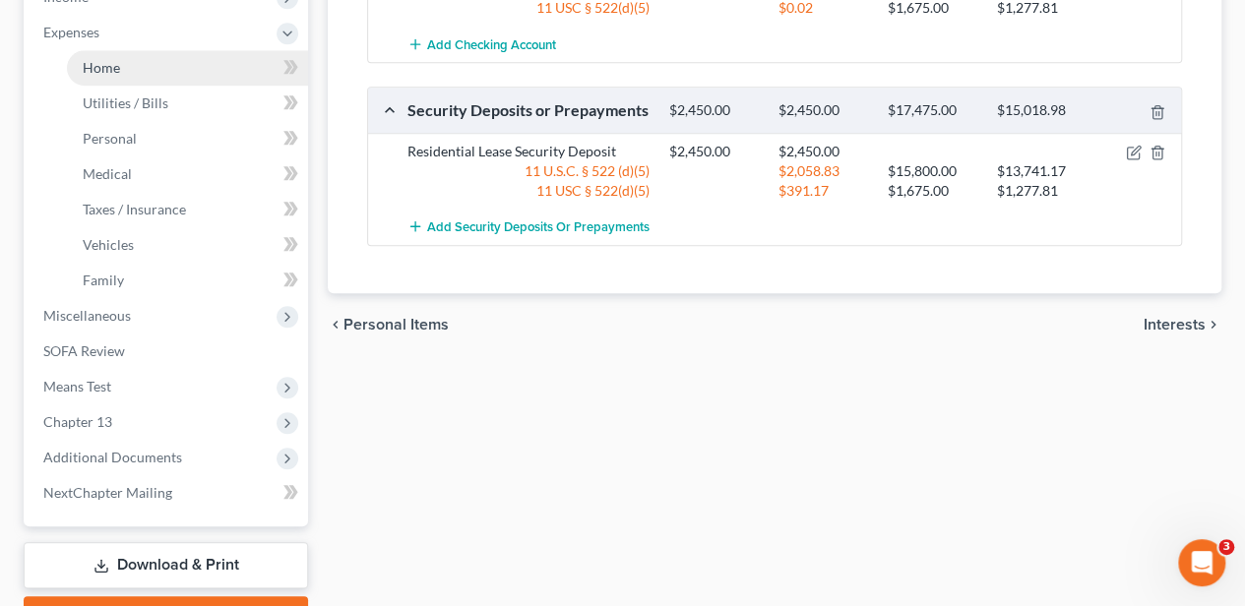
click at [144, 66] on link "Home" at bounding box center [187, 67] width 241 height 35
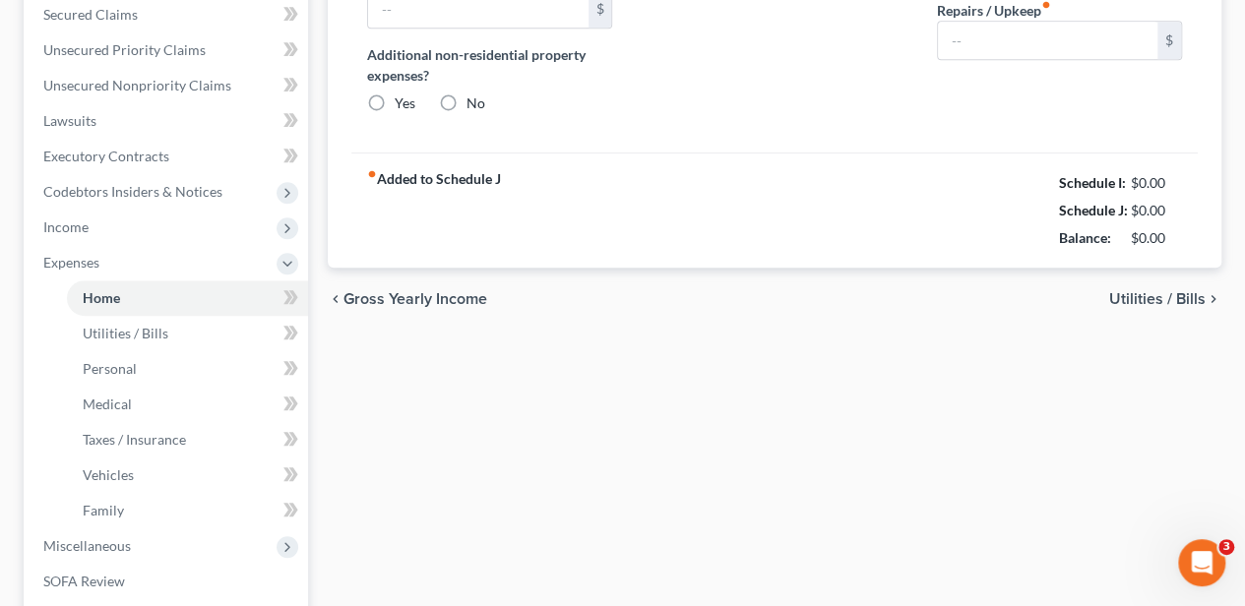
type input "2,450.00"
type input "0.00"
radio input "true"
type input "29.18"
type input "0.00"
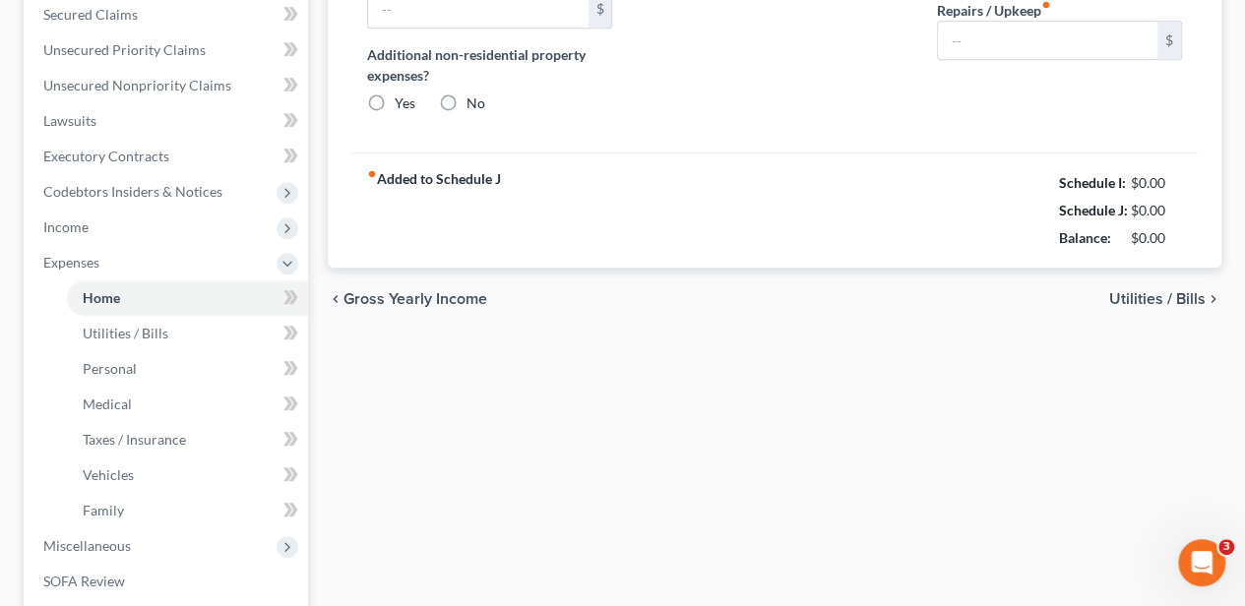
type input "0.00"
type input "50.00"
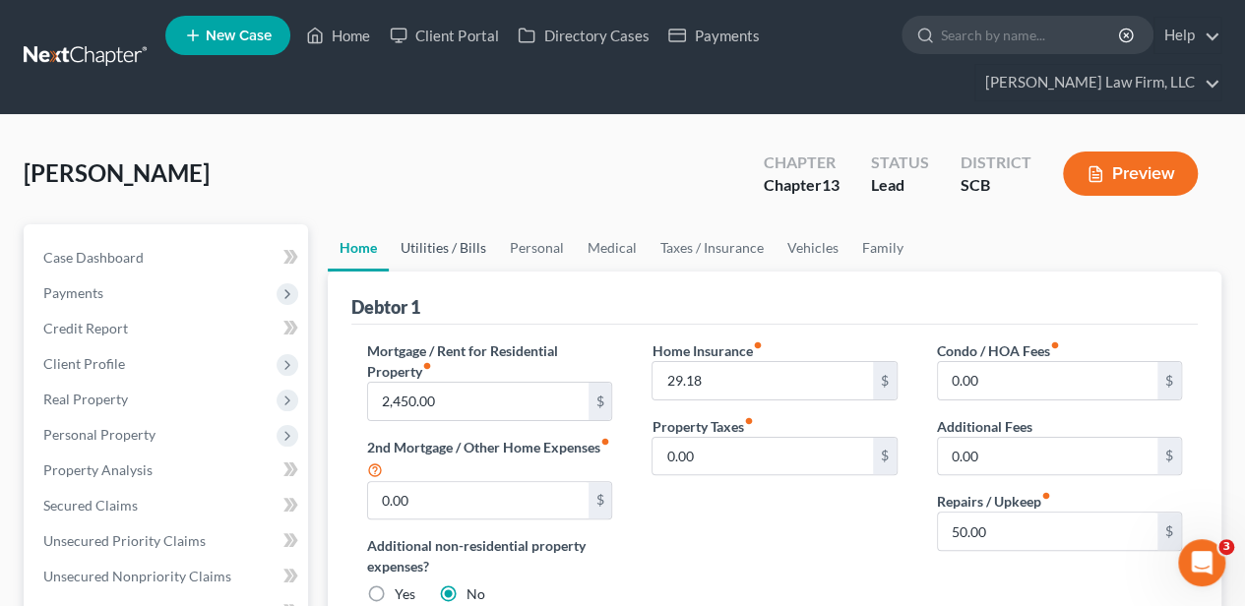
click at [436, 251] on link "Utilities / Bills" at bounding box center [443, 247] width 109 height 47
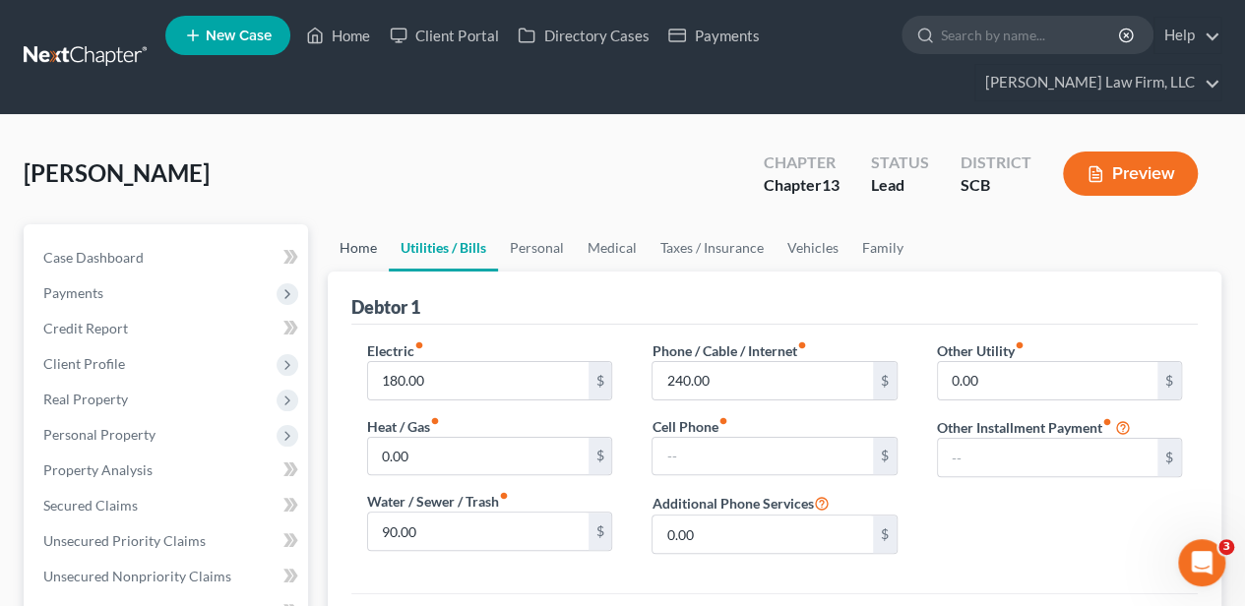
click at [355, 248] on link "Home" at bounding box center [358, 247] width 61 height 47
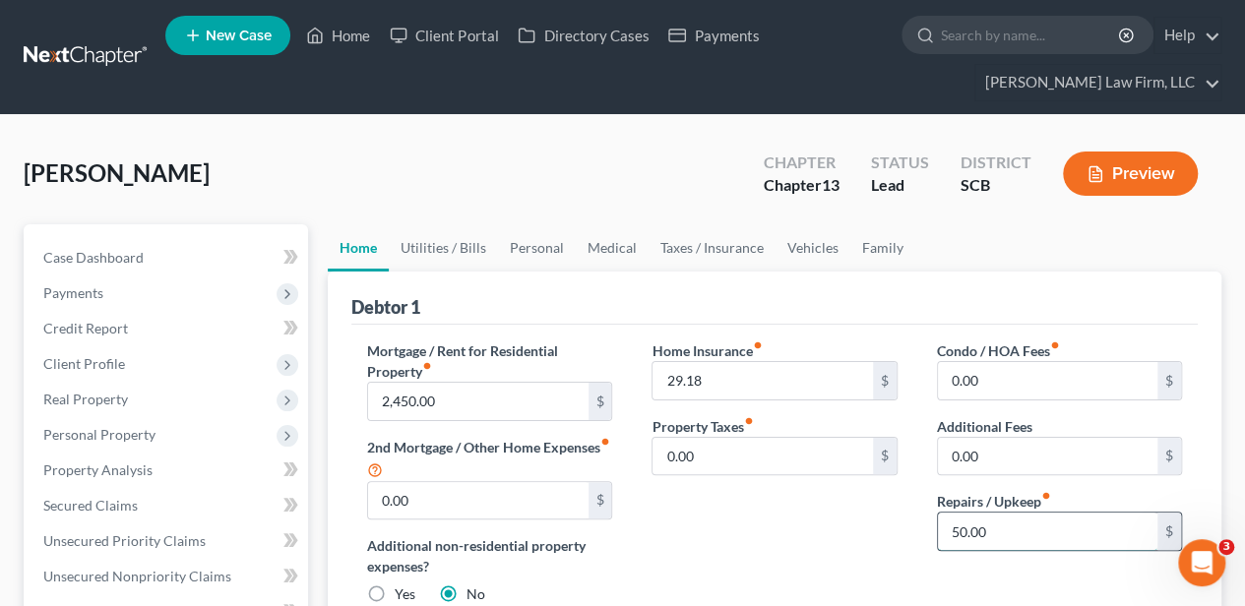
click at [976, 517] on input "50.00" at bounding box center [1047, 531] width 219 height 37
type input "25.00"
click at [441, 252] on link "Utilities / Bills" at bounding box center [443, 247] width 109 height 47
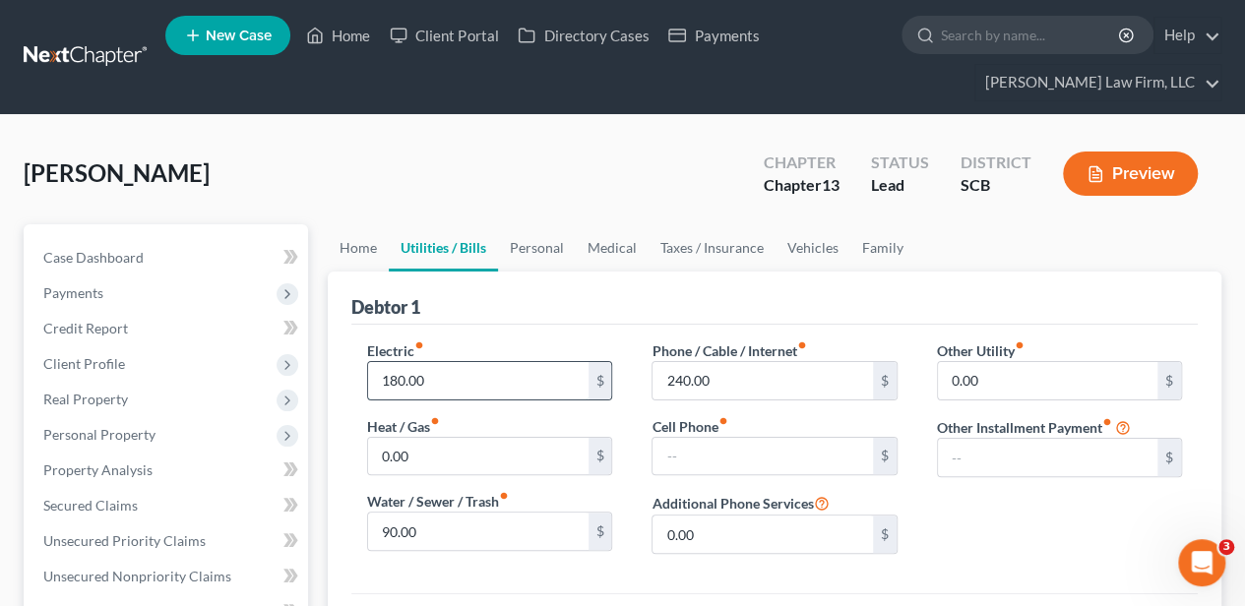
click at [441, 379] on input "180.00" at bounding box center [477, 380] width 219 height 37
click at [441, 378] on input "180.00" at bounding box center [477, 380] width 219 height 37
type input "150.00"
click at [413, 531] on input "90.00" at bounding box center [477, 531] width 219 height 37
type input "40.00"
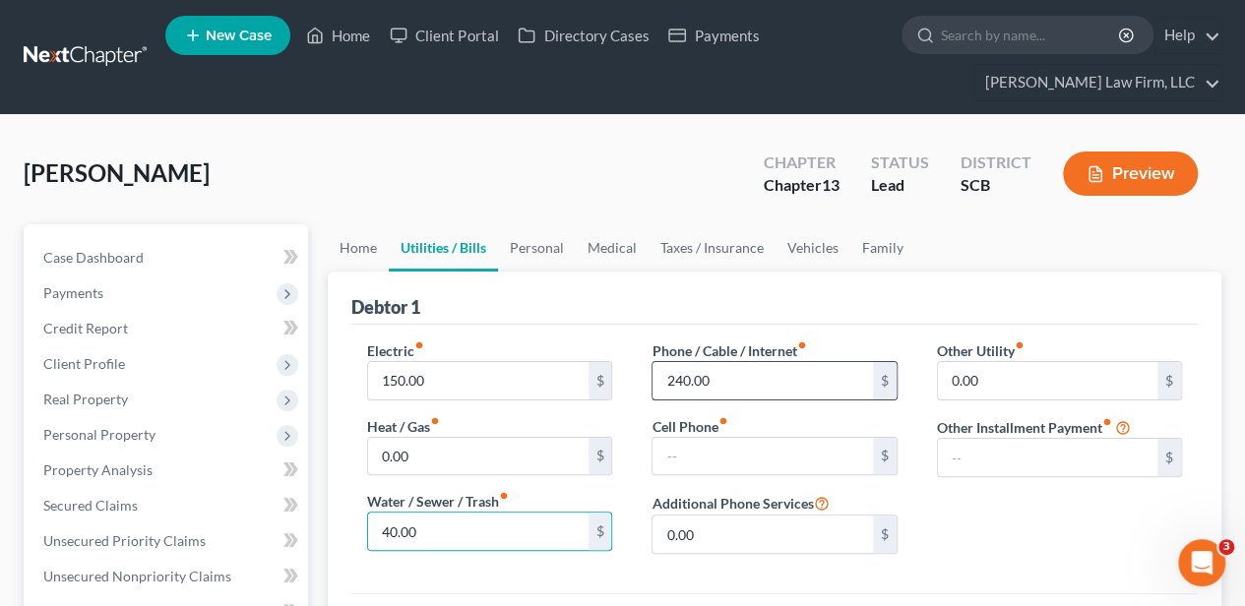
click at [697, 370] on input "240.00" at bounding box center [761, 380] width 219 height 37
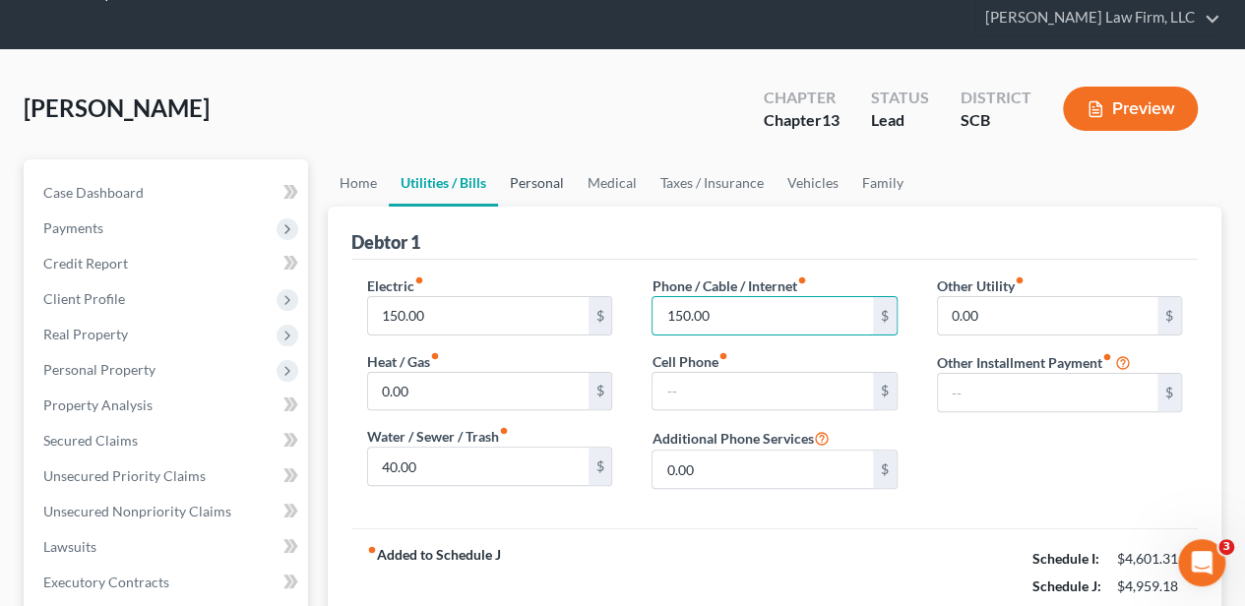
type input "150.00"
click at [542, 179] on link "Personal" at bounding box center [537, 182] width 78 height 47
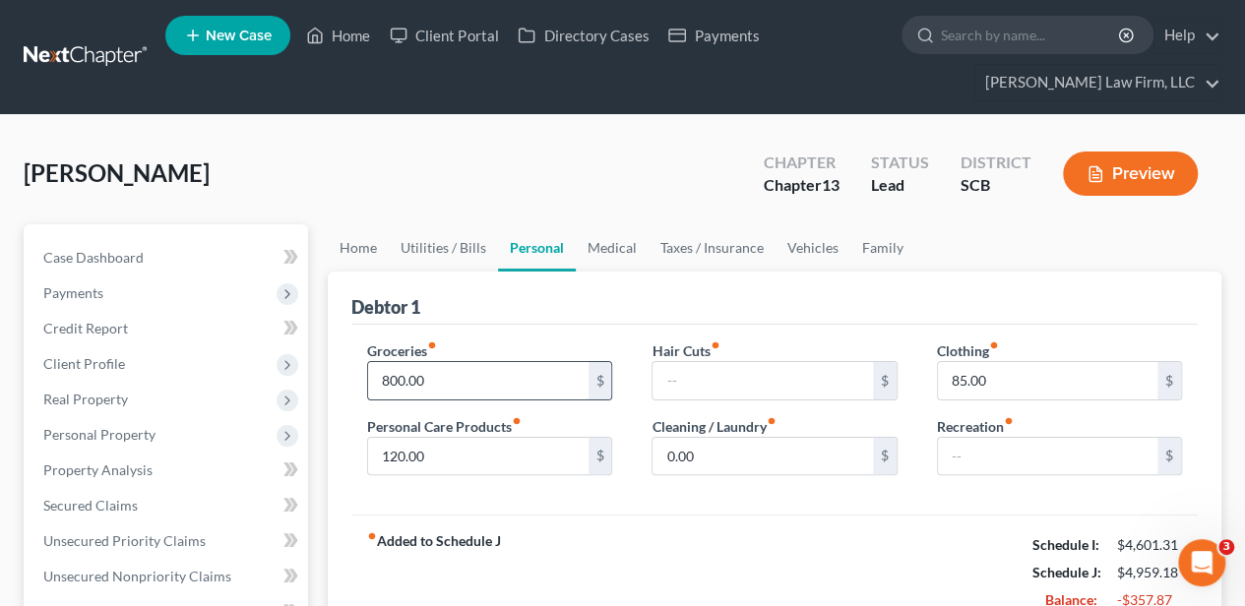
click at [443, 378] on input "800.00" at bounding box center [477, 380] width 219 height 37
click at [443, 379] on input "800.00" at bounding box center [477, 380] width 219 height 37
type input "625.00"
click at [459, 463] on input "120.00" at bounding box center [477, 456] width 219 height 37
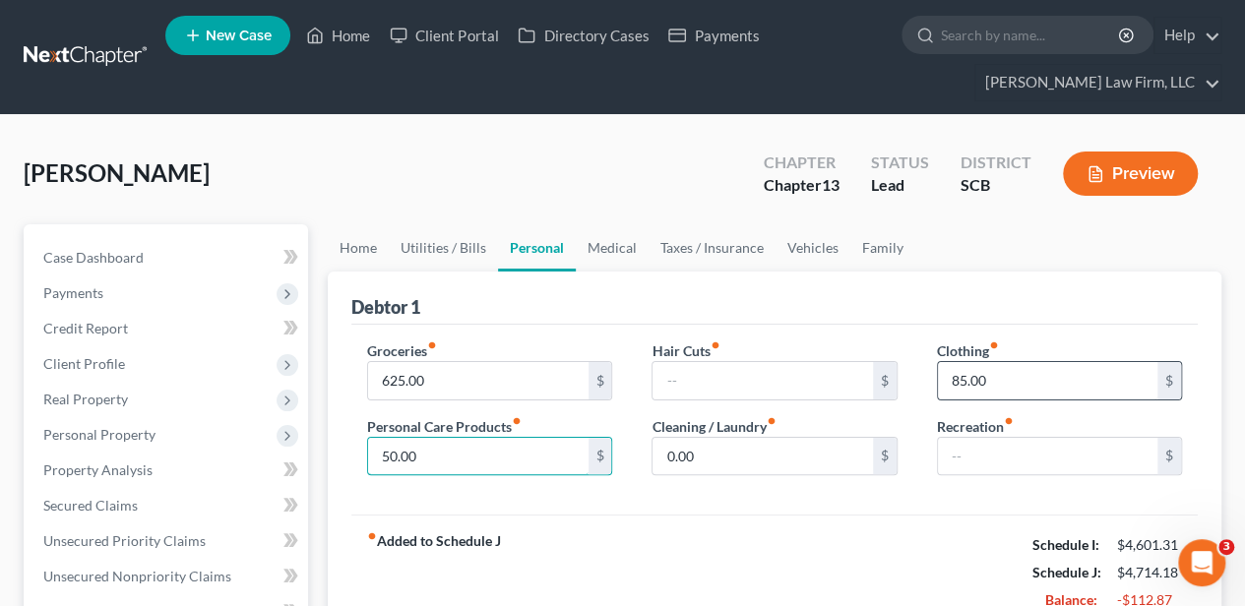
type input "50.00"
click at [950, 385] on input "85.00" at bounding box center [1047, 380] width 219 height 37
type input "50.00"
click at [611, 255] on link "Medical" at bounding box center [612, 247] width 73 height 47
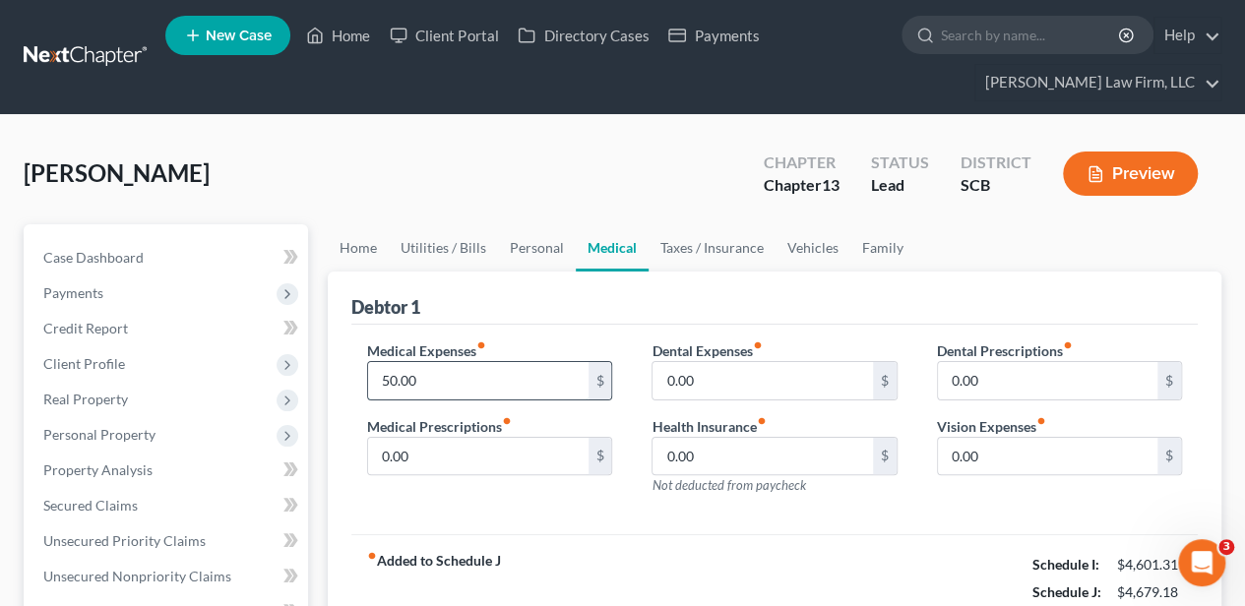
click at [432, 372] on input "50.00" at bounding box center [477, 380] width 219 height 37
type input "25.00"
drag, startPoint x: 447, startPoint y: 379, endPoint x: 669, endPoint y: 244, distance: 260.1
click at [671, 244] on link "Taxes / Insurance" at bounding box center [712, 247] width 127 height 47
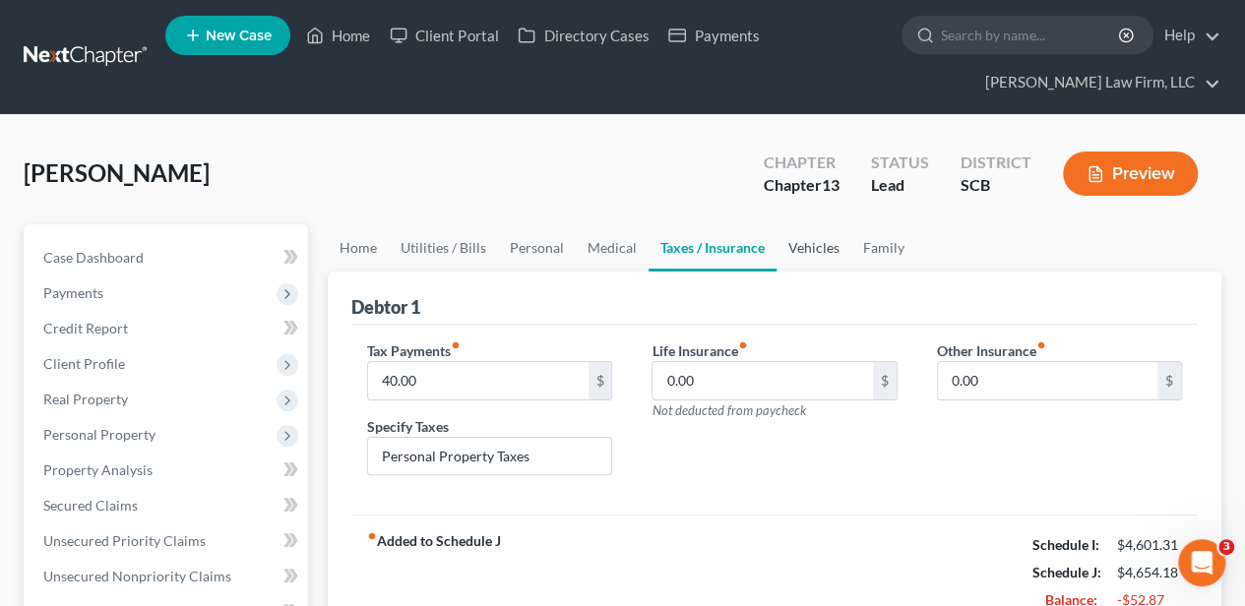
click at [809, 243] on link "Vehicles" at bounding box center [813, 247] width 75 height 47
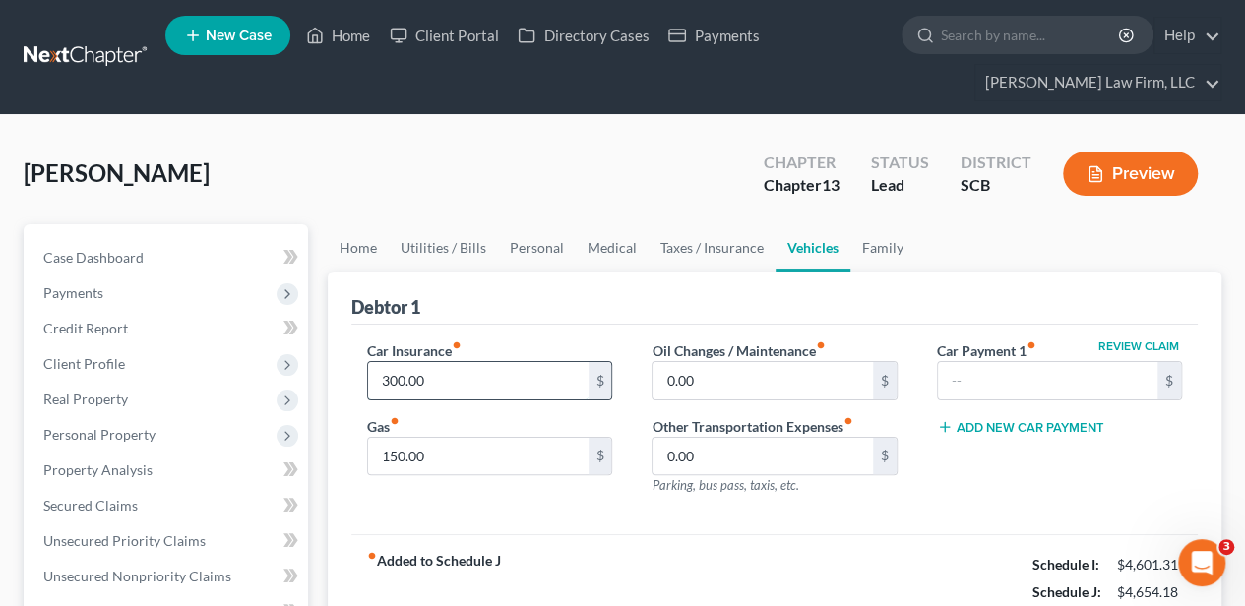
click at [476, 377] on input "300.00" at bounding box center [477, 380] width 219 height 37
type input "325.00"
click at [864, 246] on link "Family" at bounding box center [882, 247] width 65 height 47
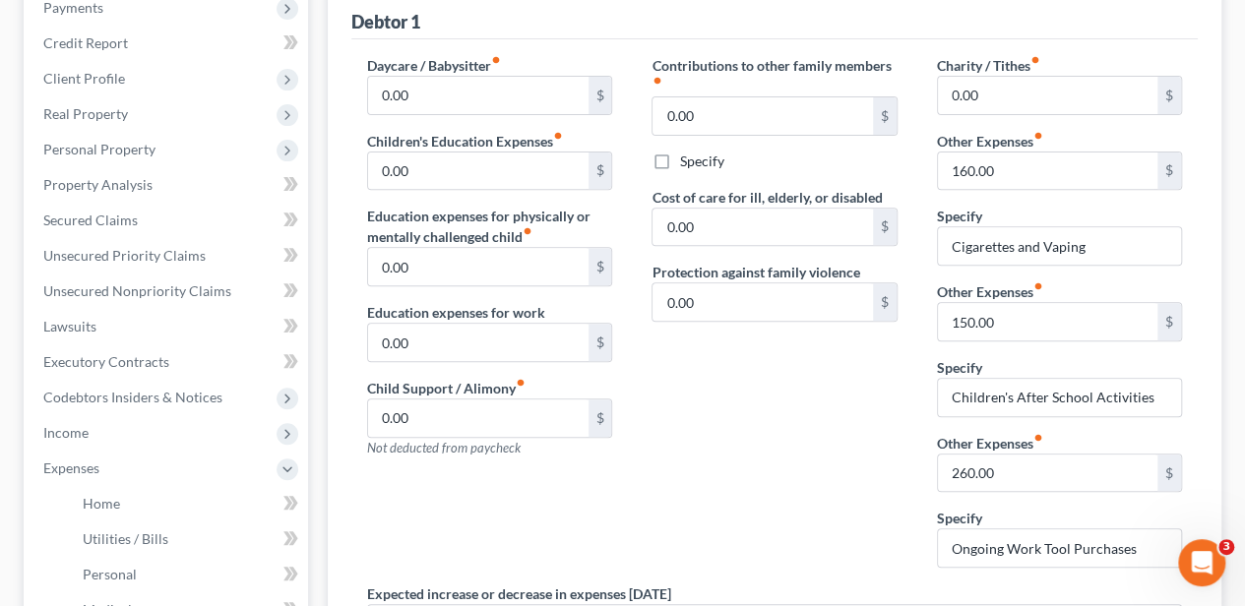
scroll to position [262, 0]
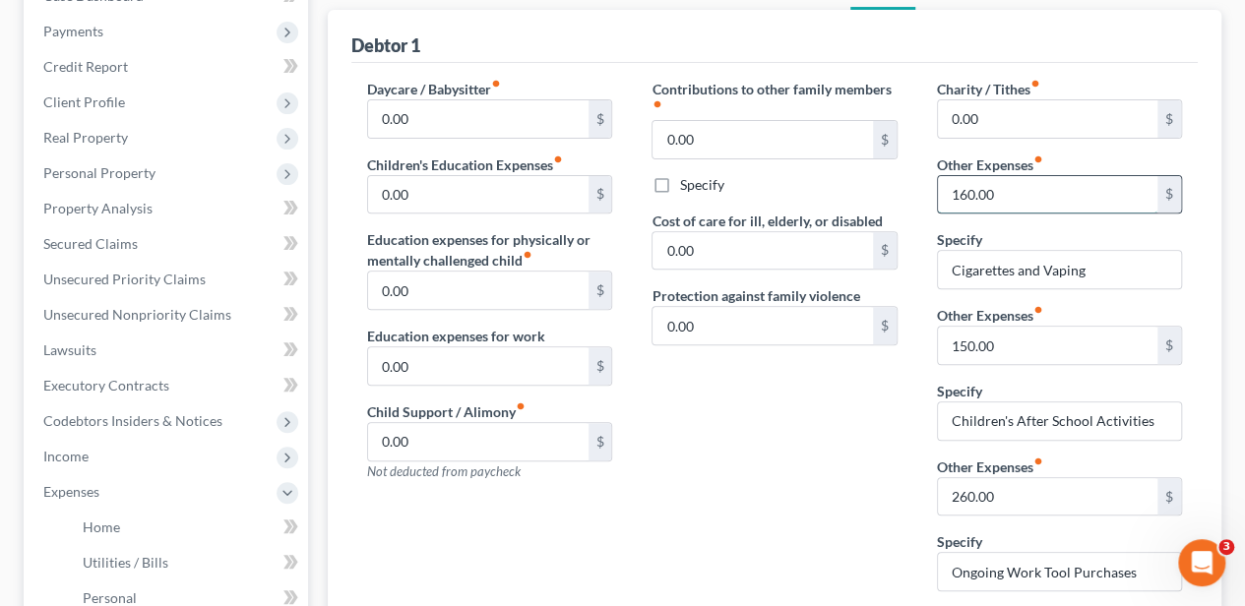
click at [980, 200] on input "160.00" at bounding box center [1047, 194] width 219 height 37
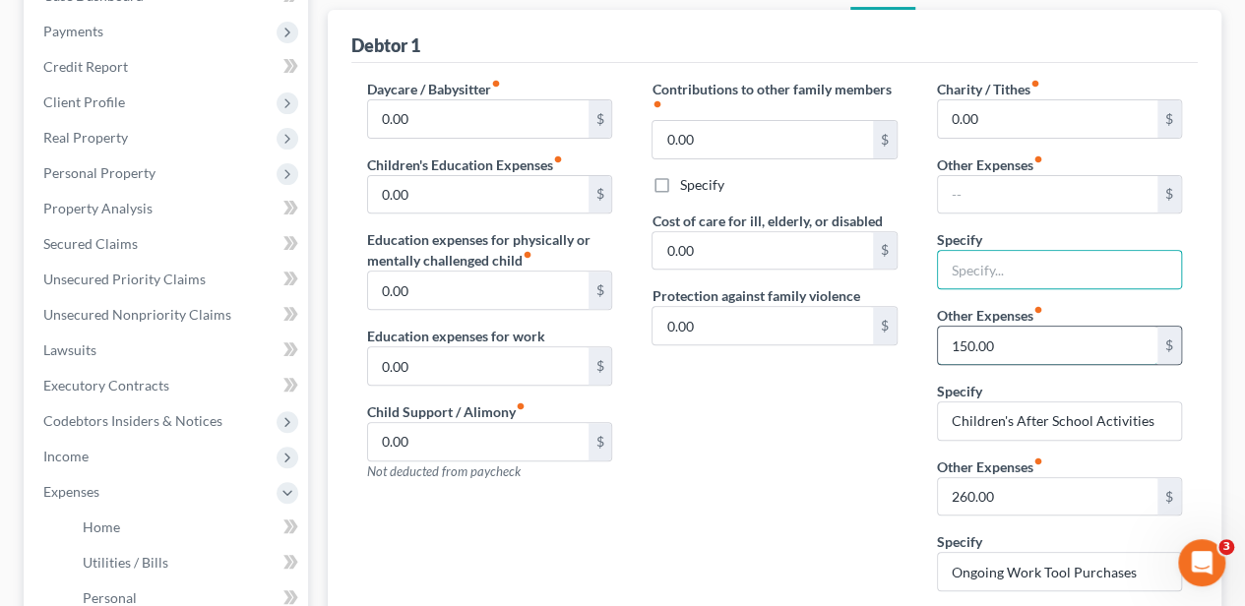
click at [989, 341] on input "150.00" at bounding box center [1047, 345] width 219 height 37
type input "50.00"
click at [979, 484] on input "260.00" at bounding box center [1047, 496] width 219 height 37
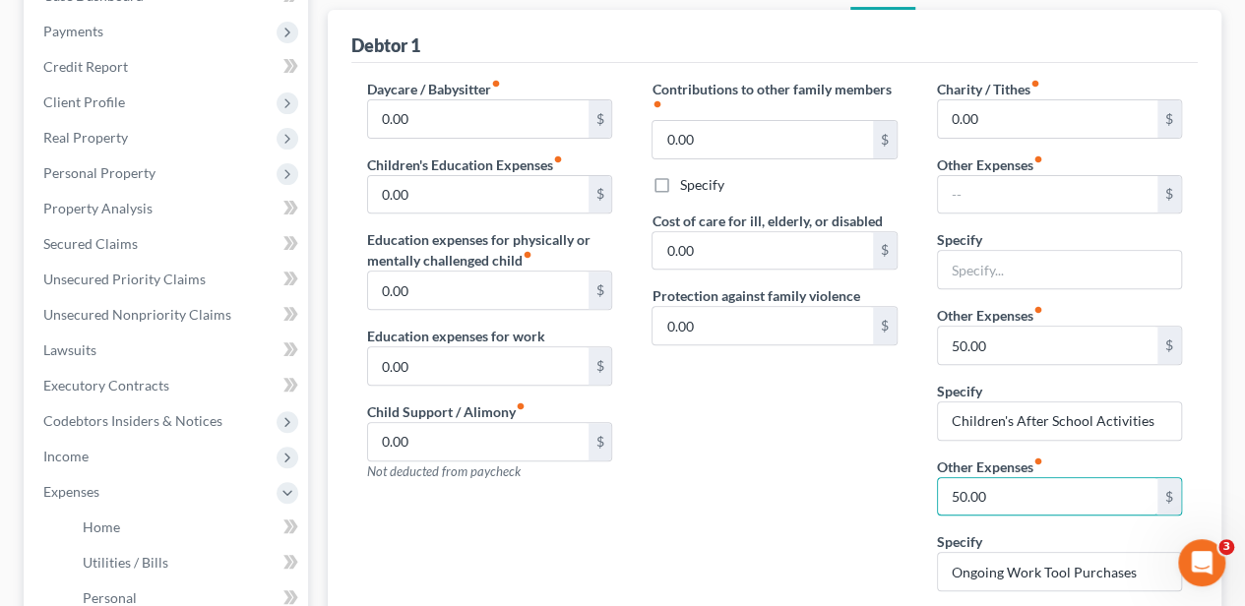
type input "50.00"
click at [788, 465] on div "Contributions to other family members fiber_manual_record 0.00 $ Specify Cost o…" at bounding box center [774, 343] width 284 height 528
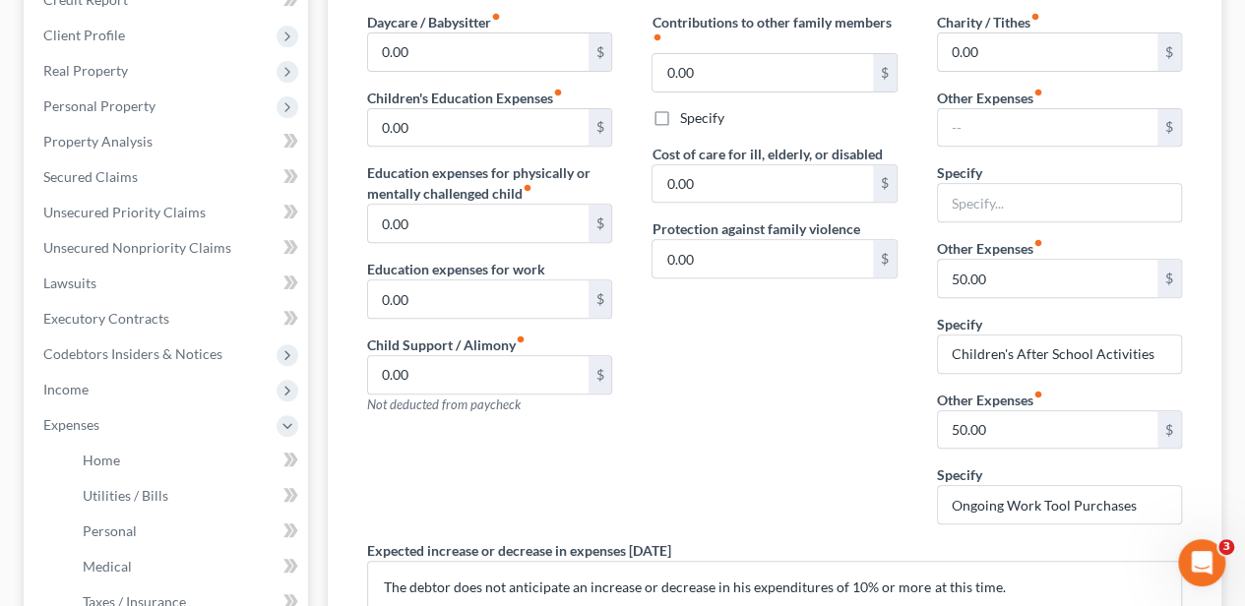
scroll to position [328, 0]
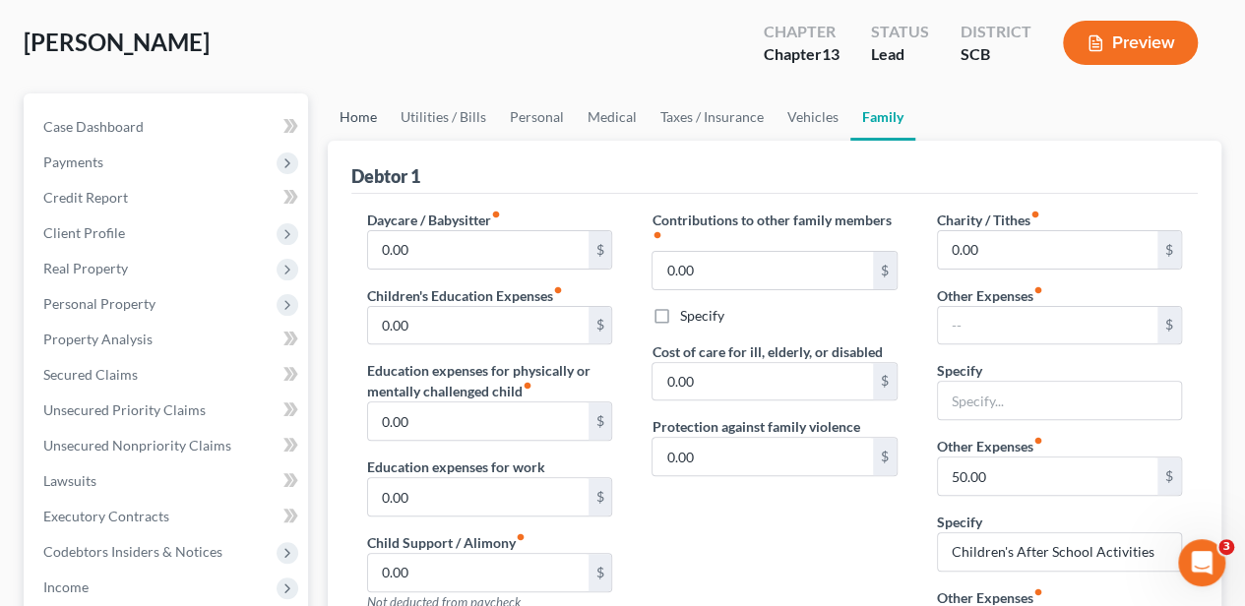
click at [367, 110] on link "Home" at bounding box center [358, 116] width 61 height 47
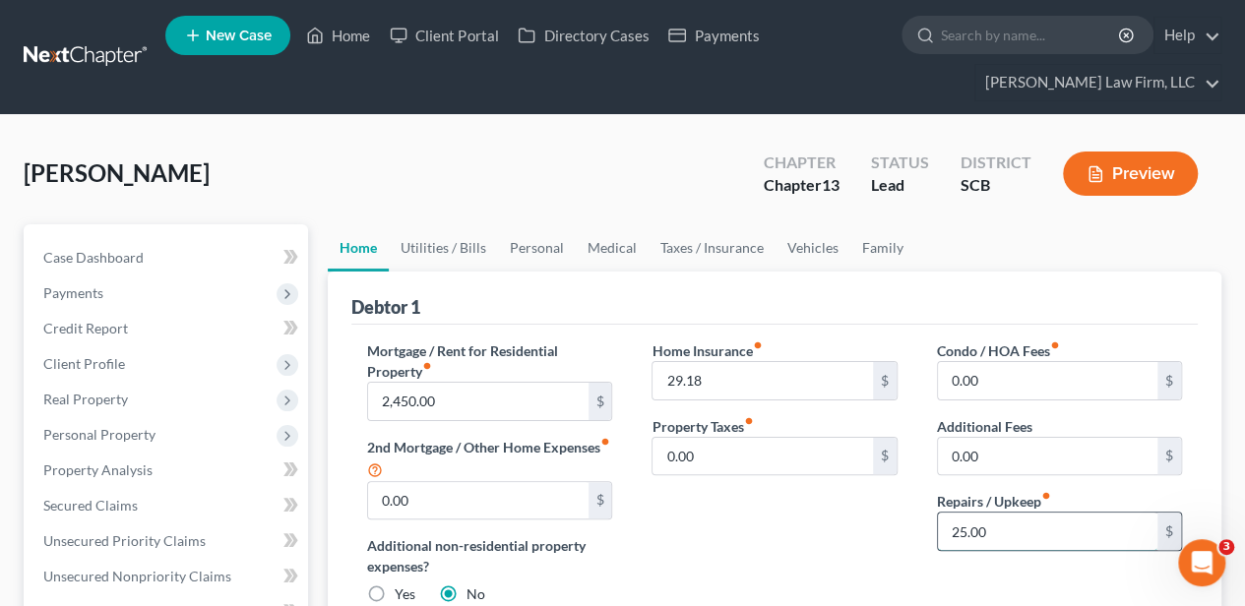
click at [1005, 542] on input "25.00" at bounding box center [1047, 531] width 219 height 37
click at [423, 244] on link "Utilities / Bills" at bounding box center [443, 247] width 109 height 47
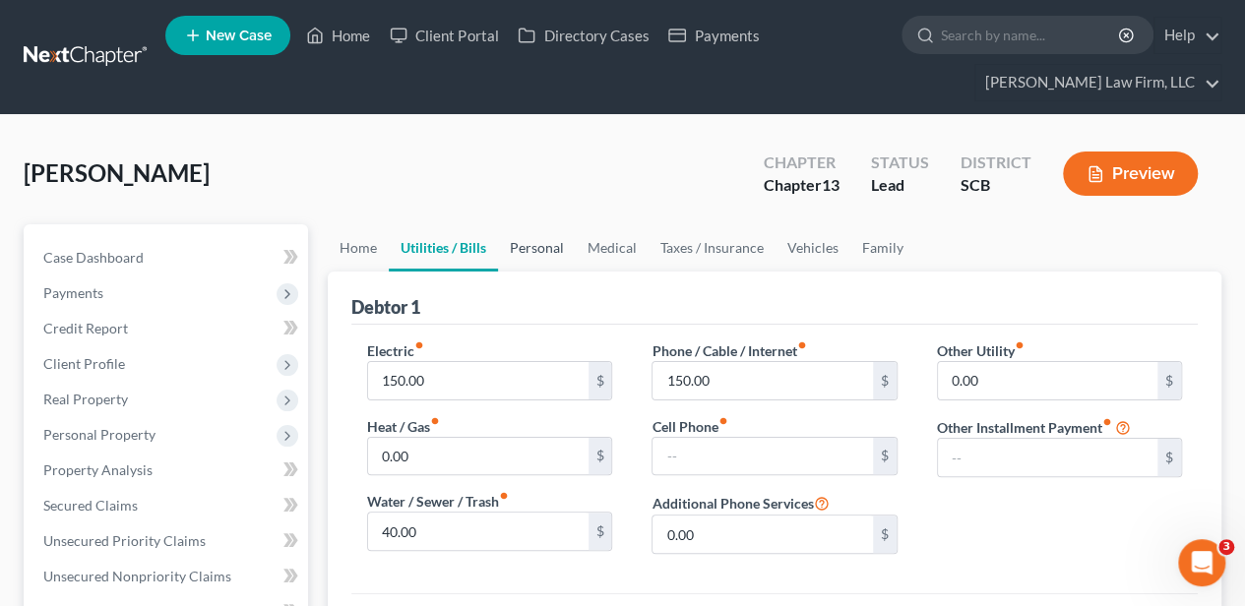
click at [542, 236] on link "Personal" at bounding box center [537, 247] width 78 height 47
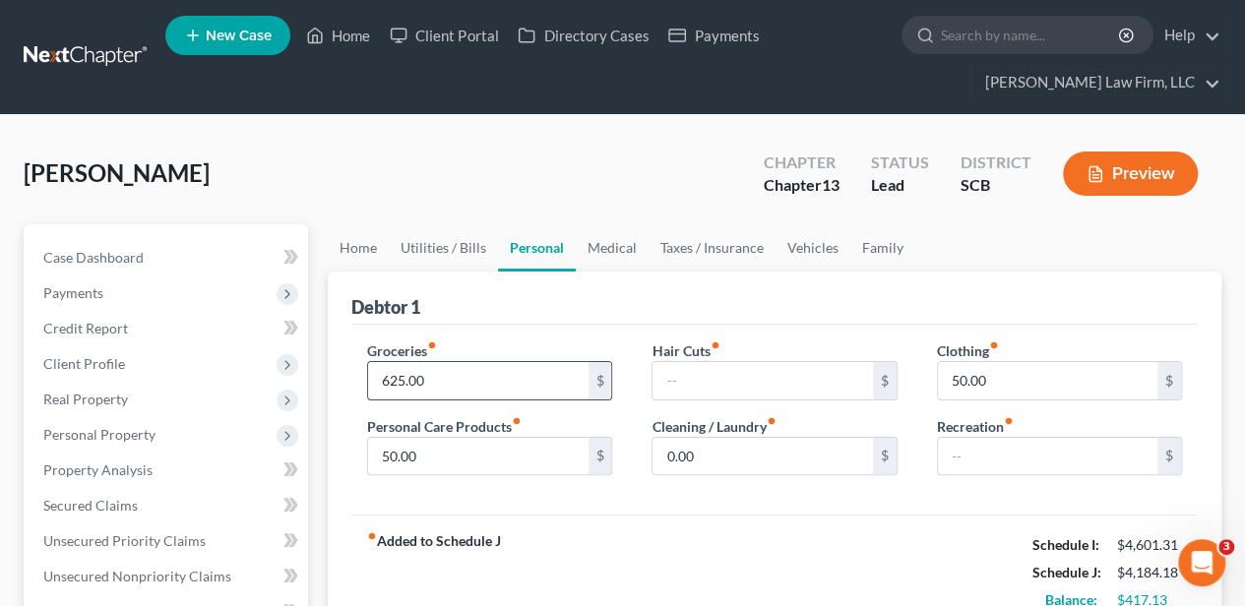
click at [438, 375] on input "625.00" at bounding box center [477, 380] width 219 height 37
type input "500.00"
click at [511, 472] on div "50.00 $" at bounding box center [489, 456] width 245 height 39
click at [486, 453] on input "50.00" at bounding box center [477, 456] width 219 height 37
click at [612, 243] on link "Medical" at bounding box center [612, 247] width 73 height 47
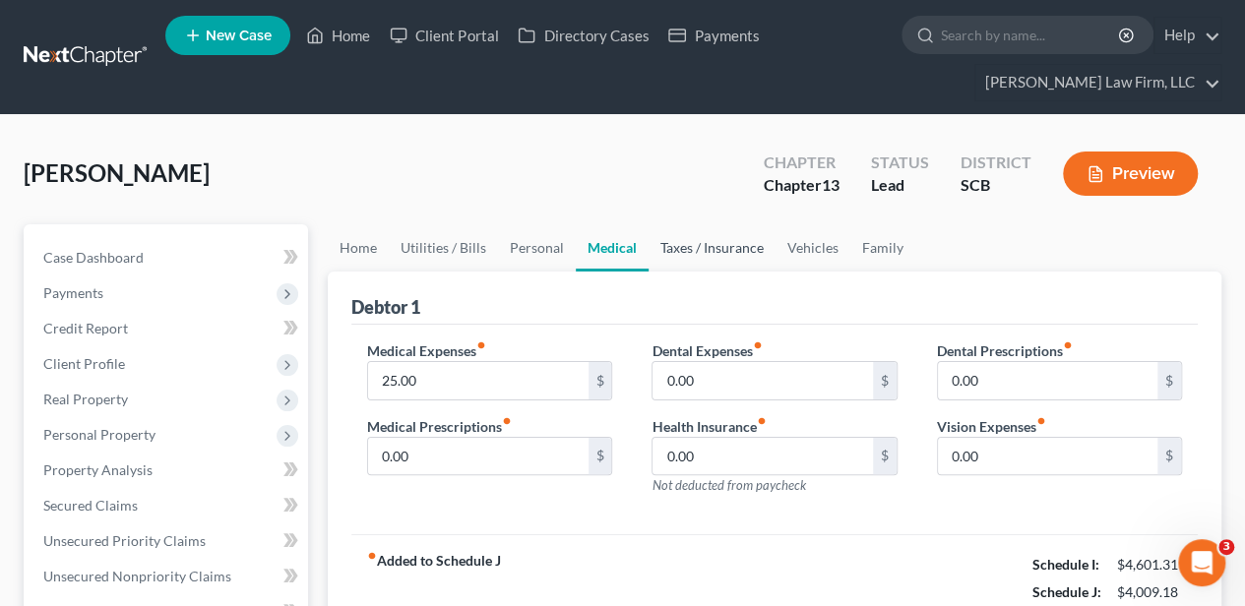
click at [732, 248] on link "Taxes / Insurance" at bounding box center [712, 247] width 127 height 47
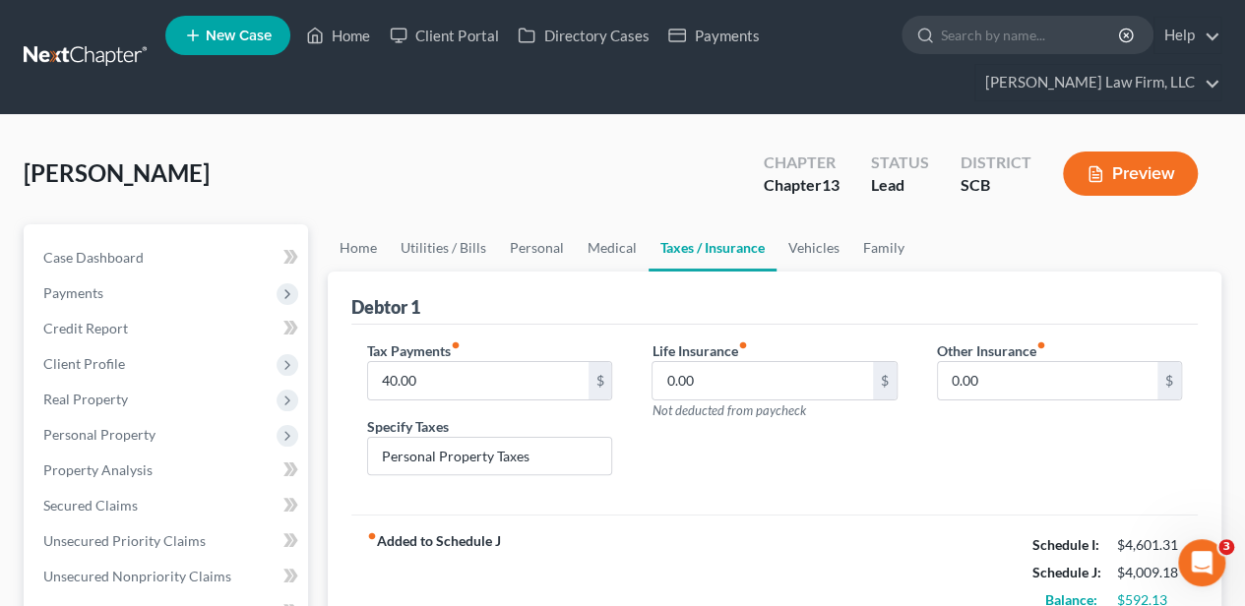
click at [1079, 427] on div "Other Insurance fiber_manual_record 0.00 $" at bounding box center [1059, 416] width 284 height 152
click at [795, 244] on link "Vehicles" at bounding box center [813, 247] width 75 height 47
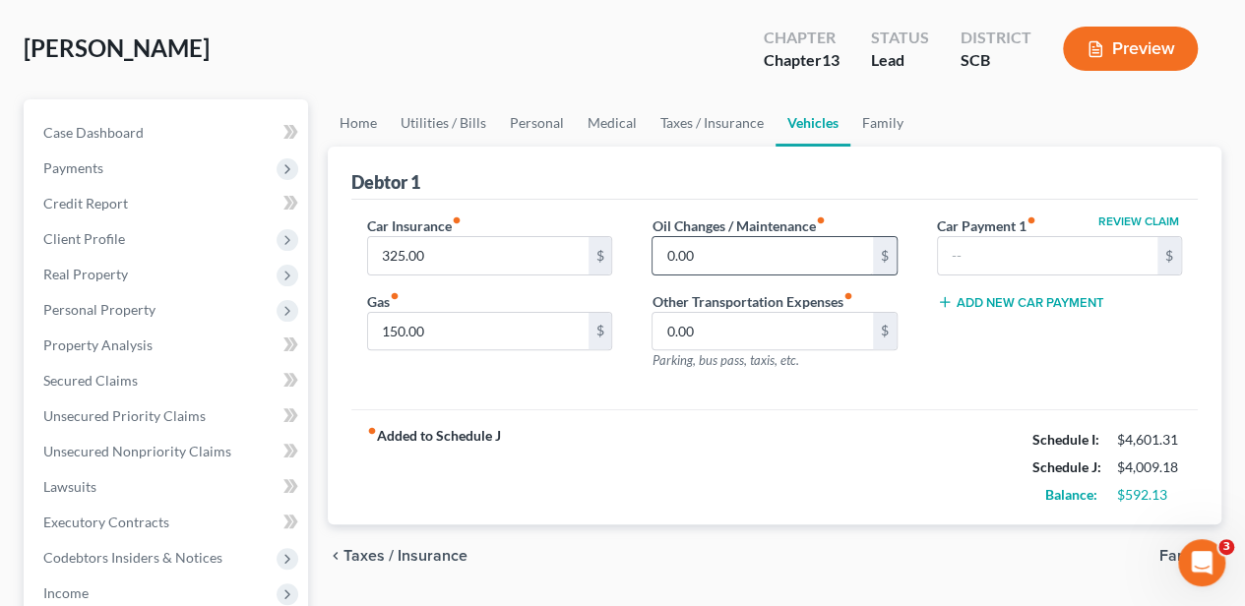
scroll to position [131, 0]
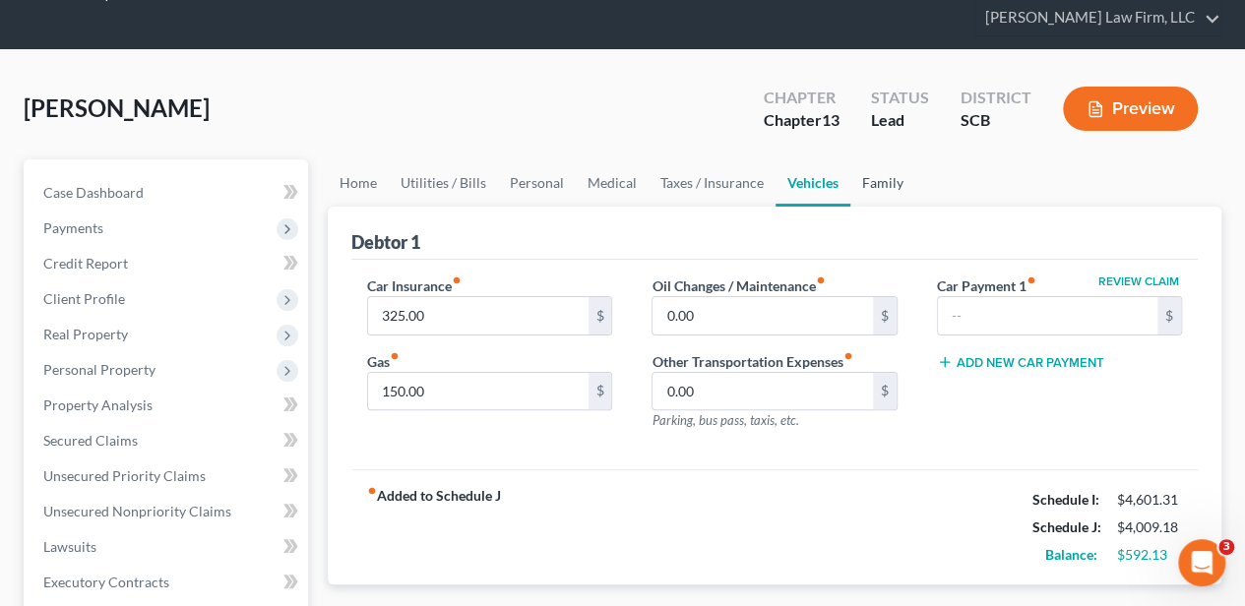
click at [877, 192] on link "Family" at bounding box center [882, 182] width 65 height 47
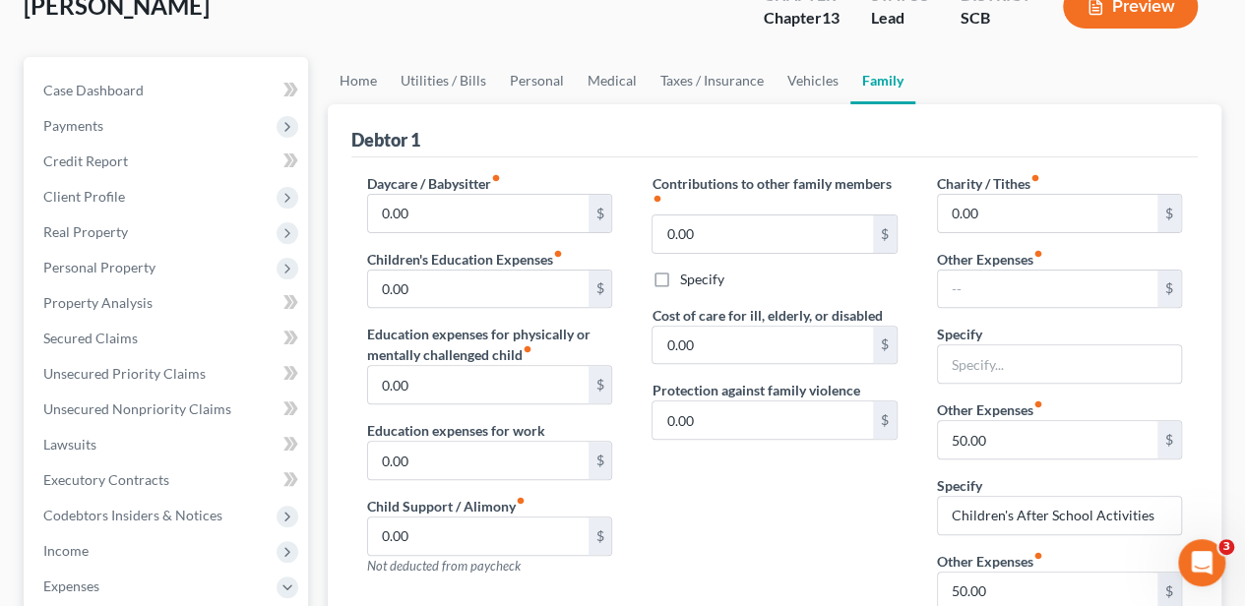
scroll to position [197, 0]
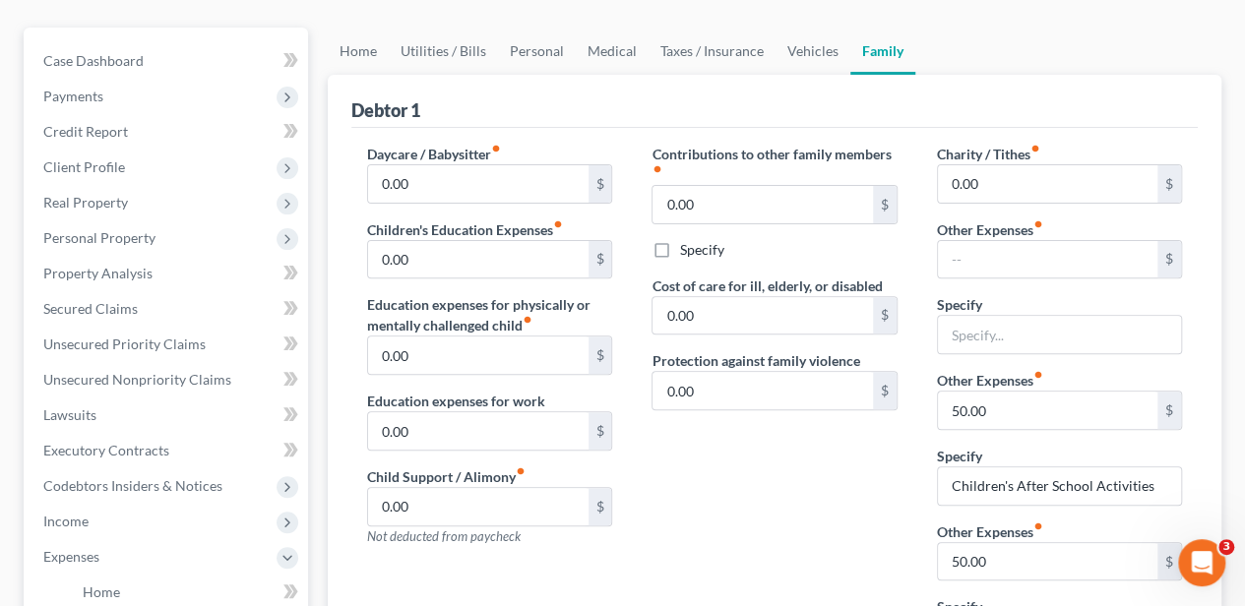
click at [1096, 446] on div "Specify Children's After School Activities" at bounding box center [1059, 476] width 245 height 60
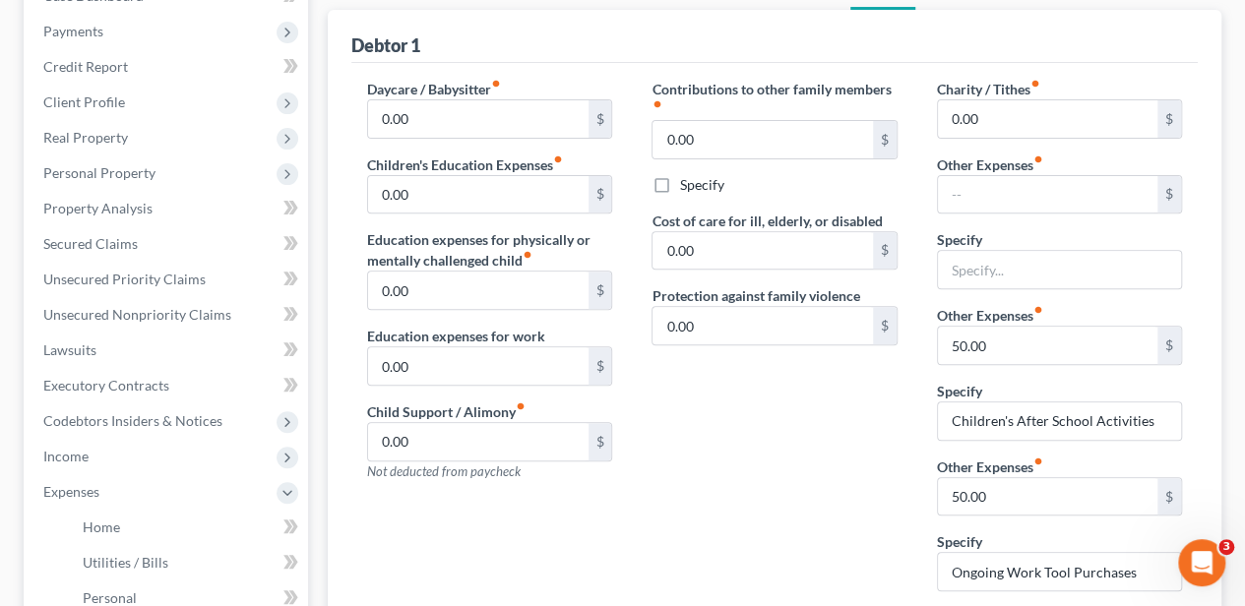
scroll to position [328, 0]
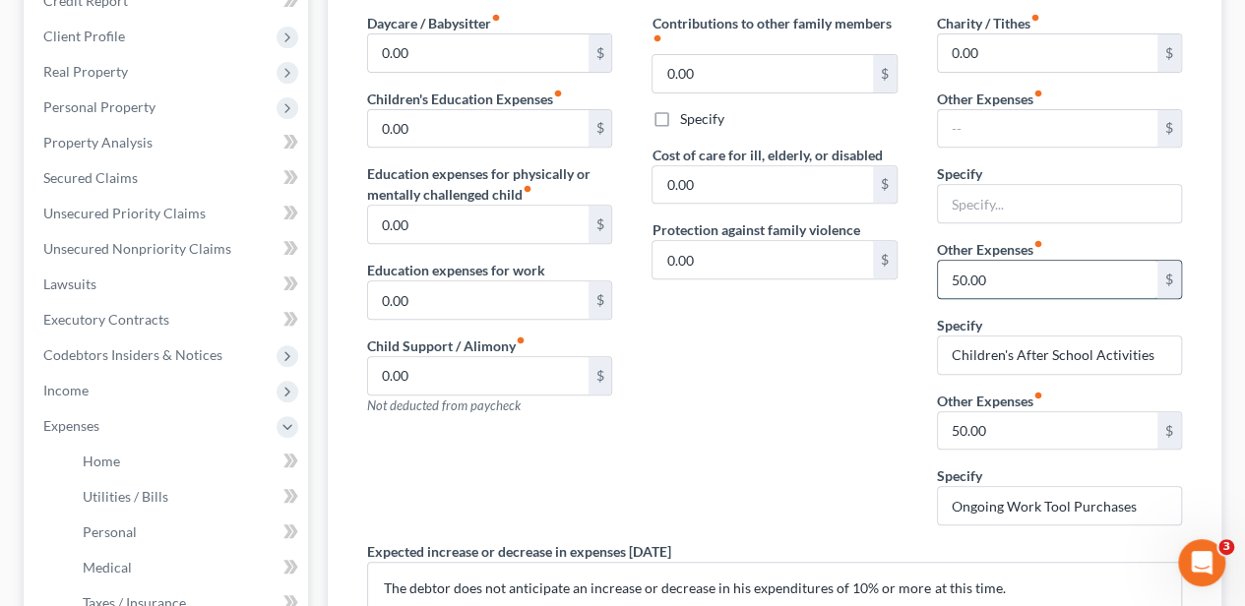
click at [992, 278] on input "50.00" at bounding box center [1047, 279] width 219 height 37
click at [972, 346] on input "Children's After School Activities" at bounding box center [1059, 355] width 243 height 37
type input "After School Activities"
click at [960, 423] on input "50.00" at bounding box center [1047, 430] width 219 height 37
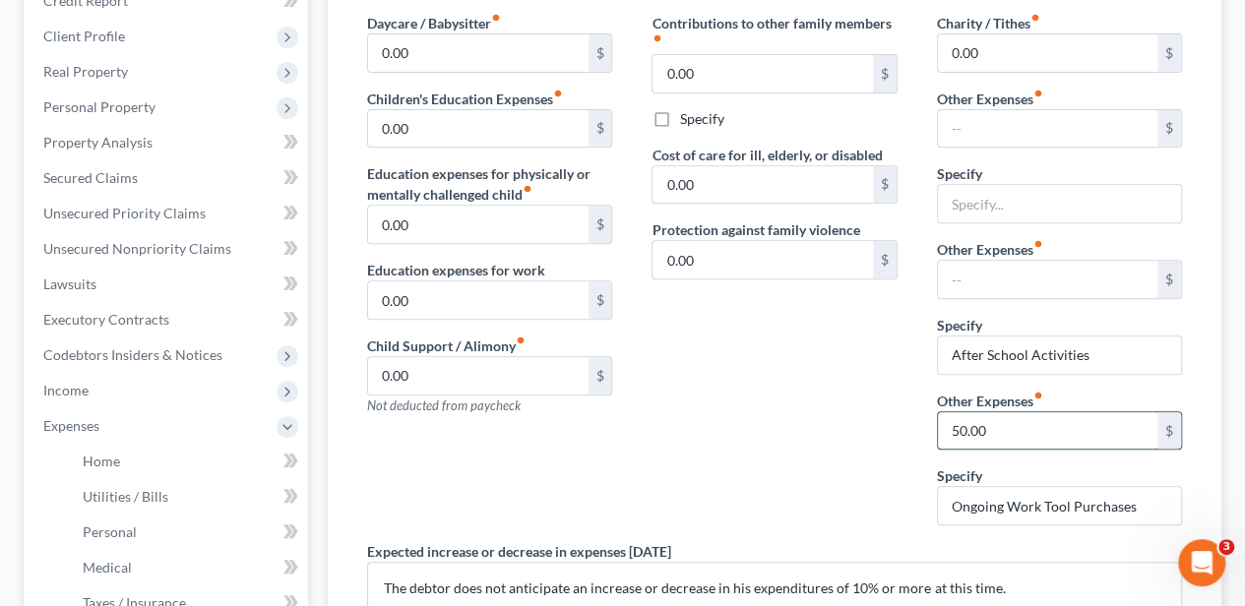
click at [960, 423] on input "50.00" at bounding box center [1047, 430] width 219 height 37
click at [1030, 347] on input "After School Activities" at bounding box center [1059, 355] width 243 height 37
click at [1014, 494] on input "Ongoing Work Tool Purchases" at bounding box center [1059, 505] width 243 height 37
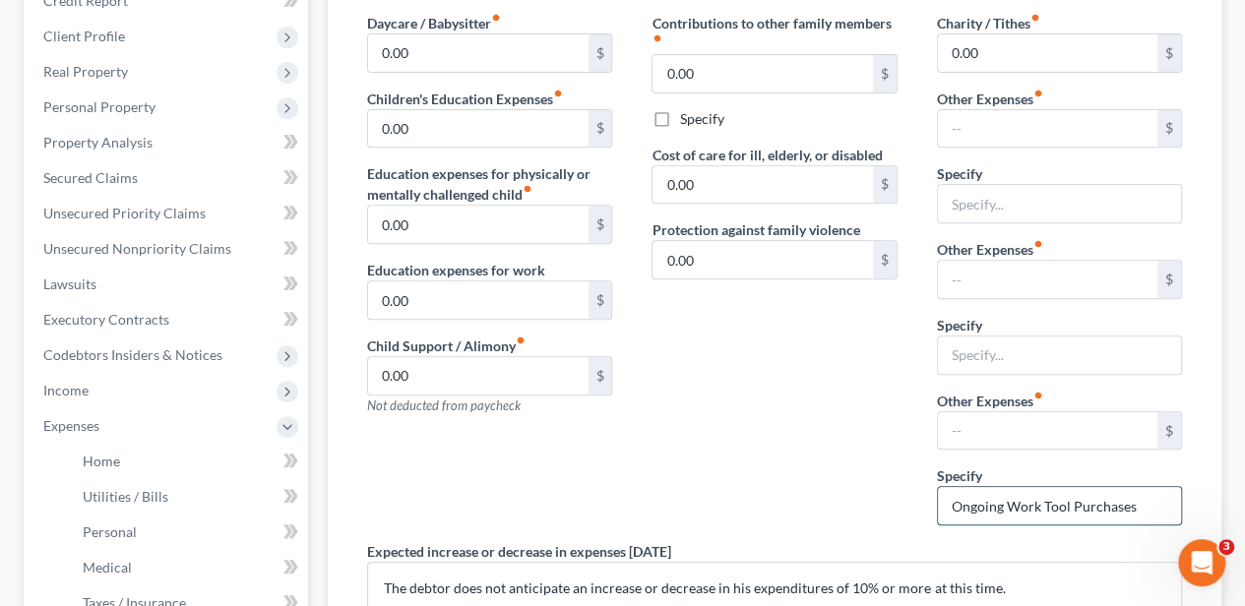
click at [1014, 494] on input "Ongoing Work Tool Purchases" at bounding box center [1059, 505] width 243 height 37
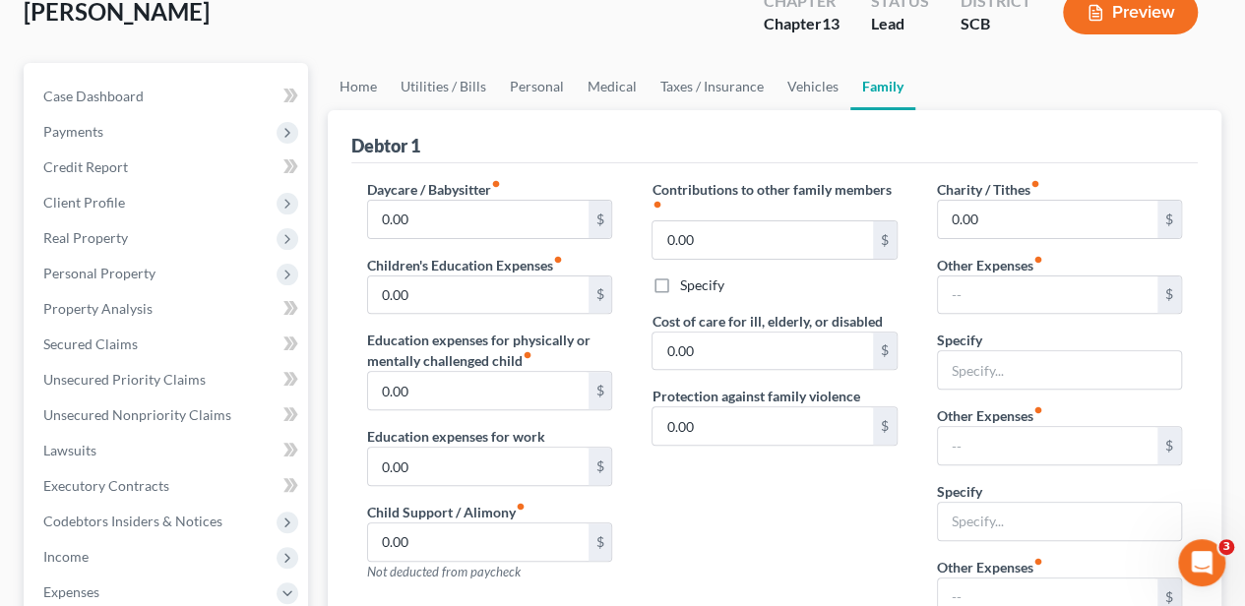
scroll to position [131, 0]
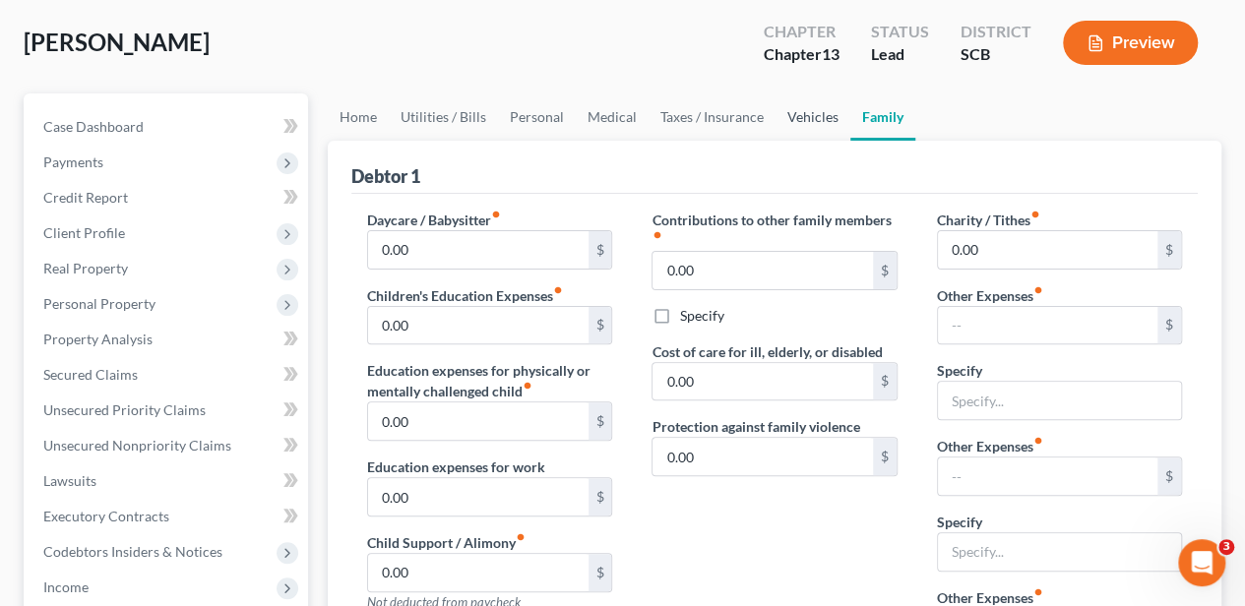
click at [819, 116] on link "Vehicles" at bounding box center [812, 116] width 75 height 47
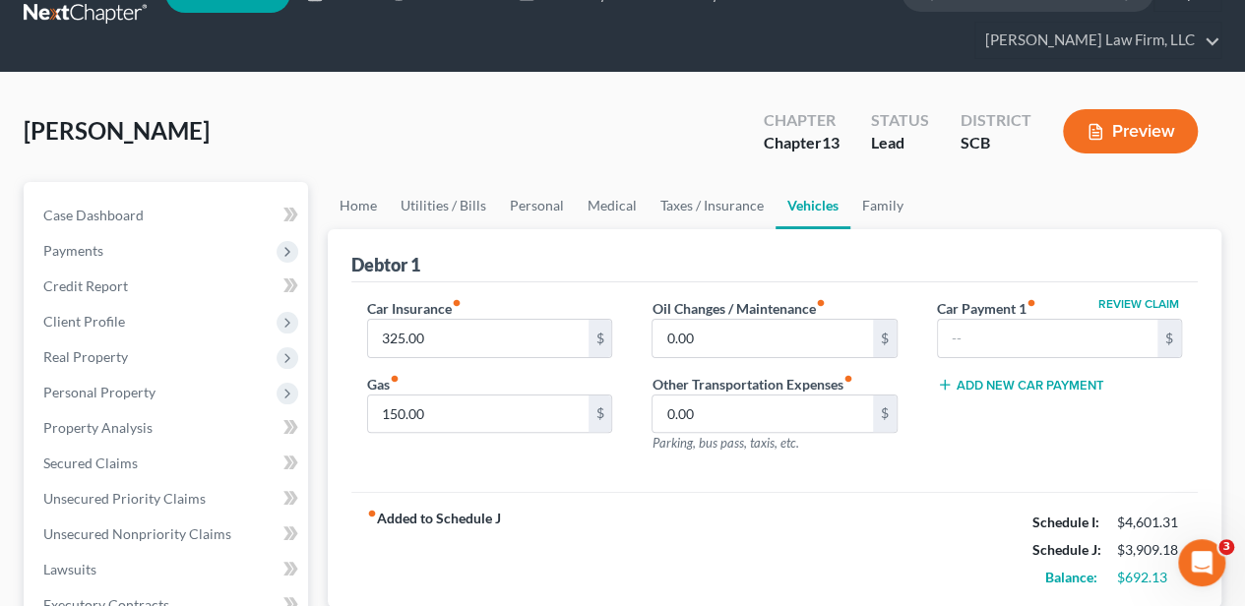
scroll to position [65, 0]
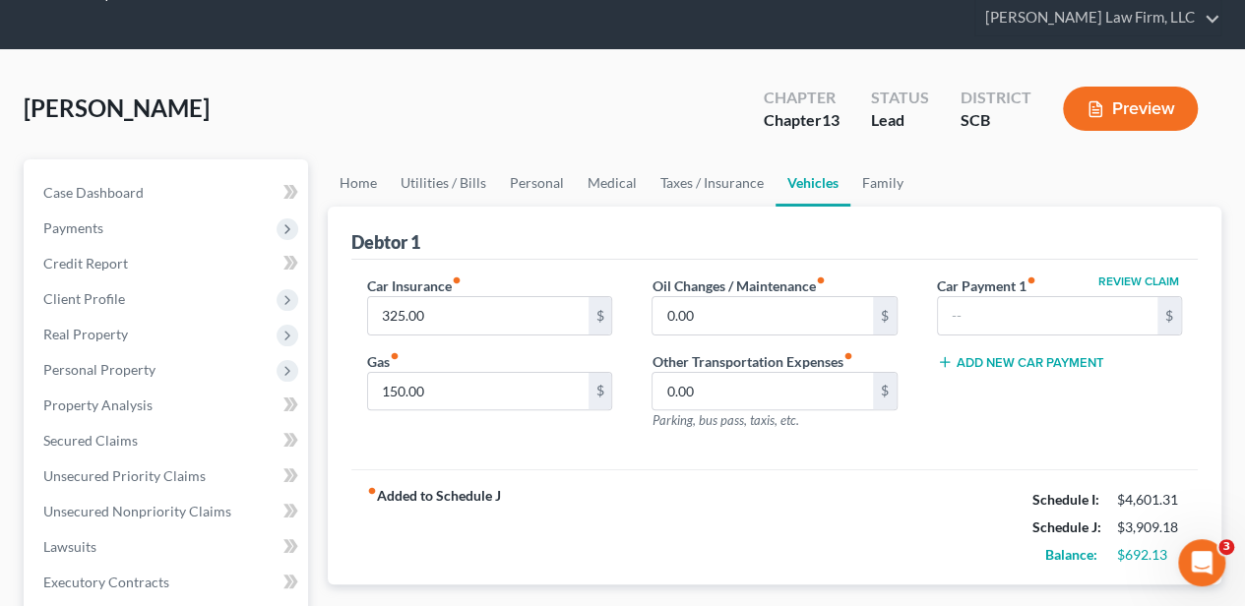
drag, startPoint x: 1053, startPoint y: 402, endPoint x: 1041, endPoint y: 418, distance: 19.7
click at [1053, 402] on div "Review Claim Car Payment 1 fiber_manual_record $ Add New Car Payment" at bounding box center [1059, 361] width 284 height 171
click at [344, 175] on link "Home" at bounding box center [358, 182] width 61 height 47
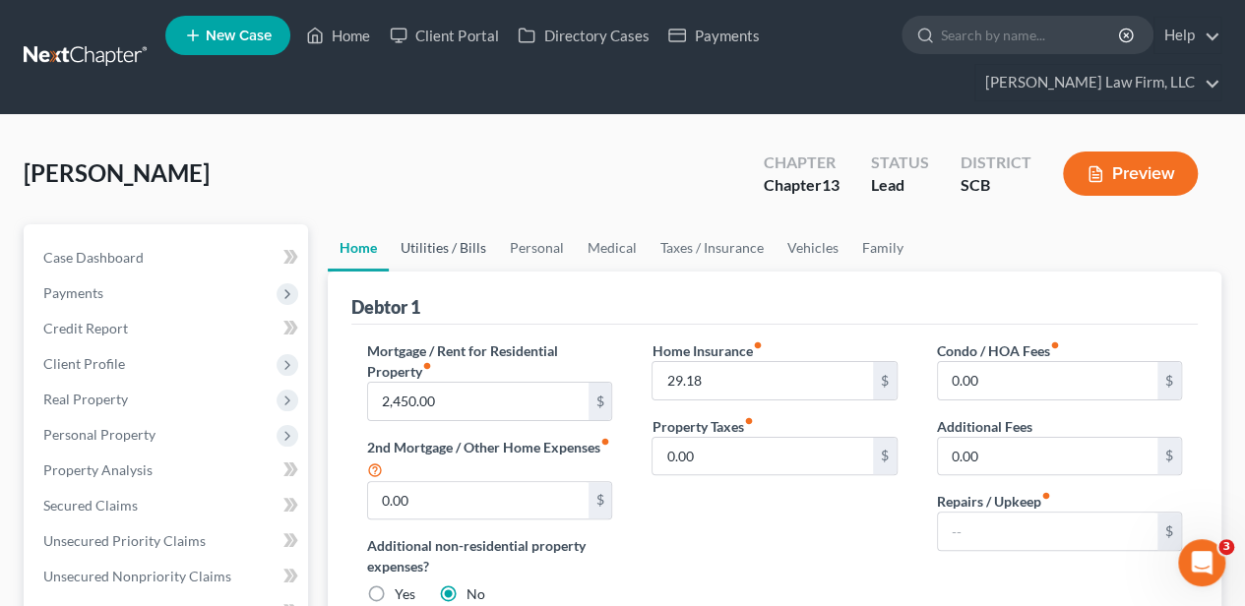
click at [445, 246] on link "Utilities / Bills" at bounding box center [443, 247] width 109 height 47
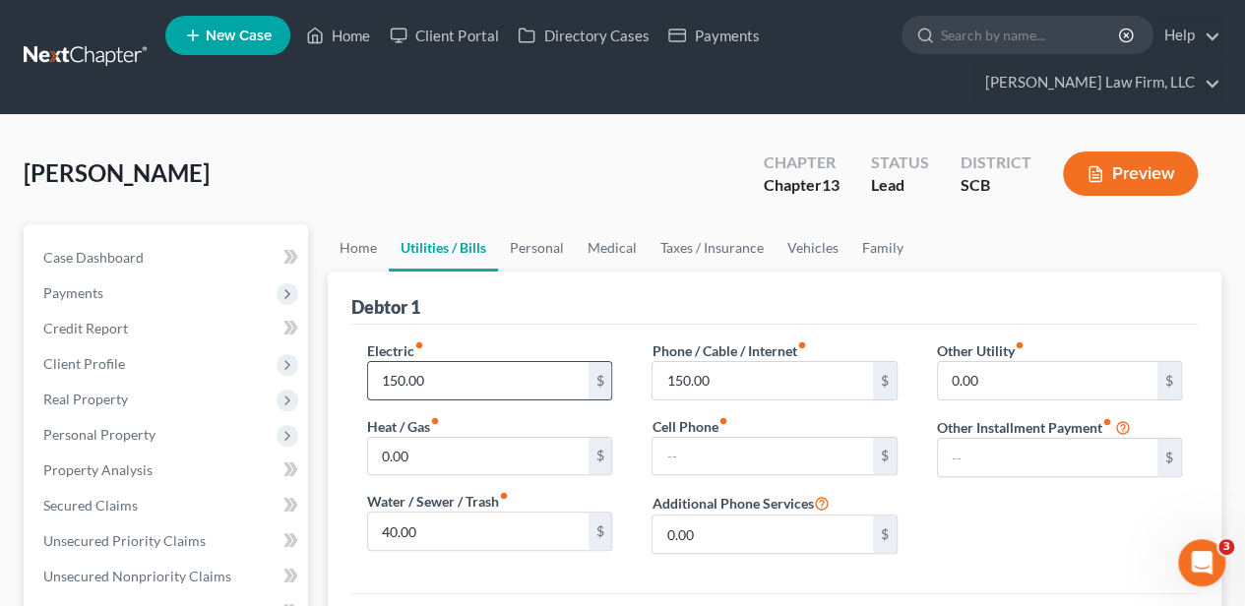
click at [458, 382] on input "150.00" at bounding box center [477, 380] width 219 height 37
type input "125.00"
click at [740, 376] on input "150.00" at bounding box center [761, 380] width 219 height 37
type input "125.00"
click at [553, 242] on link "Personal" at bounding box center [537, 247] width 78 height 47
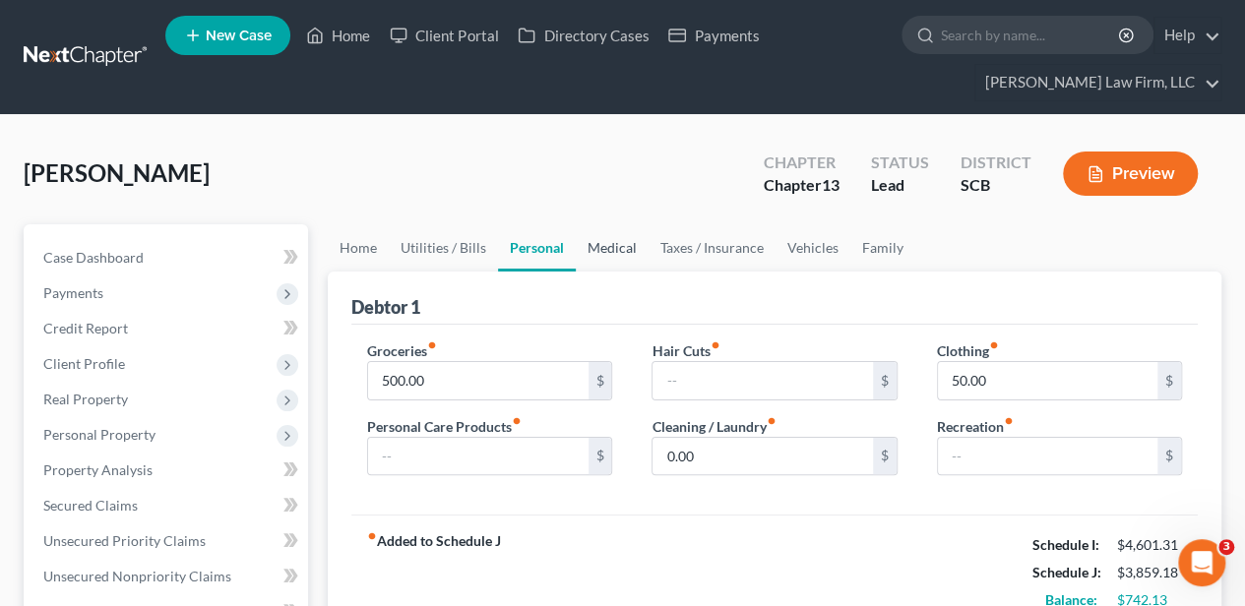
click at [600, 248] on link "Medical" at bounding box center [612, 247] width 73 height 47
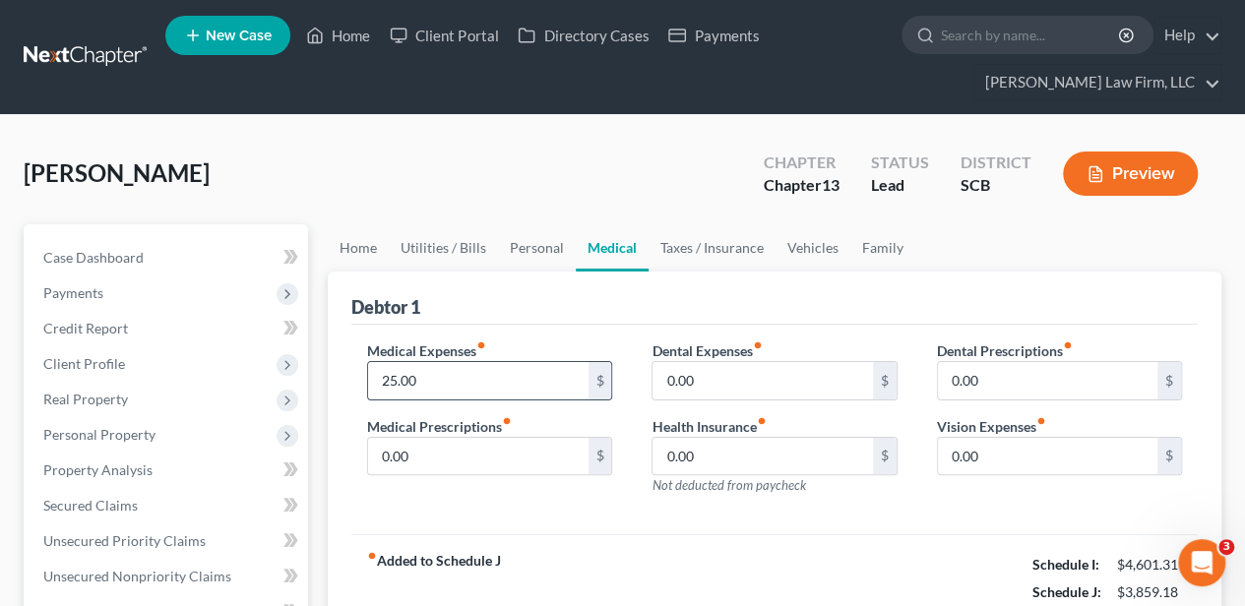
click at [512, 378] on input "25.00" at bounding box center [477, 380] width 219 height 37
click at [683, 248] on link "Taxes / Insurance" at bounding box center [712, 247] width 127 height 47
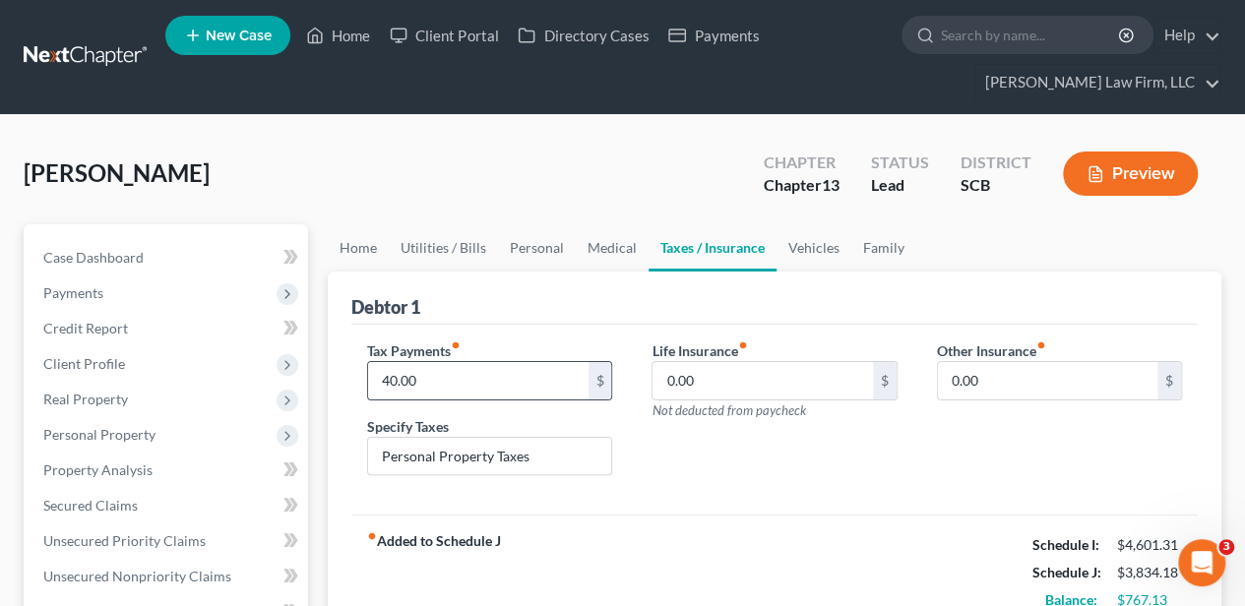
click at [455, 394] on input "40.00" at bounding box center [477, 380] width 219 height 37
click at [464, 439] on input "Personal Property Taxes" at bounding box center [489, 456] width 243 height 37
click at [807, 232] on link "Vehicles" at bounding box center [813, 247] width 75 height 47
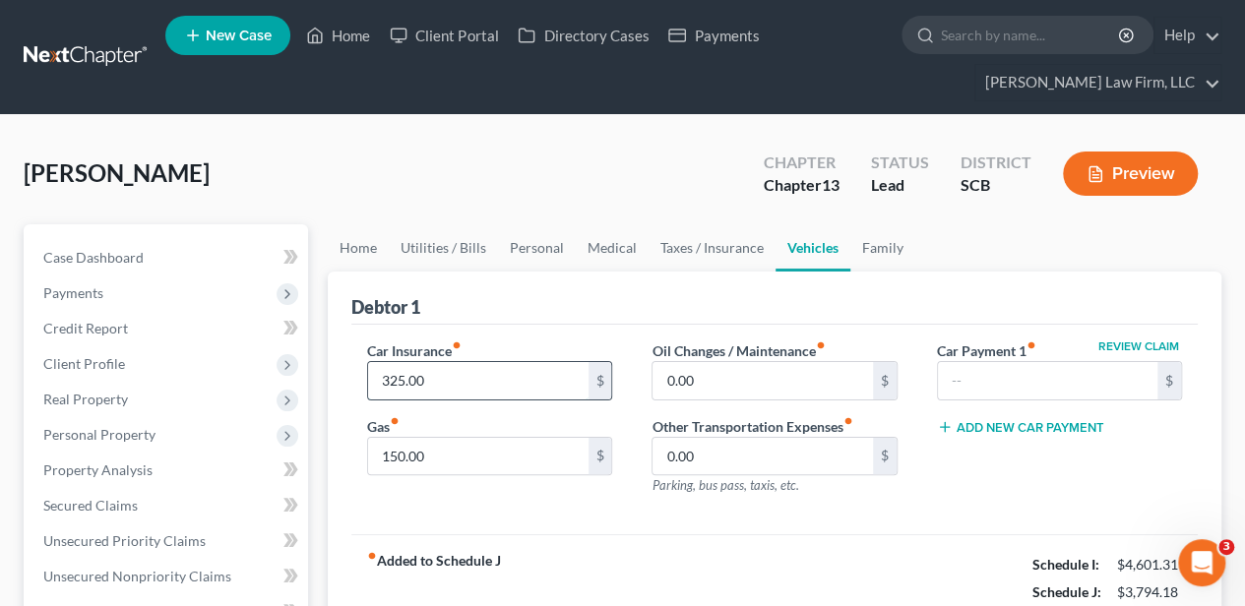
click at [441, 389] on input "325.00" at bounding box center [477, 380] width 219 height 37
click at [1067, 464] on div "Review Claim Car Payment 1 fiber_manual_record $ Add New Car Payment" at bounding box center [1059, 425] width 284 height 171
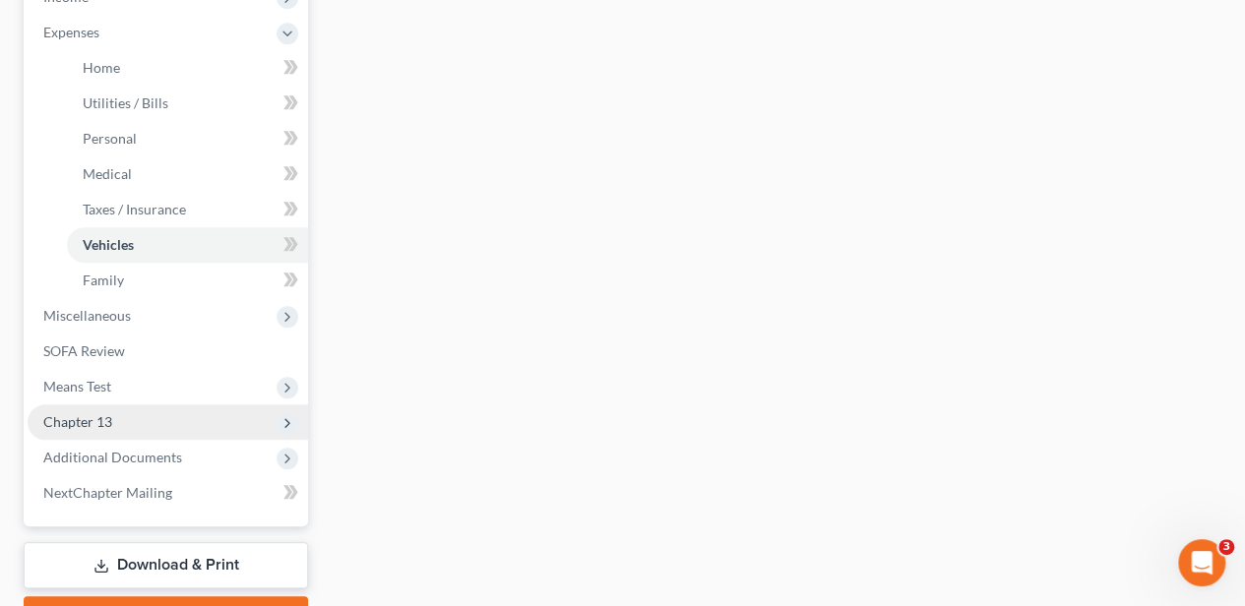
click at [135, 417] on span "Chapter 13" at bounding box center [168, 421] width 280 height 35
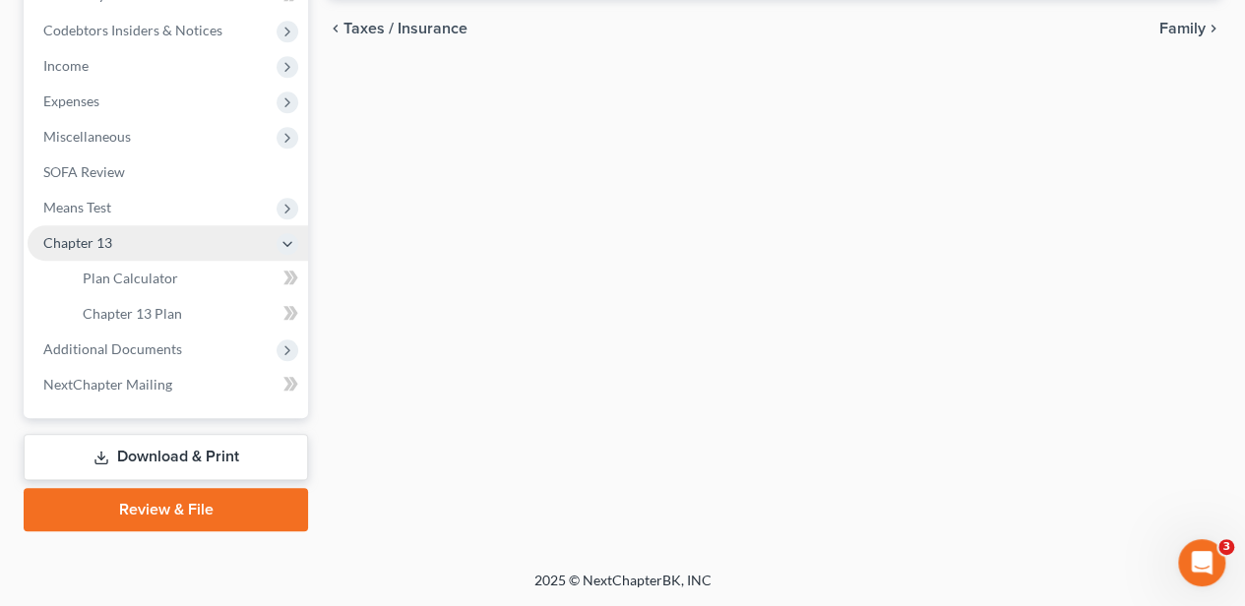
scroll to position [649, 0]
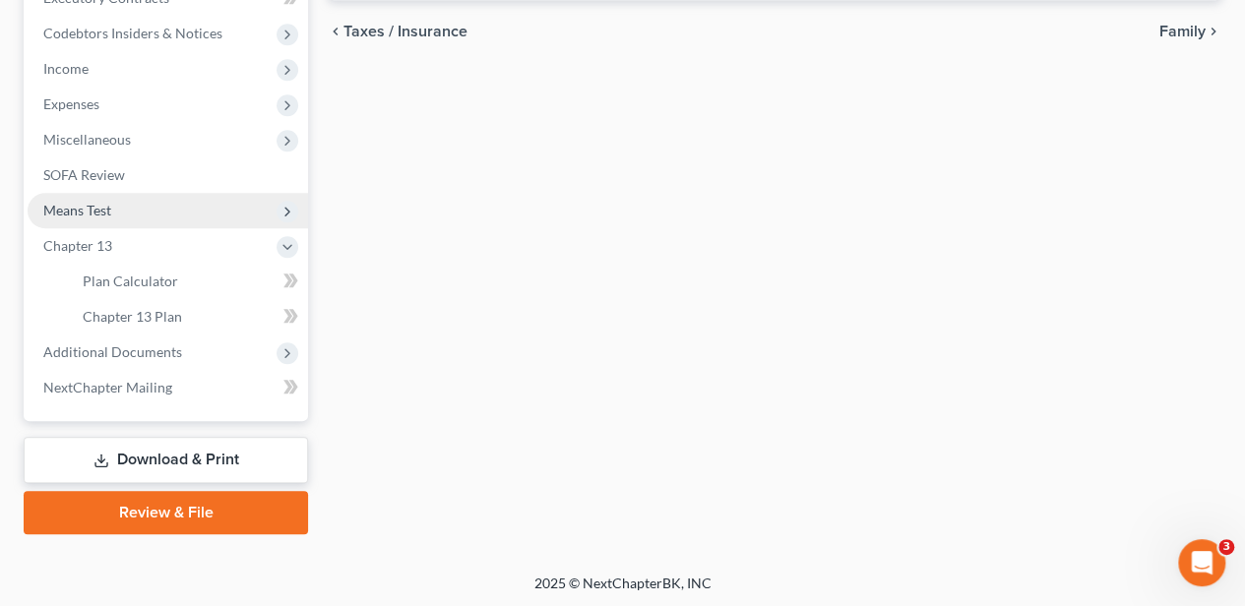
click at [120, 201] on span "Means Test" at bounding box center [168, 210] width 280 height 35
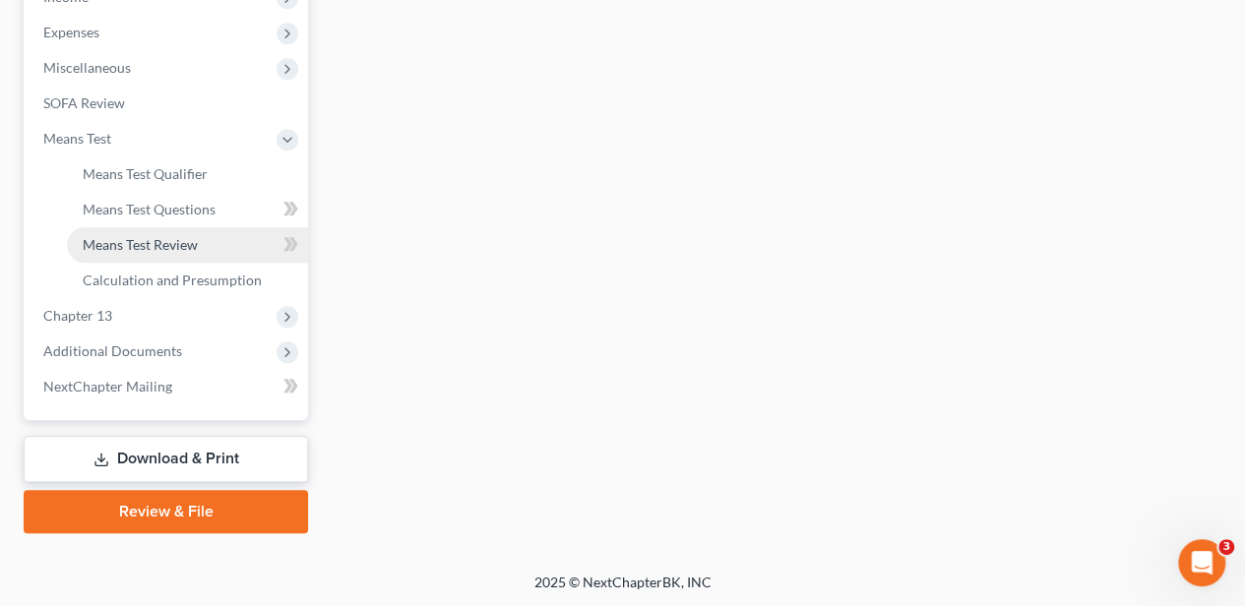
scroll to position [720, 0]
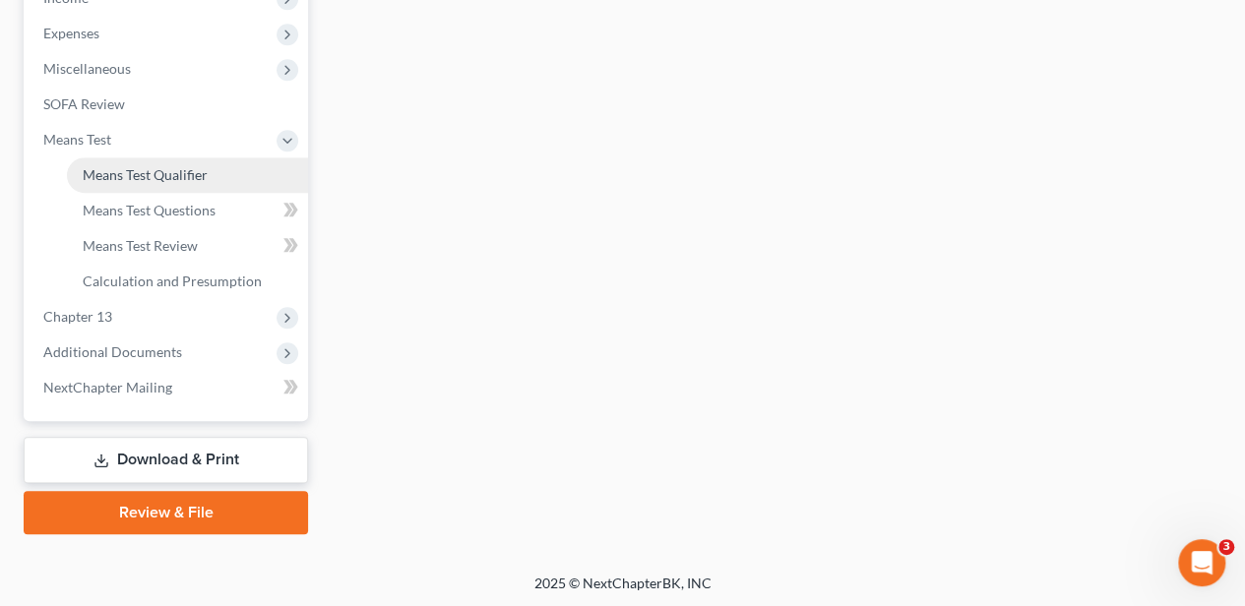
click at [148, 178] on span "Means Test Qualifier" at bounding box center [145, 174] width 125 height 17
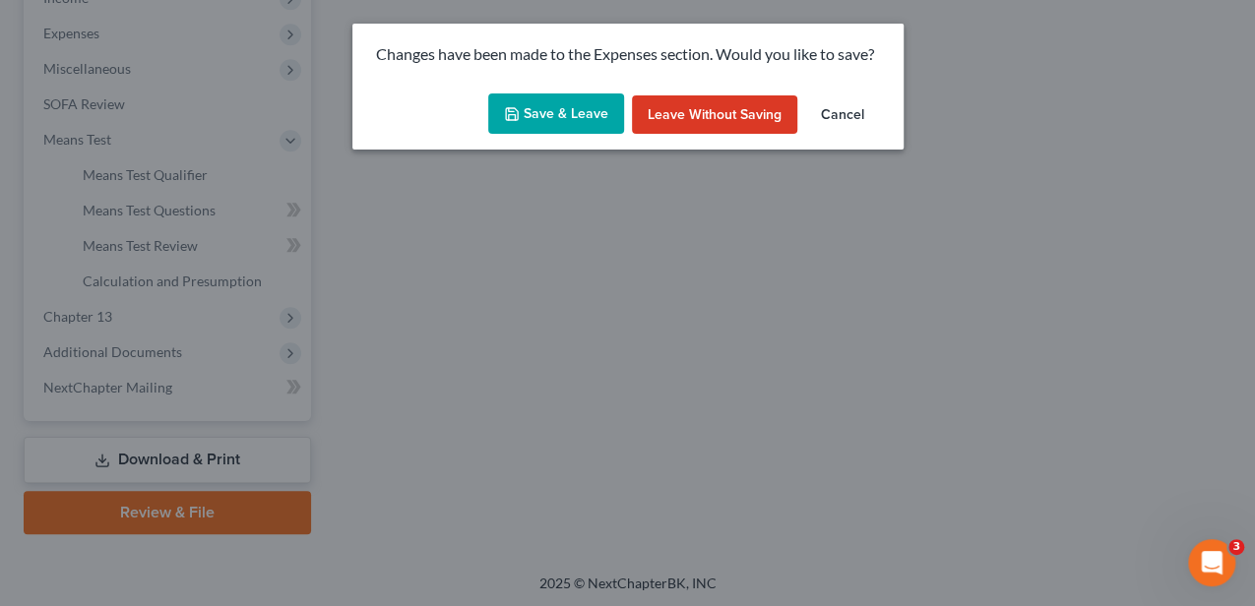
click at [559, 101] on button "Save & Leave" at bounding box center [556, 113] width 136 height 41
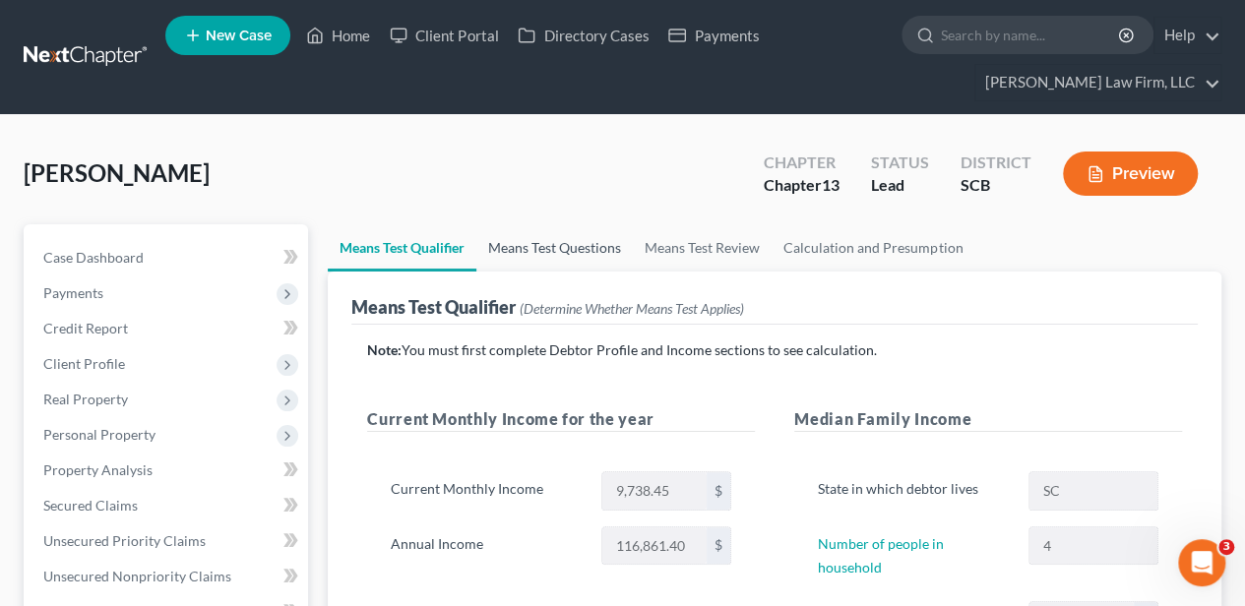
click at [568, 252] on link "Means Test Questions" at bounding box center [554, 247] width 156 height 47
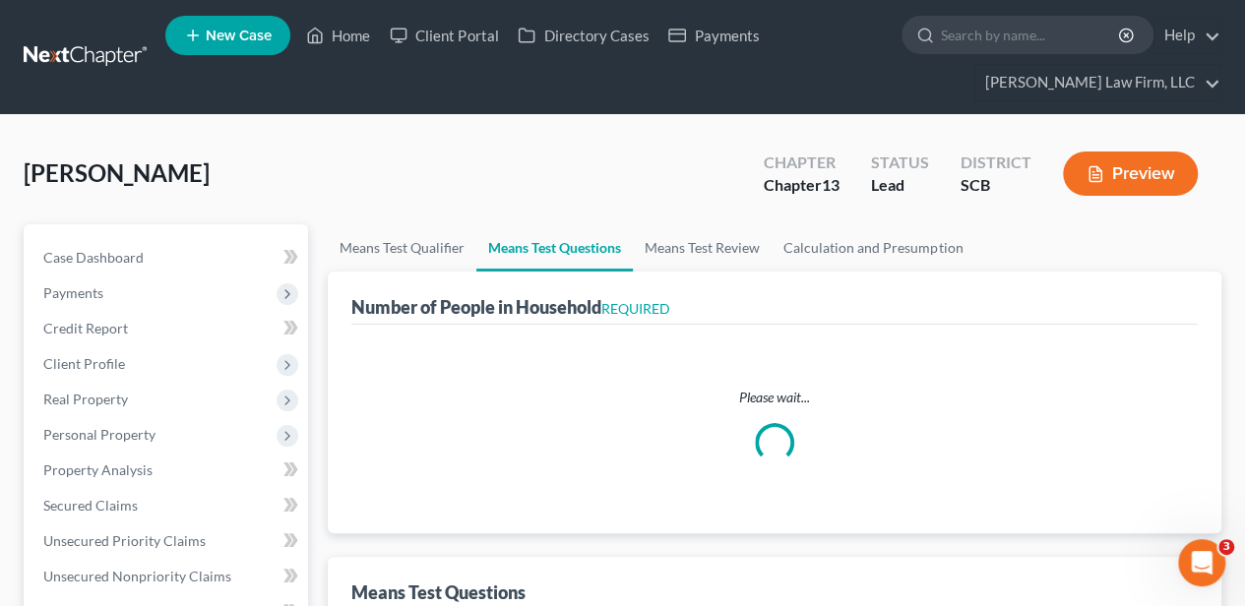
select select "1"
select select "60"
select select "4"
select select "2"
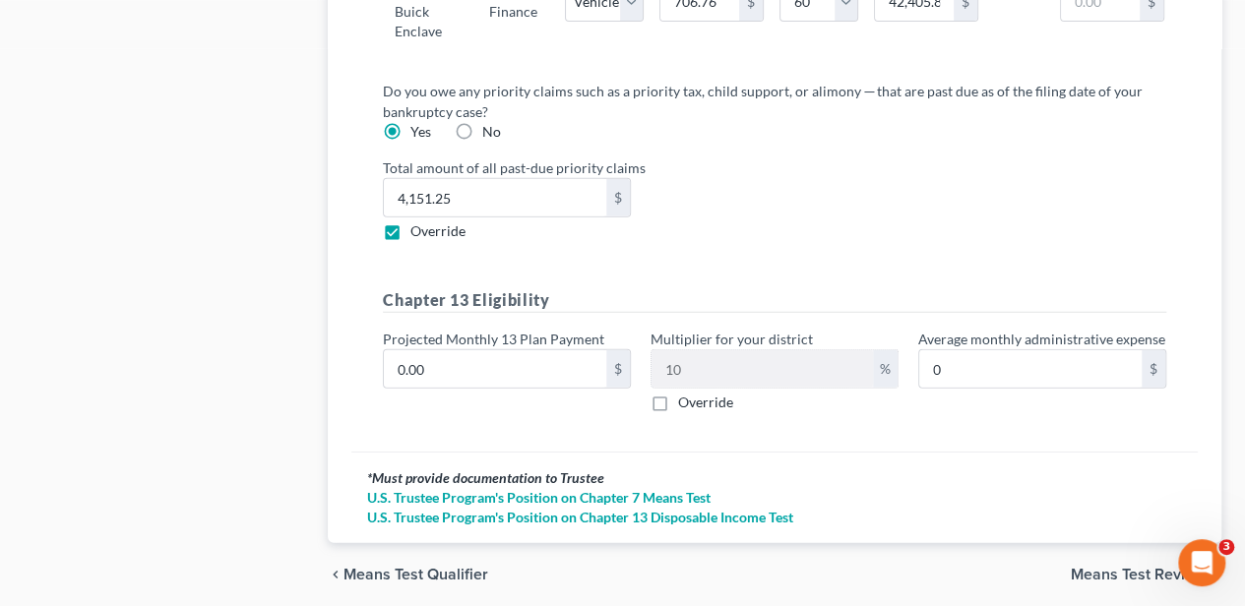
scroll to position [2442, 0]
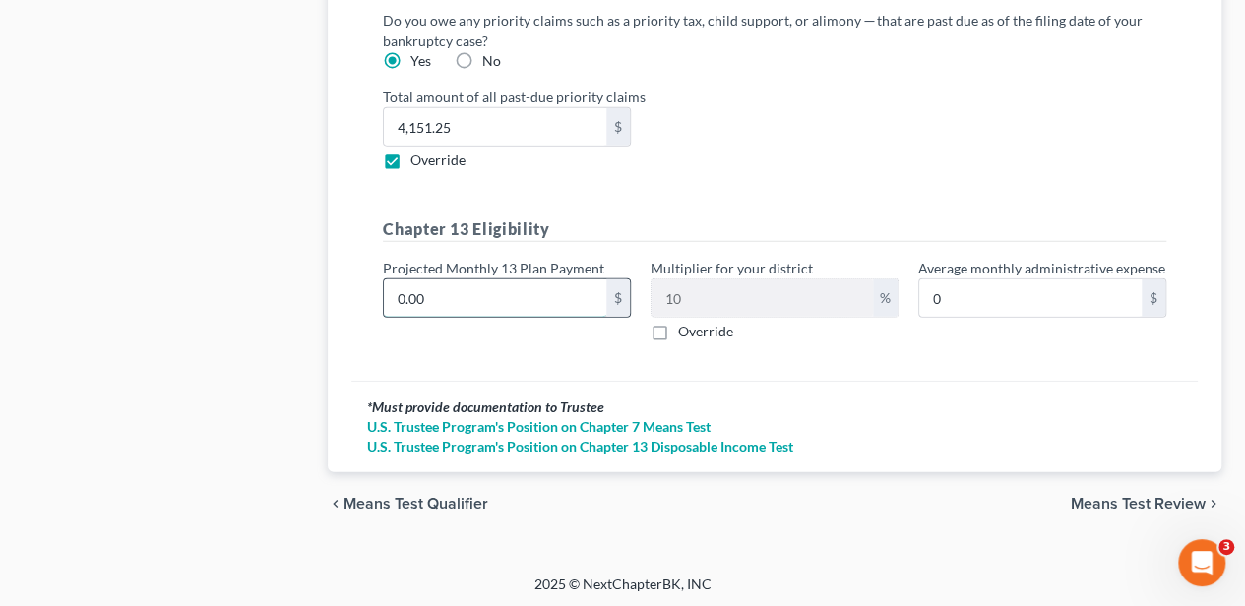
click at [505, 306] on input "0.00" at bounding box center [495, 297] width 222 height 37
type input "9"
type input "0.90"
type input "90"
type input "9.00"
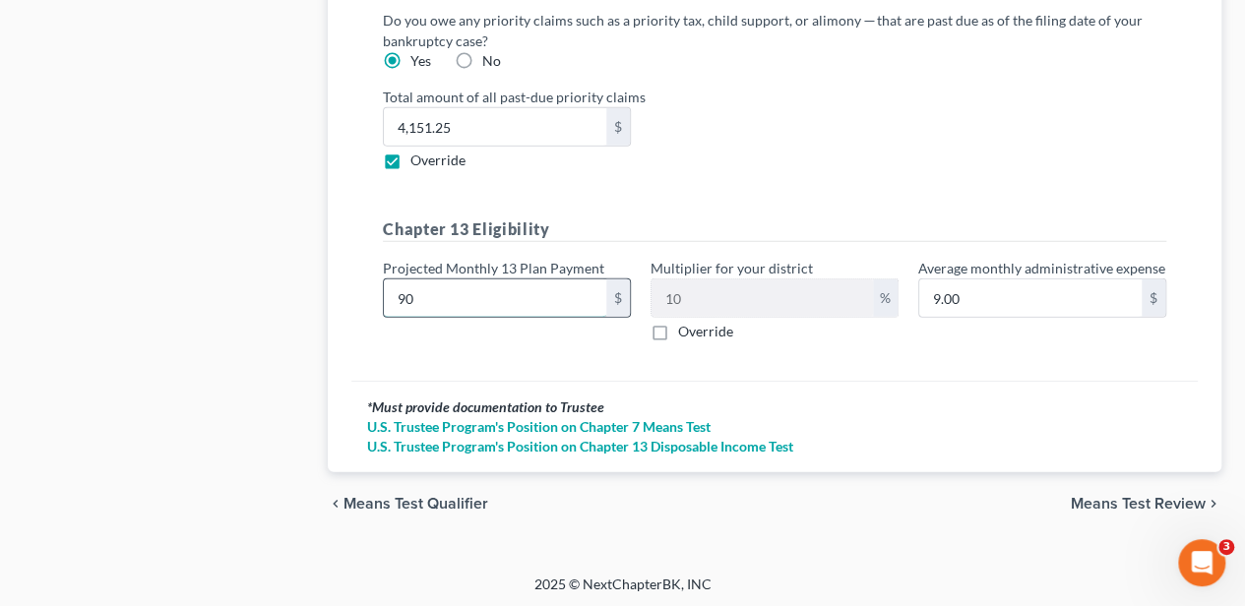
type input "900"
type input "90.00"
type input "900.00"
click at [585, 338] on div "Projected Monthly 13 Plan Payment 900.00 $" at bounding box center [507, 300] width 268 height 84
click at [1148, 497] on span "Means Test Review" at bounding box center [1138, 504] width 135 height 16
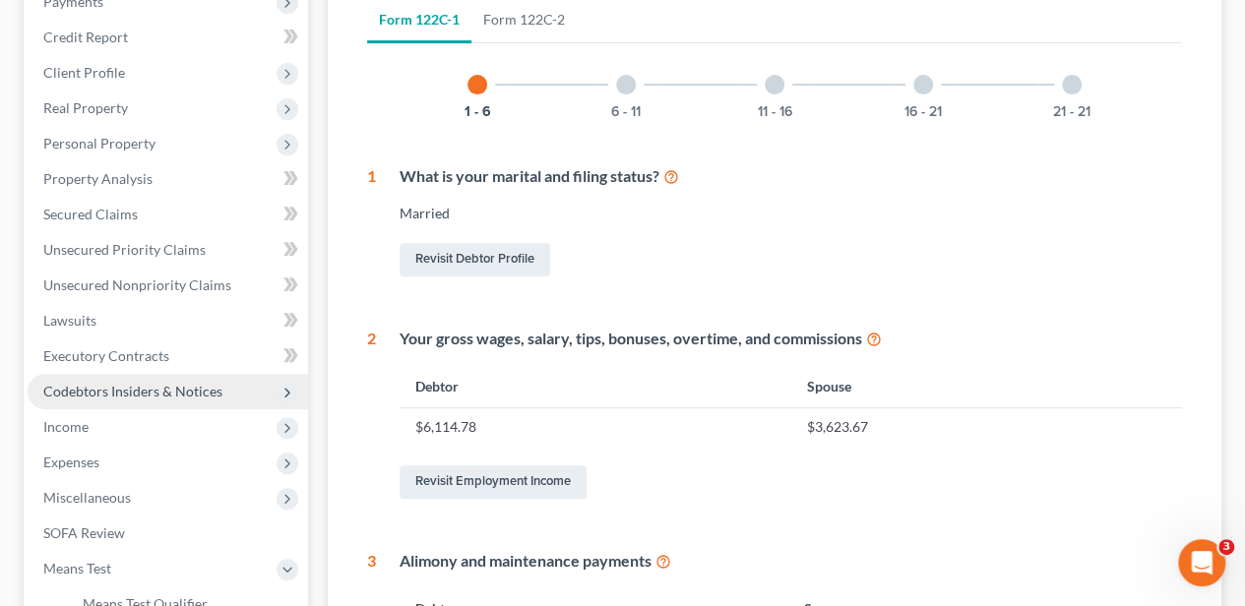
scroll to position [328, 0]
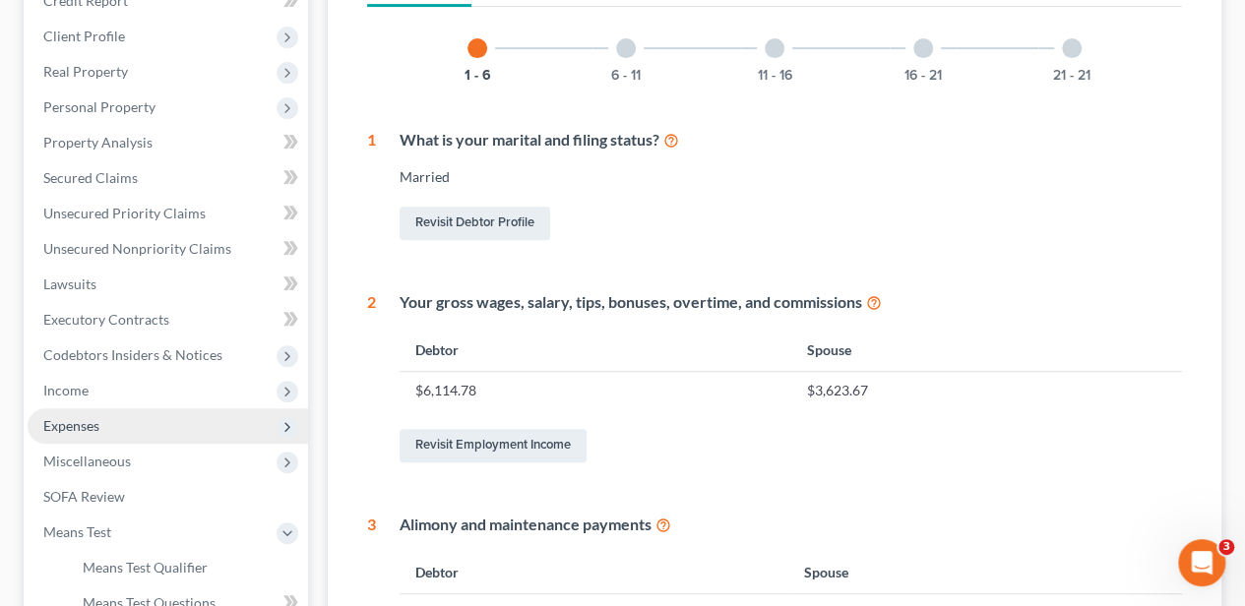
click at [118, 421] on span "Expenses" at bounding box center [168, 425] width 280 height 35
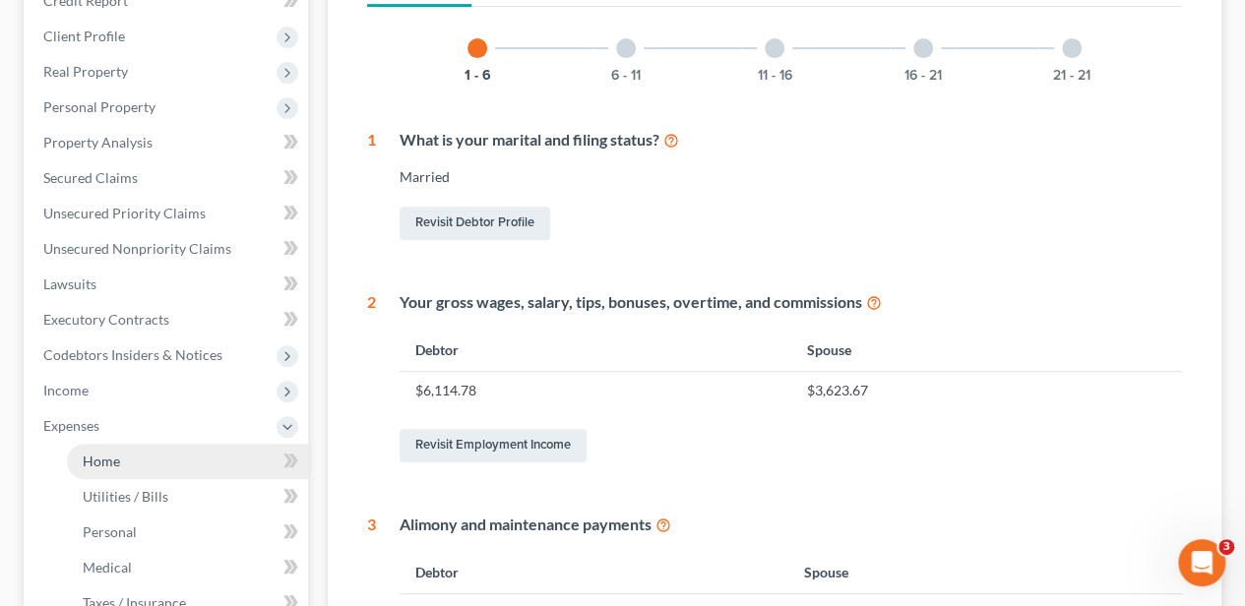
click at [128, 458] on link "Home" at bounding box center [187, 461] width 241 height 35
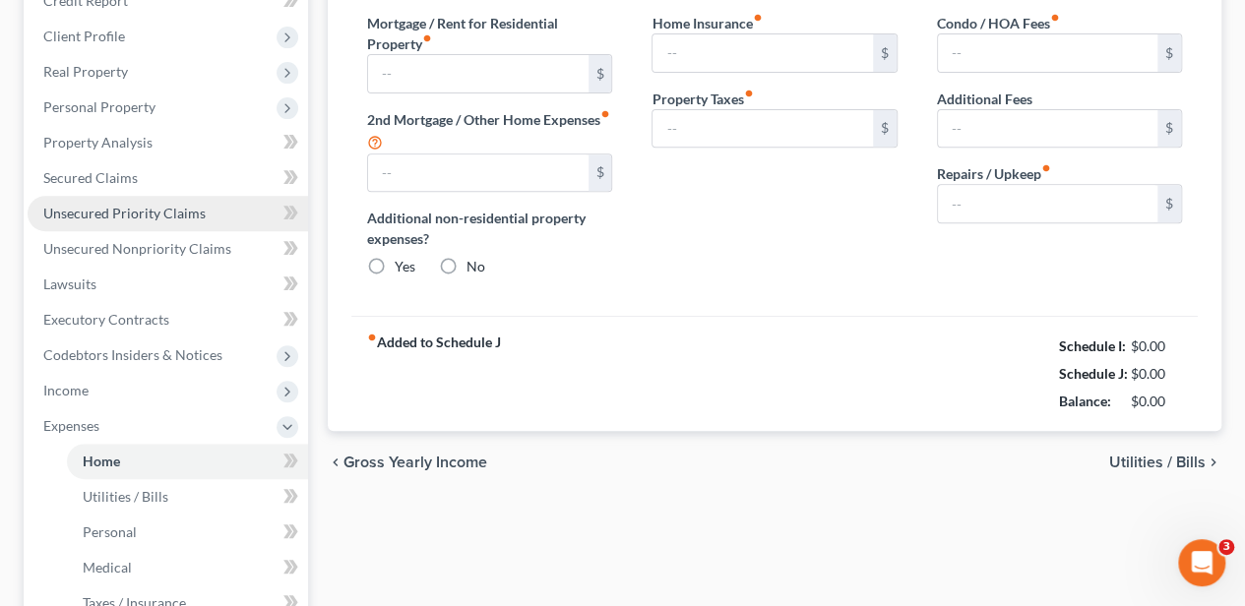
type input "2,450.00"
type input "0.00"
radio input "true"
type input "29.18"
type input "0.00"
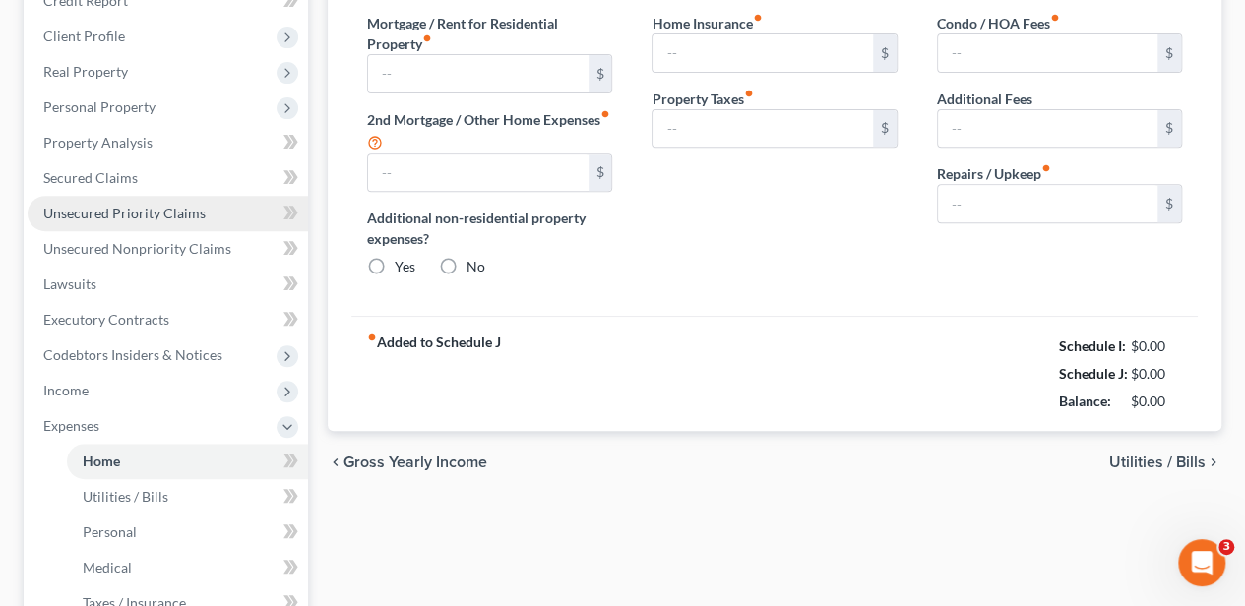
type input "0.00"
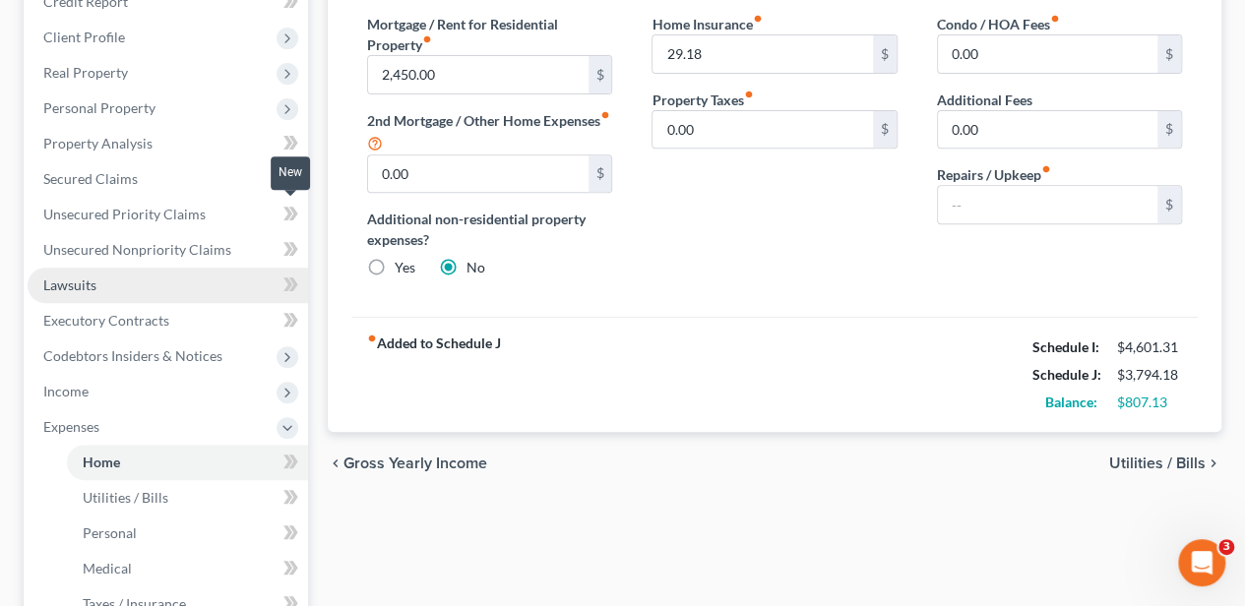
scroll to position [328, 0]
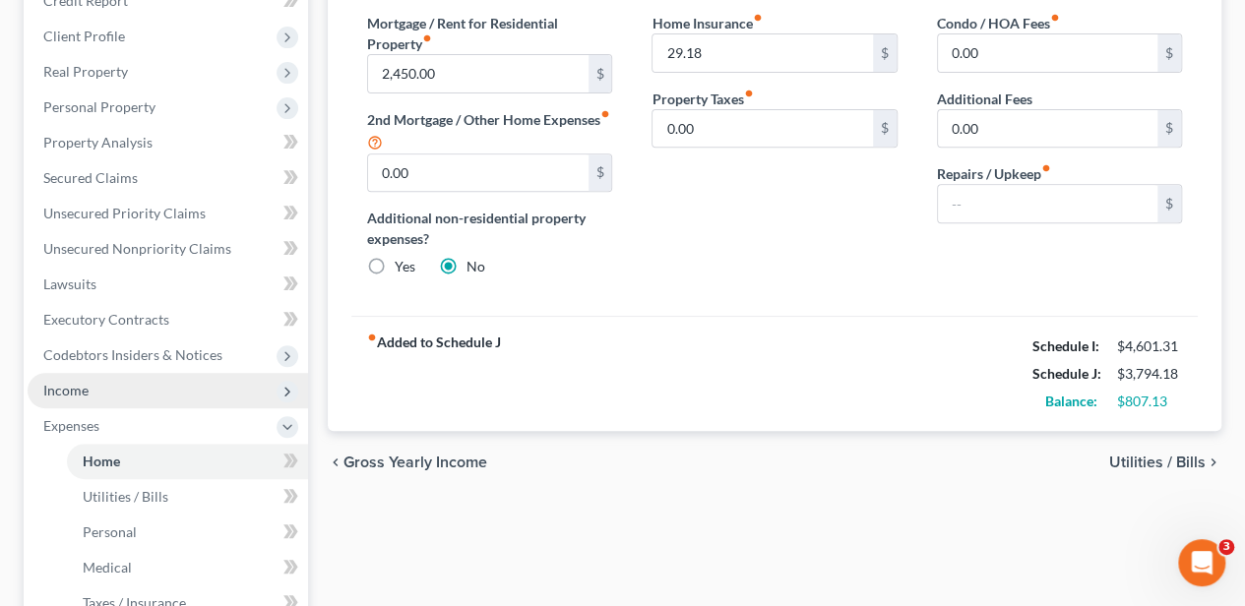
click at [59, 394] on span "Income" at bounding box center [65, 390] width 45 height 17
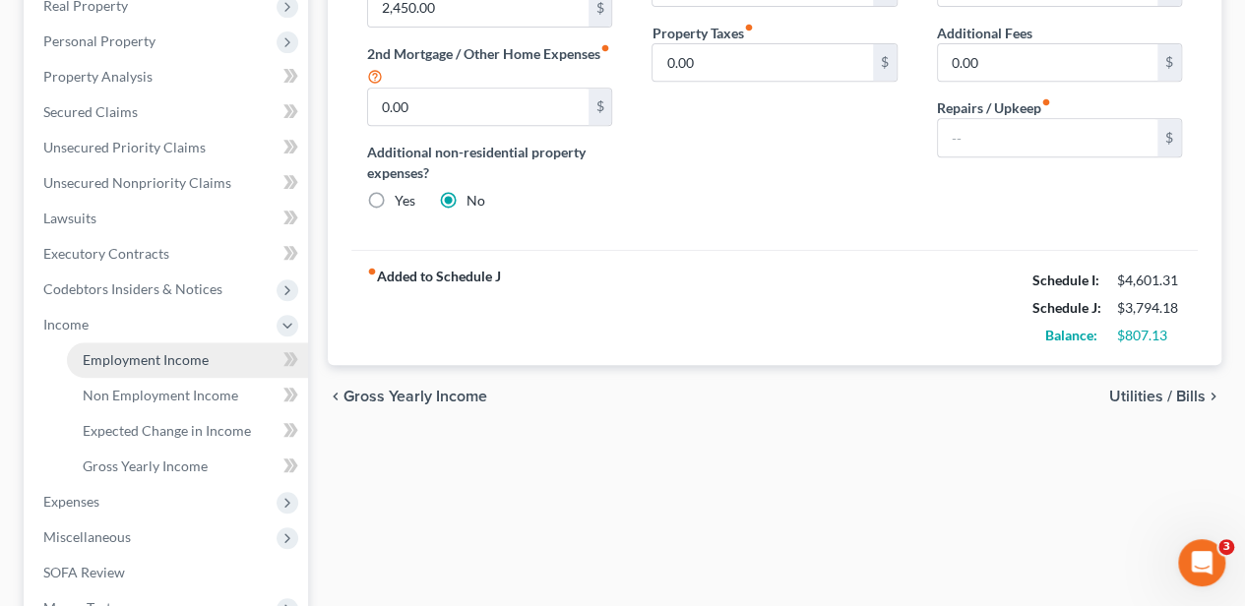
click at [112, 370] on link "Employment Income" at bounding box center [187, 359] width 241 height 35
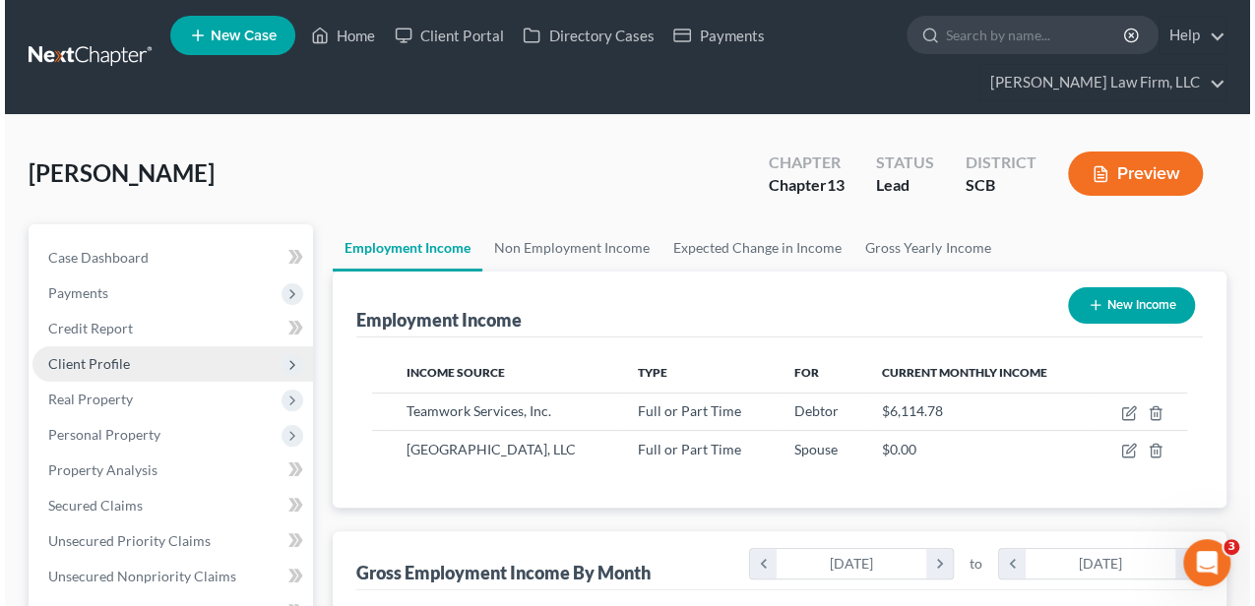
scroll to position [350, 498]
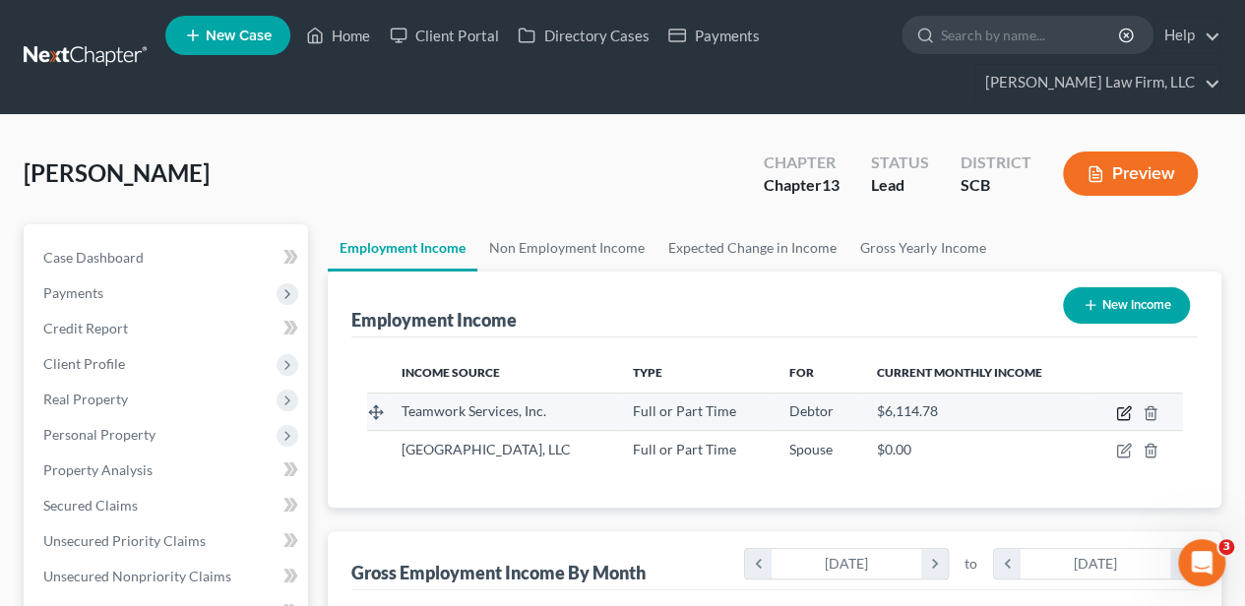
click at [1122, 409] on icon "button" at bounding box center [1124, 413] width 16 height 16
select select "0"
select select "10"
select select "0"
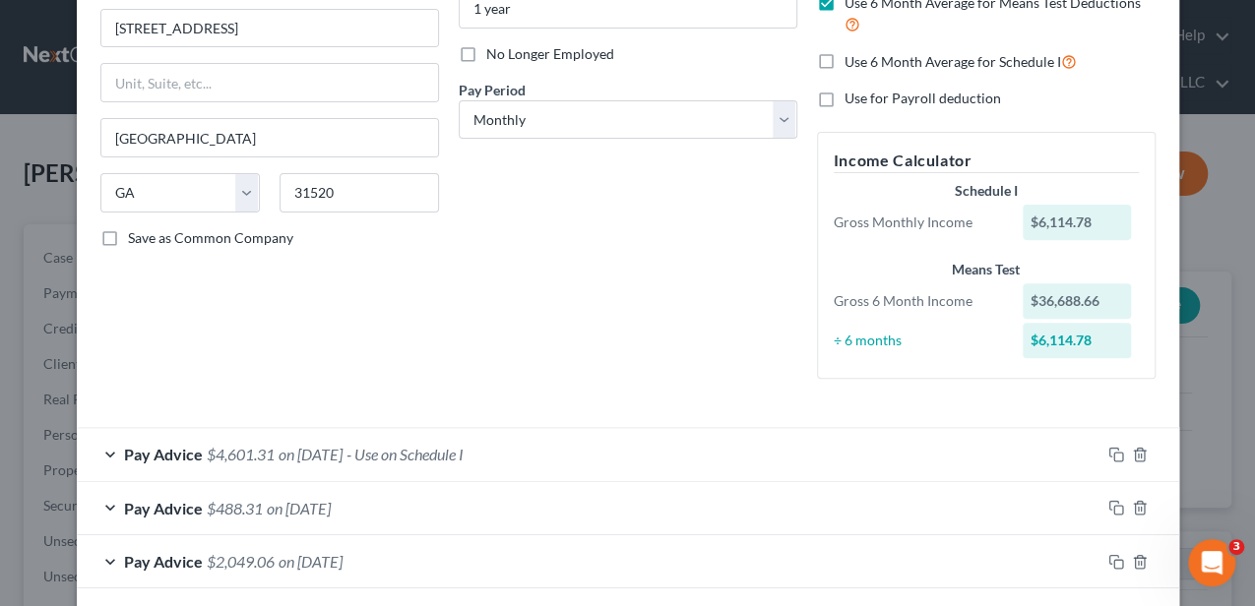
scroll to position [262, 0]
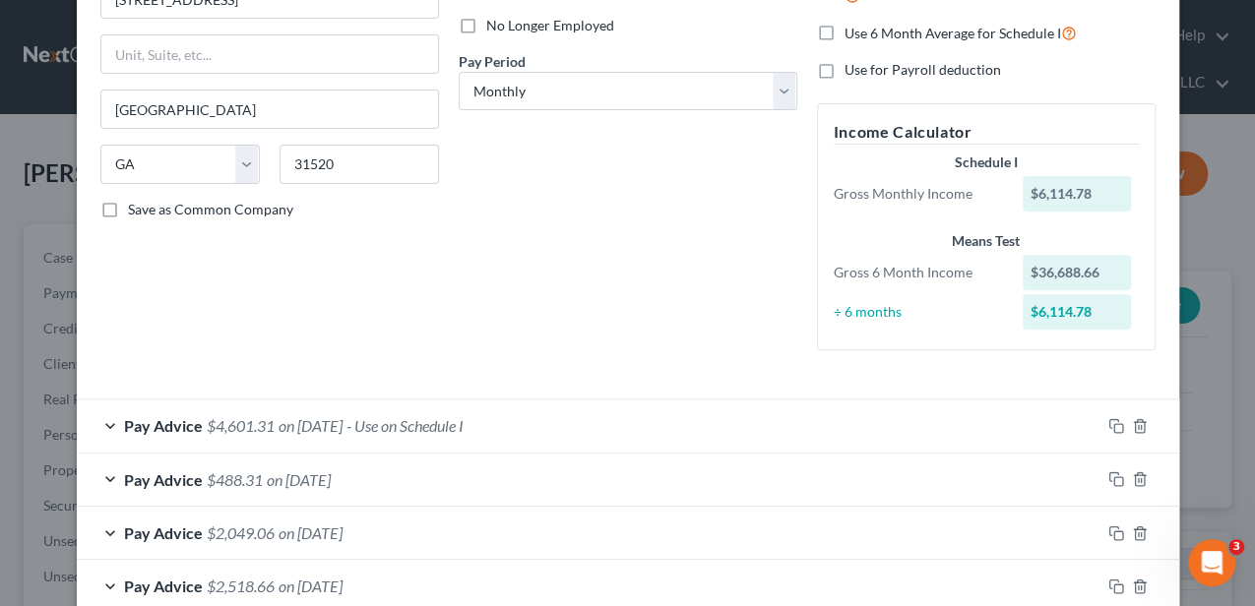
click at [417, 421] on span "- Use on Schedule I" at bounding box center [404, 425] width 117 height 19
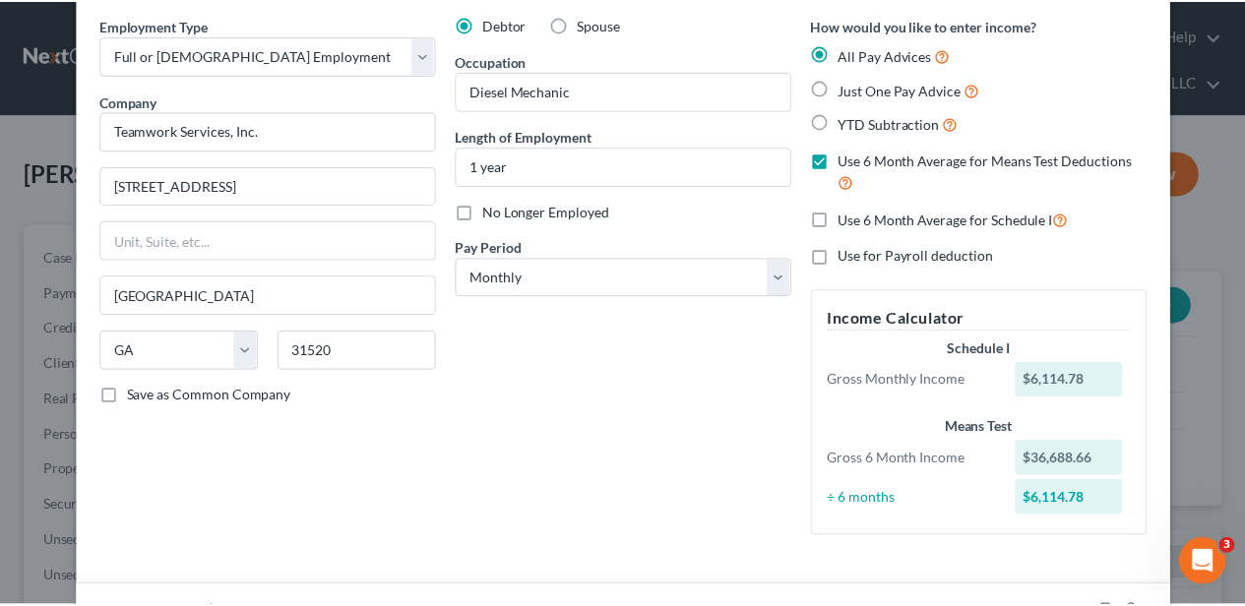
scroll to position [0, 0]
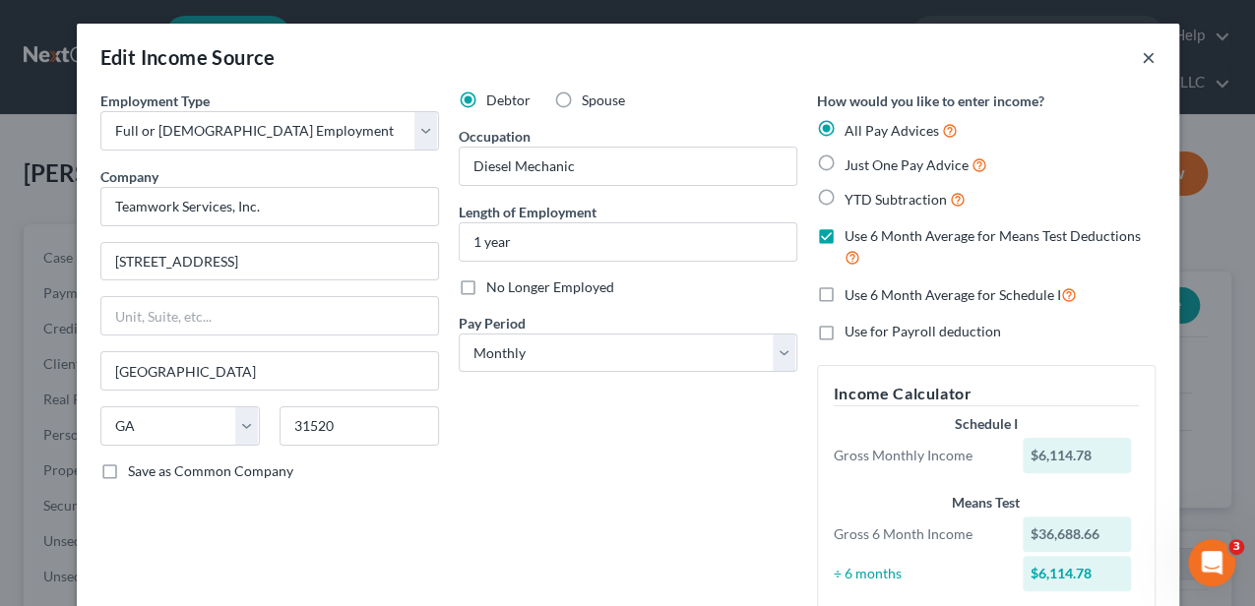
click at [1142, 63] on button "×" at bounding box center [1149, 57] width 14 height 24
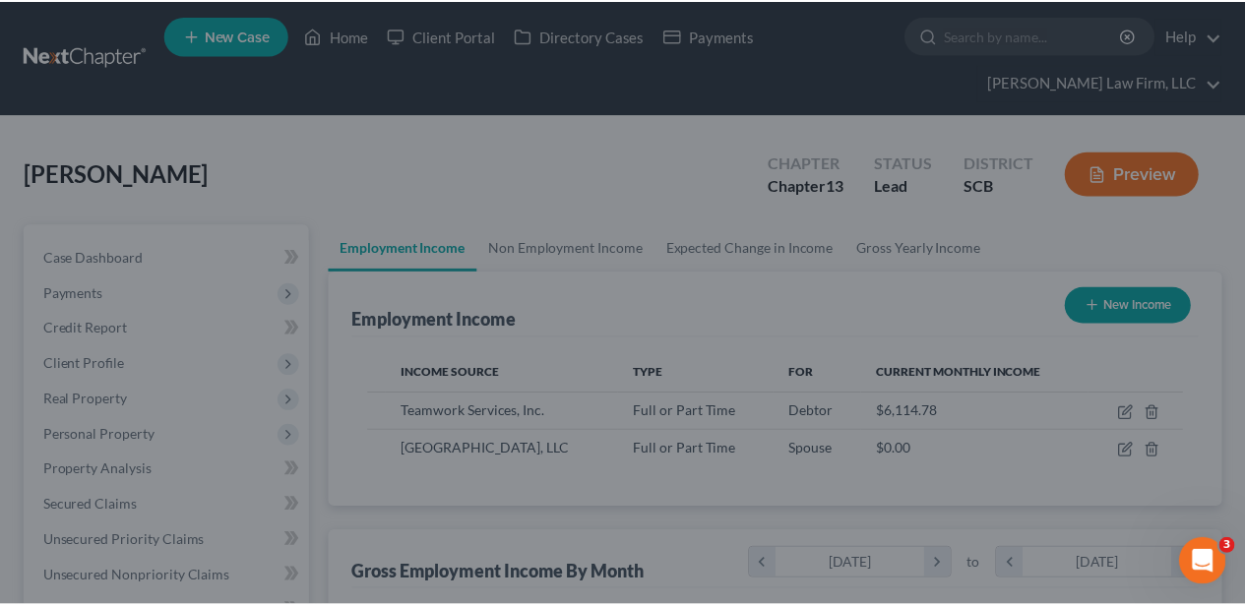
scroll to position [983740, 983592]
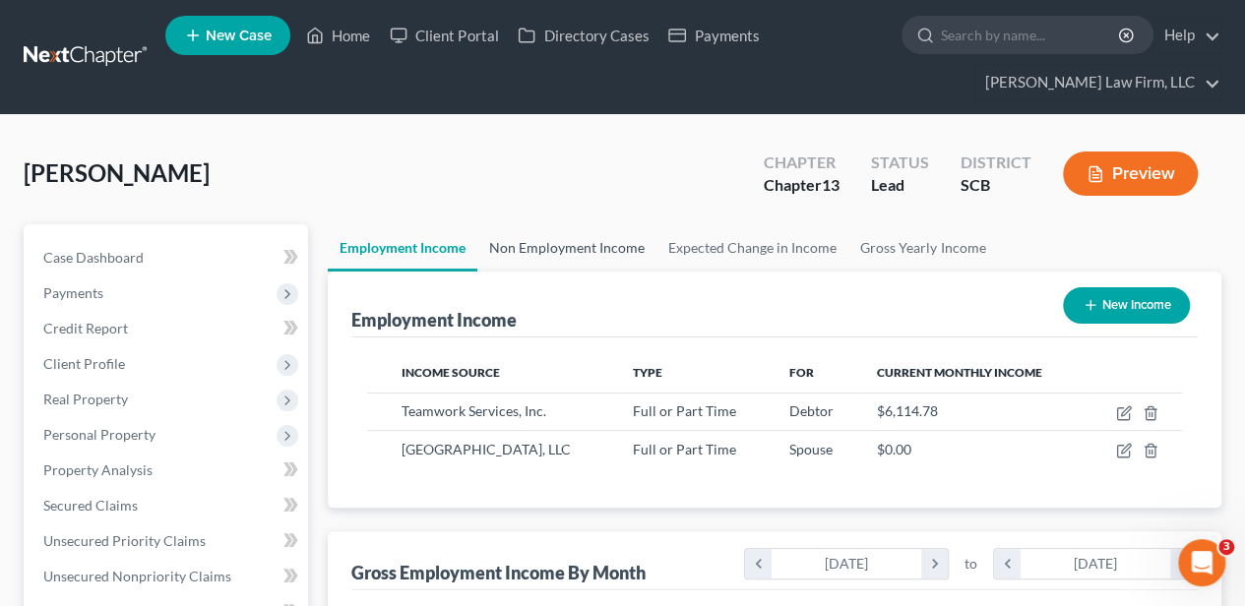
click at [590, 247] on link "Non Employment Income" at bounding box center [566, 247] width 179 height 47
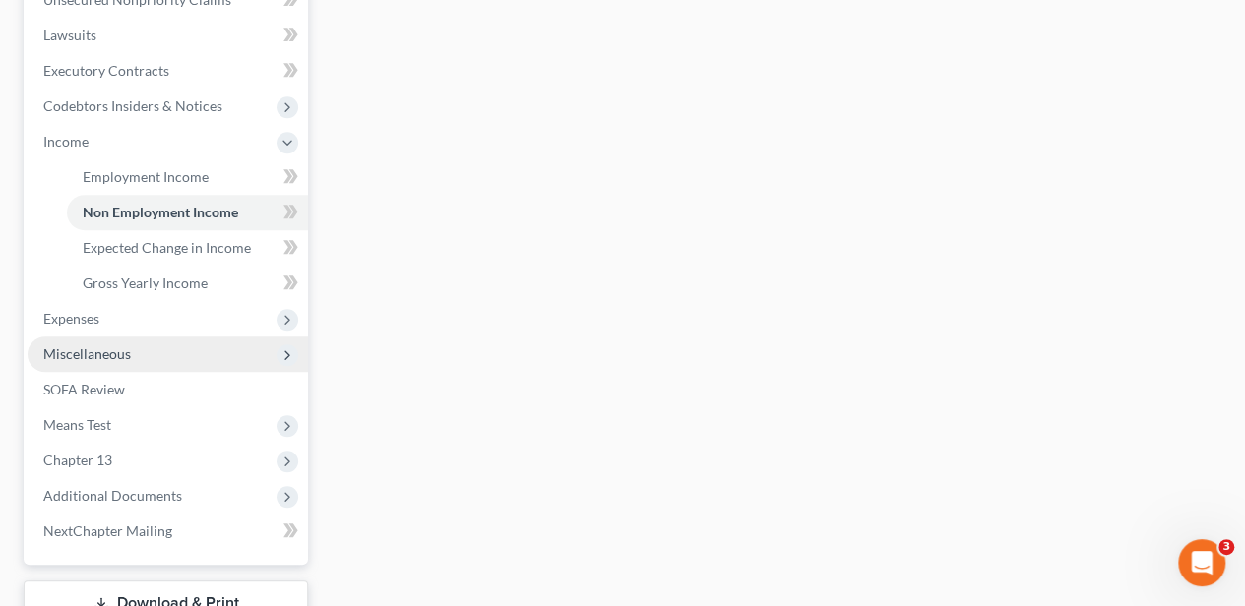
scroll to position [590, 0]
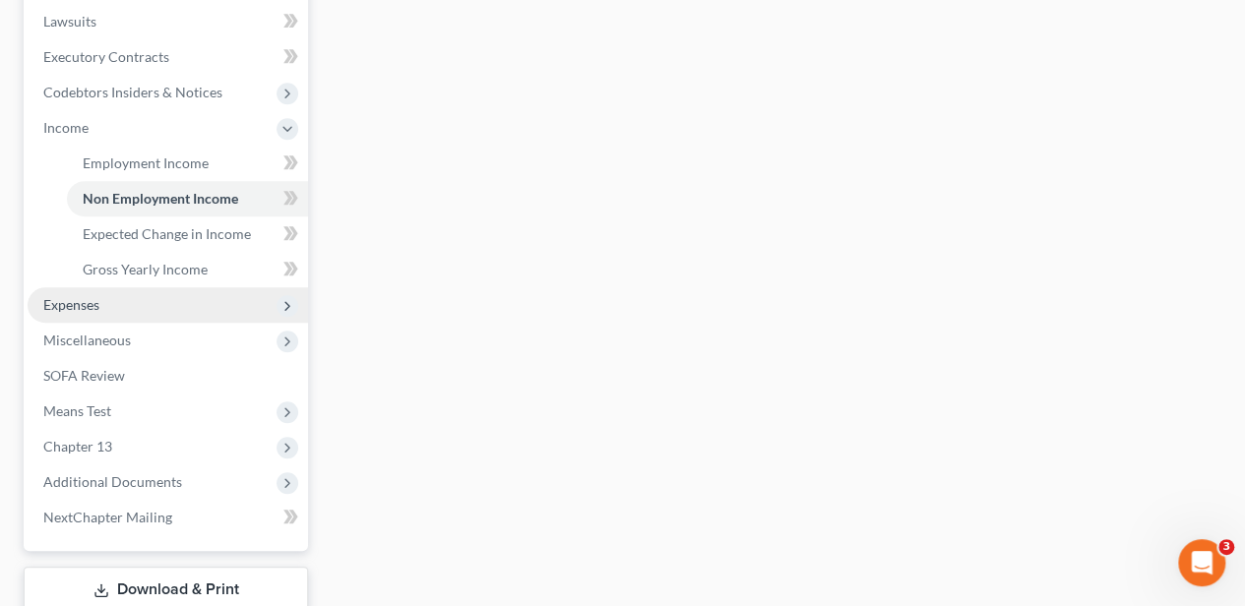
click at [147, 303] on span "Expenses" at bounding box center [168, 304] width 280 height 35
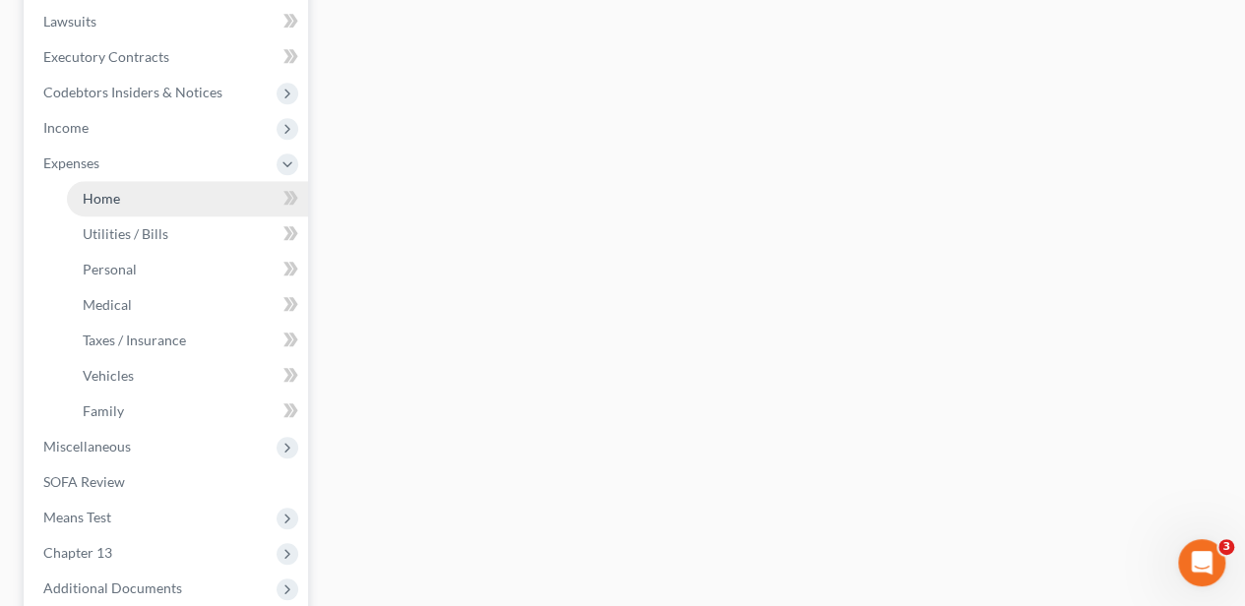
click at [150, 212] on link "Home" at bounding box center [187, 198] width 241 height 35
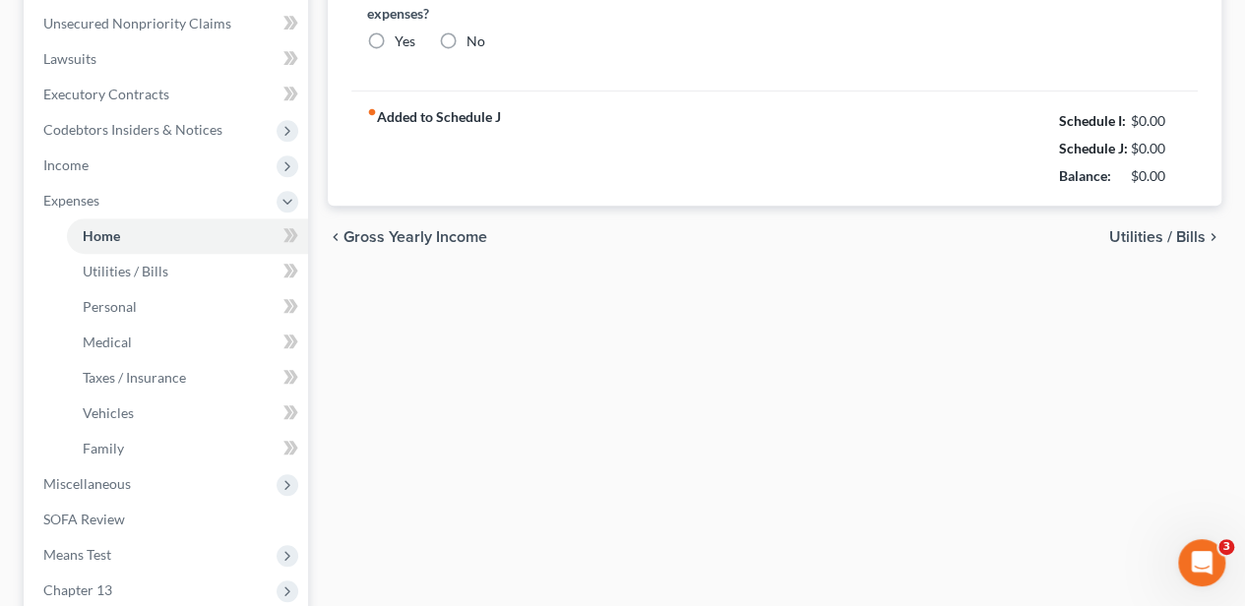
type input "2,450.00"
type input "0.00"
radio input "true"
type input "29.18"
type input "0.00"
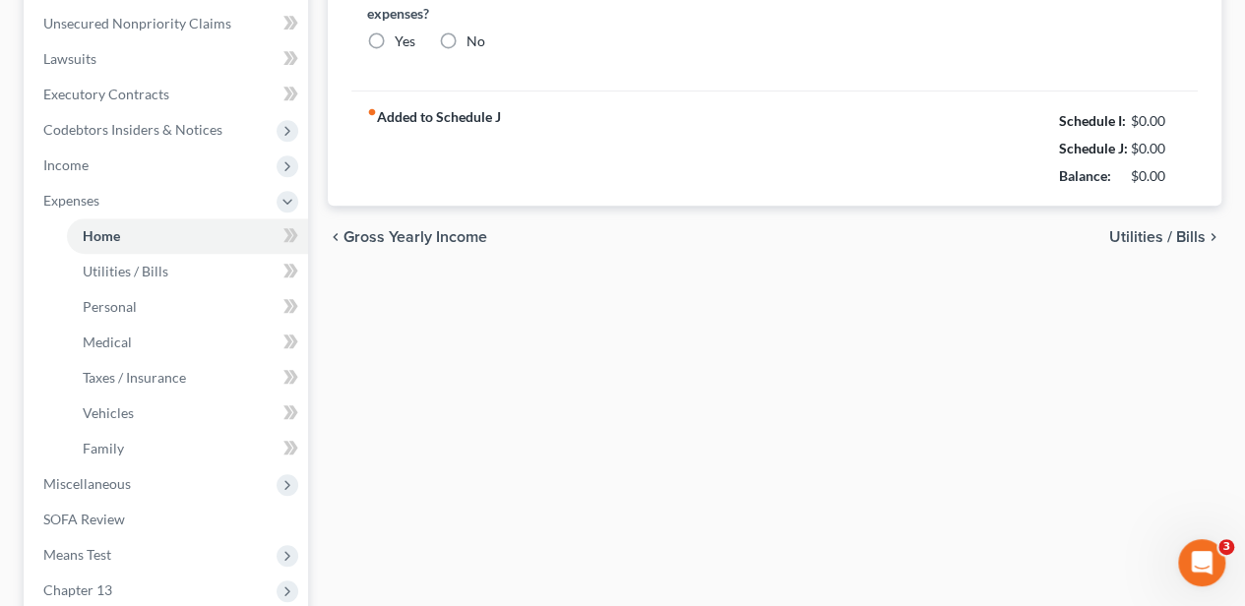
type input "0.00"
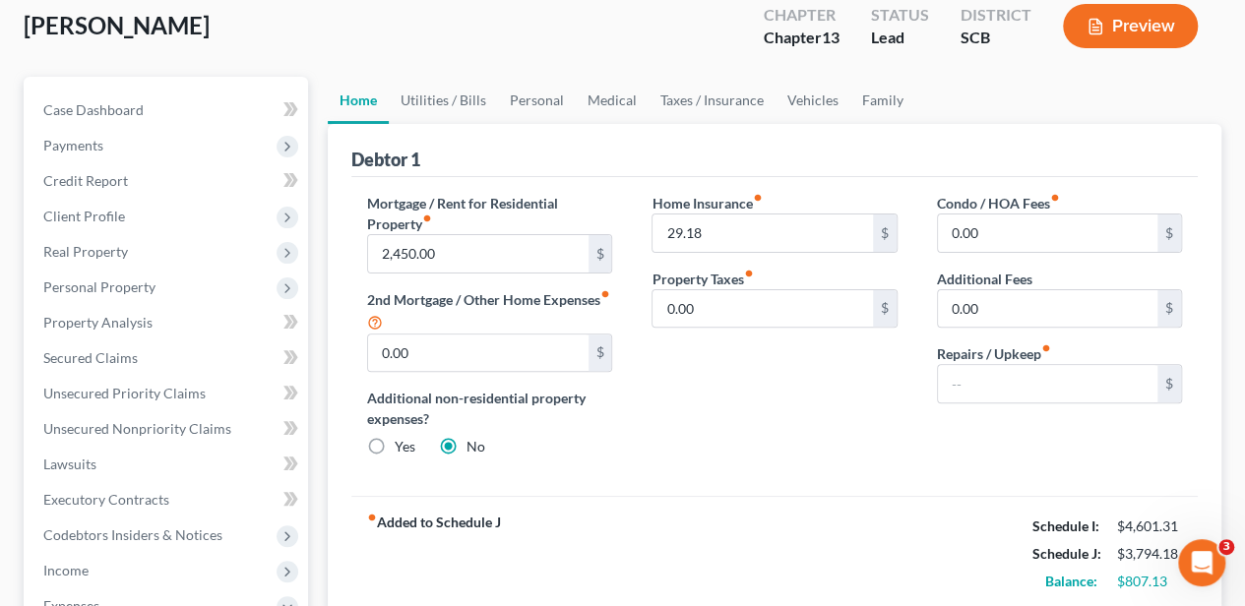
scroll to position [131, 0]
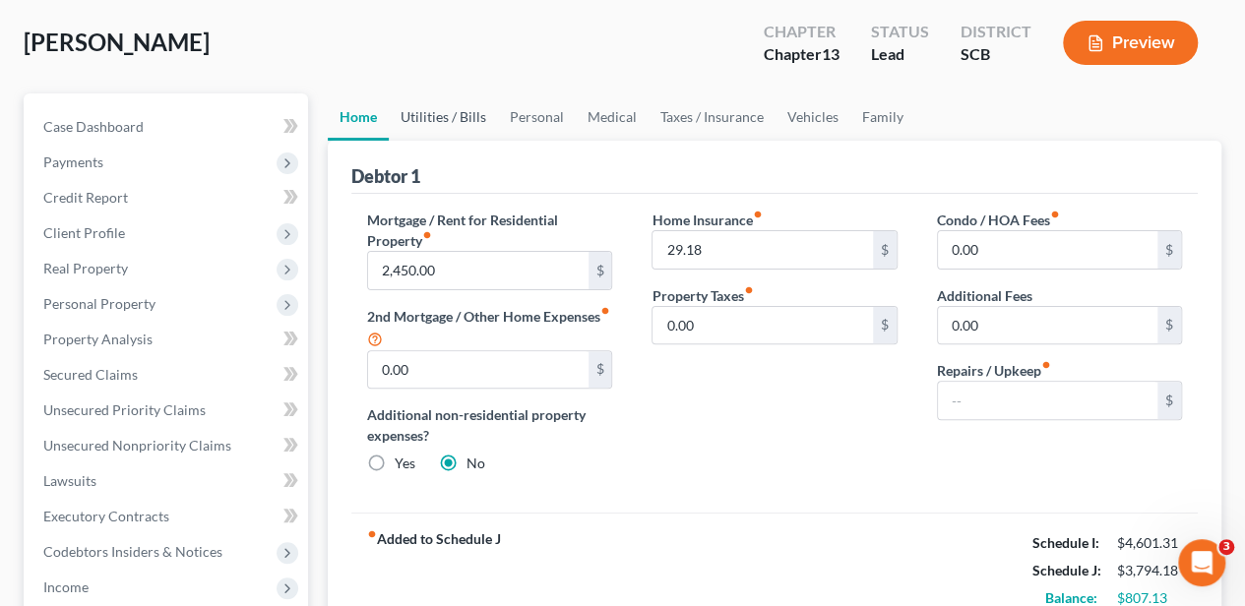
click at [420, 122] on link "Utilities / Bills" at bounding box center [443, 116] width 109 height 47
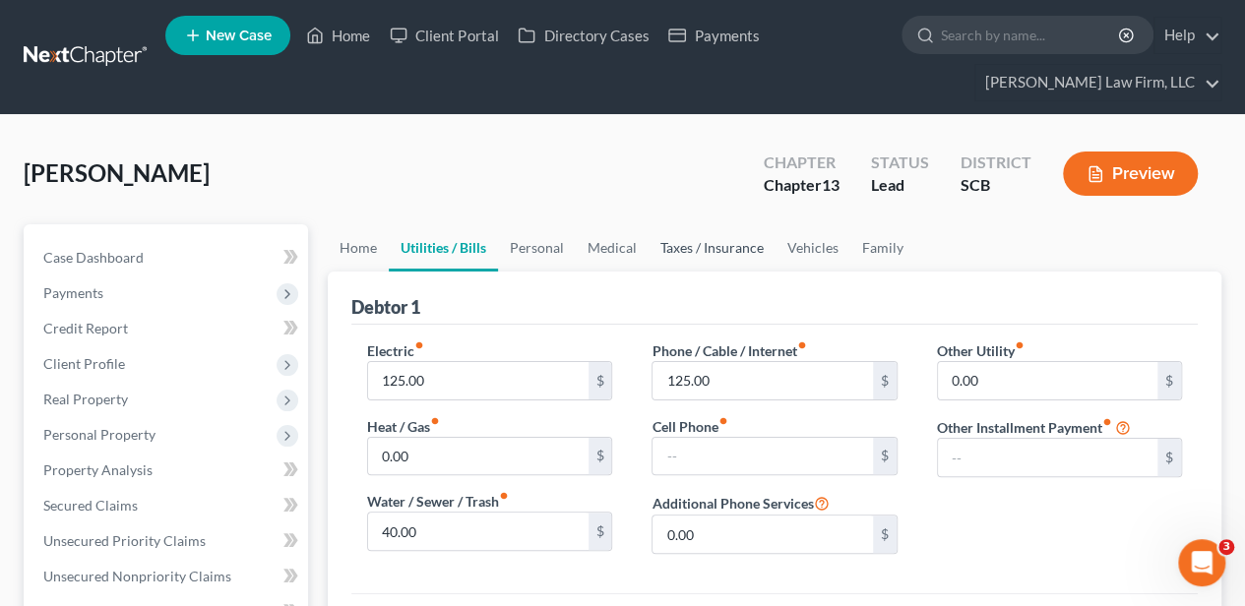
click at [658, 248] on link "Taxes / Insurance" at bounding box center [712, 247] width 127 height 47
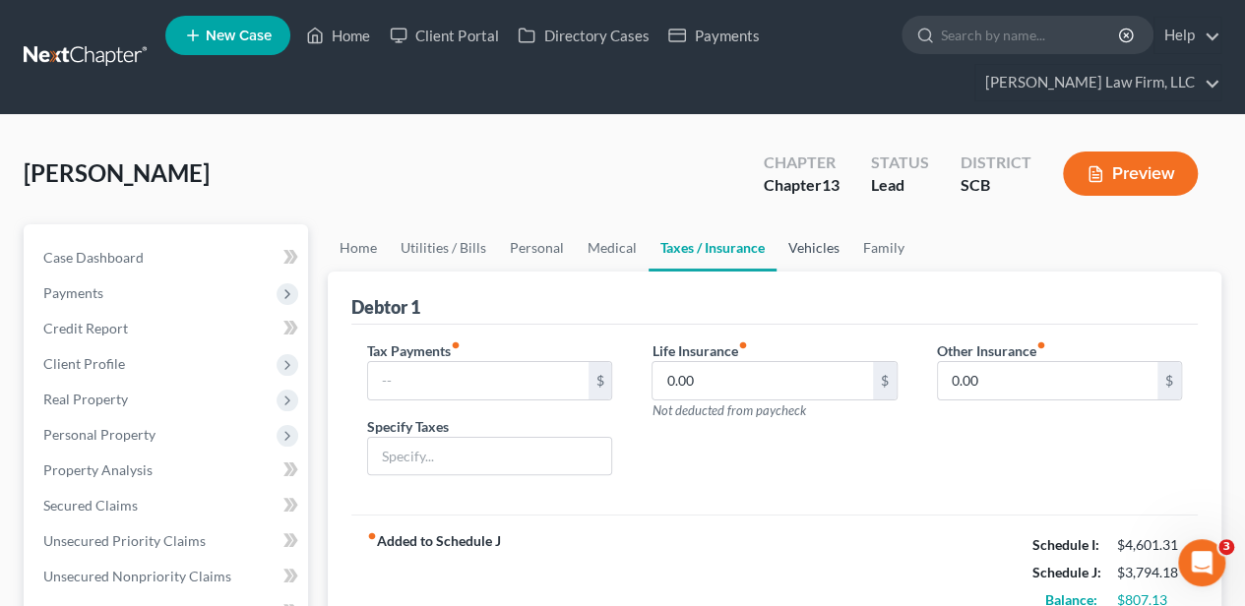
click at [818, 241] on link "Vehicles" at bounding box center [813, 247] width 75 height 47
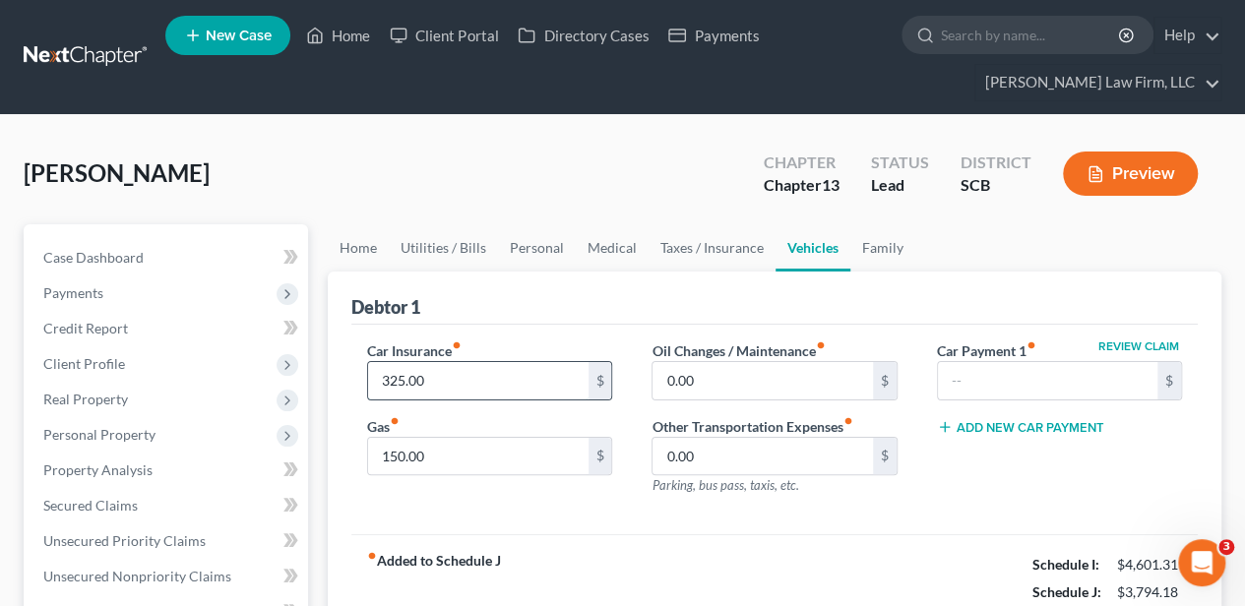
click at [423, 384] on input "325.00" at bounding box center [477, 380] width 219 height 37
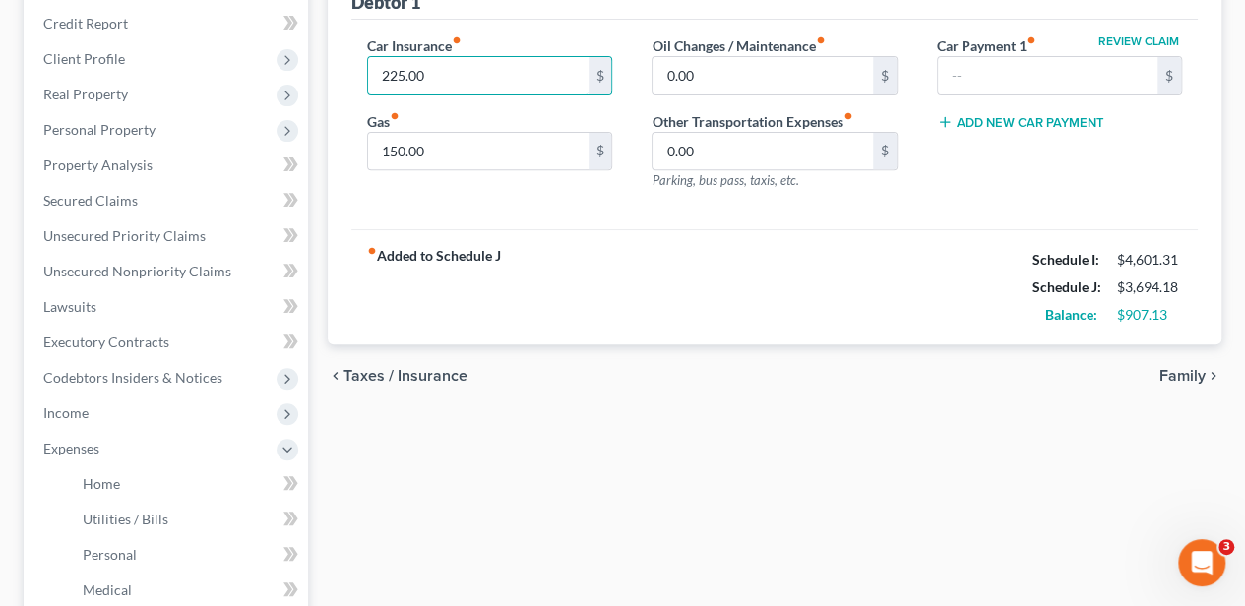
scroll to position [328, 0]
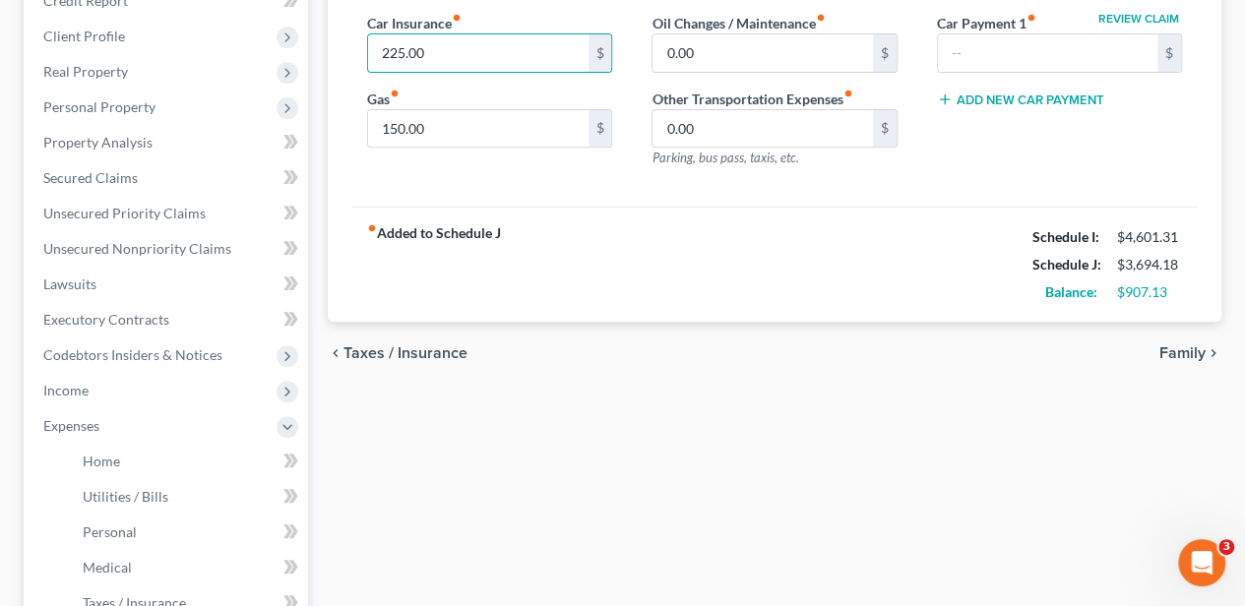
type input "225.00"
click at [1185, 346] on span "Family" at bounding box center [1182, 353] width 46 height 16
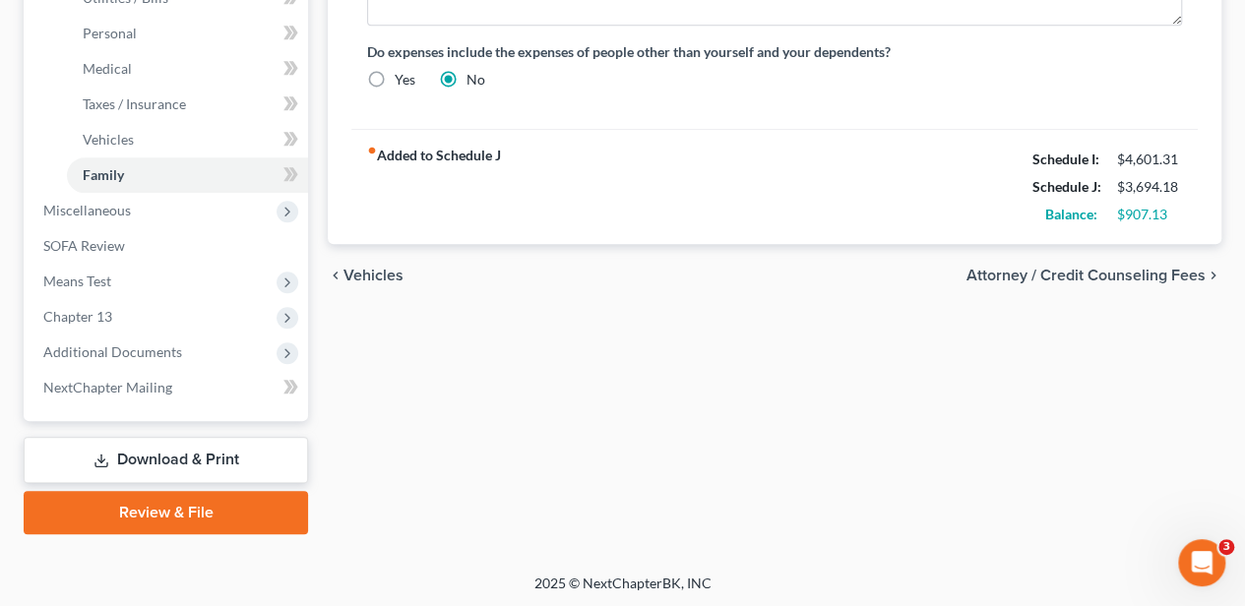
click at [141, 454] on link "Download & Print" at bounding box center [166, 460] width 284 height 46
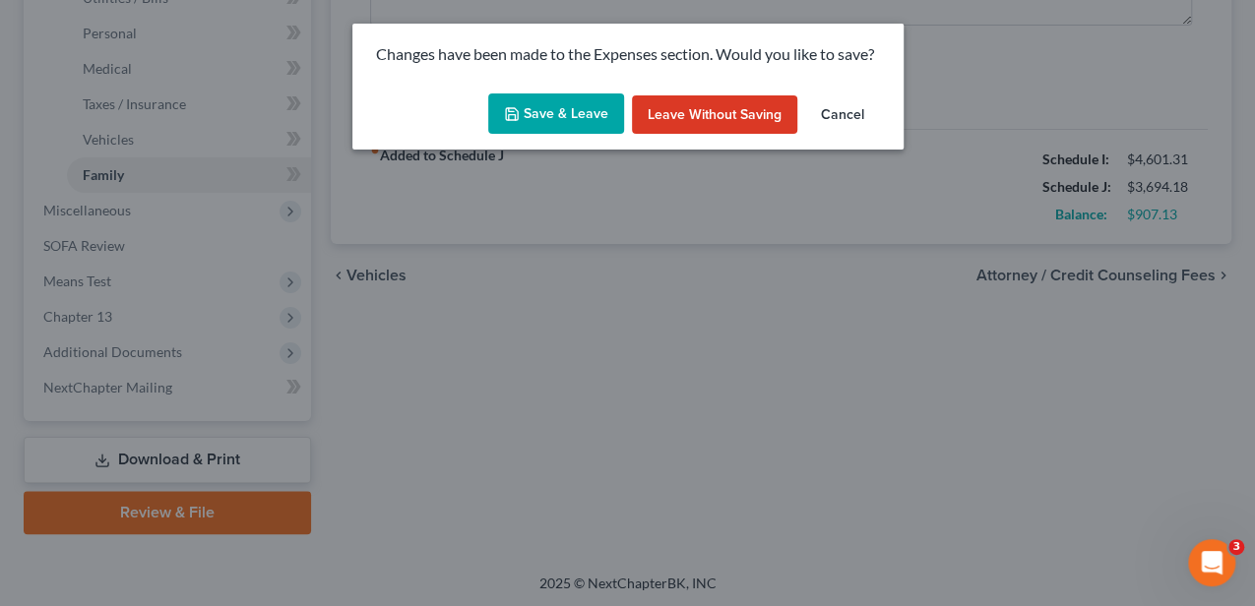
click at [565, 125] on button "Save & Leave" at bounding box center [556, 113] width 136 height 41
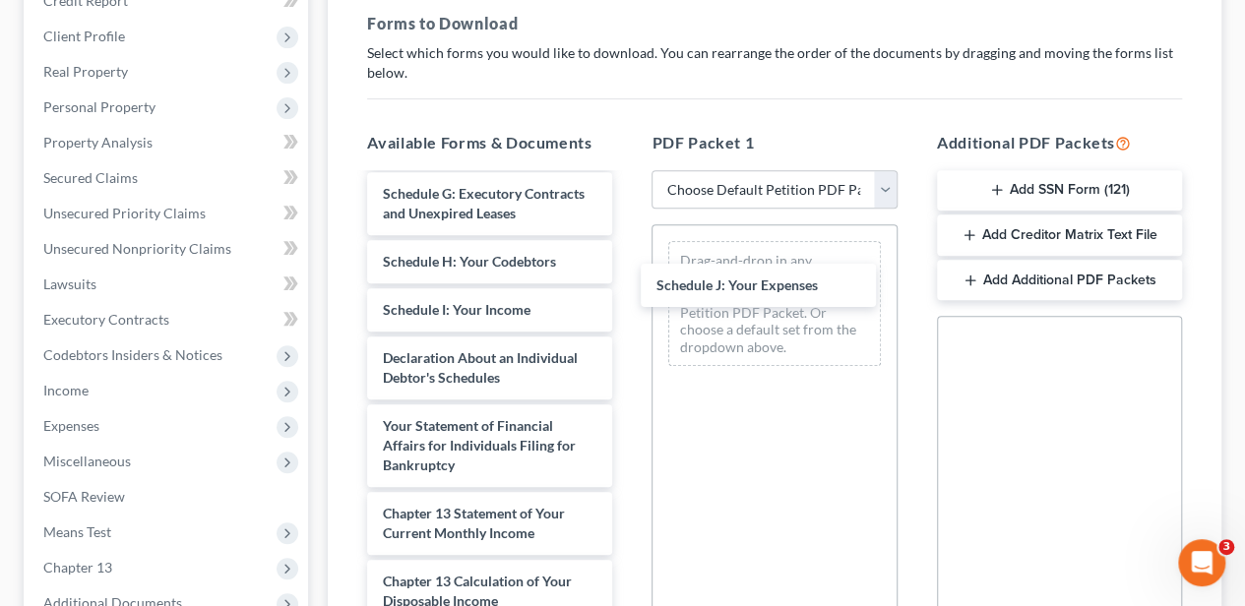
drag, startPoint x: 462, startPoint y: 343, endPoint x: 773, endPoint y: 279, distance: 318.4
click at [628, 240] on div "Schedule J: Your Expenses Debtor's Electronic Noticing Request (DeBN) (08/14/20…" at bounding box center [489, 296] width 277 height 1158
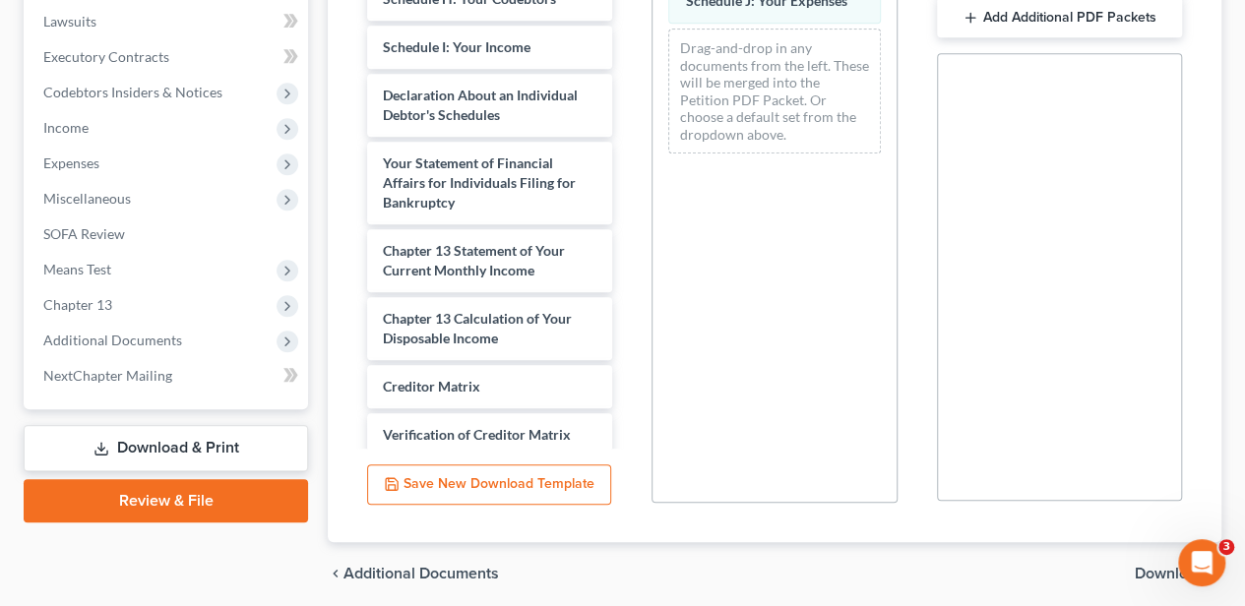
click at [1155, 566] on span "Download" at bounding box center [1170, 574] width 71 height 16
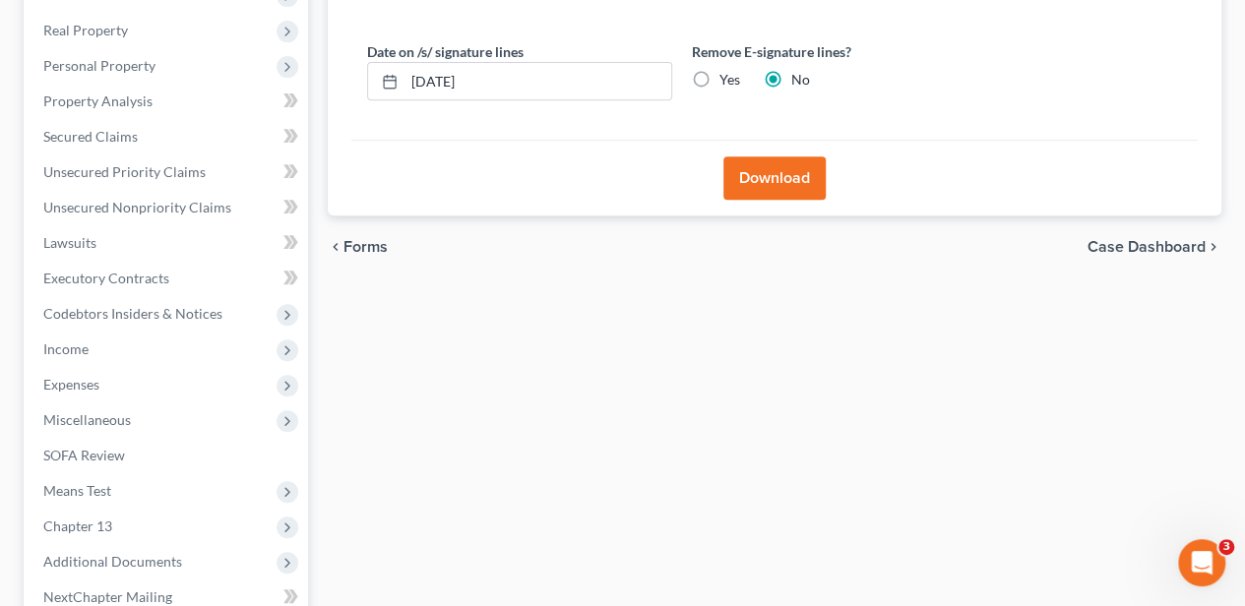
scroll to position [316, 0]
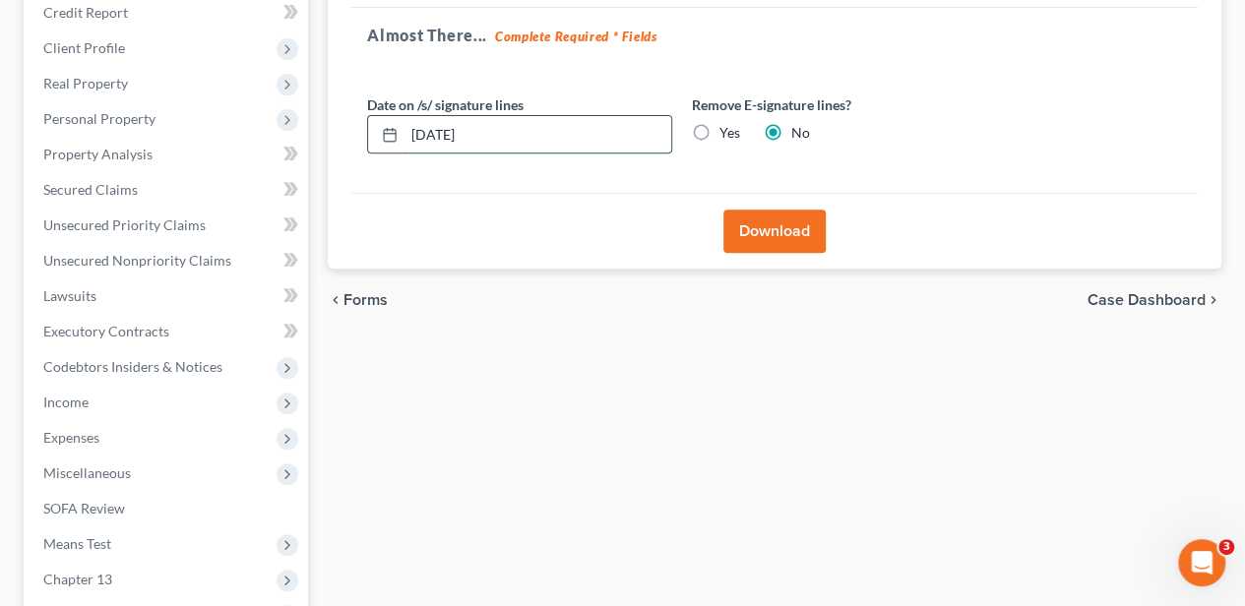
click at [434, 120] on input "[DATE]" at bounding box center [537, 134] width 267 height 37
click at [719, 134] on label "Yes" at bounding box center [729, 133] width 21 height 20
click at [727, 134] on input "Yes" at bounding box center [733, 129] width 13 height 13
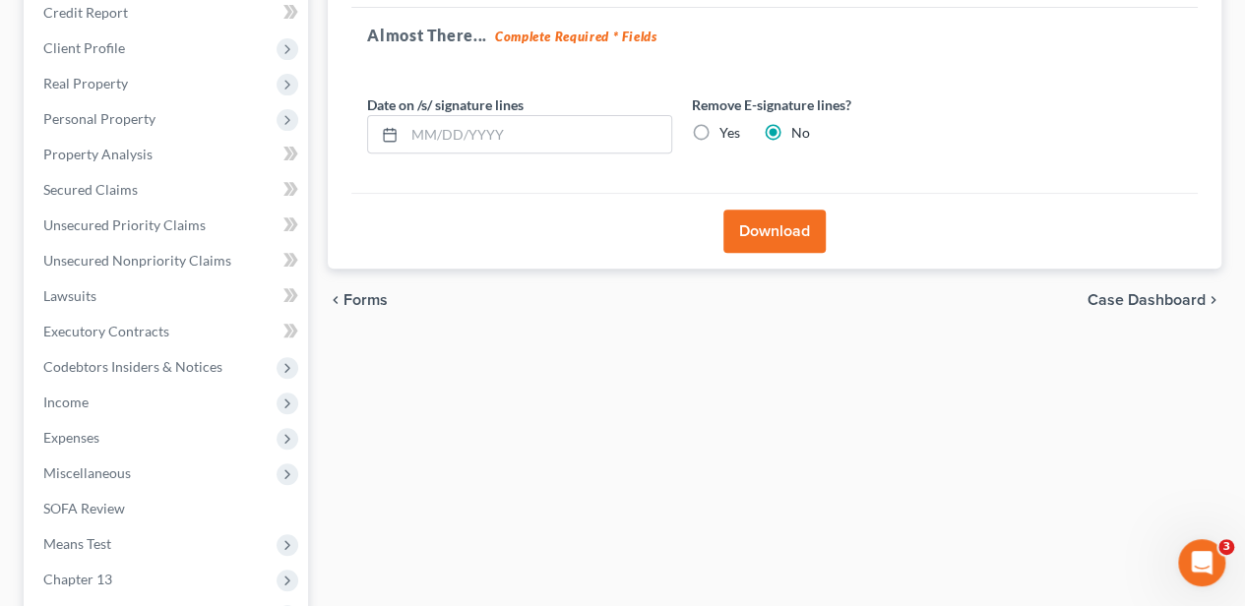
radio input "true"
radio input "false"
click at [770, 225] on button "Download" at bounding box center [774, 231] width 102 height 43
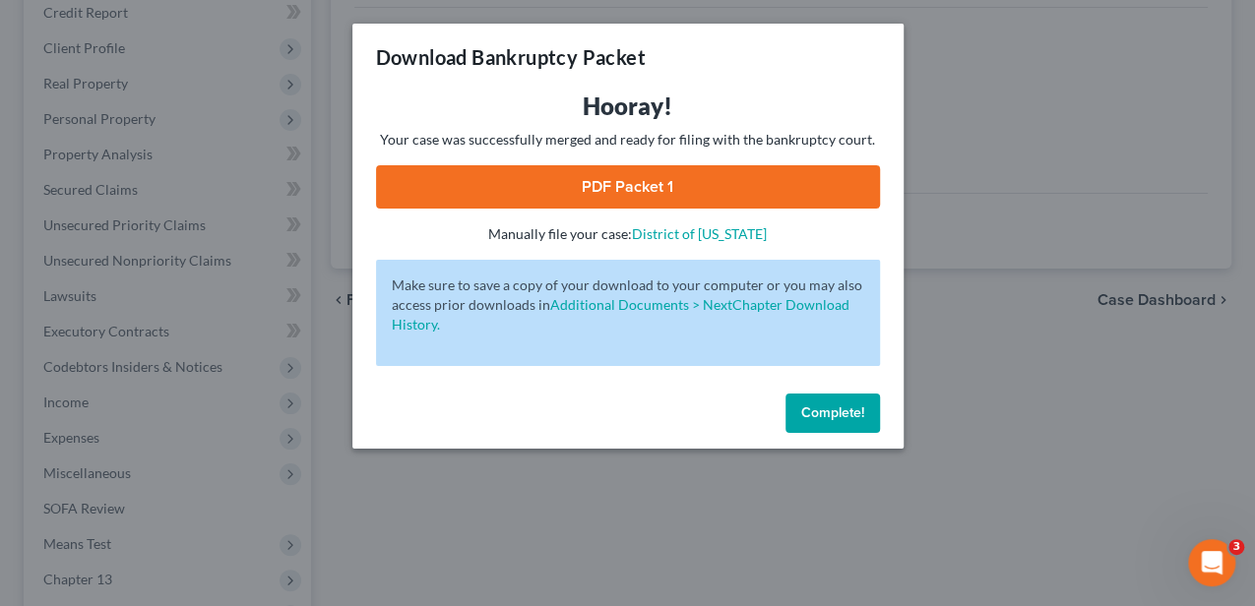
click at [642, 187] on link "PDF Packet 1" at bounding box center [628, 186] width 504 height 43
drag, startPoint x: 843, startPoint y: 415, endPoint x: 886, endPoint y: 405, distance: 43.4
click at [843, 415] on span "Complete!" at bounding box center [832, 412] width 63 height 17
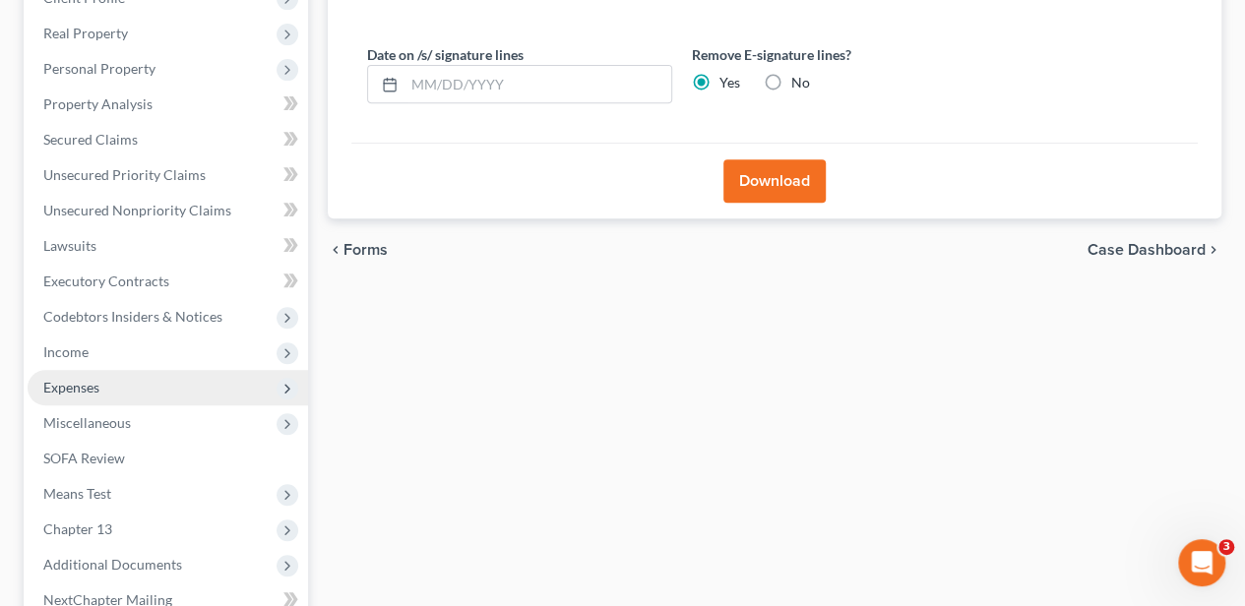
scroll to position [382, 0]
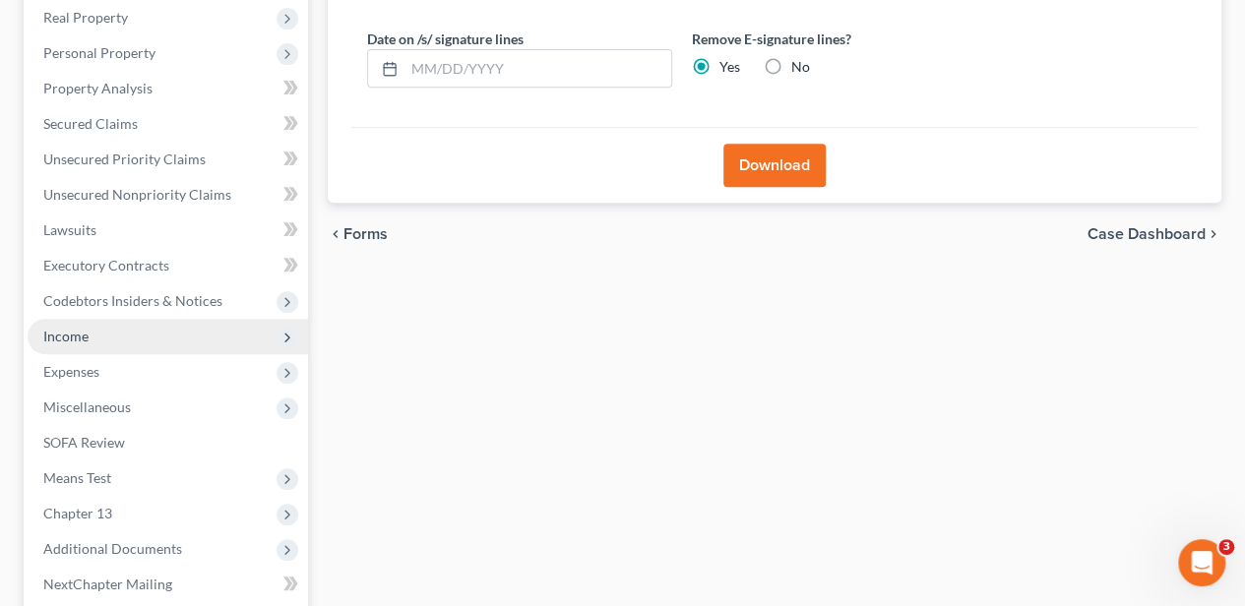
click at [134, 332] on span "Income" at bounding box center [168, 336] width 280 height 35
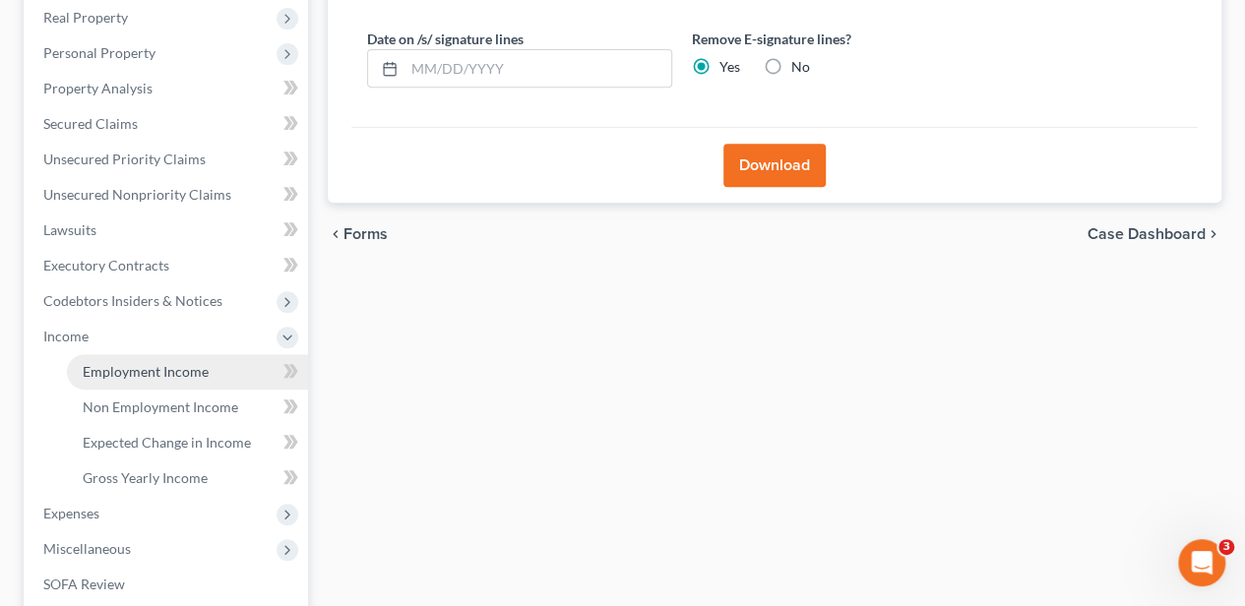
click at [179, 368] on span "Employment Income" at bounding box center [146, 371] width 126 height 17
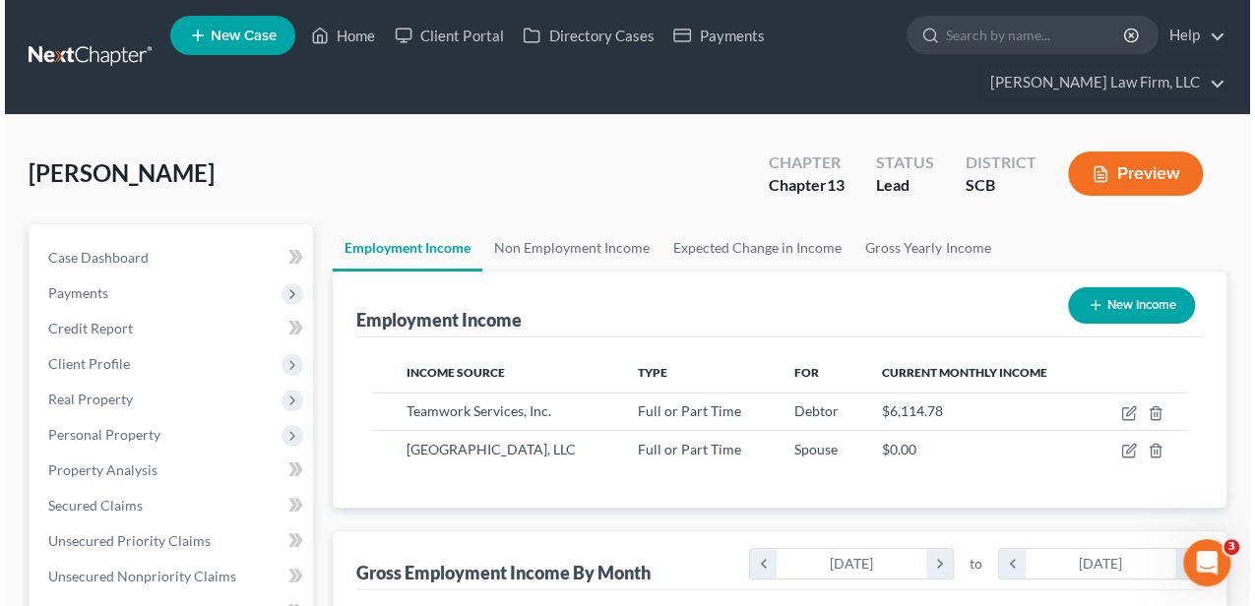
scroll to position [350, 498]
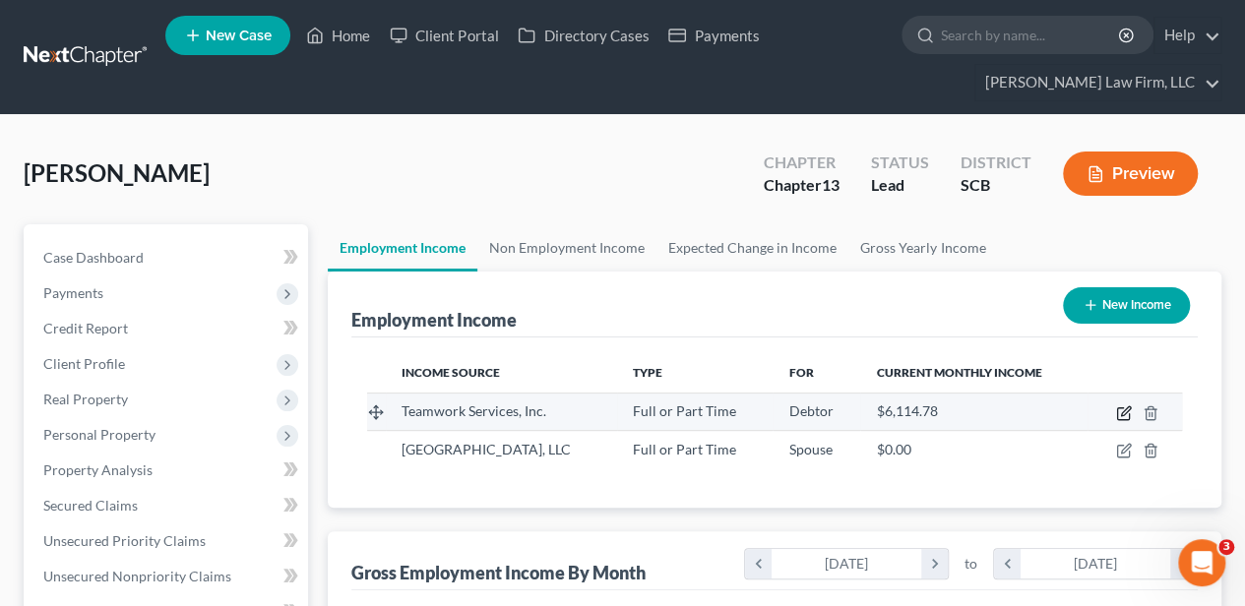
click at [1124, 411] on icon "button" at bounding box center [1124, 413] width 16 height 16
select select "0"
select select "10"
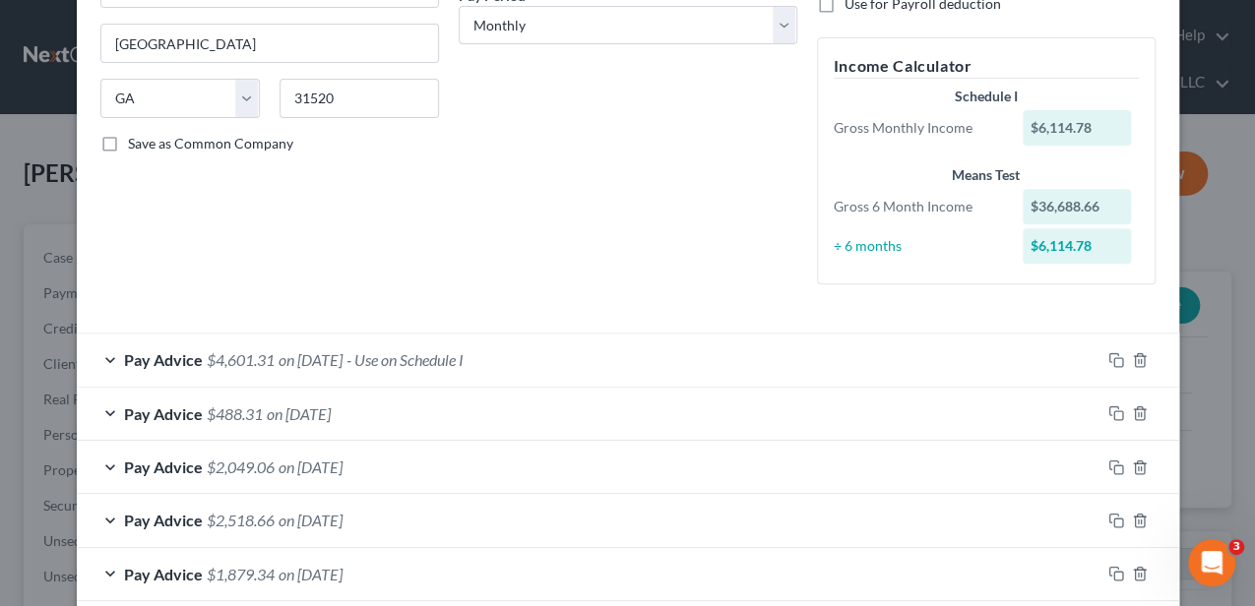
scroll to position [197, 0]
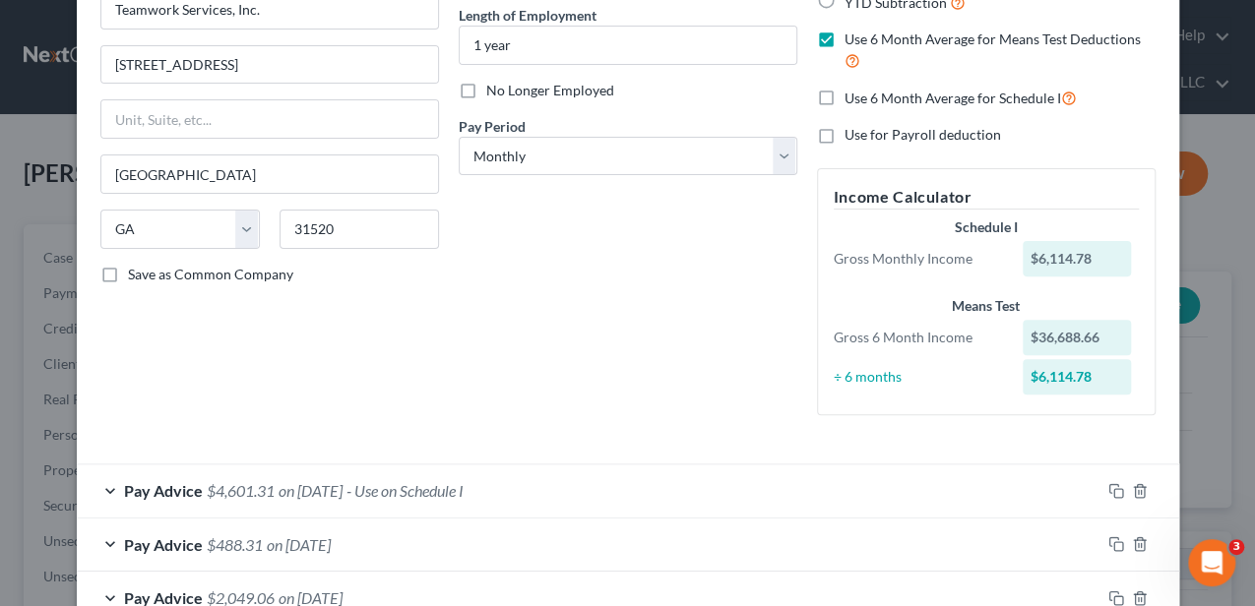
click at [519, 132] on span "Pay Period" at bounding box center [492, 126] width 67 height 17
drag, startPoint x: 519, startPoint y: 144, endPoint x: 514, endPoint y: 175, distance: 31.9
click at [519, 144] on select "Select Monthly Twice Monthly Every Other Week Weekly" at bounding box center [628, 156] width 339 height 39
select select "3"
click at [459, 137] on select "Select Monthly Twice Monthly Every Other Week Weekly" at bounding box center [628, 156] width 339 height 39
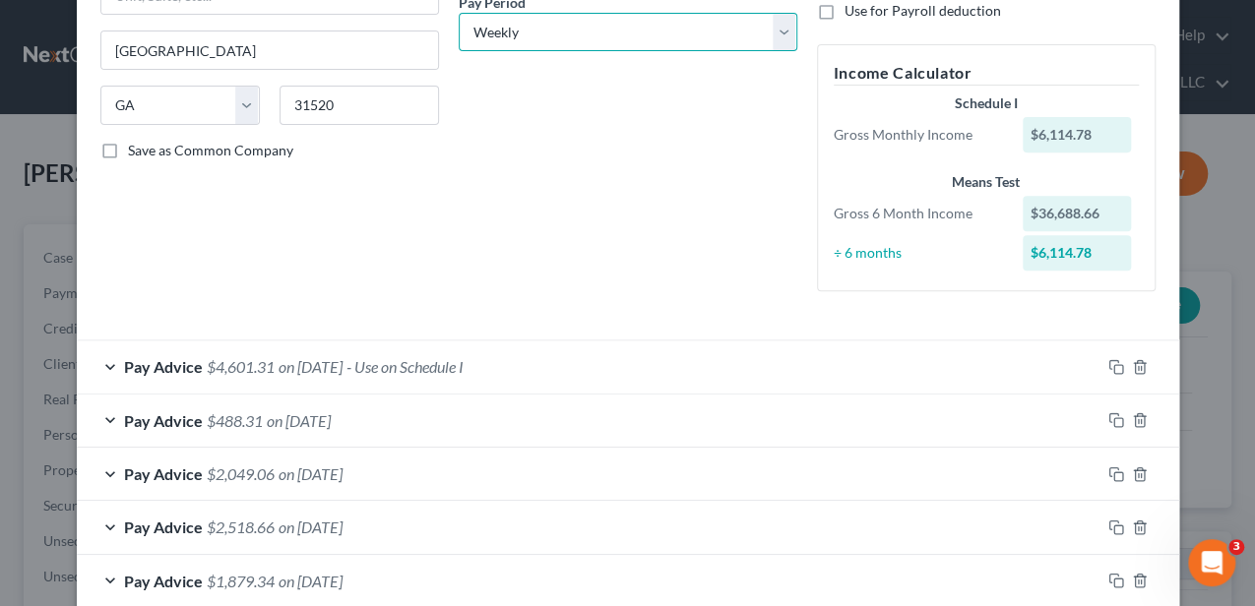
scroll to position [394, 0]
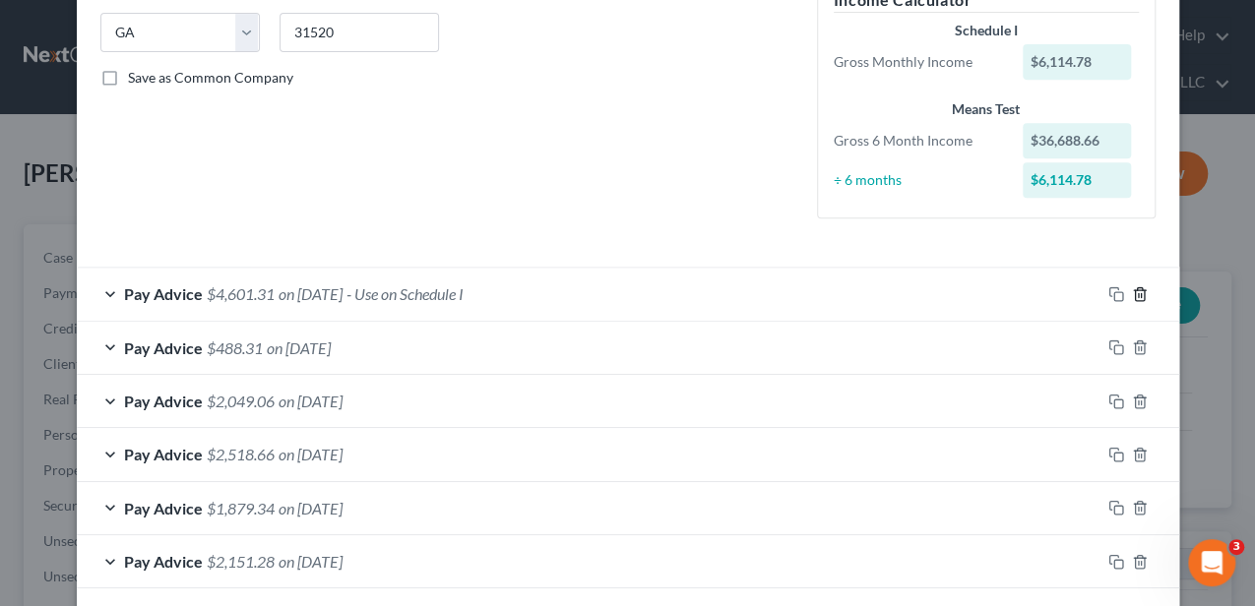
click at [1134, 292] on icon "button" at bounding box center [1140, 294] width 16 height 16
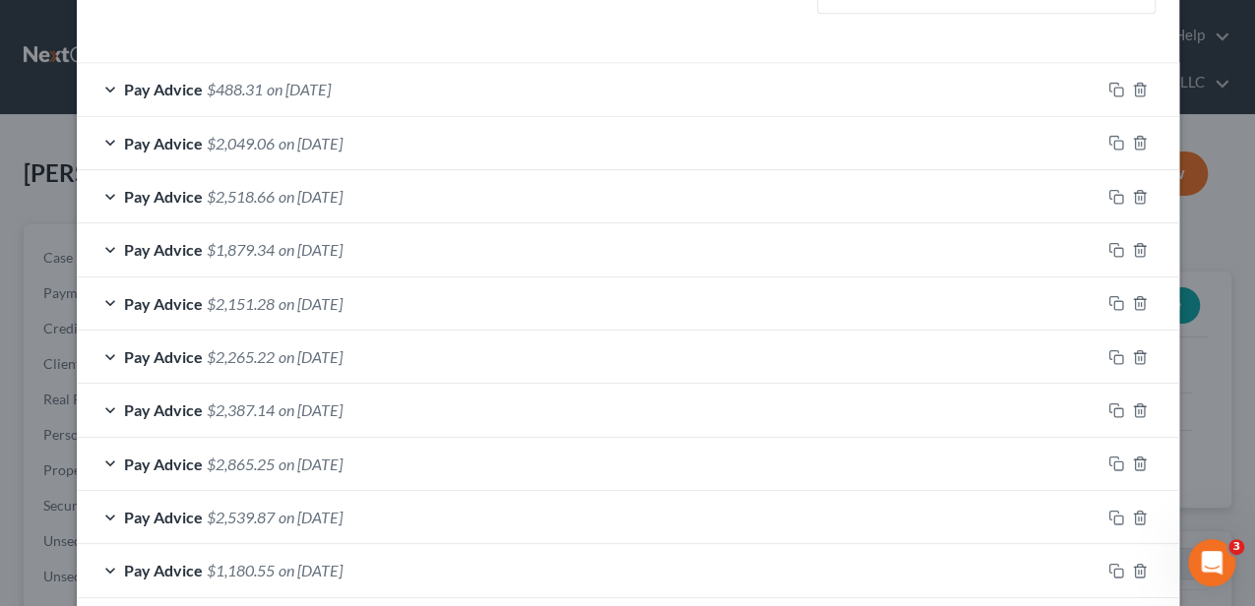
scroll to position [655, 0]
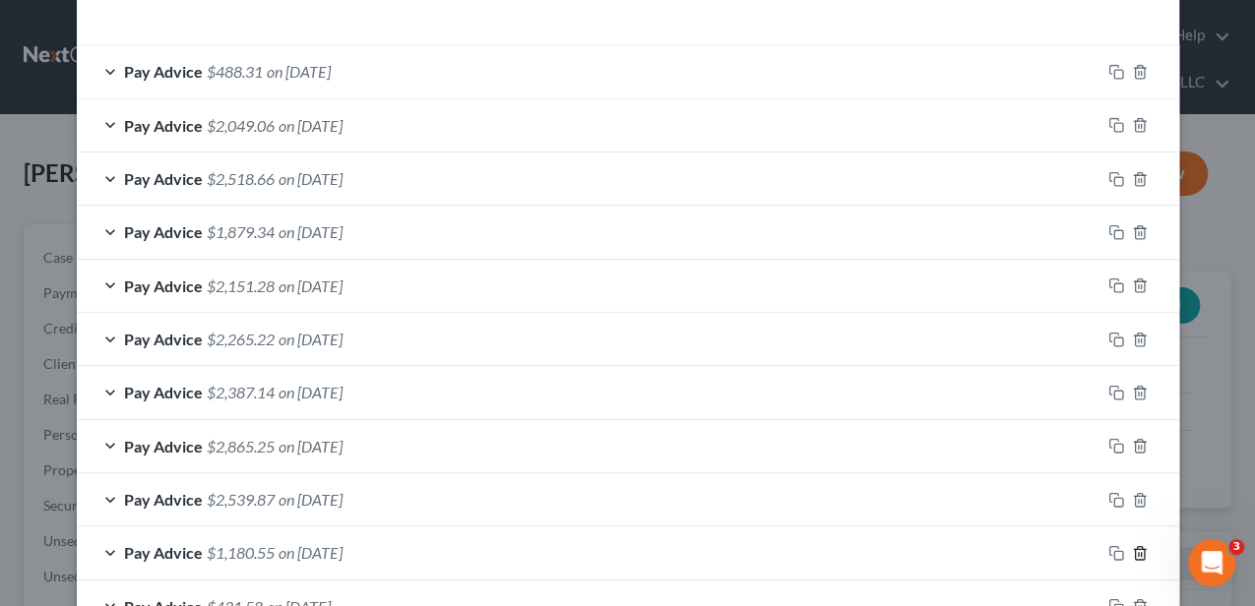
click at [1132, 545] on icon "button" at bounding box center [1140, 553] width 16 height 16
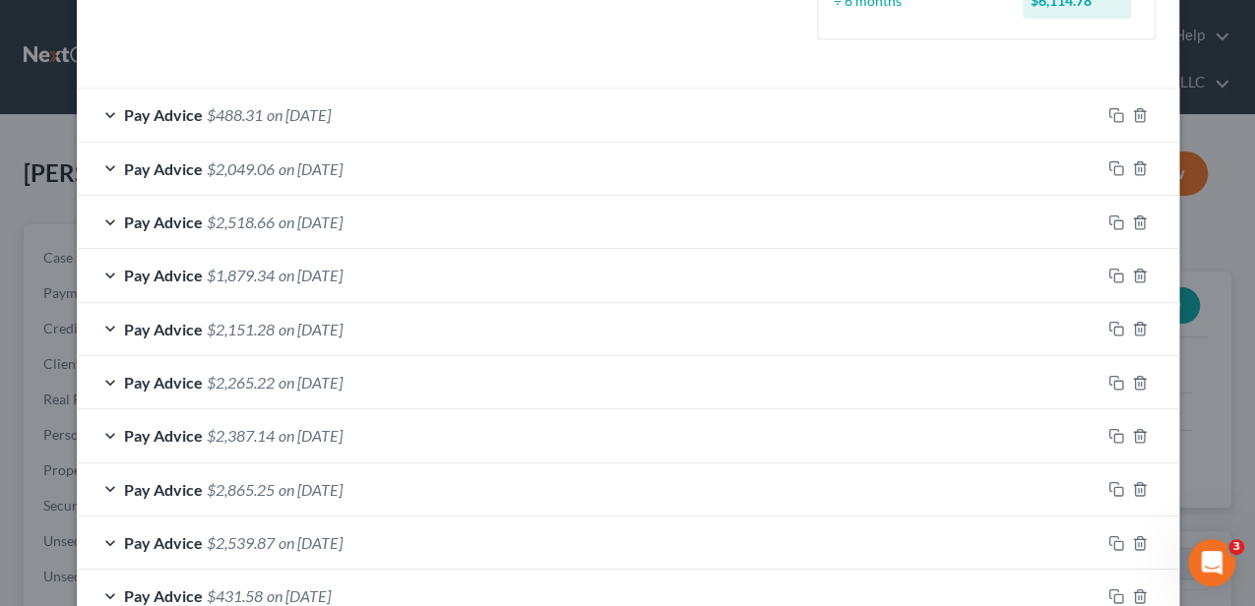
scroll to position [590, 0]
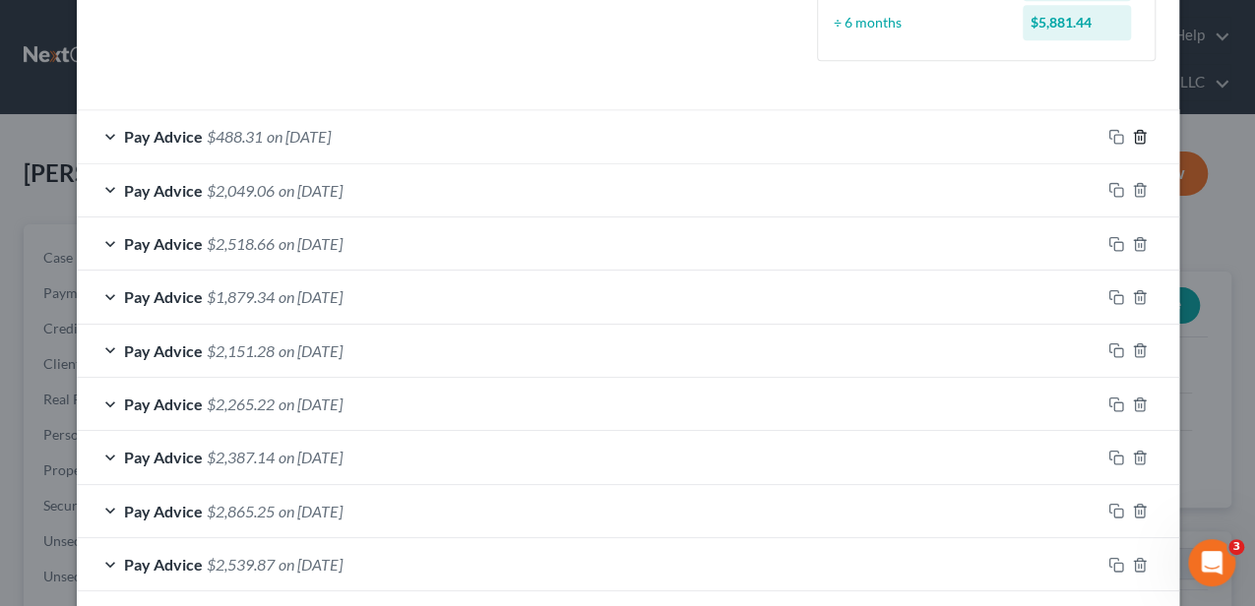
click at [1135, 132] on icon "button" at bounding box center [1140, 137] width 16 height 16
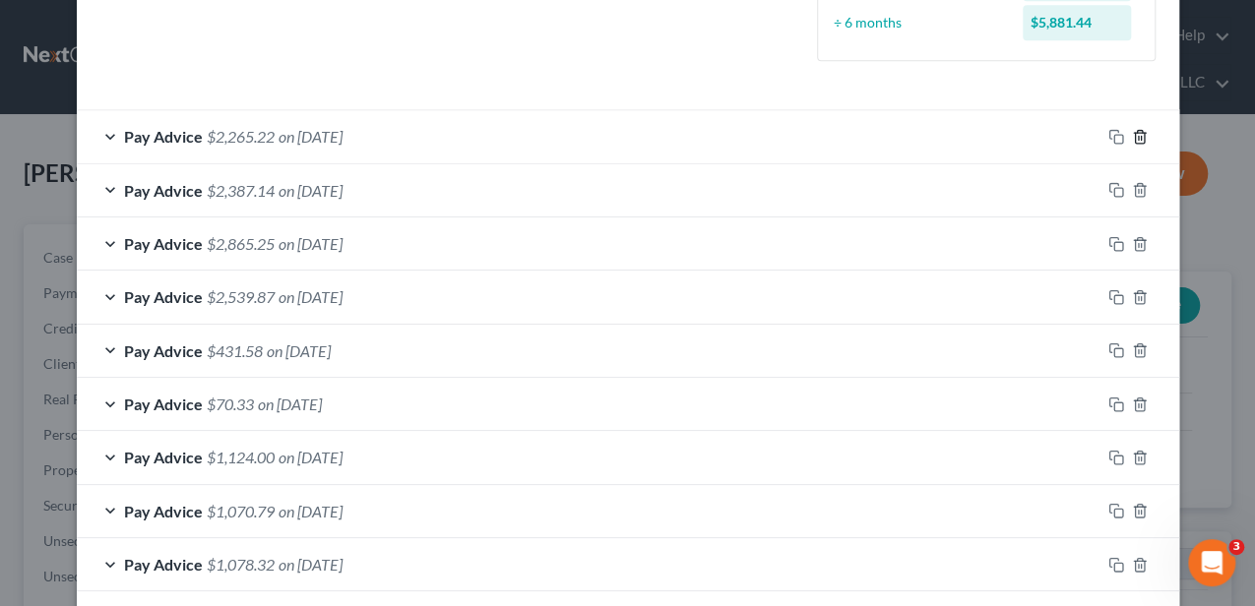
click at [1135, 132] on icon "button" at bounding box center [1140, 137] width 16 height 16
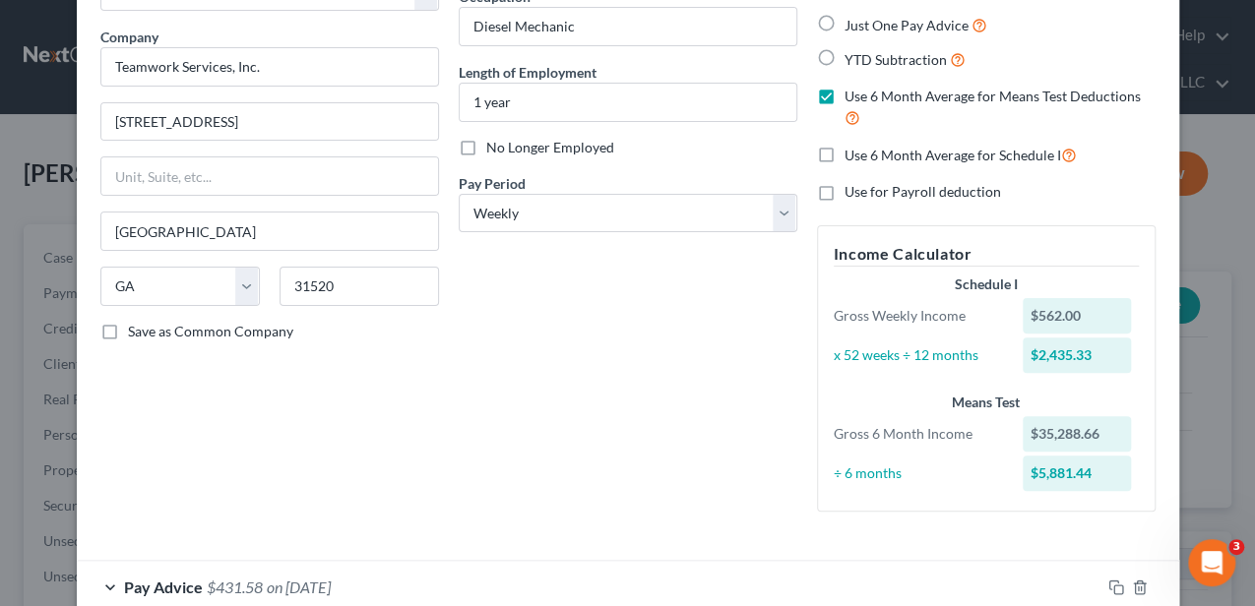
scroll to position [131, 0]
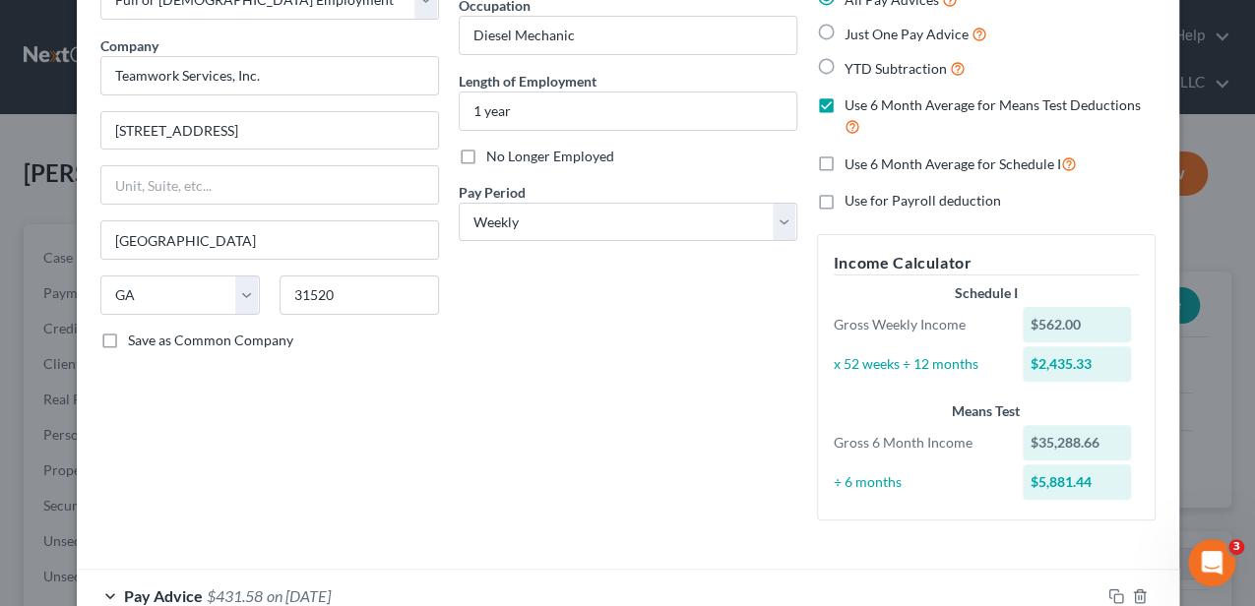
click at [486, 154] on label "No Longer Employed" at bounding box center [550, 157] width 128 height 20
click at [494, 154] on input "No Longer Employed" at bounding box center [500, 153] width 13 height 13
checkbox input "true"
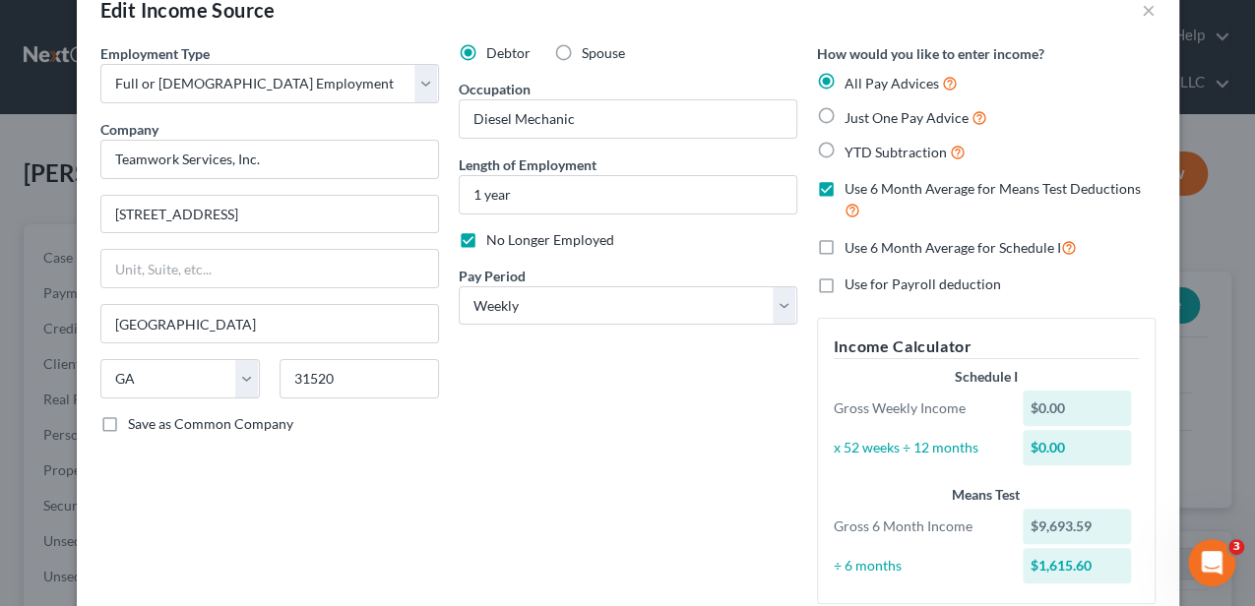
scroll to position [0, 0]
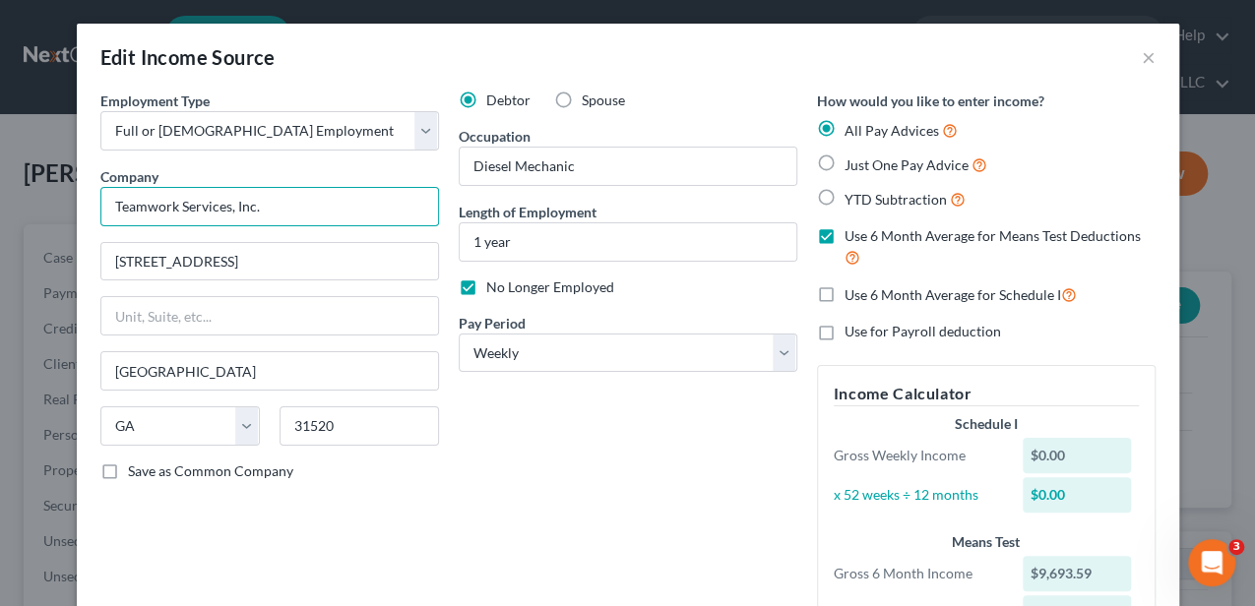
drag, startPoint x: 281, startPoint y: 209, endPoint x: 102, endPoint y: 197, distance: 179.5
click at [102, 197] on input "Teamwork Services, Inc." at bounding box center [269, 206] width 339 height 39
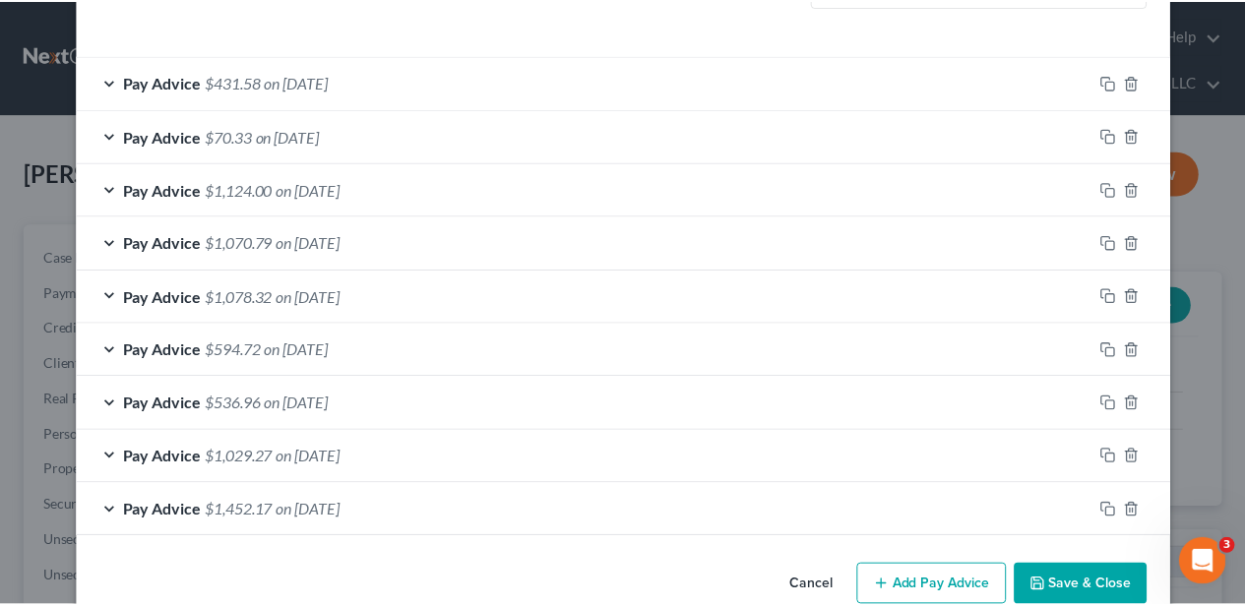
scroll to position [679, 0]
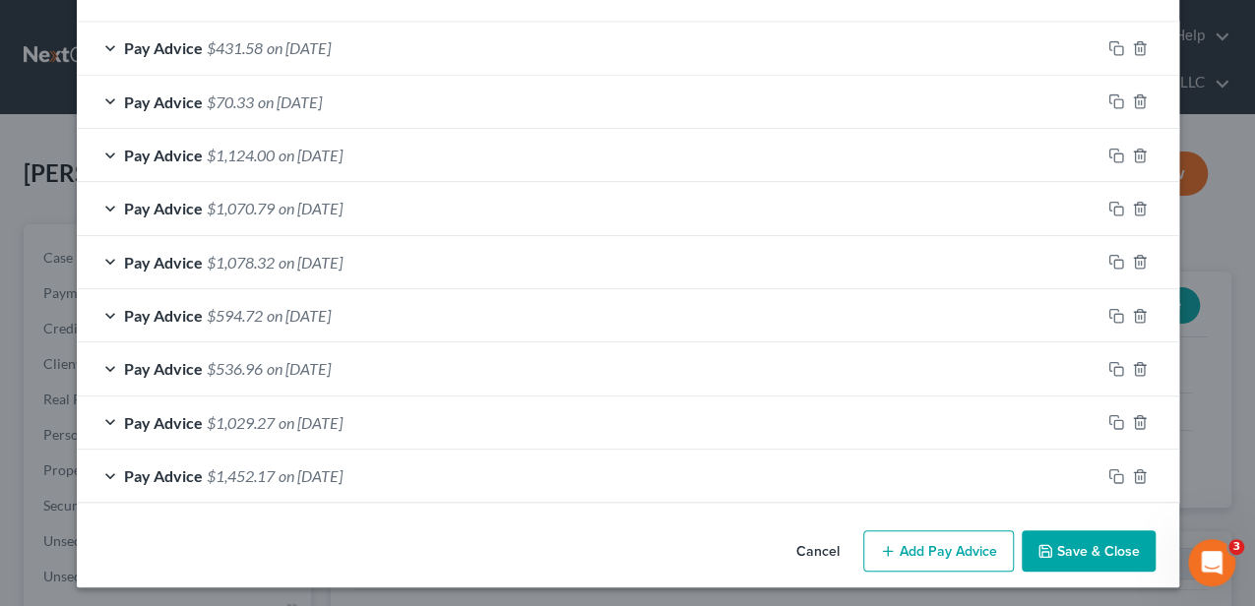
click at [1062, 540] on button "Save & Close" at bounding box center [1088, 550] width 134 height 41
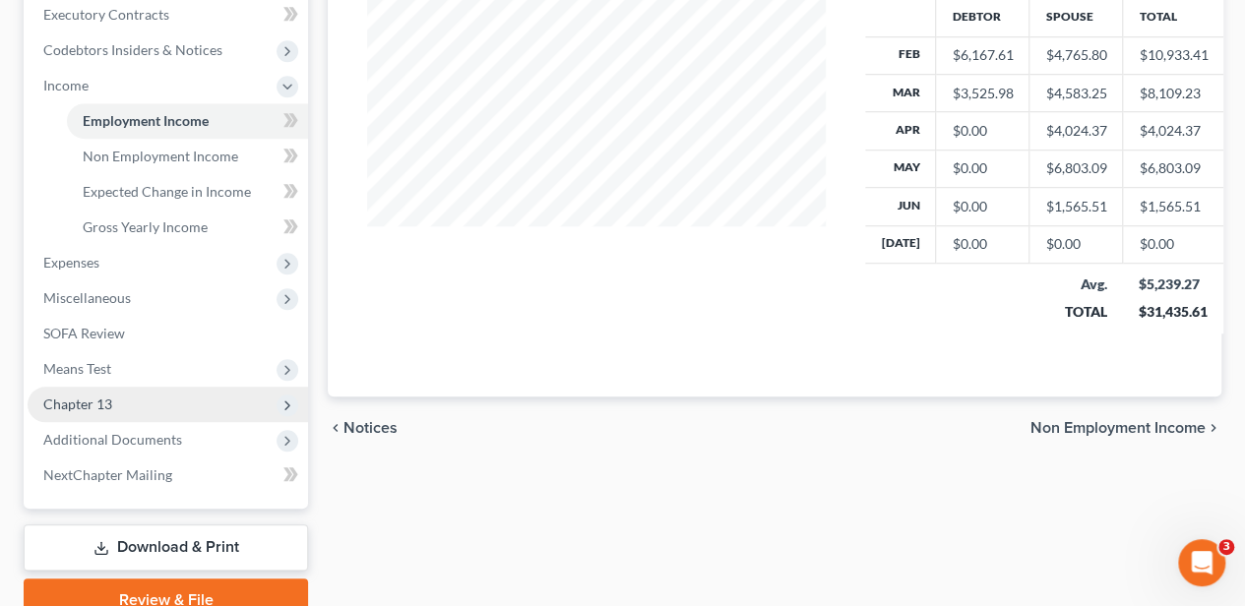
scroll to position [655, 0]
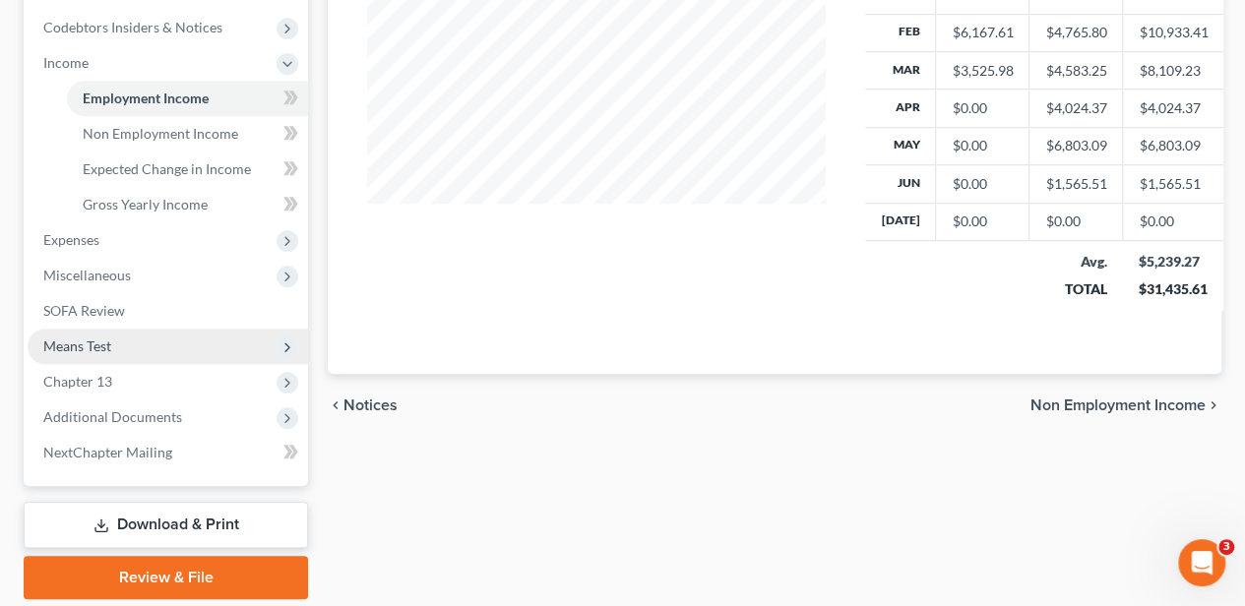
click at [99, 338] on span "Means Test" at bounding box center [77, 346] width 68 height 17
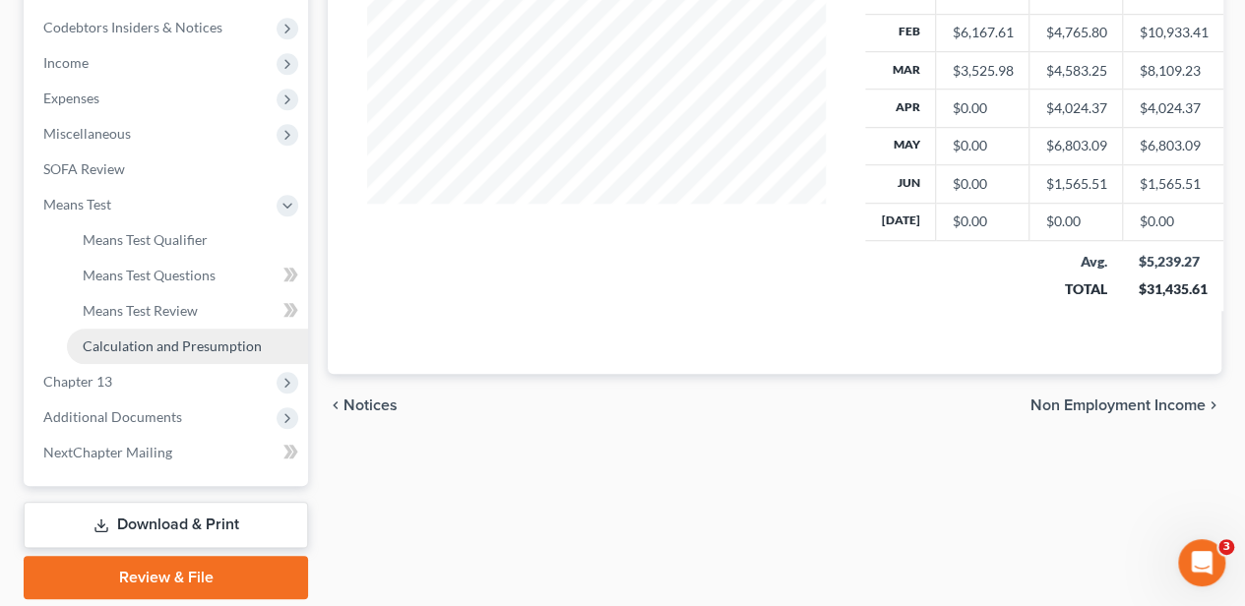
click at [141, 348] on span "Calculation and Presumption" at bounding box center [172, 346] width 179 height 17
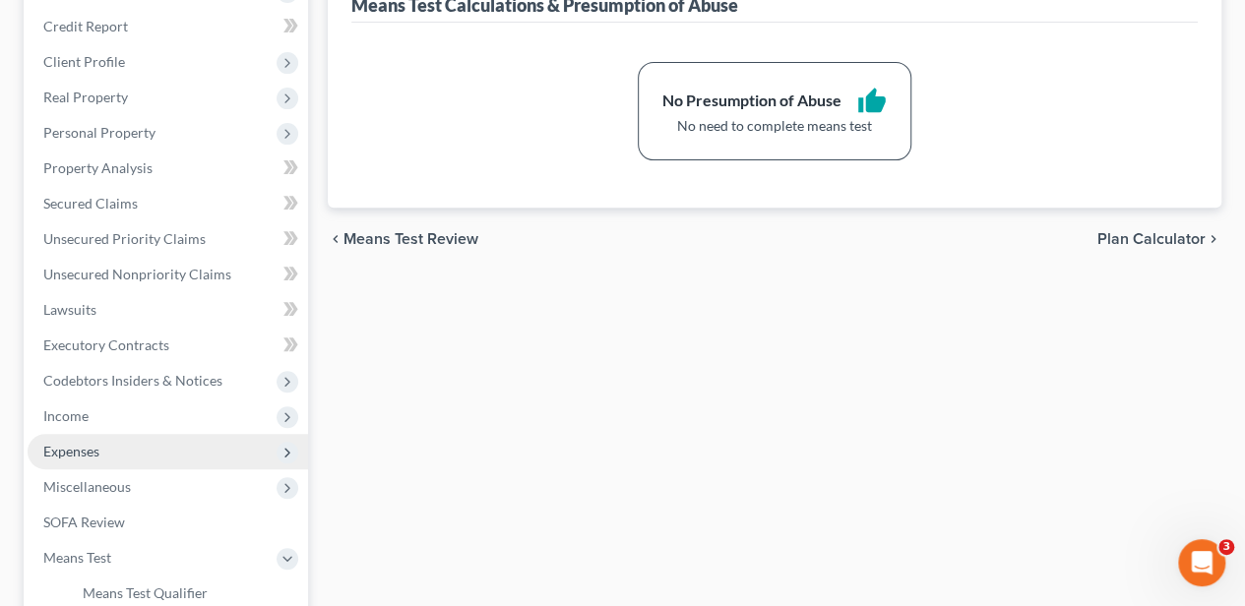
scroll to position [328, 0]
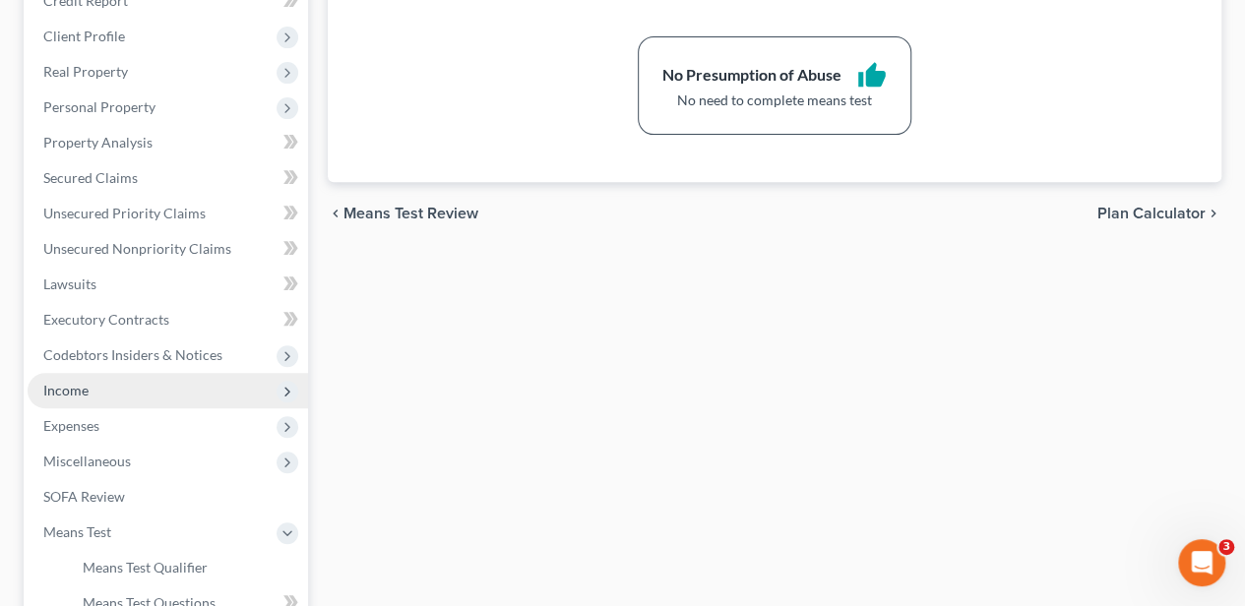
click at [108, 396] on span "Income" at bounding box center [168, 390] width 280 height 35
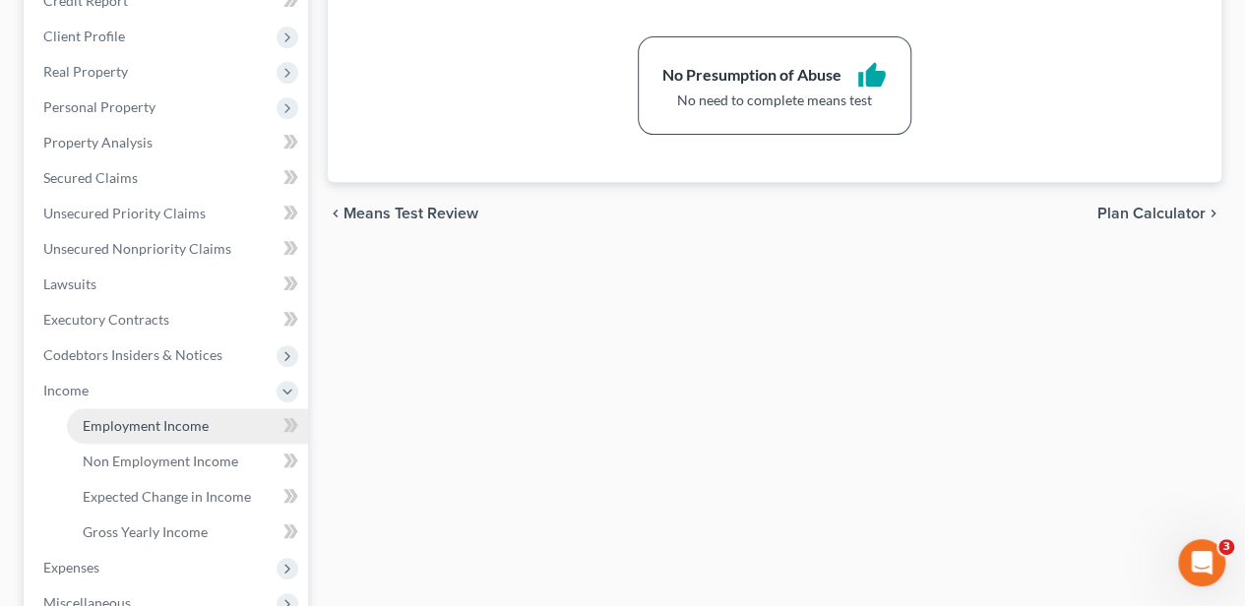
click at [118, 424] on span "Employment Income" at bounding box center [146, 425] width 126 height 17
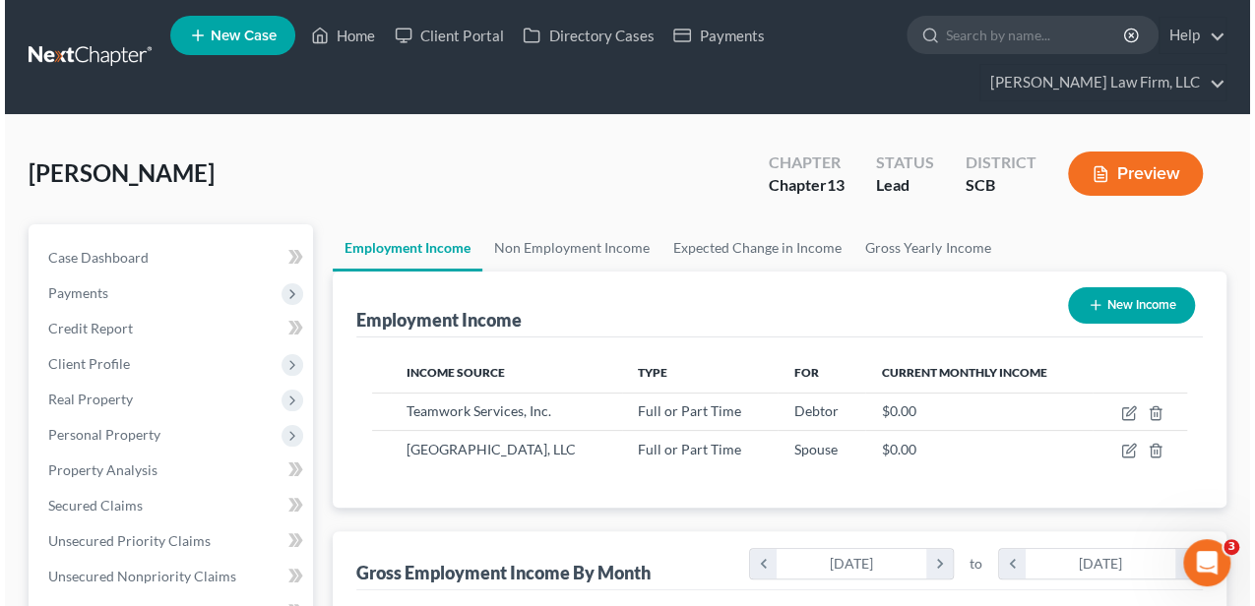
scroll to position [350, 498]
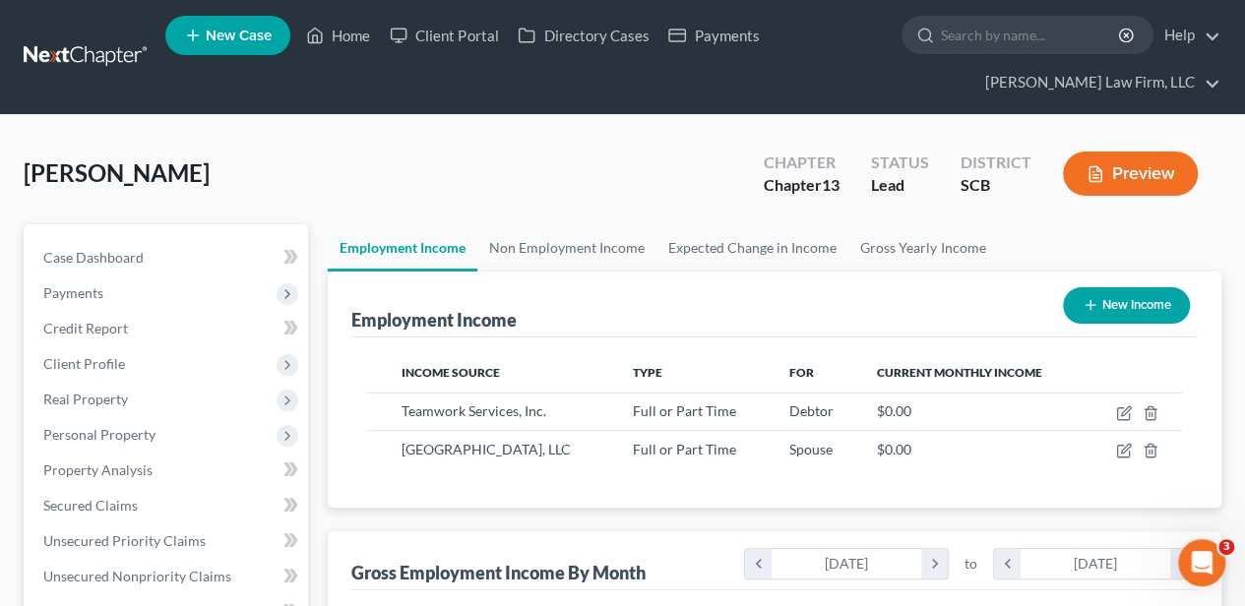
click at [1114, 302] on button "New Income" at bounding box center [1126, 305] width 127 height 36
select select "0"
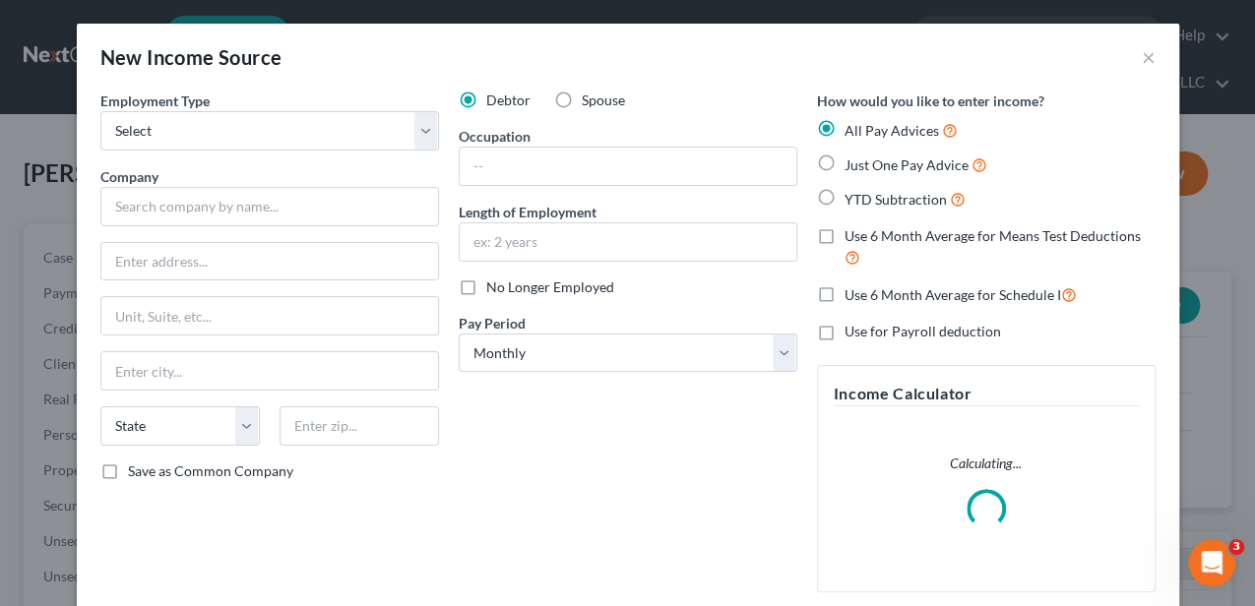
scroll to position [350, 502]
click at [289, 202] on input "text" at bounding box center [269, 206] width 339 height 39
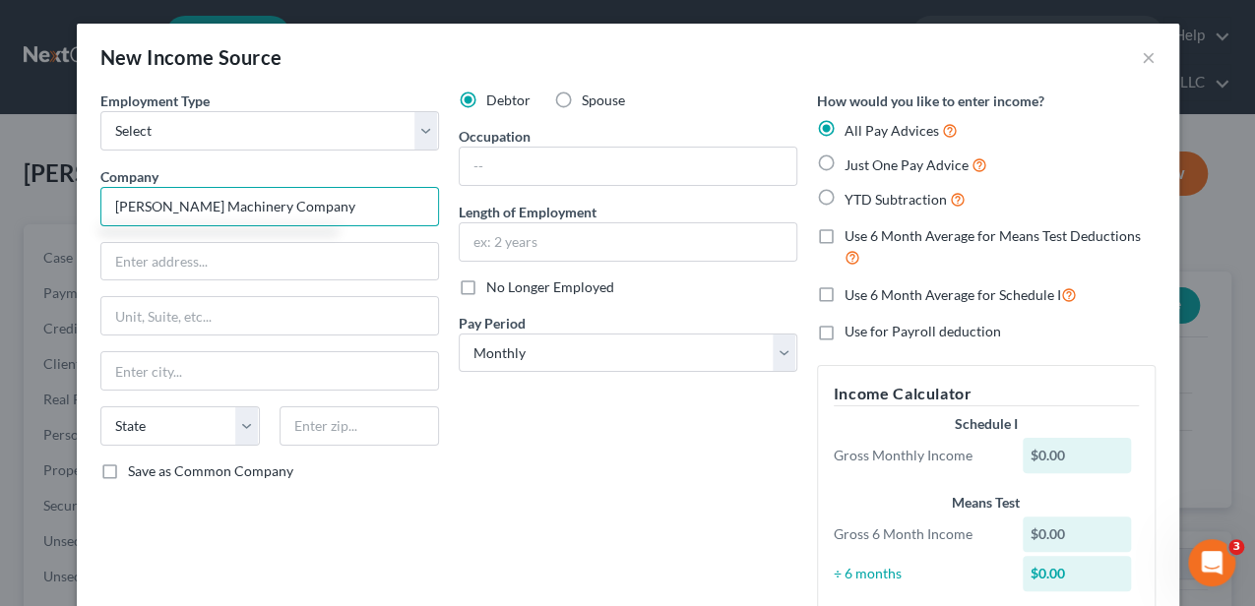
type input "[PERSON_NAME] Machinery Company"
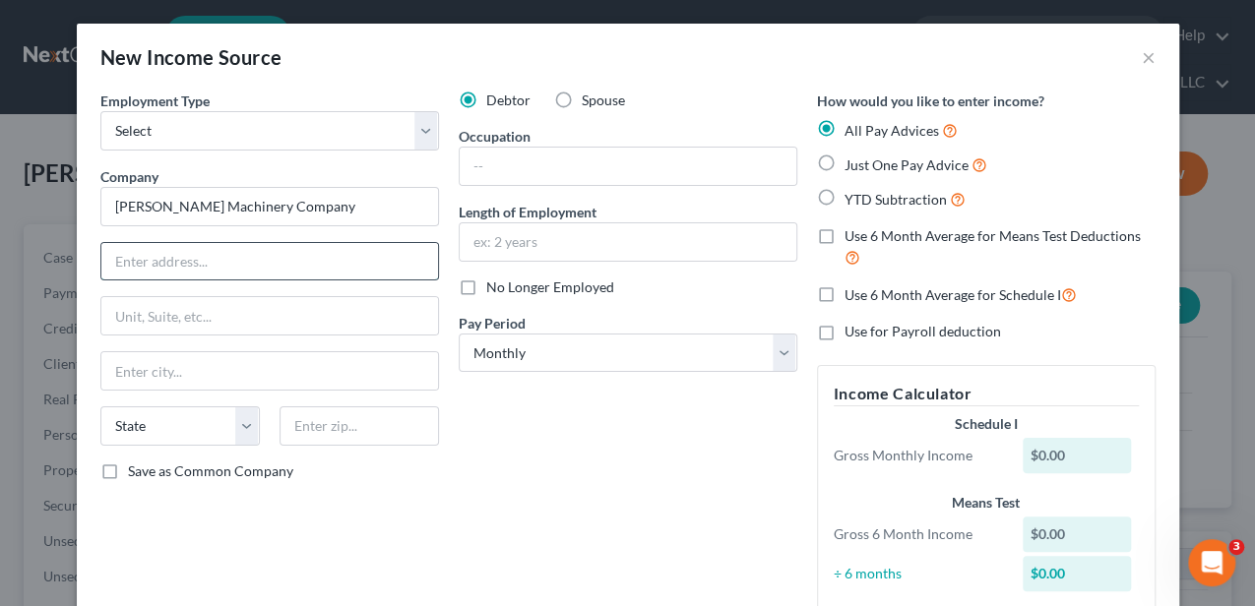
click at [279, 252] on input "text" at bounding box center [269, 261] width 337 height 37
paste input "3151 Charleston Hwy West Columbia, SC 29172"
drag, startPoint x: 402, startPoint y: 259, endPoint x: 248, endPoint y: 258, distance: 153.5
click at [248, 258] on input "3151 Charleston Hwy West Columbia, SC 29172" at bounding box center [269, 261] width 337 height 37
drag, startPoint x: 430, startPoint y: 264, endPoint x: 250, endPoint y: 264, distance: 180.1
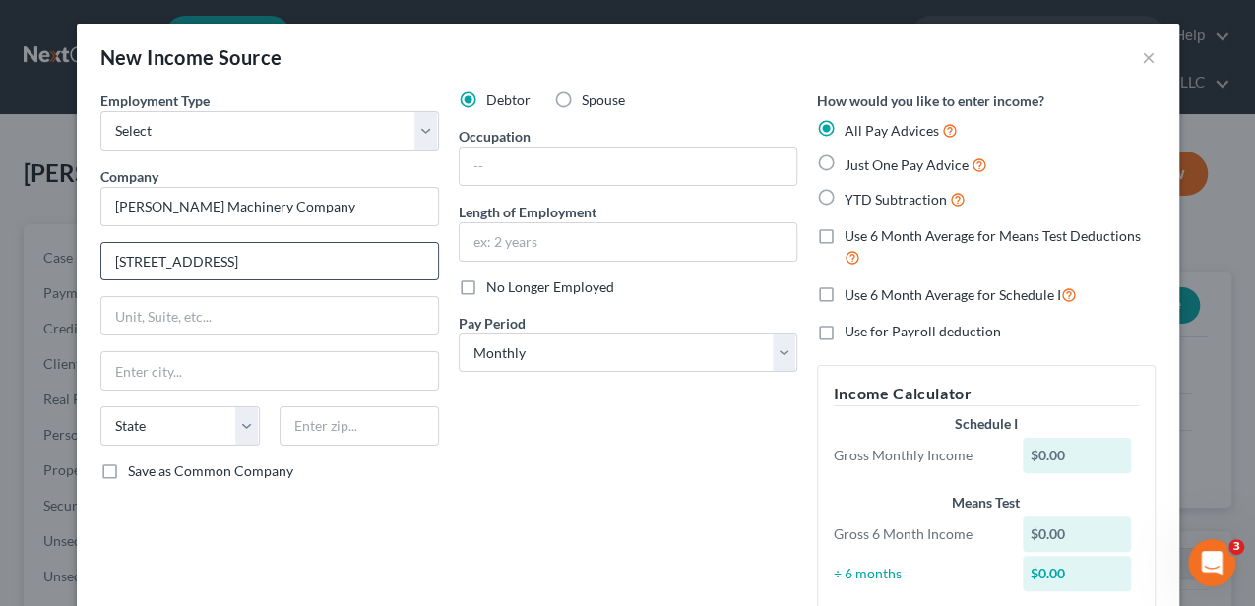
click at [250, 264] on input "3151 Charleston Hwy West Columbia, SC 29172" at bounding box center [269, 261] width 337 height 37
type input "[STREET_ADDRESS]"
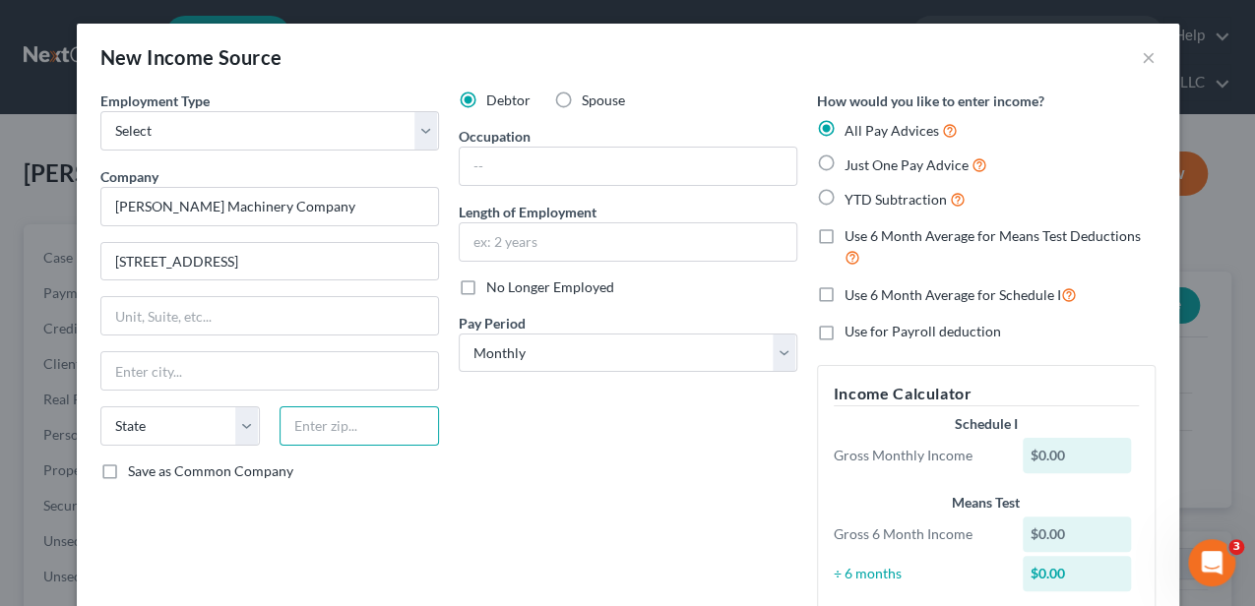
click at [343, 425] on input "text" at bounding box center [358, 425] width 159 height 39
type input "29226"
type input "Columbia"
select select "42"
click at [527, 157] on input "text" at bounding box center [628, 166] width 337 height 37
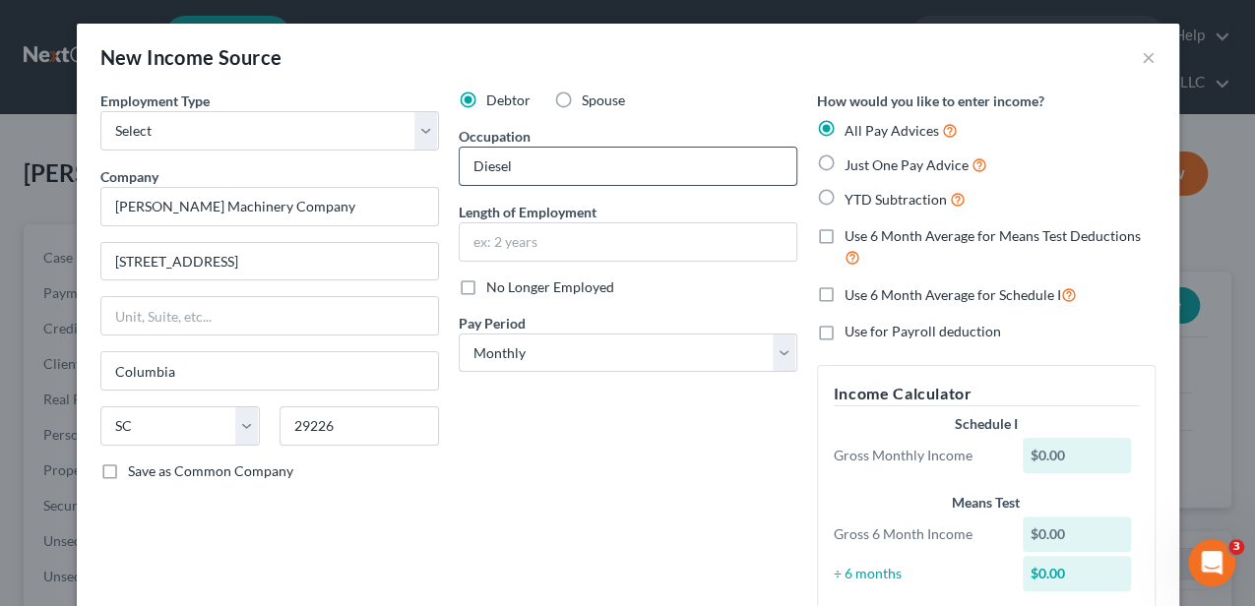
type input "Diesel Mechanic"
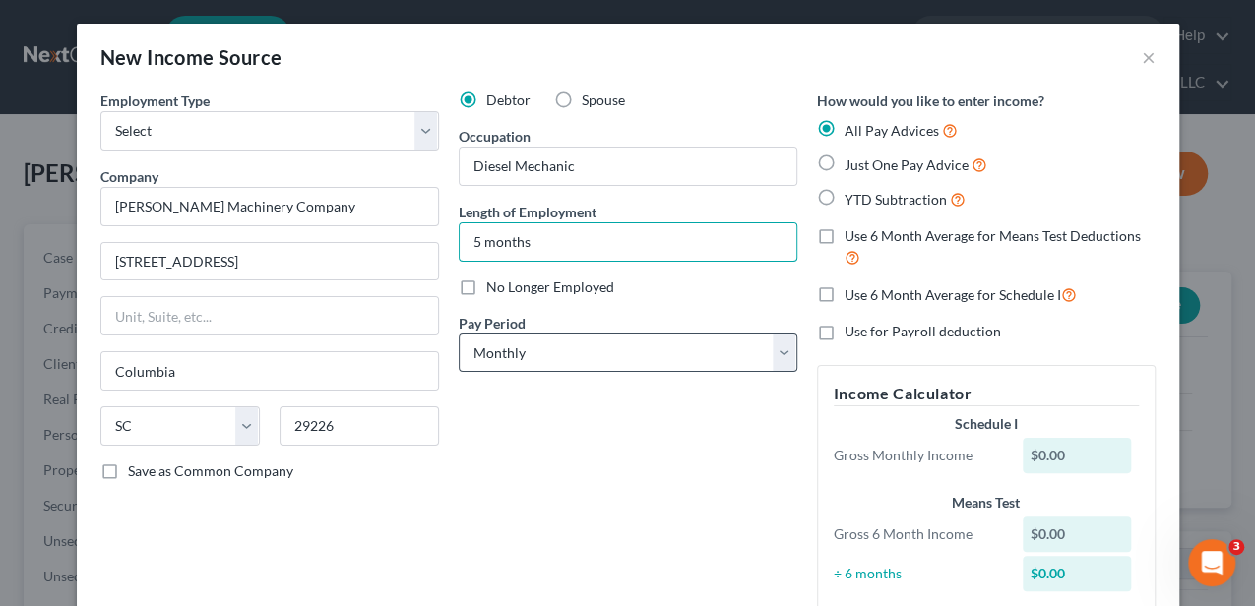
type input "5 months"
click at [520, 345] on select "Select Monthly Twice Monthly Every Other Week Weekly" at bounding box center [628, 353] width 339 height 39
select select "2"
click at [459, 334] on select "Select Monthly Twice Monthly Every Other Week Weekly" at bounding box center [628, 353] width 339 height 39
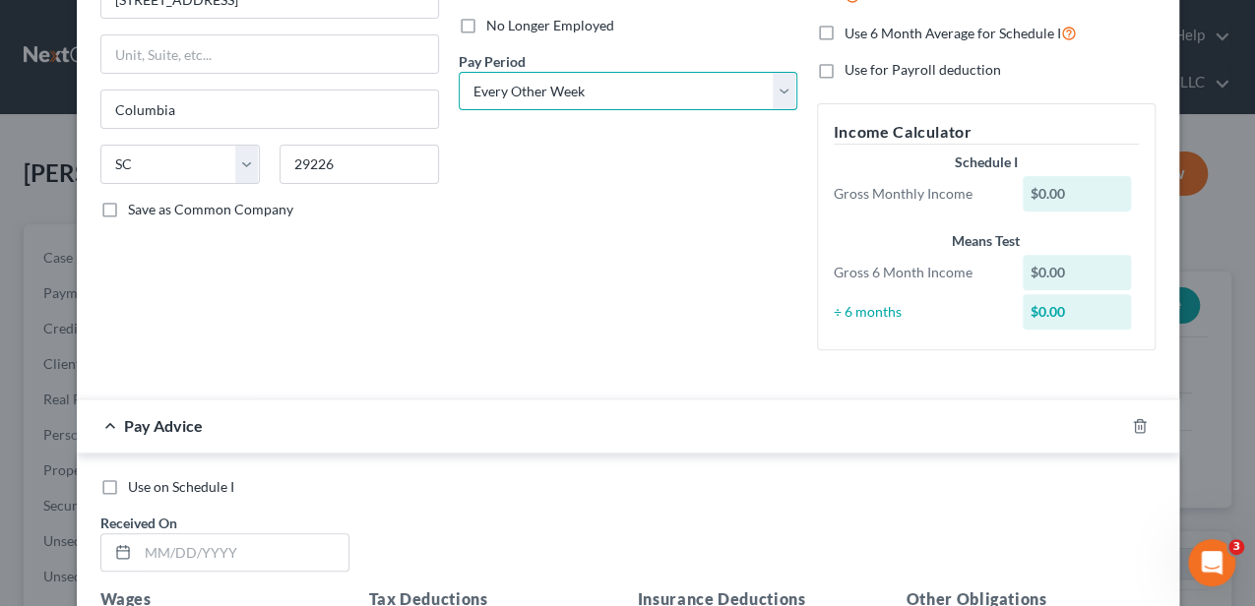
scroll to position [262, 0]
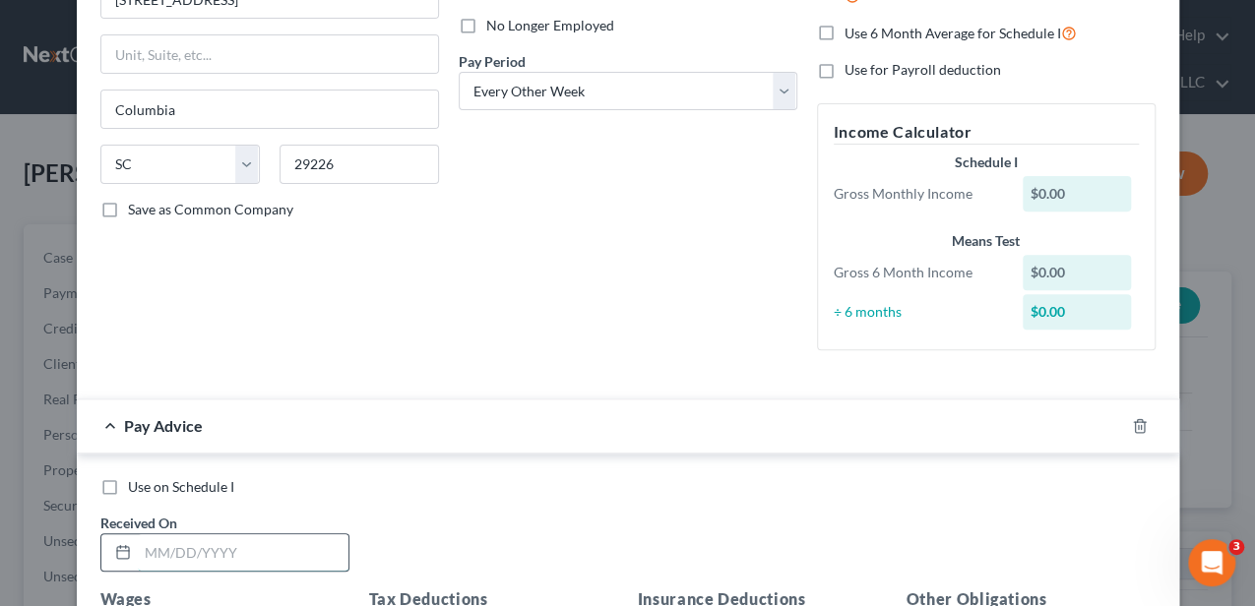
click at [291, 534] on input "text" at bounding box center [243, 552] width 211 height 37
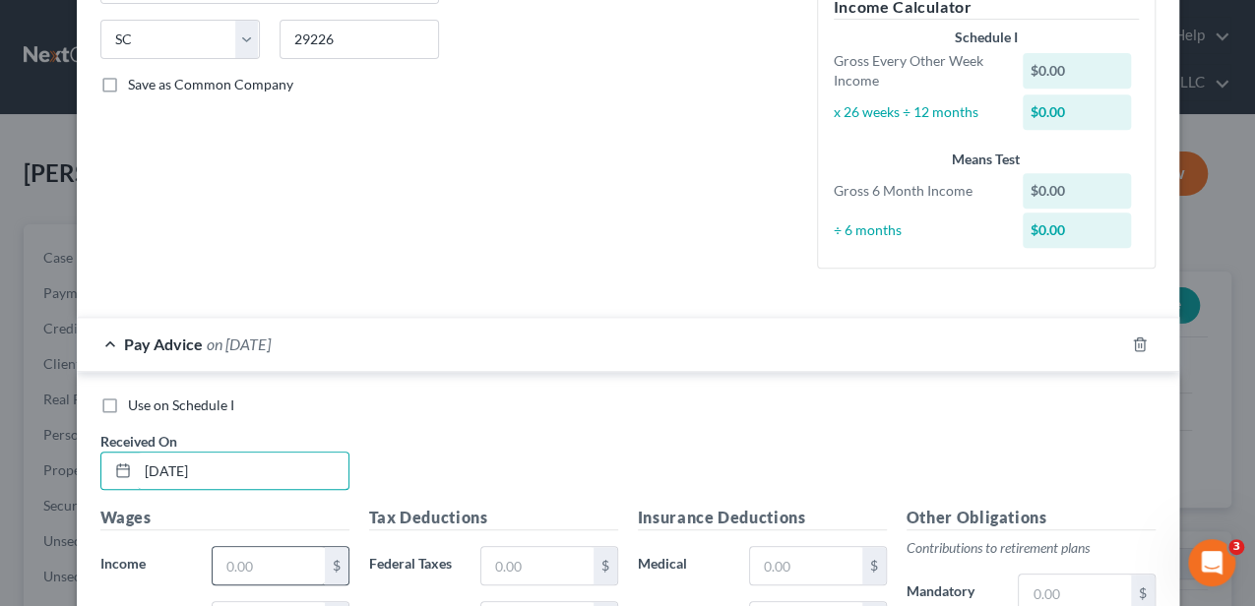
scroll to position [525, 0]
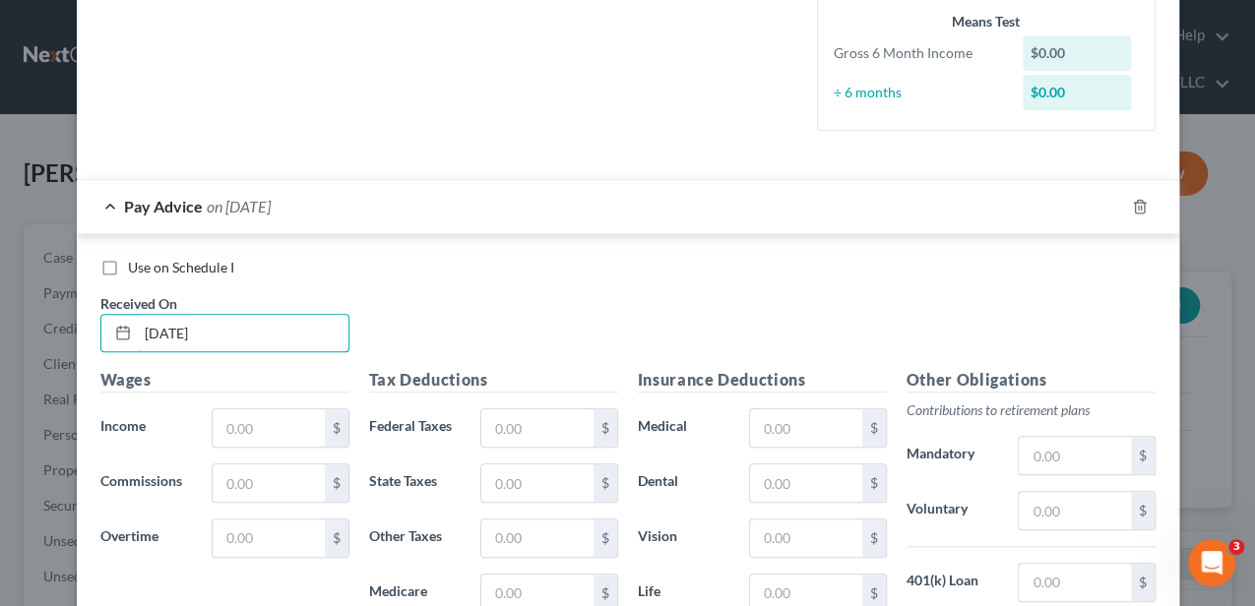
type input "[DATE]"
click at [267, 447] on div "Wages Income * $ Commissions $ Overtime $" at bounding box center [225, 525] width 269 height 315
click at [256, 426] on input "text" at bounding box center [268, 427] width 111 height 37
type input "1,400.00"
click at [526, 429] on input "text" at bounding box center [536, 427] width 111 height 37
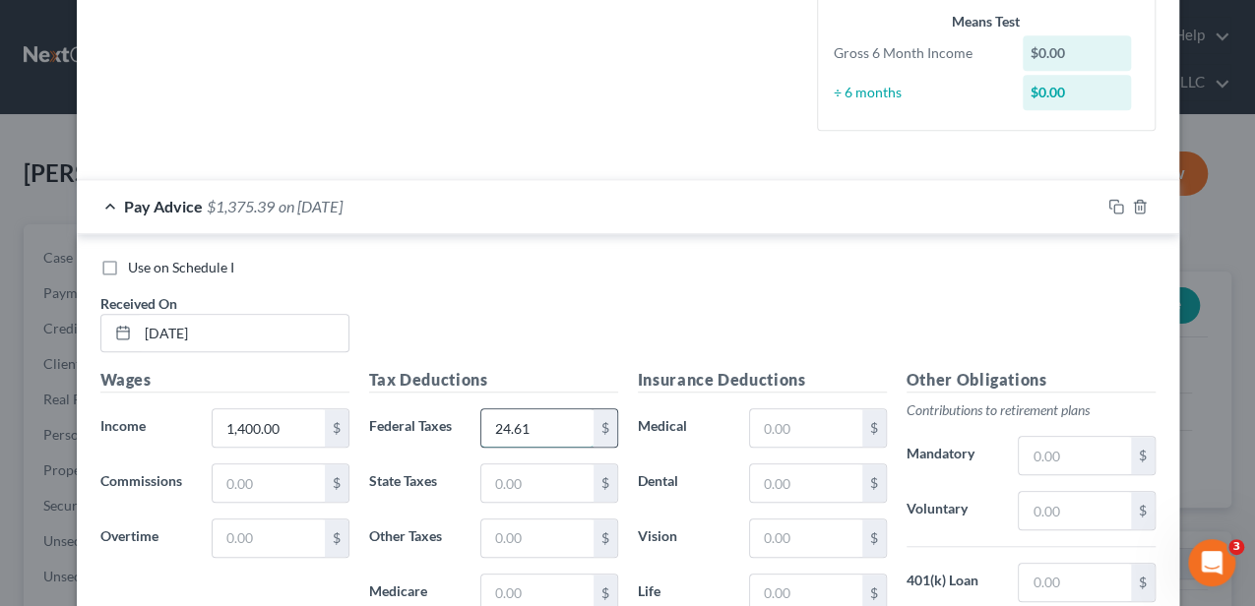
type input "24.61"
type input "80.74"
type input "20.30"
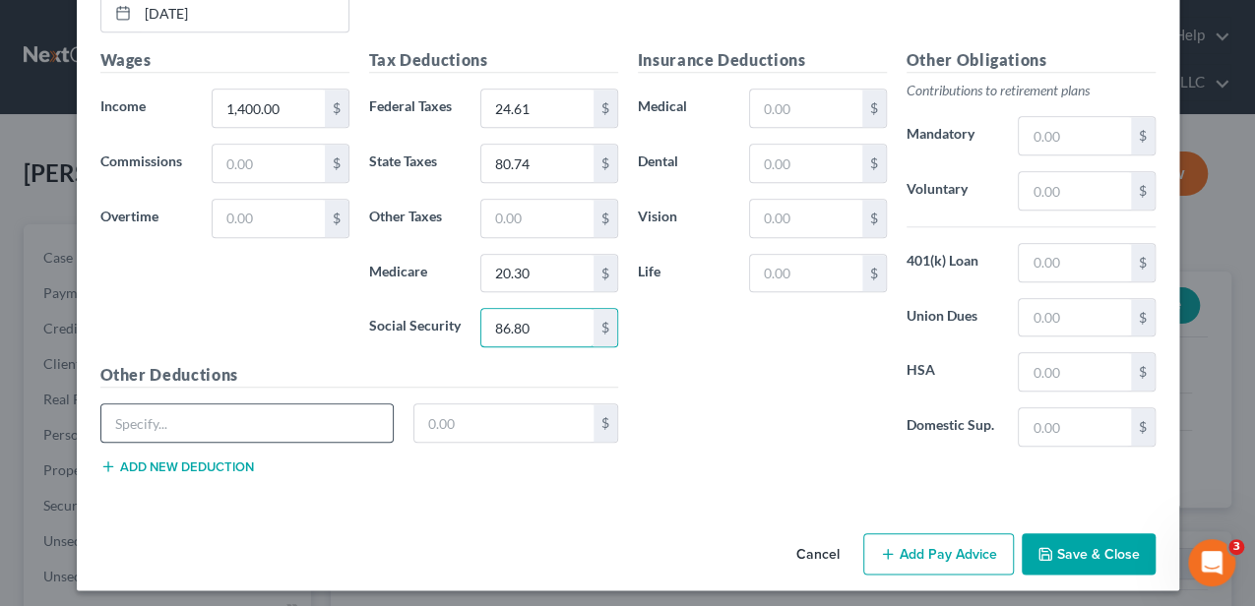
type input "86.80"
click at [299, 413] on input "text" at bounding box center [247, 422] width 292 height 37
type input "Charity"
click at [454, 414] on input "text" at bounding box center [503, 422] width 179 height 37
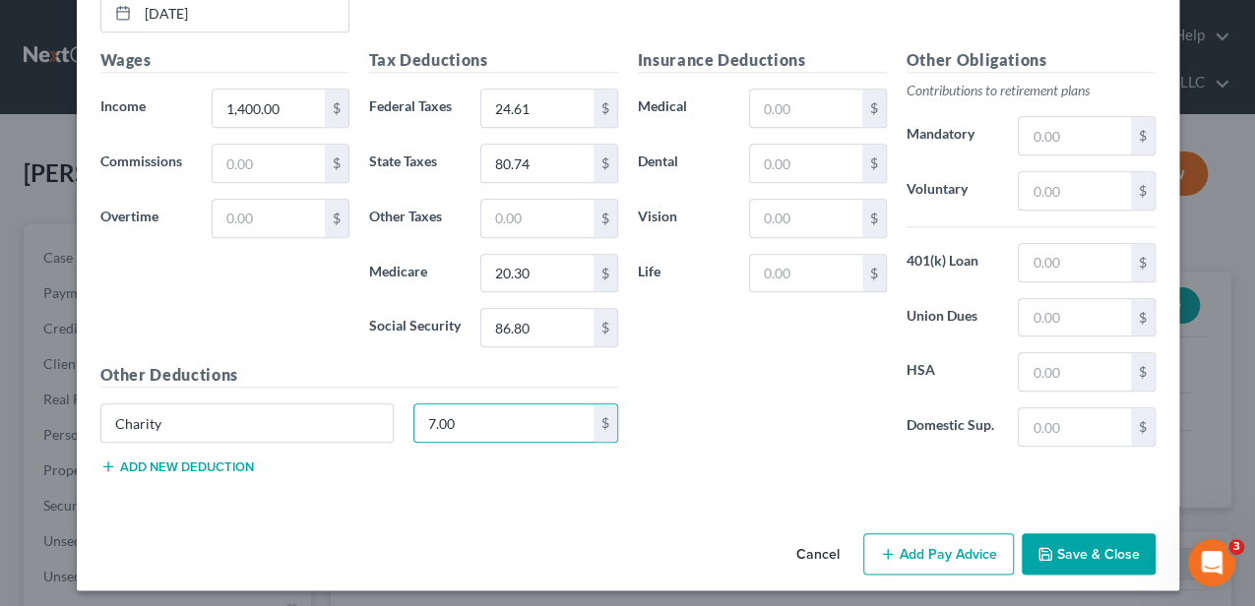
type input "7.00"
click at [1083, 541] on button "Save & Close" at bounding box center [1088, 553] width 134 height 41
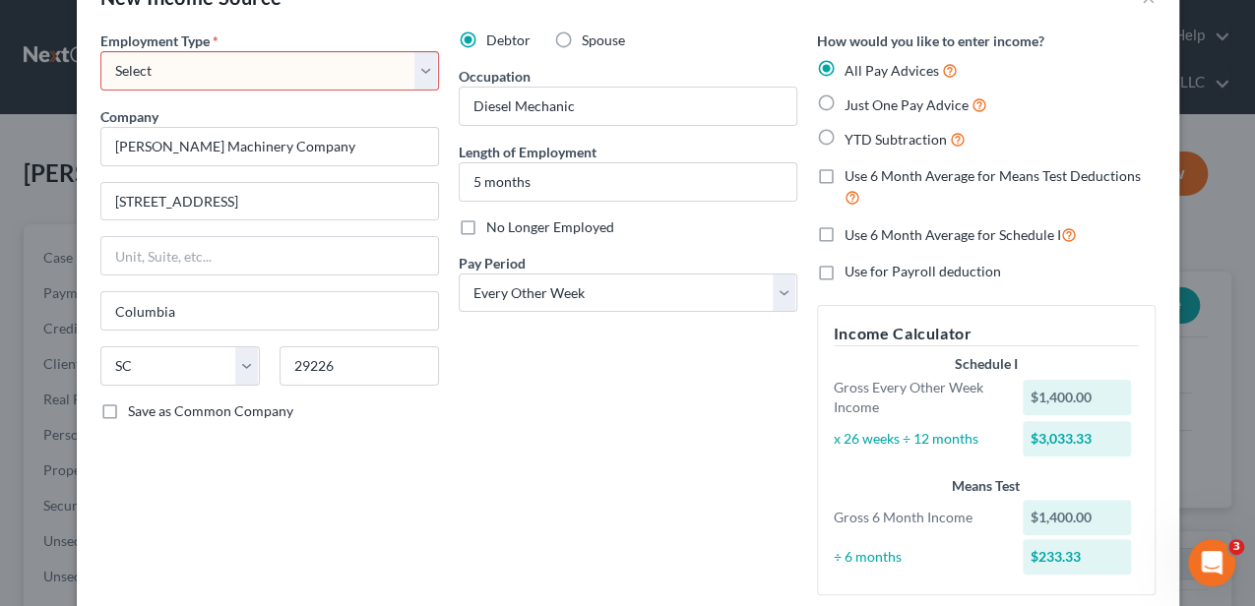
scroll to position [0, 0]
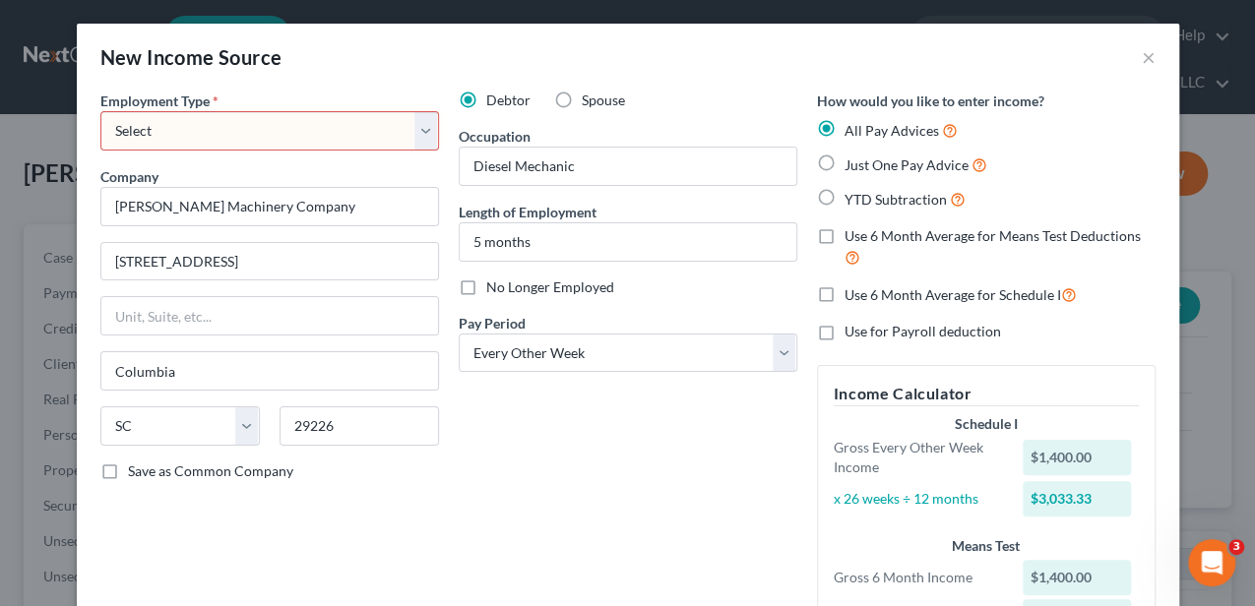
drag, startPoint x: 282, startPoint y: 127, endPoint x: 248, endPoint y: 152, distance: 42.3
click at [282, 127] on select "Select Full or Part Time Employment Self Employment" at bounding box center [269, 130] width 339 height 39
select select "0"
click at [100, 111] on select "Select Full or Part Time Employment Self Employment" at bounding box center [269, 130] width 339 height 39
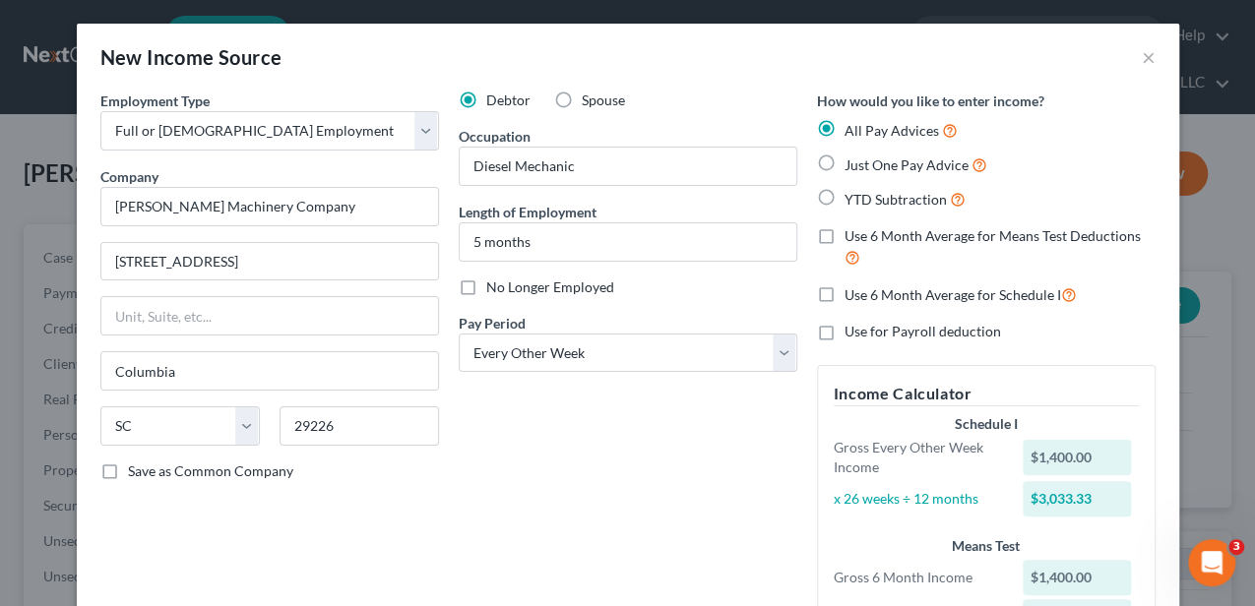
click at [557, 429] on div "Debtor Spouse Occupation Diesel Mechanic Length of Employment 5 months No Longe…" at bounding box center [628, 381] width 358 height 581
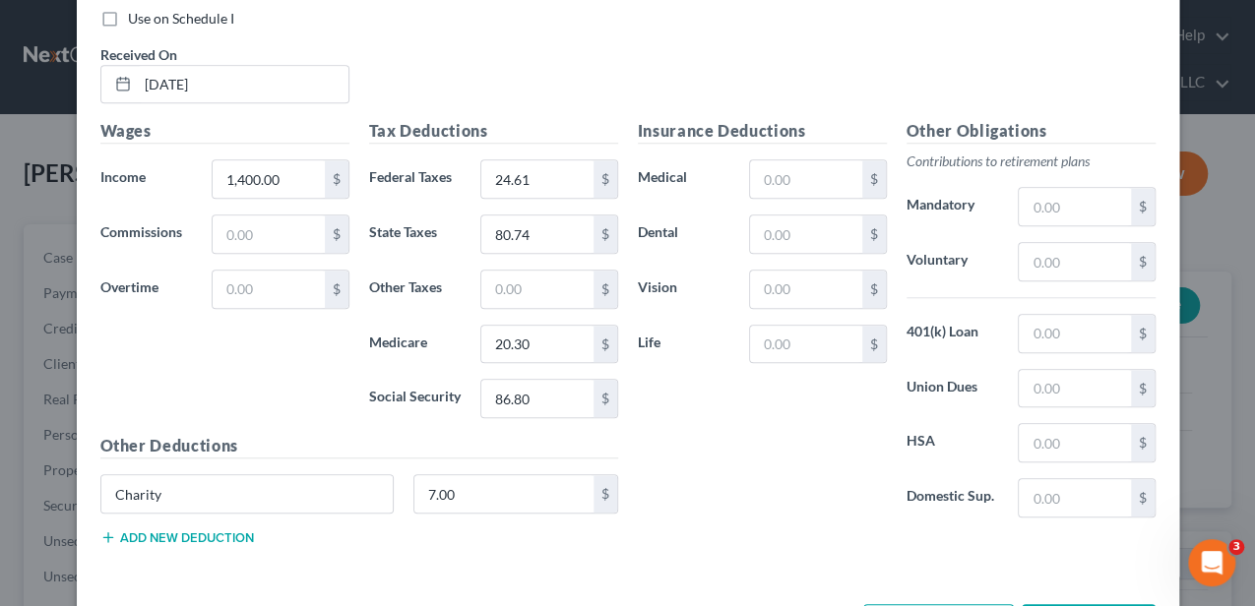
scroll to position [844, 0]
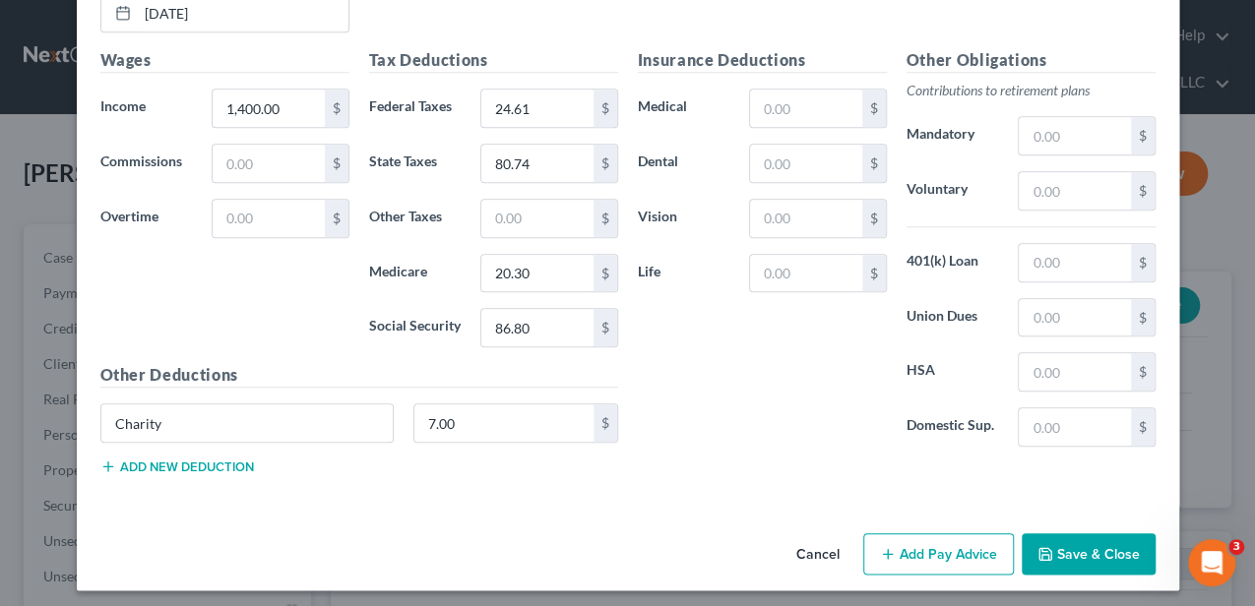
click at [905, 544] on button "Add Pay Advice" at bounding box center [938, 553] width 151 height 41
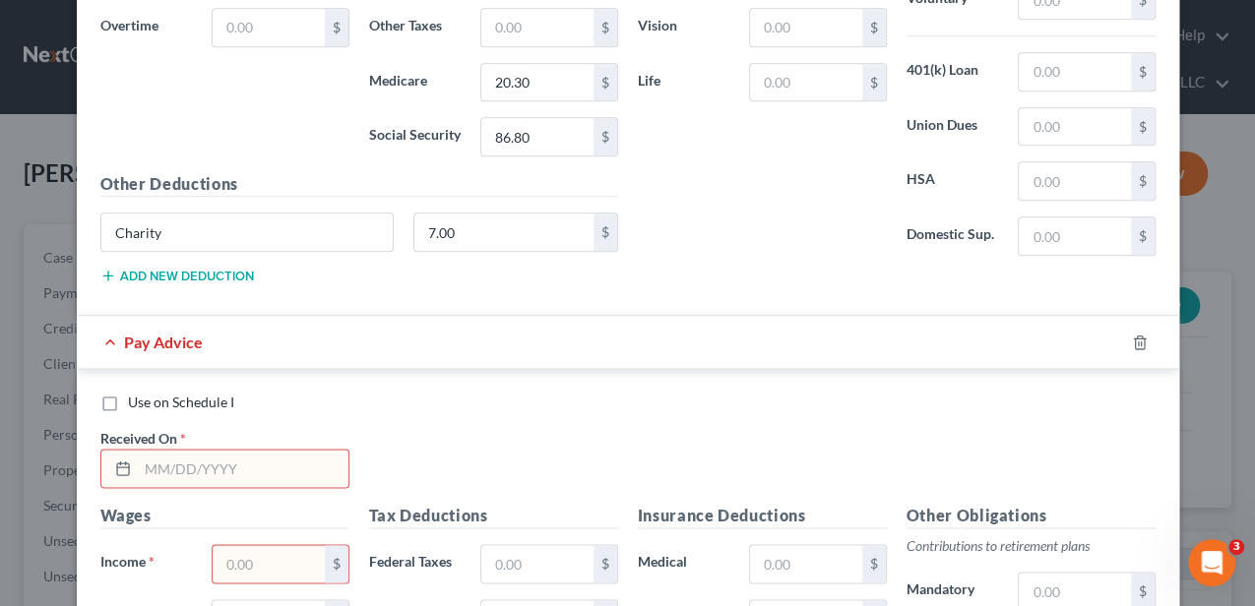
scroll to position [1041, 0]
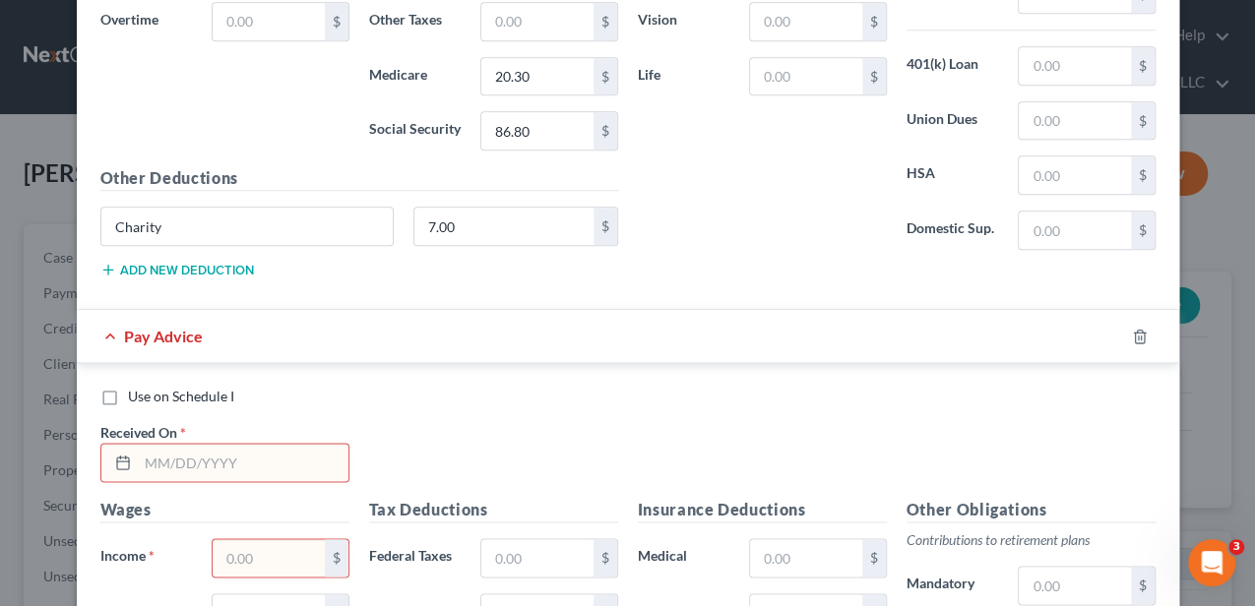
click at [299, 459] on input "text" at bounding box center [243, 462] width 211 height 37
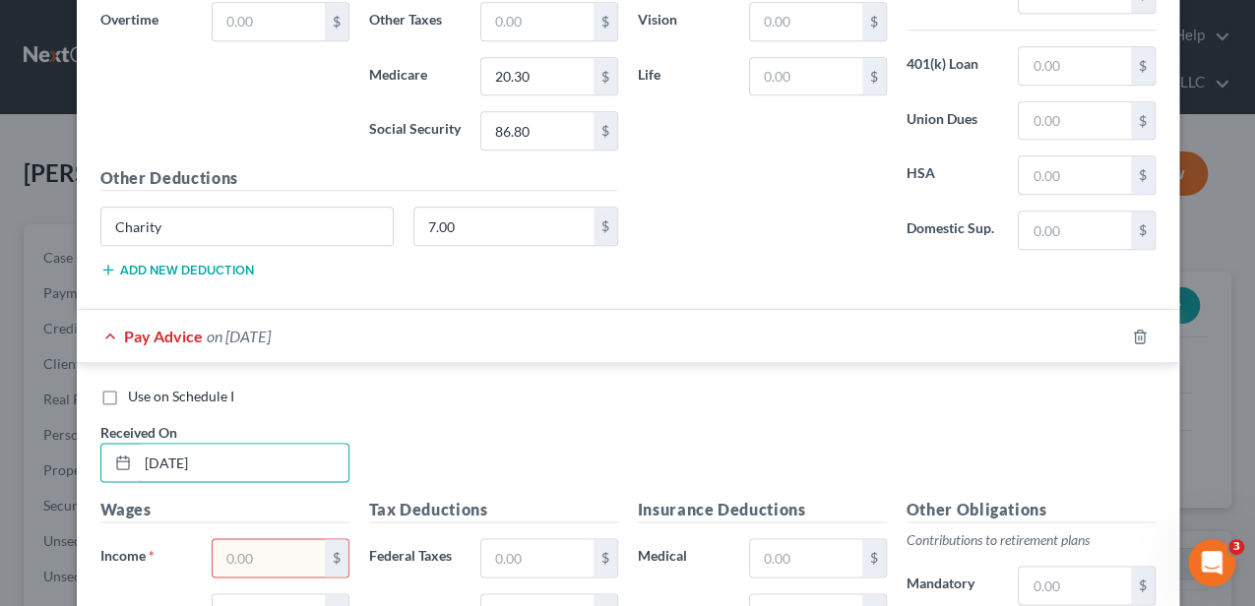
type input "[DATE]"
click at [249, 539] on input "text" at bounding box center [268, 557] width 111 height 37
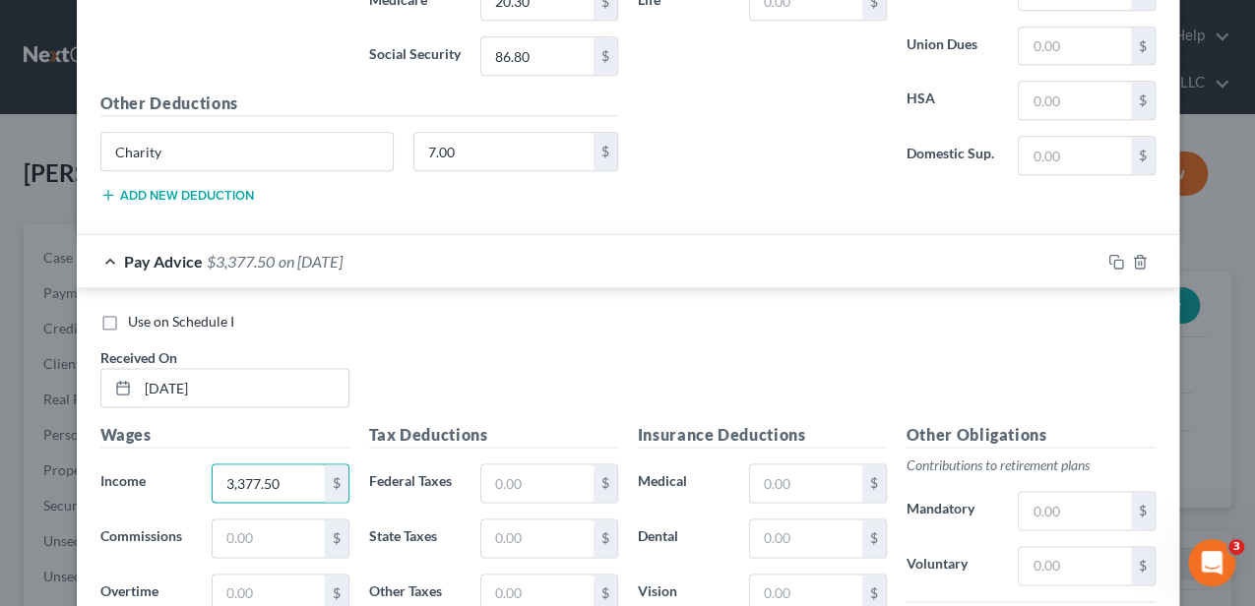
scroll to position [1173, 0]
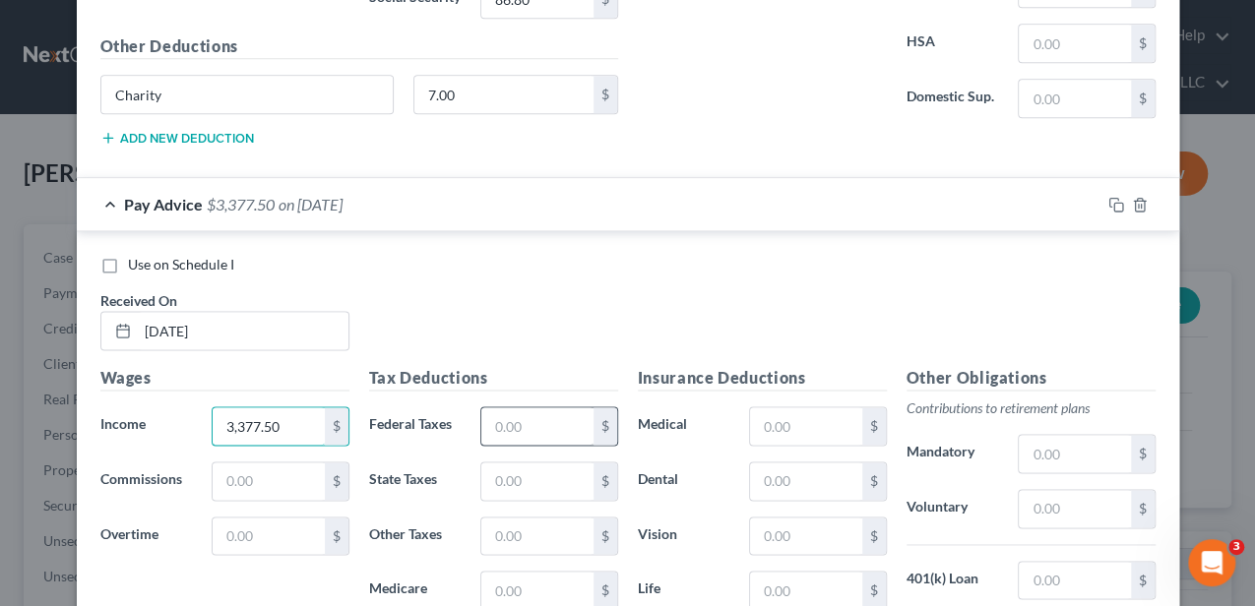
type input "3,377.50"
click at [529, 411] on input "text" at bounding box center [536, 425] width 111 height 37
type input "232.29"
type input "194.97"
type input "48.97"
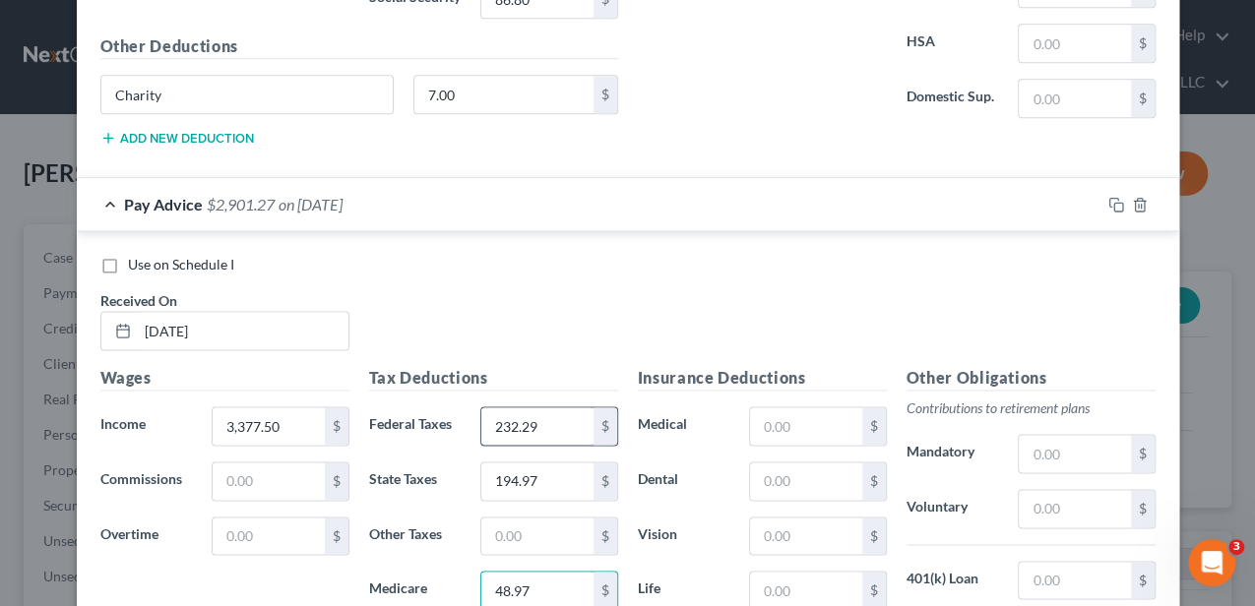
scroll to position [1485, 0]
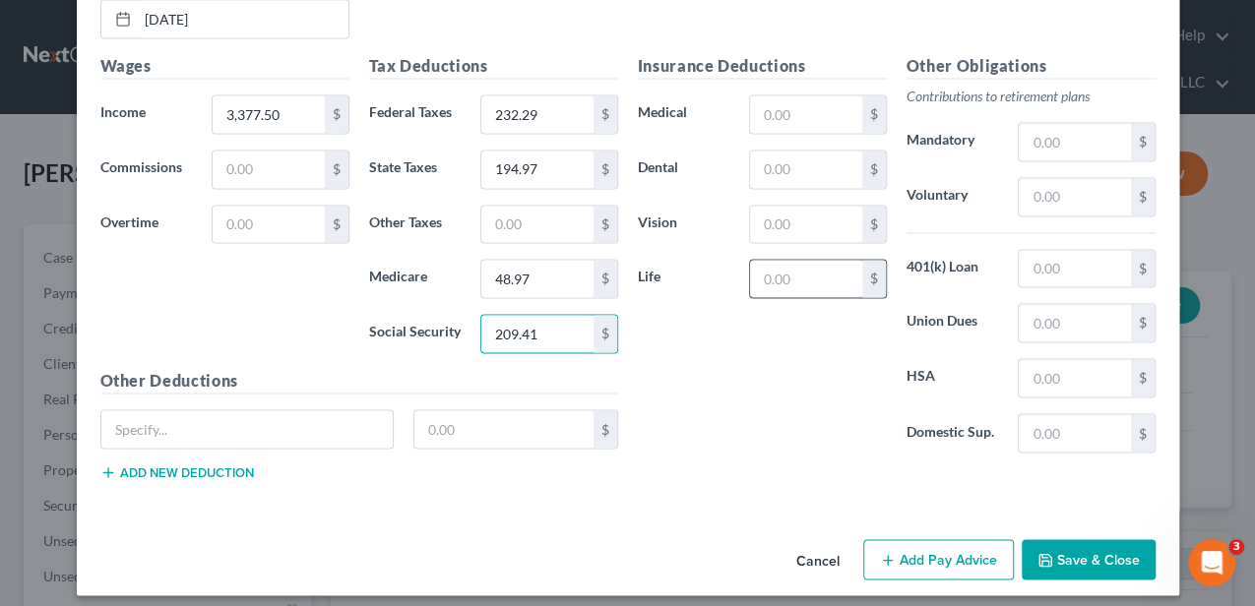
type input "209.41"
click at [813, 264] on input "text" at bounding box center [805, 278] width 111 height 37
click at [1049, 191] on input "text" at bounding box center [1074, 196] width 111 height 37
type input "135.10"
click at [302, 410] on input "text" at bounding box center [247, 428] width 292 height 37
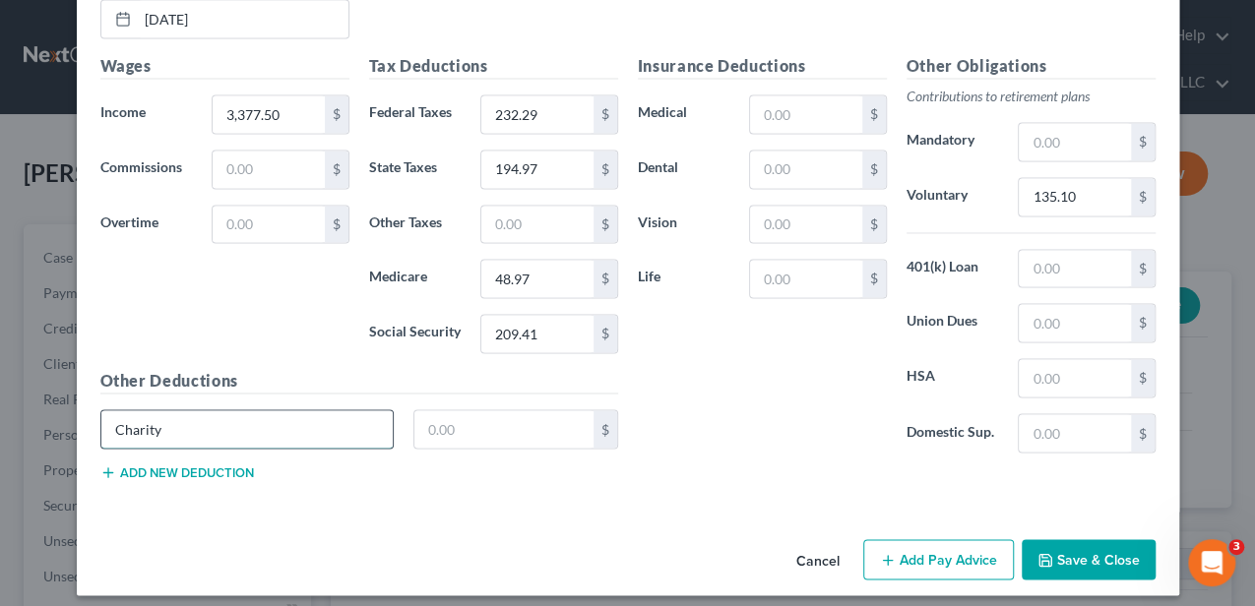
type input "Charity"
type input "16.89"
click at [899, 560] on button "Add Pay Advice" at bounding box center [938, 559] width 151 height 41
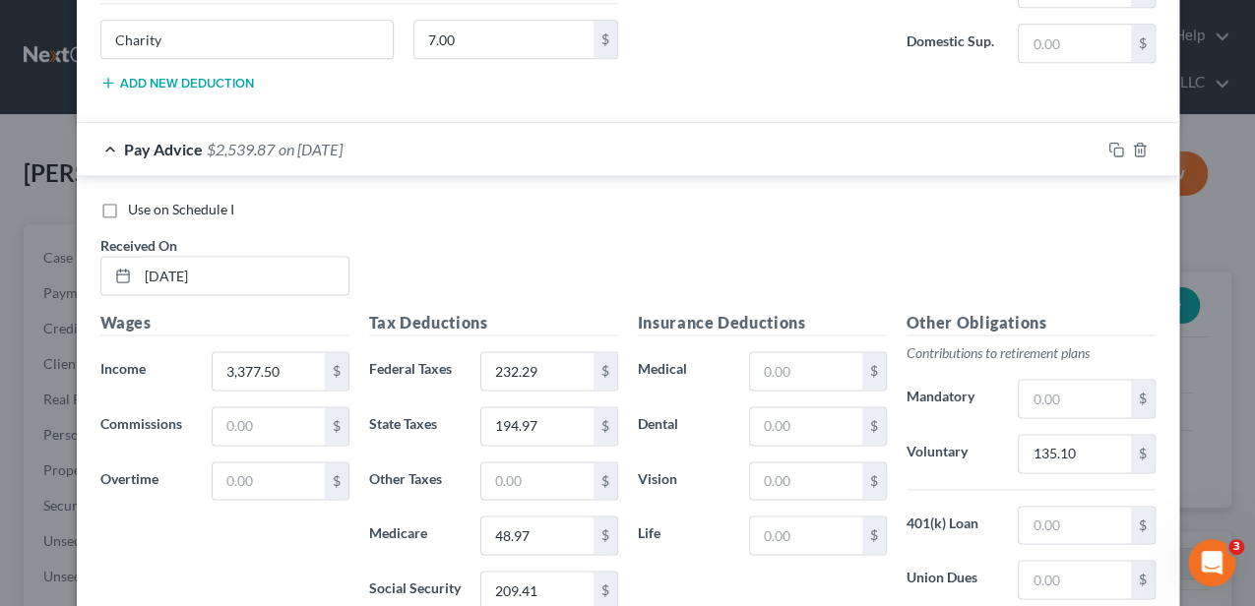
scroll to position [1222, 0]
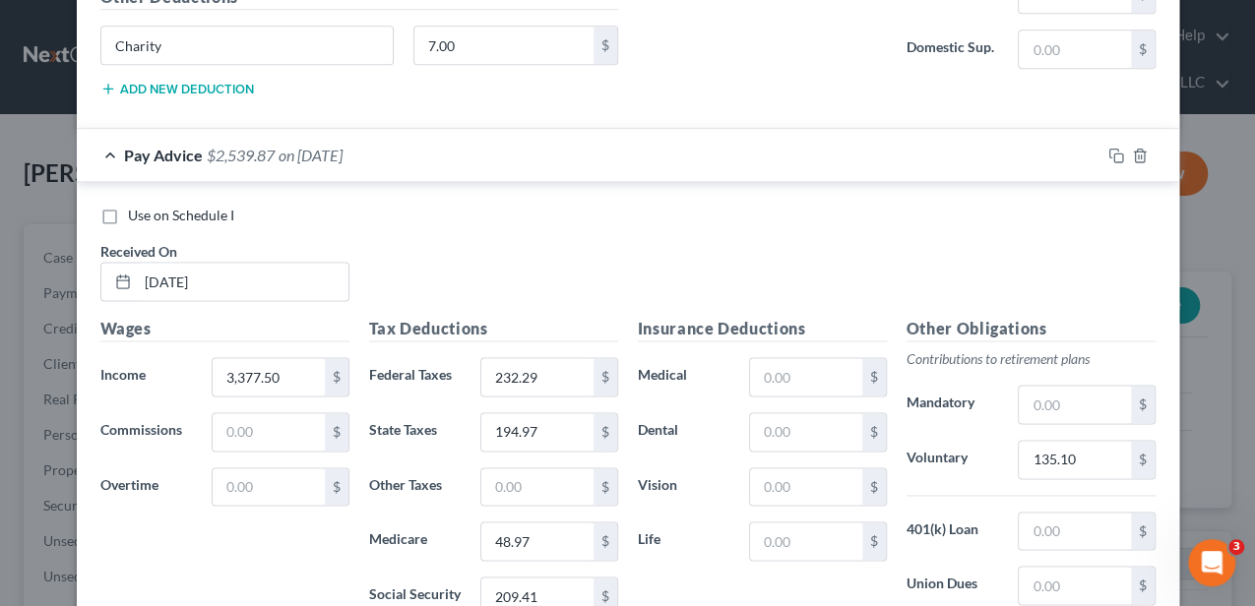
click at [484, 129] on div "Pay Advice $2,539.87 on 04/11/2025" at bounding box center [588, 155] width 1023 height 52
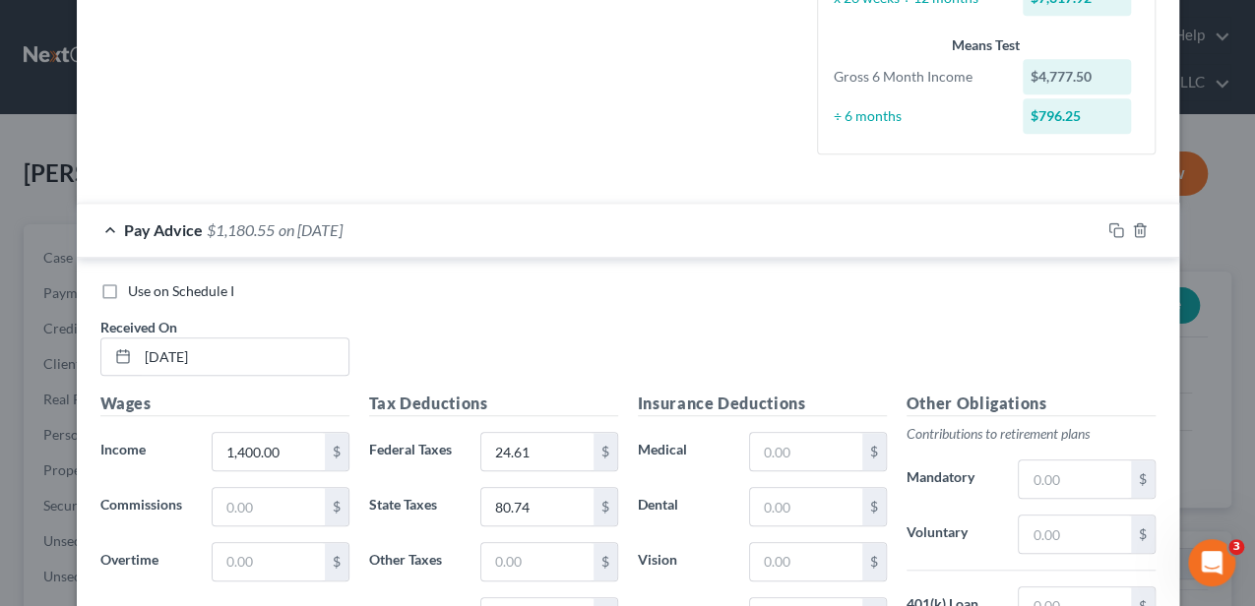
click at [487, 218] on div "Pay Advice $1,180.55 on 03/28/2025" at bounding box center [588, 230] width 1023 height 52
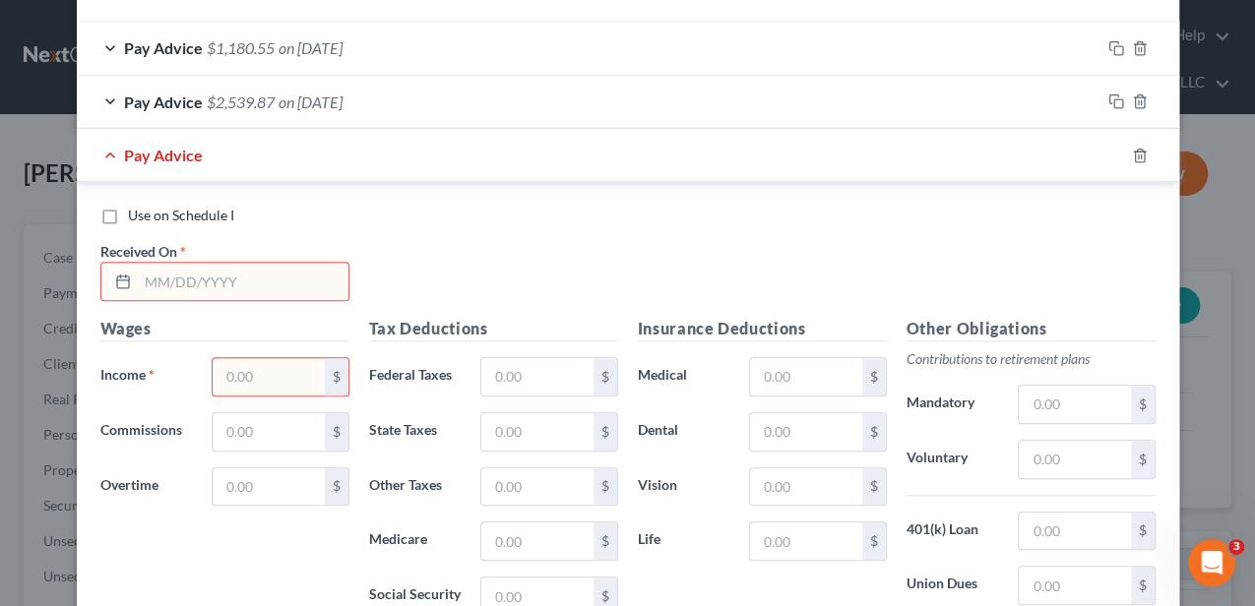
scroll to position [698, 0]
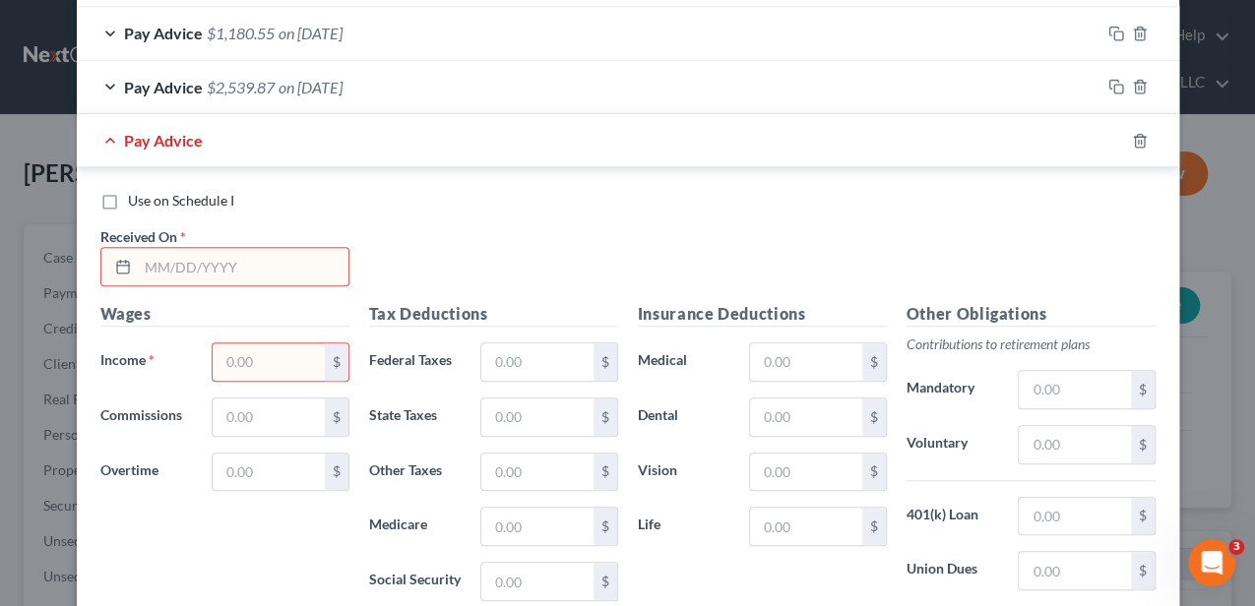
click at [278, 272] on input "text" at bounding box center [243, 266] width 211 height 37
type input "[DATE]"
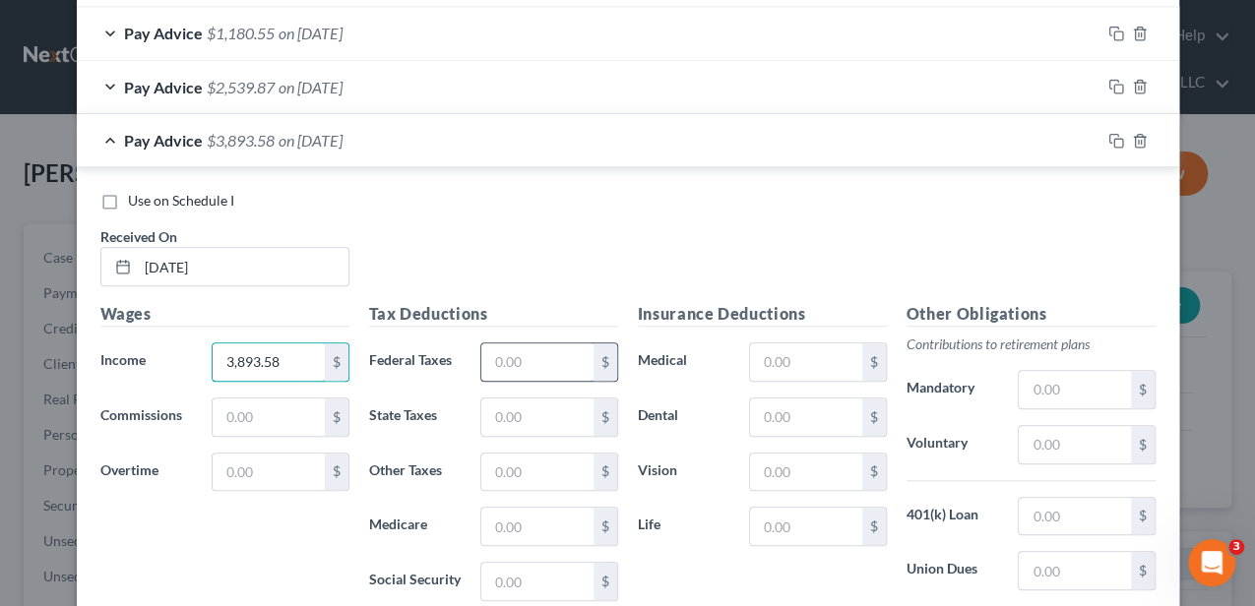
type input "3,893.58"
click at [520, 356] on input "text" at bounding box center [536, 361] width 111 height 37
type input "291.74"
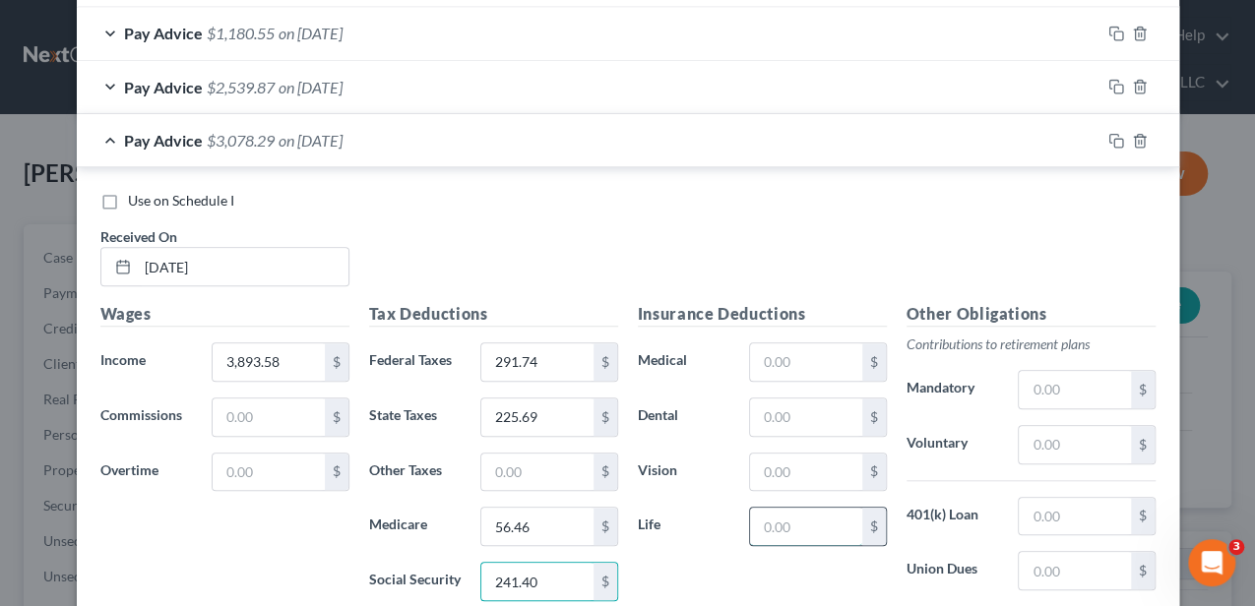
click at [819, 522] on input "text" at bounding box center [805, 526] width 111 height 37
click at [1059, 435] on input "text" at bounding box center [1074, 444] width 111 height 37
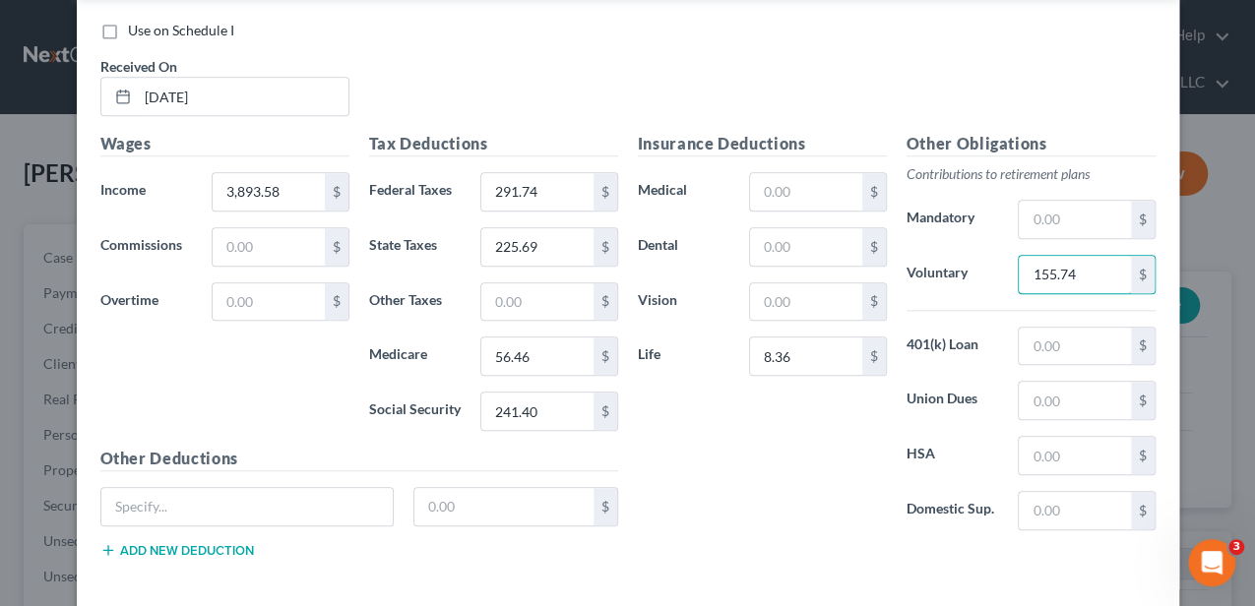
scroll to position [951, 0]
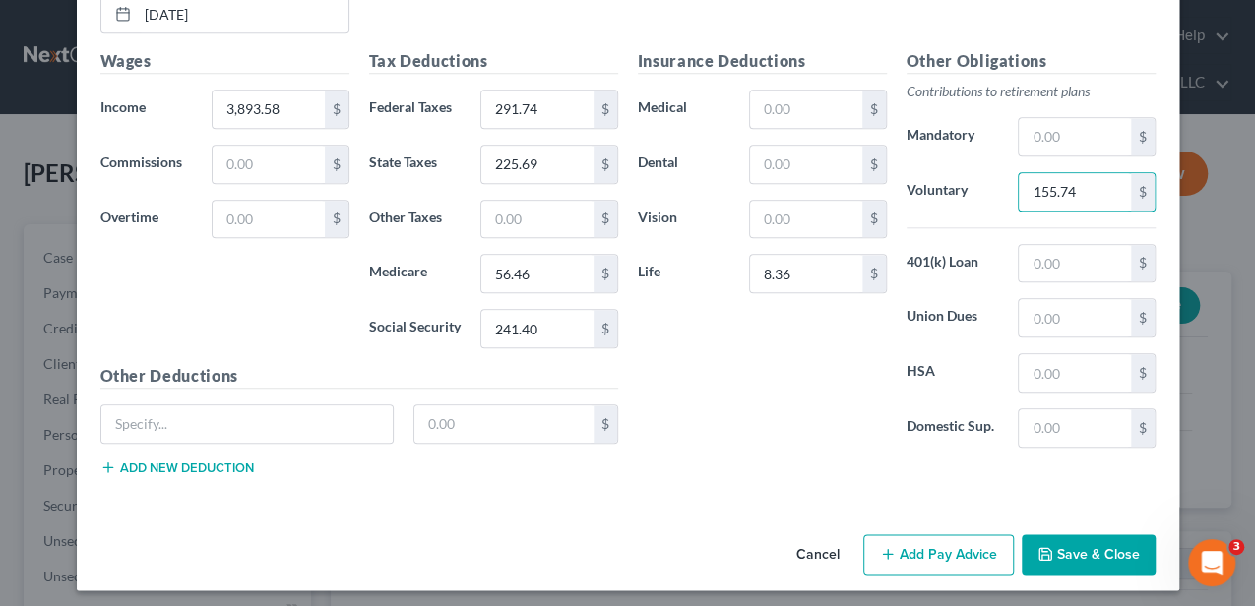
click at [236, 460] on button "Add new deduction" at bounding box center [177, 468] width 154 height 16
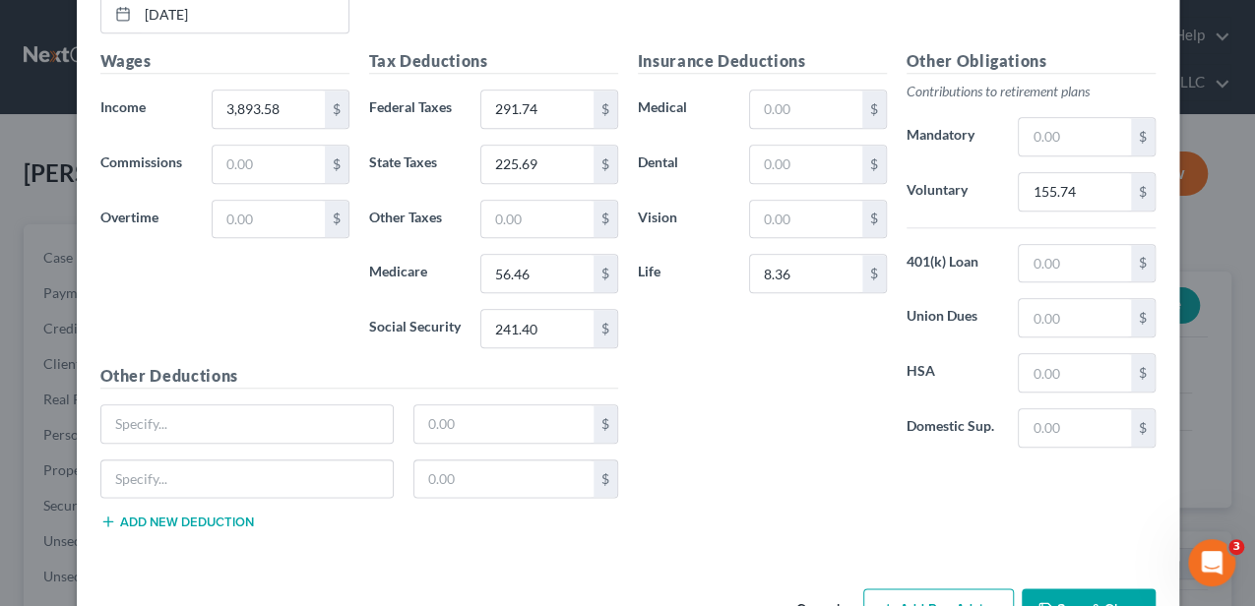
click at [222, 514] on button "Add new deduction" at bounding box center [177, 522] width 154 height 16
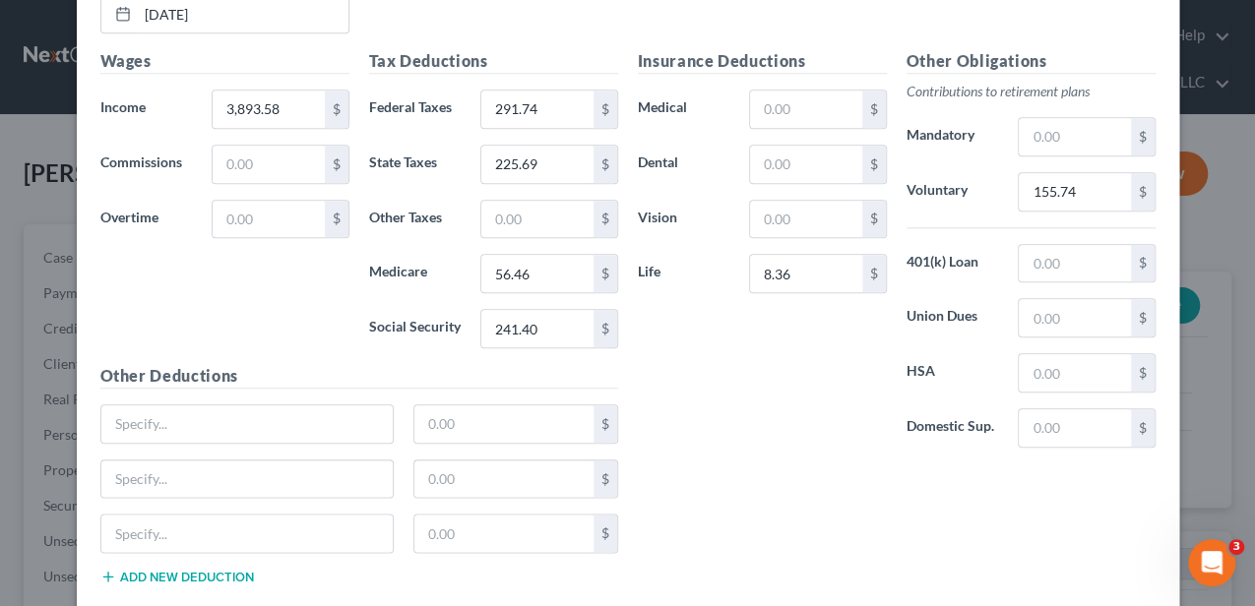
click at [222, 569] on button "Add new deduction" at bounding box center [177, 577] width 154 height 16
click at [205, 426] on input "text" at bounding box center [247, 423] width 292 height 37
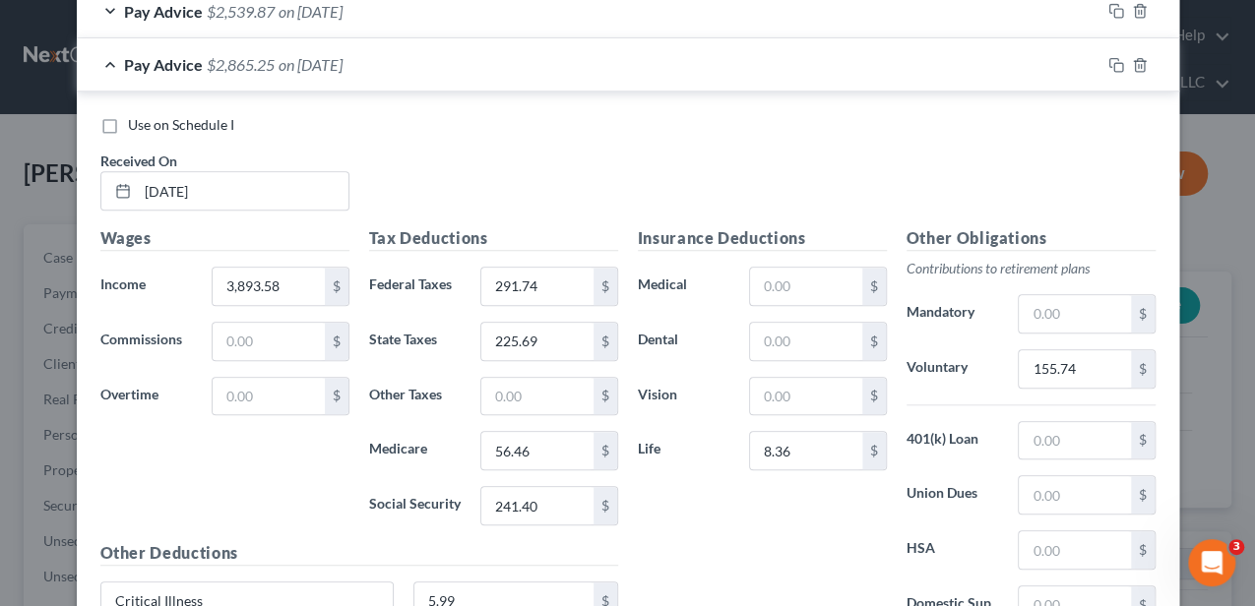
scroll to position [754, 0]
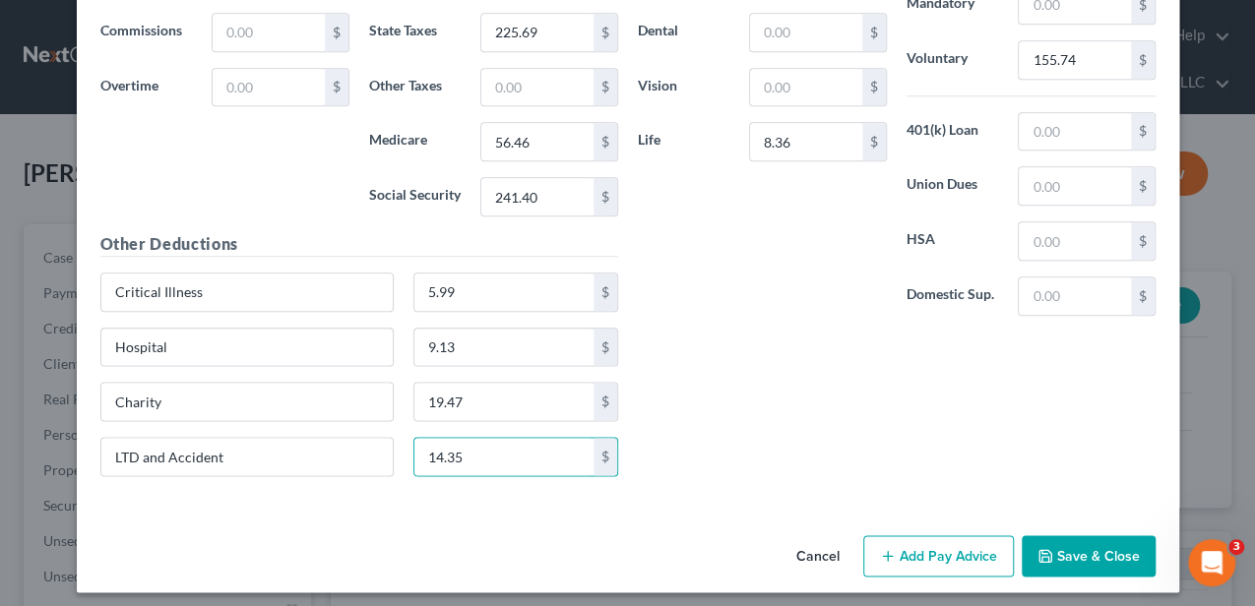
click at [934, 541] on button "Add Pay Advice" at bounding box center [938, 555] width 151 height 41
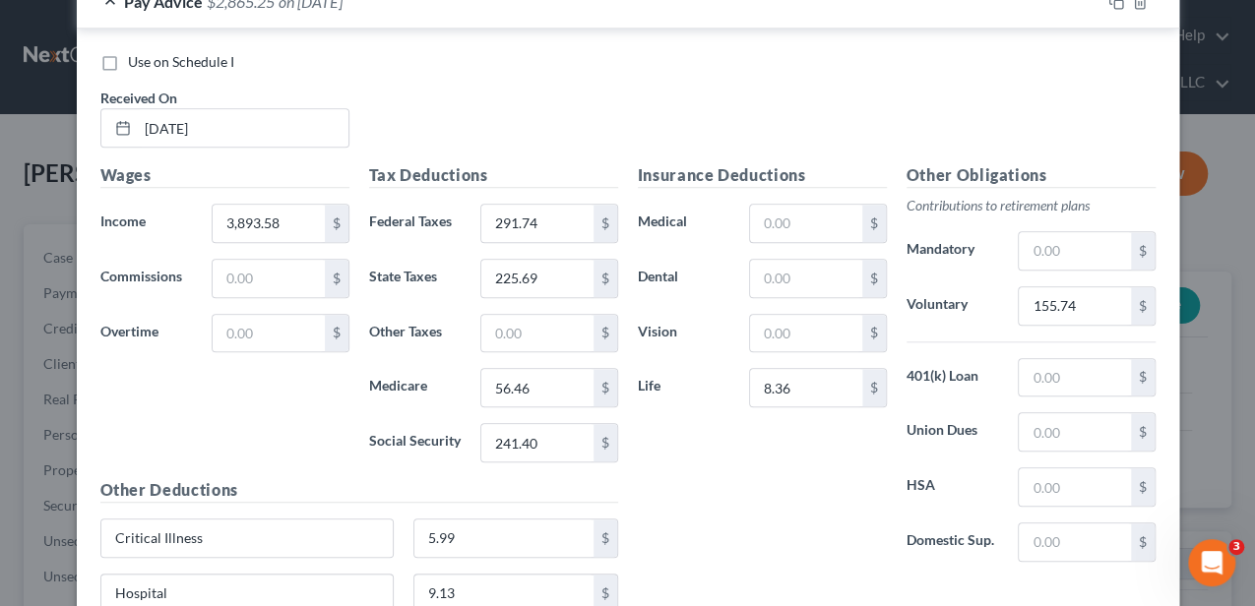
scroll to position [820, 0]
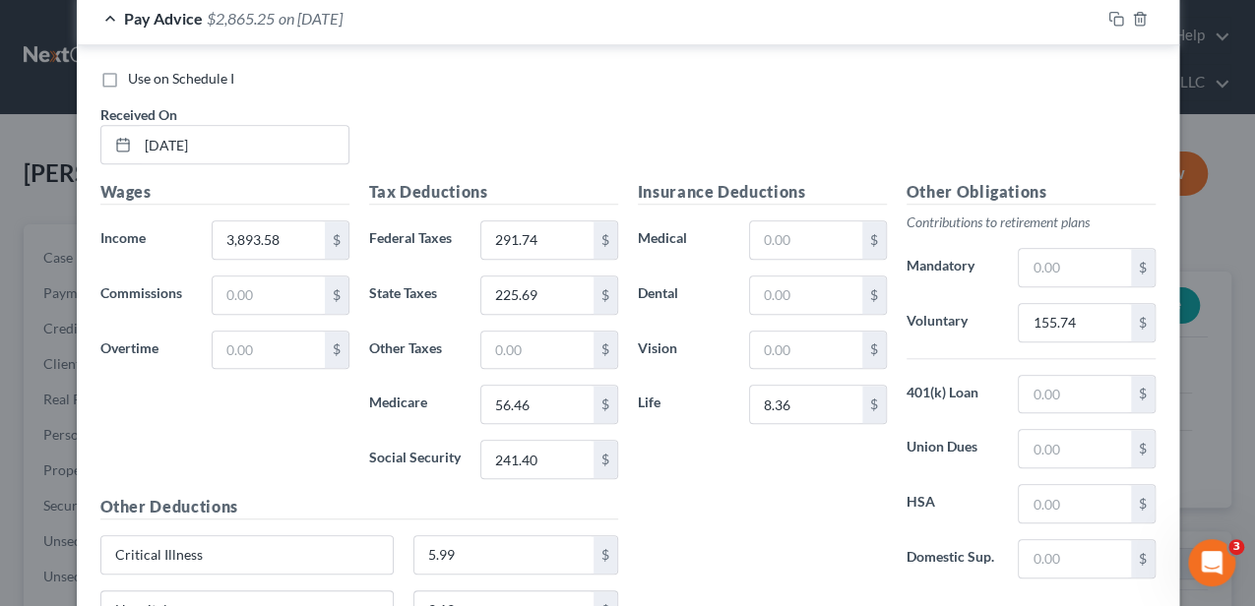
click at [482, 31] on div "Pay Advice $2,865.25 on 04/25/2025" at bounding box center [588, 18] width 1023 height 52
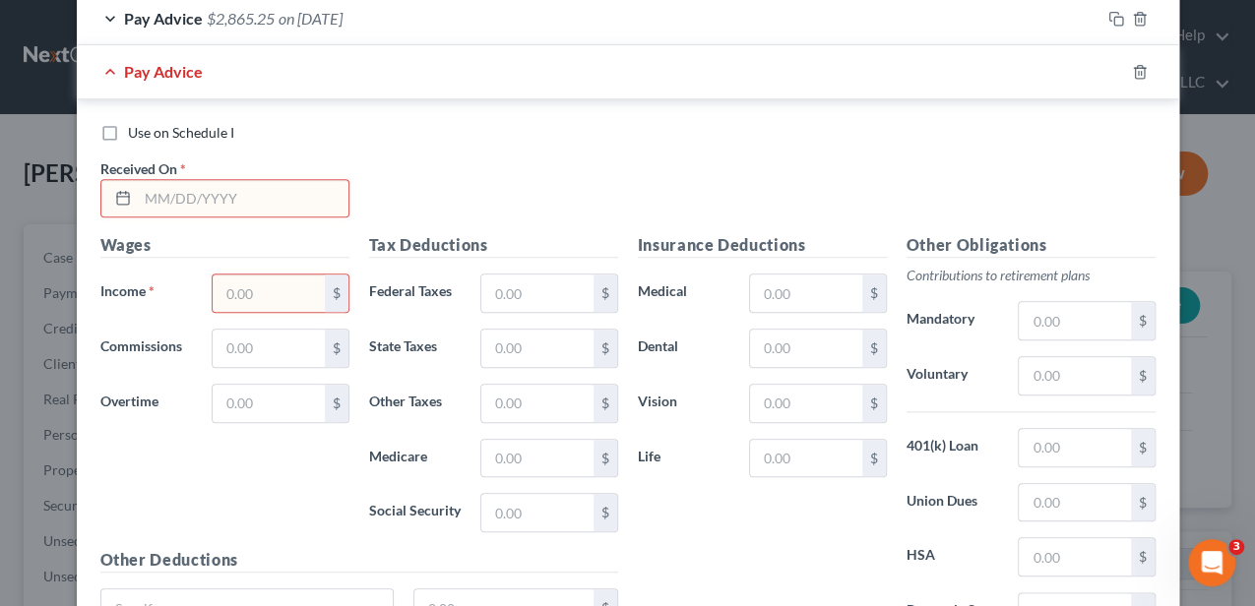
click at [247, 196] on input "text" at bounding box center [243, 198] width 211 height 37
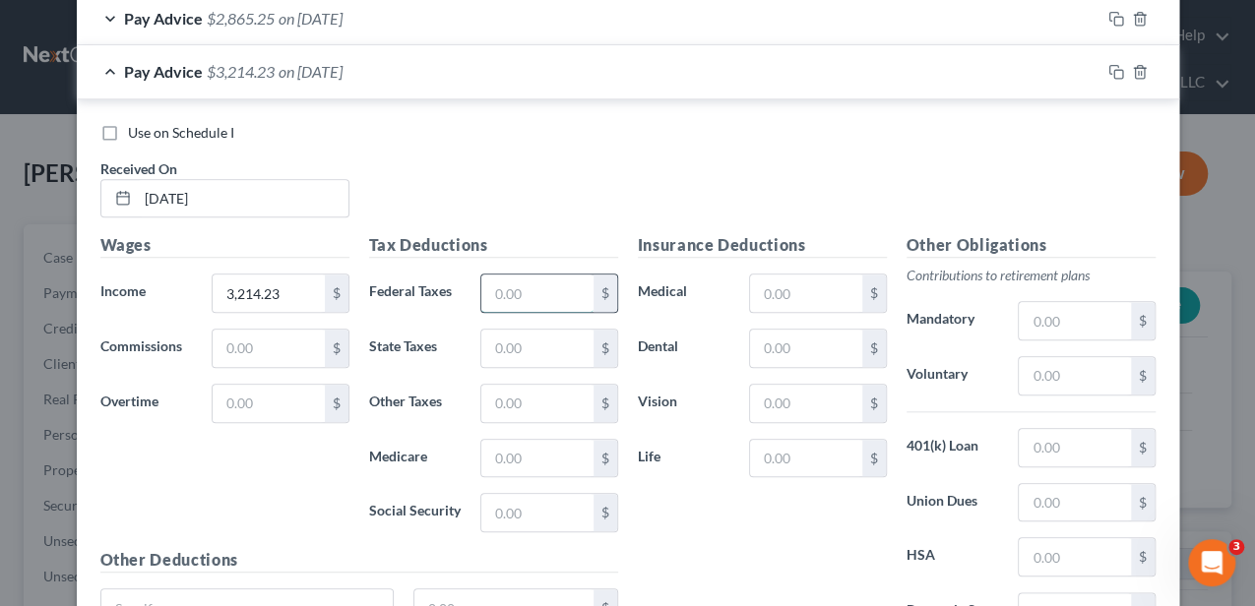
click at [500, 285] on input "text" at bounding box center [536, 293] width 111 height 37
click at [772, 449] on input "text" at bounding box center [805, 458] width 111 height 37
click at [1043, 374] on input "text" at bounding box center [1074, 375] width 111 height 37
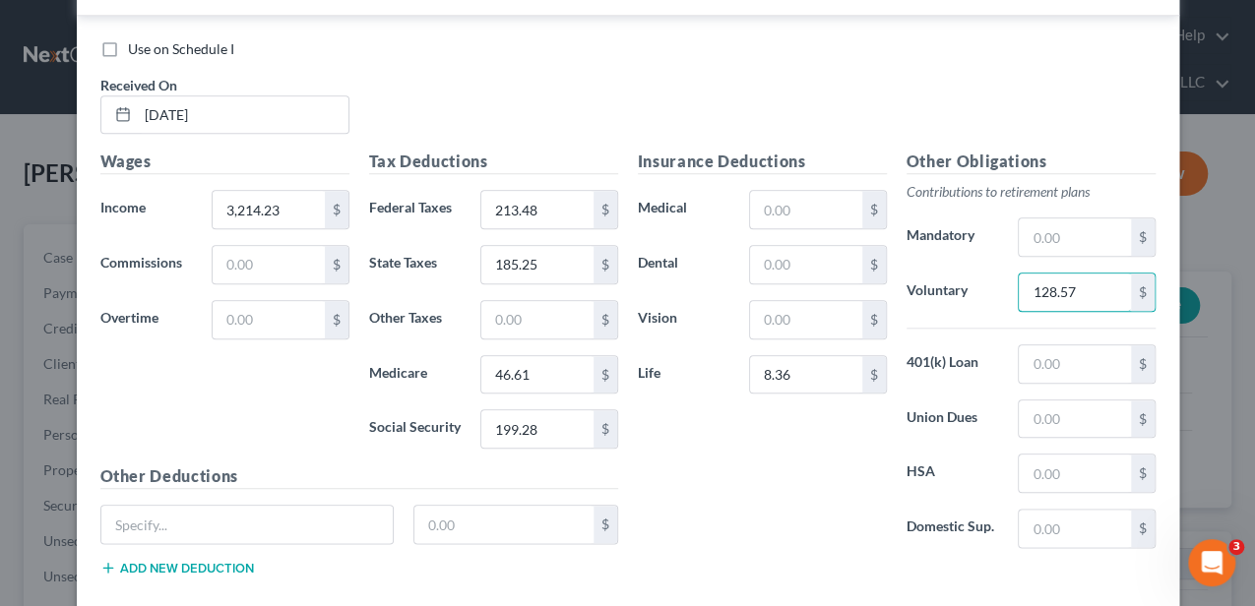
scroll to position [951, 0]
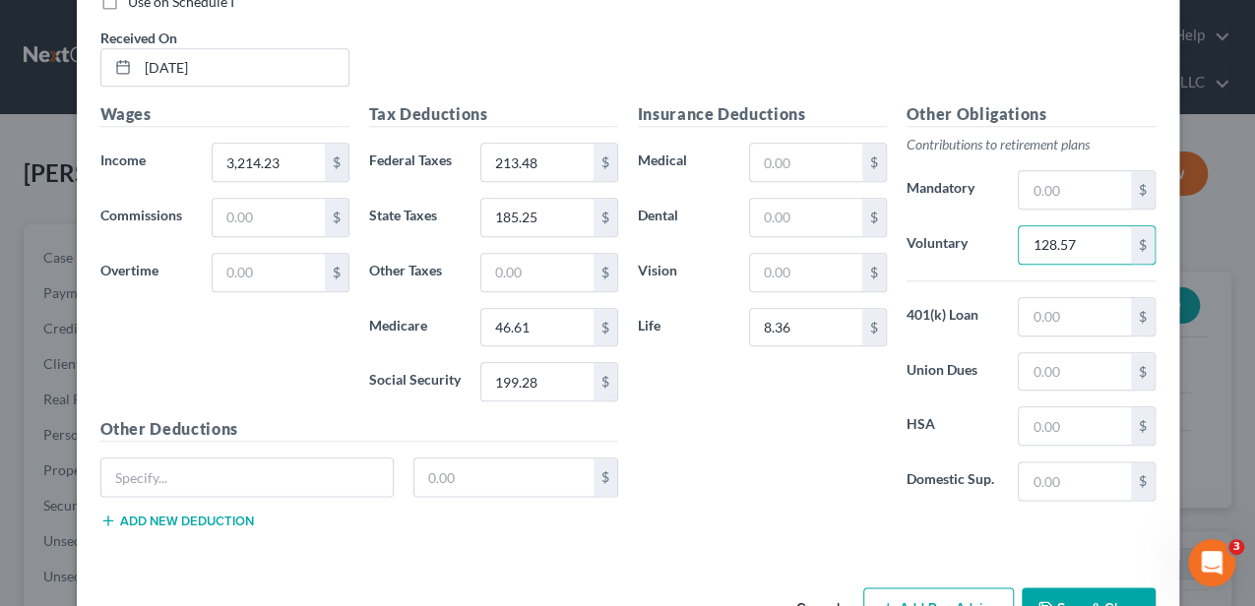
click at [239, 513] on button "Add new deduction" at bounding box center [177, 521] width 154 height 16
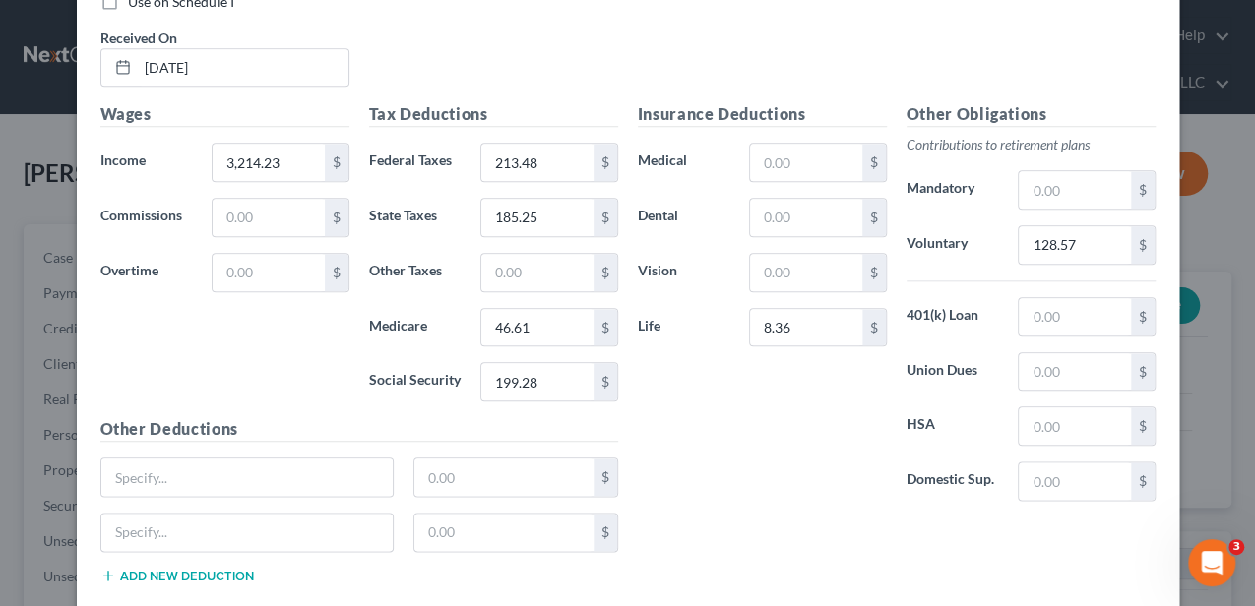
click at [239, 568] on button "Add new deduction" at bounding box center [177, 576] width 154 height 16
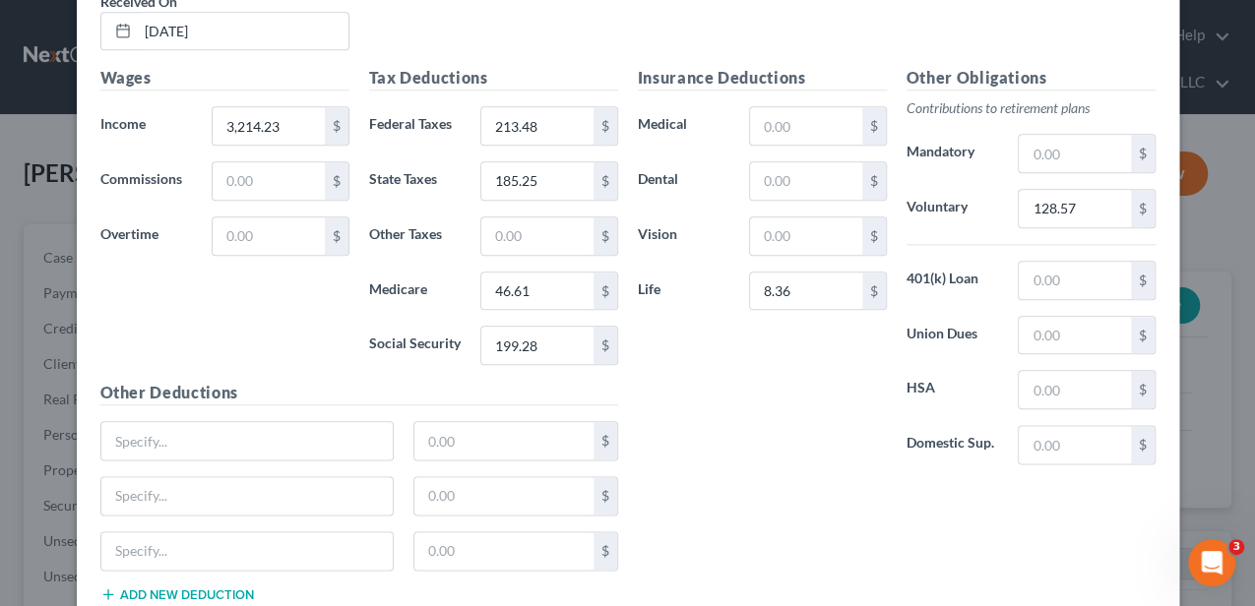
scroll to position [1017, 0]
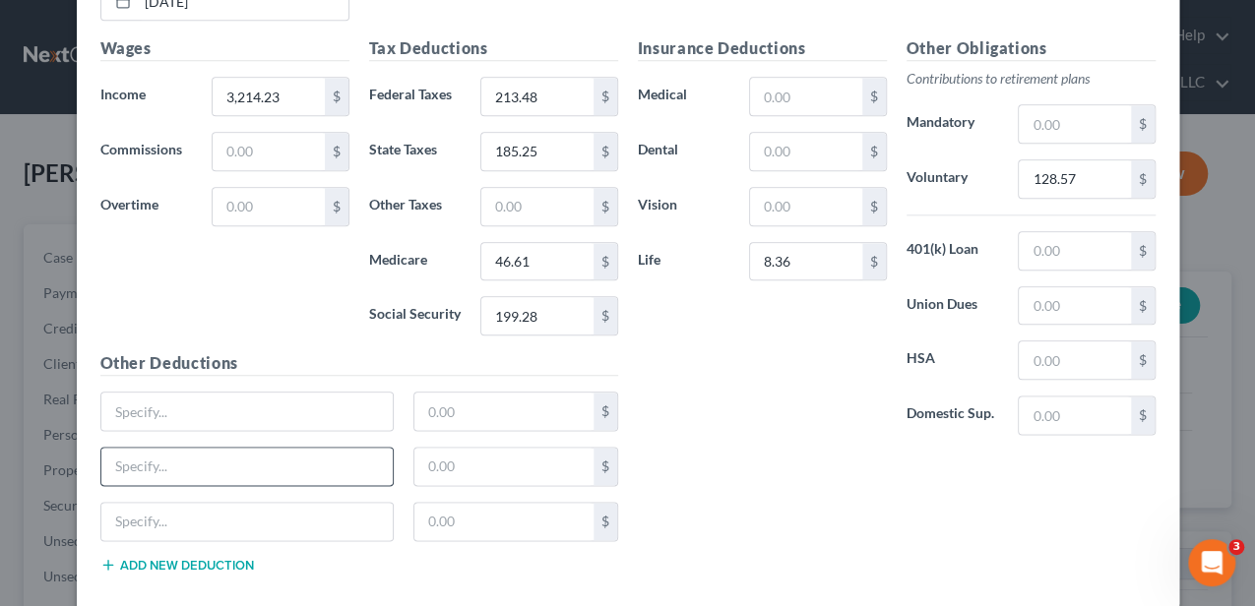
drag, startPoint x: 235, startPoint y: 558, endPoint x: 266, endPoint y: 443, distance: 119.1
click at [235, 557] on button "Add new deduction" at bounding box center [177, 565] width 154 height 16
click at [282, 398] on input "text" at bounding box center [247, 411] width 292 height 37
click at [339, 418] on input "Charity" at bounding box center [247, 411] width 292 height 37
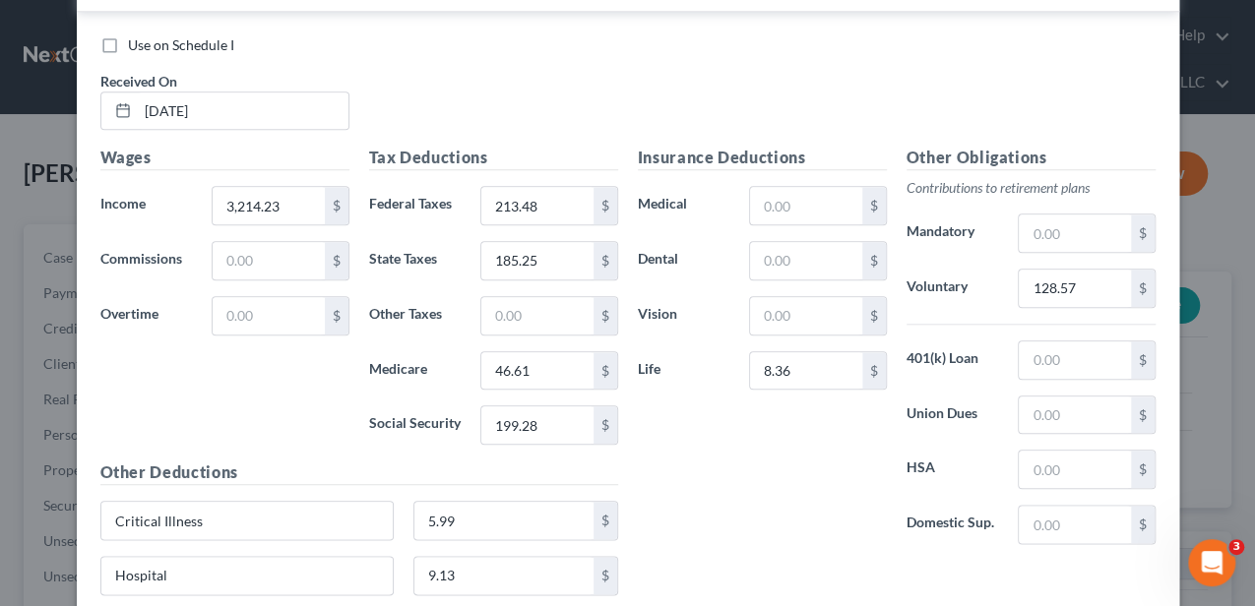
scroll to position [1082, 0]
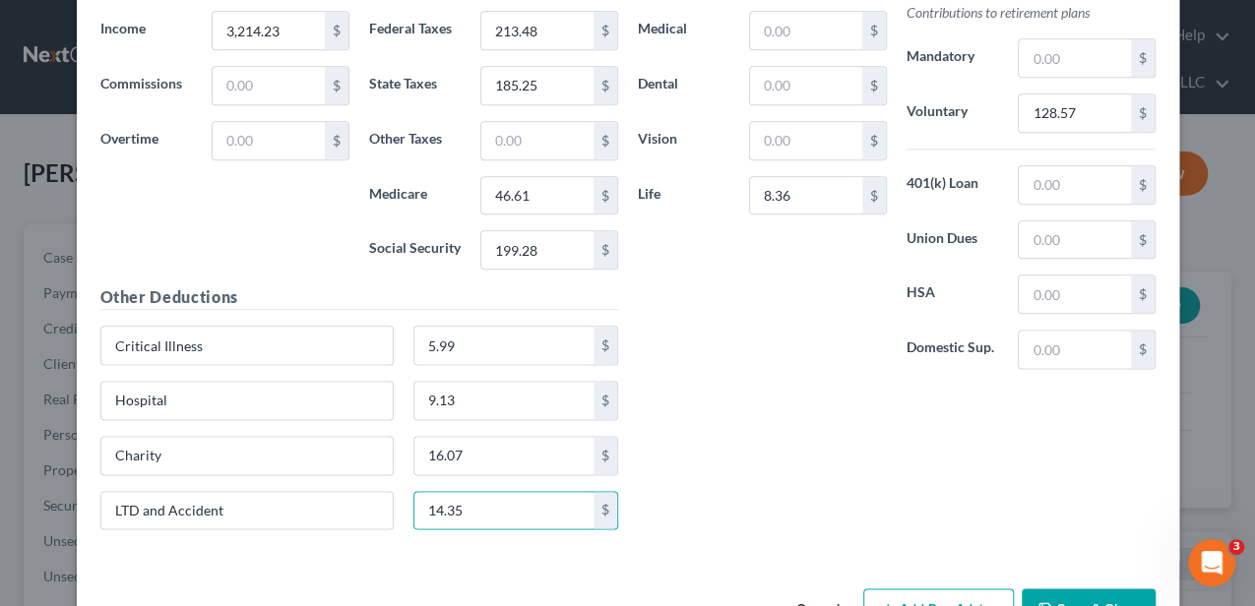
click at [947, 590] on button "Add Pay Advice" at bounding box center [938, 608] width 151 height 41
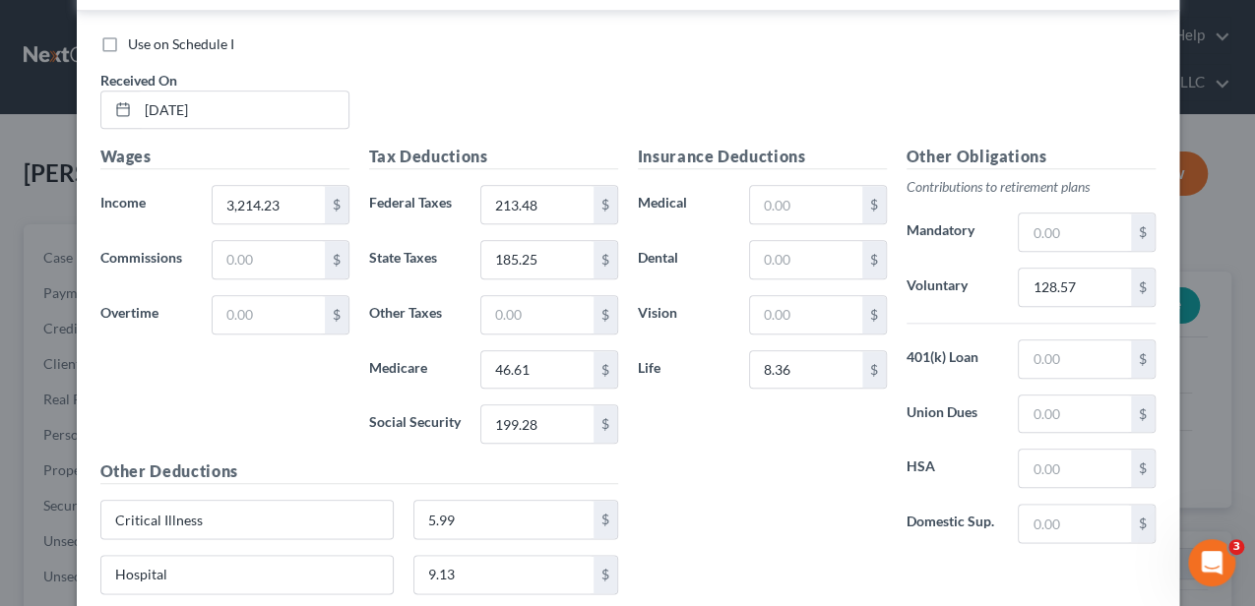
scroll to position [820, 0]
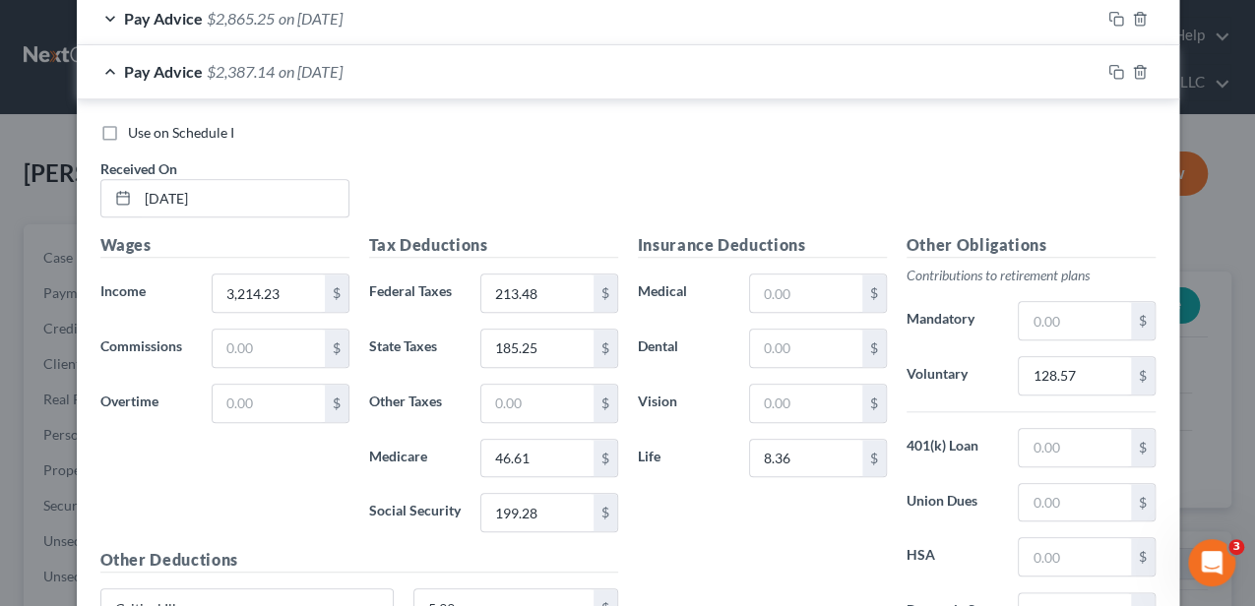
click at [586, 89] on div "Pay Advice $2,387.14 on 05/09/2025" at bounding box center [588, 71] width 1023 height 52
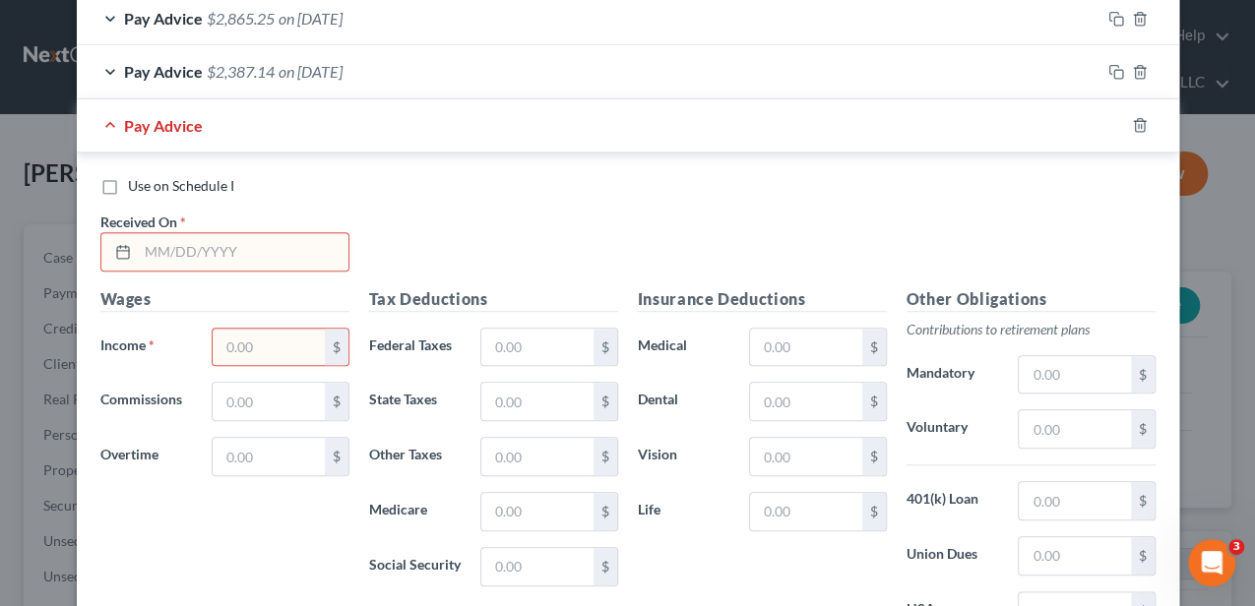
click at [270, 240] on input "text" at bounding box center [243, 251] width 211 height 37
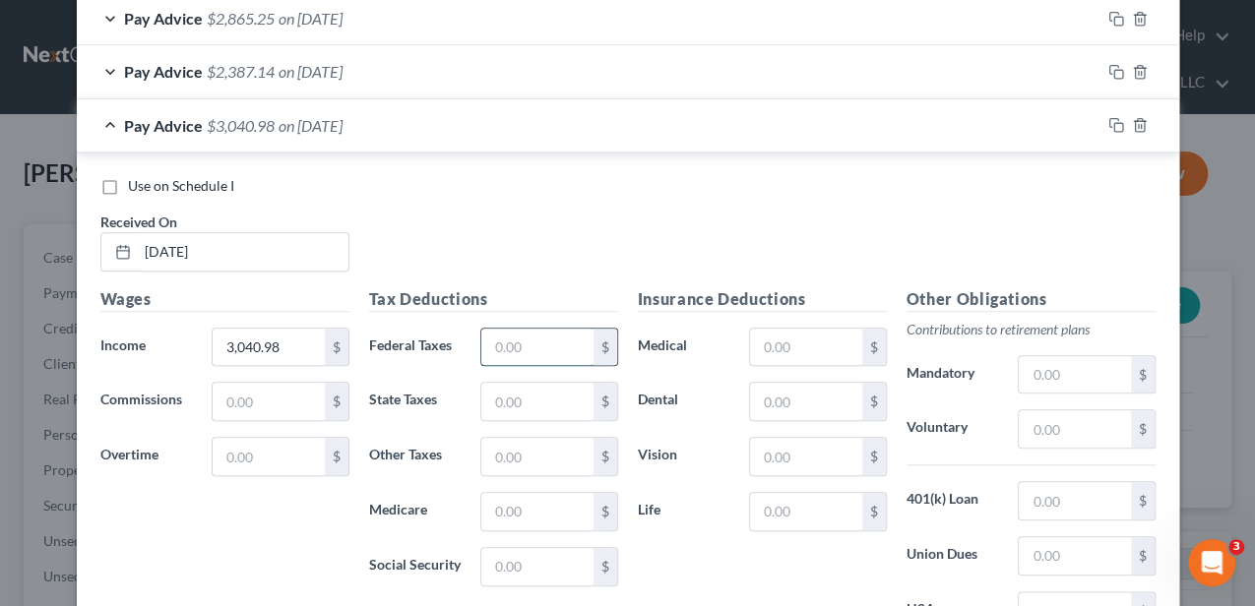
click at [506, 337] on input "text" at bounding box center [536, 347] width 111 height 37
click at [781, 514] on input "text" at bounding box center [805, 511] width 111 height 37
click at [1064, 418] on input "text" at bounding box center [1074, 428] width 111 height 37
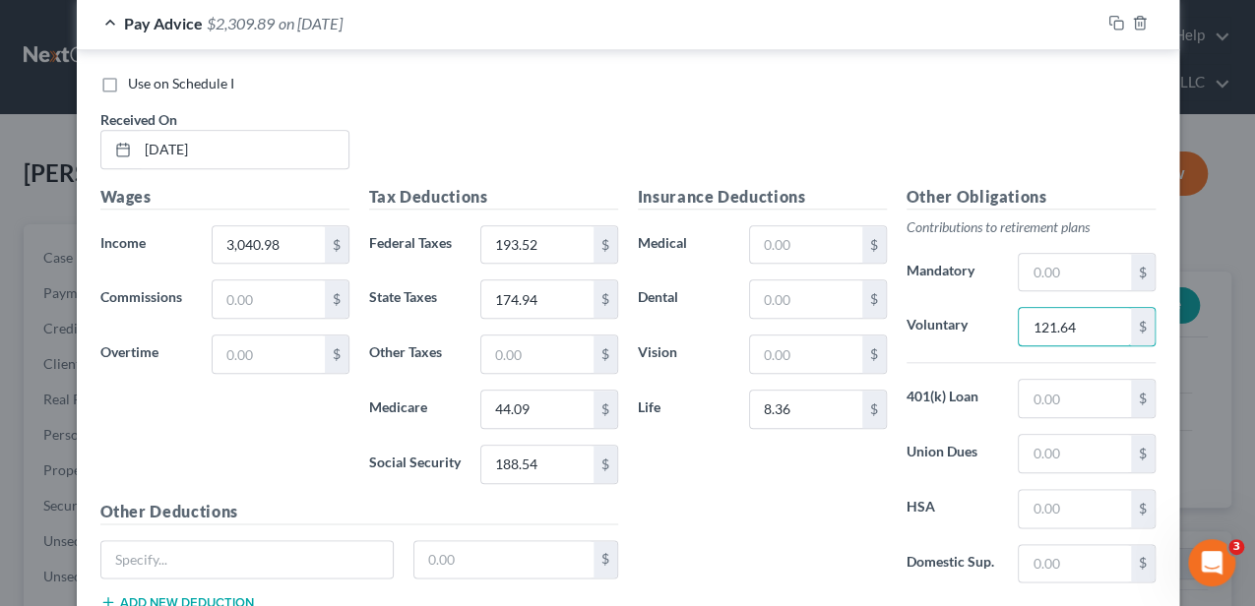
scroll to position [1017, 0]
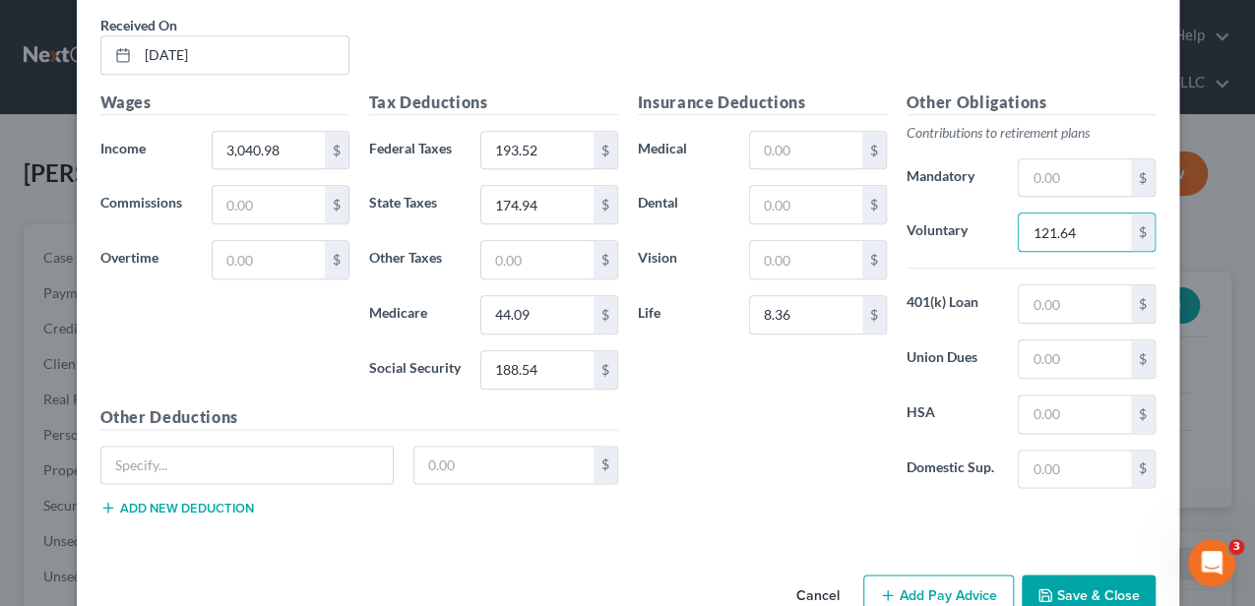
click at [149, 502] on button "Add new deduction" at bounding box center [177, 508] width 154 height 16
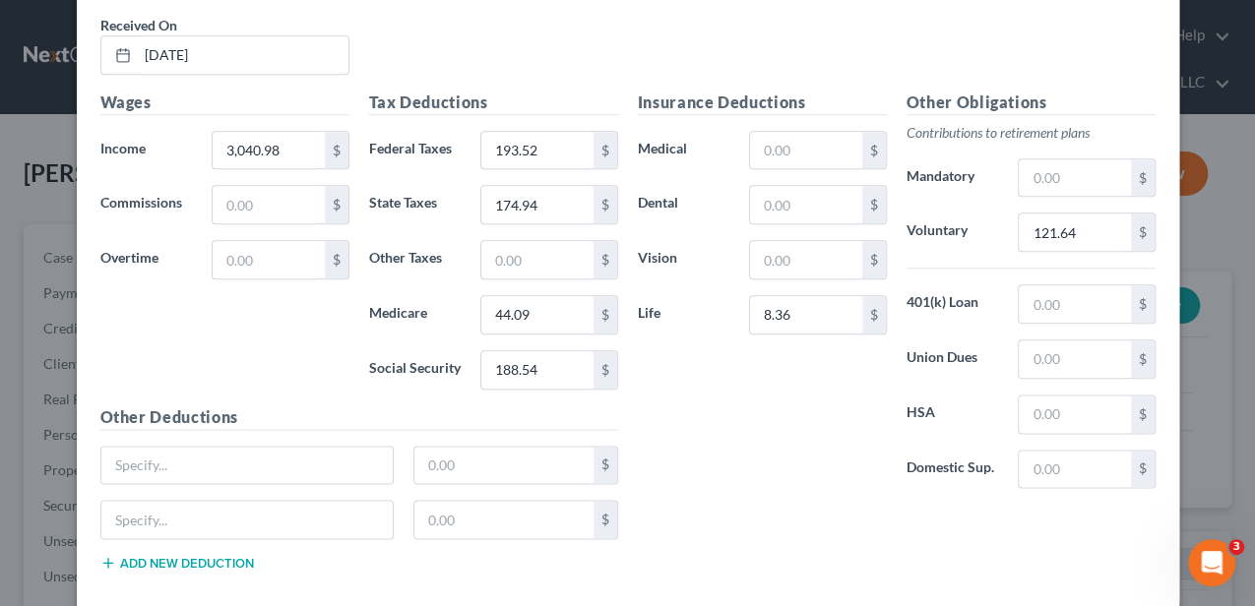
click at [158, 555] on button "Add new deduction" at bounding box center [177, 563] width 154 height 16
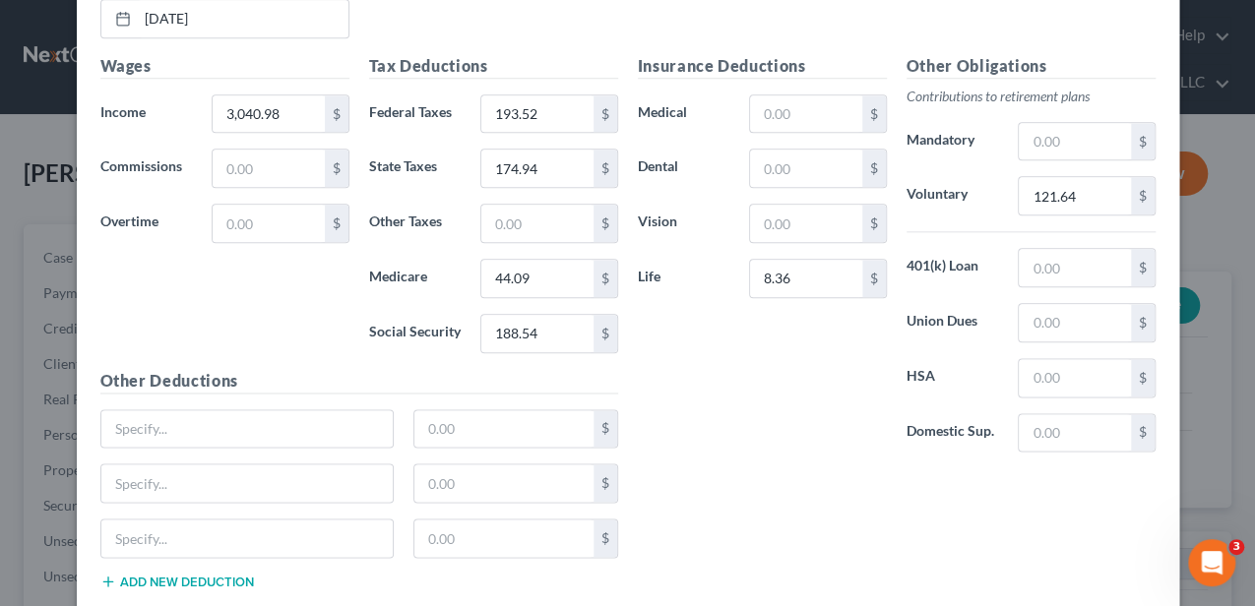
scroll to position [1082, 0]
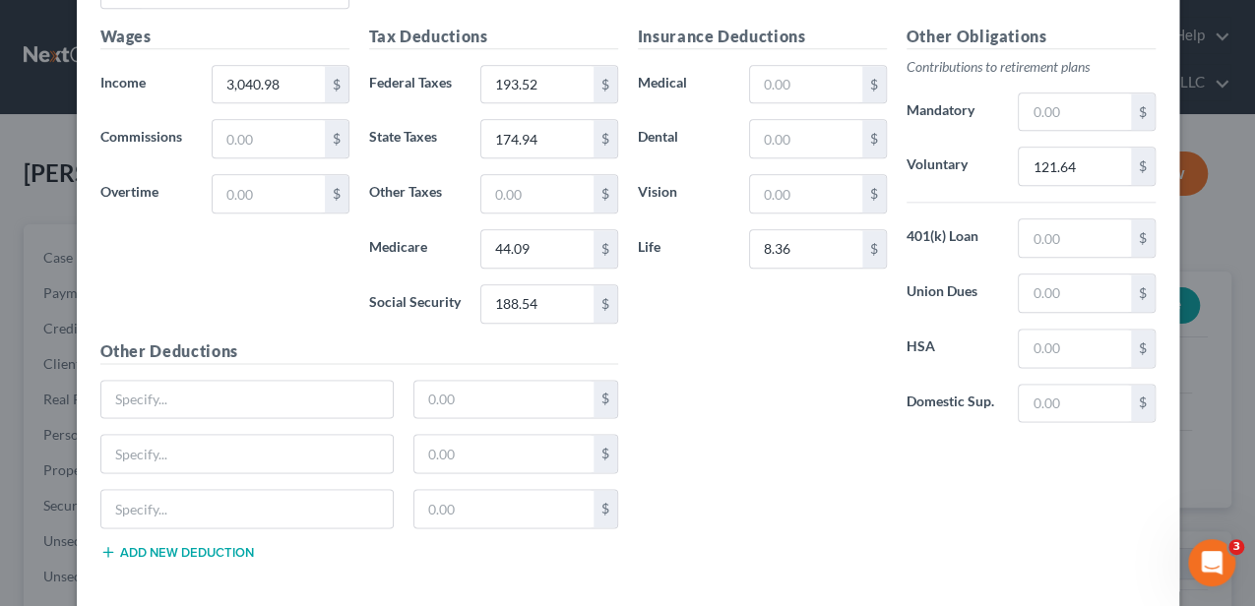
click at [163, 544] on button "Add new deduction" at bounding box center [177, 552] width 154 height 16
click at [195, 383] on input "text" at bounding box center [247, 399] width 292 height 37
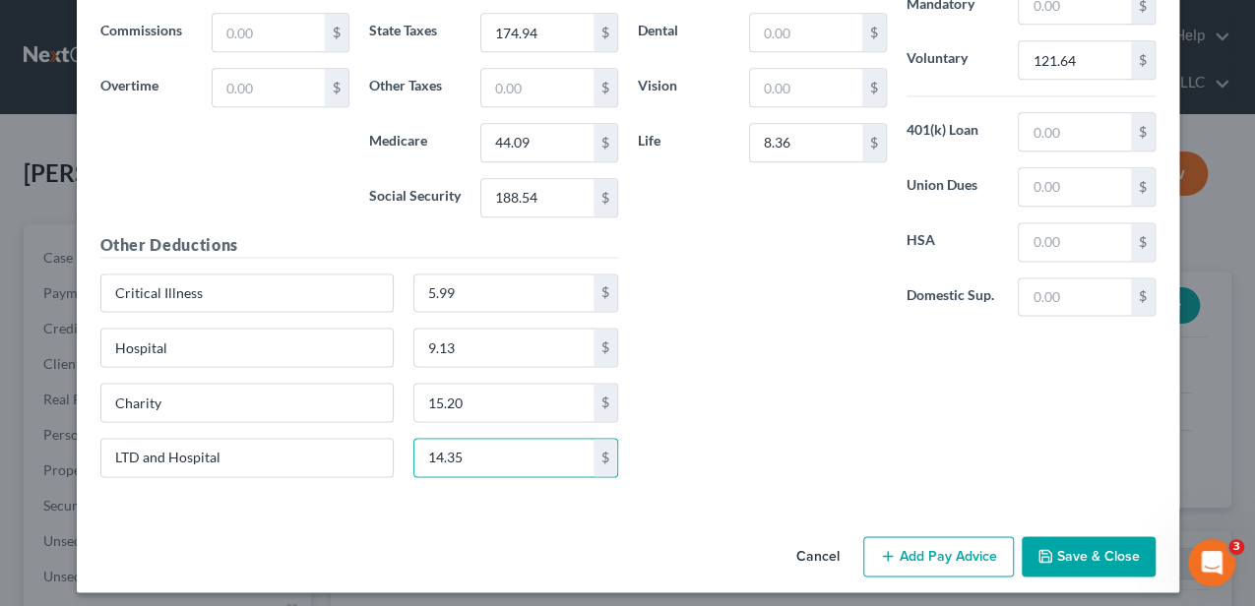
click at [901, 549] on button "Add Pay Advice" at bounding box center [938, 556] width 151 height 41
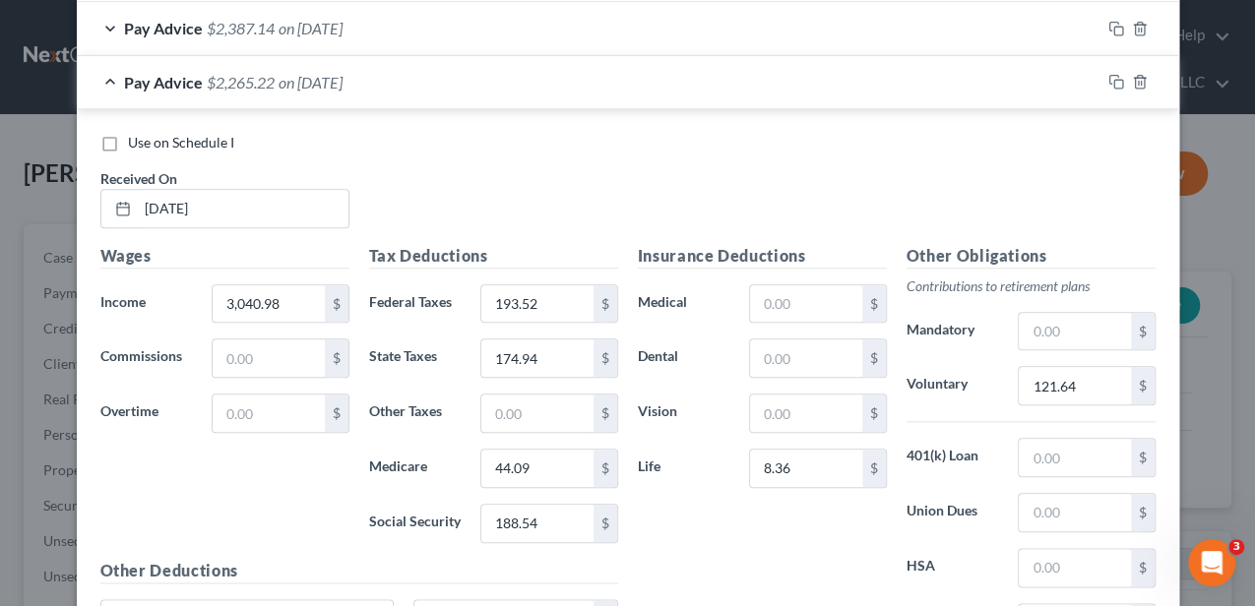
scroll to position [795, 0]
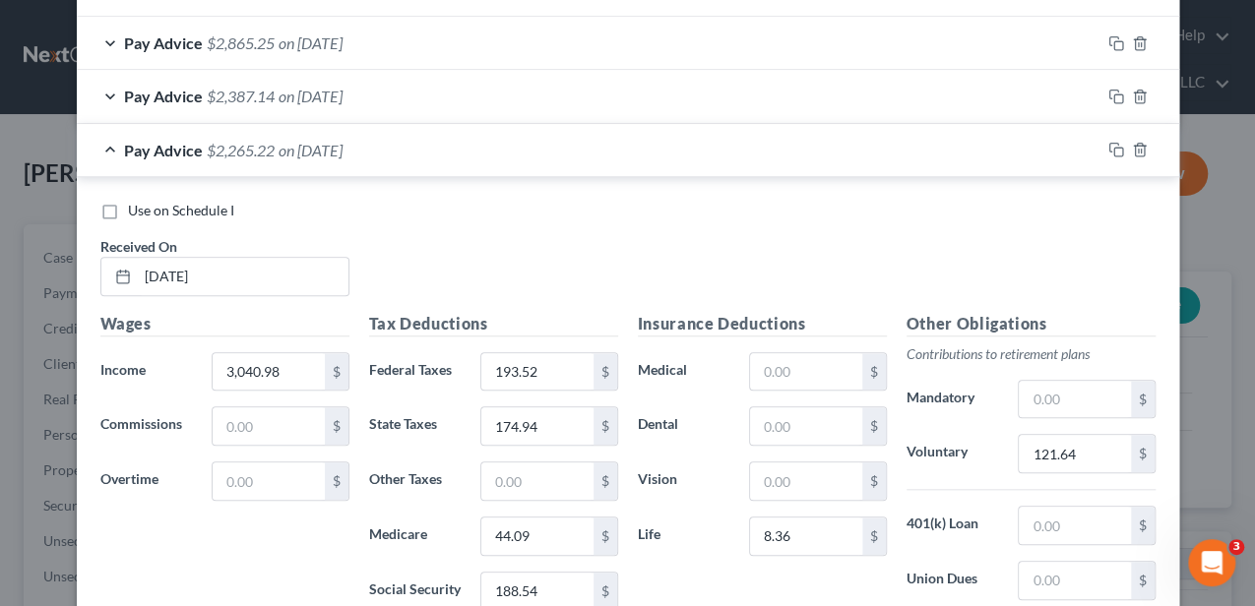
click at [435, 142] on div "Pay Advice $2,265.22 on 05/23/2025" at bounding box center [588, 150] width 1023 height 52
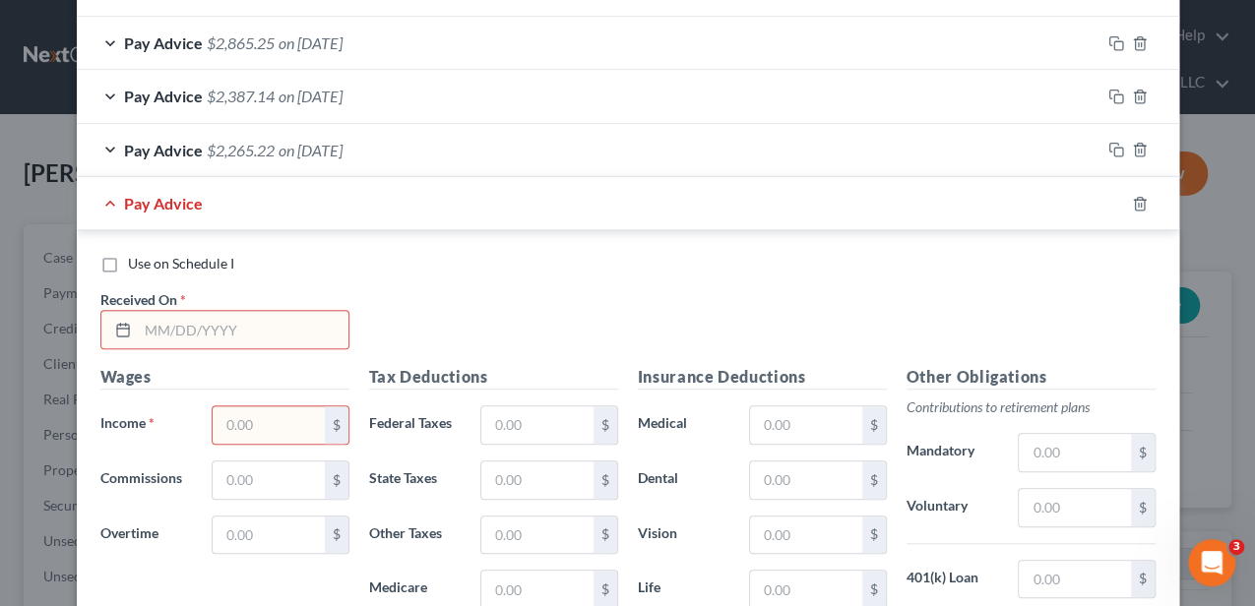
click at [248, 327] on input "text" at bounding box center [243, 329] width 211 height 37
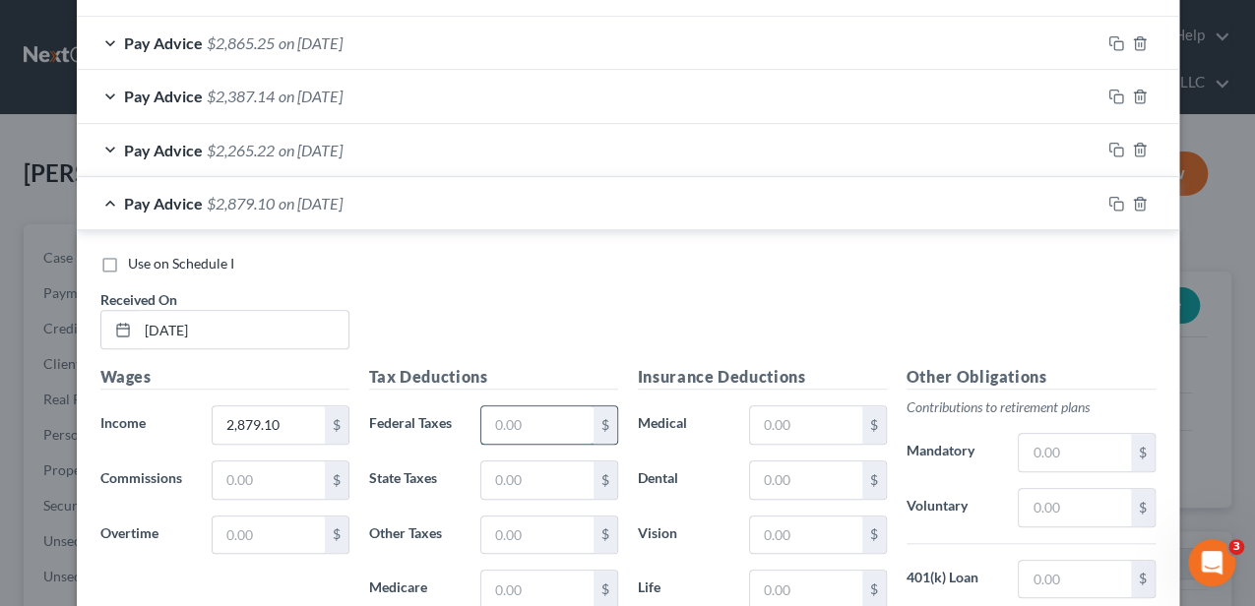
click at [528, 416] on input "text" at bounding box center [536, 424] width 111 height 37
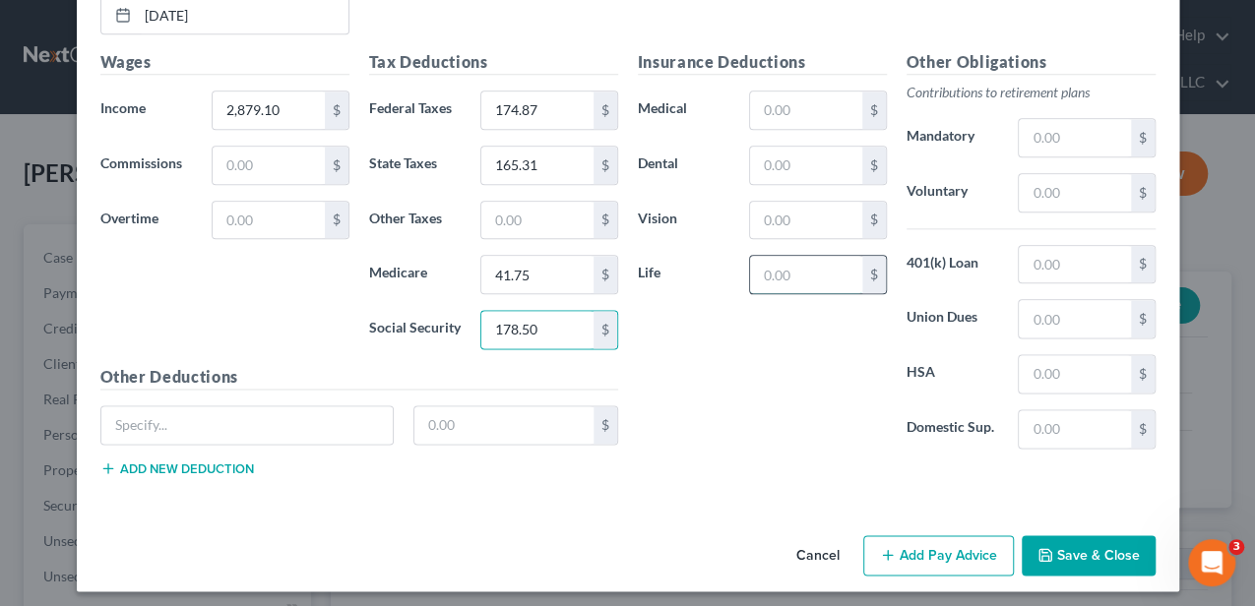
click at [792, 272] on input "text" at bounding box center [805, 274] width 111 height 37
click at [1065, 187] on input "text" at bounding box center [1074, 192] width 111 height 37
click at [221, 461] on button "Add new deduction" at bounding box center [177, 469] width 154 height 16
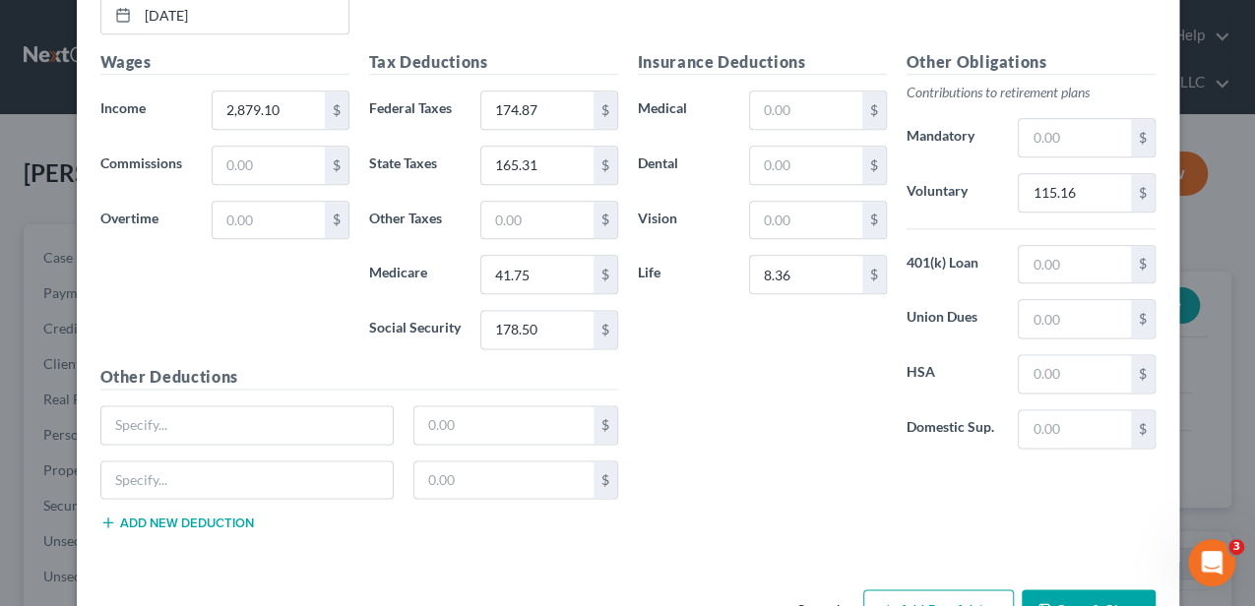
click at [201, 515] on button "Add new deduction" at bounding box center [177, 523] width 154 height 16
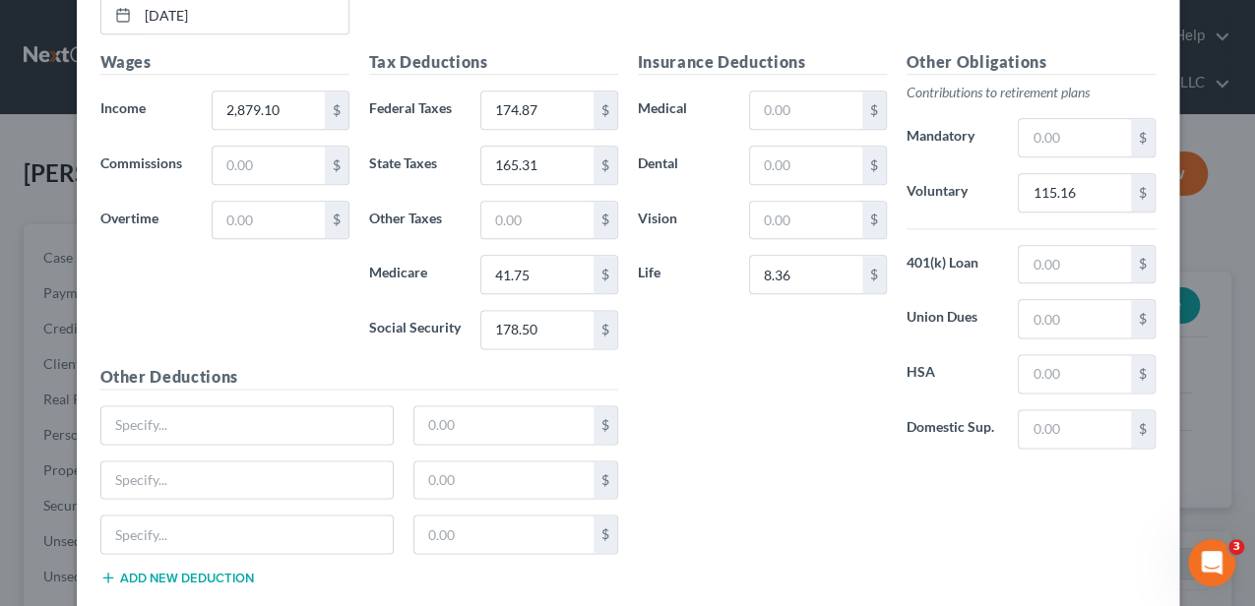
click at [199, 570] on button "Add new deduction" at bounding box center [177, 578] width 154 height 16
click at [226, 416] on input "text" at bounding box center [247, 424] width 292 height 37
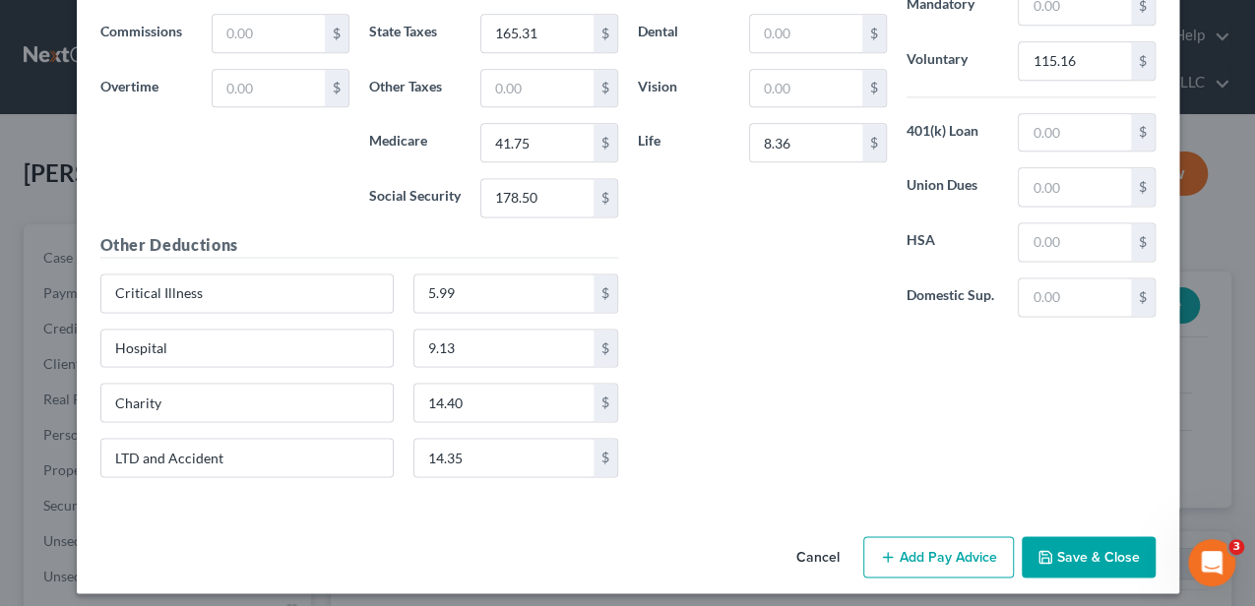
click at [931, 553] on button "Add Pay Advice" at bounding box center [938, 556] width 151 height 41
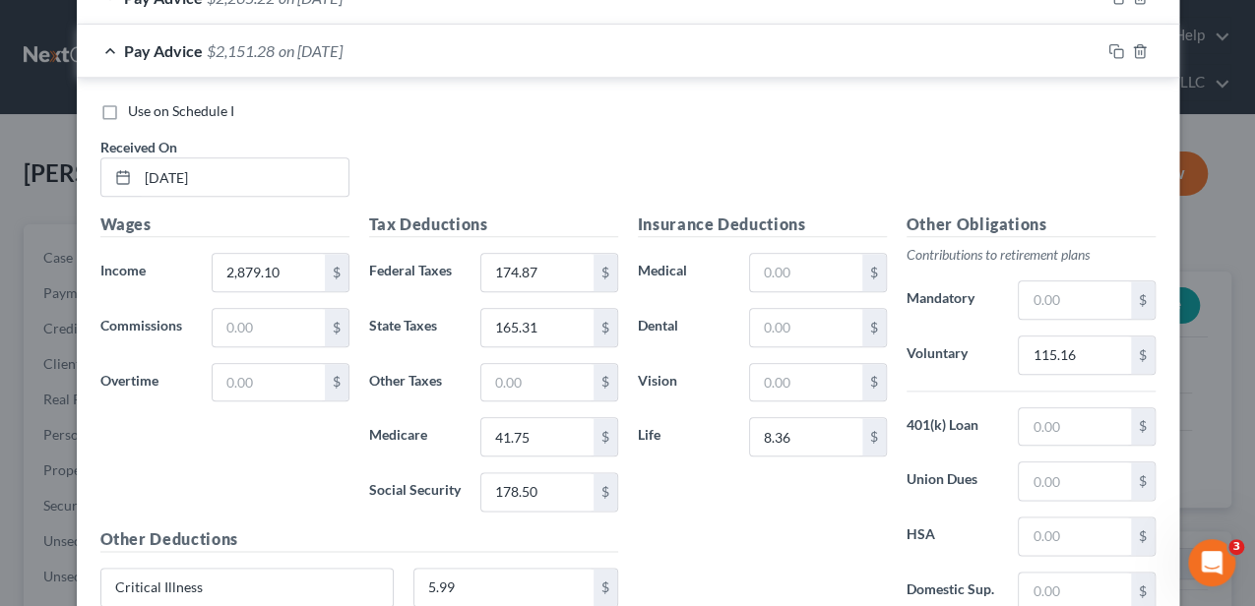
scroll to position [913, 0]
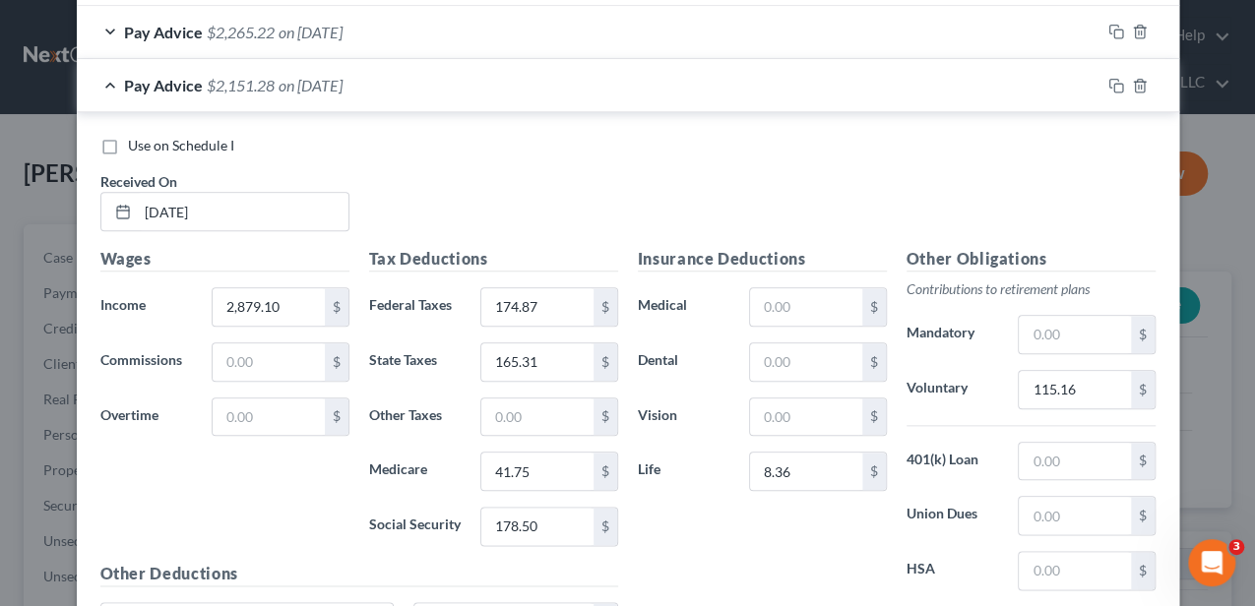
click at [482, 86] on div "Pay Advice $2,151.28 on 06/06/2025" at bounding box center [588, 85] width 1023 height 52
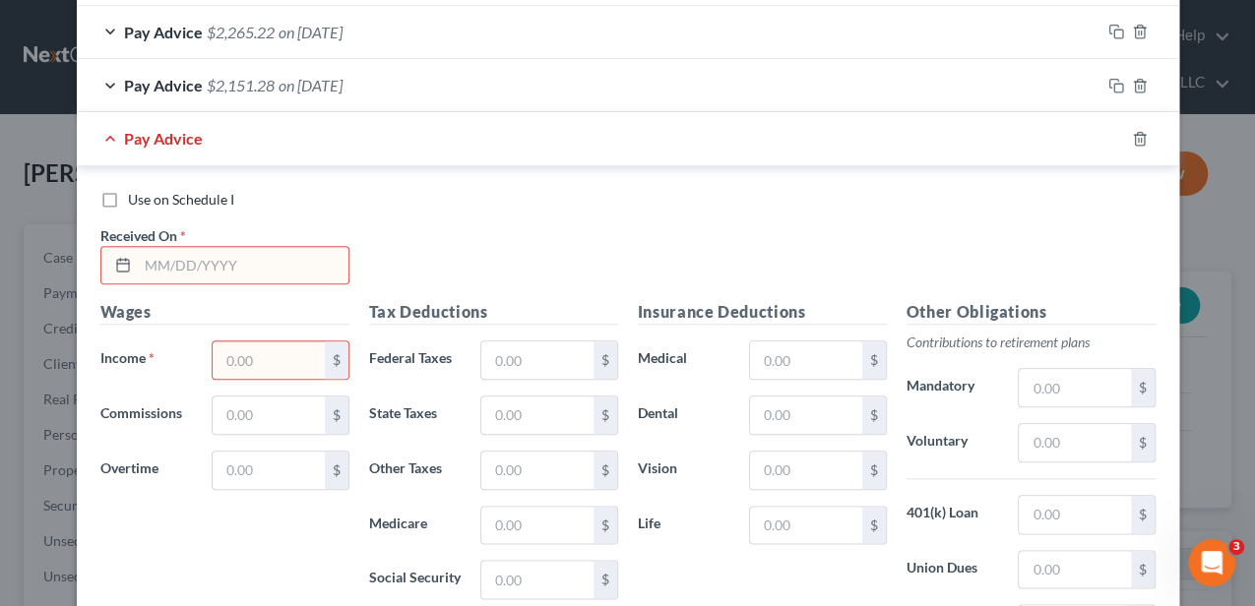
click at [254, 269] on input "text" at bounding box center [243, 265] width 211 height 37
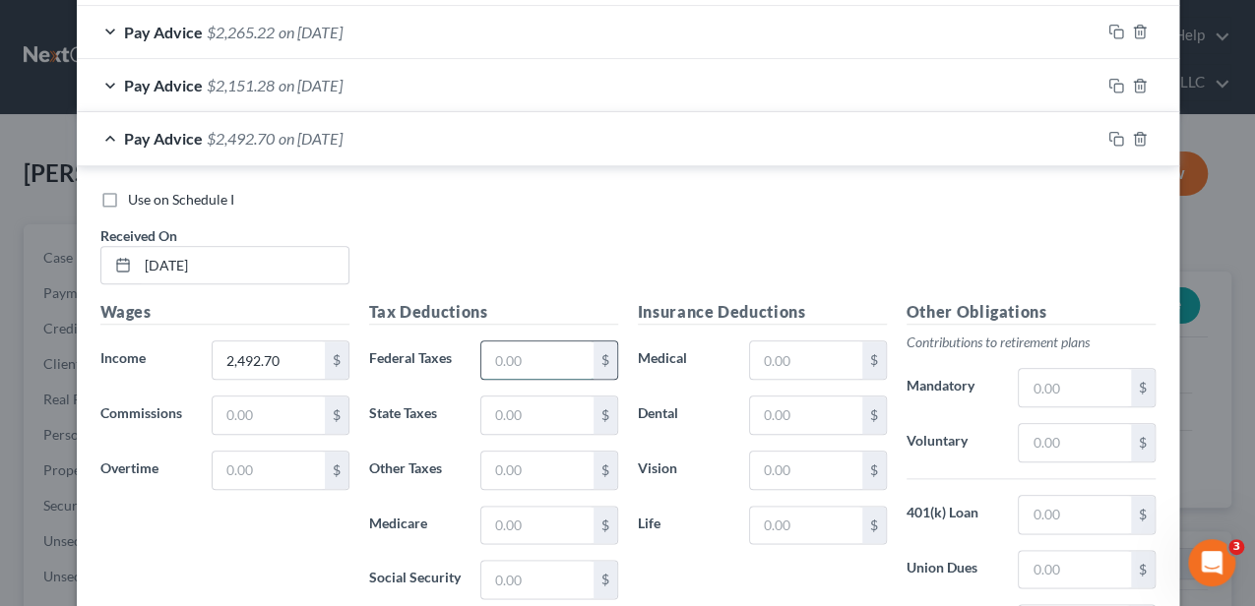
click at [531, 350] on input "text" at bounding box center [536, 359] width 111 height 37
click at [812, 508] on input "text" at bounding box center [805, 525] width 111 height 37
click at [1098, 445] on input "text" at bounding box center [1074, 442] width 111 height 37
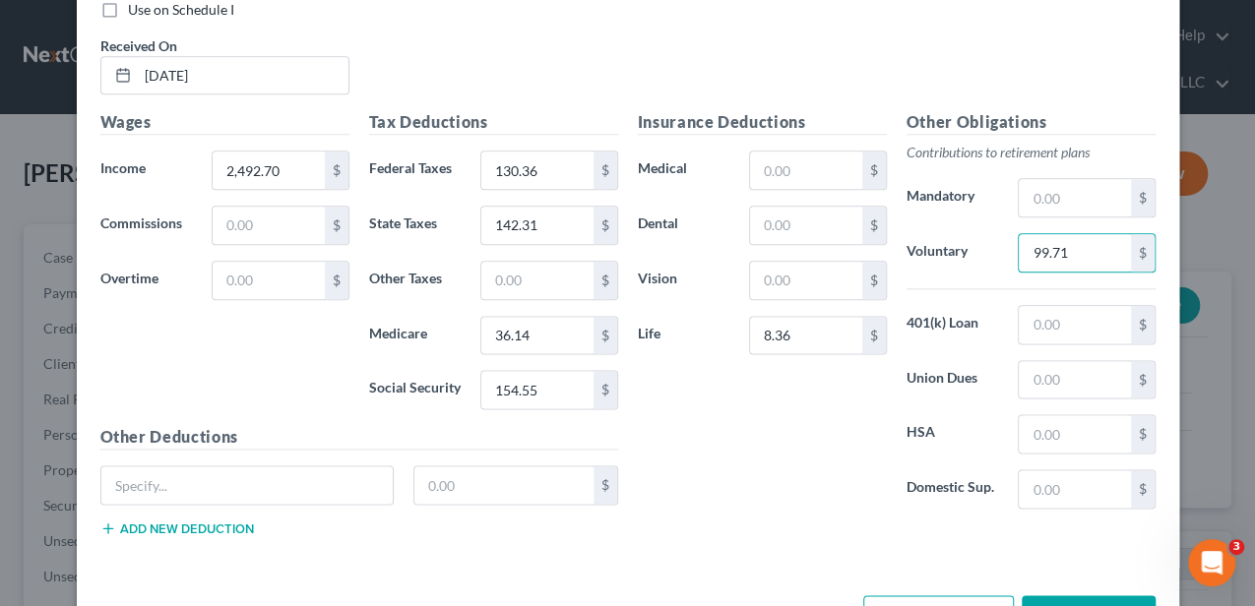
scroll to position [1110, 0]
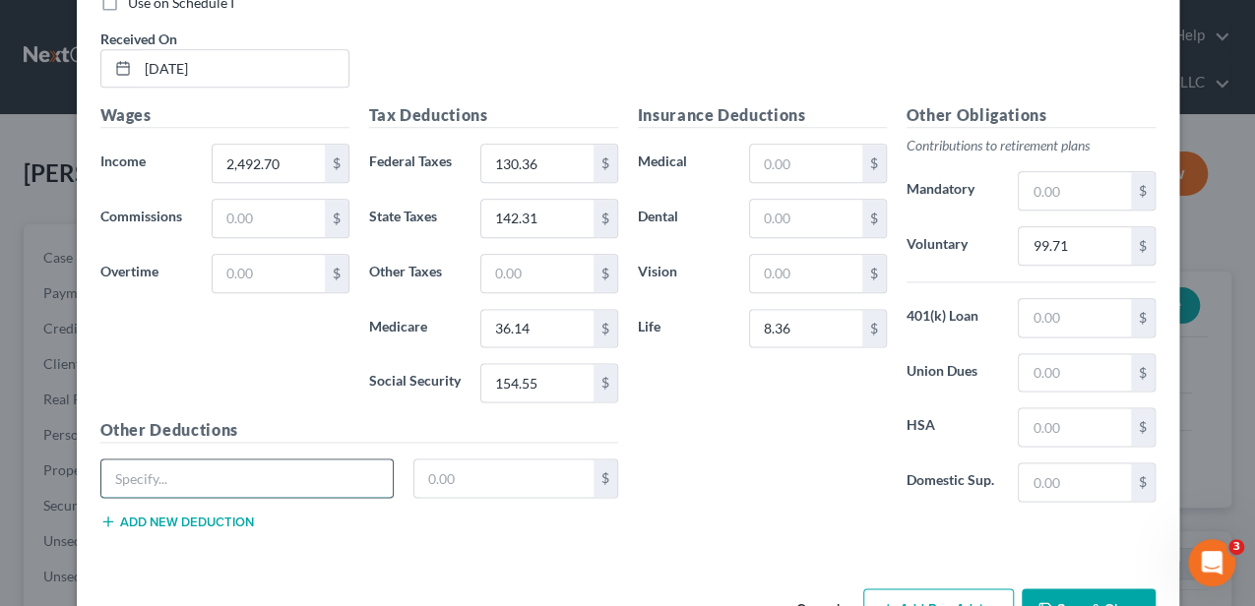
click at [276, 479] on input "text" at bounding box center [247, 478] width 292 height 37
click at [229, 514] on button "Add new deduction" at bounding box center [177, 522] width 154 height 16
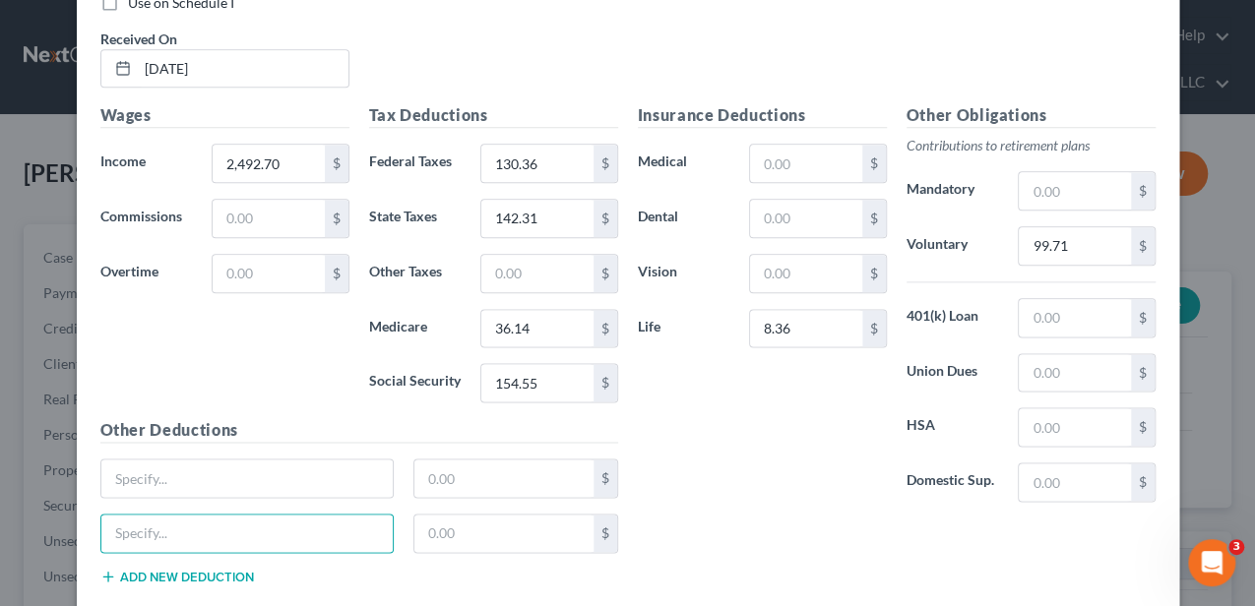
click at [227, 515] on input "text" at bounding box center [247, 533] width 292 height 37
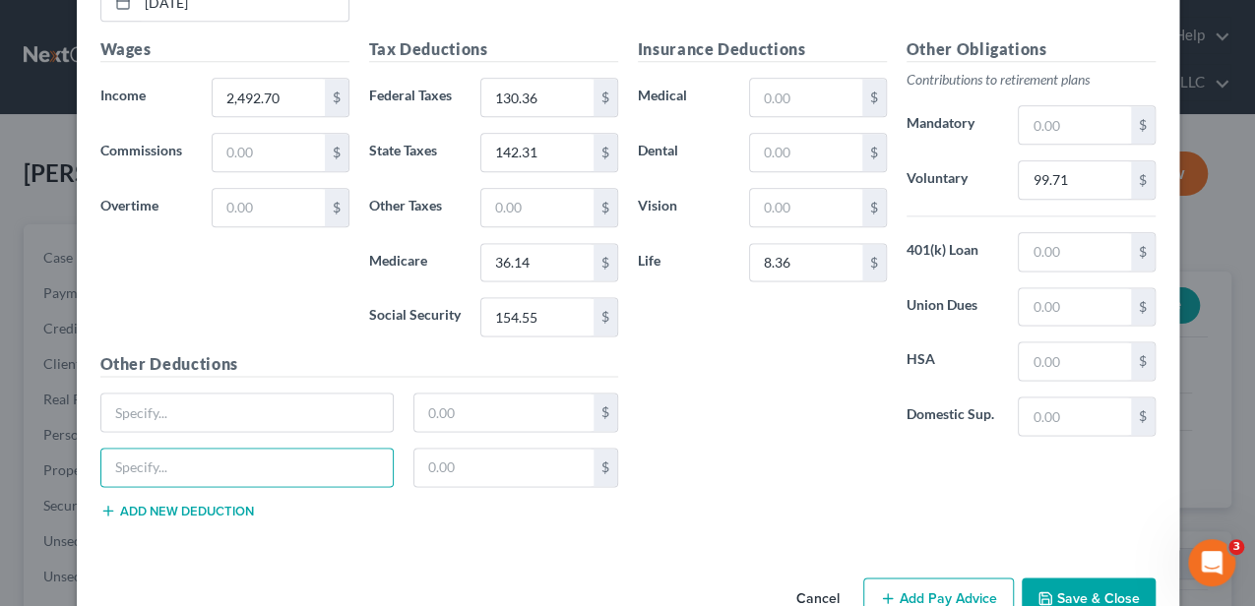
click at [211, 503] on button "Add new deduction" at bounding box center [177, 511] width 154 height 16
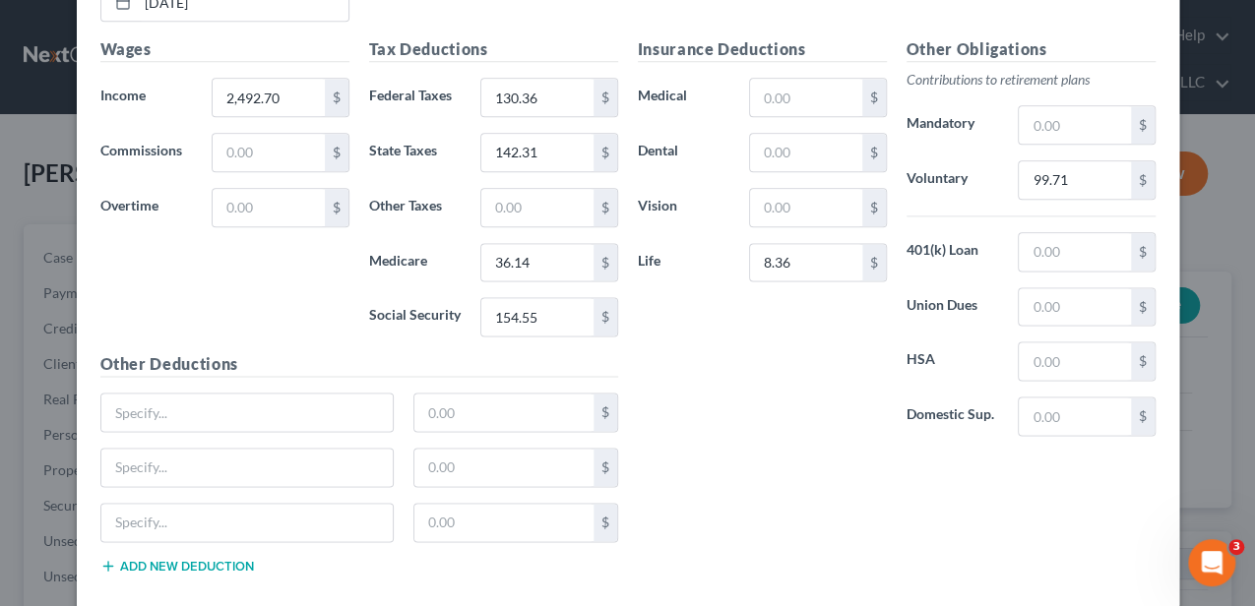
click at [194, 558] on button "Add new deduction" at bounding box center [177, 566] width 154 height 16
click at [230, 406] on input "text" at bounding box center [247, 412] width 292 height 37
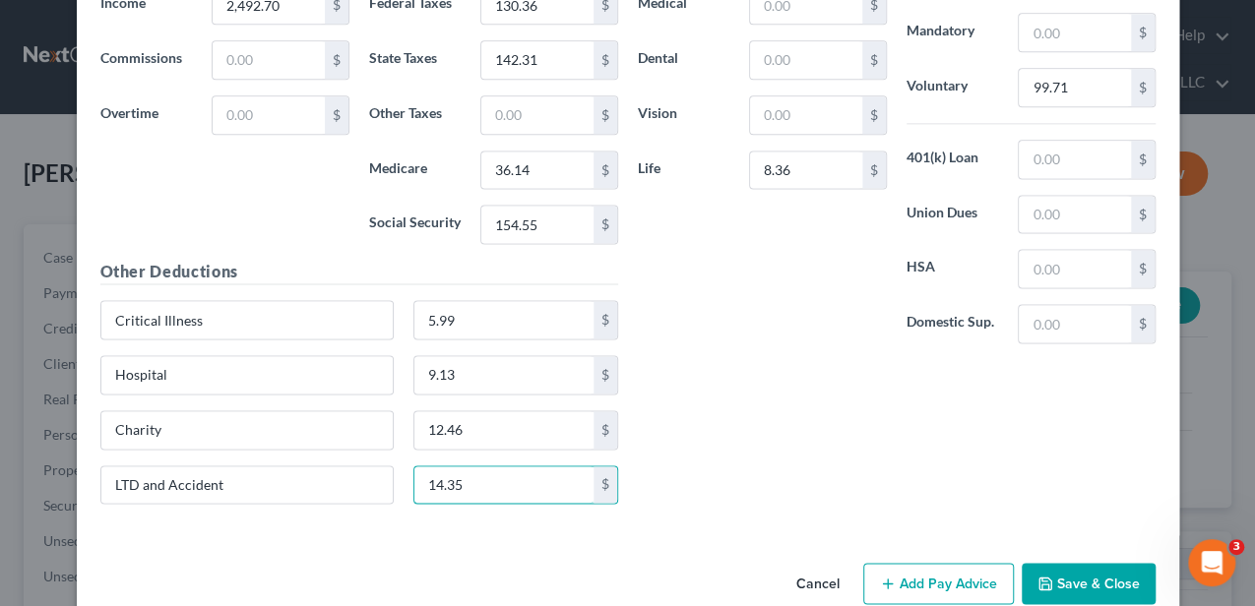
scroll to position [1295, 0]
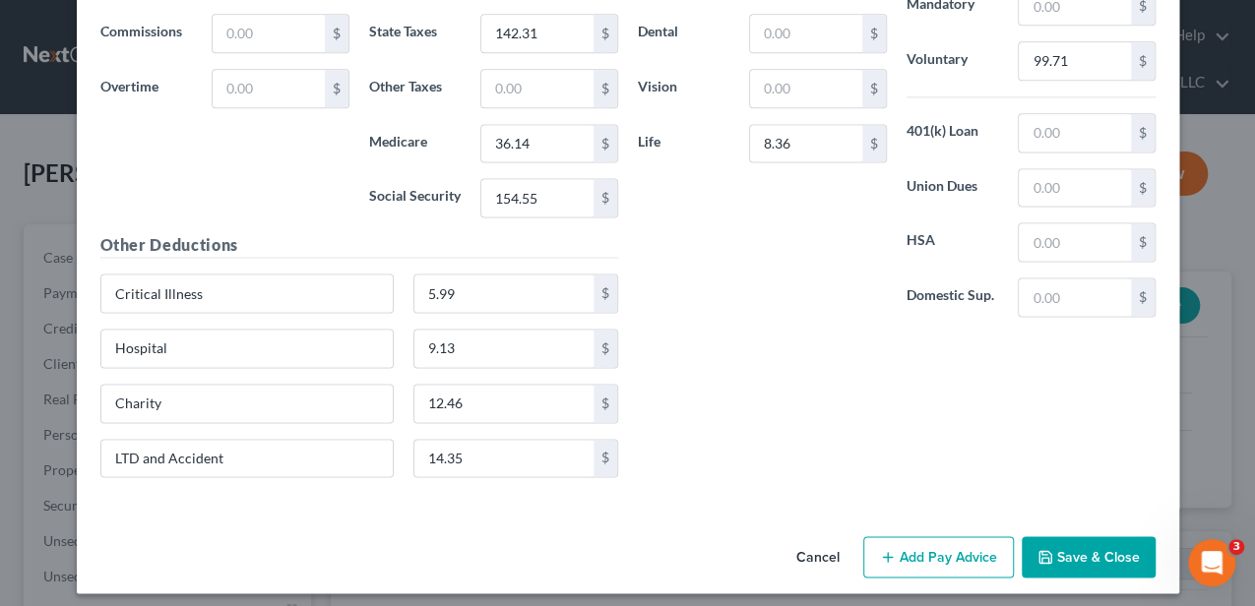
click at [927, 541] on button "Add Pay Advice" at bounding box center [938, 556] width 151 height 41
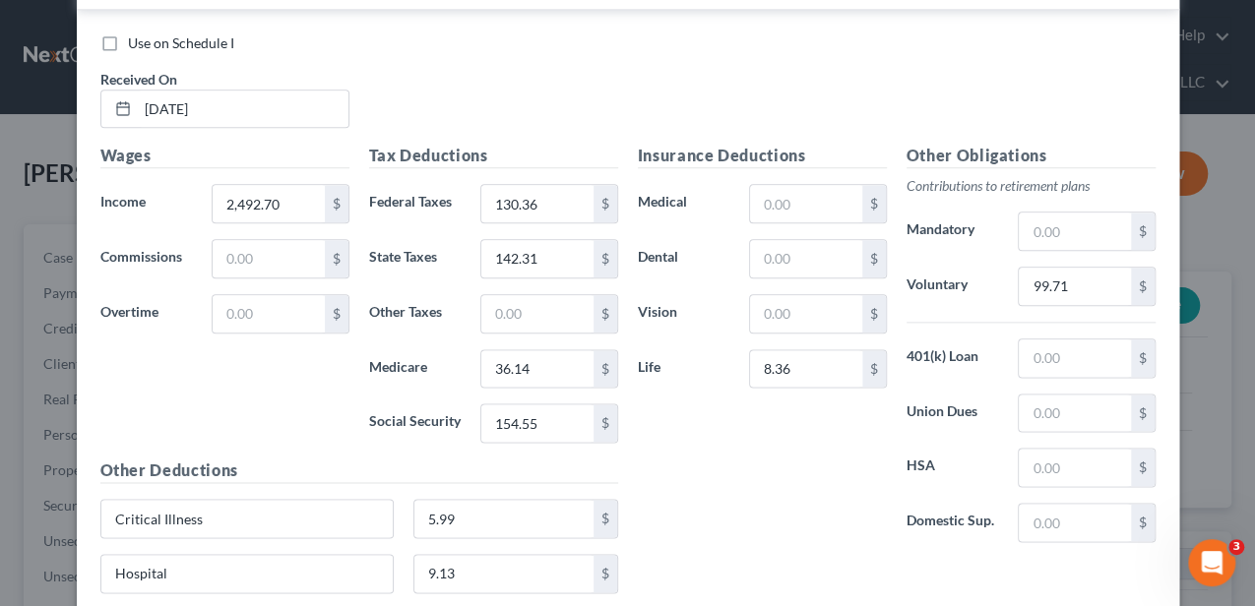
scroll to position [901, 0]
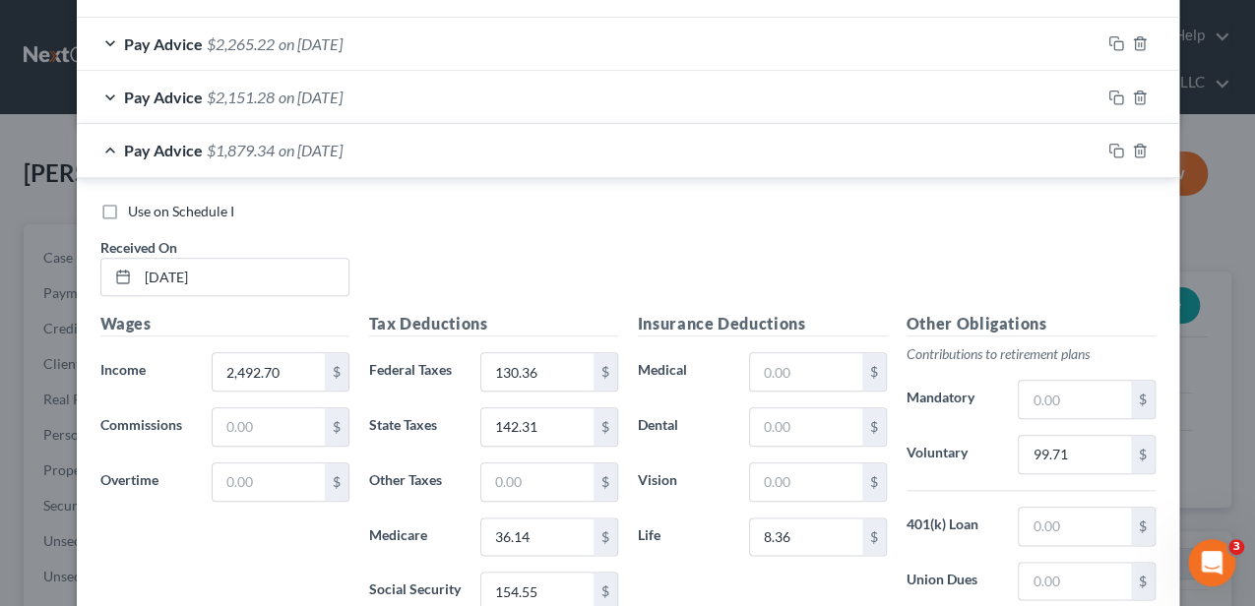
click at [675, 143] on div "Pay Advice $1,879.34 on 06/20/2025" at bounding box center [588, 150] width 1023 height 52
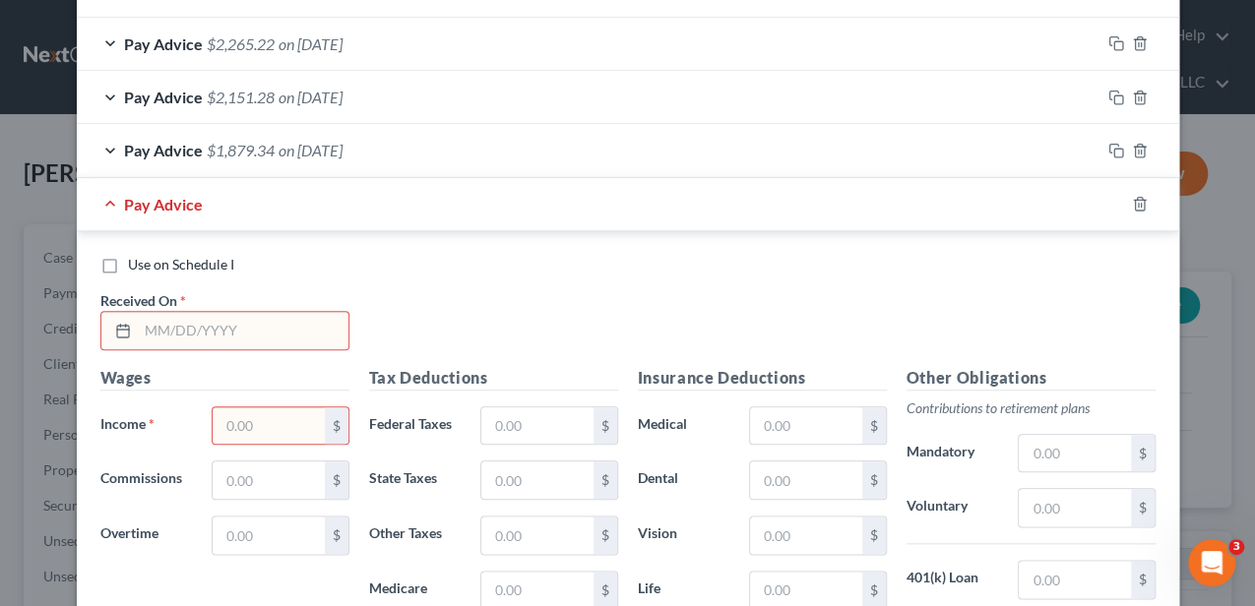
drag, startPoint x: 269, startPoint y: 328, endPoint x: 283, endPoint y: 313, distance: 20.9
click at [270, 328] on input "text" at bounding box center [243, 330] width 211 height 37
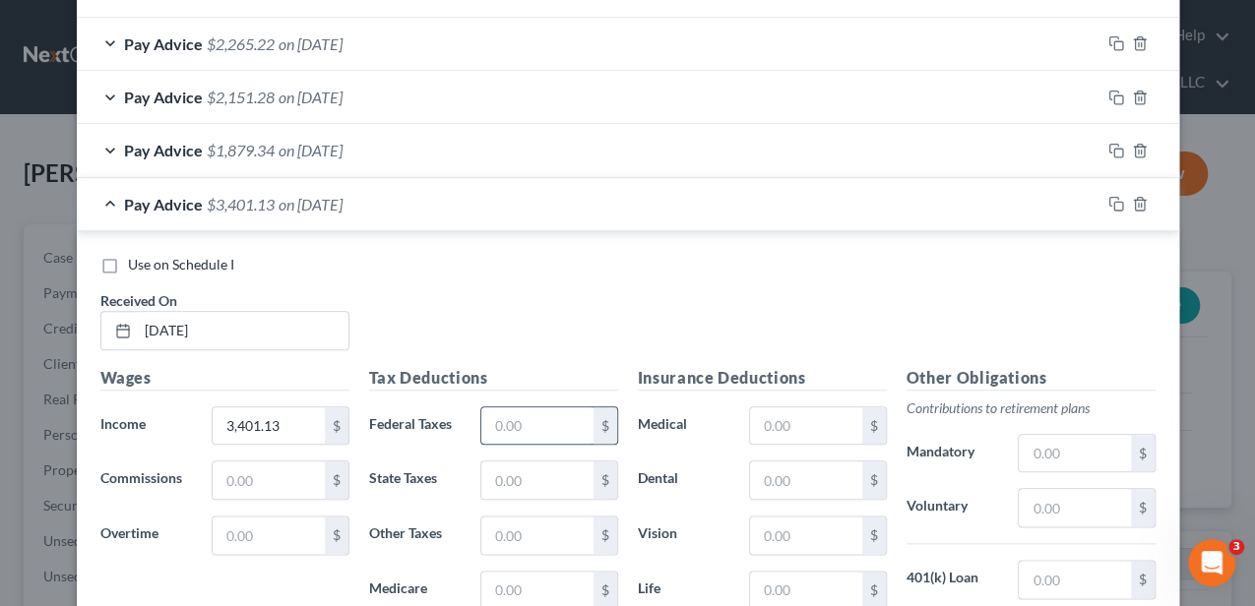
click at [497, 416] on input "text" at bounding box center [536, 425] width 111 height 37
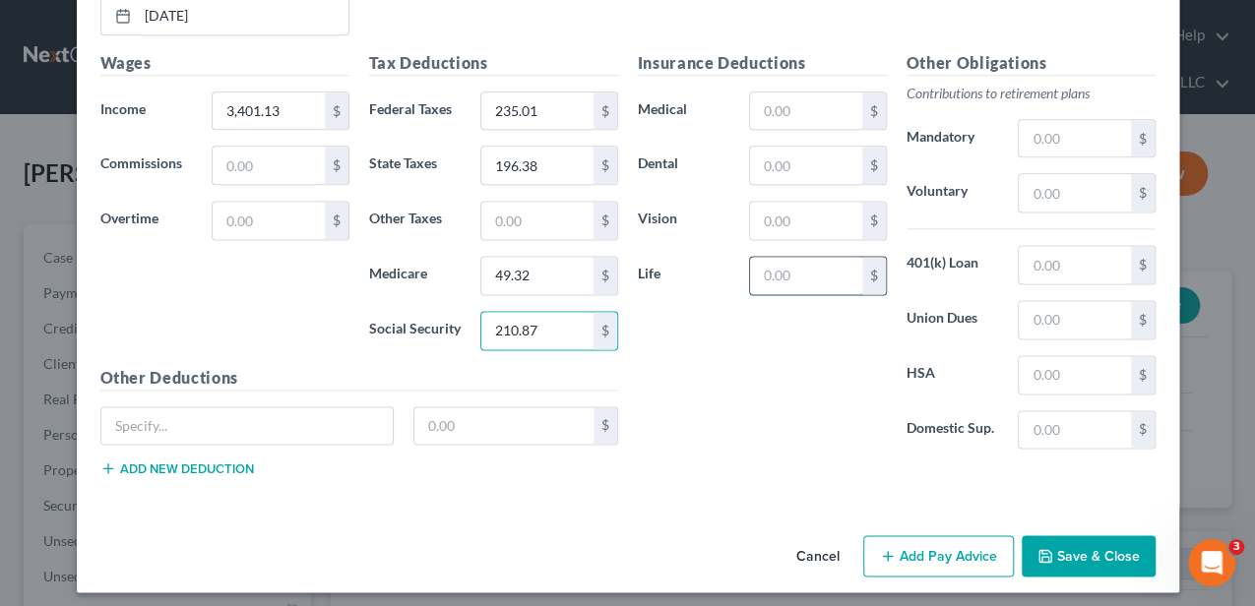
click at [795, 271] on input "text" at bounding box center [805, 275] width 111 height 37
click at [1086, 174] on input "text" at bounding box center [1074, 192] width 111 height 37
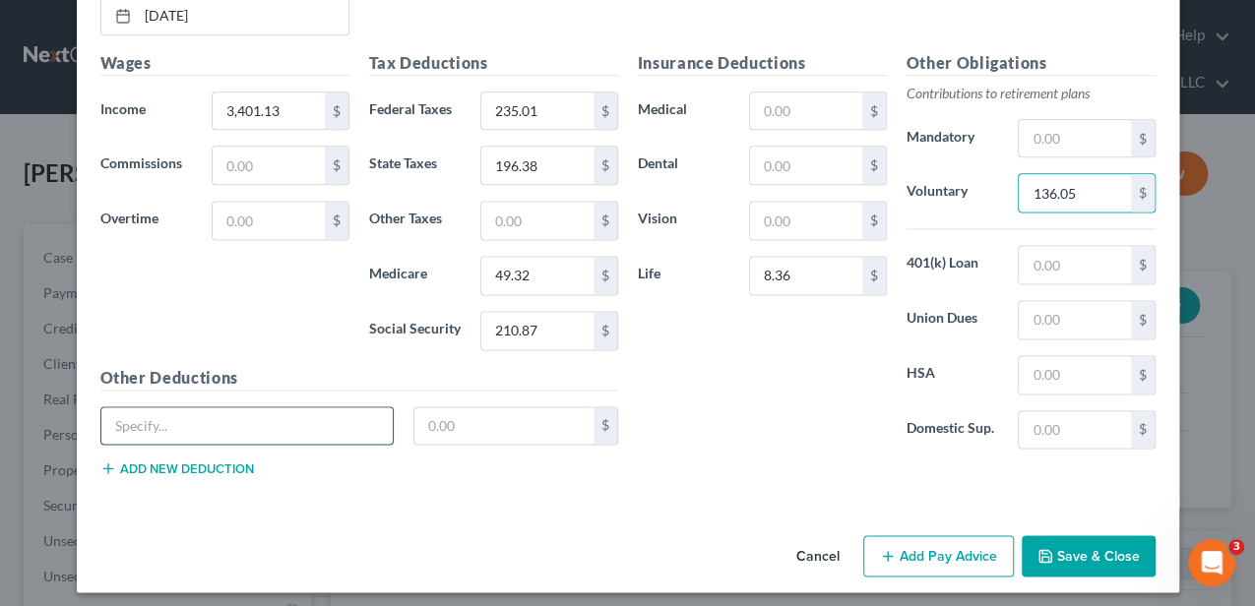
click at [260, 407] on input "text" at bounding box center [247, 425] width 292 height 37
click at [221, 461] on button "Add new deduction" at bounding box center [177, 469] width 154 height 16
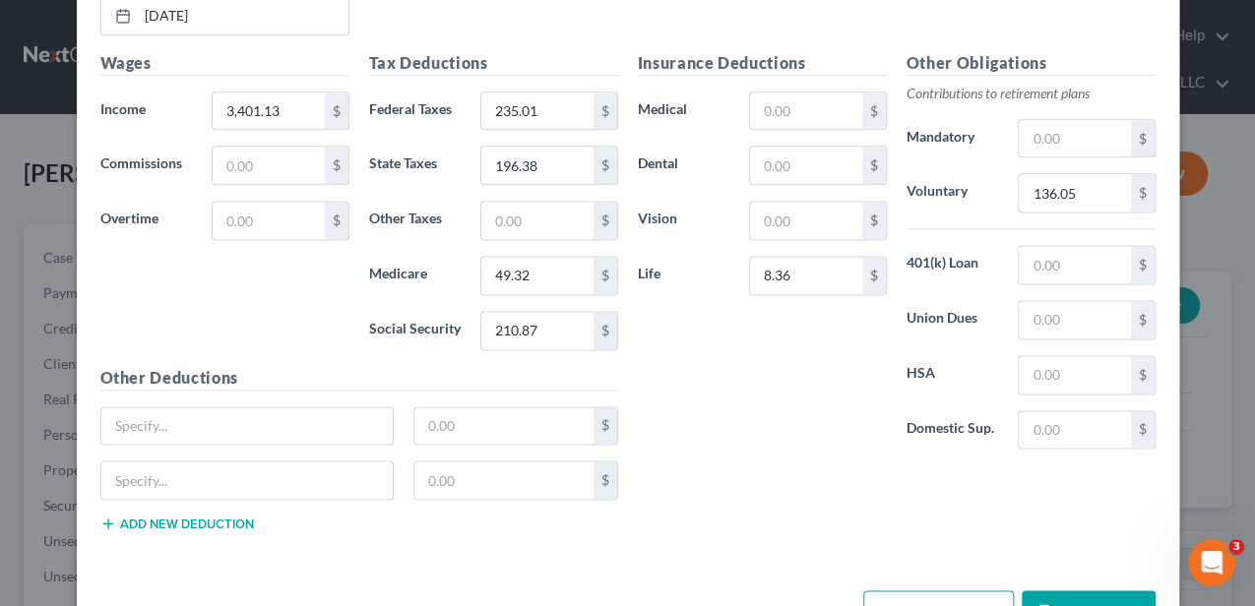
click at [189, 516] on button "Add new deduction" at bounding box center [177, 524] width 154 height 16
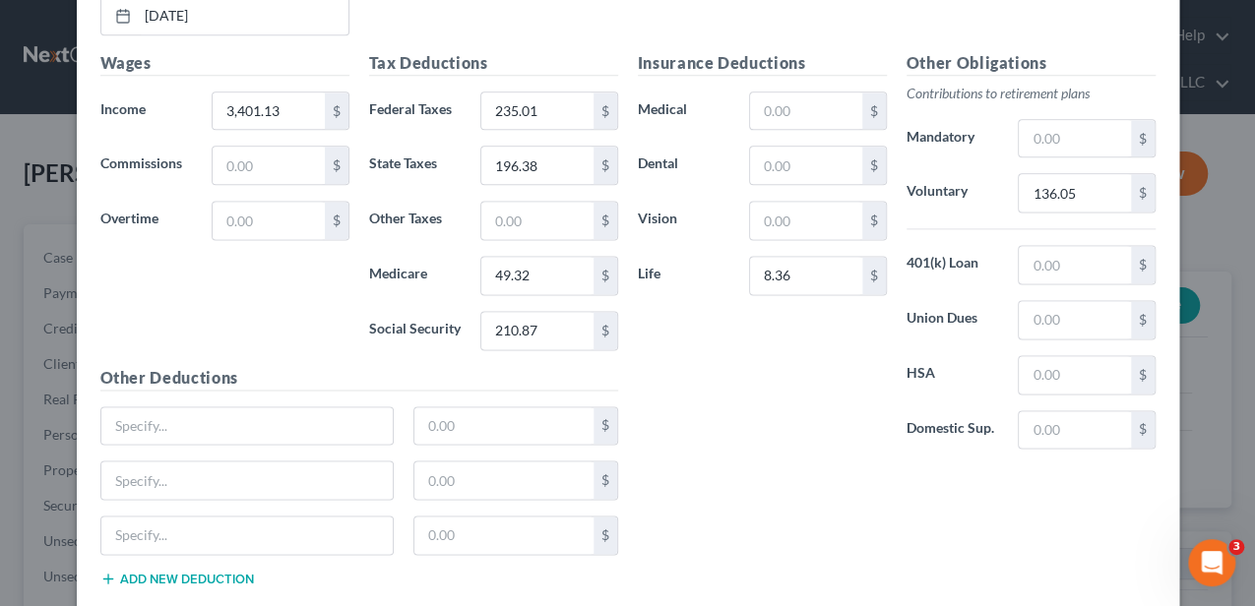
click at [181, 571] on button "Add new deduction" at bounding box center [177, 579] width 154 height 16
click at [209, 412] on input "text" at bounding box center [247, 425] width 292 height 37
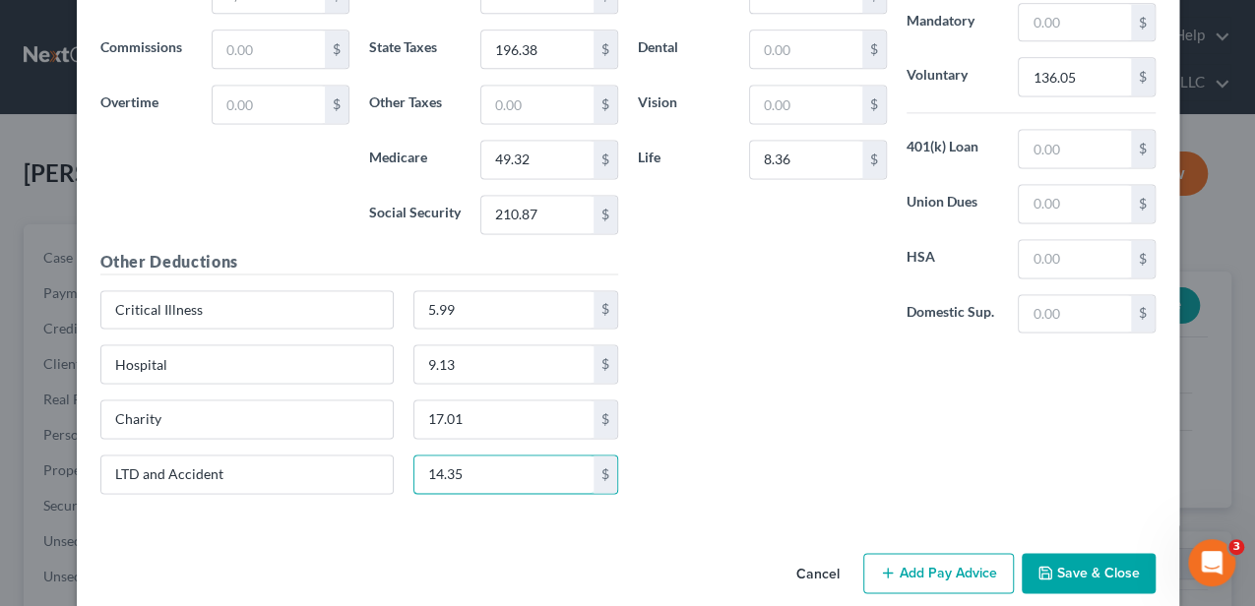
scroll to position [1348, 0]
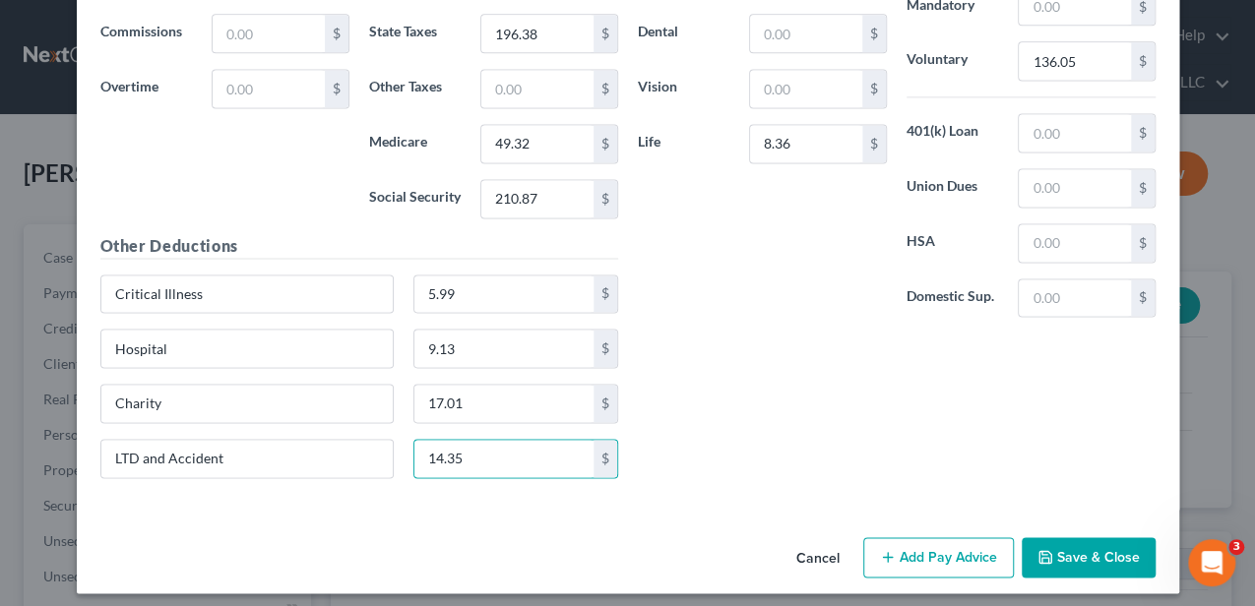
click at [907, 541] on button "Add Pay Advice" at bounding box center [938, 557] width 151 height 41
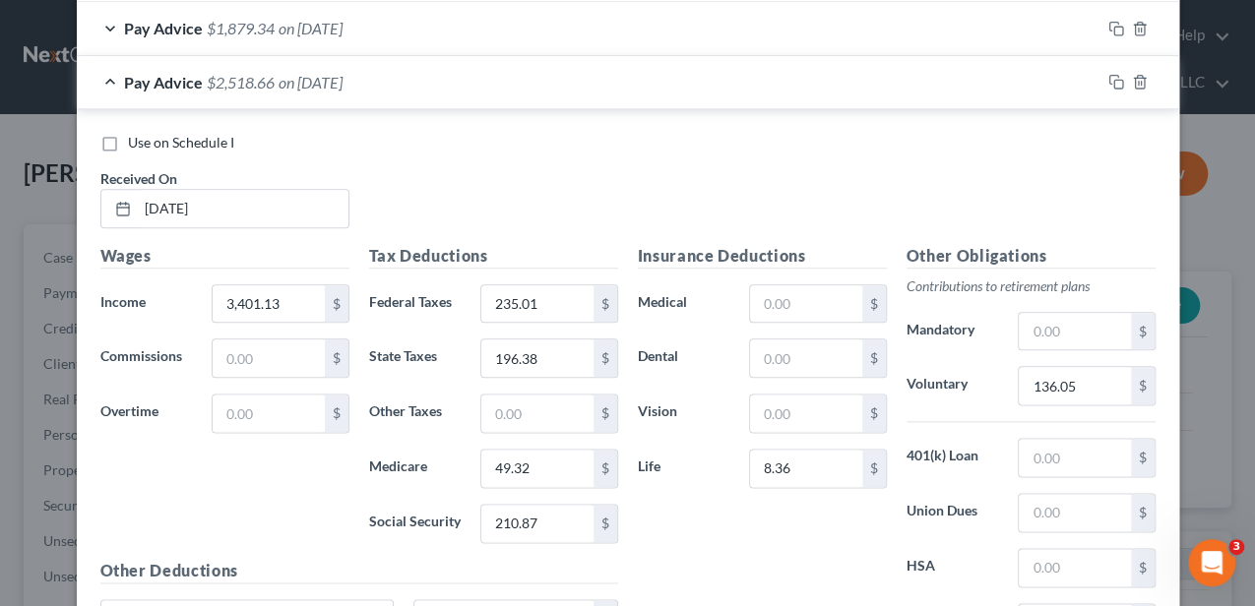
scroll to position [1020, 0]
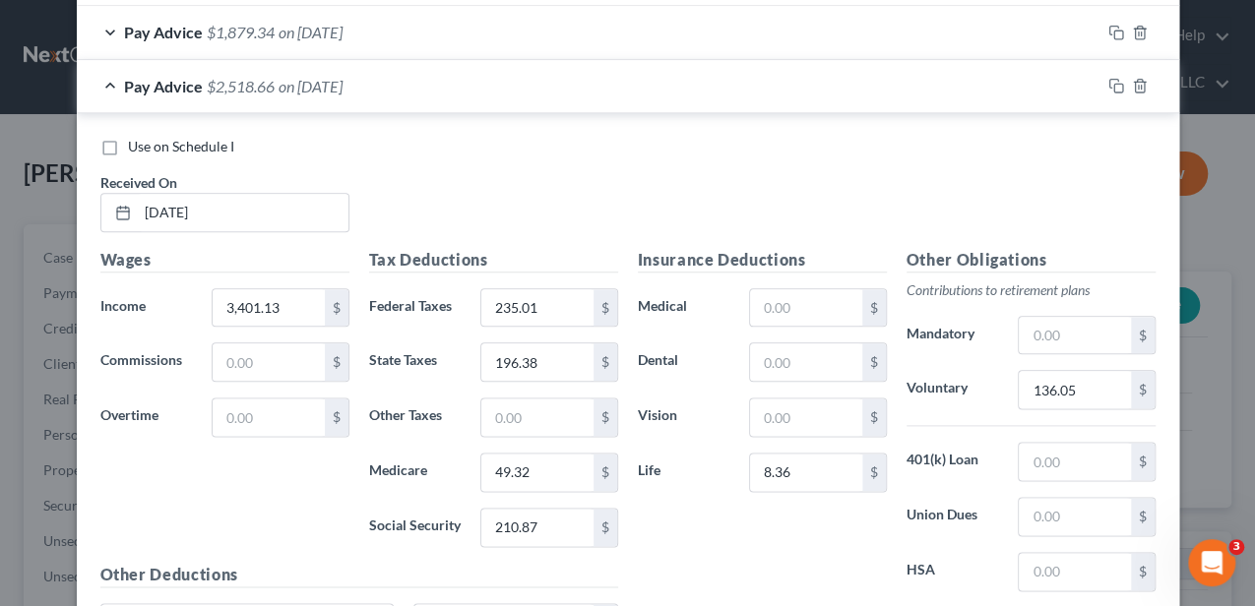
click at [482, 85] on div "Pay Advice $2,518.66 on 07/03/2025" at bounding box center [588, 86] width 1023 height 52
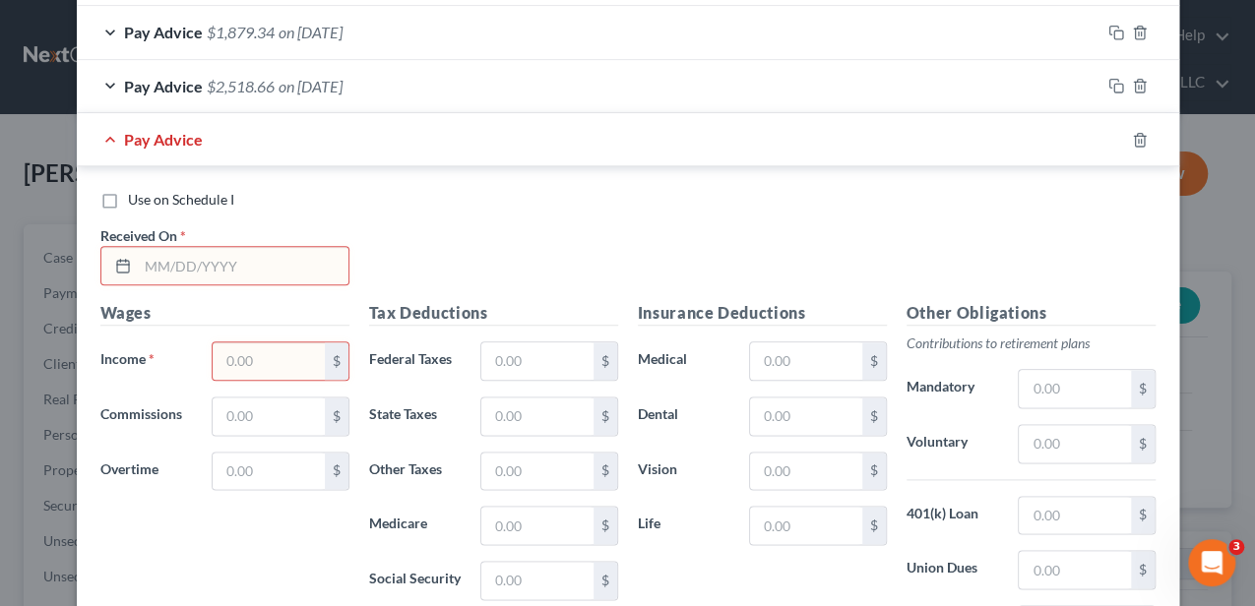
click at [286, 272] on input "text" at bounding box center [243, 265] width 211 height 37
click at [274, 346] on input "text" at bounding box center [268, 360] width 111 height 37
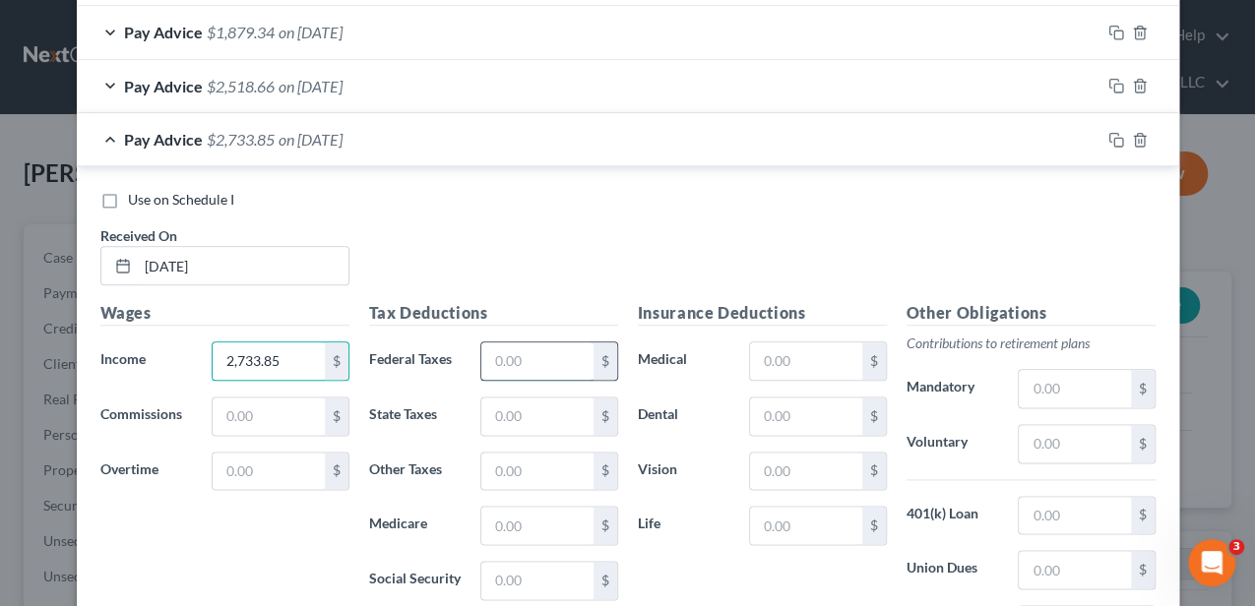
click at [513, 356] on input "text" at bounding box center [536, 360] width 111 height 37
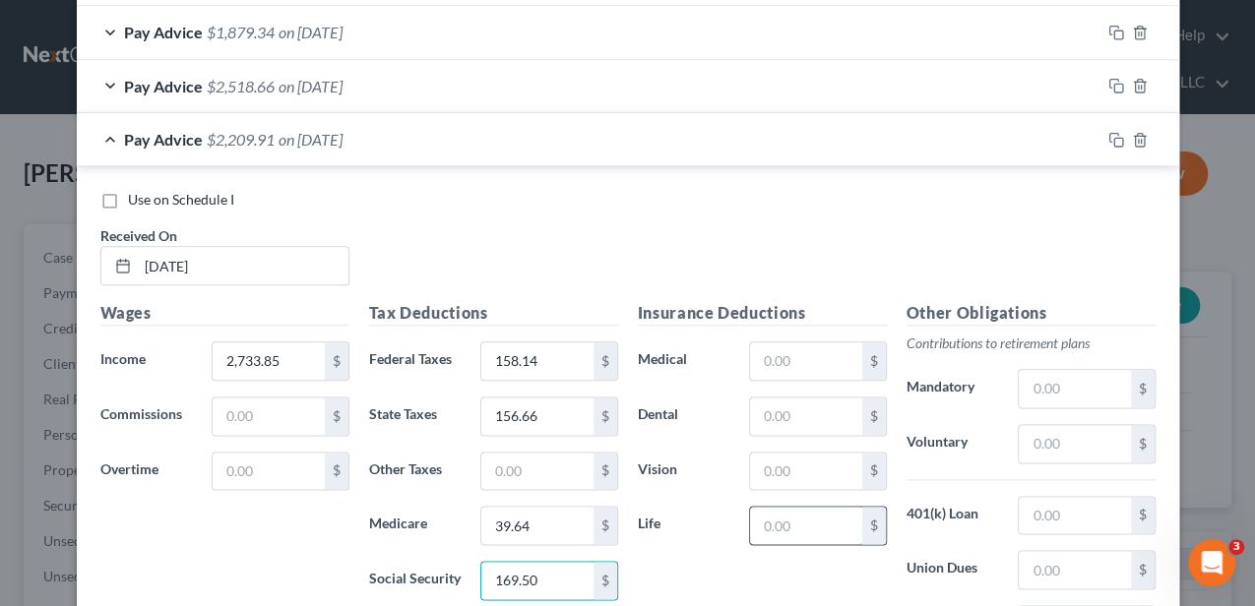
click at [787, 518] on input "text" at bounding box center [805, 525] width 111 height 37
click at [1032, 445] on input "text" at bounding box center [1074, 443] width 111 height 37
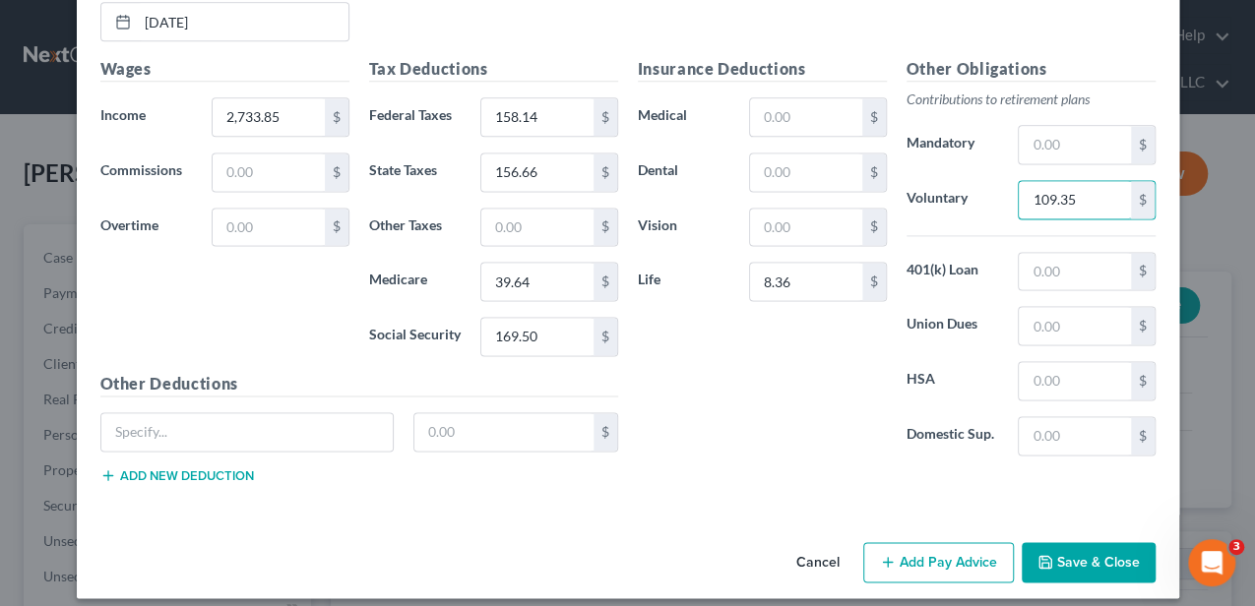
scroll to position [1269, 0]
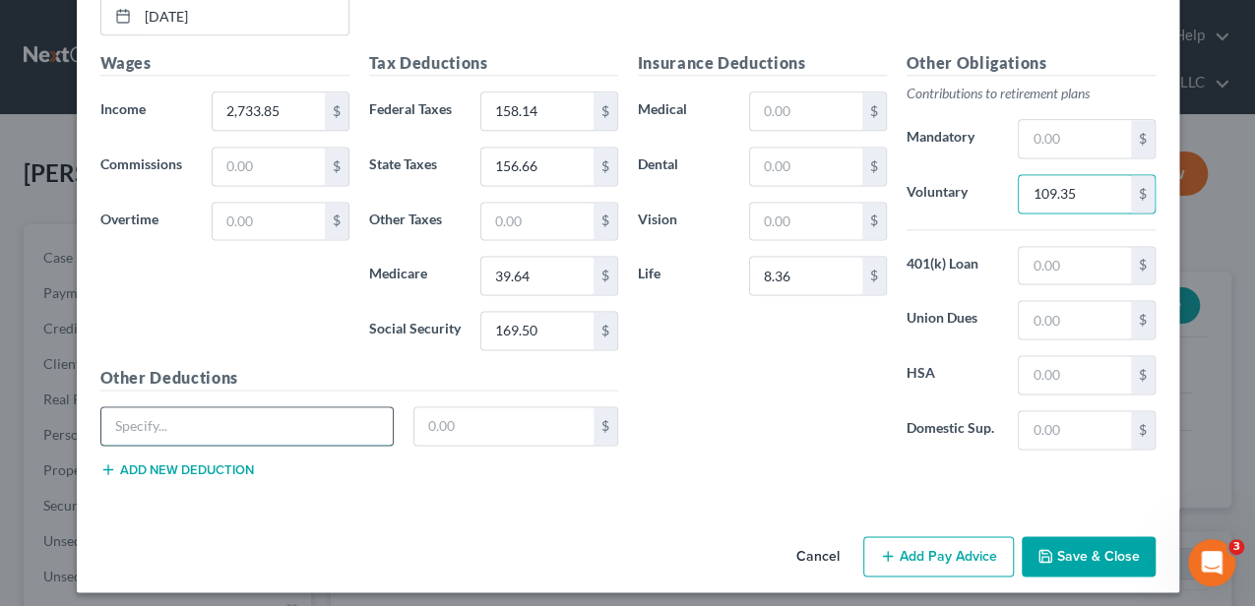
click at [272, 425] on input "text" at bounding box center [247, 425] width 292 height 37
click at [211, 462] on button "Add new deduction" at bounding box center [177, 470] width 154 height 16
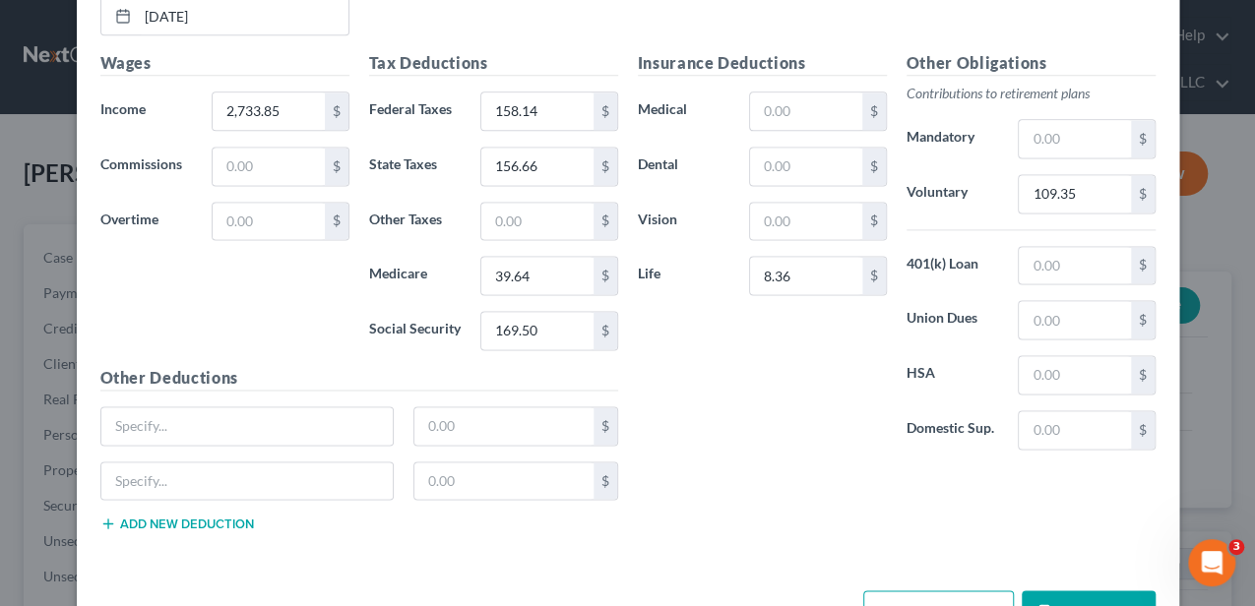
click at [199, 516] on button "Add new deduction" at bounding box center [177, 524] width 154 height 16
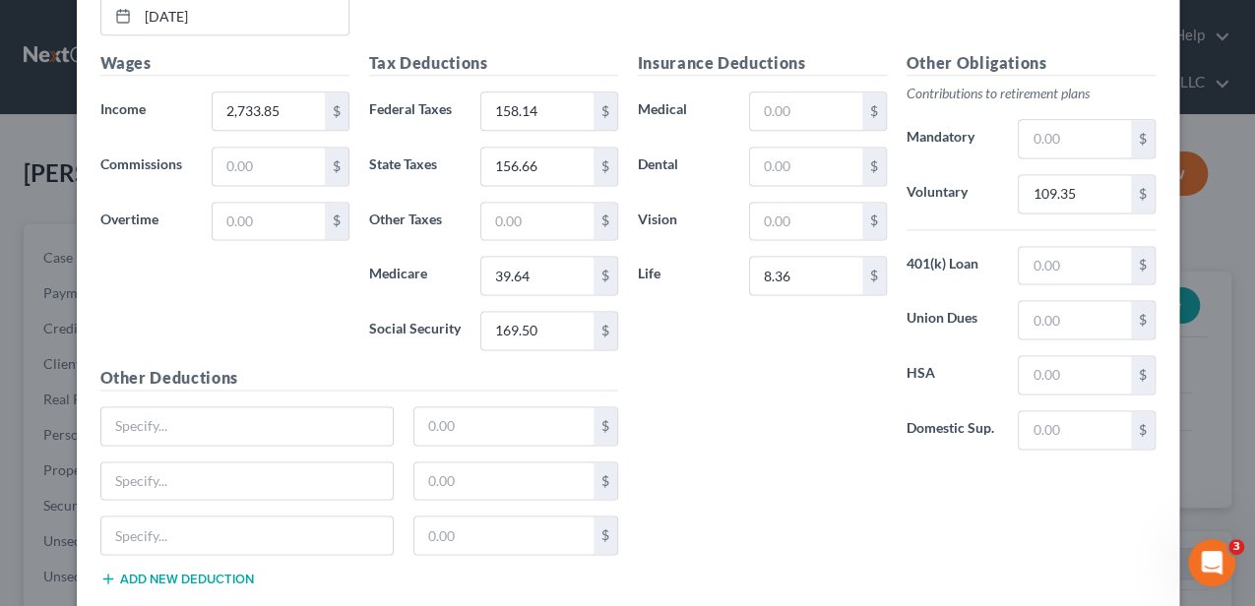
click at [201, 571] on button "Add new deduction" at bounding box center [177, 579] width 154 height 16
click at [210, 426] on input "text" at bounding box center [247, 425] width 292 height 37
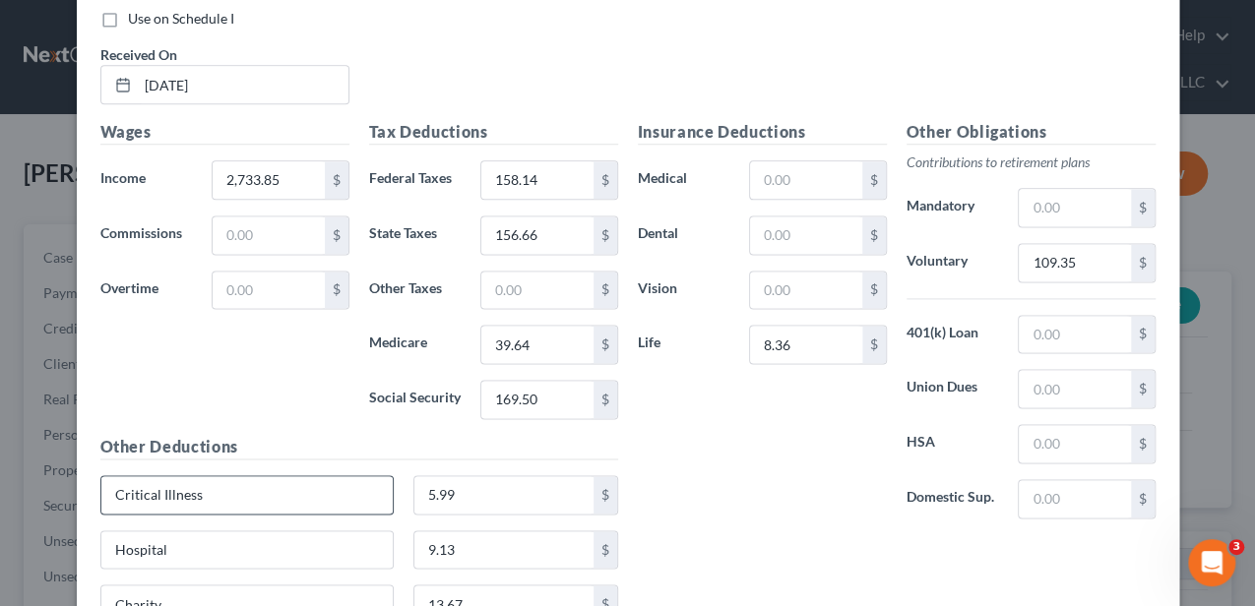
scroll to position [1073, 0]
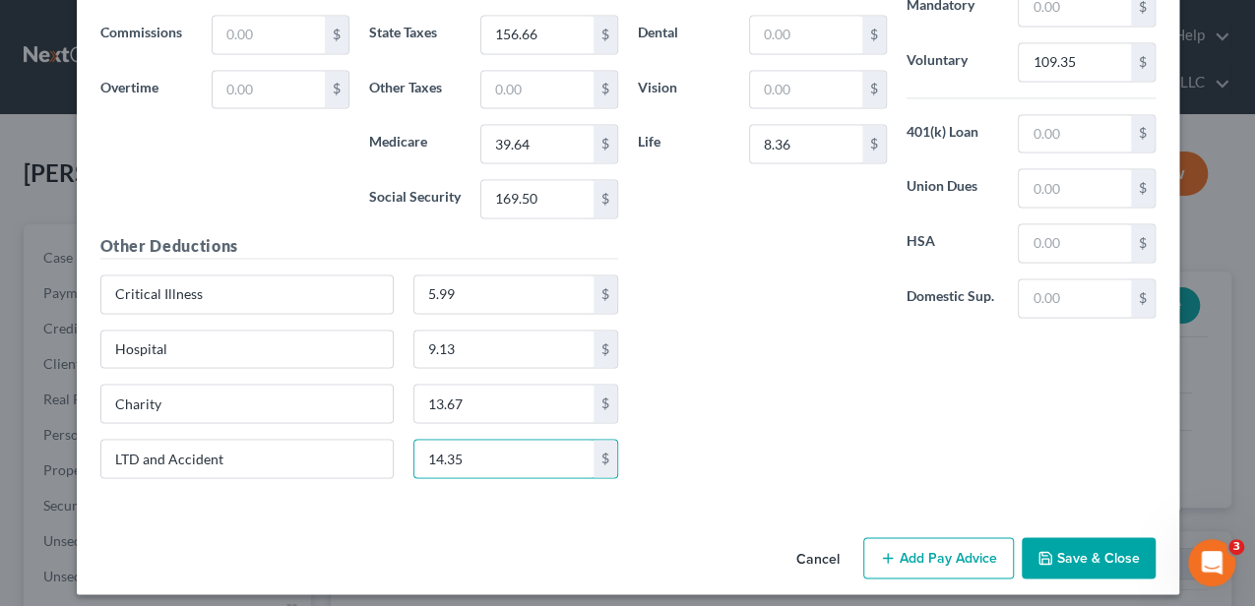
click at [908, 545] on button "Add Pay Advice" at bounding box center [938, 557] width 151 height 41
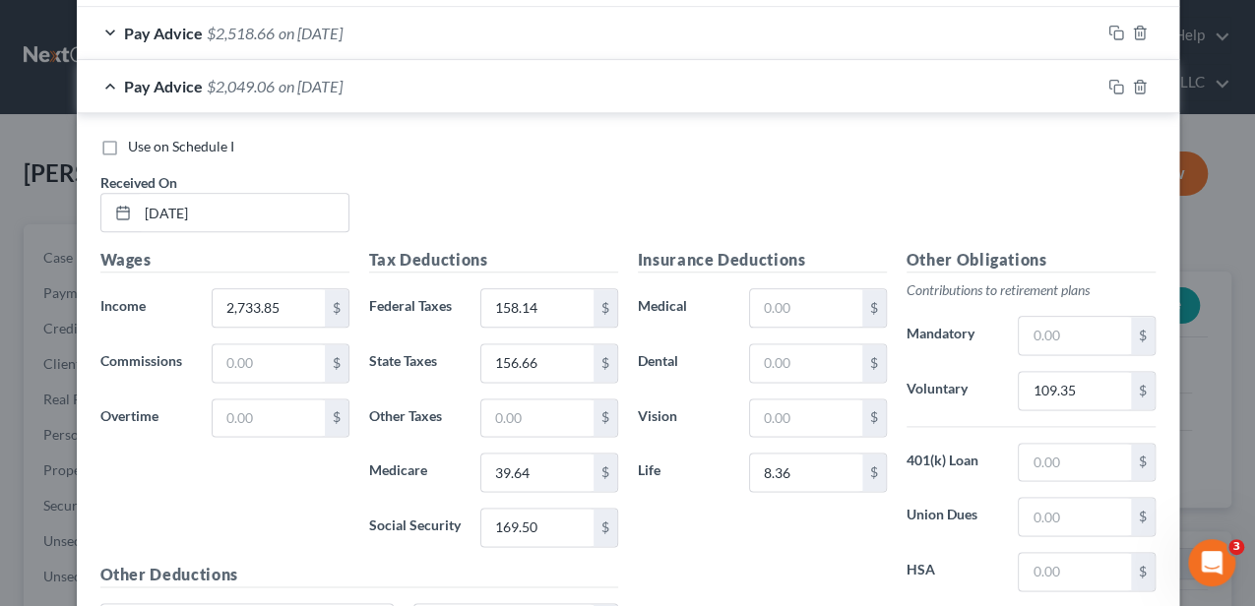
click at [498, 89] on div "Pay Advice $2,049.06 on 07/18/2025" at bounding box center [588, 86] width 1023 height 52
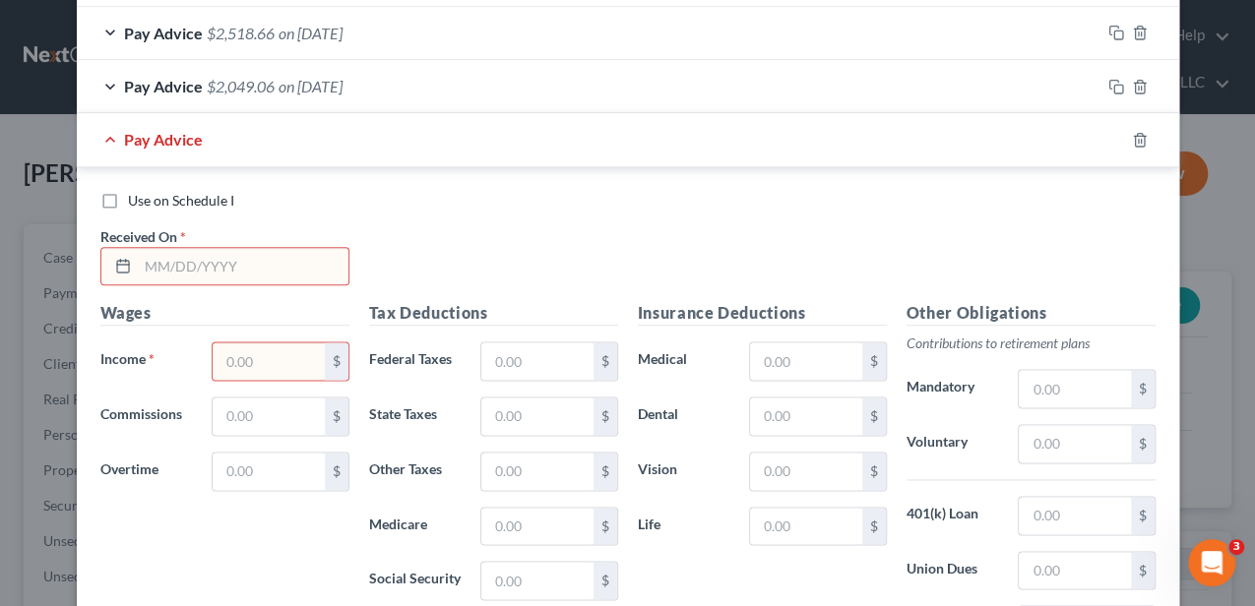
click at [278, 260] on input "text" at bounding box center [243, 266] width 211 height 37
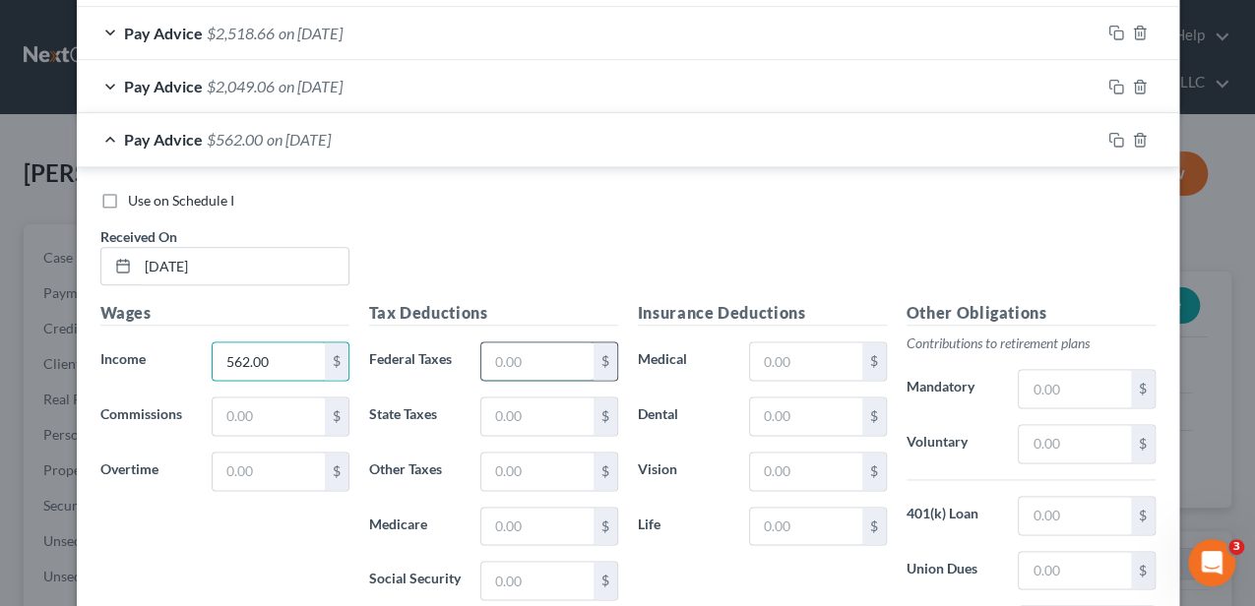
click at [529, 344] on input "text" at bounding box center [536, 360] width 111 height 37
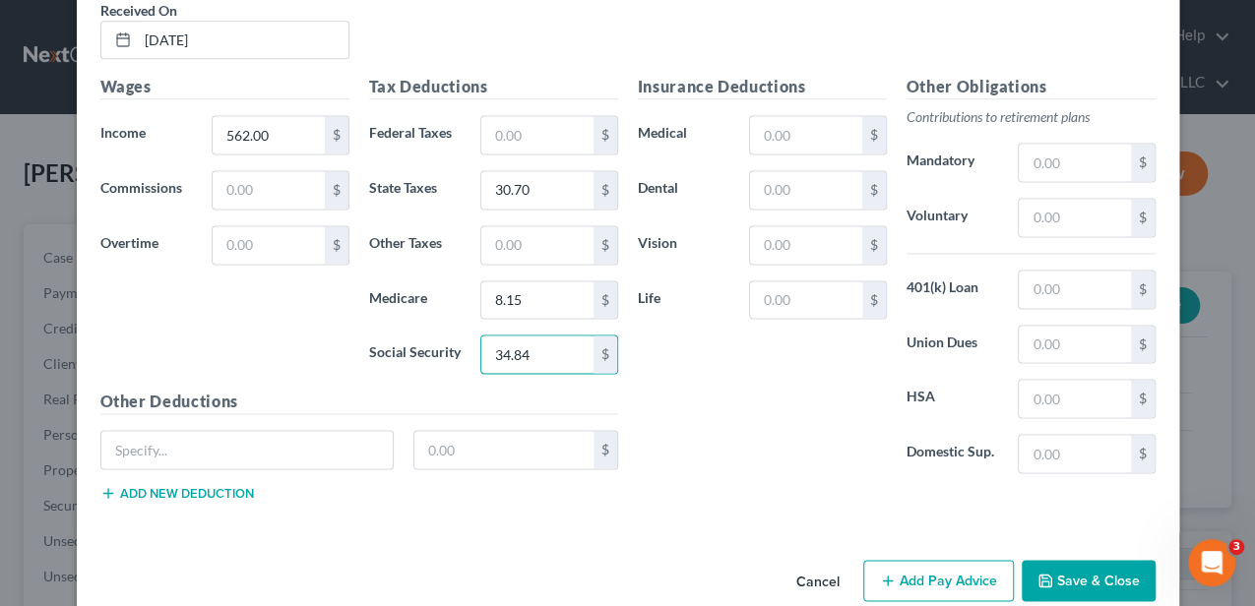
scroll to position [1323, 0]
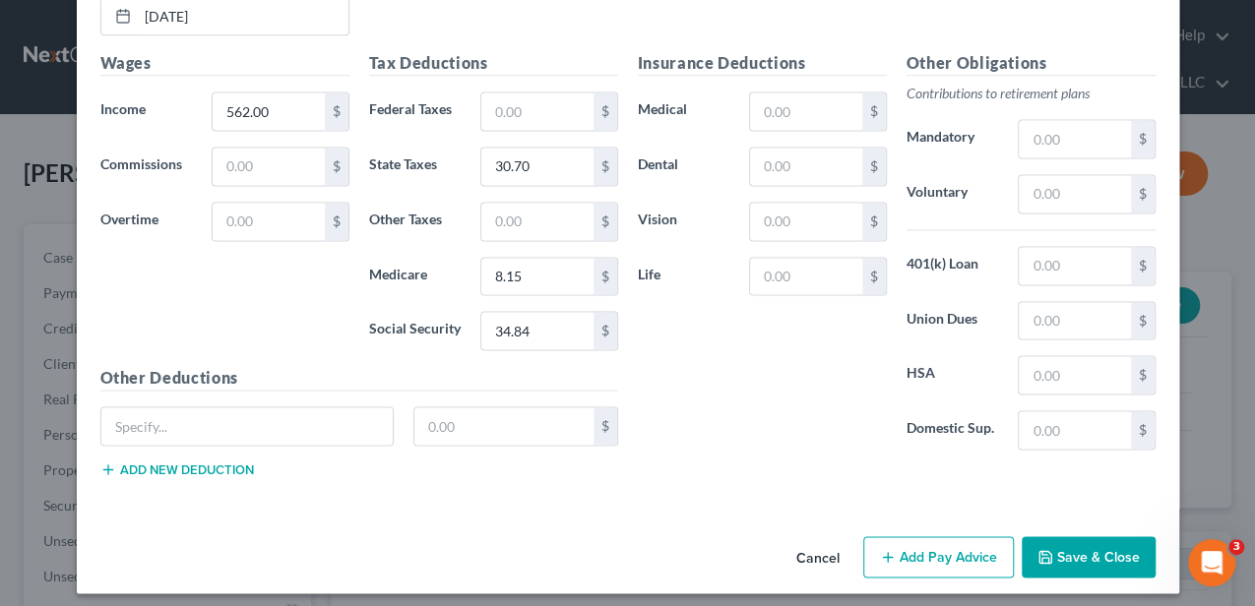
click at [945, 560] on button "Add Pay Advice" at bounding box center [938, 556] width 151 height 41
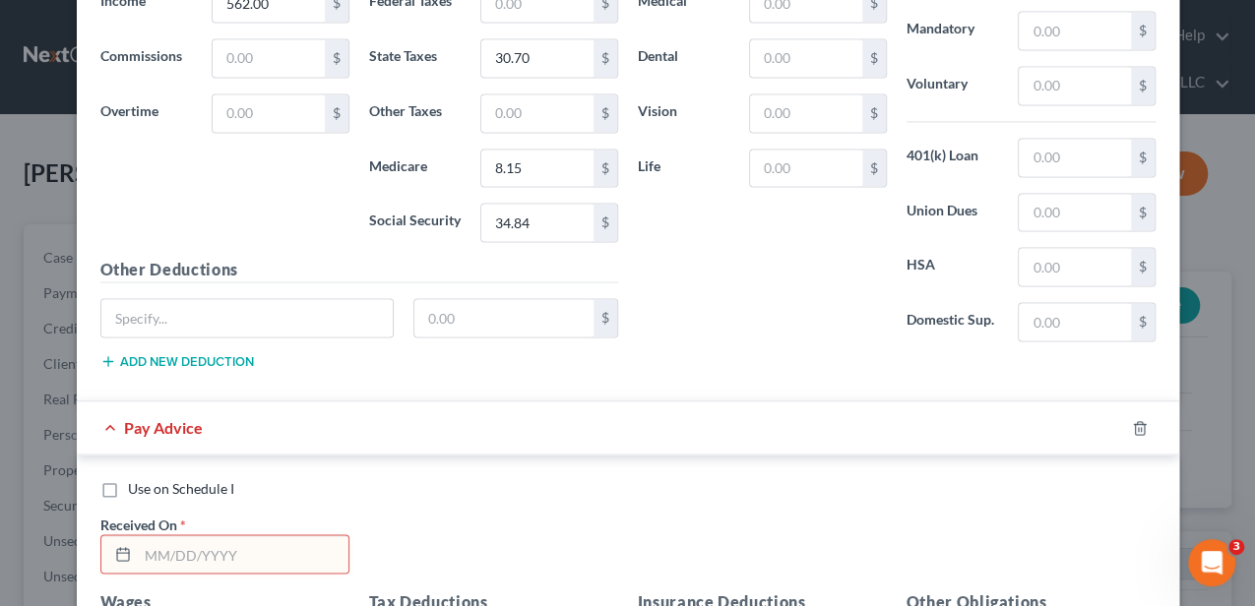
scroll to position [1454, 0]
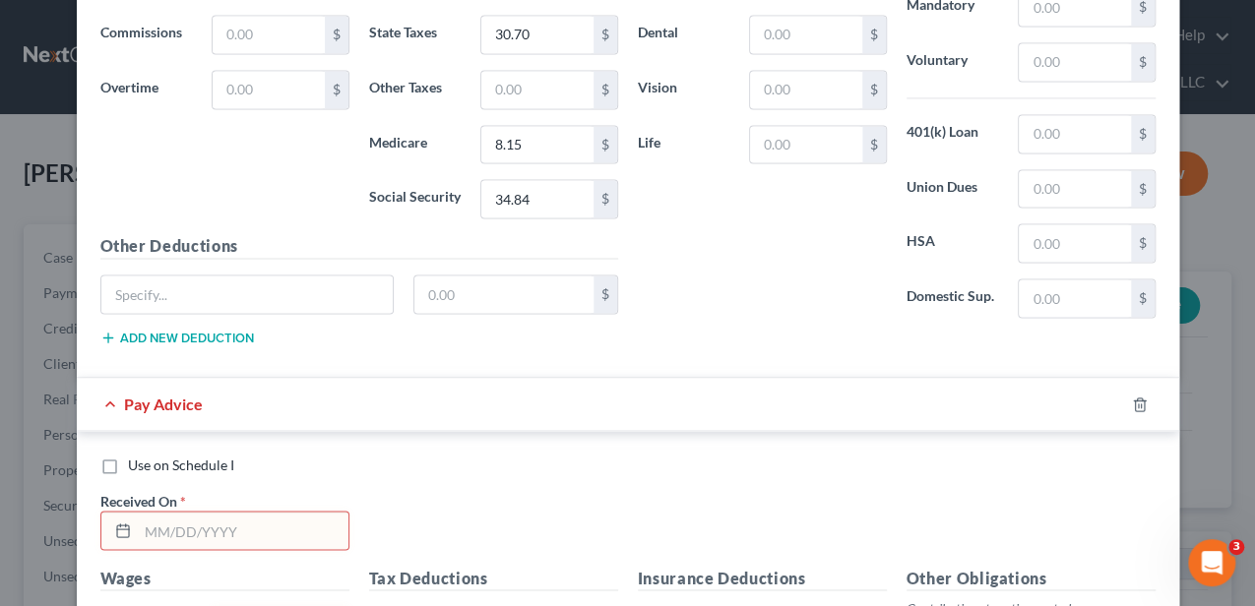
click at [216, 456] on span "Use on Schedule I" at bounding box center [181, 464] width 106 height 17
click at [149, 455] on input "Use on Schedule I" at bounding box center [142, 461] width 13 height 13
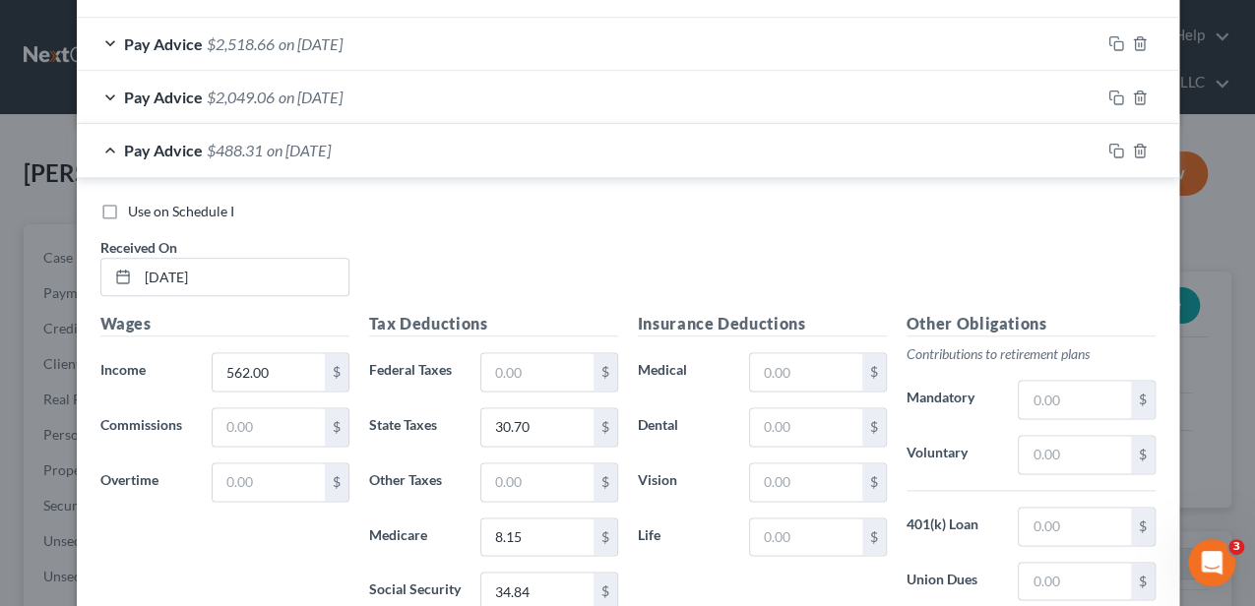
scroll to position [1061, 0]
click at [400, 150] on div "Pay Advice $488.31 on 07/25/2025" at bounding box center [588, 151] width 1023 height 52
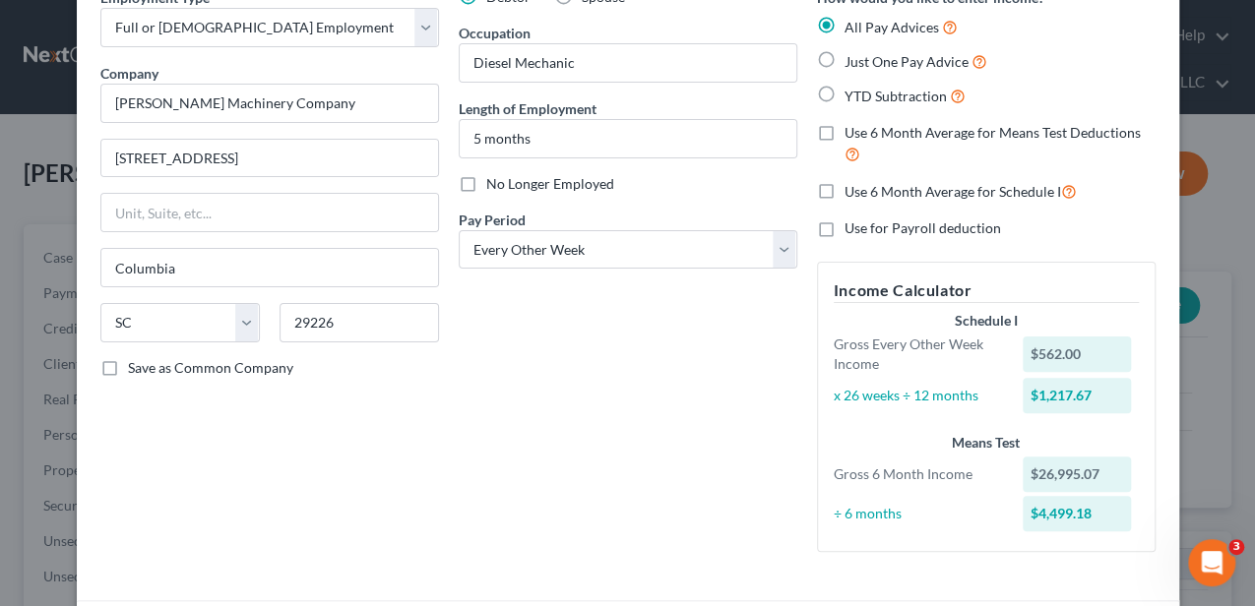
scroll to position [0, 0]
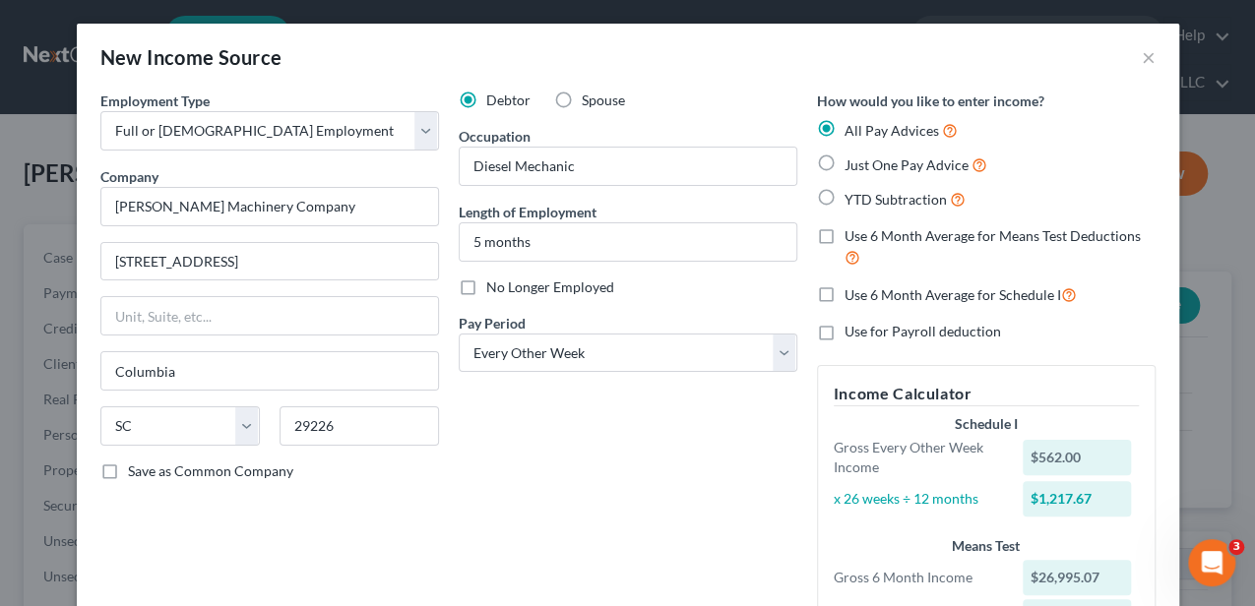
click at [844, 239] on label "Use 6 Month Average for Means Test Deductions" at bounding box center [999, 247] width 311 height 42
click at [852, 239] on input "Use 6 Month Average for Means Test Deductions" at bounding box center [858, 232] width 13 height 13
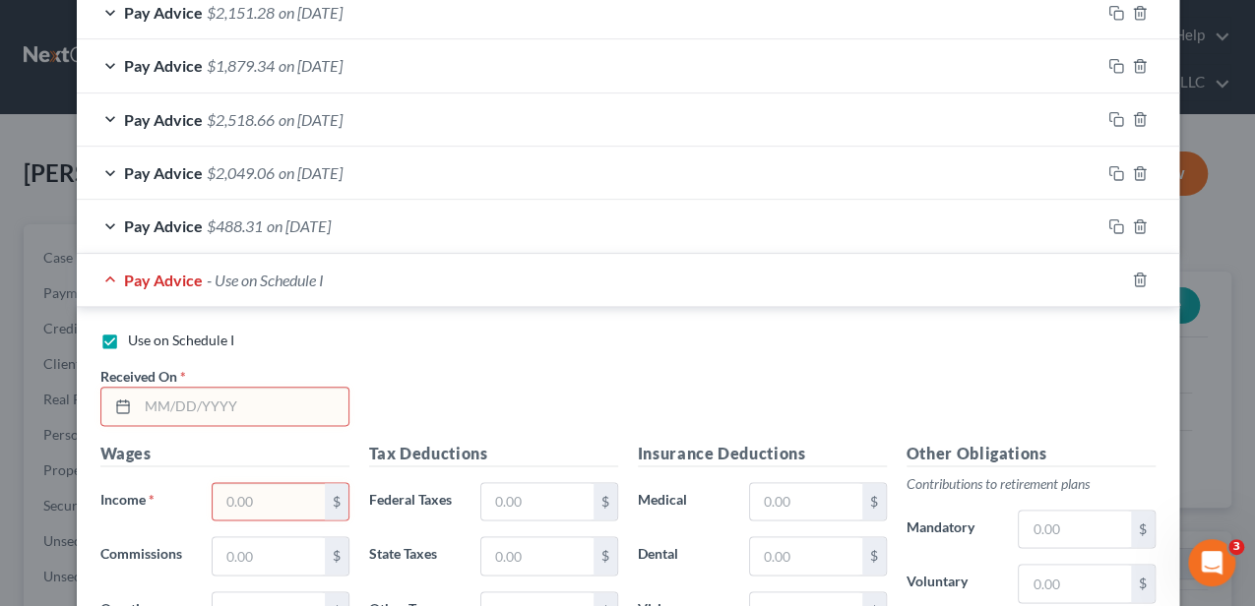
scroll to position [1049, 0]
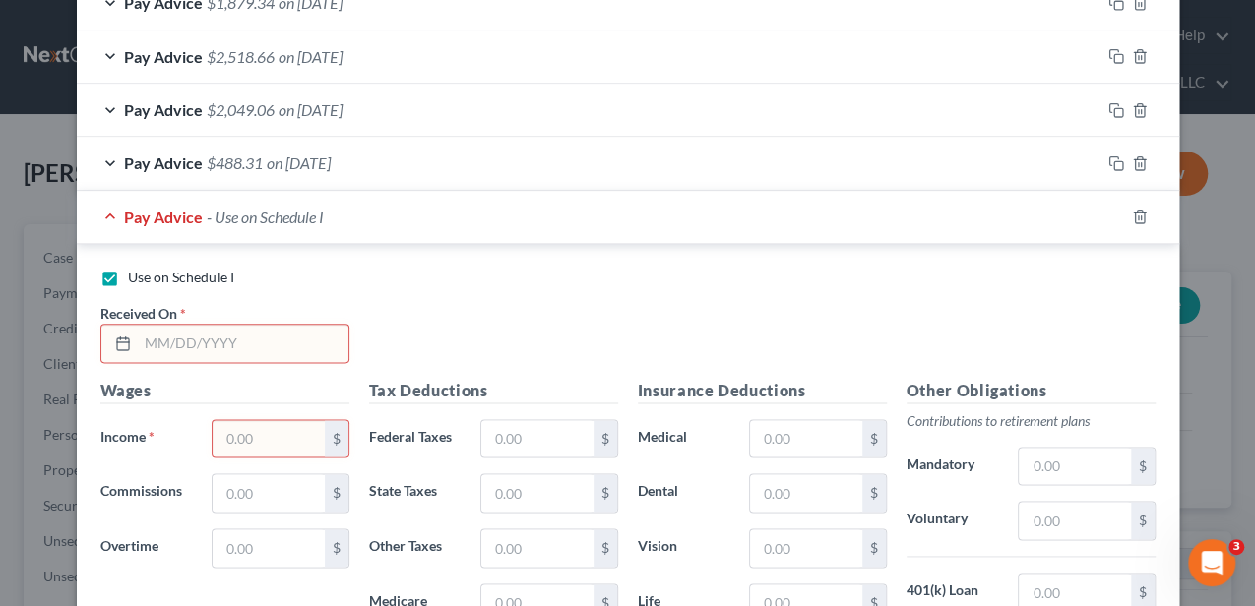
click at [295, 325] on input "text" at bounding box center [243, 343] width 211 height 37
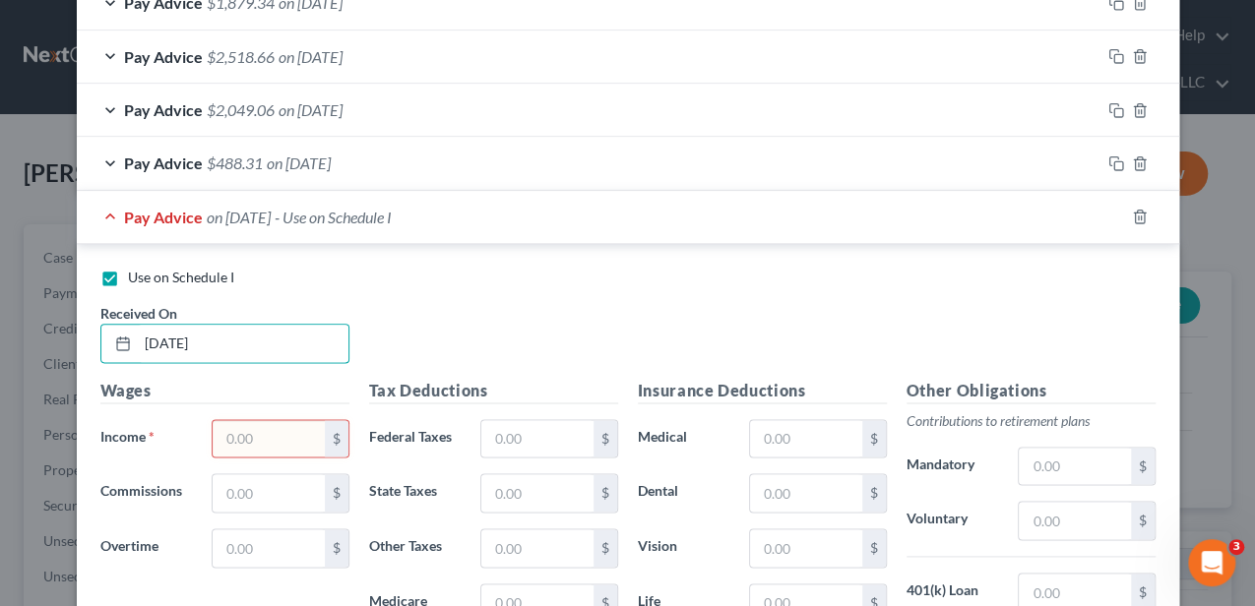
click at [232, 433] on input "text" at bounding box center [268, 438] width 111 height 37
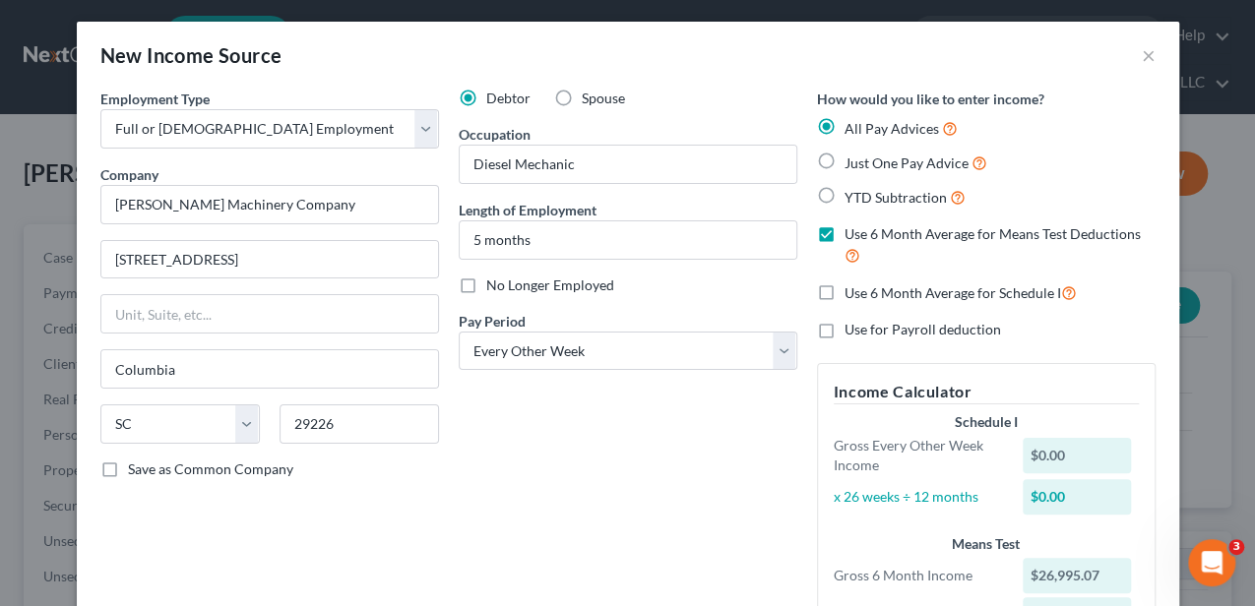
scroll to position [0, 0]
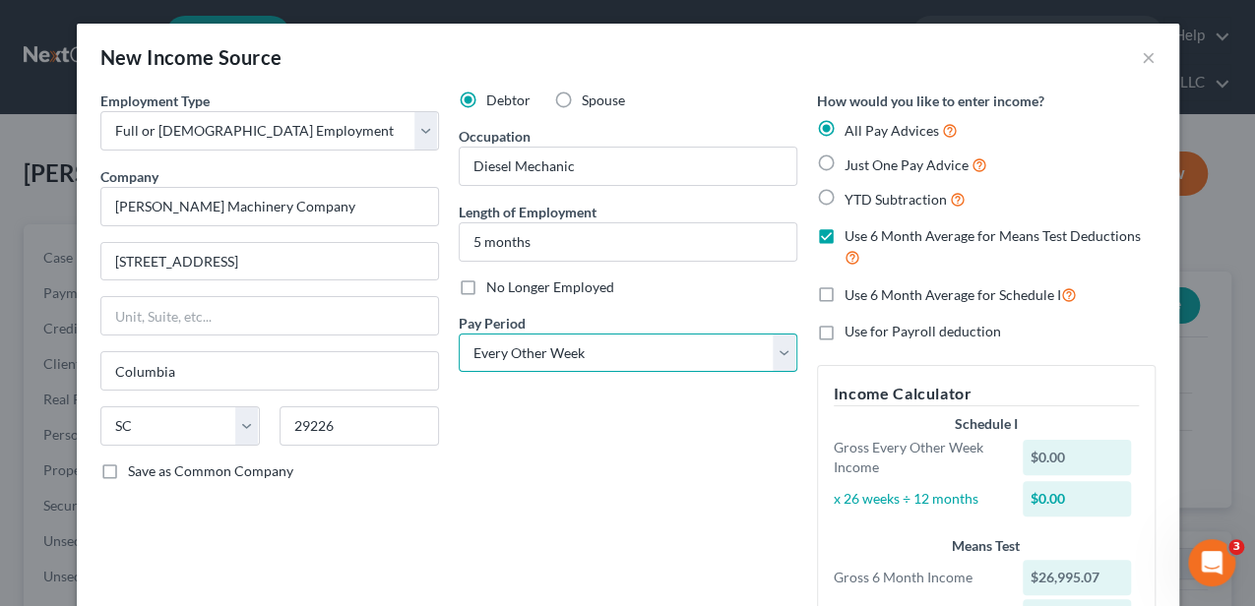
drag, startPoint x: 519, startPoint y: 341, endPoint x: 512, endPoint y: 372, distance: 31.3
click at [519, 341] on select "Select Monthly Twice Monthly Every Other Week Weekly" at bounding box center [628, 353] width 339 height 39
click at [459, 334] on select "Select Monthly Twice Monthly Every Other Week Weekly" at bounding box center [628, 353] width 339 height 39
click at [492, 493] on div "Debtor Spouse Occupation Diesel Mechanic Length of Employment 5 months No Longe…" at bounding box center [628, 381] width 358 height 581
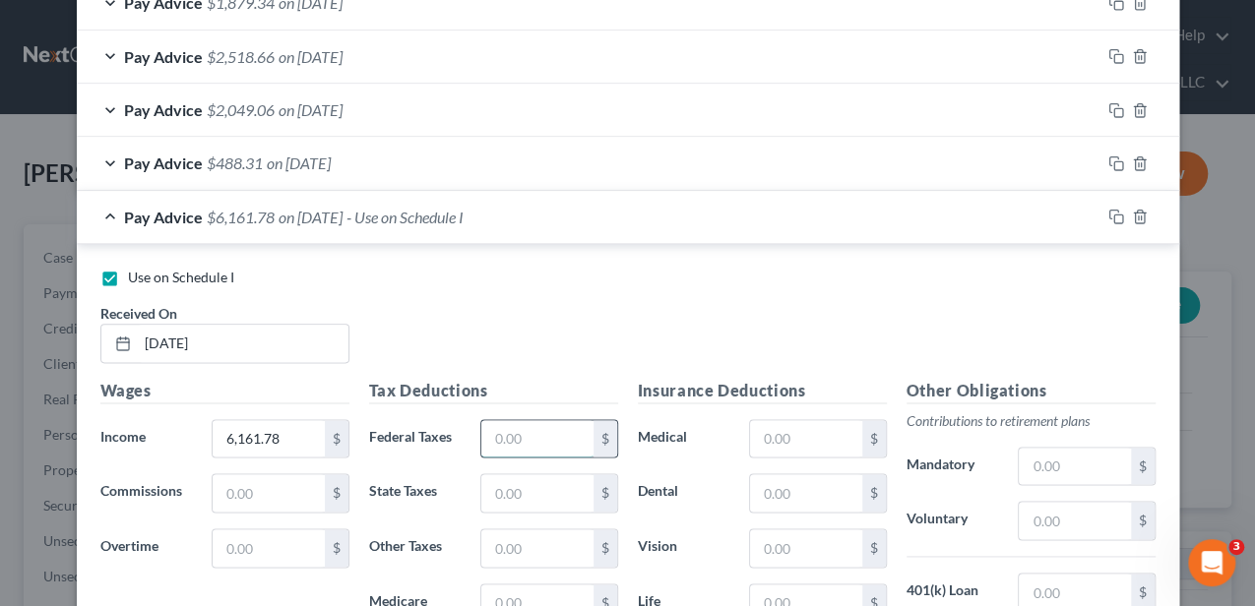
click at [504, 423] on input "text" at bounding box center [536, 438] width 111 height 37
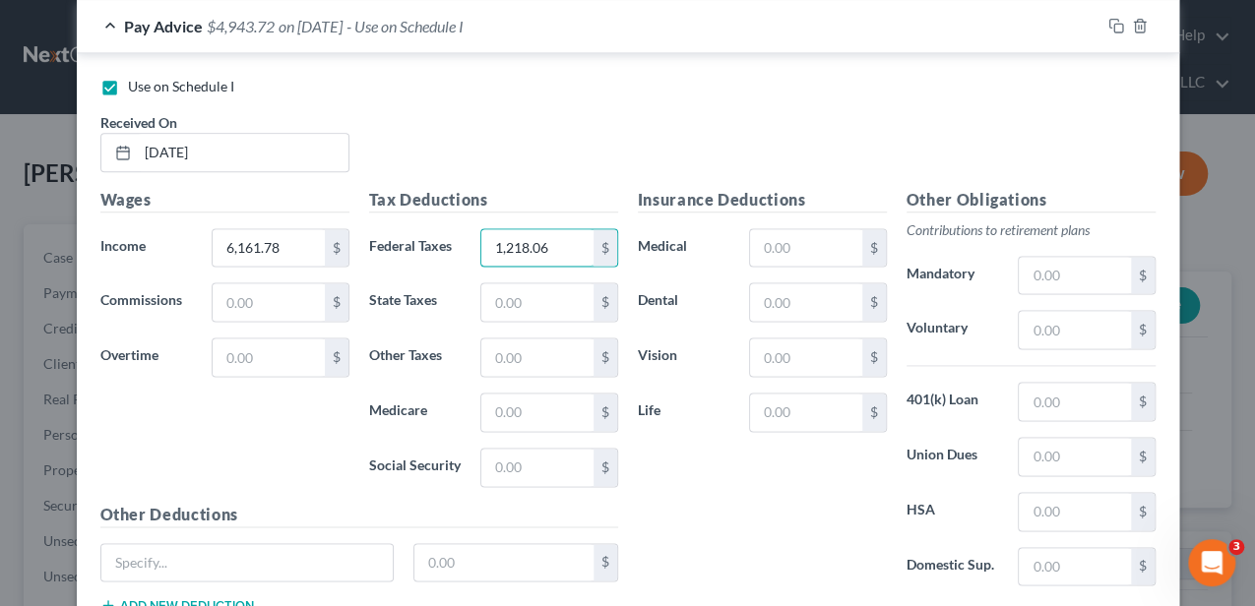
scroll to position [1203, 0]
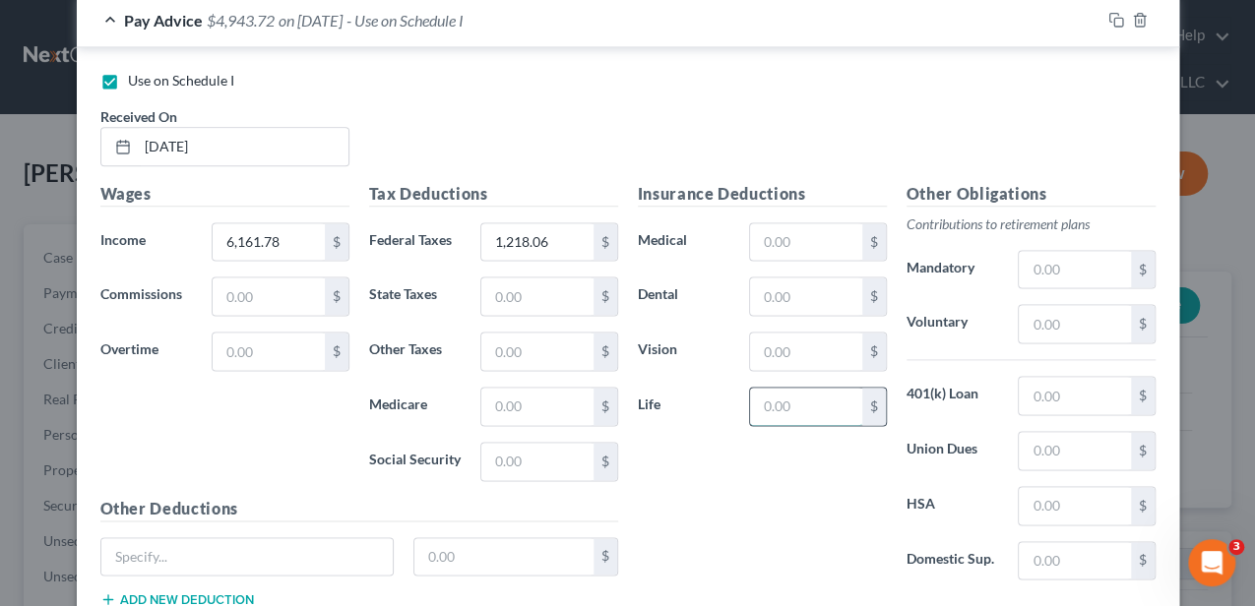
click at [787, 396] on input "text" at bounding box center [805, 406] width 111 height 37
click at [1086, 311] on input "text" at bounding box center [1074, 323] width 111 height 37
click at [833, 475] on div "Insurance Deductions Medical $ Dental $ Vision $ Life 18.11 $" at bounding box center [762, 389] width 269 height 414
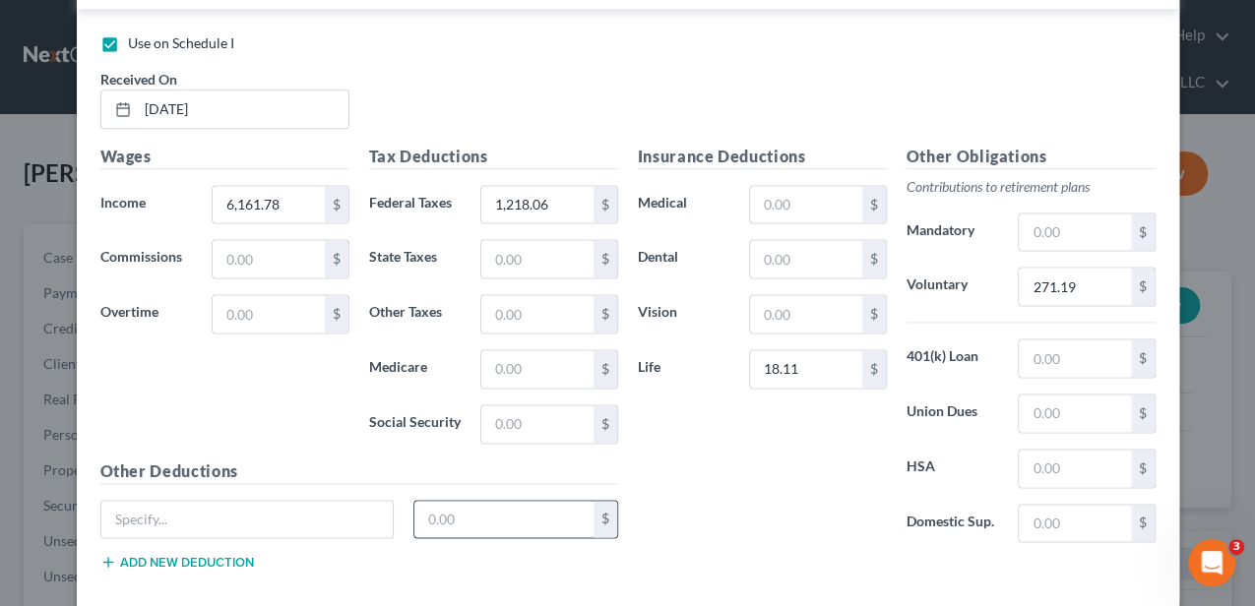
scroll to position [1268, 0]
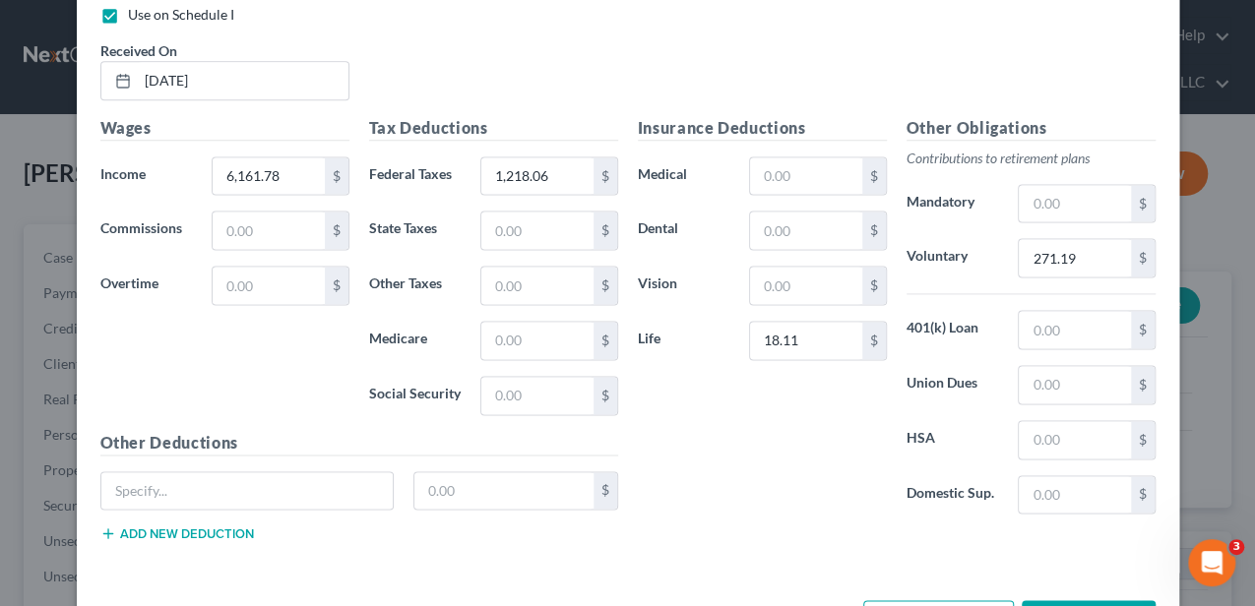
click at [207, 526] on button "Add new deduction" at bounding box center [177, 534] width 154 height 16
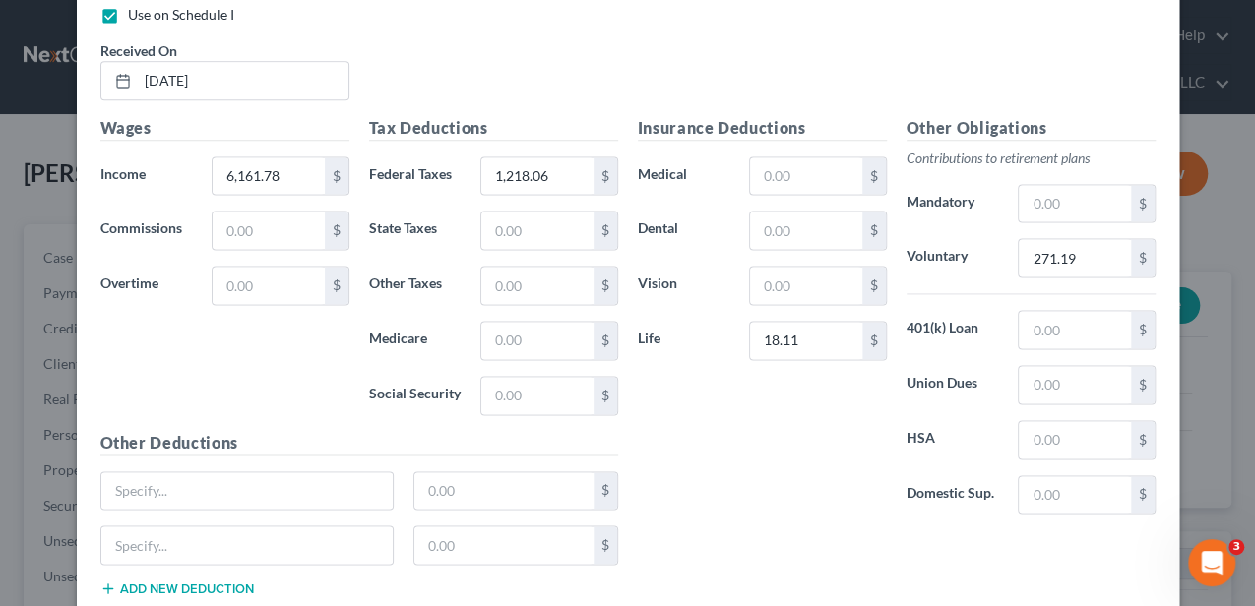
drag, startPoint x: 208, startPoint y: 569, endPoint x: 211, endPoint y: 585, distance: 16.0
click at [209, 569] on div "Other Deductions $ $ Add new deduction" at bounding box center [359, 522] width 537 height 182
click at [211, 581] on button "Add new deduction" at bounding box center [177, 589] width 154 height 16
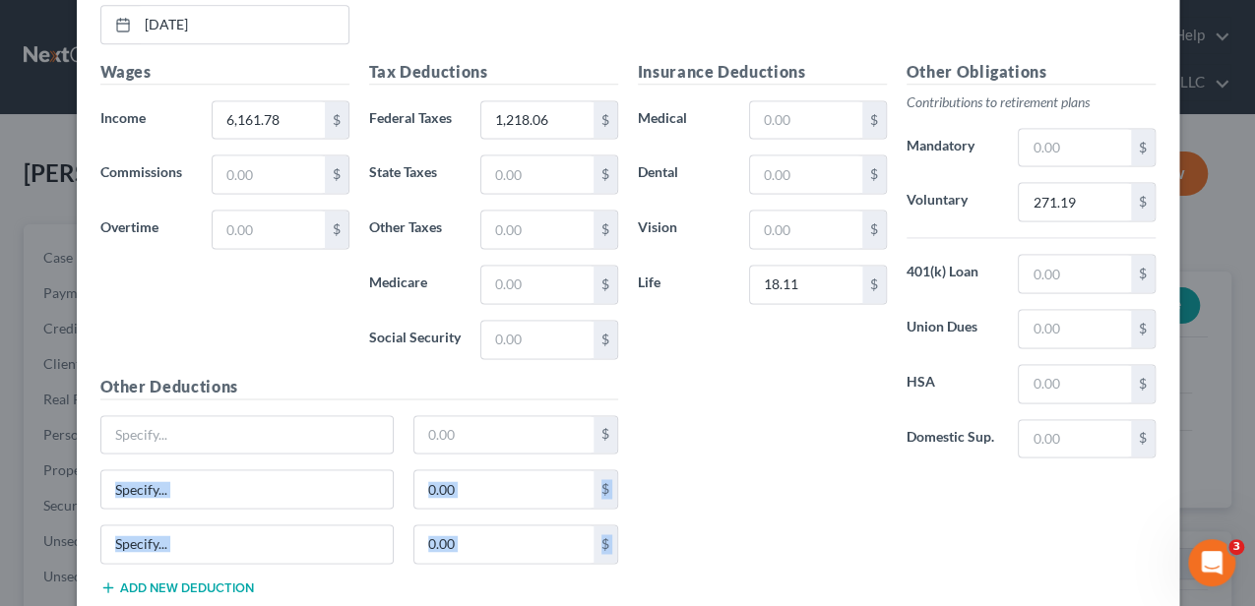
scroll to position [1399, 0]
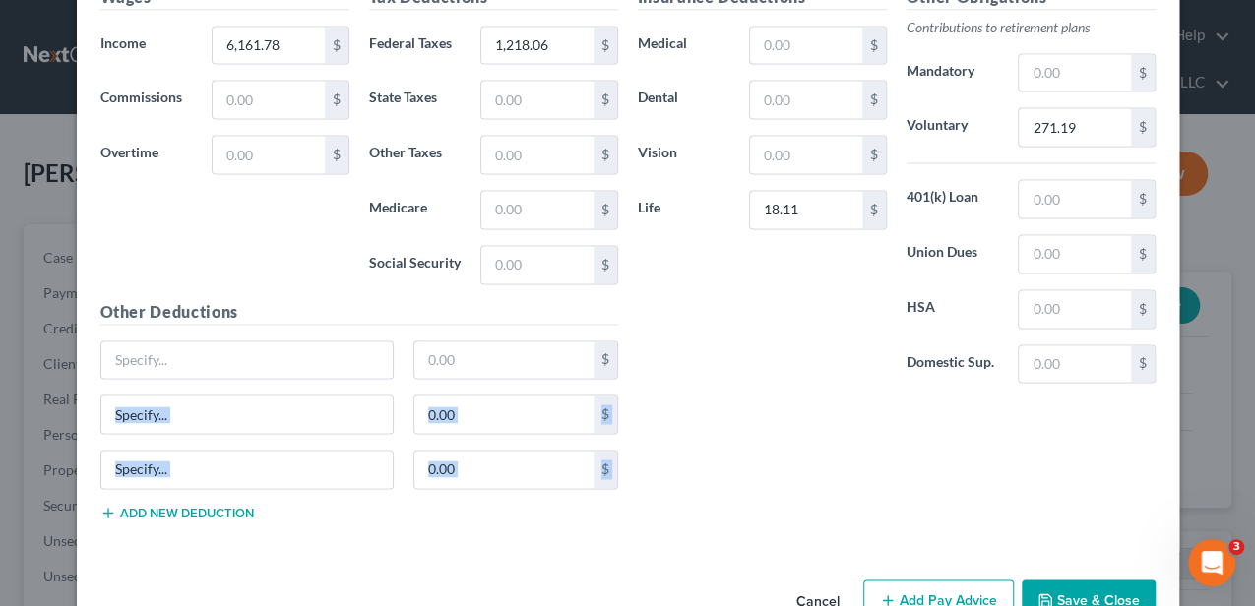
click at [185, 505] on button "Add new deduction" at bounding box center [177, 513] width 154 height 16
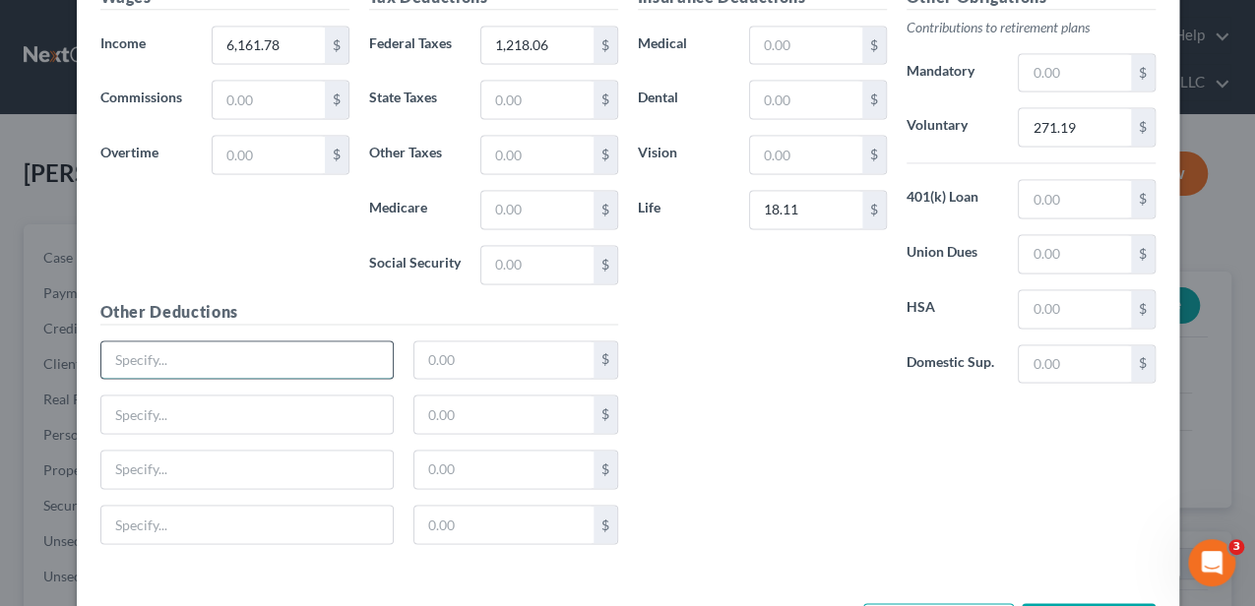
click at [203, 343] on input "text" at bounding box center [247, 359] width 292 height 37
click at [456, 362] on input "text" at bounding box center [503, 359] width 179 height 37
click at [303, 410] on input "text" at bounding box center [247, 414] width 292 height 37
click at [514, 417] on input "text" at bounding box center [503, 414] width 179 height 37
click at [251, 461] on input "text" at bounding box center [247, 469] width 292 height 37
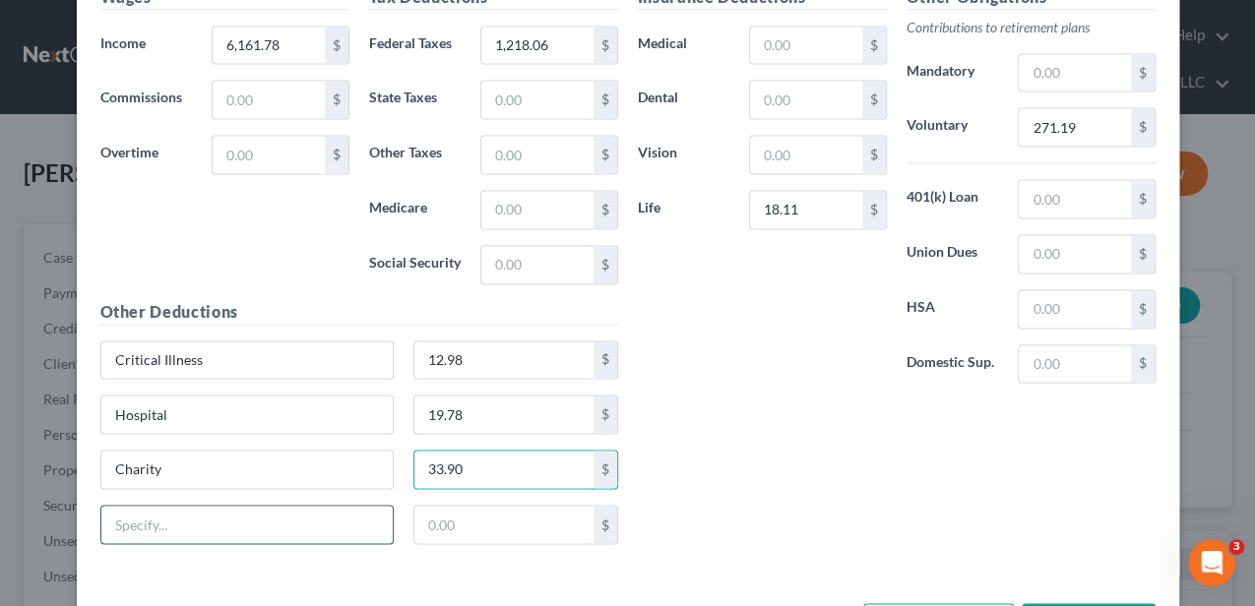
click at [263, 518] on input "text" at bounding box center [247, 524] width 292 height 37
click at [506, 506] on input "text" at bounding box center [503, 524] width 179 height 37
click at [754, 461] on div "Insurance Deductions Medical $ Dental $ Vision $ Life 18.11 $ Other Obligations…" at bounding box center [896, 272] width 537 height 575
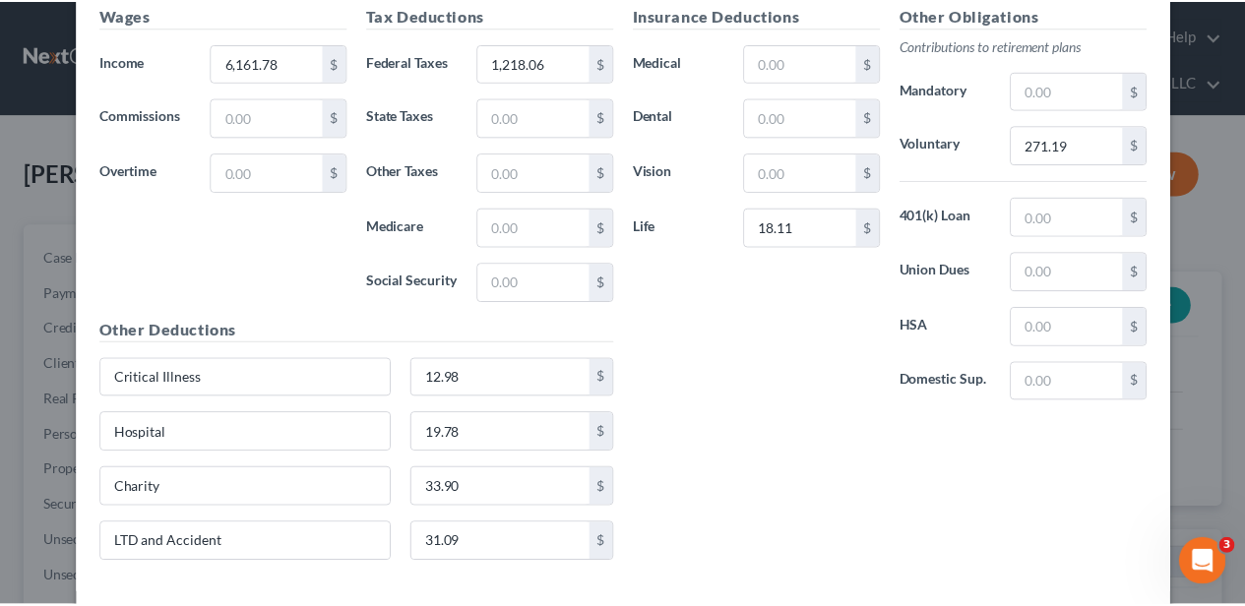
scroll to position [1464, 0]
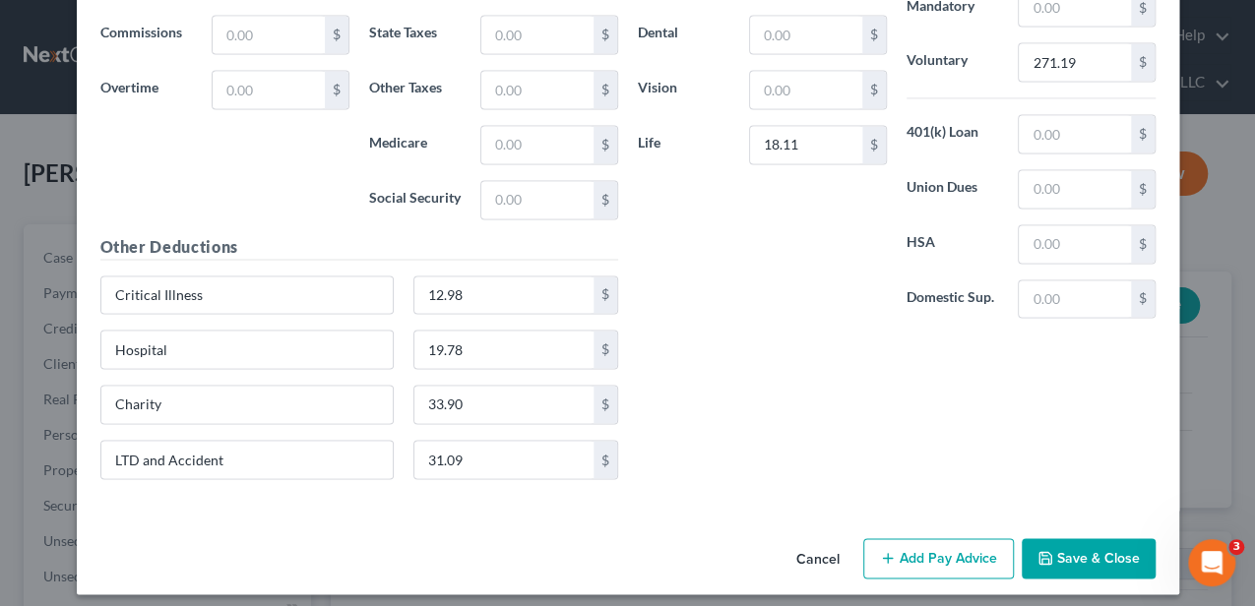
click at [1057, 538] on button "Save & Close" at bounding box center [1088, 558] width 134 height 41
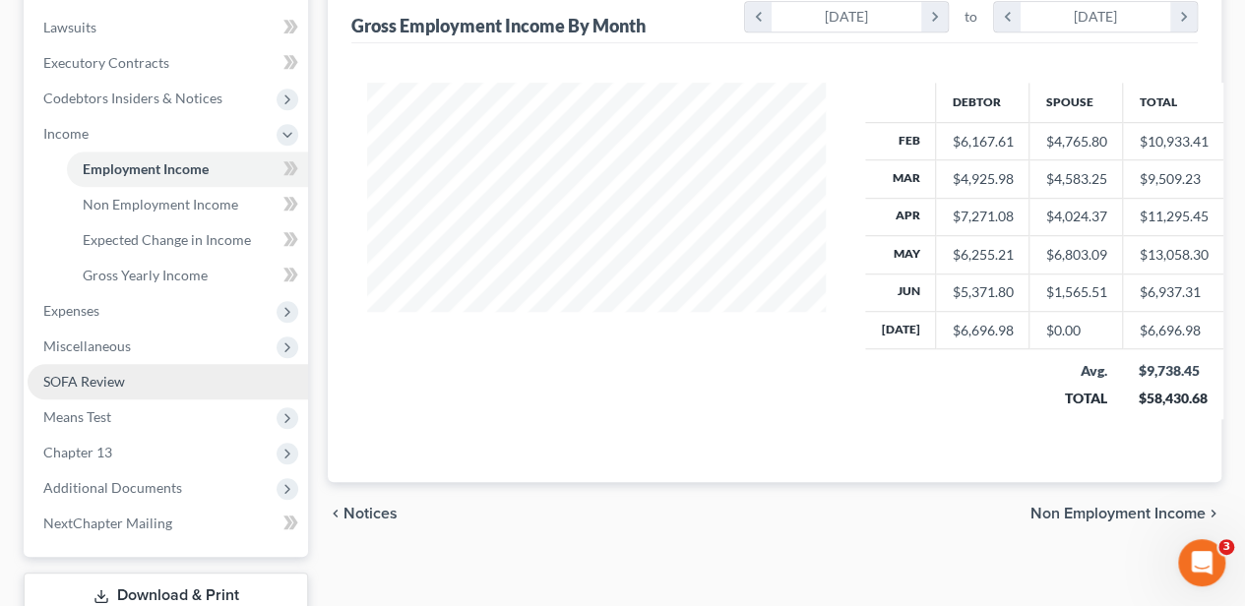
scroll to position [590, 0]
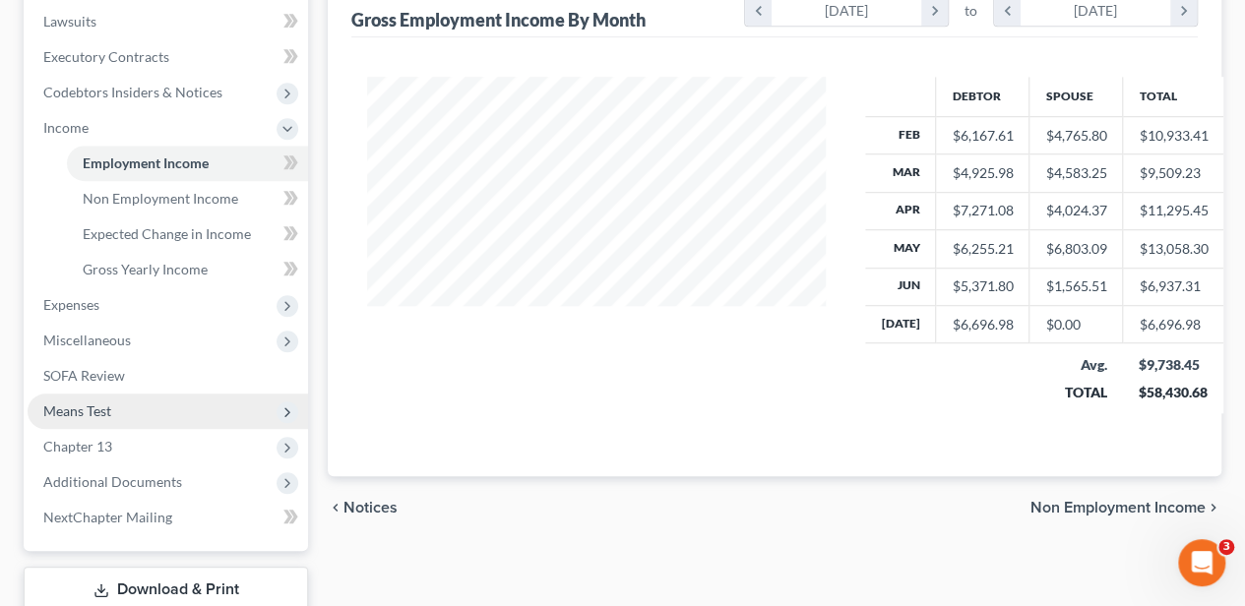
click at [93, 425] on span "Means Test" at bounding box center [168, 411] width 280 height 35
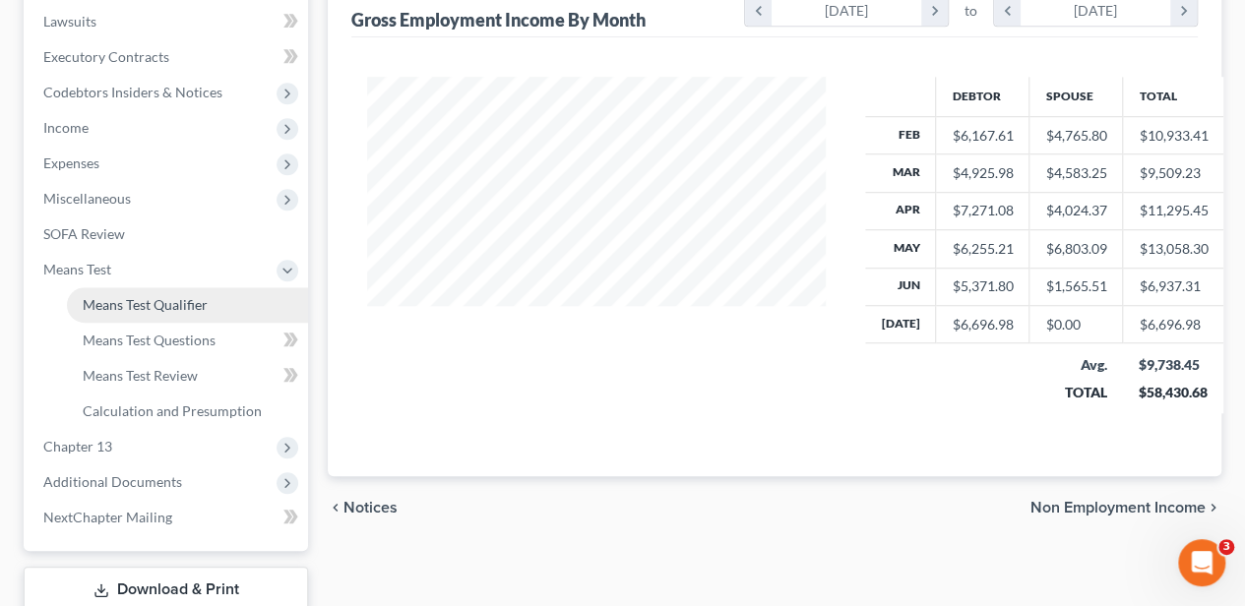
click at [165, 296] on span "Means Test Qualifier" at bounding box center [145, 304] width 125 height 17
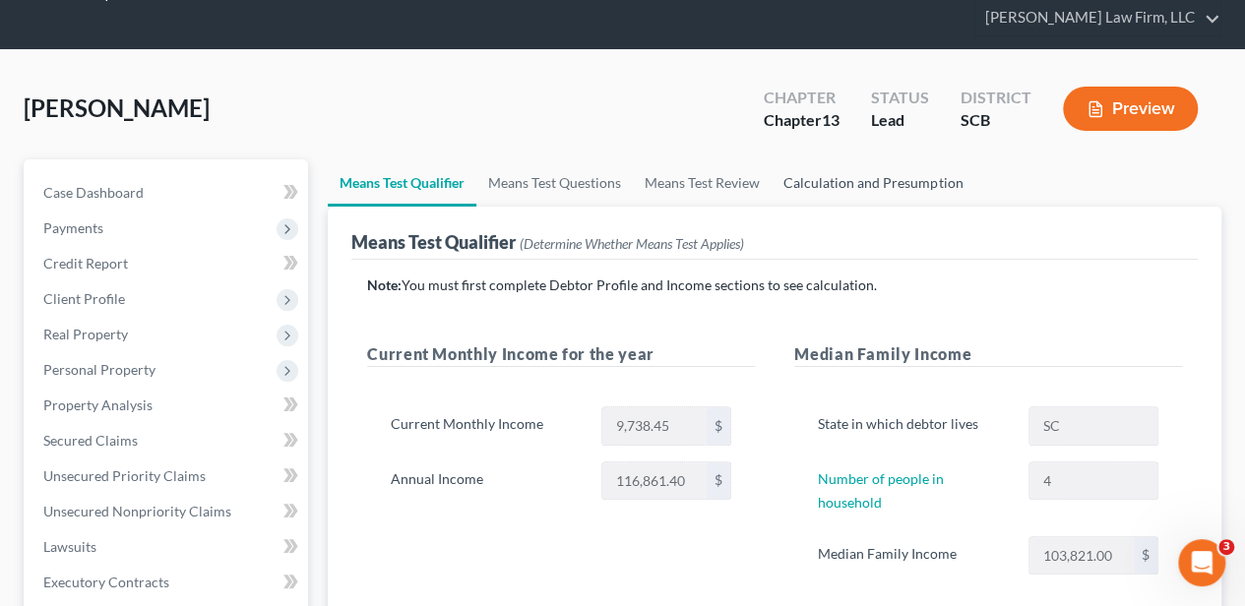
click at [855, 184] on link "Calculation and Presumption" at bounding box center [873, 182] width 203 height 47
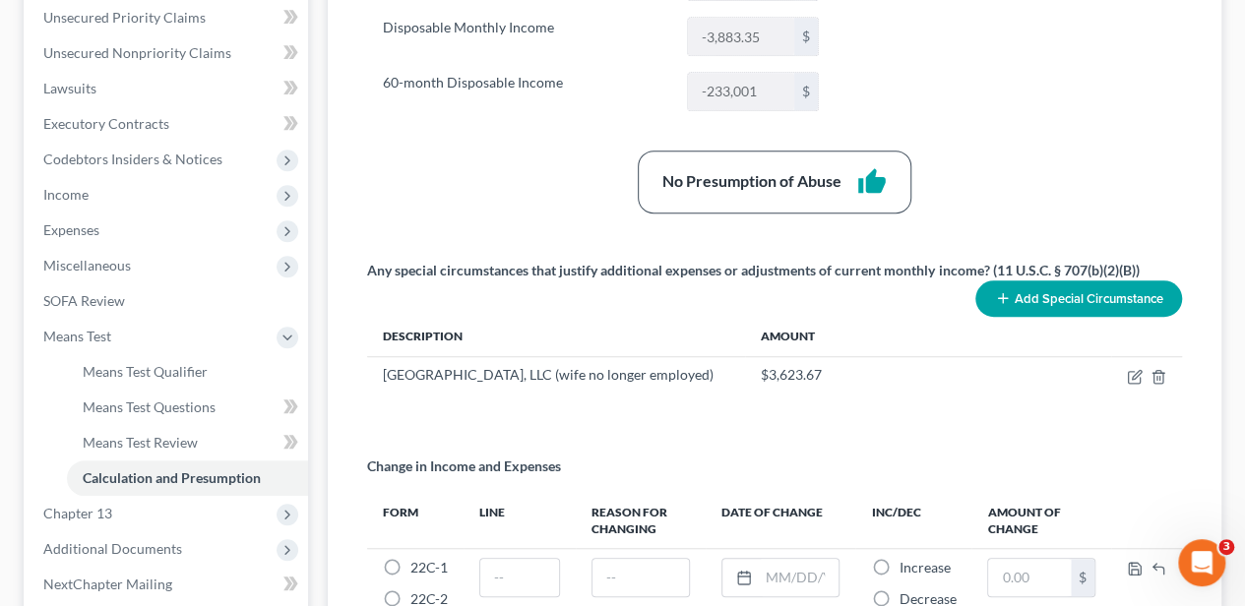
scroll to position [525, 0]
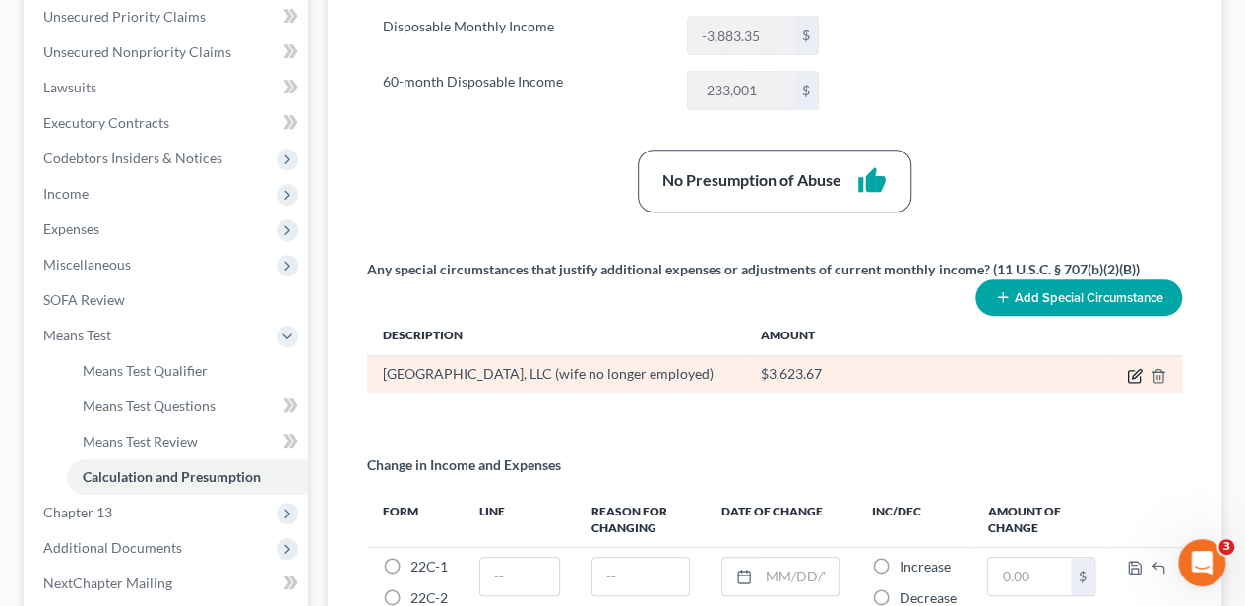
click at [1131, 371] on icon "button" at bounding box center [1135, 376] width 16 height 16
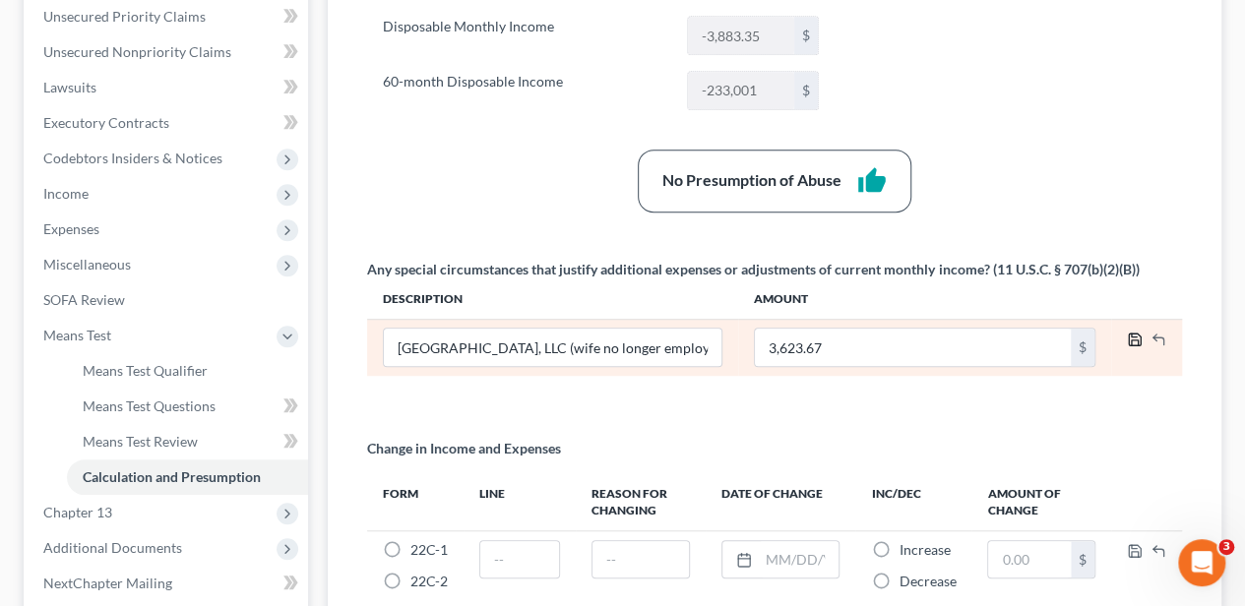
click at [1132, 332] on icon "button" at bounding box center [1135, 340] width 16 height 16
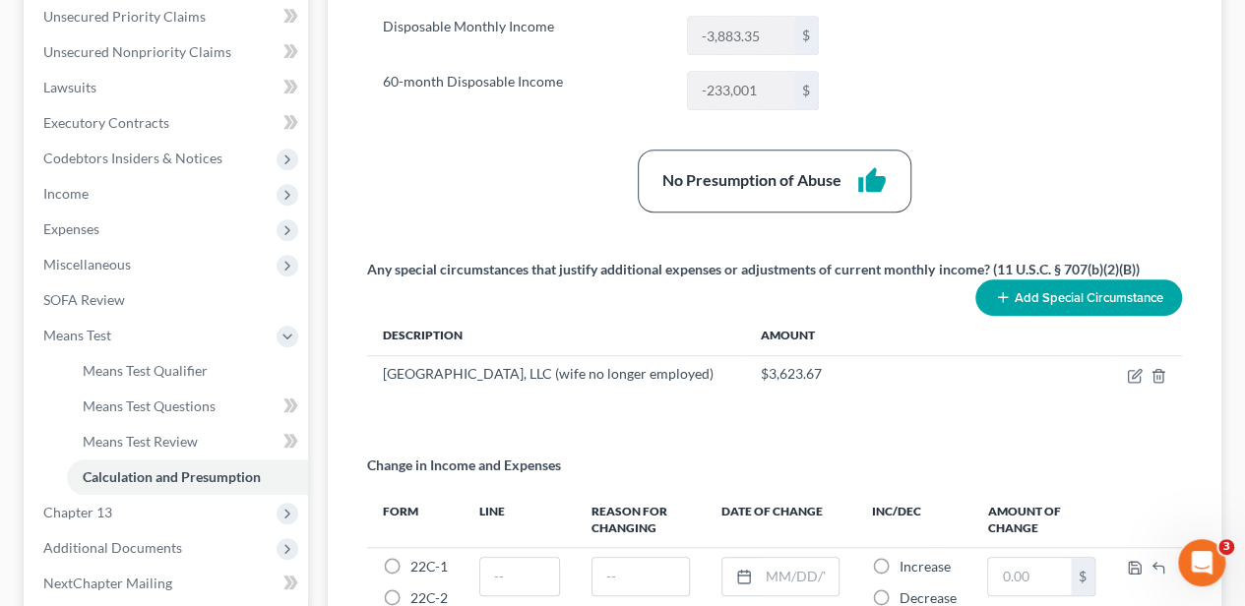
click at [1082, 292] on button "Add Special Circumstance" at bounding box center [1078, 297] width 207 height 36
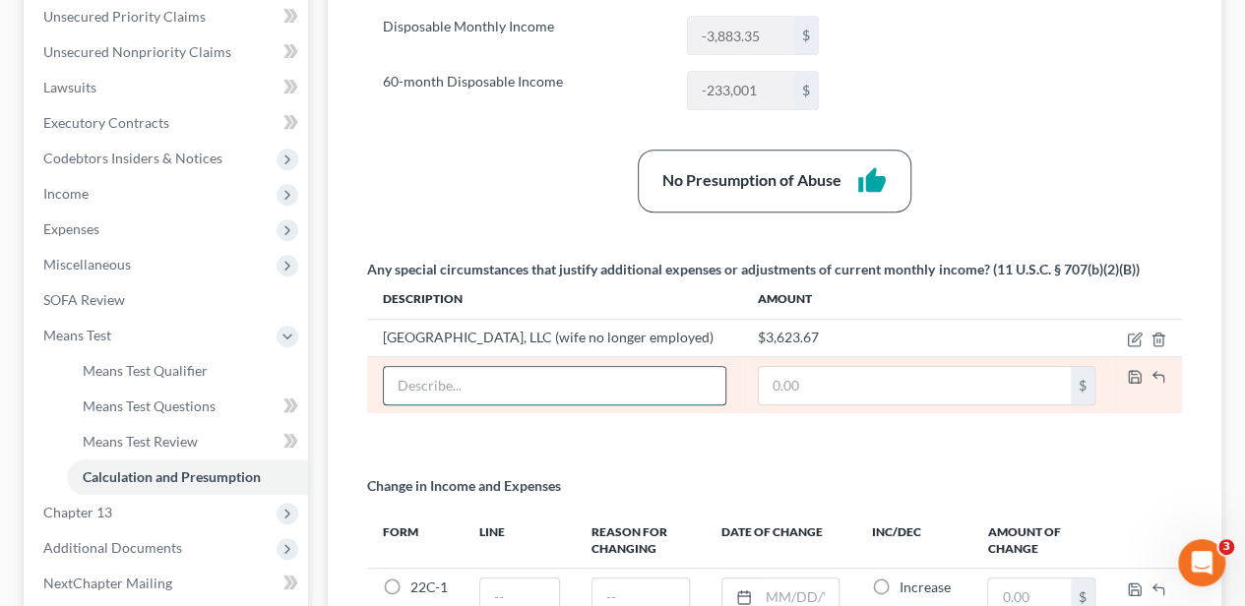
click at [486, 403] on input "text" at bounding box center [554, 385] width 341 height 37
paste input "3151 Charleston Hwy West Columbia, SC 29172"
drag, startPoint x: 691, startPoint y: 399, endPoint x: 384, endPoint y: 407, distance: 307.2
click at [386, 404] on input "3151 Charleston Hwy West Columbia, SC 29172" at bounding box center [554, 385] width 341 height 37
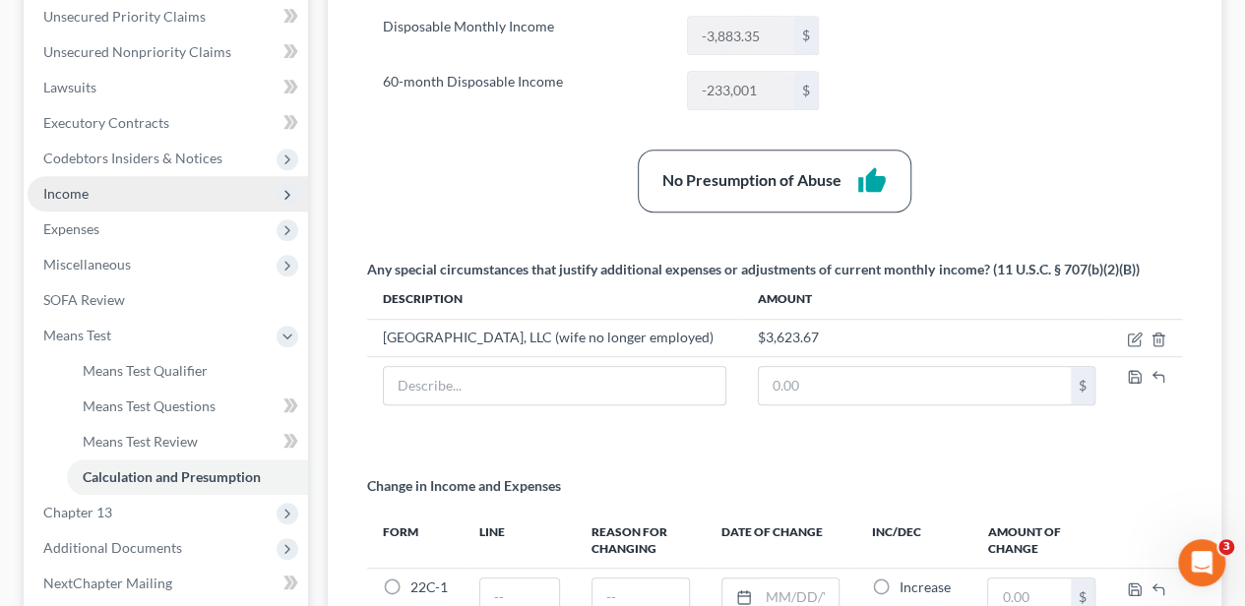
click at [59, 197] on span "Income" at bounding box center [65, 193] width 45 height 17
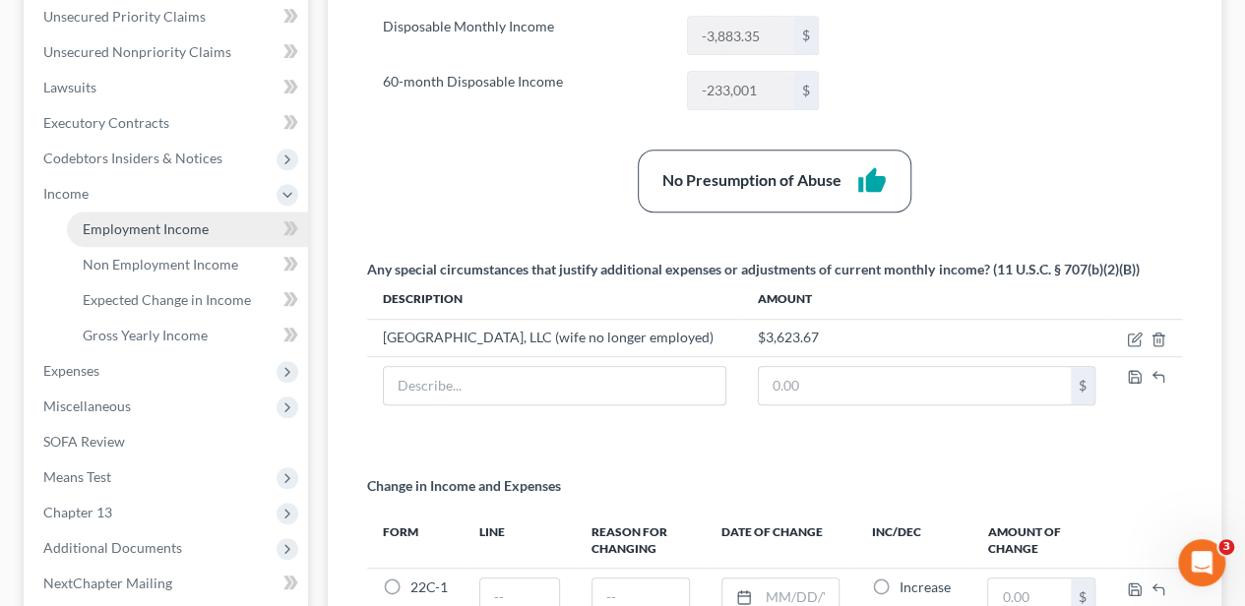
click at [78, 230] on link "Employment Income" at bounding box center [187, 229] width 241 height 35
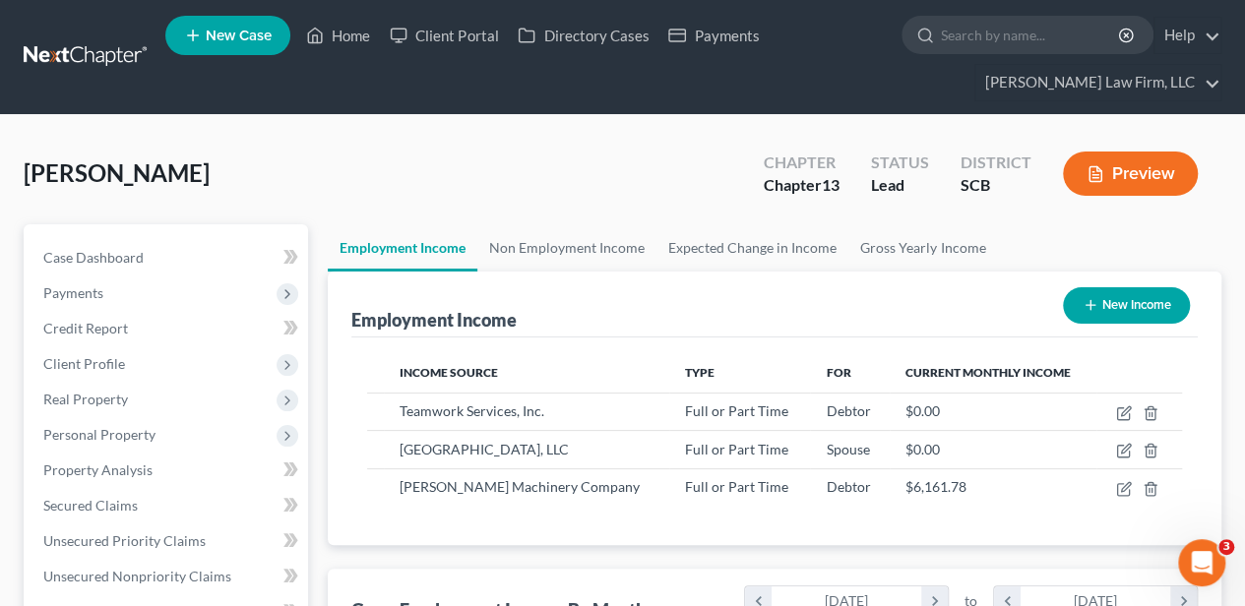
scroll to position [350, 498]
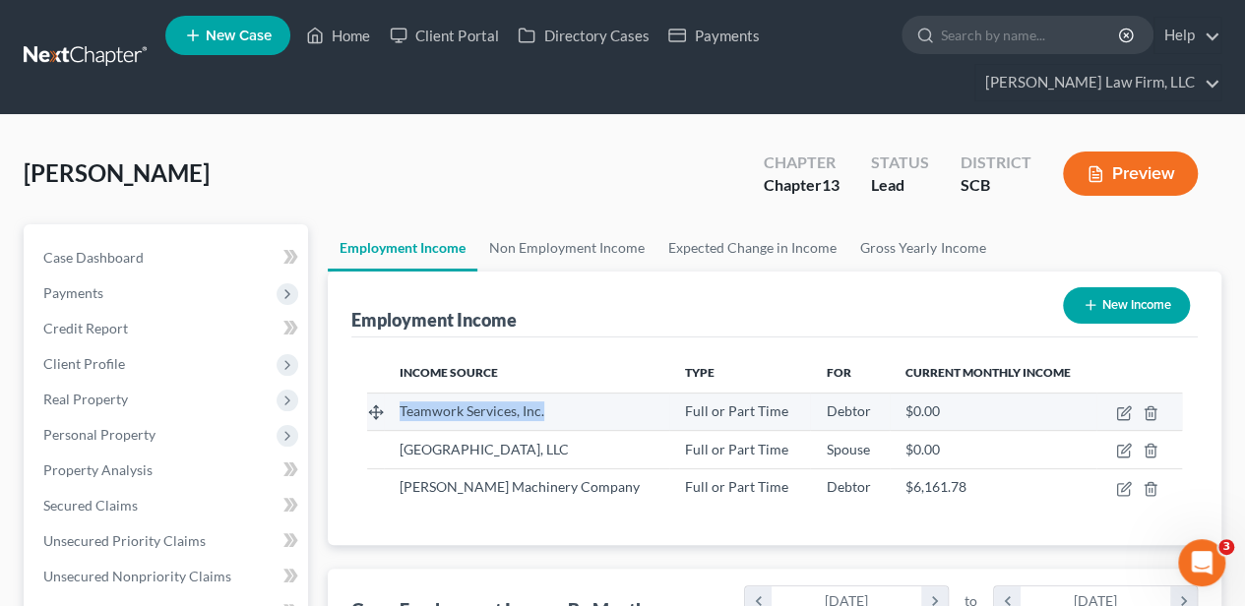
drag, startPoint x: 397, startPoint y: 407, endPoint x: 565, endPoint y: 417, distance: 168.6
click at [565, 417] on td "Teamwork Services, Inc." at bounding box center [526, 411] width 285 height 37
copy span "Teamwork Services, Inc."
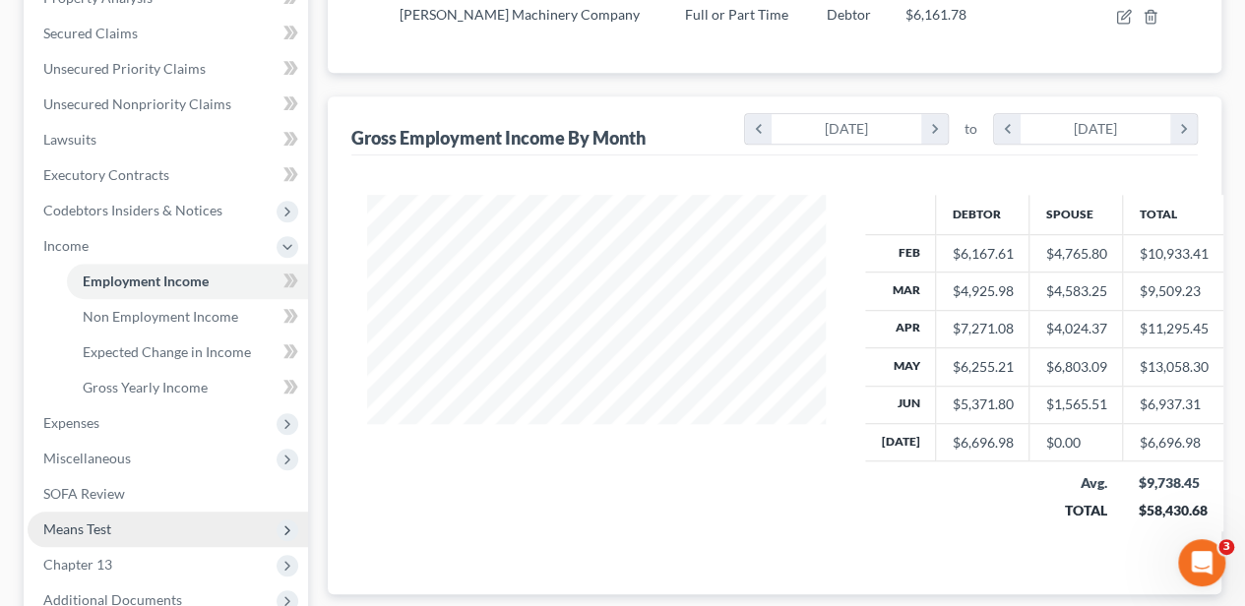
scroll to position [590, 0]
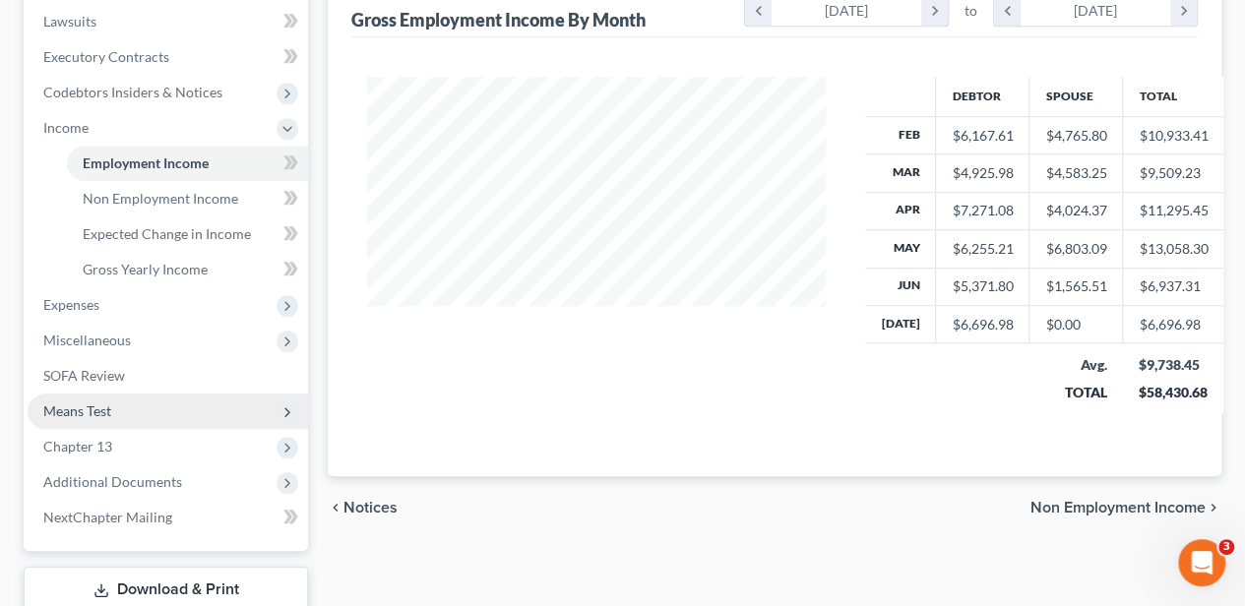
click at [105, 398] on span "Means Test" at bounding box center [168, 411] width 280 height 35
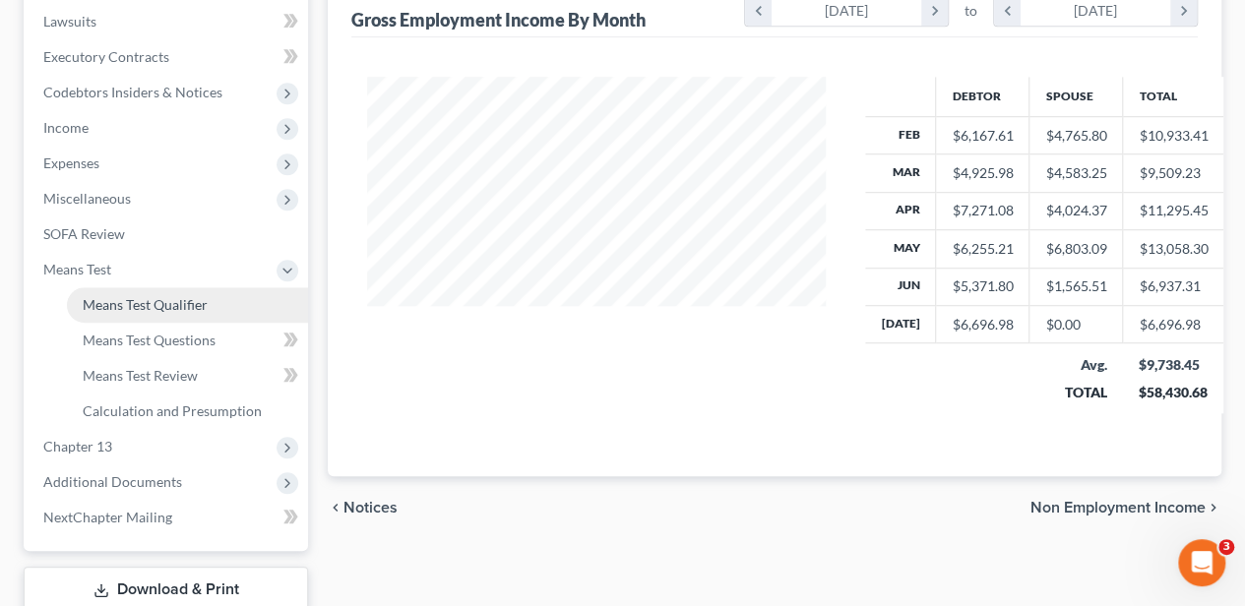
click at [142, 306] on span "Means Test Qualifier" at bounding box center [145, 304] width 125 height 17
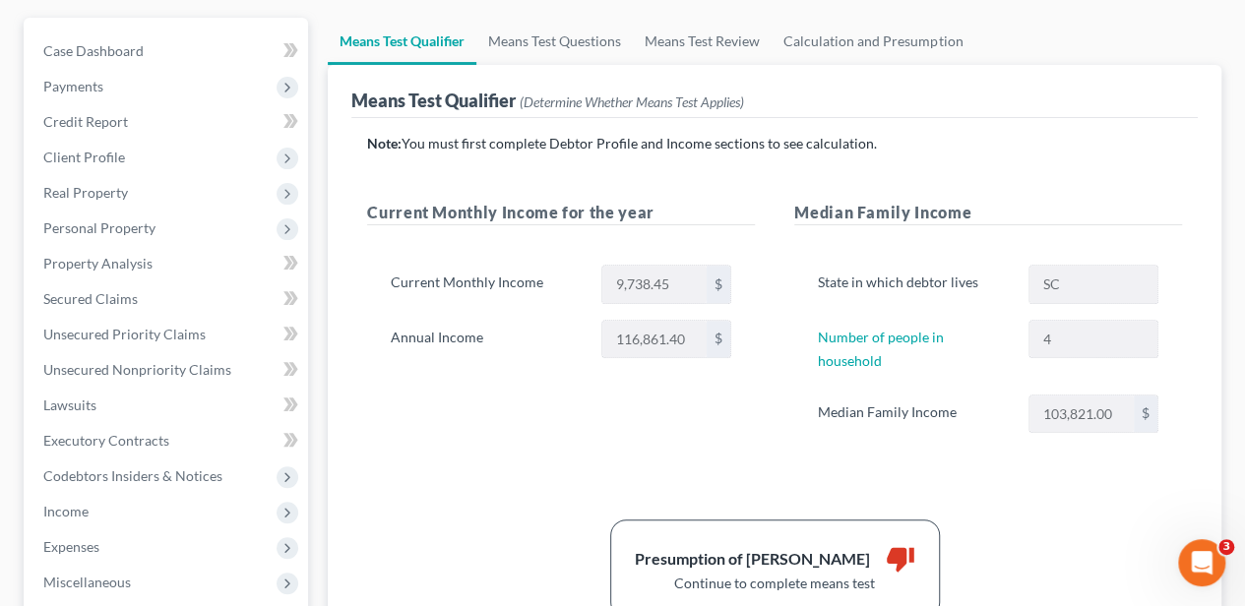
scroll to position [197, 0]
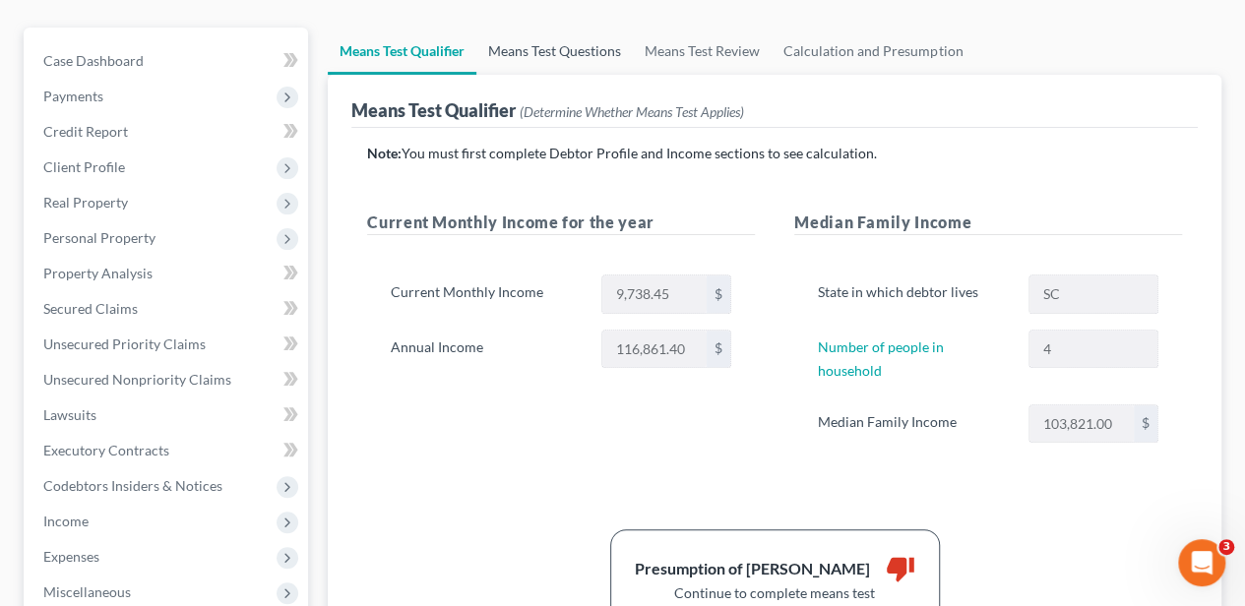
click at [575, 41] on link "Means Test Questions" at bounding box center [554, 51] width 156 height 47
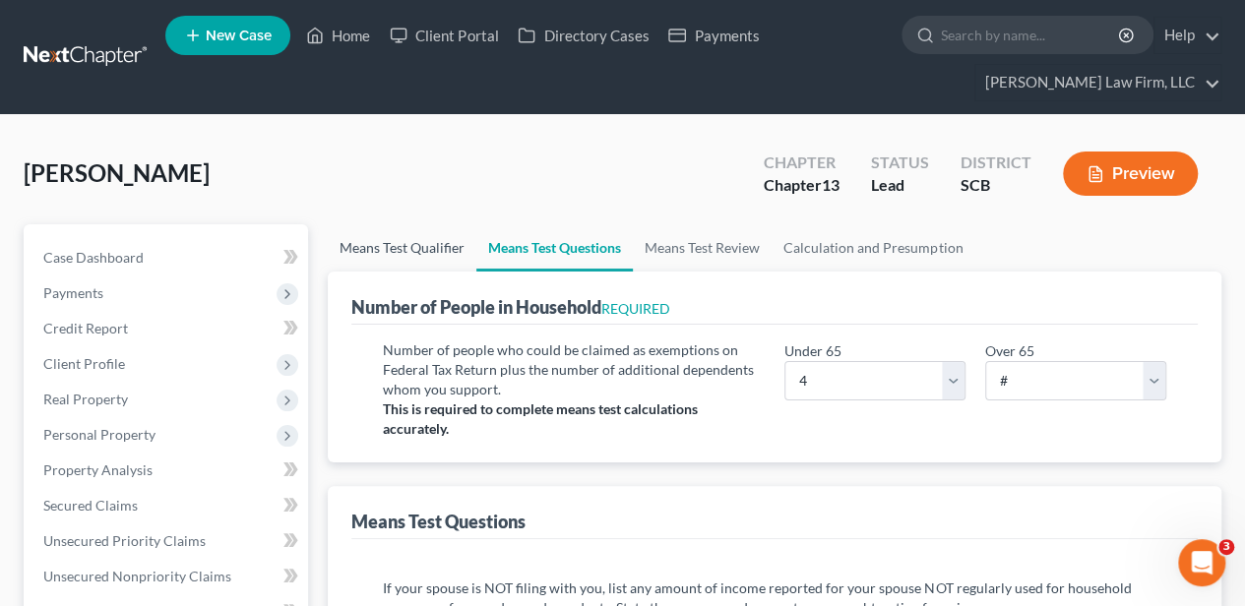
click at [432, 239] on link "Means Test Qualifier" at bounding box center [402, 247] width 149 height 47
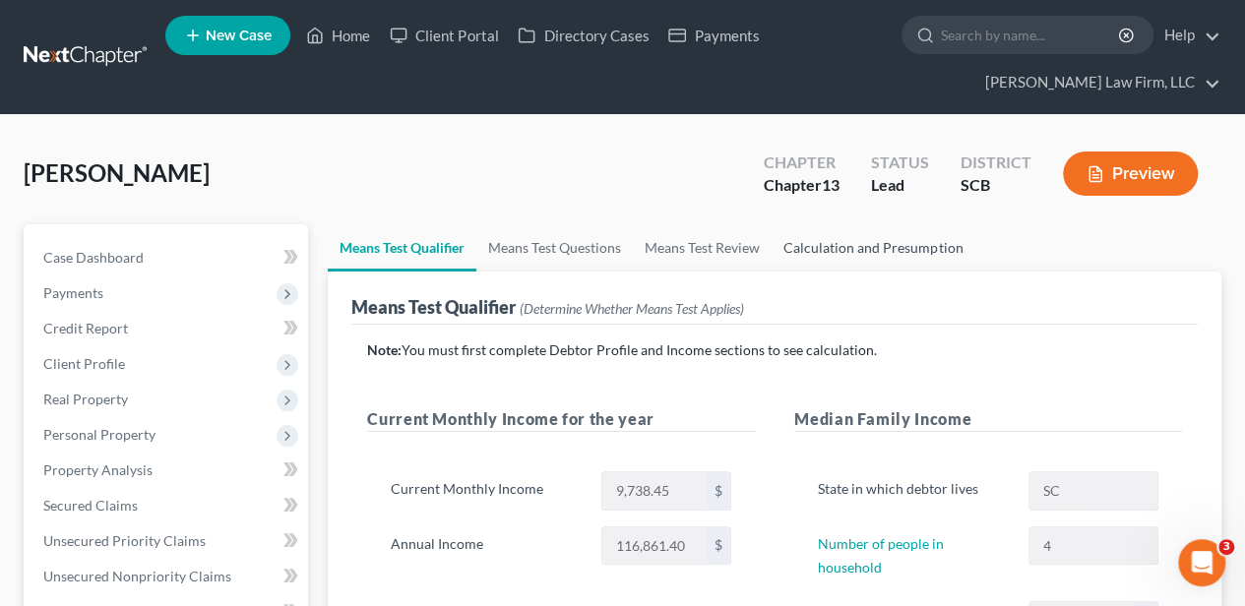
click at [909, 240] on link "Calculation and Presumption" at bounding box center [873, 247] width 203 height 47
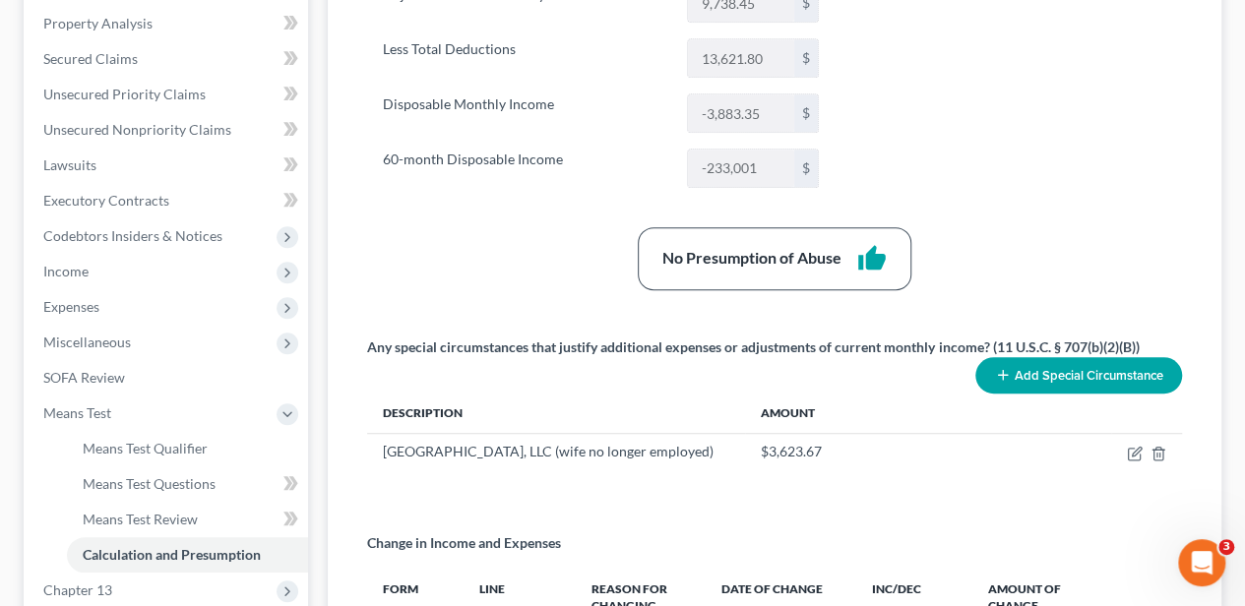
scroll to position [525, 0]
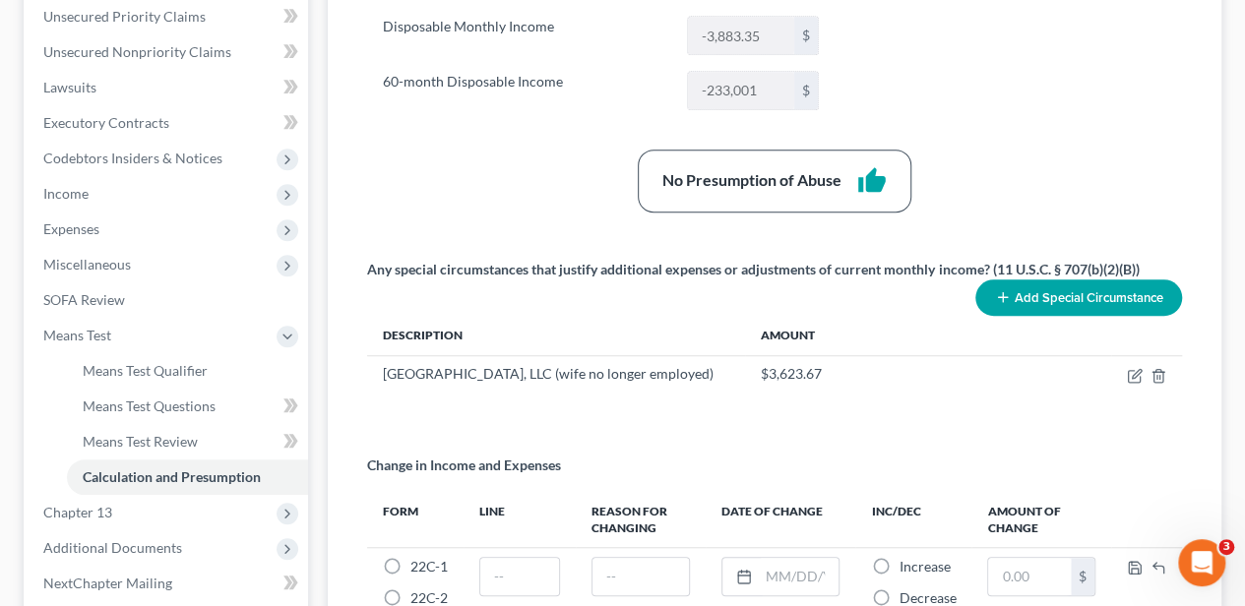
click at [1081, 289] on button "Add Special Circumstance" at bounding box center [1078, 297] width 207 height 36
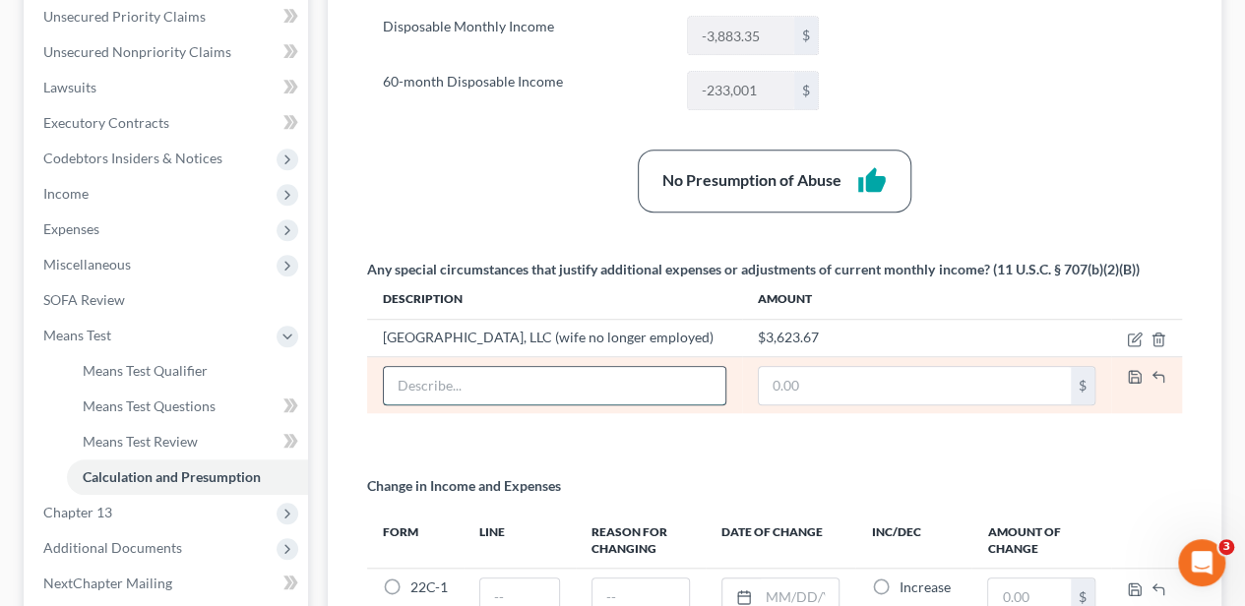
click at [486, 397] on input "text" at bounding box center [554, 385] width 341 height 37
paste input "Teamwork Services, Inc."
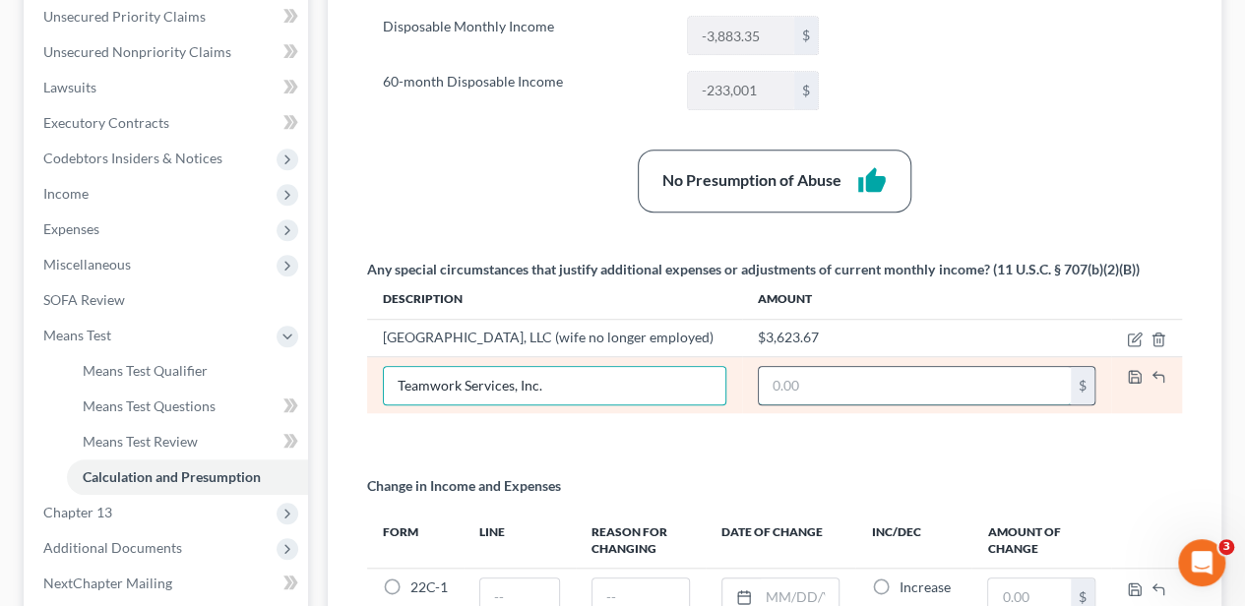
click at [801, 404] on input "text" at bounding box center [915, 385] width 312 height 37
click at [648, 404] on input "Teamwork Services, Inc." at bounding box center [554, 385] width 341 height 37
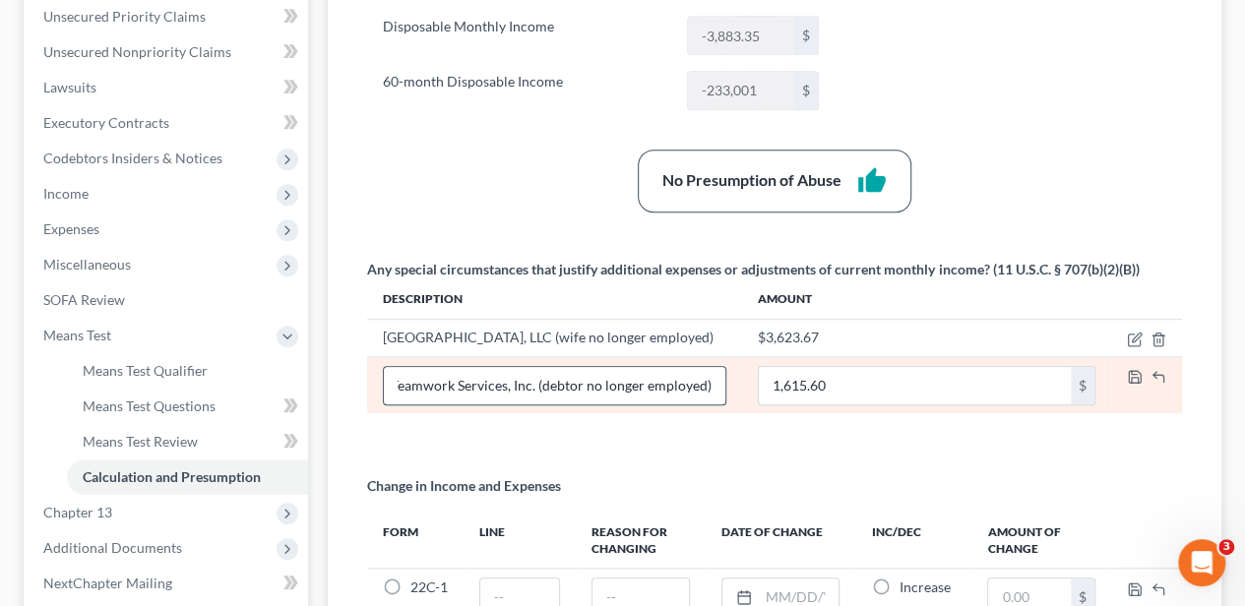
scroll to position [0, 5]
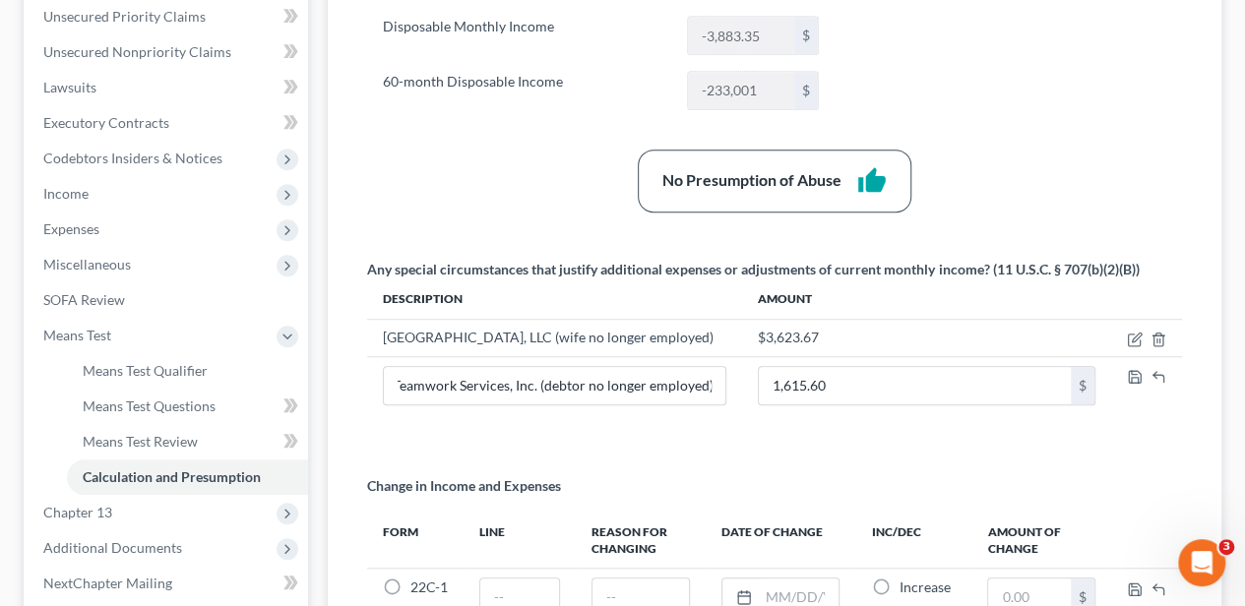
click at [777, 463] on div "Summary Current Monthly Income 9,738.45 $ Adjusted Current Monthly Income 9,738…" at bounding box center [774, 246] width 835 height 861
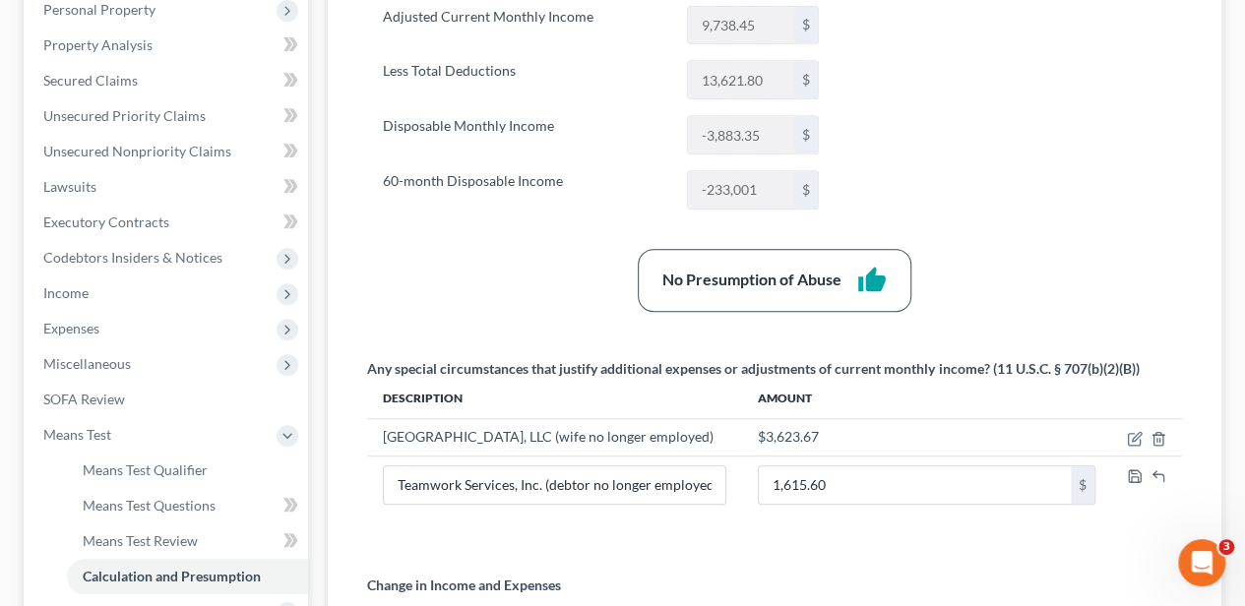
scroll to position [394, 0]
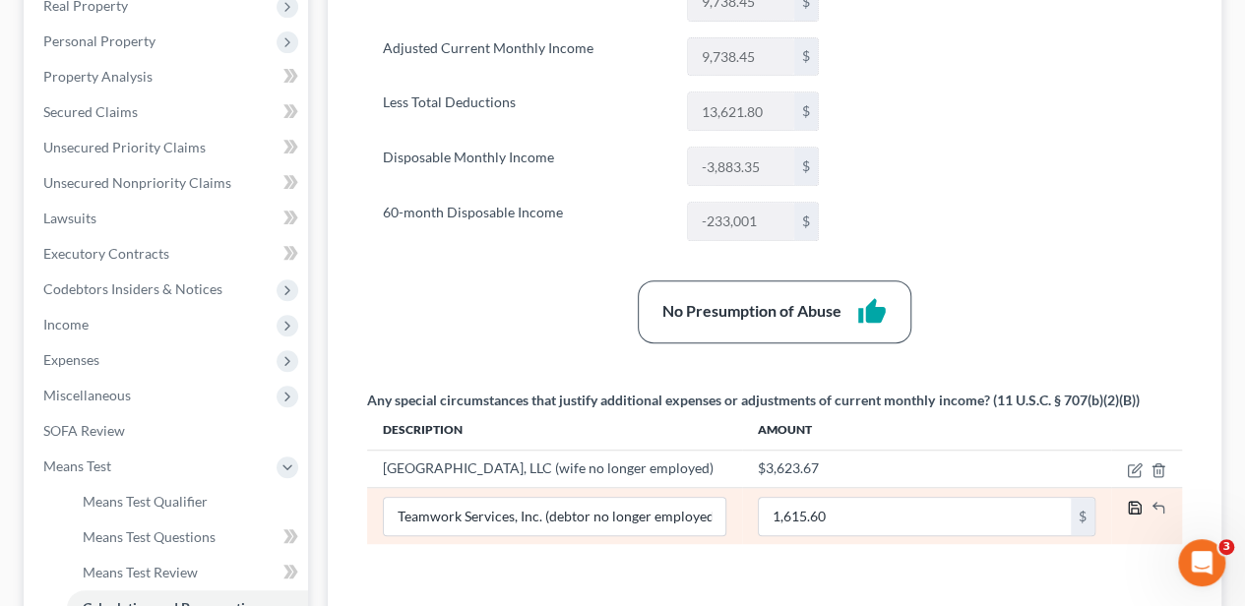
click at [1135, 516] on icon "button" at bounding box center [1135, 508] width 16 height 16
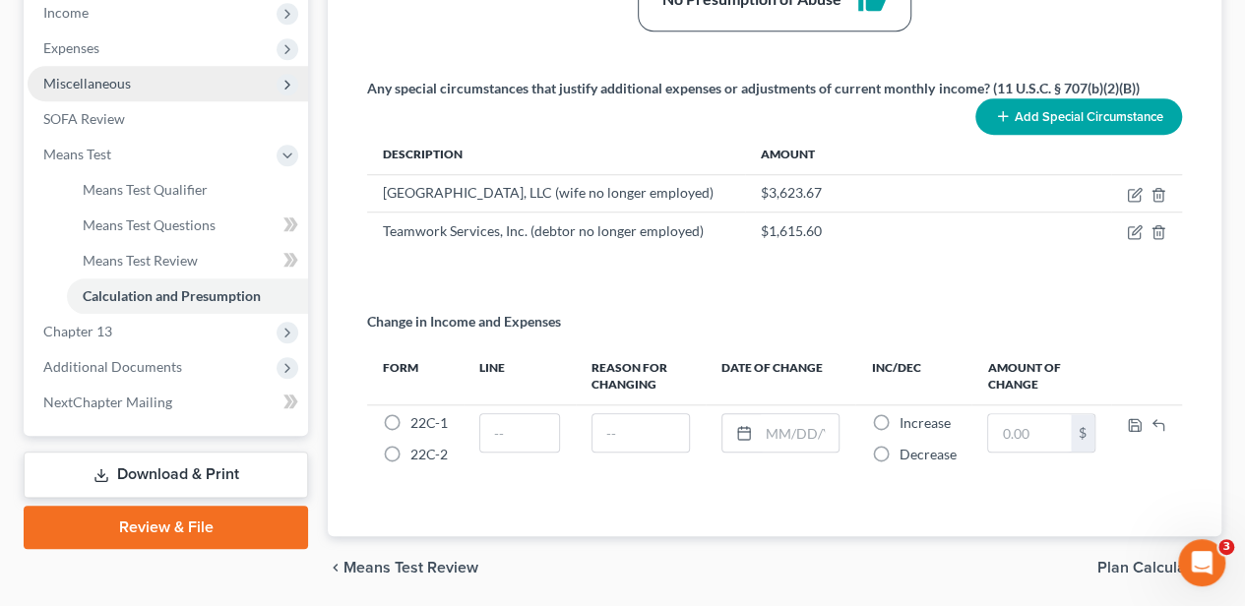
scroll to position [589, 0]
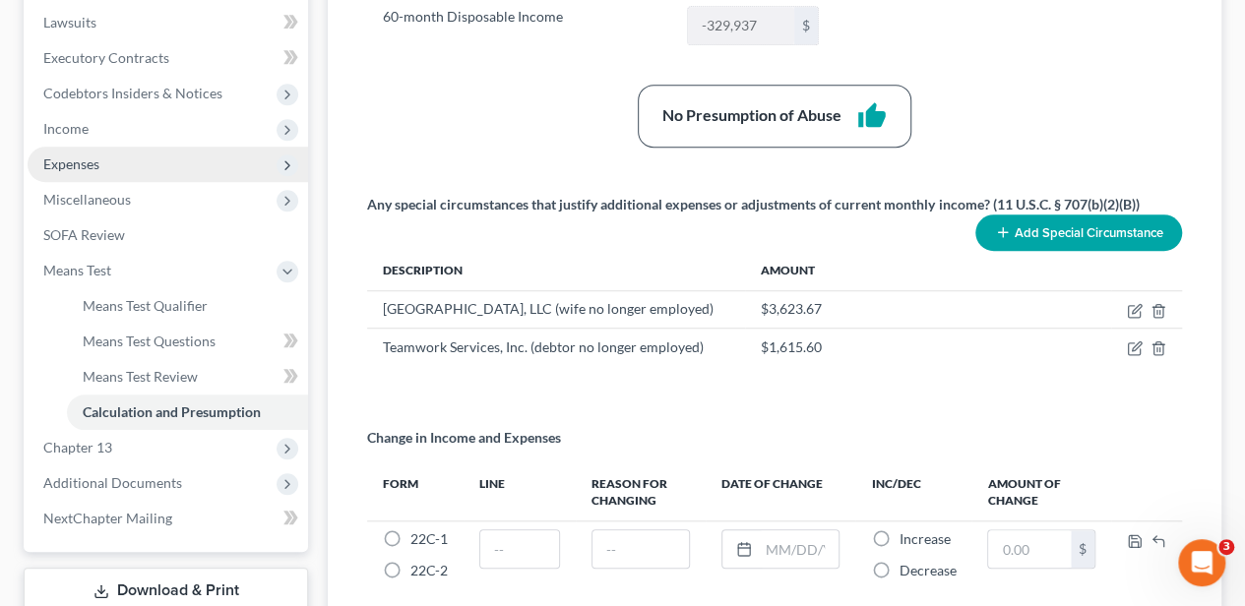
click at [116, 161] on span "Expenses" at bounding box center [168, 164] width 280 height 35
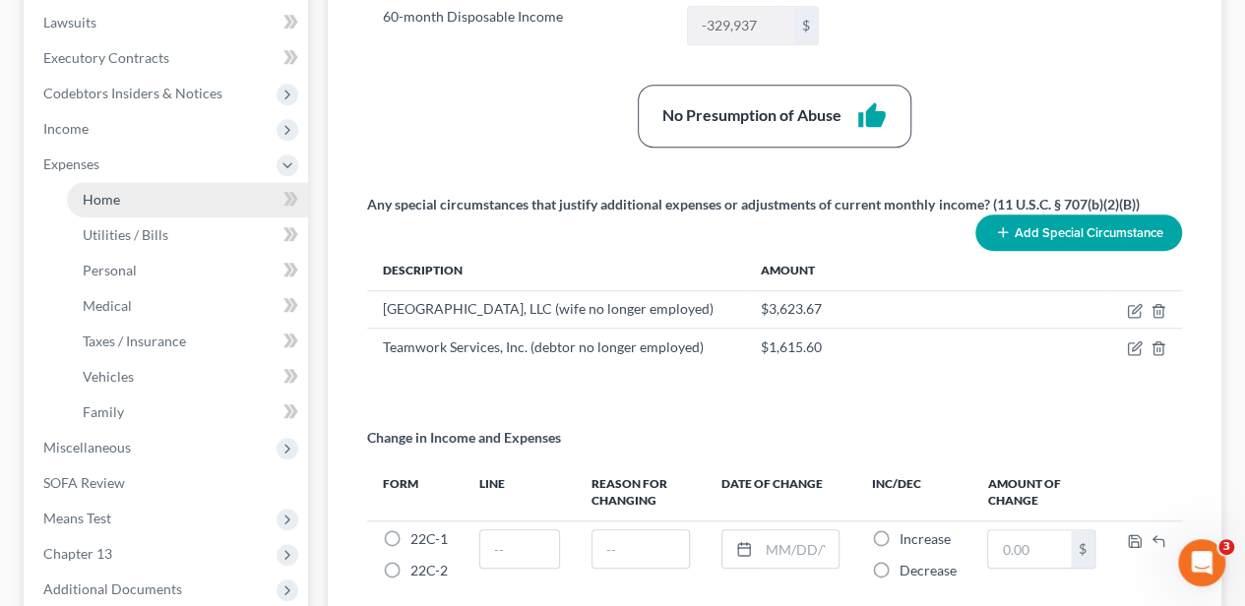
click at [127, 187] on link "Home" at bounding box center [187, 199] width 241 height 35
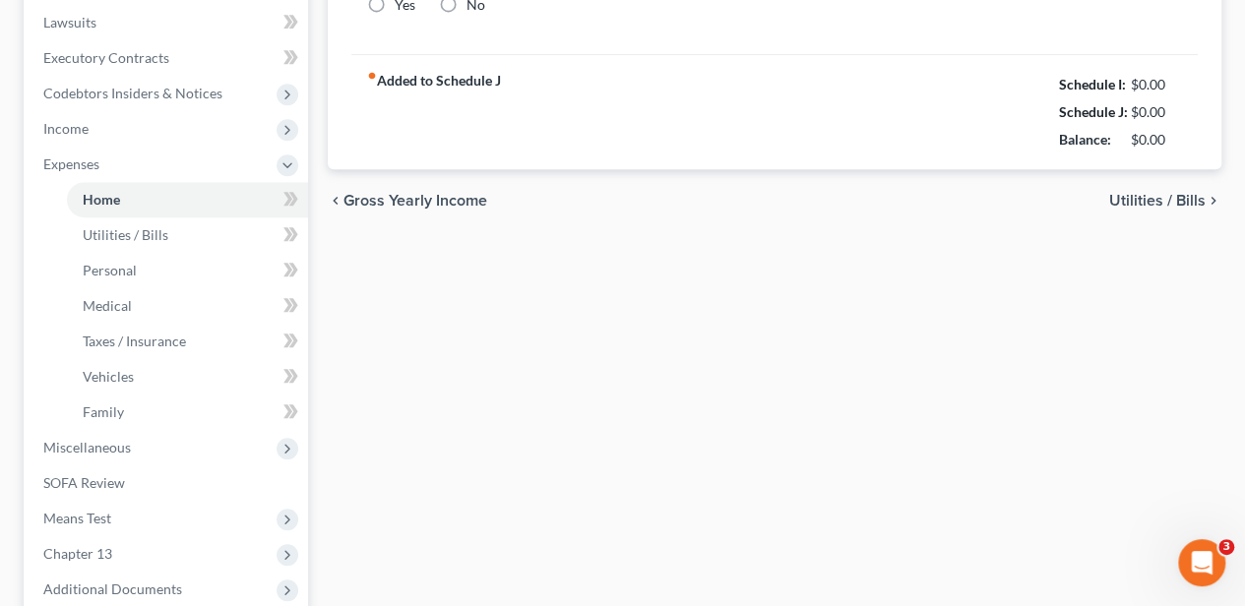
type input "2,450.00"
type input "0.00"
radio input "true"
type input "29.18"
type input "0.00"
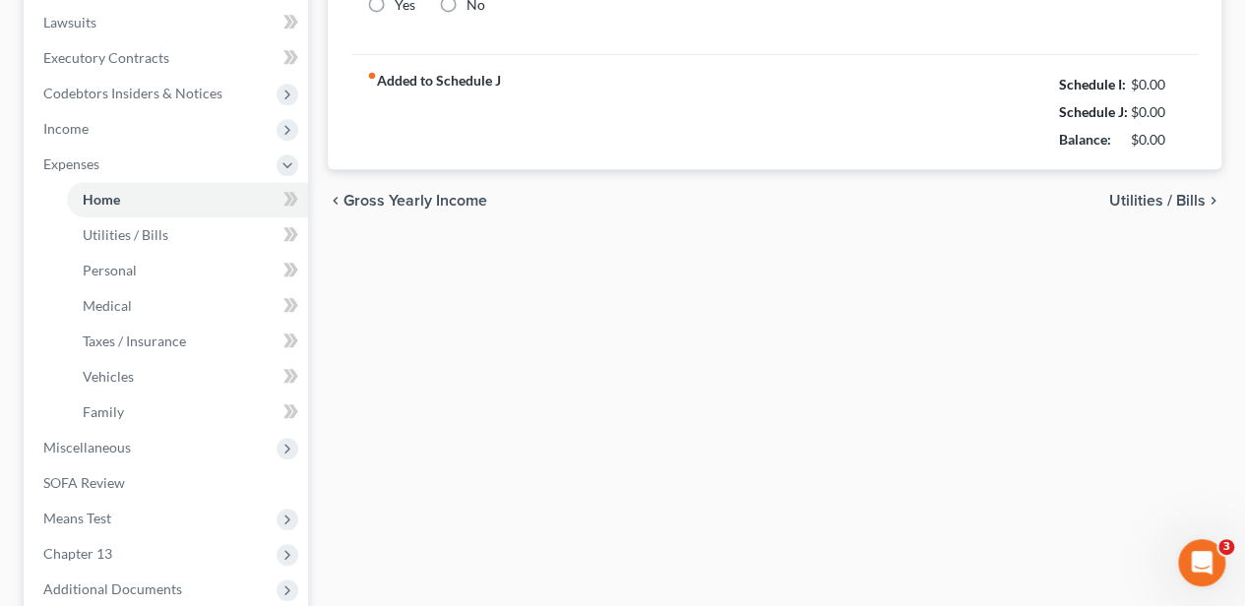
type input "0.00"
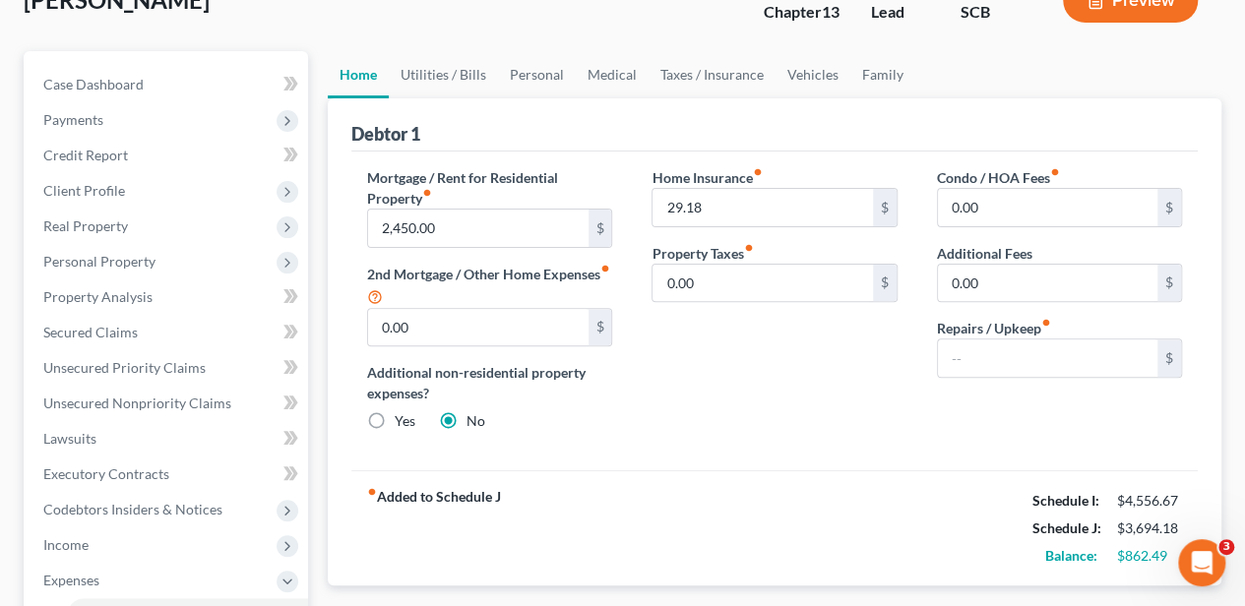
scroll to position [197, 0]
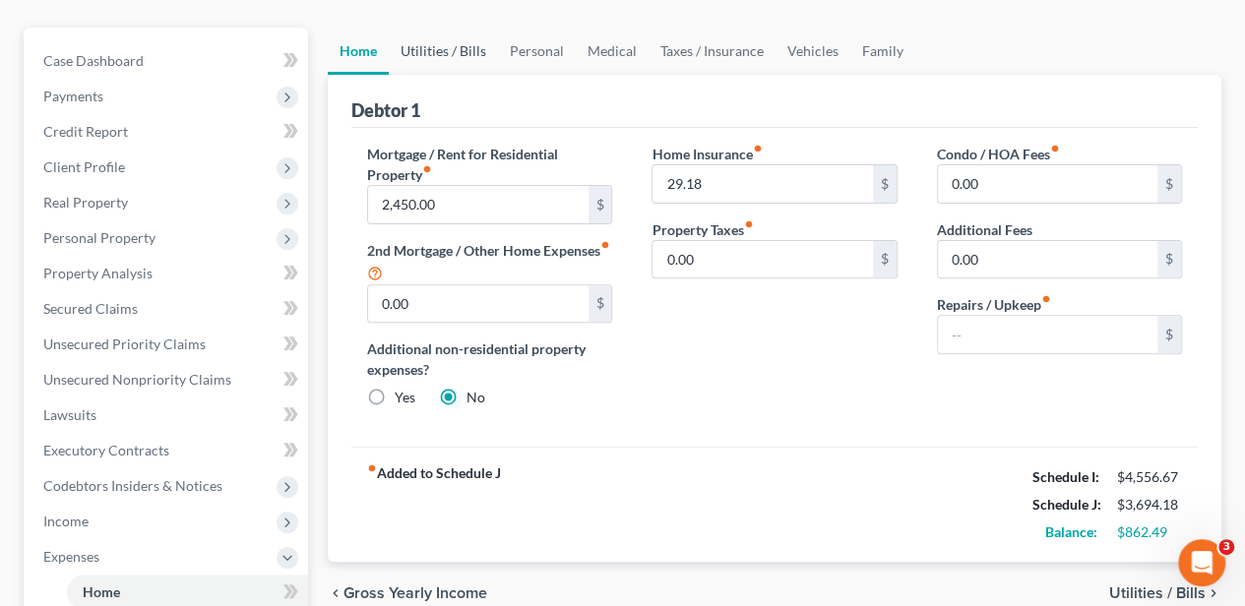
click at [466, 54] on link "Utilities / Bills" at bounding box center [443, 51] width 109 height 47
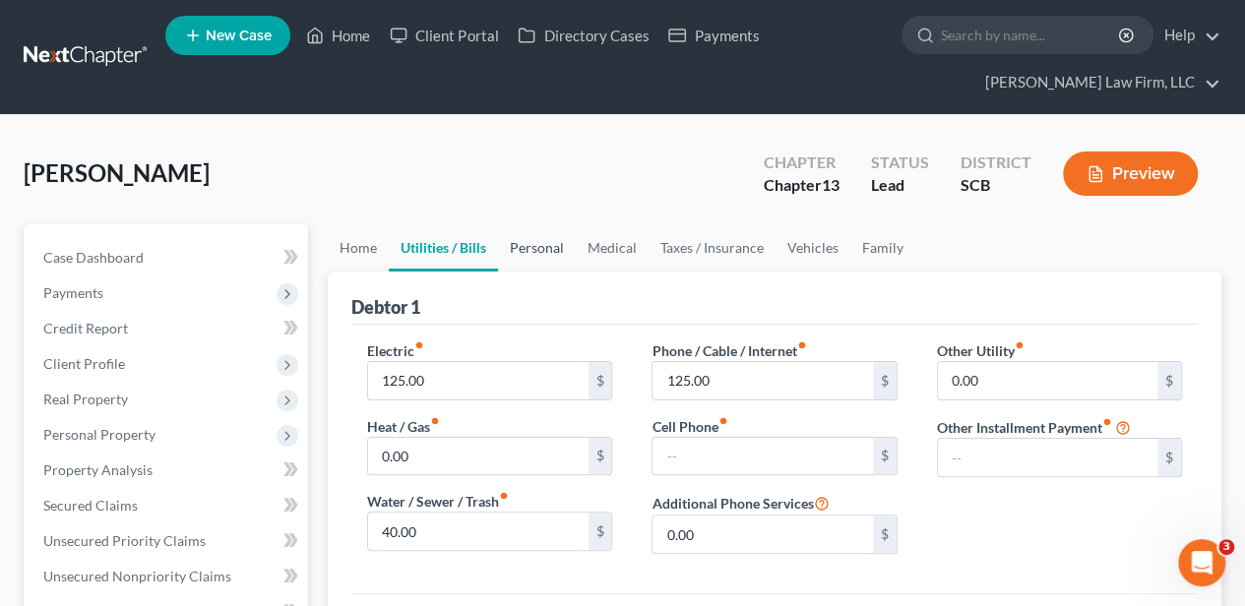
click at [549, 244] on link "Personal" at bounding box center [537, 247] width 78 height 47
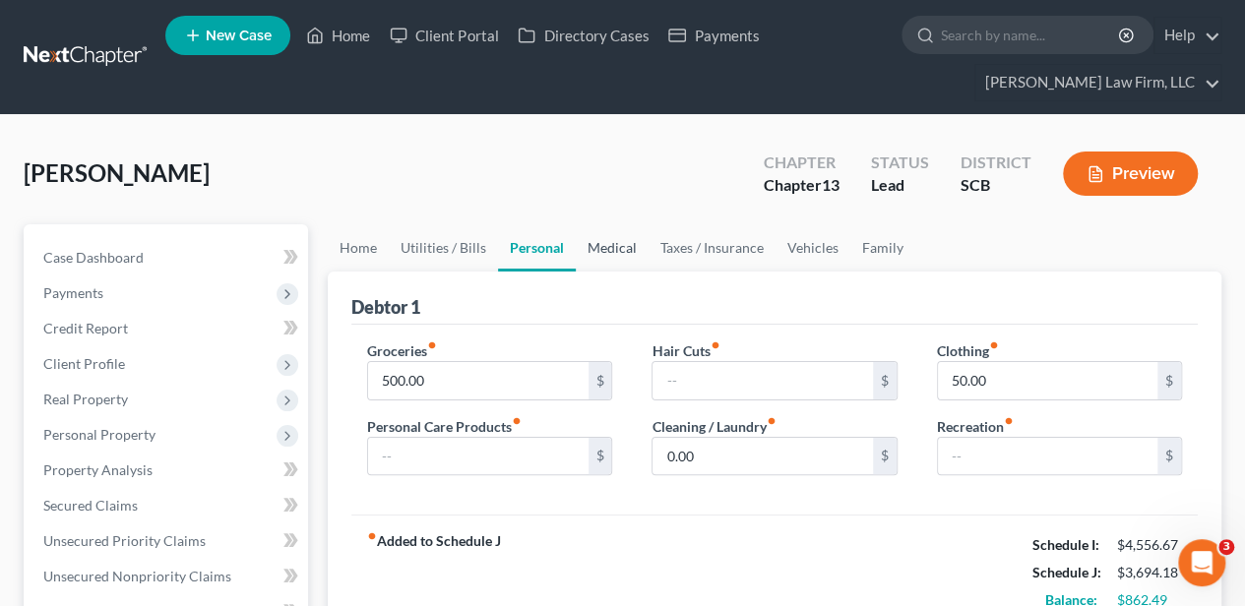
click at [611, 252] on link "Medical" at bounding box center [612, 247] width 73 height 47
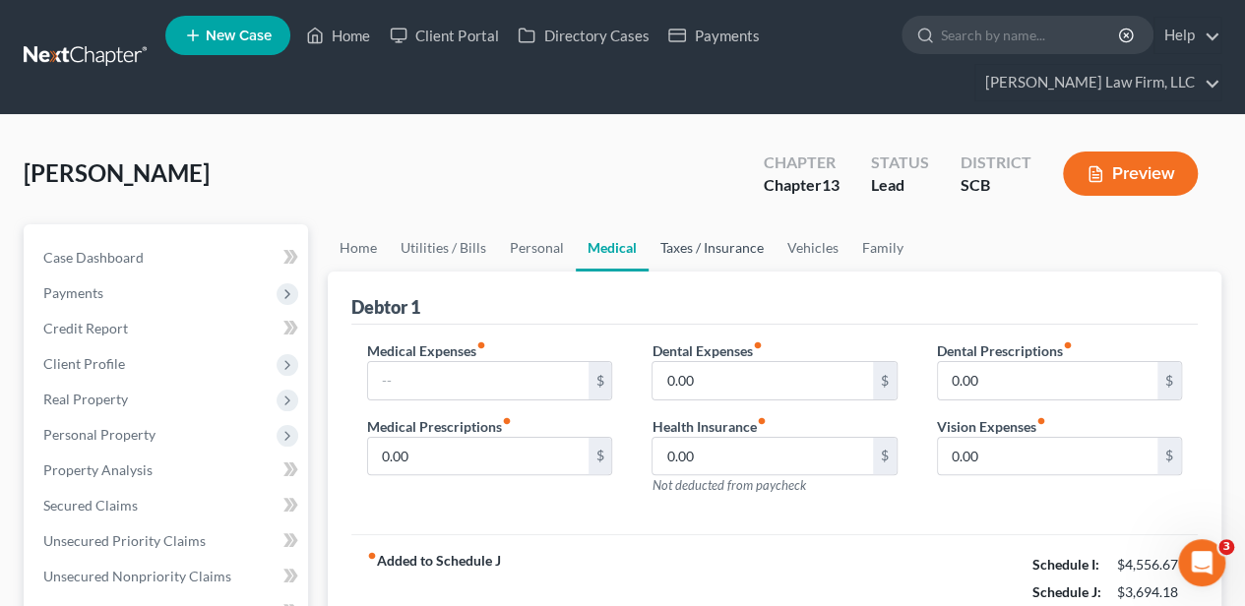
click at [703, 252] on link "Taxes / Insurance" at bounding box center [712, 247] width 127 height 47
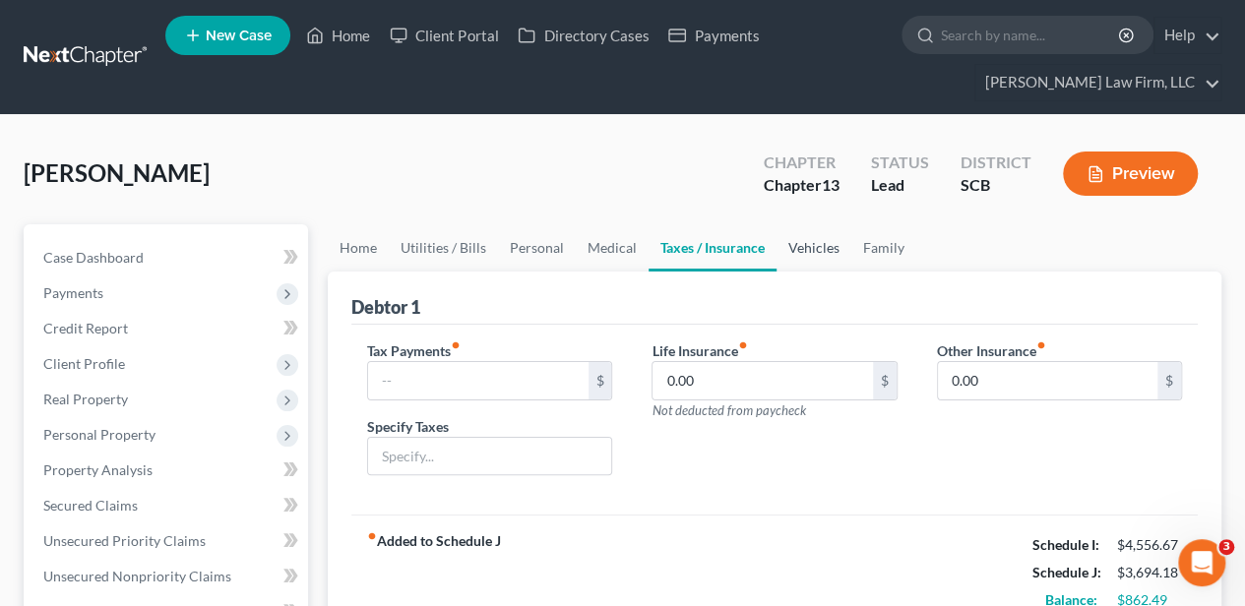
click at [786, 244] on link "Vehicles" at bounding box center [813, 247] width 75 height 47
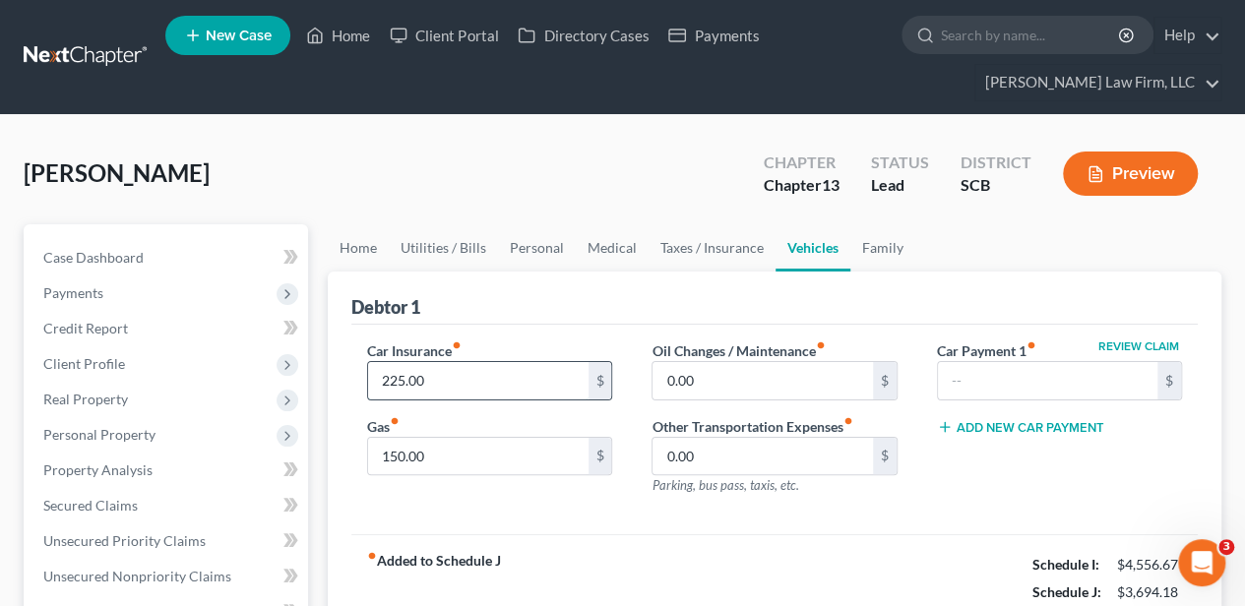
click at [457, 375] on input "225.00" at bounding box center [477, 380] width 219 height 37
click at [457, 376] on input "225.00" at bounding box center [477, 380] width 219 height 37
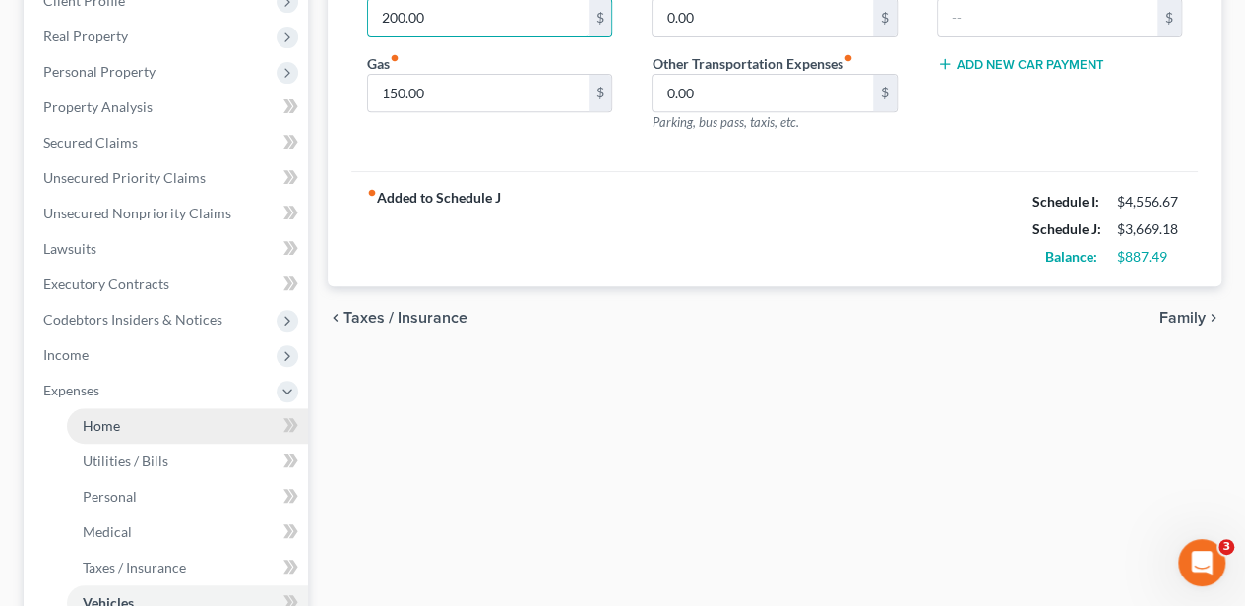
scroll to position [394, 0]
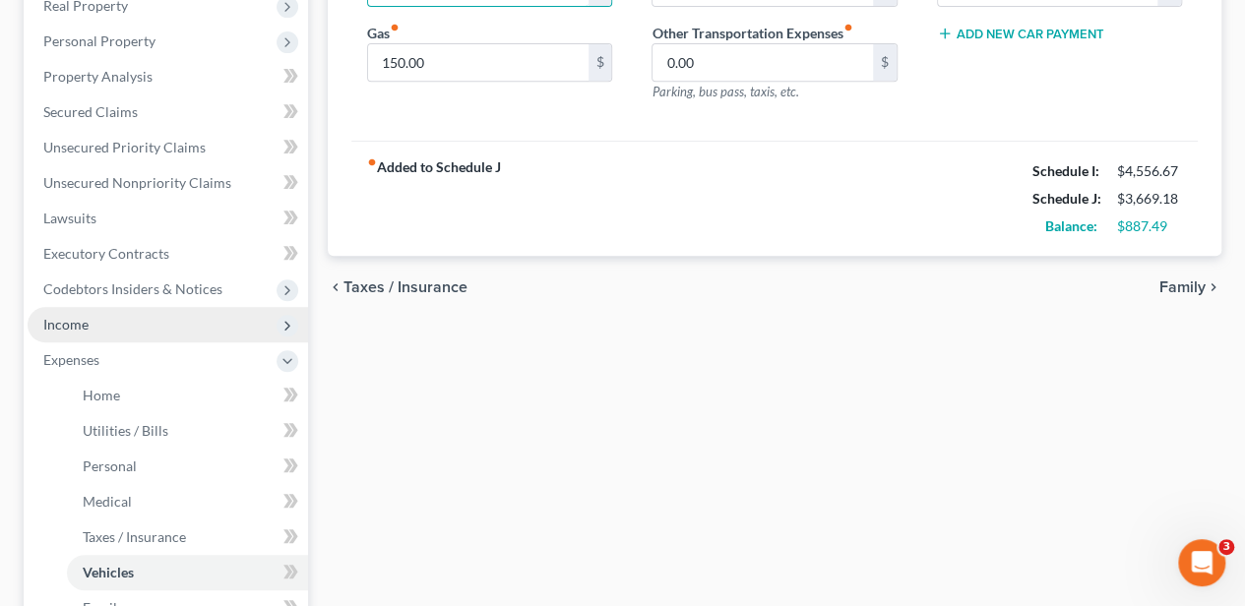
type input "200.00"
click at [118, 327] on span "Income" at bounding box center [168, 324] width 280 height 35
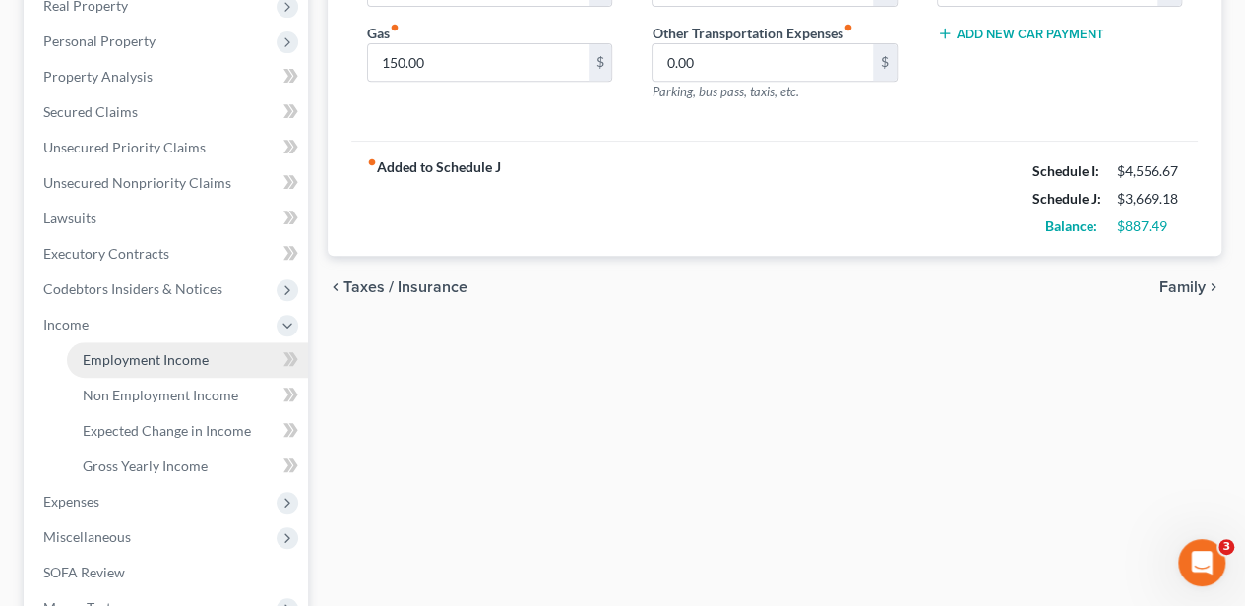
click at [121, 351] on span "Employment Income" at bounding box center [146, 359] width 126 height 17
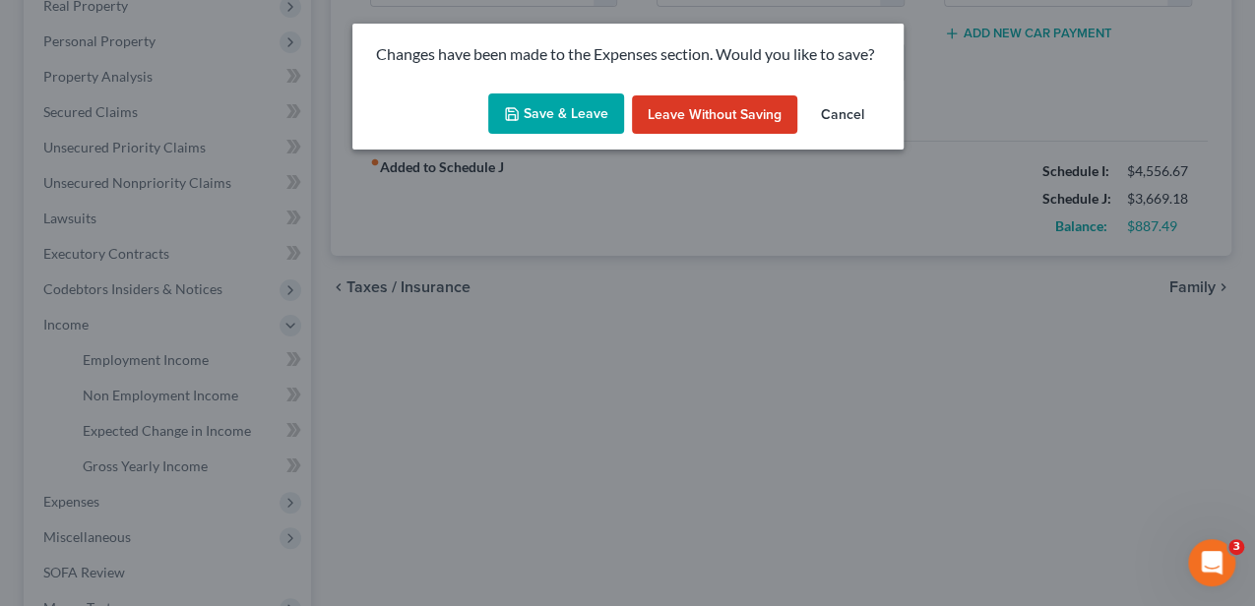
click at [571, 114] on button "Save & Leave" at bounding box center [556, 113] width 136 height 41
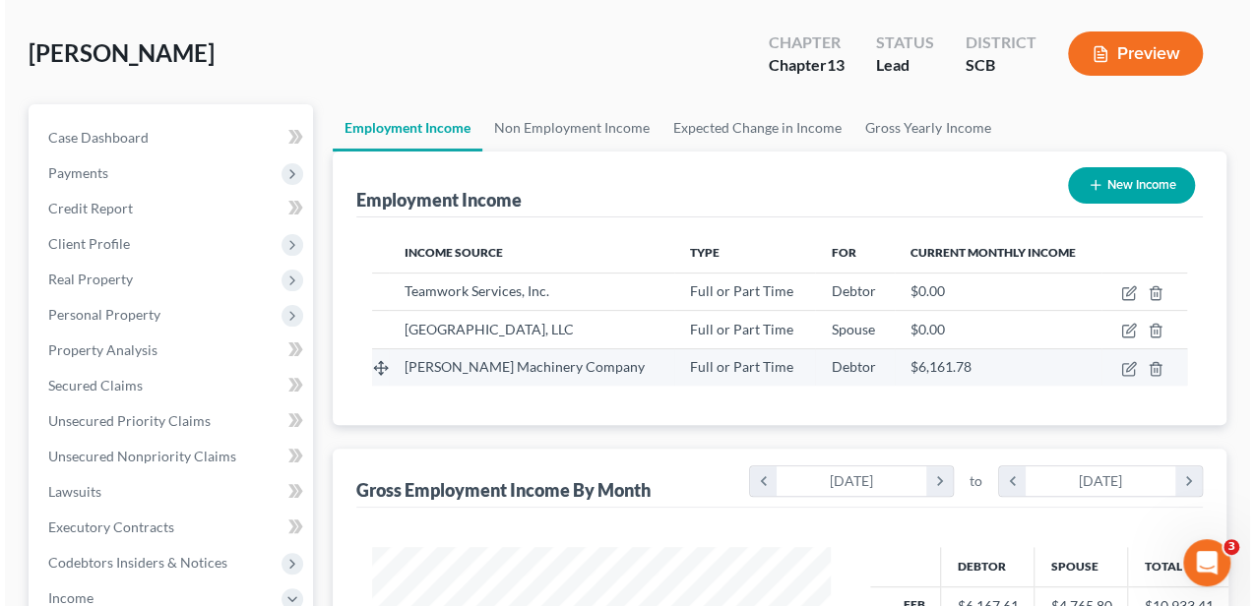
scroll to position [131, 0]
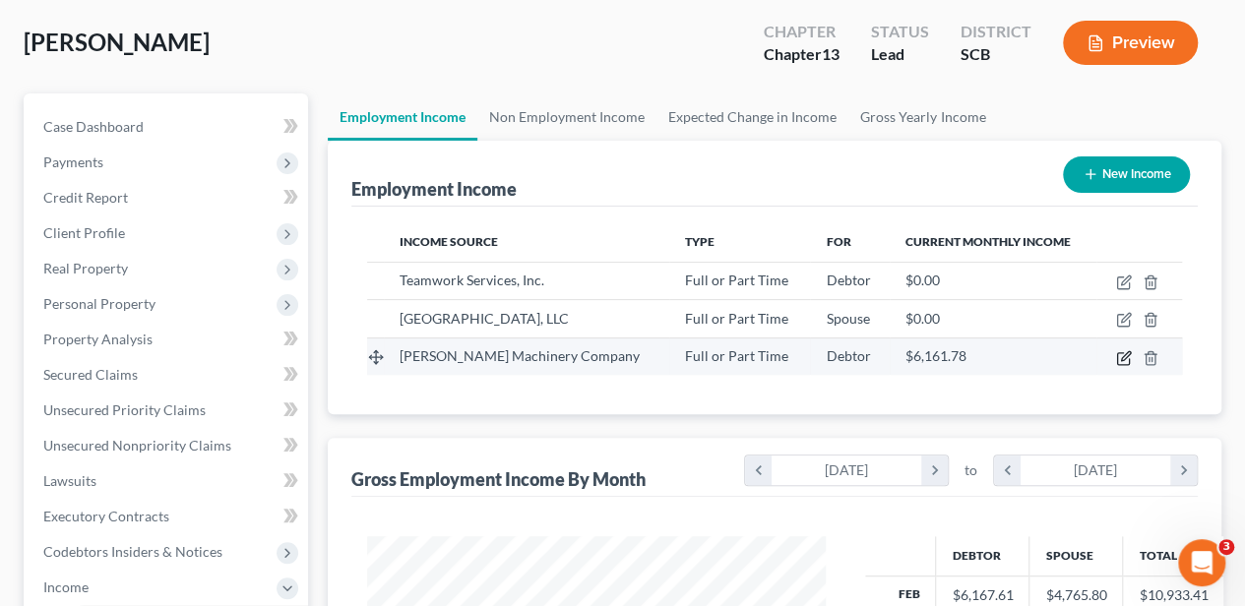
click at [1118, 353] on icon "button" at bounding box center [1124, 358] width 16 height 16
select select "0"
select select "42"
select select "0"
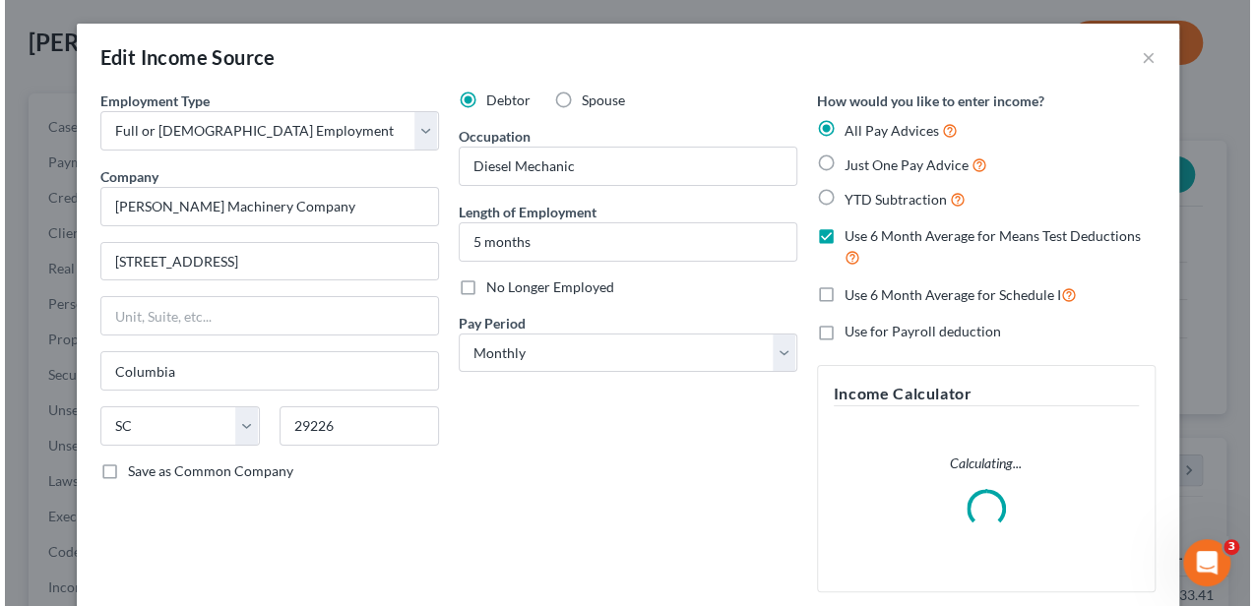
scroll to position [350, 502]
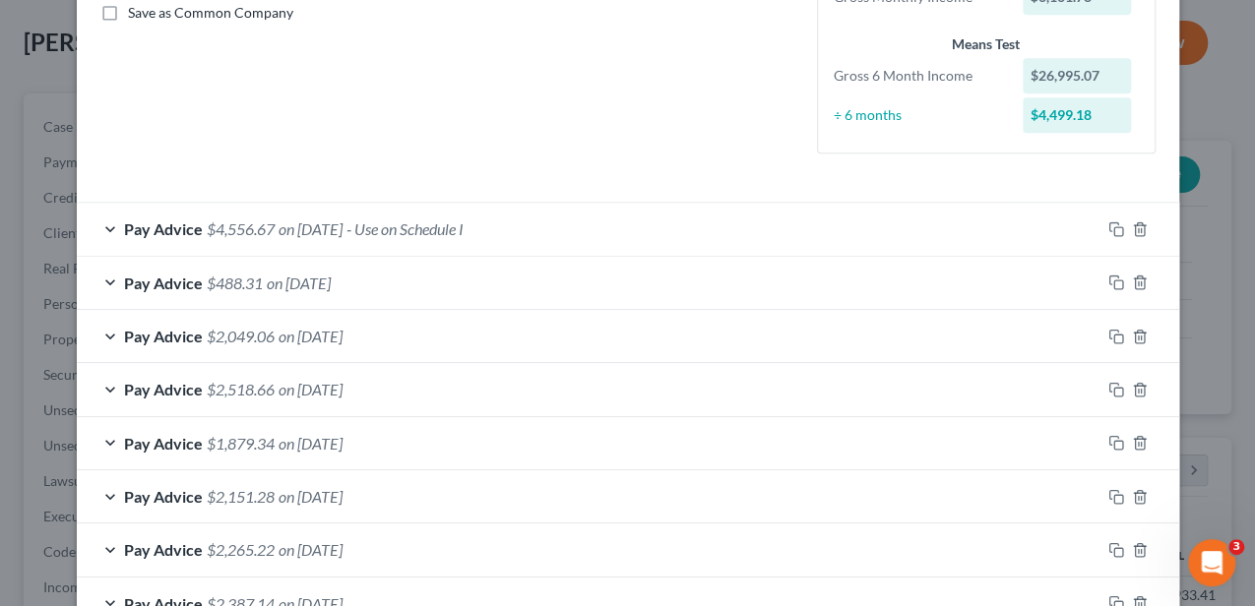
click at [663, 242] on div "Pay Advice $4,556.67 on [DATE] - Use on Schedule I" at bounding box center [588, 229] width 1023 height 52
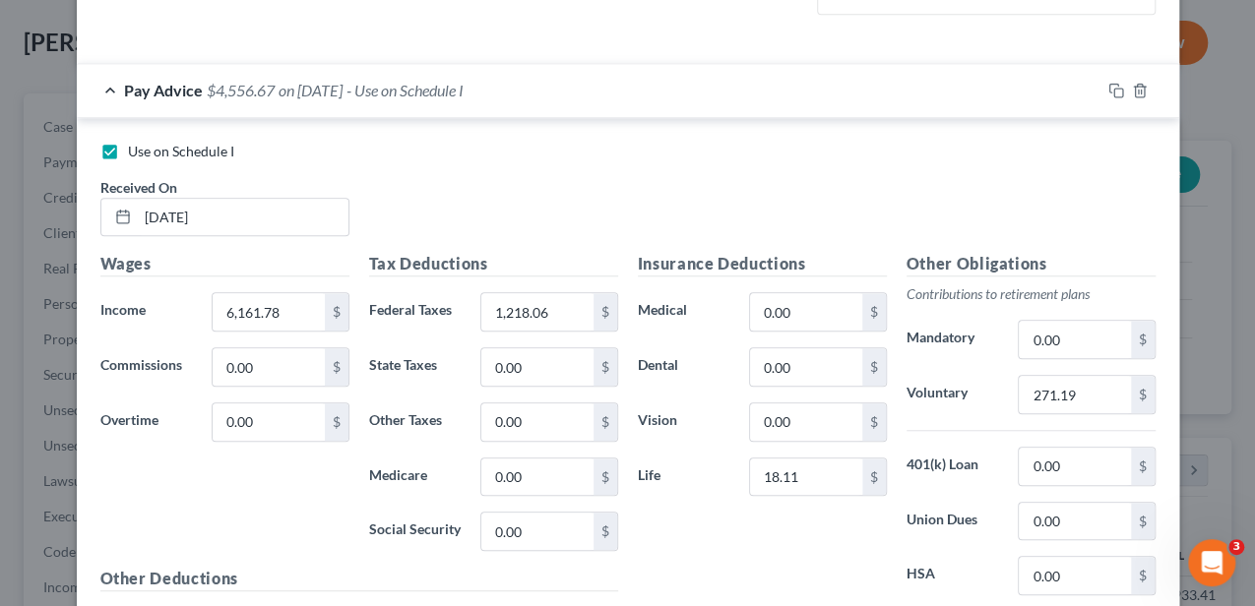
scroll to position [655, 0]
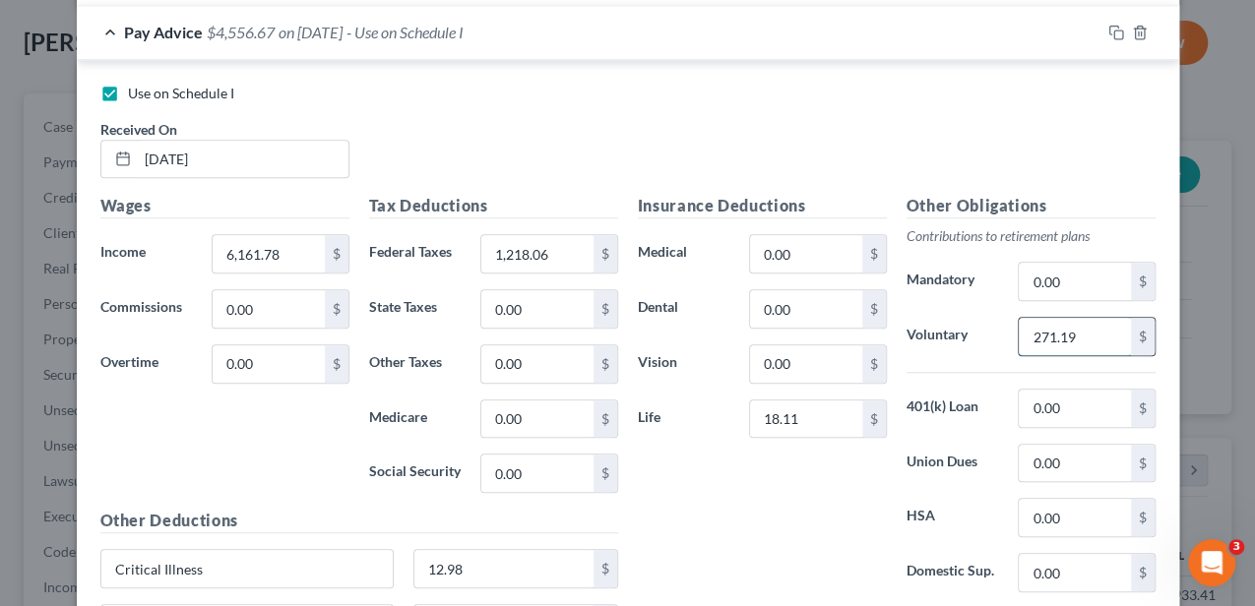
click at [1030, 342] on input "271.19" at bounding box center [1074, 336] width 111 height 37
type input "241.06"
click at [707, 495] on div "Insurance Deductions Medical 0.00 $ Dental 0.00 $ Vision 0.00 $ Life 18.11 $" at bounding box center [762, 401] width 269 height 414
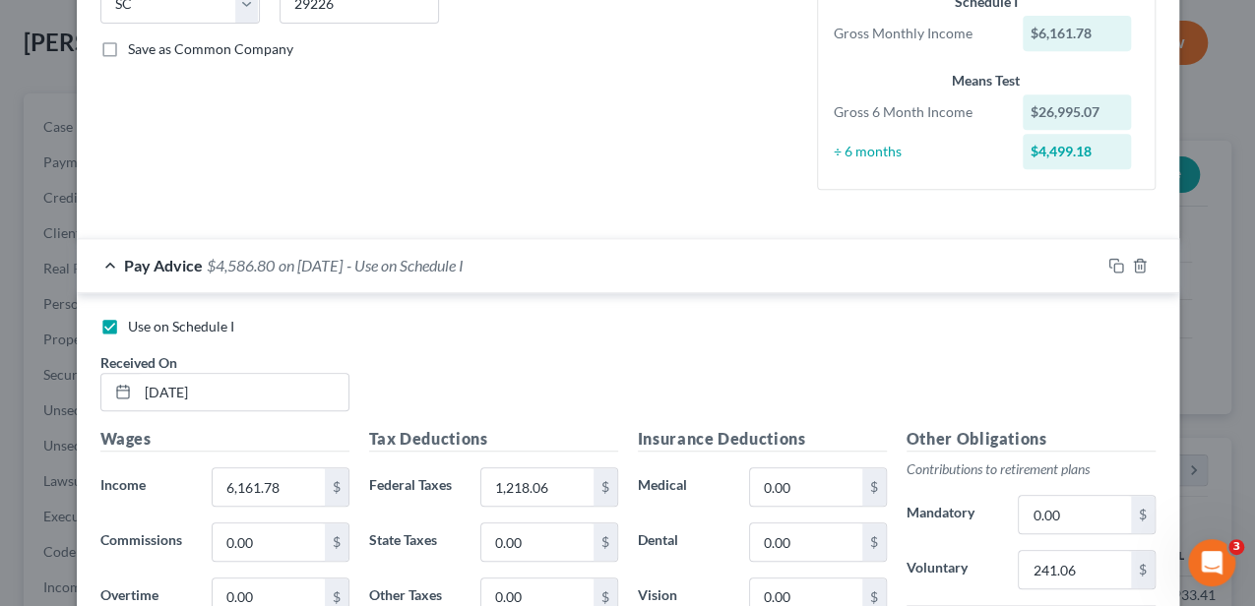
scroll to position [394, 0]
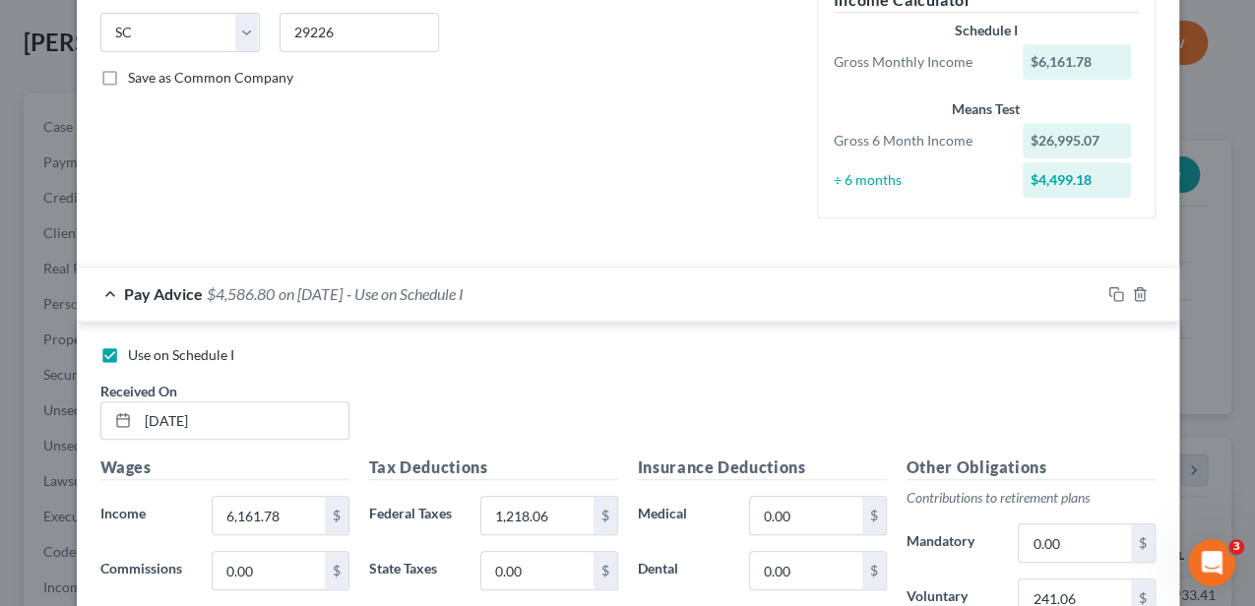
click at [734, 293] on div "Pay Advice $4,586.80 on [DATE] - Use on Schedule I" at bounding box center [588, 294] width 1023 height 52
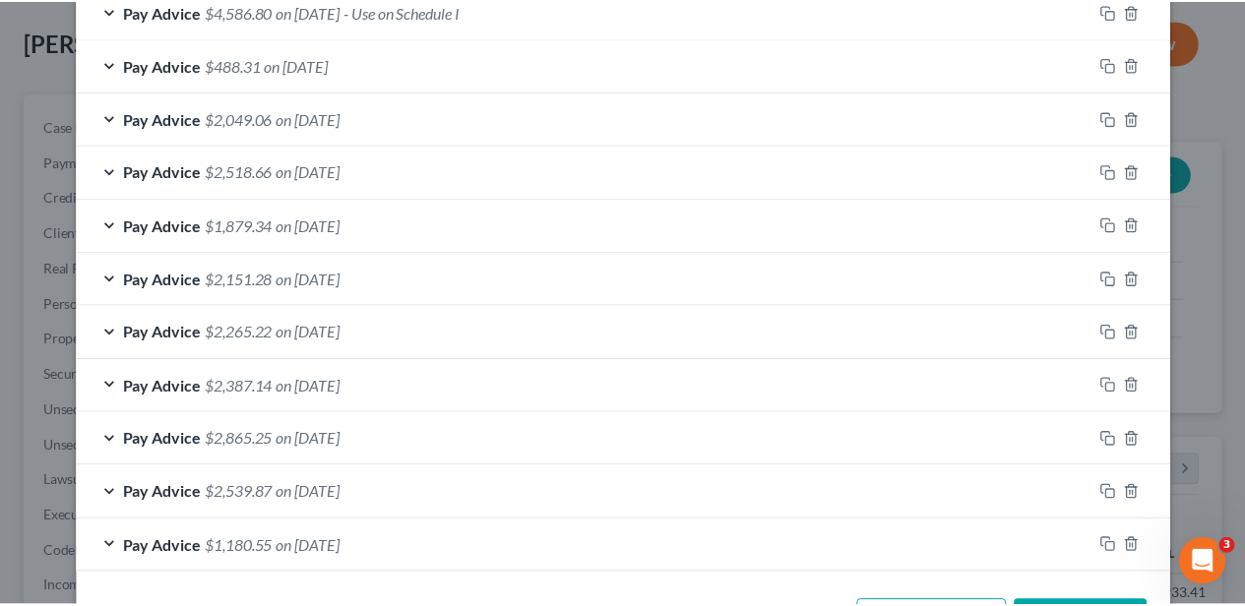
scroll to position [746, 0]
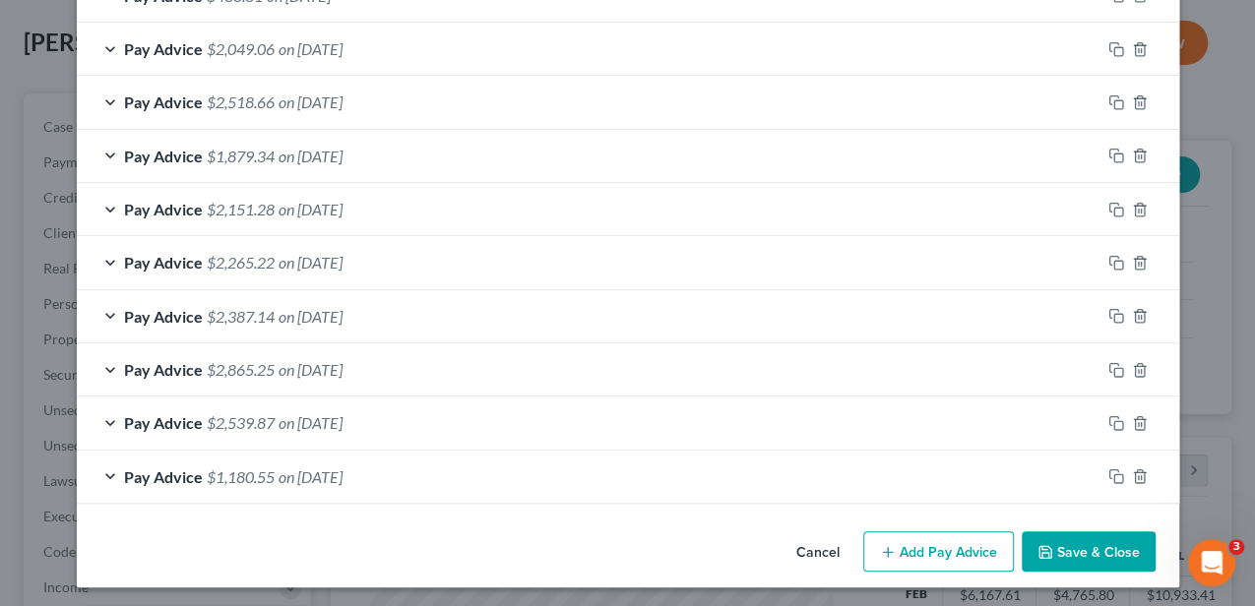
click at [1075, 540] on button "Save & Close" at bounding box center [1088, 551] width 134 height 41
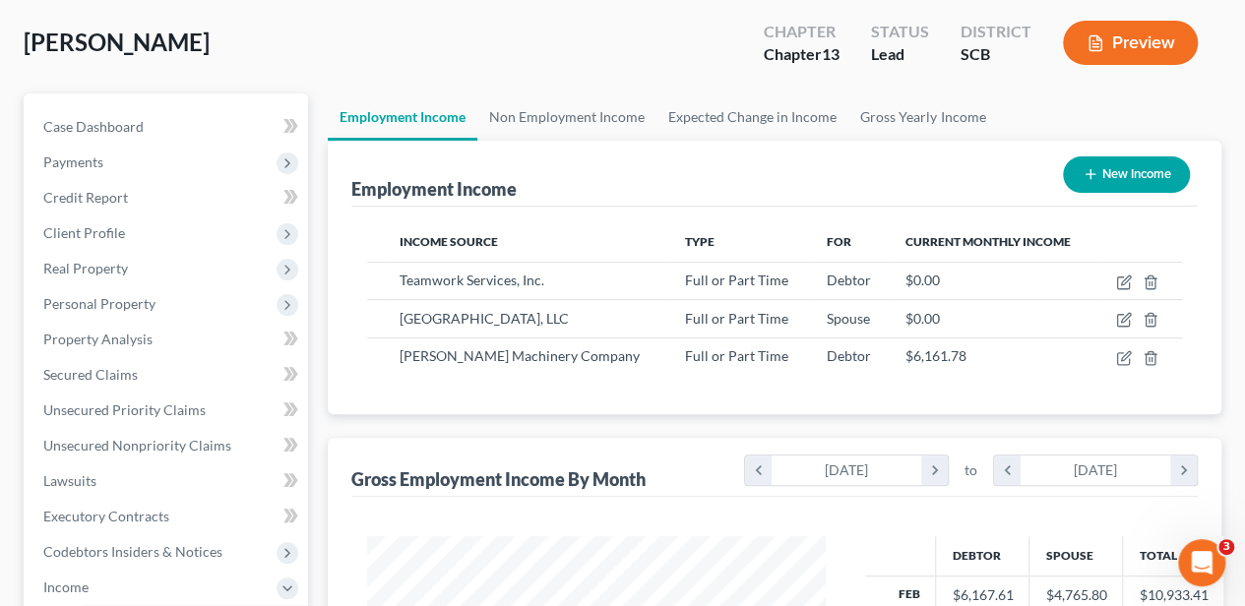
scroll to position [983740, 983592]
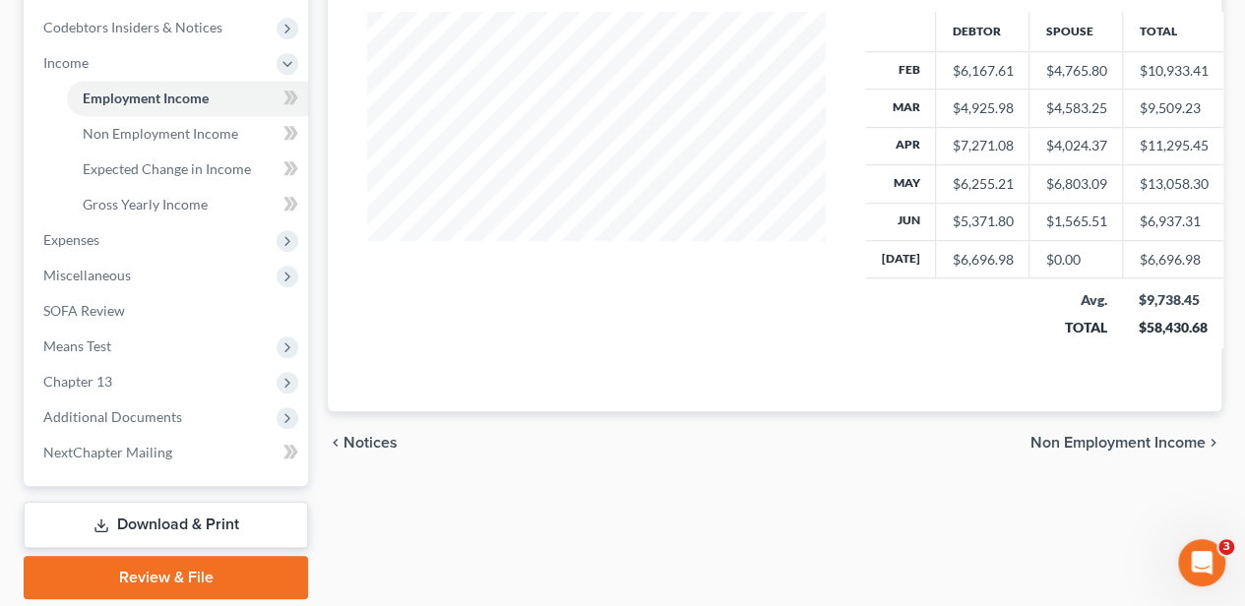
click at [1101, 437] on span "Non Employment Income" at bounding box center [1117, 443] width 175 height 16
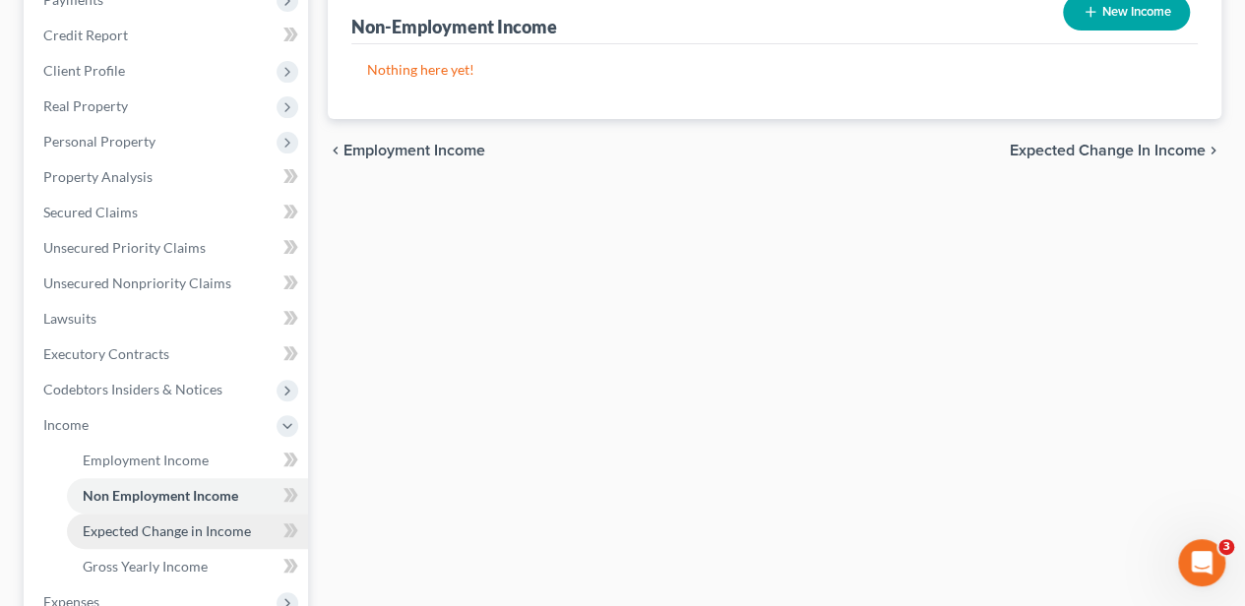
scroll to position [394, 0]
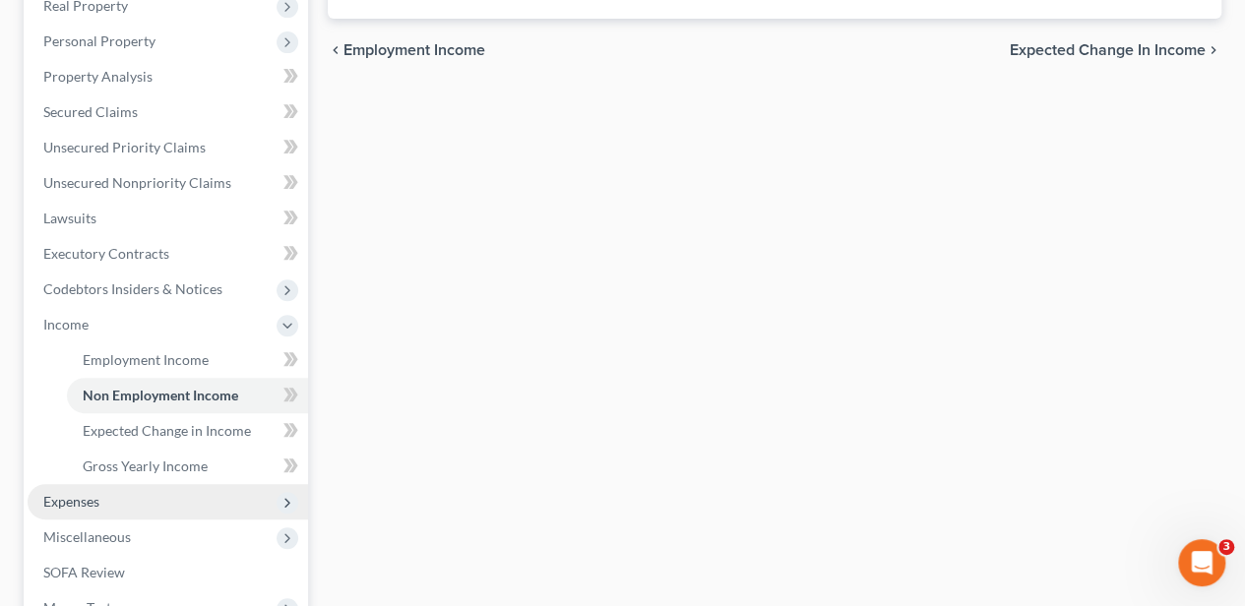
click at [82, 501] on span "Expenses" at bounding box center [71, 501] width 56 height 17
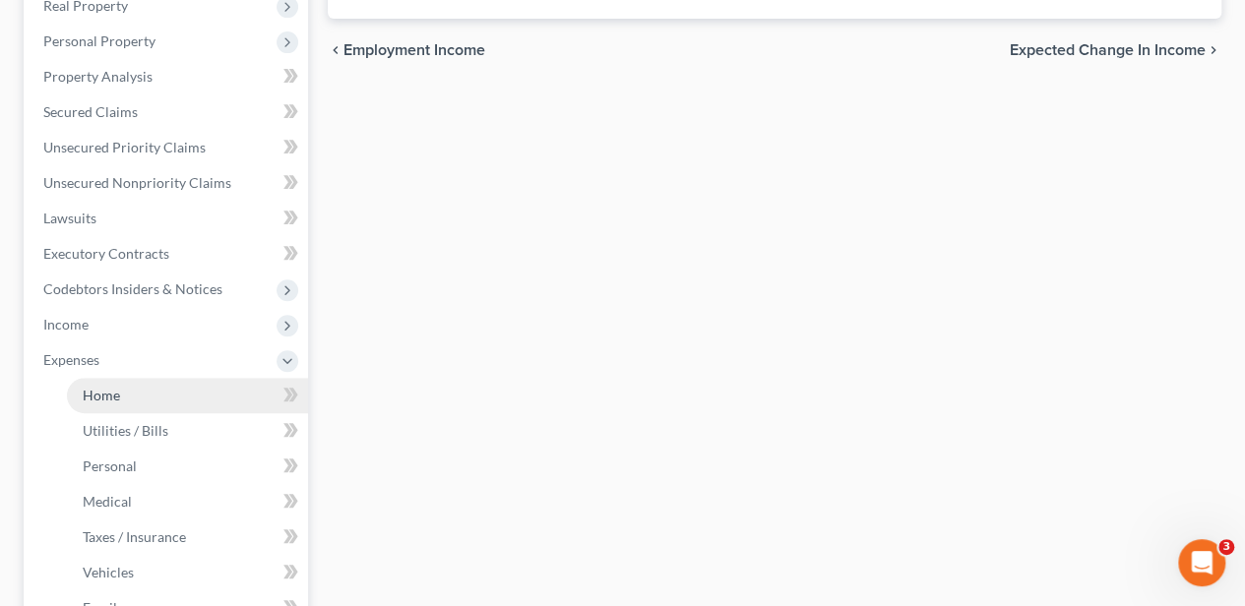
click at [115, 395] on span "Home" at bounding box center [101, 395] width 37 height 17
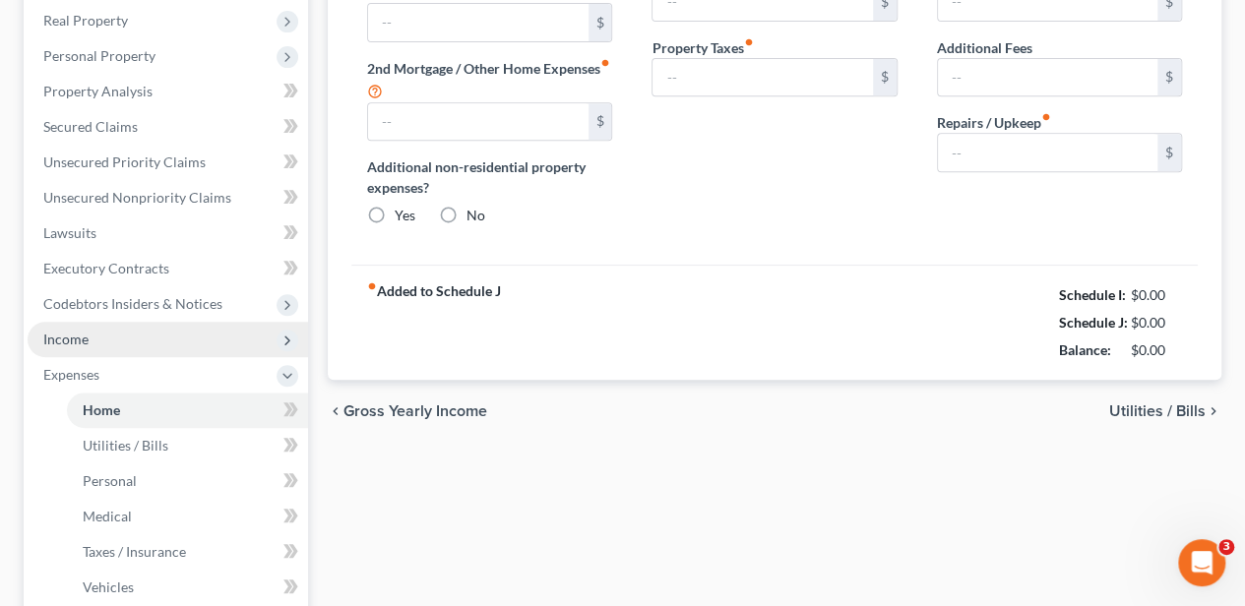
type input "2,450.00"
type input "0.00"
radio input "true"
type input "29.18"
type input "0.00"
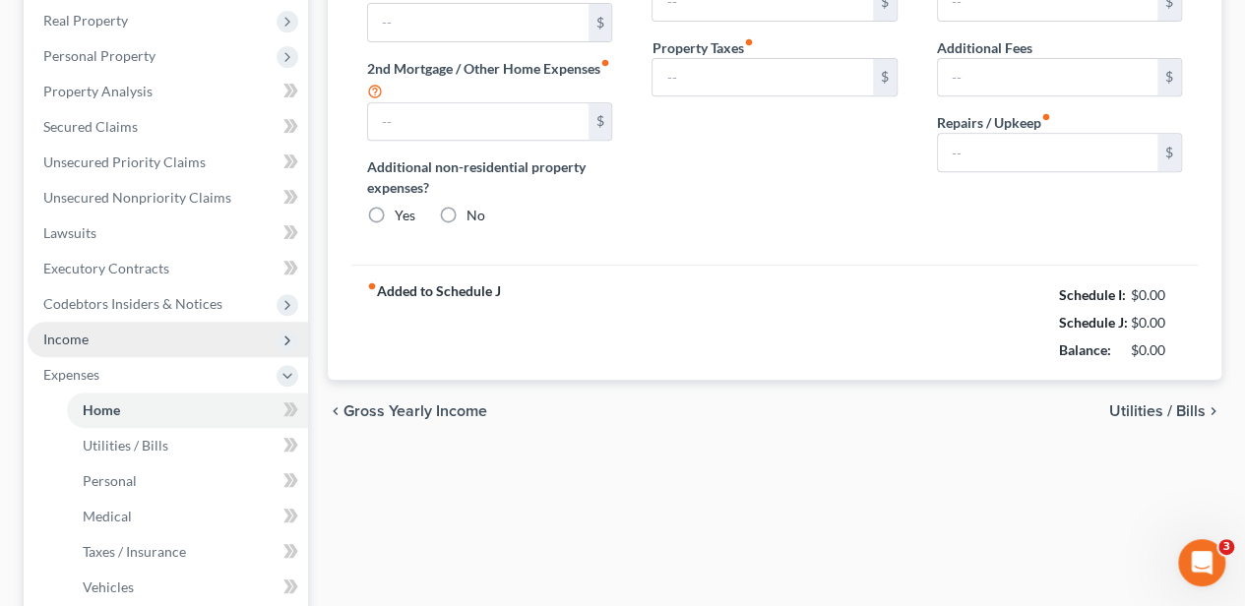
type input "0.00"
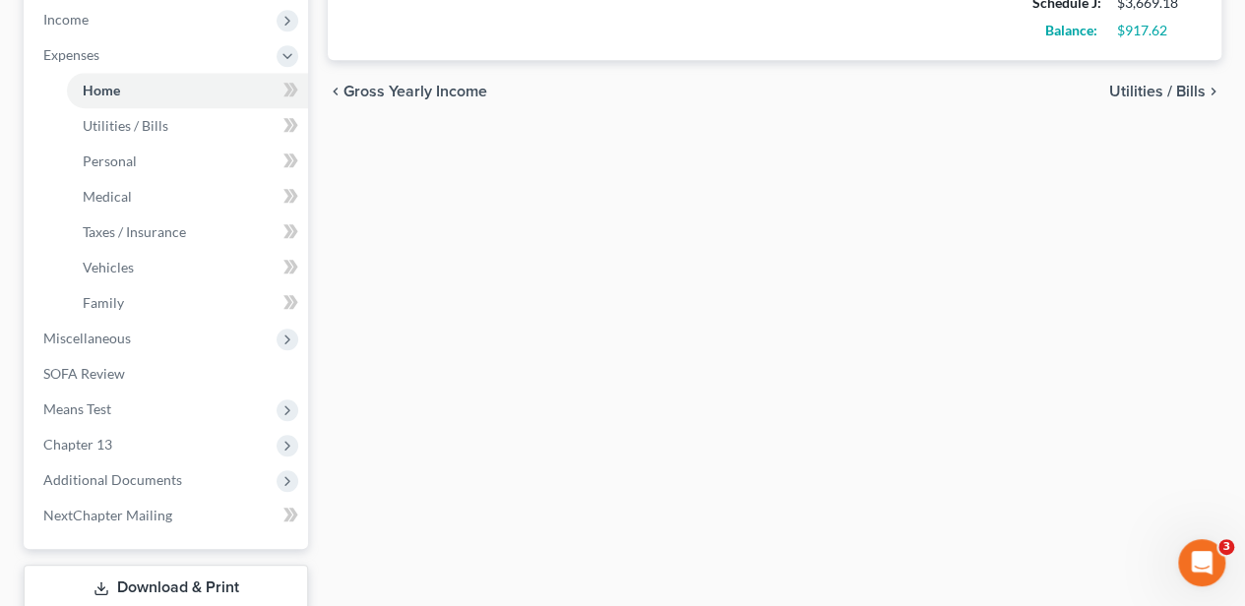
scroll to position [827, 0]
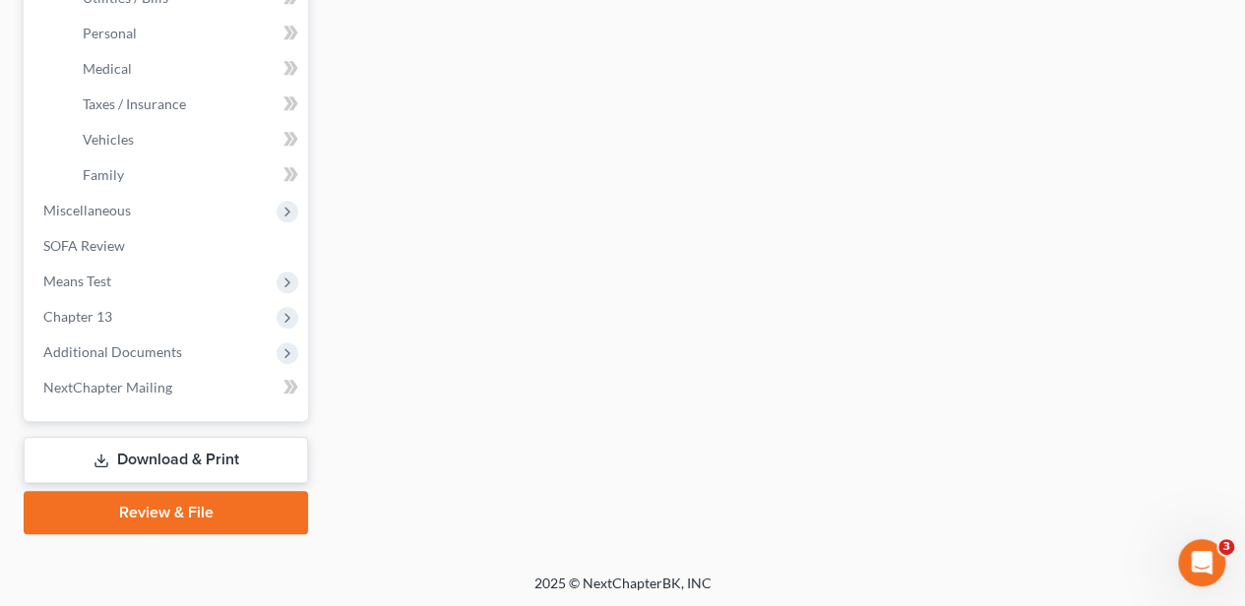
click at [205, 461] on link "Download & Print" at bounding box center [166, 460] width 284 height 46
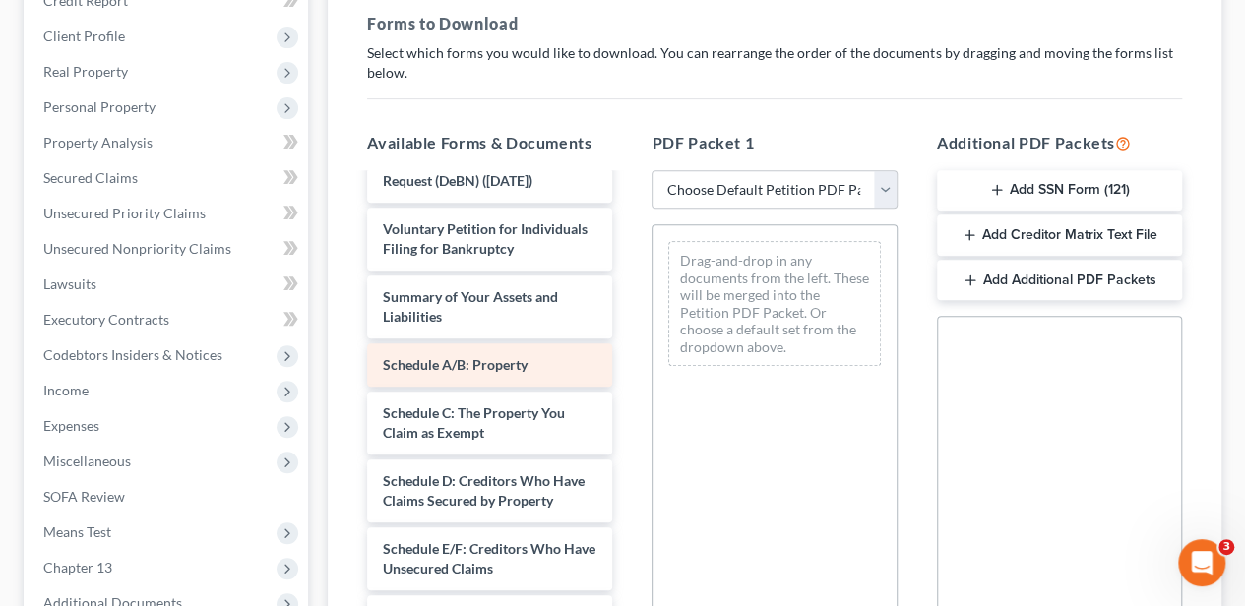
scroll to position [65, 0]
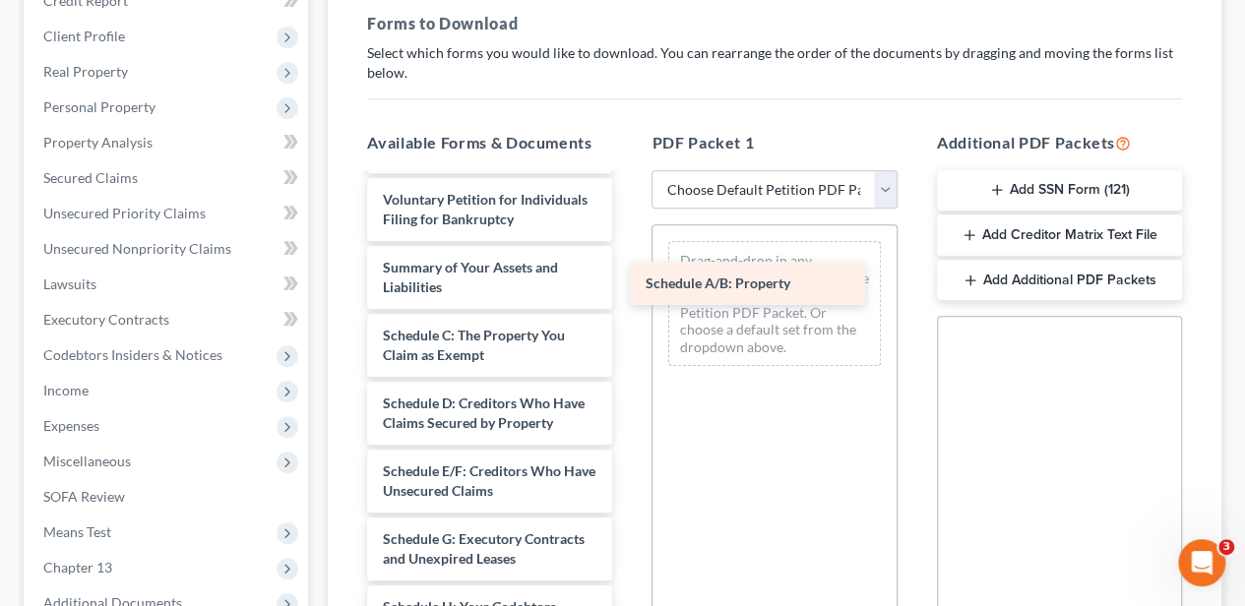
drag, startPoint x: 473, startPoint y: 331, endPoint x: 757, endPoint y: 278, distance: 288.4
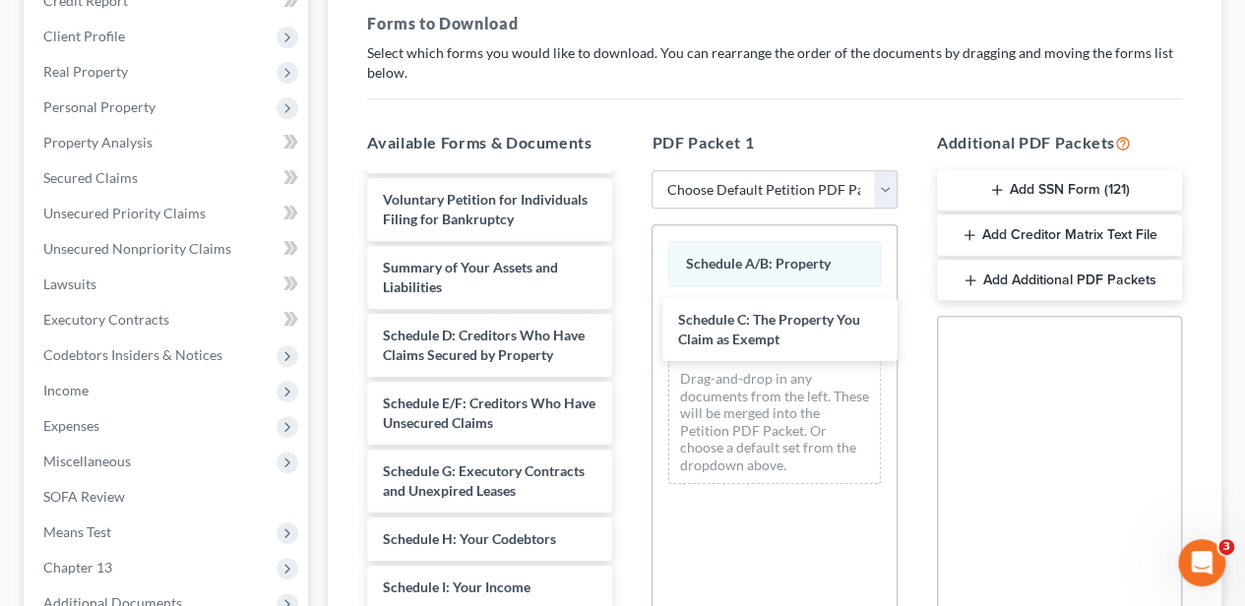
drag, startPoint x: 507, startPoint y: 339, endPoint x: 799, endPoint y: 327, distance: 292.5
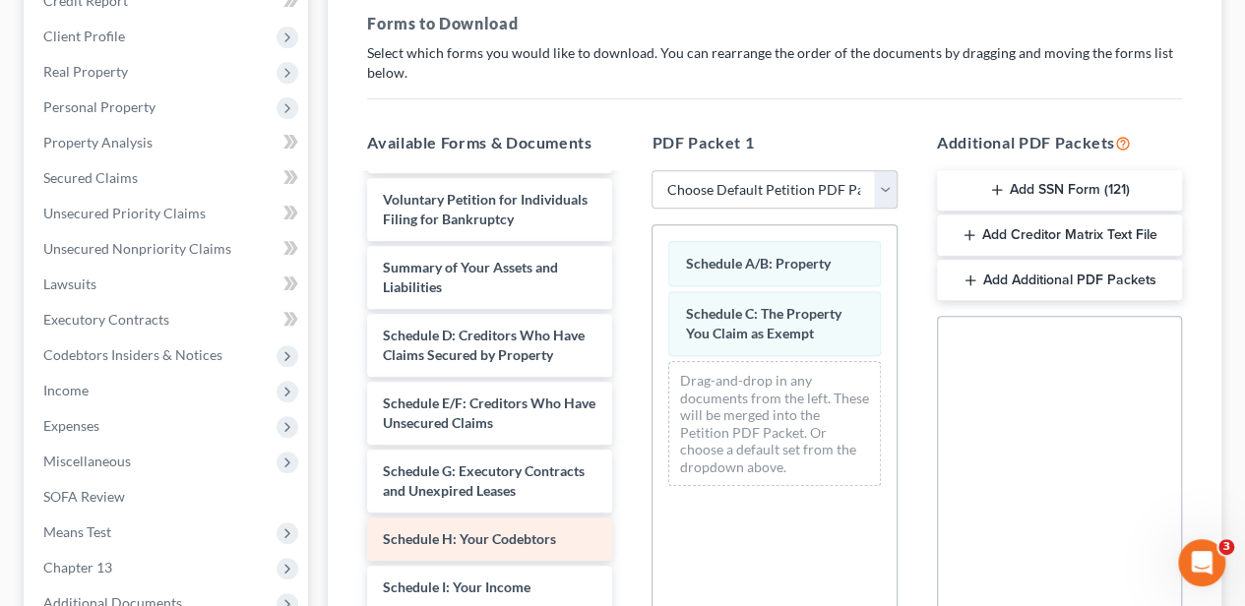
click at [502, 538] on span "Schedule H: Your Codebtors" at bounding box center [469, 538] width 173 height 17
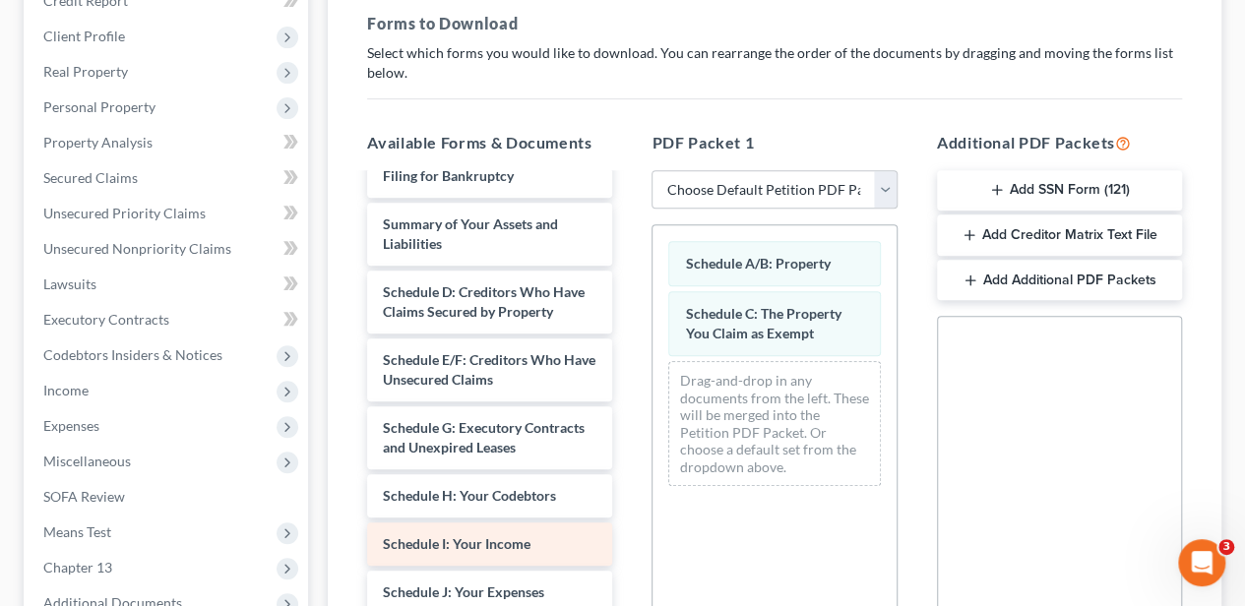
scroll to position [131, 0]
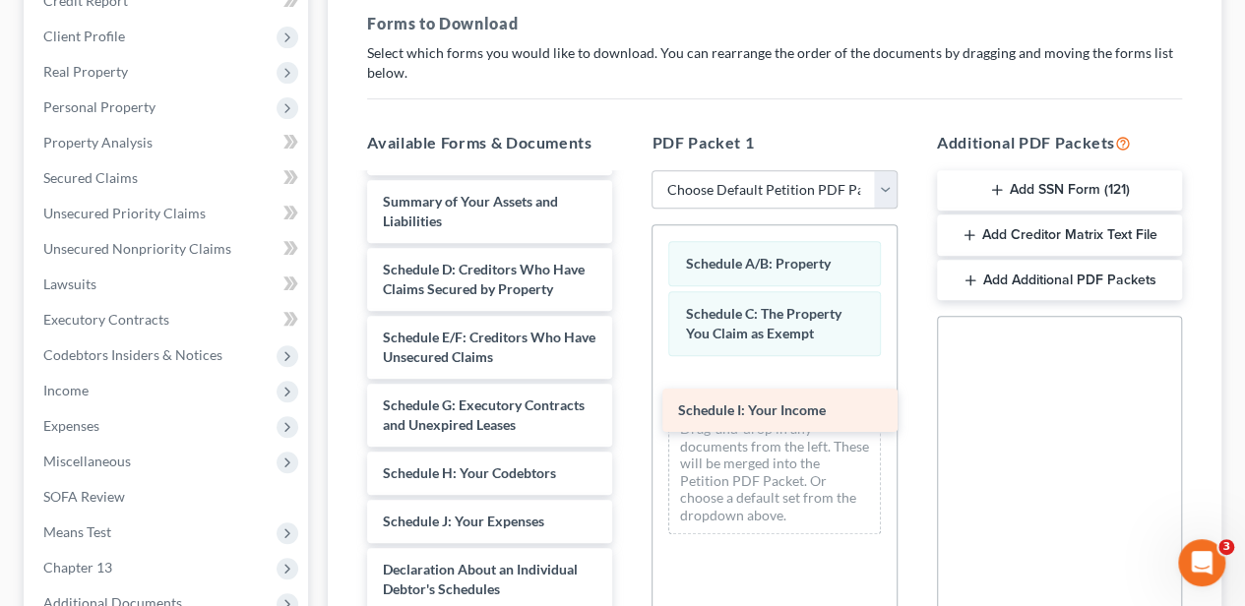
drag, startPoint x: 500, startPoint y: 518, endPoint x: 795, endPoint y: 409, distance: 314.4
click at [628, 409] on div "Schedule I: Your Income Debtor's Electronic Noticing Request (DeBN) ([DATE]) Vo…" at bounding box center [489, 565] width 277 height 1042
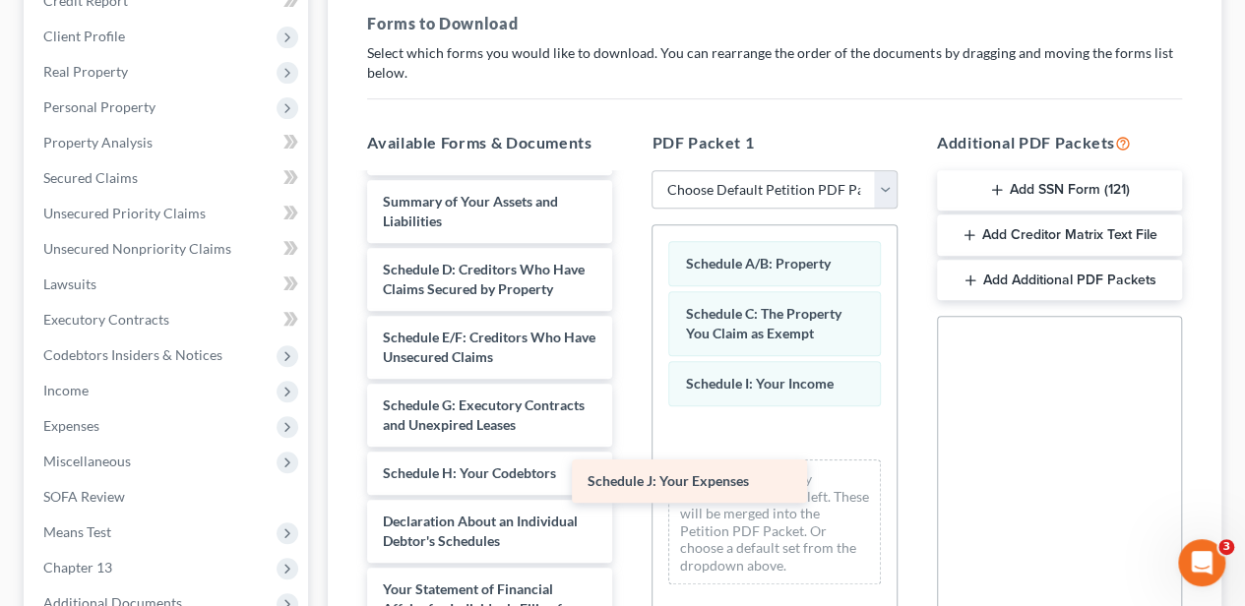
drag, startPoint x: 524, startPoint y: 520, endPoint x: 732, endPoint y: 472, distance: 213.9
click at [628, 474] on div "Schedule J: Your Expenses Debtor's Electronic Noticing Request (DeBN) ([DATE]) …" at bounding box center [489, 541] width 277 height 994
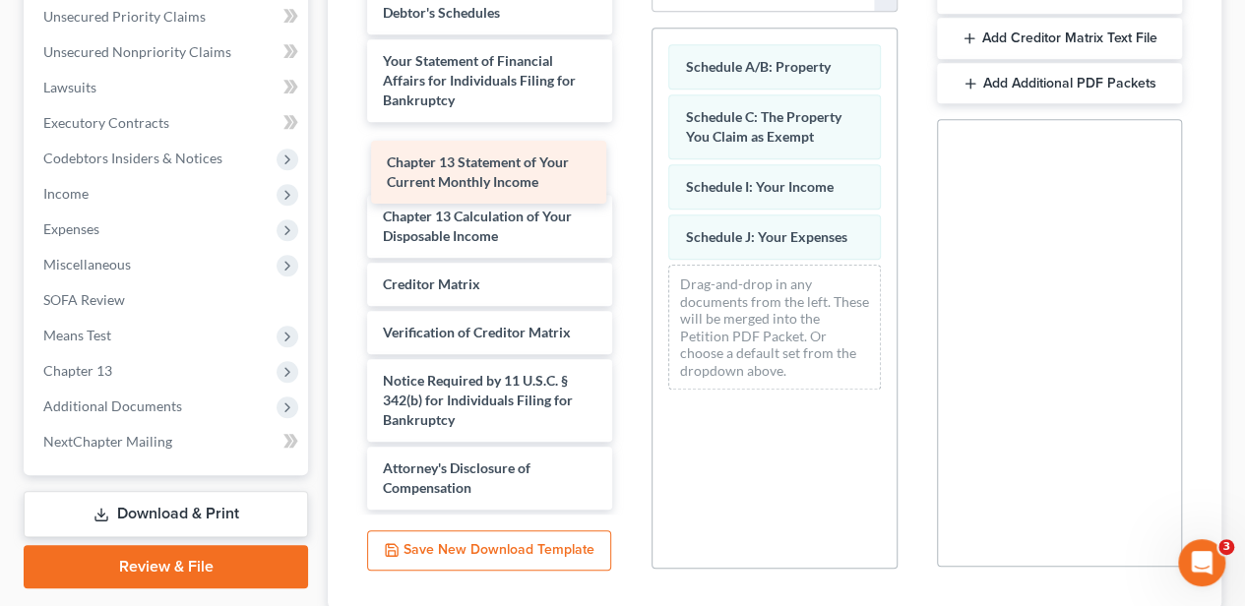
scroll to position [395, 0]
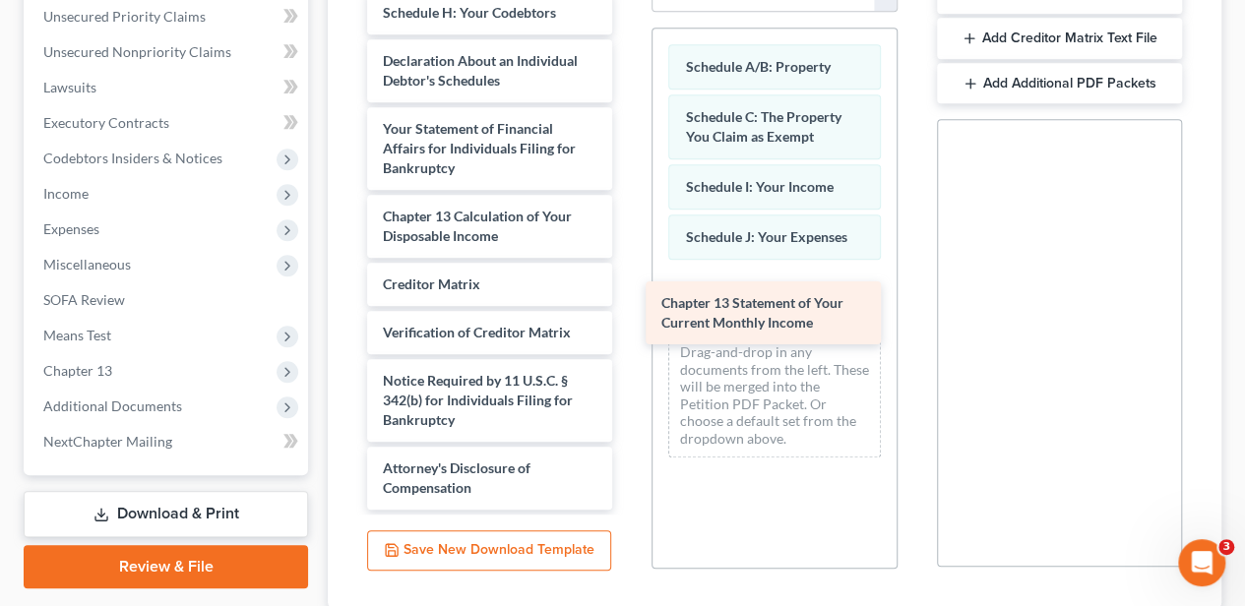
drag, startPoint x: 484, startPoint y: 162, endPoint x: 763, endPoint y: 320, distance: 319.9
click at [628, 320] on div "Chapter 13 Statement of Your Current Monthly Income Debtor's Electronic Noticin…" at bounding box center [489, 47] width 277 height 926
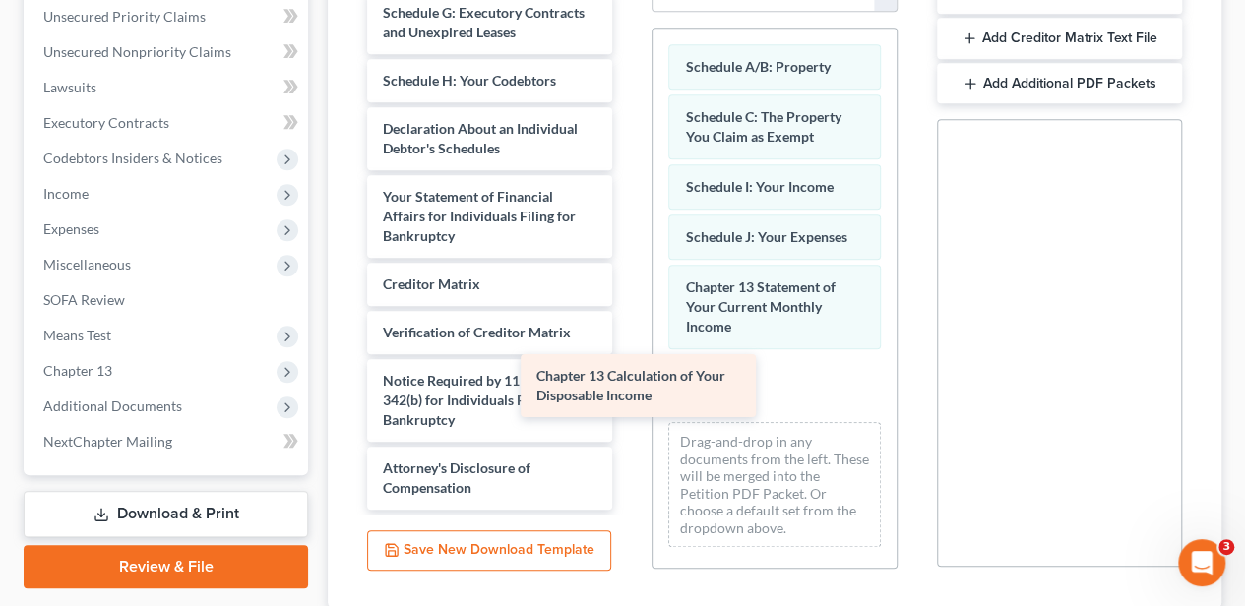
scroll to position [327, 0]
drag, startPoint x: 541, startPoint y: 219, endPoint x: 743, endPoint y: 362, distance: 247.1
click at [628, 362] on div "Chapter 13 Calculation of Your Disposable Income Debtor's Electronic Noticing R…" at bounding box center [489, 81] width 277 height 858
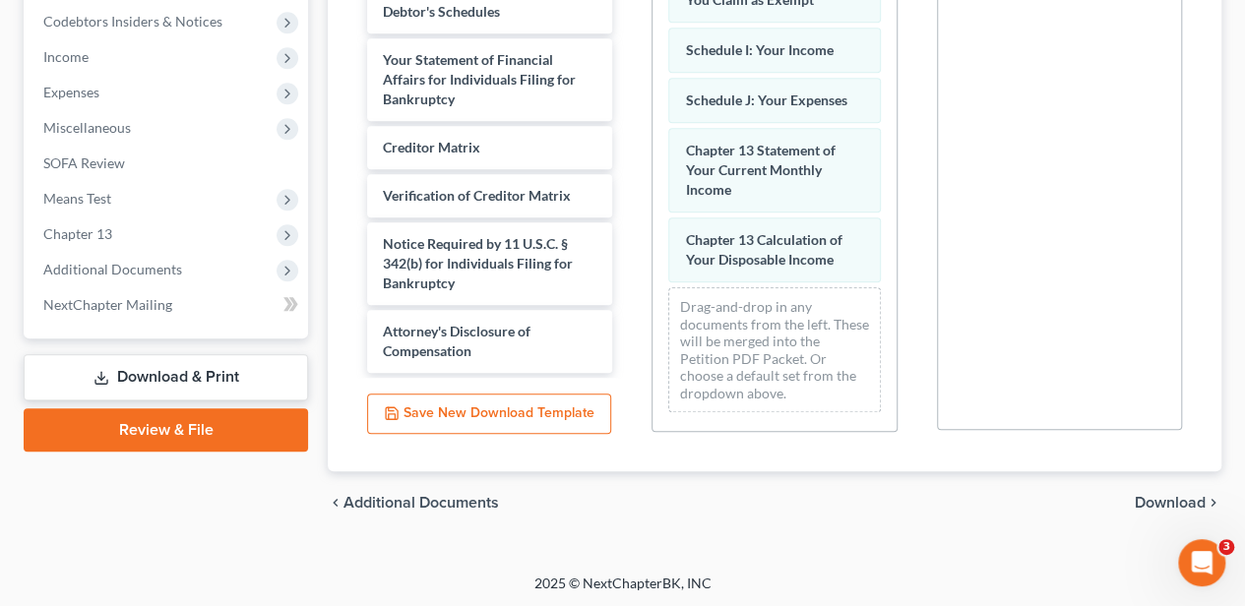
click at [1145, 495] on span "Download" at bounding box center [1170, 503] width 71 height 16
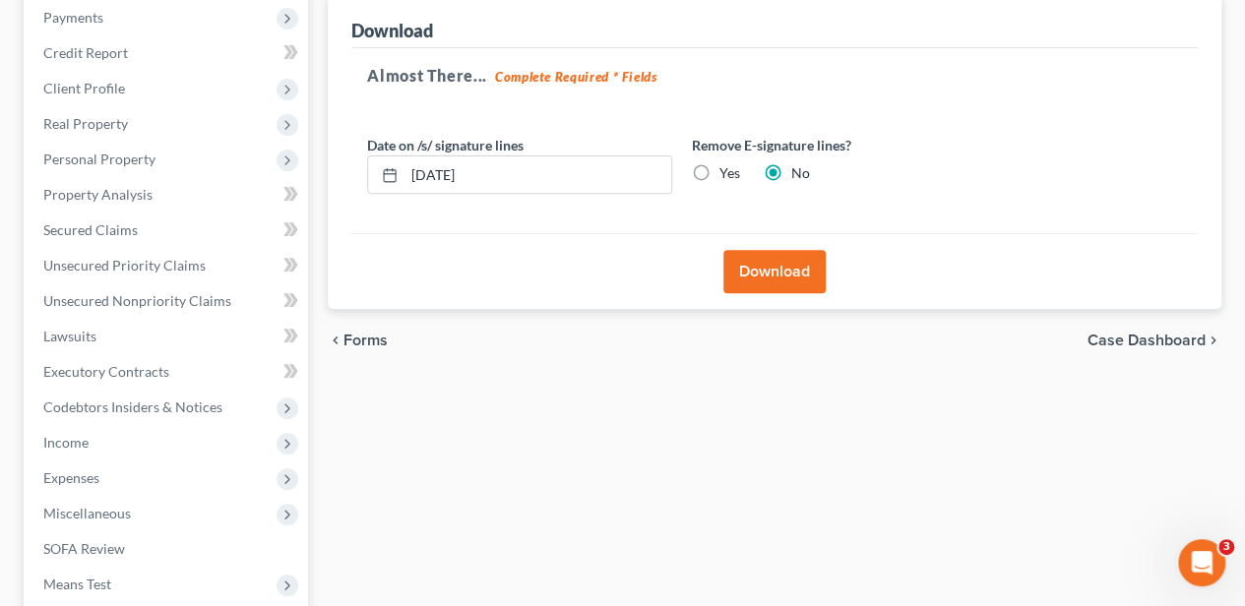
scroll to position [250, 0]
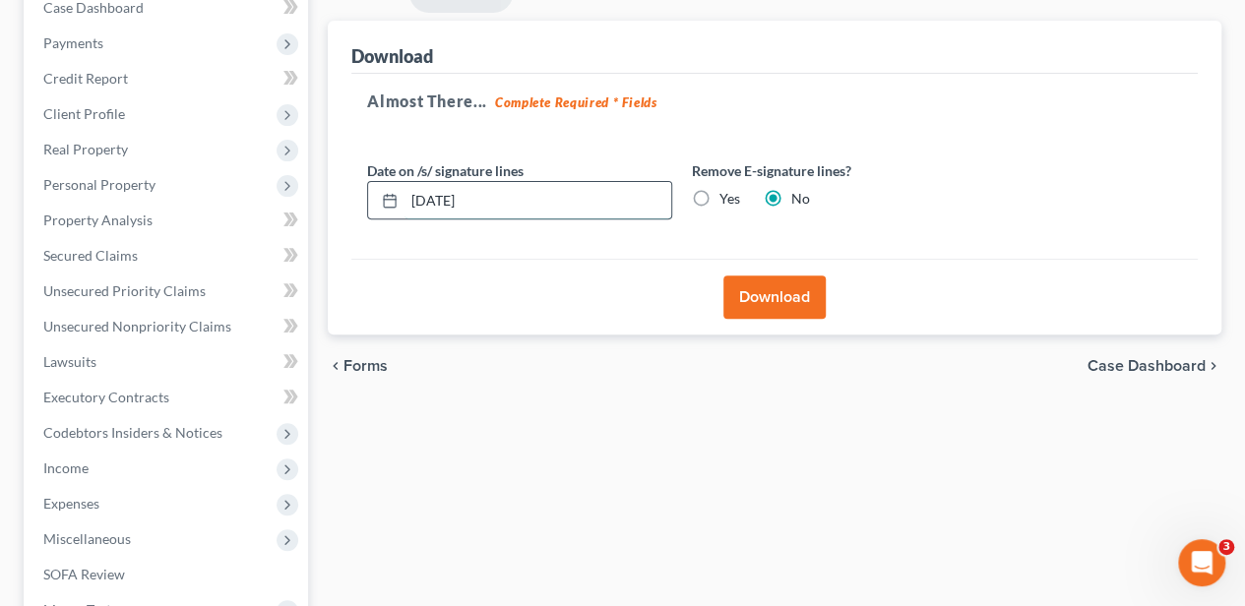
drag, startPoint x: 531, startPoint y: 206, endPoint x: 388, endPoint y: 208, distance: 143.7
click at [388, 208] on div "[DATE]" at bounding box center [519, 200] width 305 height 39
click at [719, 201] on label "Yes" at bounding box center [729, 199] width 21 height 20
click at [727, 201] on input "Yes" at bounding box center [733, 195] width 13 height 13
radio input "true"
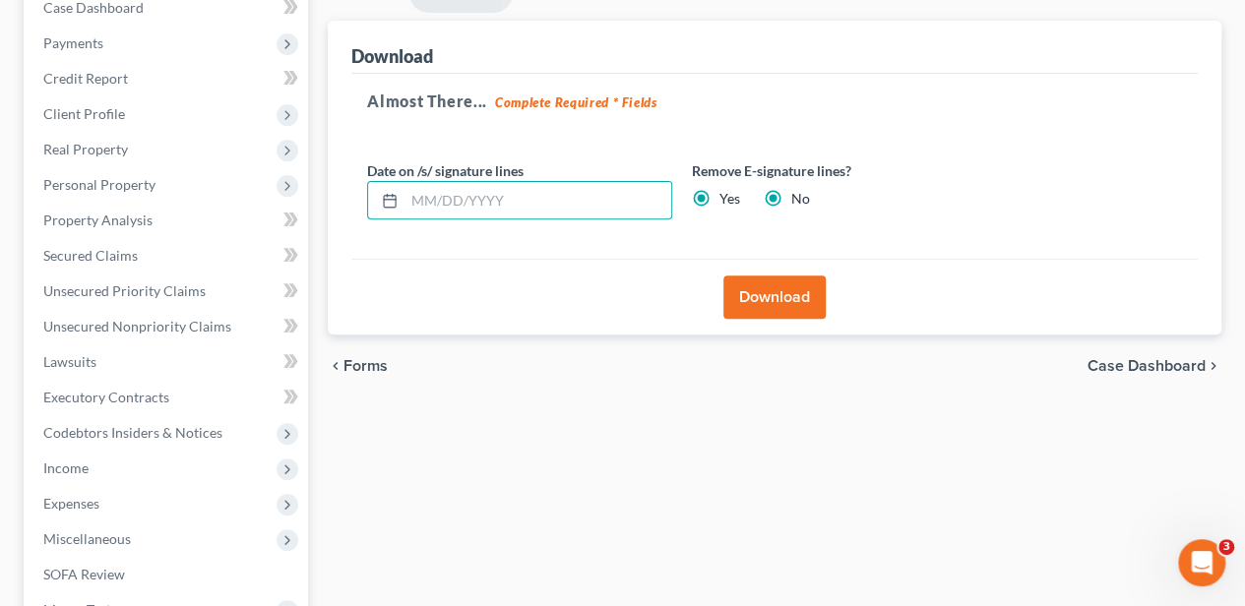
radio input "false"
click at [766, 285] on button "Download" at bounding box center [774, 297] width 102 height 43
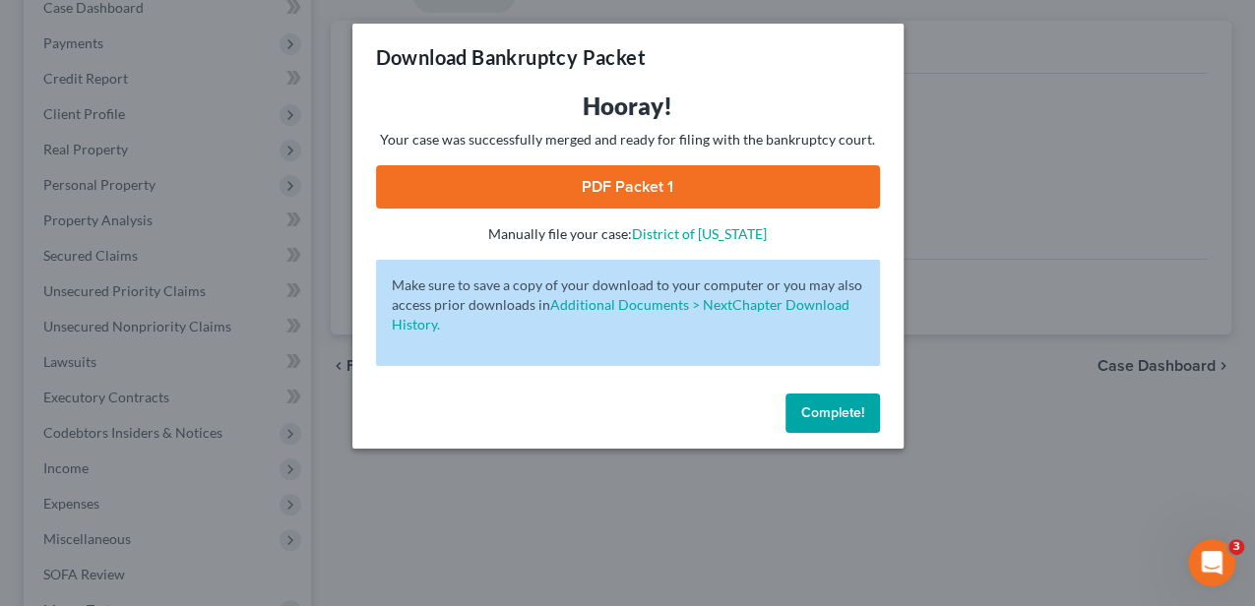
click at [619, 177] on link "PDF Packet 1" at bounding box center [628, 186] width 504 height 43
click at [803, 403] on button "Complete!" at bounding box center [832, 413] width 94 height 39
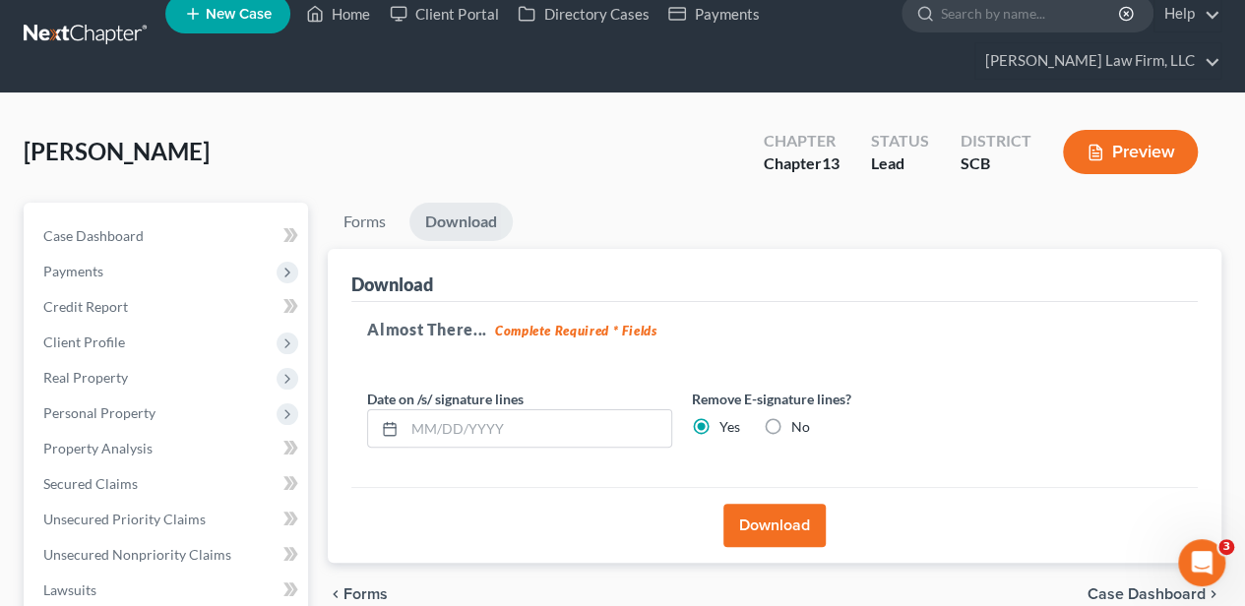
scroll to position [0, 0]
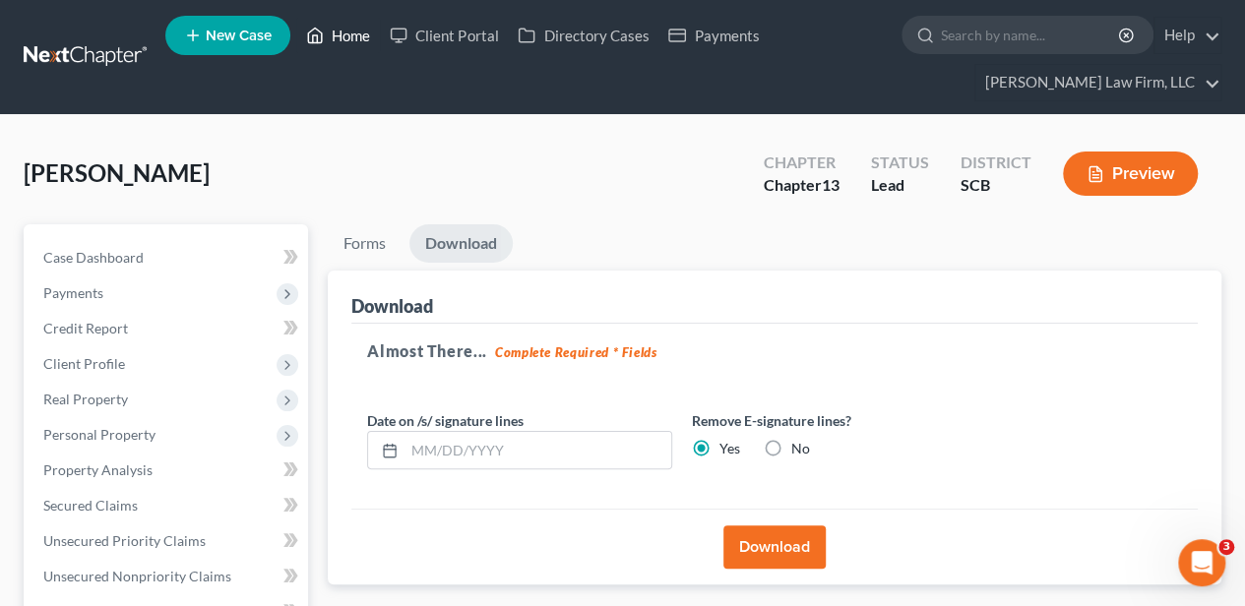
click at [342, 37] on link "Home" at bounding box center [338, 35] width 84 height 35
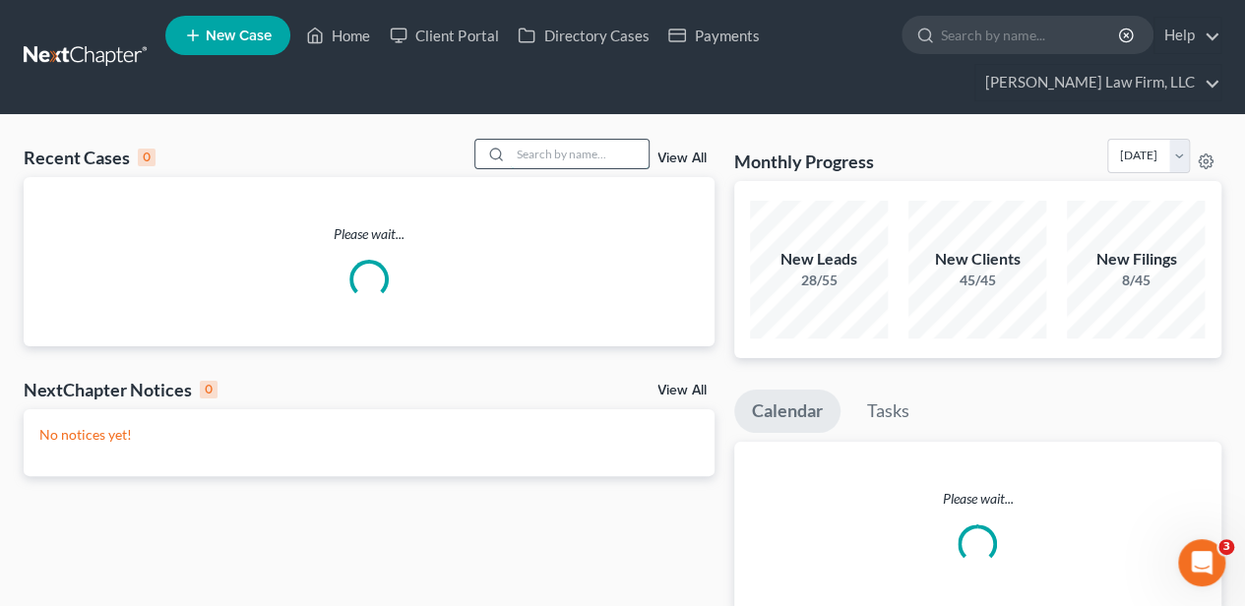
click at [534, 157] on input "search" at bounding box center [580, 154] width 138 height 29
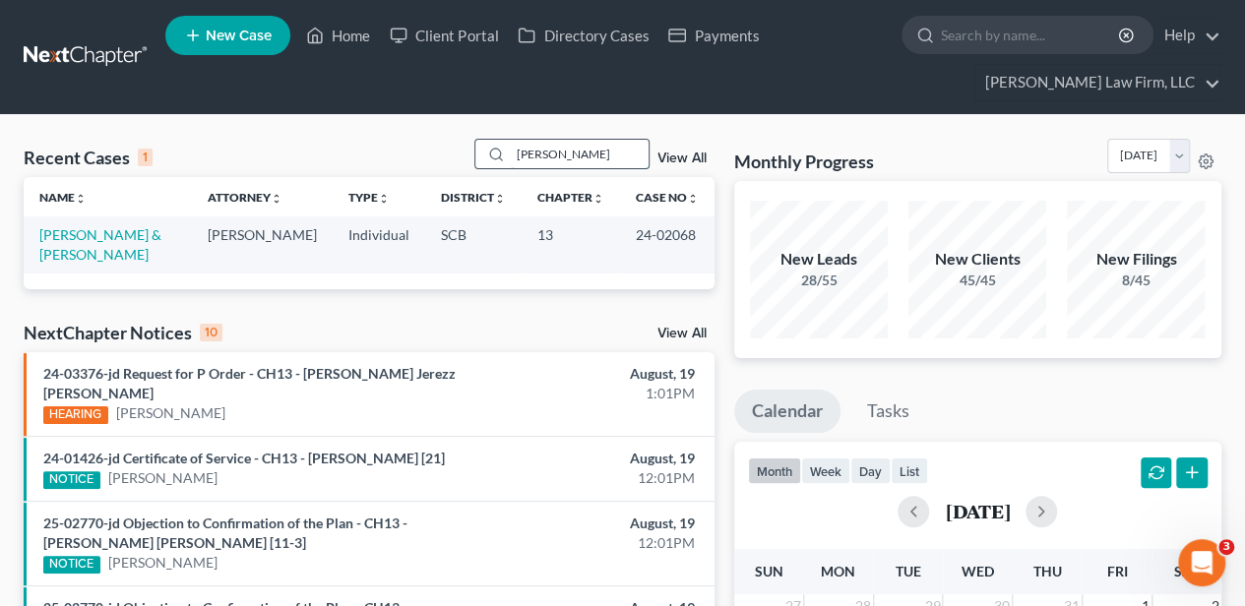
click at [537, 149] on input "[PERSON_NAME]" at bounding box center [580, 154] width 138 height 29
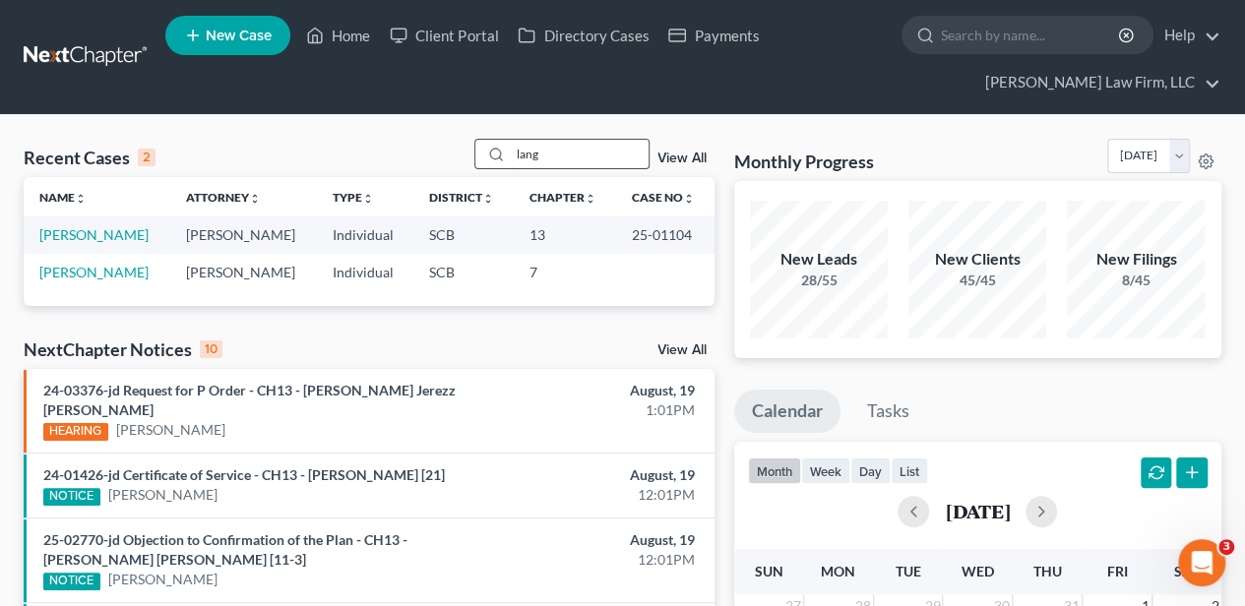
click at [524, 154] on input "lang" at bounding box center [580, 154] width 138 height 29
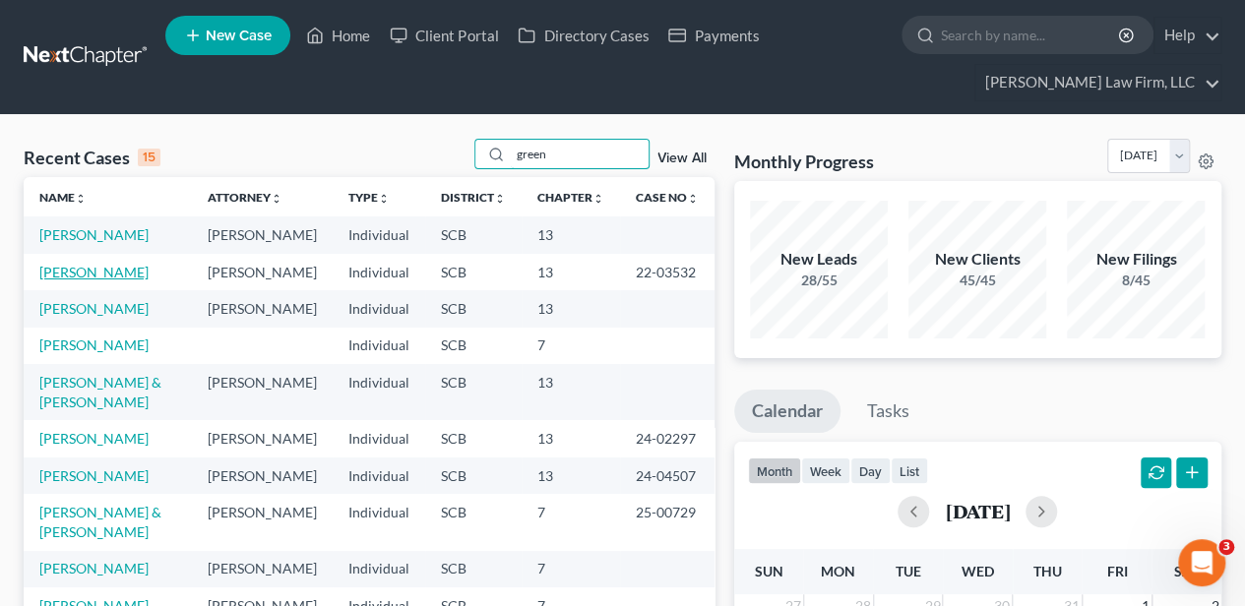
type input "green"
click at [97, 280] on link "[PERSON_NAME]" at bounding box center [93, 272] width 109 height 17
select select "4"
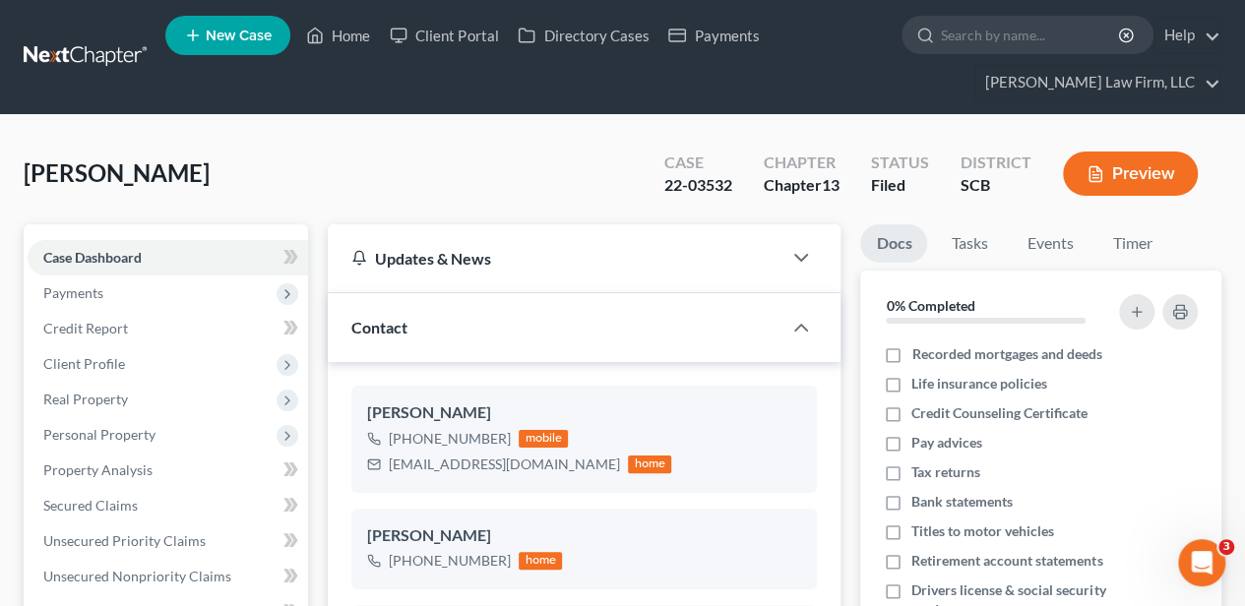
select select "0"
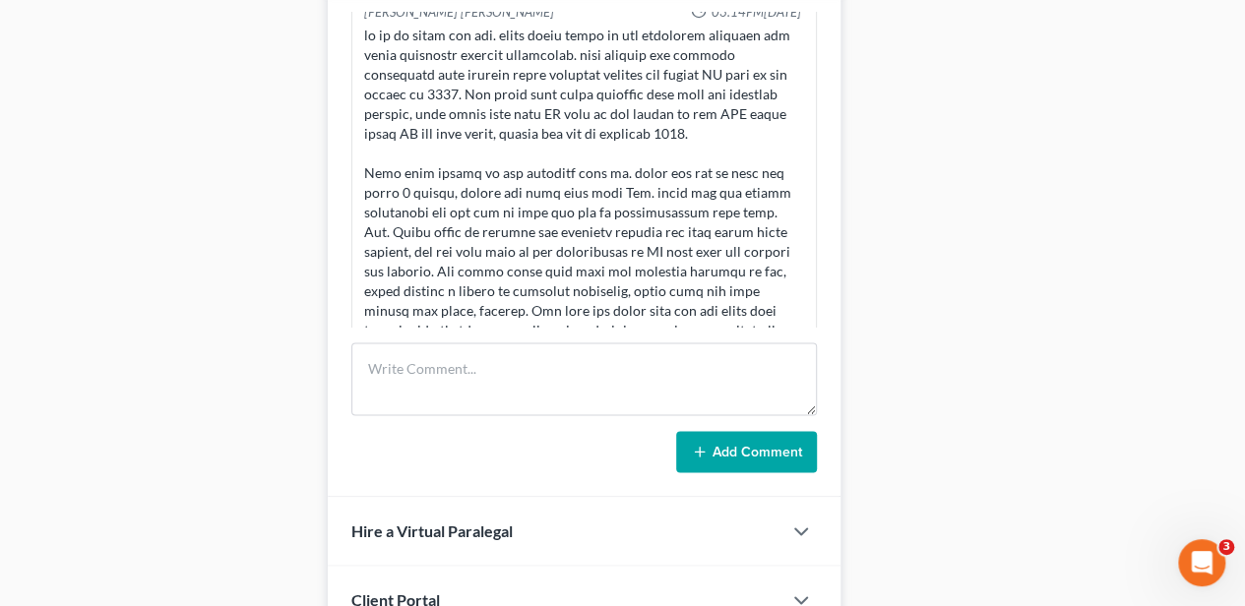
scroll to position [3346, 0]
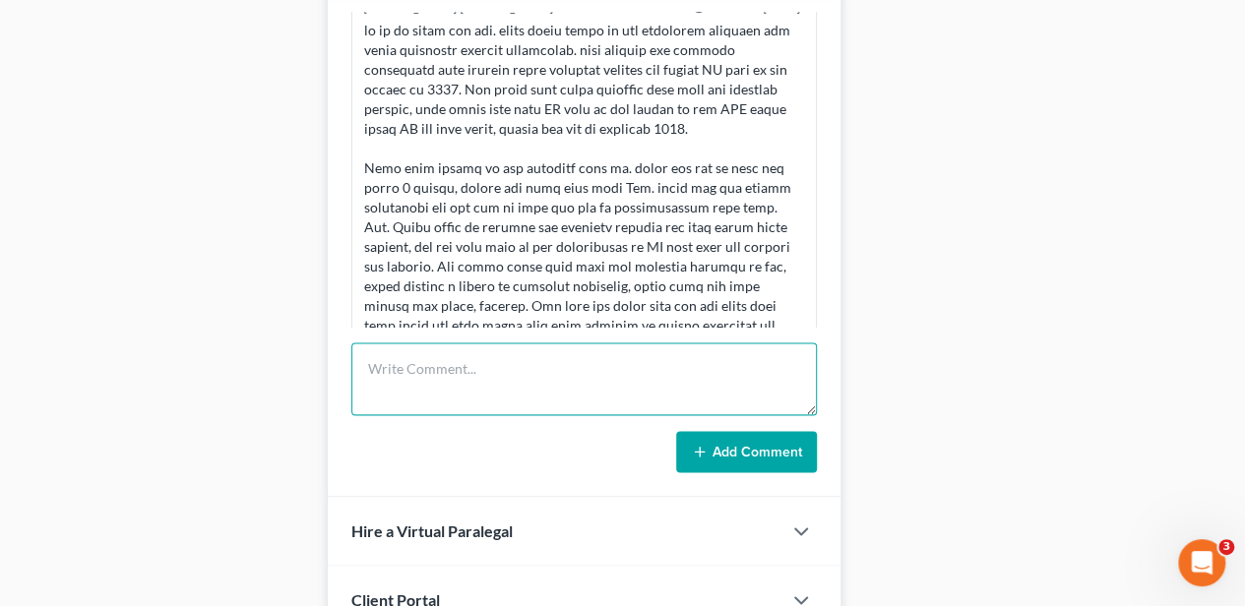
click at [546, 348] on textarea at bounding box center [583, 378] width 465 height 73
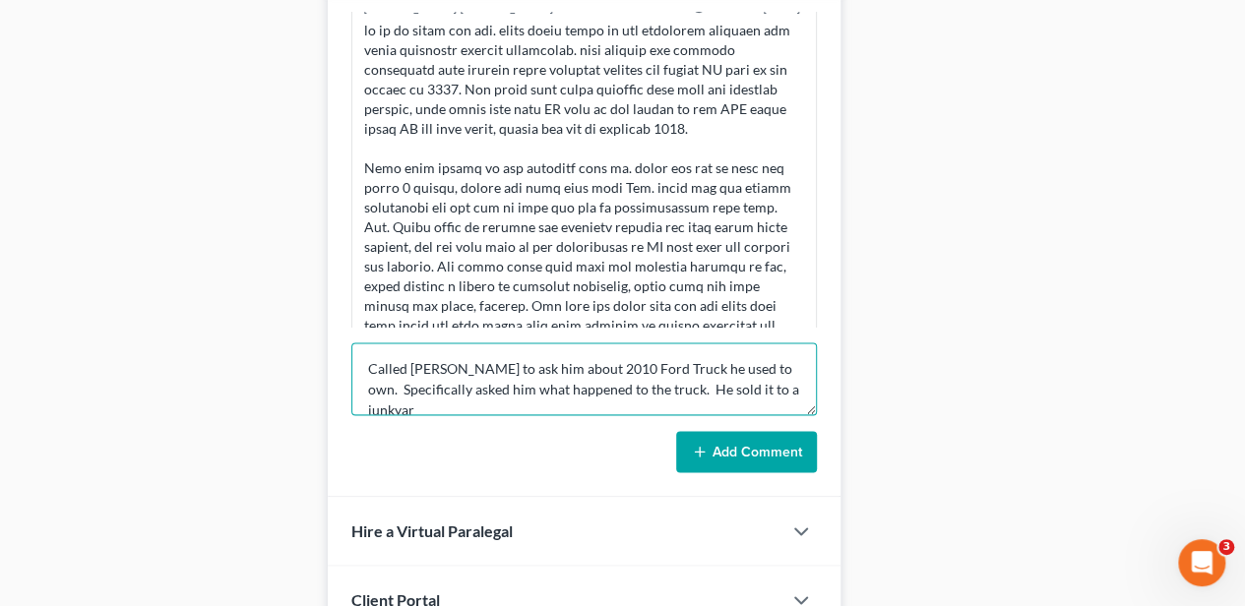
scroll to position [4, 0]
type textarea "Called [PERSON_NAME] to ask him about 2010 Ford Truck he used to own. Specifica…"
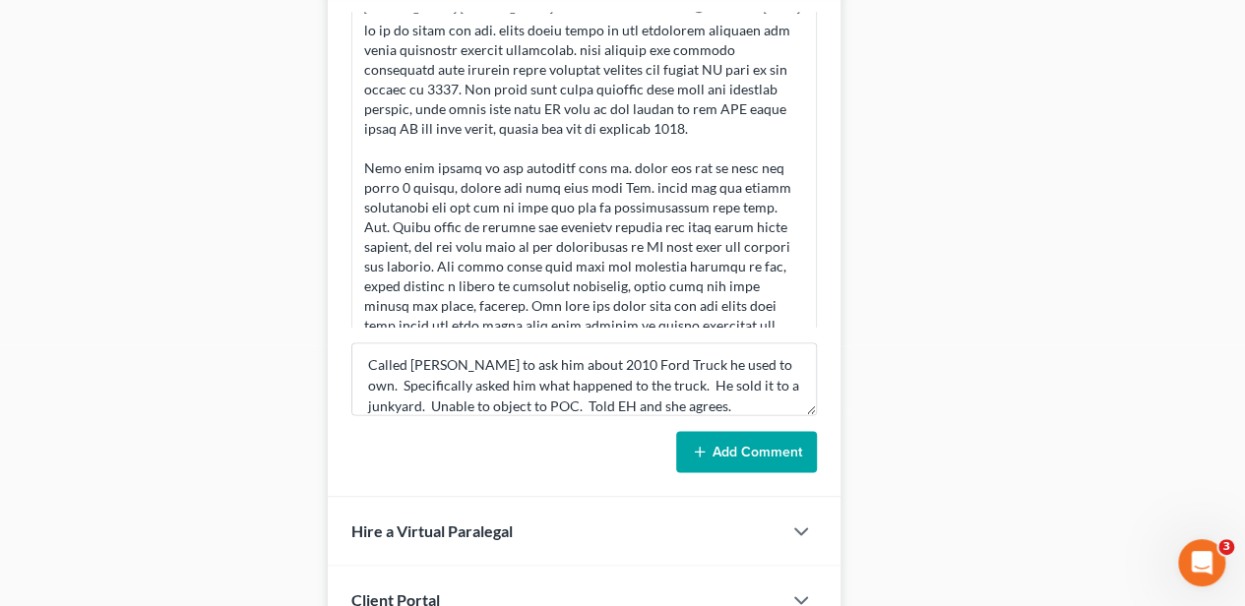
click at [750, 431] on button "Add Comment" at bounding box center [746, 451] width 141 height 41
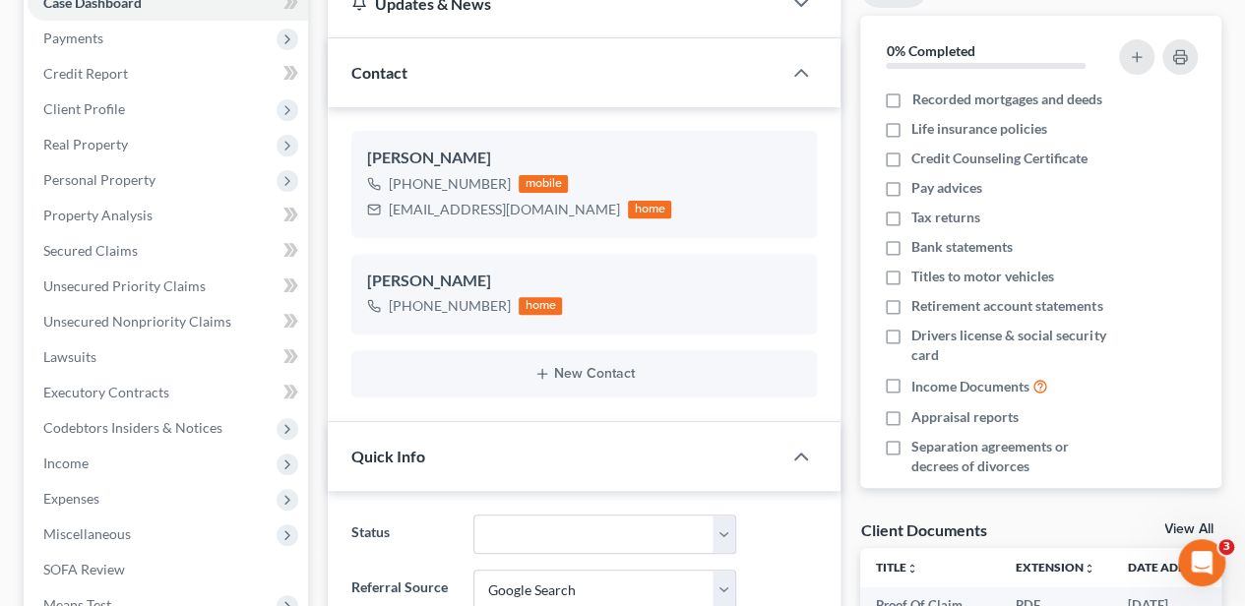
scroll to position [0, 0]
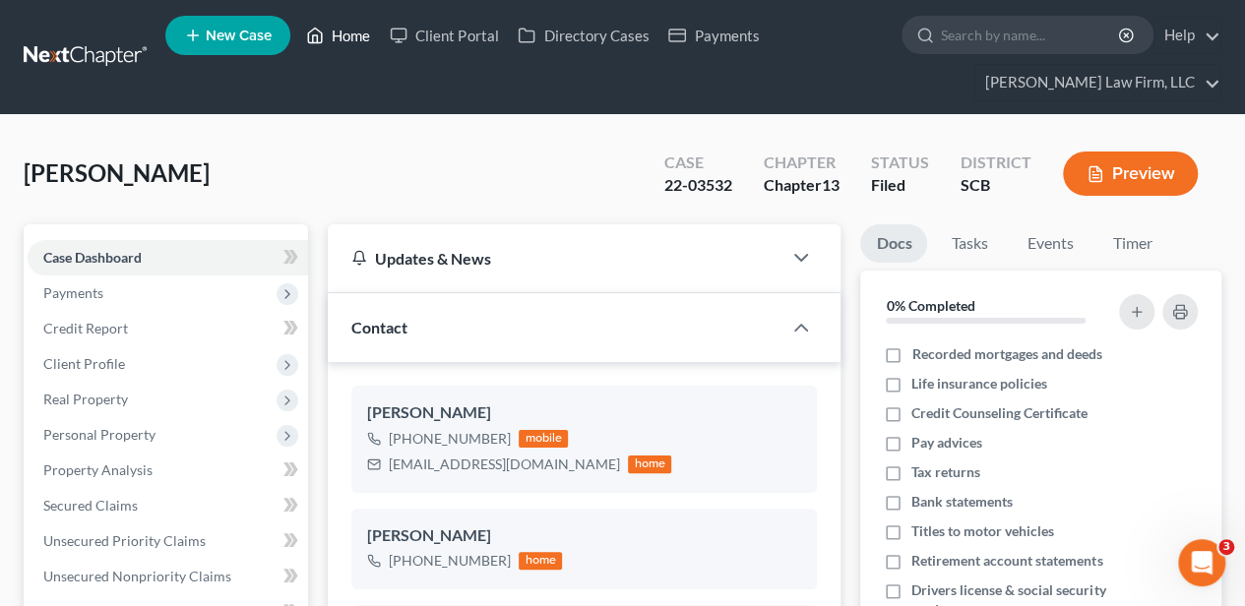
click at [343, 26] on link "Home" at bounding box center [338, 35] width 84 height 35
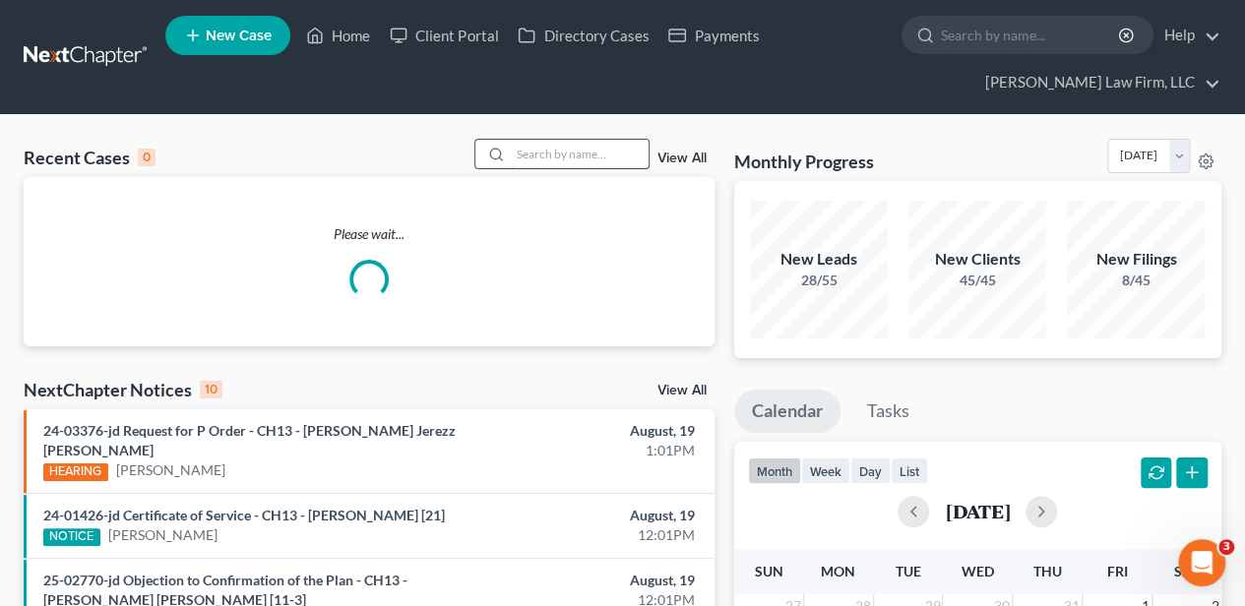
click at [583, 159] on input "search" at bounding box center [580, 154] width 138 height 29
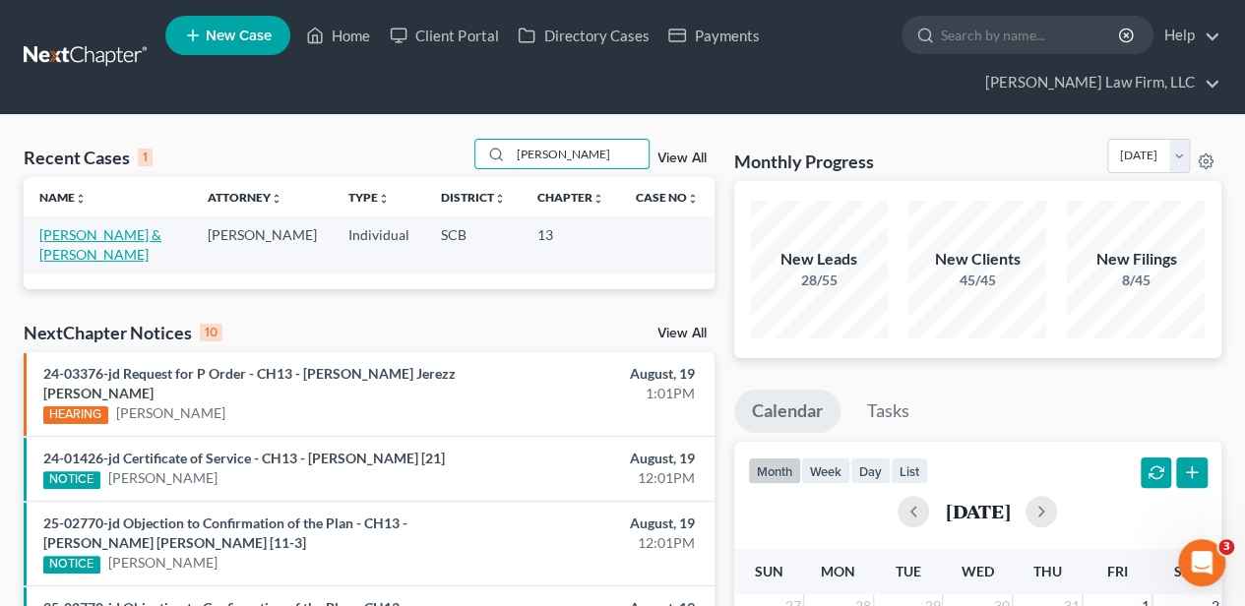
type input "[PERSON_NAME]"
click at [96, 240] on link "[PERSON_NAME] & [PERSON_NAME]" at bounding box center [100, 244] width 122 height 36
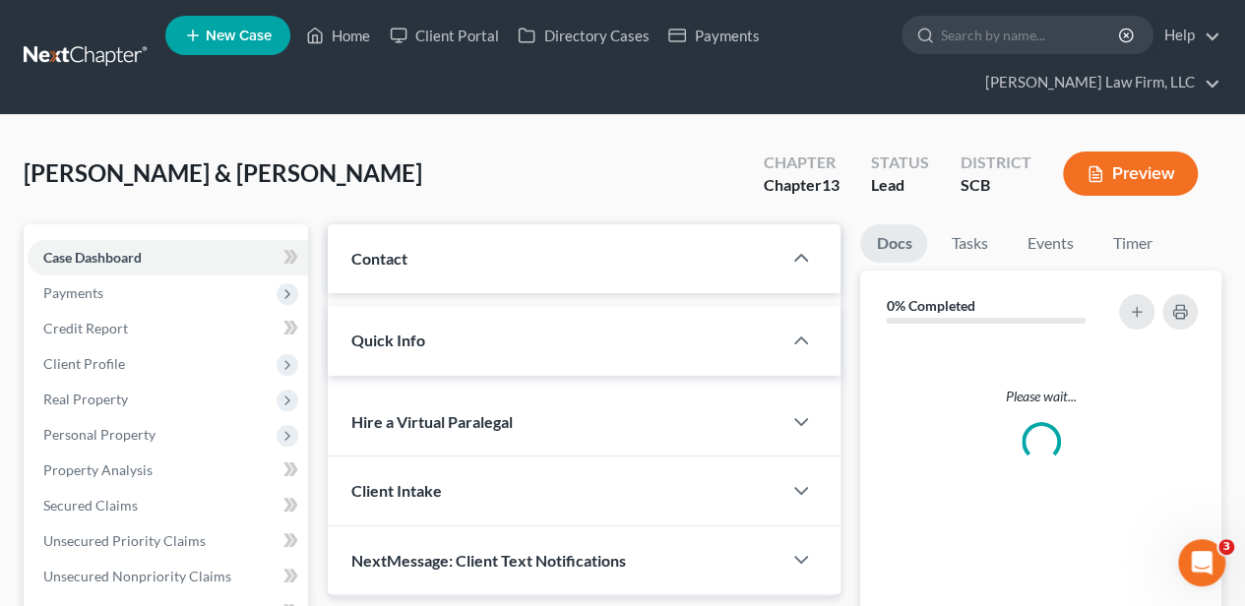
select select "2"
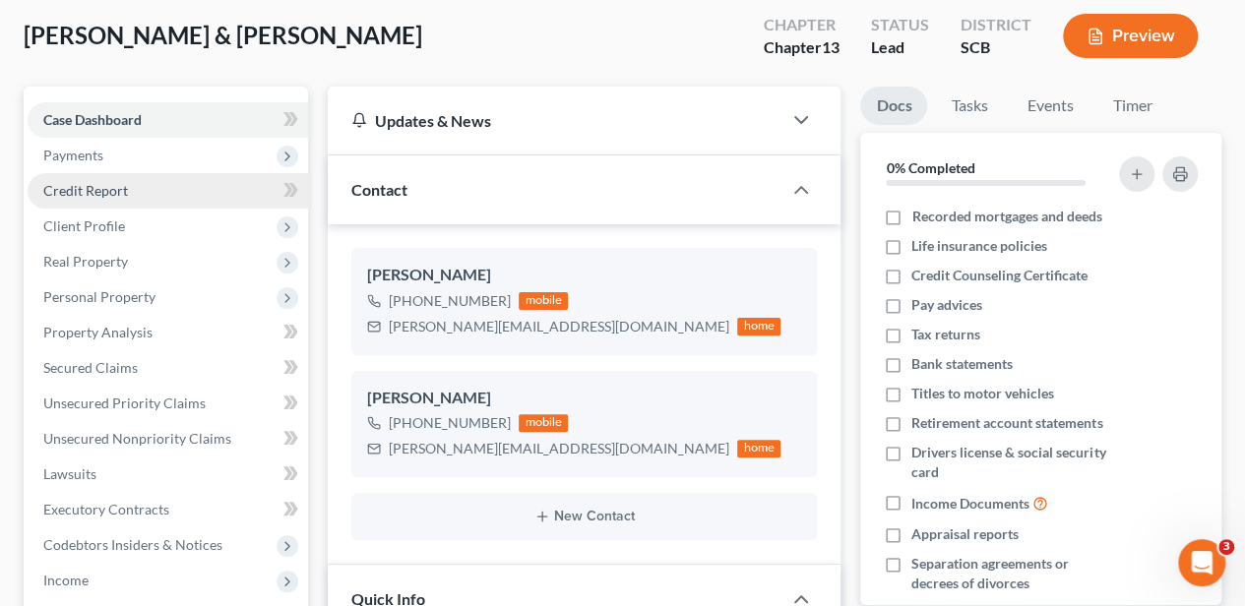
scroll to position [394, 0]
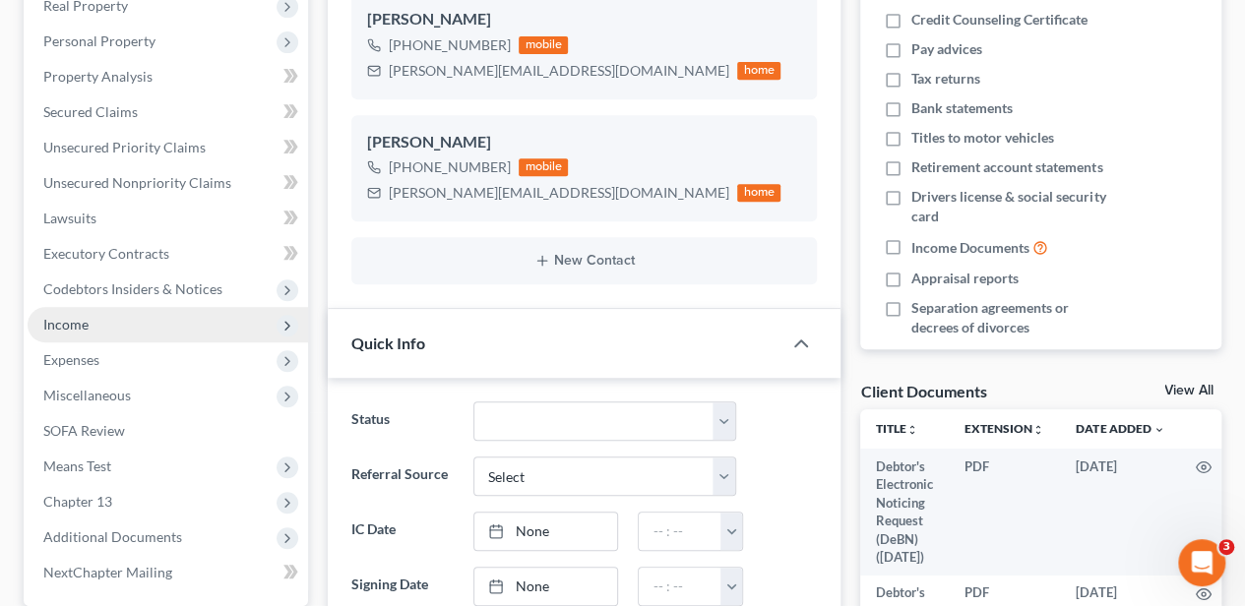
click at [89, 326] on span "Income" at bounding box center [168, 324] width 280 height 35
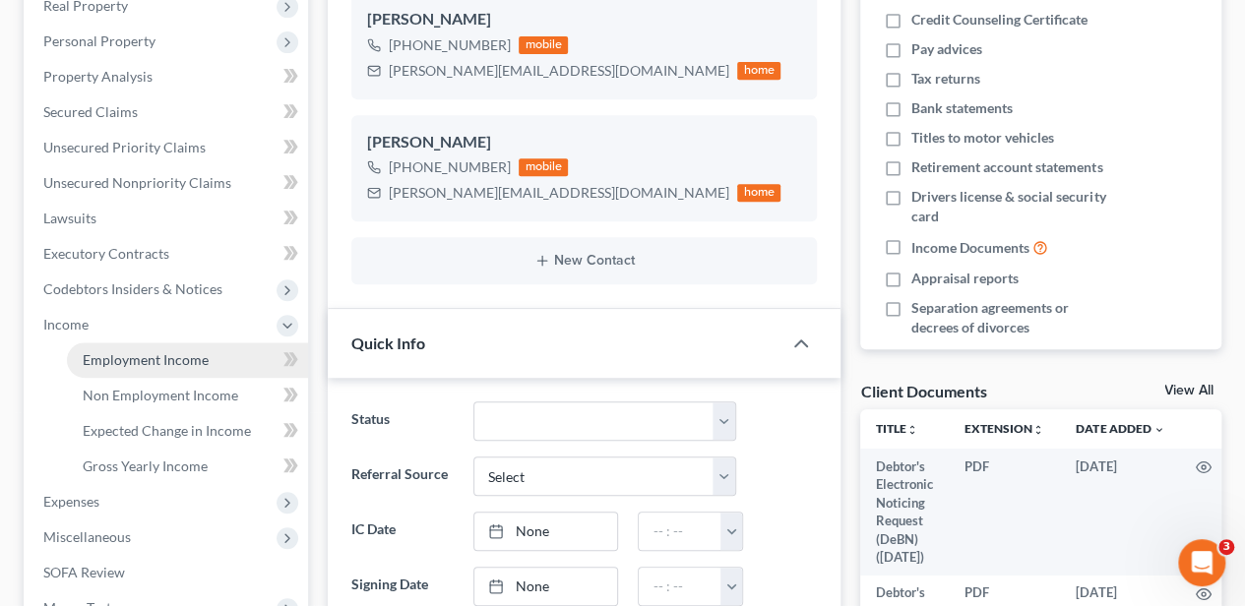
click at [99, 352] on span "Employment Income" at bounding box center [146, 359] width 126 height 17
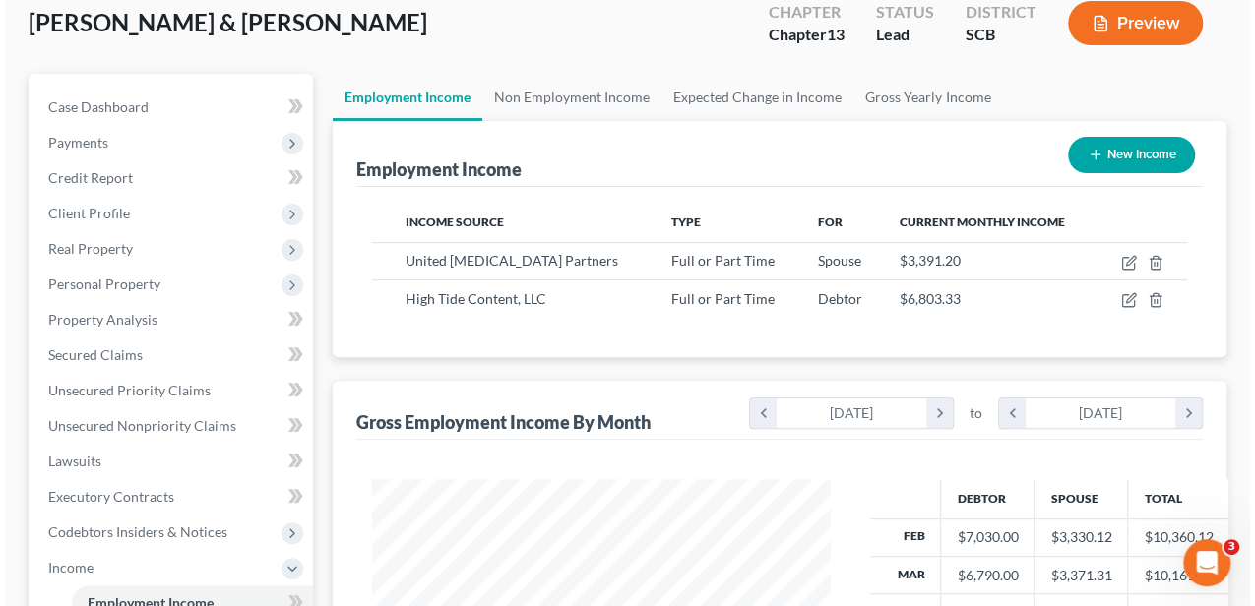
scroll to position [197, 0]
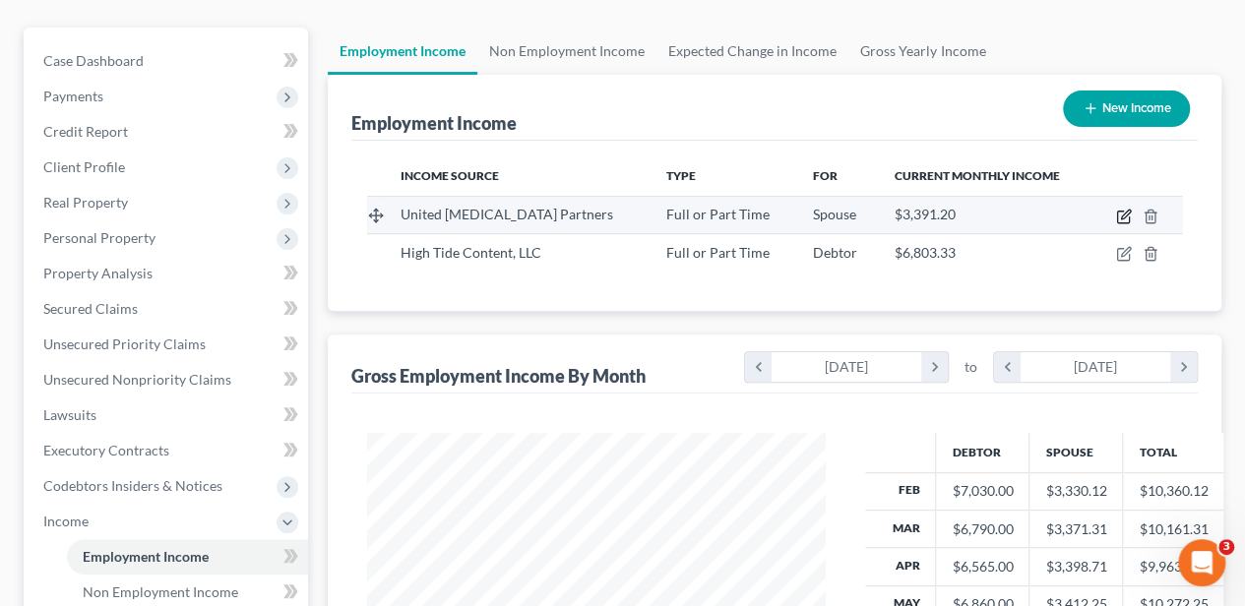
click at [1126, 211] on icon "button" at bounding box center [1125, 214] width 9 height 9
select select "0"
select select "10"
select select "2"
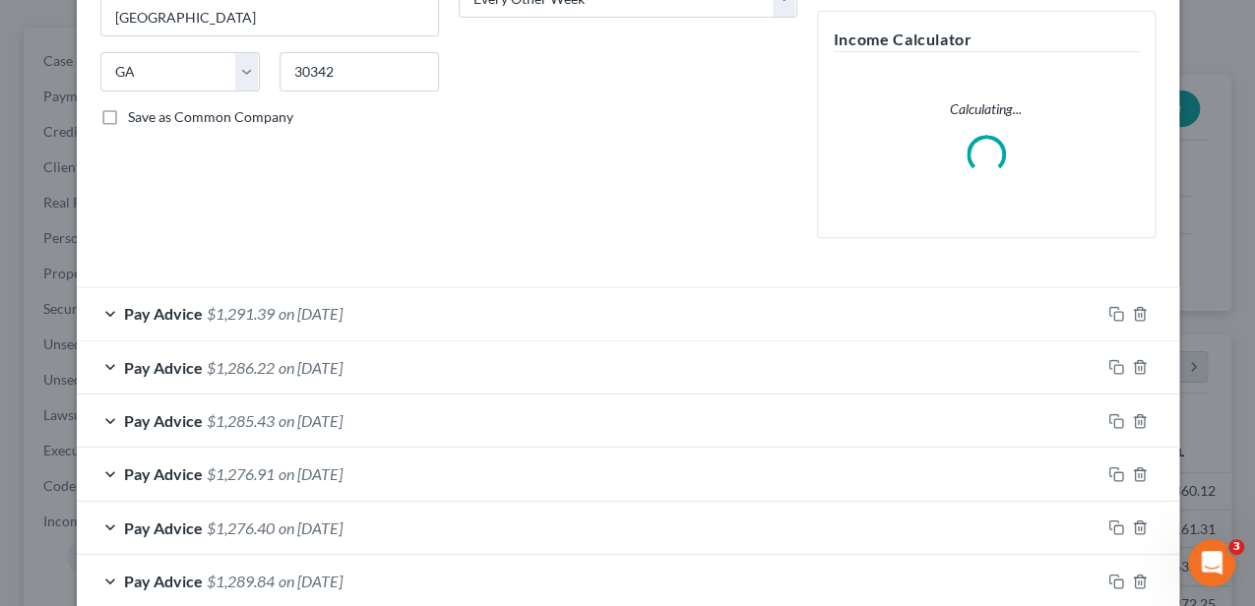
scroll to position [394, 0]
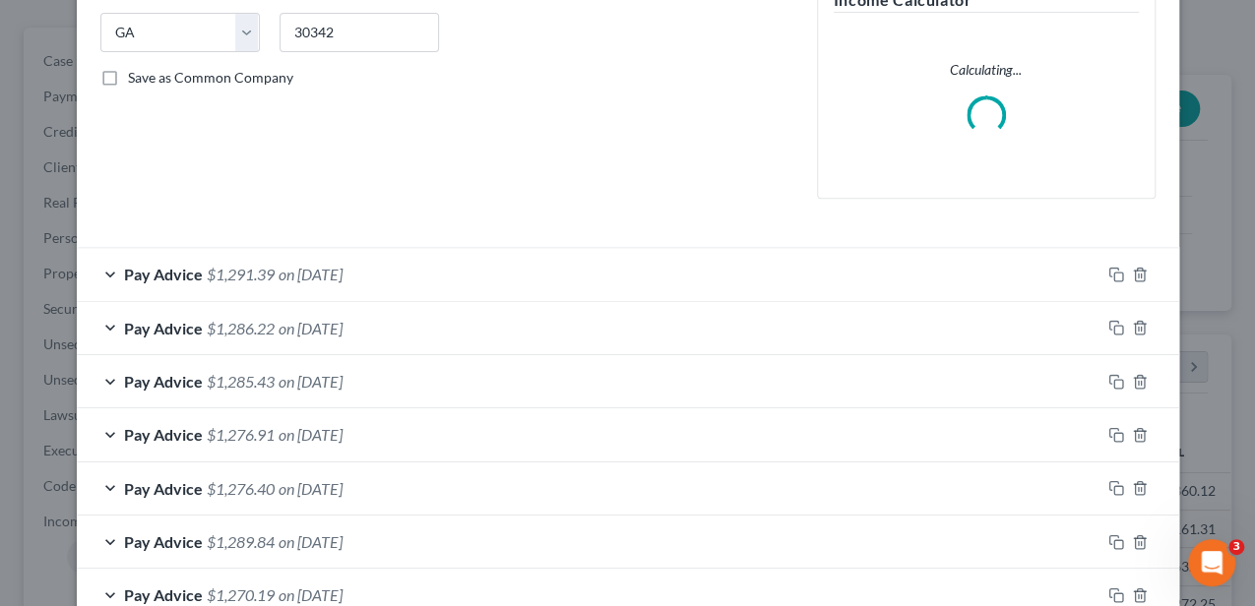
click at [490, 278] on div "Pay Advice $1,291.39 on [DATE]" at bounding box center [588, 274] width 1023 height 52
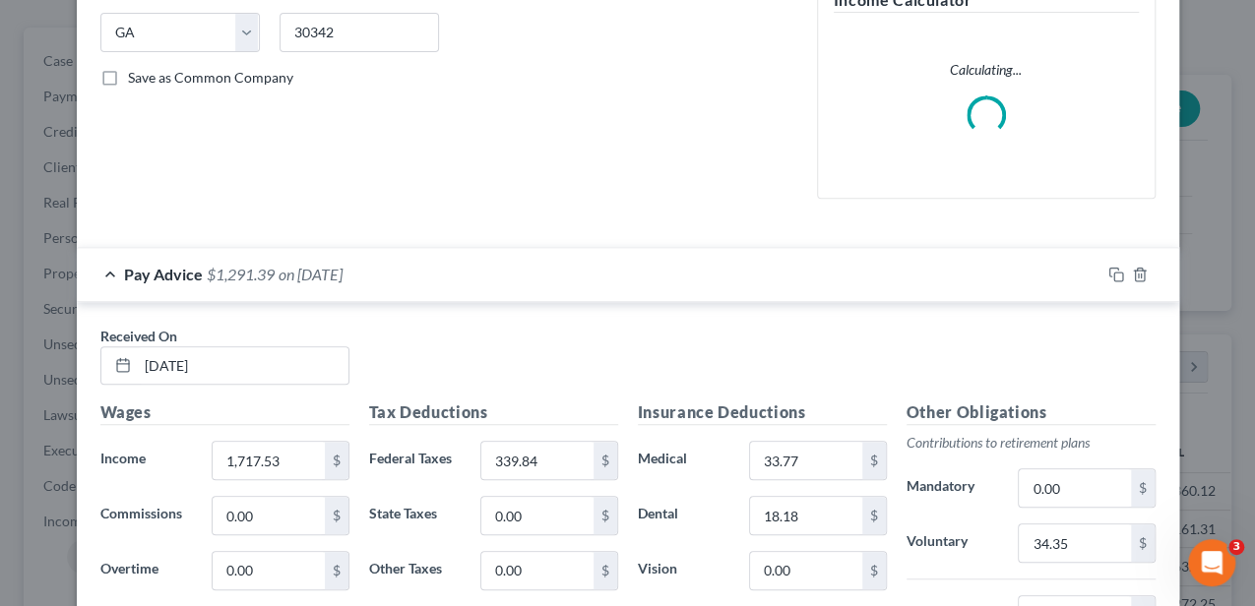
click at [490, 278] on div "Pay Advice $1,291.39 on [DATE]" at bounding box center [588, 274] width 1023 height 52
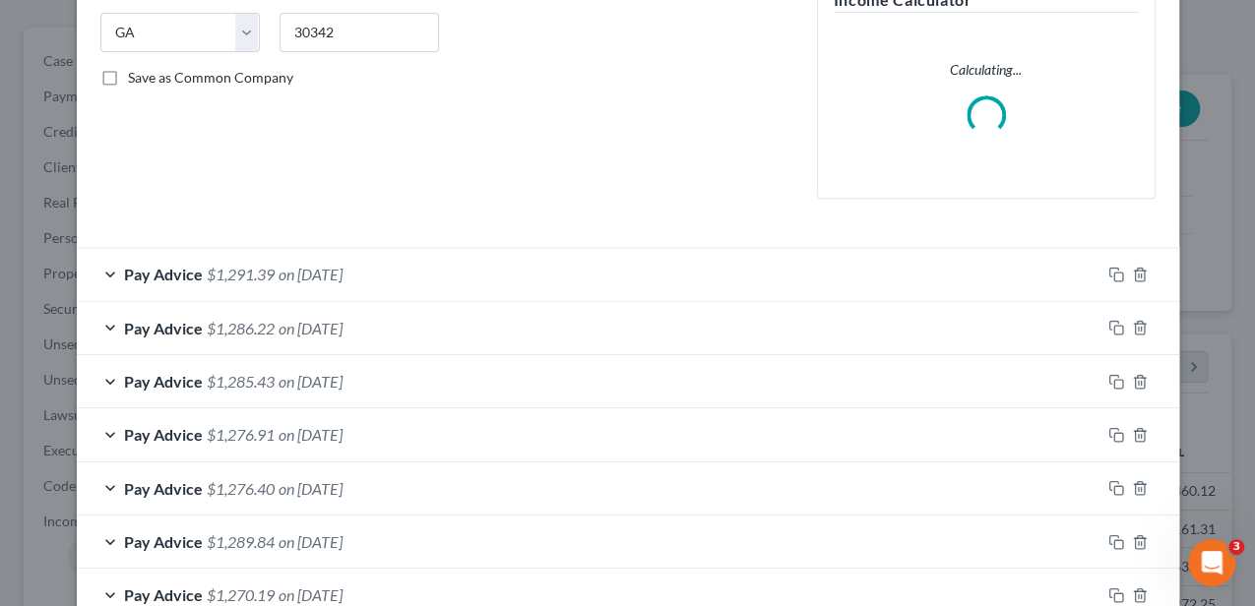
click at [486, 332] on div "Pay Advice $1,286.22 on [DATE]" at bounding box center [588, 328] width 1023 height 52
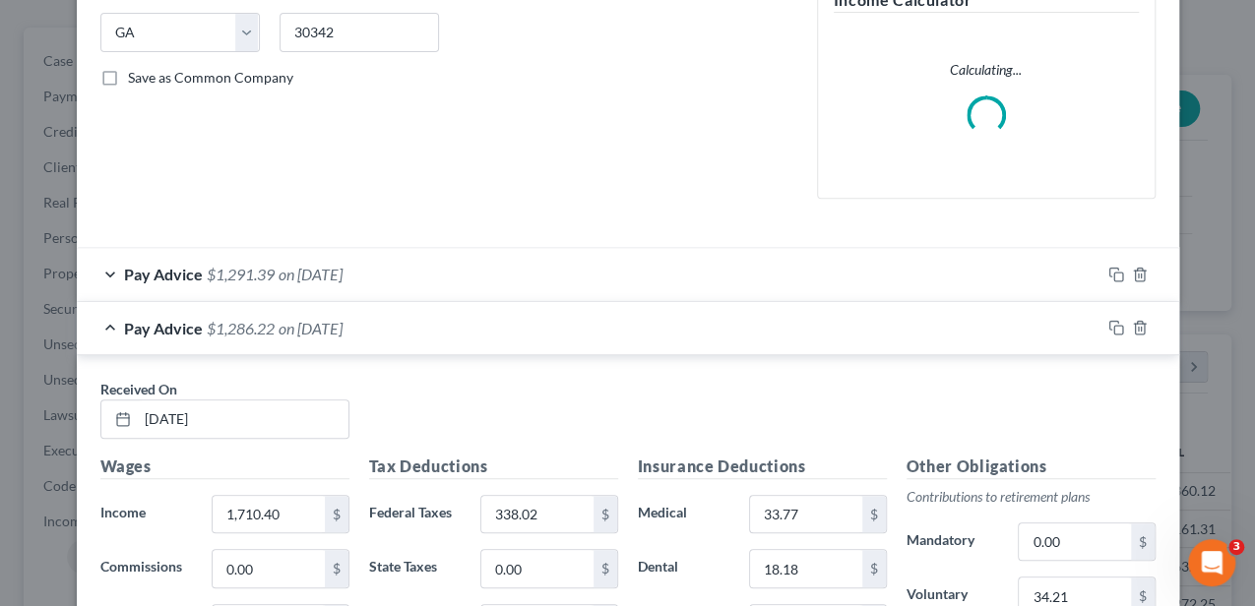
click at [484, 331] on div "Pay Advice $1,286.22 on [DATE]" at bounding box center [588, 328] width 1023 height 52
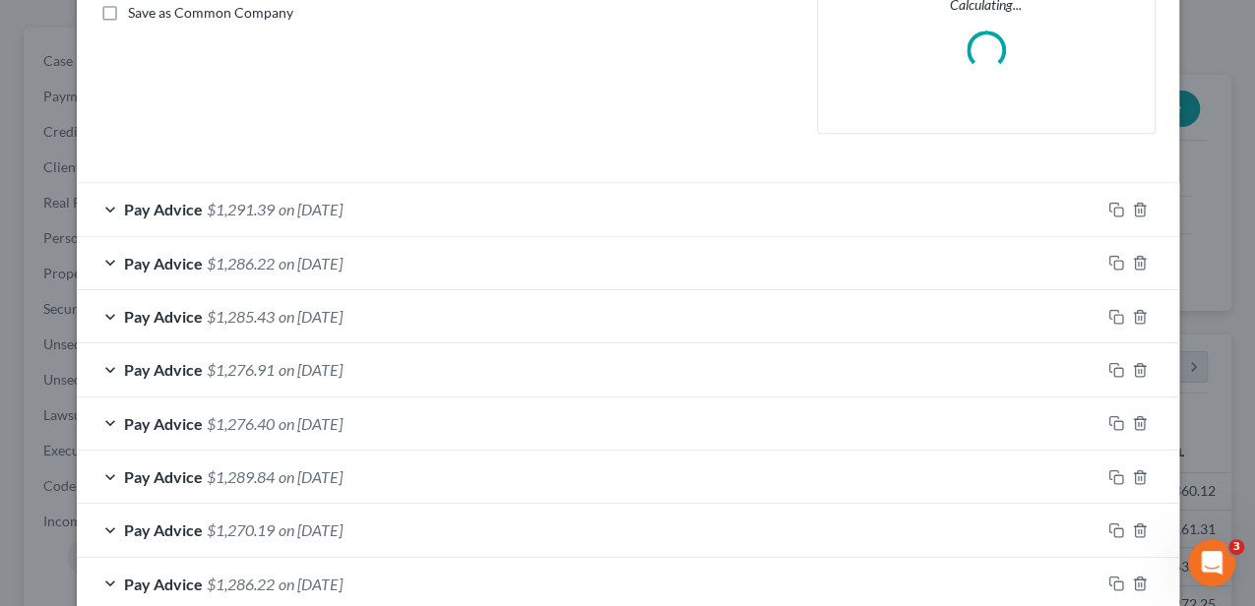
scroll to position [459, 0]
click at [484, 331] on div "Pay Advice $1,285.43 on [DATE]" at bounding box center [588, 316] width 1023 height 52
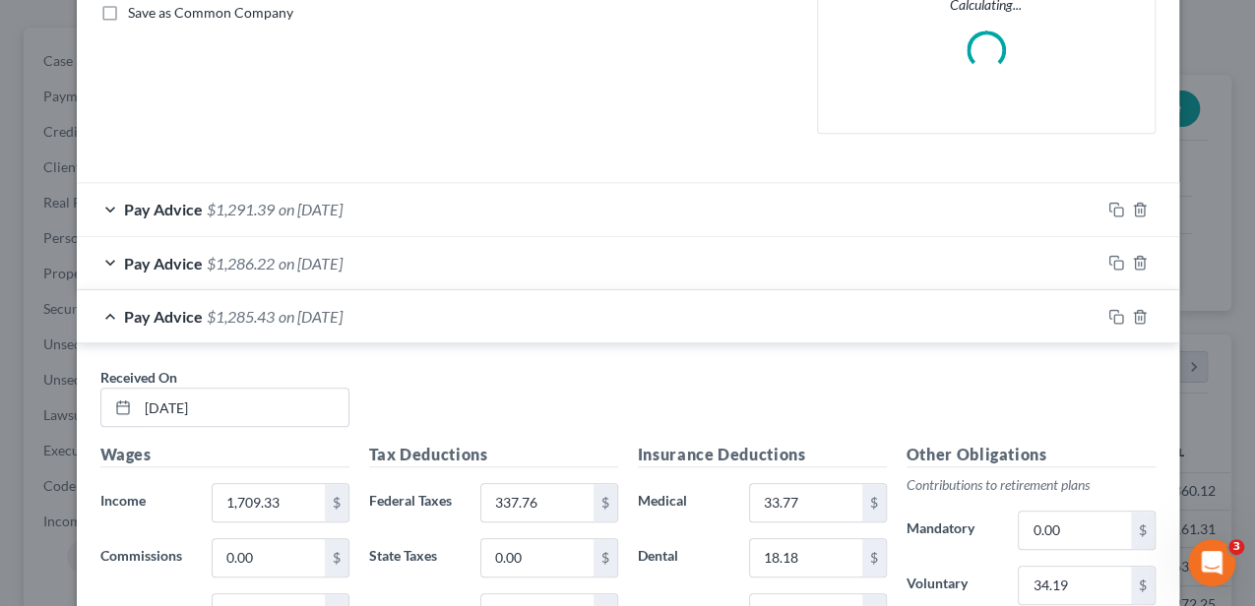
click at [484, 331] on div "Pay Advice $1,285.43 on [DATE]" at bounding box center [588, 316] width 1023 height 52
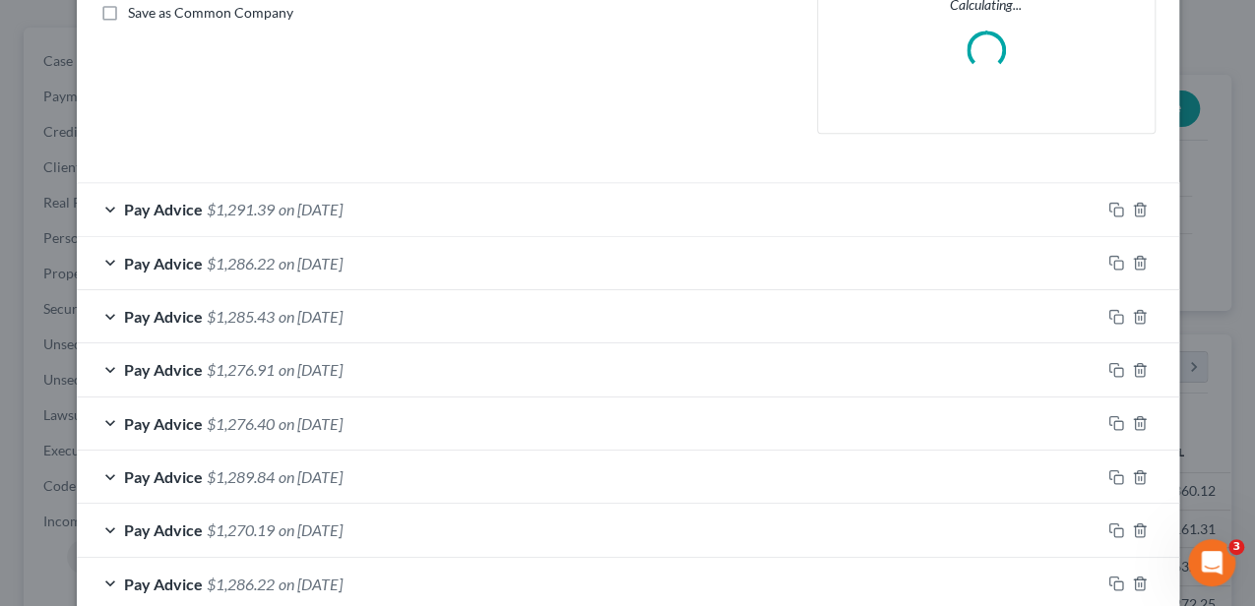
click at [480, 357] on div "Pay Advice $1,276.91 on [DATE]" at bounding box center [588, 369] width 1023 height 52
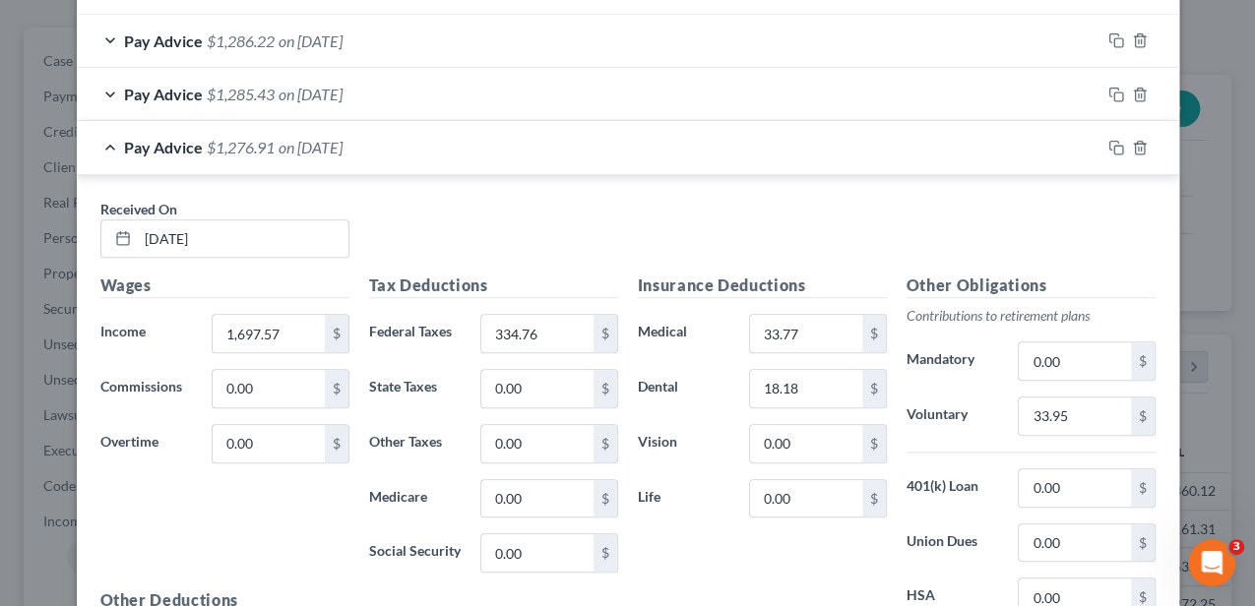
scroll to position [721, 0]
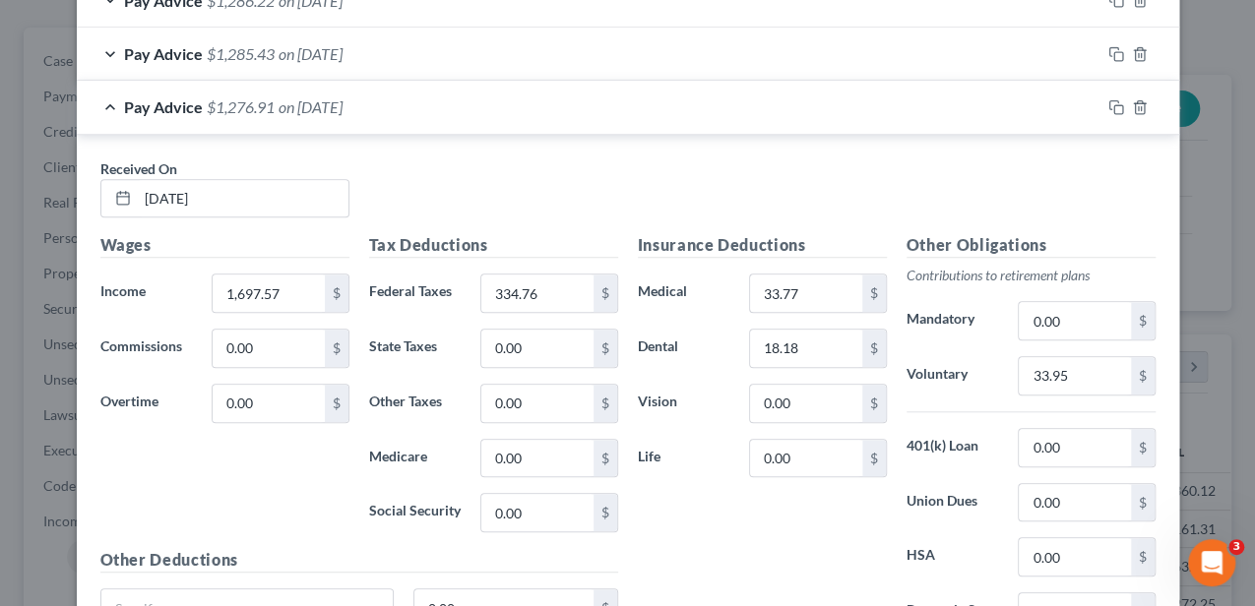
click at [492, 108] on div "Pay Advice $1,276.91 on [DATE]" at bounding box center [588, 107] width 1023 height 52
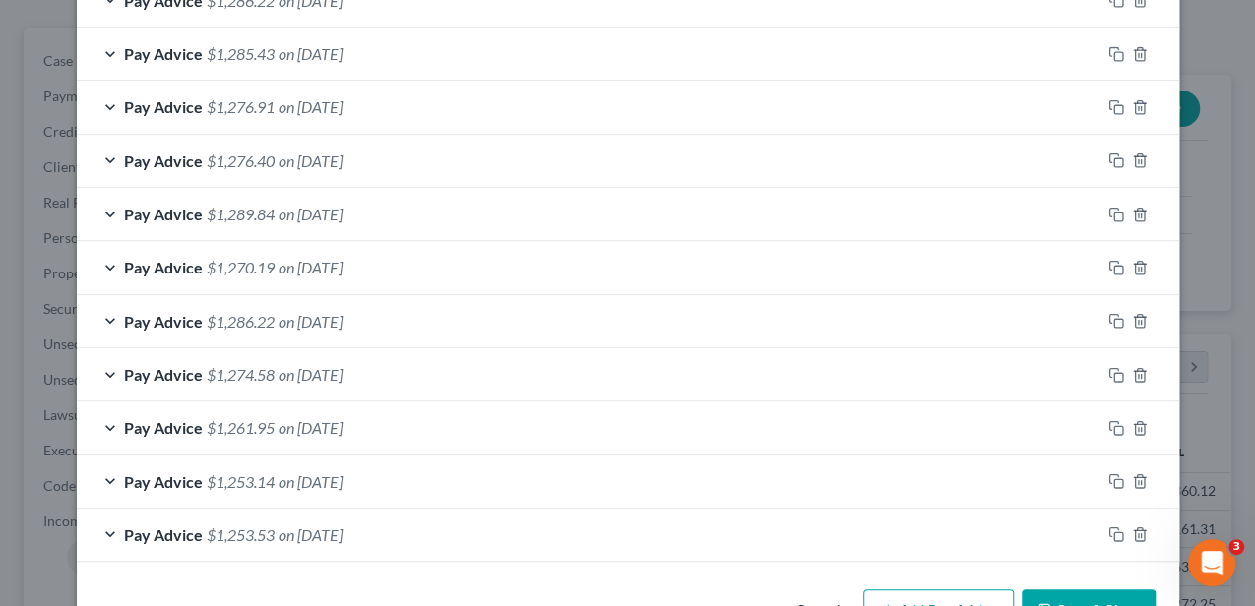
click at [470, 159] on div "Pay Advice $1,276.40 on [DATE]" at bounding box center [588, 161] width 1023 height 52
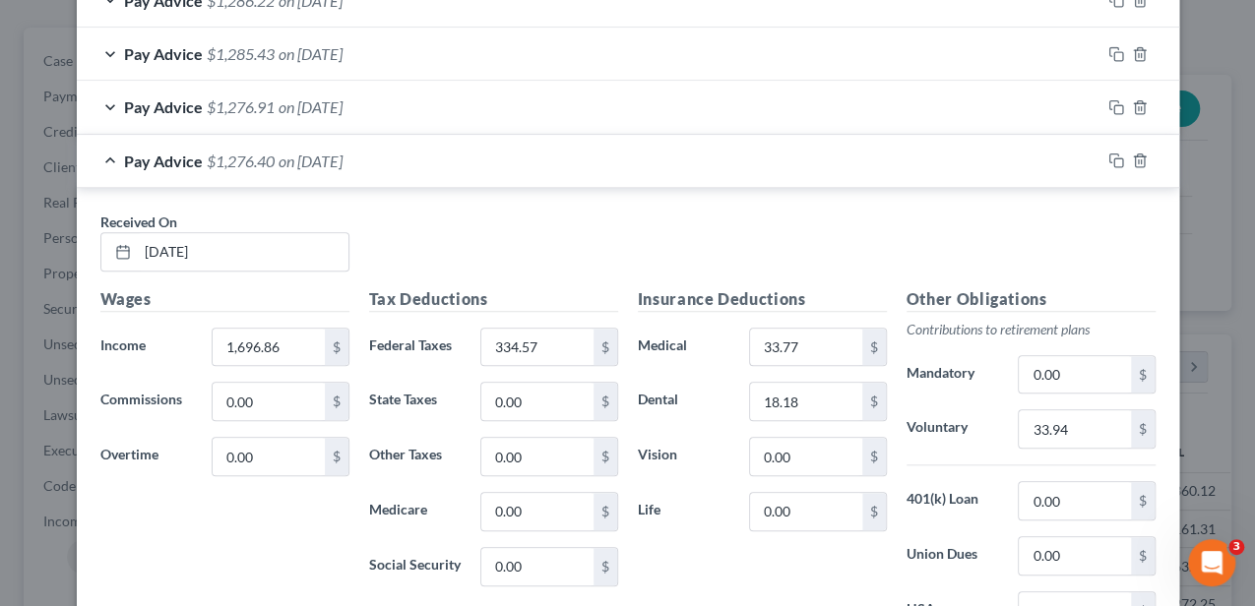
click at [470, 159] on div "Pay Advice $1,276.40 on [DATE]" at bounding box center [588, 161] width 1023 height 52
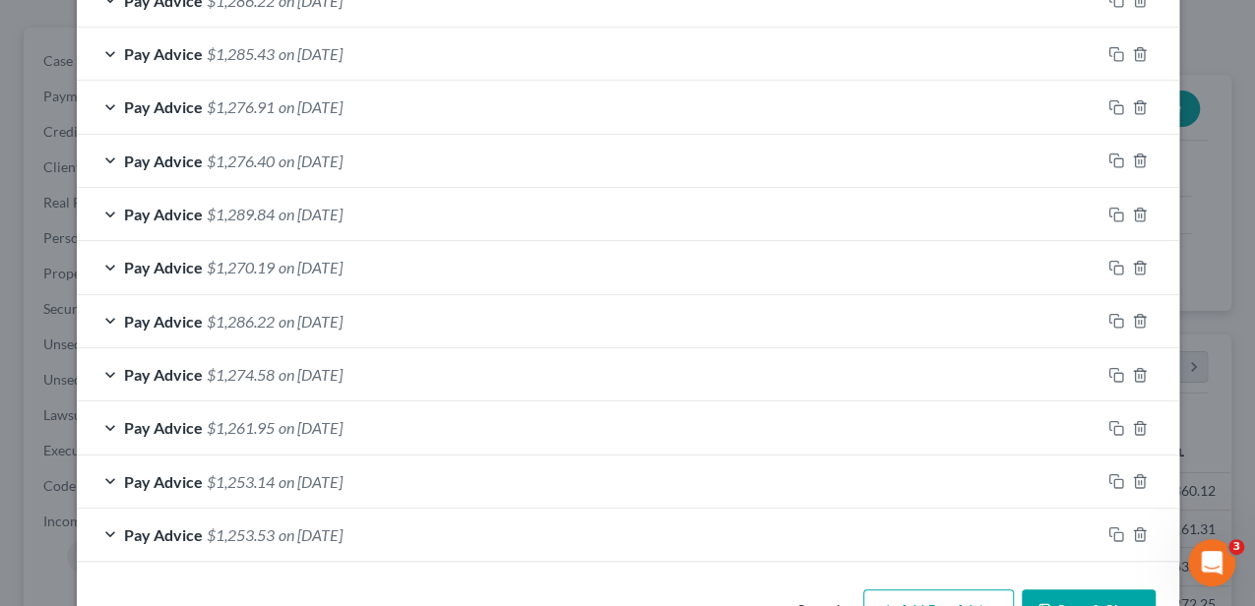
click at [466, 217] on div "Pay Advice $1,289.84 on [DATE]" at bounding box center [588, 214] width 1023 height 52
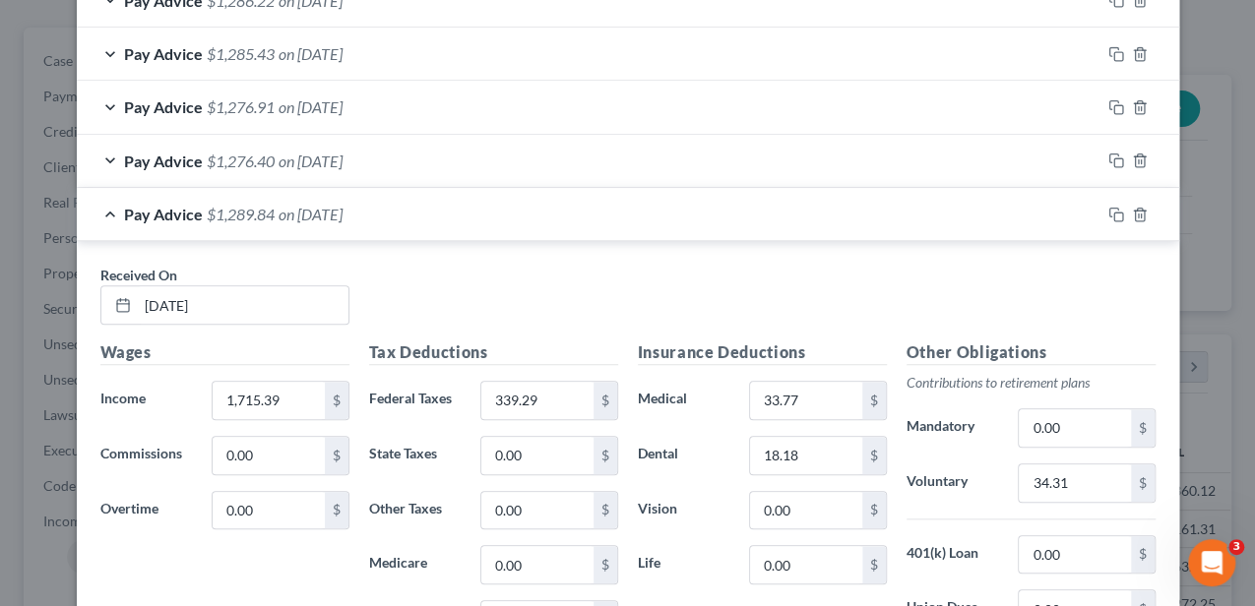
click at [466, 217] on div "Pay Advice $1,289.84 on [DATE]" at bounding box center [588, 214] width 1023 height 52
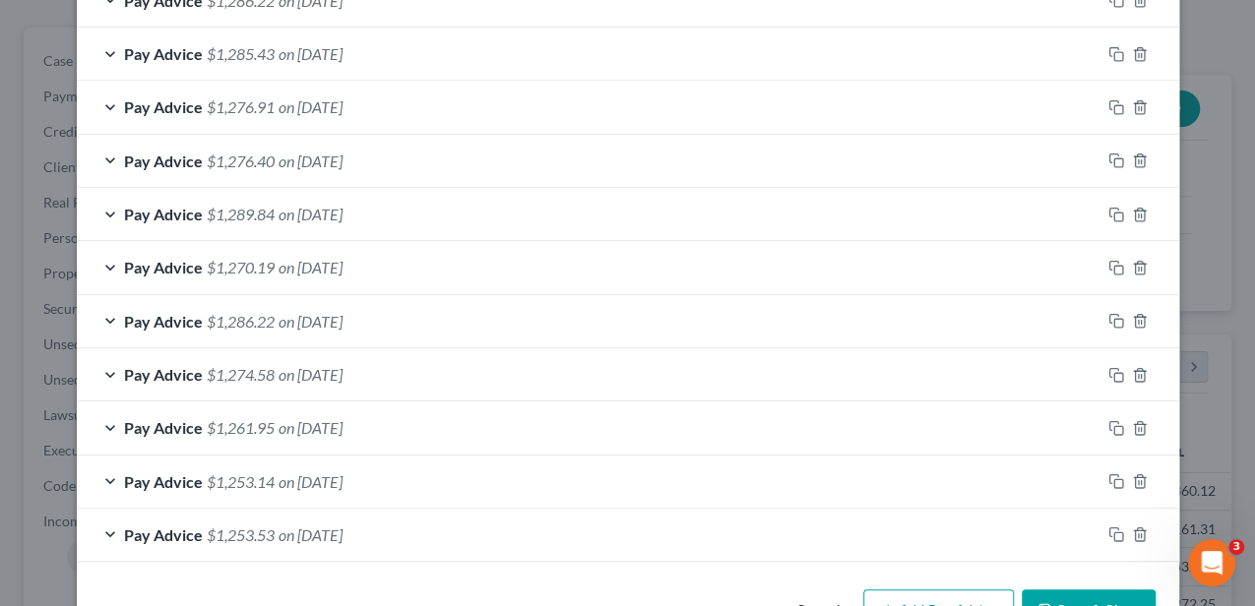
click at [466, 263] on div "Pay Advice $1,270.19 on [DATE]" at bounding box center [588, 267] width 1023 height 52
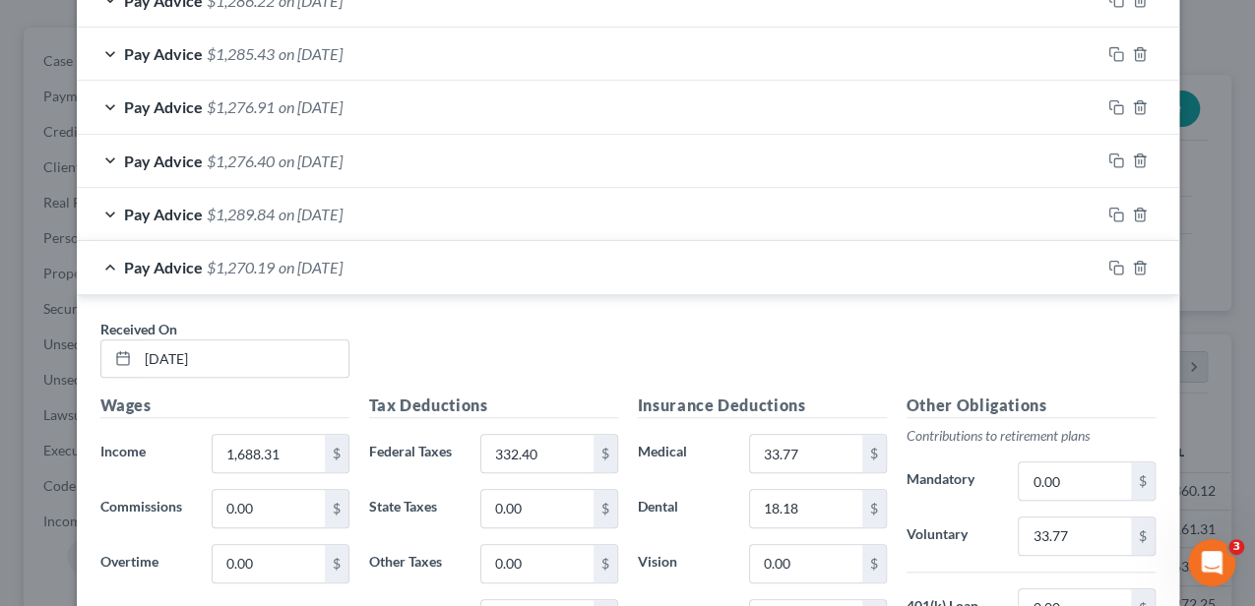
click at [466, 263] on div "Pay Advice $1,270.19 on [DATE]" at bounding box center [588, 267] width 1023 height 52
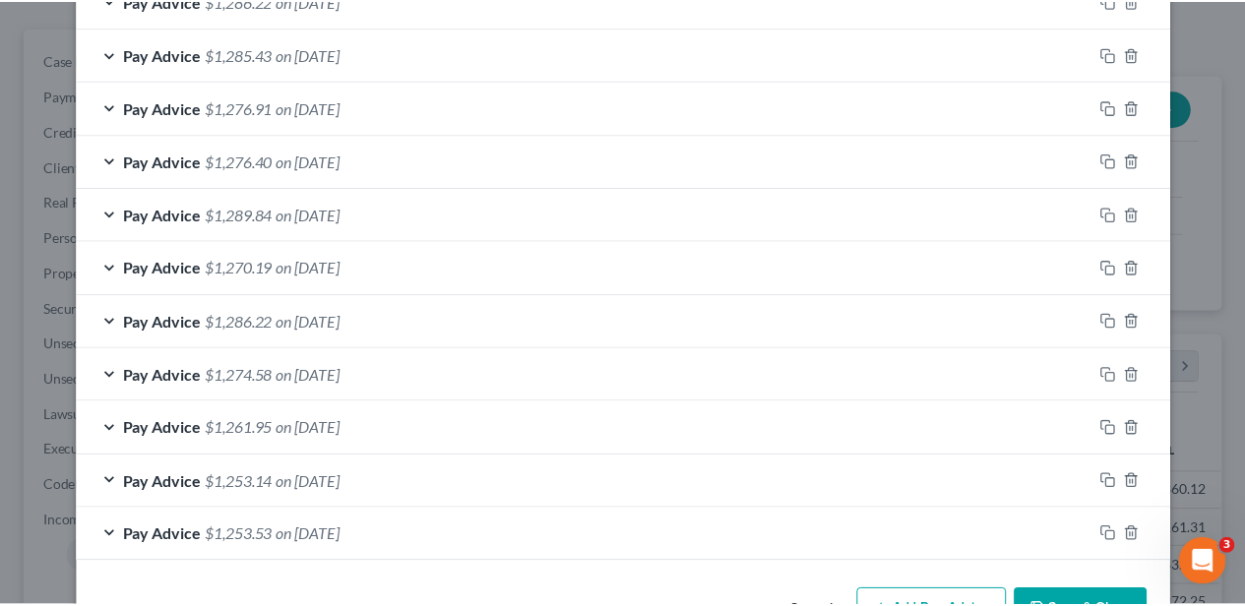
scroll to position [779, 0]
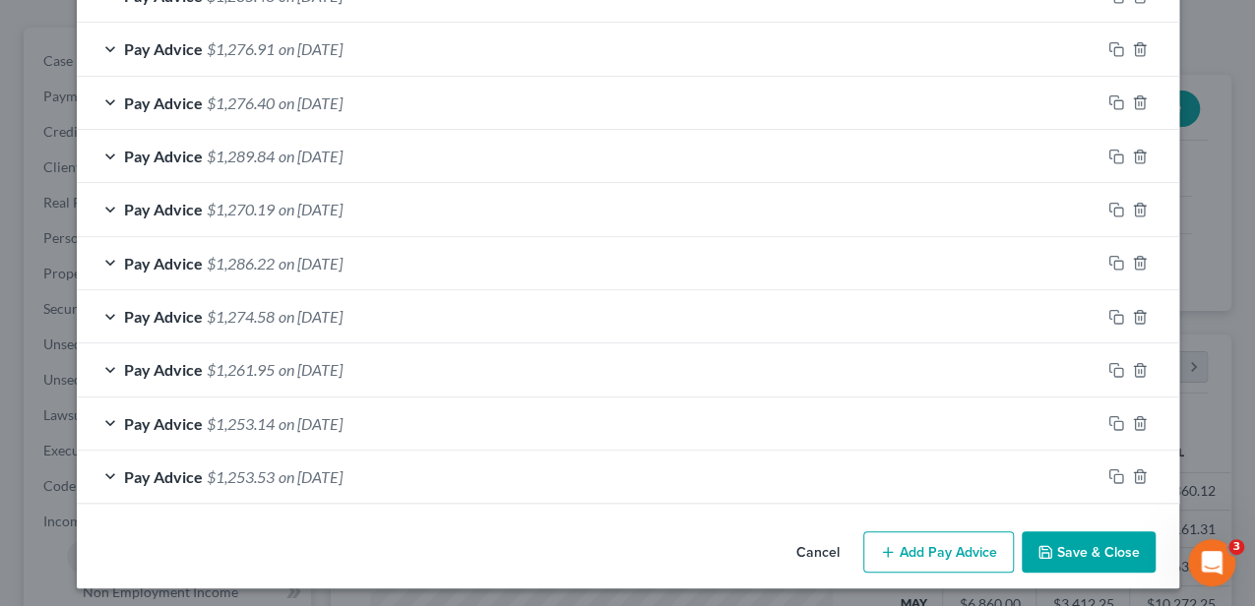
click at [815, 543] on button "Cancel" at bounding box center [817, 552] width 75 height 39
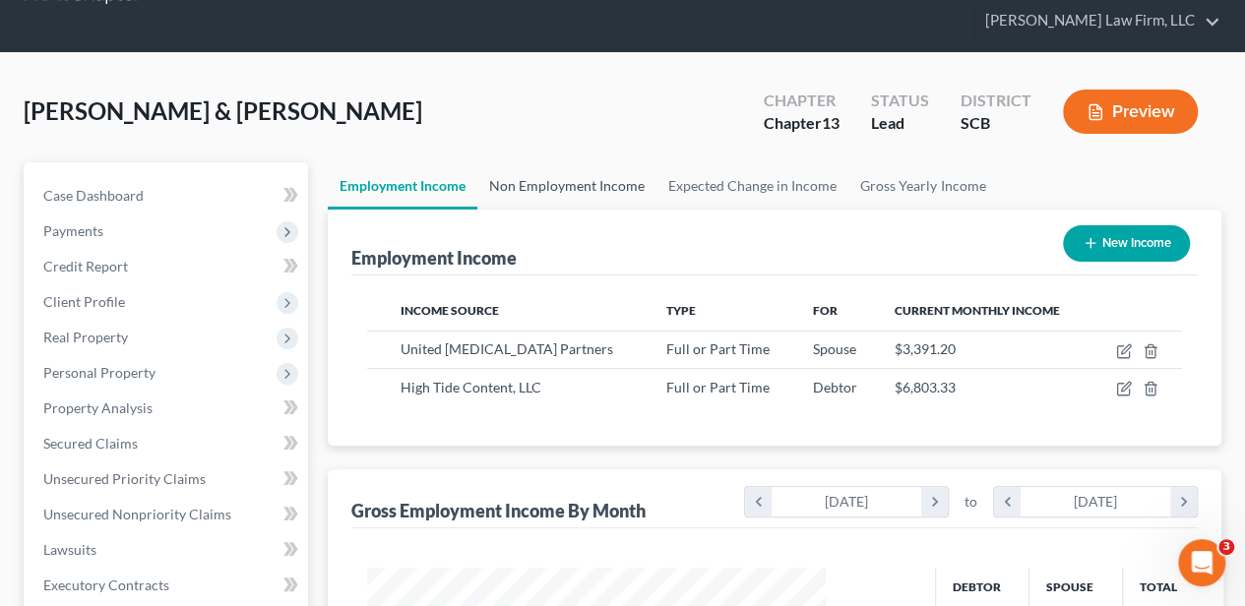
scroll to position [0, 0]
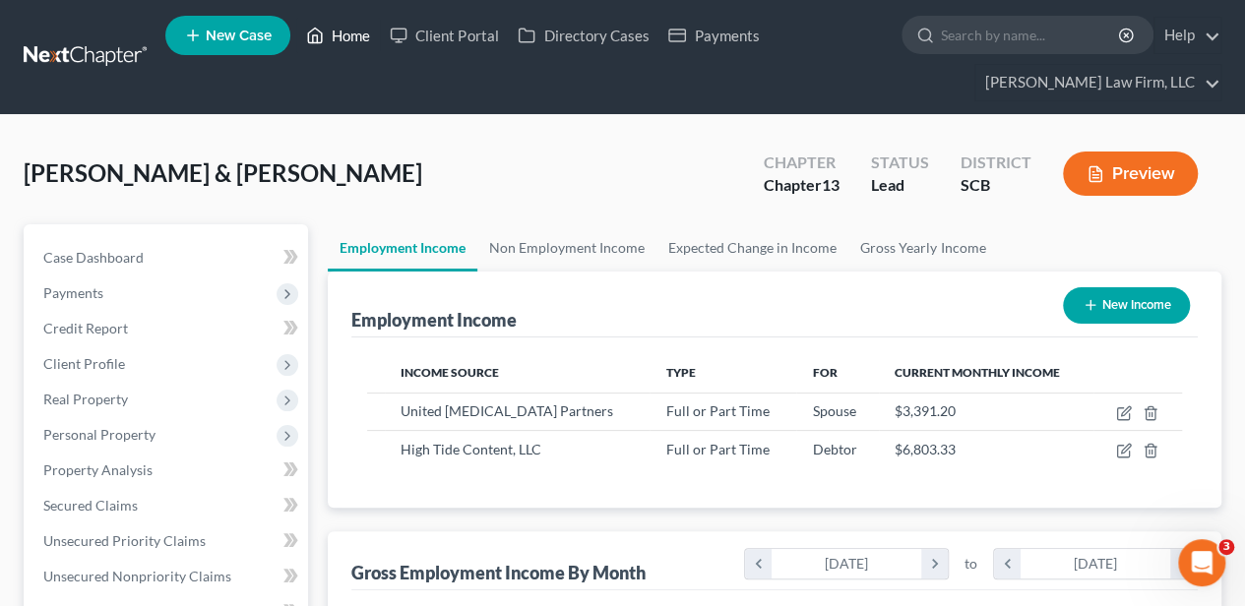
click at [358, 36] on link "Home" at bounding box center [338, 35] width 84 height 35
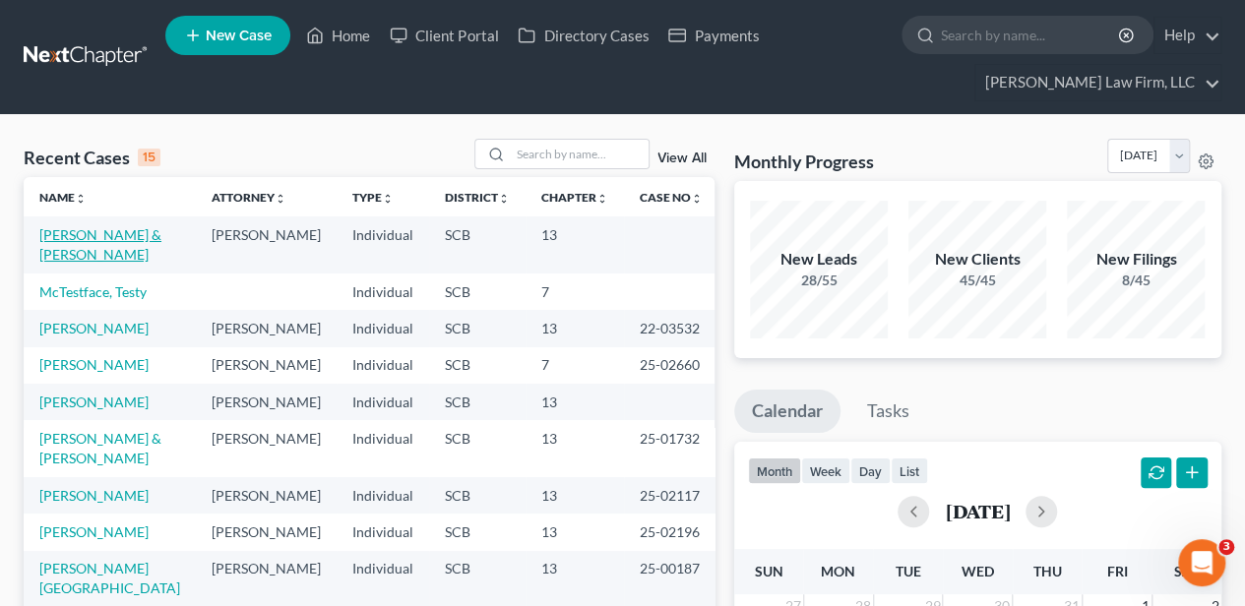
click at [122, 230] on link "[PERSON_NAME] & [PERSON_NAME]" at bounding box center [100, 244] width 122 height 36
select select "2"
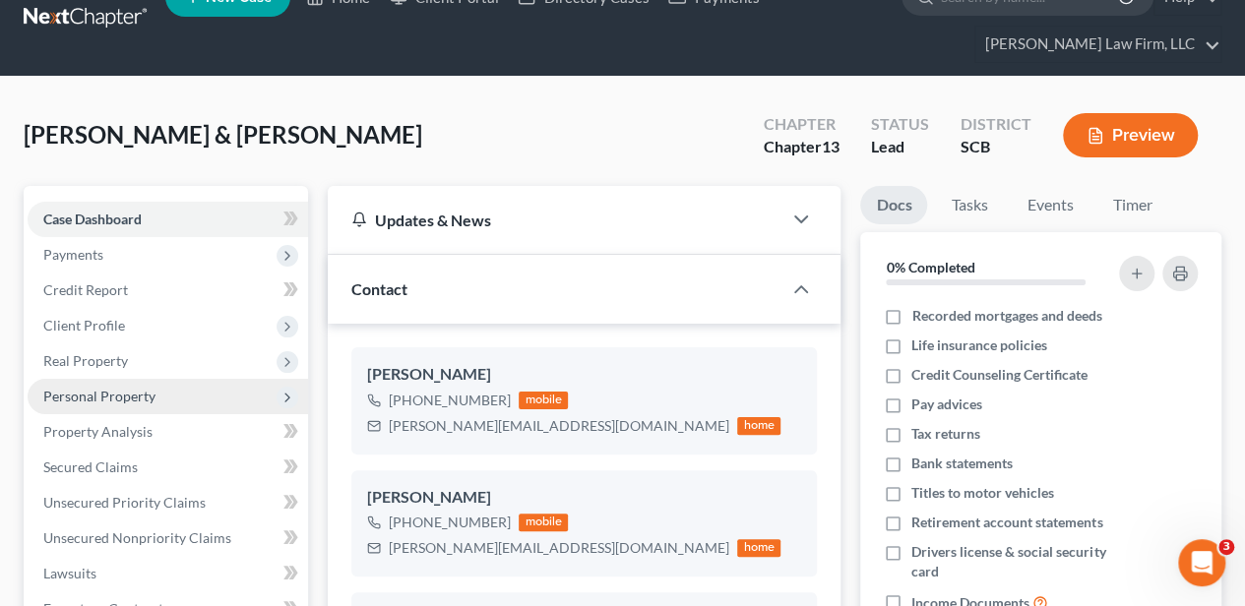
scroll to position [65, 0]
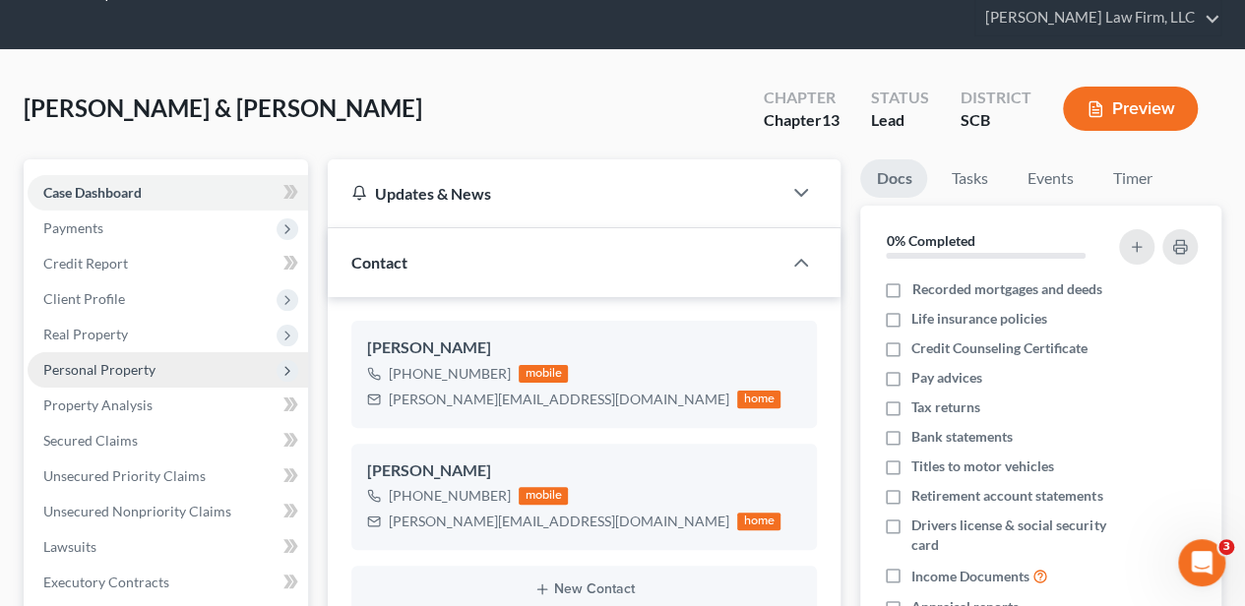
click at [176, 356] on span "Personal Property" at bounding box center [168, 369] width 280 height 35
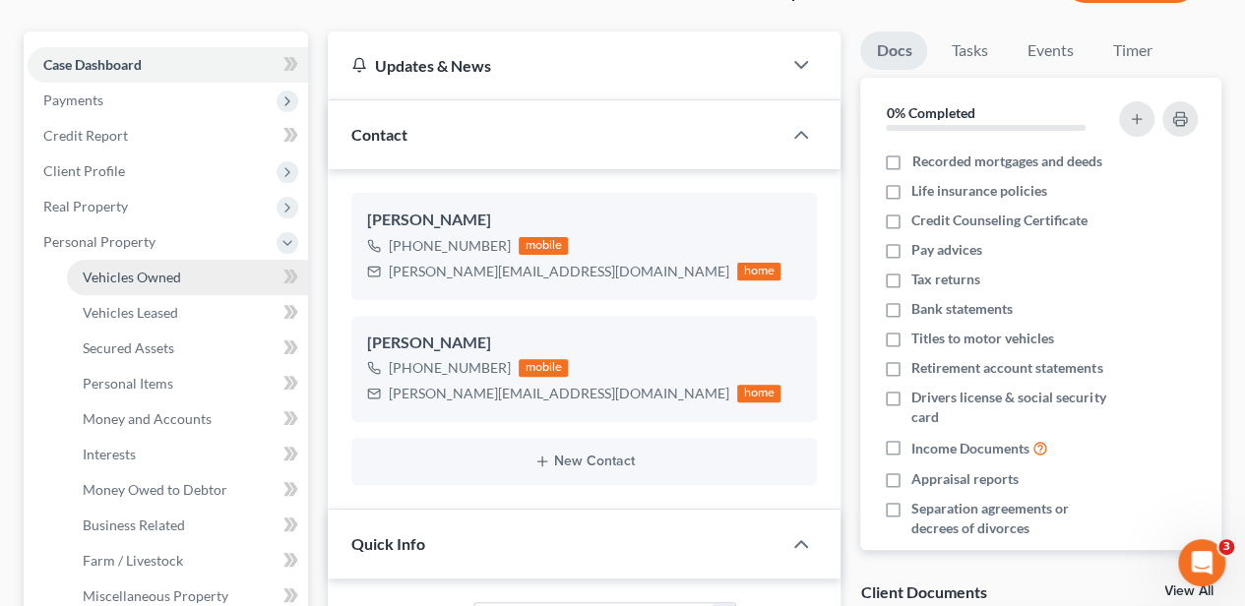
scroll to position [197, 0]
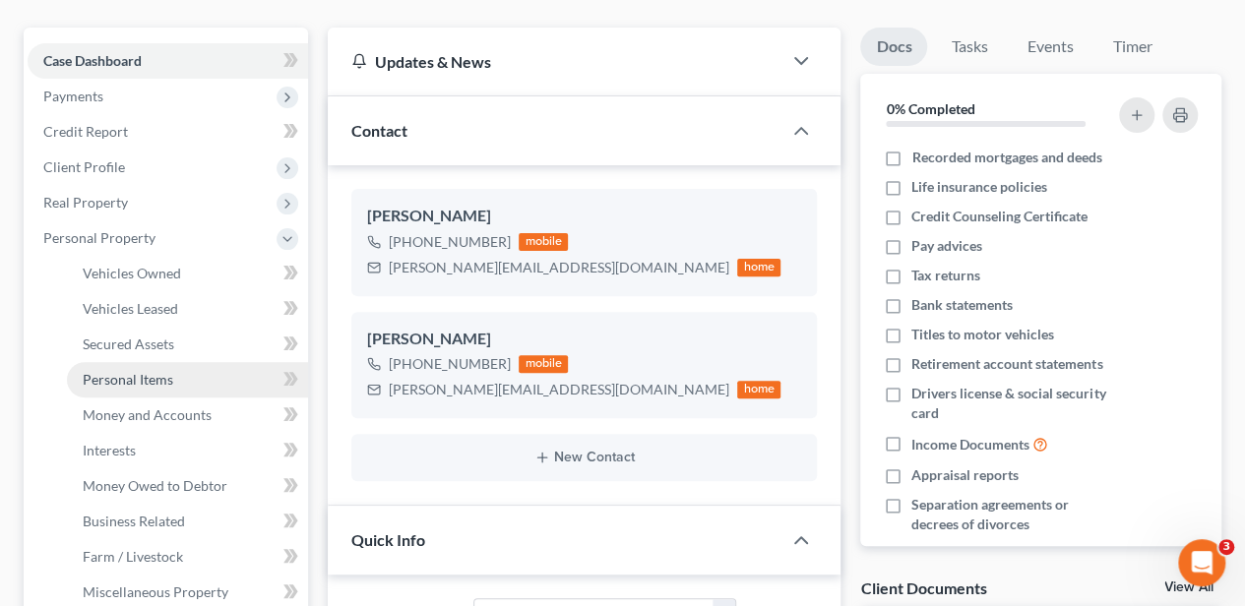
click at [202, 373] on link "Personal Items" at bounding box center [187, 379] width 241 height 35
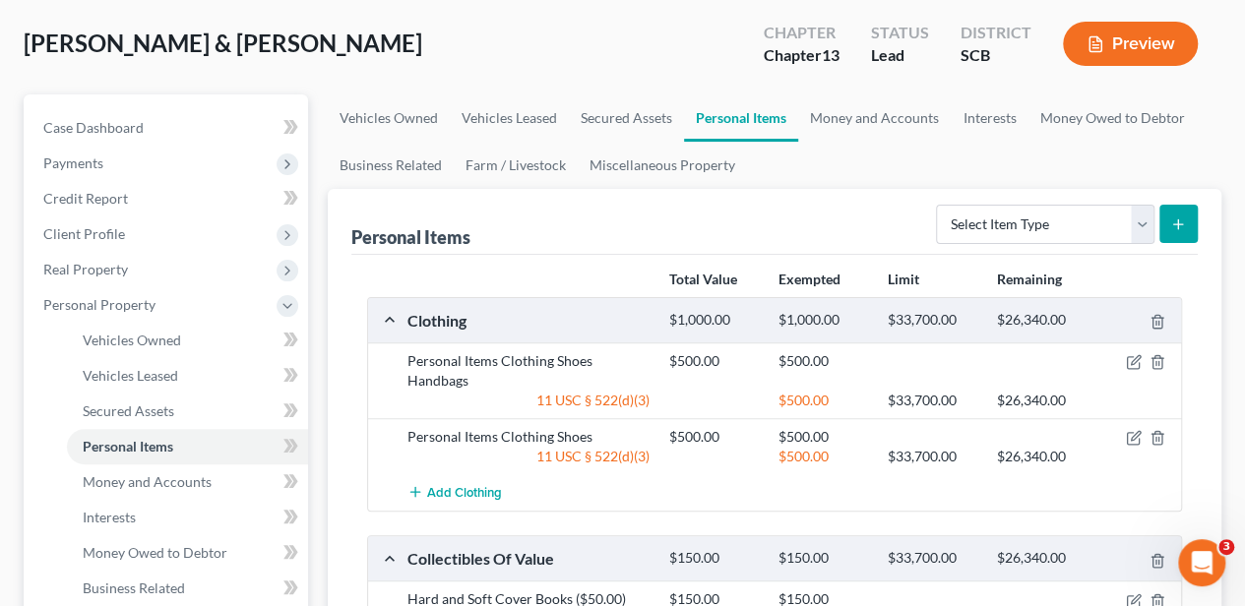
scroll to position [131, 0]
click at [894, 115] on link "Money and Accounts" at bounding box center [874, 116] width 153 height 47
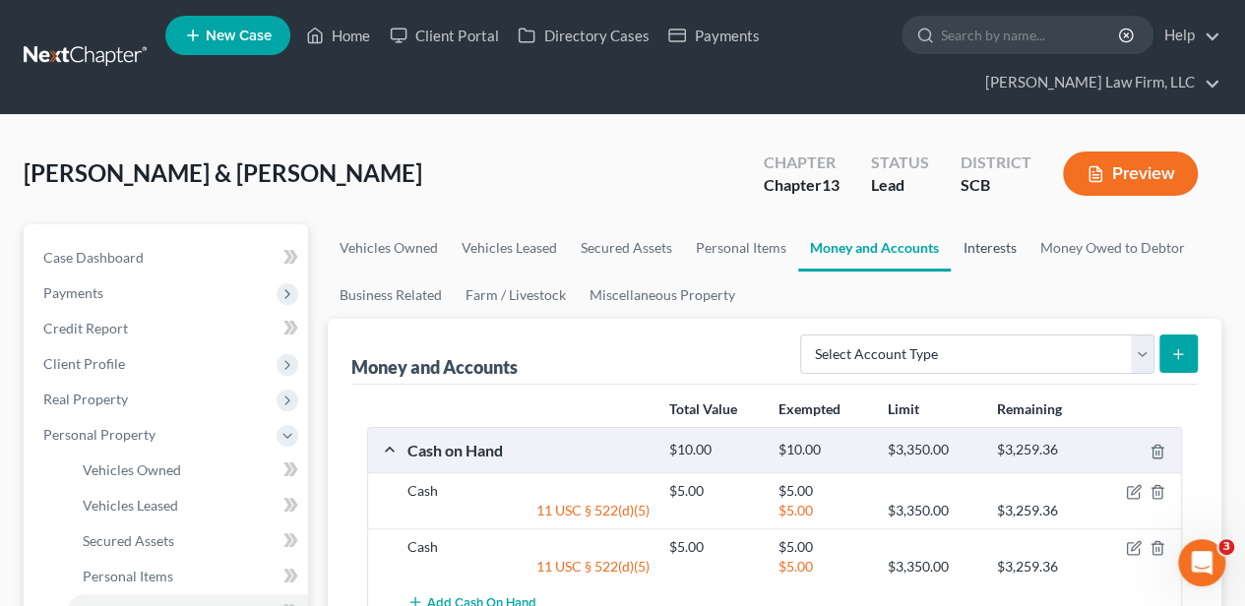
click at [993, 244] on link "Interests" at bounding box center [989, 247] width 77 height 47
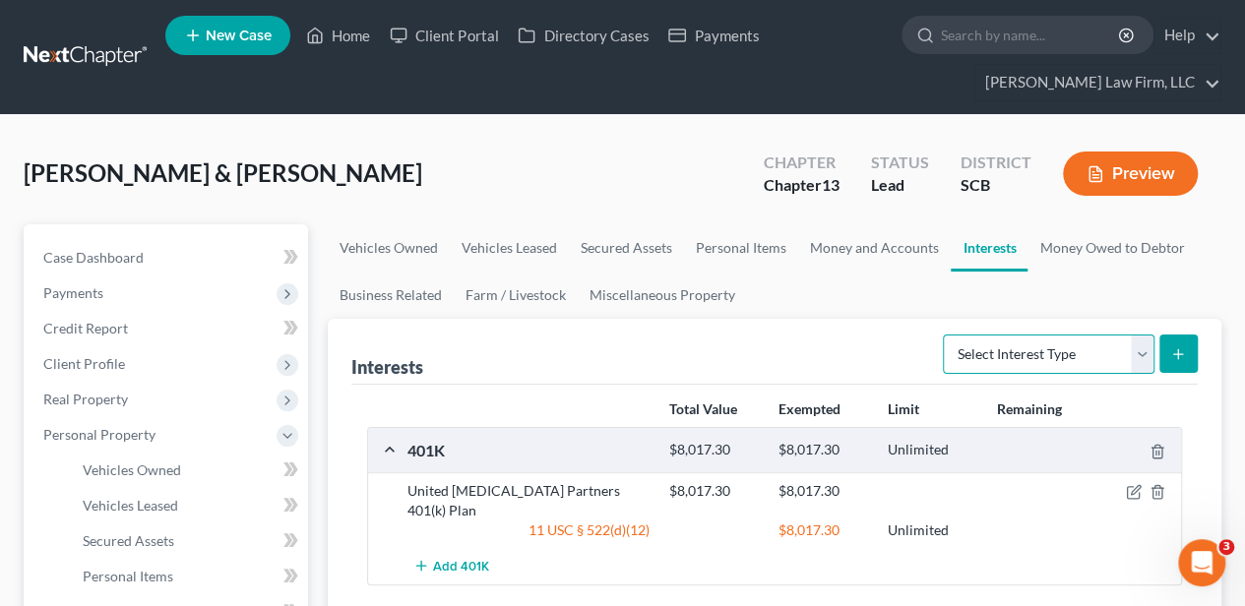
click at [988, 346] on select "Select Interest Type 401K Annuity Bond Education IRA Government Bond Government…" at bounding box center [1049, 354] width 212 height 39
select select "401k"
click at [946, 335] on select "Select Interest Type 401K Annuity Bond Education IRA Government Bond Government…" at bounding box center [1049, 354] width 212 height 39
click at [1179, 360] on icon "submit" at bounding box center [1178, 354] width 16 height 16
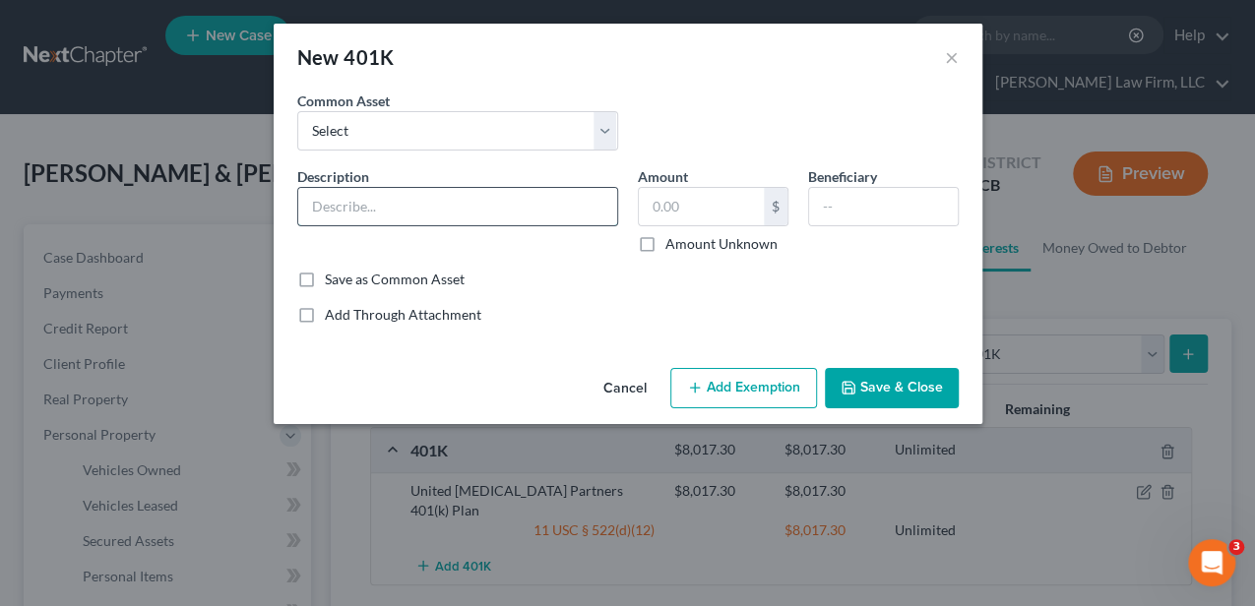
click at [415, 200] on input "text" at bounding box center [457, 206] width 319 height 37
type input "Fidelity IRA (This account was opened on [DATE])"
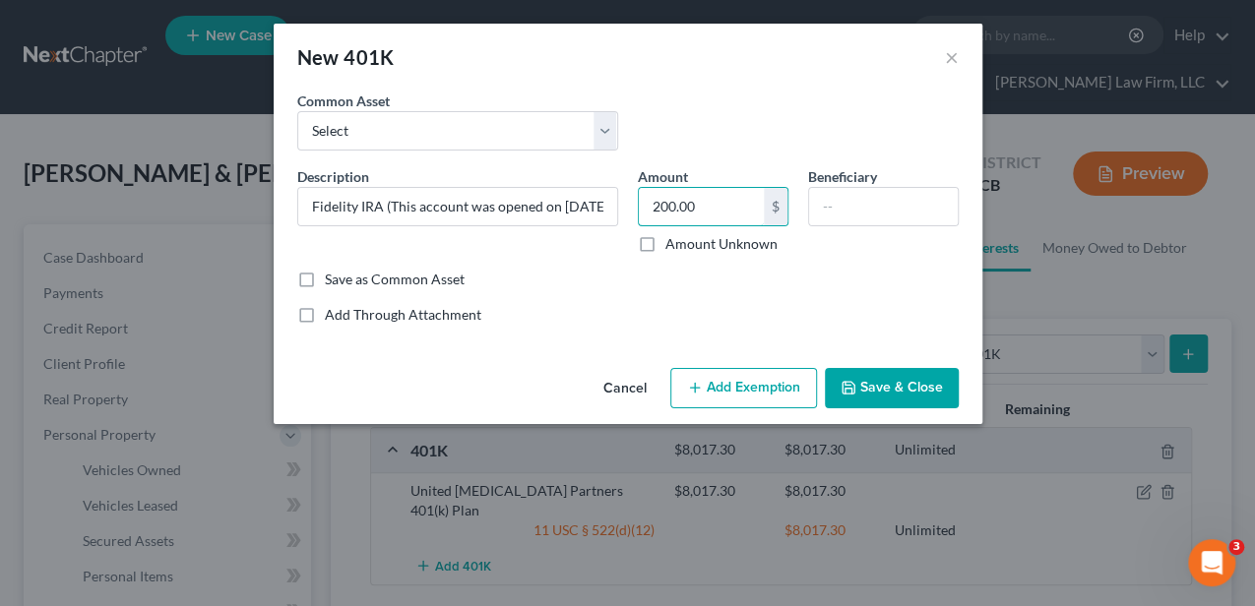
type input "200.00"
click at [699, 372] on button "Add Exemption" at bounding box center [743, 388] width 147 height 41
select select "2"
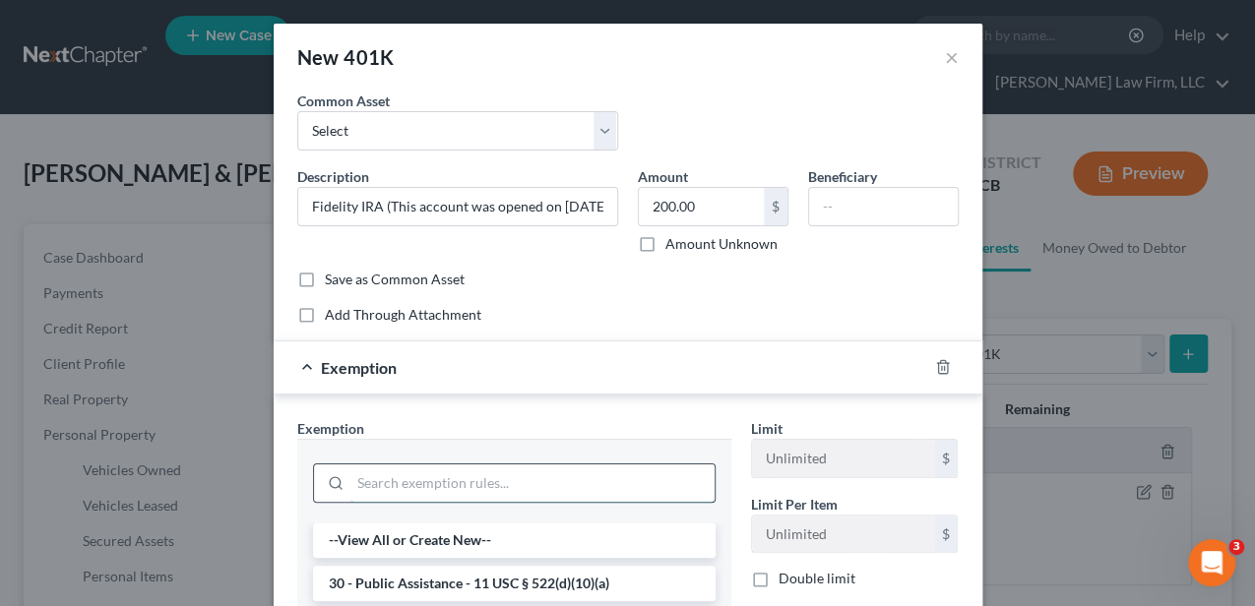
click at [466, 476] on input "search" at bounding box center [532, 482] width 364 height 37
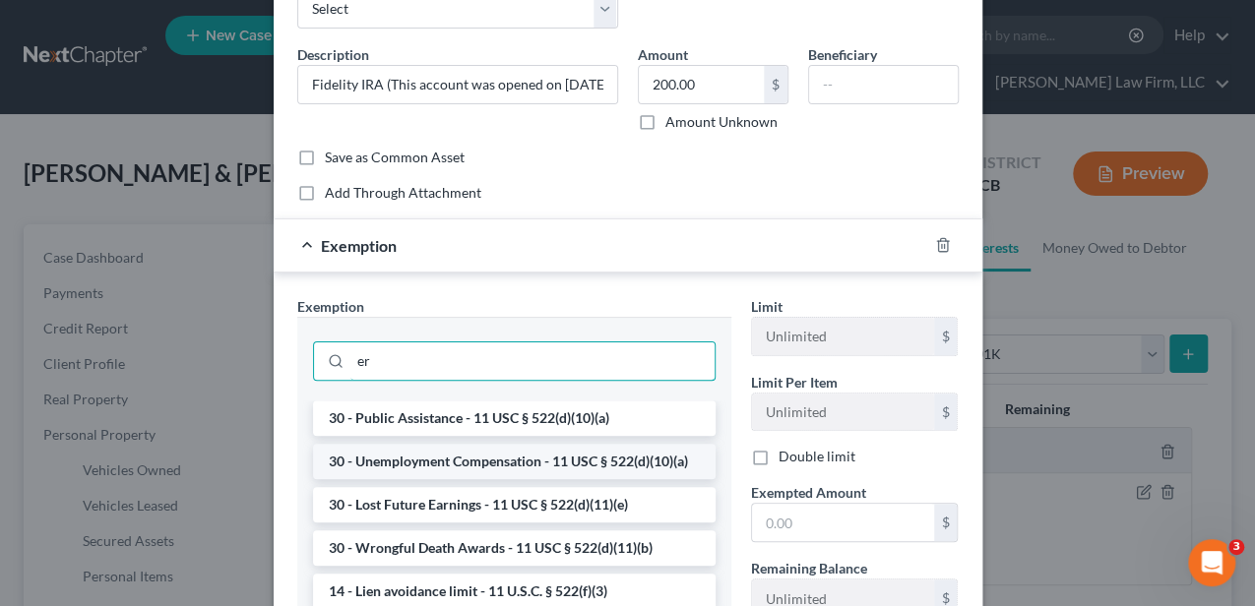
scroll to position [131, 0]
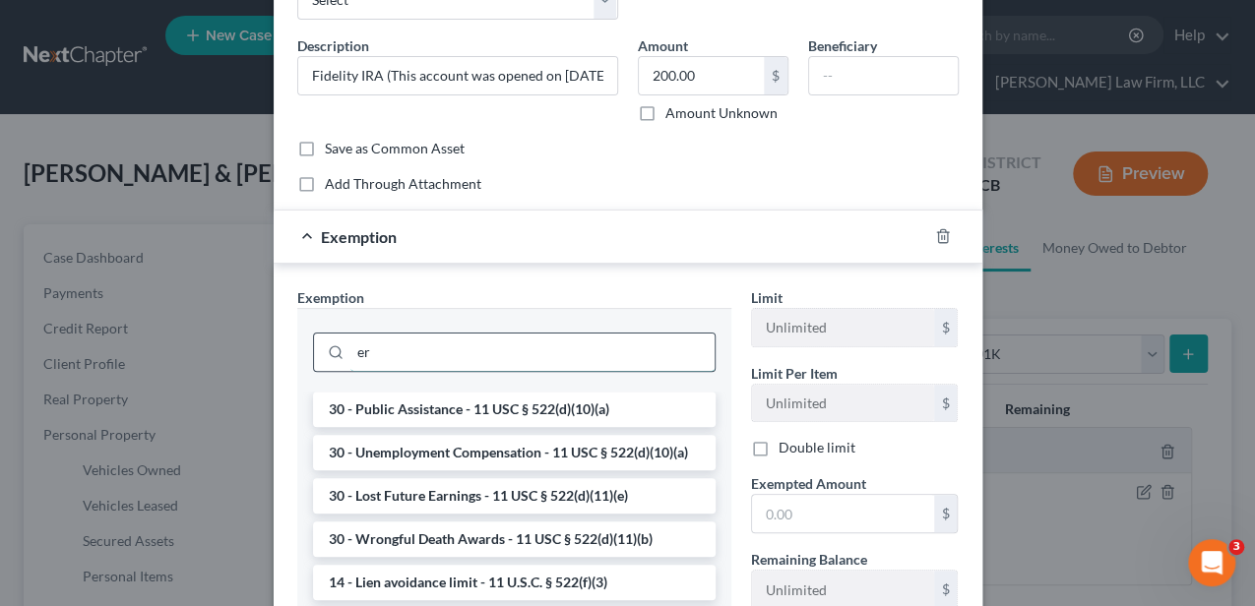
type input "e"
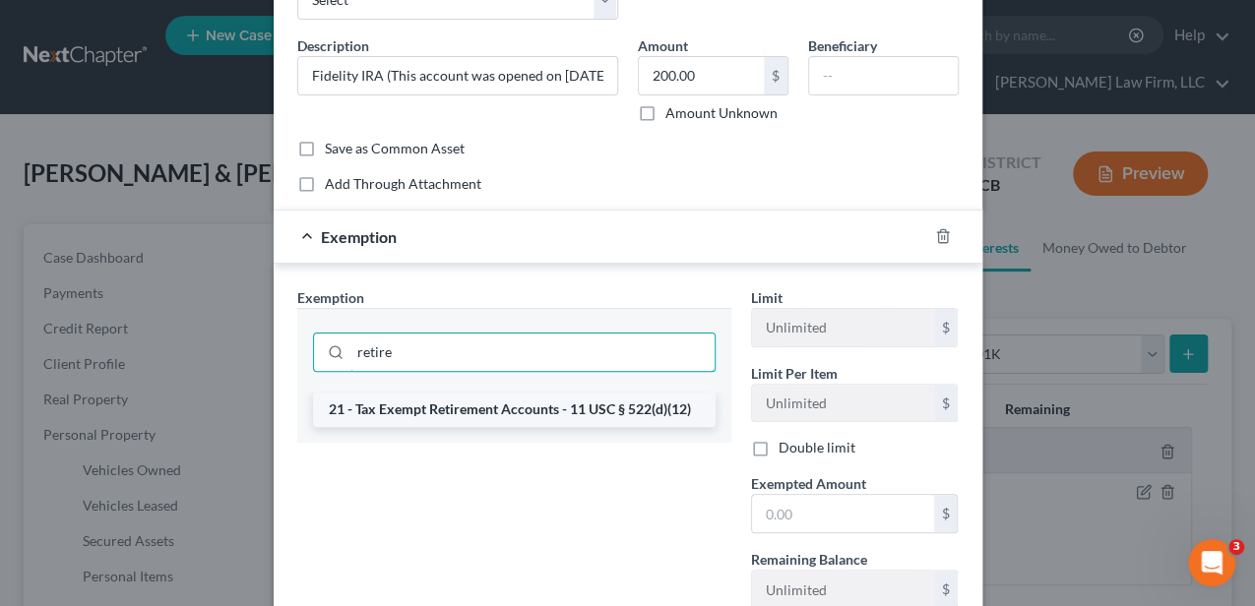
type input "retire"
click at [449, 408] on li "21 - Tax Exempt Retirement Accounts - 11 USC § 522(d)(12)" at bounding box center [514, 409] width 402 height 35
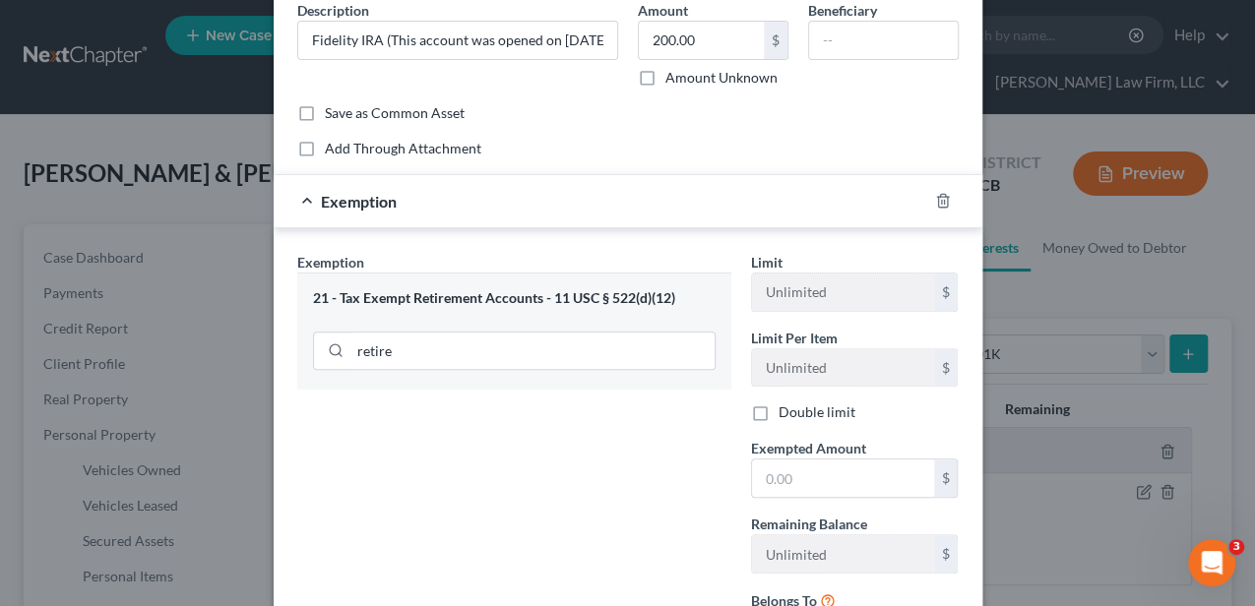
scroll to position [197, 0]
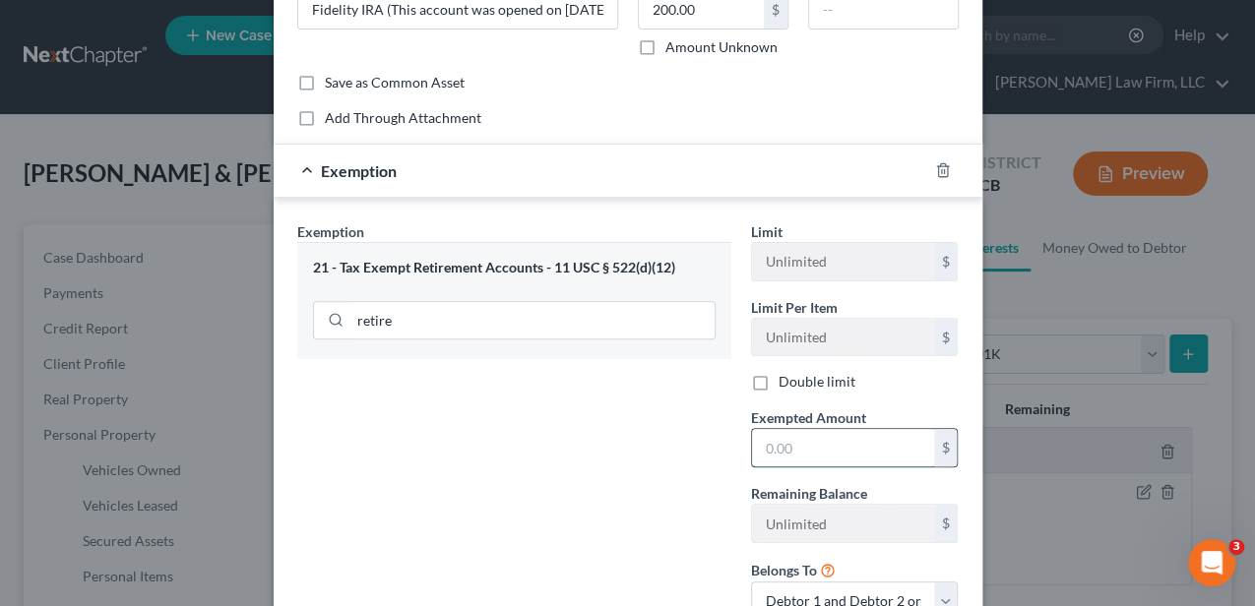
click at [766, 440] on input "text" at bounding box center [843, 447] width 182 height 37
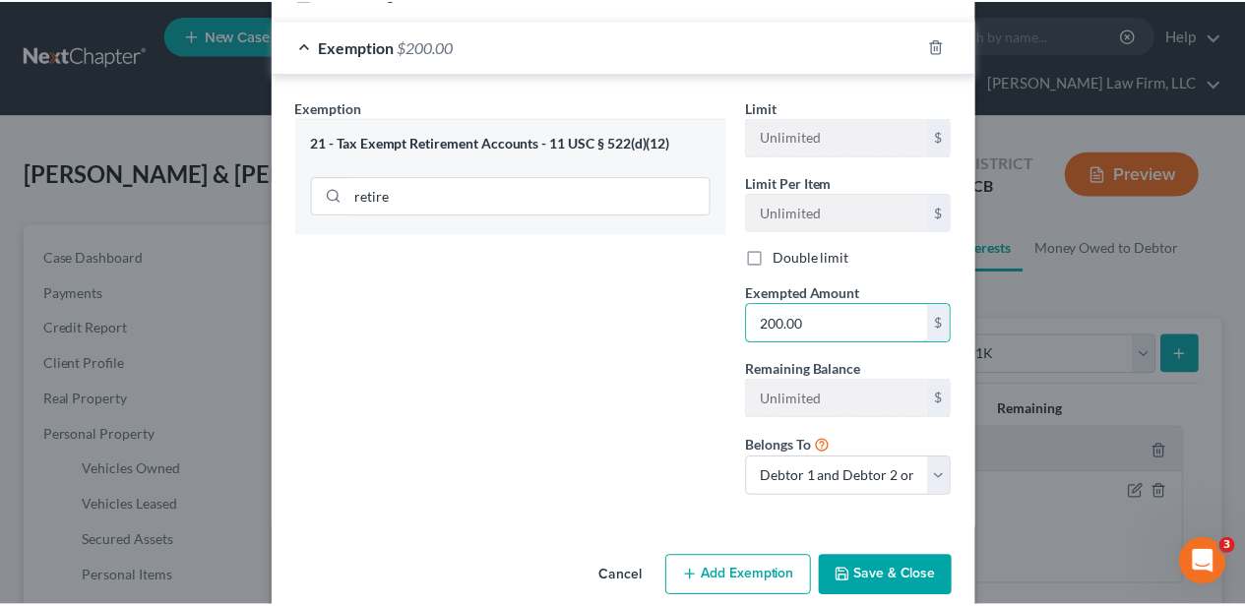
scroll to position [346, 0]
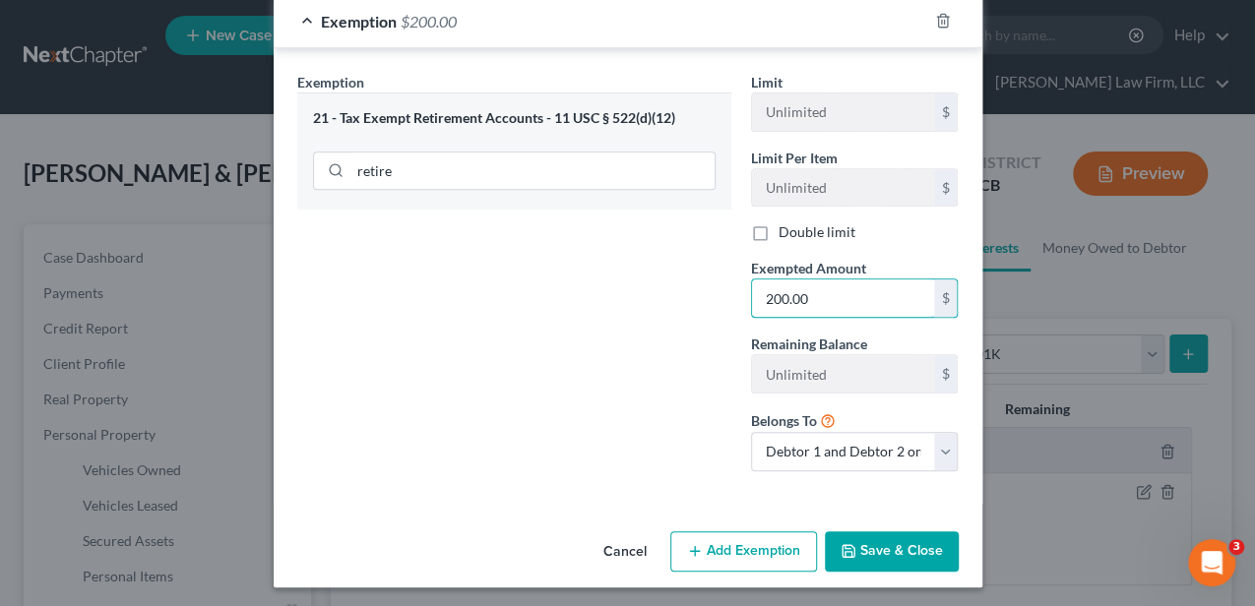
type input "200.00"
click at [892, 539] on button "Save & Close" at bounding box center [892, 551] width 134 height 41
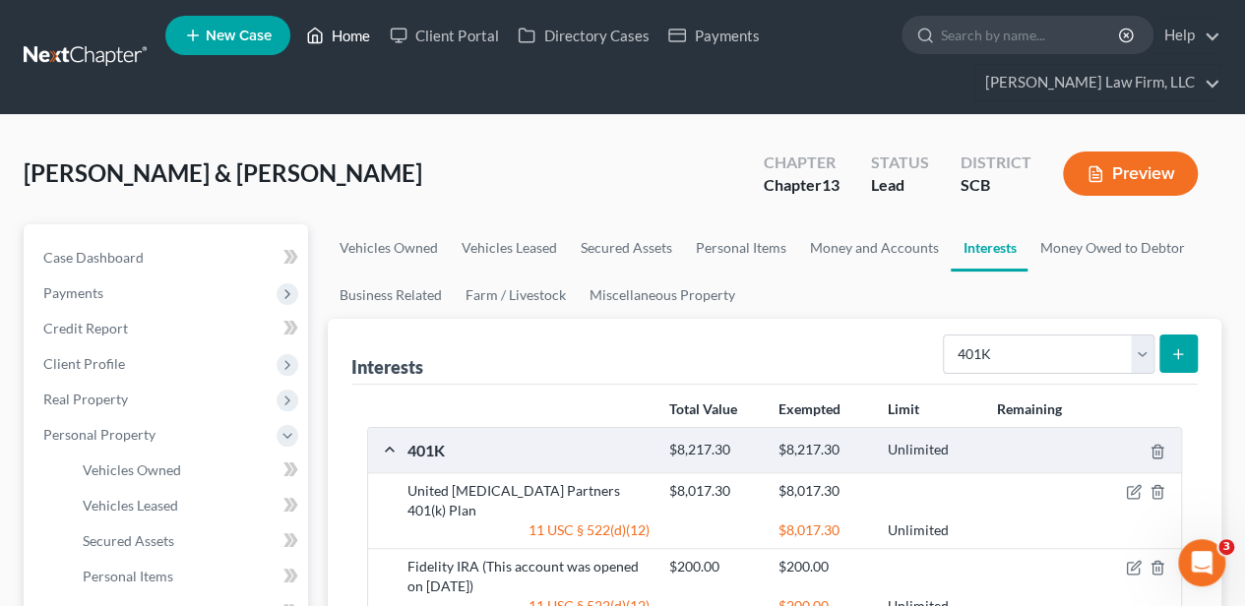
click at [355, 28] on link "Home" at bounding box center [338, 35] width 84 height 35
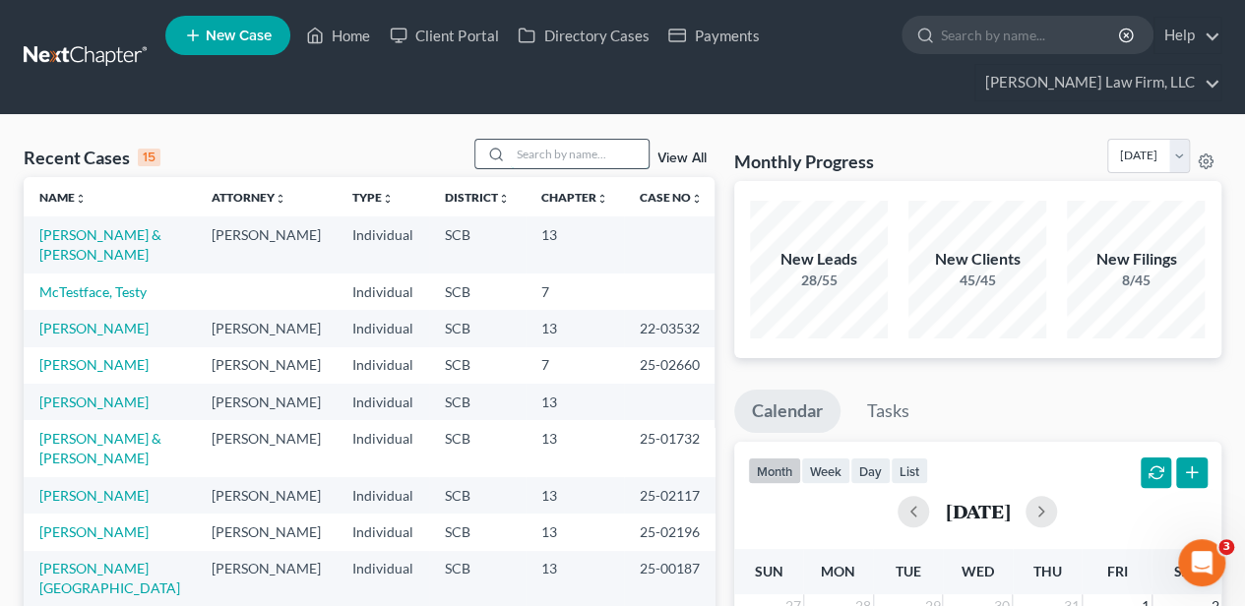
click at [530, 162] on input "search" at bounding box center [580, 154] width 138 height 29
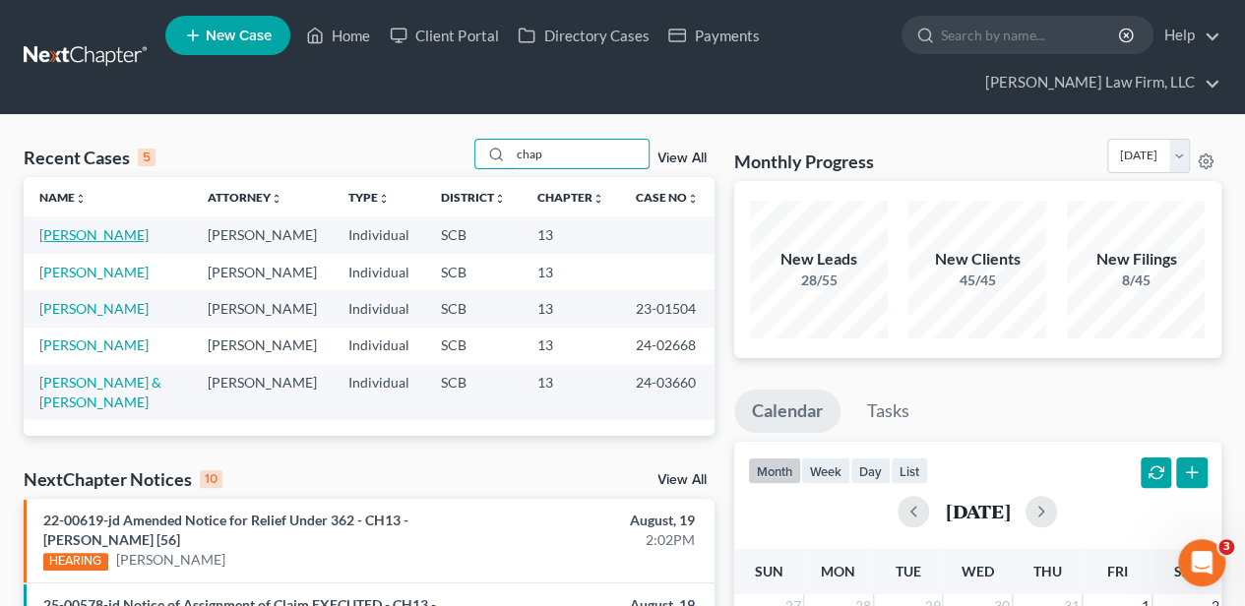
type input "chap"
click at [75, 237] on link "[PERSON_NAME]" at bounding box center [93, 234] width 109 height 17
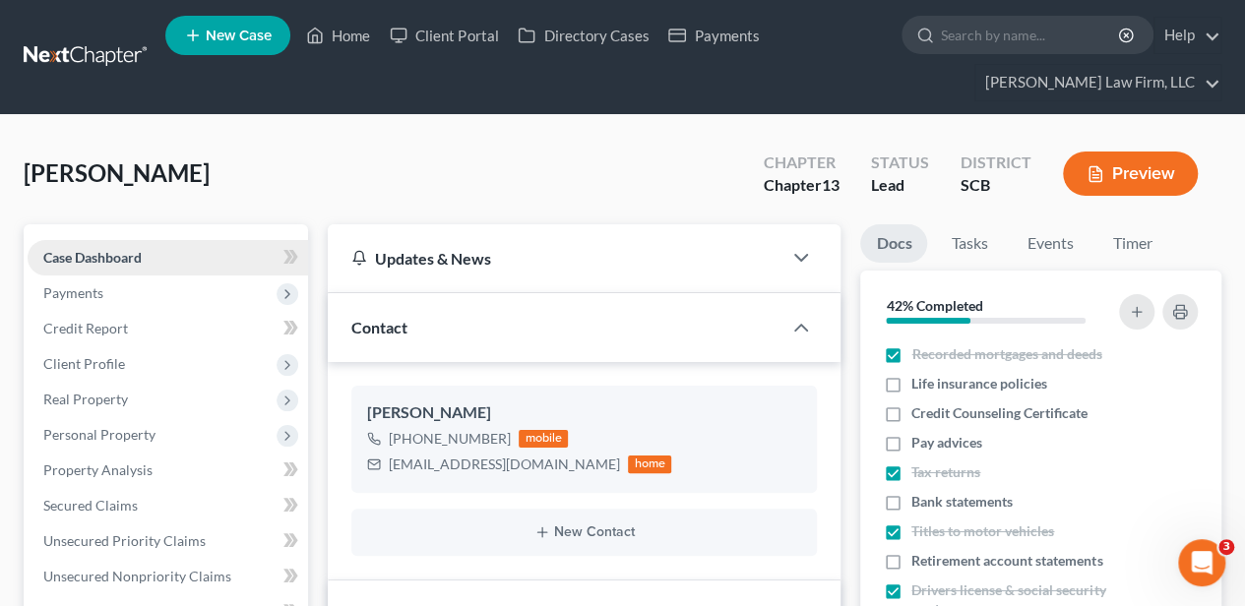
select select "2"
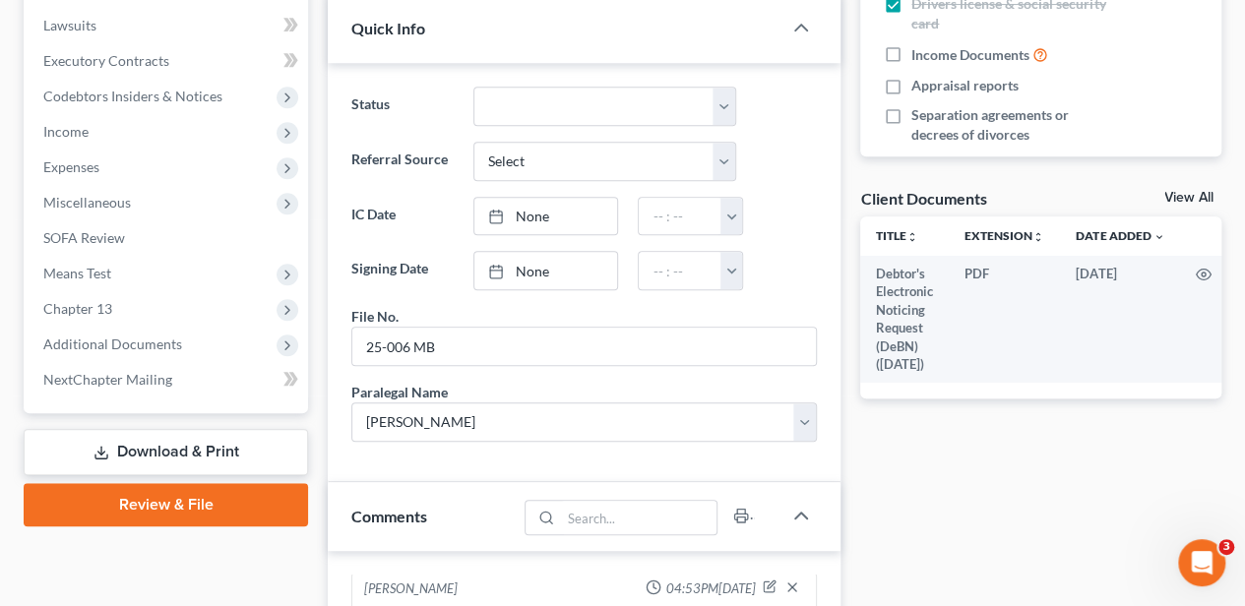
scroll to position [852, 0]
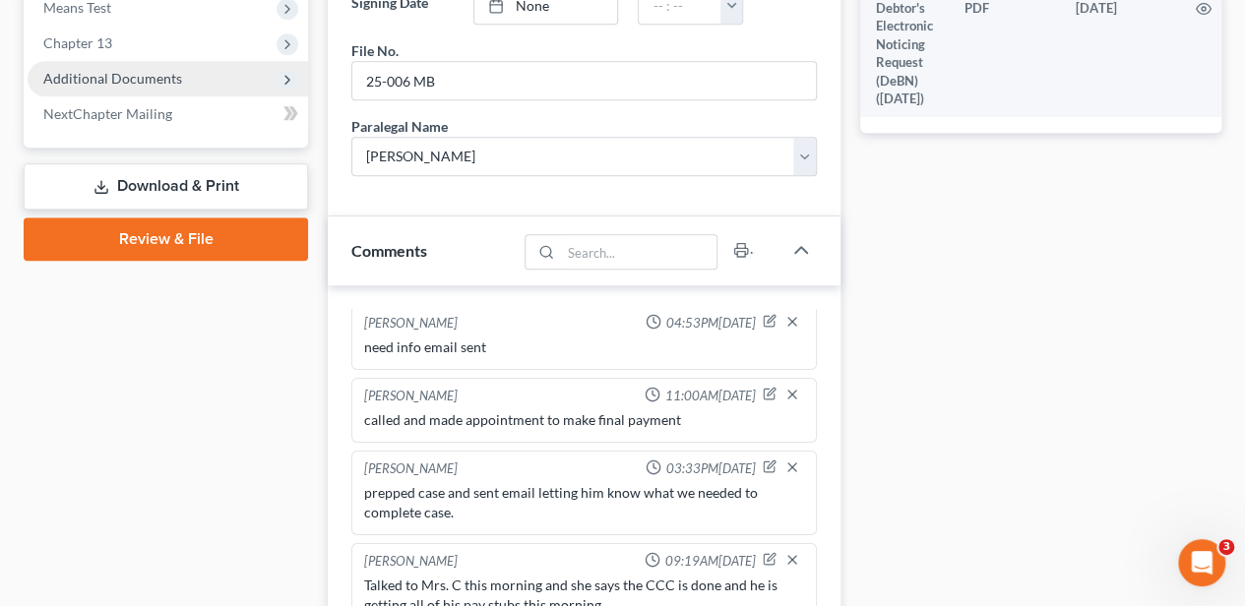
click at [163, 87] on span "Additional Documents" at bounding box center [168, 78] width 280 height 35
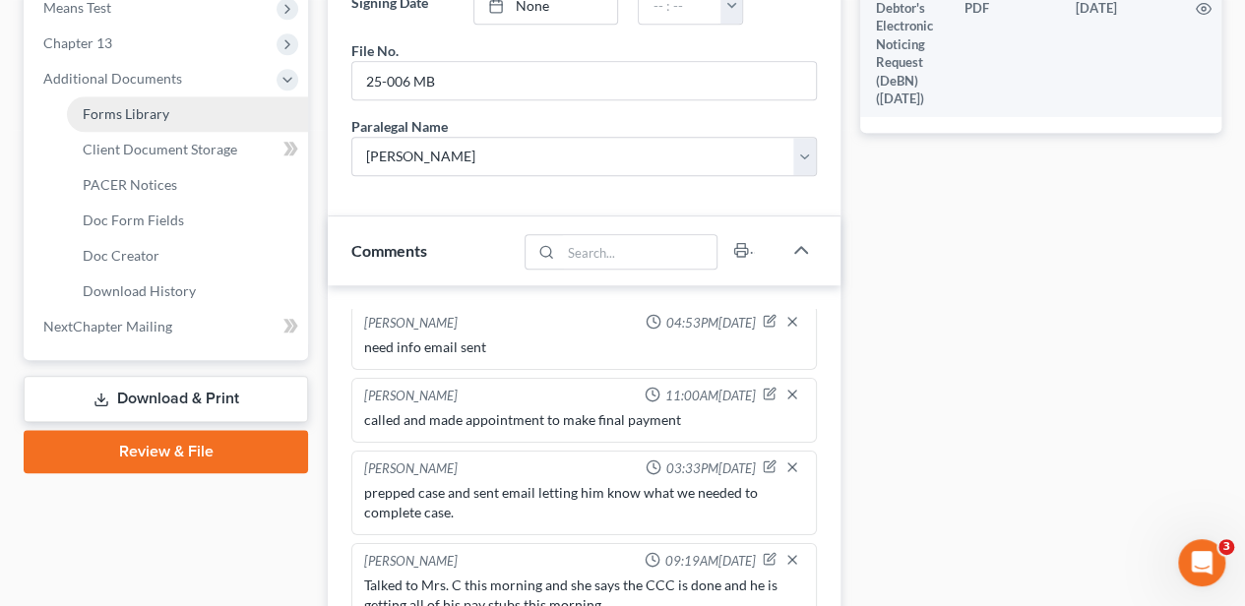
click at [161, 112] on span "Forms Library" at bounding box center [126, 113] width 87 height 17
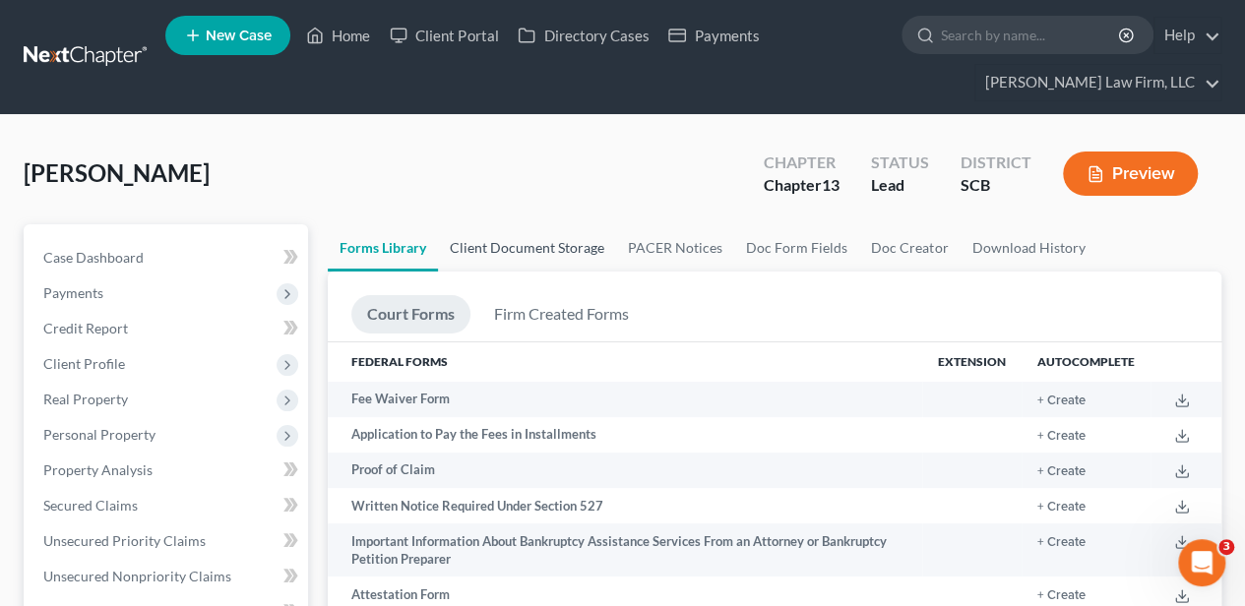
click at [488, 227] on link "Client Document Storage" at bounding box center [527, 247] width 178 height 47
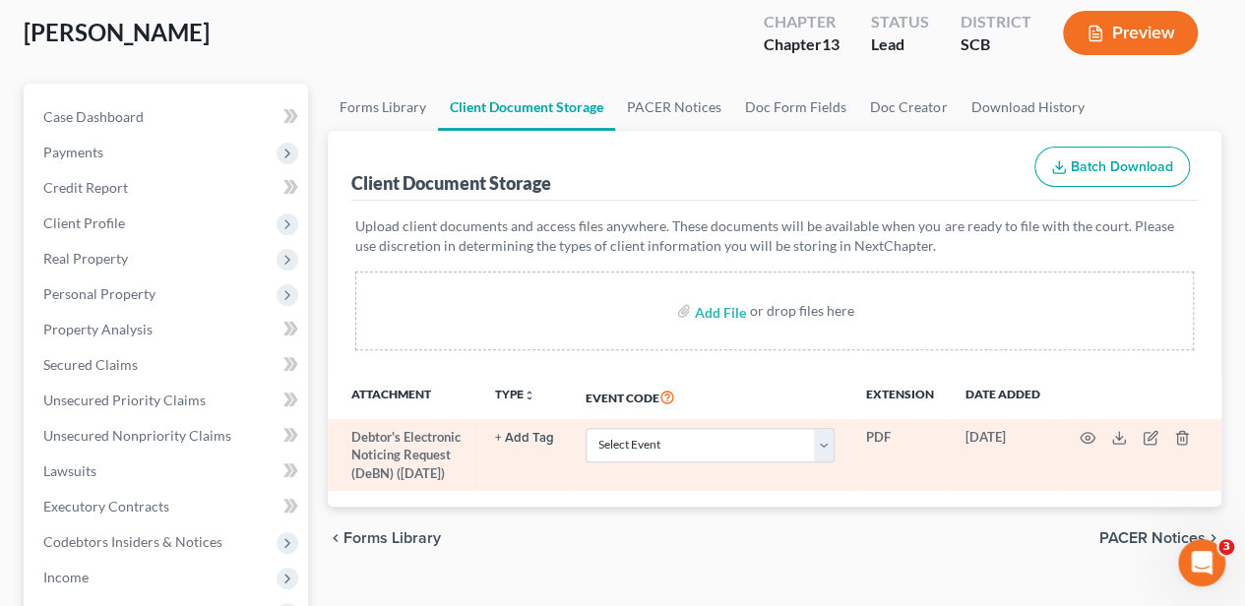
scroll to position [328, 0]
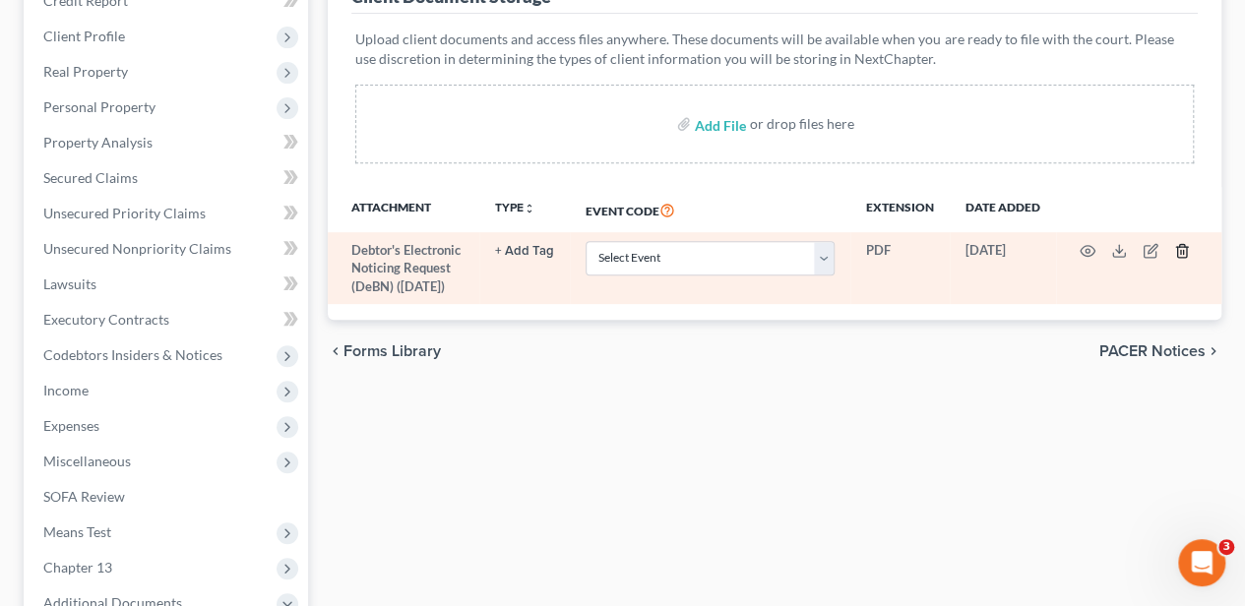
click at [1178, 250] on icon "button" at bounding box center [1182, 251] width 16 height 16
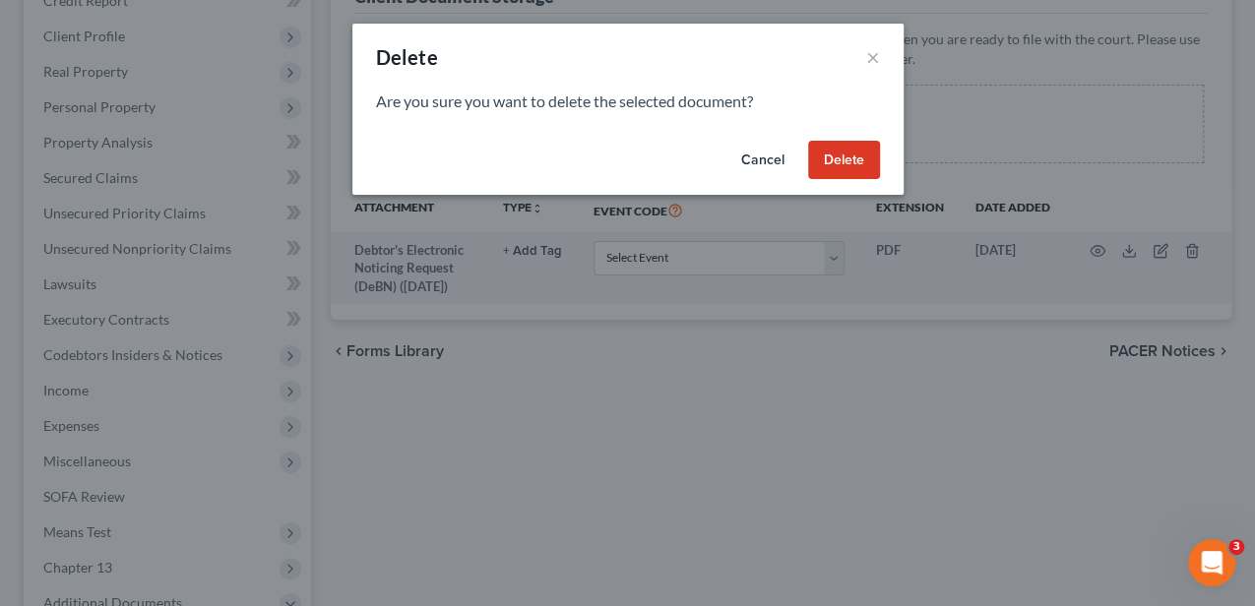
click at [831, 155] on button "Delete" at bounding box center [844, 160] width 72 height 39
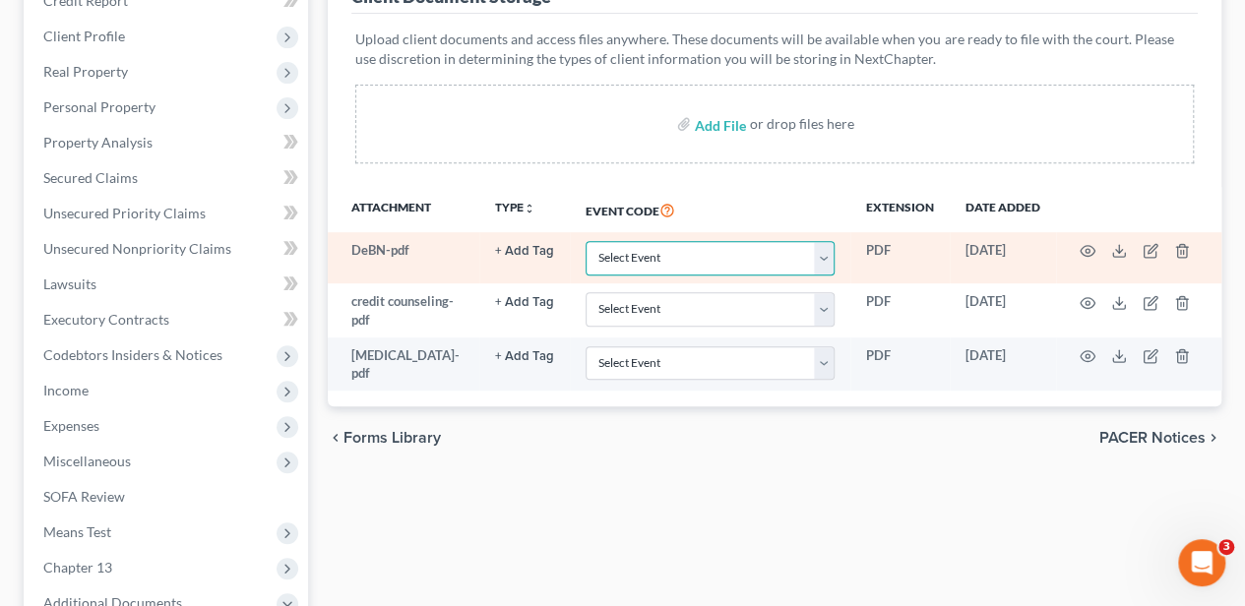
click at [642, 265] on select "Select Event Amended Application Amended Document Amended Schedules/Statements …" at bounding box center [710, 258] width 249 height 34
select select "16"
click at [586, 241] on select "Select Event Amended Application Amended Document Amended Schedules/Statements …" at bounding box center [710, 258] width 249 height 34
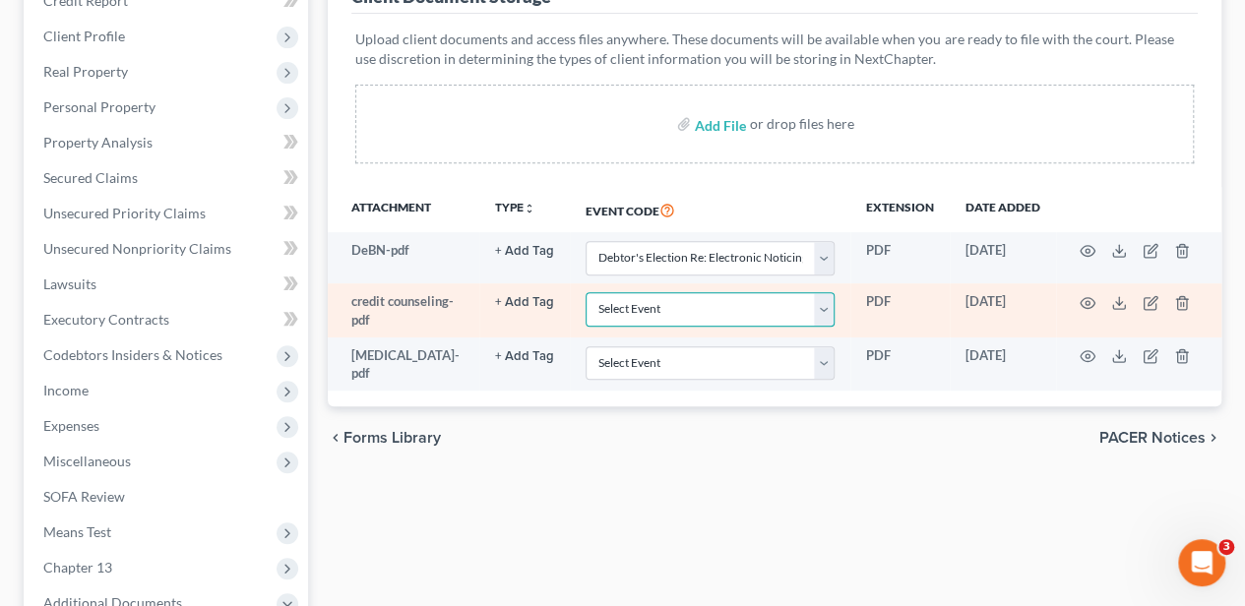
click at [685, 304] on select "Select Event Amended Application Amended Document Amended Schedules/Statements …" at bounding box center [710, 309] width 249 height 34
select select "6"
click at [586, 292] on select "Select Event Amended Application Amended Document Amended Schedules/Statements …" at bounding box center [710, 309] width 249 height 34
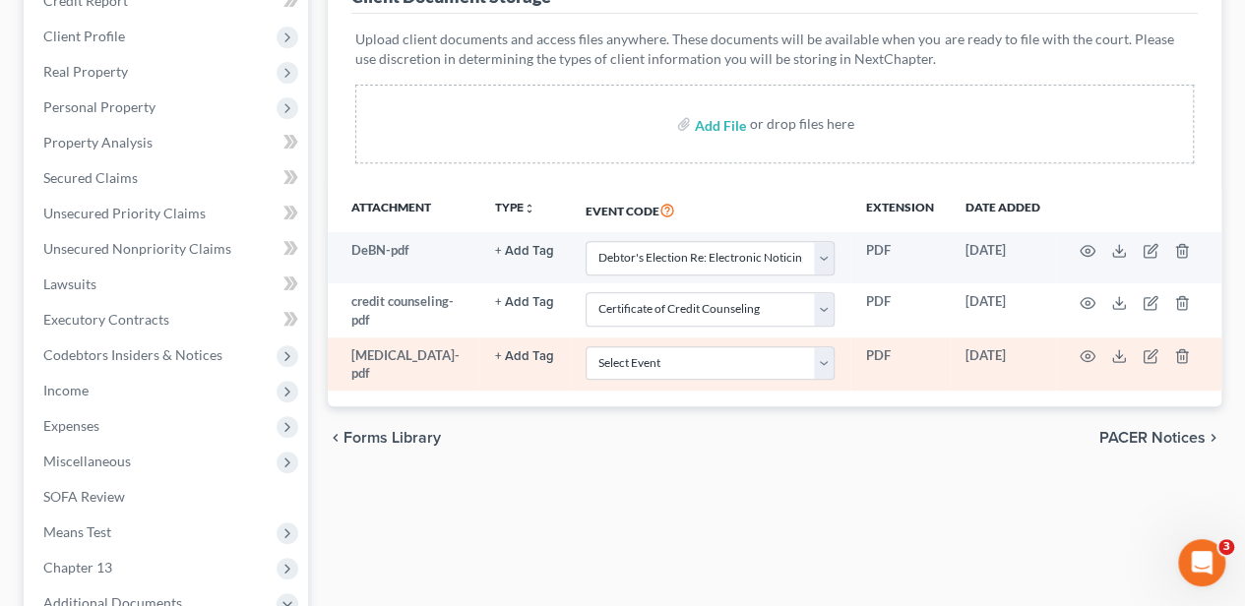
click at [540, 258] on button "+ Add Tag" at bounding box center [524, 251] width 59 height 13
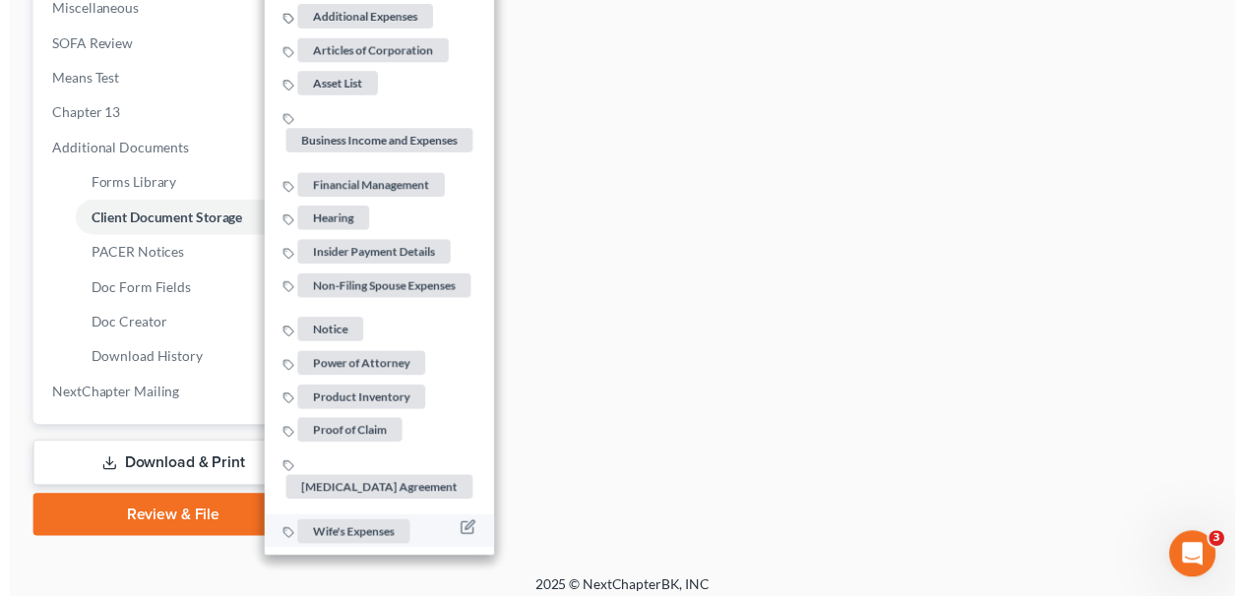
scroll to position [787, 0]
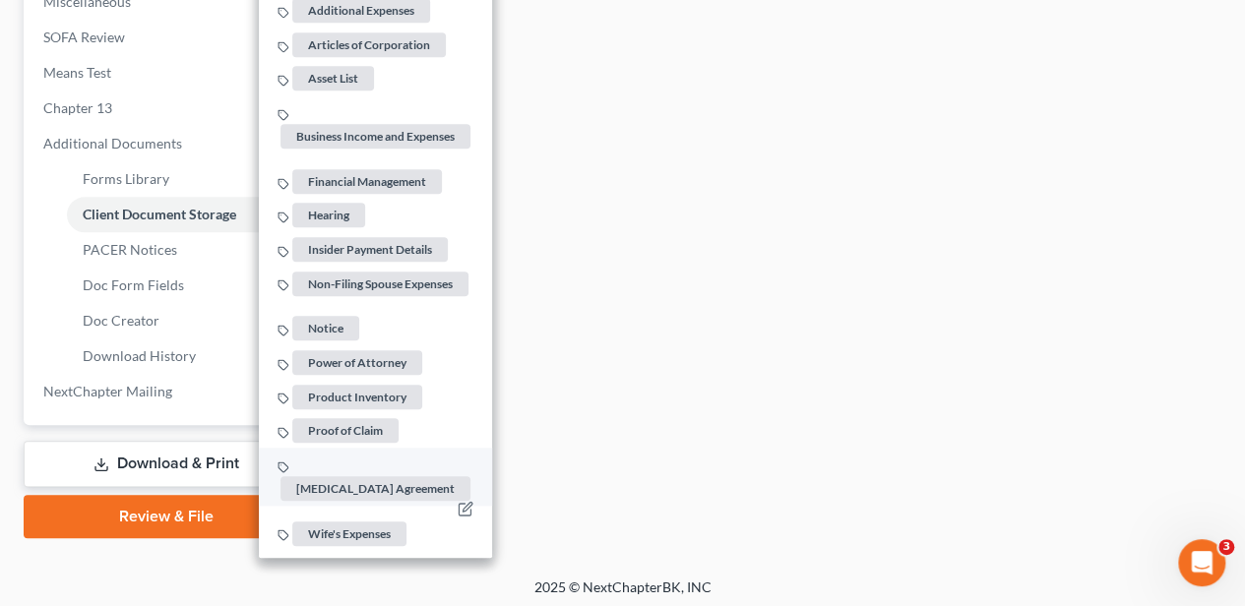
click at [370, 475] on span "[MEDICAL_DATA] Agreement" at bounding box center [375, 487] width 190 height 25
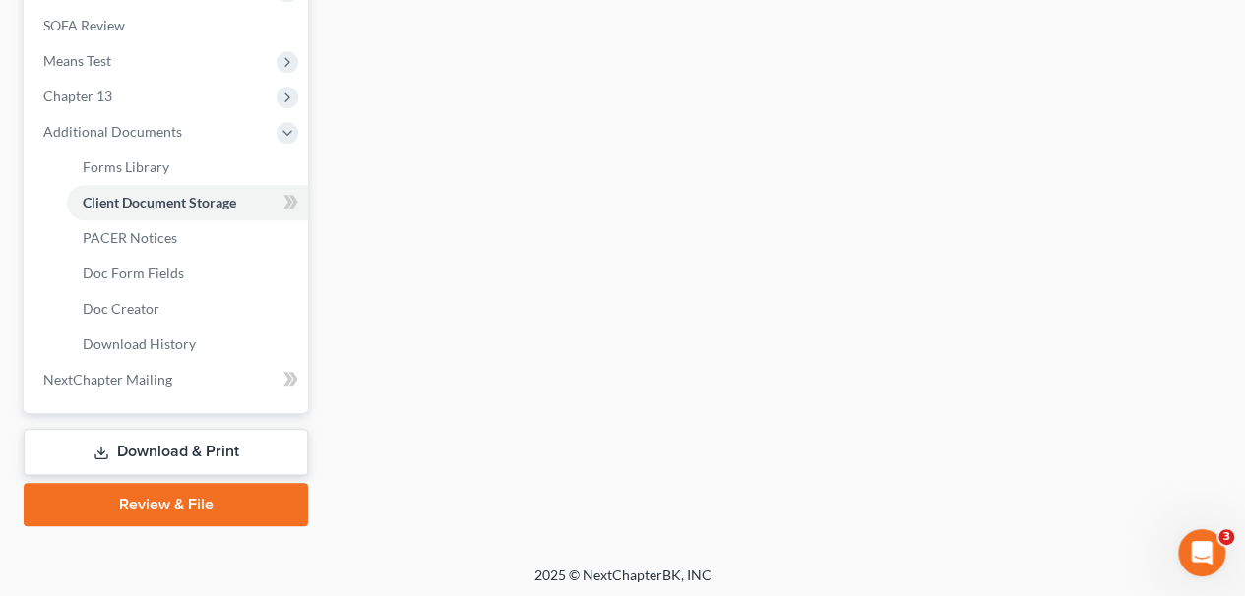
scroll to position [801, 0]
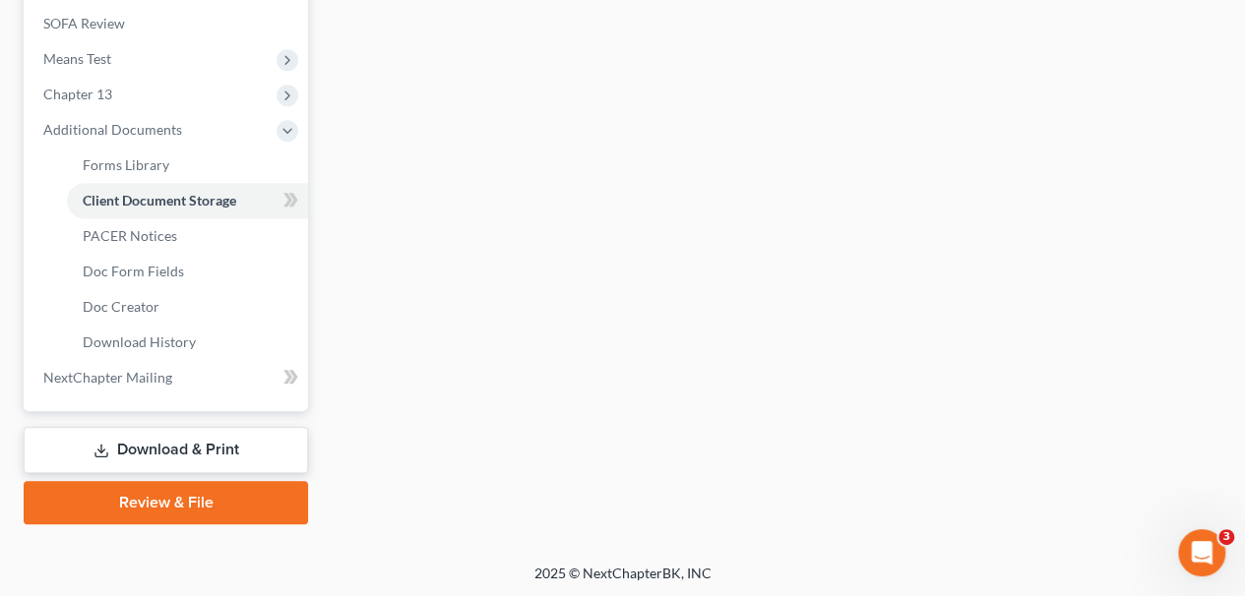
click at [187, 438] on link "Download & Print" at bounding box center [166, 450] width 284 height 46
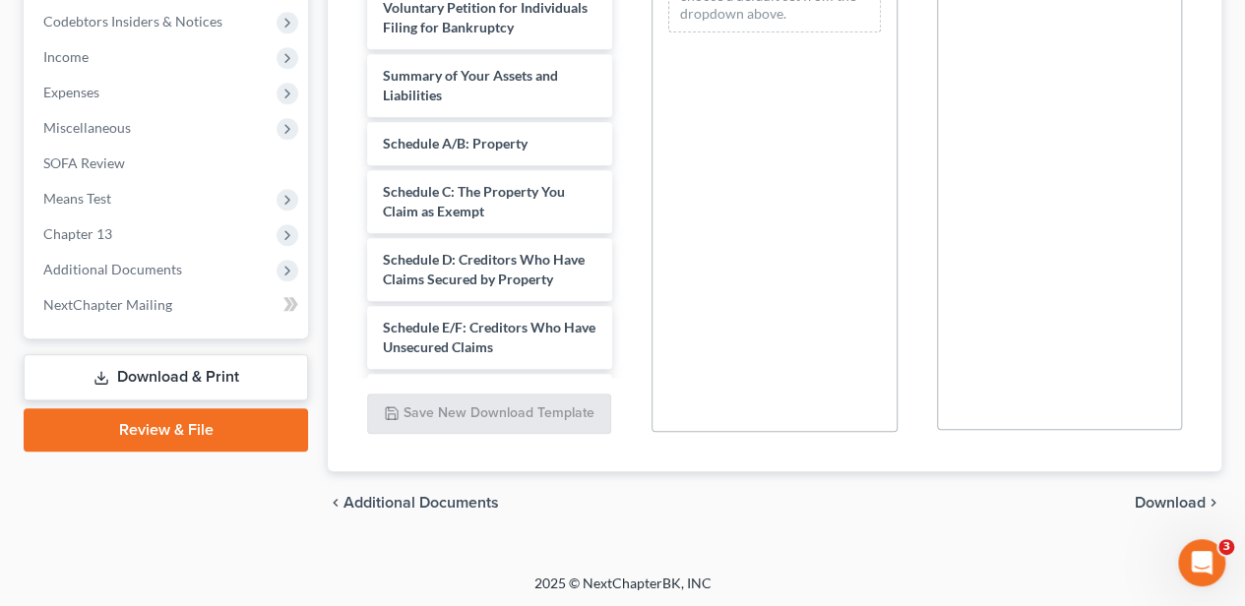
click at [200, 427] on link "Review & File" at bounding box center [166, 429] width 284 height 43
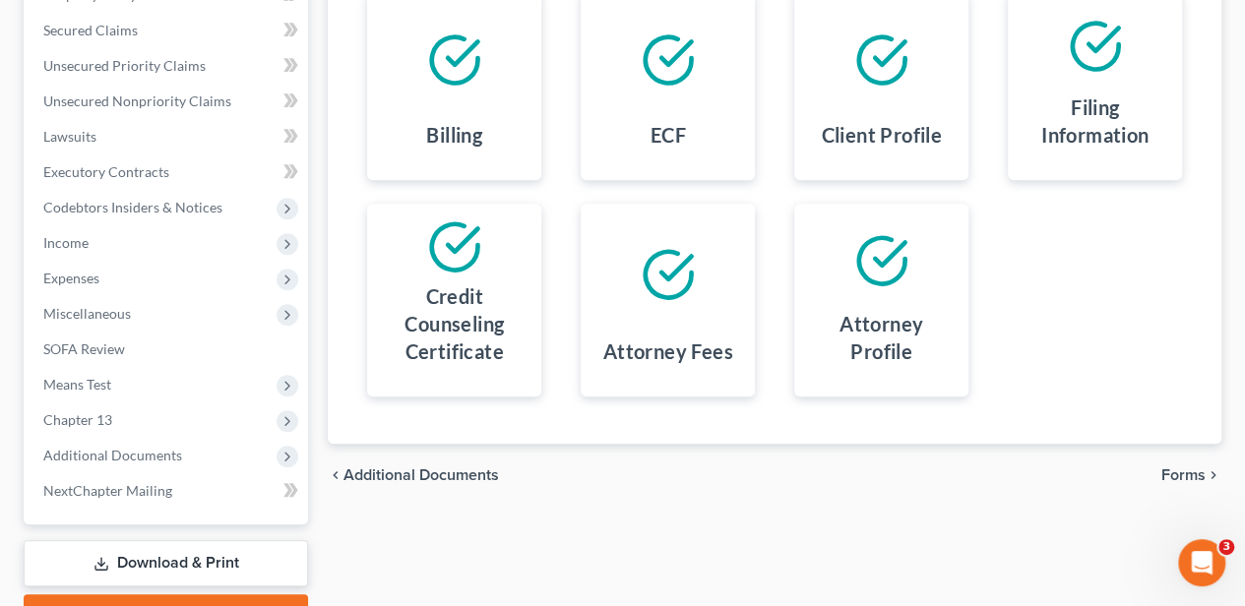
scroll to position [579, 0]
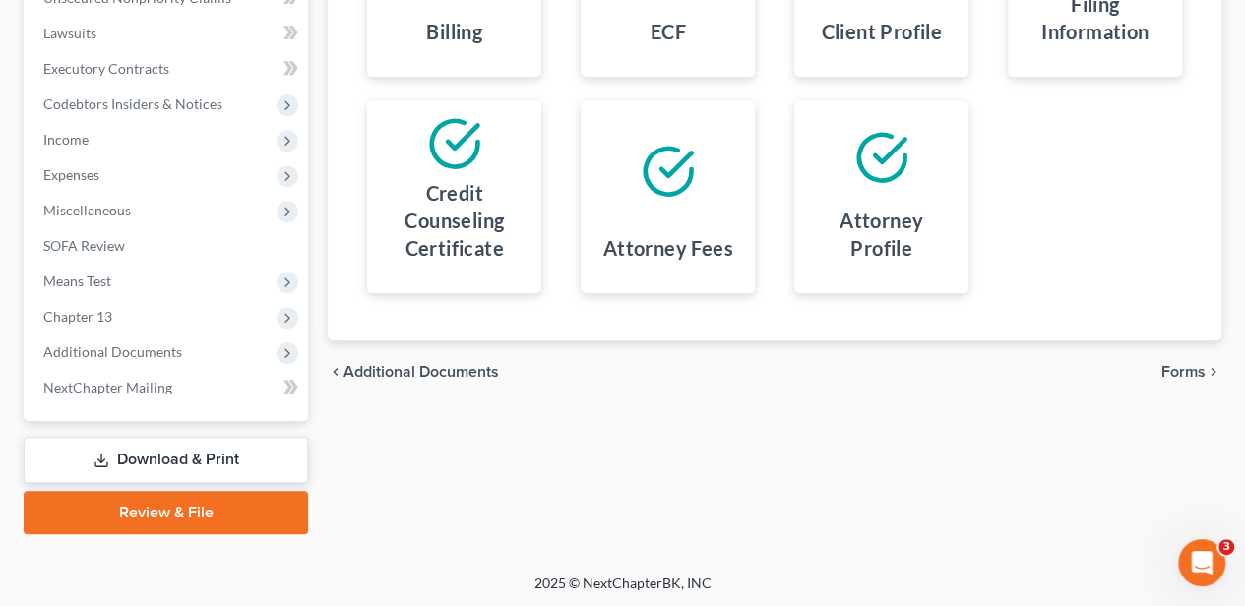
click at [1187, 372] on span "Forms" at bounding box center [1183, 372] width 44 height 16
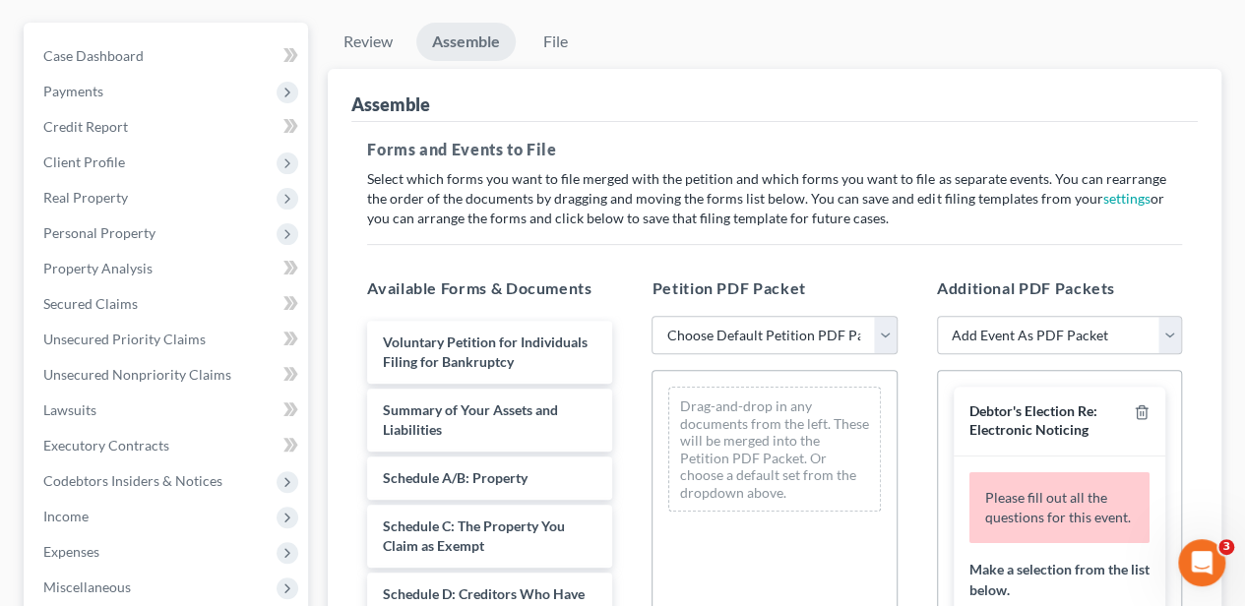
scroll to position [185, 0]
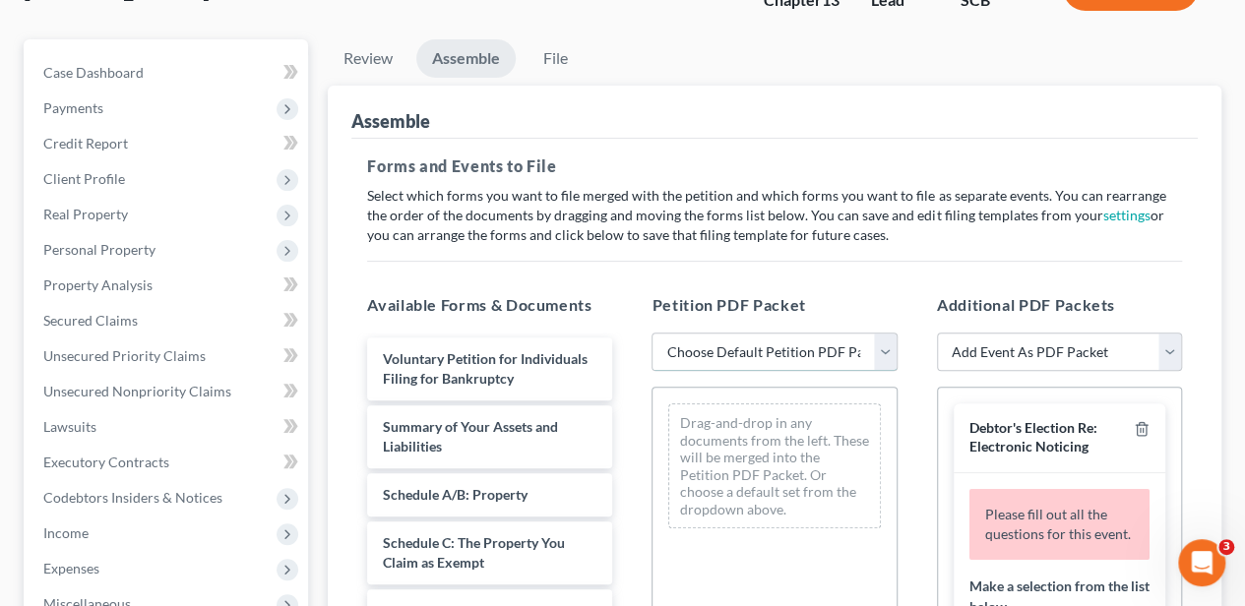
click at [756, 339] on select "Choose Default Petition PDF Packet Complete Bankruptcy Petition (all forms and …" at bounding box center [773, 352] width 245 height 39
select select "0"
click at [651, 333] on select "Choose Default Petition PDF Packet Complete Bankruptcy Petition (all forms and …" at bounding box center [773, 352] width 245 height 39
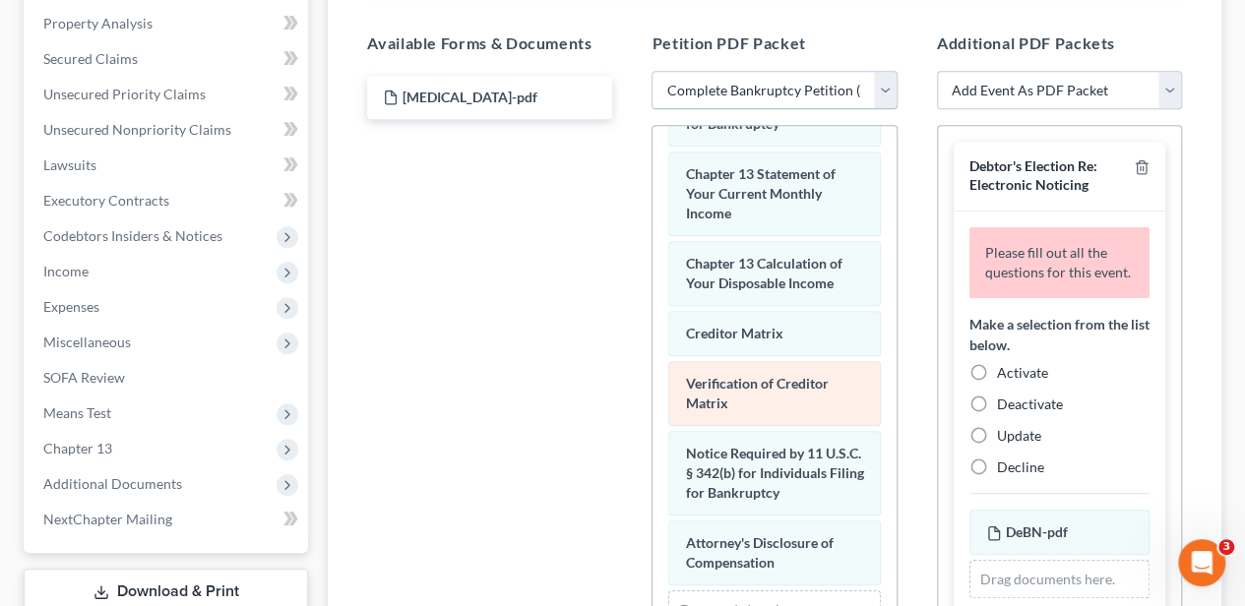
scroll to position [852, 0]
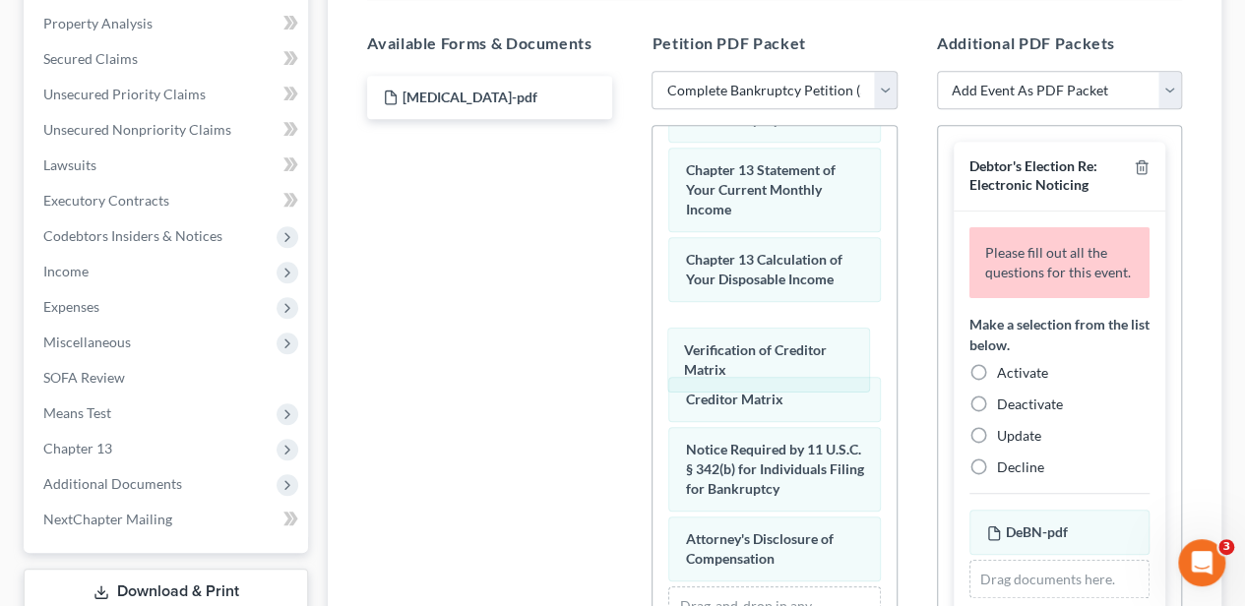
click at [744, 354] on div "Verification of Creditor Matrix Voluntary Petition for Individuals Filing for B…" at bounding box center [773, 0] width 243 height 1453
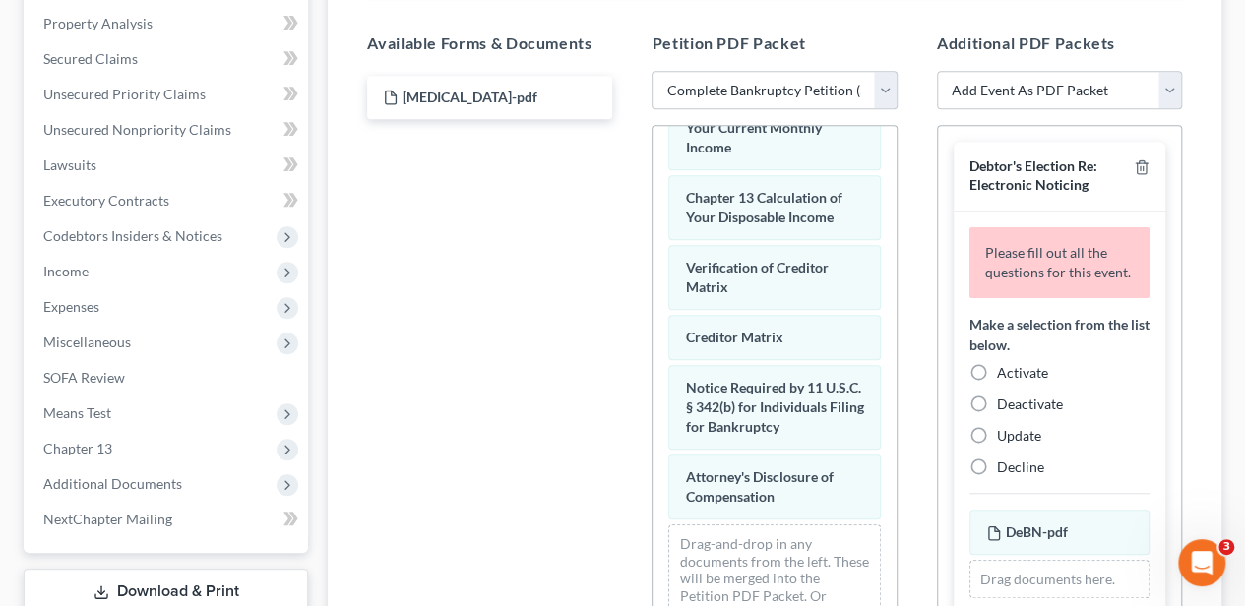
scroll to position [513, 0]
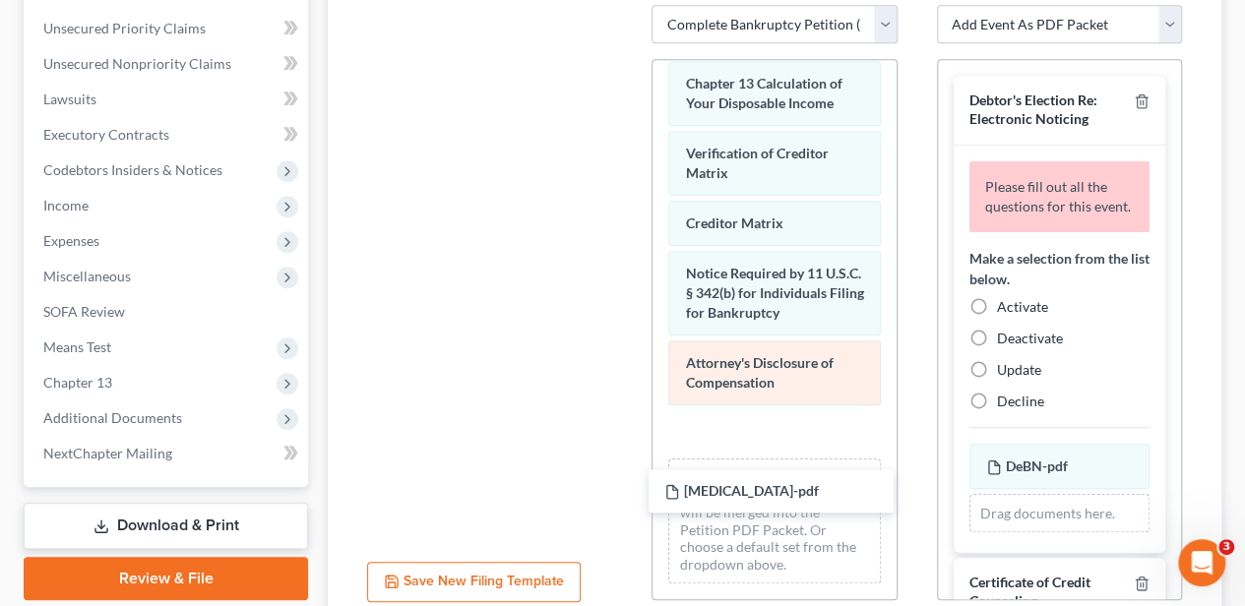
drag, startPoint x: 449, startPoint y: 34, endPoint x: 808, endPoint y: 421, distance: 527.8
click at [628, 5] on div "[MEDICAL_DATA]-pdf [MEDICAL_DATA]-pdf" at bounding box center [489, 5] width 277 height 0
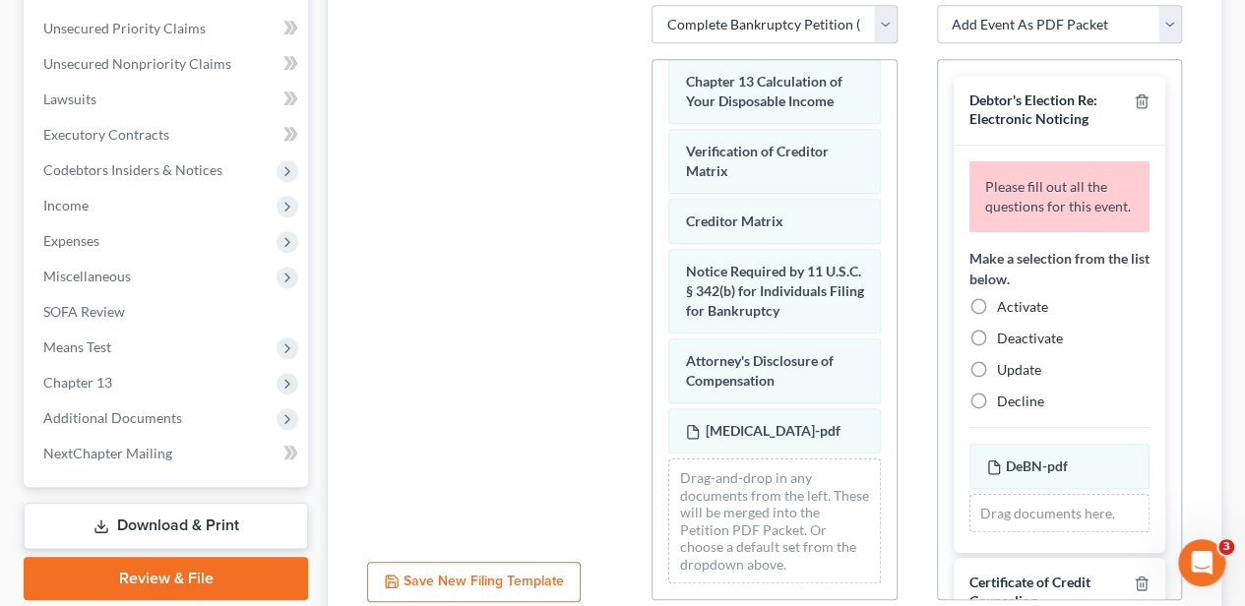
click at [997, 317] on label "Activate" at bounding box center [1022, 307] width 51 height 20
click at [1005, 310] on input "Activate" at bounding box center [1011, 303] width 13 height 13
radio input "true"
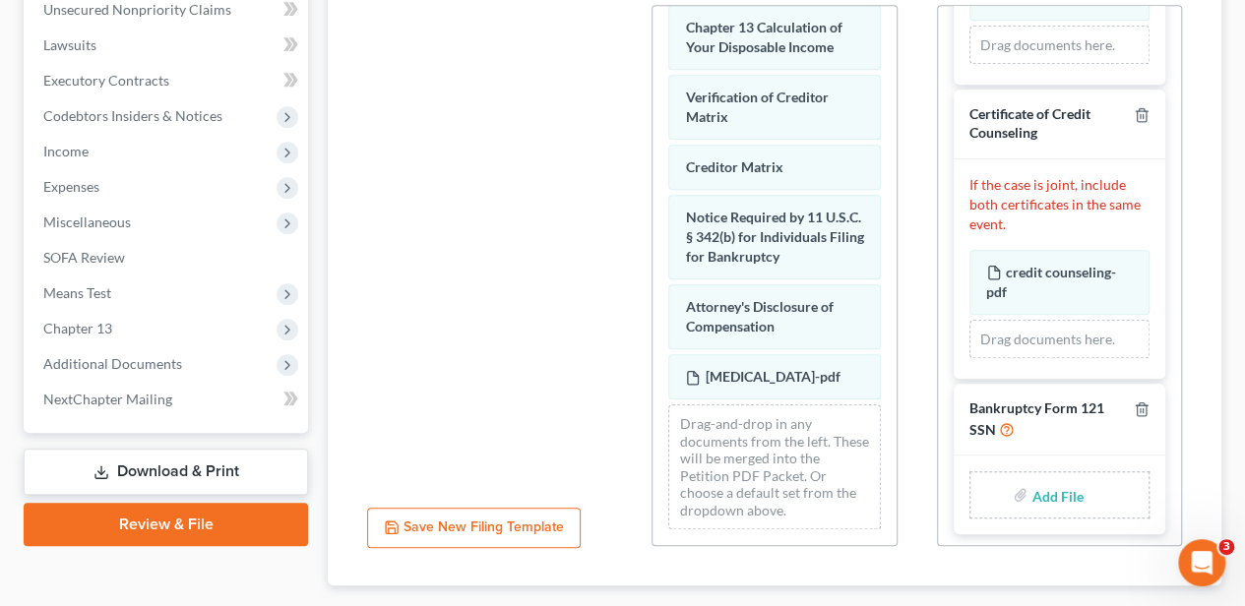
scroll to position [644, 0]
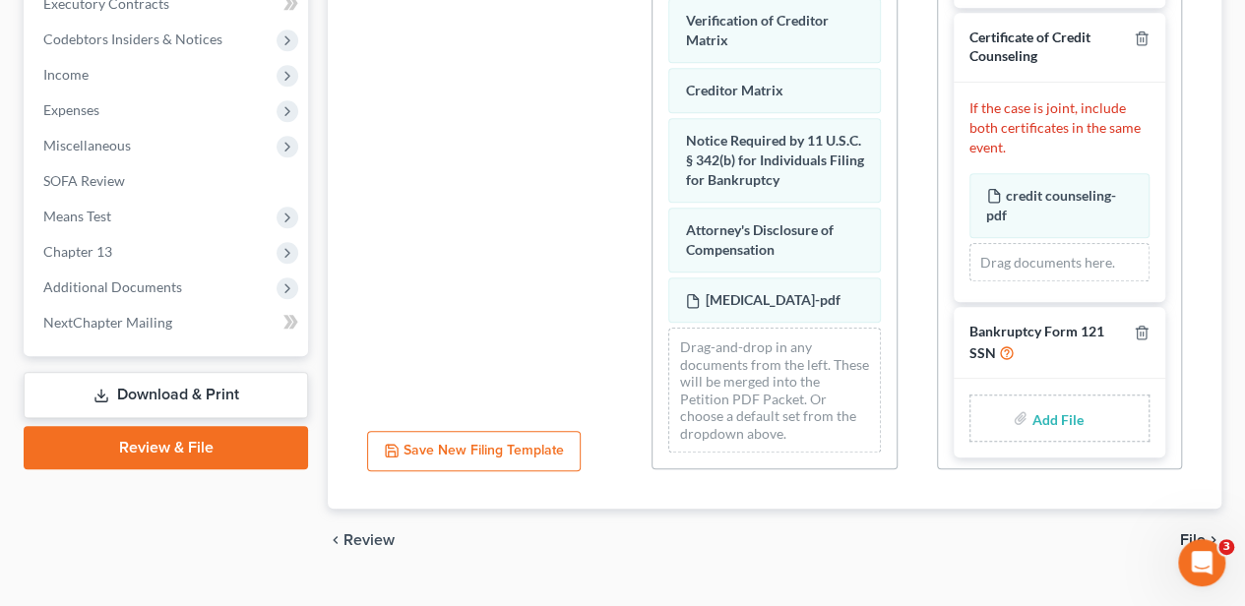
click at [1062, 418] on input "file" at bounding box center [1054, 418] width 47 height 35
type input "C:\fakepath\statement of ssn.pdf"
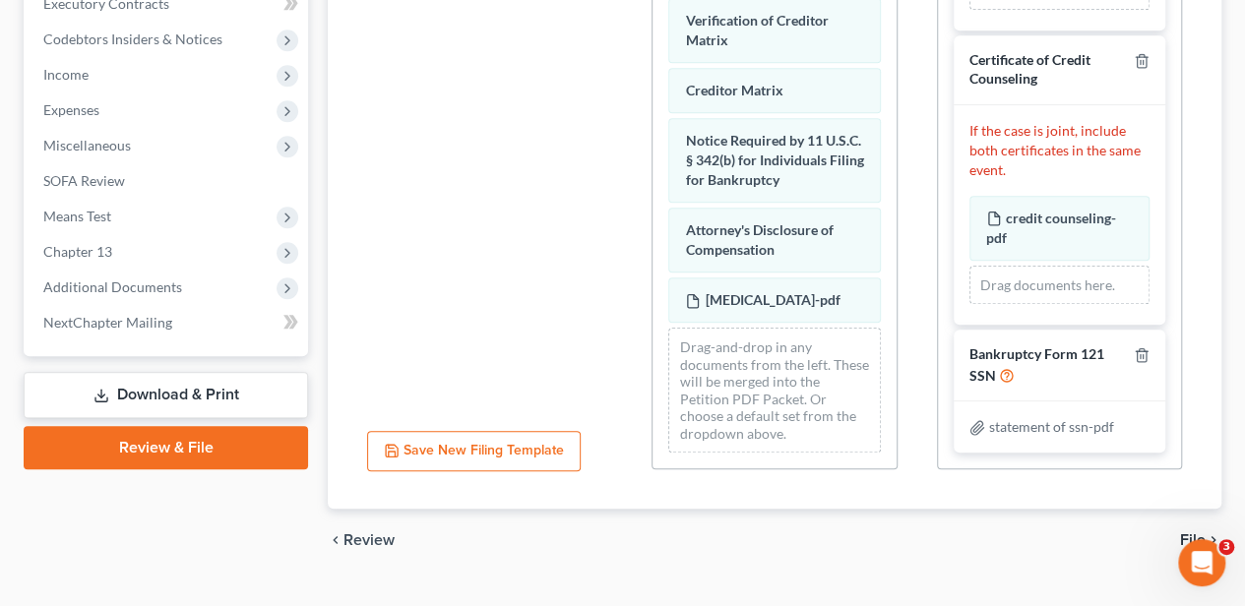
scroll to position [300, 0]
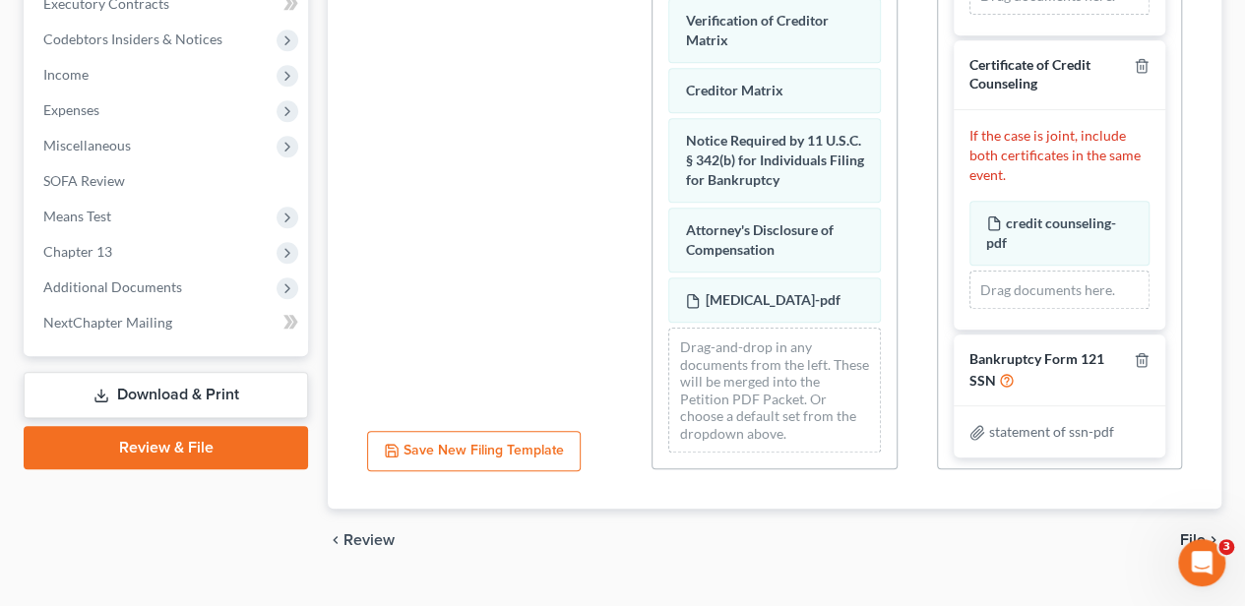
click at [1179, 534] on div "chevron_left Review File chevron_right" at bounding box center [775, 540] width 894 height 63
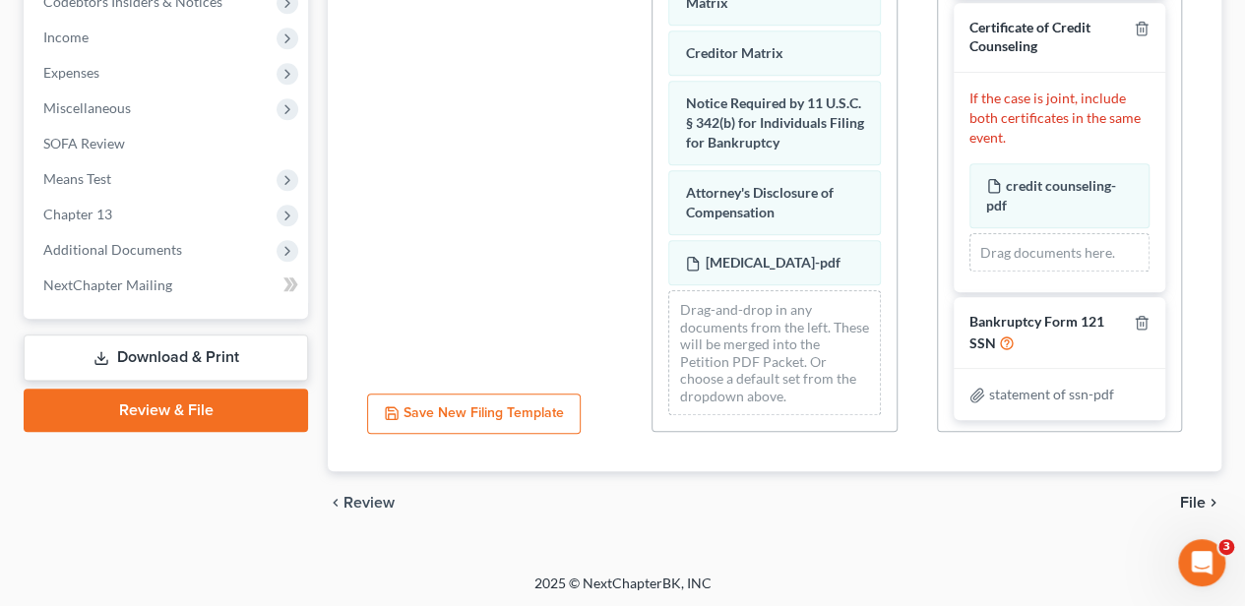
click at [1175, 502] on div "chevron_left Review File chevron_right" at bounding box center [775, 502] width 894 height 63
click at [1190, 497] on span "File" at bounding box center [1193, 503] width 26 height 16
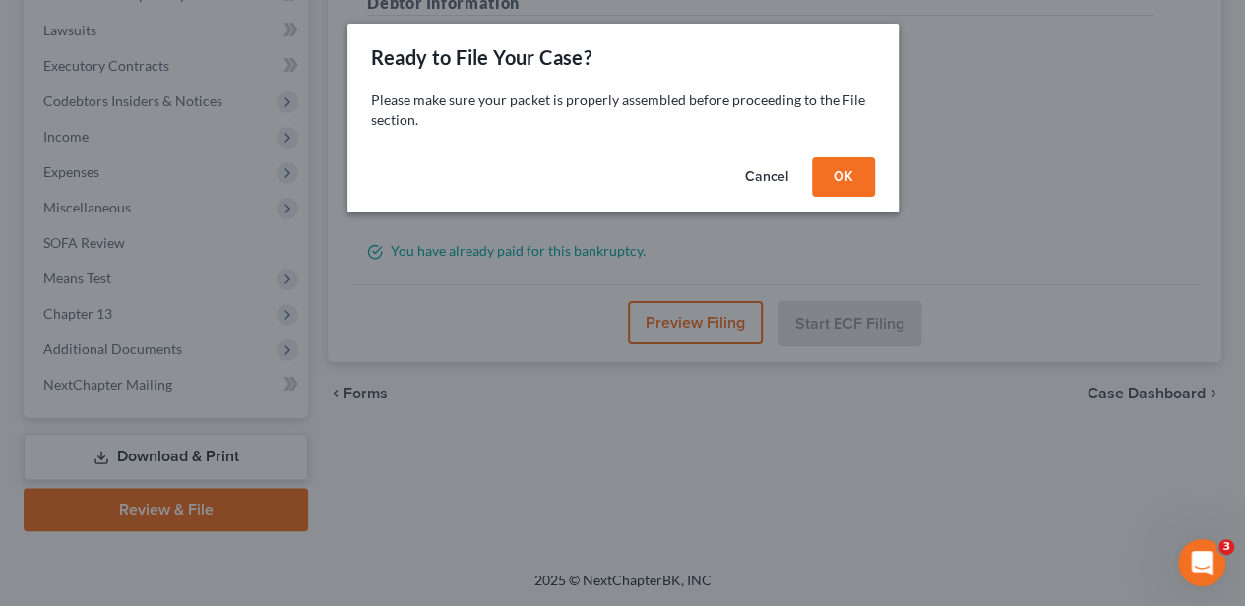
scroll to position [579, 0]
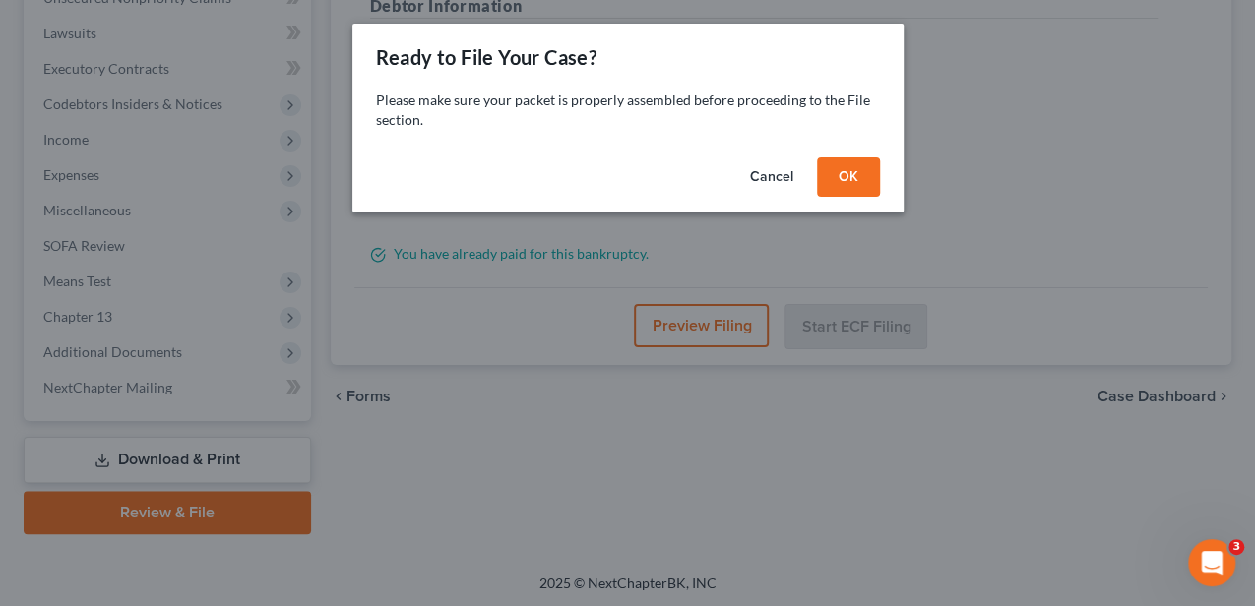
click at [840, 191] on button "OK" at bounding box center [848, 176] width 63 height 39
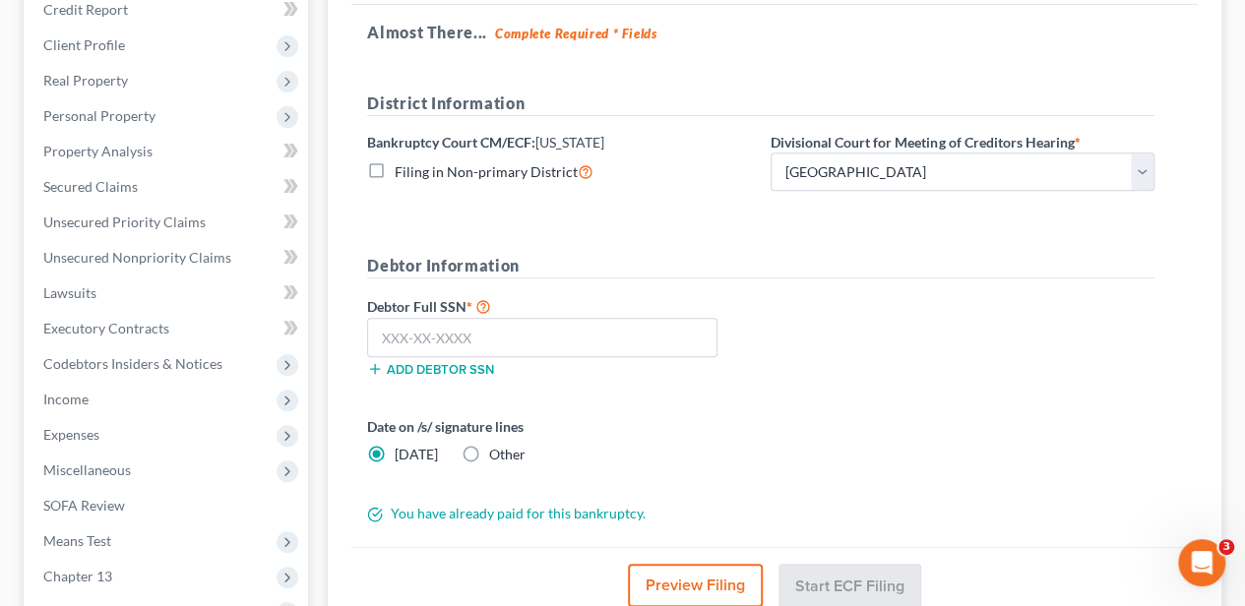
scroll to position [316, 0]
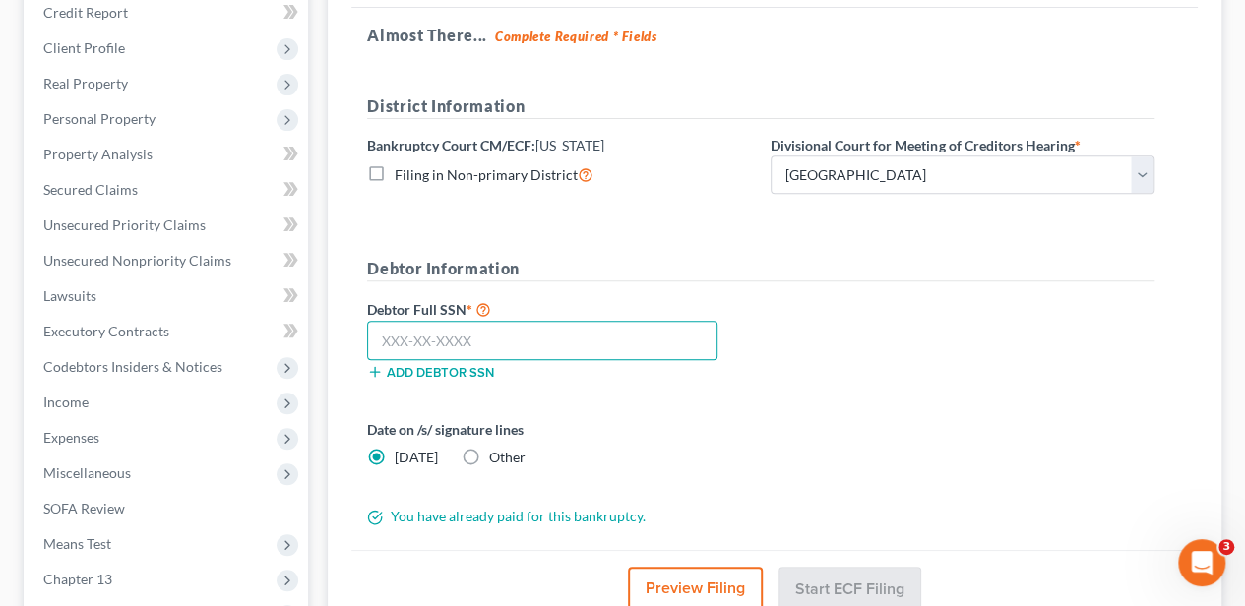
click at [518, 348] on input "text" at bounding box center [542, 340] width 350 height 39
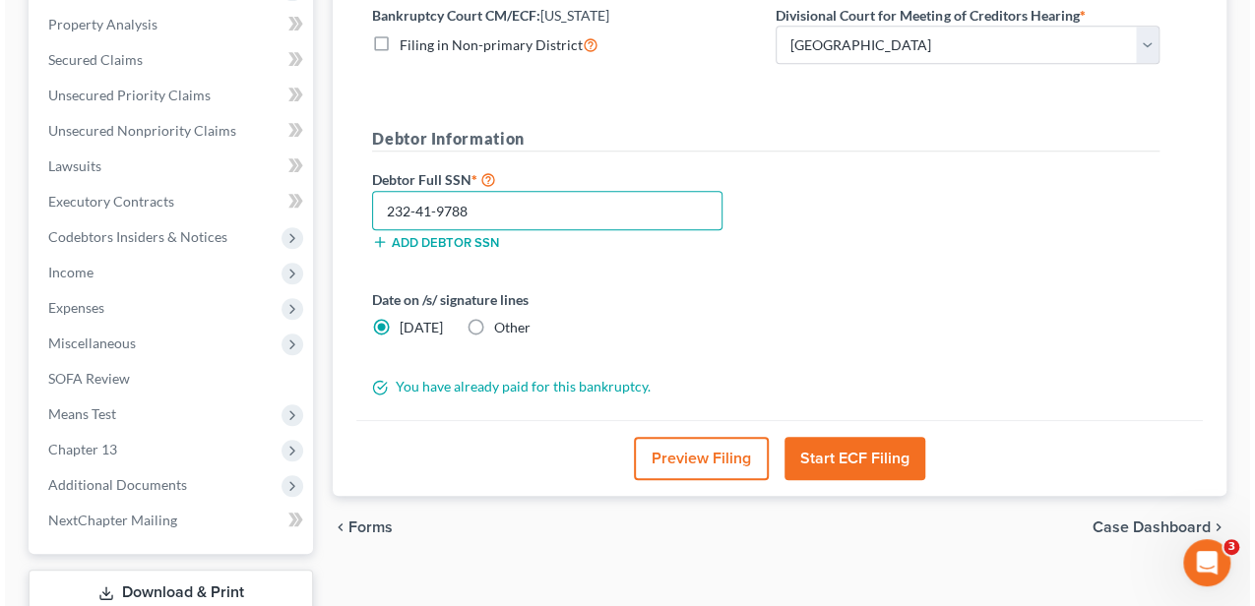
scroll to position [447, 0]
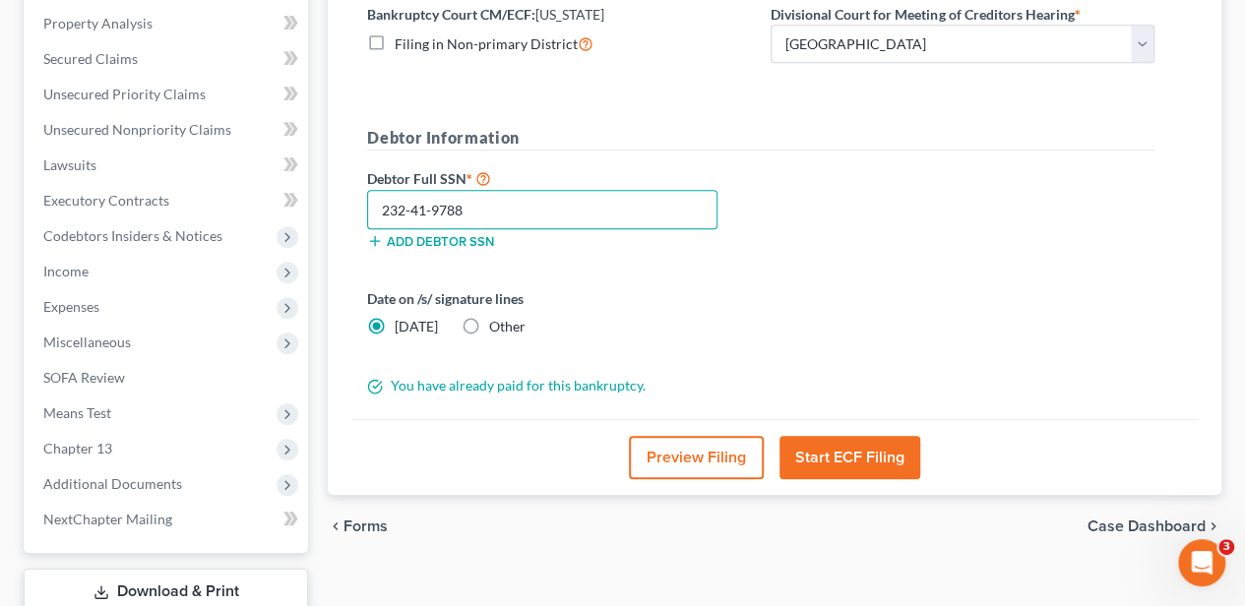
type input "232-41-9788"
click at [843, 466] on button "Start ECF Filing" at bounding box center [849, 457] width 141 height 43
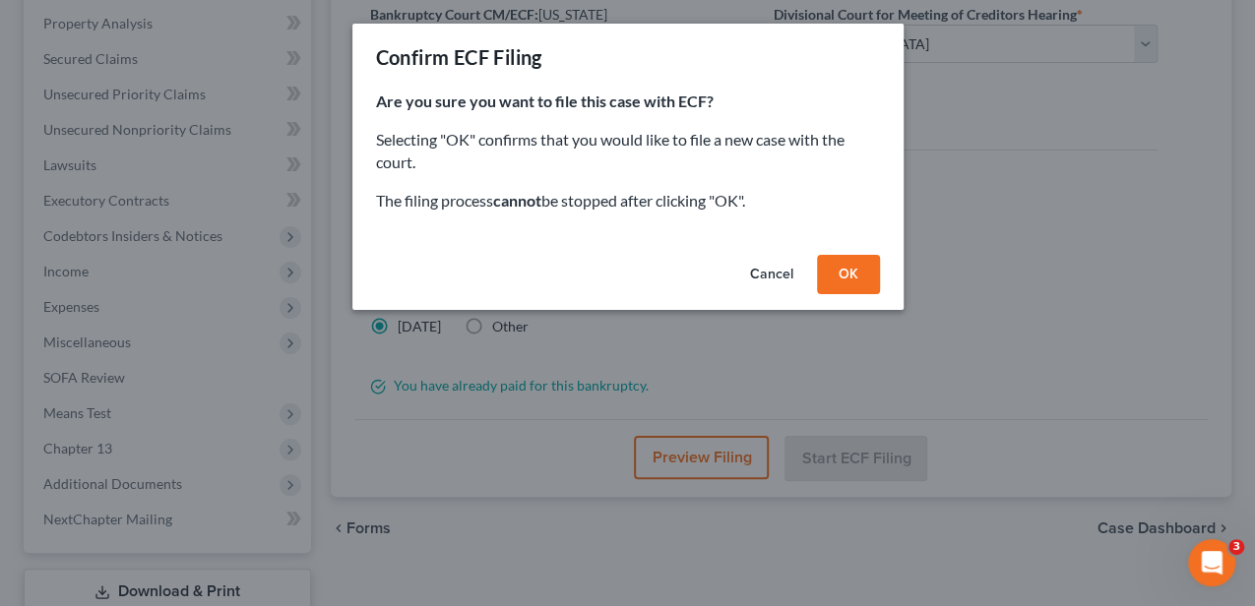
click at [855, 278] on button "OK" at bounding box center [848, 274] width 63 height 39
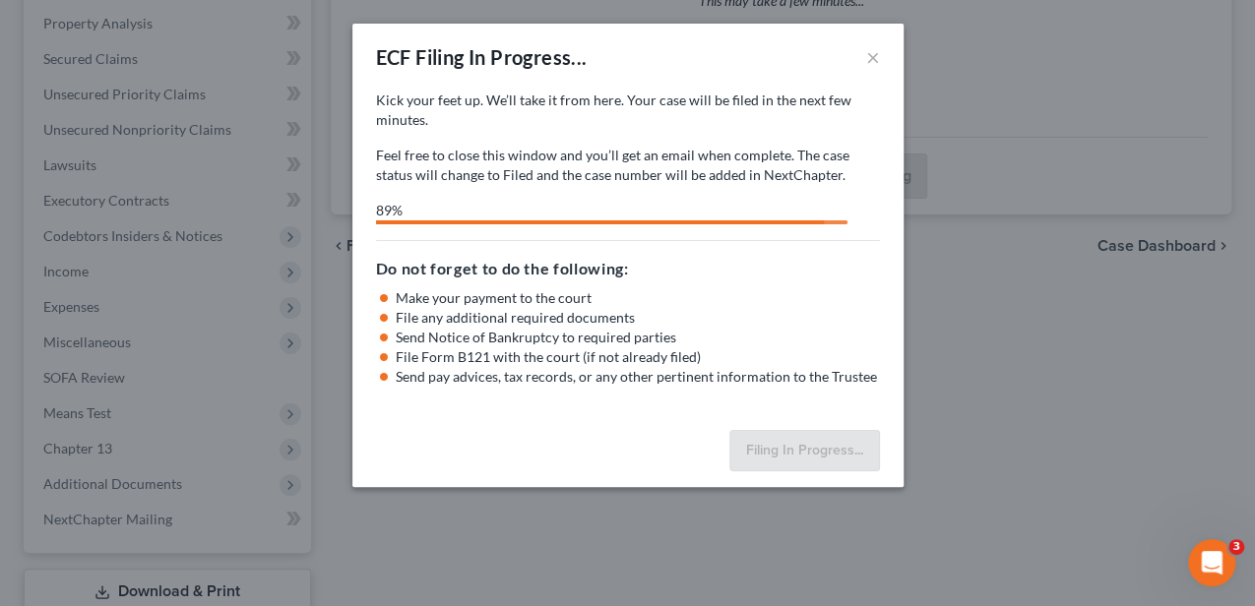
select select "0"
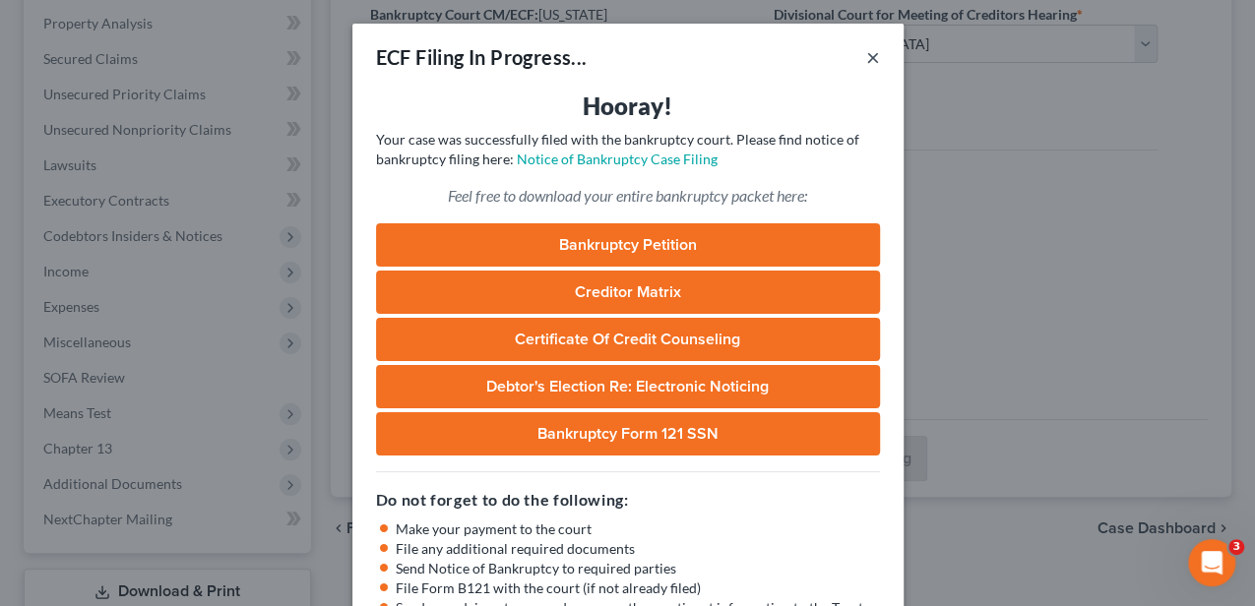
click at [866, 59] on button "×" at bounding box center [873, 57] width 14 height 24
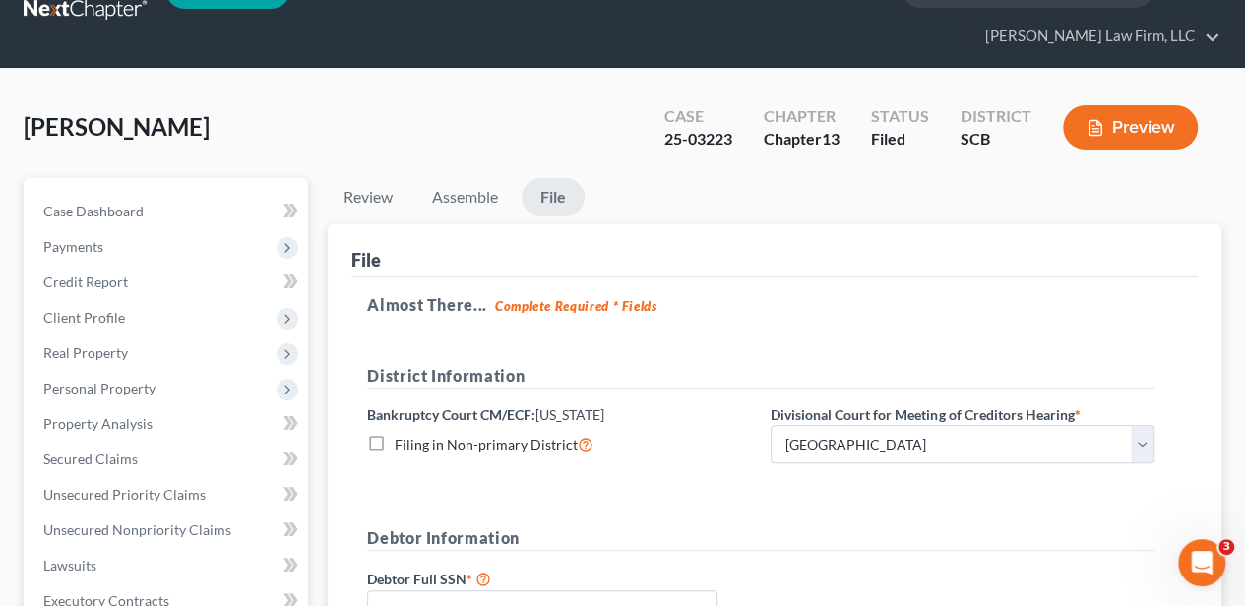
scroll to position [0, 0]
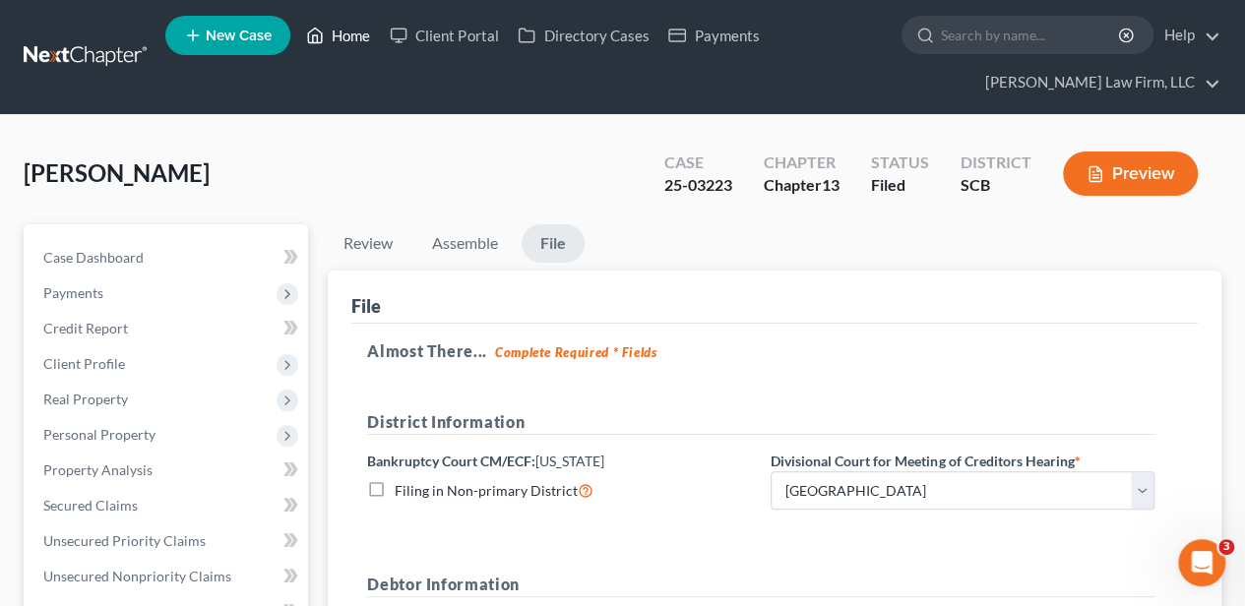
drag, startPoint x: 367, startPoint y: 34, endPoint x: 163, endPoint y: 56, distance: 204.9
click at [367, 33] on link "Home" at bounding box center [338, 35] width 84 height 35
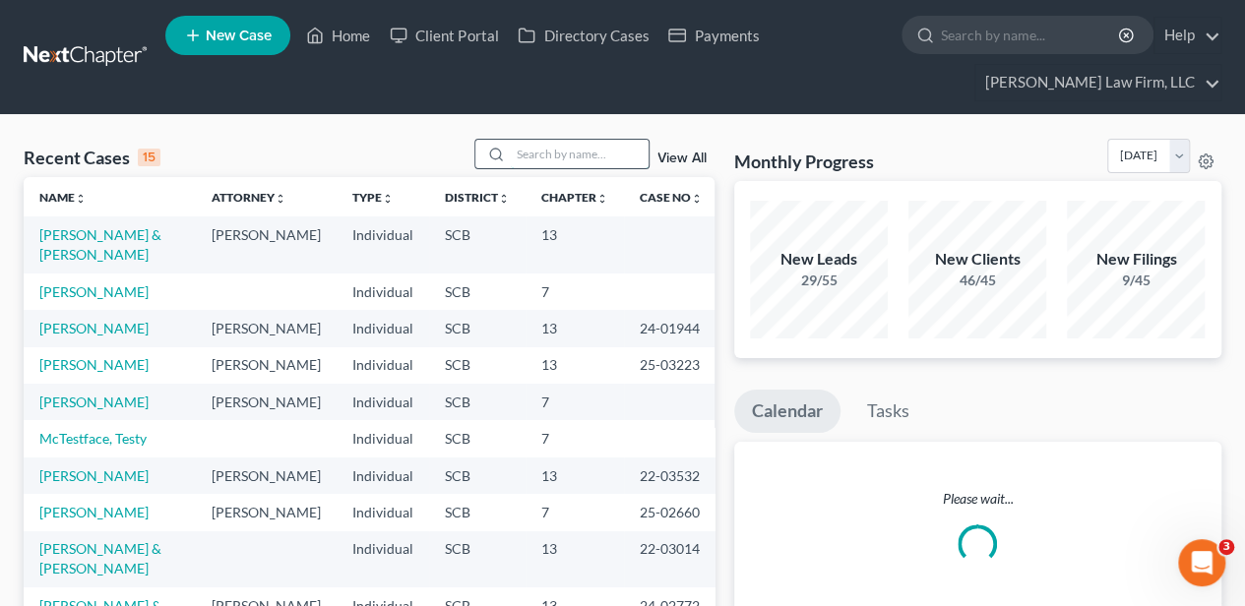
click at [595, 150] on input "search" at bounding box center [580, 154] width 138 height 29
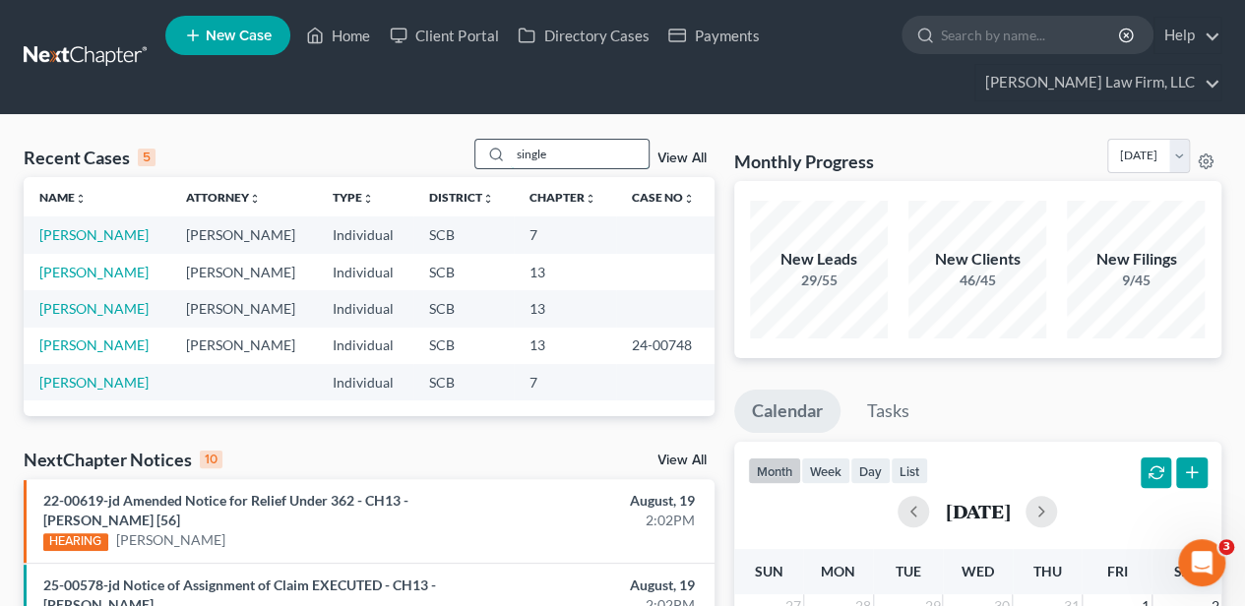
click at [537, 155] on input "single" at bounding box center [580, 154] width 138 height 29
click at [537, 154] on input "single" at bounding box center [580, 154] width 138 height 29
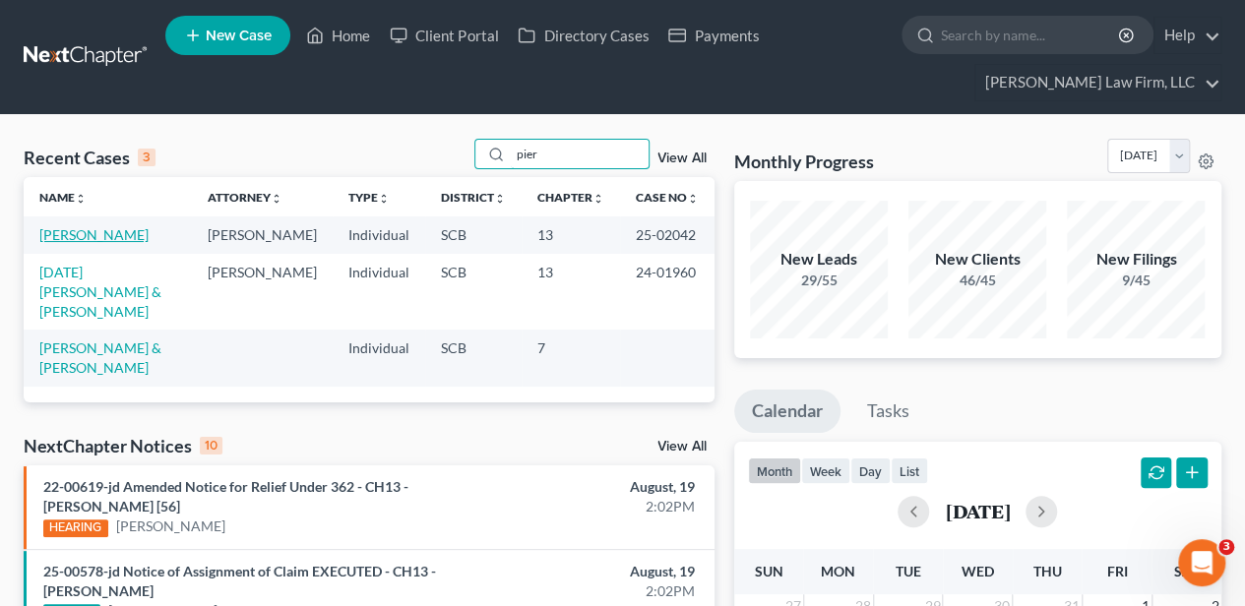
type input "pier"
click at [73, 232] on link "[PERSON_NAME]" at bounding box center [93, 234] width 109 height 17
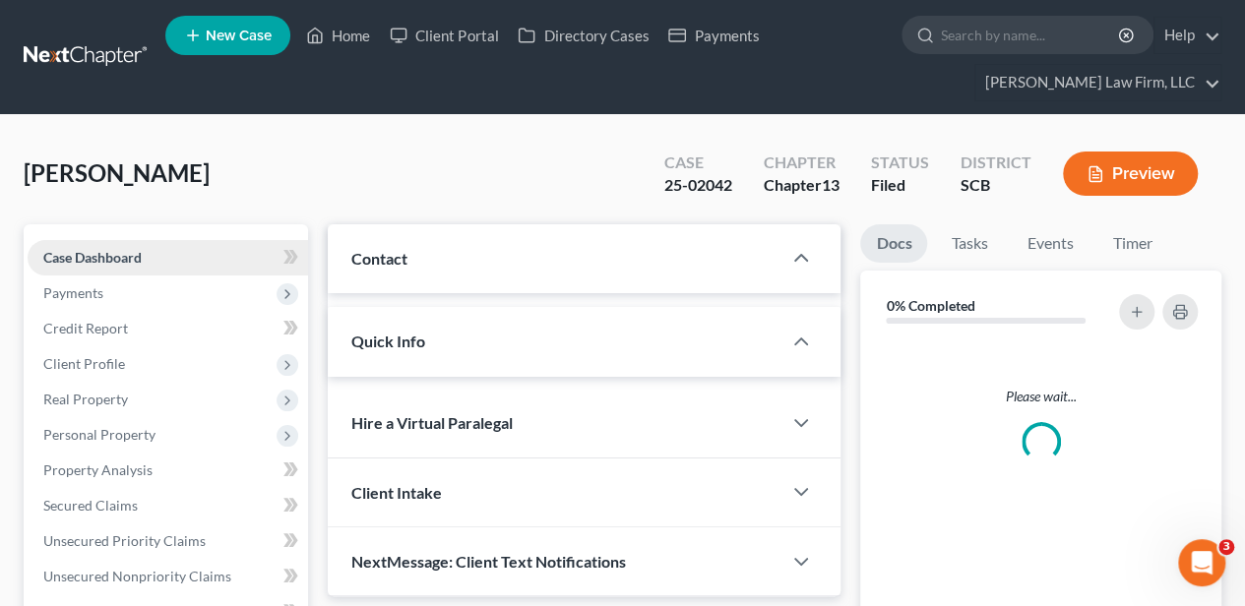
select select "2"
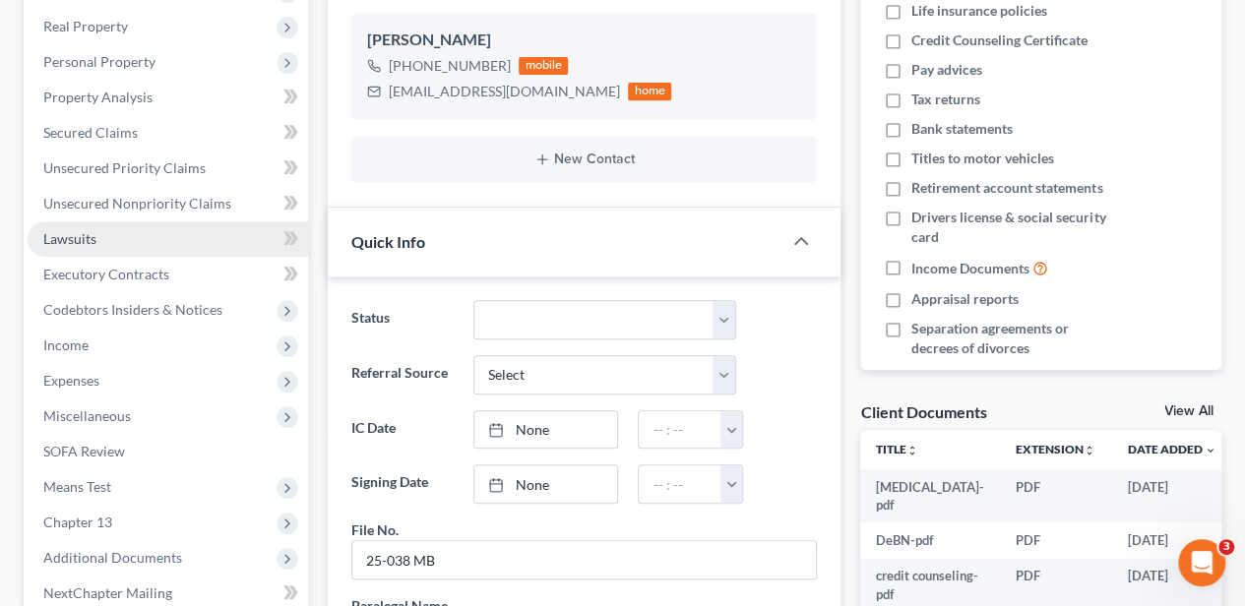
scroll to position [459, 0]
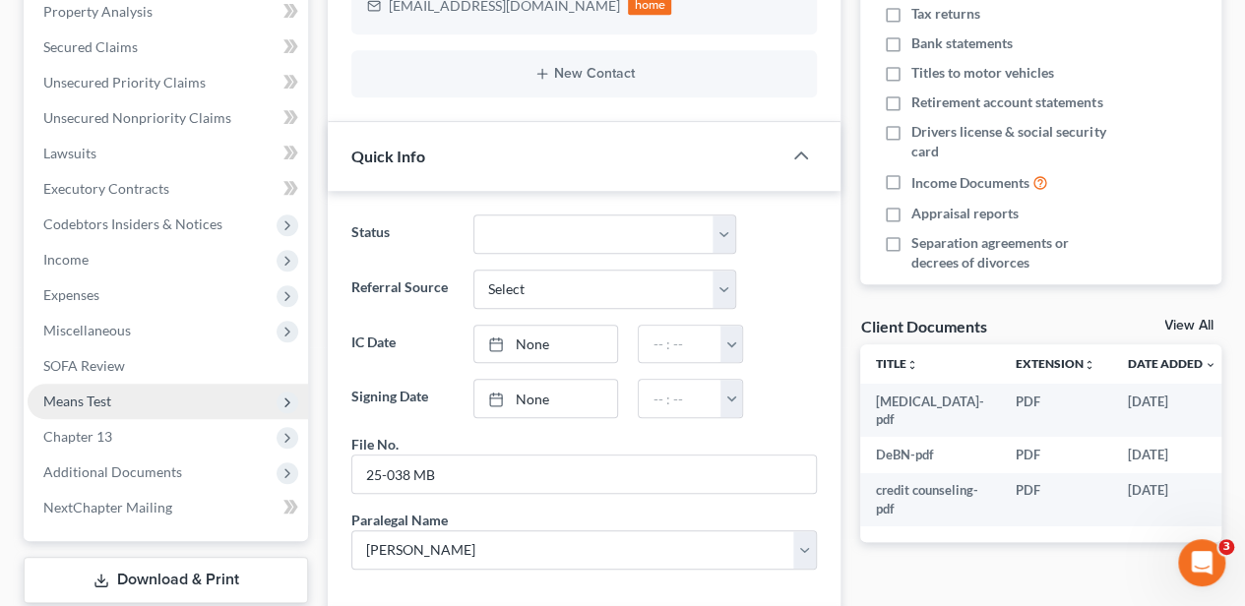
click at [114, 398] on span "Means Test" at bounding box center [168, 401] width 280 height 35
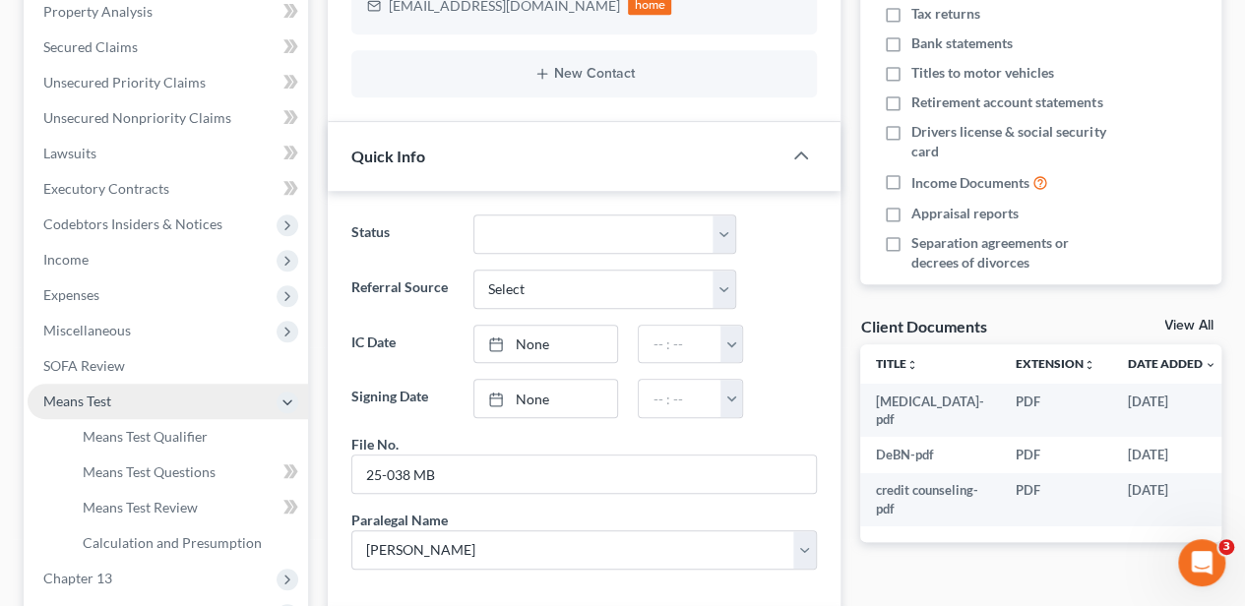
click at [114, 398] on span "Means Test" at bounding box center [168, 401] width 280 height 35
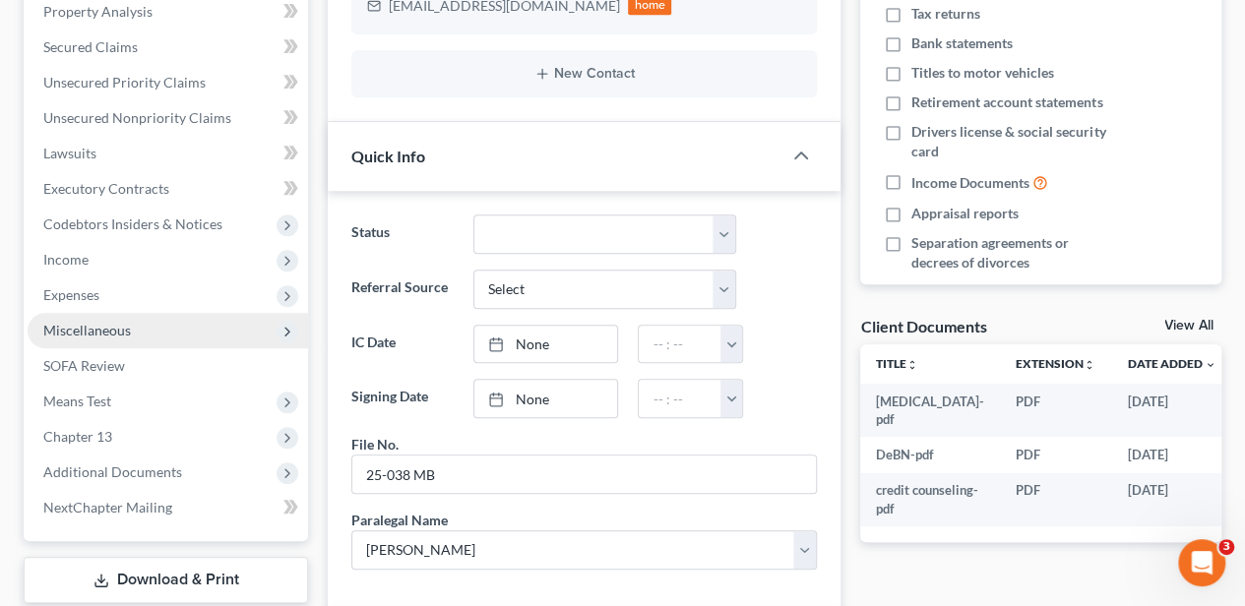
click at [106, 322] on span "Miscellaneous" at bounding box center [87, 330] width 88 height 17
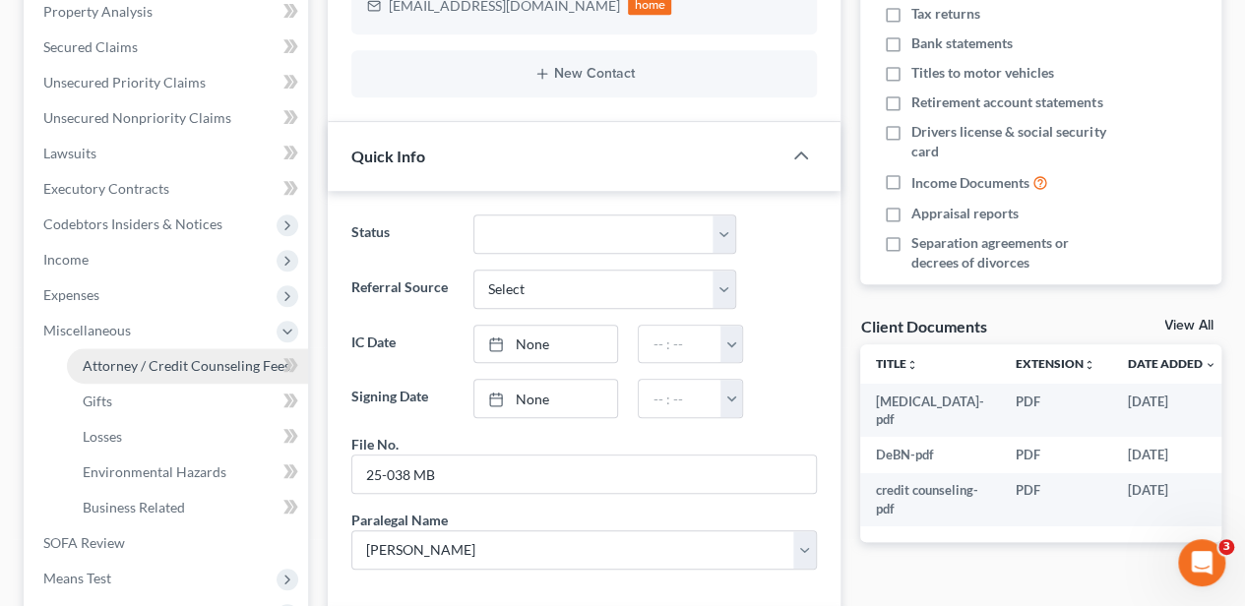
click at [115, 357] on span "Attorney / Credit Counseling Fees" at bounding box center [187, 365] width 208 height 17
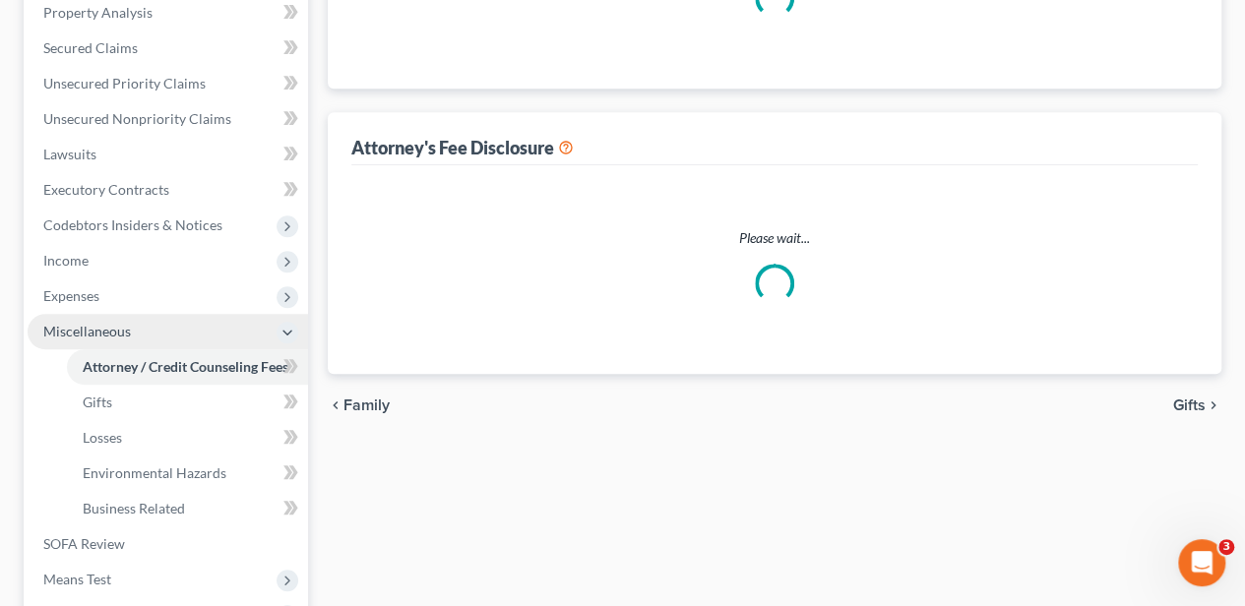
select select "0"
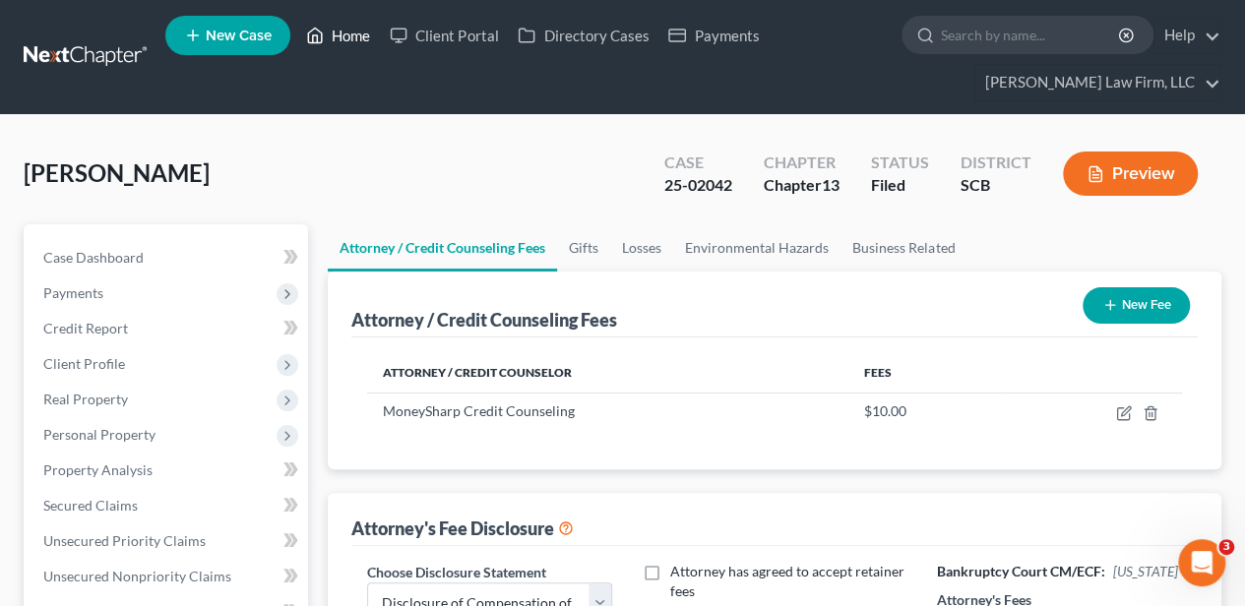
click at [367, 39] on link "Home" at bounding box center [338, 35] width 84 height 35
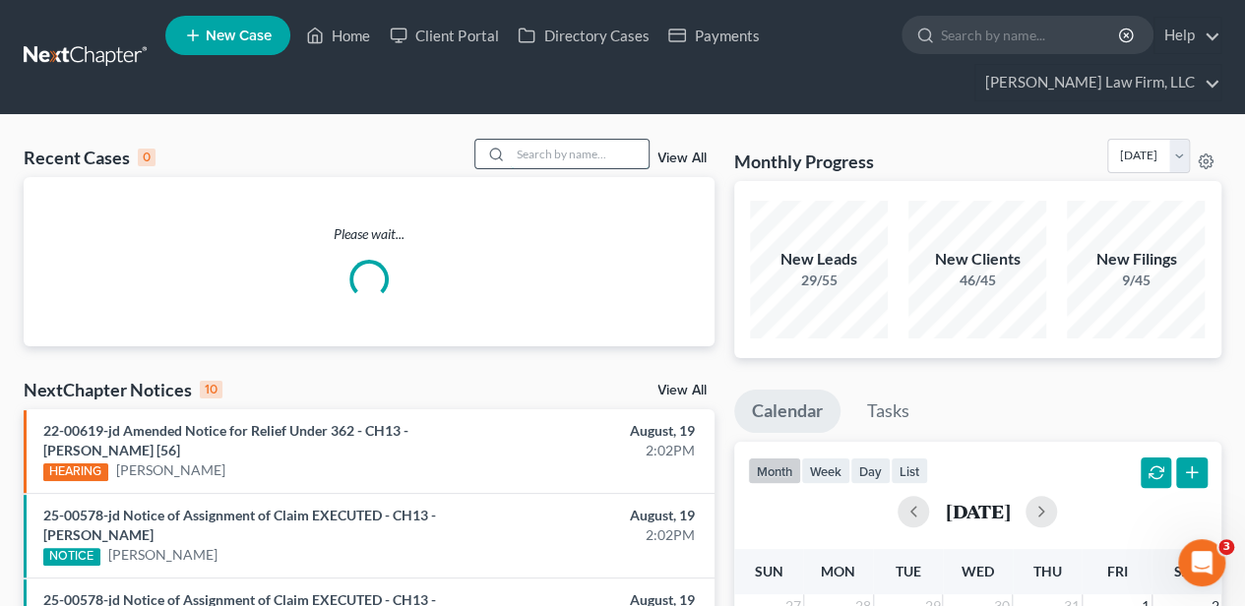
click at [537, 152] on input "search" at bounding box center [580, 154] width 138 height 29
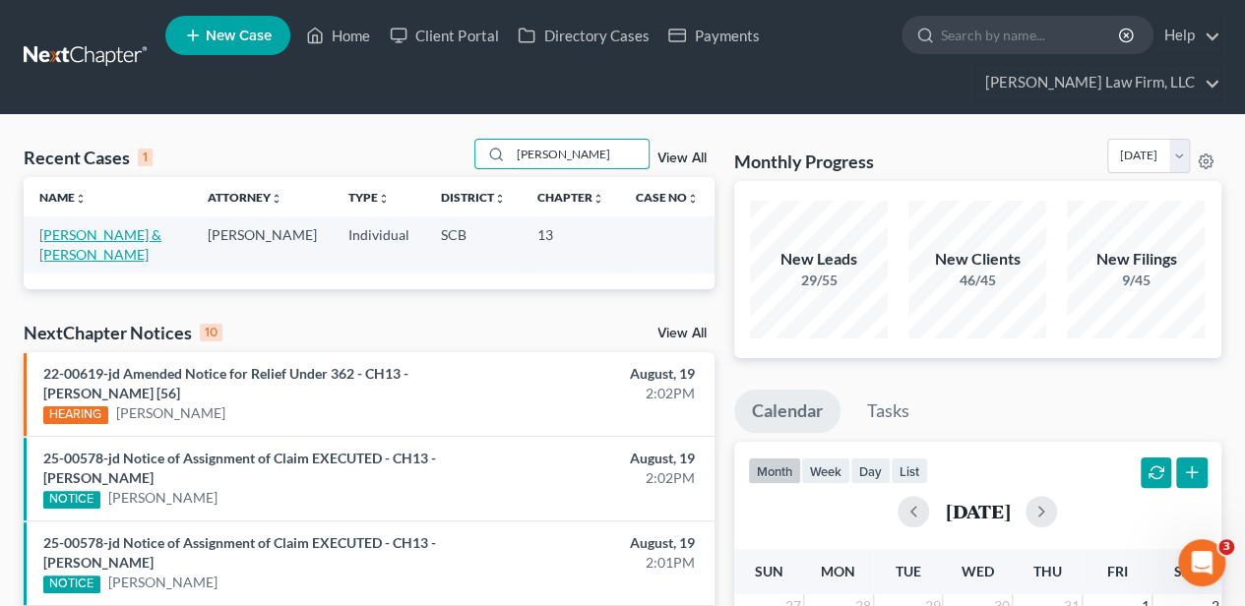
type input "[PERSON_NAME]"
click at [116, 235] on link "[PERSON_NAME] & [PERSON_NAME]" at bounding box center [100, 244] width 122 height 36
select select "2"
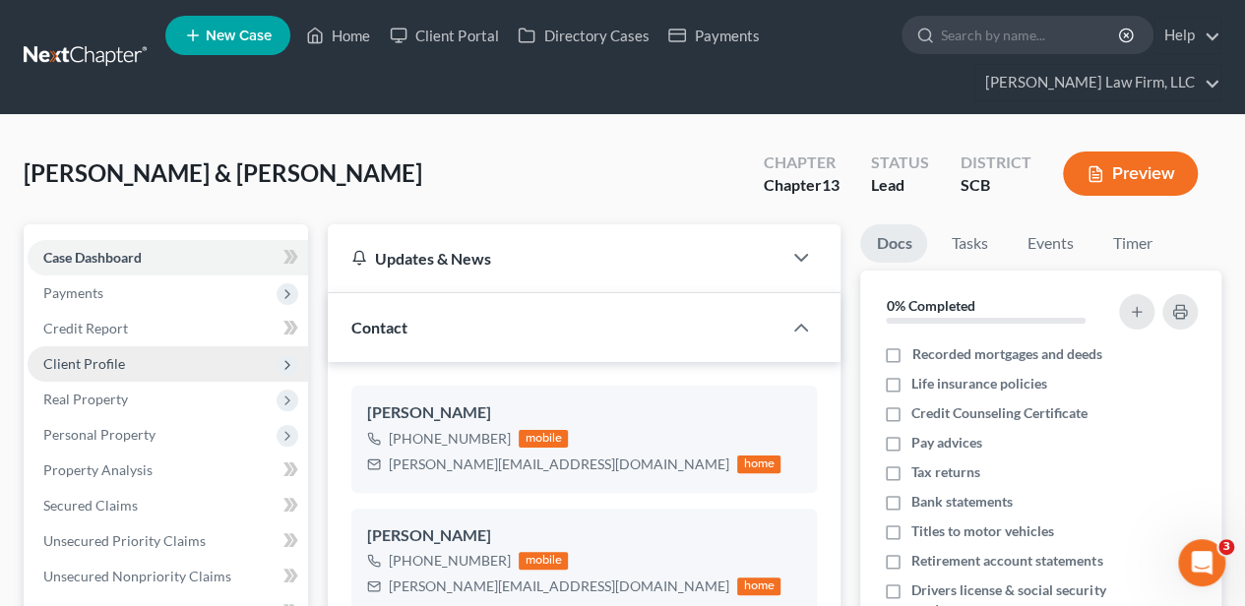
click at [93, 356] on span "Client Profile" at bounding box center [84, 363] width 82 height 17
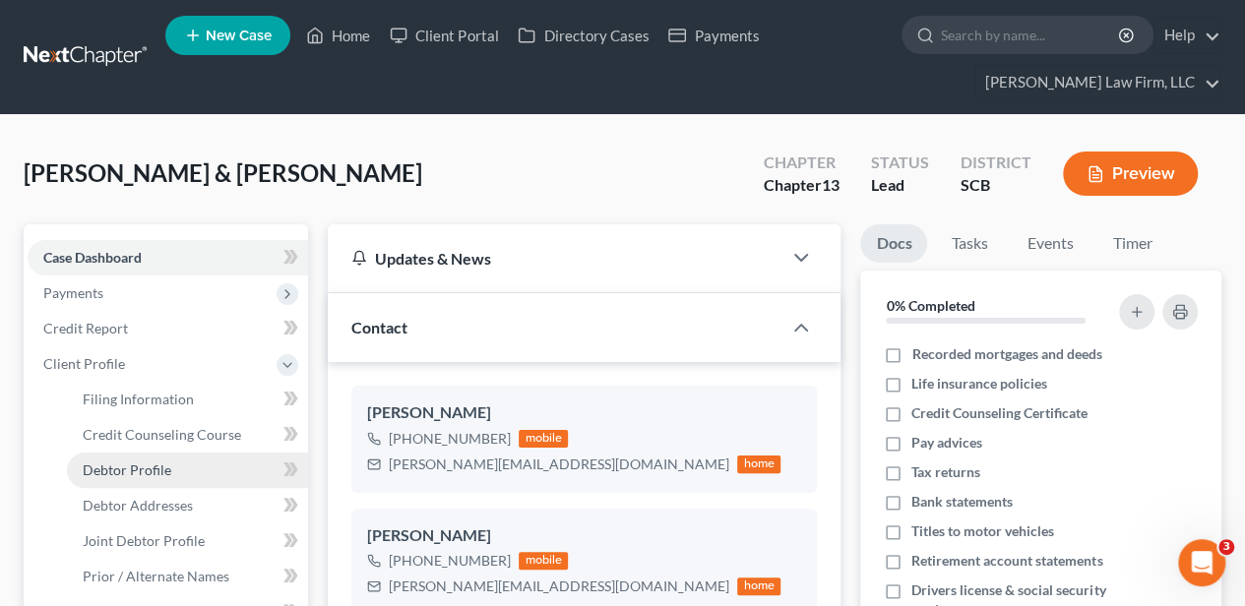
click at [182, 468] on link "Debtor Profile" at bounding box center [187, 470] width 241 height 35
select select "1"
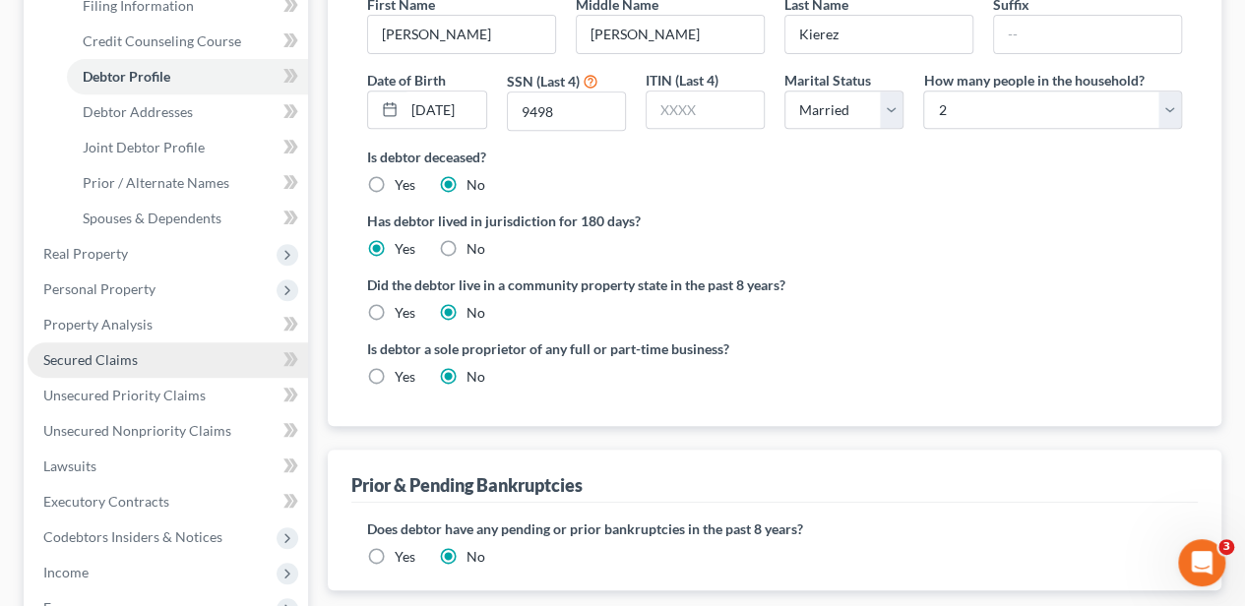
click at [103, 363] on span "Secured Claims" at bounding box center [90, 359] width 94 height 17
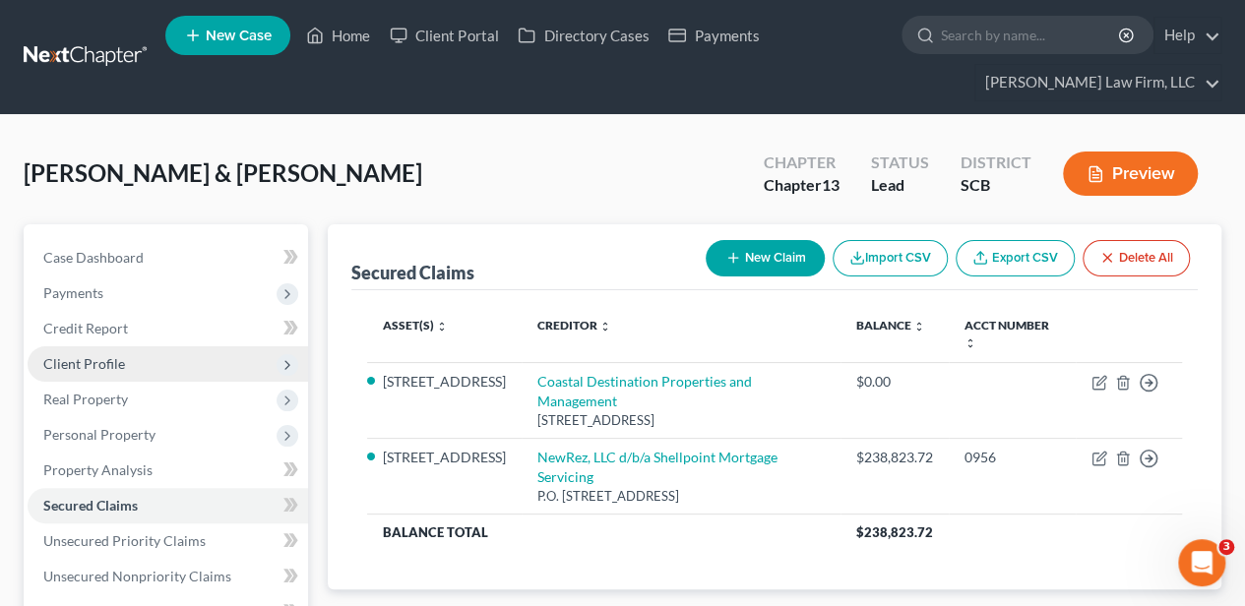
click at [106, 362] on span "Client Profile" at bounding box center [84, 363] width 82 height 17
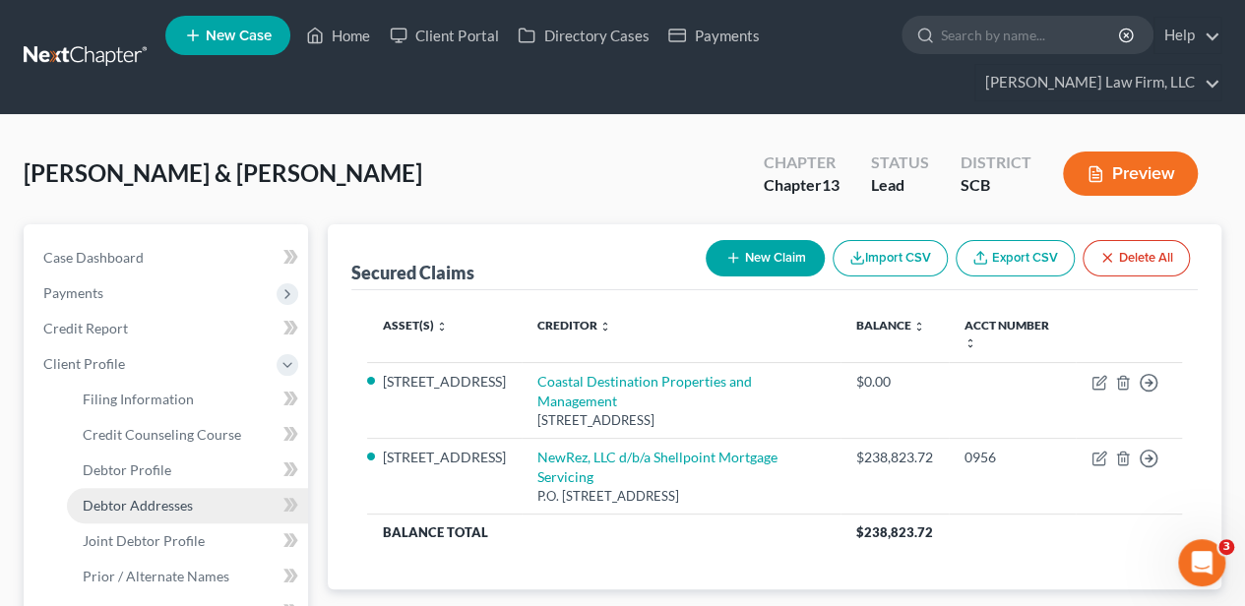
click at [118, 497] on span "Debtor Addresses" at bounding box center [138, 505] width 110 height 17
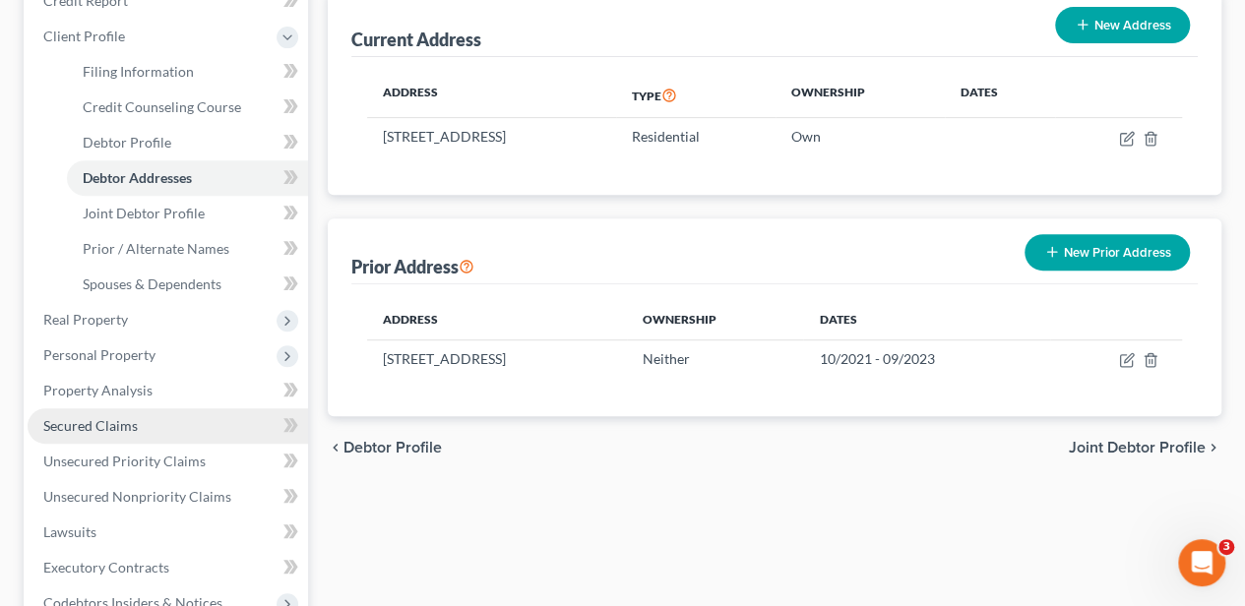
click at [98, 420] on span "Secured Claims" at bounding box center [90, 425] width 94 height 17
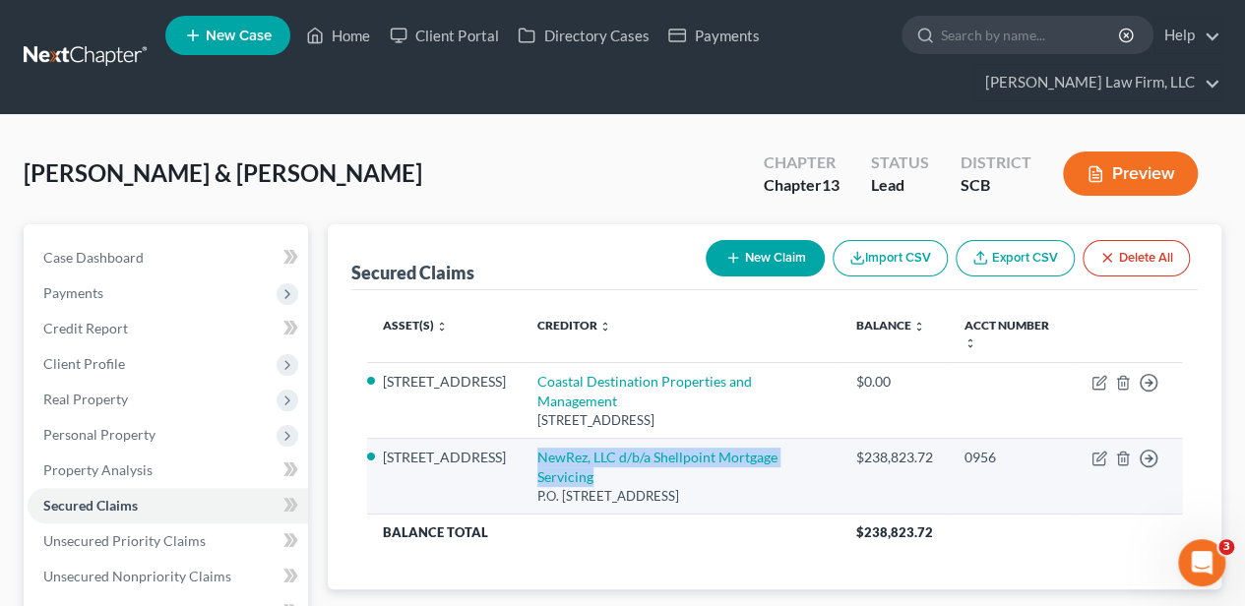
drag, startPoint x: 602, startPoint y: 490, endPoint x: 536, endPoint y: 470, distance: 68.8
click at [536, 470] on td "NewRez, LLC d/b/a Shellpoint Mortgage Servicing P.O. Box 10826, Greenville, SC …" at bounding box center [681, 476] width 319 height 76
copy link "NewRez, LLC d/b/a Shellpoint Mortgage Servicing"
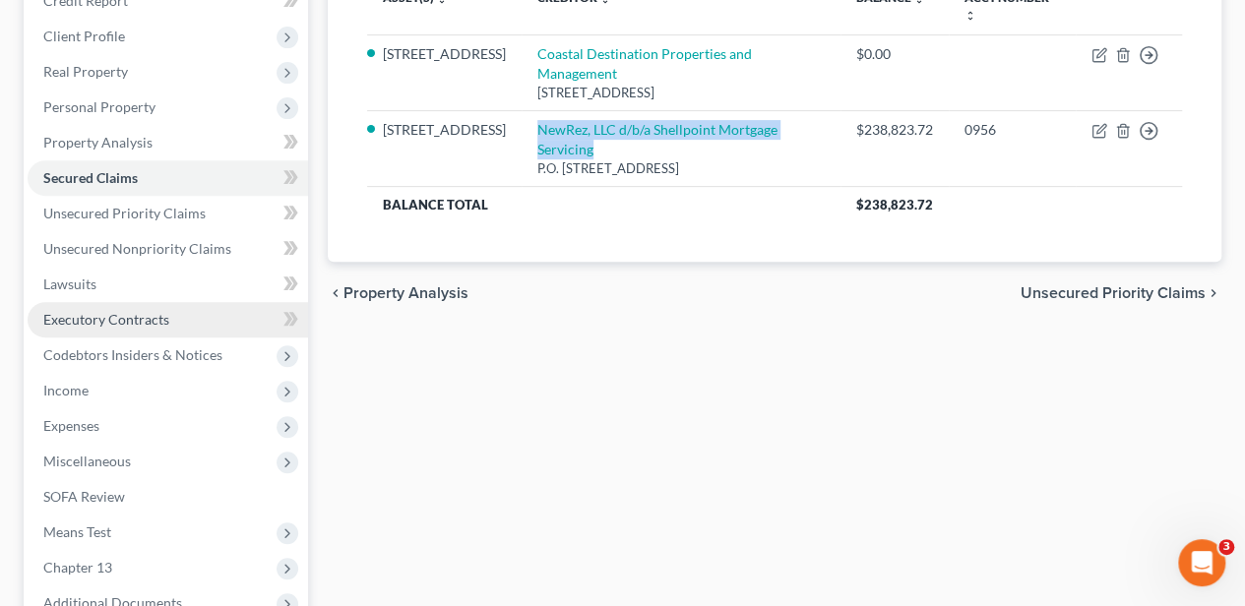
click at [104, 319] on span "Executory Contracts" at bounding box center [106, 319] width 126 height 17
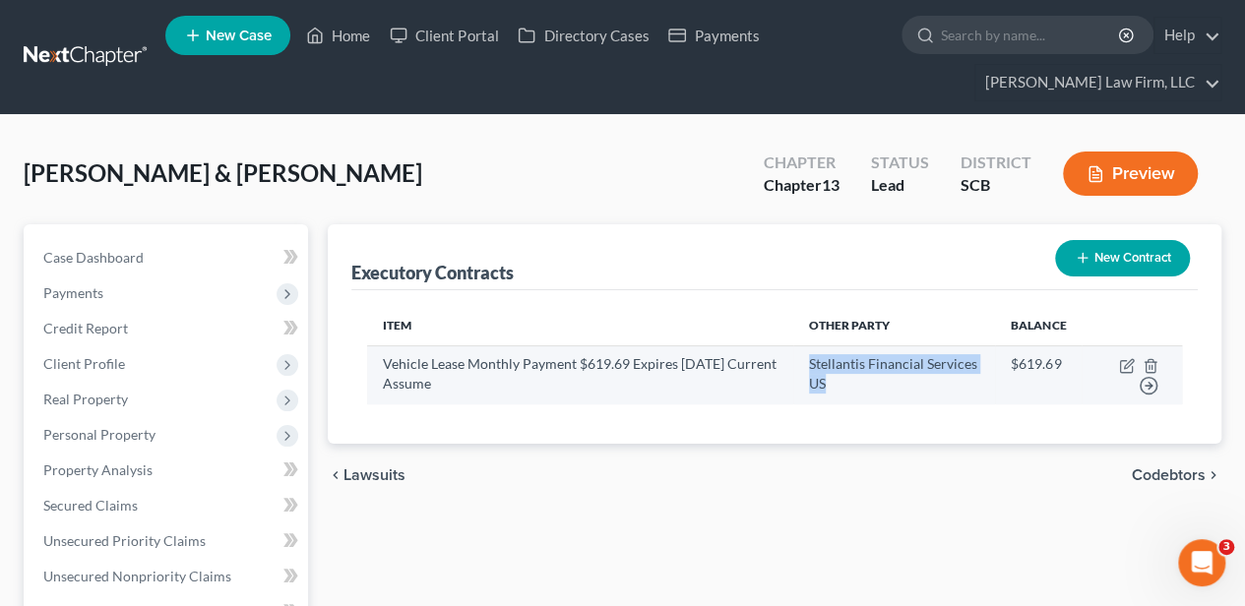
drag, startPoint x: 892, startPoint y: 387, endPoint x: 815, endPoint y: 363, distance: 80.3
click at [815, 363] on td "Stellantis Financial Services US" at bounding box center [894, 374] width 203 height 58
copy td "Stellantis Financial Services US"
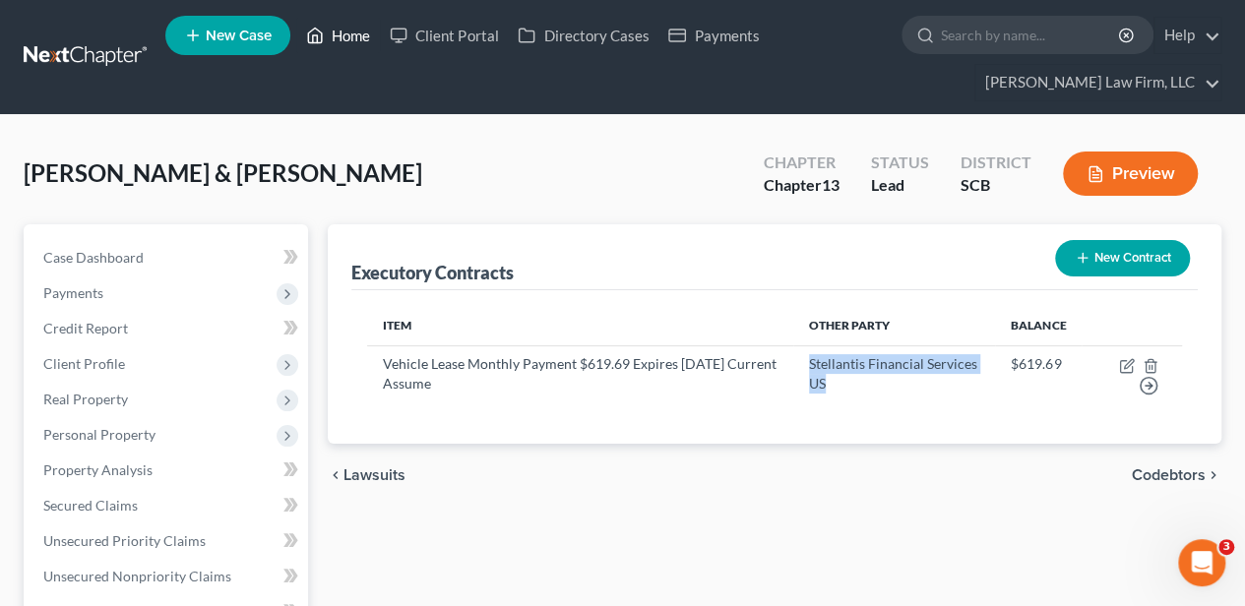
drag, startPoint x: 333, startPoint y: 33, endPoint x: 344, endPoint y: 36, distance: 12.2
click at [333, 33] on link "Home" at bounding box center [338, 35] width 84 height 35
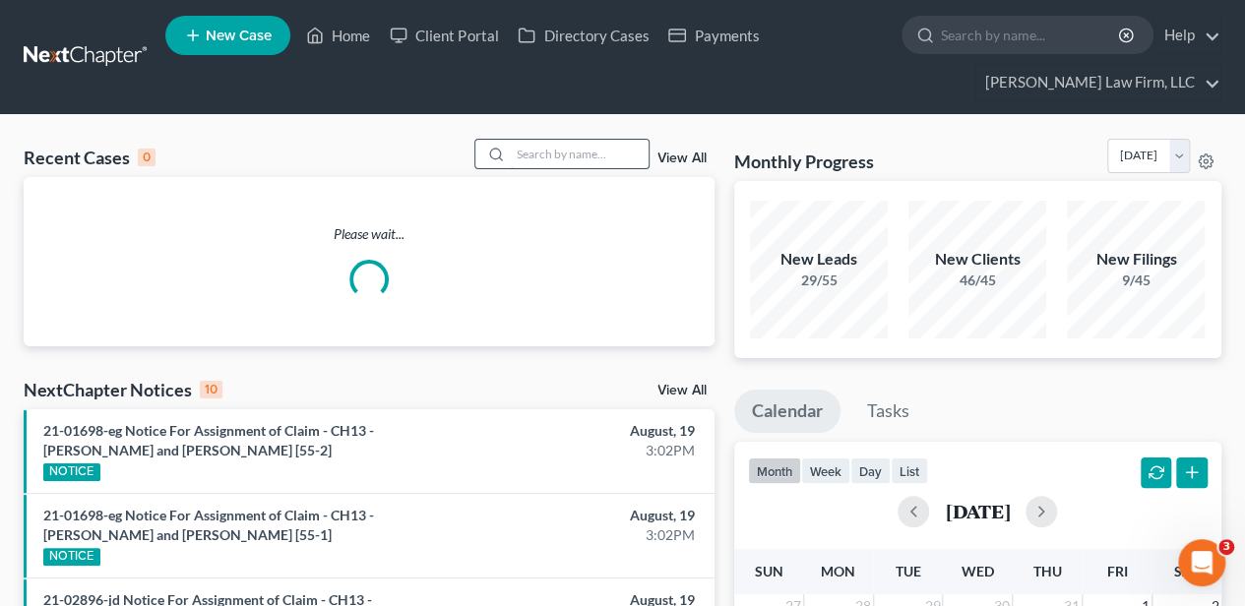
click at [546, 152] on input "search" at bounding box center [580, 154] width 138 height 29
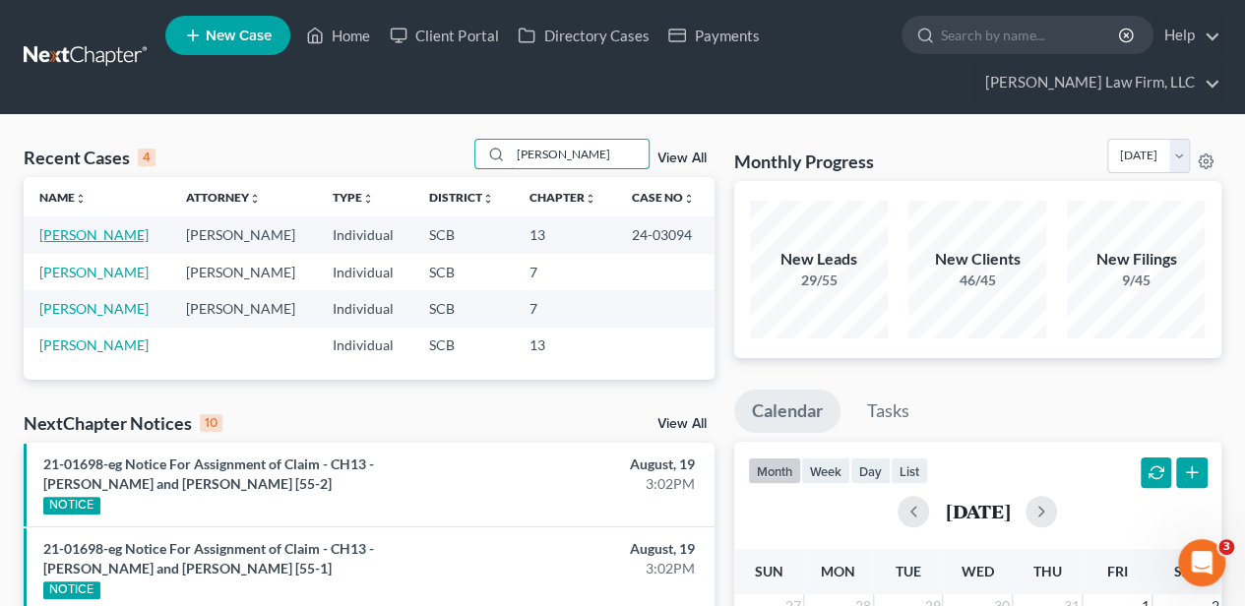
type input "carter"
click at [93, 238] on link "Carter, David" at bounding box center [93, 234] width 109 height 17
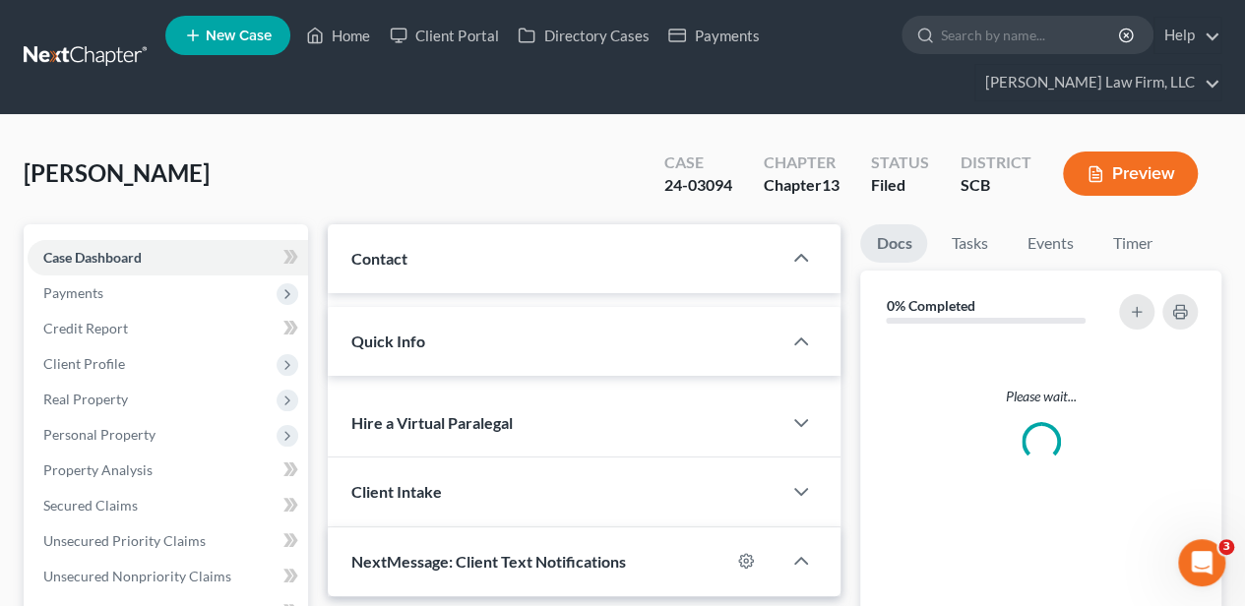
select select "2"
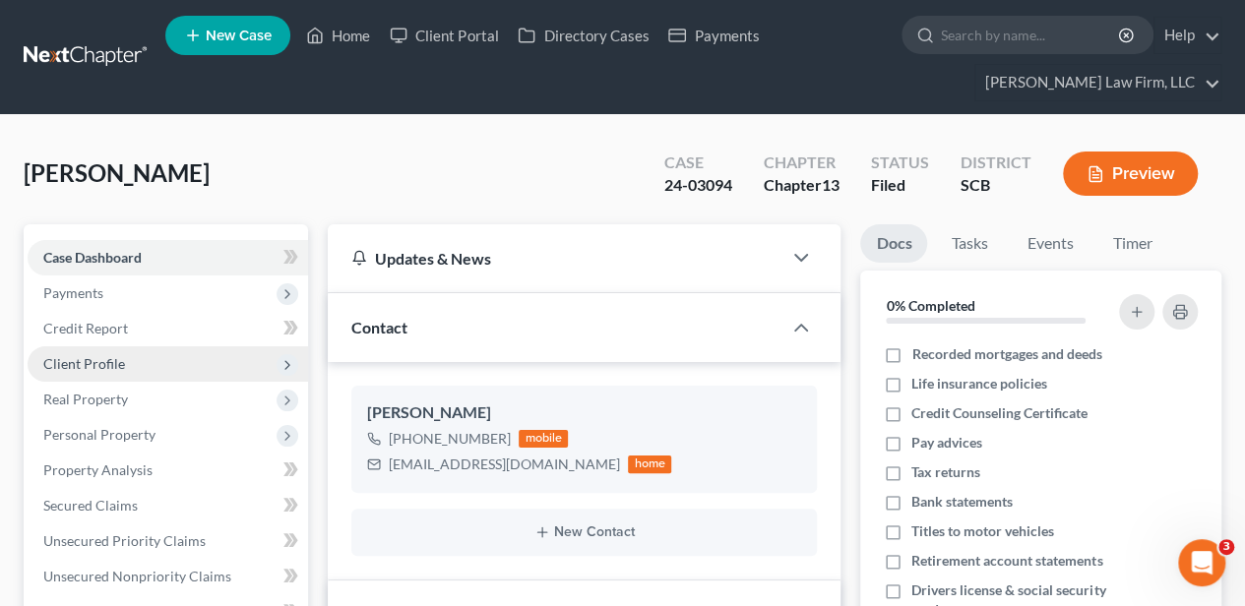
click at [73, 372] on span "Client Profile" at bounding box center [168, 363] width 280 height 35
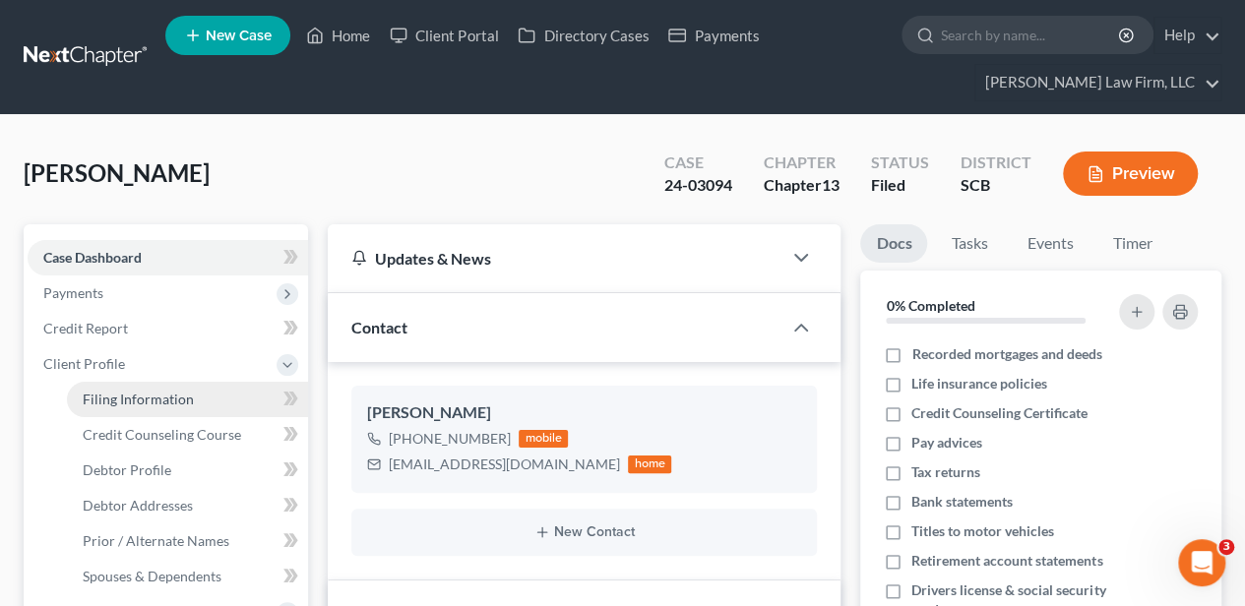
scroll to position [1538, 0]
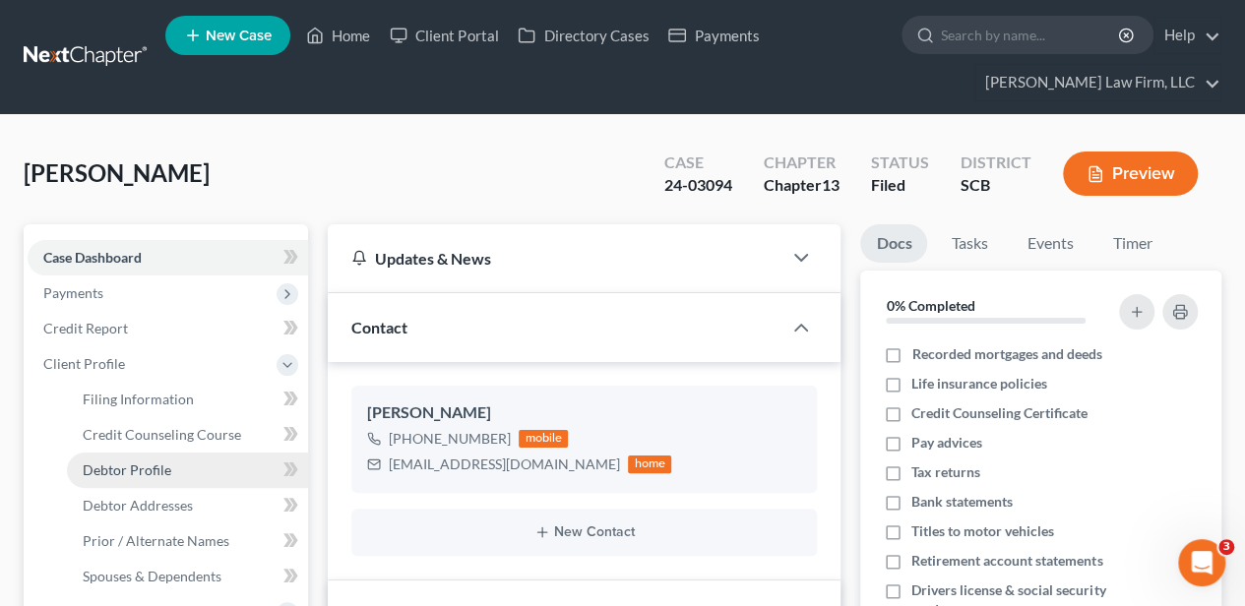
click at [91, 472] on span "Debtor Profile" at bounding box center [127, 470] width 89 height 17
select select "1"
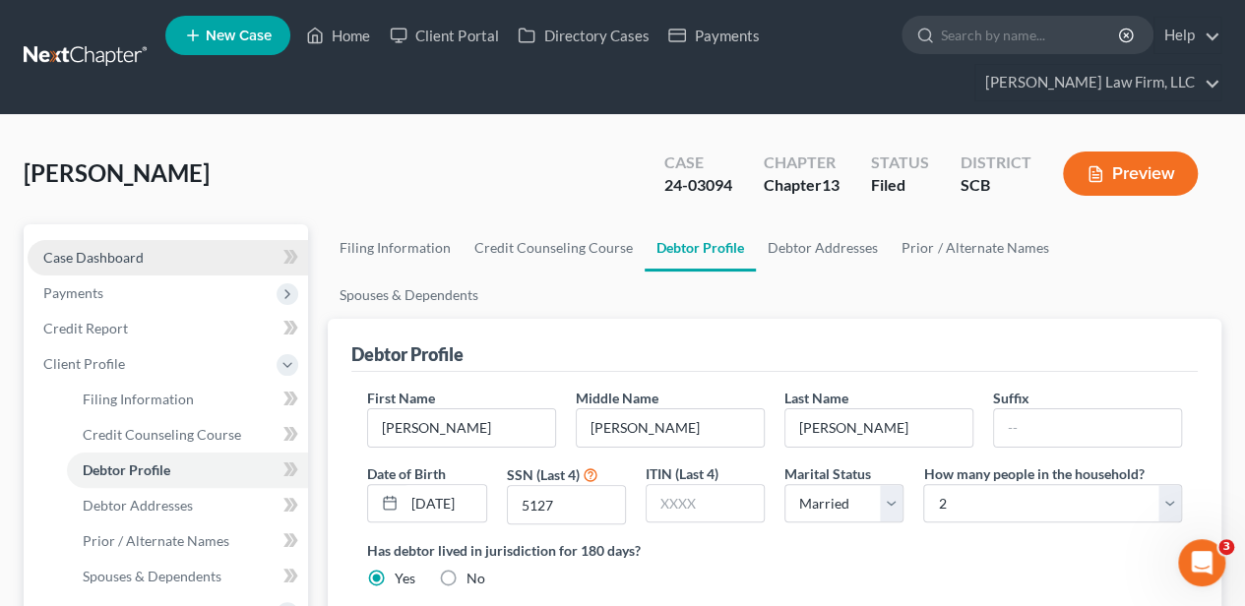
click at [150, 254] on link "Case Dashboard" at bounding box center [168, 257] width 280 height 35
select select "2"
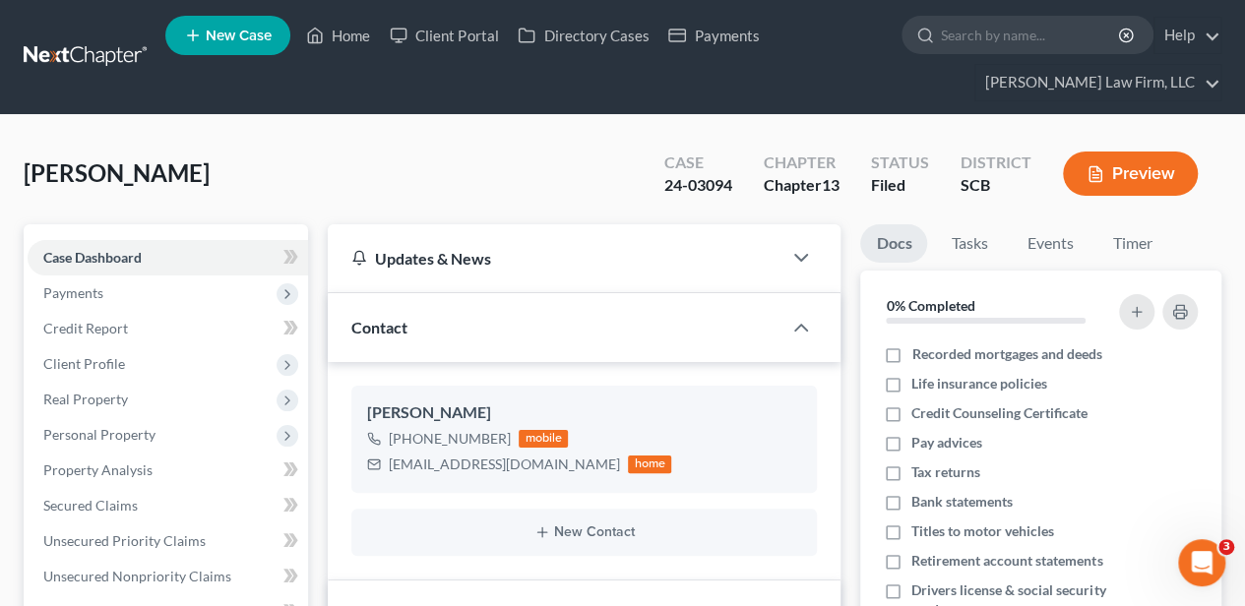
scroll to position [1538, 0]
click at [349, 41] on link "Home" at bounding box center [338, 35] width 84 height 35
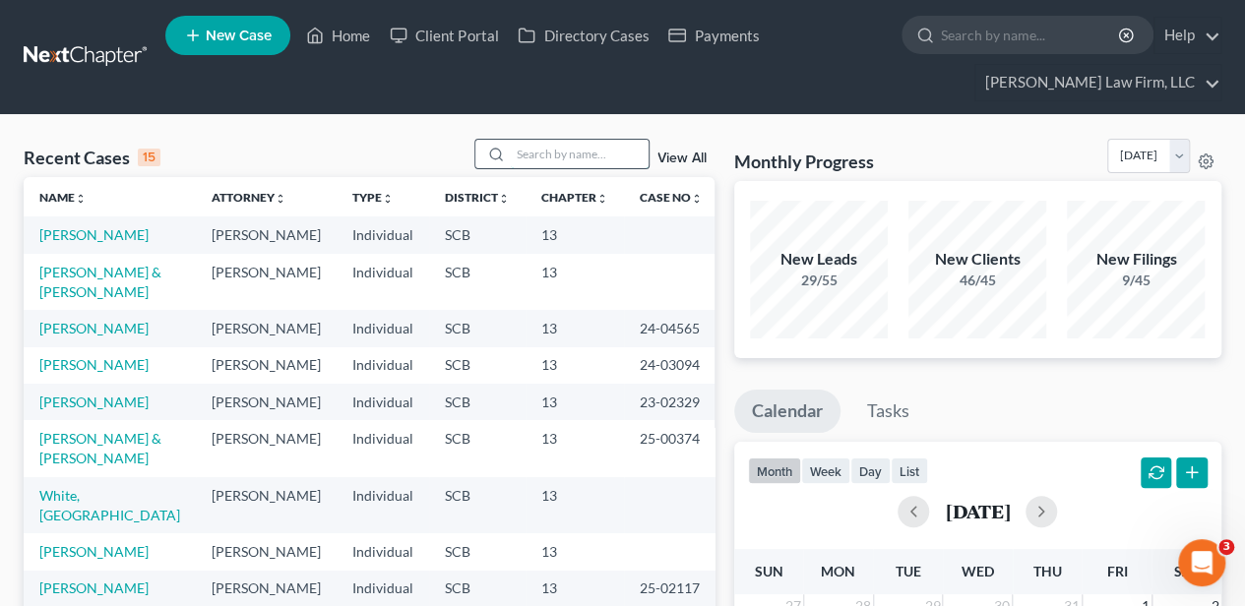
click at [580, 140] on input "search" at bounding box center [580, 154] width 138 height 29
click at [93, 287] on link "[PERSON_NAME] & [PERSON_NAME]" at bounding box center [100, 282] width 122 height 36
select select "2"
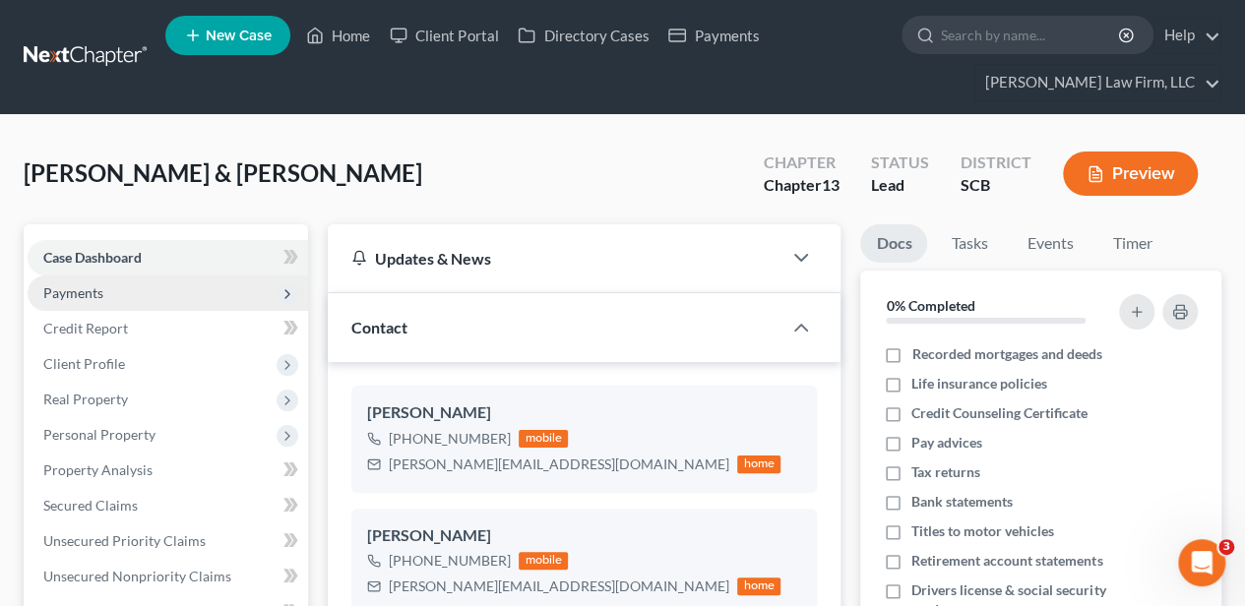
click at [85, 293] on span "Payments" at bounding box center [73, 292] width 60 height 17
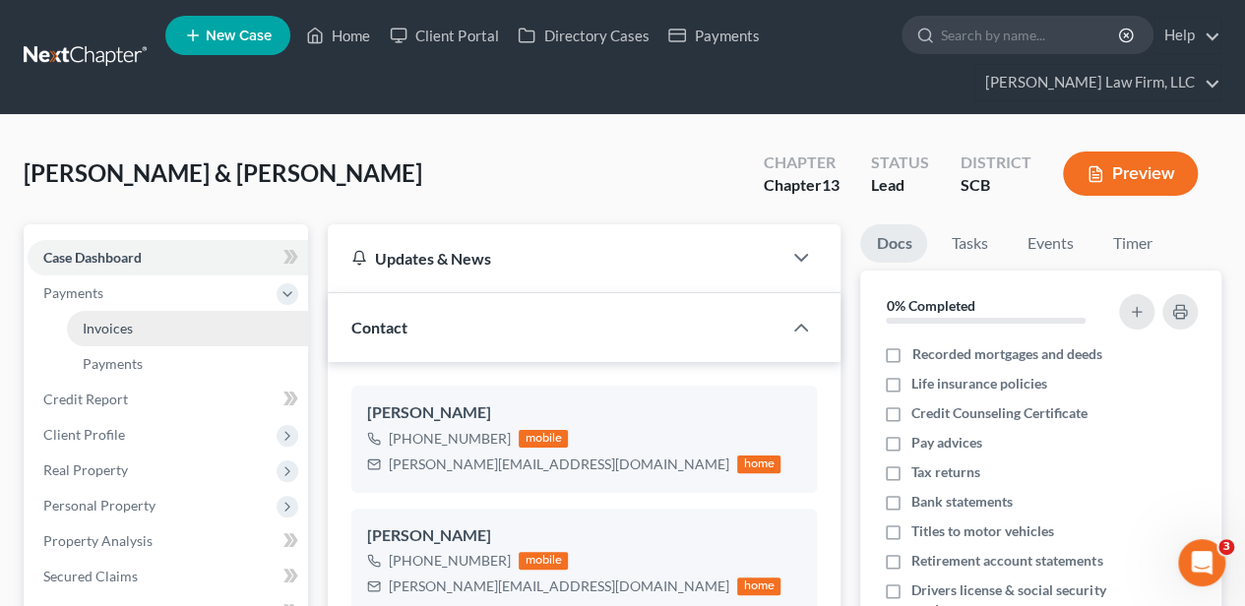
click at [100, 320] on span "Invoices" at bounding box center [108, 328] width 50 height 17
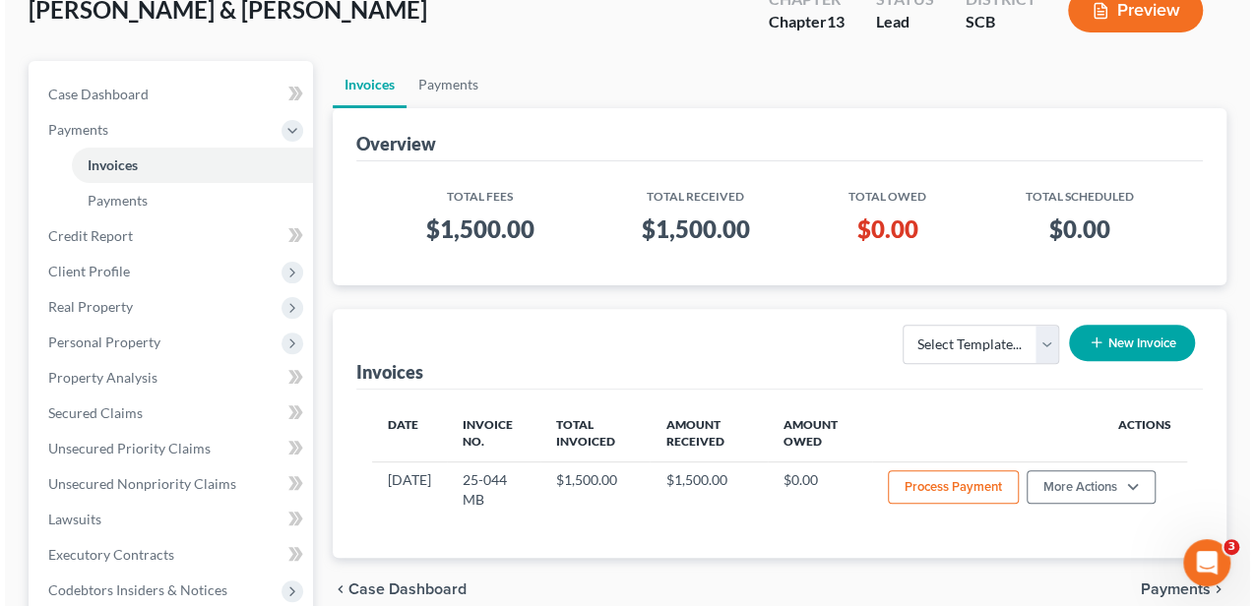
scroll to position [262, 0]
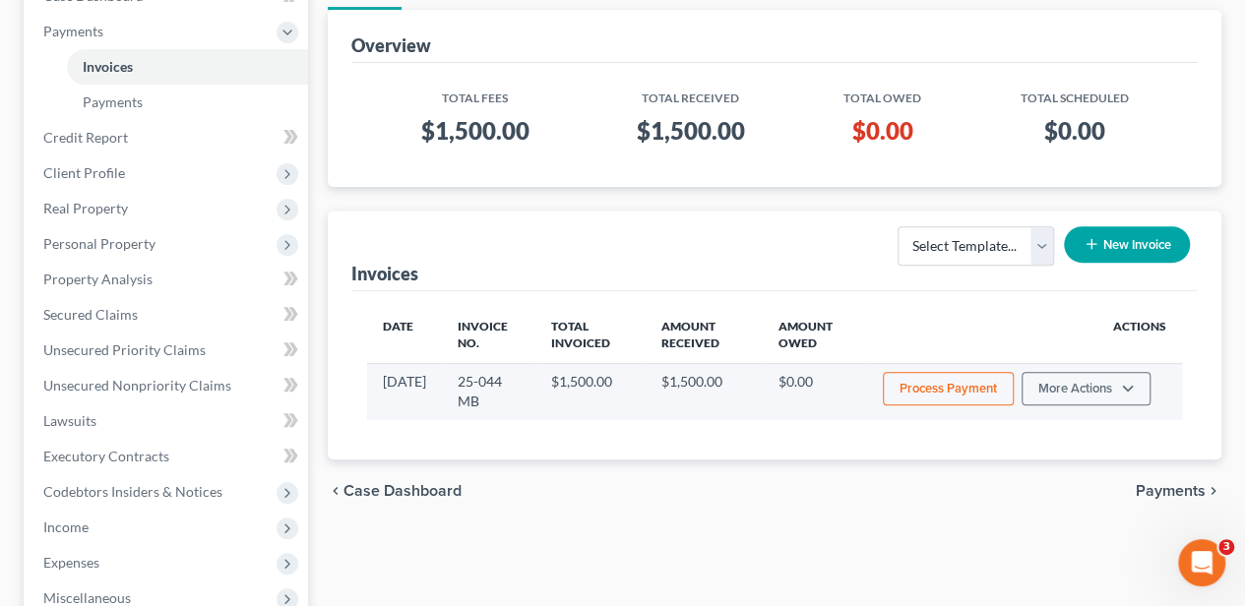
click at [974, 384] on button "Process Payment" at bounding box center [948, 388] width 131 height 33
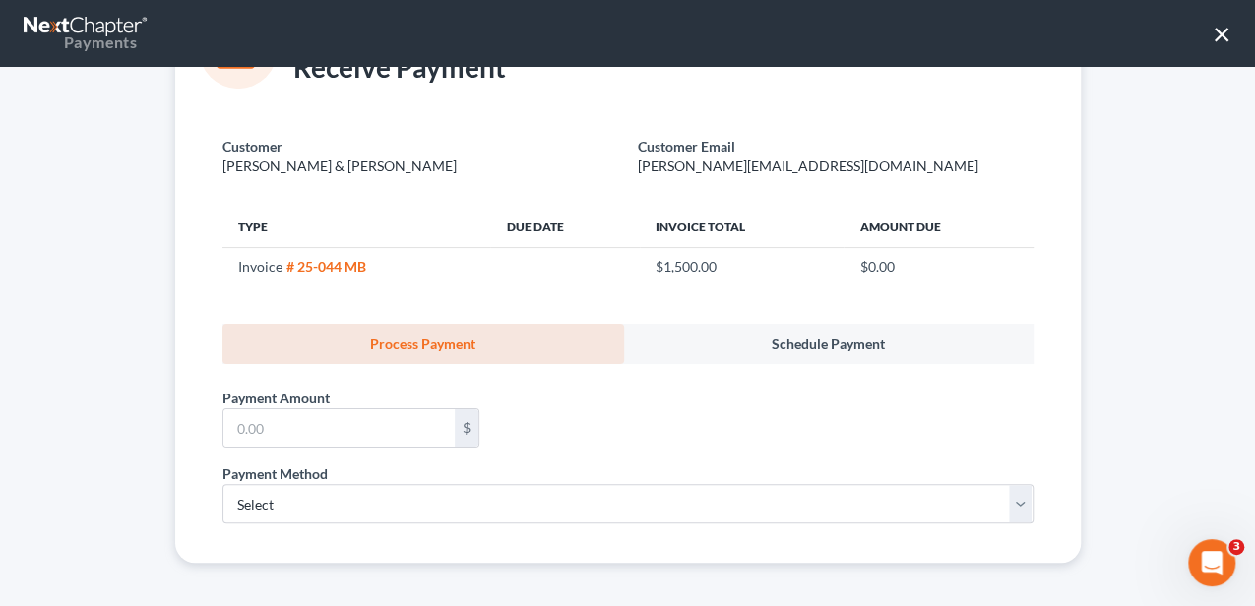
scroll to position [91, 0]
click at [410, 407] on input "text" at bounding box center [338, 425] width 231 height 37
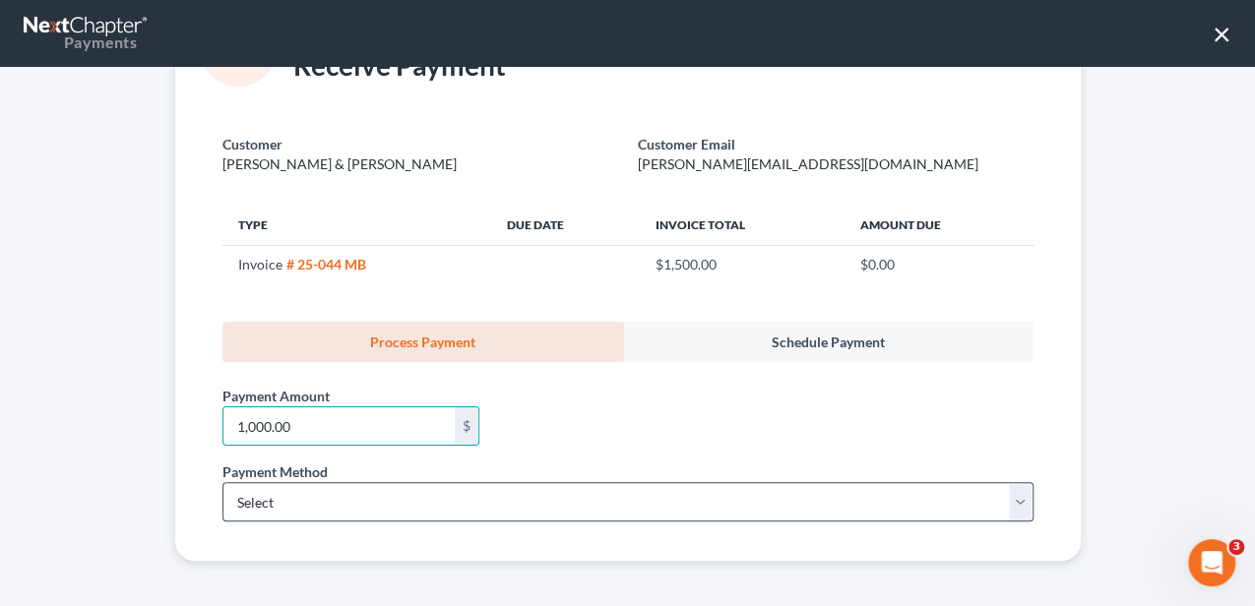
type input "1,000.00"
click at [344, 498] on select "Select ACH Credit Card" at bounding box center [627, 501] width 811 height 39
select select "1"
click at [222, 482] on select "Select ACH Credit Card" at bounding box center [627, 501] width 811 height 39
select select "42"
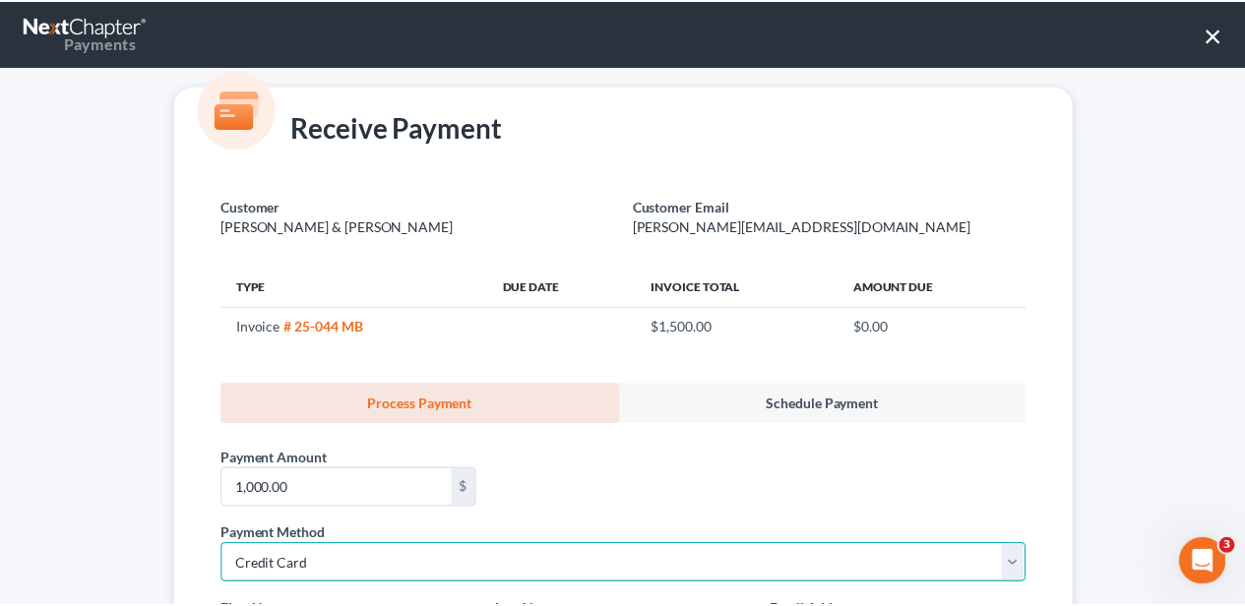
scroll to position [0, 0]
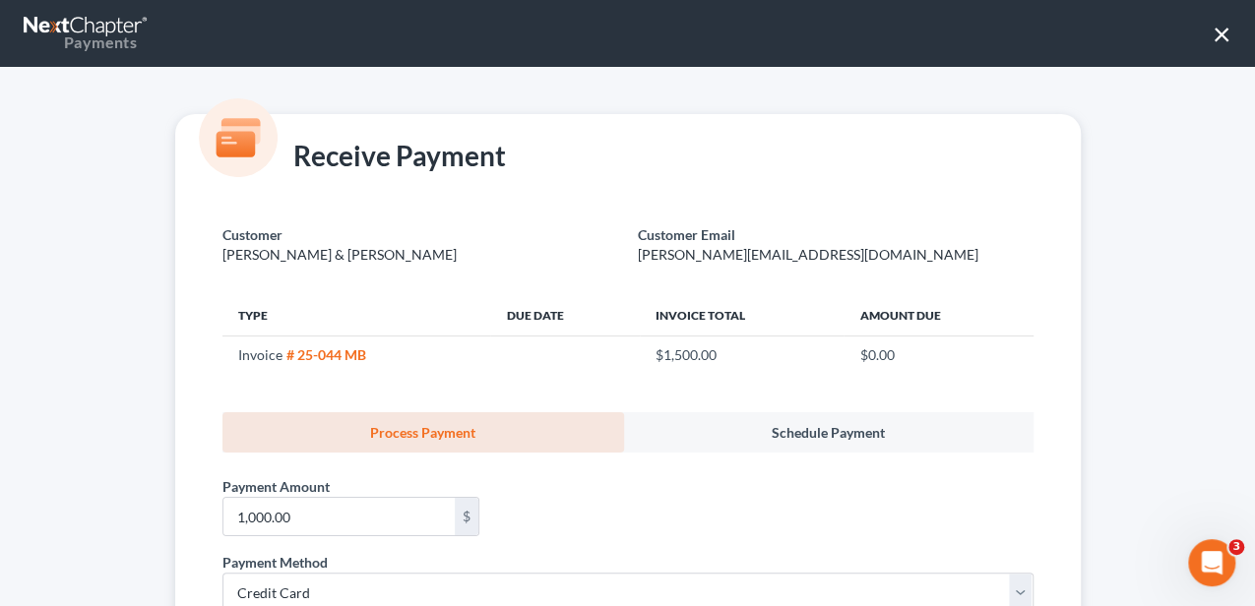
click at [1218, 33] on button "×" at bounding box center [1221, 33] width 19 height 31
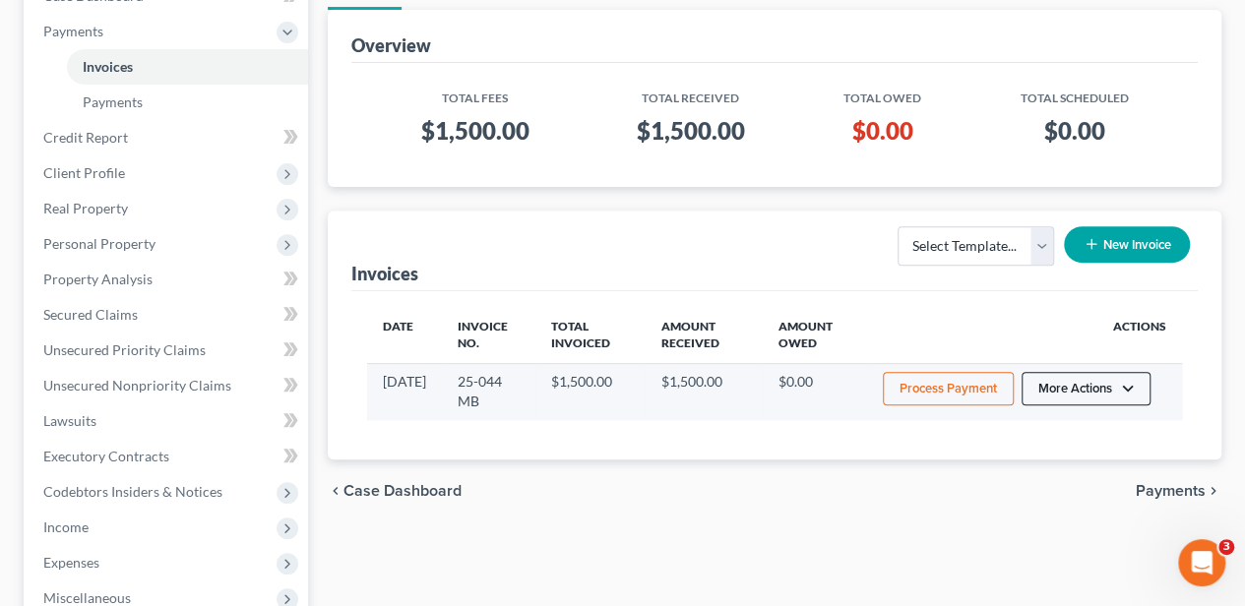
click at [1069, 395] on button "More Actions" at bounding box center [1085, 388] width 129 height 33
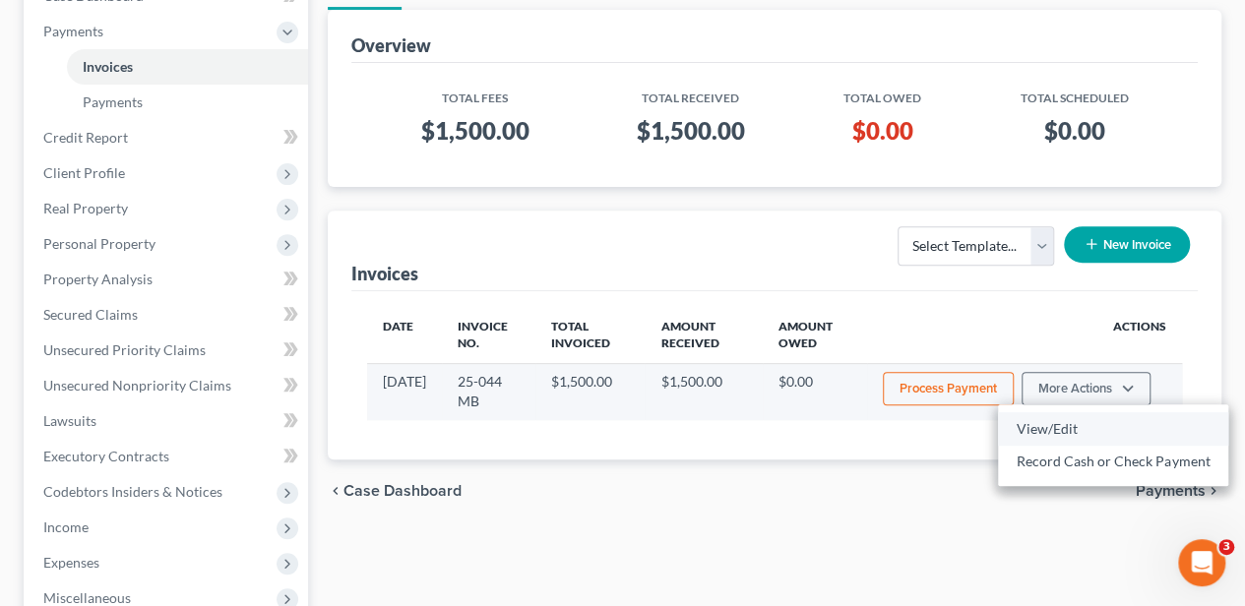
click at [1063, 416] on link "View/Edit" at bounding box center [1113, 428] width 230 height 33
select select "1"
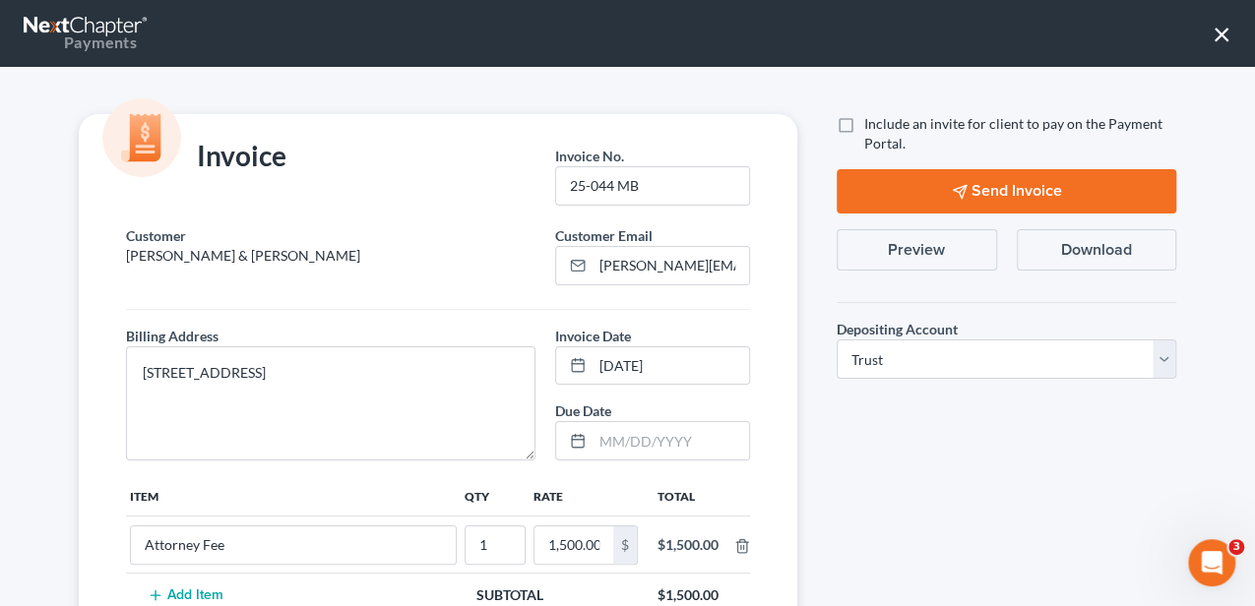
click at [1218, 31] on button "×" at bounding box center [1221, 33] width 19 height 31
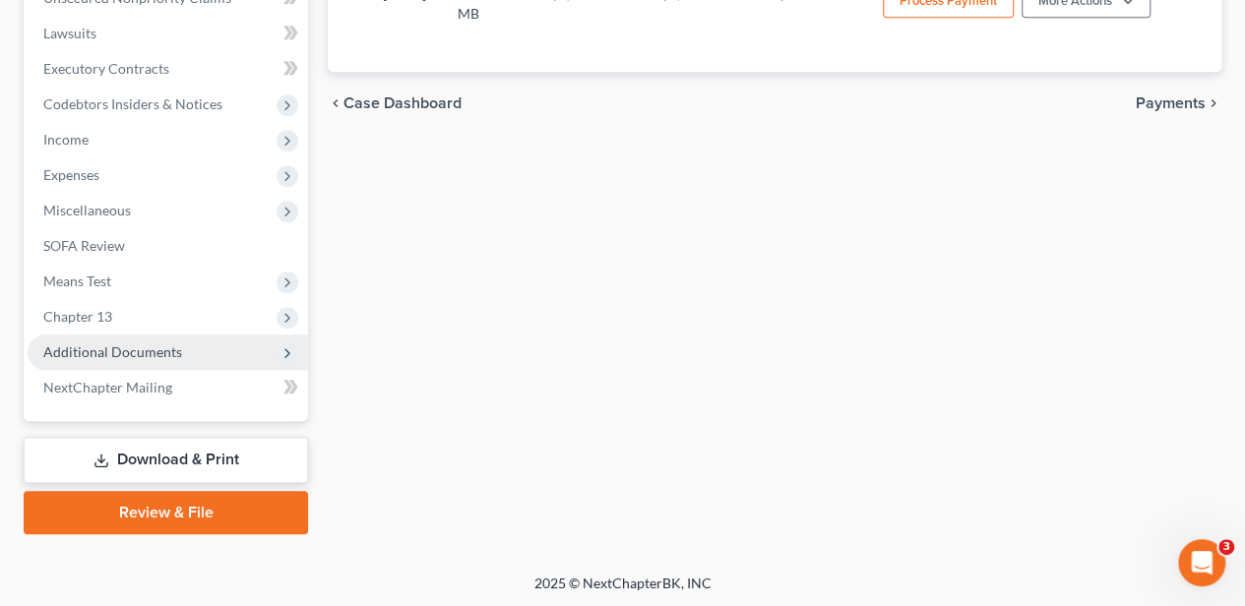
click at [177, 351] on span "Additional Documents" at bounding box center [112, 351] width 139 height 17
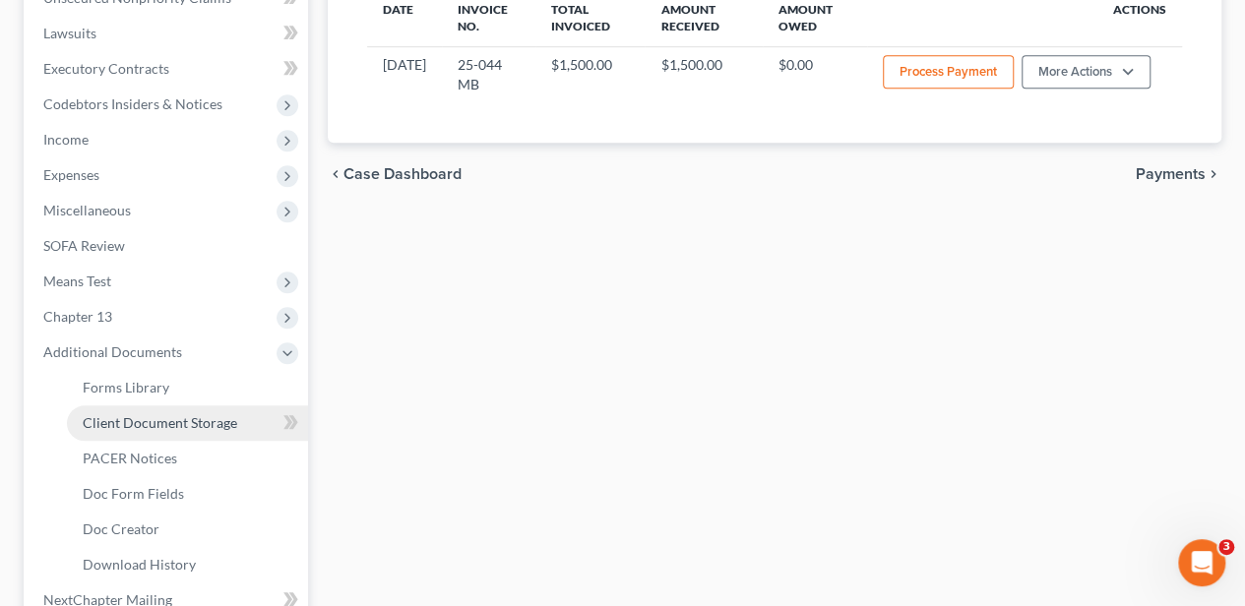
click at [167, 419] on span "Client Document Storage" at bounding box center [160, 422] width 155 height 17
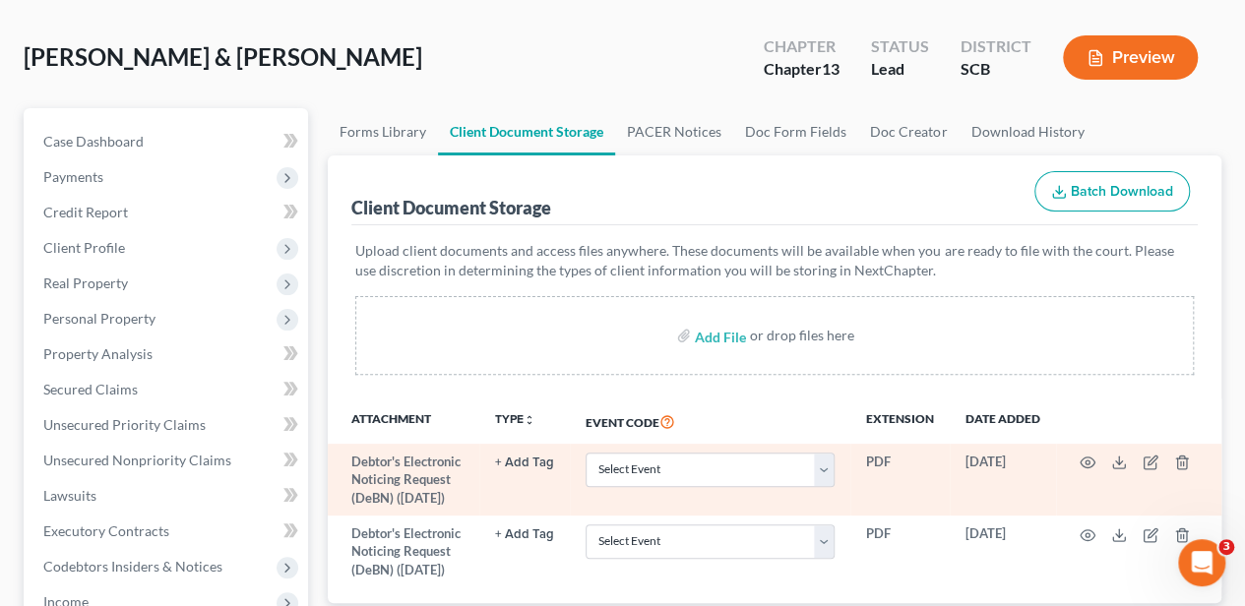
scroll to position [262, 0]
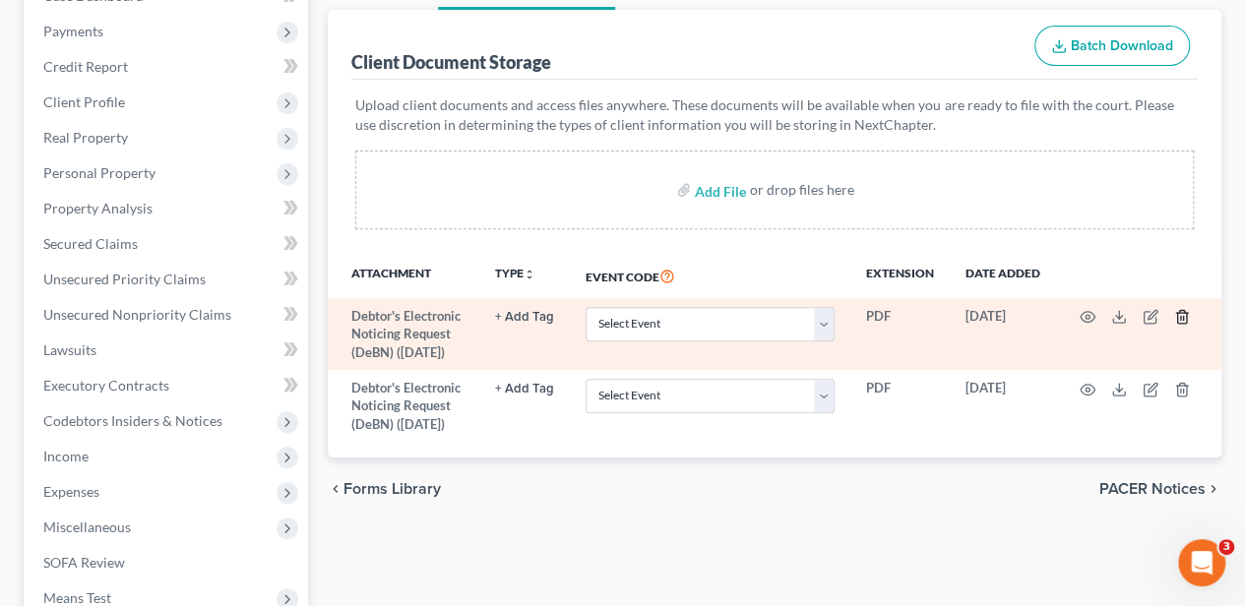
click at [1178, 311] on icon "button" at bounding box center [1181, 317] width 9 height 13
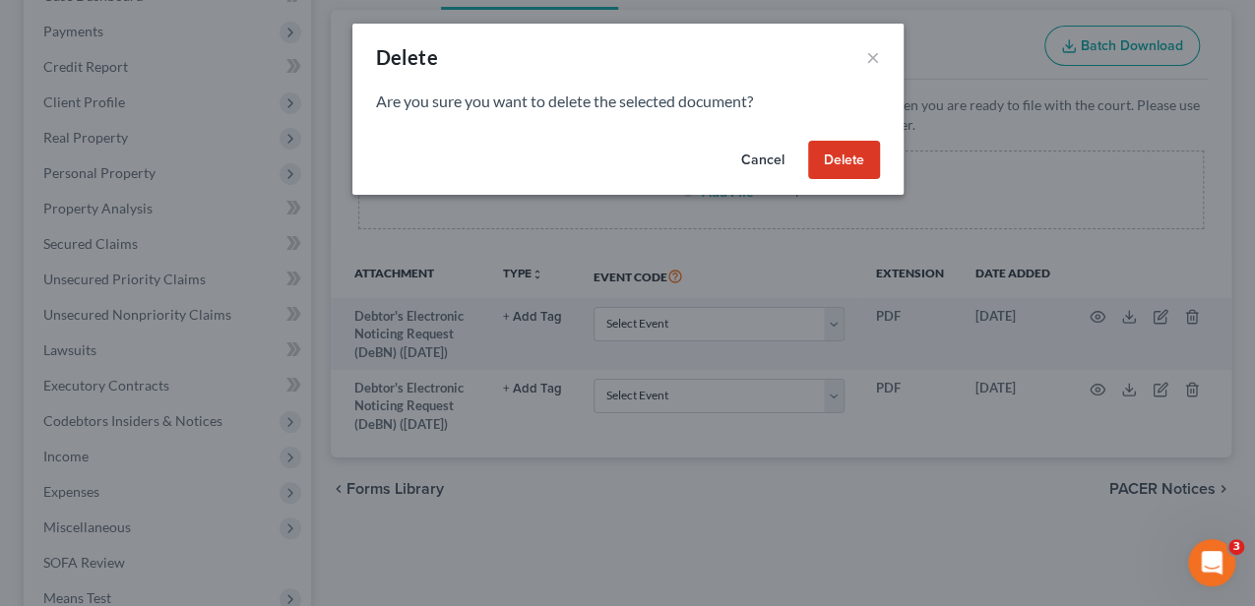
click at [846, 171] on button "Delete" at bounding box center [844, 160] width 72 height 39
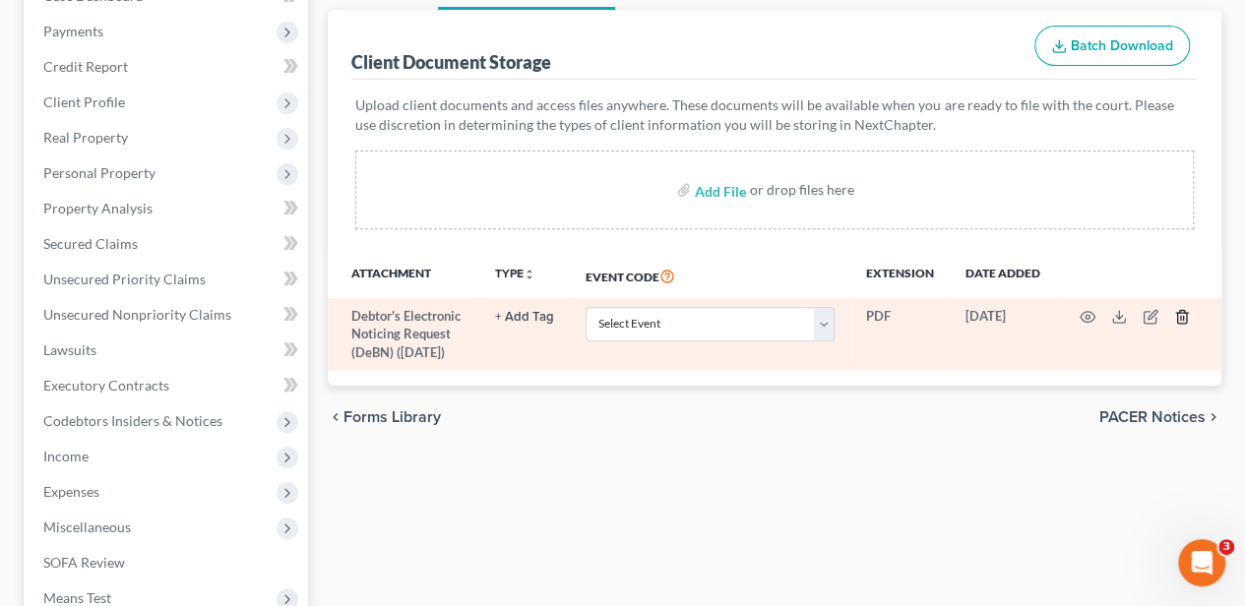
click at [1179, 313] on icon "button" at bounding box center [1182, 317] width 16 height 16
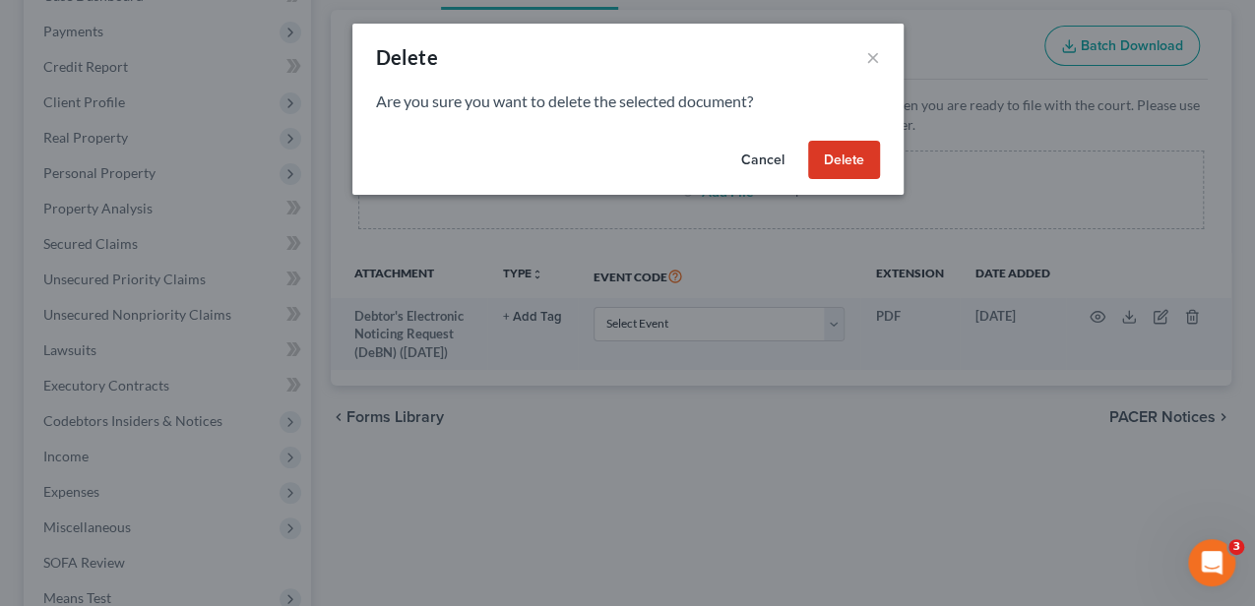
click at [840, 161] on button "Delete" at bounding box center [844, 160] width 72 height 39
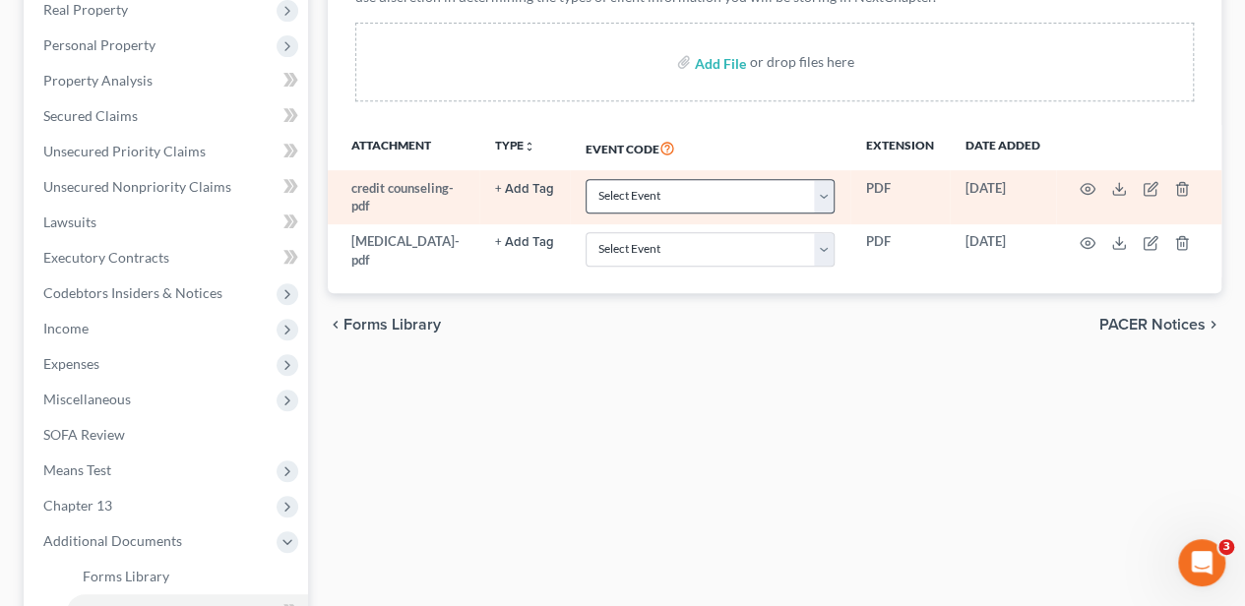
scroll to position [394, 0]
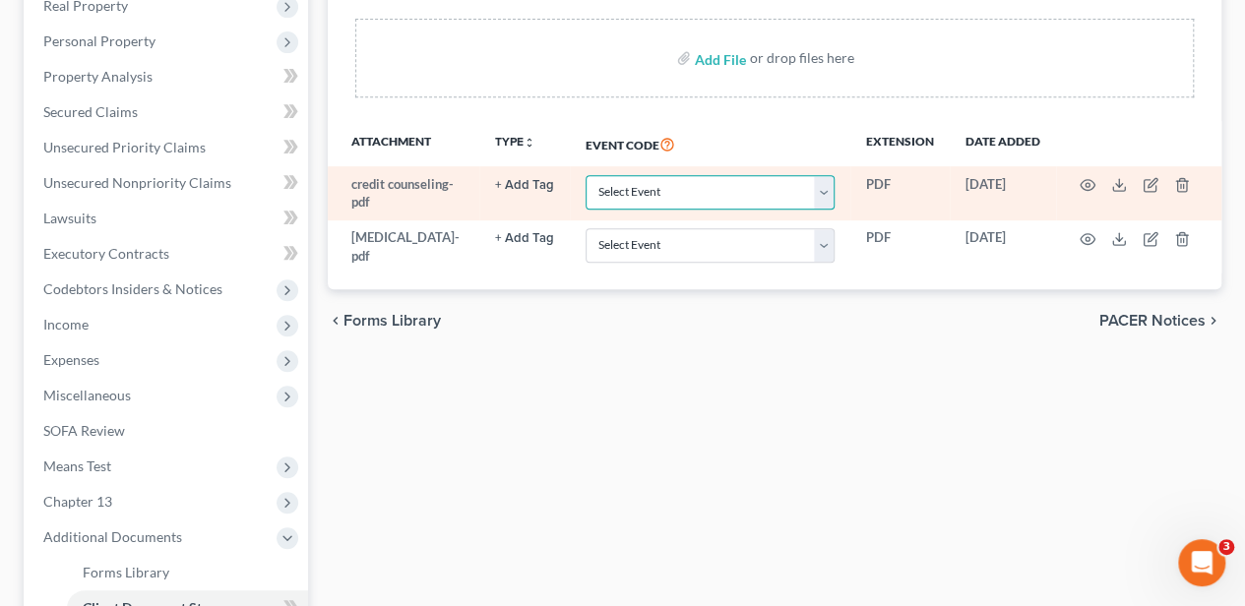
click at [651, 177] on select "Select Event Amended Application Amended Document Amended Schedules/Statements …" at bounding box center [710, 192] width 249 height 34
click at [651, 189] on select "Select Event Amended Application Amended Document Amended Schedules/Statements …" at bounding box center [710, 192] width 249 height 34
select select "6"
click at [586, 175] on select "Select Event Amended Application Amended Document Amended Schedules/Statements …" at bounding box center [710, 192] width 249 height 34
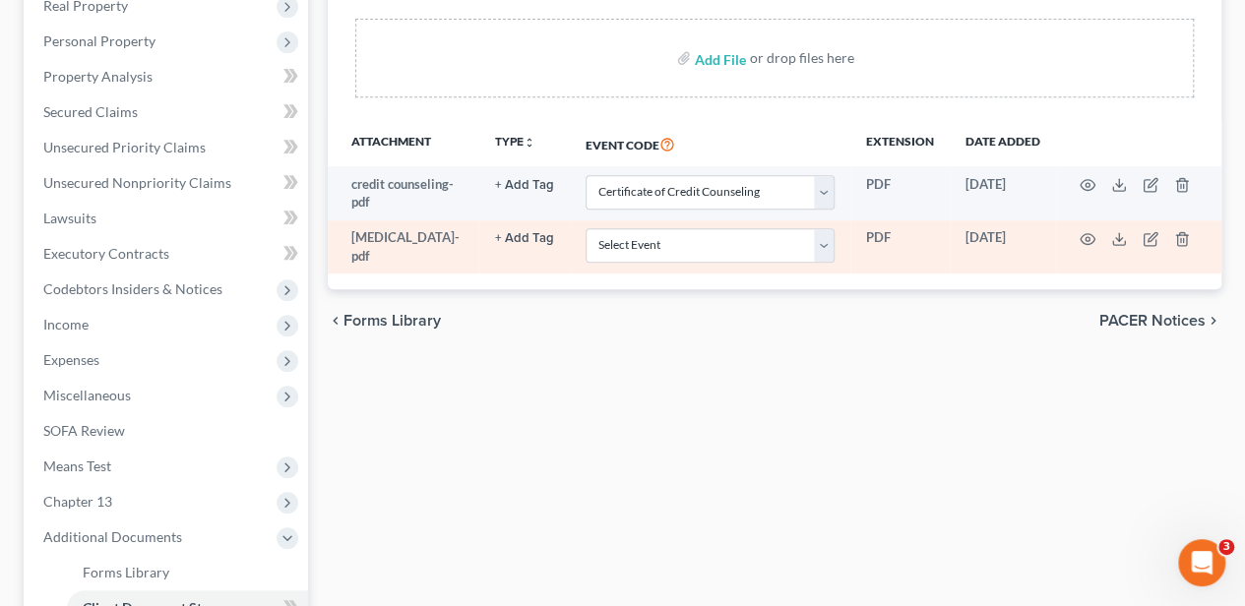
click at [530, 192] on button "+ Add Tag" at bounding box center [524, 185] width 59 height 13
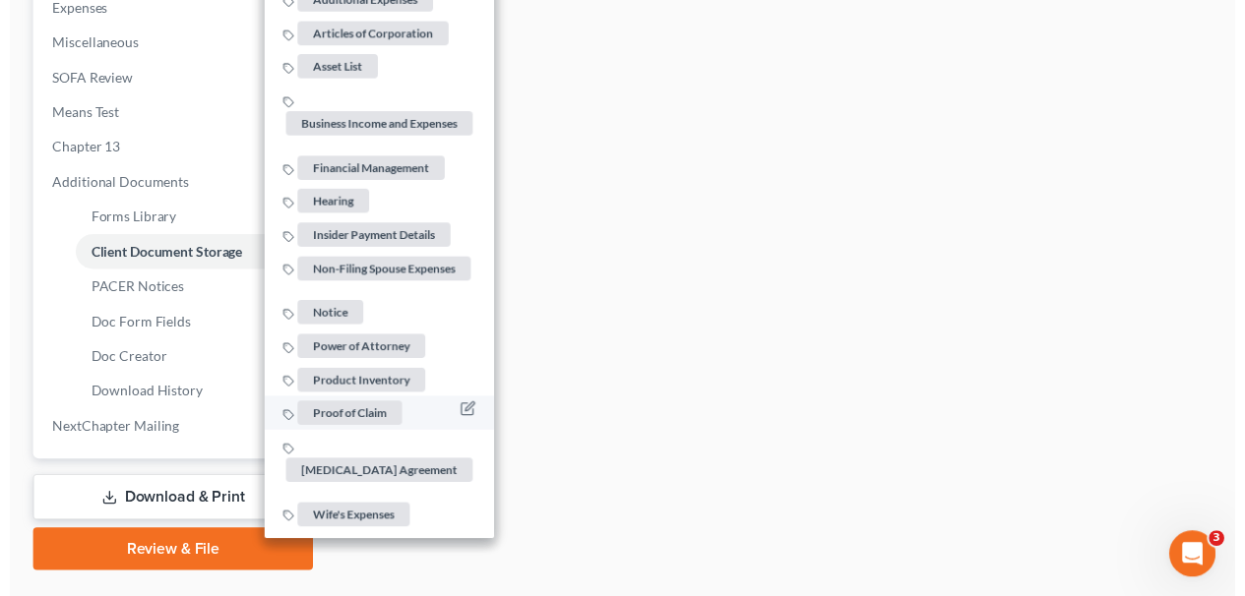
scroll to position [787, 0]
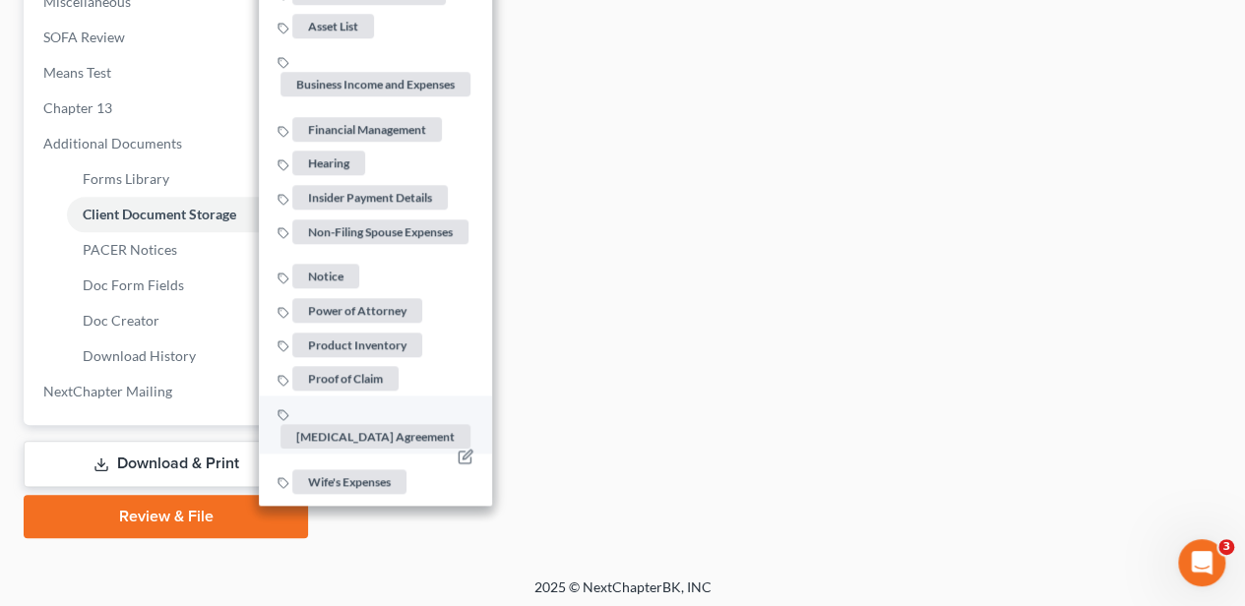
click at [407, 424] on span "Retainer Agreement" at bounding box center [375, 436] width 190 height 25
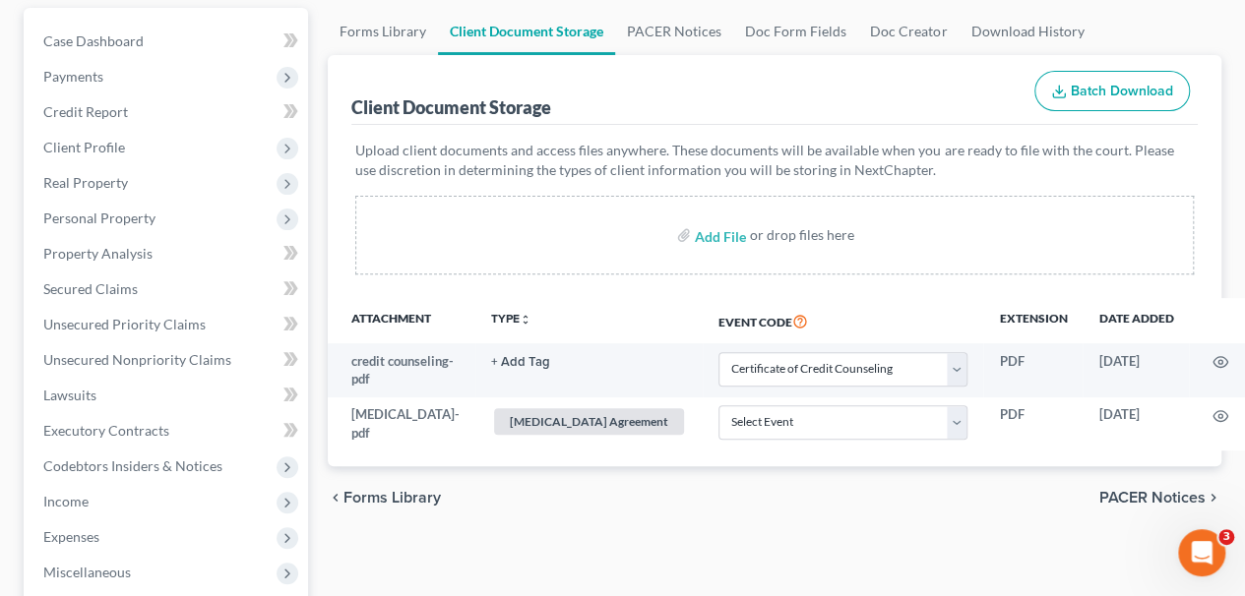
scroll to position [197, 0]
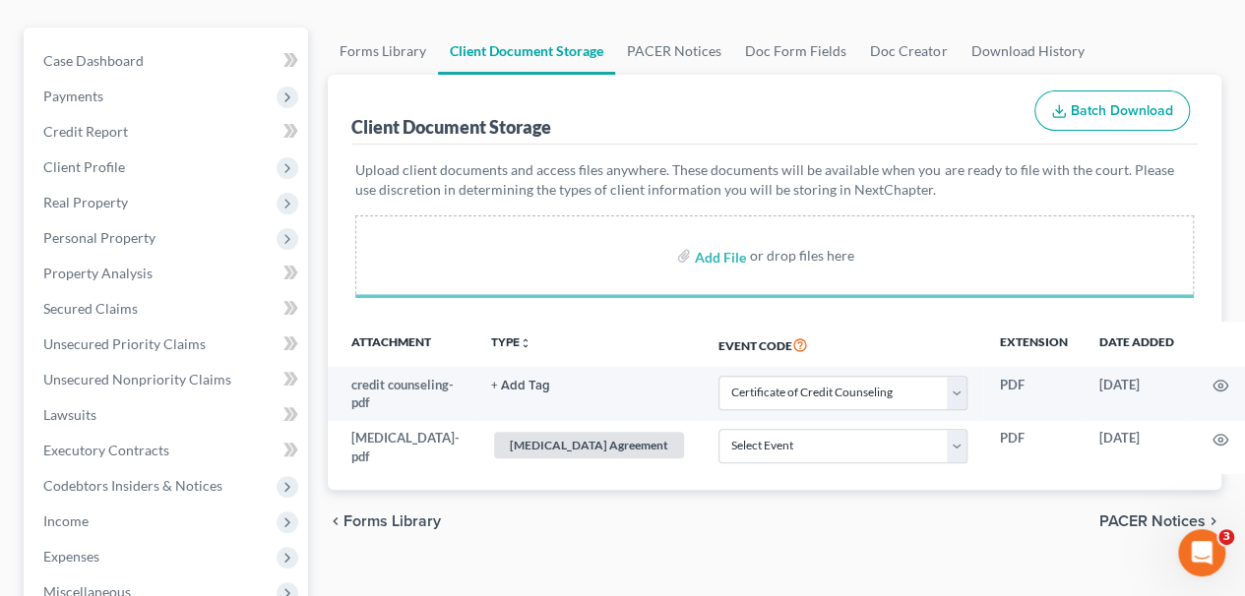
select select "6"
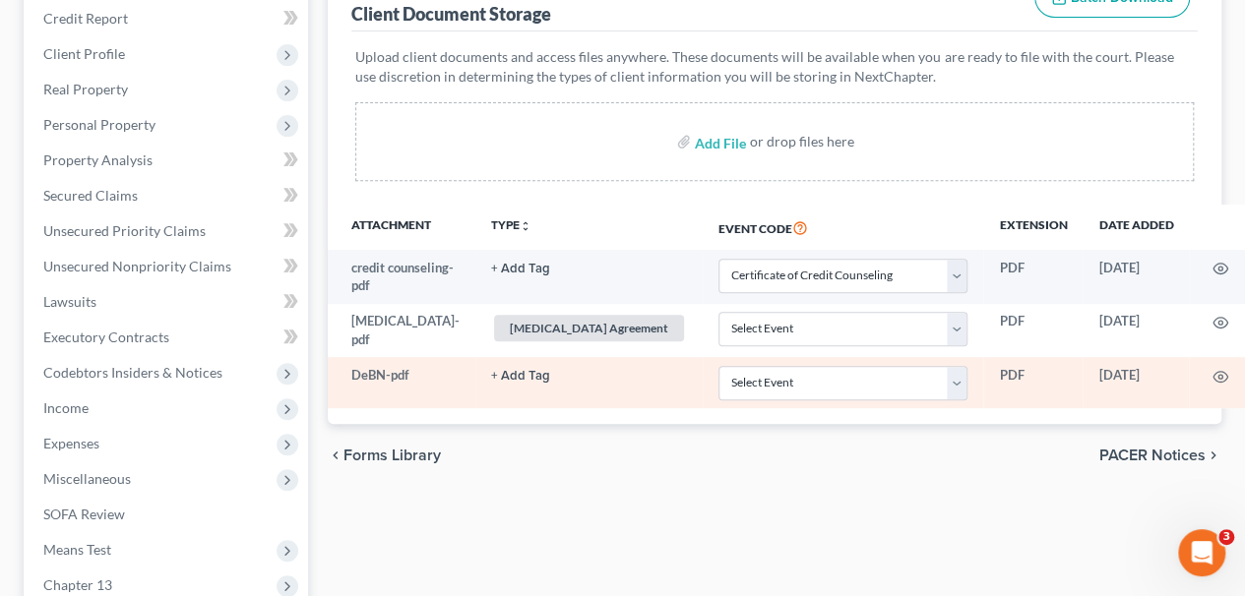
scroll to position [328, 0]
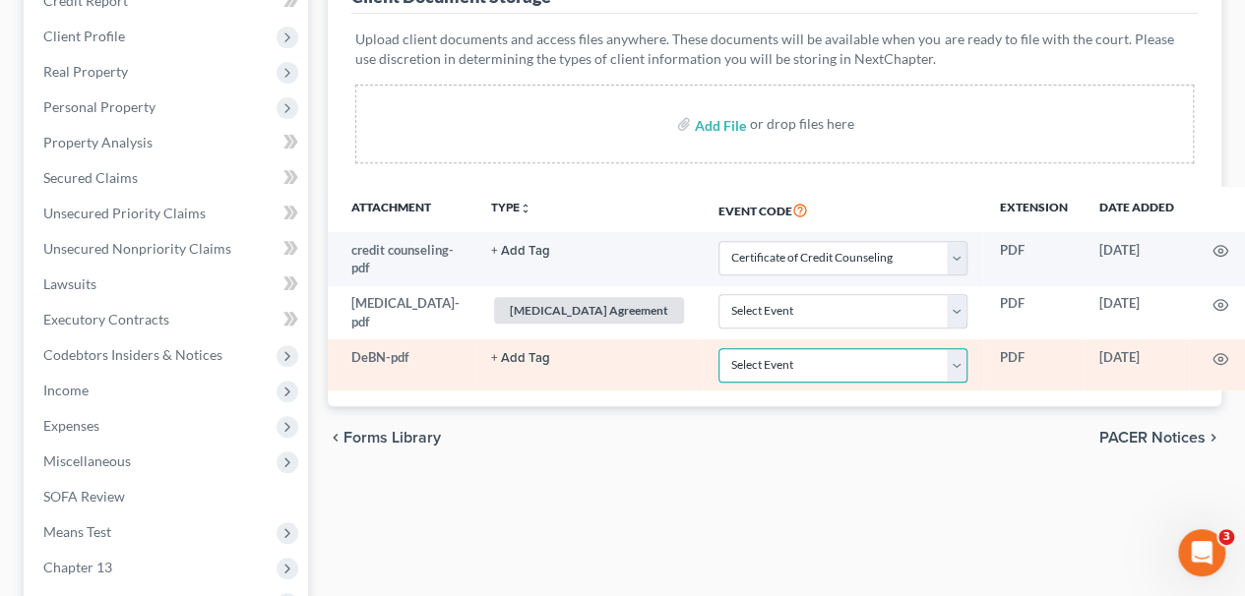
click at [718, 383] on select "Select Event Amended Application Amended Document Amended Schedules/Statements …" at bounding box center [842, 365] width 249 height 34
select select "16"
click at [718, 360] on select "Select Event Amended Application Amended Document Amended Schedules/Statements …" at bounding box center [842, 365] width 249 height 34
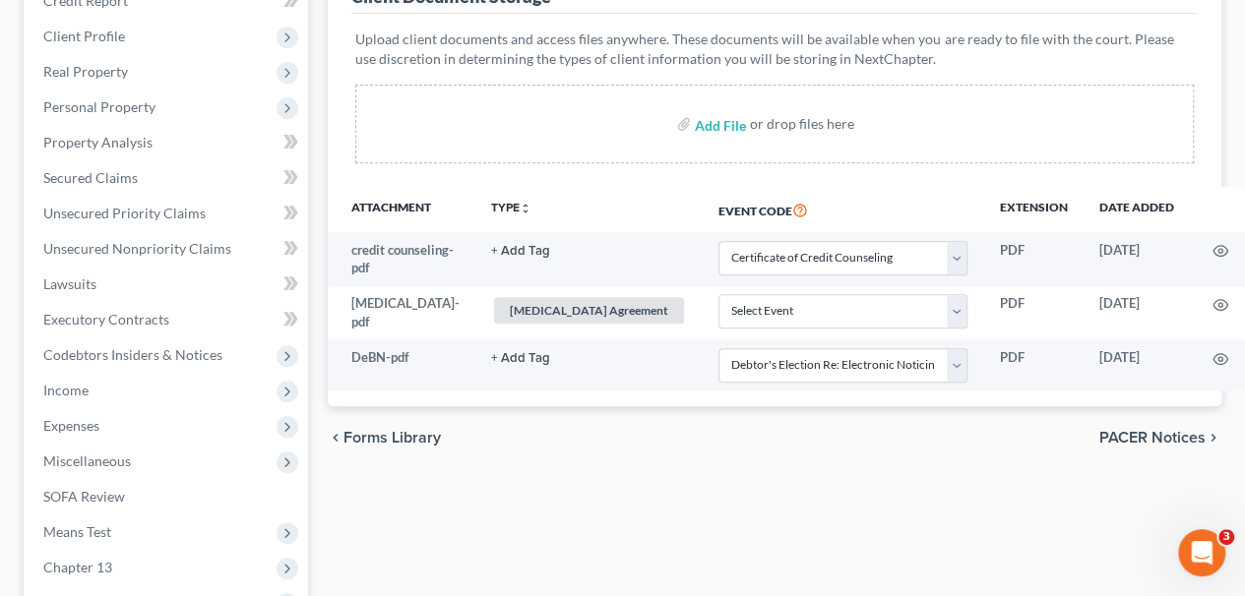
click at [712, 469] on div "chevron_left Forms Library PACER Notices chevron_right" at bounding box center [775, 437] width 894 height 63
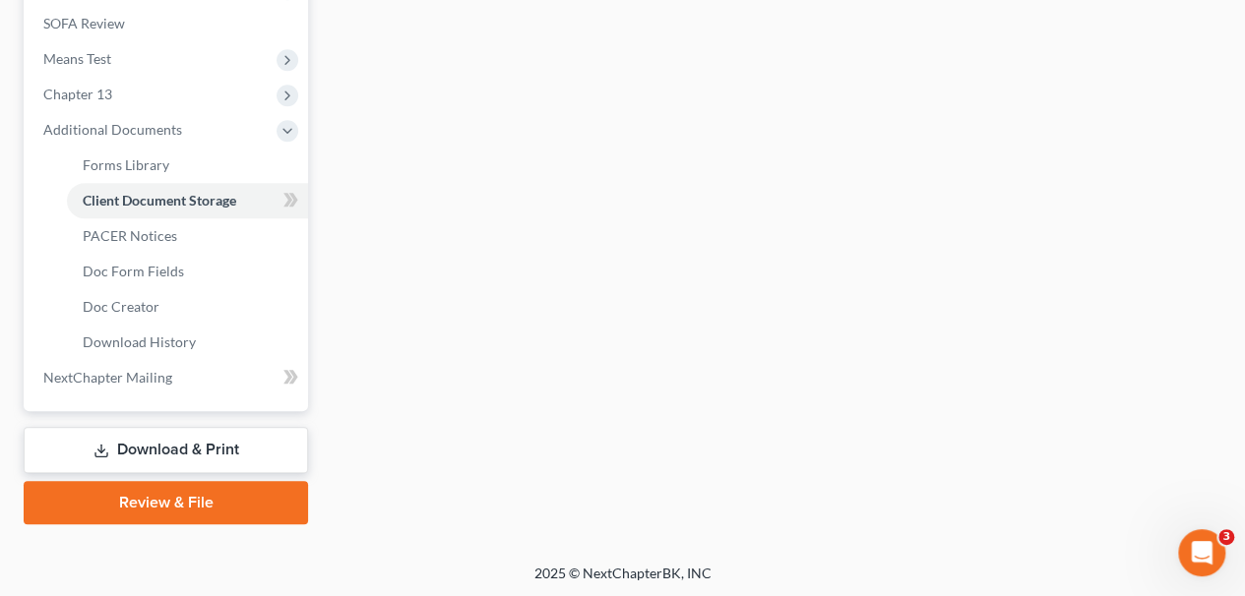
click at [249, 494] on link "Review & File" at bounding box center [166, 502] width 284 height 43
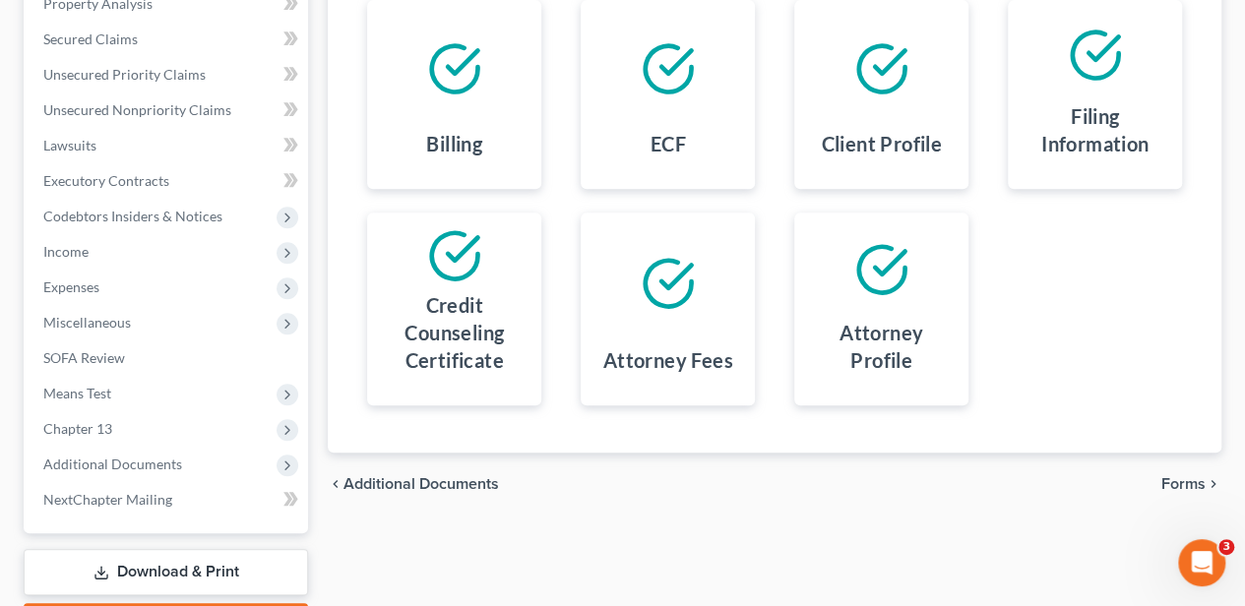
scroll to position [579, 0]
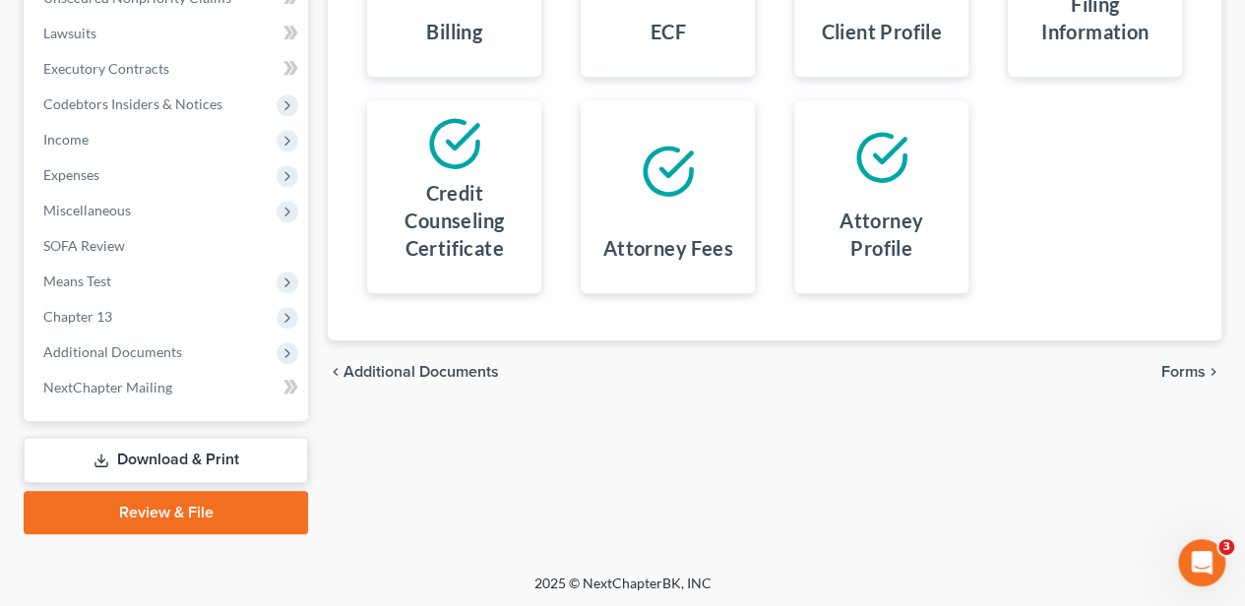
click at [1175, 369] on span "Forms" at bounding box center [1183, 372] width 44 height 16
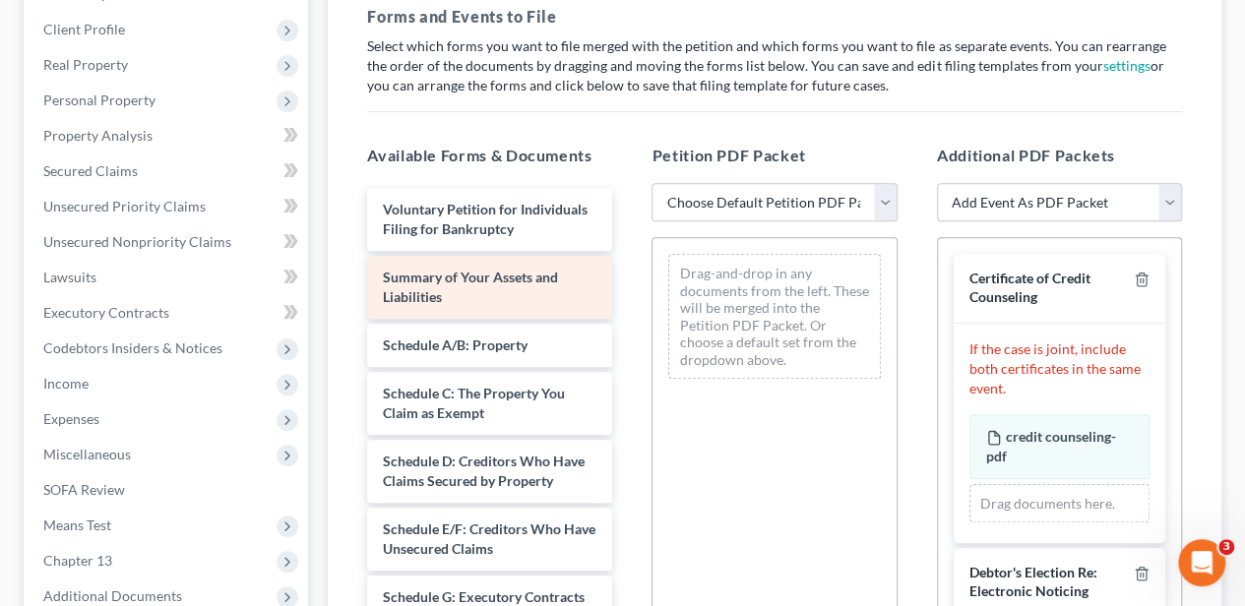
scroll to position [316, 0]
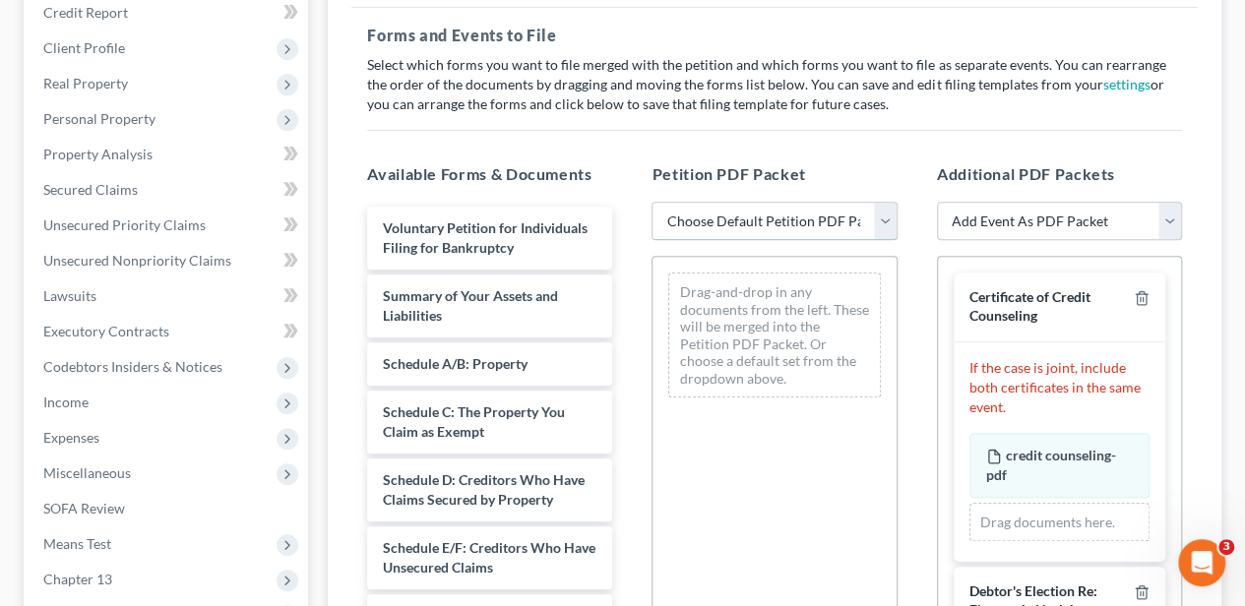
drag, startPoint x: 772, startPoint y: 224, endPoint x: 764, endPoint y: 239, distance: 16.7
click at [772, 224] on select "Choose Default Petition PDF Packet Complete Bankruptcy Petition (all forms and …" at bounding box center [773, 221] width 245 height 39
select select "0"
click at [651, 202] on select "Choose Default Petition PDF Packet Complete Bankruptcy Petition (all forms and …" at bounding box center [773, 221] width 245 height 39
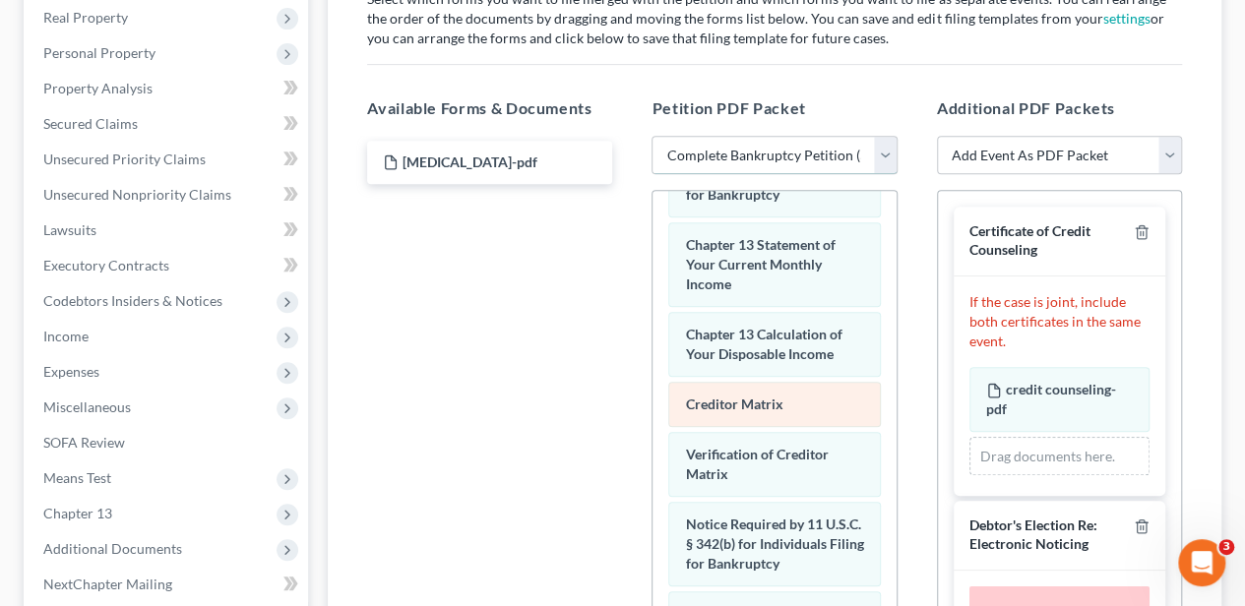
scroll to position [852, 0]
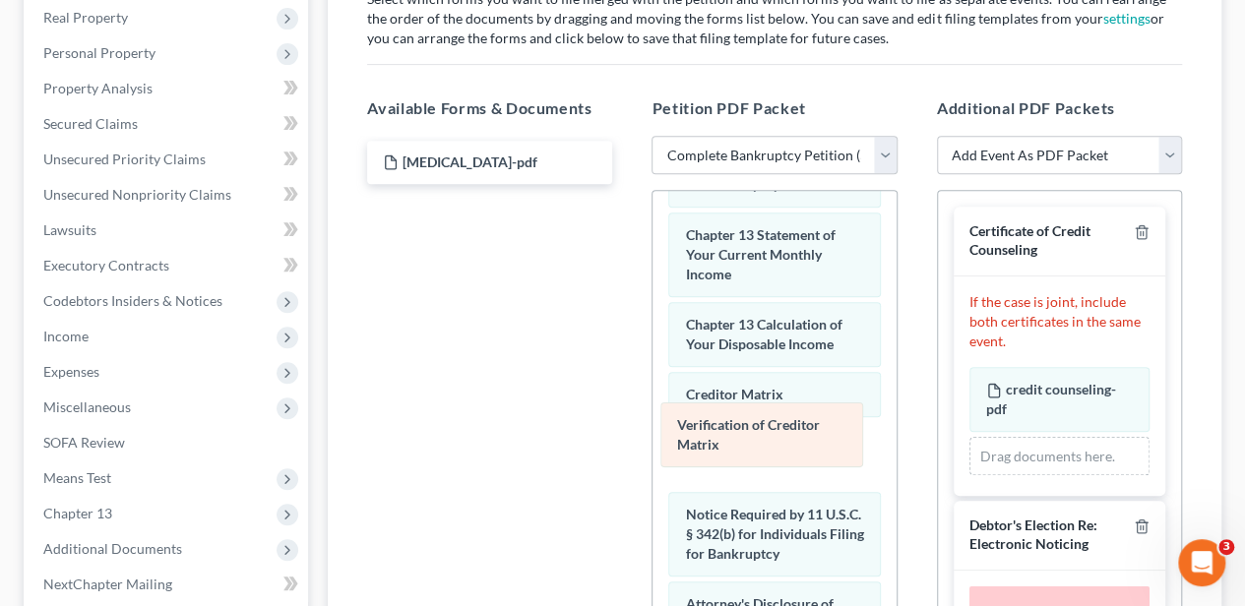
drag, startPoint x: 760, startPoint y: 512, endPoint x: 750, endPoint y: 439, distance: 73.5
click at [750, 439] on div "Verification of Creditor Matrix Voluntary Petition for Individuals Filing for B…" at bounding box center [773, 65] width 243 height 1453
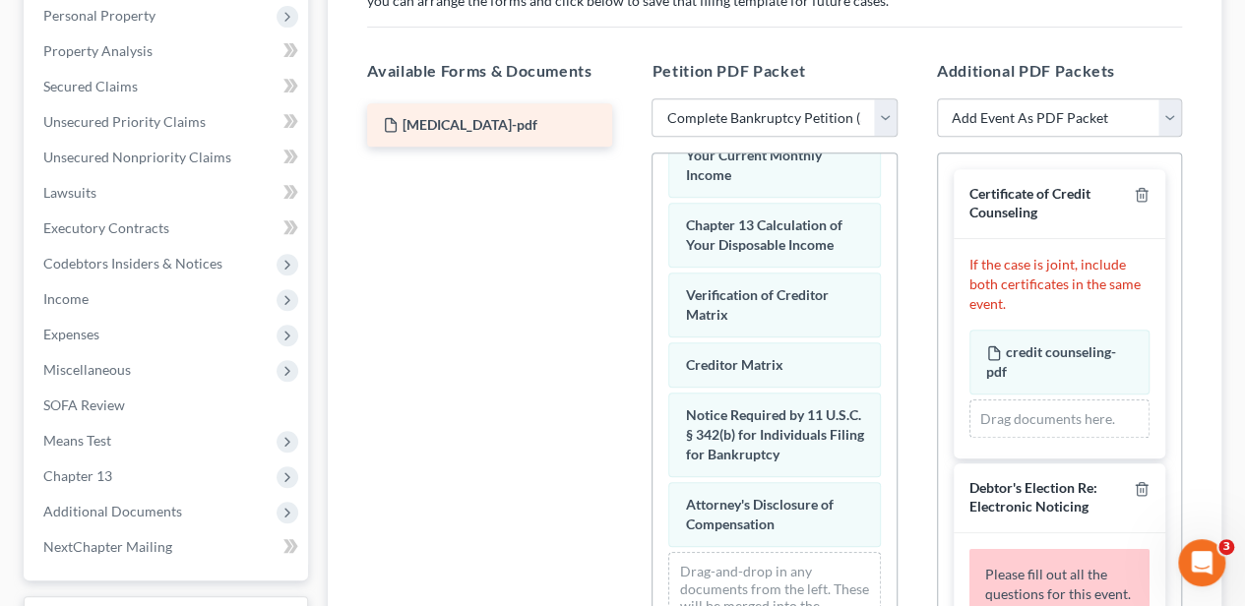
scroll to position [419, 0]
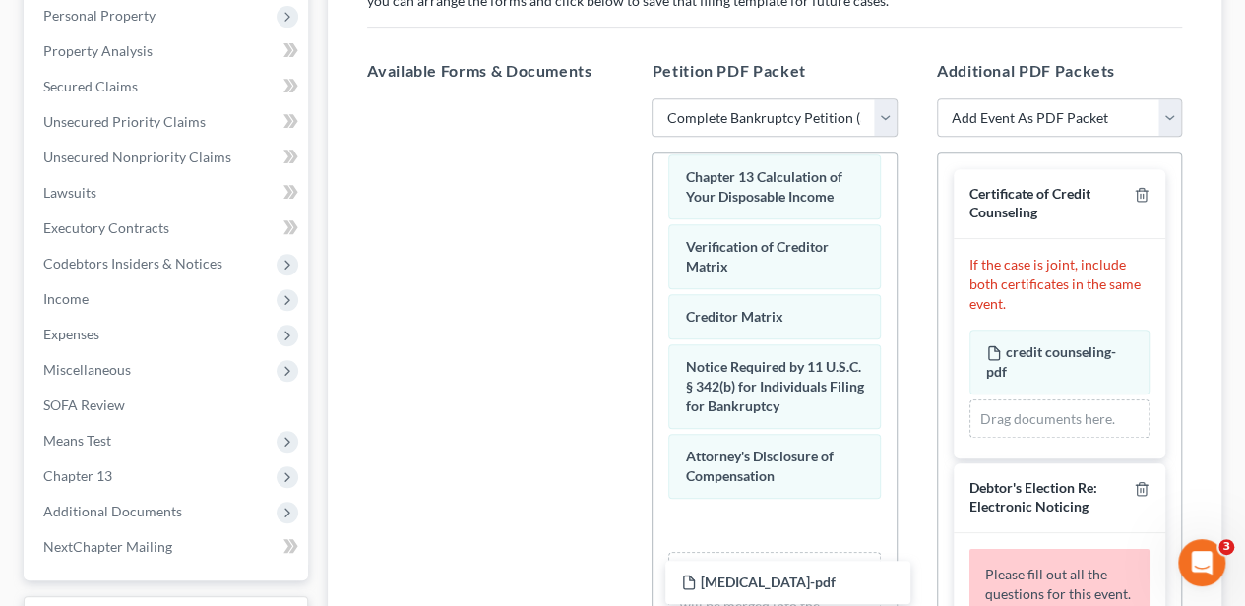
drag, startPoint x: 489, startPoint y: 138, endPoint x: 862, endPoint y: 480, distance: 506.3
click at [628, 98] on div "retainer-pdf retainer-pdf" at bounding box center [489, 98] width 277 height 0
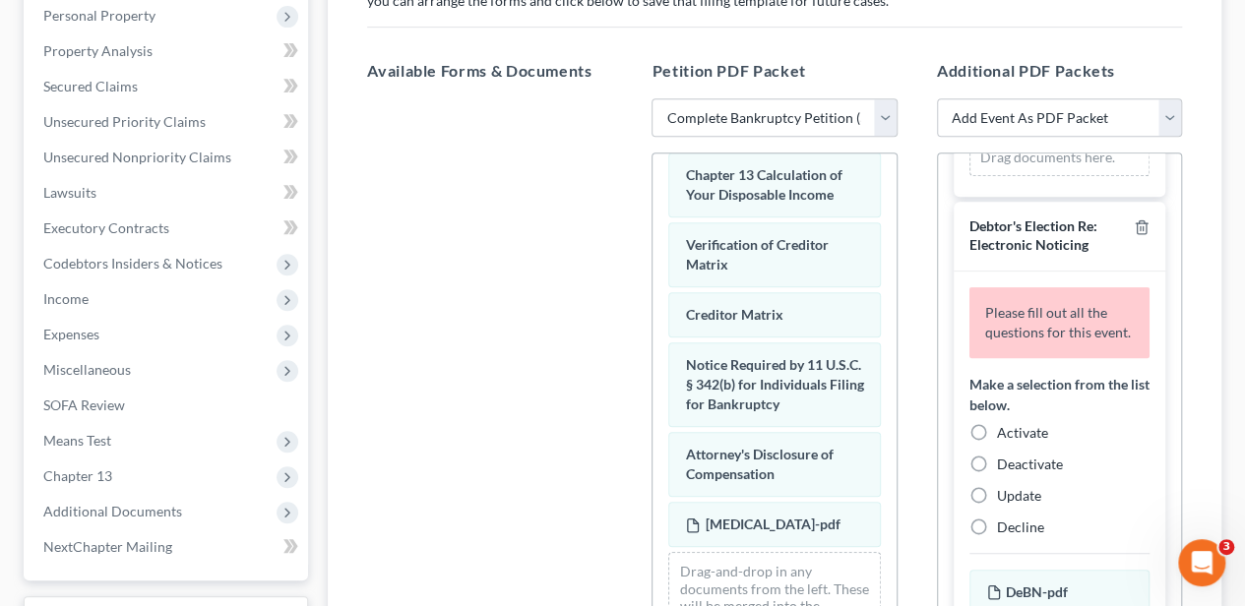
scroll to position [262, 0]
click at [997, 443] on label "Activate" at bounding box center [1022, 433] width 51 height 20
click at [1005, 436] on input "Activate" at bounding box center [1011, 429] width 13 height 13
radio input "true"
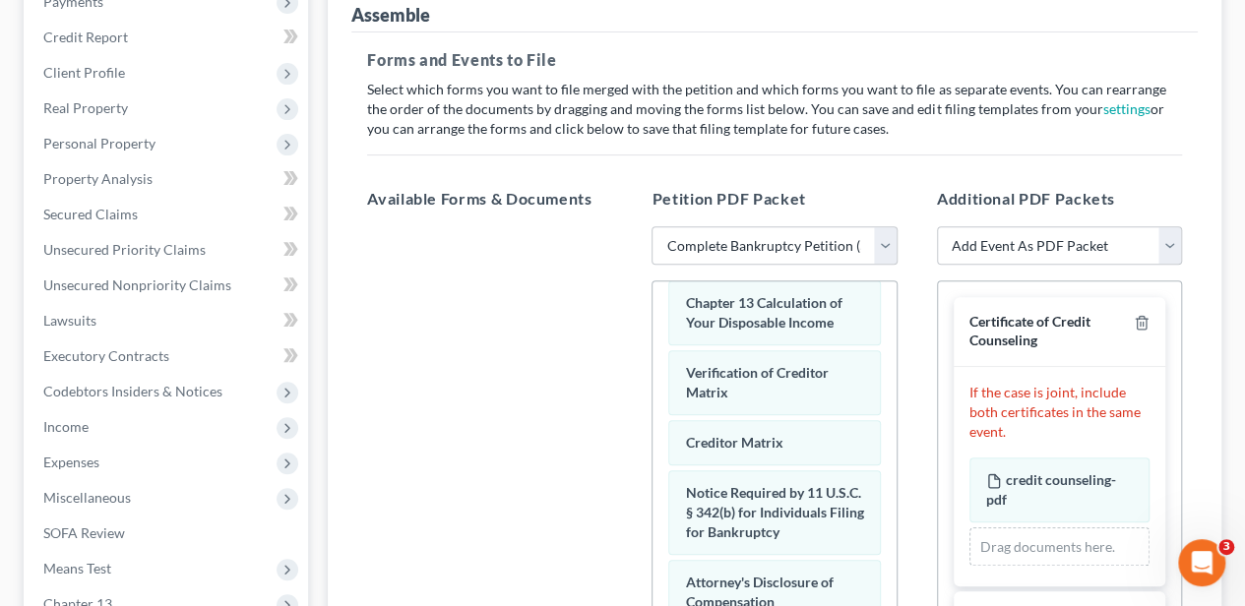
scroll to position [328, 0]
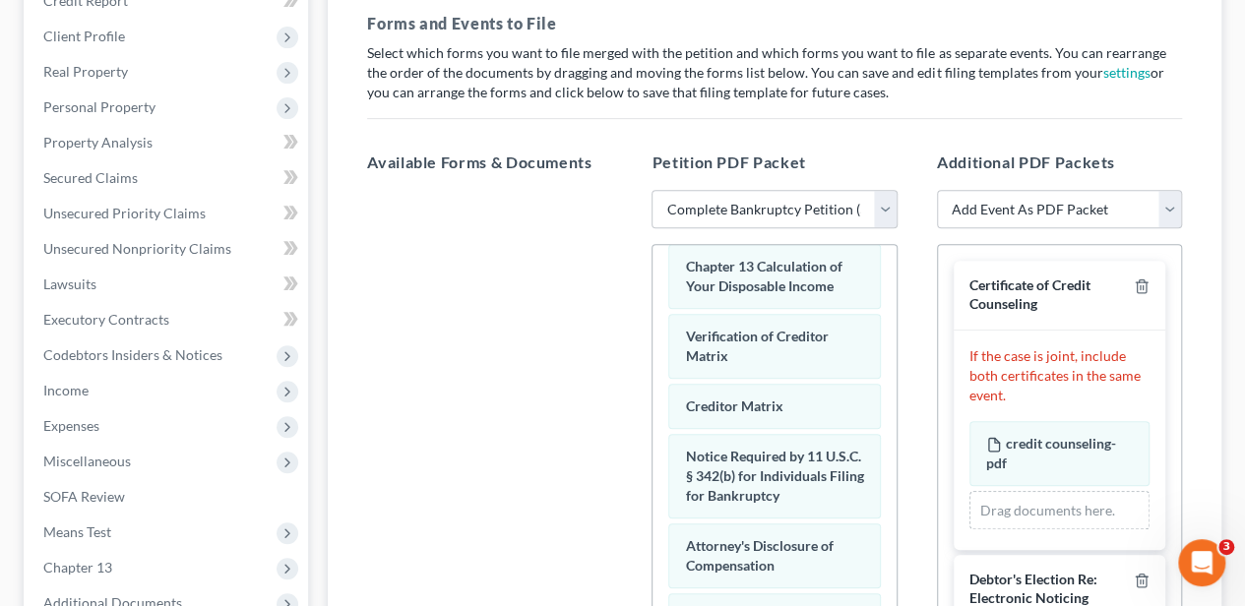
click at [466, 293] on div at bounding box center [489, 460] width 277 height 541
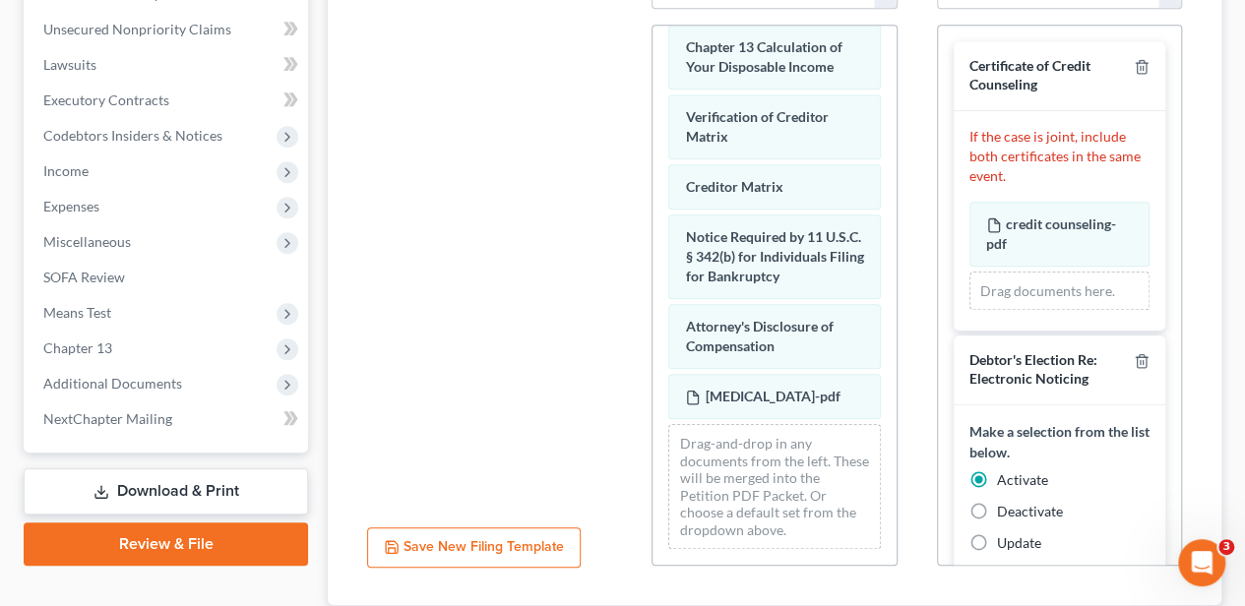
scroll to position [681, 0]
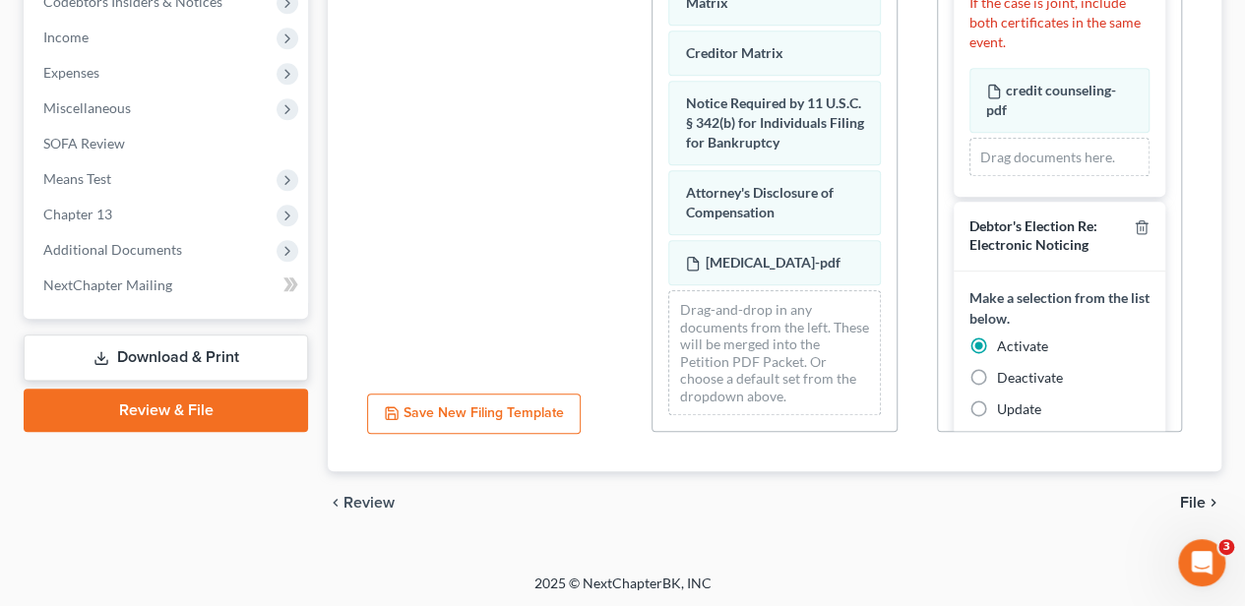
click at [380, 496] on span "Review" at bounding box center [368, 503] width 51 height 16
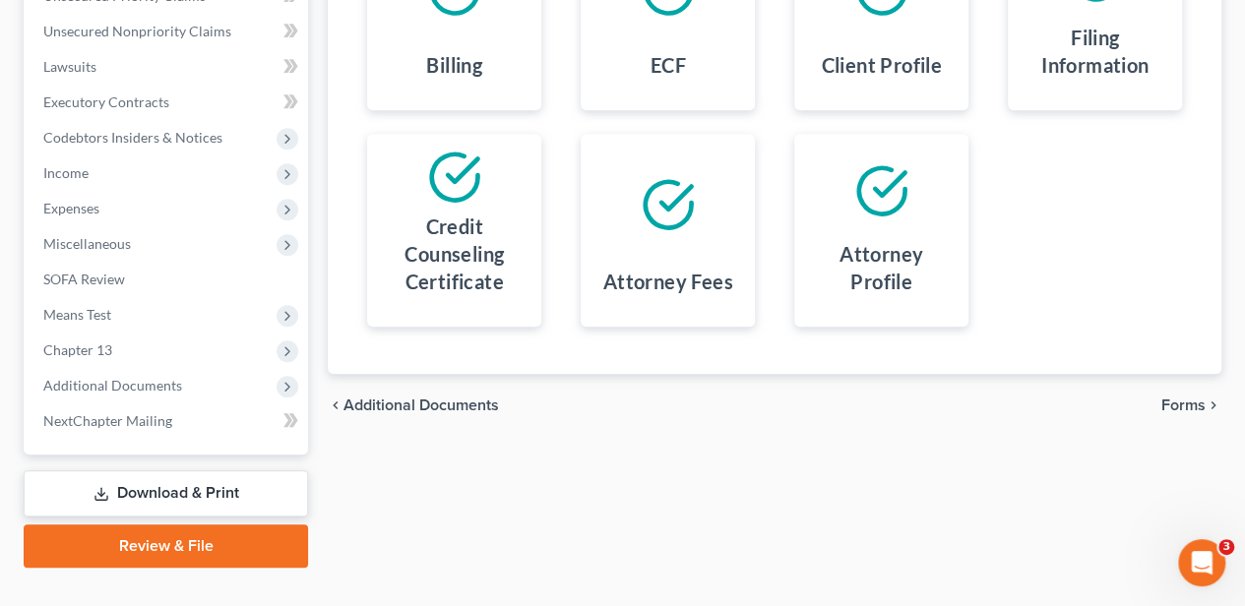
scroll to position [513, 0]
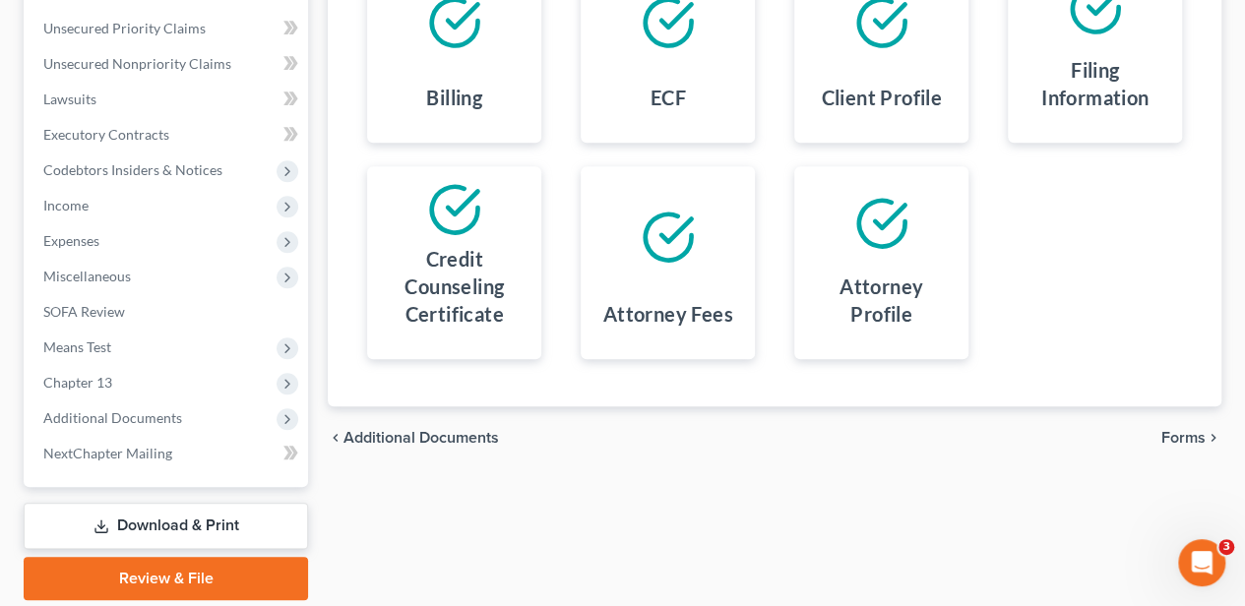
click at [1197, 435] on span "Forms" at bounding box center [1183, 438] width 44 height 16
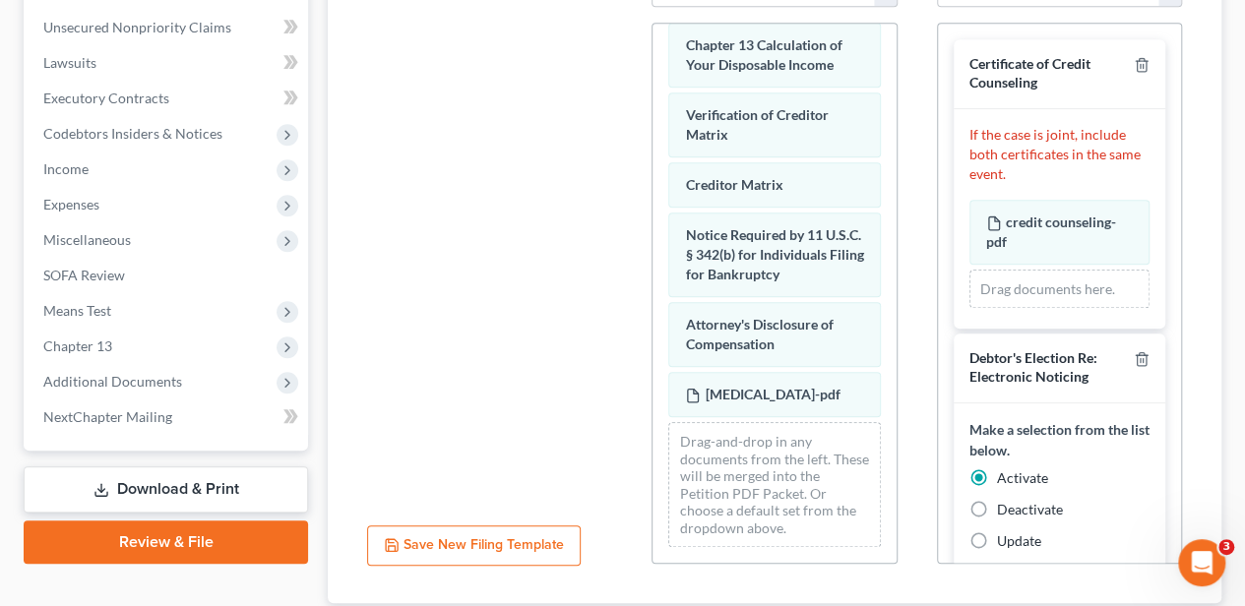
scroll to position [681, 0]
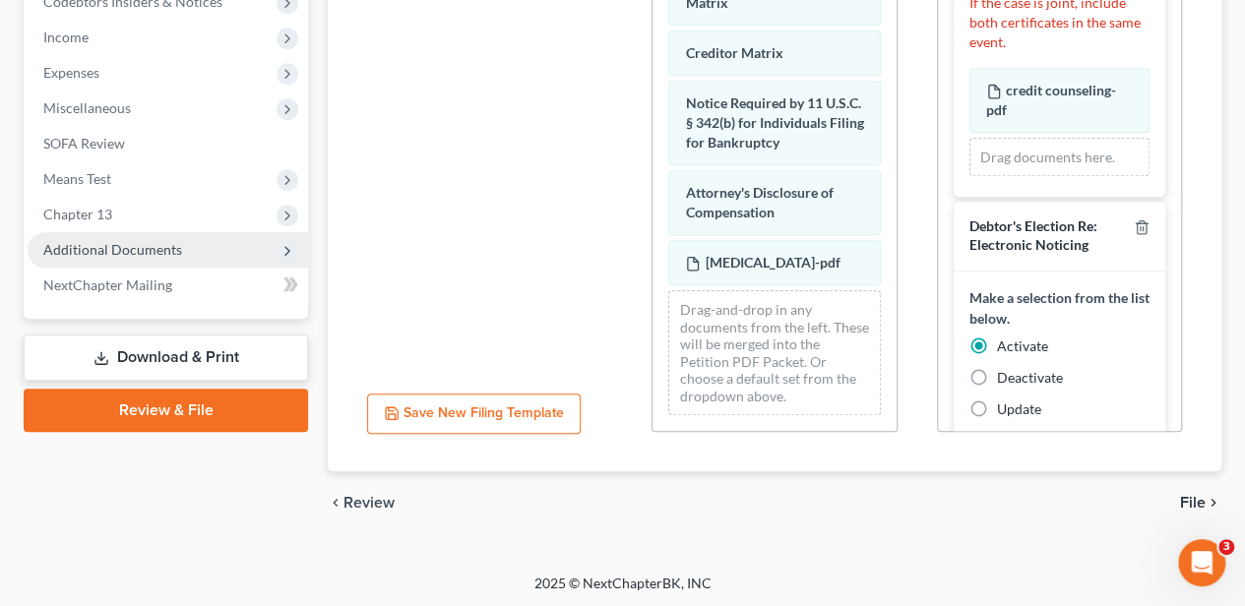
click at [137, 254] on span "Additional Documents" at bounding box center [112, 249] width 139 height 17
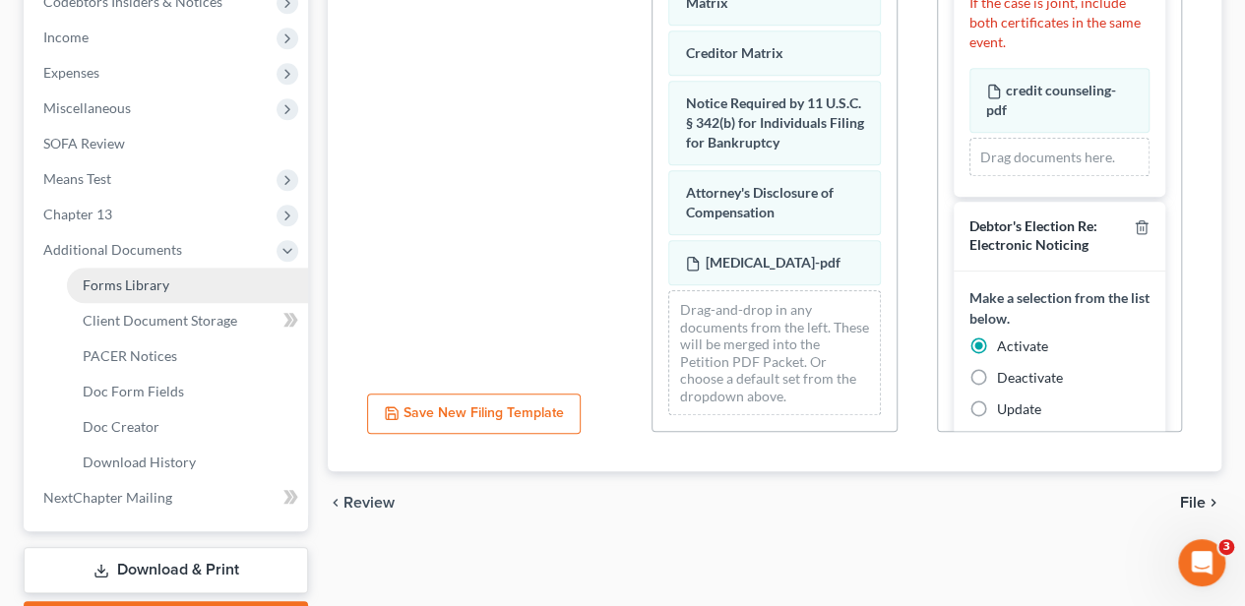
click at [143, 281] on span "Forms Library" at bounding box center [126, 285] width 87 height 17
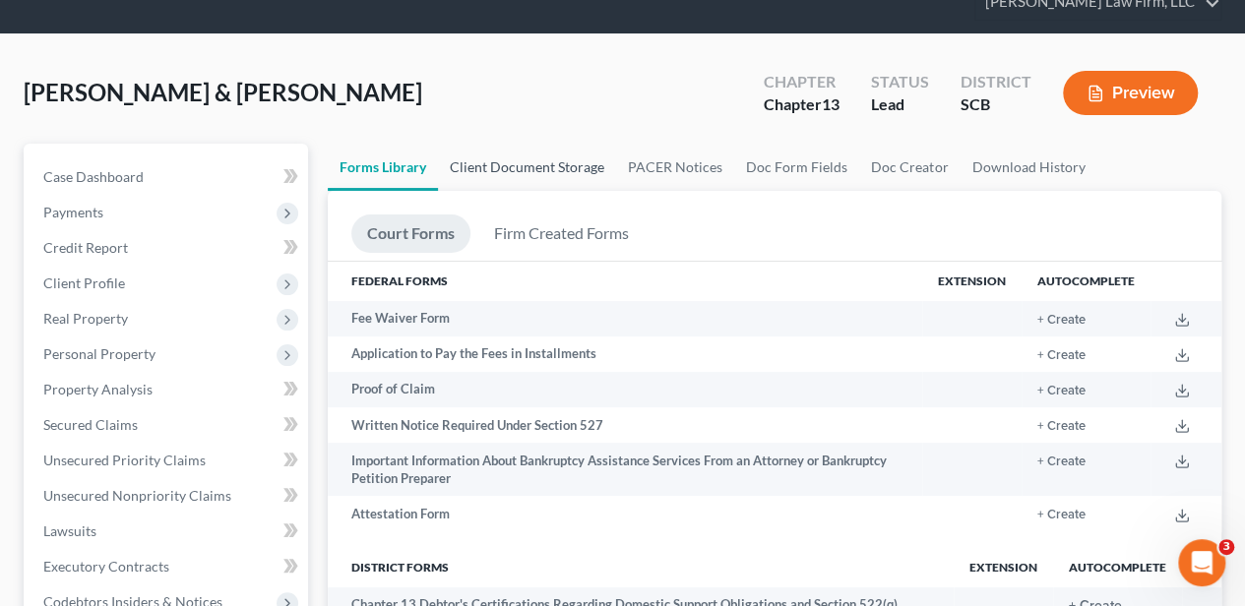
scroll to position [65, 0]
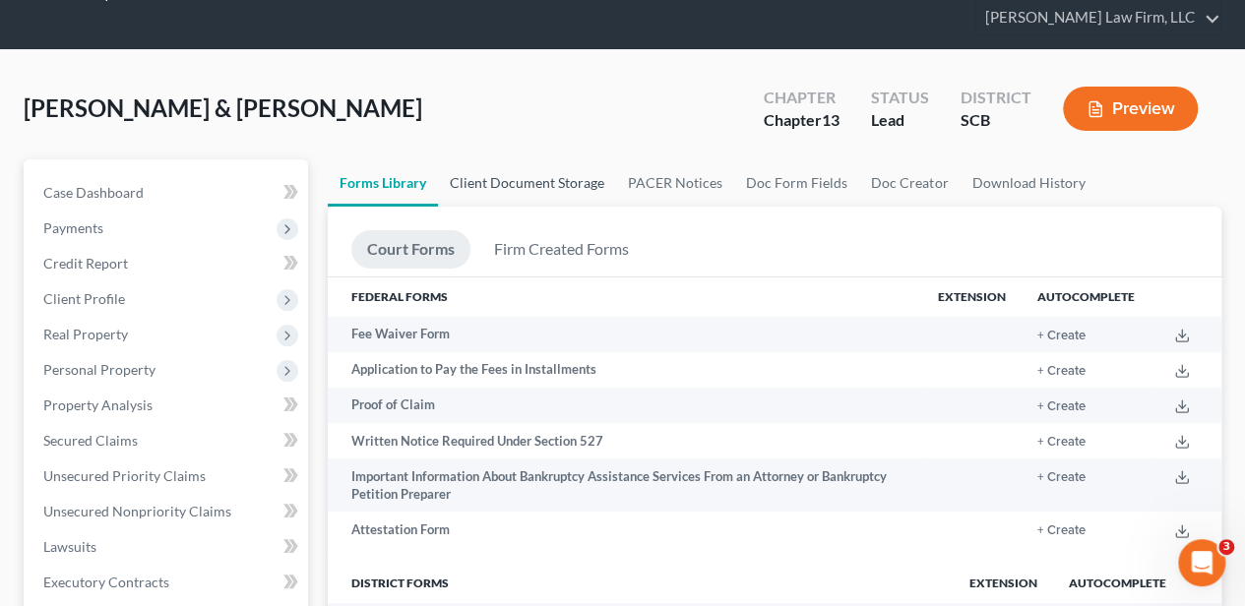
click at [520, 171] on link "Client Document Storage" at bounding box center [527, 182] width 178 height 47
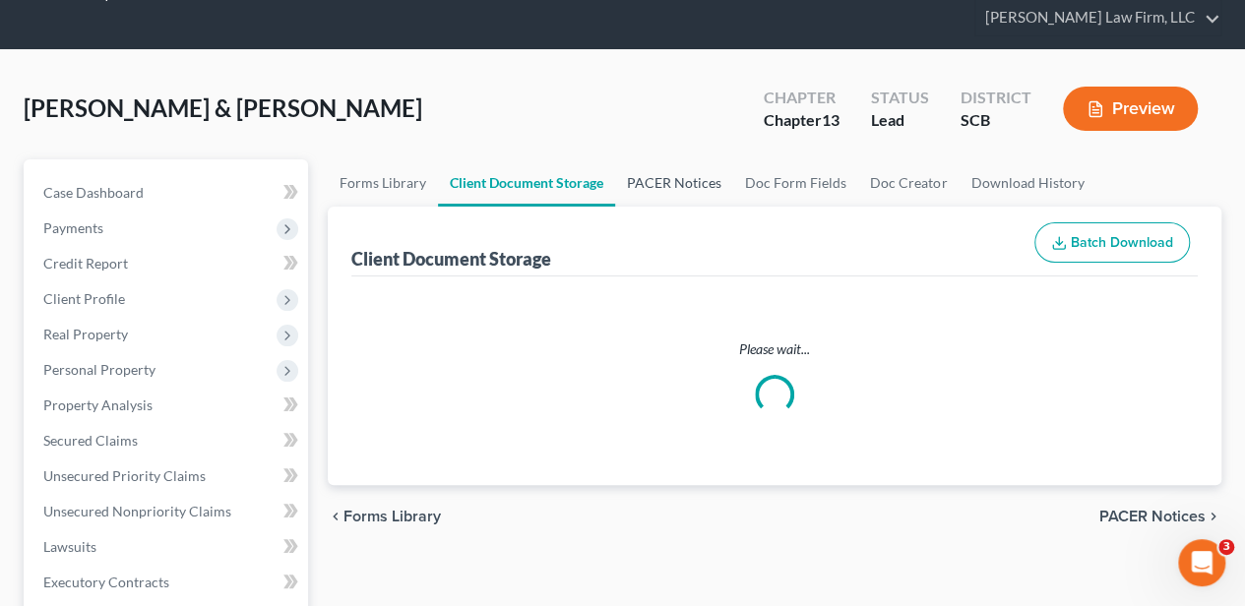
select select "6"
select select "16"
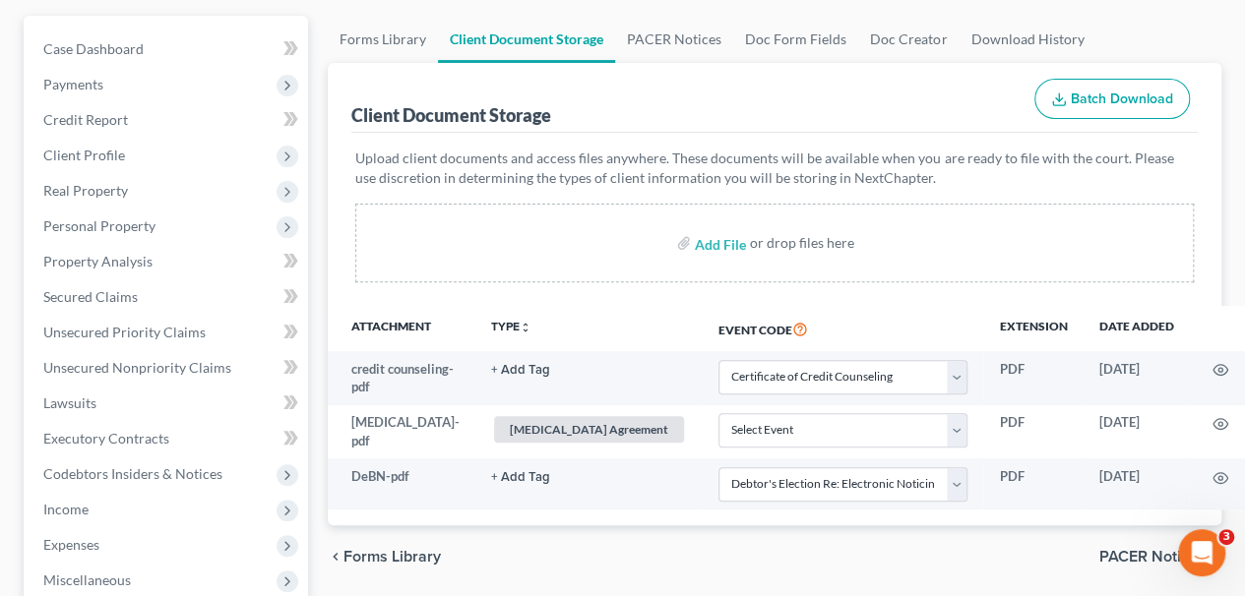
scroll to position [262, 0]
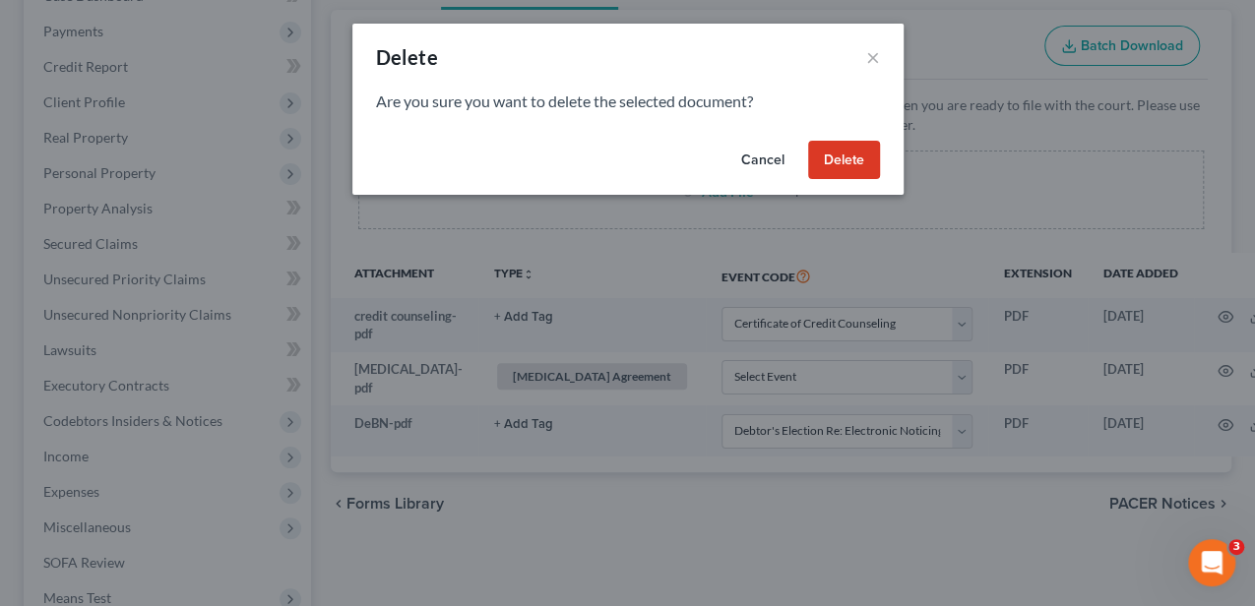
click at [831, 159] on button "Delete" at bounding box center [844, 160] width 72 height 39
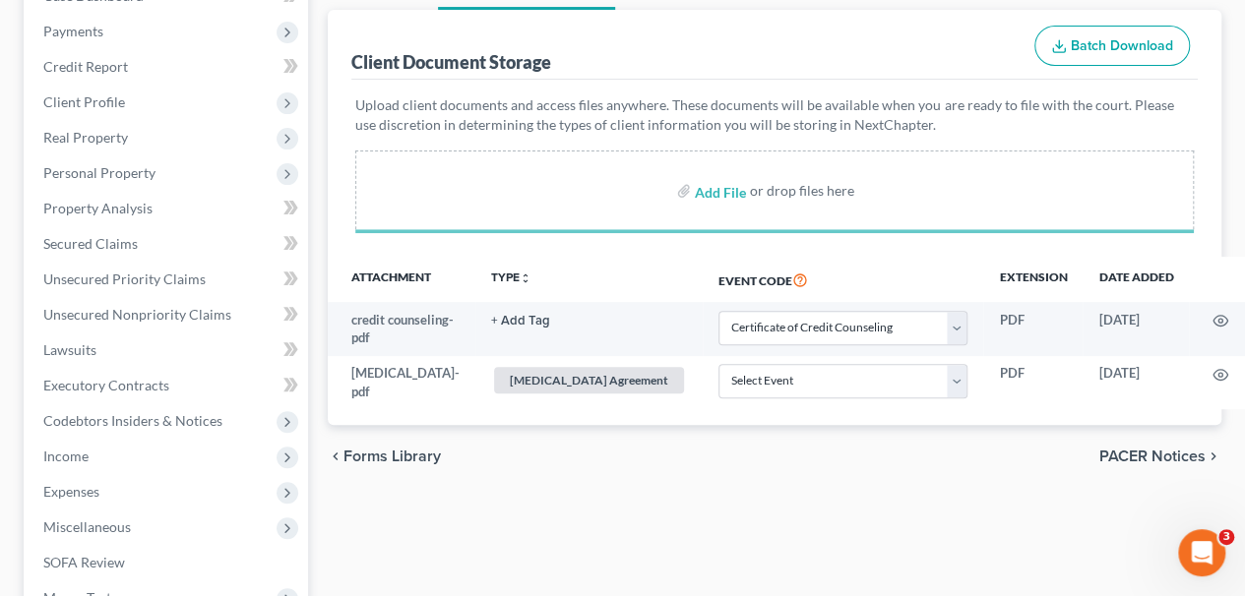
select select "6"
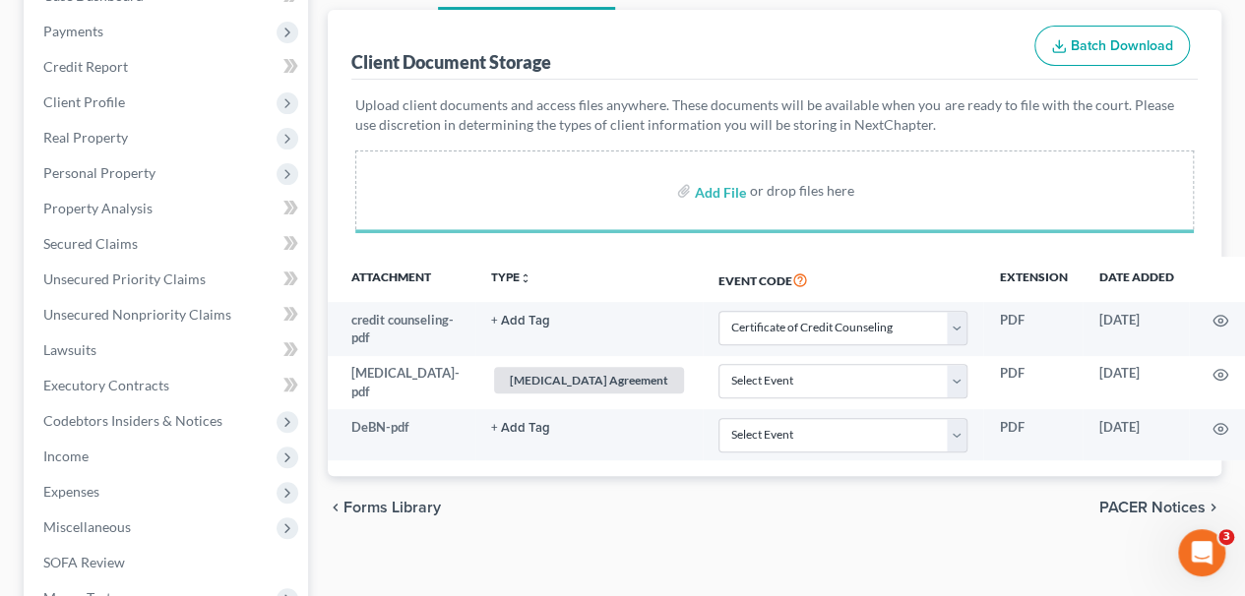
select select "6"
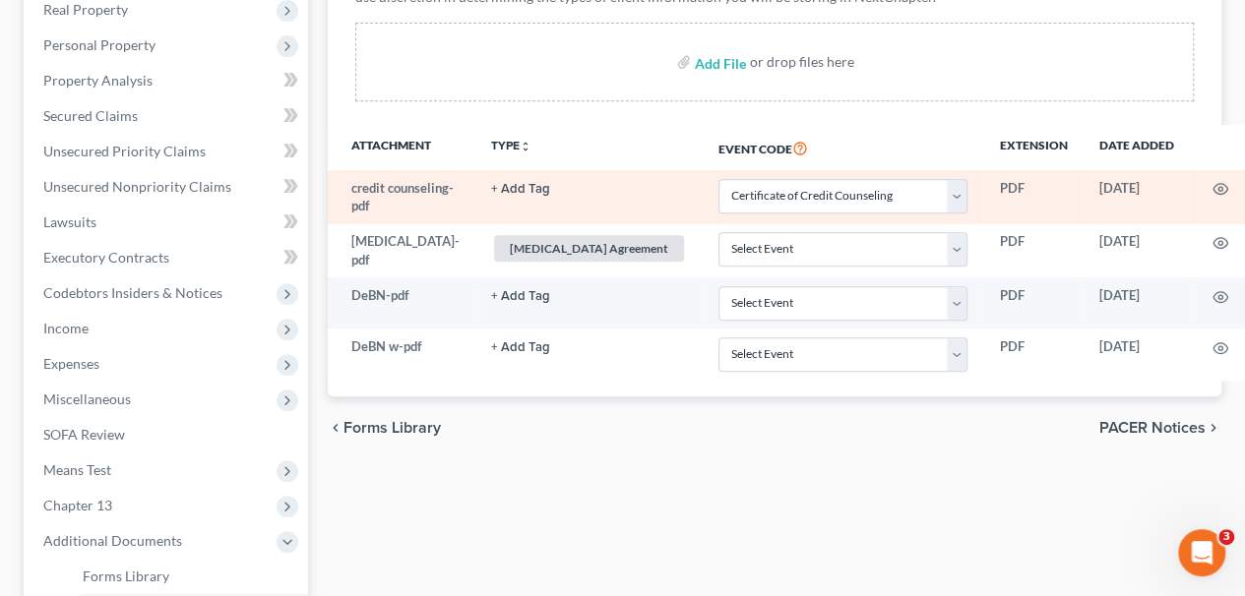
scroll to position [394, 0]
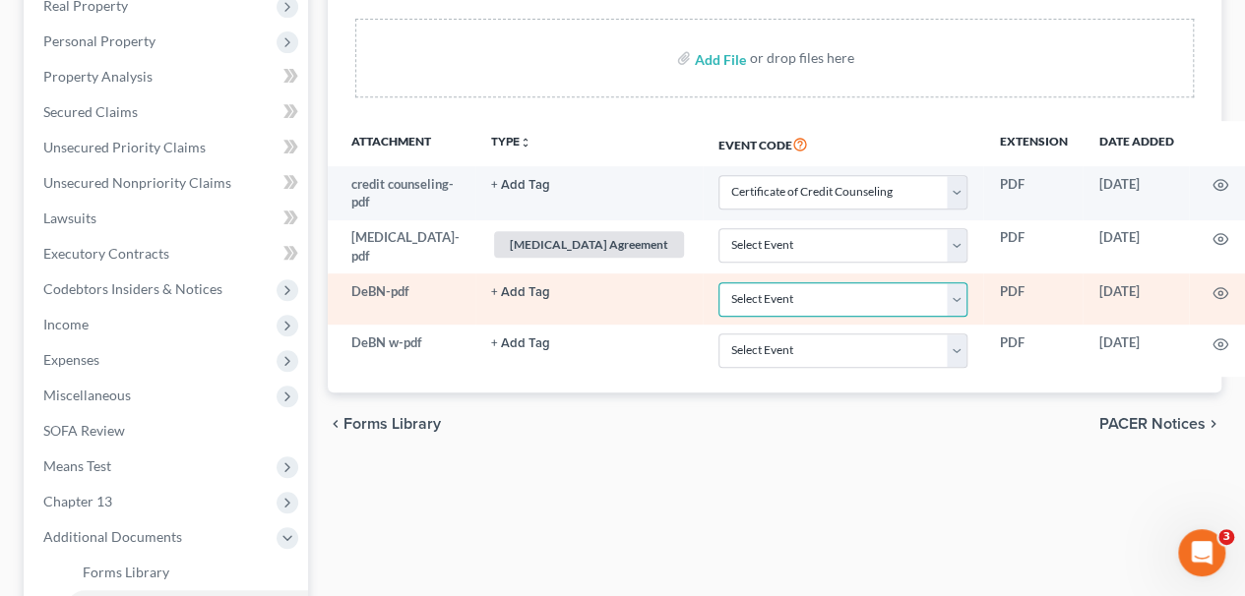
click at [718, 313] on select "Select Event Amended Application Amended Document Amended Schedules/Statements …" at bounding box center [842, 299] width 249 height 34
select select "16"
click at [718, 295] on select "Select Event Amended Application Amended Document Amended Schedules/Statements …" at bounding box center [842, 299] width 249 height 34
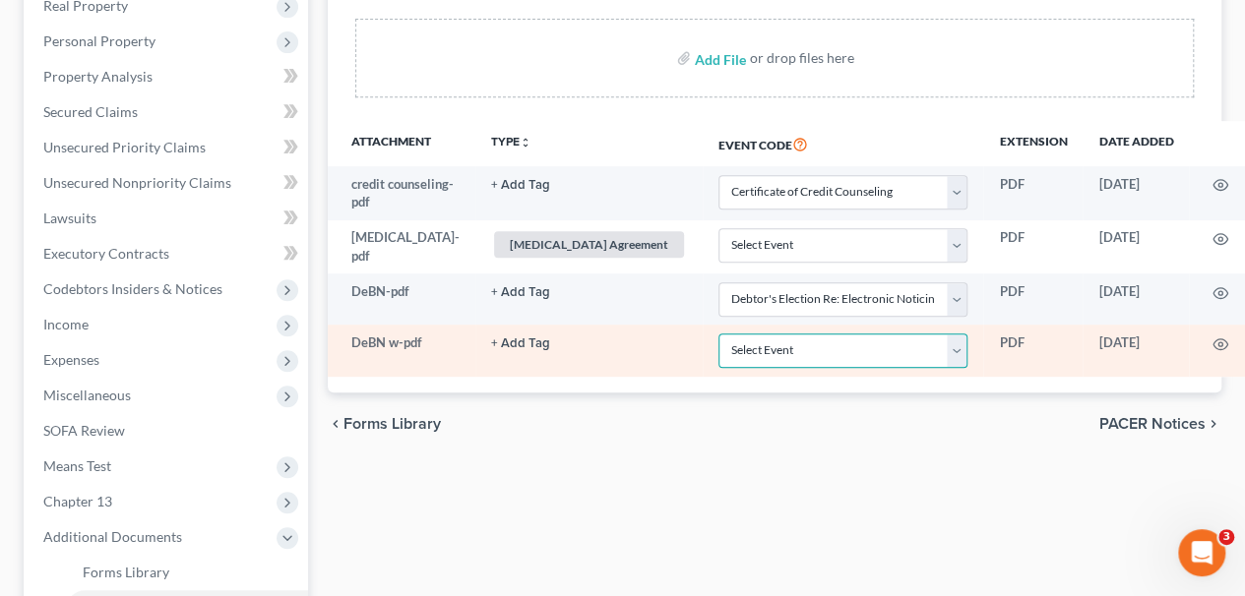
click at [718, 356] on select "Select Event Amended Application Amended Document Amended Schedules/Statements …" at bounding box center [842, 351] width 249 height 34
select select "16"
click at [718, 345] on select "Select Event Amended Application Amended Document Amended Schedules/Statements …" at bounding box center [842, 351] width 249 height 34
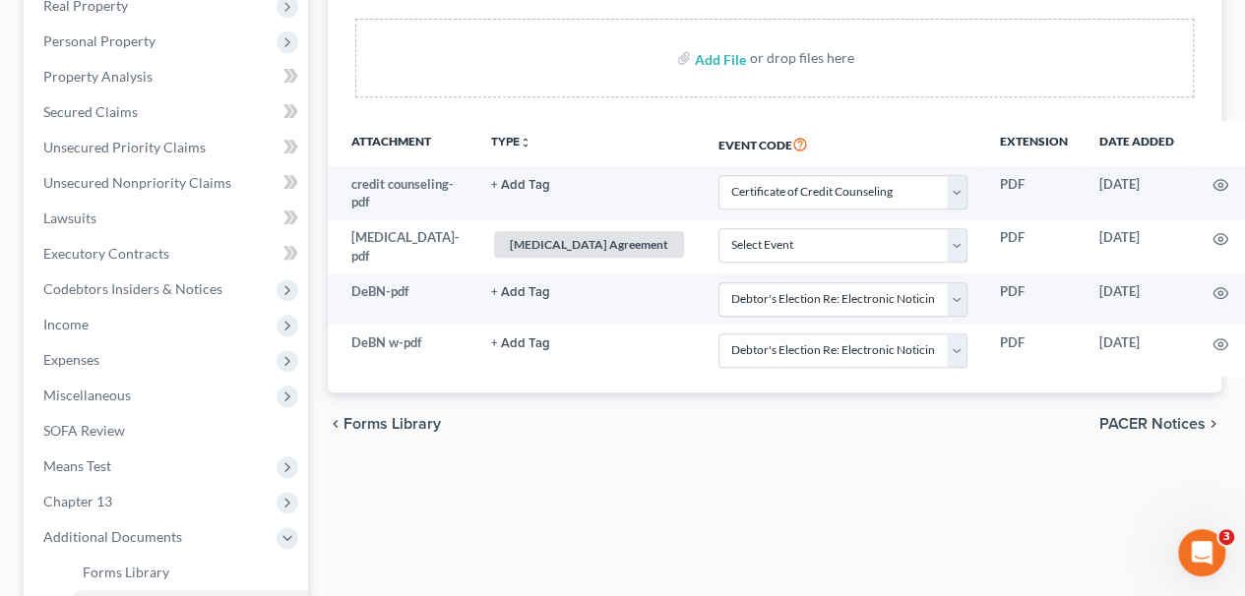
click at [646, 421] on div "chevron_left Forms Library PACER Notices chevron_right" at bounding box center [775, 424] width 894 height 63
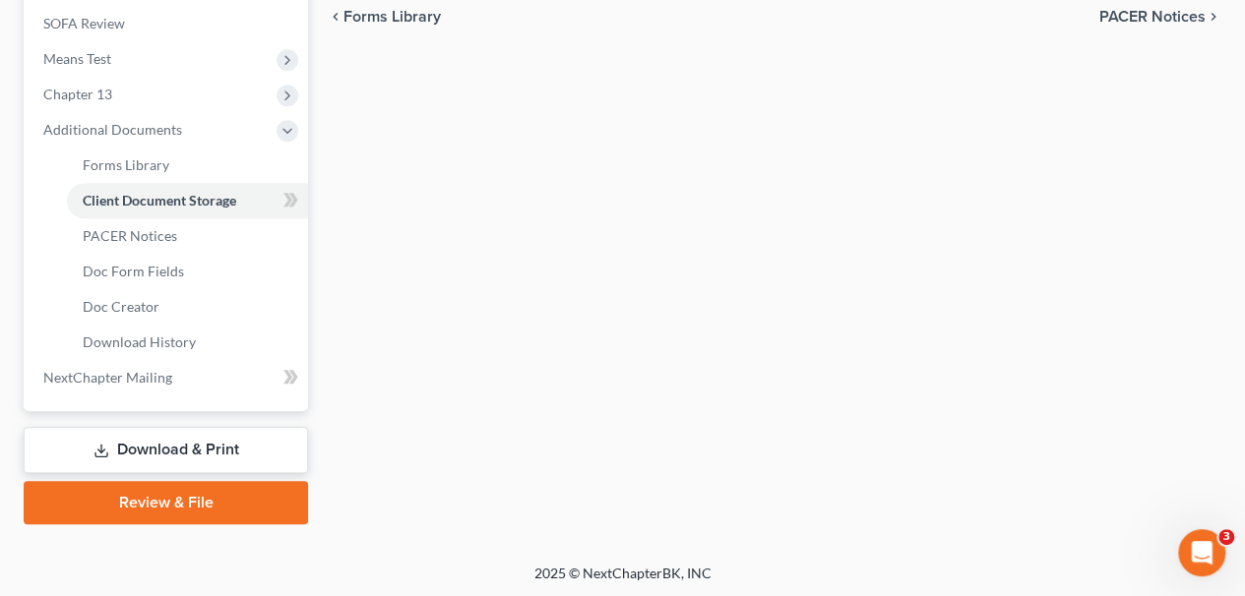
click at [141, 504] on link "Review & File" at bounding box center [166, 502] width 284 height 43
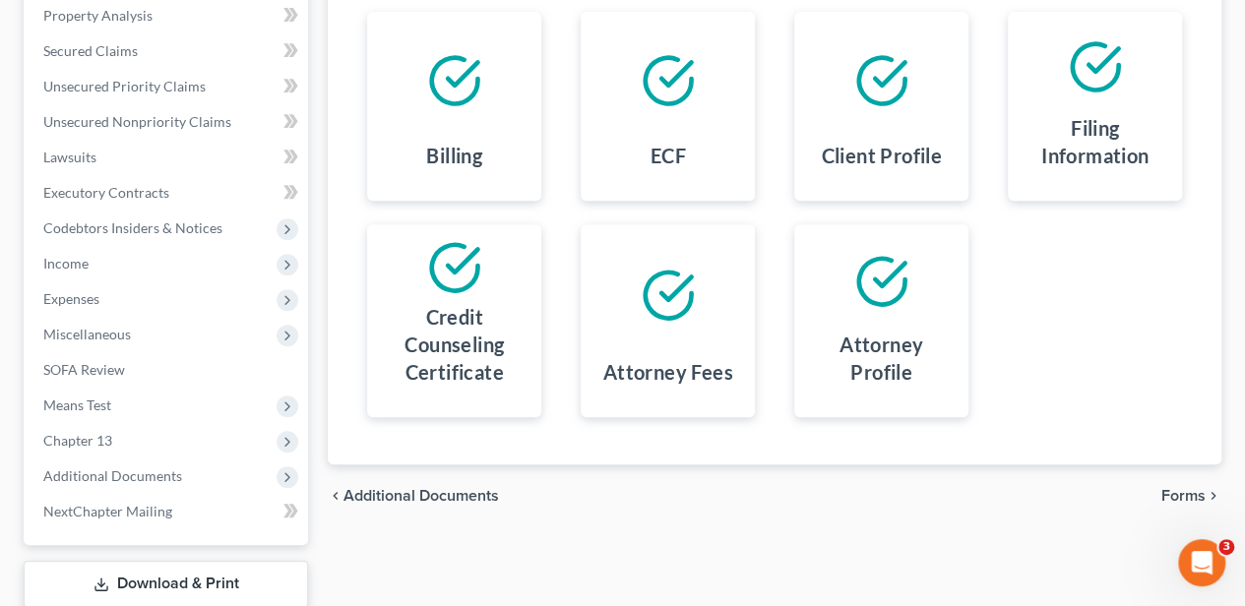
scroll to position [459, 0]
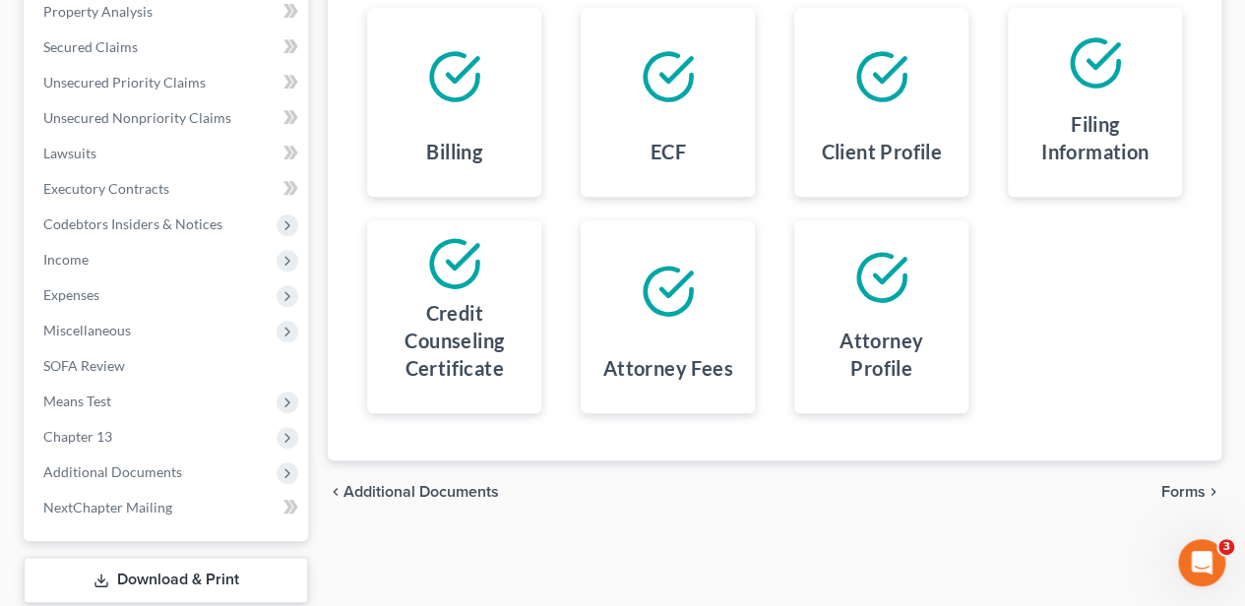
click at [1169, 484] on span "Forms" at bounding box center [1183, 492] width 44 height 16
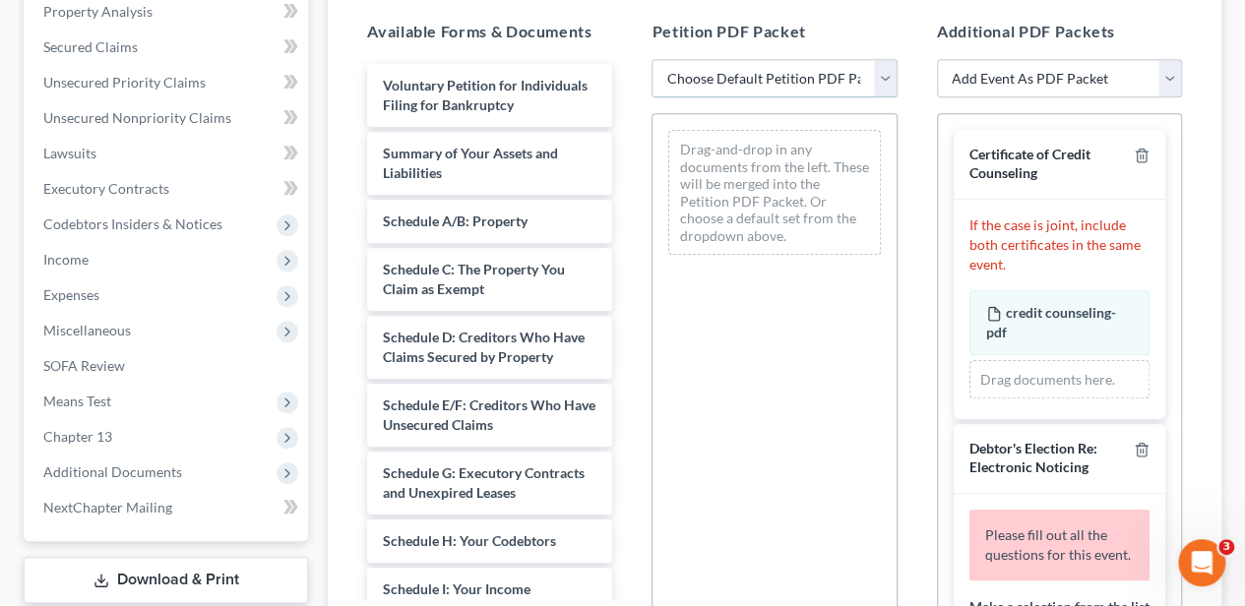
drag, startPoint x: 730, startPoint y: 84, endPoint x: 728, endPoint y: 95, distance: 12.0
click at [730, 84] on select "Choose Default Petition PDF Packet Complete Bankruptcy Petition (all forms and …" at bounding box center [773, 78] width 245 height 39
select select "0"
click at [651, 59] on select "Choose Default Petition PDF Packet Complete Bankruptcy Petition (all forms and …" at bounding box center [773, 78] width 245 height 39
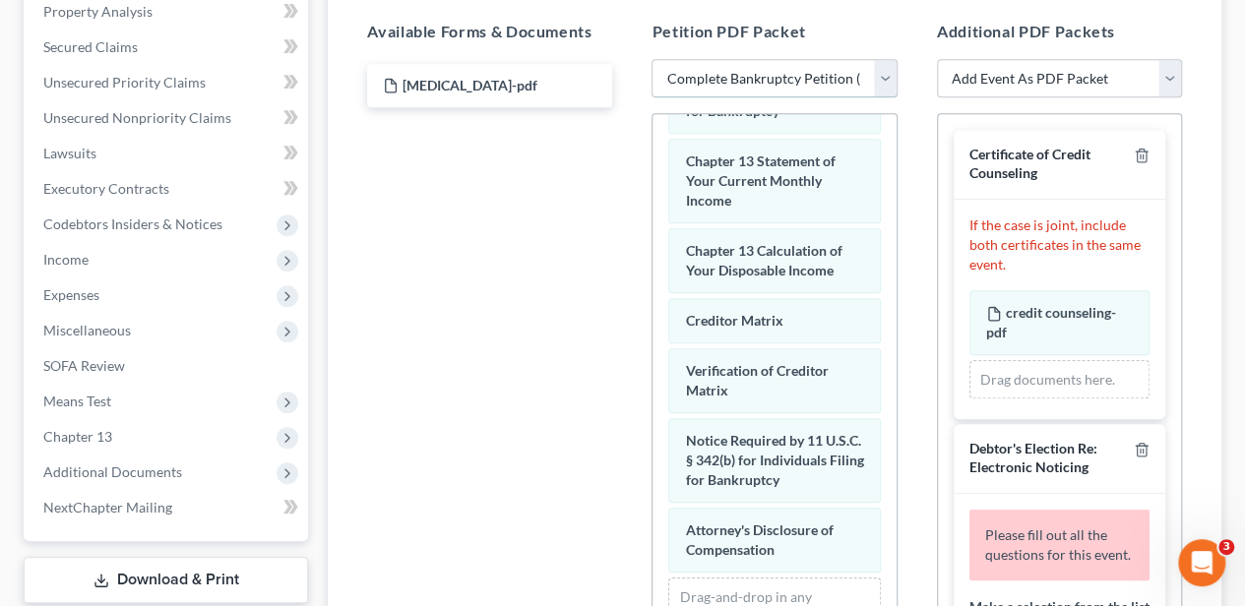
scroll to position [980, 0]
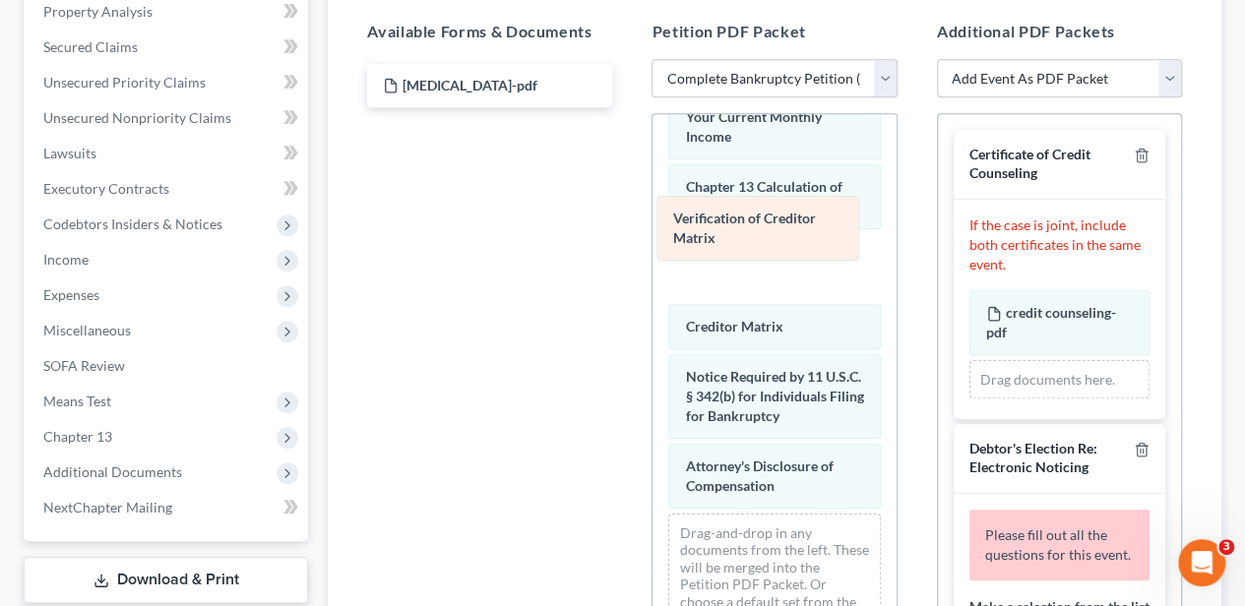
drag, startPoint x: 748, startPoint y: 301, endPoint x: 735, endPoint y: 225, distance: 76.8
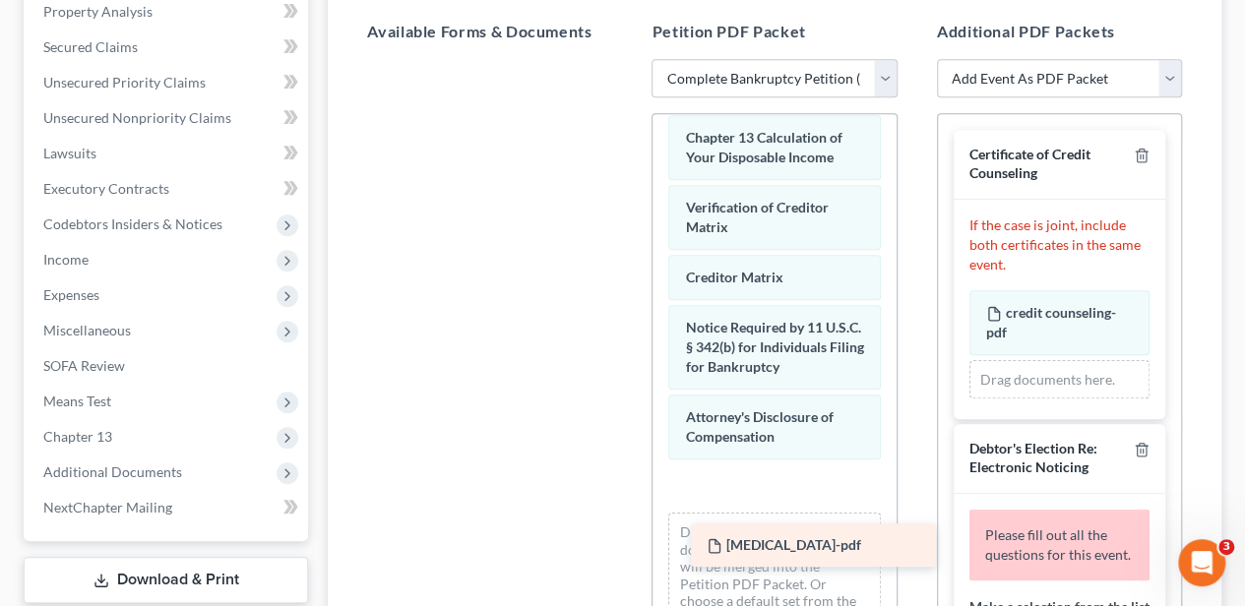
drag, startPoint x: 474, startPoint y: 77, endPoint x: 797, endPoint y: 539, distance: 564.0
click at [628, 59] on div "retainer-pdf retainer-pdf" at bounding box center [489, 59] width 277 height 0
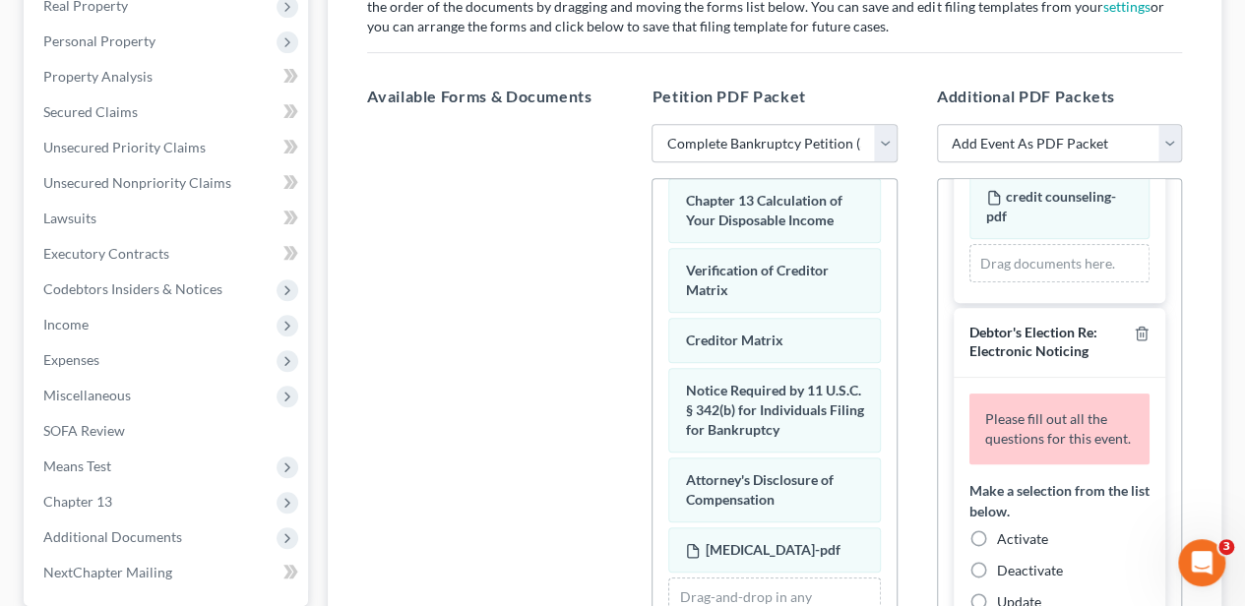
scroll to position [262, 0]
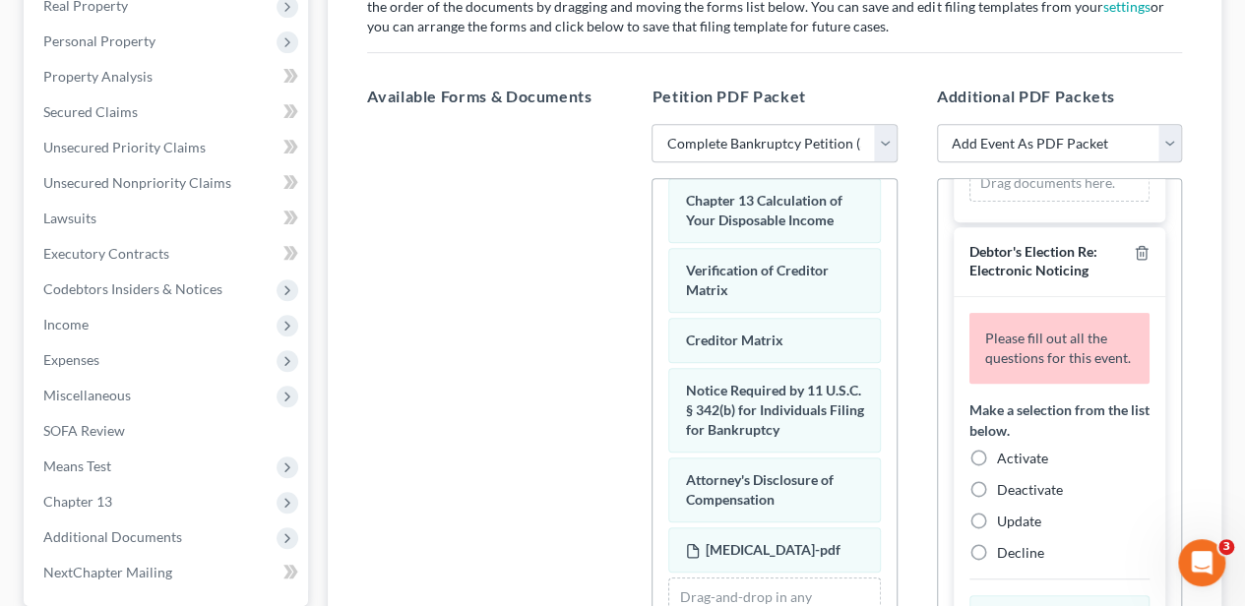
click at [997, 467] on label "Activate" at bounding box center [1022, 459] width 51 height 20
click at [1005, 462] on input "Activate" at bounding box center [1011, 455] width 13 height 13
radio input "true"
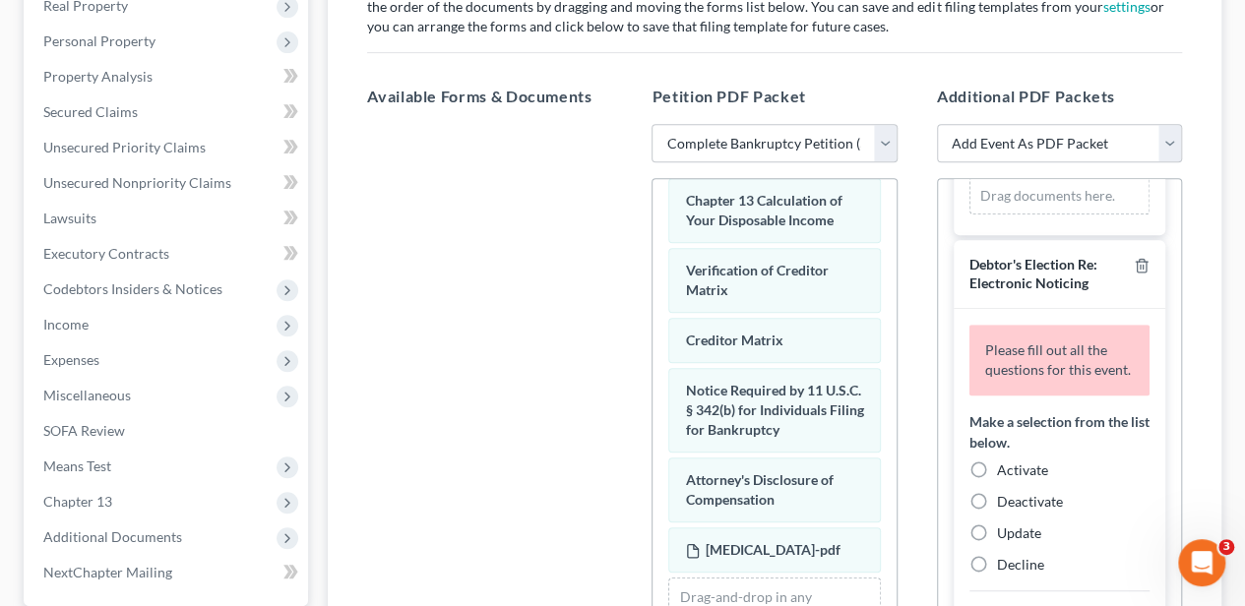
scroll to position [655, 0]
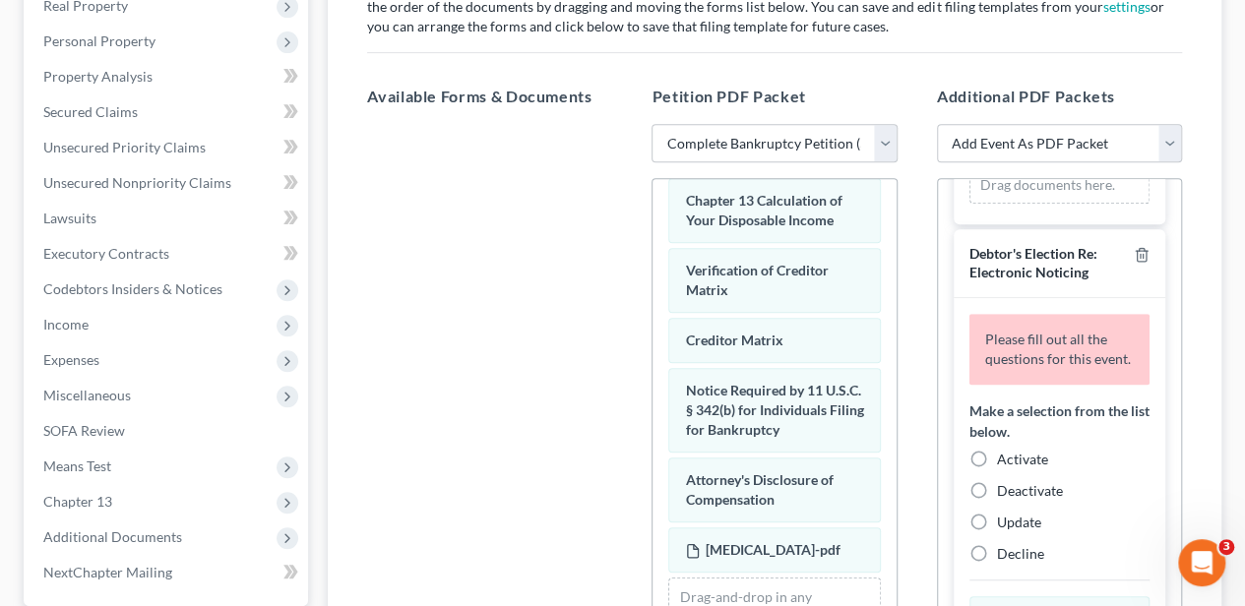
click at [997, 467] on label "Activate" at bounding box center [1022, 460] width 51 height 20
click at [1005, 463] on input "Activate" at bounding box center [1011, 456] width 13 height 13
radio input "true"
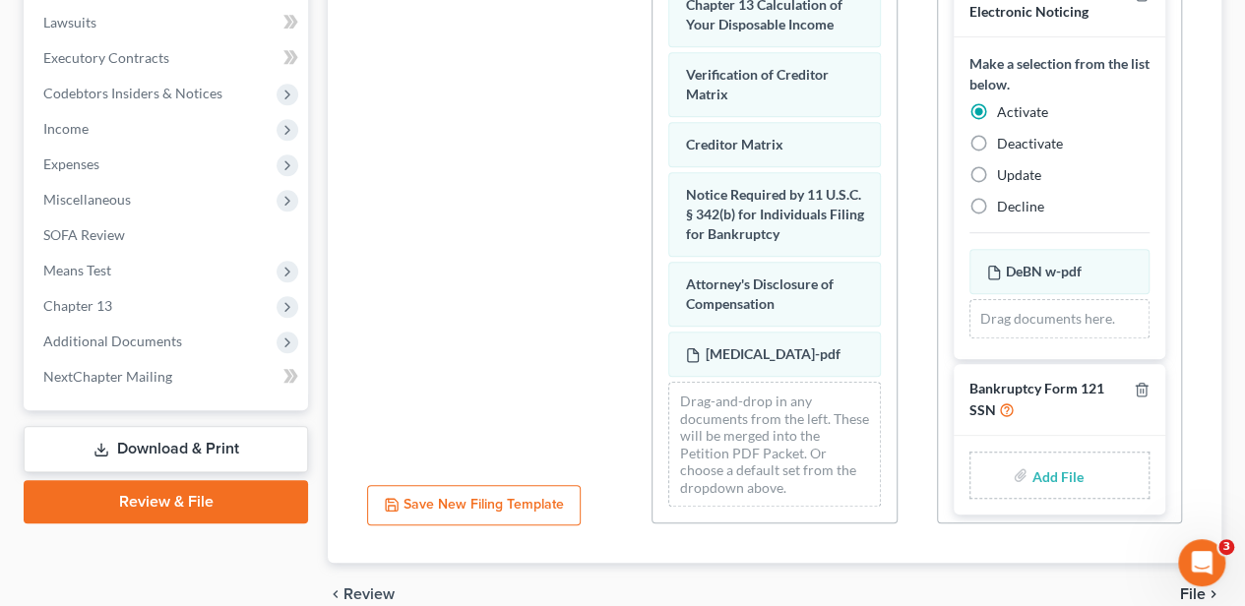
scroll to position [590, 0]
click at [1031, 463] on label "Add File" at bounding box center [1058, 477] width 55 height 35
click at [1046, 468] on input "file" at bounding box center [1054, 474] width 47 height 35
type input "C:\fakepath\statement of ssn.pdf"
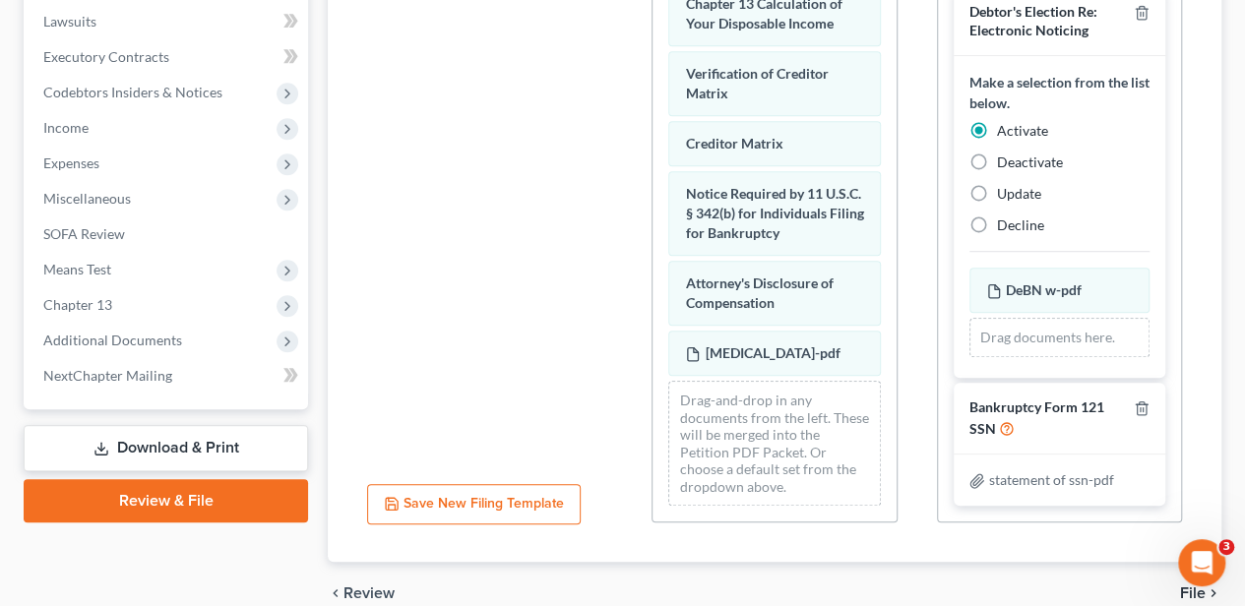
scroll to position [693, 0]
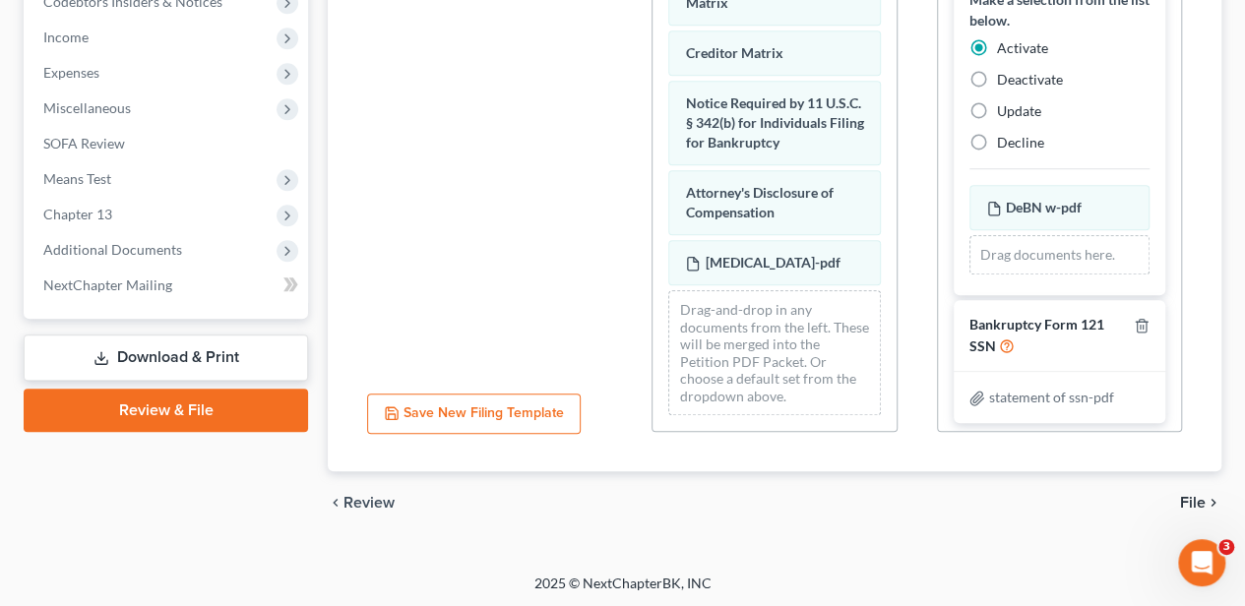
click at [1205, 495] on span "File" at bounding box center [1193, 503] width 26 height 16
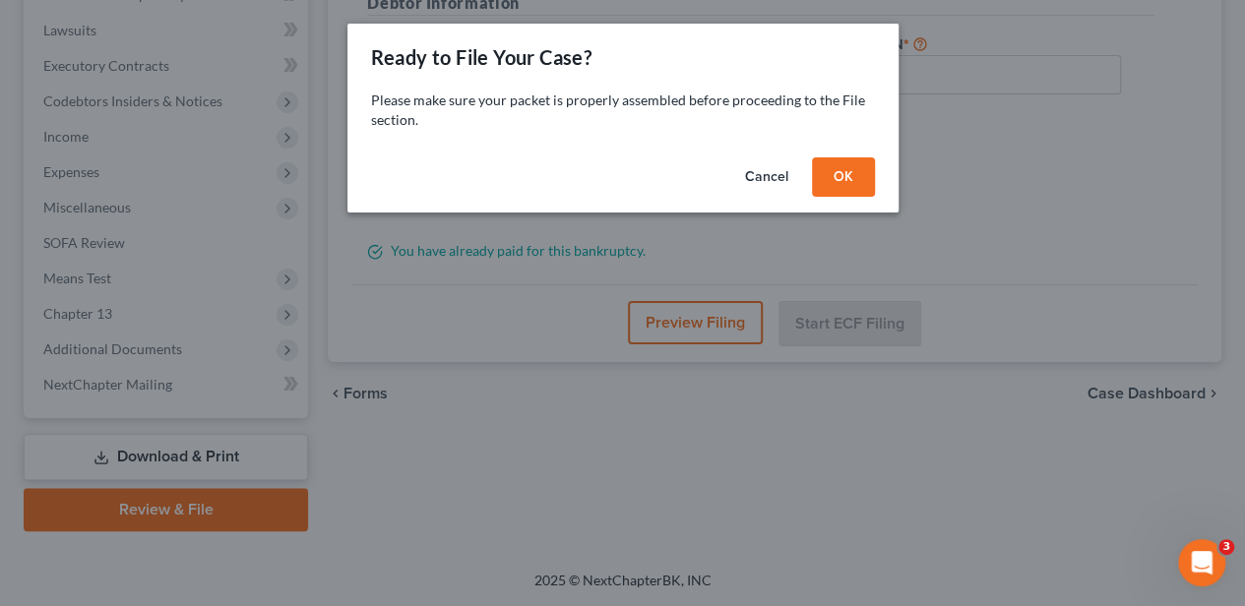
scroll to position [579, 0]
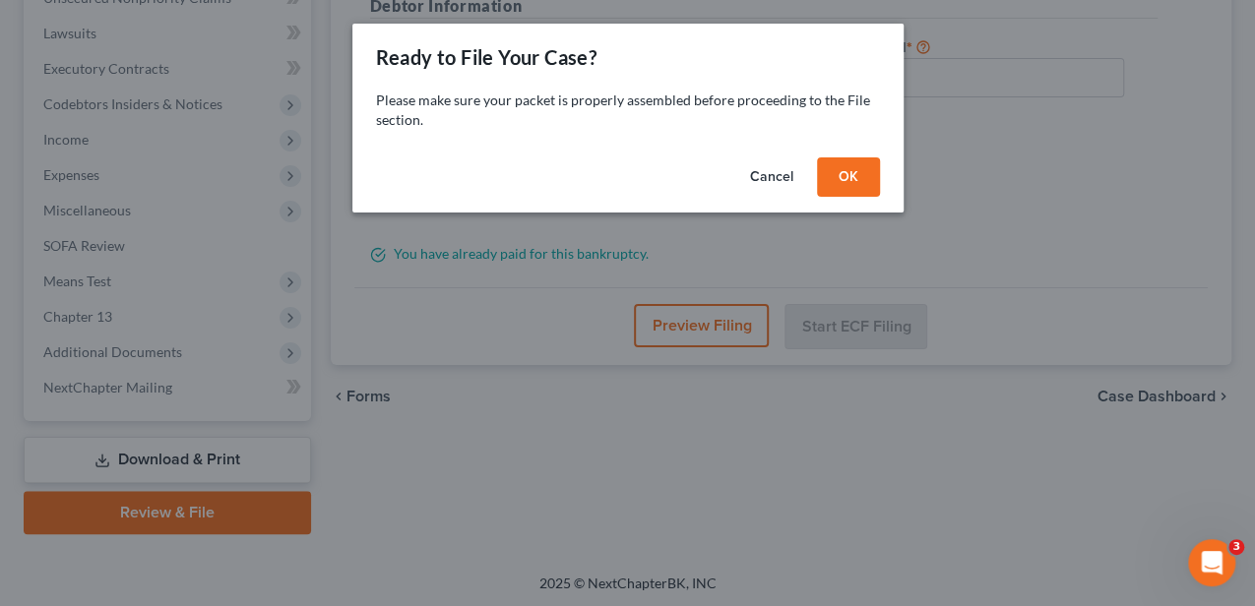
click at [833, 196] on div "Cancel OK" at bounding box center [627, 181] width 551 height 63
click at [831, 180] on button "OK" at bounding box center [848, 176] width 63 height 39
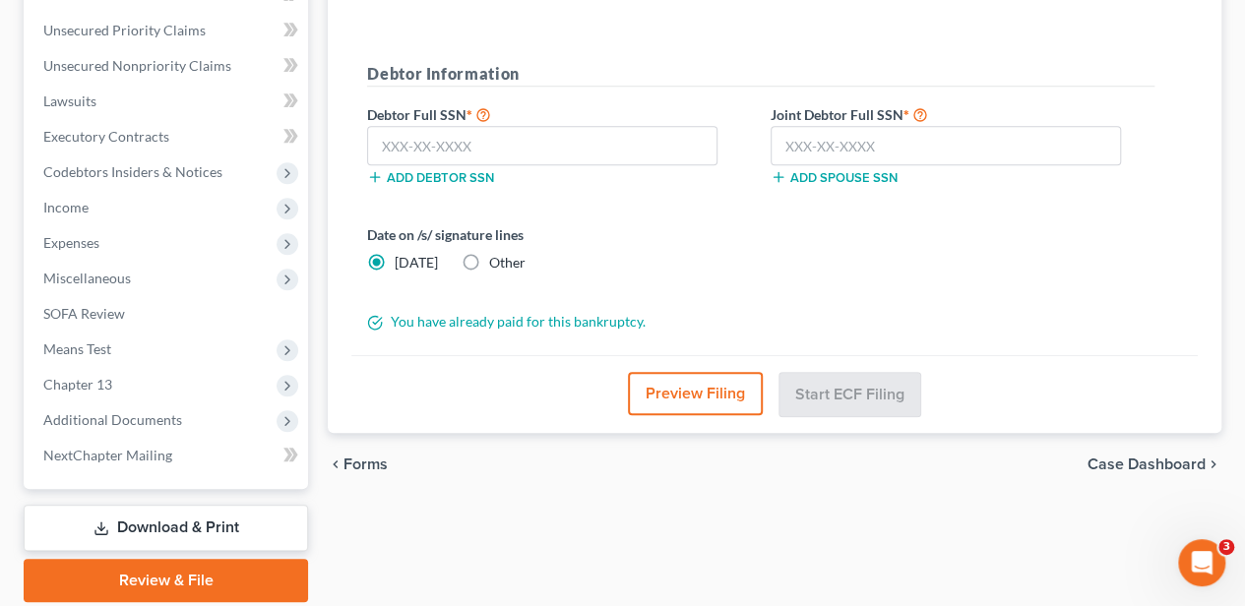
scroll to position [447, 0]
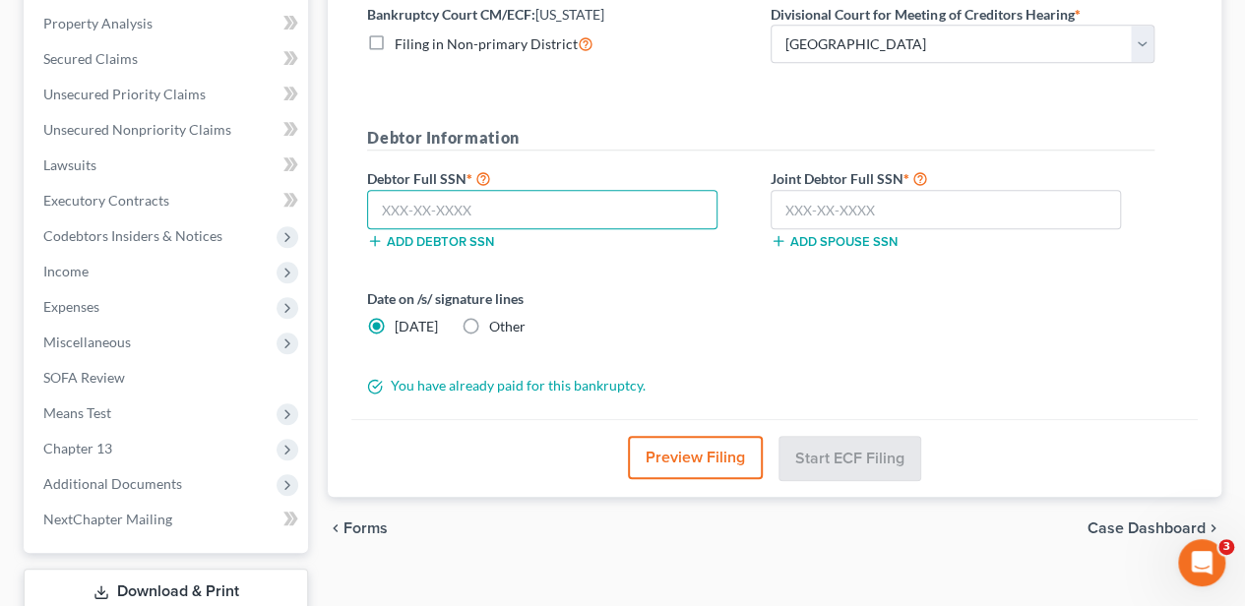
click at [486, 216] on input "text" at bounding box center [542, 209] width 350 height 39
type input "155-84-9498"
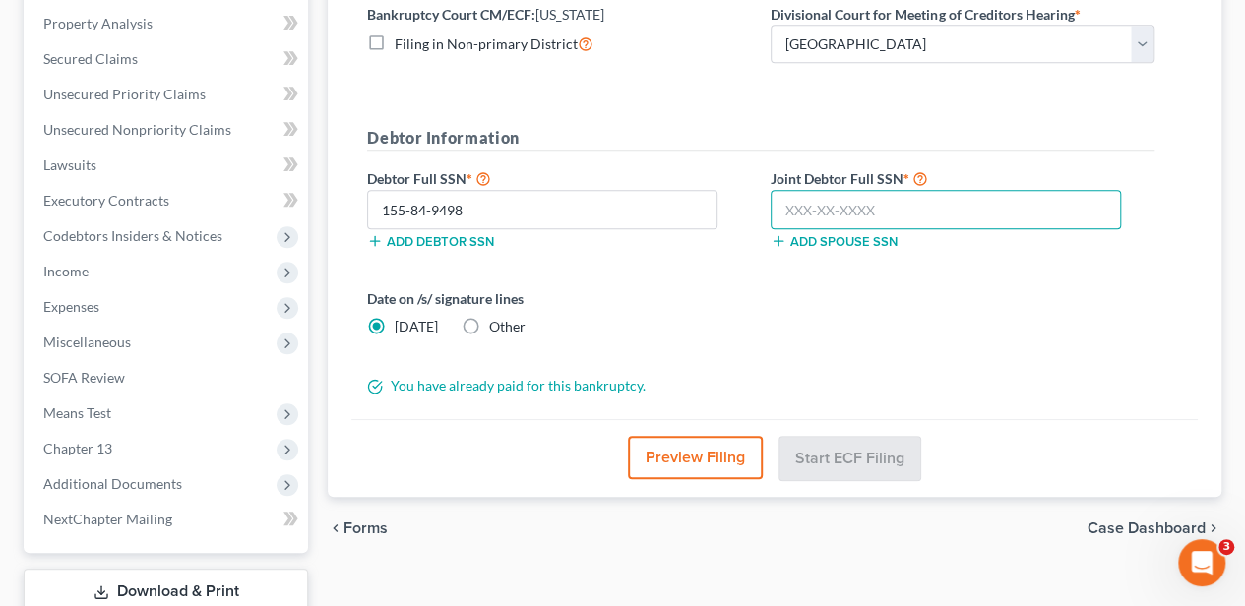
click at [824, 209] on input "text" at bounding box center [946, 209] width 350 height 39
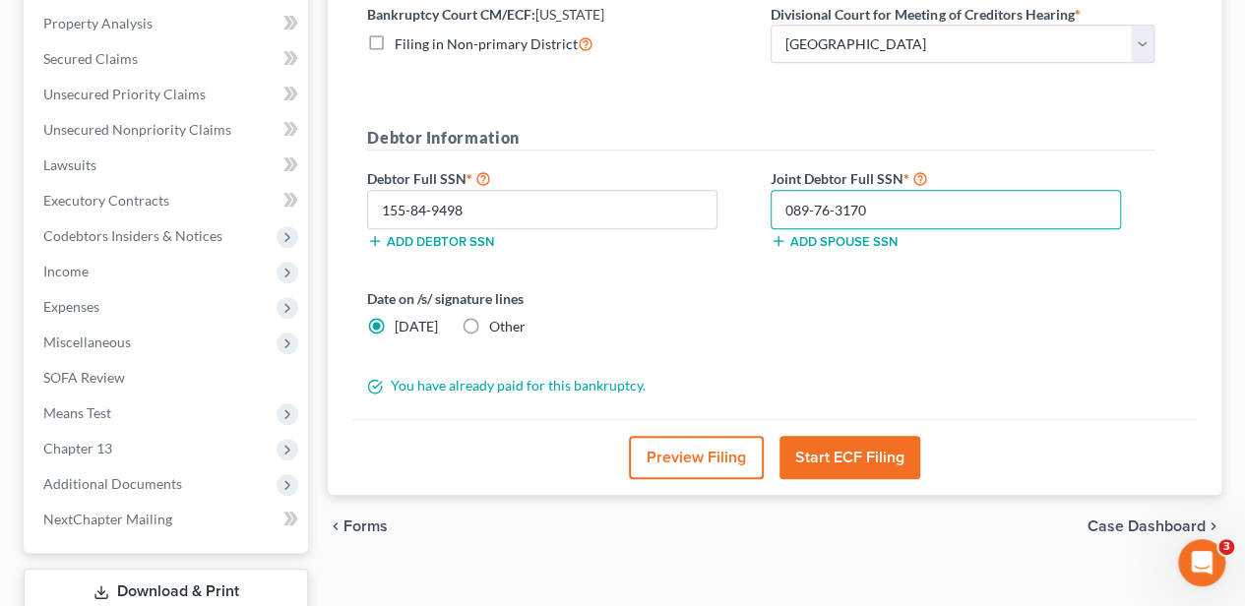
type input "089-76-3170"
click at [838, 436] on button "Start ECF Filing" at bounding box center [849, 457] width 141 height 43
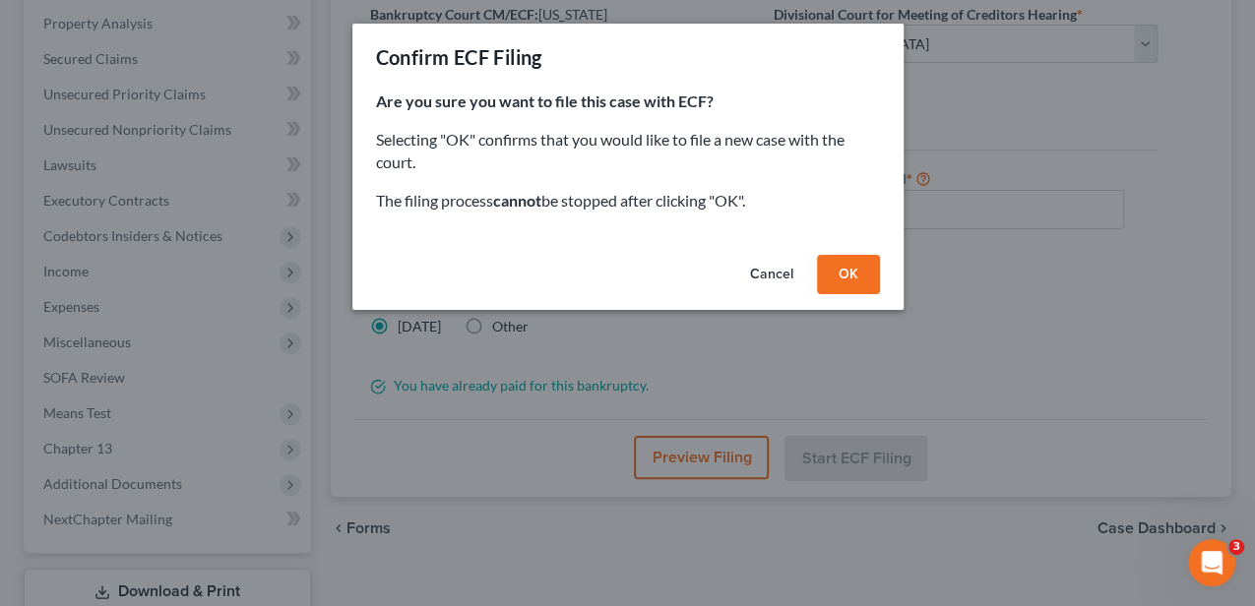
click at [852, 277] on button "OK" at bounding box center [848, 274] width 63 height 39
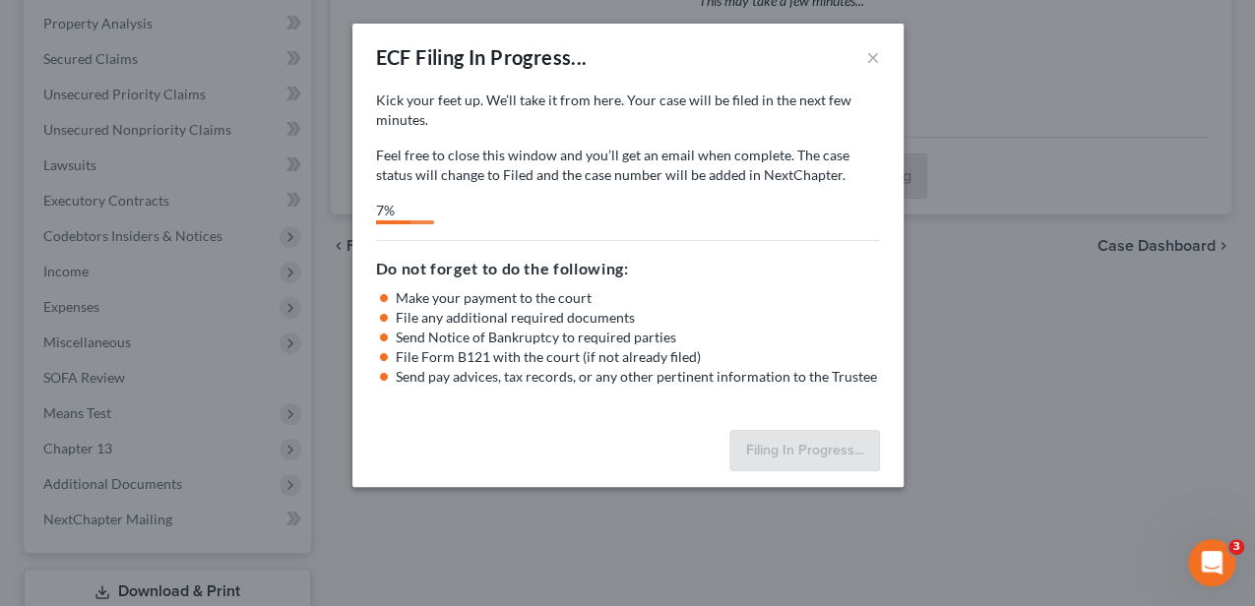
select select "0"
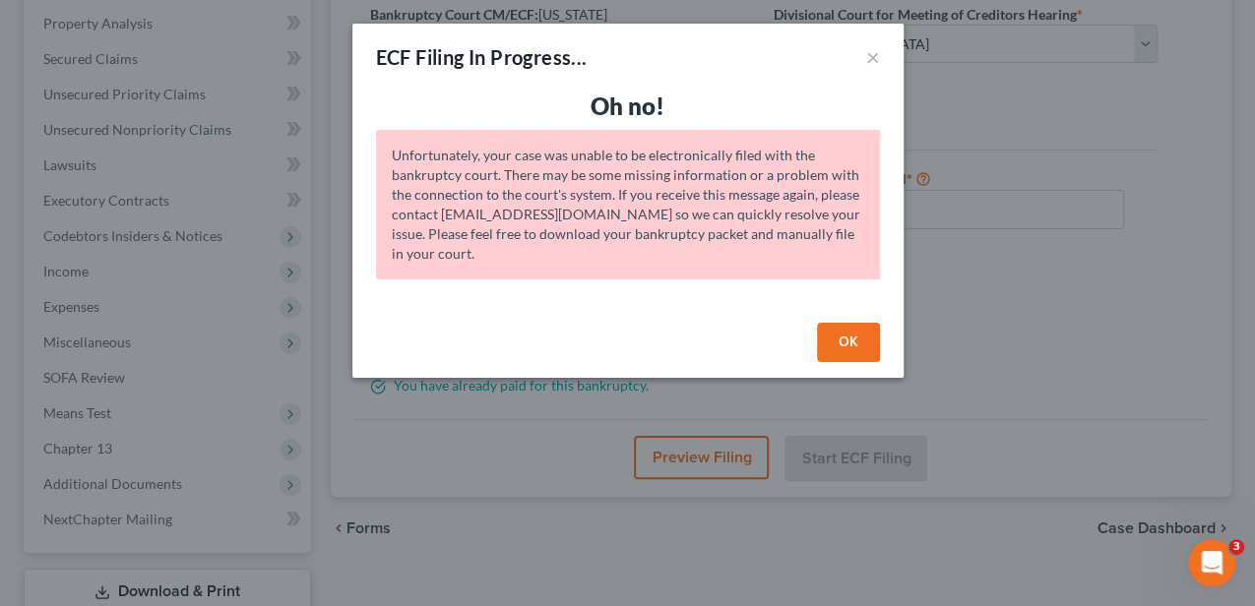
click at [849, 338] on button "OK" at bounding box center [848, 342] width 63 height 39
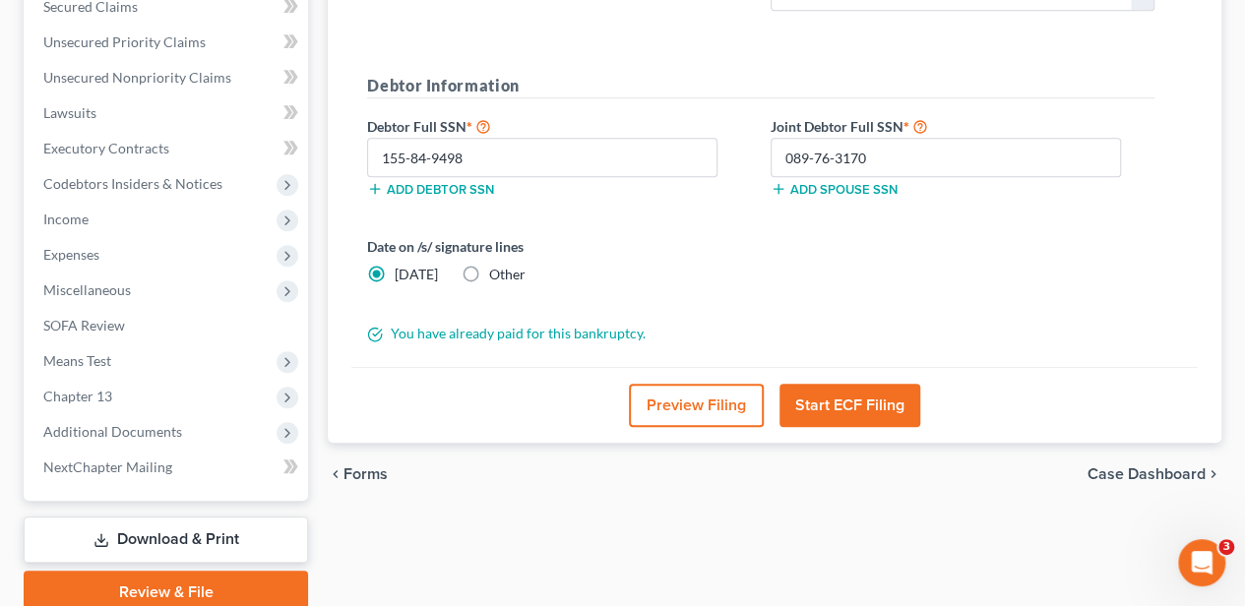
scroll to position [513, 0]
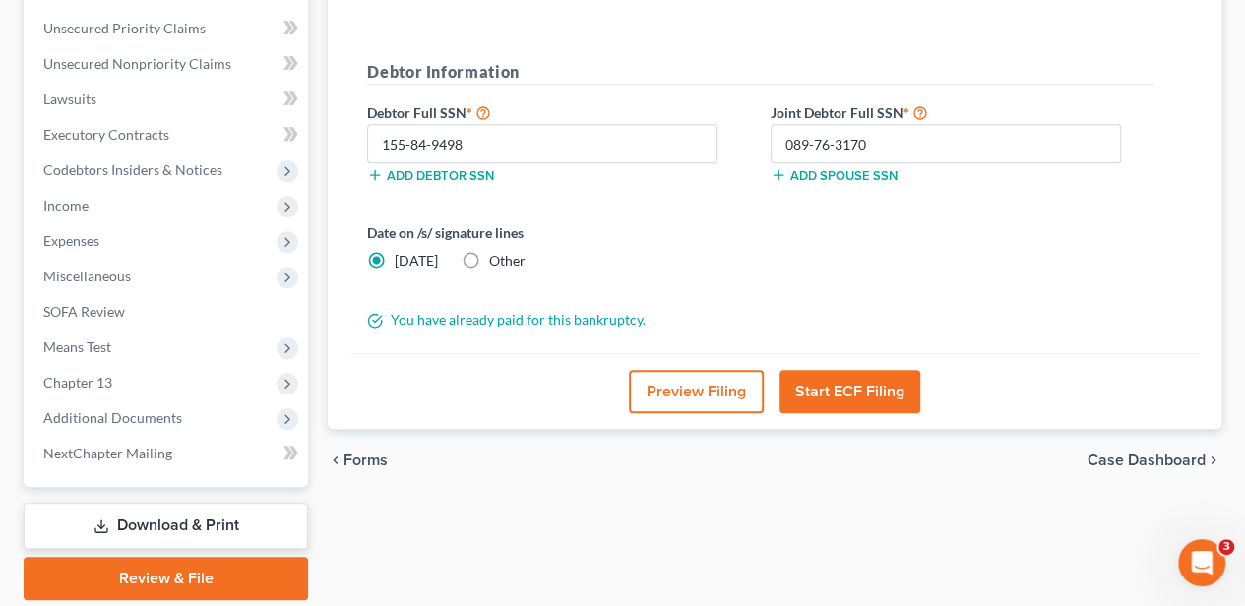
click at [833, 385] on button "Start ECF Filing" at bounding box center [849, 391] width 141 height 43
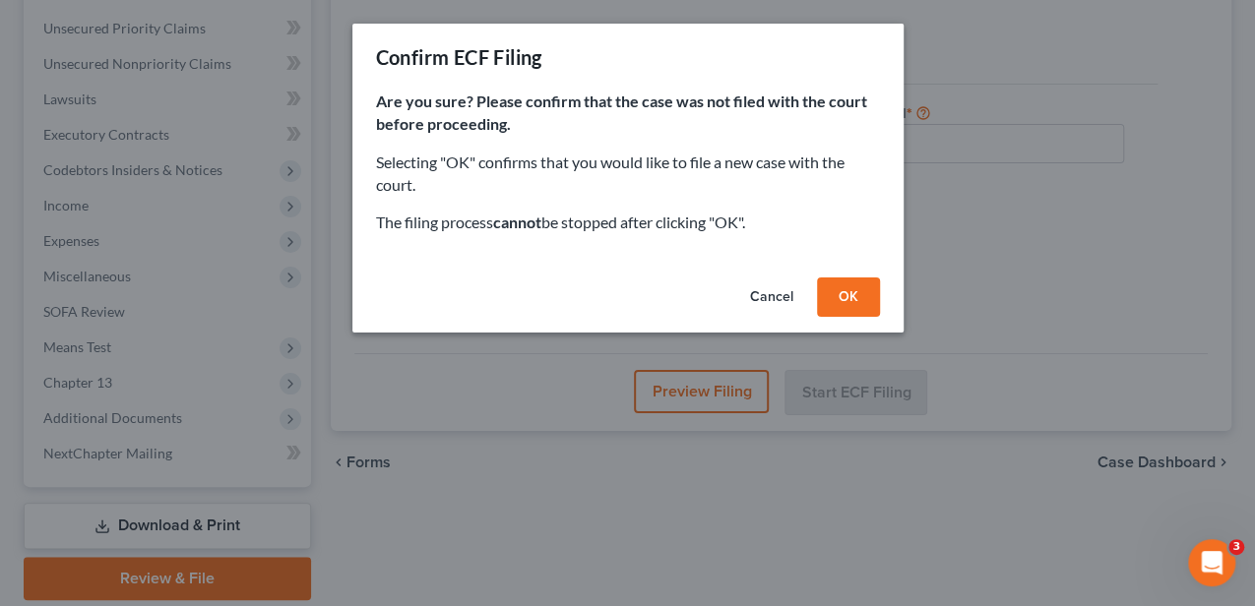
click at [851, 301] on button "OK" at bounding box center [848, 297] width 63 height 39
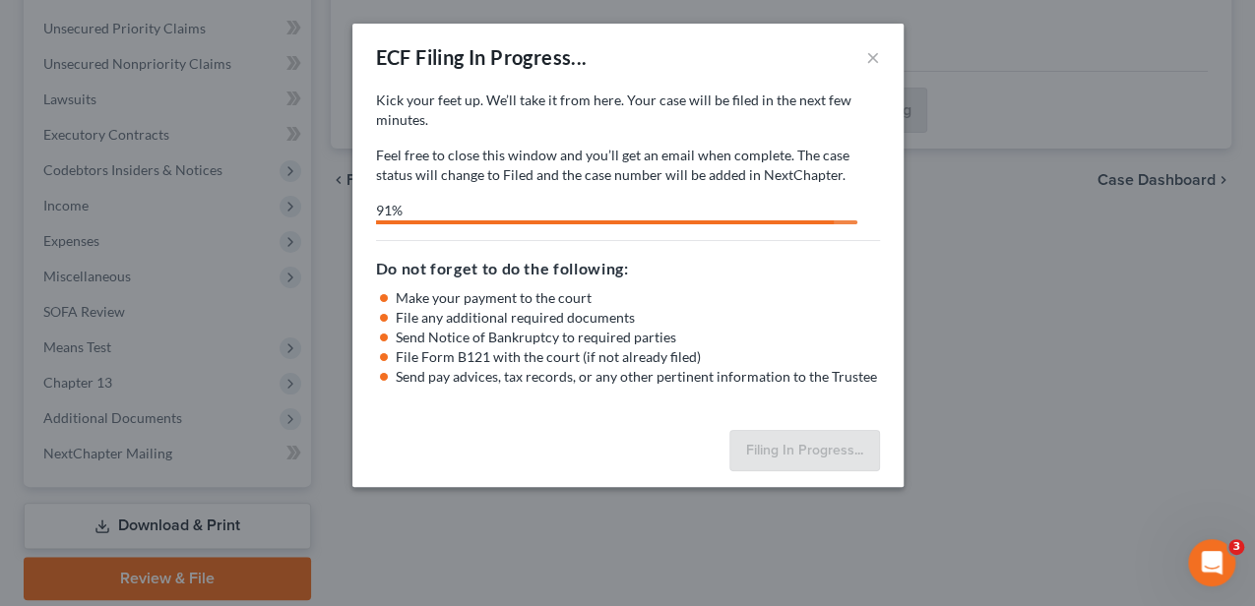
select select "0"
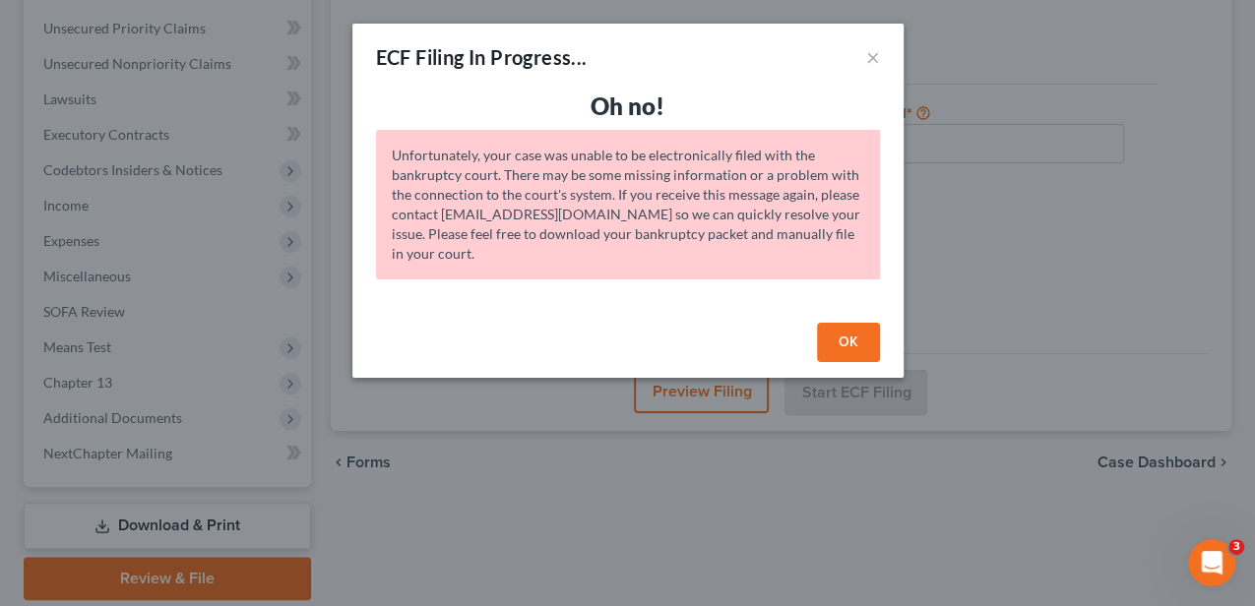
click at [847, 340] on button "OK" at bounding box center [848, 342] width 63 height 39
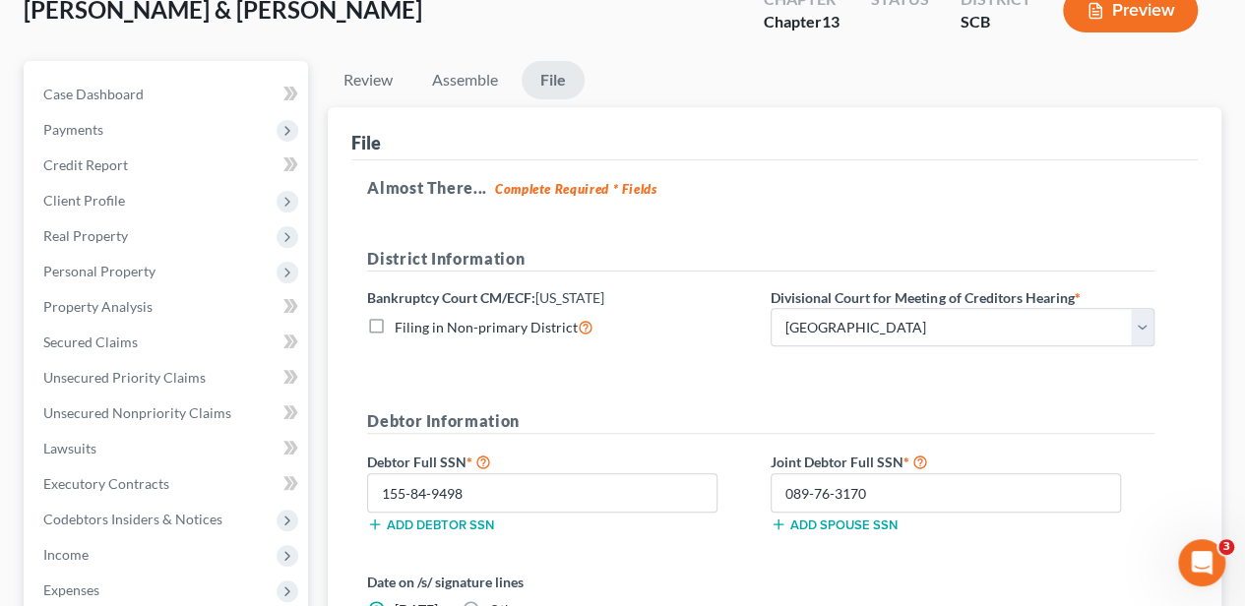
scroll to position [119, 0]
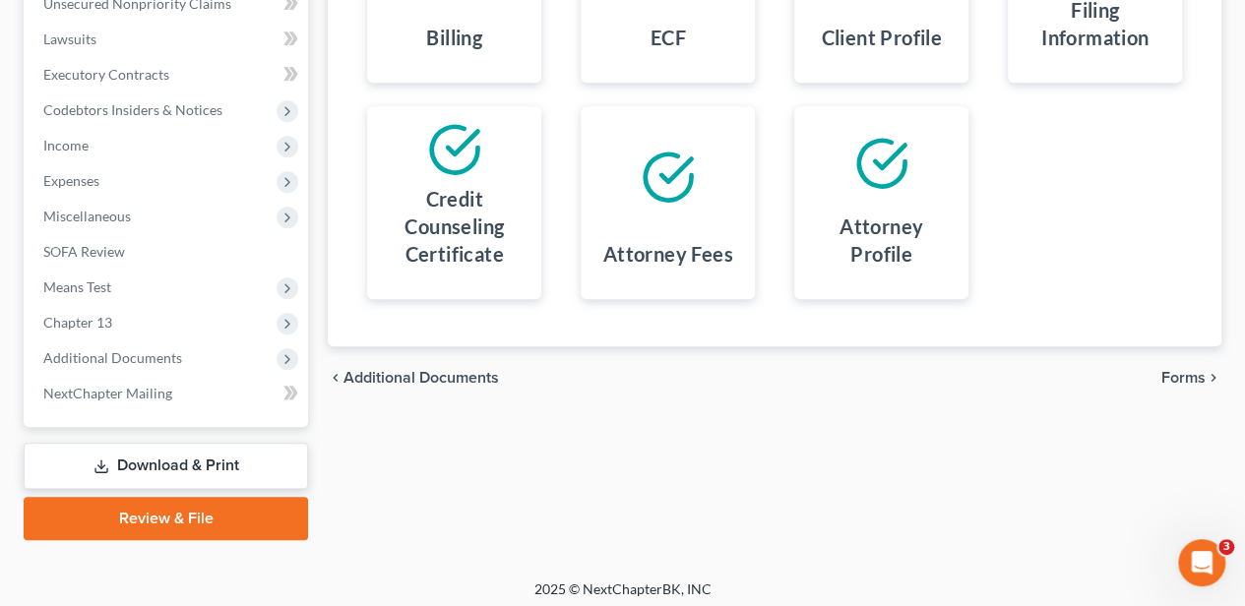
scroll to position [579, 0]
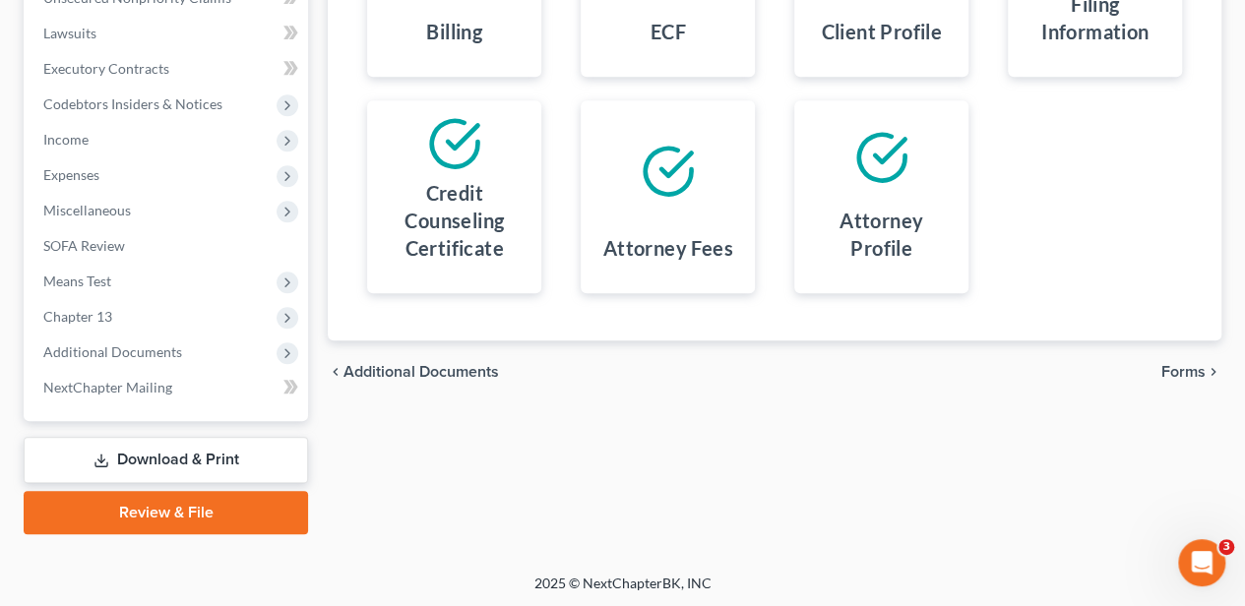
click at [1196, 377] on span "Forms" at bounding box center [1183, 372] width 44 height 16
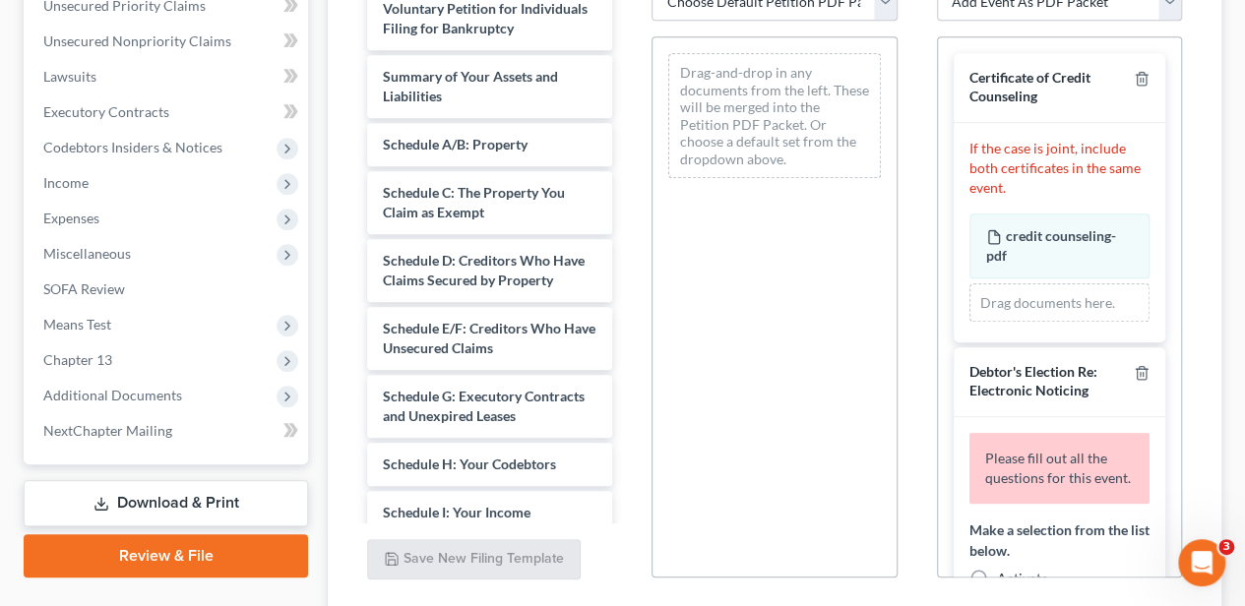
scroll to position [447, 0]
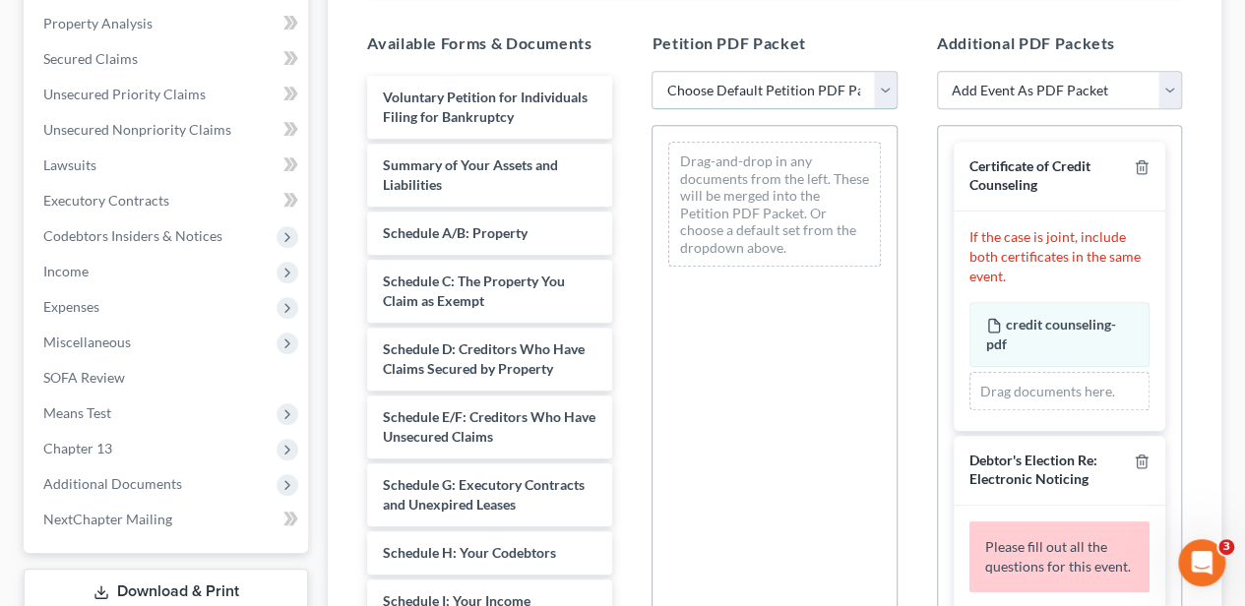
click at [707, 77] on select "Choose Default Petition PDF Packet Complete Bankruptcy Petition (all forms and …" at bounding box center [773, 90] width 245 height 39
select select "0"
click at [651, 71] on select "Choose Default Petition PDF Packet Complete Bankruptcy Petition (all forms and …" at bounding box center [773, 90] width 245 height 39
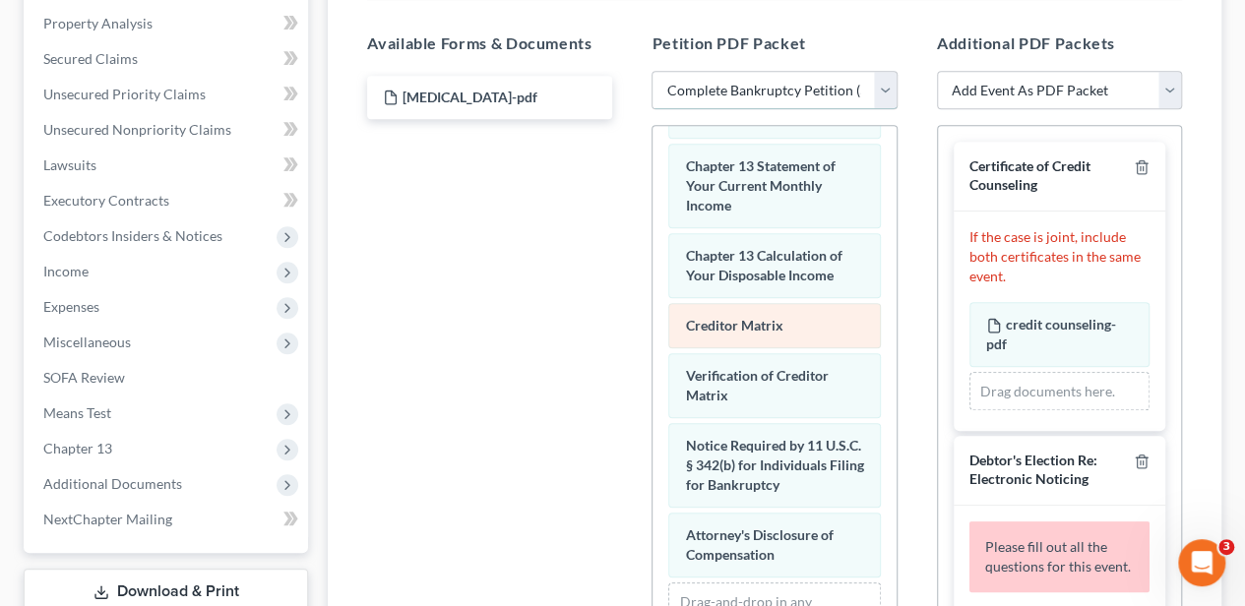
scroll to position [918, 0]
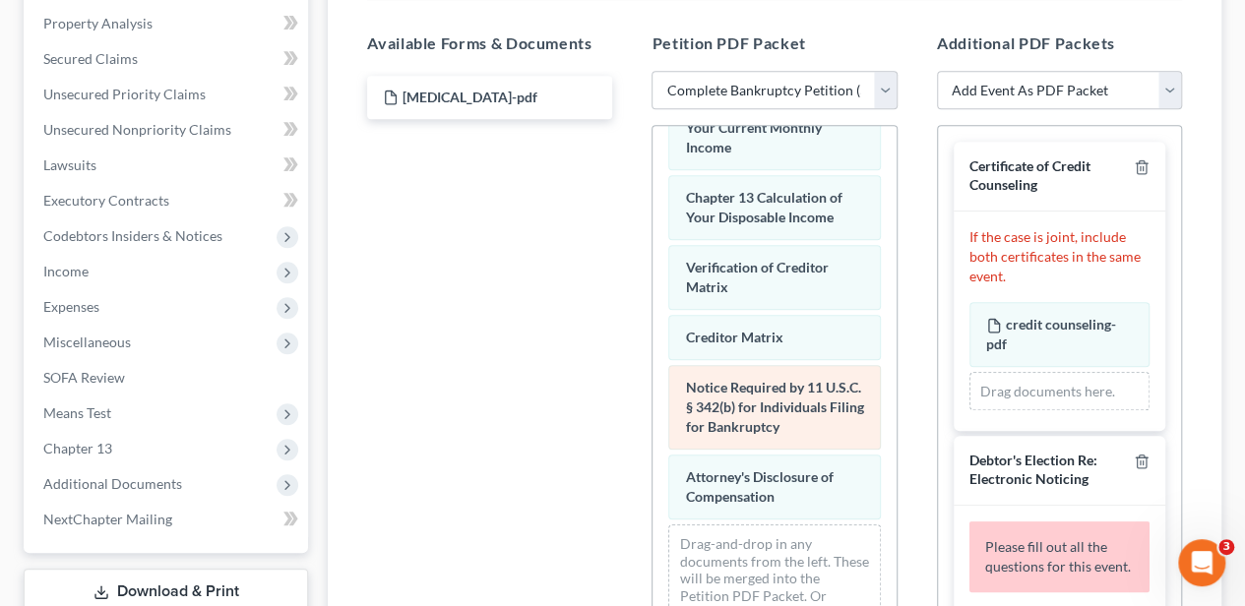
scroll to position [980, 0]
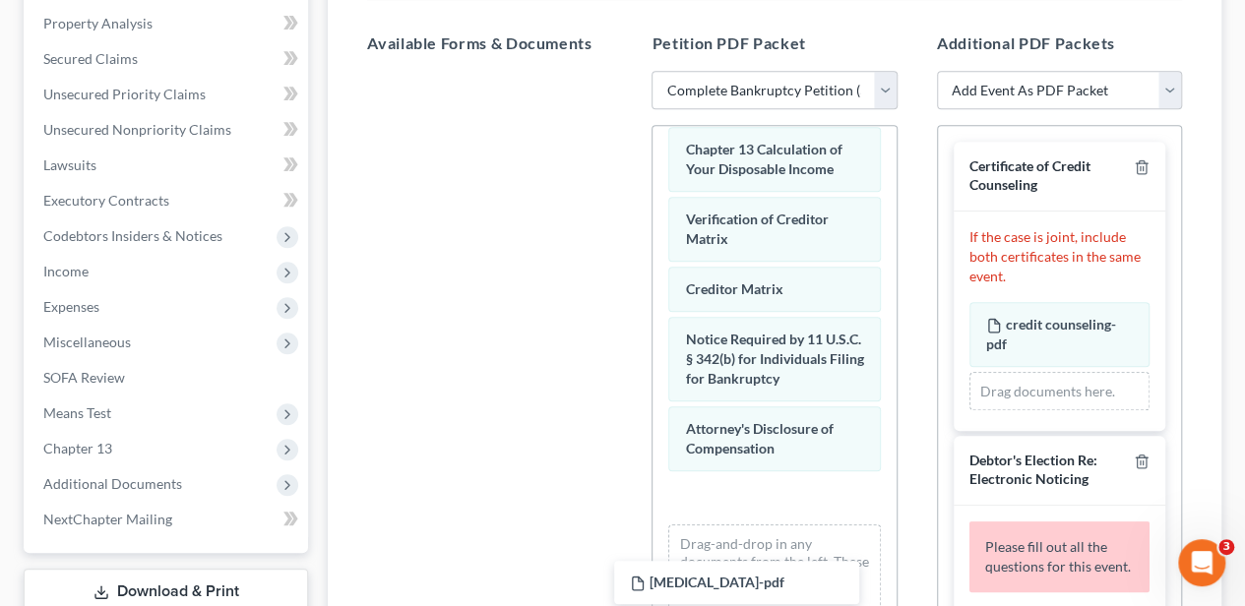
drag, startPoint x: 463, startPoint y: 100, endPoint x: 725, endPoint y: 568, distance: 536.2
click at [628, 71] on div "[MEDICAL_DATA]-pdf [MEDICAL_DATA]-pdf" at bounding box center [489, 71] width 277 height 0
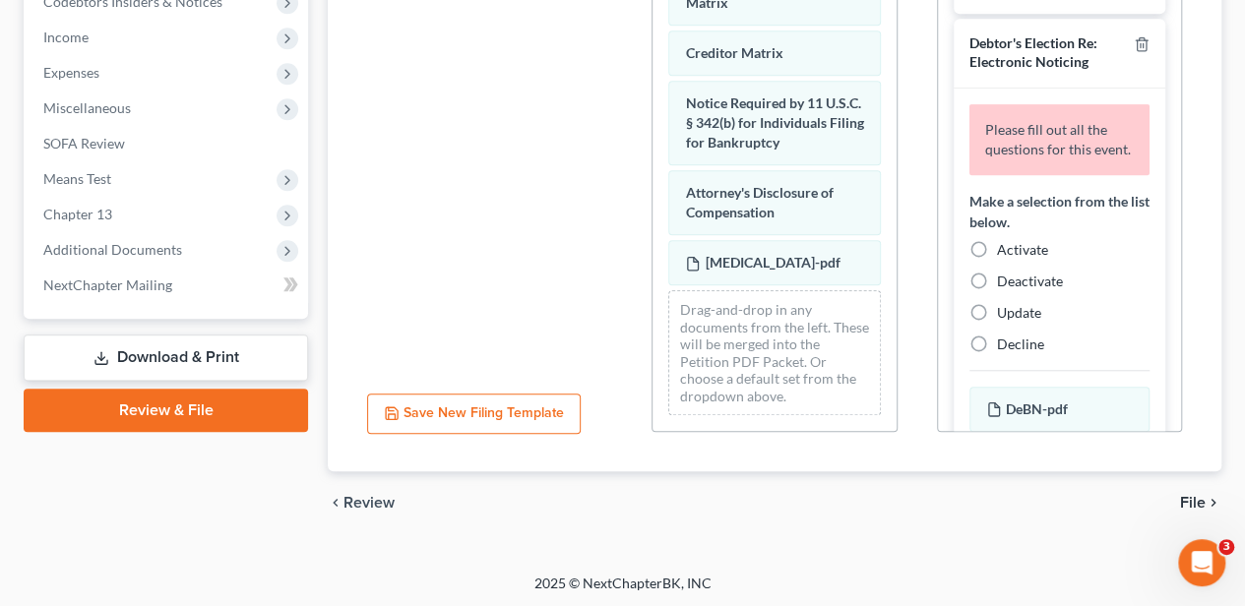
scroll to position [197, 0]
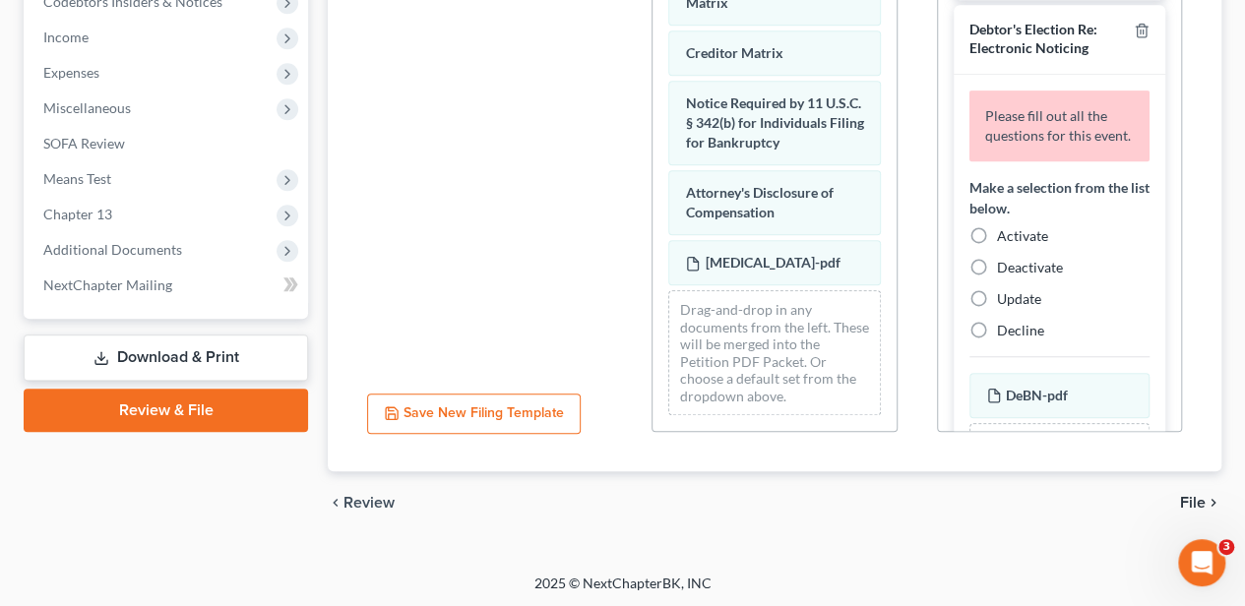
click at [997, 246] on label "Activate" at bounding box center [1022, 236] width 51 height 20
click at [1005, 239] on input "Activate" at bounding box center [1011, 232] width 13 height 13
radio input "true"
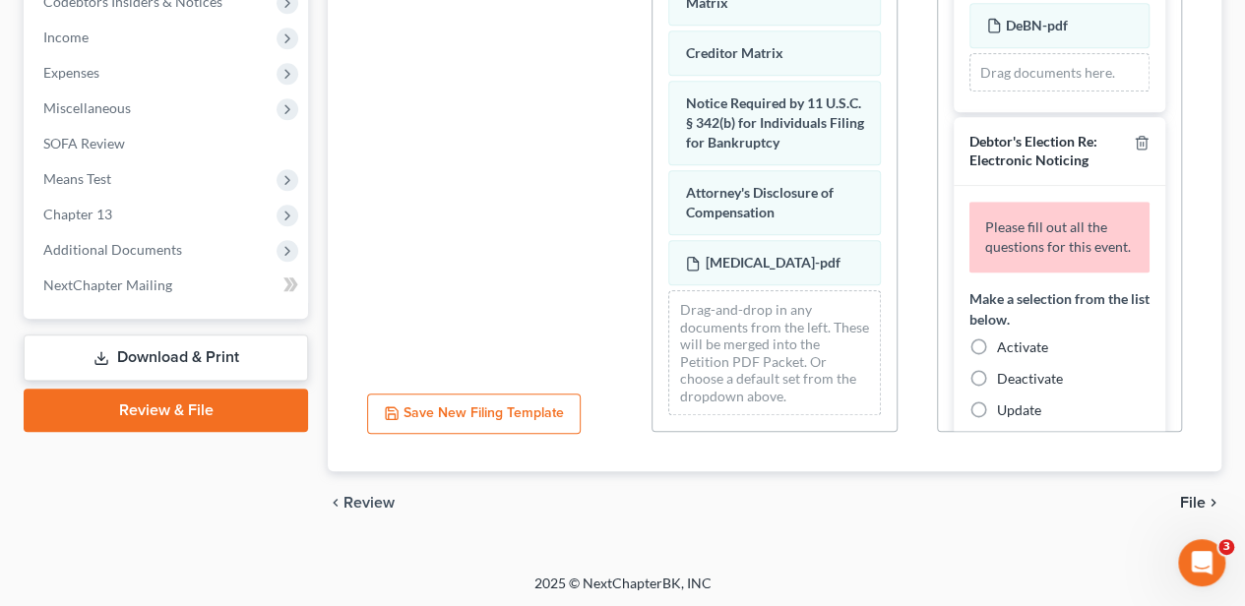
scroll to position [525, 0]
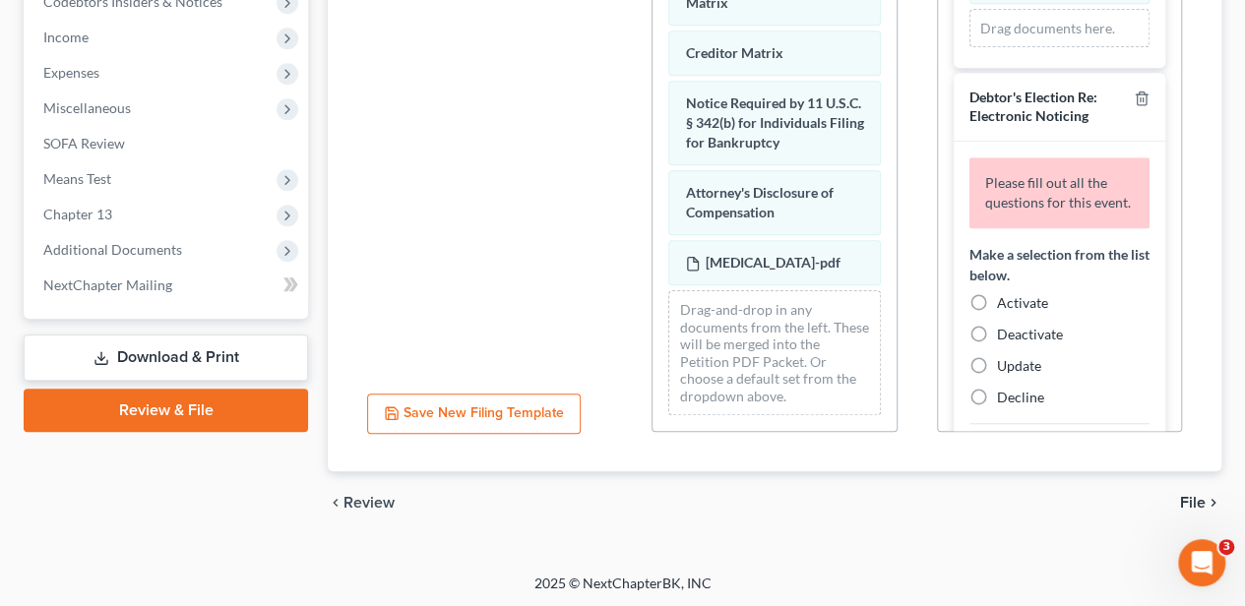
click at [997, 313] on label "Activate" at bounding box center [1022, 303] width 51 height 20
click at [1005, 306] on input "Activate" at bounding box center [1011, 299] width 13 height 13
radio input "true"
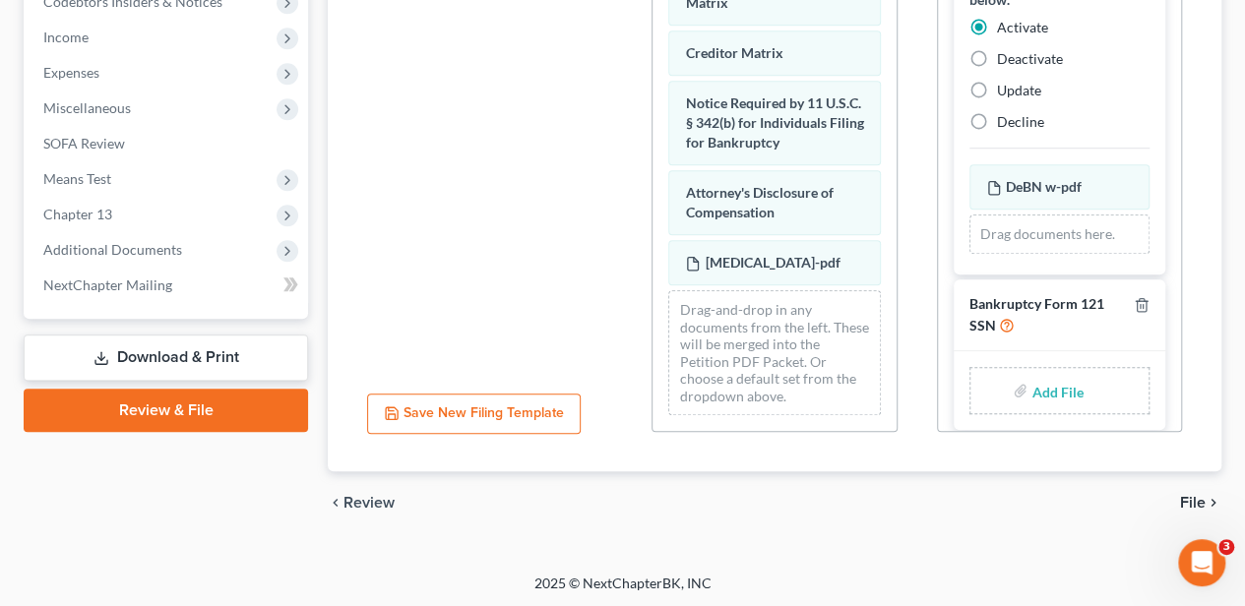
scroll to position [720, 0]
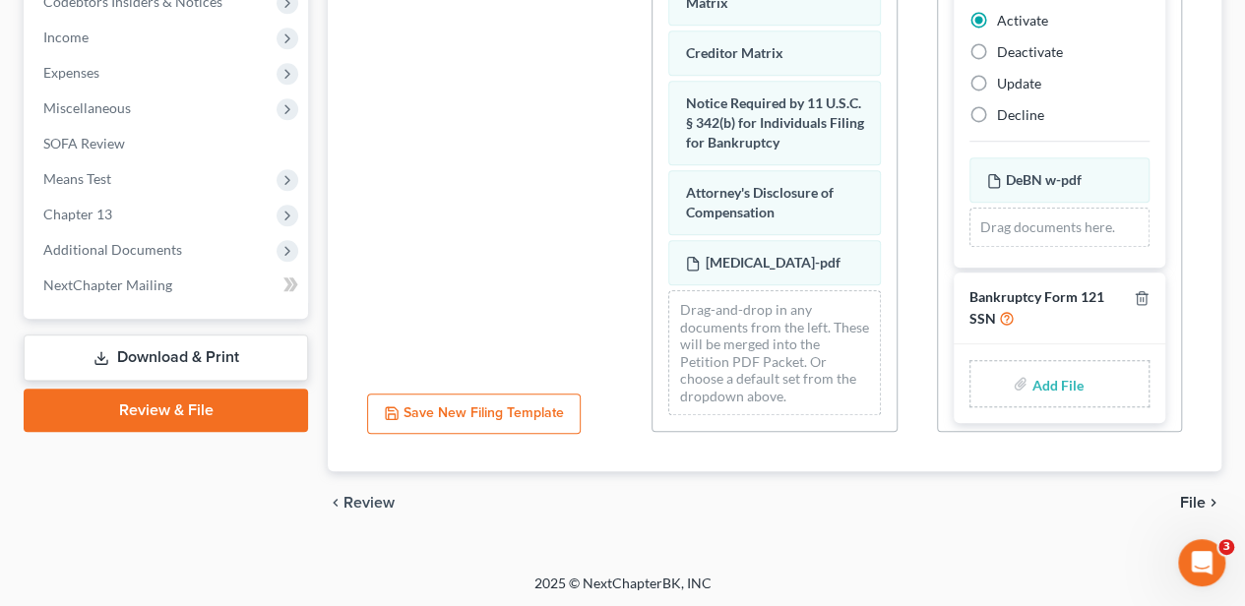
click at [1042, 374] on input "file" at bounding box center [1054, 383] width 47 height 35
type input "C:\fakepath\statement of ssn.pdf"
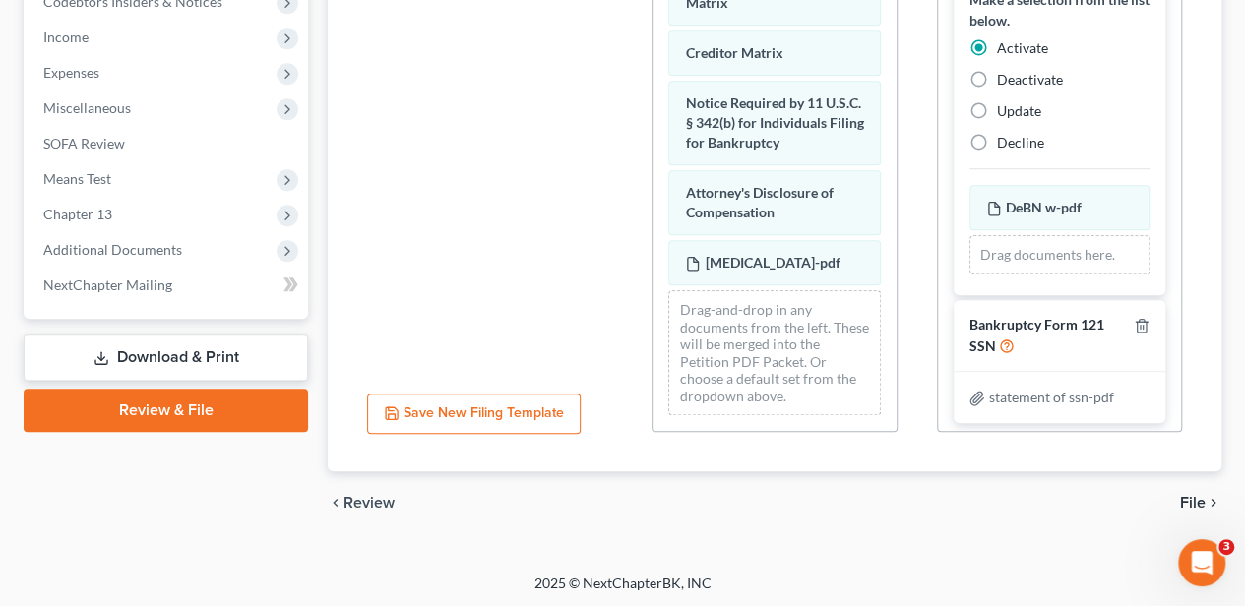
click at [1191, 503] on span "File" at bounding box center [1193, 503] width 26 height 16
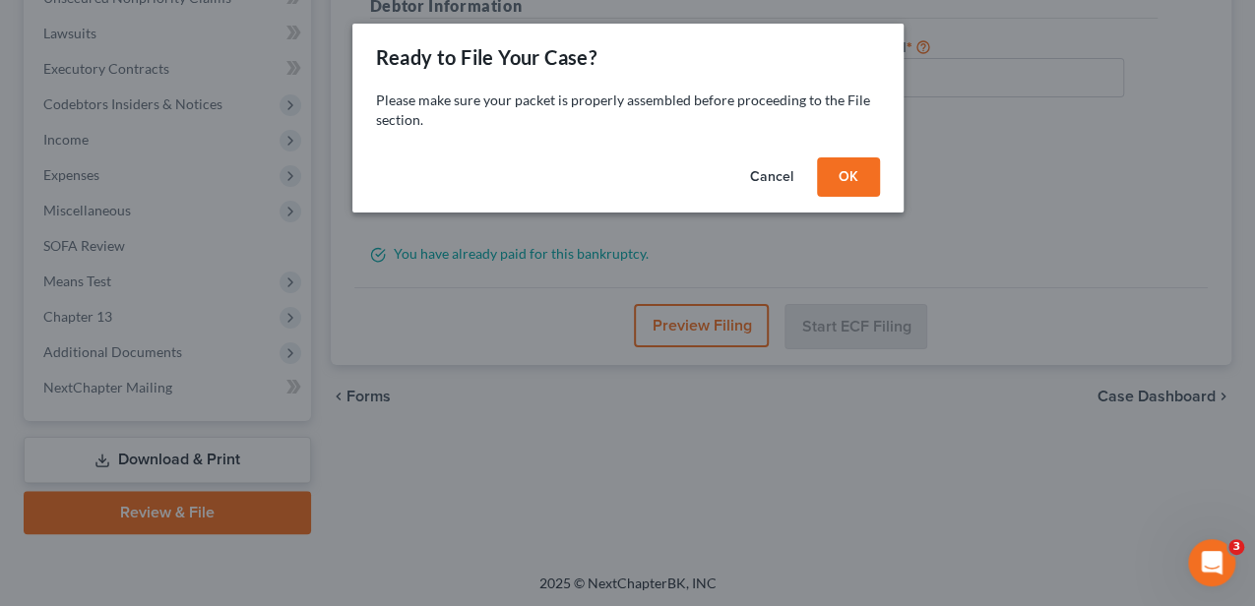
click at [856, 171] on button "OK" at bounding box center [848, 176] width 63 height 39
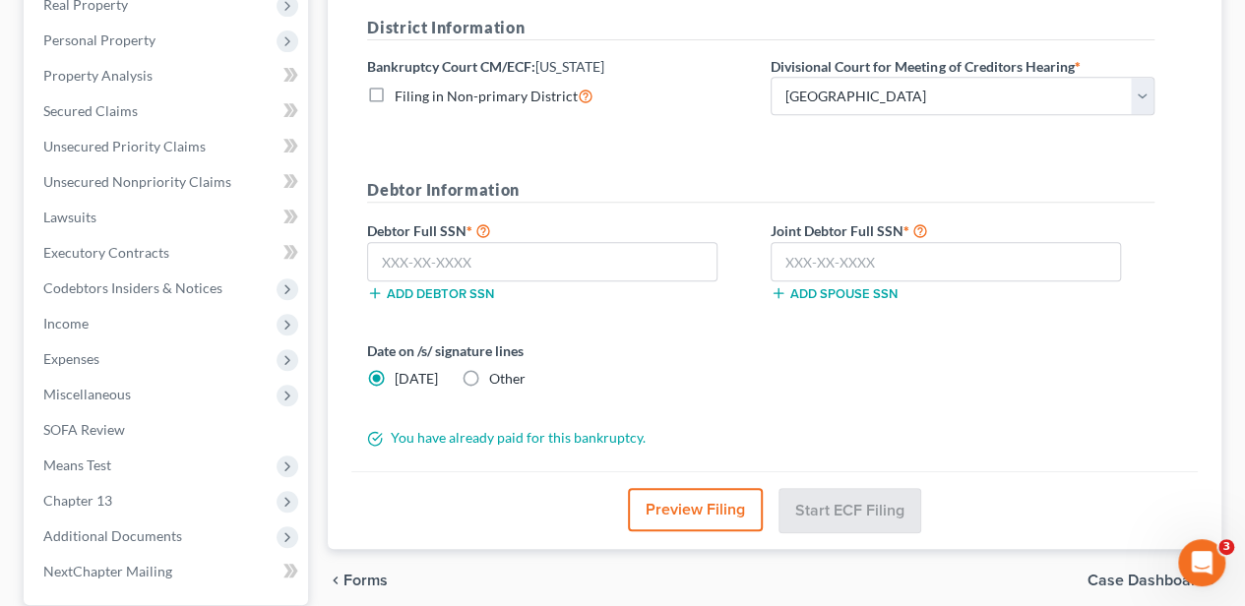
scroll to position [382, 0]
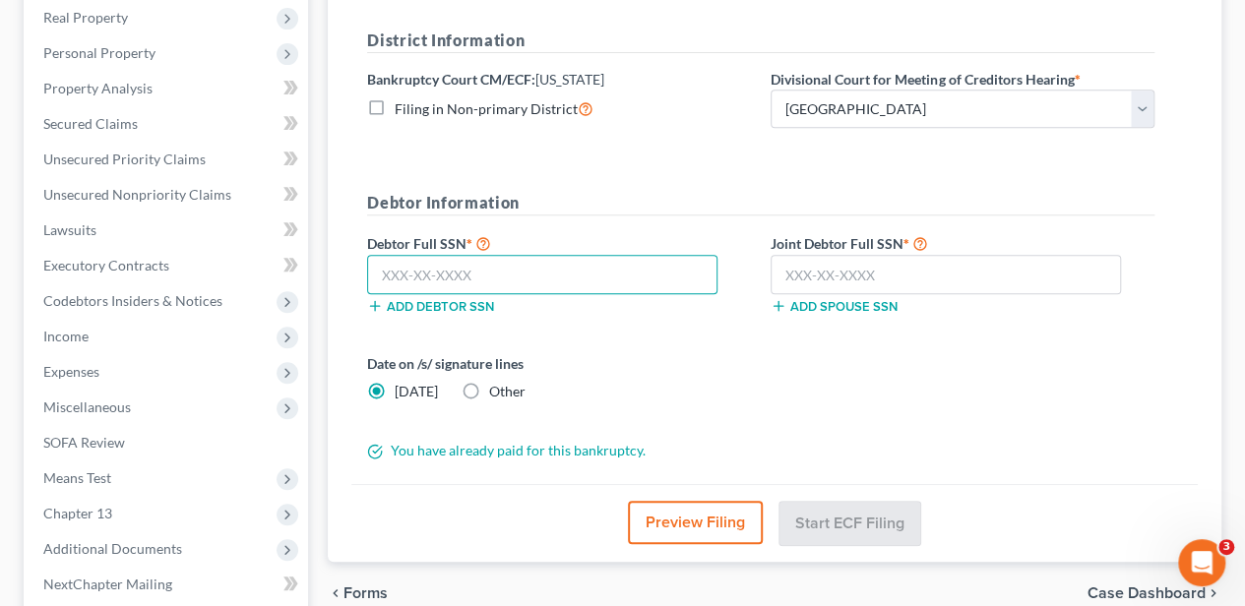
click at [574, 271] on input "text" at bounding box center [542, 274] width 350 height 39
type input "155-84-9498"
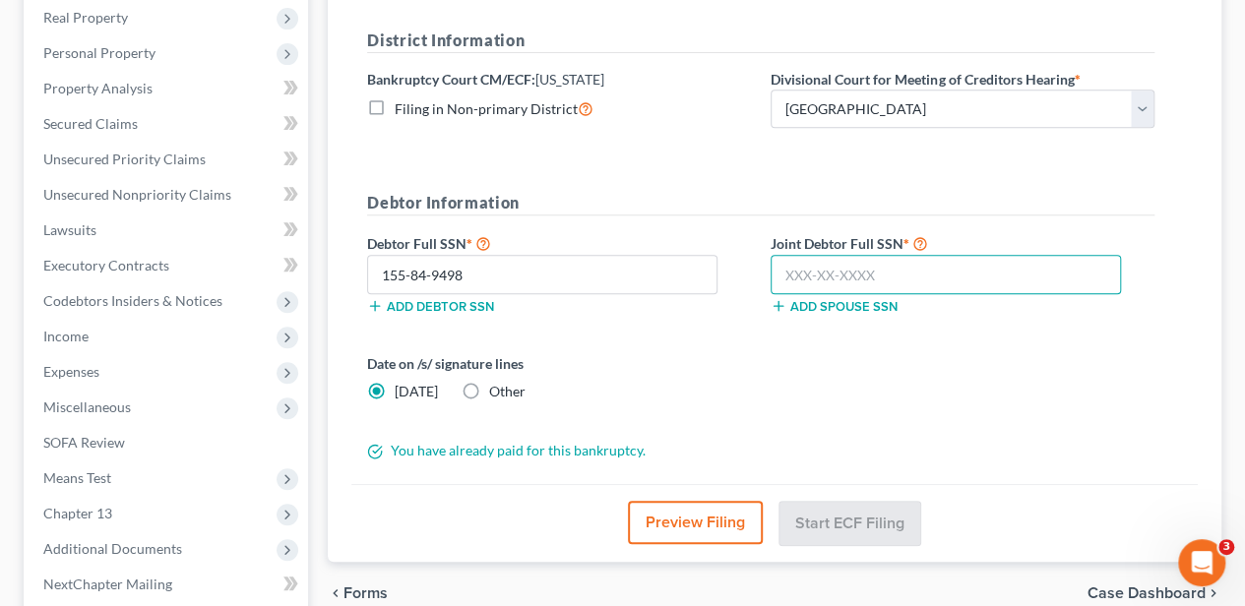
click at [859, 262] on input "text" at bounding box center [946, 274] width 350 height 39
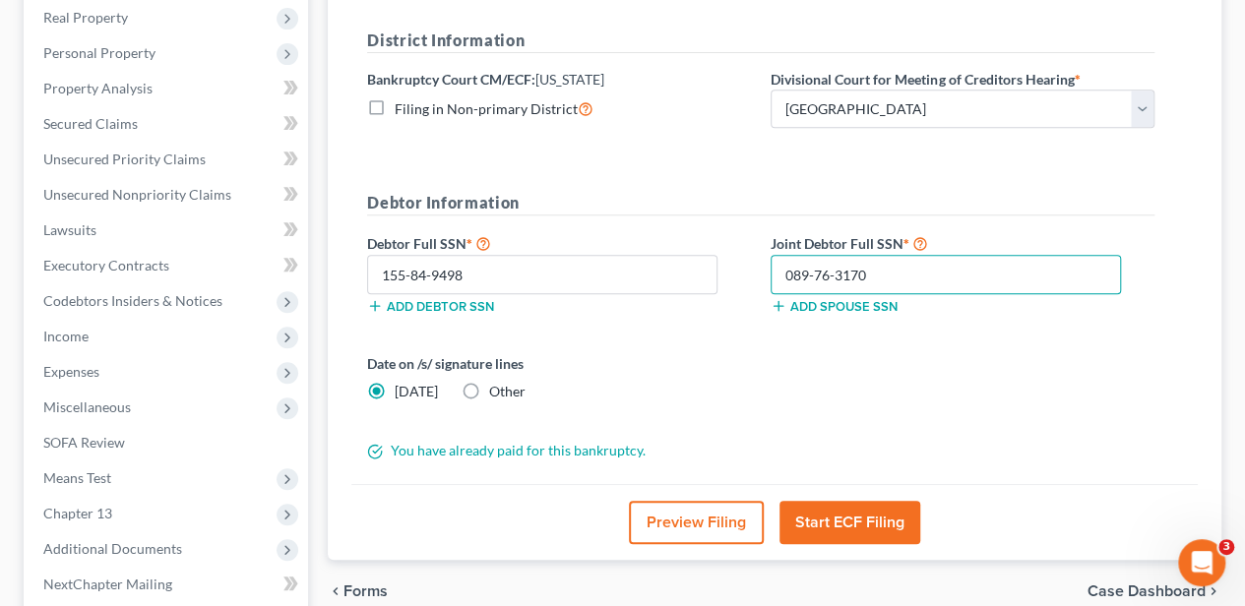
type input "089-76-3170"
click at [863, 524] on button "Start ECF Filing" at bounding box center [849, 522] width 141 height 43
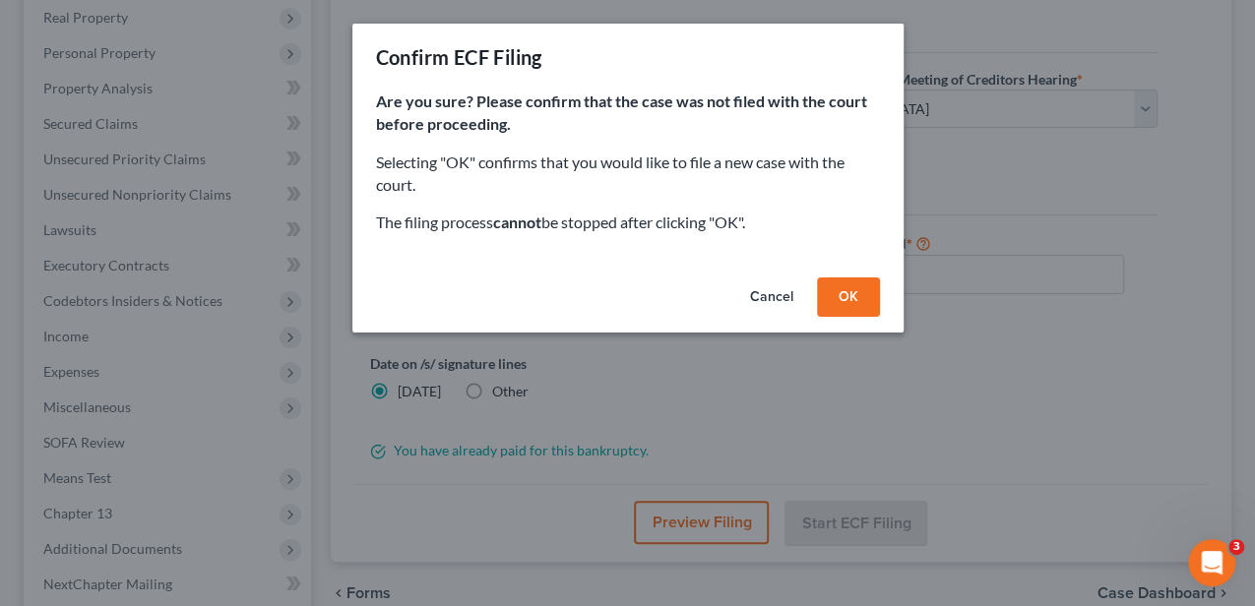
click at [856, 302] on button "OK" at bounding box center [848, 297] width 63 height 39
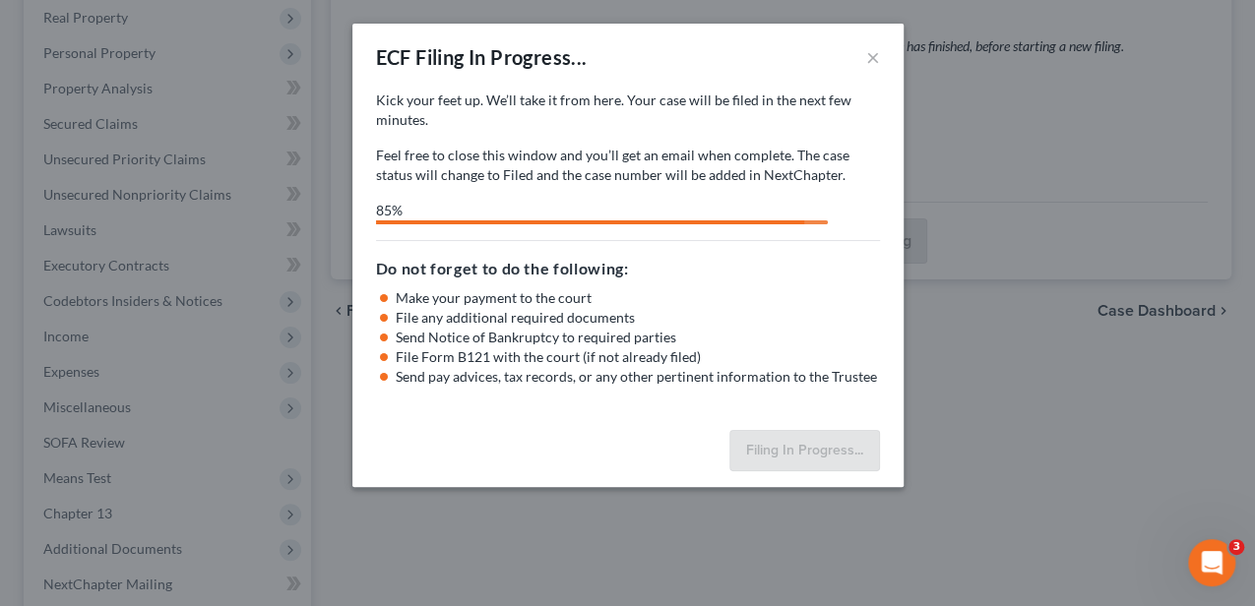
select select "0"
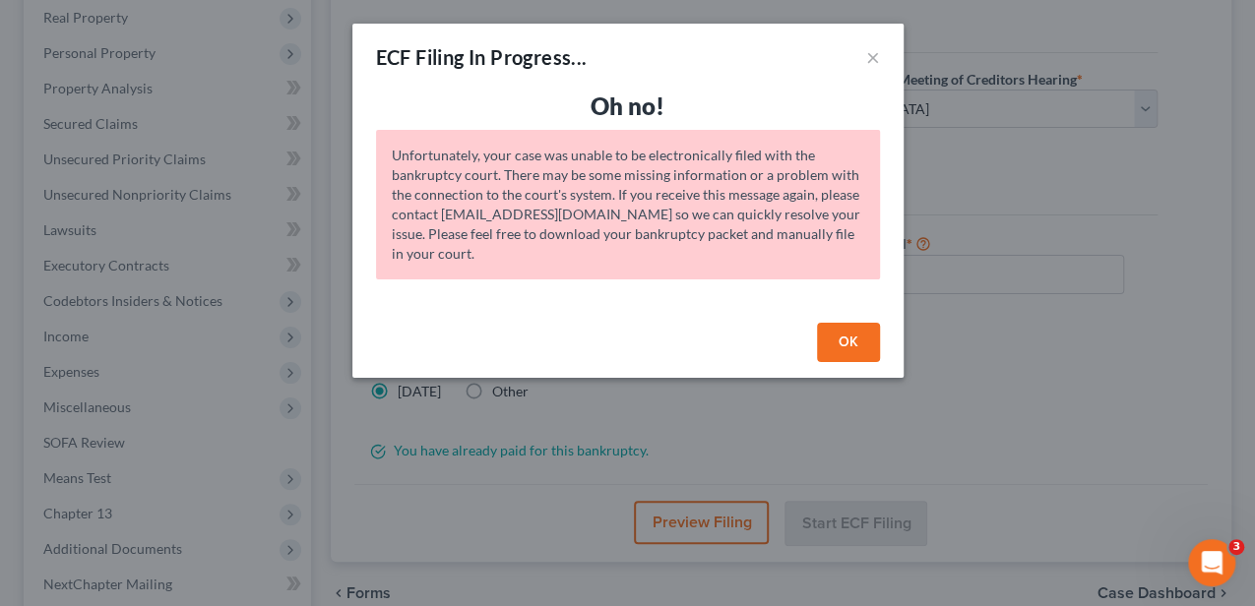
click at [856, 339] on button "OK" at bounding box center [848, 342] width 63 height 39
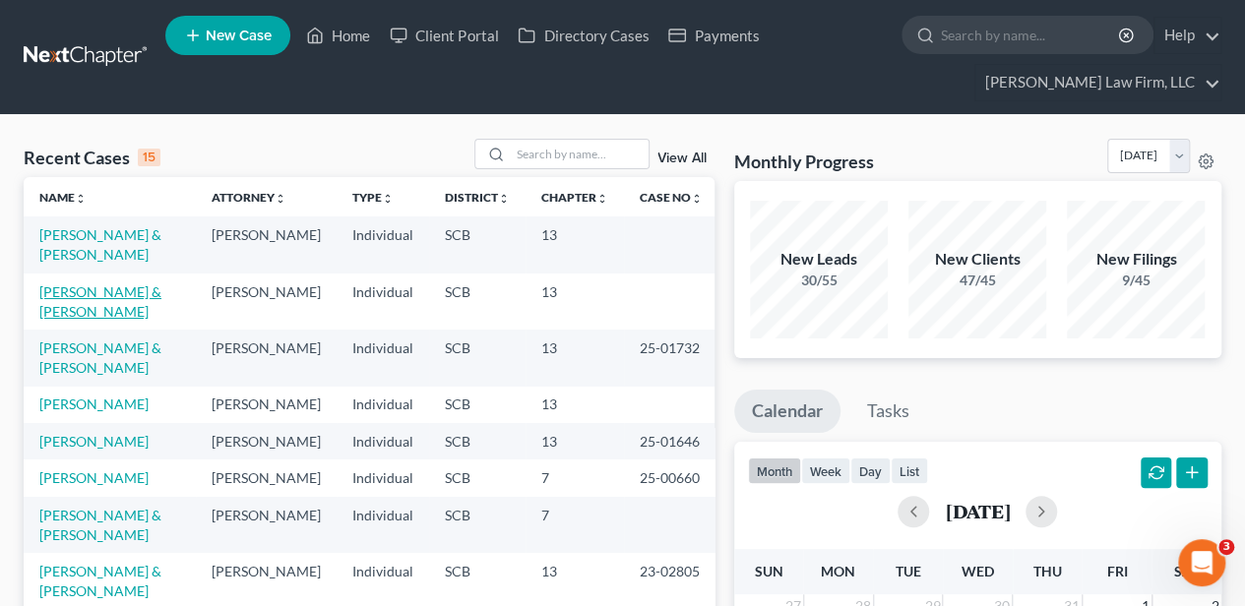
click at [96, 289] on link "[PERSON_NAME] & [PERSON_NAME]" at bounding box center [100, 301] width 122 height 36
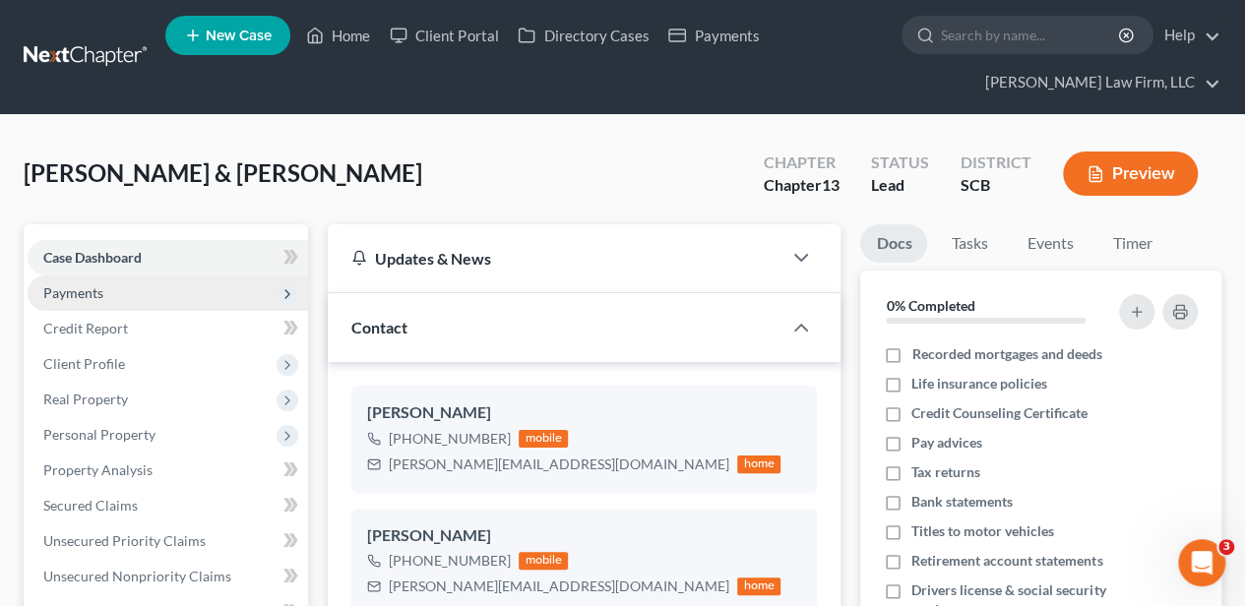
select select "2"
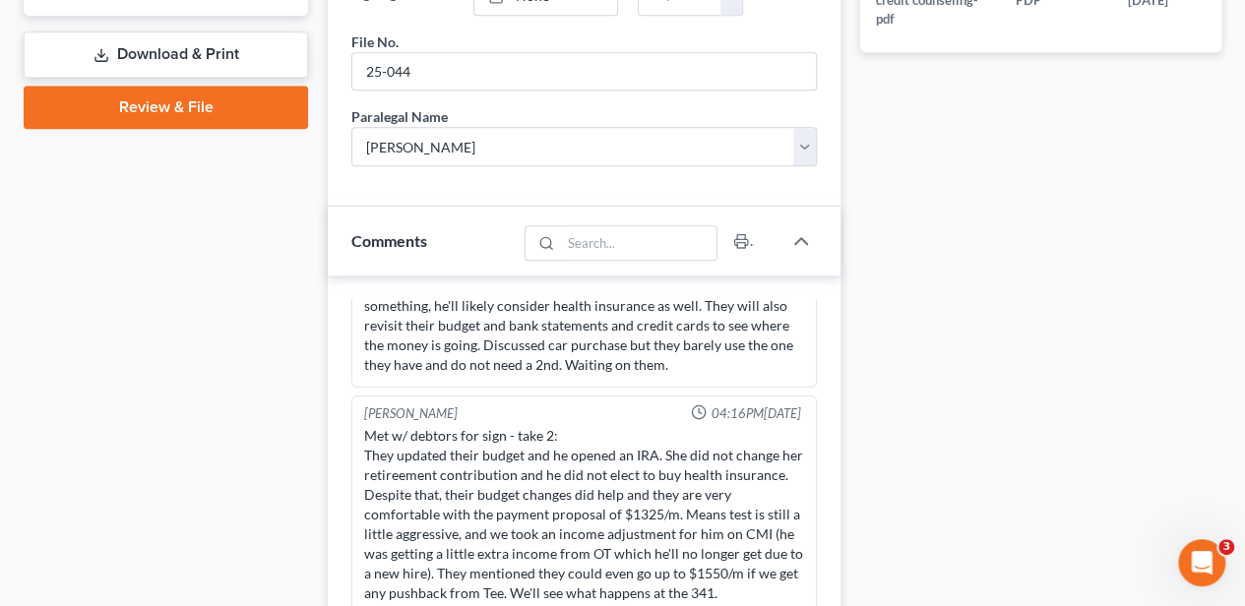
click at [195, 93] on link "Review & File" at bounding box center [166, 107] width 284 height 43
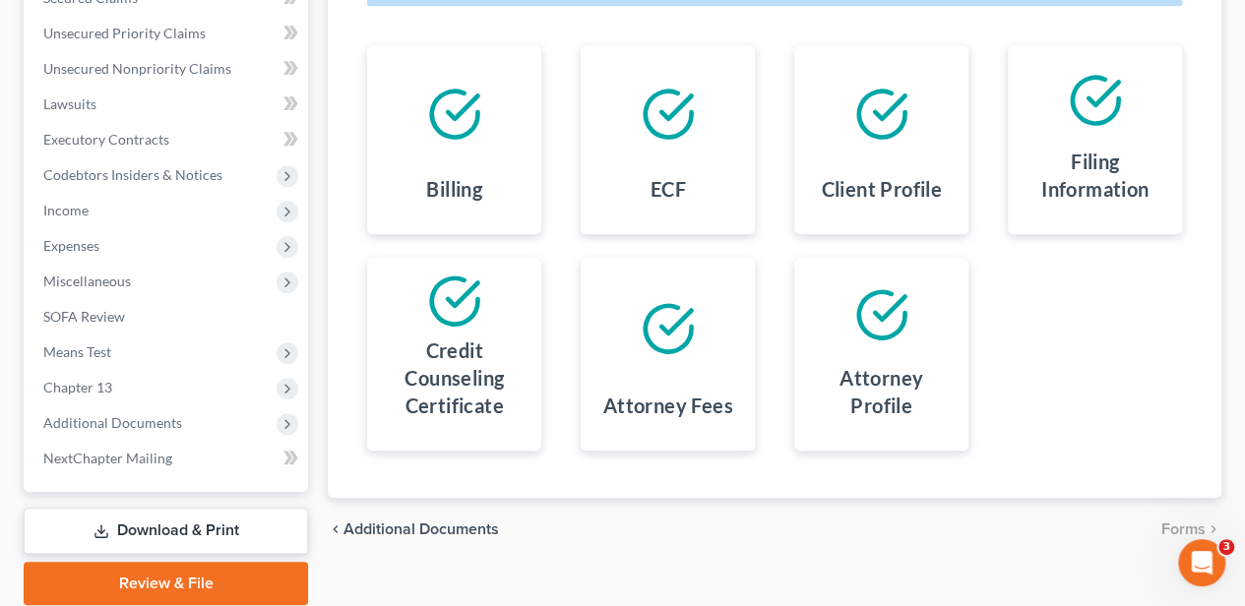
scroll to position [579, 0]
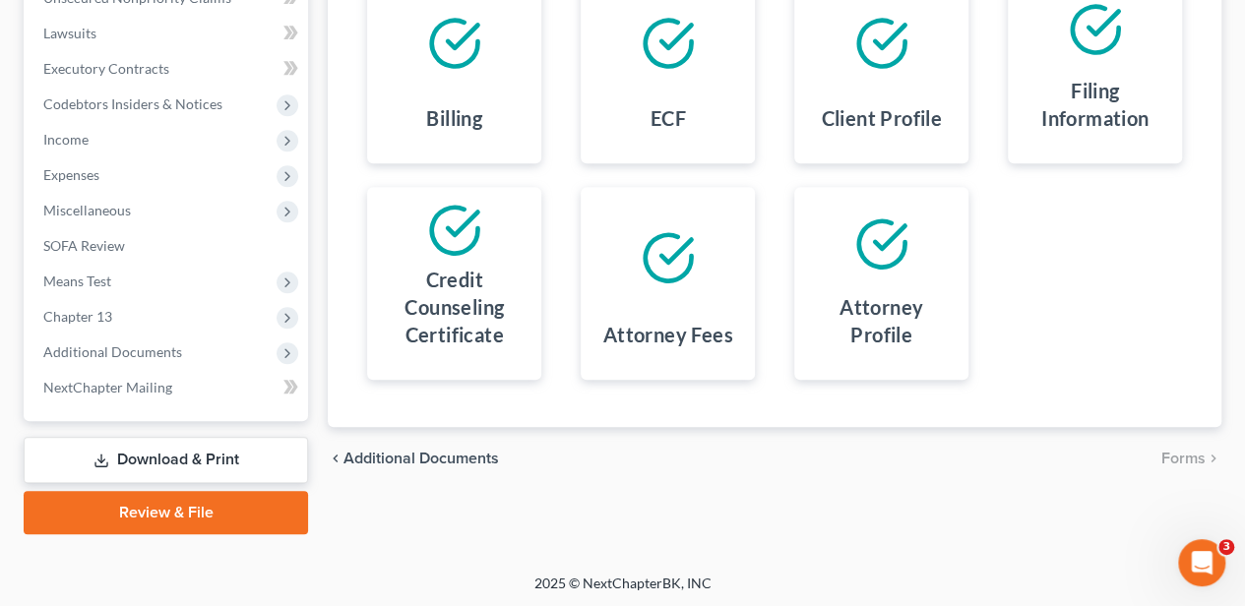
click at [705, 474] on div "chevron_left Additional Documents Forms chevron_right" at bounding box center [775, 458] width 894 height 63
click at [157, 518] on link "Review & File" at bounding box center [166, 512] width 284 height 43
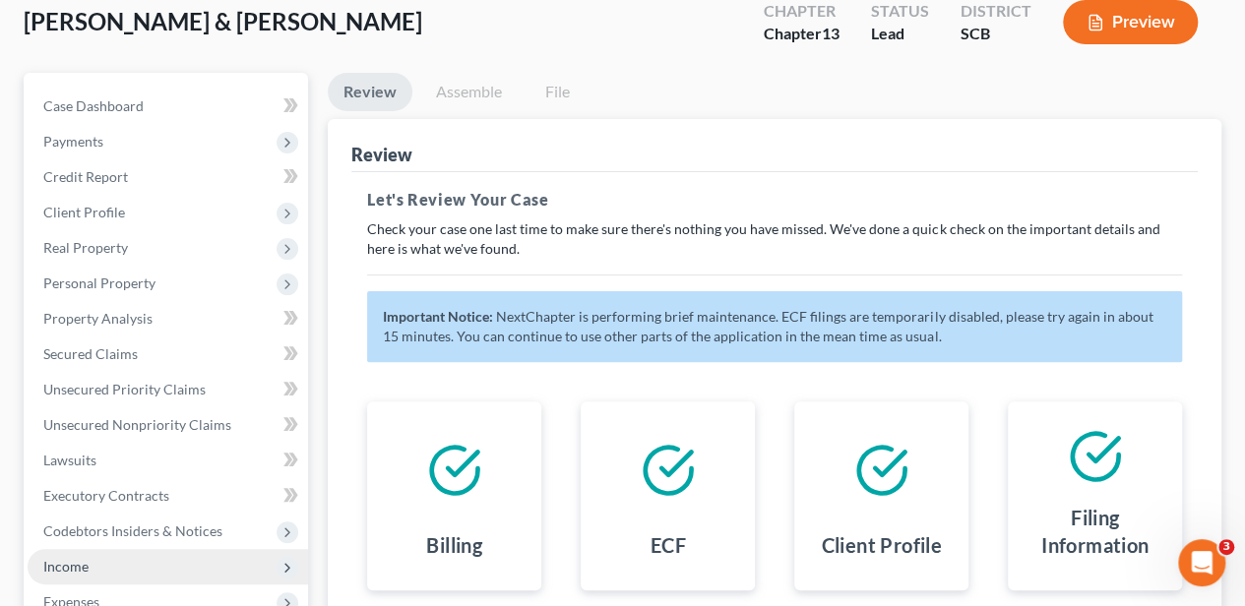
scroll to position [119, 0]
